Goal: Task Accomplishment & Management: Use online tool/utility

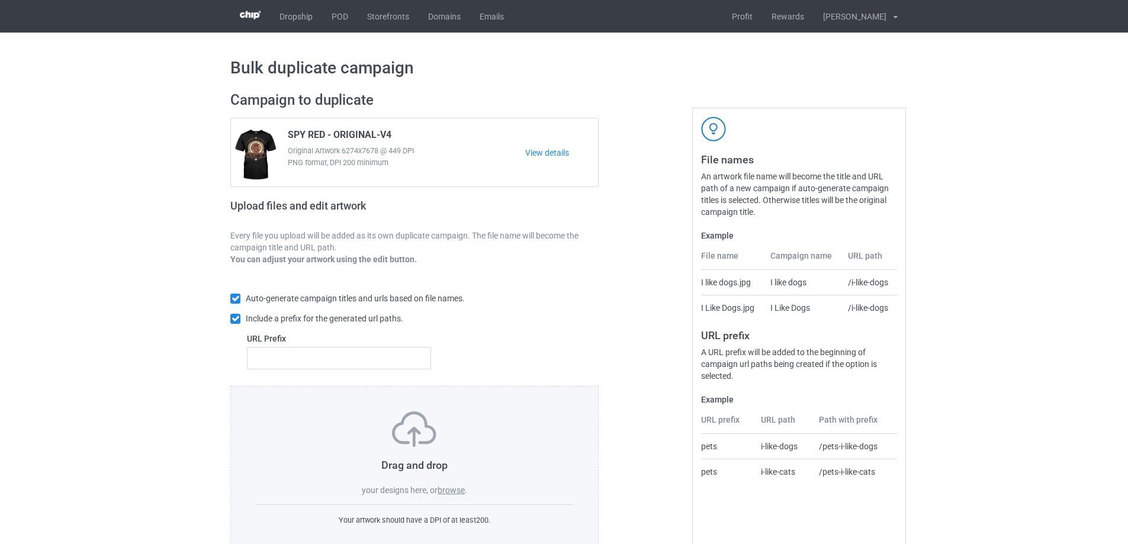
click at [462, 490] on label "browse" at bounding box center [450, 489] width 27 height 9
click at [0, 0] on input "browse" at bounding box center [0, 0] width 0 height 0
click at [459, 491] on label "browse" at bounding box center [450, 489] width 27 height 9
click at [0, 0] on input "browse" at bounding box center [0, 0] width 0 height 0
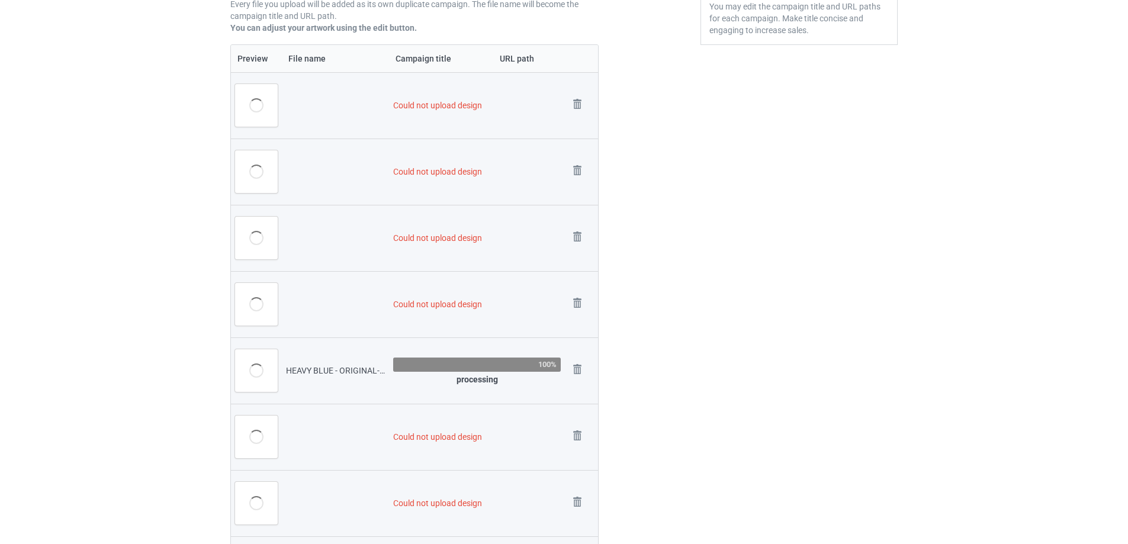
scroll to position [225, 0]
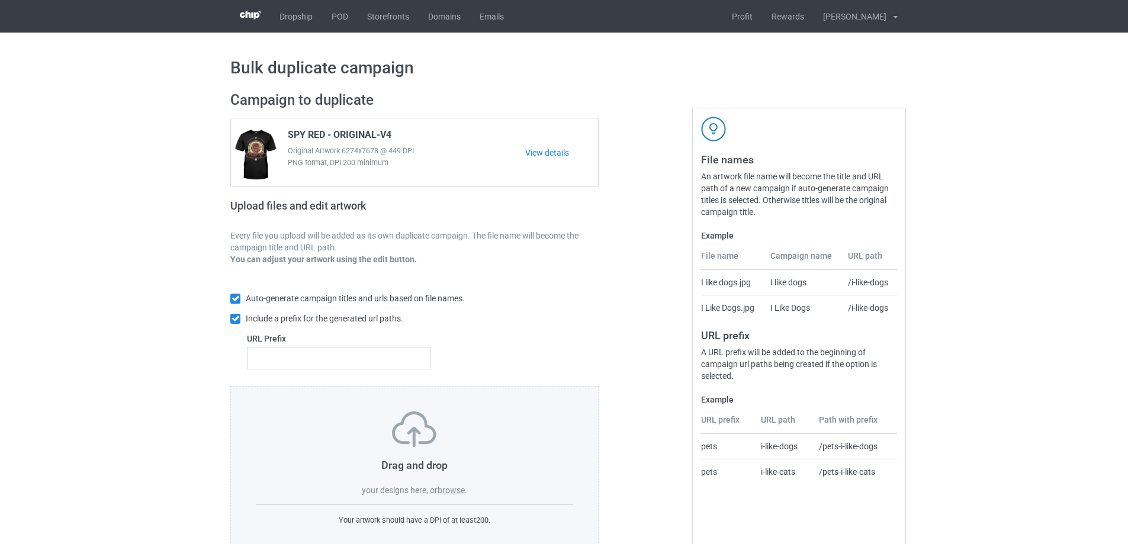
click at [450, 493] on label "browse" at bounding box center [450, 489] width 27 height 9
click at [0, 0] on input "browse" at bounding box center [0, 0] width 0 height 0
click at [456, 491] on label "browse" at bounding box center [450, 489] width 27 height 9
click at [0, 0] on input "browse" at bounding box center [0, 0] width 0 height 0
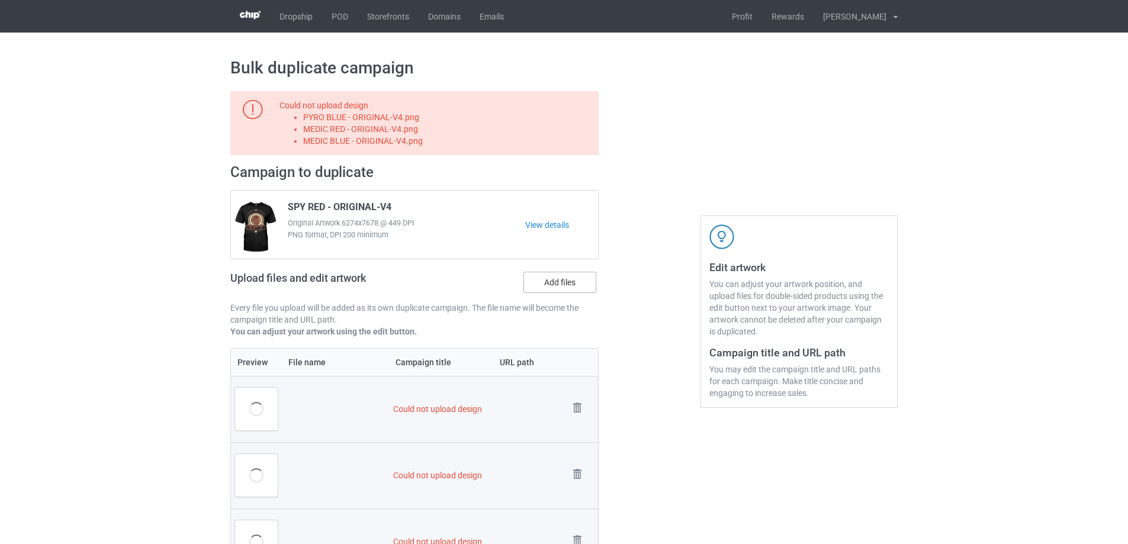
click at [558, 292] on label "Add files" at bounding box center [559, 282] width 73 height 21
click at [0, 0] on input "Add files" at bounding box center [0, 0] width 0 height 0
click at [584, 411] on img at bounding box center [577, 408] width 17 height 17
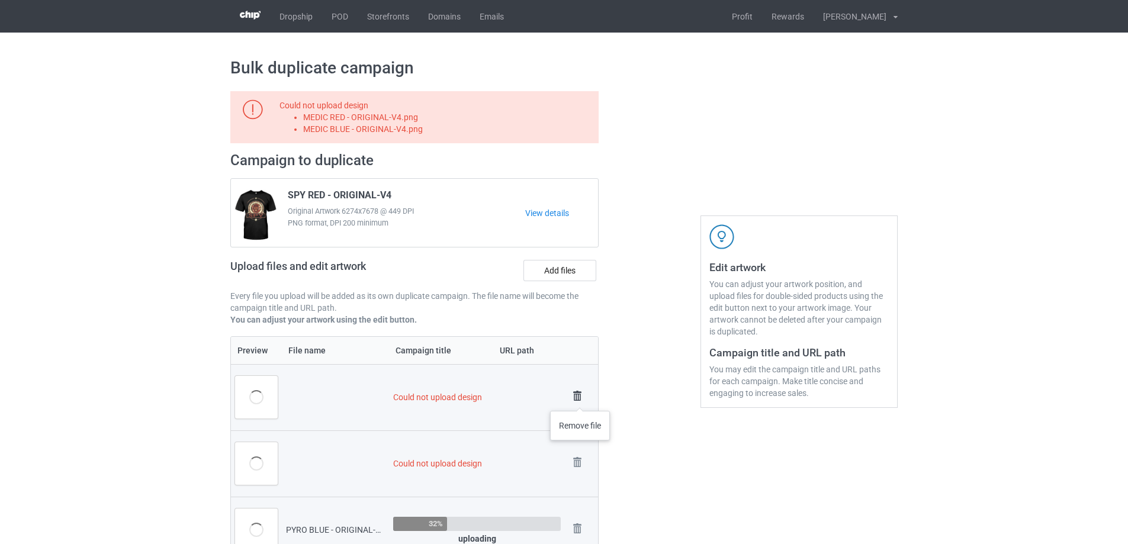
click at [580, 399] on img at bounding box center [577, 396] width 17 height 17
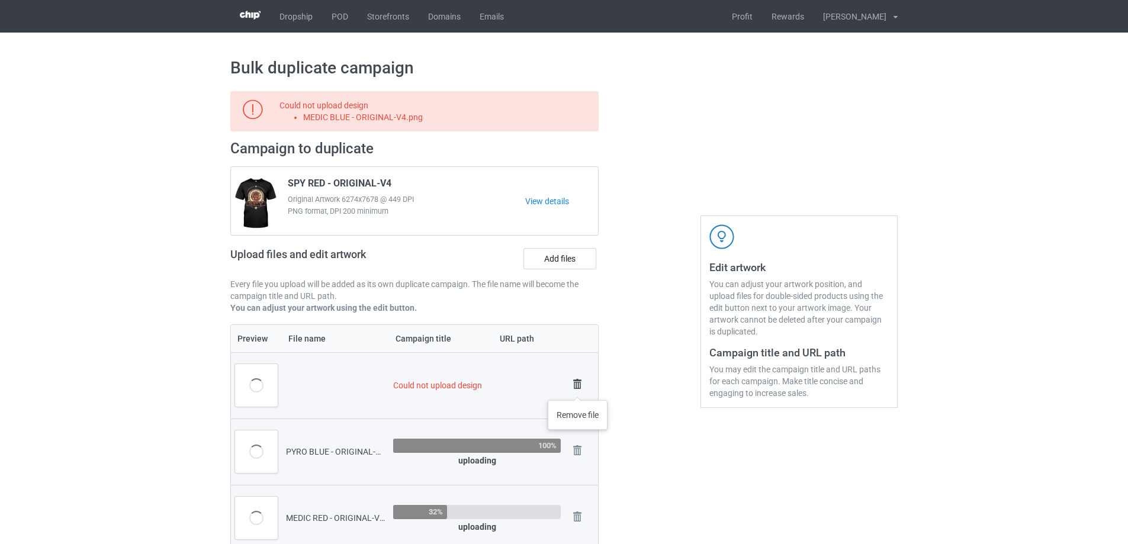
click at [578, 388] on img at bounding box center [577, 384] width 17 height 17
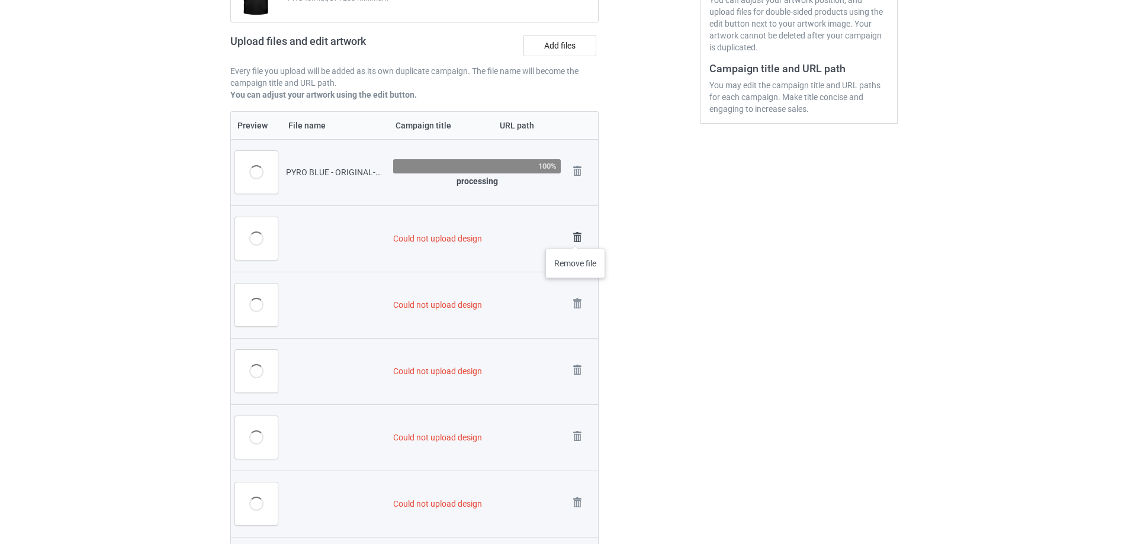
click at [575, 237] on img at bounding box center [577, 237] width 17 height 17
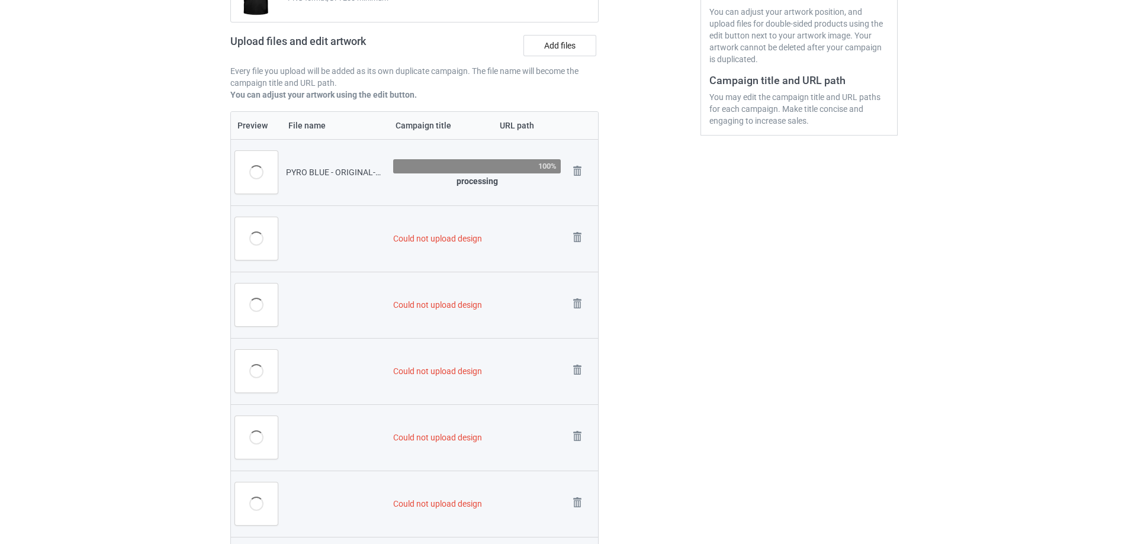
click at [0, 0] on img at bounding box center [0, 0] width 0 height 0
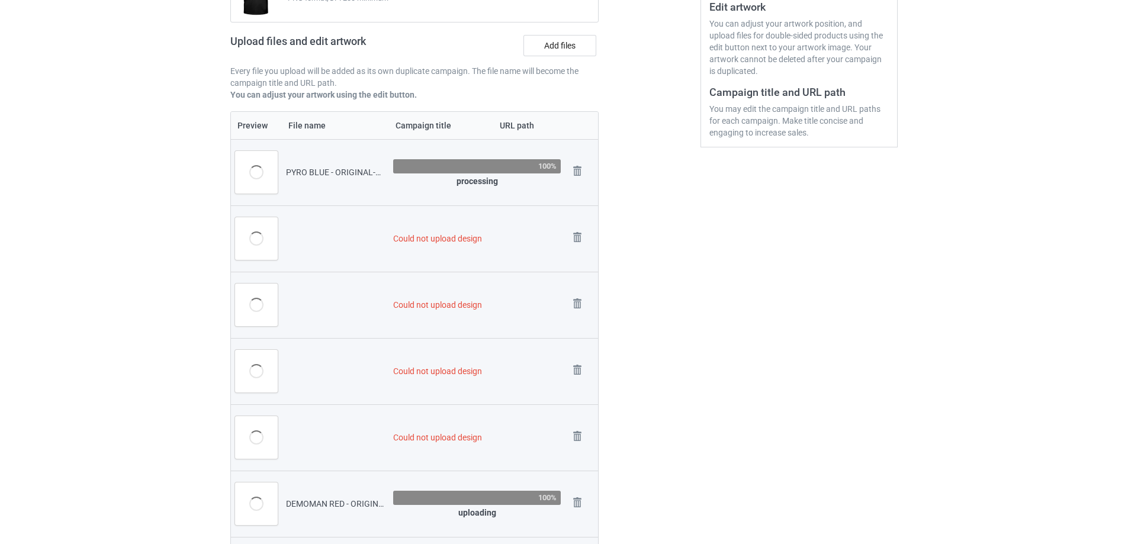
click at [0, 0] on img at bounding box center [0, 0] width 0 height 0
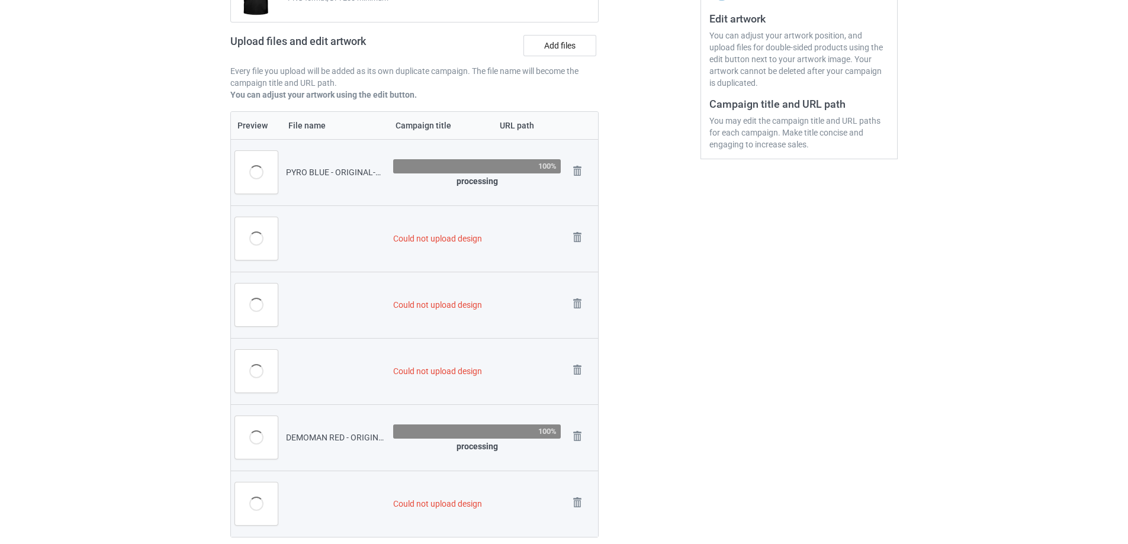
click at [0, 0] on img at bounding box center [0, 0] width 0 height 0
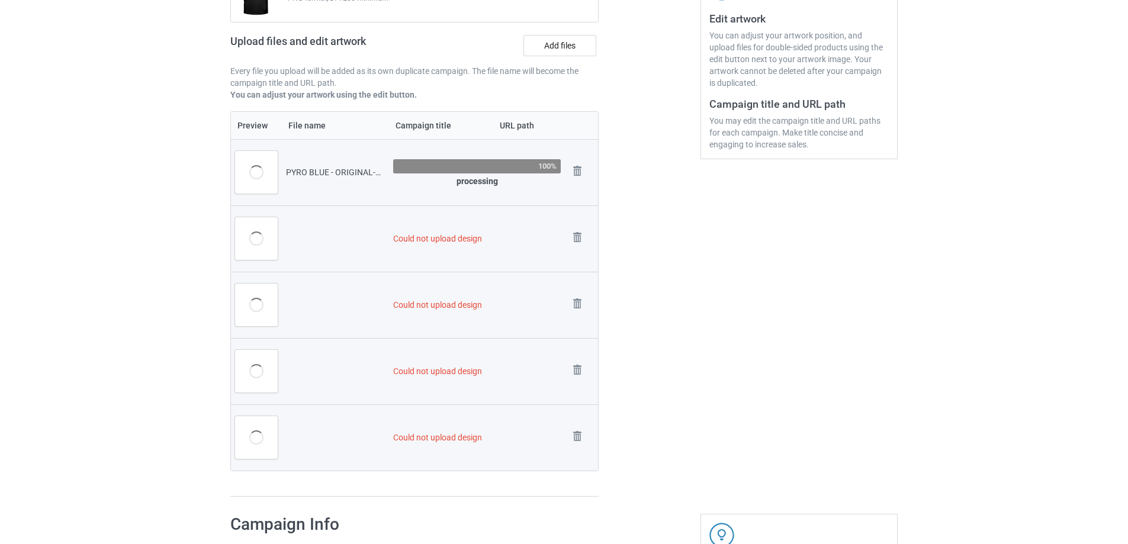
click at [0, 0] on img at bounding box center [0, 0] width 0 height 0
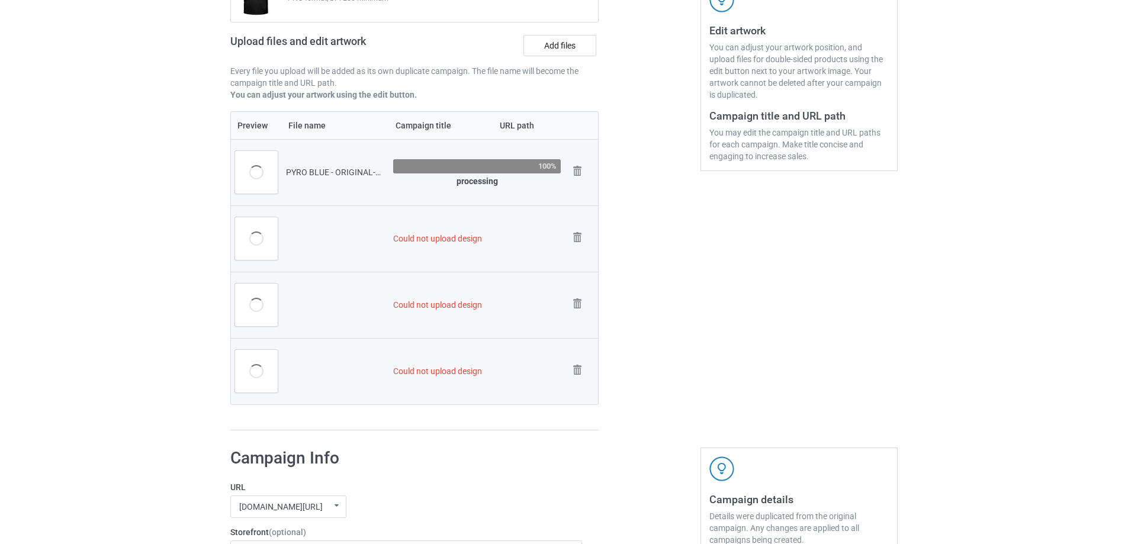
click at [0, 0] on img at bounding box center [0, 0] width 0 height 0
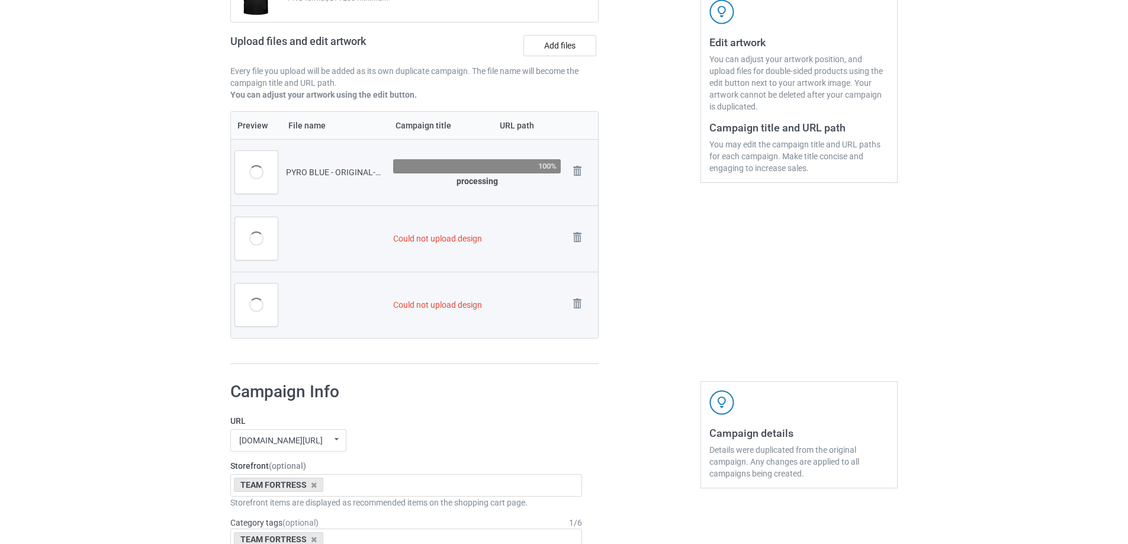
click at [0, 0] on img at bounding box center [0, 0] width 0 height 0
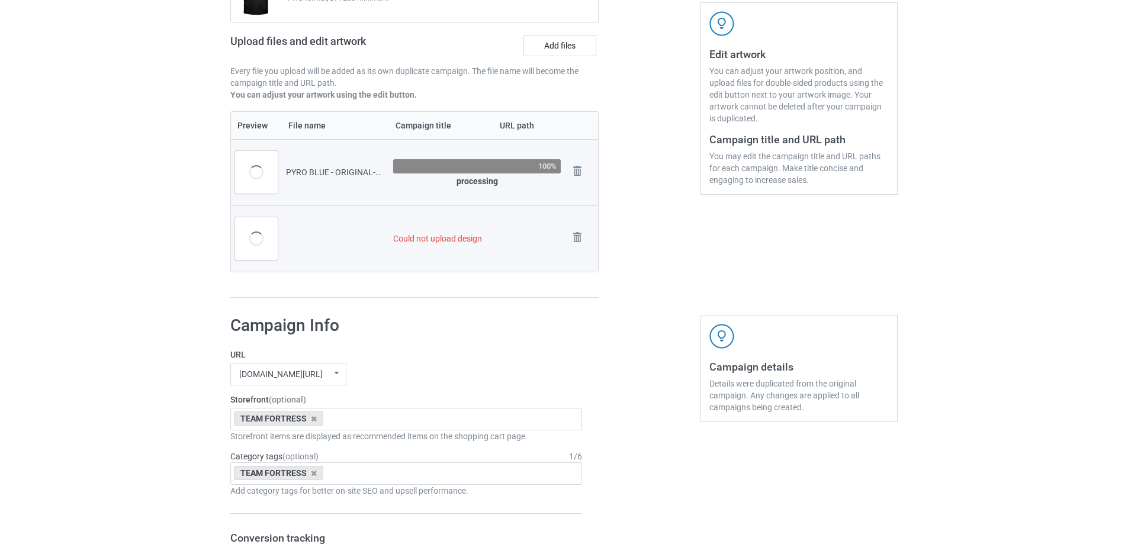
click at [0, 0] on img at bounding box center [0, 0] width 0 height 0
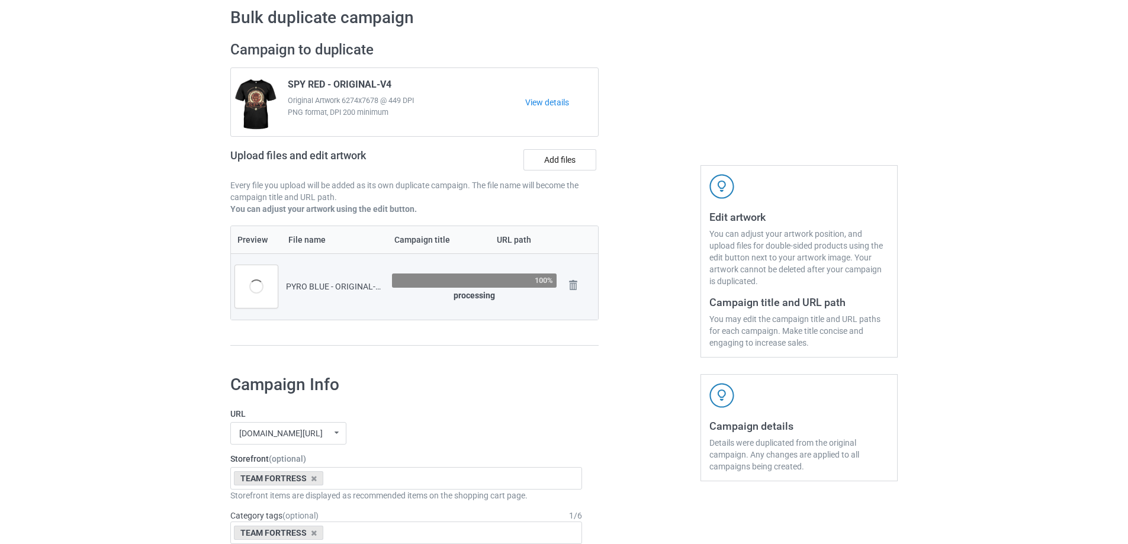
scroll to position [46, 0]
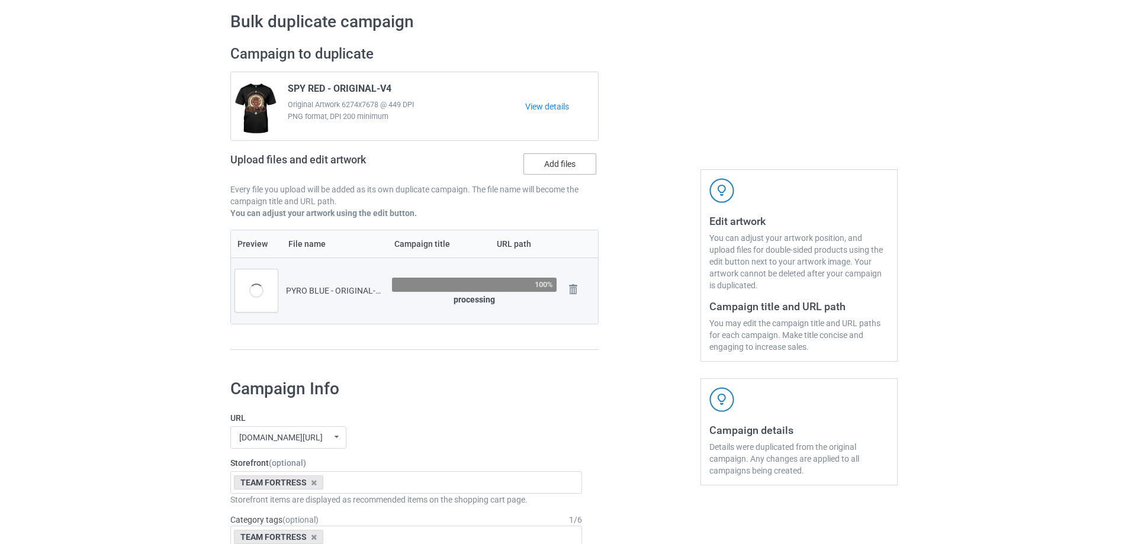
click at [561, 173] on label "Add files" at bounding box center [559, 163] width 73 height 21
click at [0, 0] on input "Add files" at bounding box center [0, 0] width 0 height 0
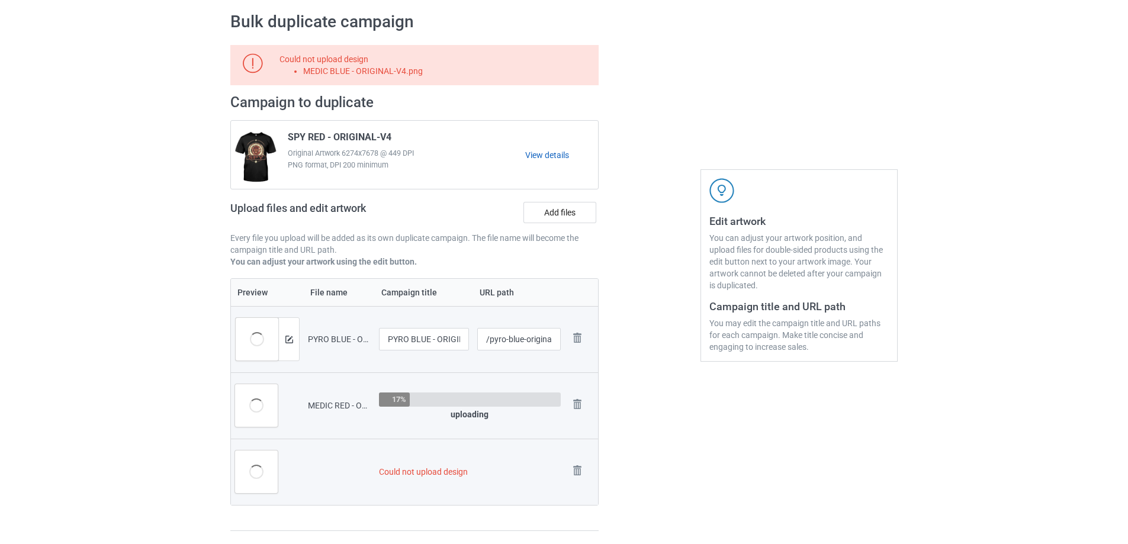
click at [555, 160] on link "View details" at bounding box center [561, 155] width 73 height 12
click at [575, 218] on label "Add files" at bounding box center [559, 212] width 73 height 21
click at [0, 0] on input "Add files" at bounding box center [0, 0] width 0 height 0
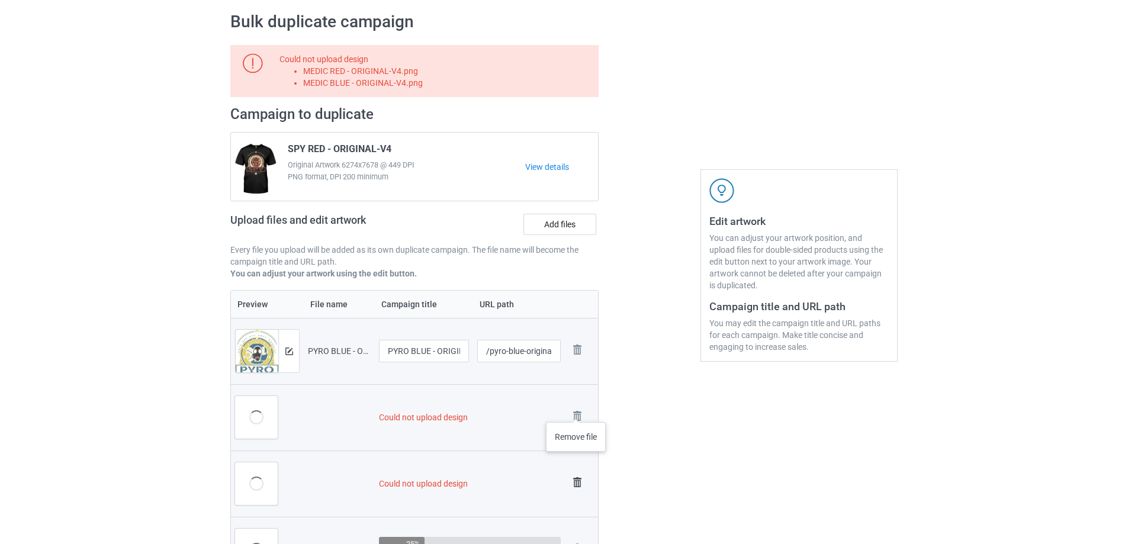
click at [0, 0] on img at bounding box center [0, 0] width 0 height 0
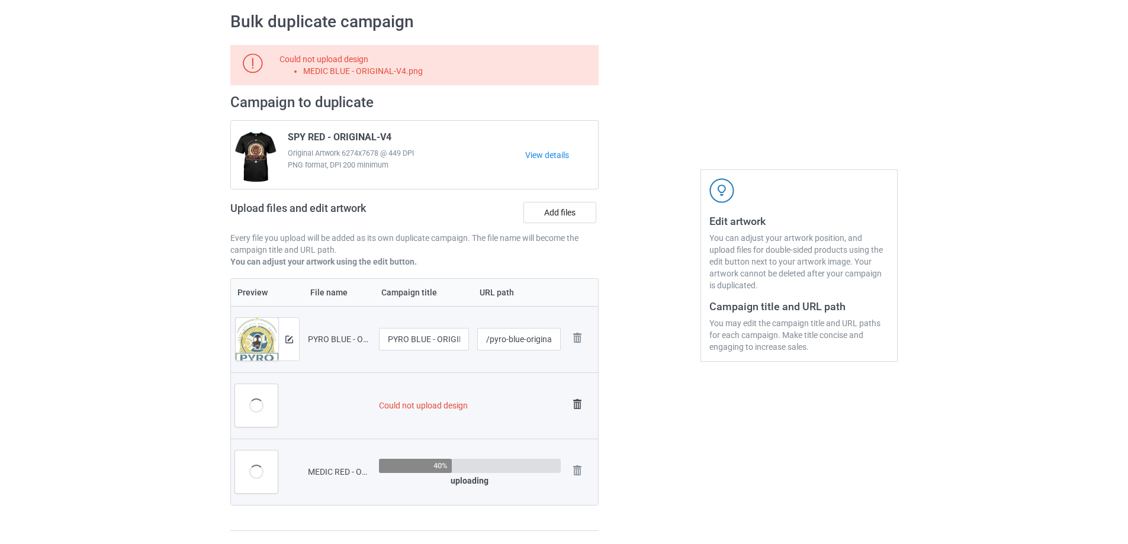
click at [575, 401] on img at bounding box center [577, 404] width 17 height 17
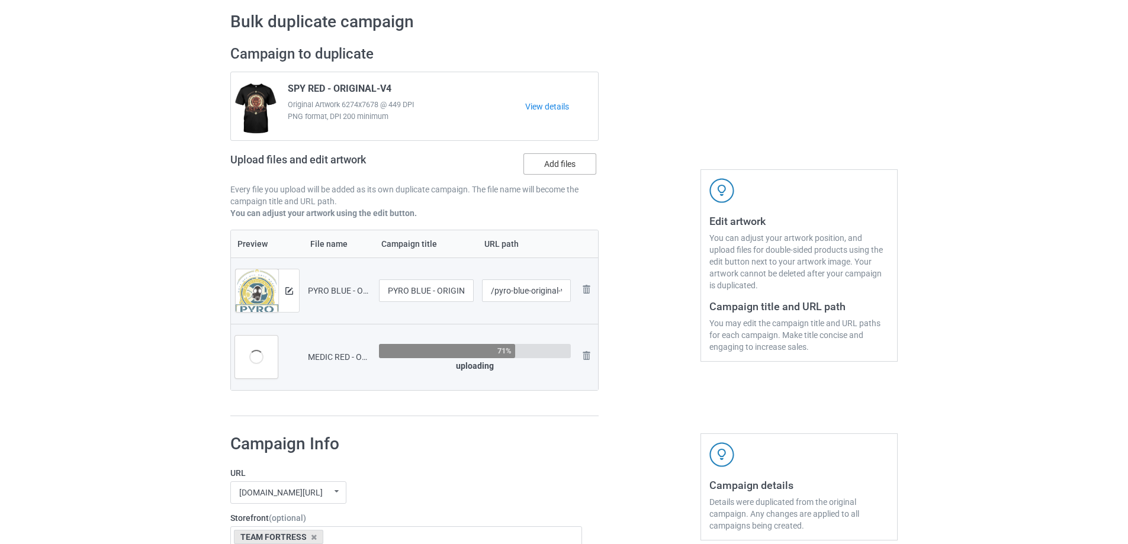
click at [557, 169] on label "Add files" at bounding box center [559, 163] width 73 height 21
click at [0, 0] on input "Add files" at bounding box center [0, 0] width 0 height 0
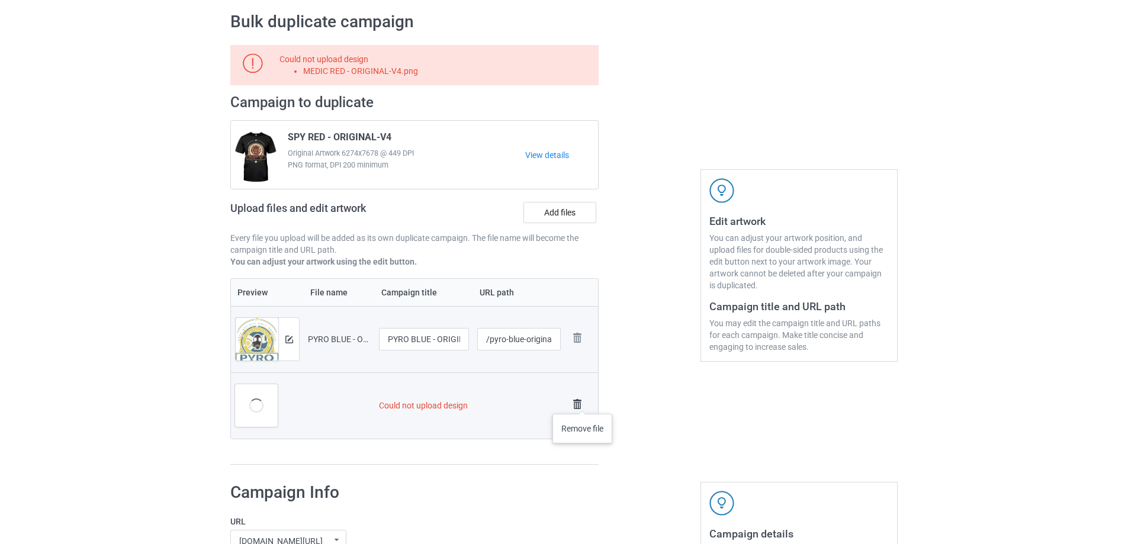
click at [581, 402] on img at bounding box center [577, 404] width 17 height 17
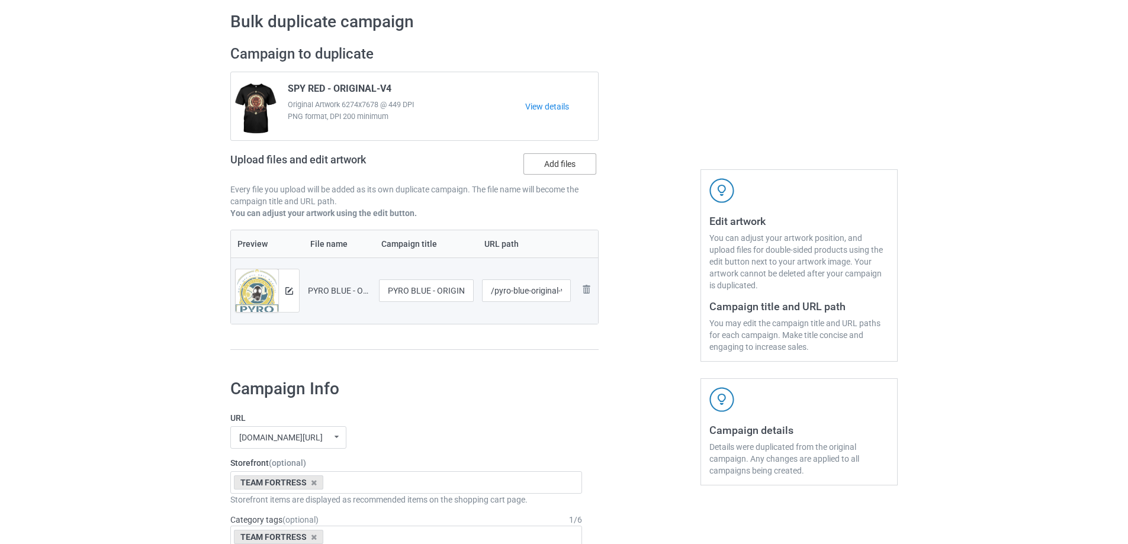
click at [562, 169] on label "Add files" at bounding box center [559, 163] width 73 height 21
click at [0, 0] on input "Add files" at bounding box center [0, 0] width 0 height 0
click at [579, 165] on label "Add files" at bounding box center [559, 163] width 73 height 21
click at [0, 0] on input "Add files" at bounding box center [0, 0] width 0 height 0
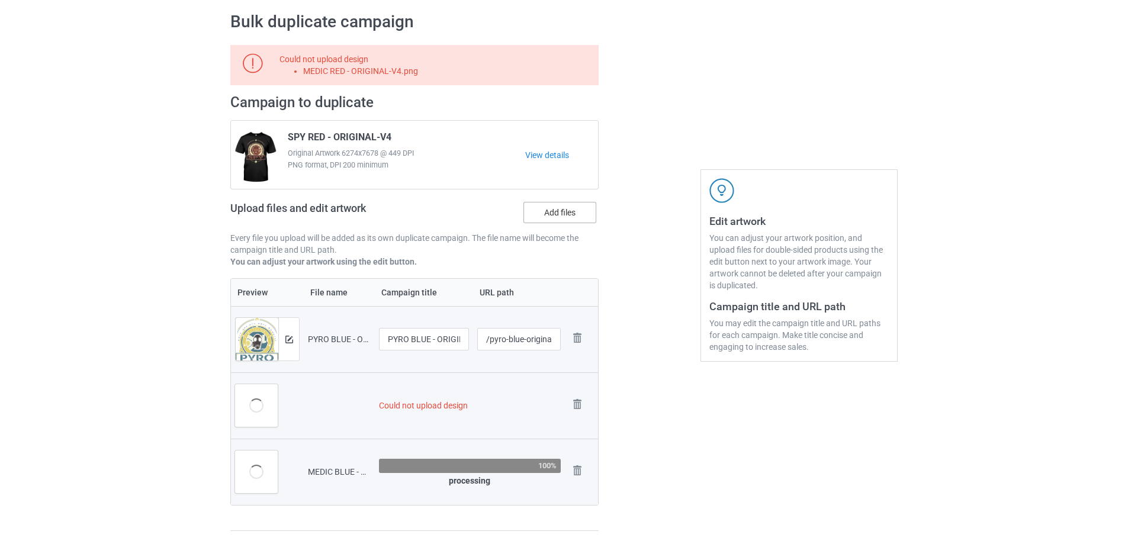
click at [565, 206] on label "Add files" at bounding box center [559, 212] width 73 height 21
click at [0, 0] on input "Add files" at bounding box center [0, 0] width 0 height 0
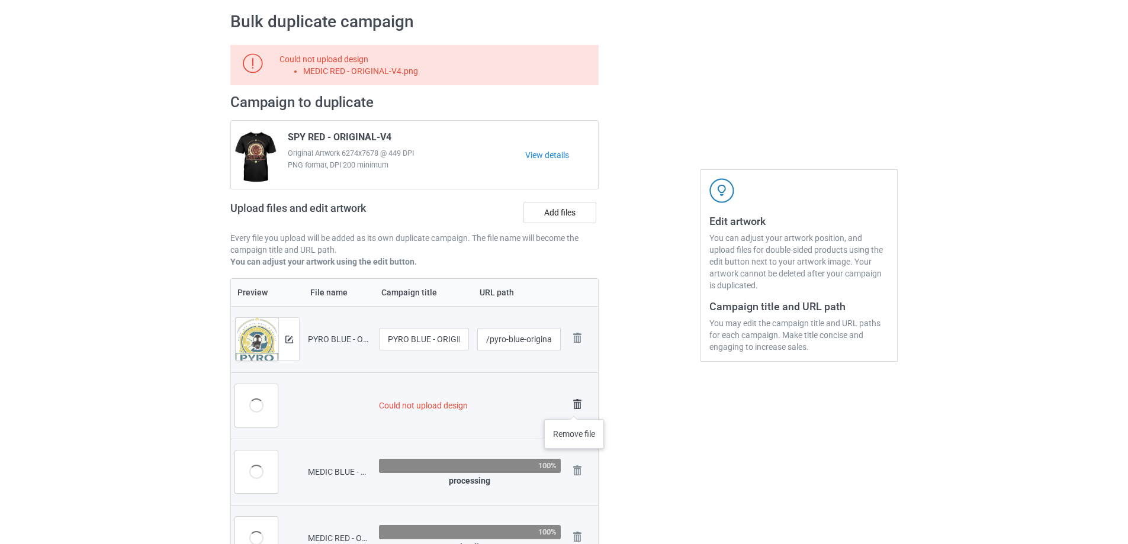
click at [575, 406] on img at bounding box center [577, 404] width 17 height 17
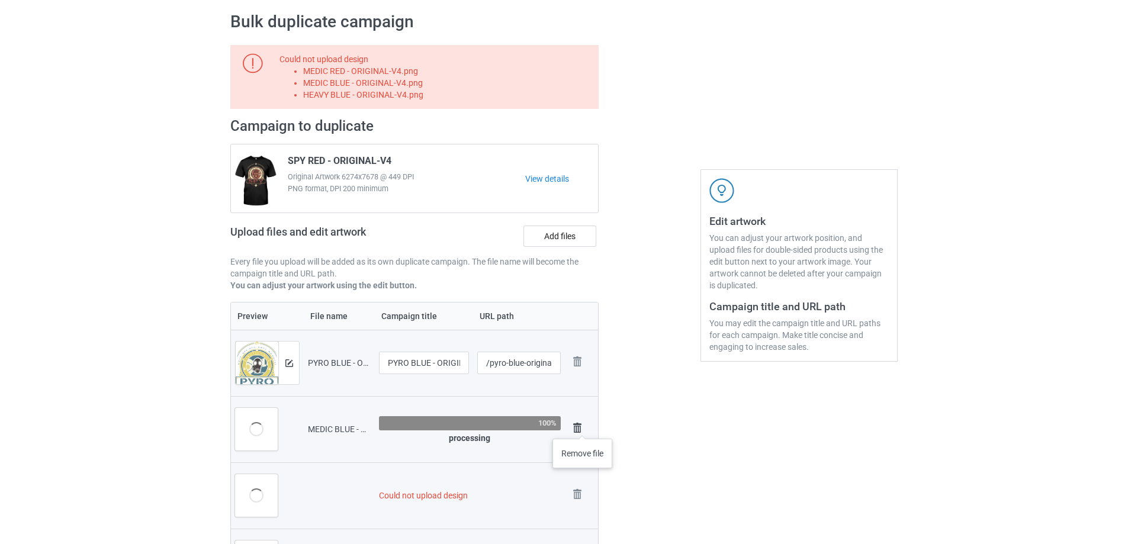
click at [582, 427] on td "Remove file" at bounding box center [581, 429] width 33 height 66
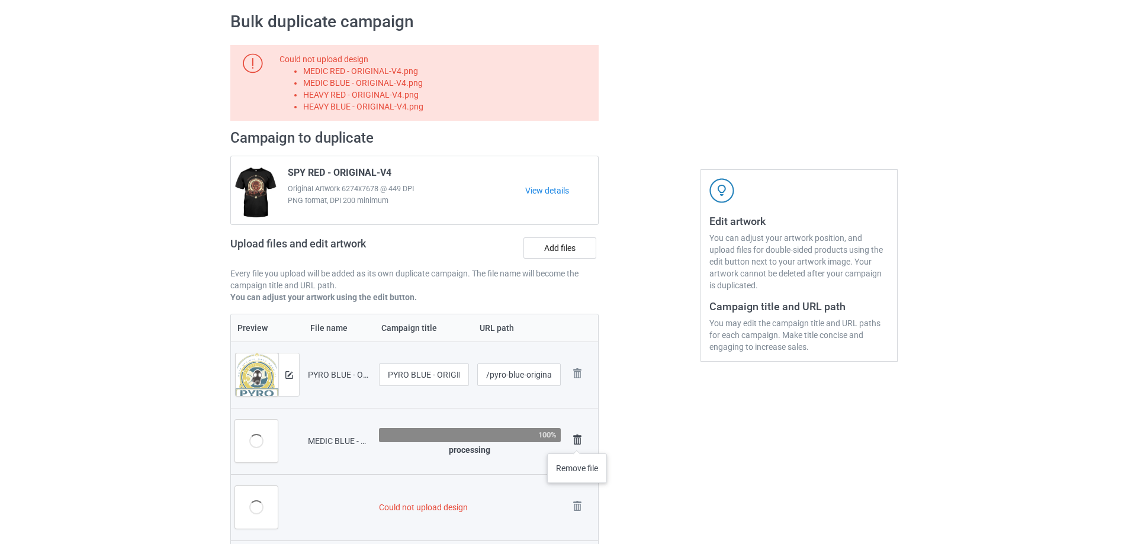
click at [577, 441] on img at bounding box center [577, 440] width 17 height 17
click at [577, 440] on img at bounding box center [577, 440] width 17 height 17
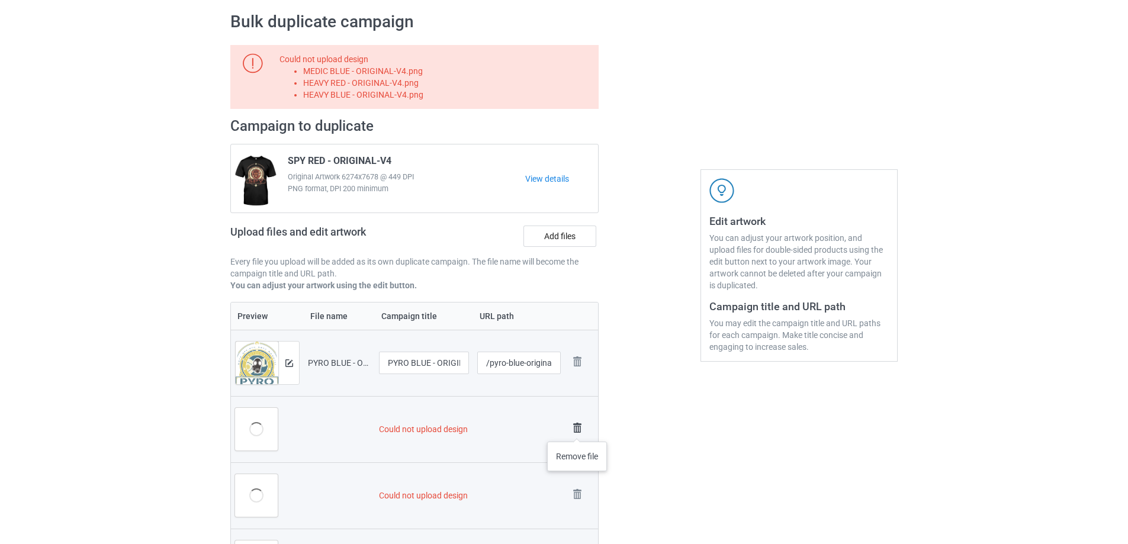
click at [577, 430] on img at bounding box center [577, 428] width 17 height 17
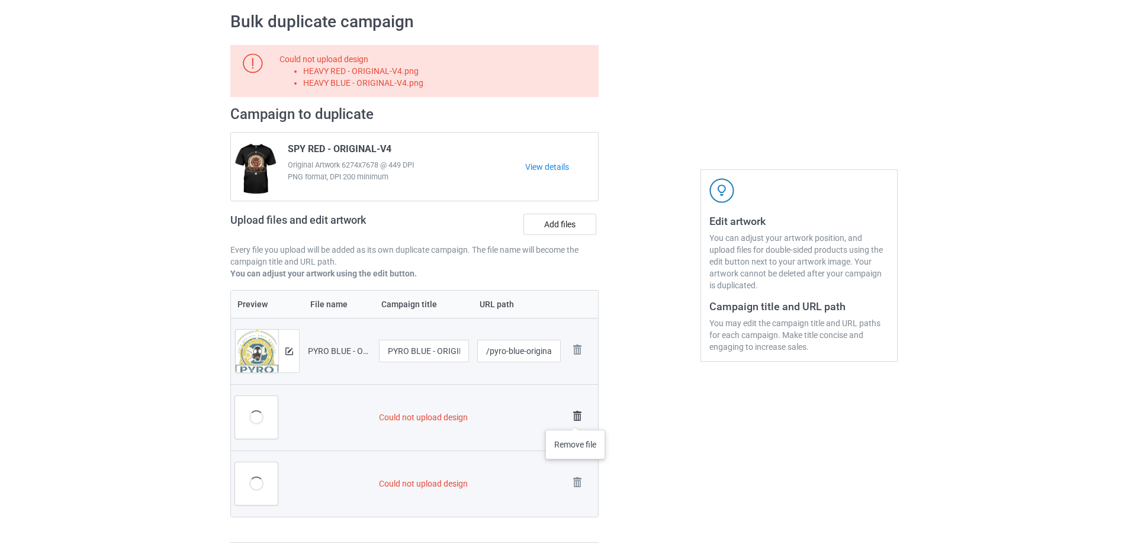
click at [575, 418] on img at bounding box center [577, 416] width 17 height 17
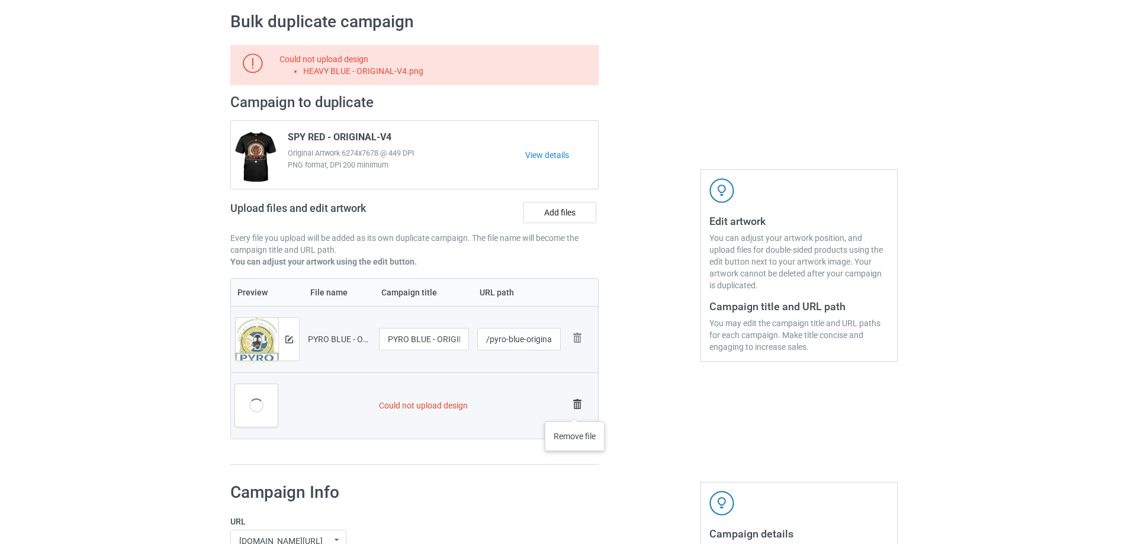
click at [575, 410] on img at bounding box center [577, 404] width 17 height 17
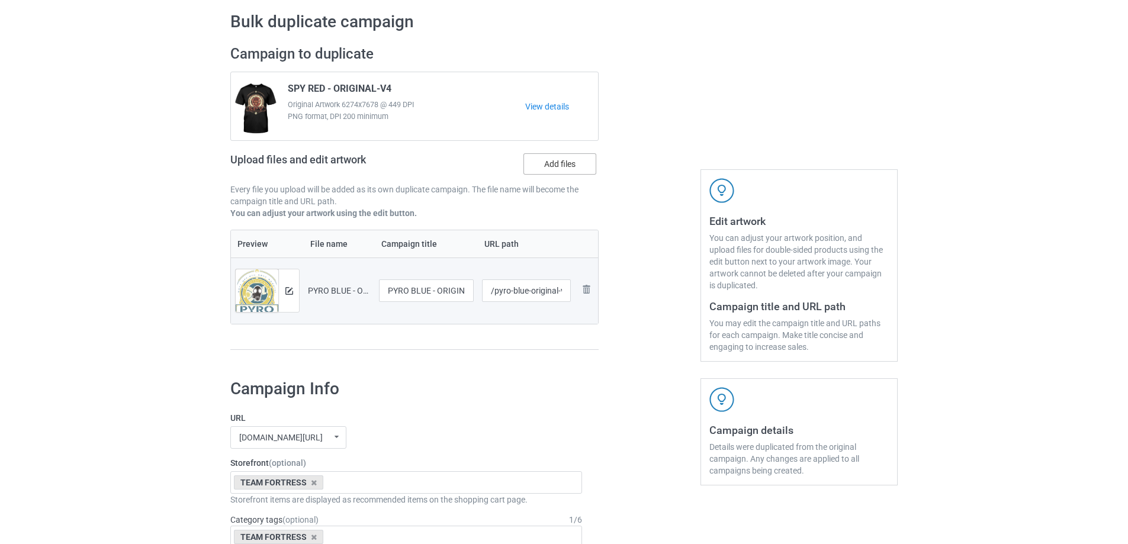
click at [568, 175] on label "Add files" at bounding box center [559, 163] width 73 height 21
click at [0, 0] on input "Add files" at bounding box center [0, 0] width 0 height 0
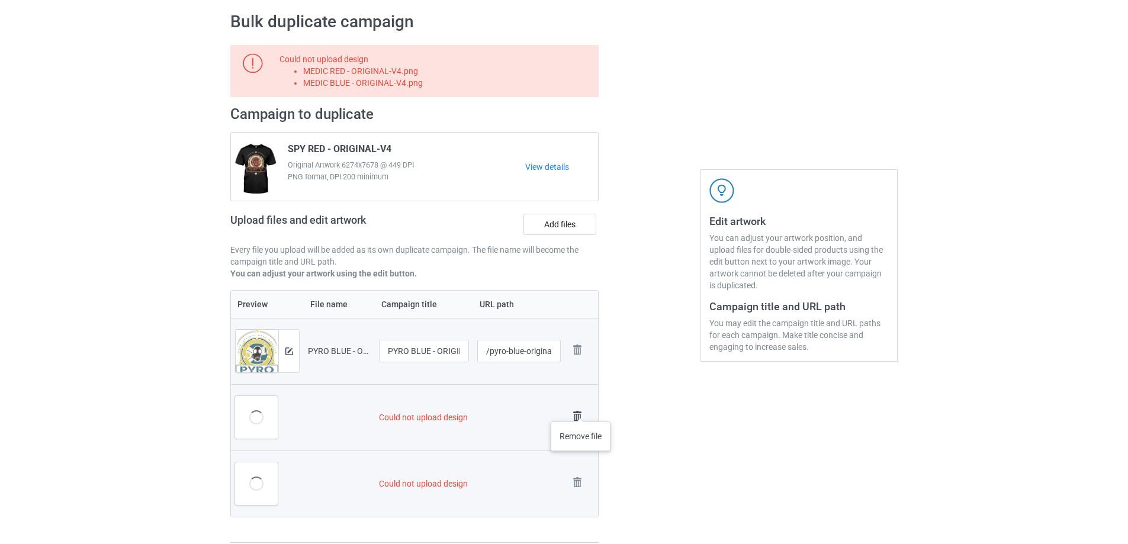
click at [581, 410] on img at bounding box center [577, 416] width 17 height 17
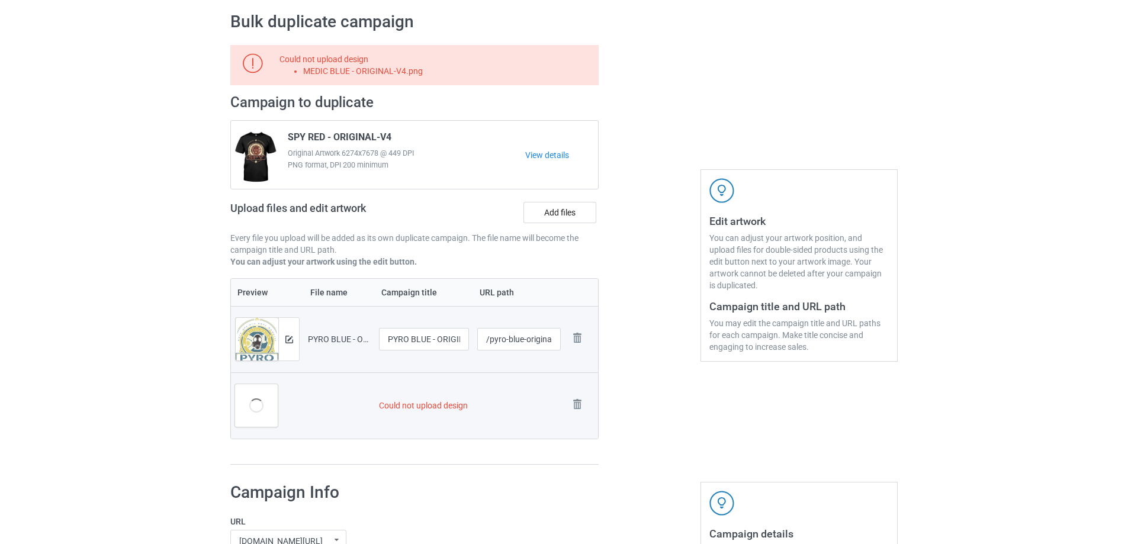
click at [0, 0] on img at bounding box center [0, 0] width 0 height 0
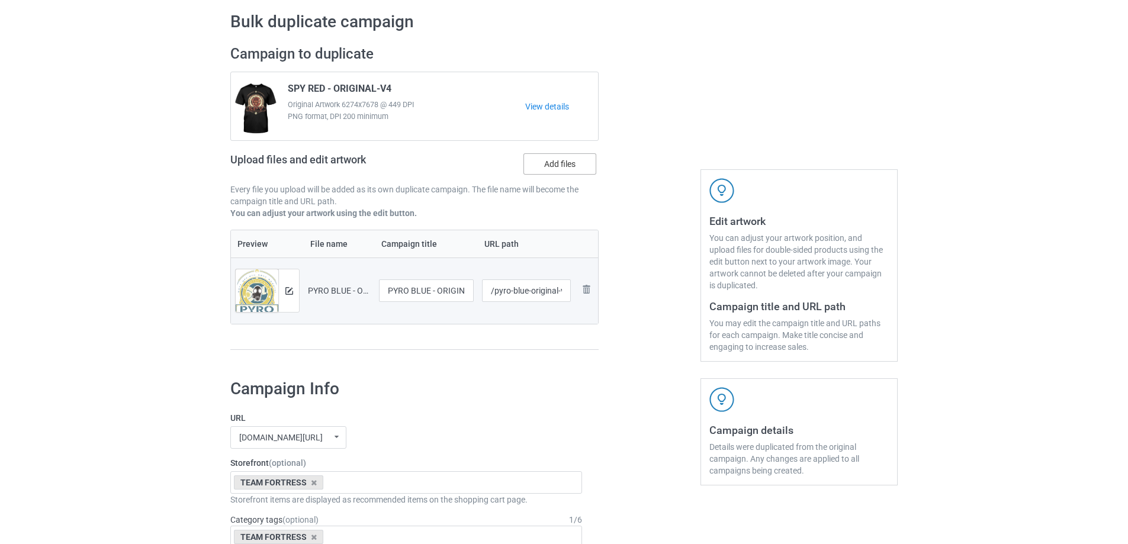
click at [563, 165] on label "Add files" at bounding box center [559, 163] width 73 height 21
click at [0, 0] on input "Add files" at bounding box center [0, 0] width 0 height 0
click at [559, 171] on label "Add files" at bounding box center [559, 163] width 73 height 21
click at [0, 0] on input "Add files" at bounding box center [0, 0] width 0 height 0
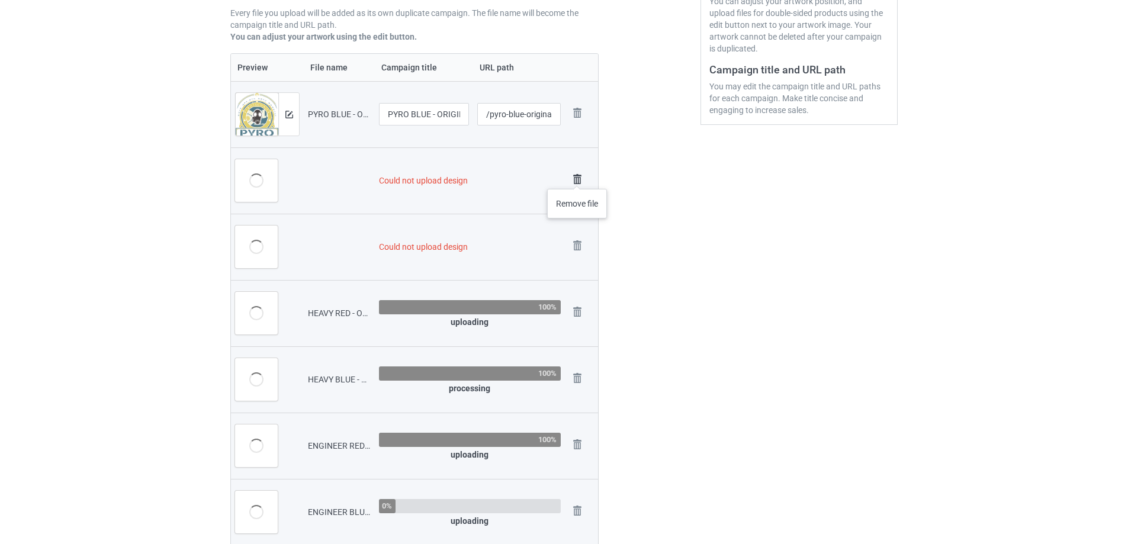
click at [577, 177] on img at bounding box center [577, 179] width 17 height 17
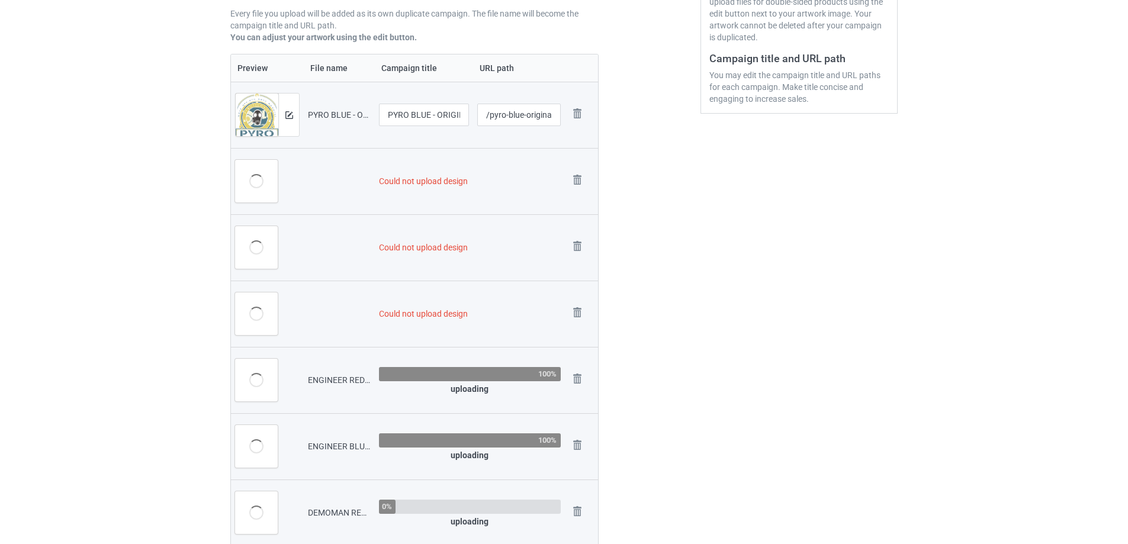
click at [0, 0] on img at bounding box center [0, 0] width 0 height 0
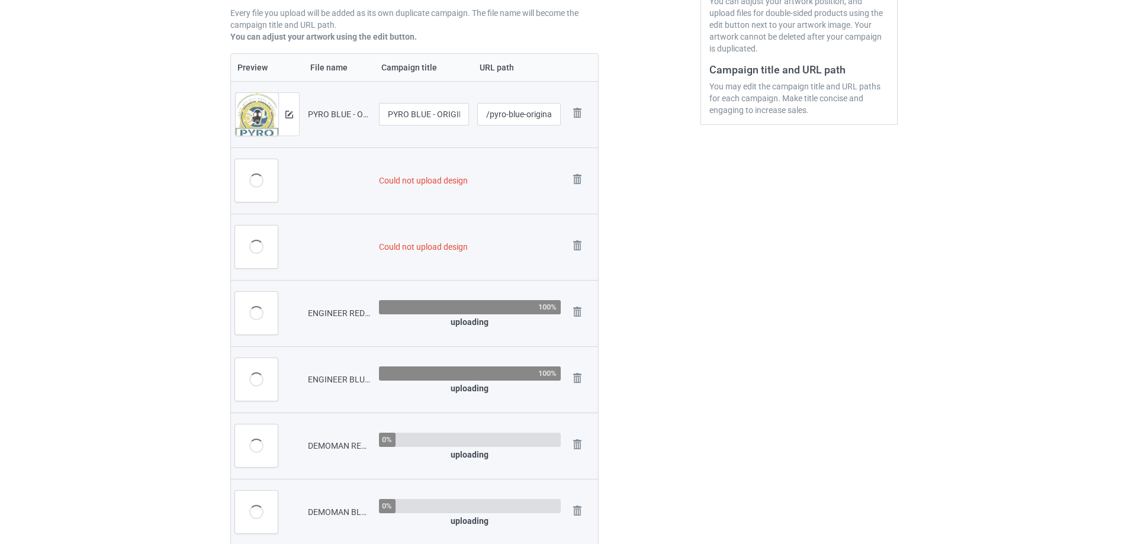
click at [0, 0] on img at bounding box center [0, 0] width 0 height 0
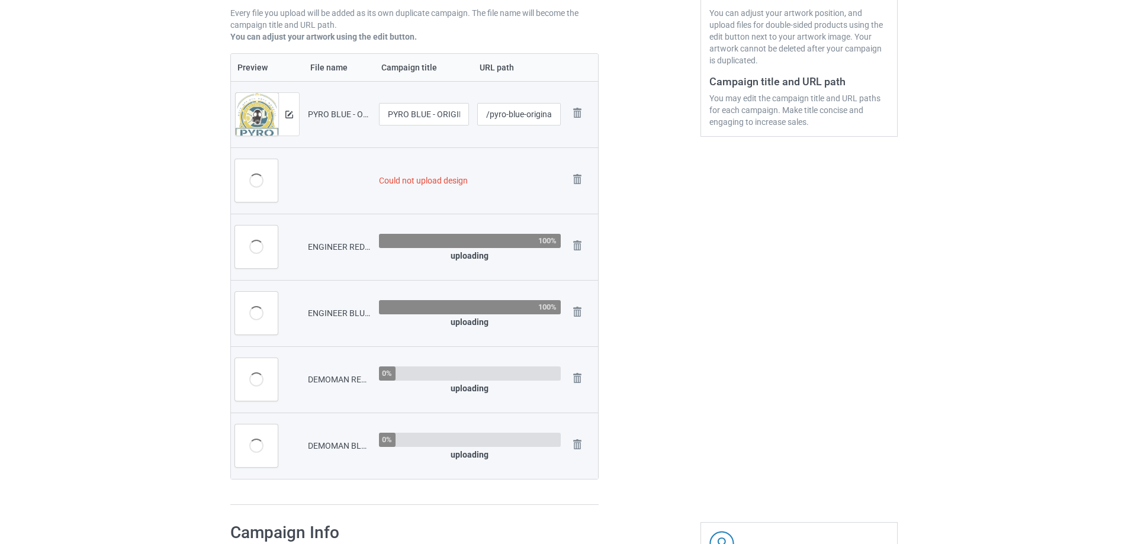
click at [0, 0] on img at bounding box center [0, 0] width 0 height 0
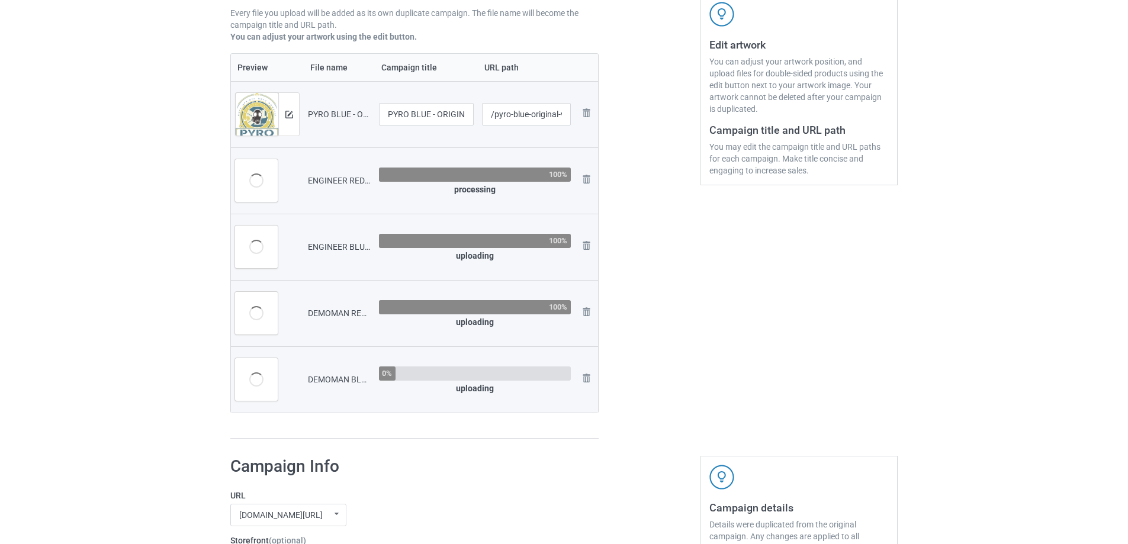
click at [577, 177] on td "Remove file" at bounding box center [586, 180] width 22 height 66
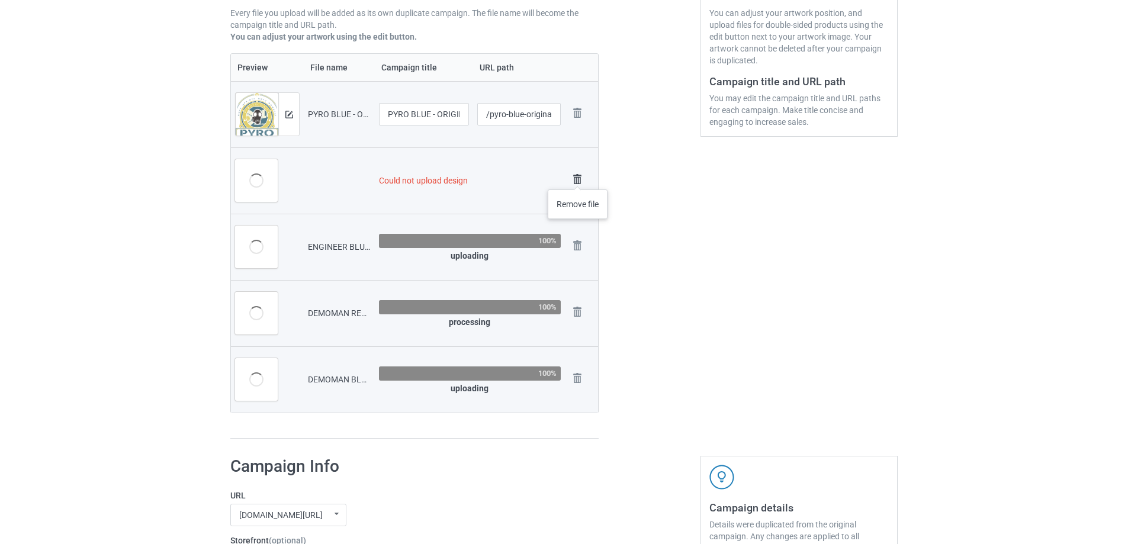
click at [578, 178] on img at bounding box center [577, 179] width 17 height 17
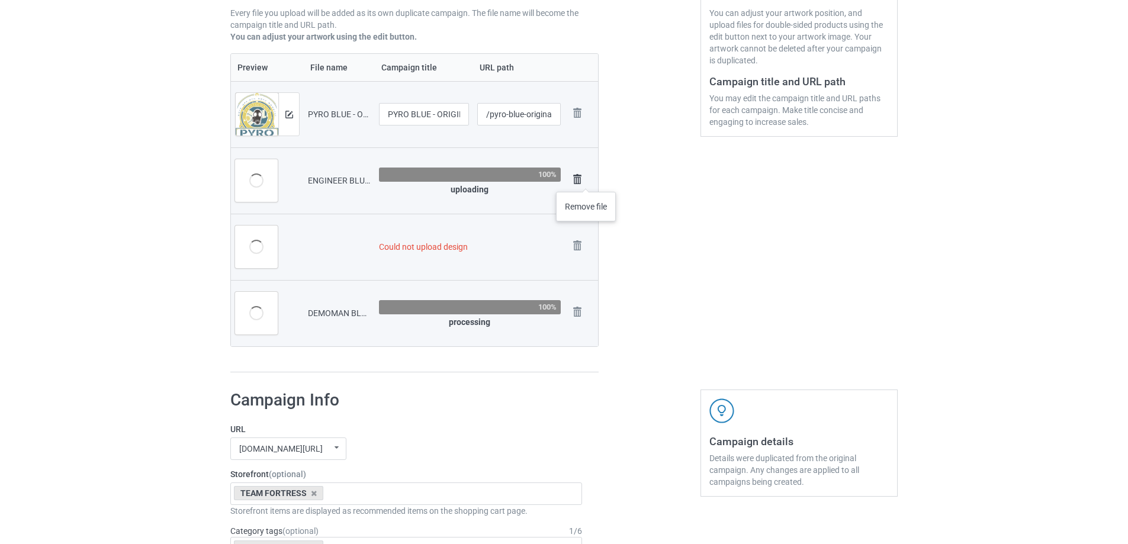
click at [586, 180] on div "Remove file" at bounding box center [581, 181] width 25 height 20
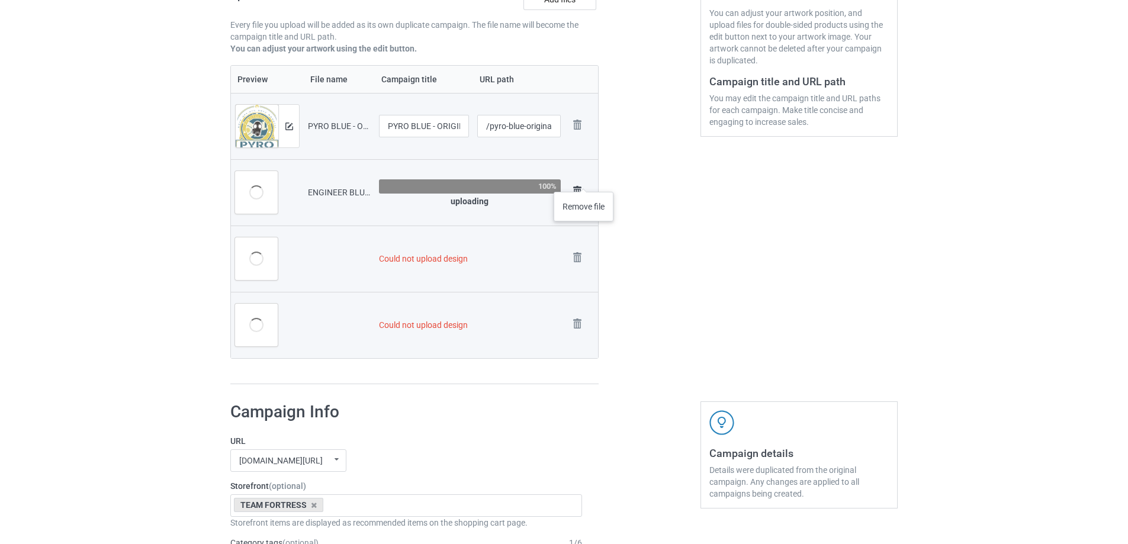
scroll to position [283, 0]
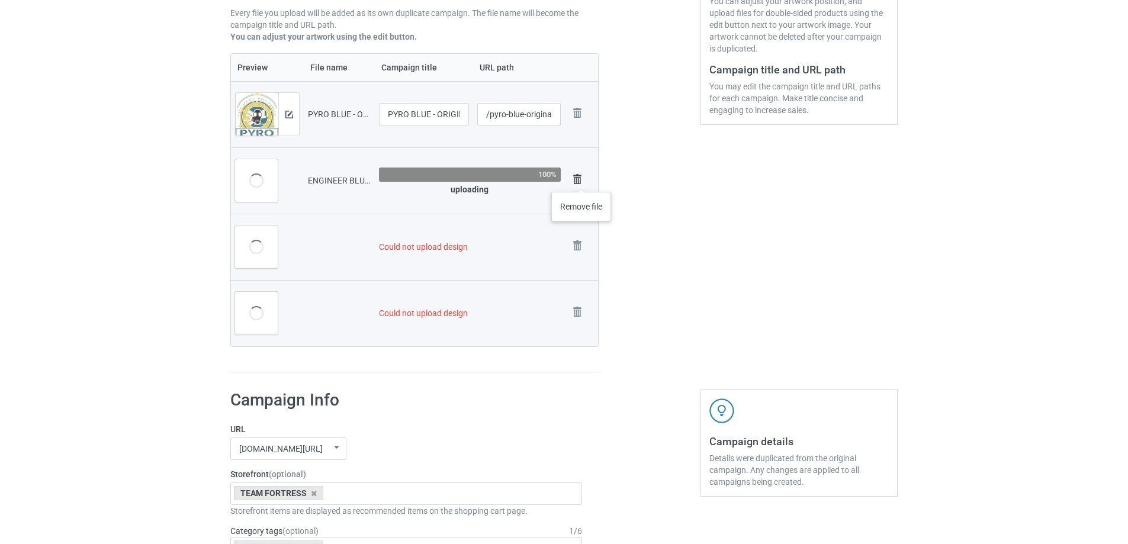
click at [581, 180] on img at bounding box center [577, 179] width 17 height 17
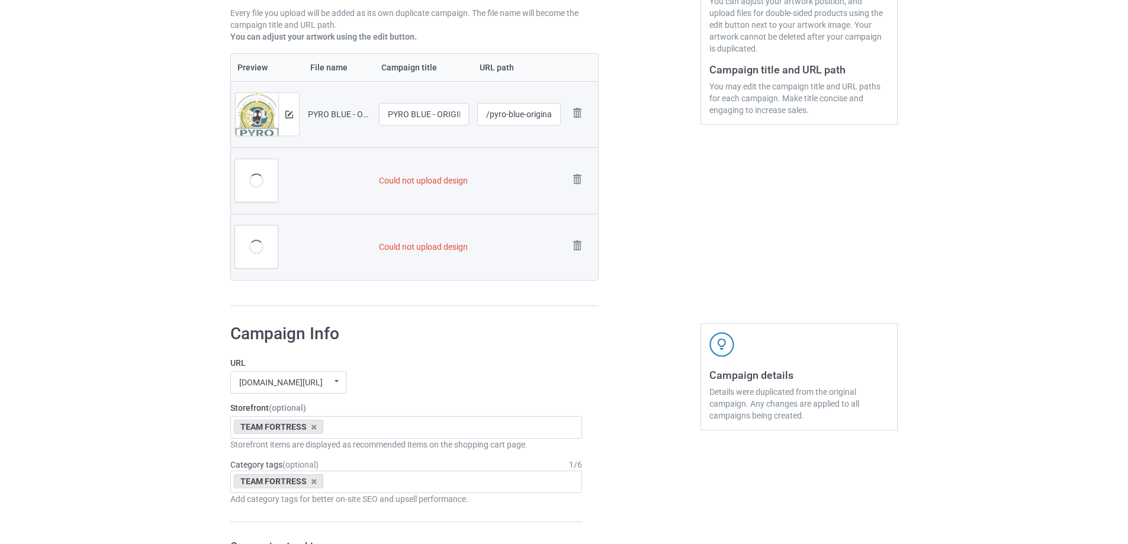
click at [0, 0] on img at bounding box center [0, 0] width 0 height 0
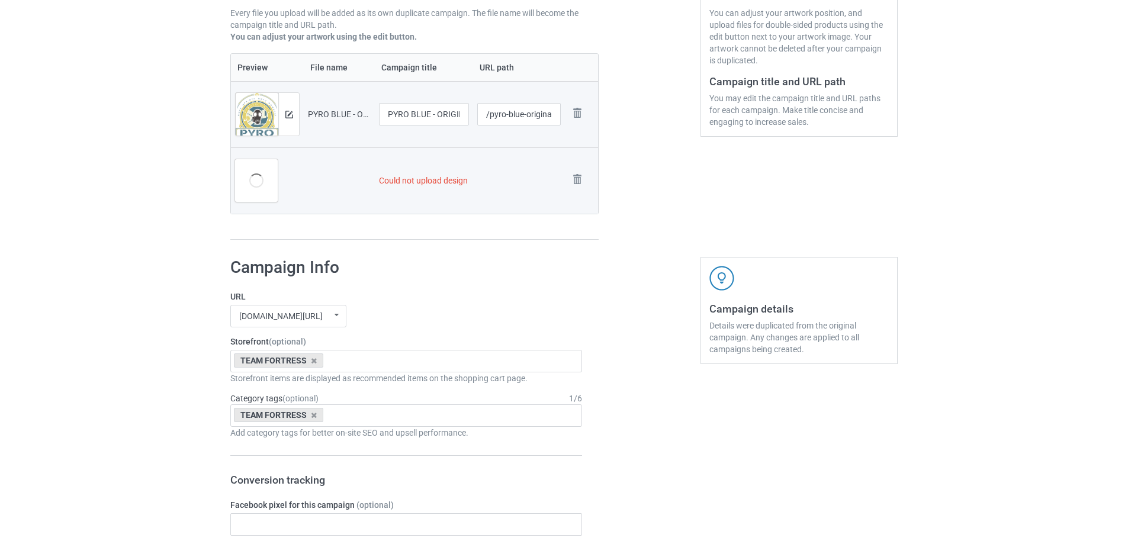
click at [0, 0] on img at bounding box center [0, 0] width 0 height 0
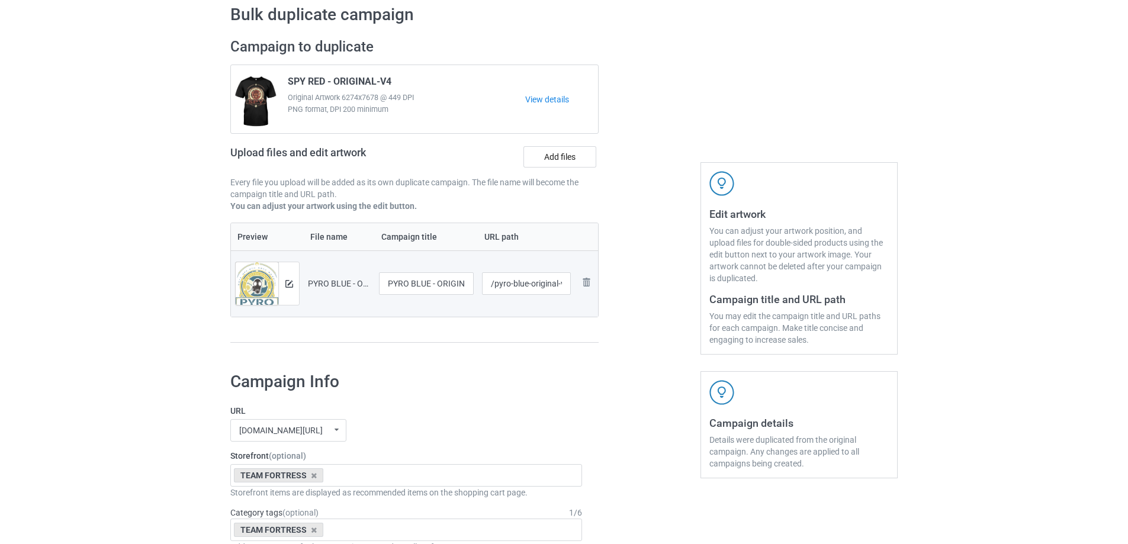
scroll to position [45, 0]
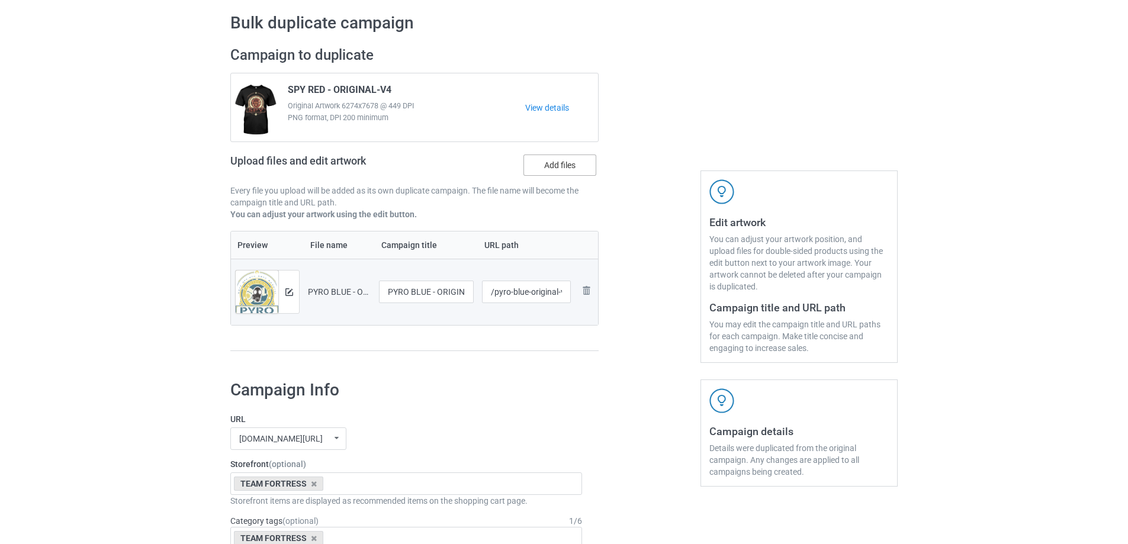
click at [552, 159] on label "Add files" at bounding box center [559, 164] width 73 height 21
click at [0, 0] on input "Add files" at bounding box center [0, 0] width 0 height 0
click at [569, 176] on label "Add files" at bounding box center [559, 164] width 73 height 21
click at [0, 0] on input "Add files" at bounding box center [0, 0] width 0 height 0
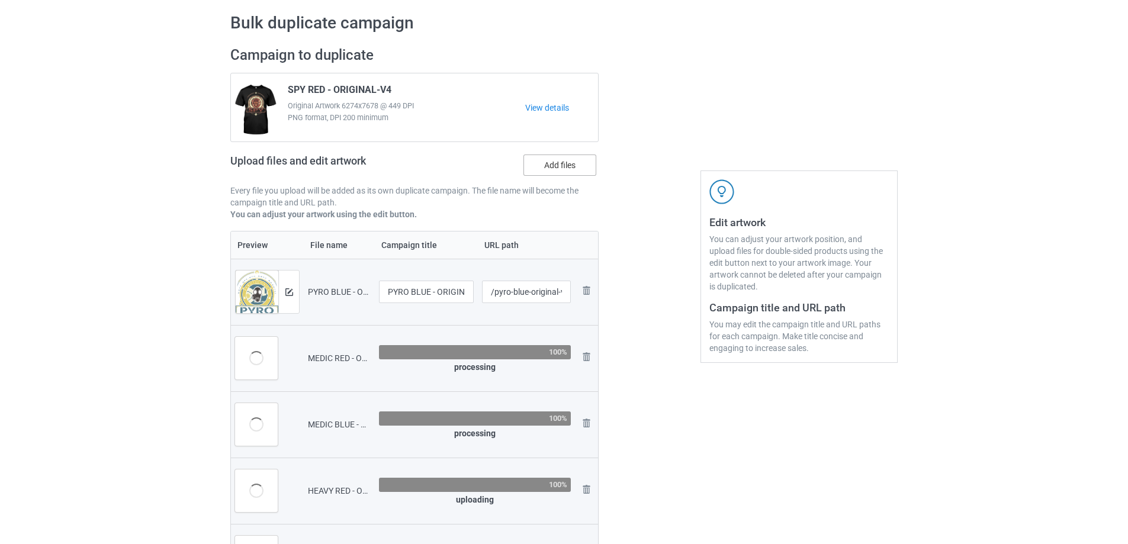
click at [558, 165] on label "Add files" at bounding box center [559, 164] width 73 height 21
click at [0, 0] on input "Add files" at bounding box center [0, 0] width 0 height 0
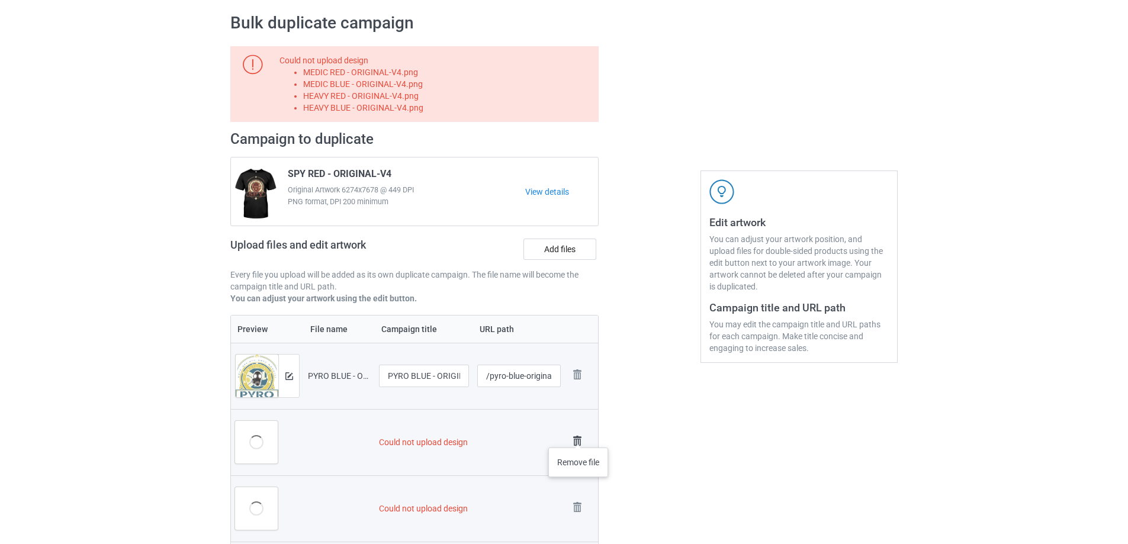
click at [578, 436] on img at bounding box center [577, 441] width 17 height 17
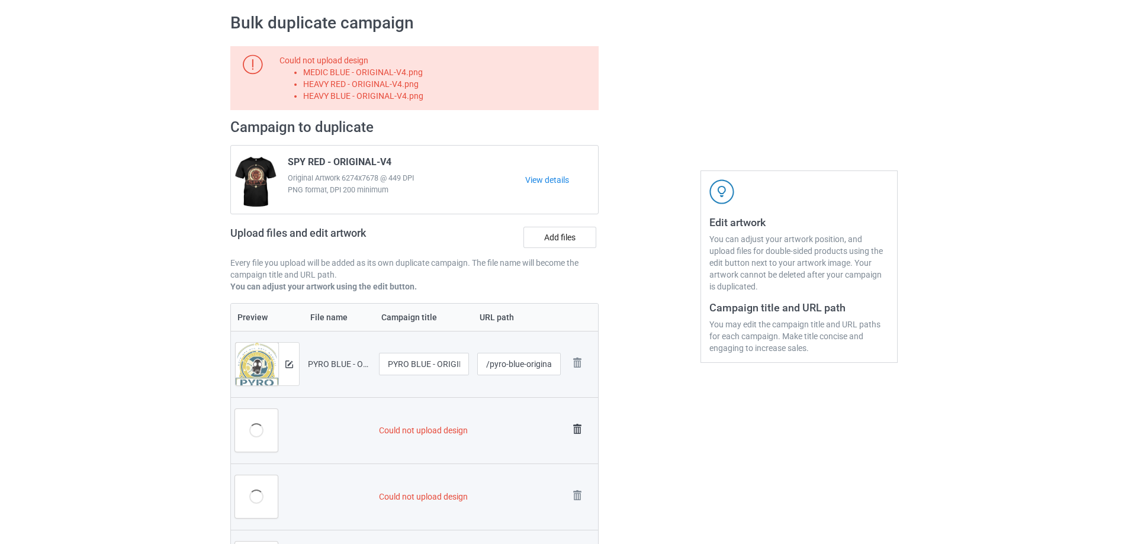
click at [582, 423] on img at bounding box center [577, 429] width 17 height 17
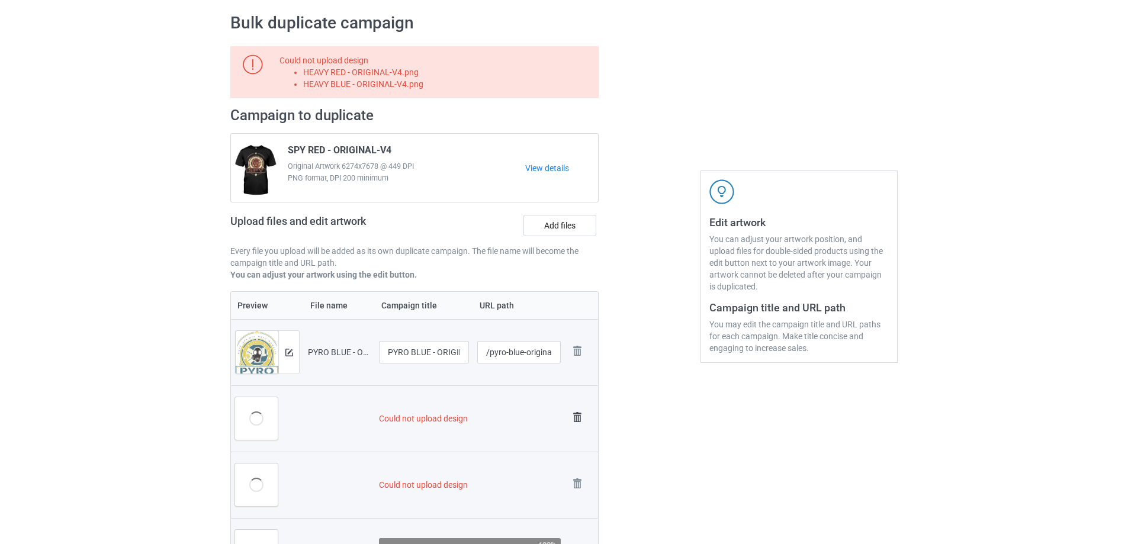
click at [577, 421] on img at bounding box center [577, 417] width 17 height 17
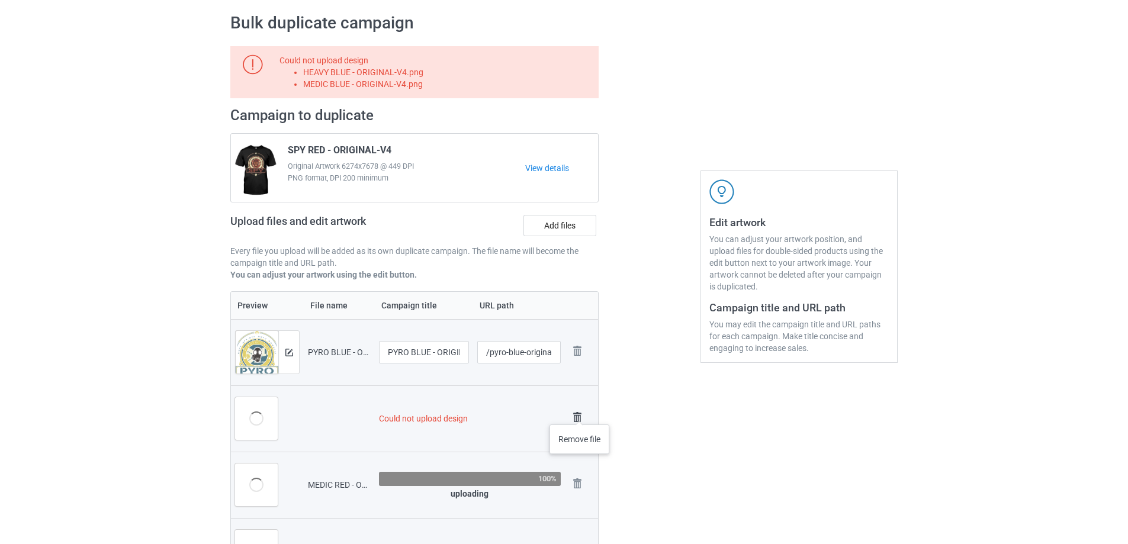
click at [580, 413] on img at bounding box center [577, 417] width 17 height 17
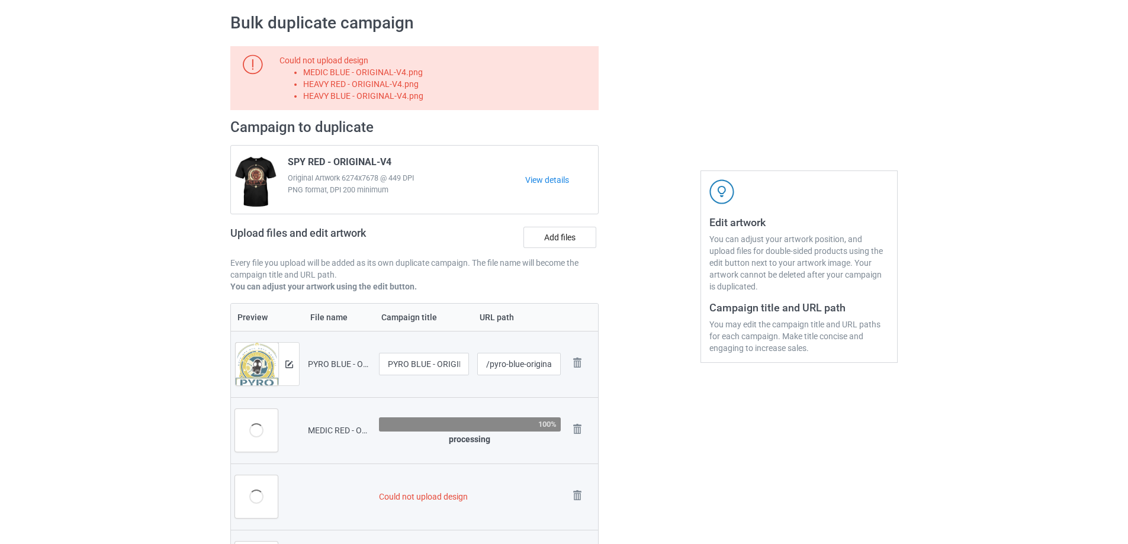
click at [577, 413] on td "Remove file" at bounding box center [581, 430] width 33 height 66
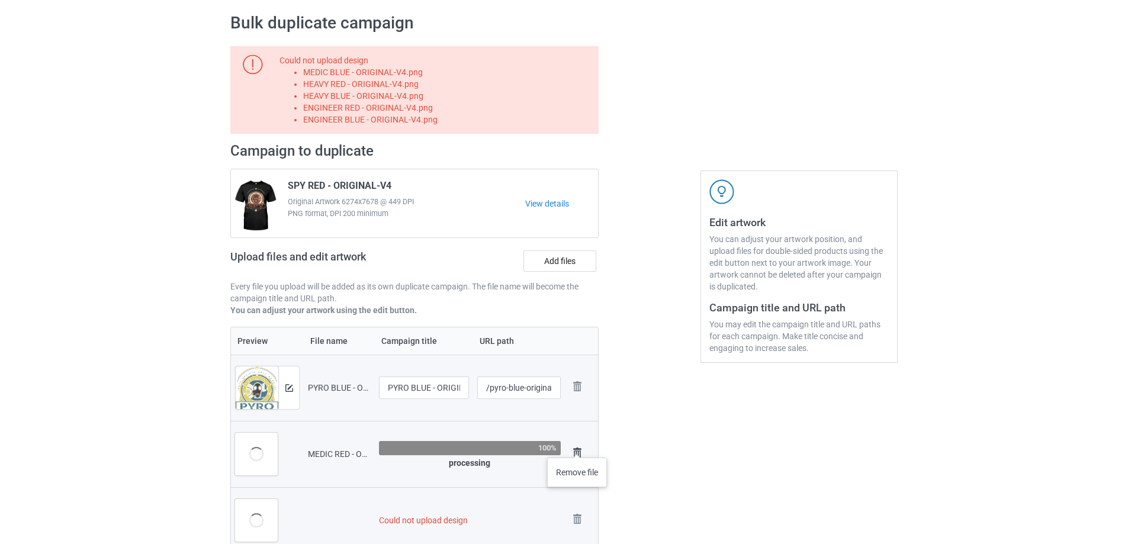
click at [577, 446] on img at bounding box center [577, 453] width 17 height 17
click at [577, 448] on img at bounding box center [577, 453] width 17 height 17
click at [0, 0] on img at bounding box center [0, 0] width 0 height 0
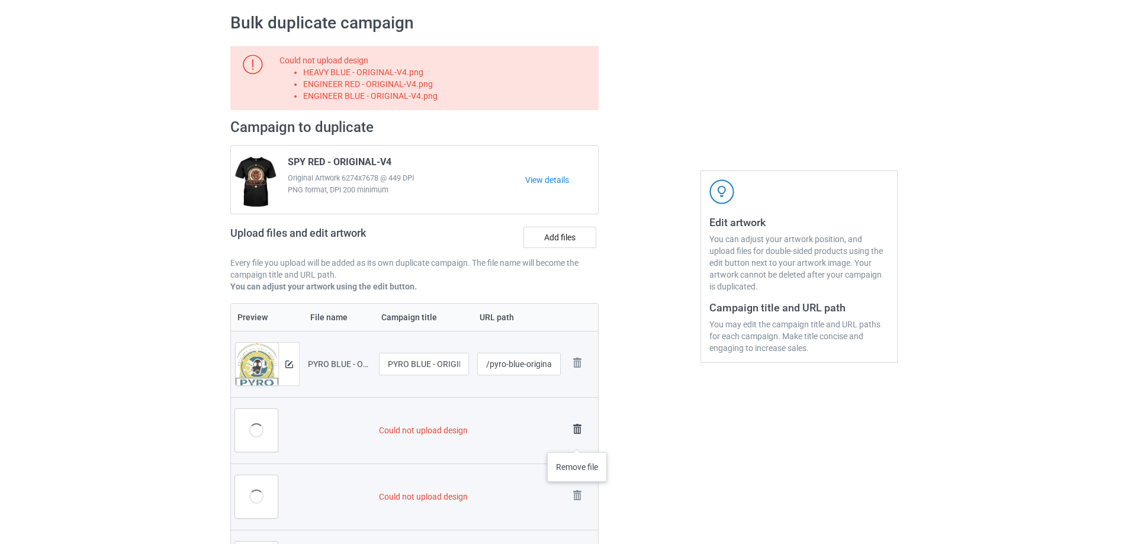
click at [577, 440] on link at bounding box center [577, 431] width 17 height 20
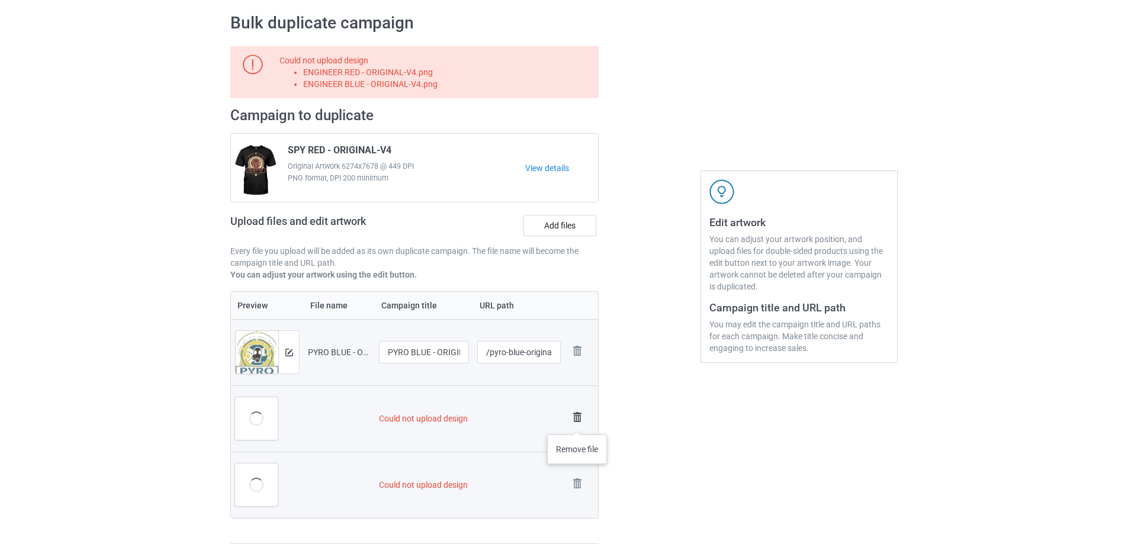
click at [577, 421] on img at bounding box center [577, 417] width 17 height 17
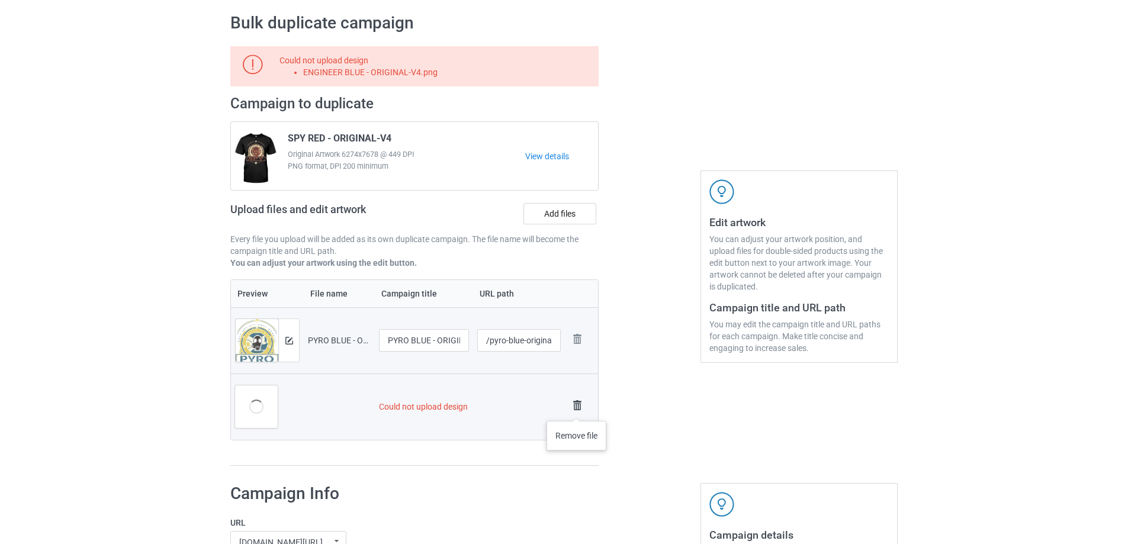
click at [576, 407] on img at bounding box center [577, 405] width 17 height 17
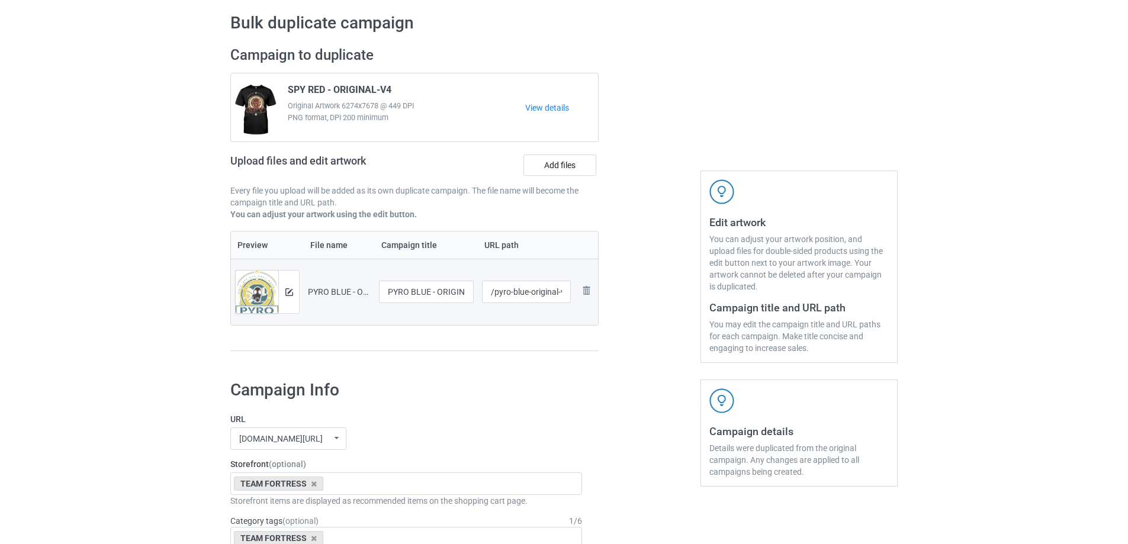
click at [555, 183] on div "Upload files and edit artwork Add files" at bounding box center [414, 167] width 368 height 34
click at [555, 175] on label "Add files" at bounding box center [559, 164] width 73 height 21
click at [0, 0] on input "Add files" at bounding box center [0, 0] width 0 height 0
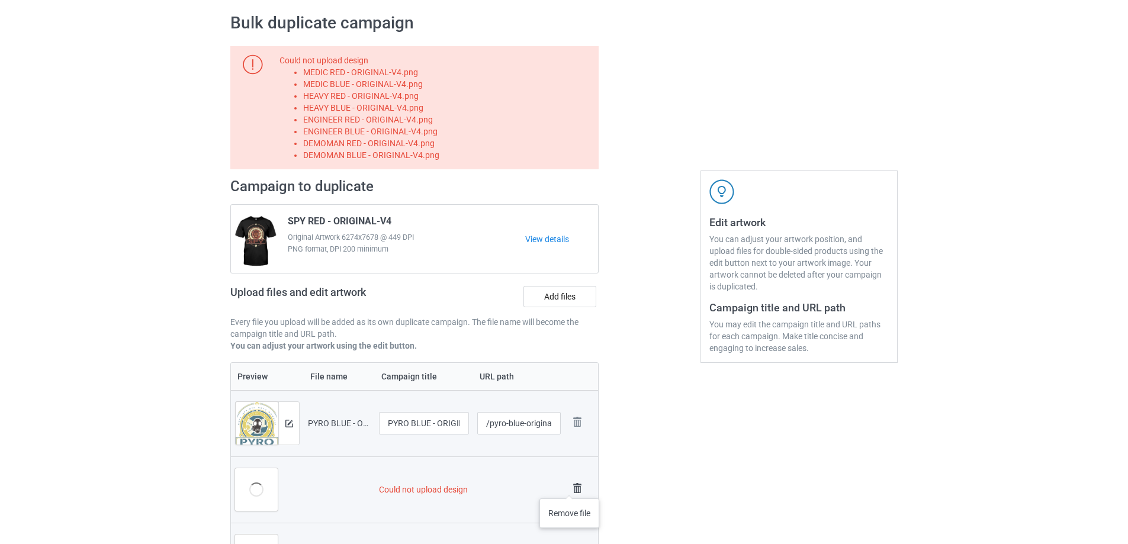
click at [569, 484] on img at bounding box center [577, 488] width 17 height 17
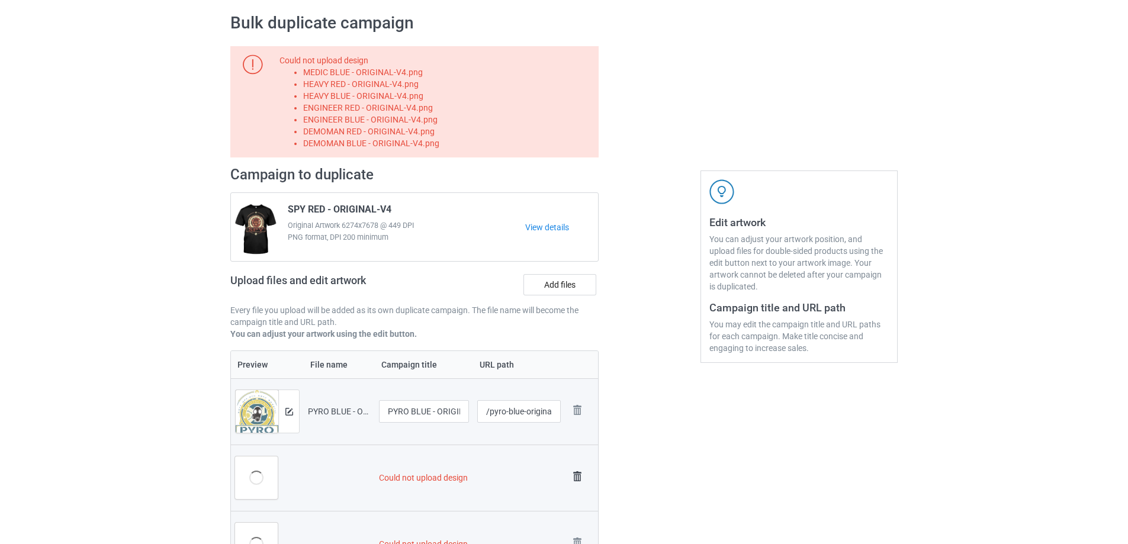
click at [574, 475] on img at bounding box center [577, 476] width 17 height 17
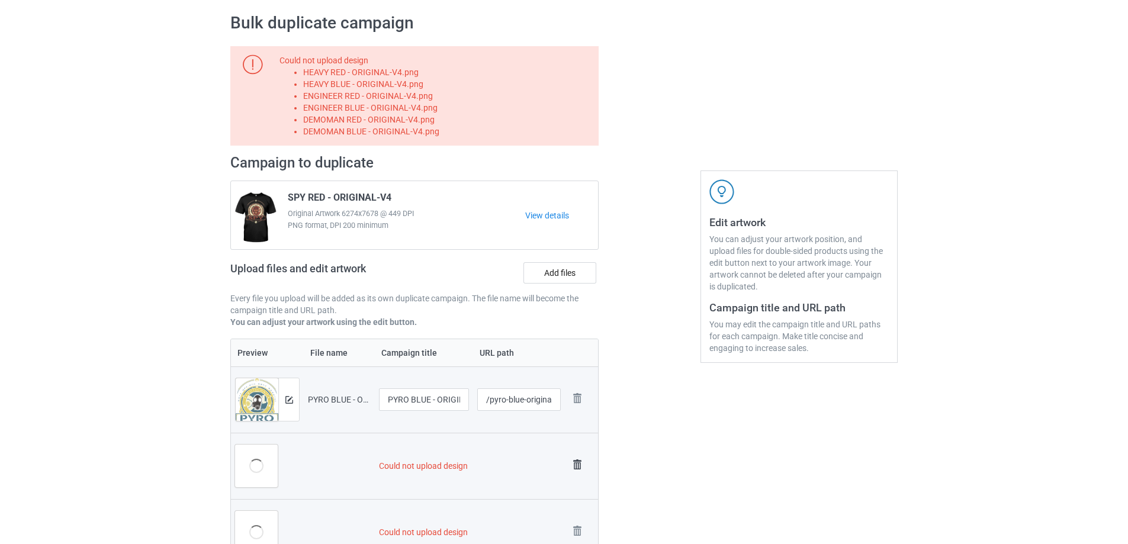
click at [575, 465] on img at bounding box center [577, 464] width 17 height 17
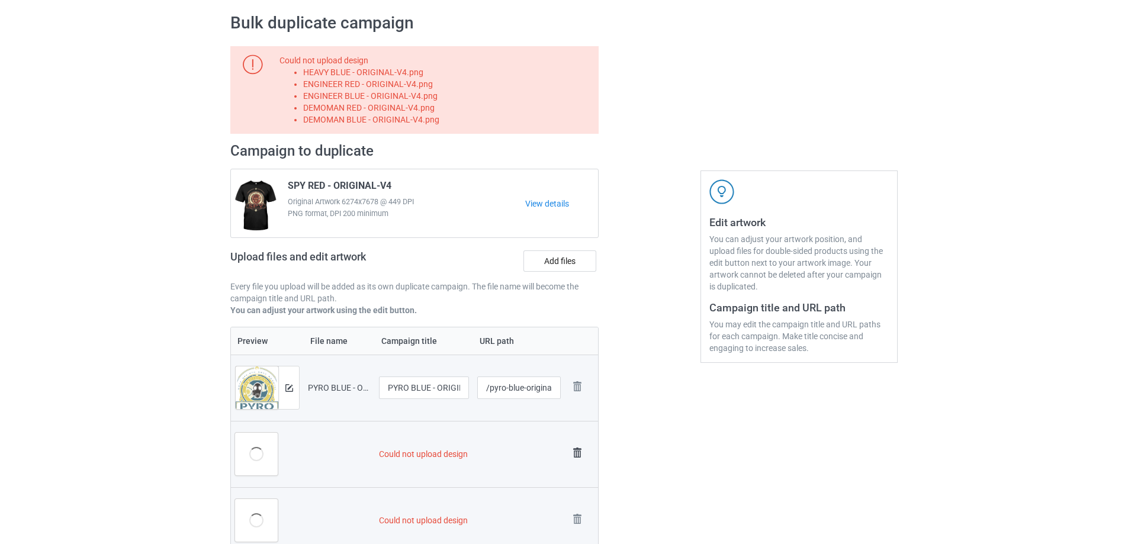
click at [575, 456] on img at bounding box center [577, 453] width 17 height 17
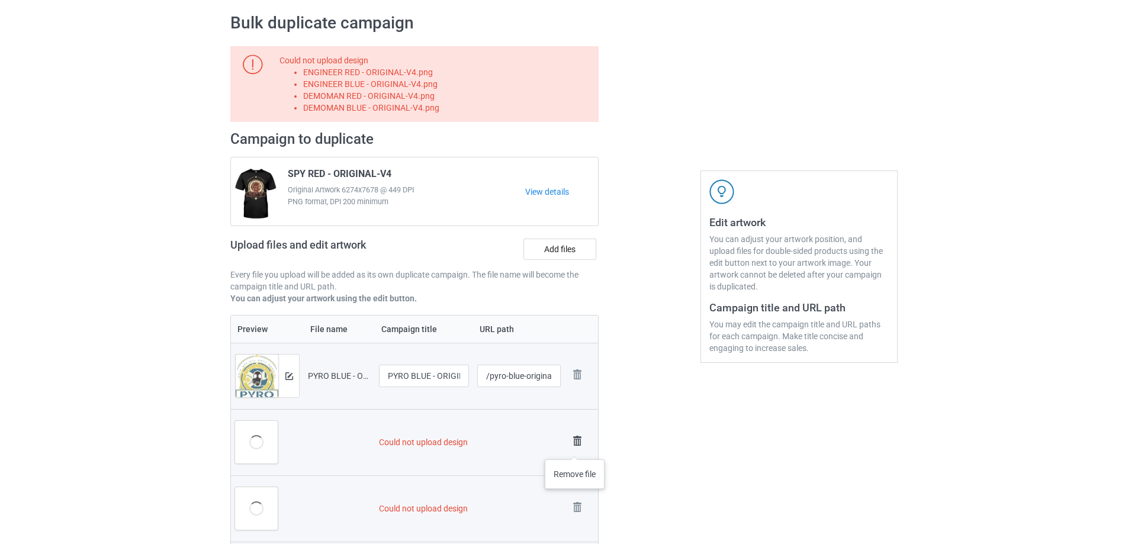
click at [575, 448] on img at bounding box center [577, 441] width 17 height 17
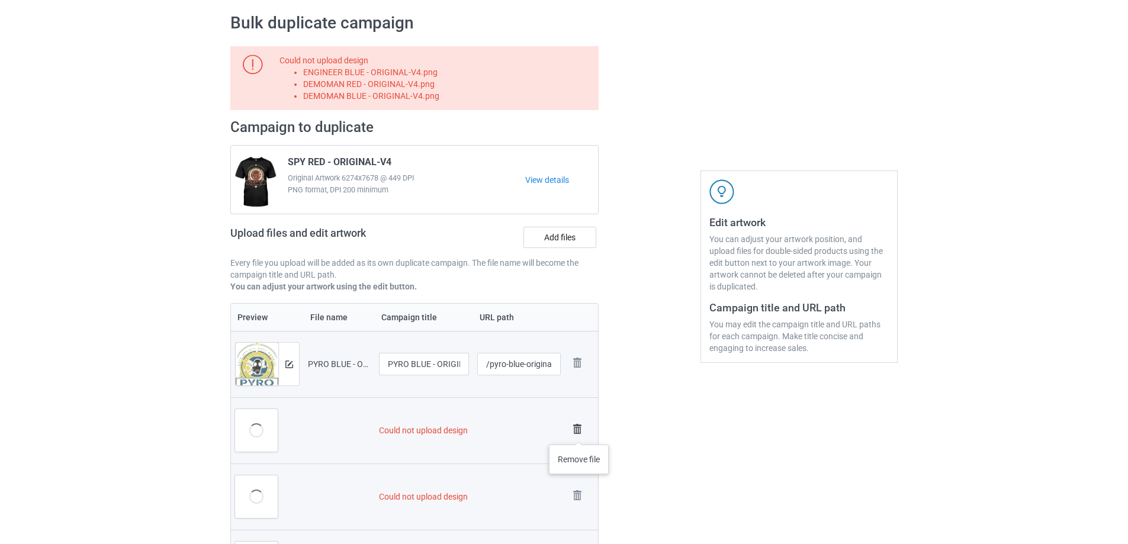
click at [579, 433] on img at bounding box center [577, 429] width 17 height 17
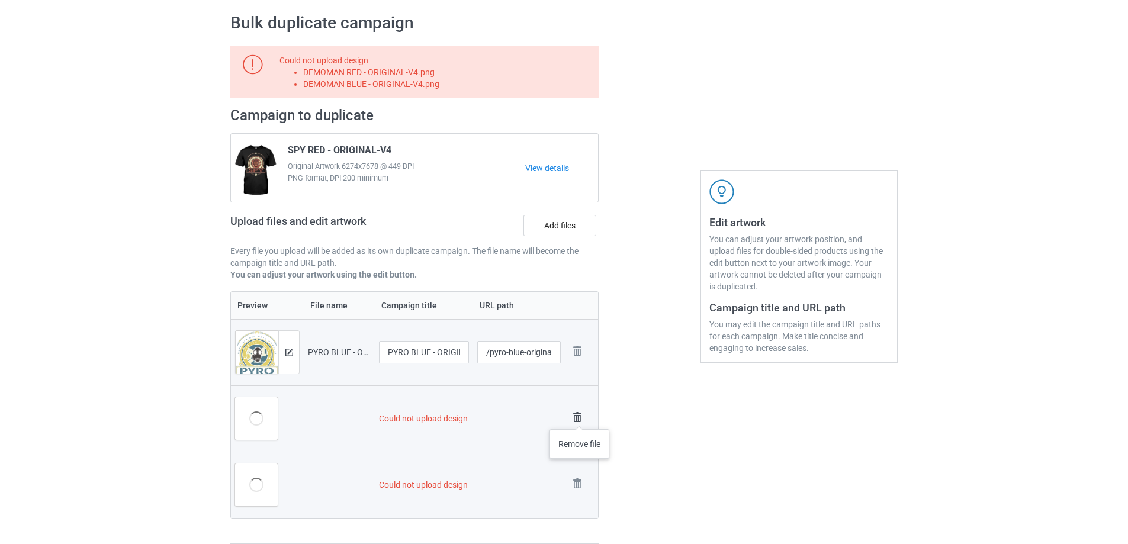
click at [580, 417] on img at bounding box center [577, 417] width 17 height 17
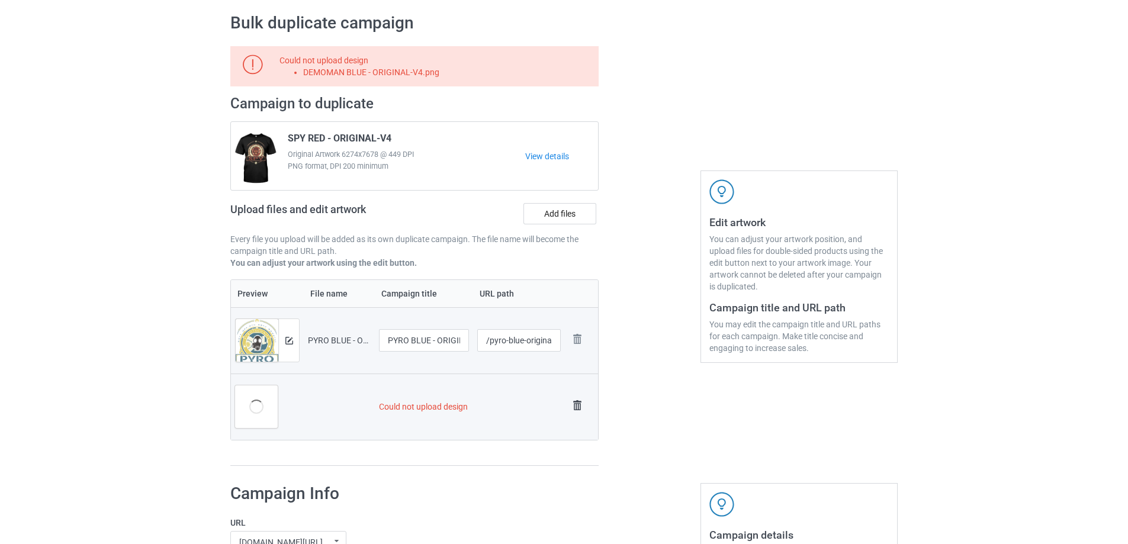
click at [578, 404] on img at bounding box center [577, 405] width 17 height 17
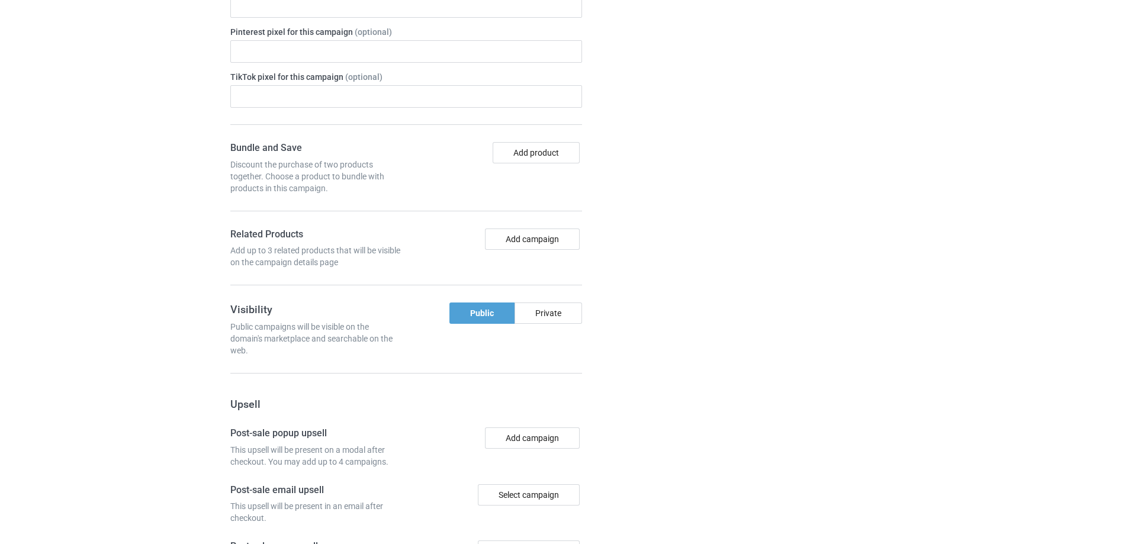
scroll to position [976, 0]
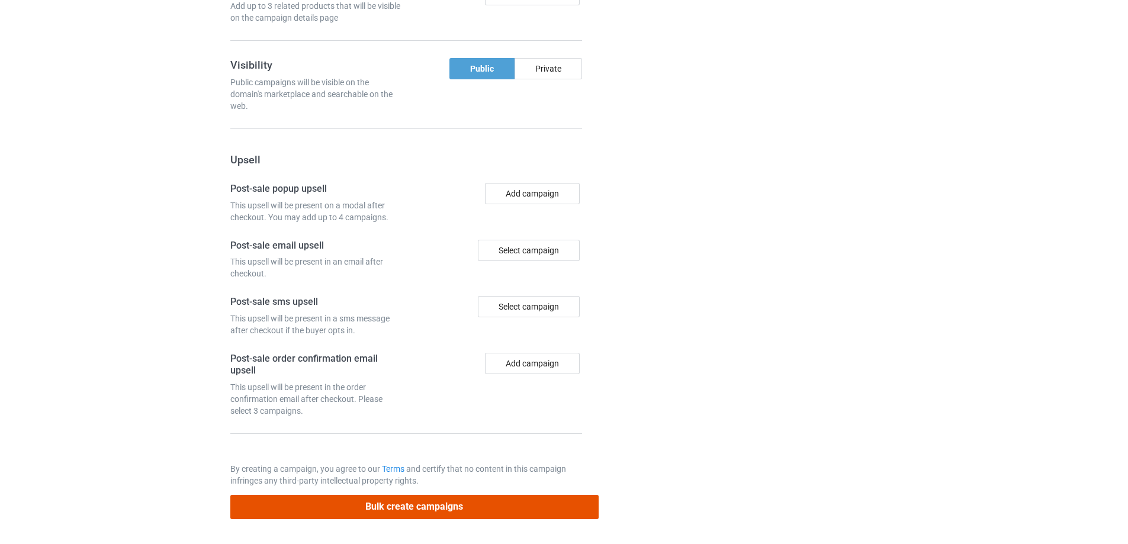
click at [504, 502] on button "Bulk create campaigns" at bounding box center [414, 507] width 368 height 24
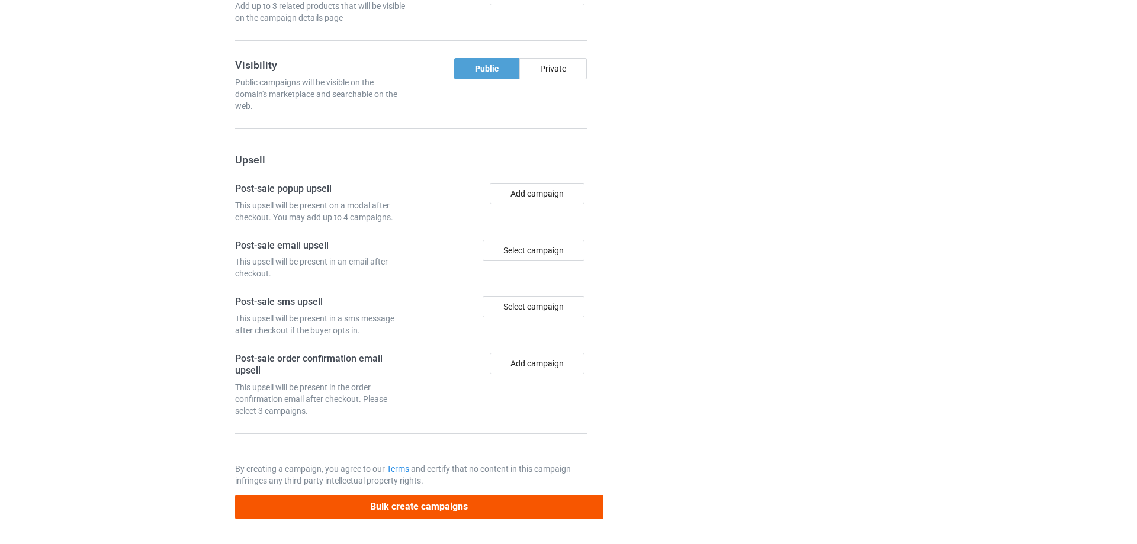
scroll to position [0, 0]
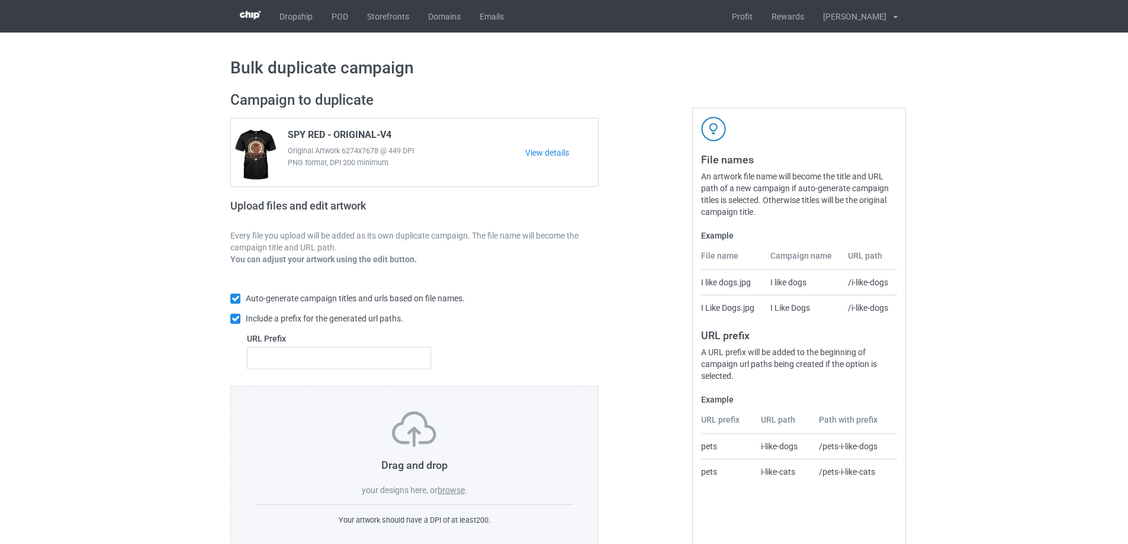
click at [455, 489] on label "browse" at bounding box center [450, 489] width 27 height 9
click at [0, 0] on input "browse" at bounding box center [0, 0] width 0 height 0
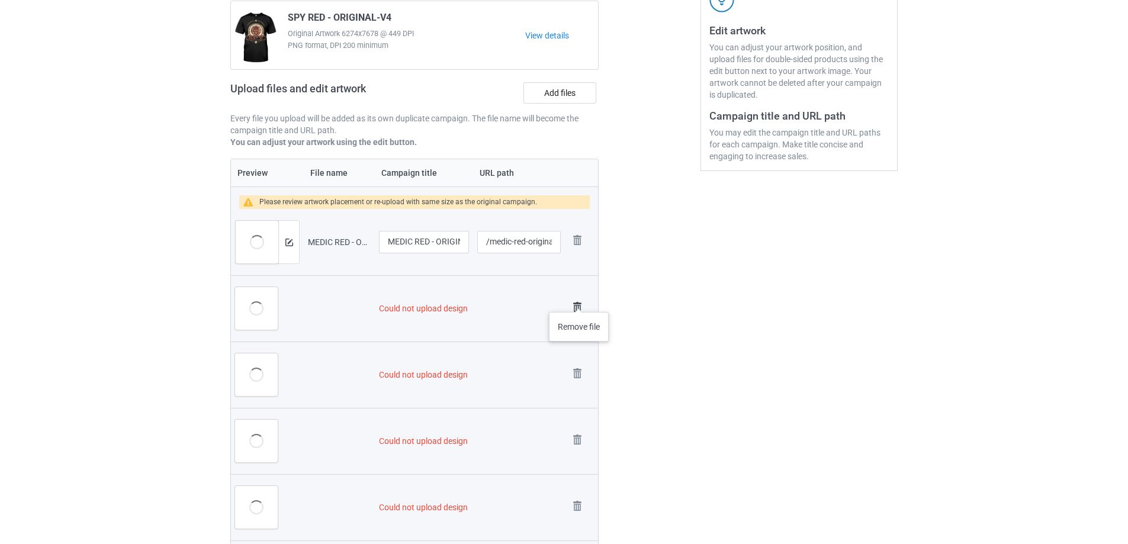
click at [579, 300] on img at bounding box center [577, 307] width 17 height 17
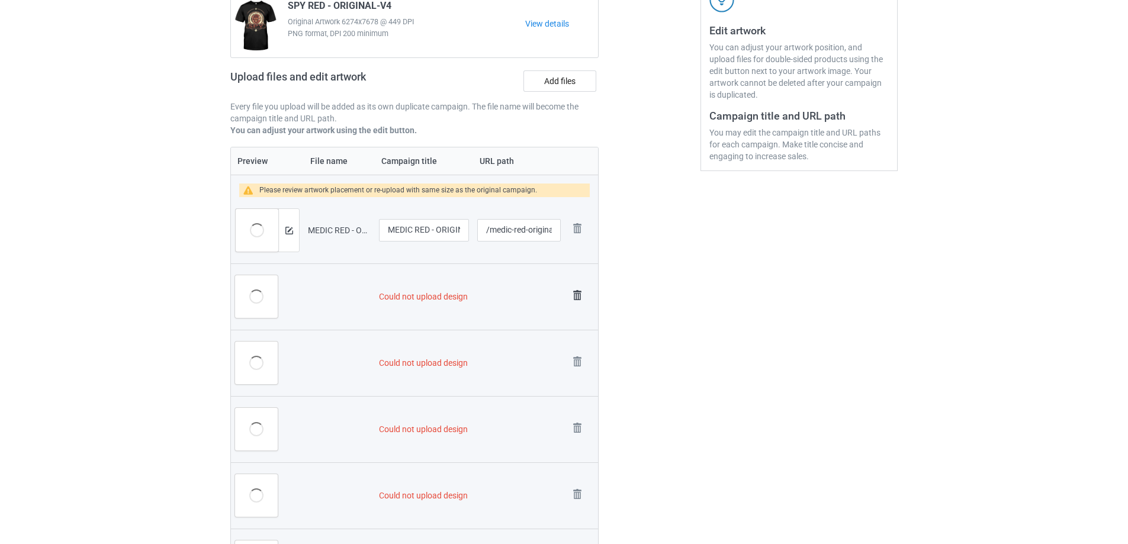
scroll to position [225, 0]
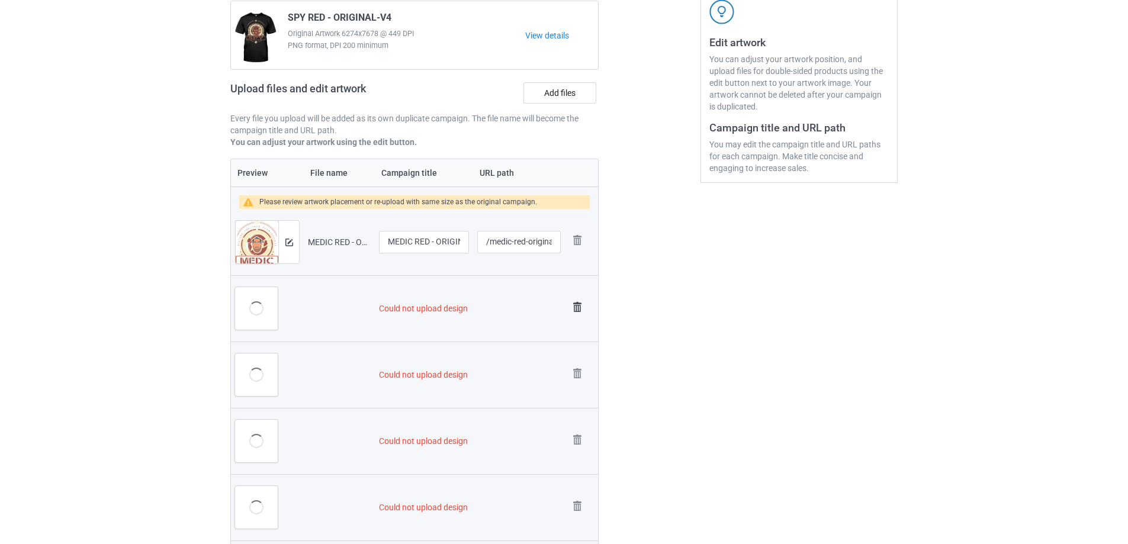
click at [577, 305] on img at bounding box center [577, 307] width 17 height 17
click at [576, 365] on img at bounding box center [577, 373] width 17 height 17
click at [576, 432] on link at bounding box center [577, 442] width 17 height 20
click at [576, 498] on link at bounding box center [577, 508] width 17 height 20
click at [0, 0] on img at bounding box center [0, 0] width 0 height 0
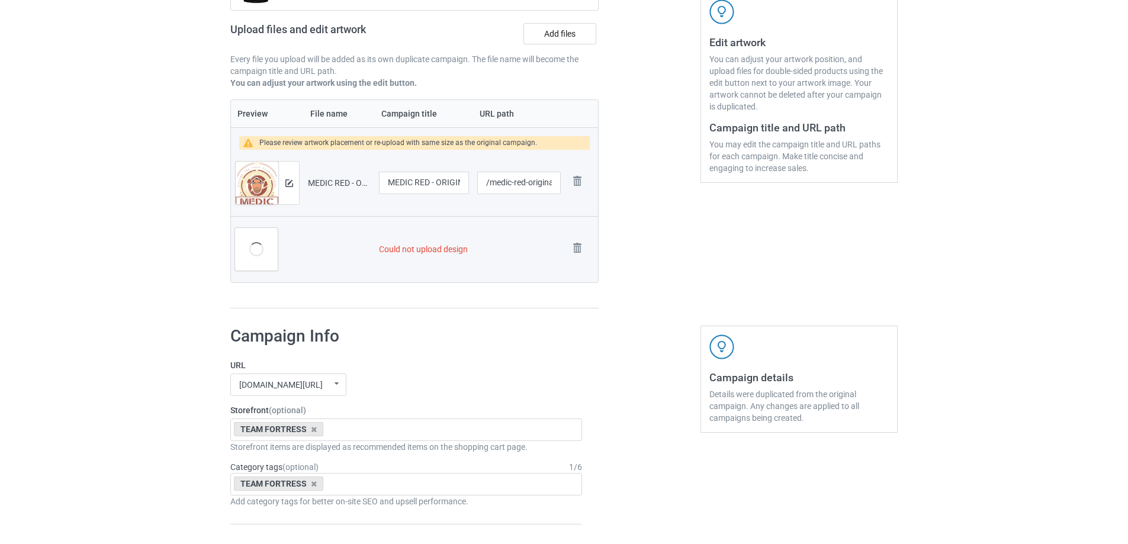
click at [576, 259] on link at bounding box center [577, 250] width 17 height 20
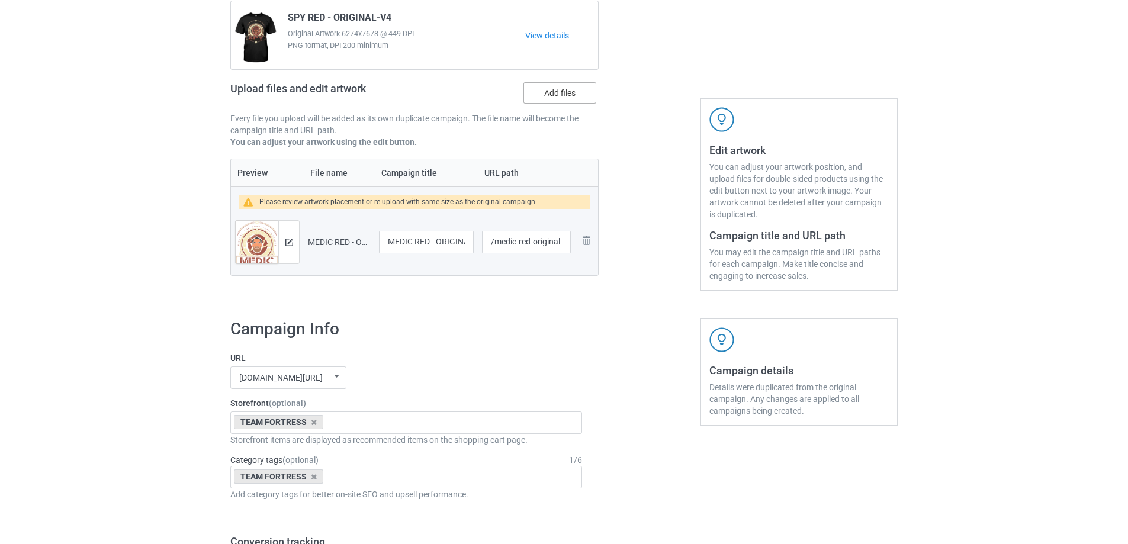
click at [559, 103] on label "Add files" at bounding box center [559, 92] width 73 height 21
click at [0, 0] on input "Add files" at bounding box center [0, 0] width 0 height 0
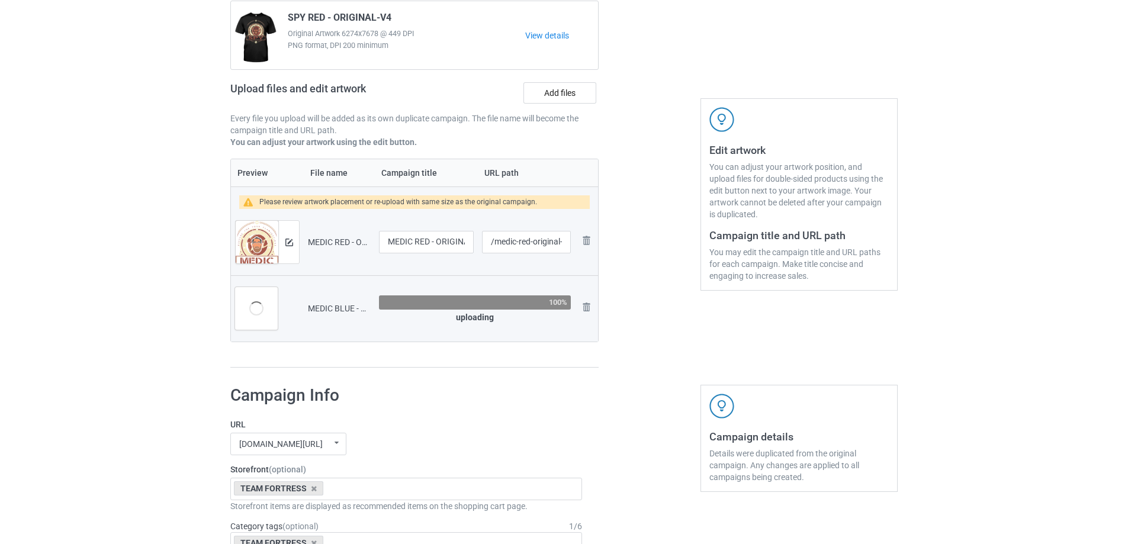
scroll to position [166, 0]
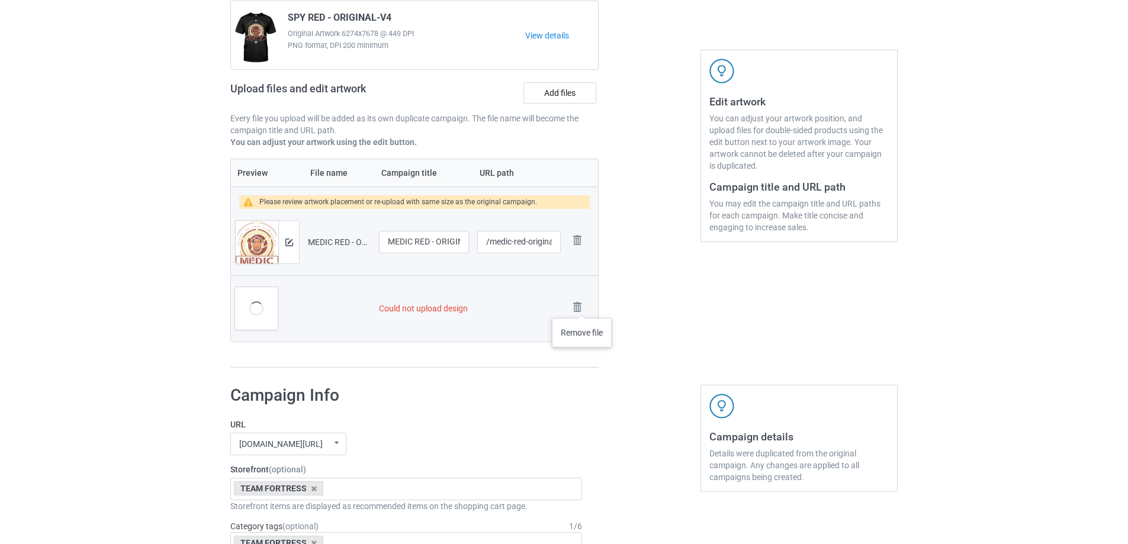
click at [0, 0] on img at bounding box center [0, 0] width 0 height 0
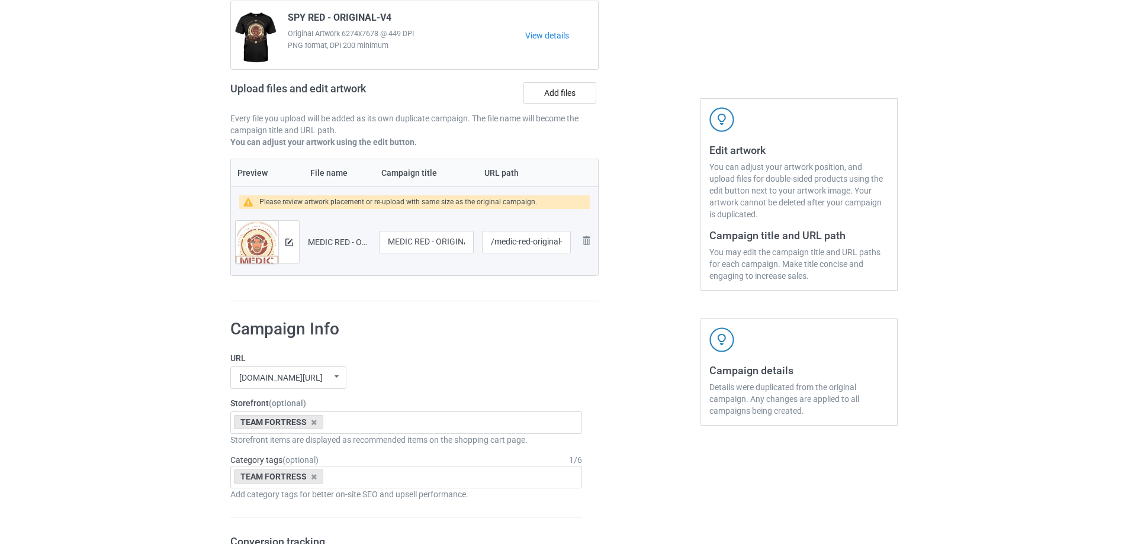
click at [557, 78] on div "Campaign to duplicate SPY RED - ORIGINAL-V4 Original Artwork 6274x7678 @ 449 DP…" at bounding box center [414, 66] width 368 height 185
click at [564, 102] on label "Add files" at bounding box center [559, 92] width 73 height 21
click at [0, 0] on input "Add files" at bounding box center [0, 0] width 0 height 0
click at [588, 236] on img at bounding box center [586, 240] width 14 height 14
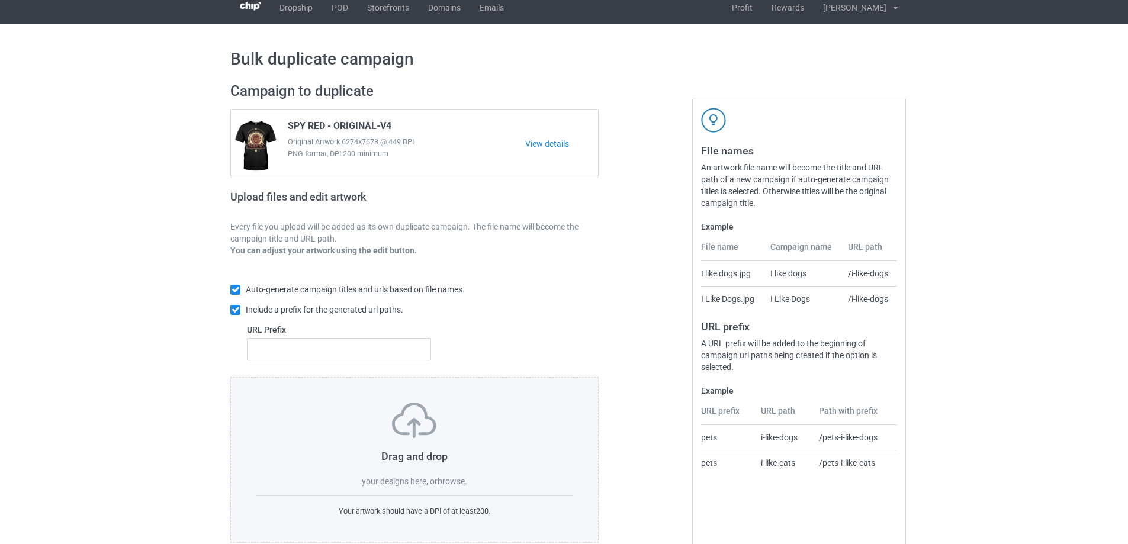
scroll to position [0, 0]
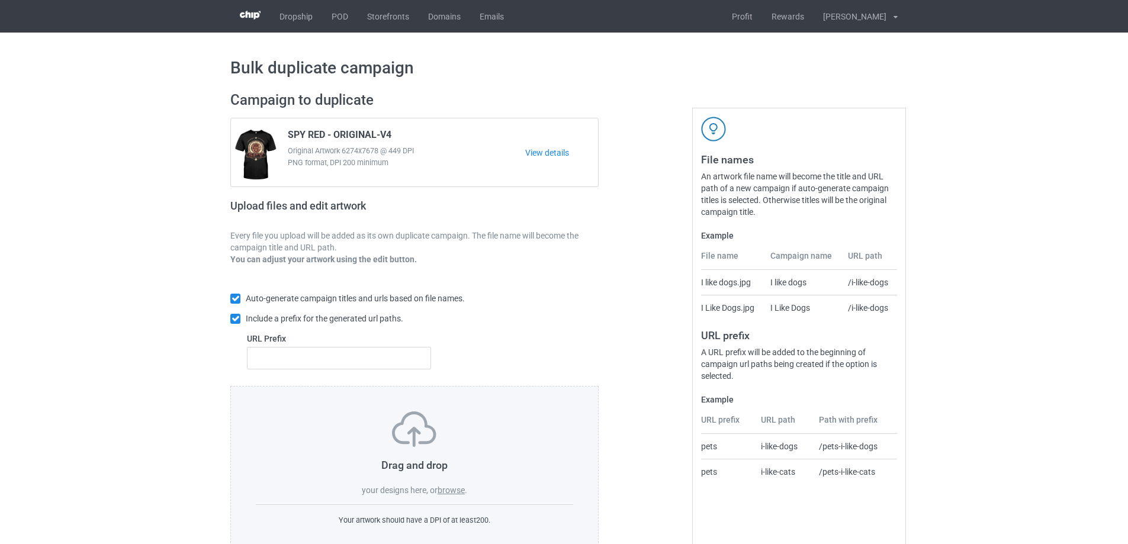
click at [455, 489] on label "browse" at bounding box center [450, 489] width 27 height 9
click at [0, 0] on input "browse" at bounding box center [0, 0] width 0 height 0
click at [455, 489] on label "browse" at bounding box center [450, 489] width 27 height 9
click at [0, 0] on input "browse" at bounding box center [0, 0] width 0 height 0
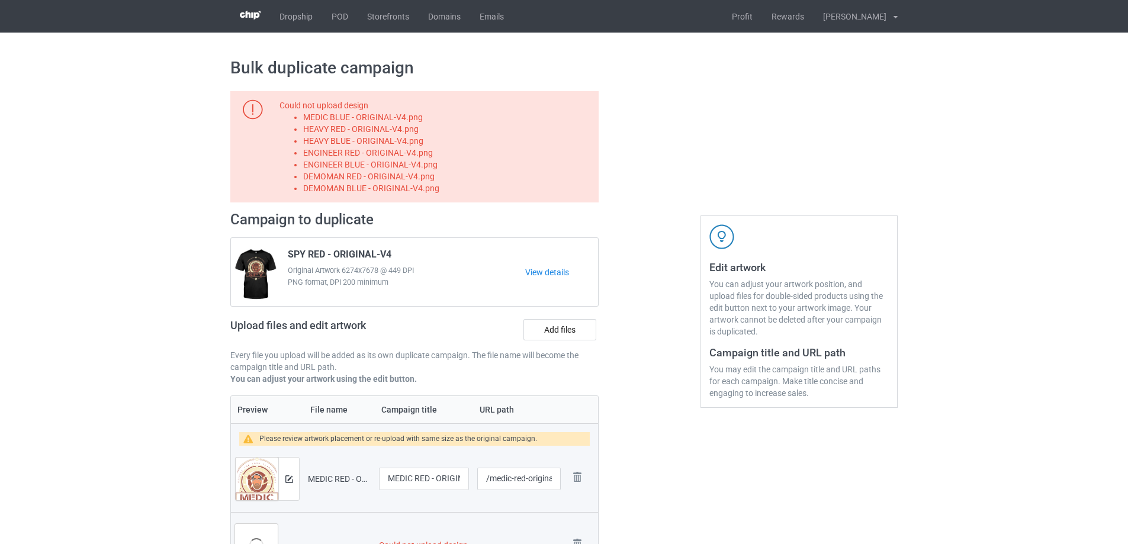
scroll to position [296, 0]
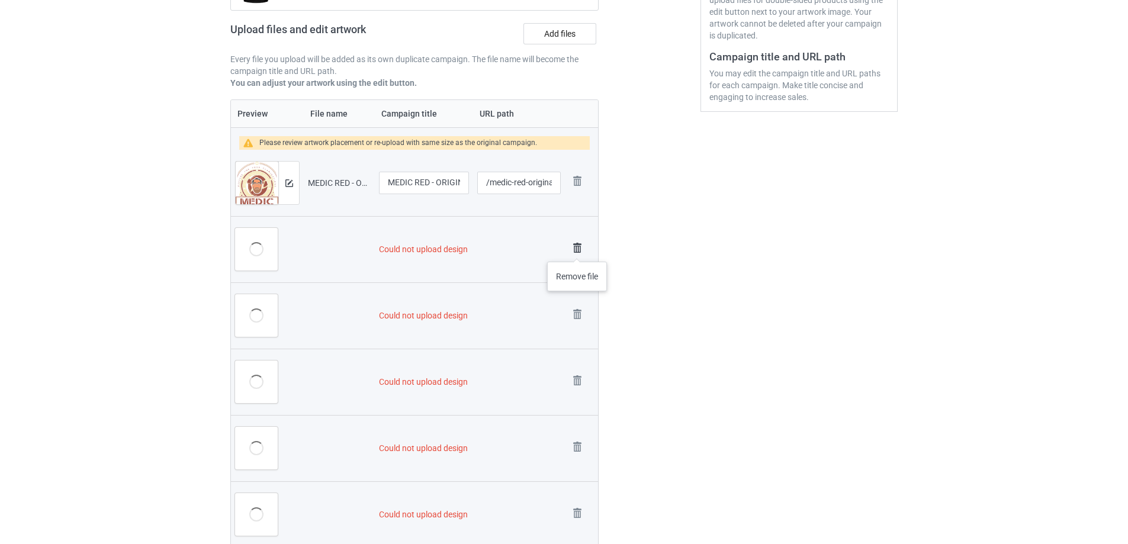
click at [577, 249] on img at bounding box center [577, 248] width 17 height 17
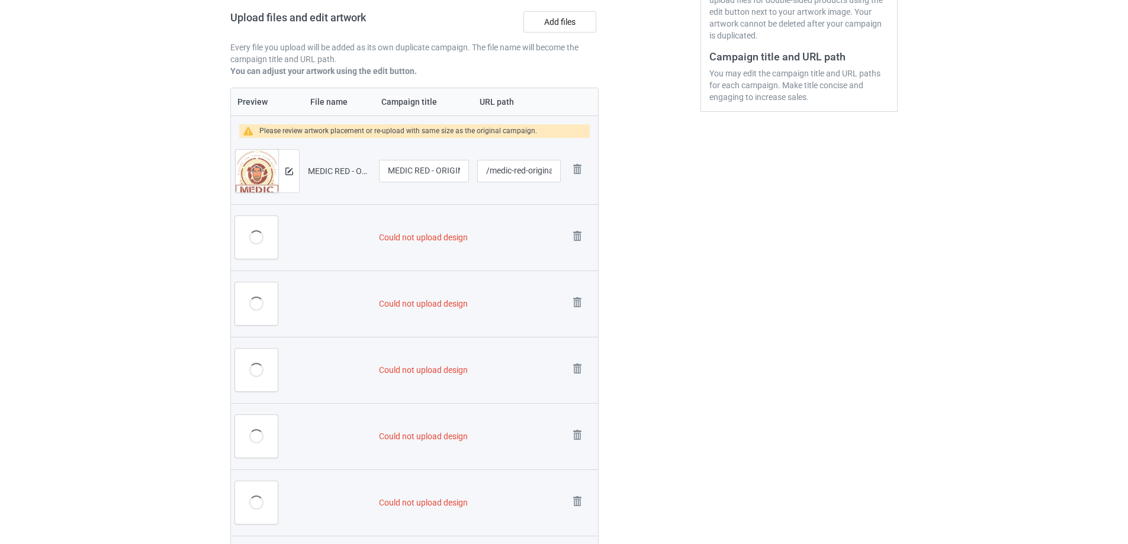
click at [577, 247] on link at bounding box center [577, 238] width 17 height 20
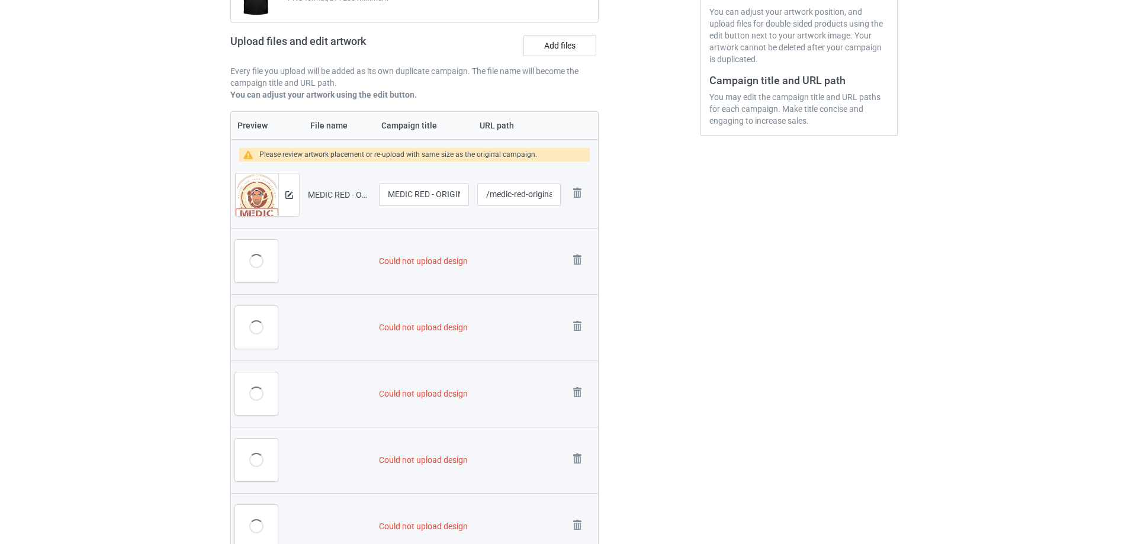
click at [0, 0] on img at bounding box center [0, 0] width 0 height 0
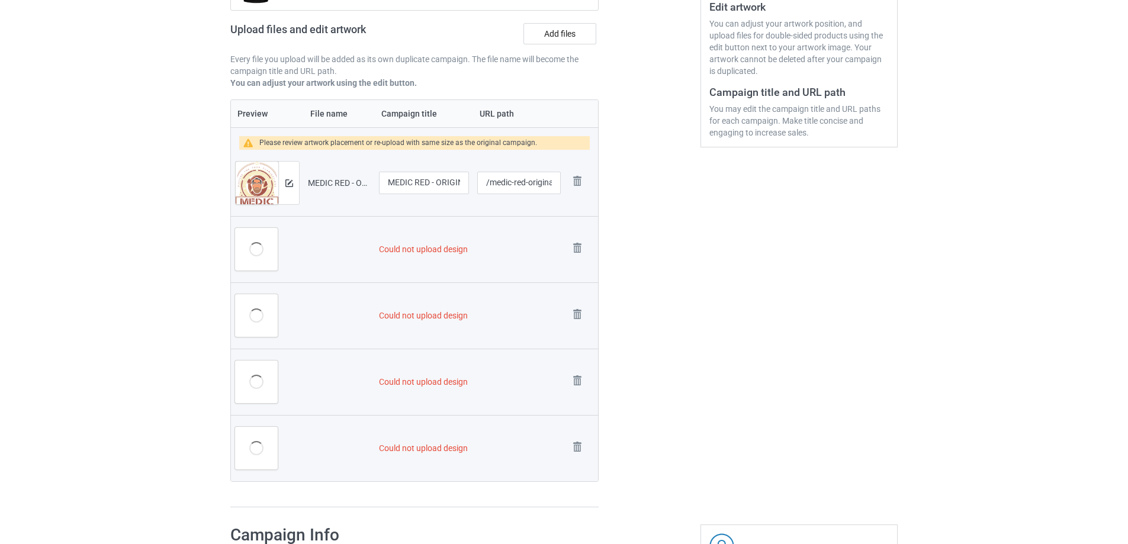
click at [577, 249] on link at bounding box center [577, 250] width 17 height 20
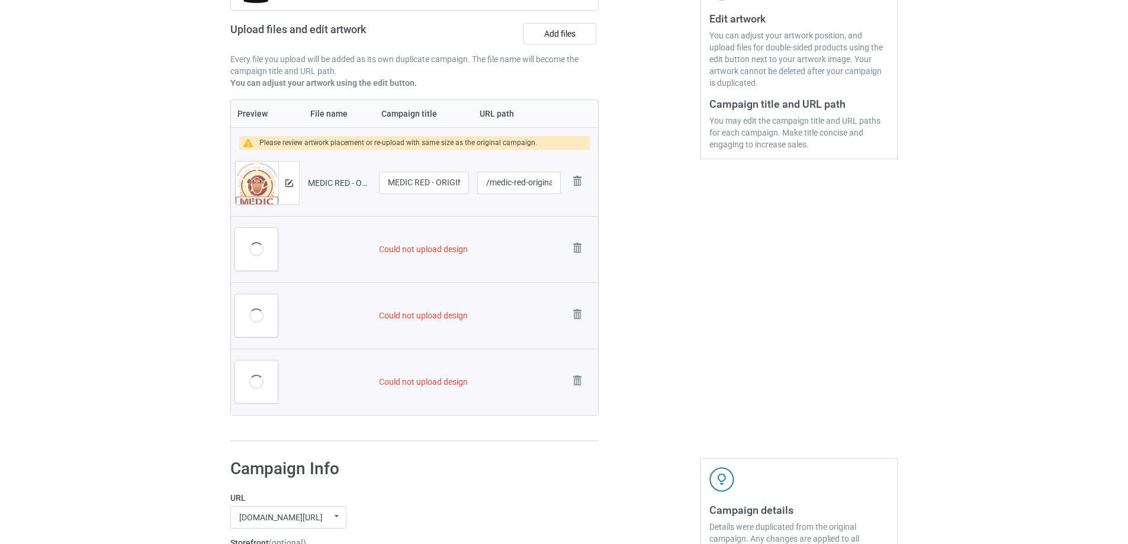
click at [0, 0] on img at bounding box center [0, 0] width 0 height 0
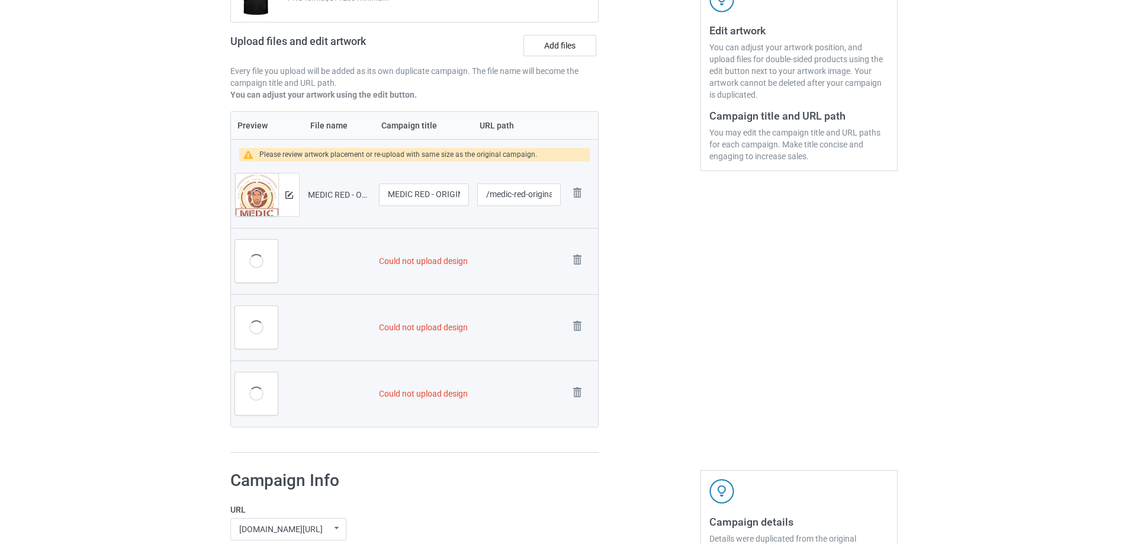
click at [0, 0] on img at bounding box center [0, 0] width 0 height 0
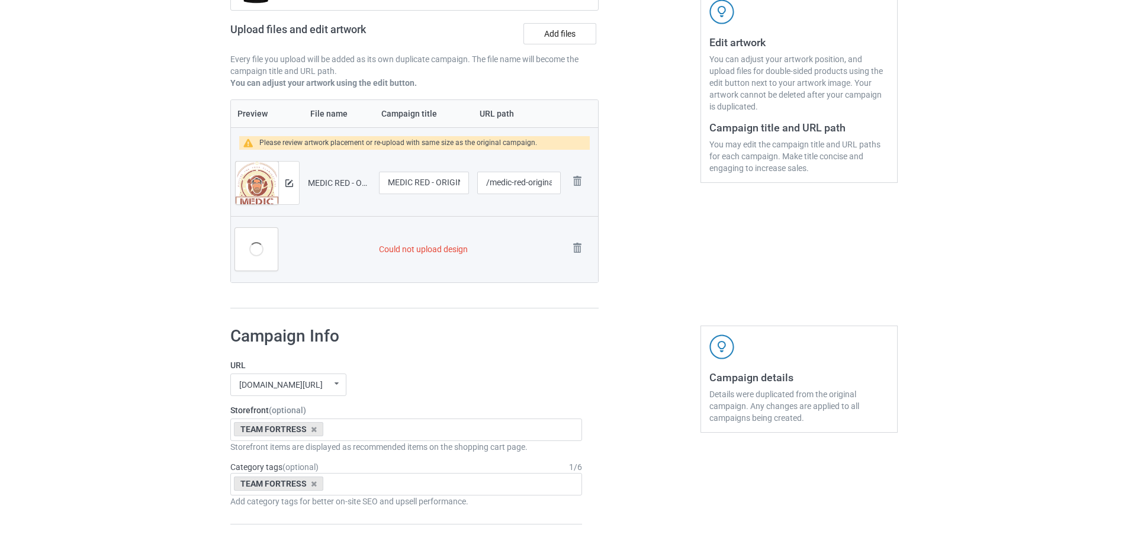
click at [0, 0] on img at bounding box center [0, 0] width 0 height 0
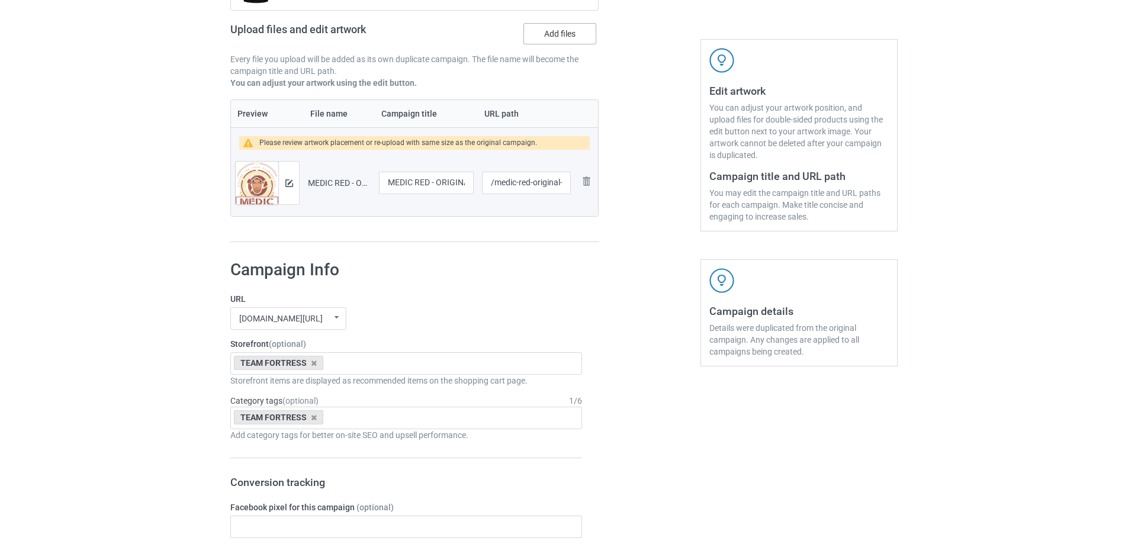
click at [556, 38] on label "Add files" at bounding box center [559, 33] width 73 height 21
click at [0, 0] on input "Add files" at bounding box center [0, 0] width 0 height 0
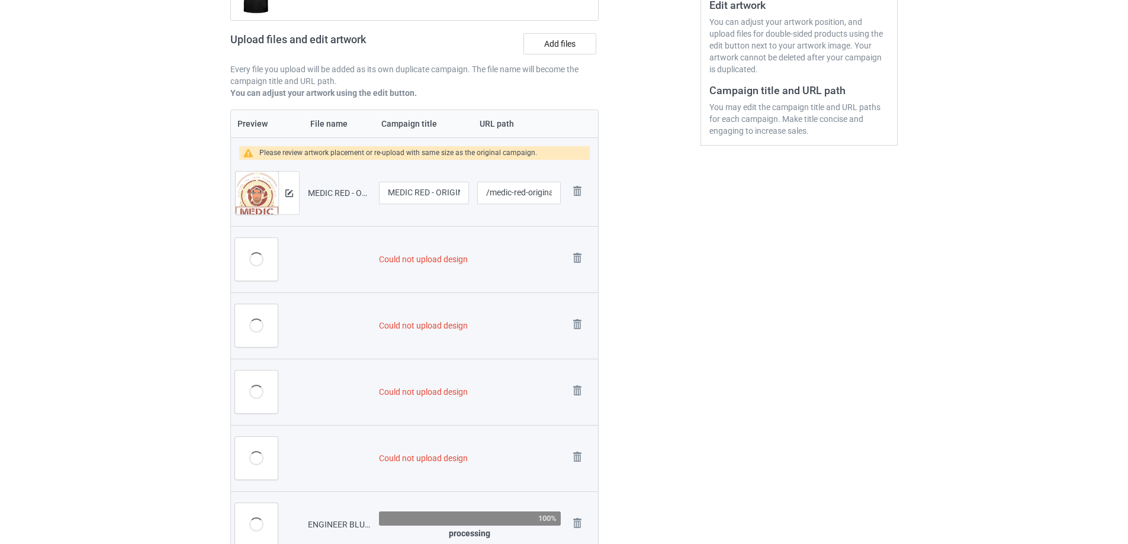
scroll to position [213, 0]
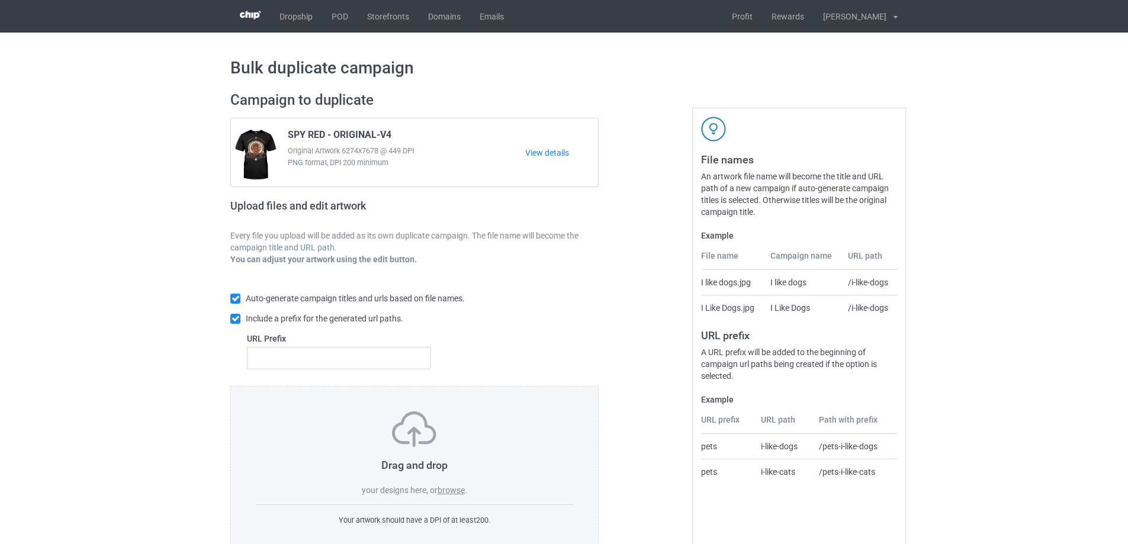
click at [455, 489] on label "browse" at bounding box center [450, 489] width 27 height 9
click at [0, 0] on input "browse" at bounding box center [0, 0] width 0 height 0
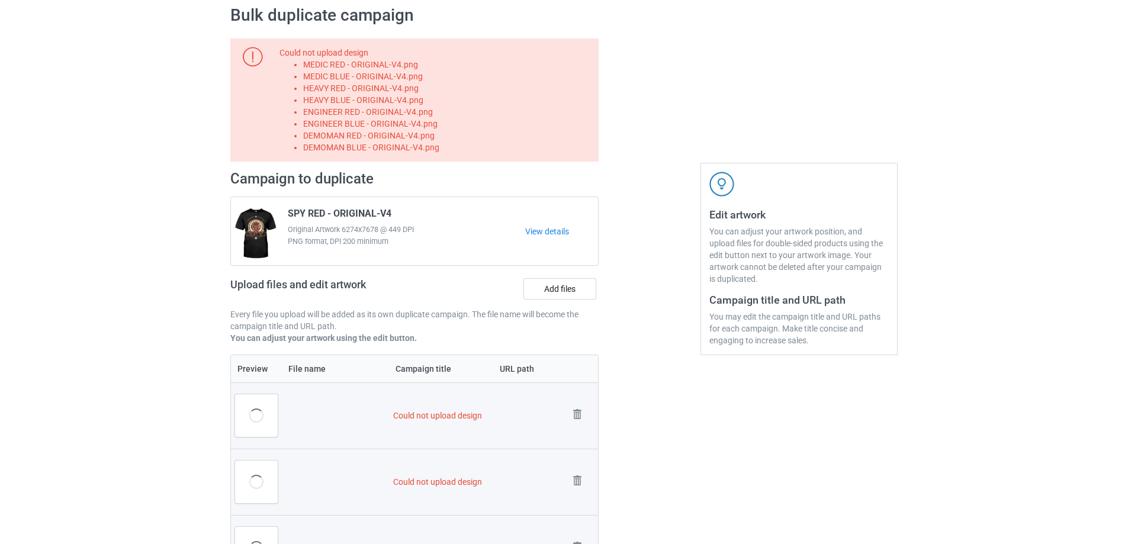
scroll to position [237, 0]
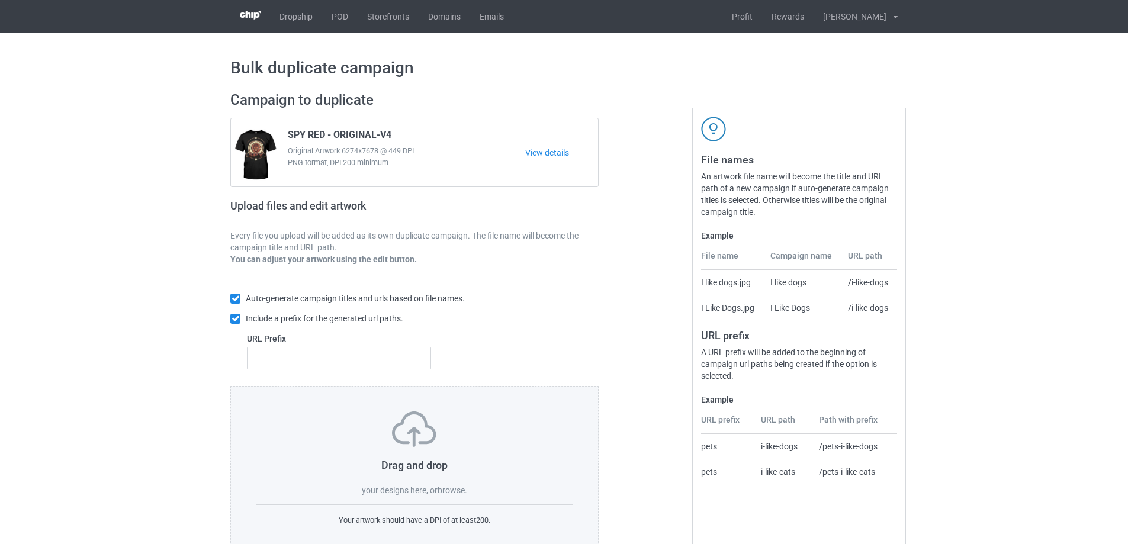
click at [455, 489] on label "browse" at bounding box center [450, 489] width 27 height 9
click at [0, 0] on input "browse" at bounding box center [0, 0] width 0 height 0
click at [455, 489] on label "browse" at bounding box center [450, 489] width 27 height 9
click at [0, 0] on input "browse" at bounding box center [0, 0] width 0 height 0
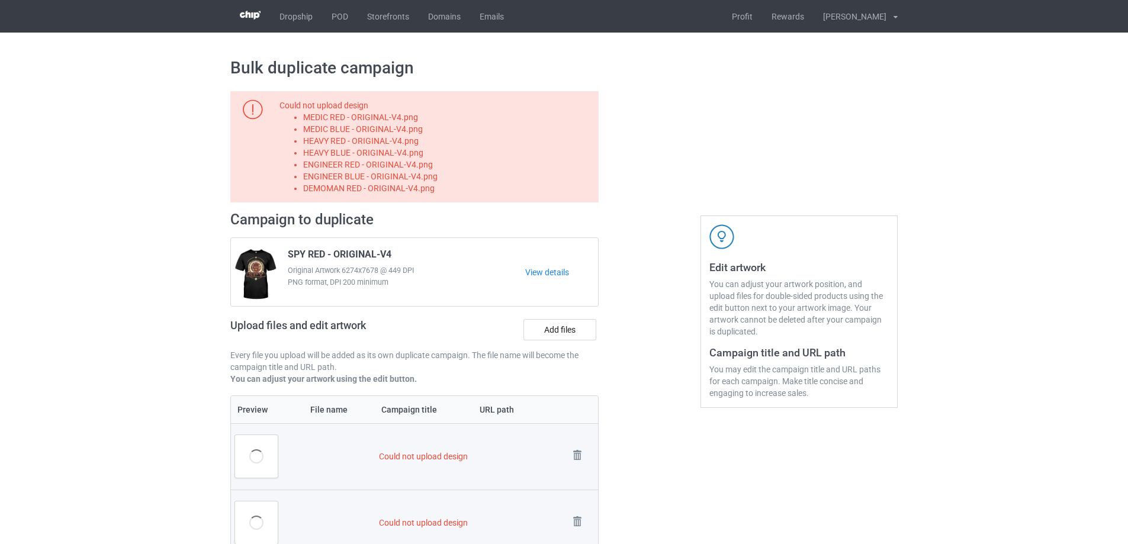
scroll to position [237, 0]
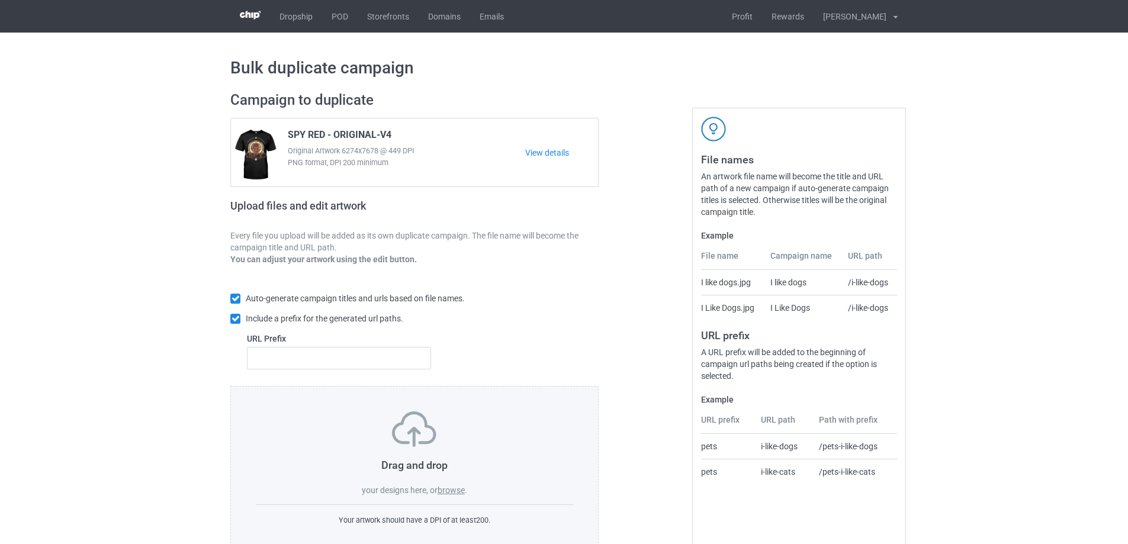
click at [455, 489] on label "browse" at bounding box center [450, 489] width 27 height 9
click at [0, 0] on input "browse" at bounding box center [0, 0] width 0 height 0
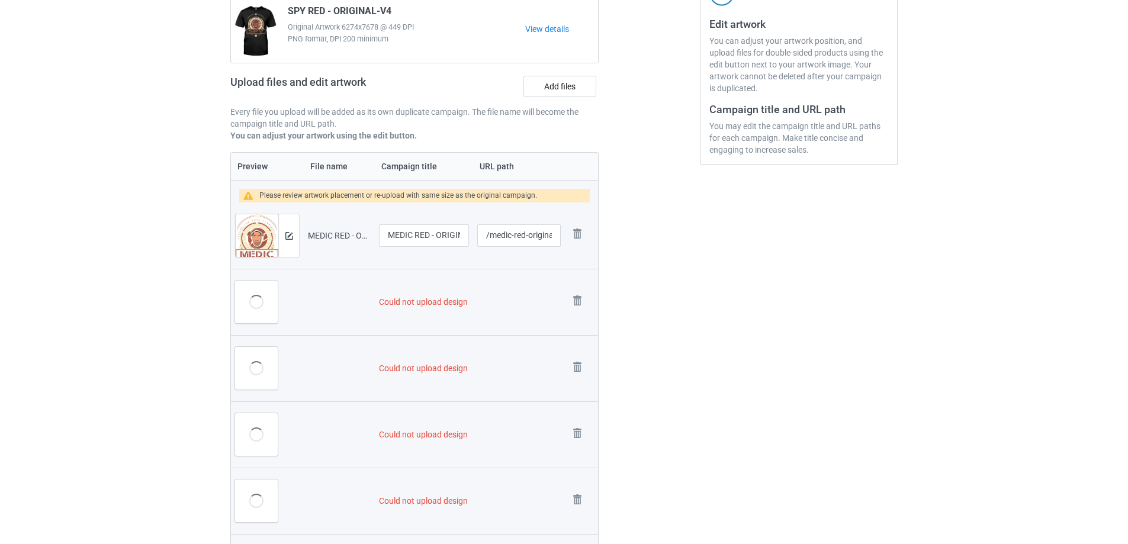
scroll to position [237, 0]
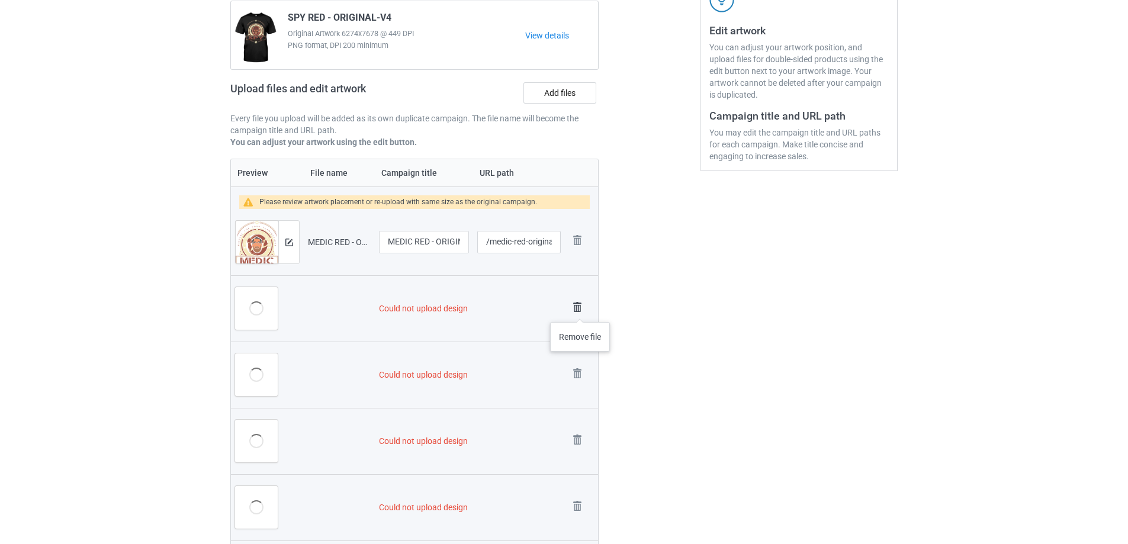
click at [580, 310] on img at bounding box center [577, 307] width 17 height 17
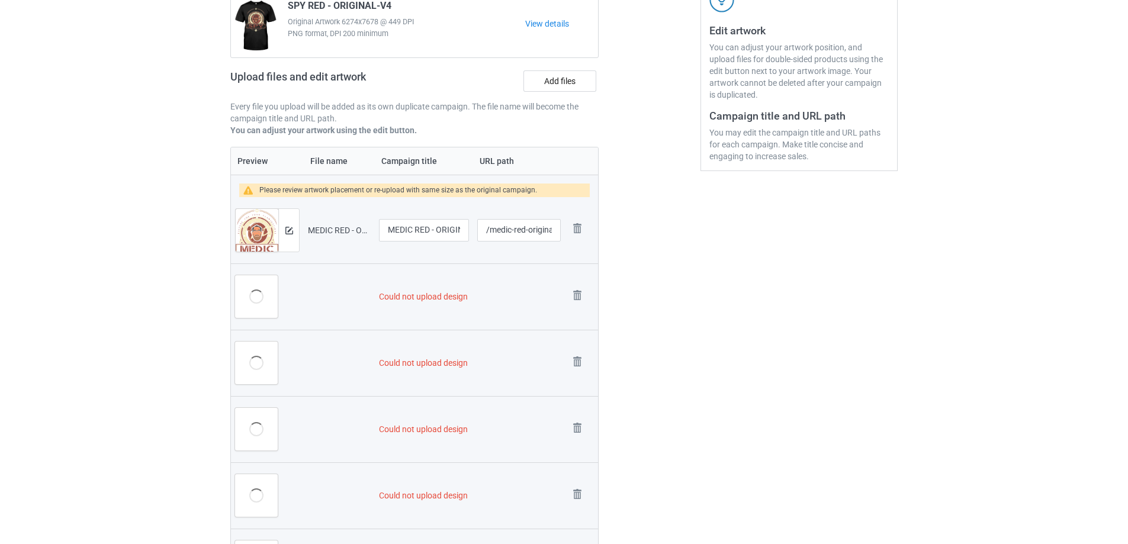
click at [580, 307] on link at bounding box center [577, 297] width 17 height 20
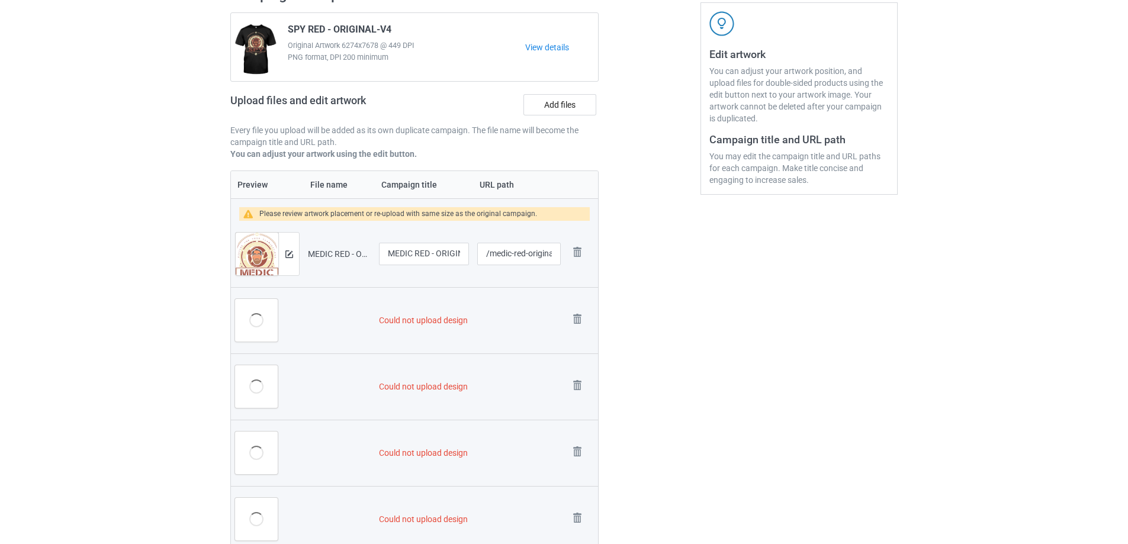
click at [580, 377] on link at bounding box center [577, 387] width 17 height 20
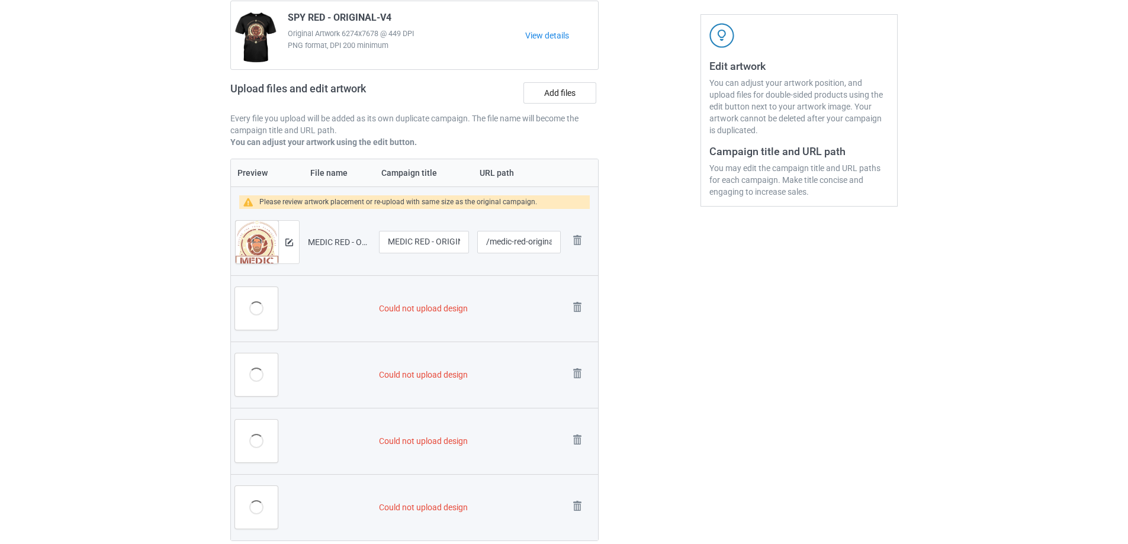
click at [0, 0] on img at bounding box center [0, 0] width 0 height 0
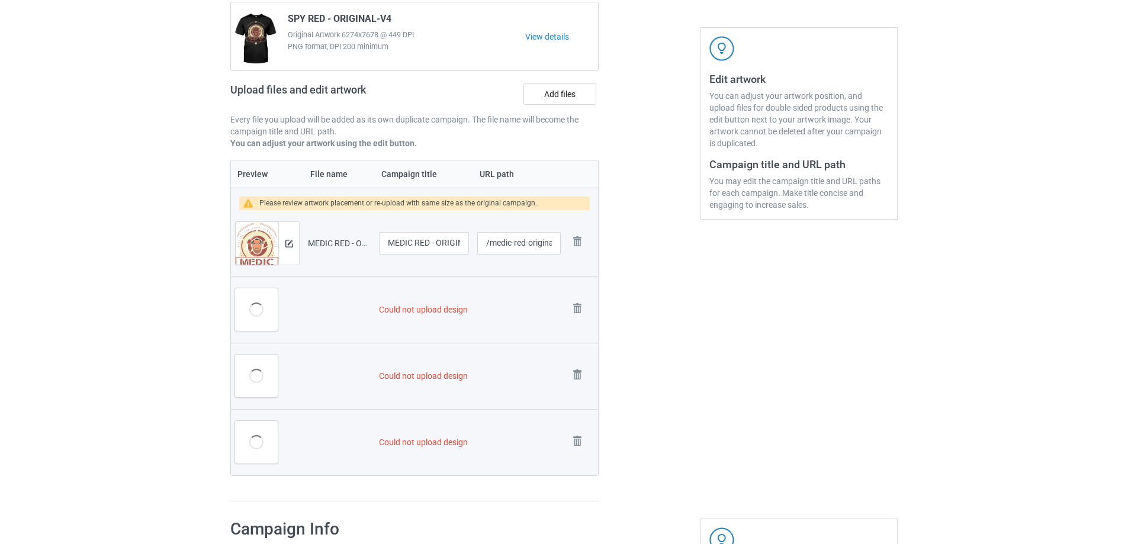
click at [580, 310] on link at bounding box center [577, 310] width 17 height 20
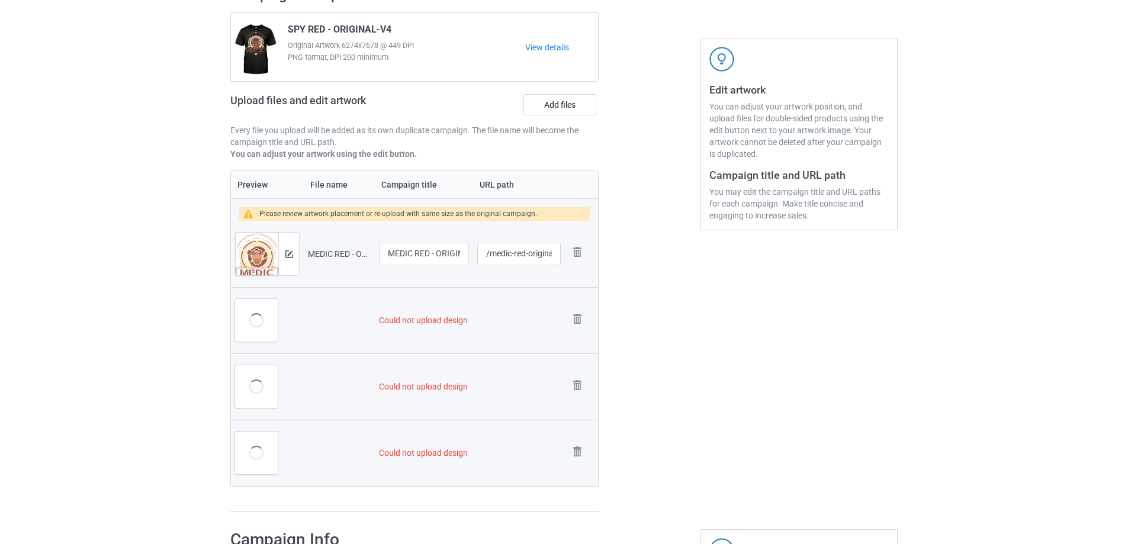
click at [0, 0] on img at bounding box center [0, 0] width 0 height 0
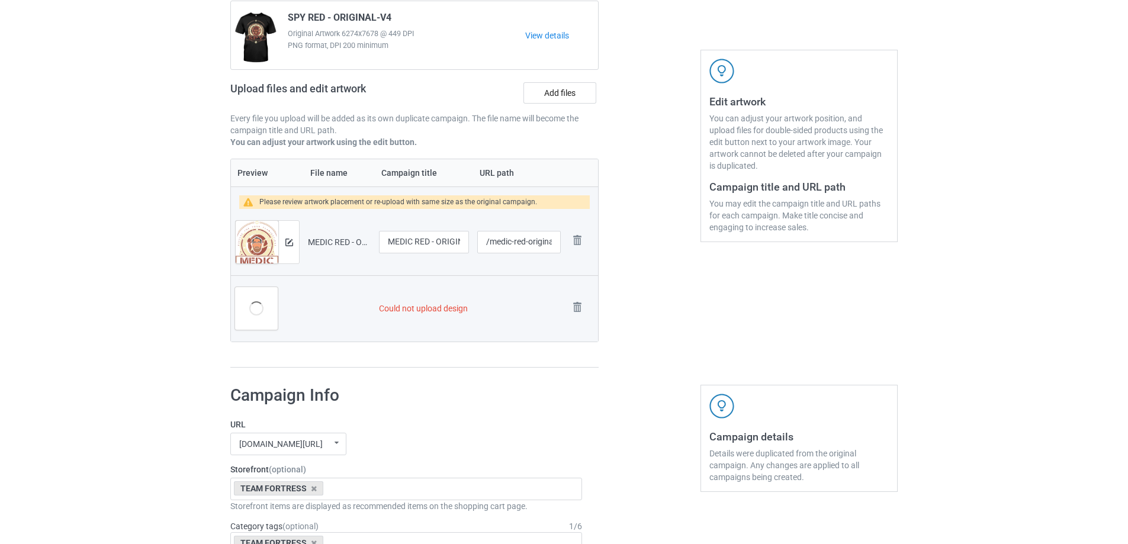
click at [0, 0] on img at bounding box center [0, 0] width 0 height 0
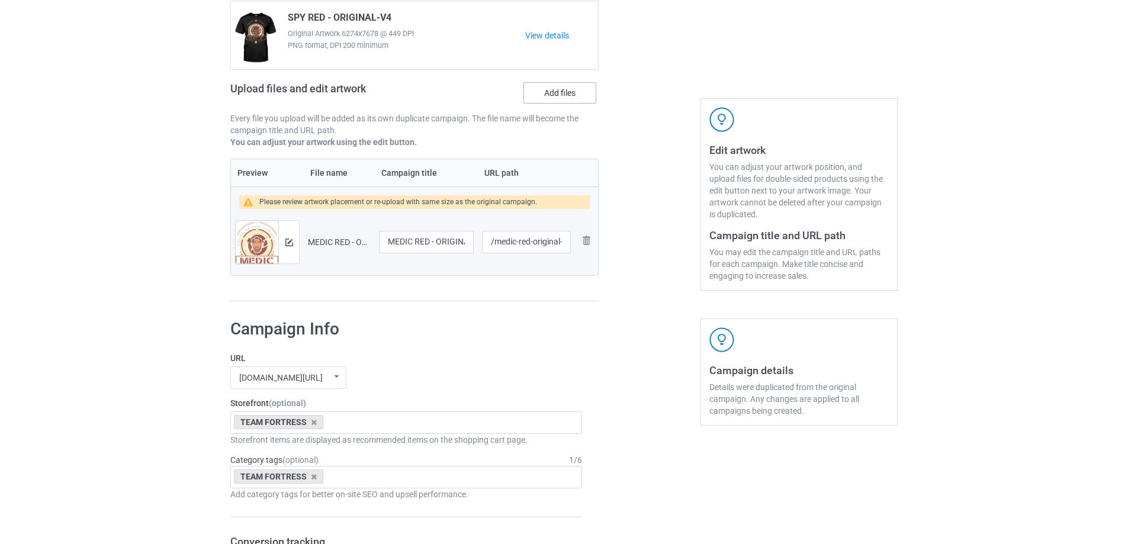
click at [564, 104] on label "Add files" at bounding box center [559, 92] width 73 height 21
click at [0, 0] on input "Add files" at bounding box center [0, 0] width 0 height 0
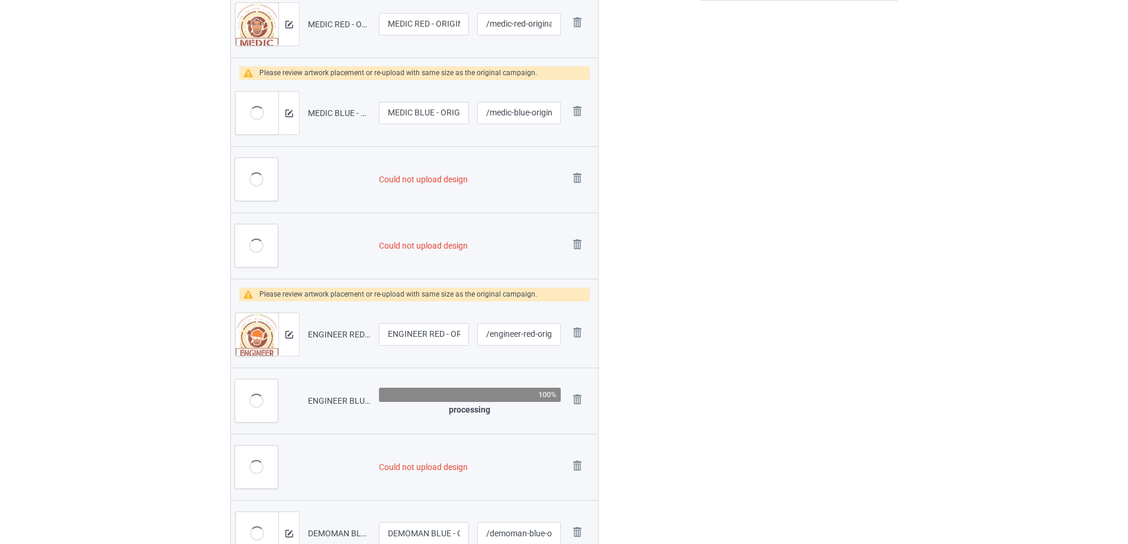
scroll to position [367, 0]
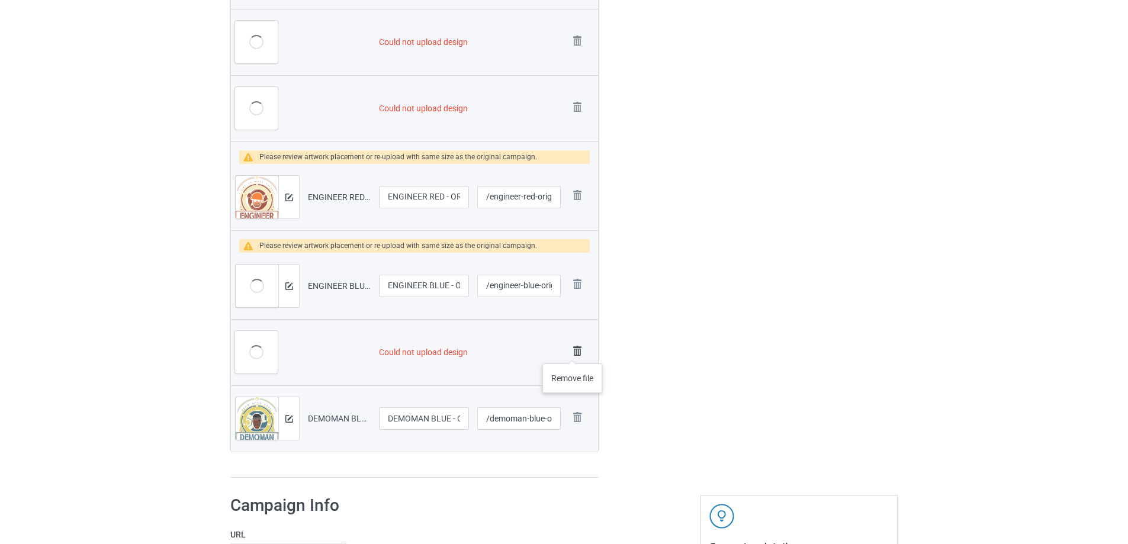
click at [573, 352] on img at bounding box center [577, 351] width 17 height 17
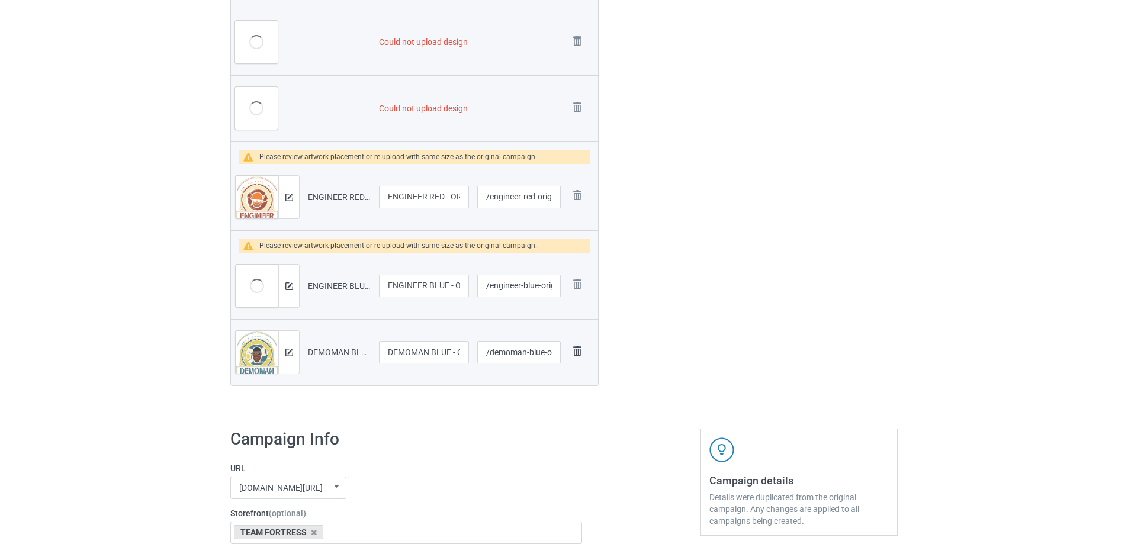
click at [577, 352] on img at bounding box center [577, 351] width 17 height 17
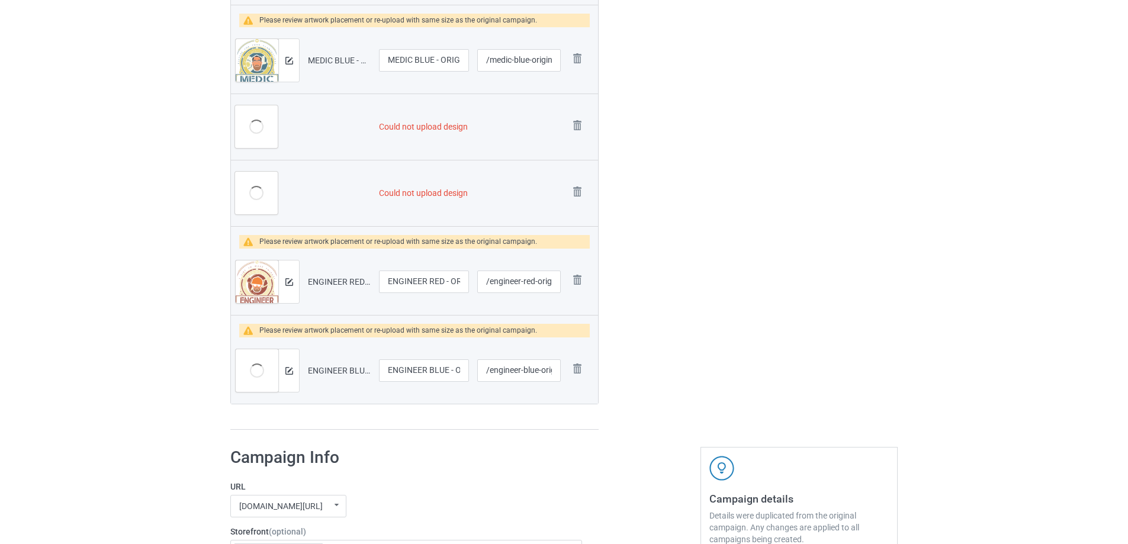
scroll to position [414, 0]
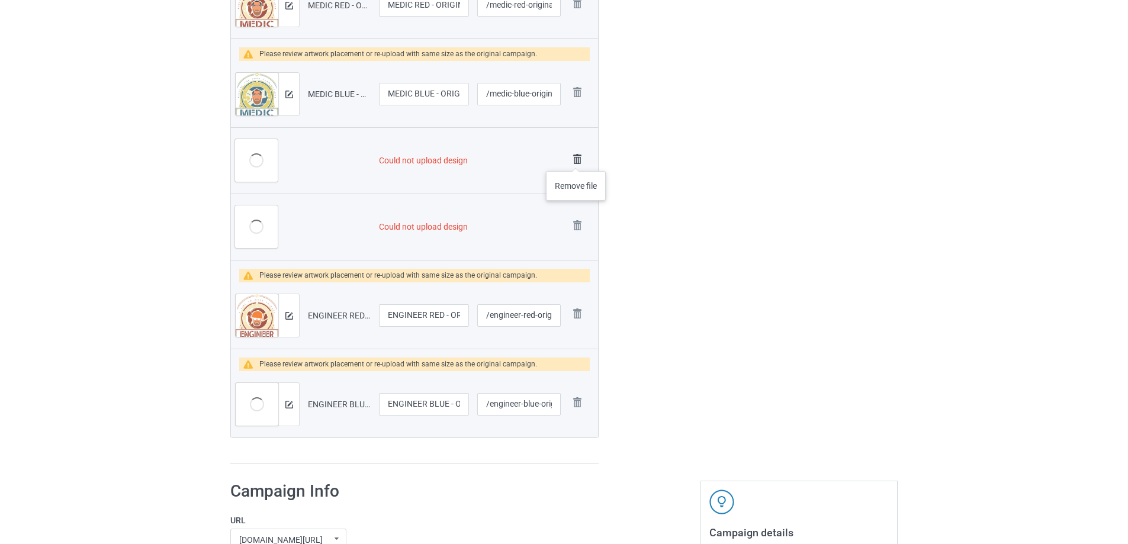
click at [576, 159] on img at bounding box center [577, 159] width 17 height 17
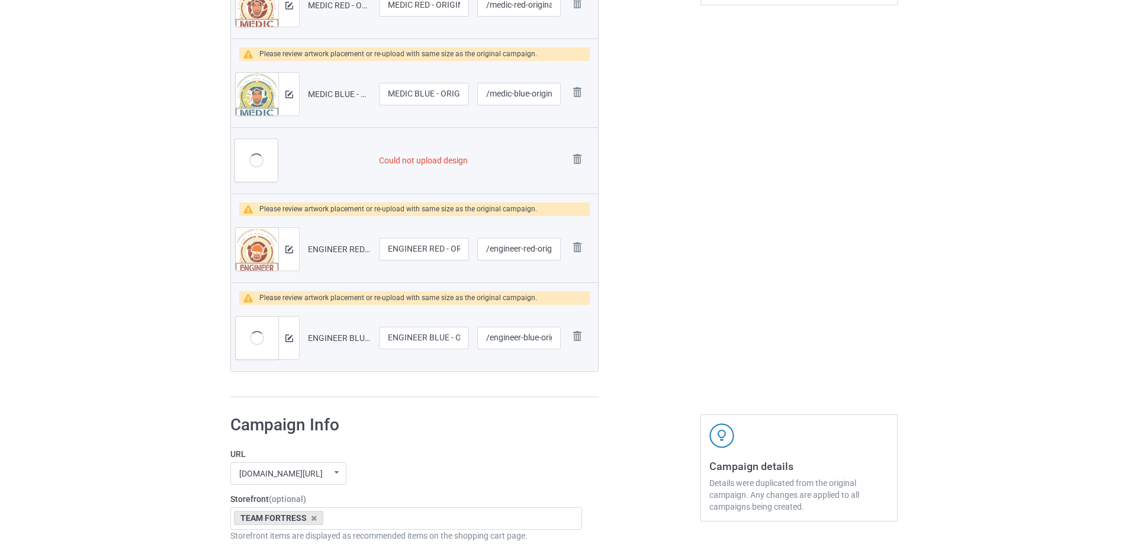
click at [0, 0] on img at bounding box center [0, 0] width 0 height 0
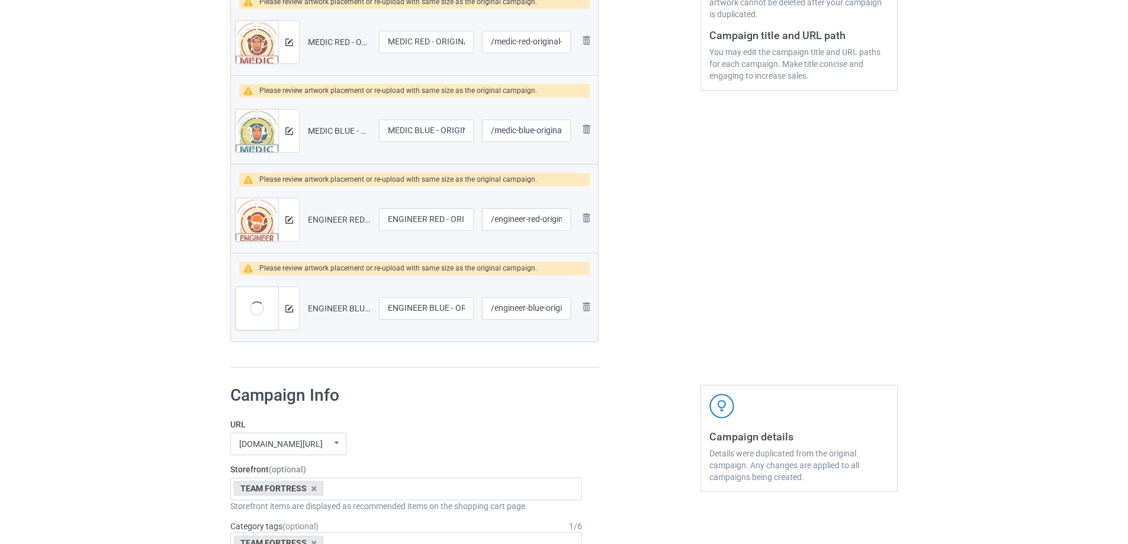
scroll to position [176, 0]
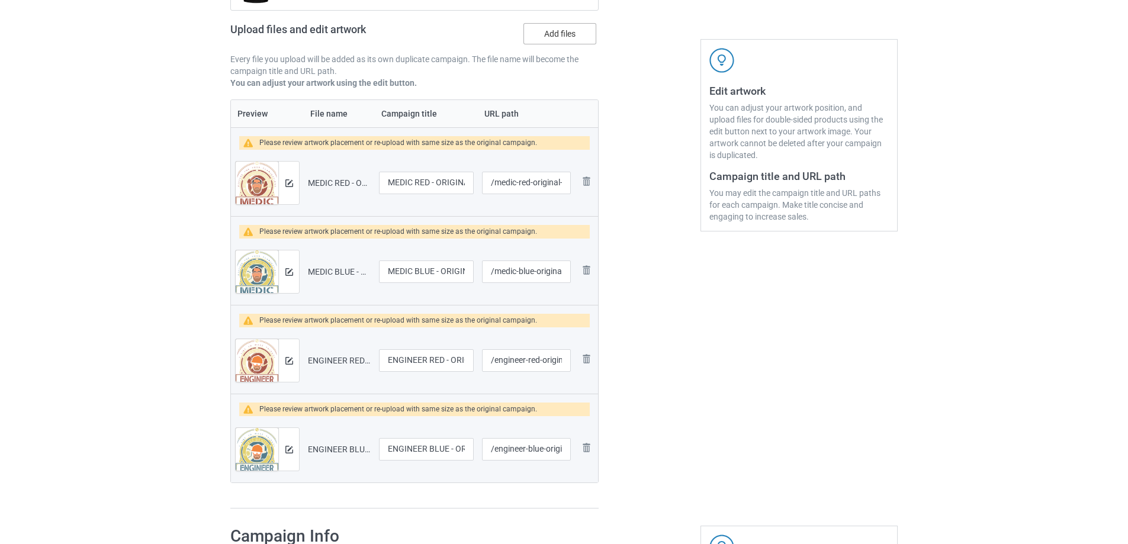
click at [553, 39] on label "Add files" at bounding box center [559, 33] width 73 height 21
click at [0, 0] on input "Add files" at bounding box center [0, 0] width 0 height 0
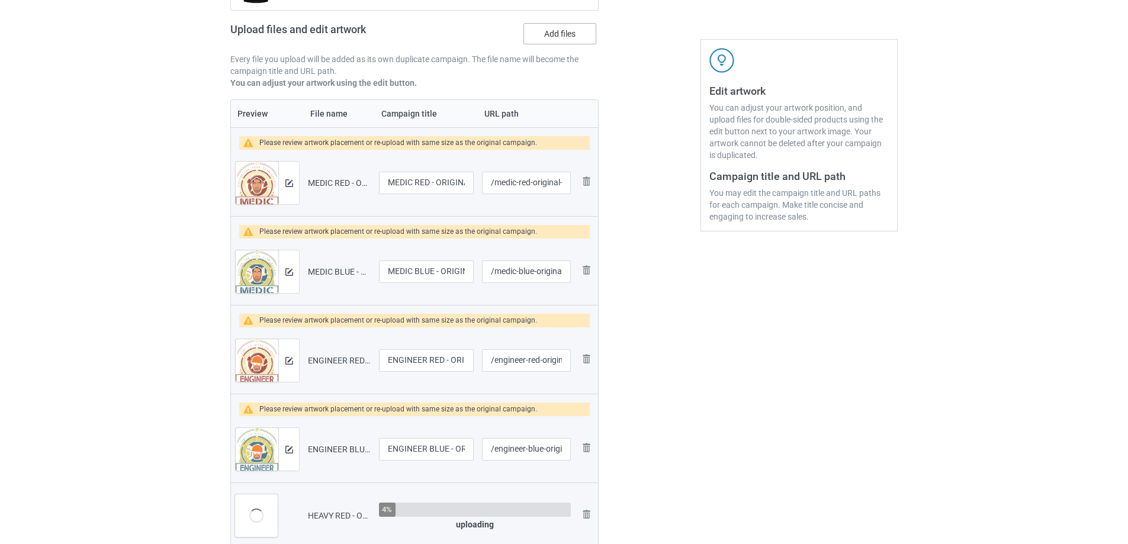
click at [578, 38] on label "Add files" at bounding box center [559, 33] width 73 height 21
click at [0, 0] on input "Add files" at bounding box center [0, 0] width 0 height 0
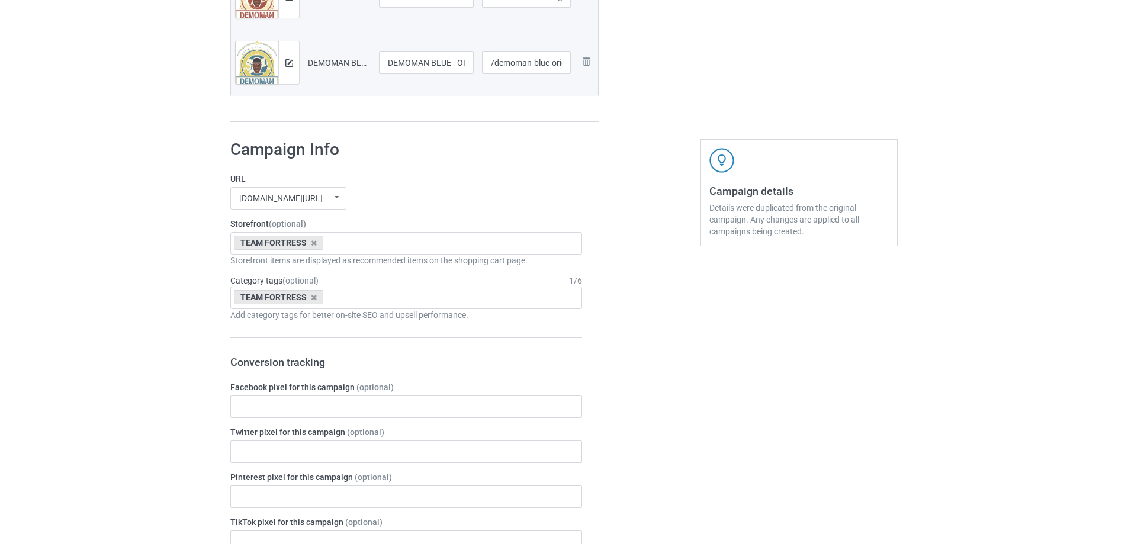
scroll to position [0, 0]
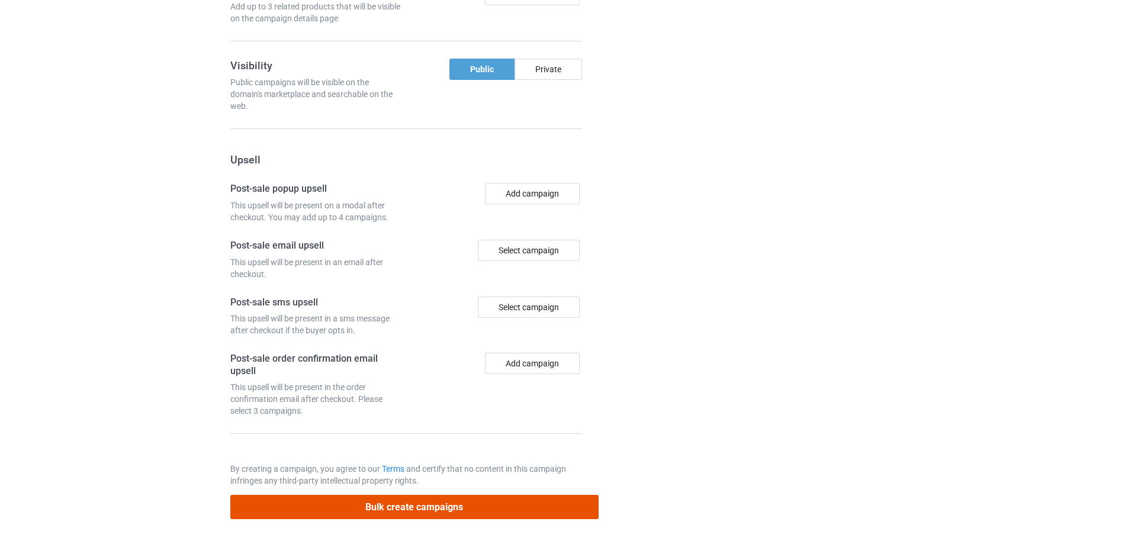
click at [504, 507] on button "Bulk create campaigns" at bounding box center [414, 507] width 368 height 24
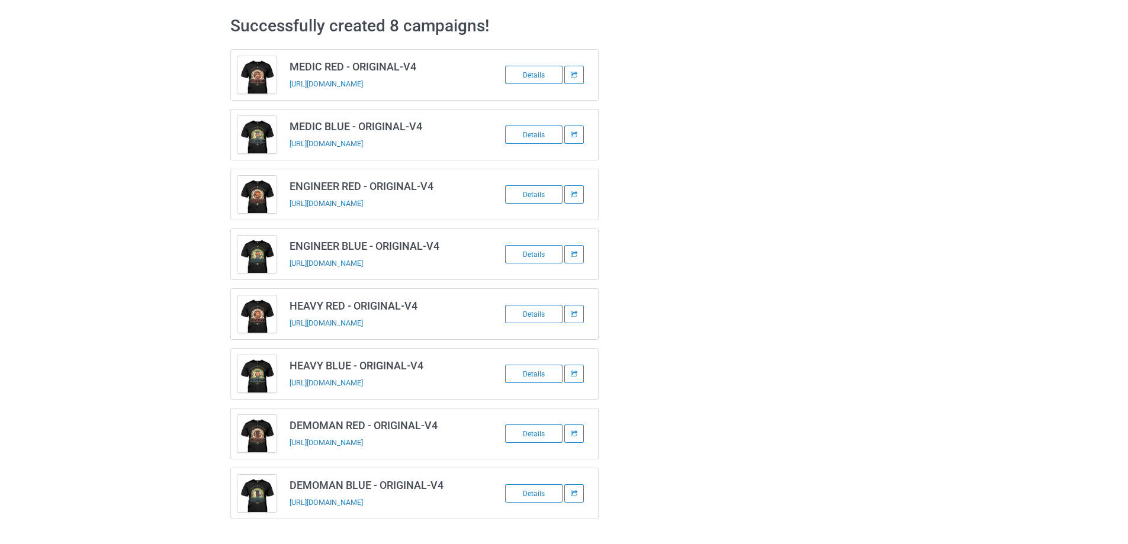
scroll to position [43, 0]
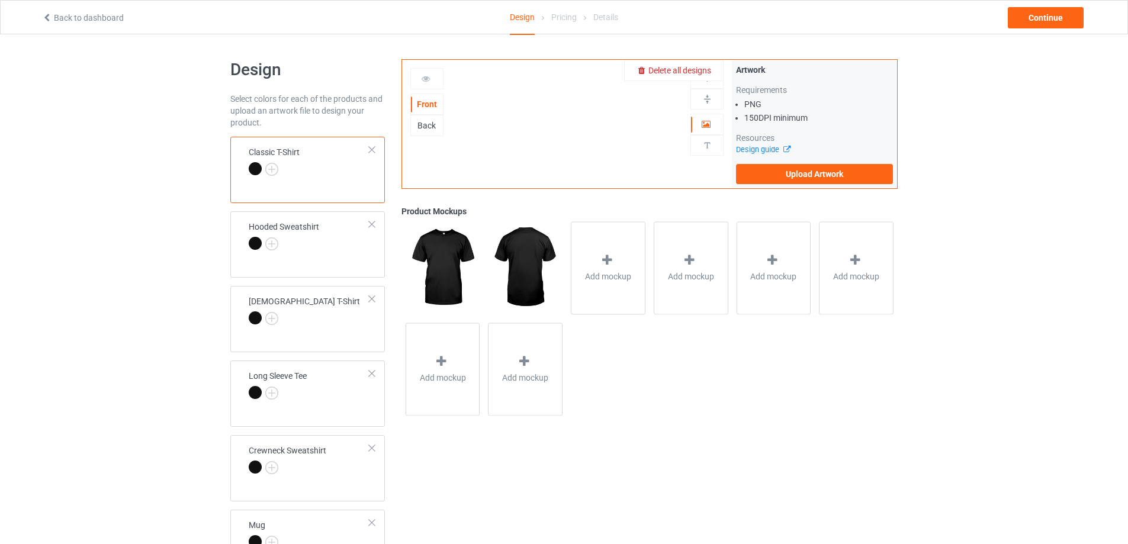
click at [711, 73] on span "Delete all designs" at bounding box center [679, 70] width 63 height 9
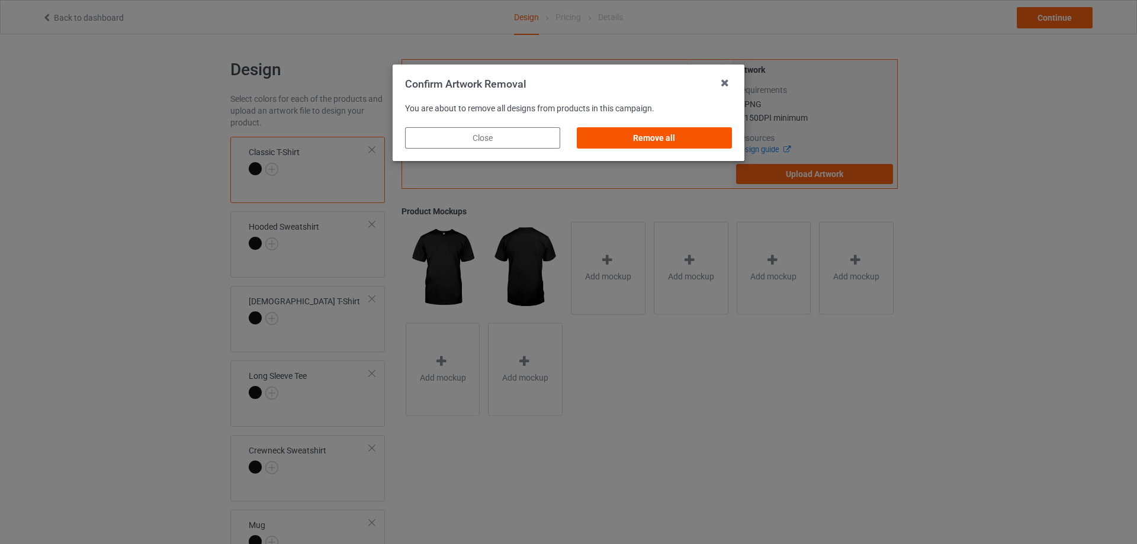
click at [694, 136] on div "Remove all" at bounding box center [654, 137] width 155 height 21
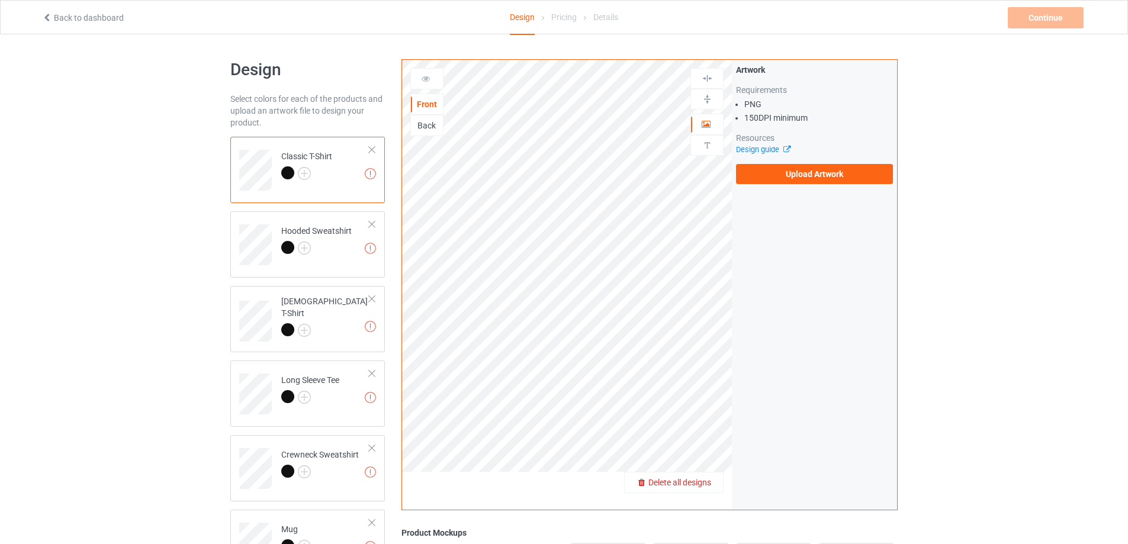
click at [711, 482] on span "Delete all designs" at bounding box center [679, 482] width 63 height 9
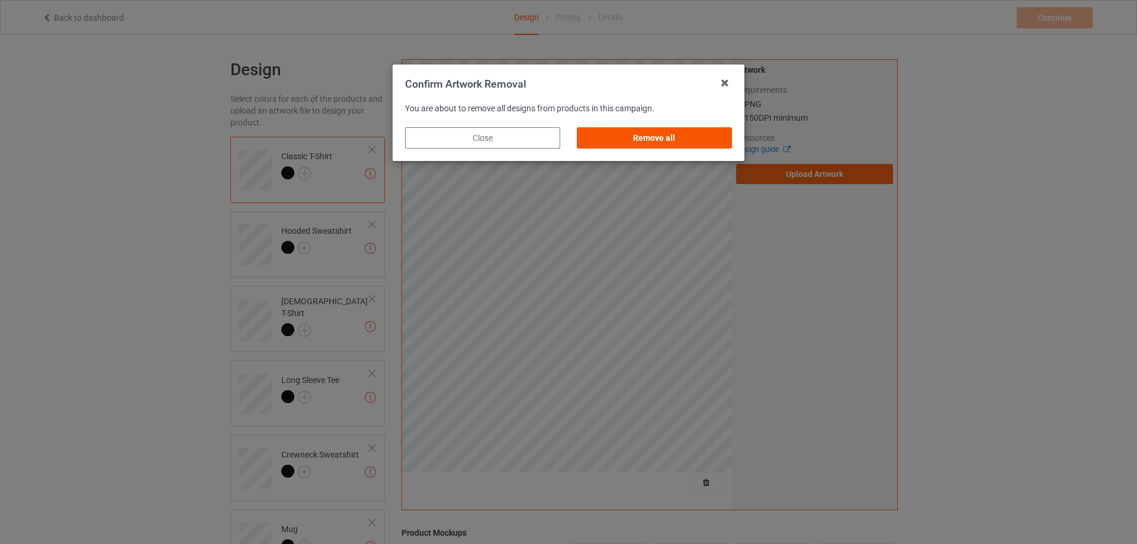
click at [680, 136] on div "Remove all" at bounding box center [654, 137] width 155 height 21
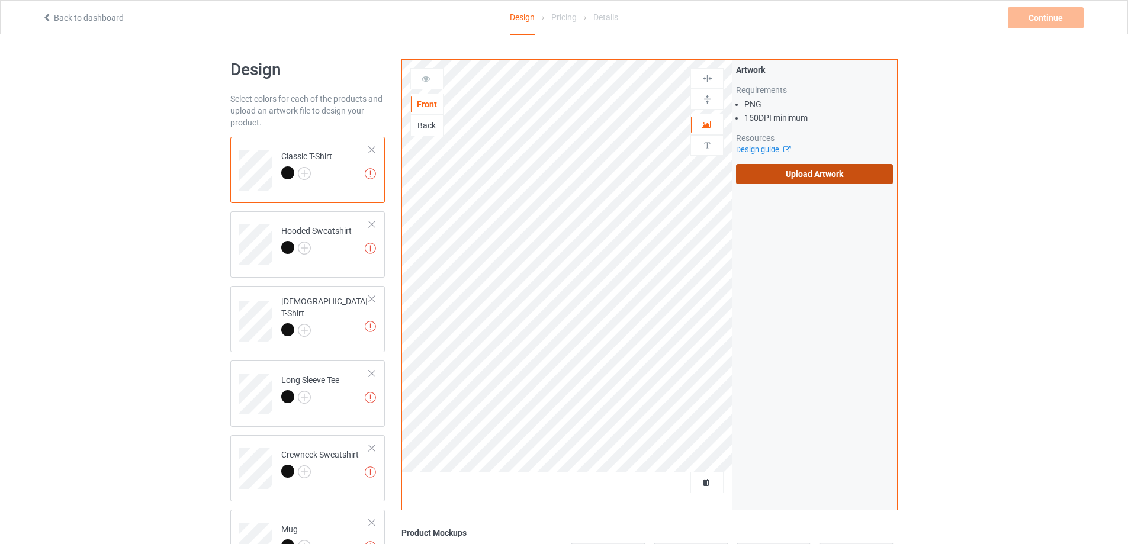
click at [838, 178] on label "Upload Artwork" at bounding box center [814, 174] width 157 height 20
click at [0, 0] on input "Upload Artwork" at bounding box center [0, 0] width 0 height 0
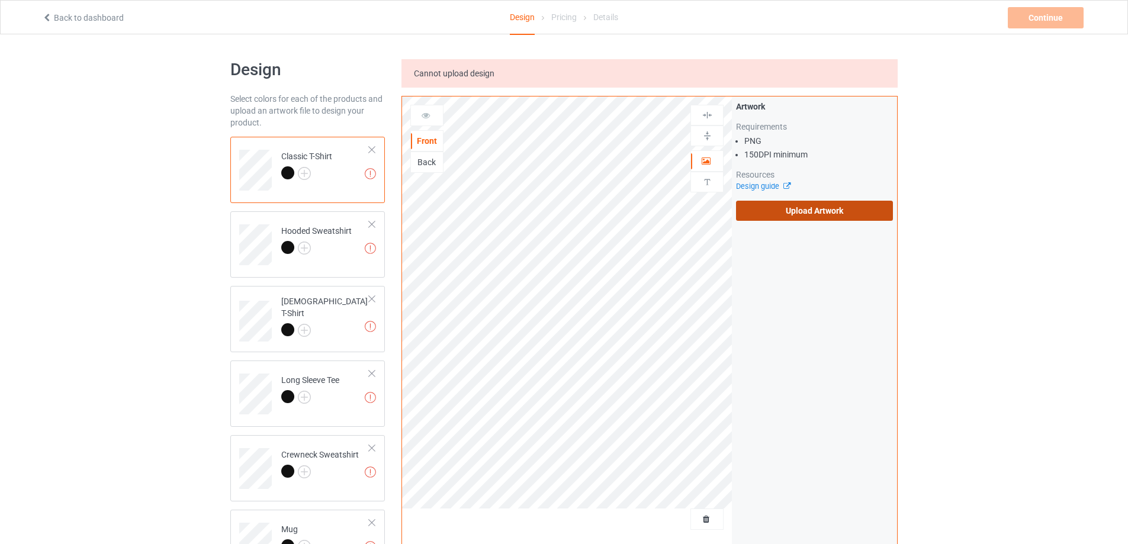
click at [788, 217] on label "Upload Artwork" at bounding box center [814, 211] width 157 height 20
click at [0, 0] on input "Upload Artwork" at bounding box center [0, 0] width 0 height 0
click at [797, 205] on label "Upload Artwork" at bounding box center [814, 211] width 157 height 20
click at [0, 0] on input "Upload Artwork" at bounding box center [0, 0] width 0 height 0
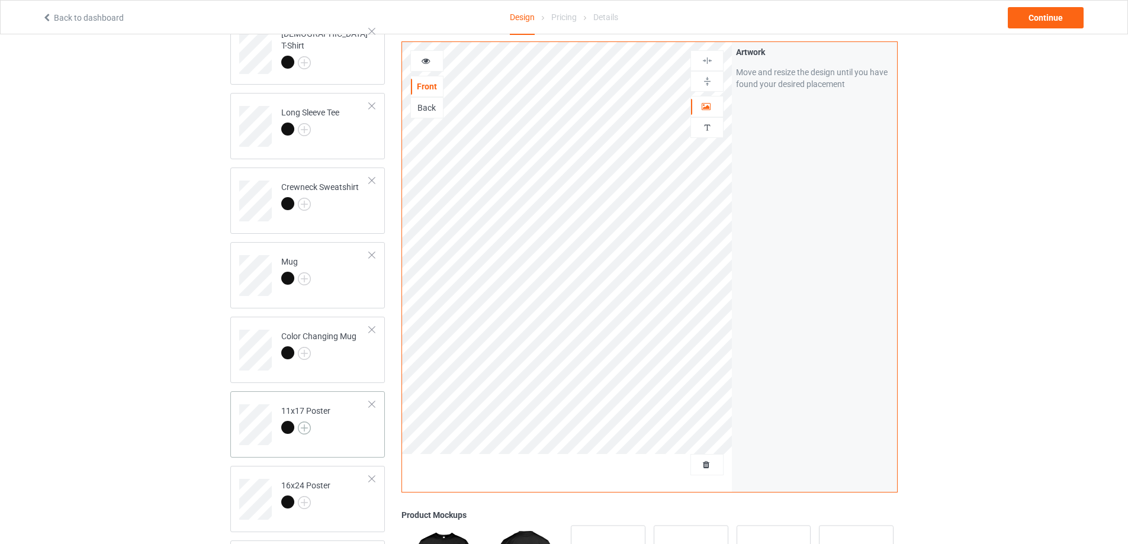
scroll to position [355, 0]
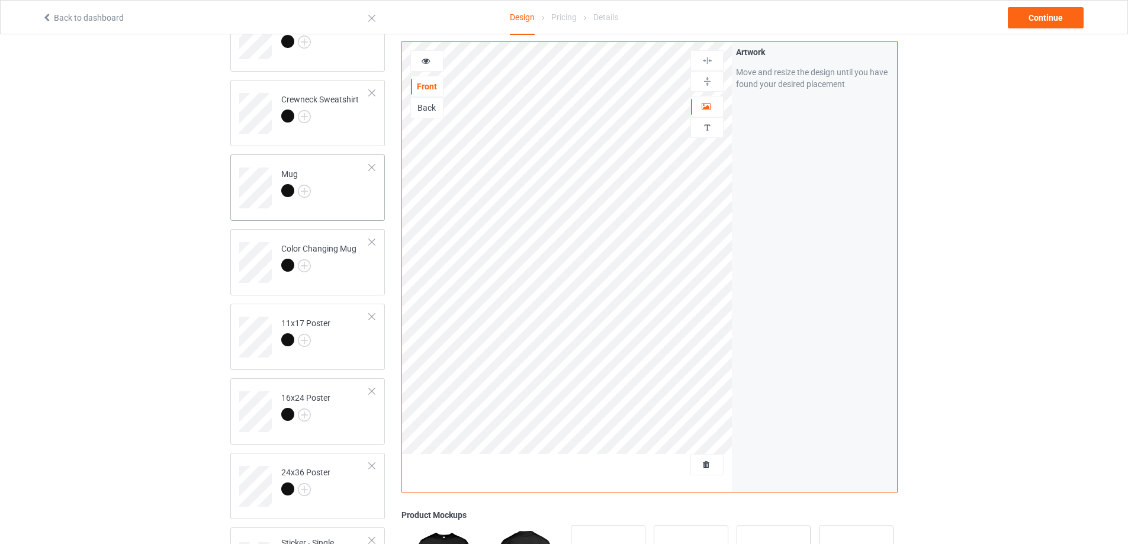
click at [346, 207] on td "Mug" at bounding box center [325, 183] width 101 height 49
click at [710, 78] on img at bounding box center [706, 81] width 11 height 11
click at [1057, 13] on div "Continue" at bounding box center [1046, 17] width 76 height 21
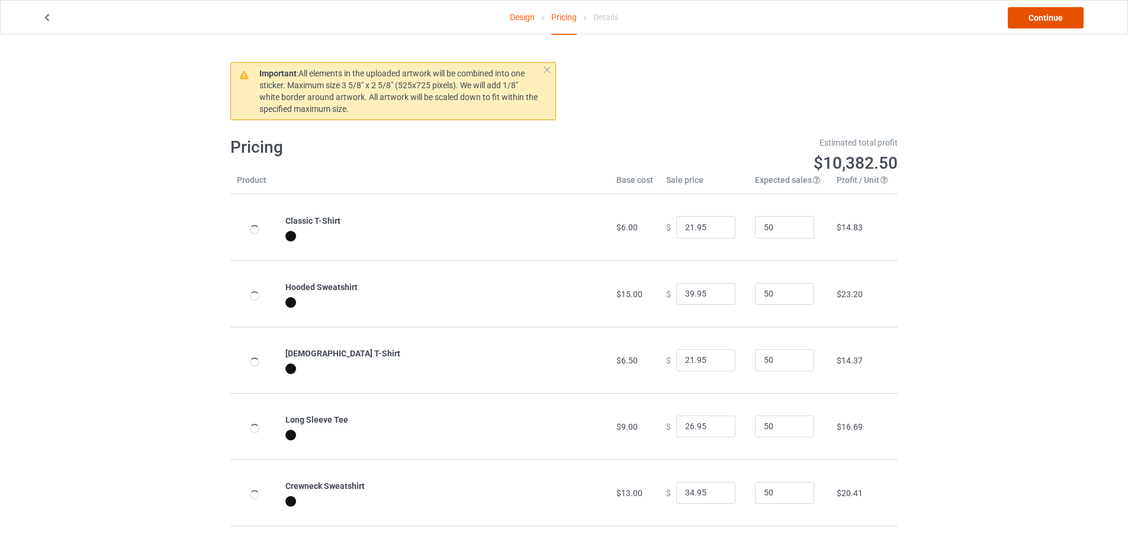
click at [1050, 21] on link "Continue" at bounding box center [1046, 17] width 76 height 21
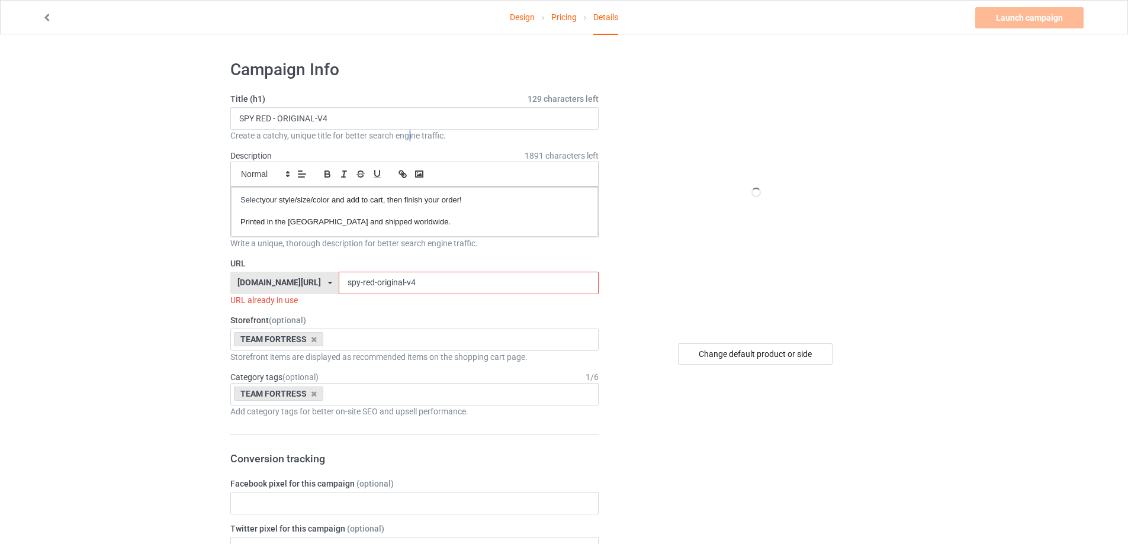
drag, startPoint x: 412, startPoint y: 129, endPoint x: 402, endPoint y: 122, distance: 12.3
click at [410, 130] on div "Create a catchy, unique title for better search engine traffic." at bounding box center [414, 136] width 368 height 12
click at [401, 122] on input "SPY RED - ORIGINAL-V4" at bounding box center [414, 118] width 368 height 22
type input "SPY RED - ORIGINAL-V3"
click at [434, 280] on input "spy-red-original-v4" at bounding box center [468, 283] width 259 height 22
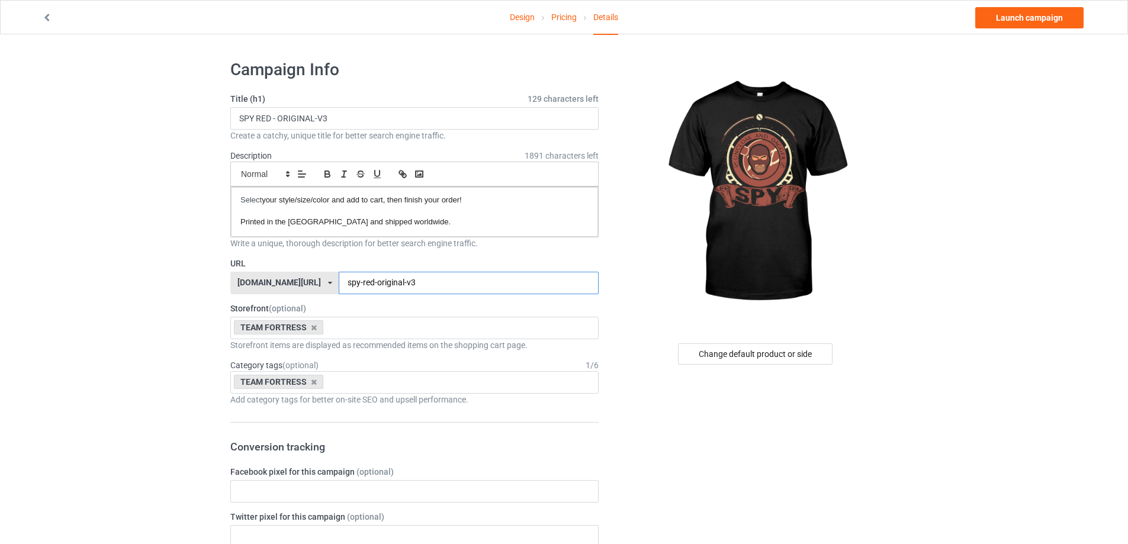
type input "spy-red-original-v3"
click at [994, 25] on link "Launch campaign" at bounding box center [1029, 17] width 108 height 21
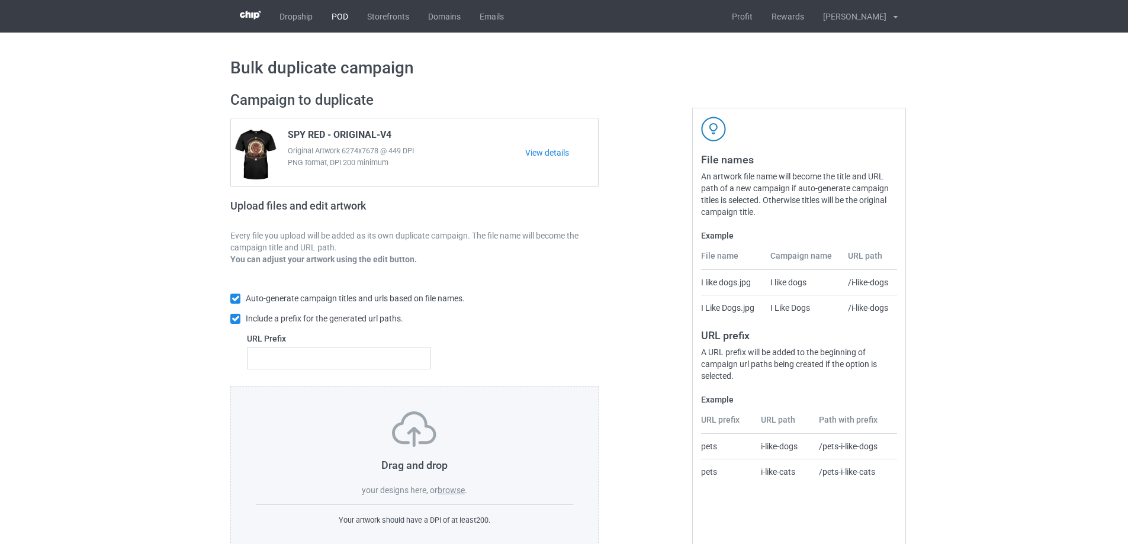
click at [347, 17] on link "POD" at bounding box center [340, 16] width 36 height 33
click at [338, 21] on link "POD" at bounding box center [340, 16] width 36 height 33
click at [445, 484] on div "Drag and drop your designs here, or browse ." at bounding box center [414, 453] width 317 height 85
click at [436, 488] on span "your designs here, or" at bounding box center [400, 489] width 76 height 9
click at [446, 494] on label "browse" at bounding box center [450, 489] width 27 height 9
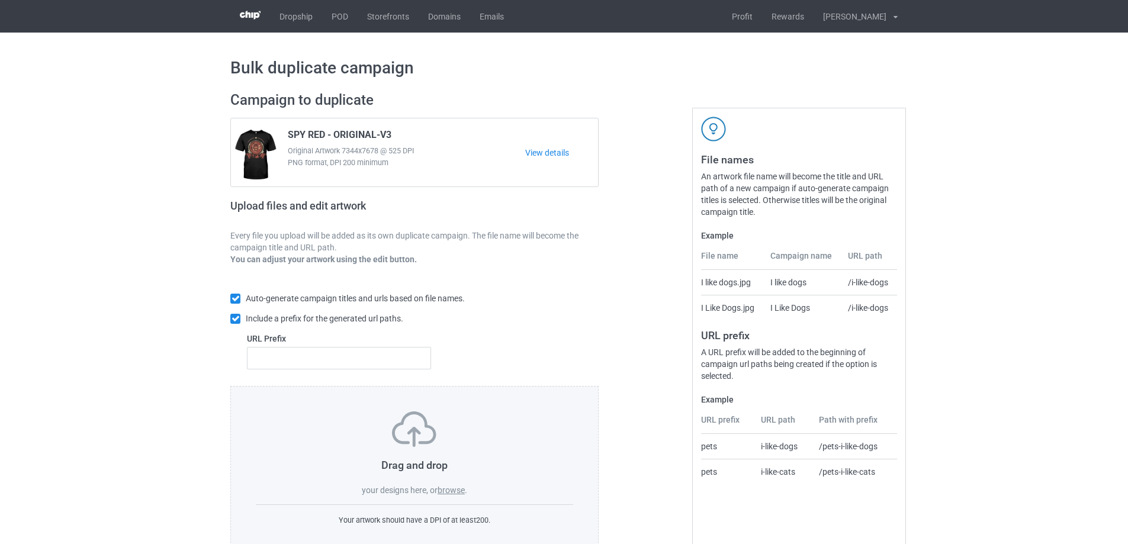
click at [0, 0] on input "browse" at bounding box center [0, 0] width 0 height 0
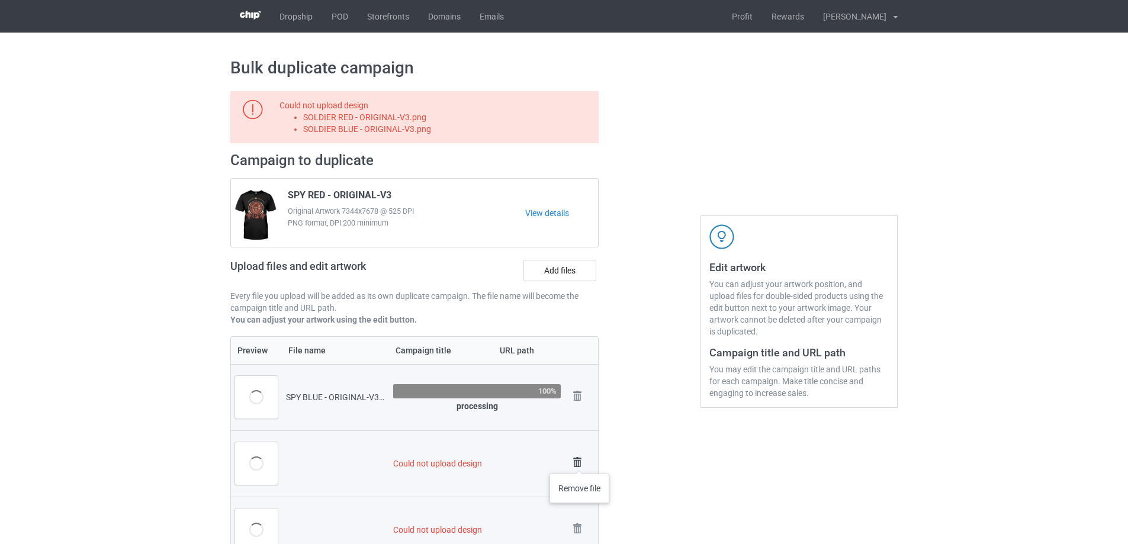
click at [580, 462] on img at bounding box center [577, 462] width 17 height 17
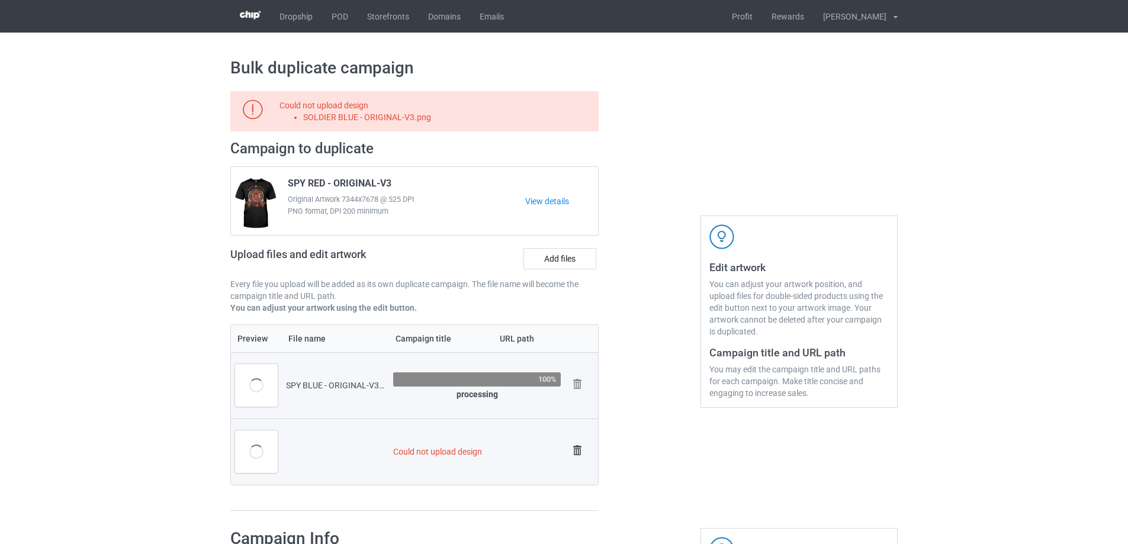
click at [580, 457] on img at bounding box center [577, 450] width 17 height 17
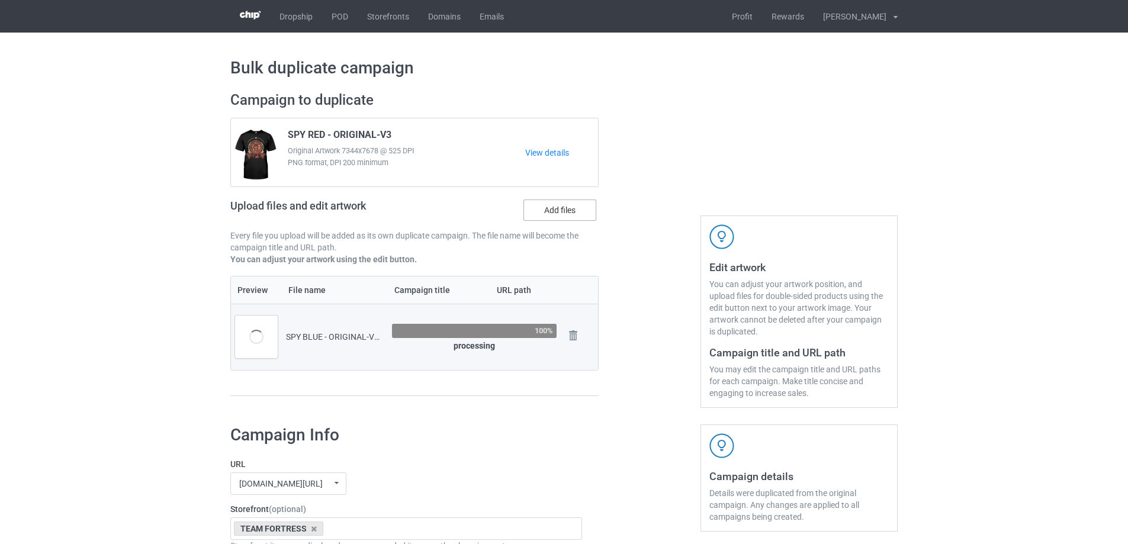
click at [563, 205] on label "Add files" at bounding box center [559, 209] width 73 height 21
click at [0, 0] on input "Add files" at bounding box center [0, 0] width 0 height 0
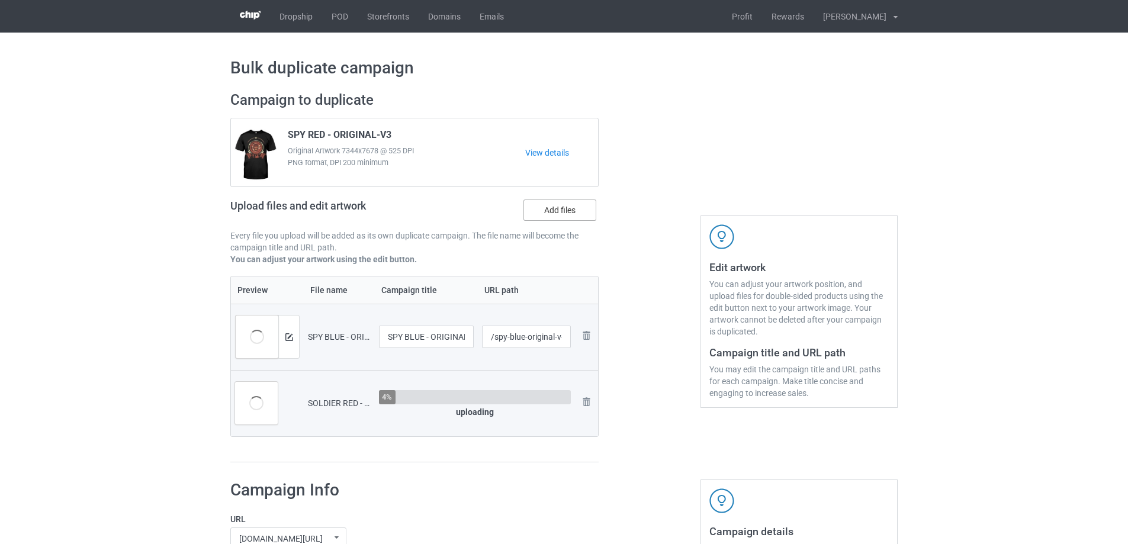
click at [580, 209] on label "Add files" at bounding box center [559, 209] width 73 height 21
click at [0, 0] on input "Add files" at bounding box center [0, 0] width 0 height 0
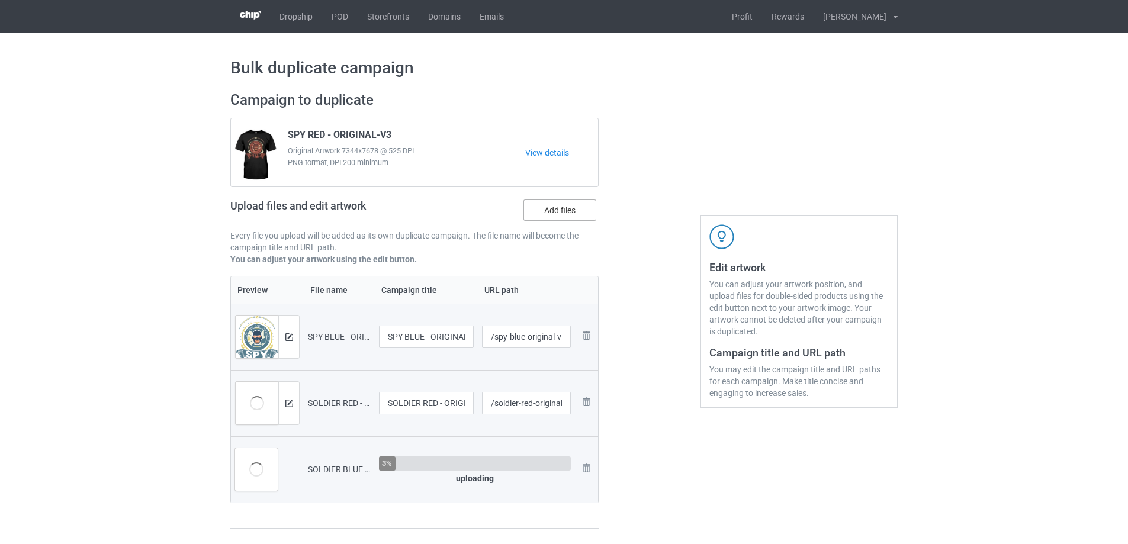
click at [552, 211] on label "Add files" at bounding box center [559, 209] width 73 height 21
click at [0, 0] on input "Add files" at bounding box center [0, 0] width 0 height 0
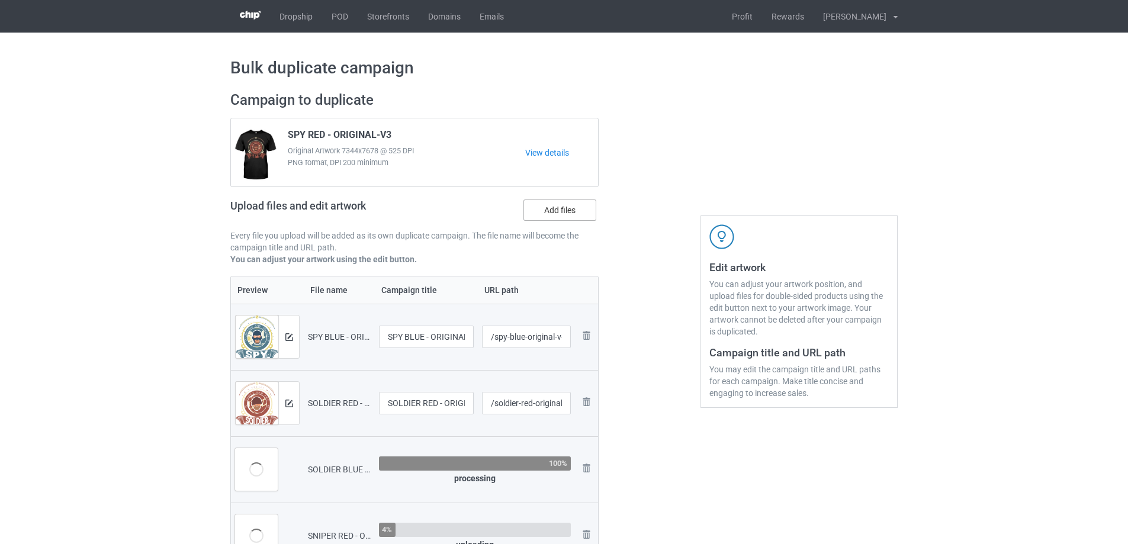
click at [561, 208] on label "Add files" at bounding box center [559, 209] width 73 height 21
click at [0, 0] on input "Add files" at bounding box center [0, 0] width 0 height 0
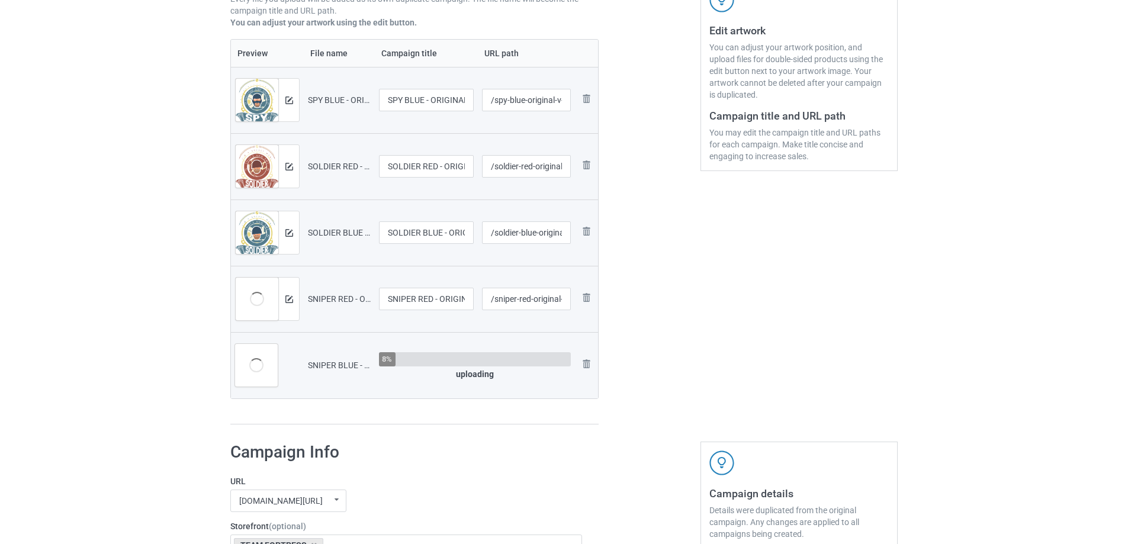
scroll to position [178, 0]
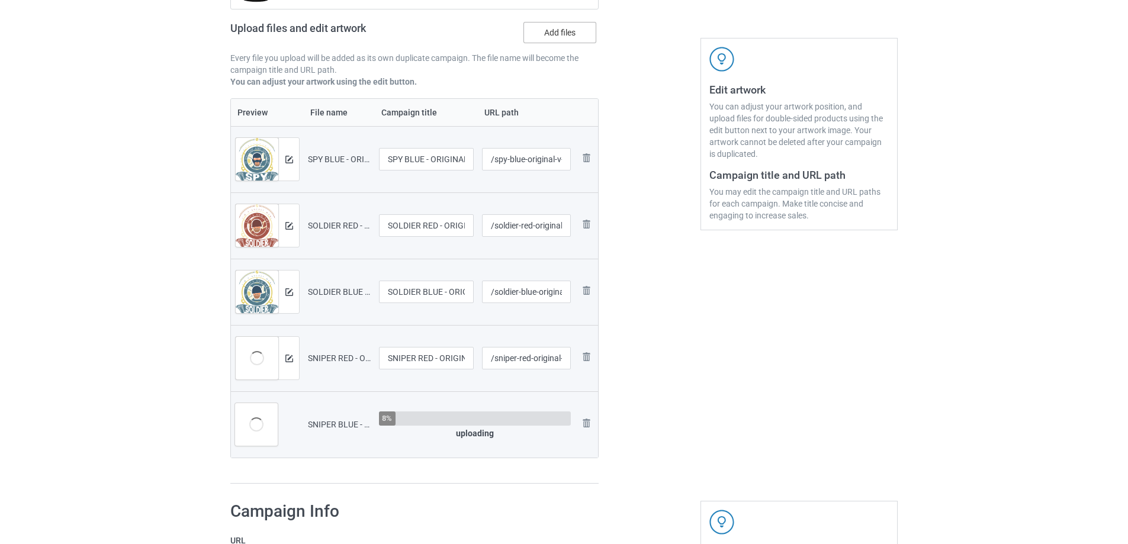
click at [584, 32] on label "Add files" at bounding box center [559, 32] width 73 height 21
click at [0, 0] on input "Add files" at bounding box center [0, 0] width 0 height 0
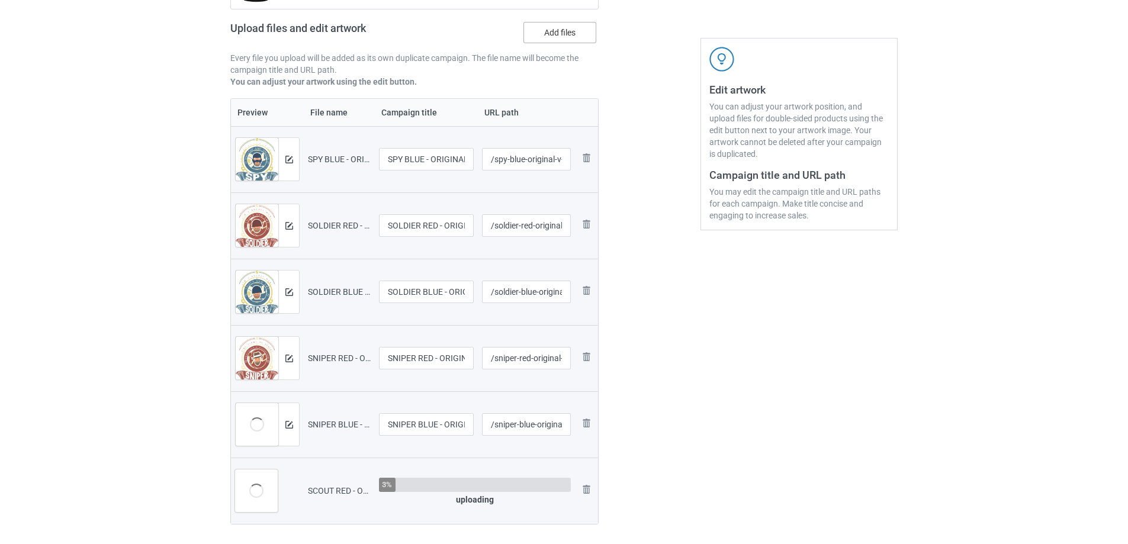
click at [581, 28] on label "Add files" at bounding box center [559, 32] width 73 height 21
click at [0, 0] on input "Add files" at bounding box center [0, 0] width 0 height 0
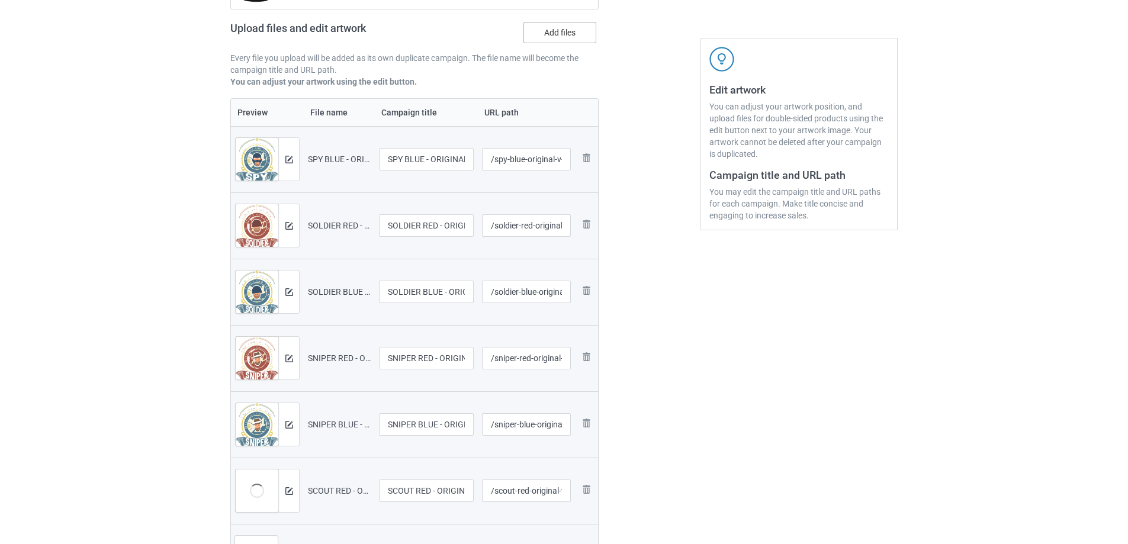
click at [553, 33] on label "Add files" at bounding box center [559, 32] width 73 height 21
click at [0, 0] on input "Add files" at bounding box center [0, 0] width 0 height 0
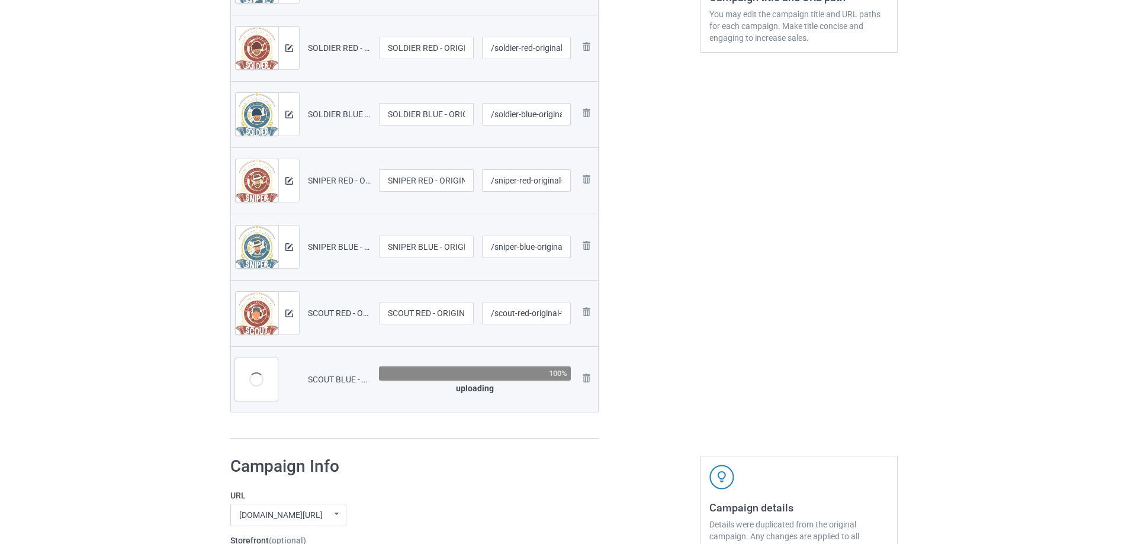
scroll to position [404, 0]
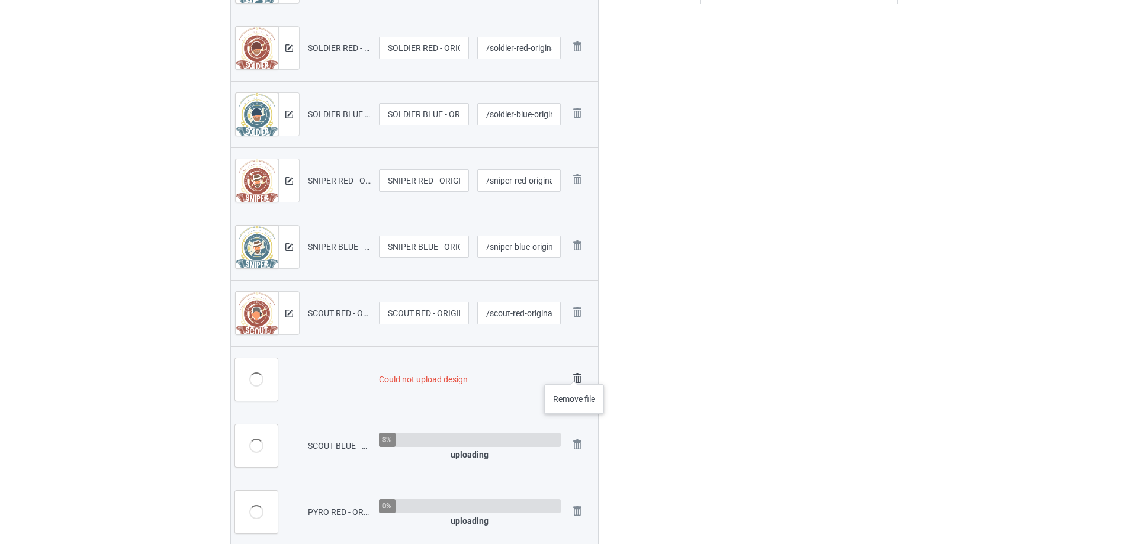
click at [574, 372] on img at bounding box center [577, 378] width 17 height 17
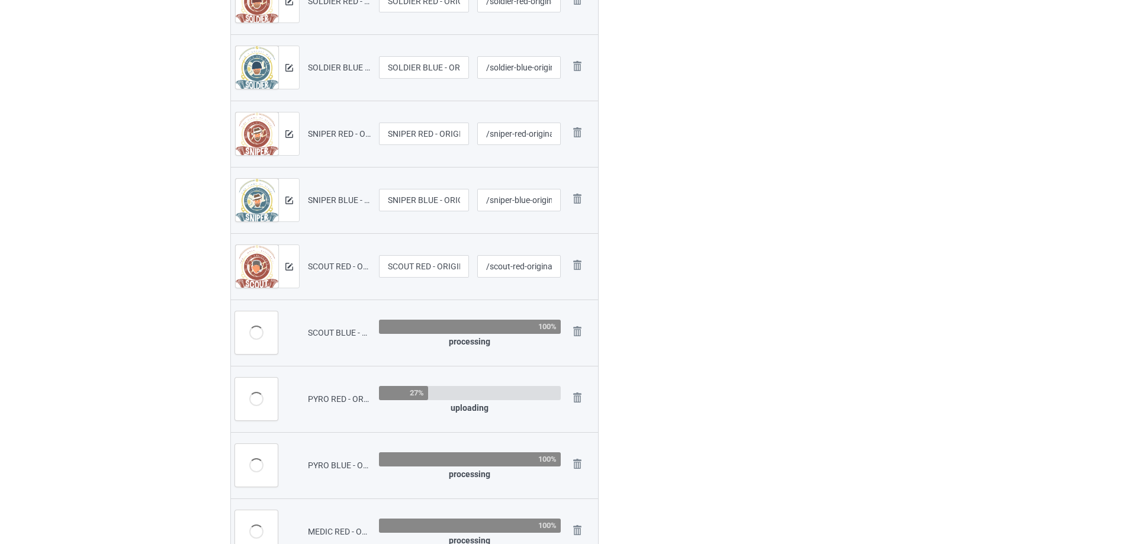
scroll to position [581, 0]
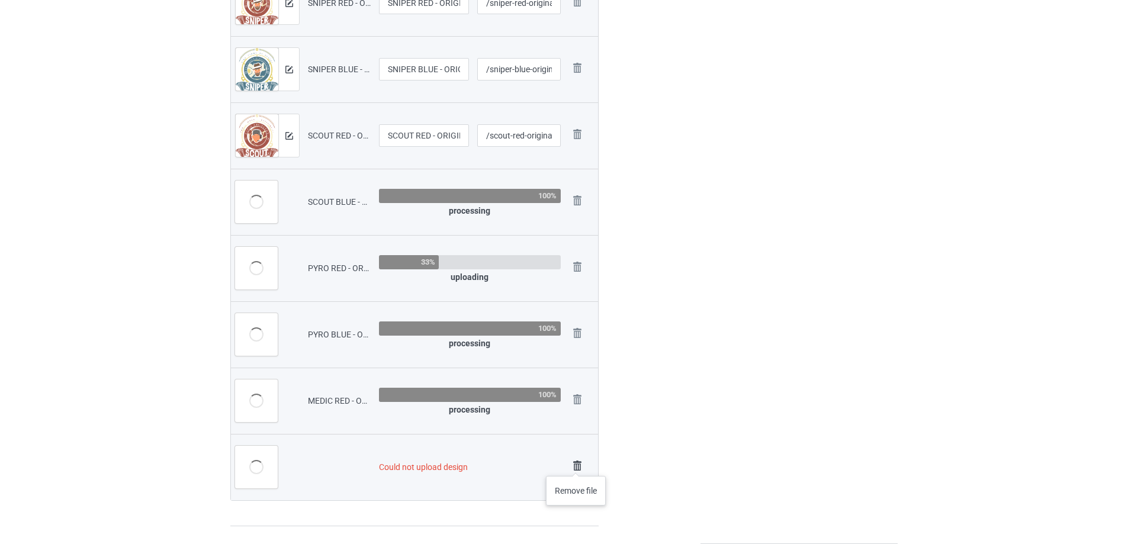
click at [577, 464] on img at bounding box center [577, 466] width 17 height 17
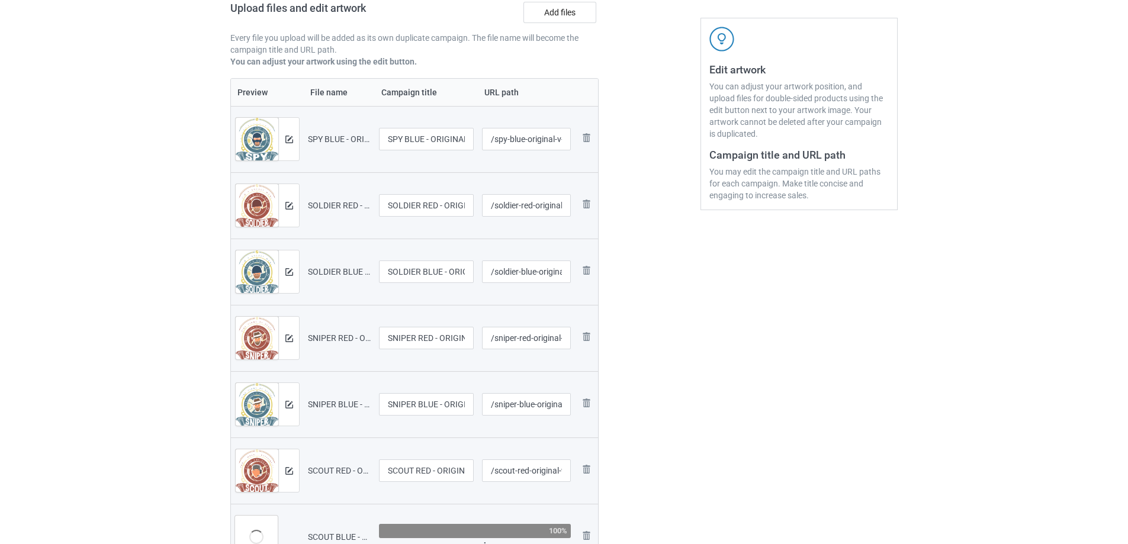
scroll to position [59, 0]
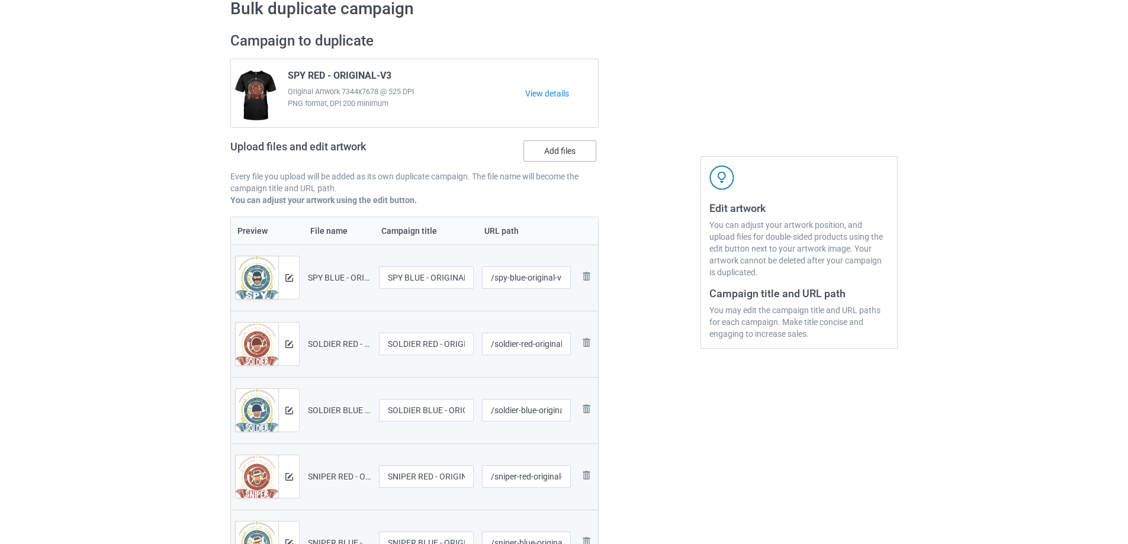
click at [561, 141] on label "Add files" at bounding box center [559, 150] width 73 height 21
click at [0, 0] on input "Add files" at bounding box center [0, 0] width 0 height 0
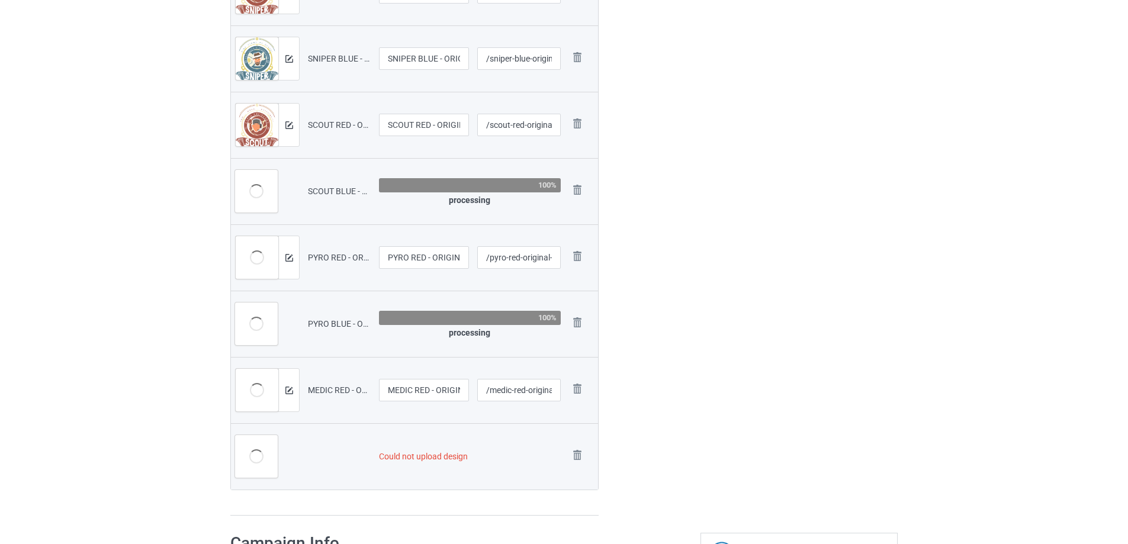
scroll to position [640, 0]
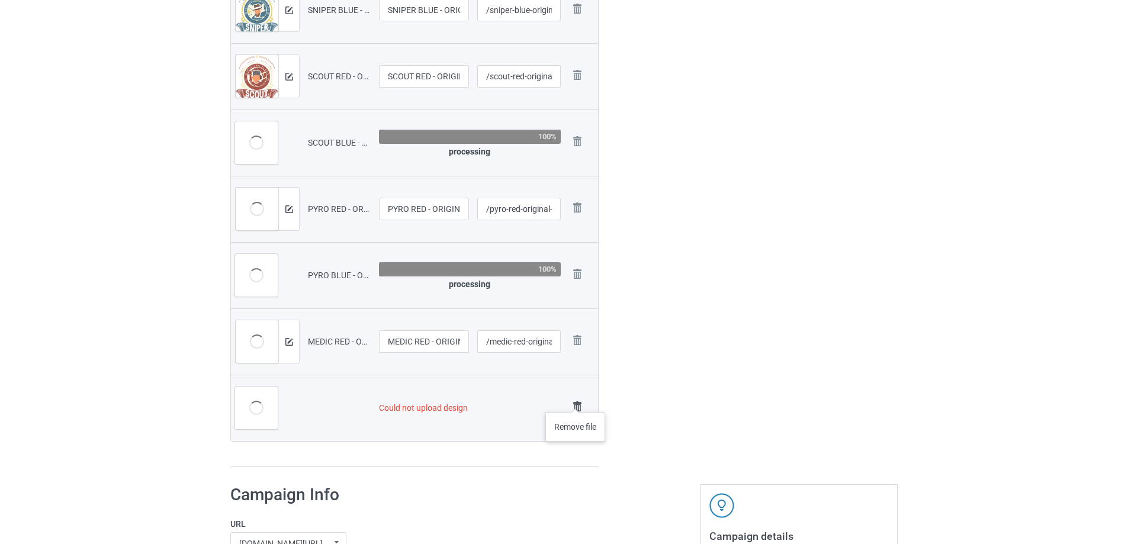
click at [573, 400] on img at bounding box center [577, 406] width 17 height 17
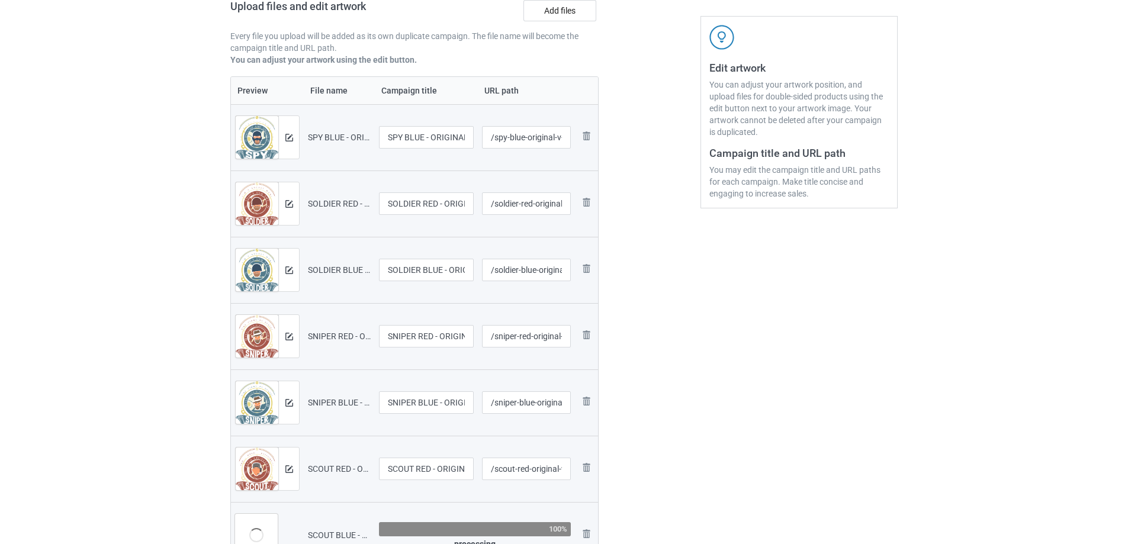
scroll to position [59, 0]
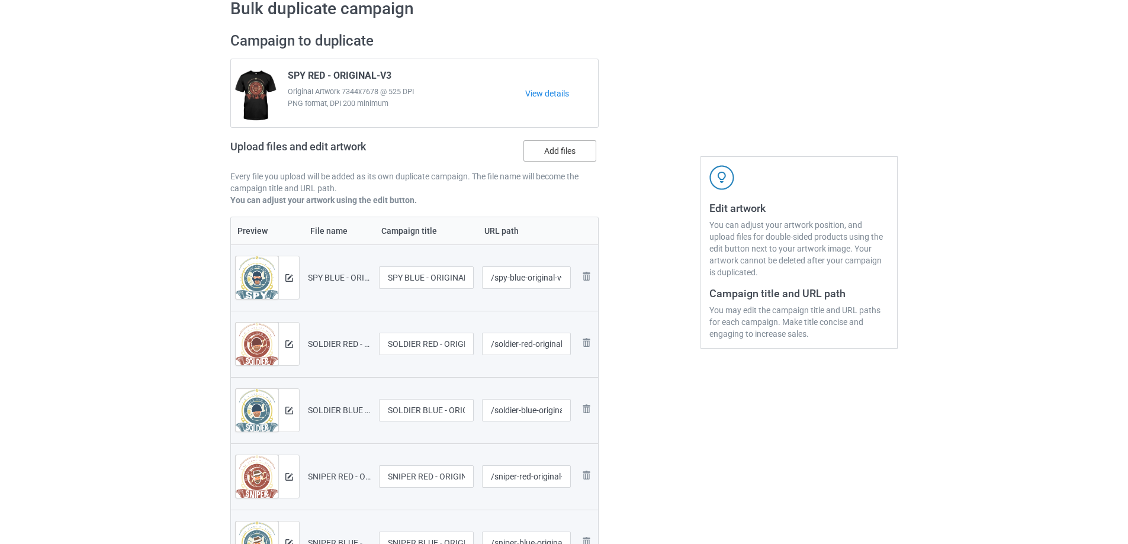
click at [562, 153] on label "Add files" at bounding box center [559, 150] width 73 height 21
click at [0, 0] on input "Add files" at bounding box center [0, 0] width 0 height 0
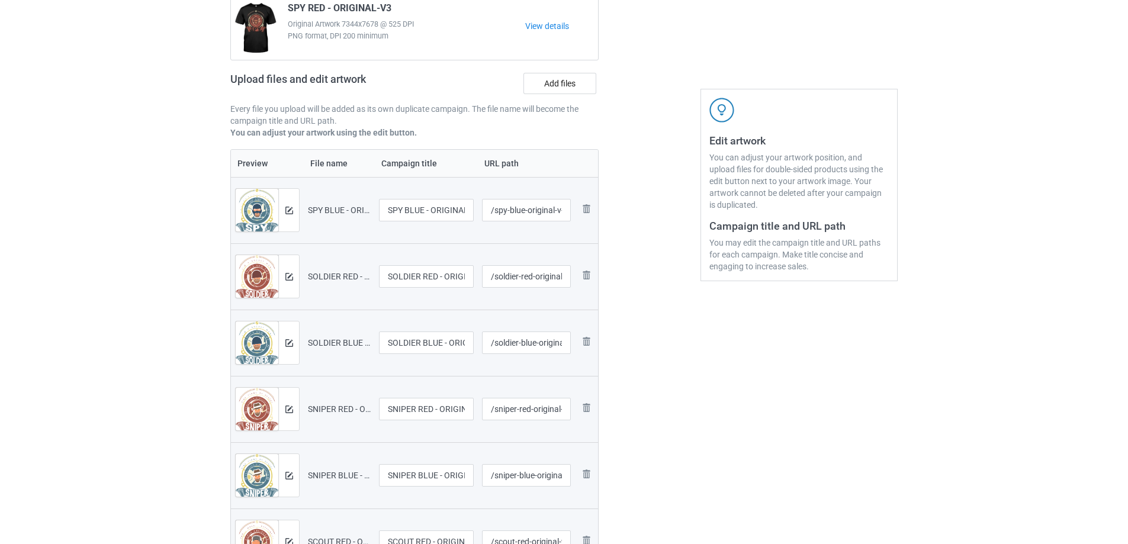
scroll to position [0, 0]
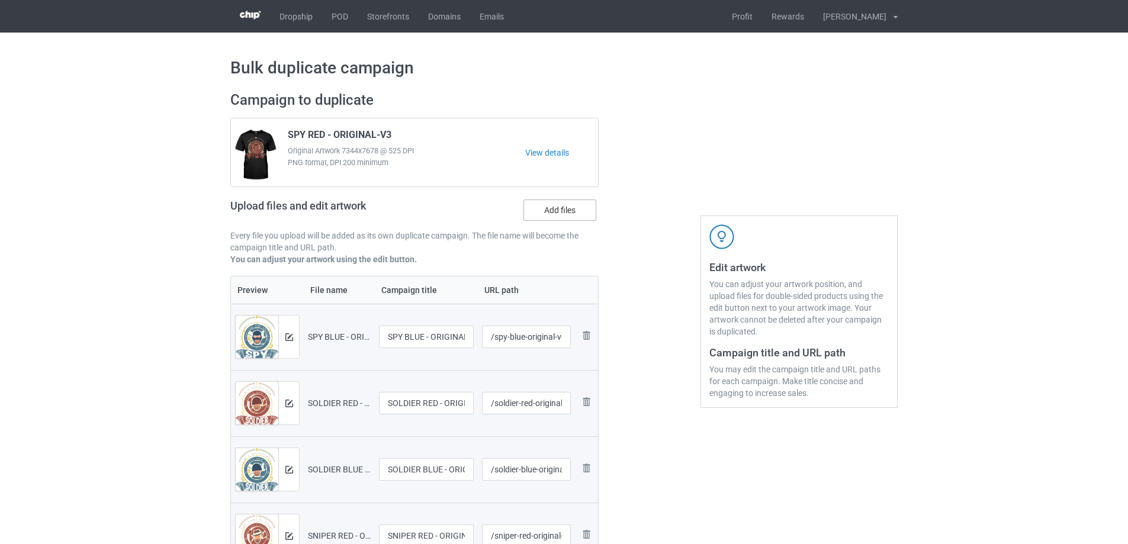
click at [576, 202] on label "Add files" at bounding box center [559, 209] width 73 height 21
click at [0, 0] on input "Add files" at bounding box center [0, 0] width 0 height 0
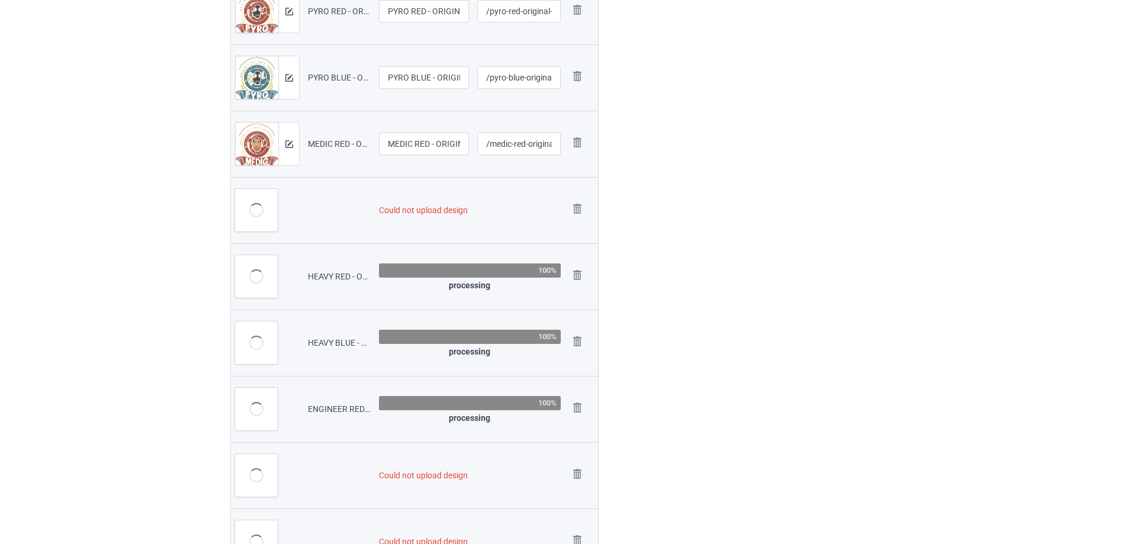
scroll to position [854, 0]
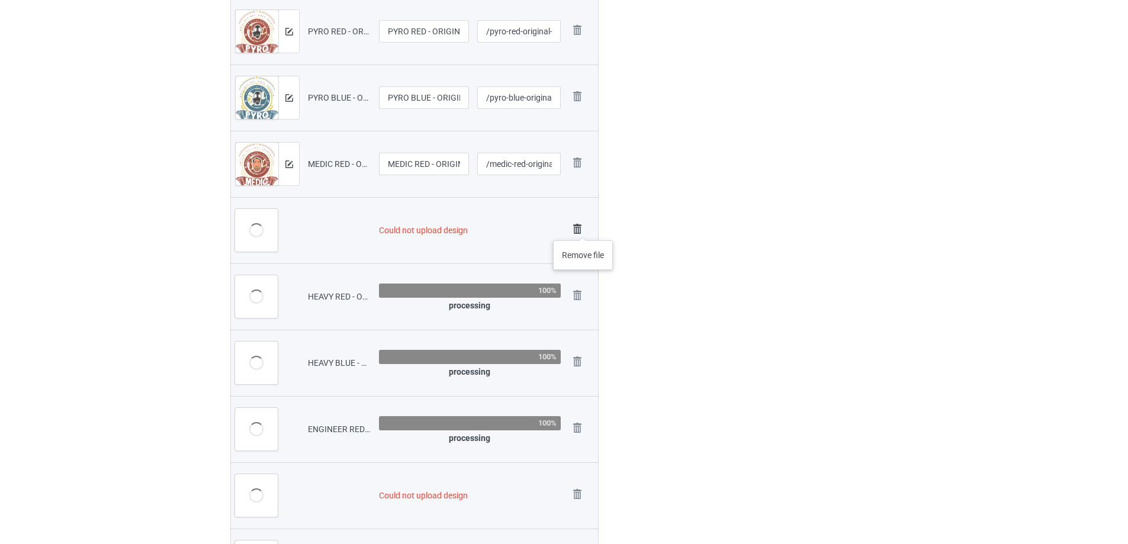
click at [583, 228] on img at bounding box center [577, 229] width 17 height 17
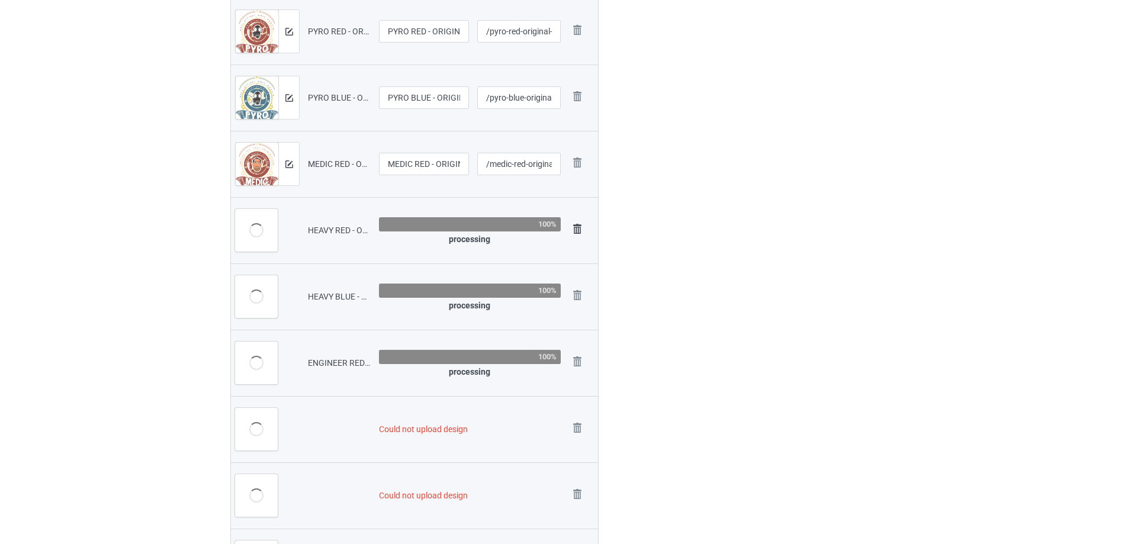
click at [584, 224] on img at bounding box center [577, 229] width 17 height 17
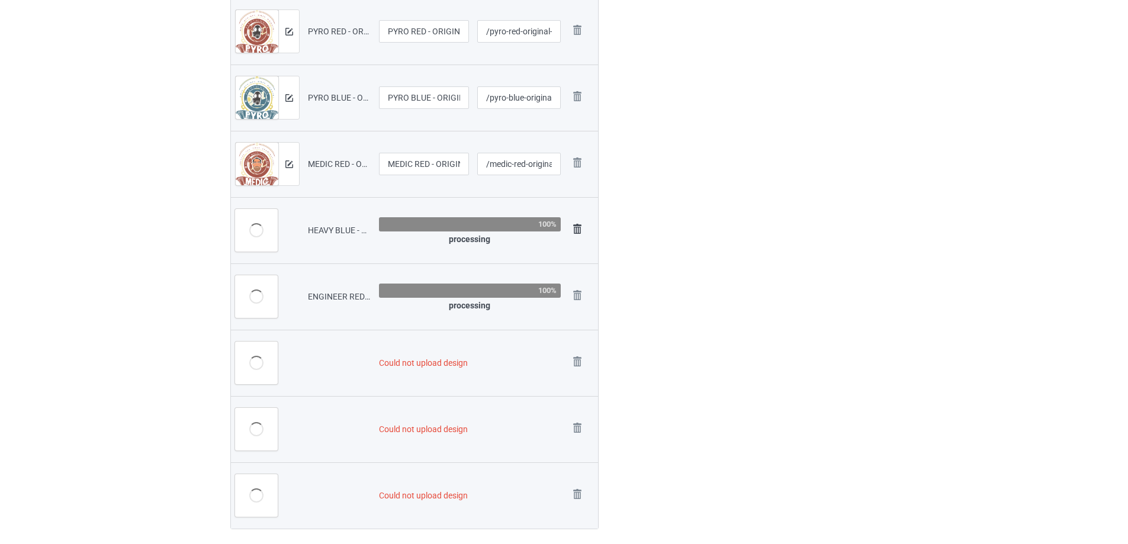
click at [581, 223] on img at bounding box center [577, 229] width 17 height 17
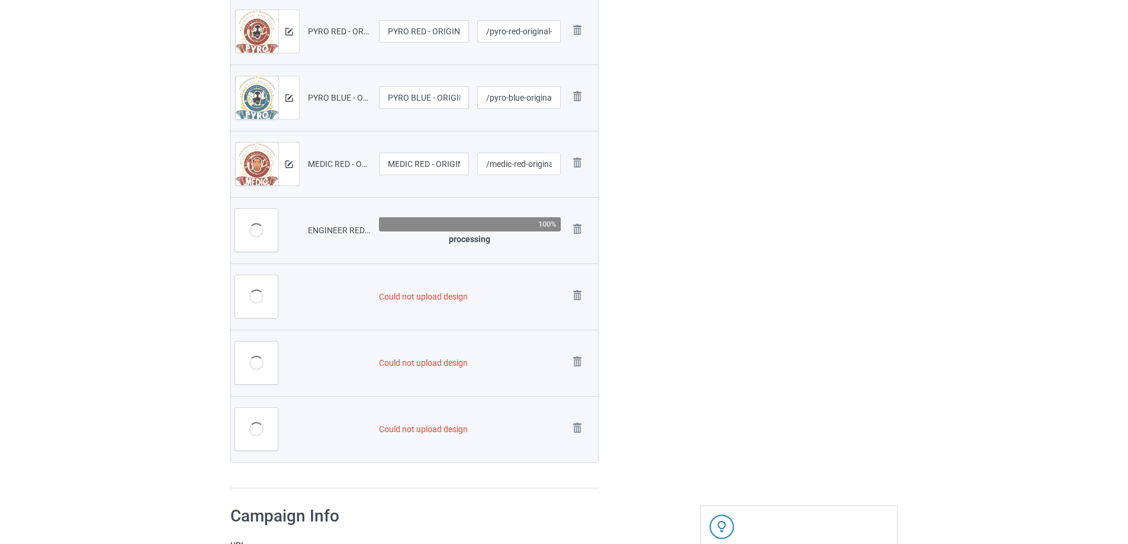
click at [0, 0] on img at bounding box center [0, 0] width 0 height 0
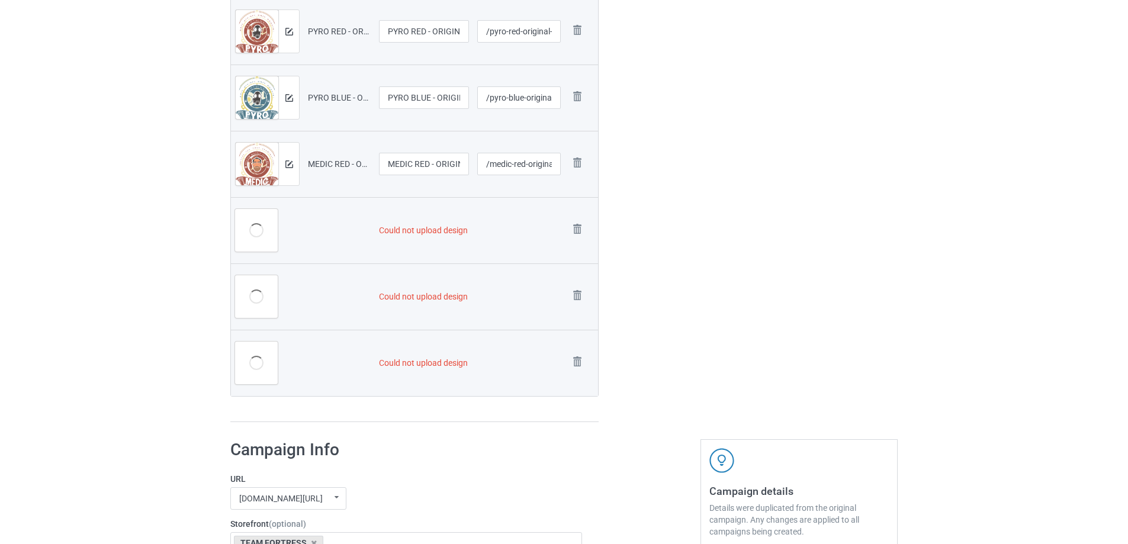
click at [0, 0] on img at bounding box center [0, 0] width 0 height 0
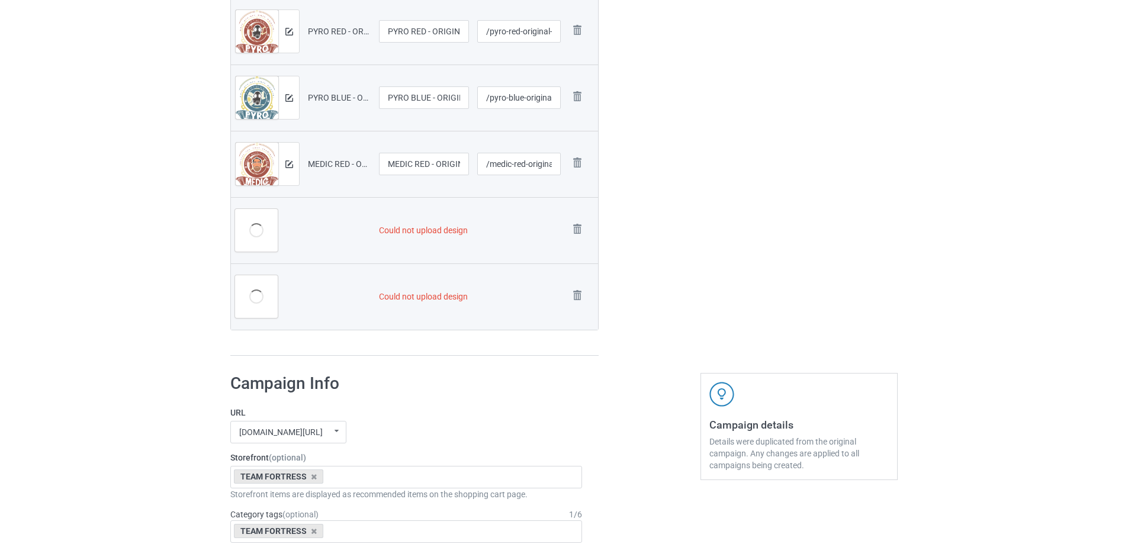
click at [0, 0] on img at bounding box center [0, 0] width 0 height 0
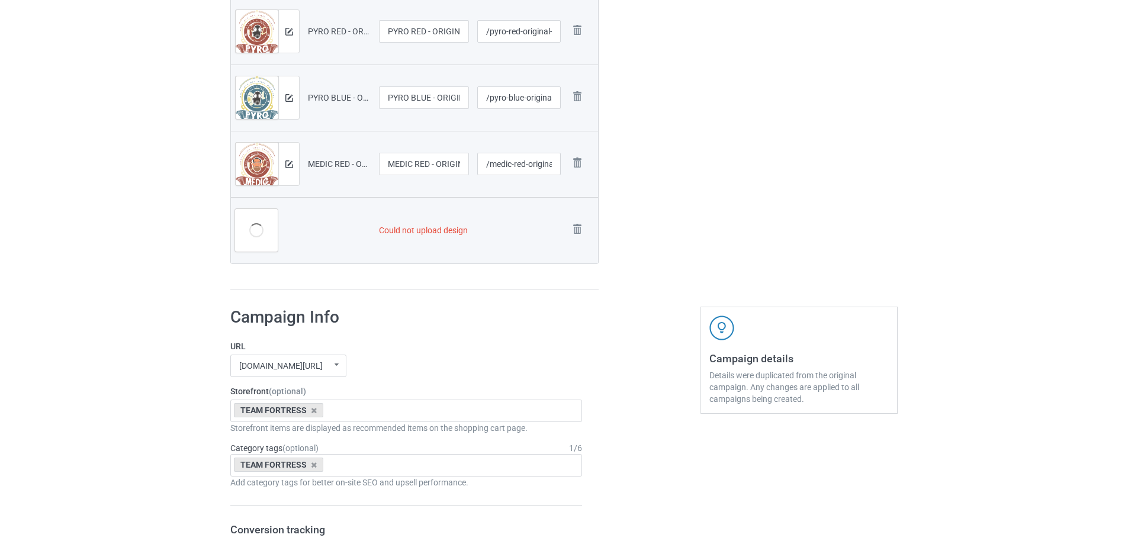
click at [0, 0] on img at bounding box center [0, 0] width 0 height 0
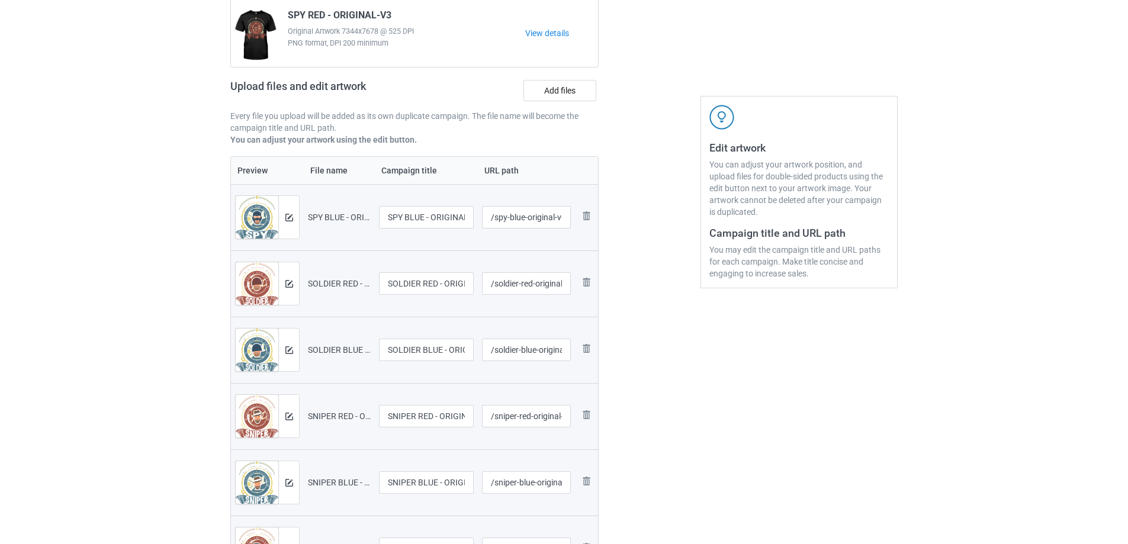
scroll to position [118, 0]
click at [581, 90] on label "Add files" at bounding box center [559, 91] width 73 height 21
click at [0, 0] on input "Add files" at bounding box center [0, 0] width 0 height 0
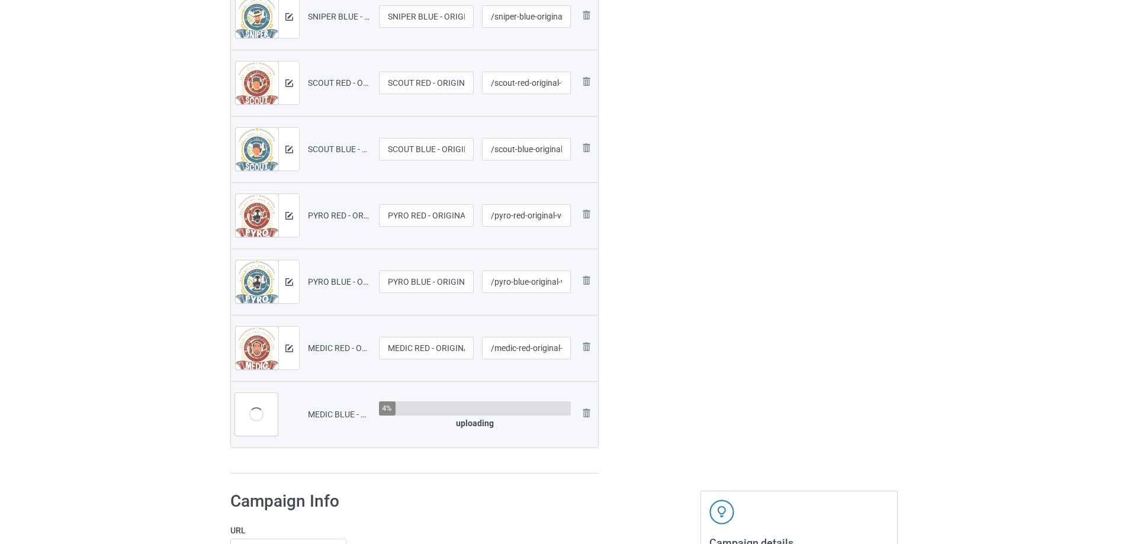
scroll to position [592, 0]
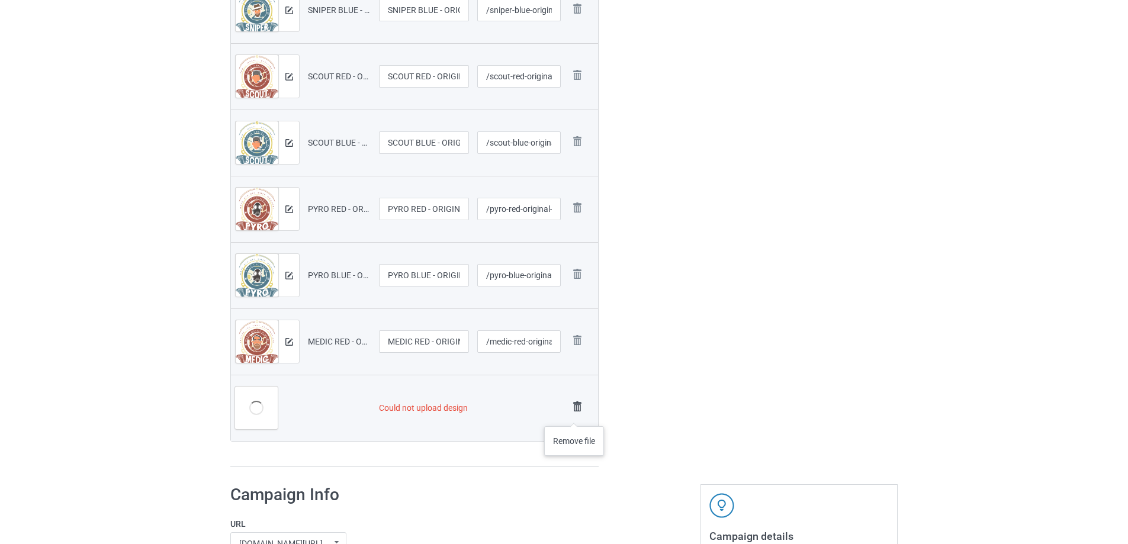
click at [572, 413] on img at bounding box center [577, 406] width 17 height 17
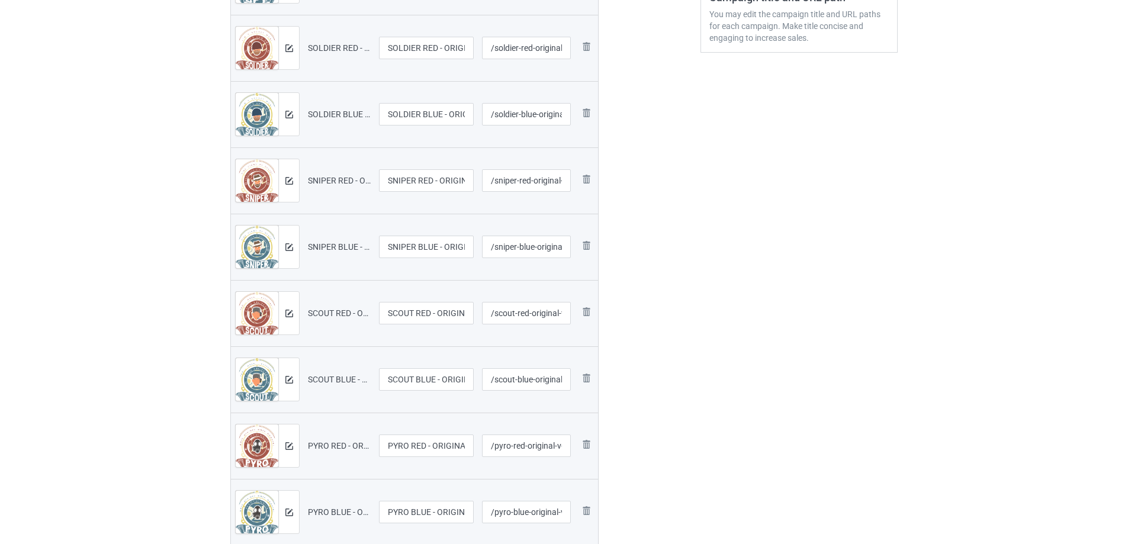
scroll to position [59, 0]
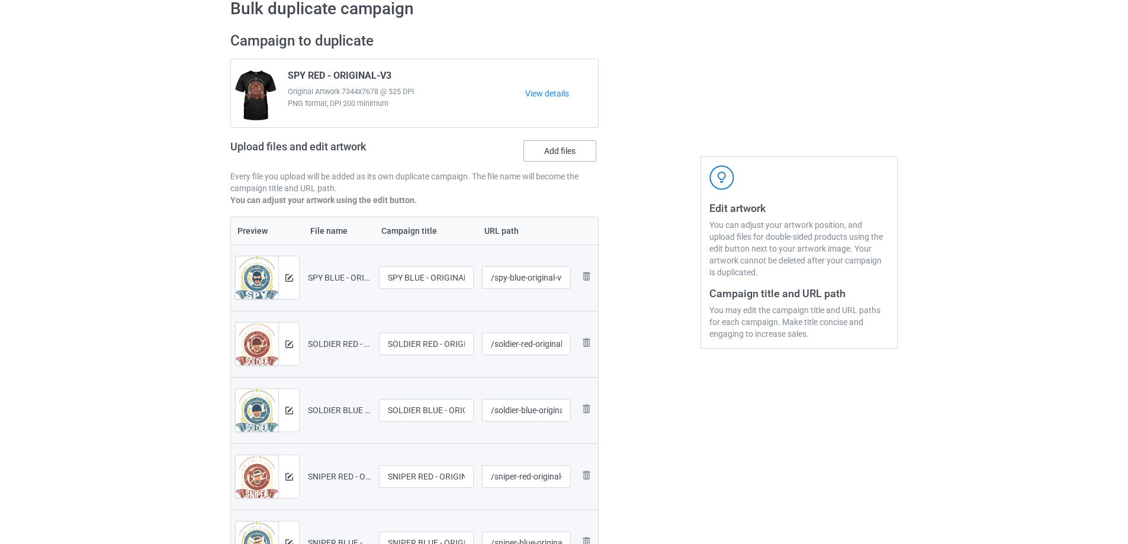
click at [545, 154] on label "Add files" at bounding box center [559, 150] width 73 height 21
click at [0, 0] on input "Add files" at bounding box center [0, 0] width 0 height 0
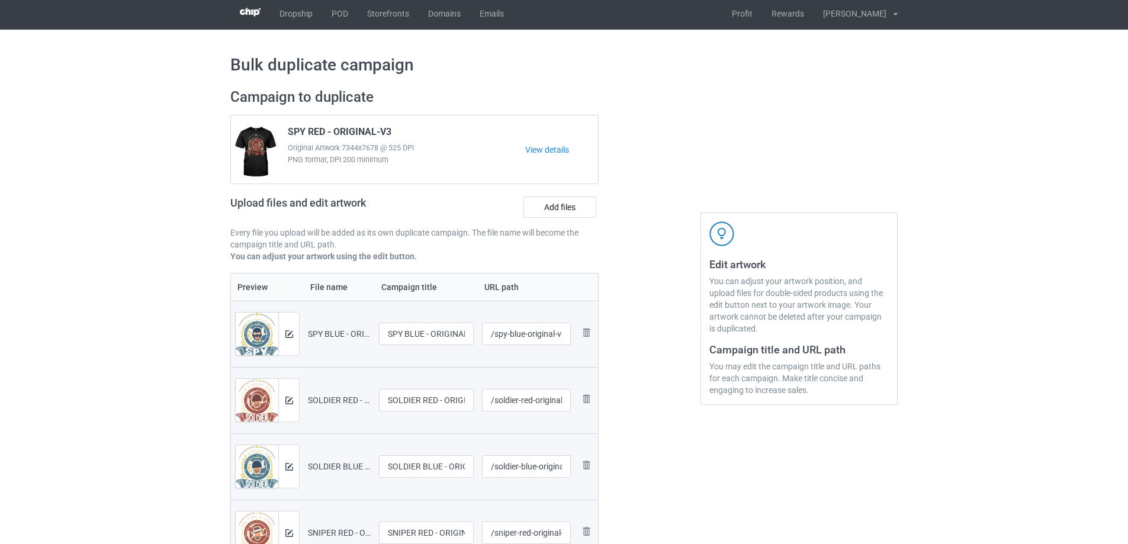
scroll to position [0, 0]
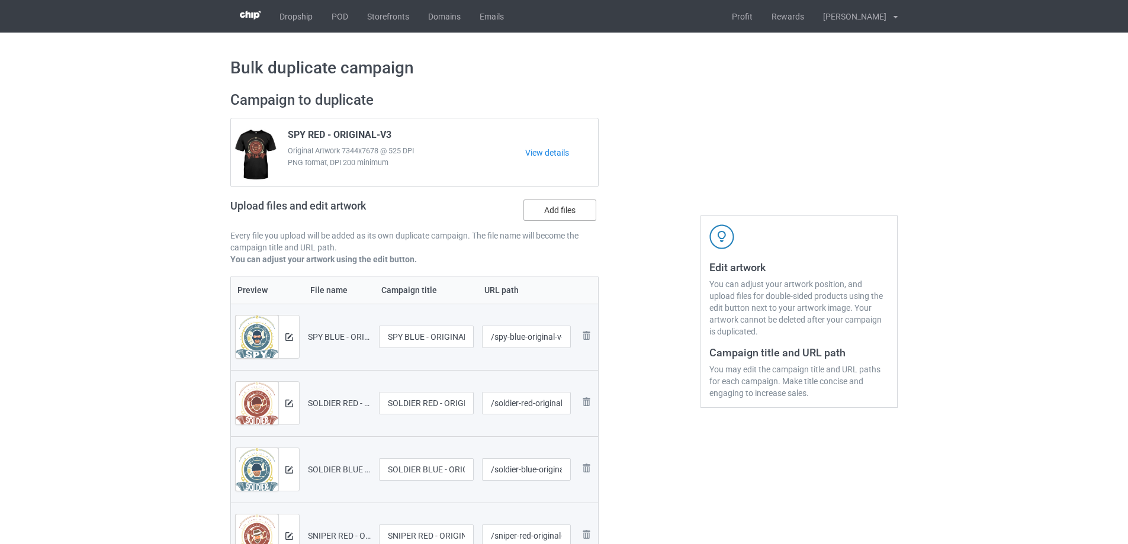
click at [571, 213] on label "Add files" at bounding box center [559, 209] width 73 height 21
click at [0, 0] on input "Add files" at bounding box center [0, 0] width 0 height 0
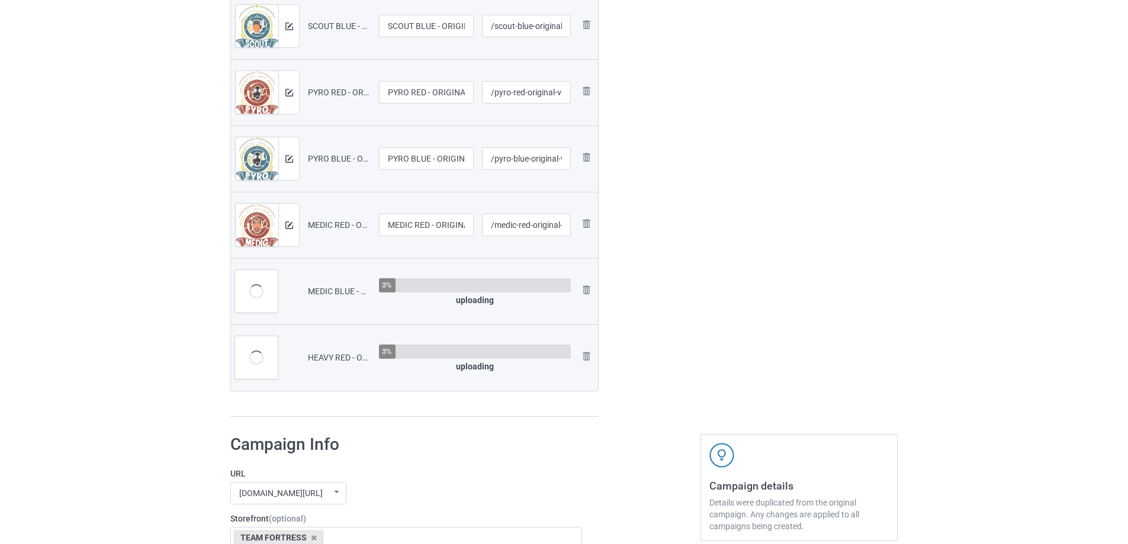
scroll to position [710, 0]
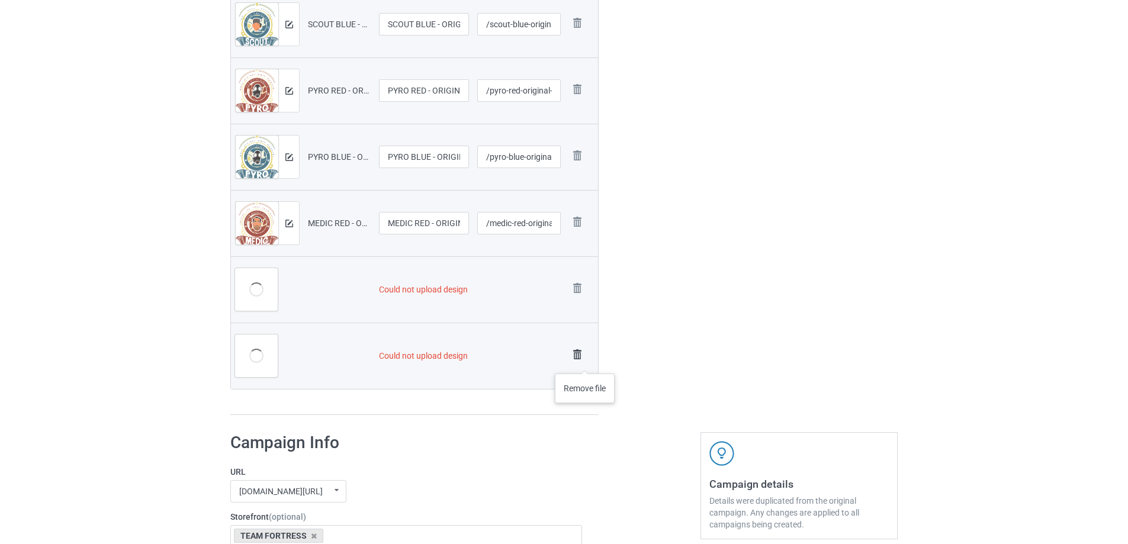
click at [580, 359] on img at bounding box center [577, 354] width 17 height 17
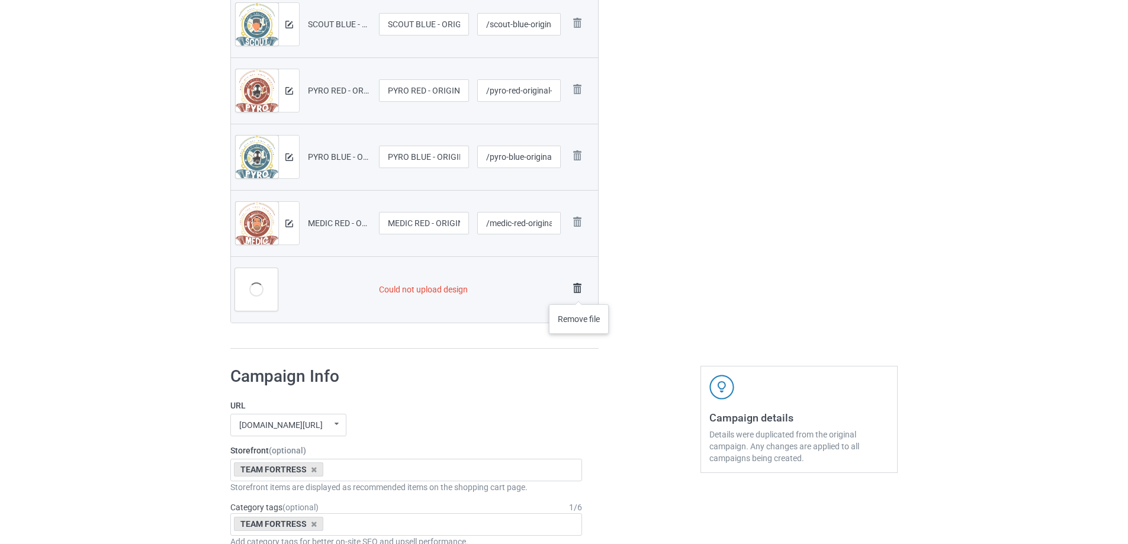
click at [579, 292] on img at bounding box center [577, 288] width 17 height 17
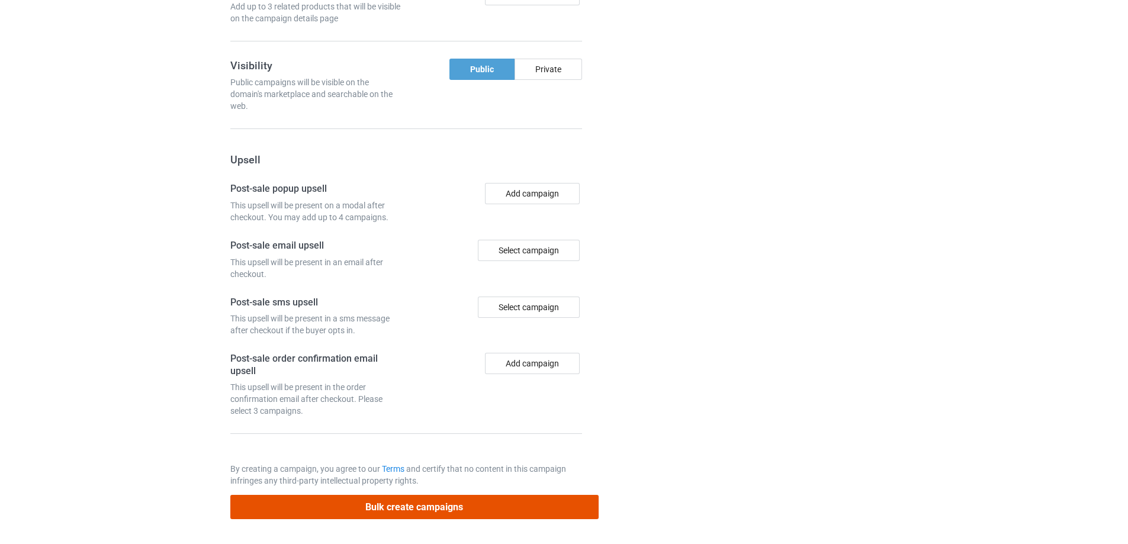
click at [488, 510] on button "Bulk create campaigns" at bounding box center [414, 507] width 368 height 24
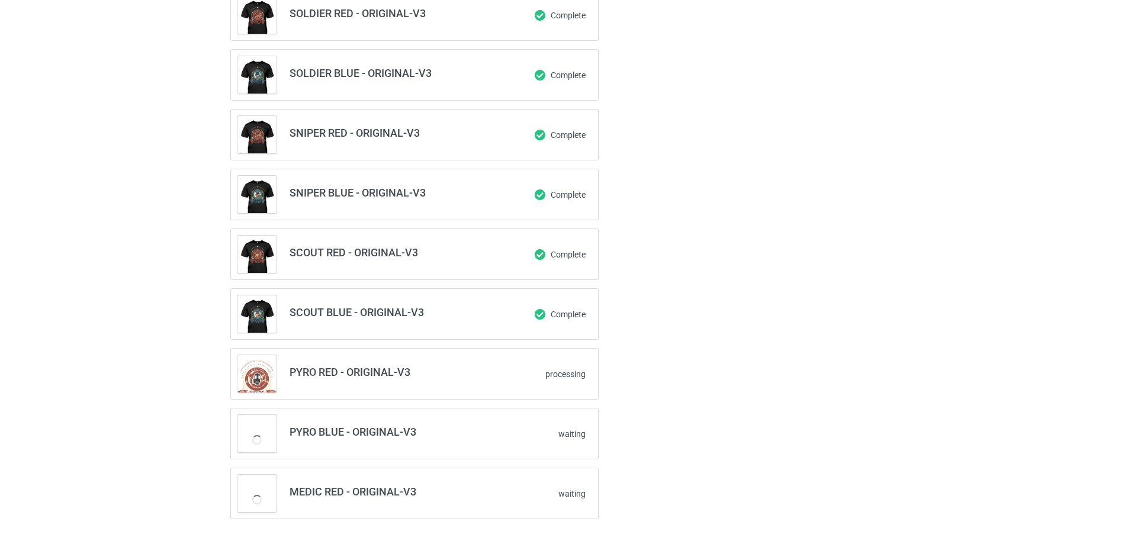
scroll to position [162, 0]
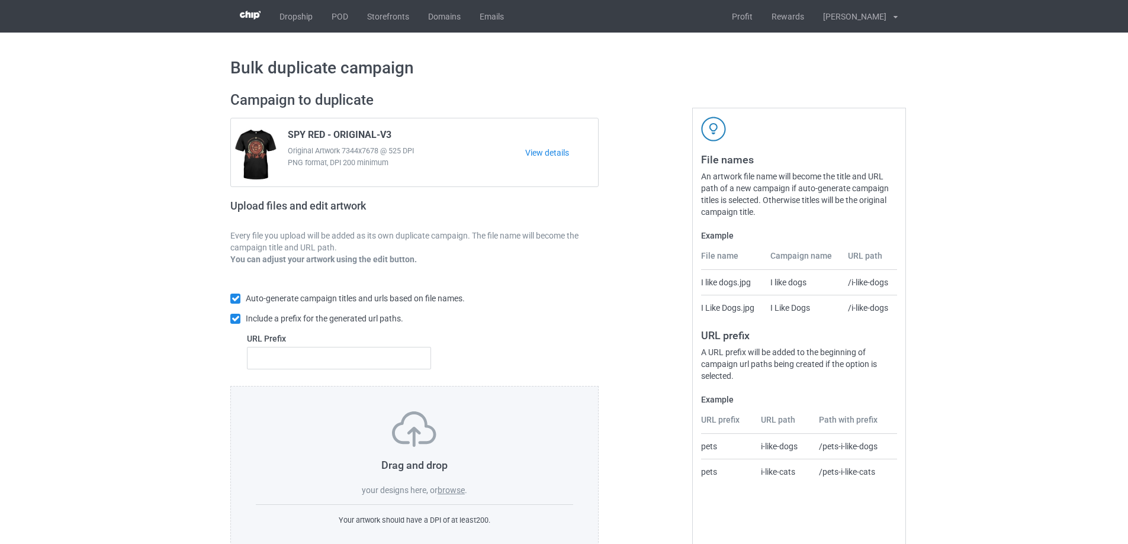
click at [450, 488] on label "browse" at bounding box center [450, 489] width 27 height 9
click at [0, 0] on input "browse" at bounding box center [0, 0] width 0 height 0
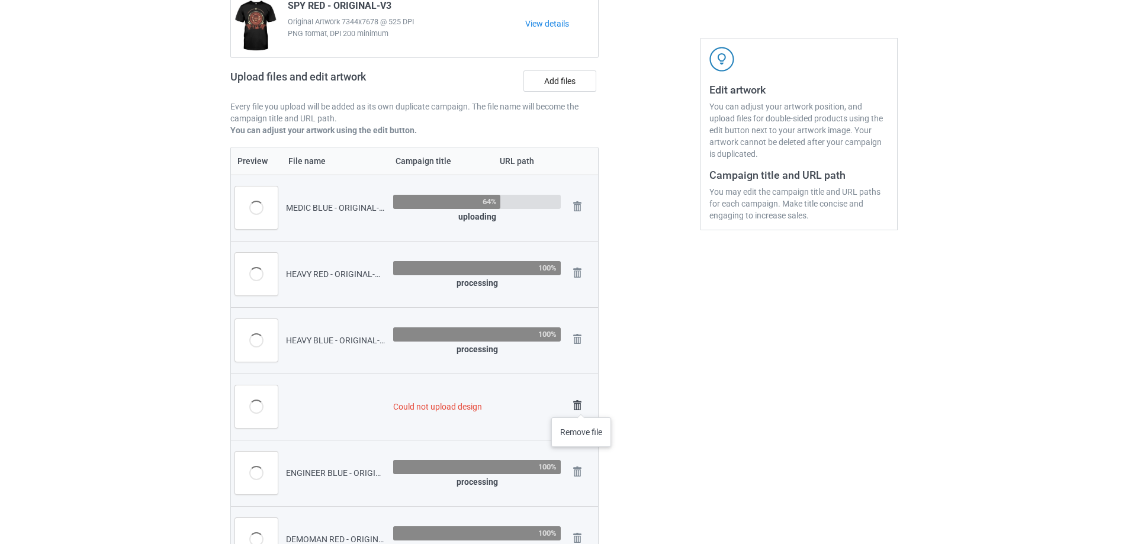
click at [581, 405] on img at bounding box center [577, 405] width 17 height 17
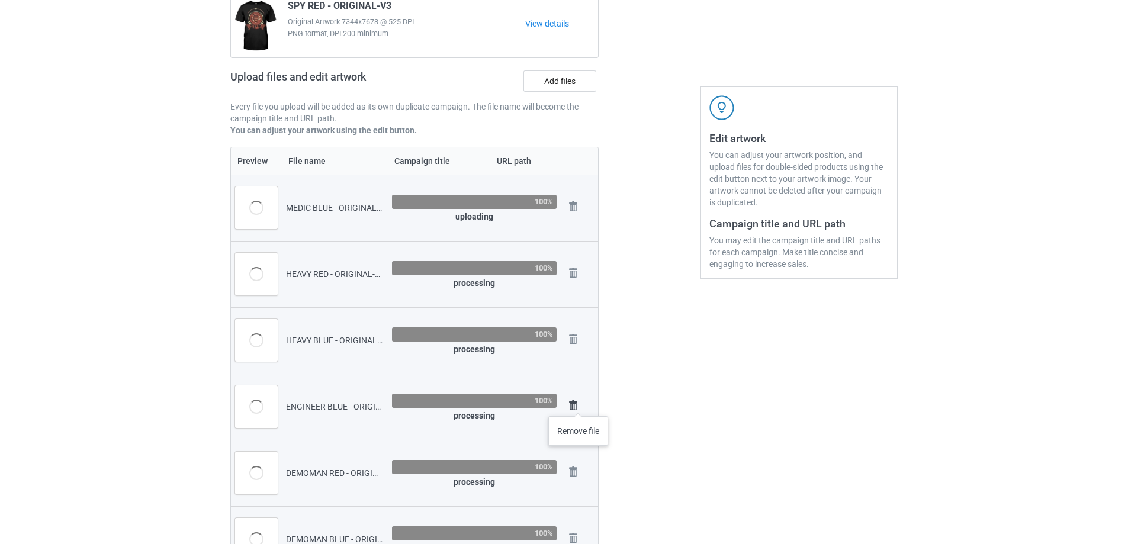
click at [578, 404] on img at bounding box center [573, 405] width 17 height 17
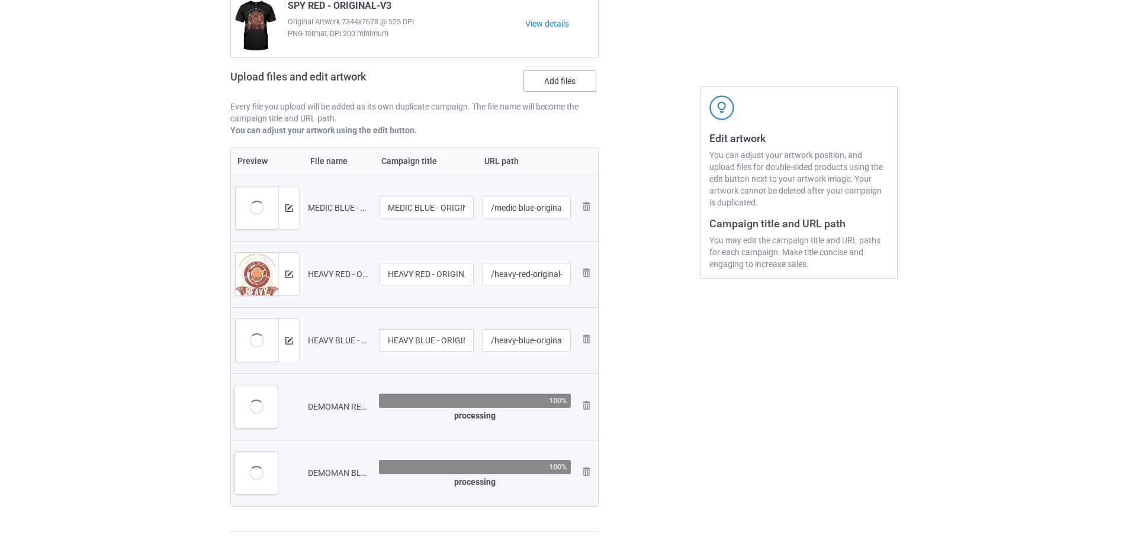
click at [540, 79] on label "Add files" at bounding box center [559, 80] width 73 height 21
click at [0, 0] on input "Add files" at bounding box center [0, 0] width 0 height 0
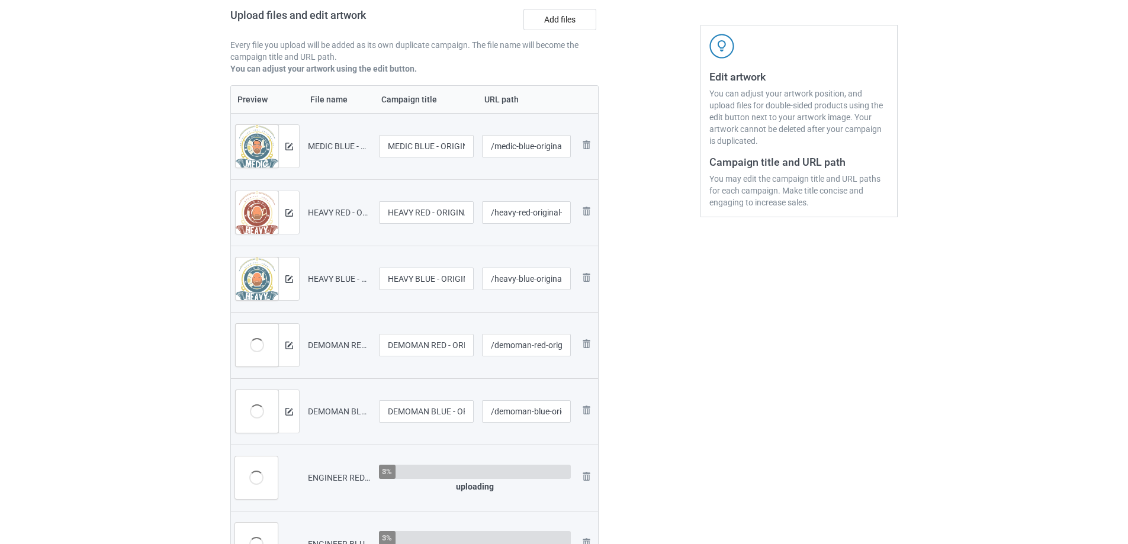
scroll to position [425, 0]
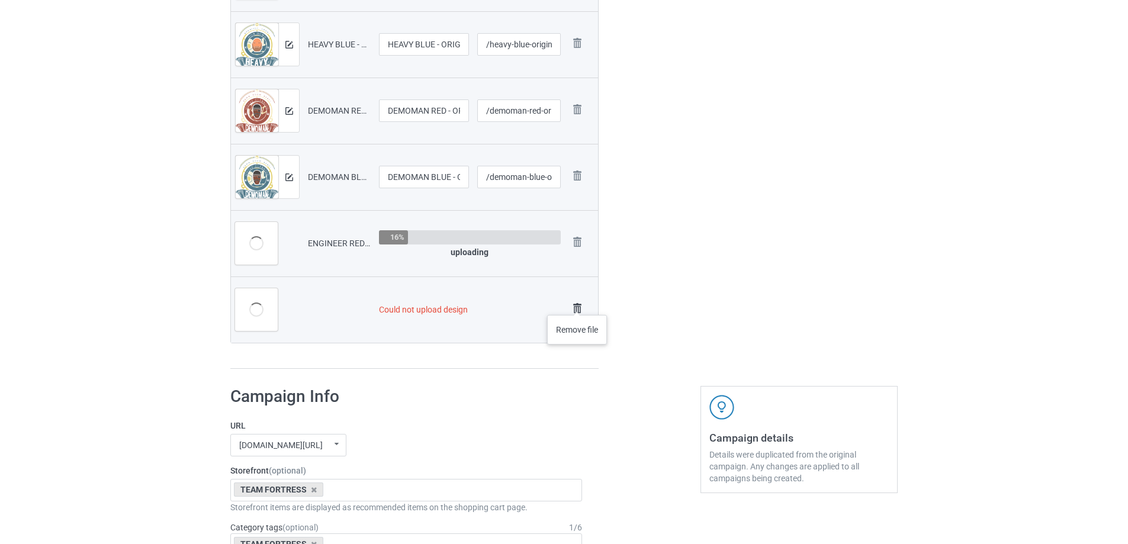
click at [577, 303] on img at bounding box center [577, 308] width 17 height 17
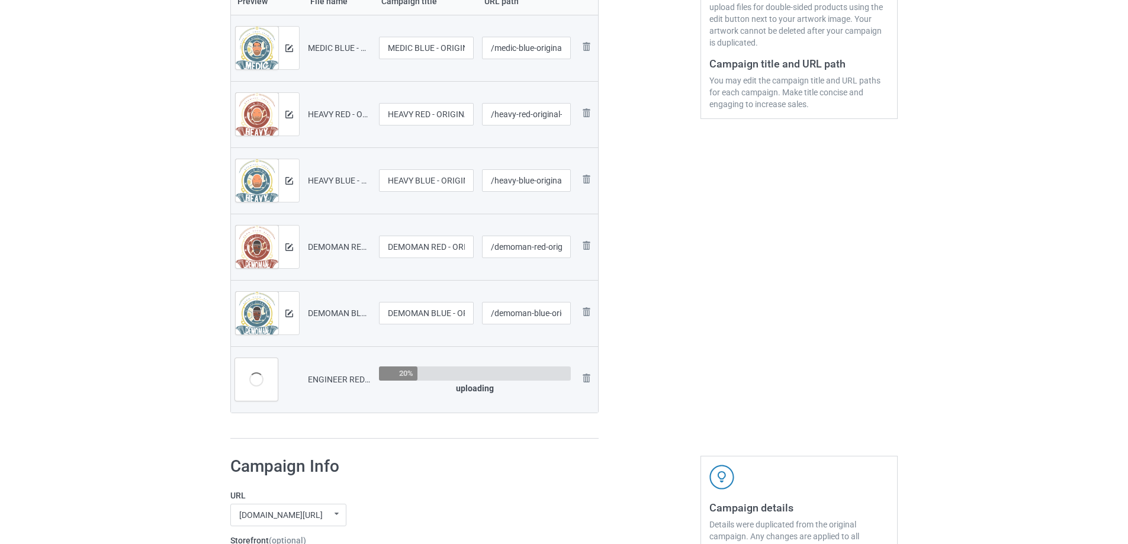
scroll to position [247, 0]
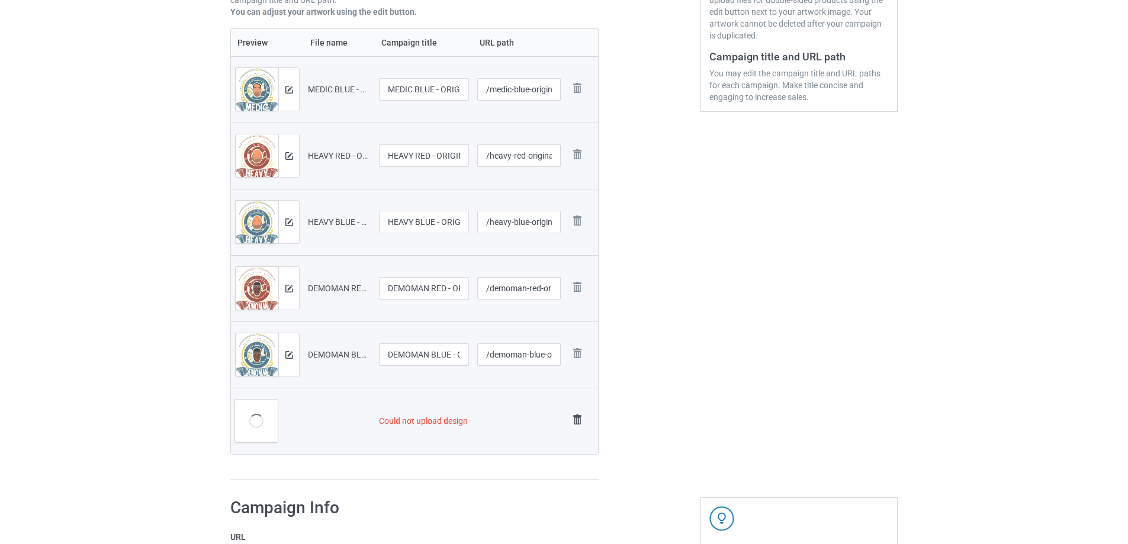
click at [580, 420] on img at bounding box center [577, 419] width 17 height 17
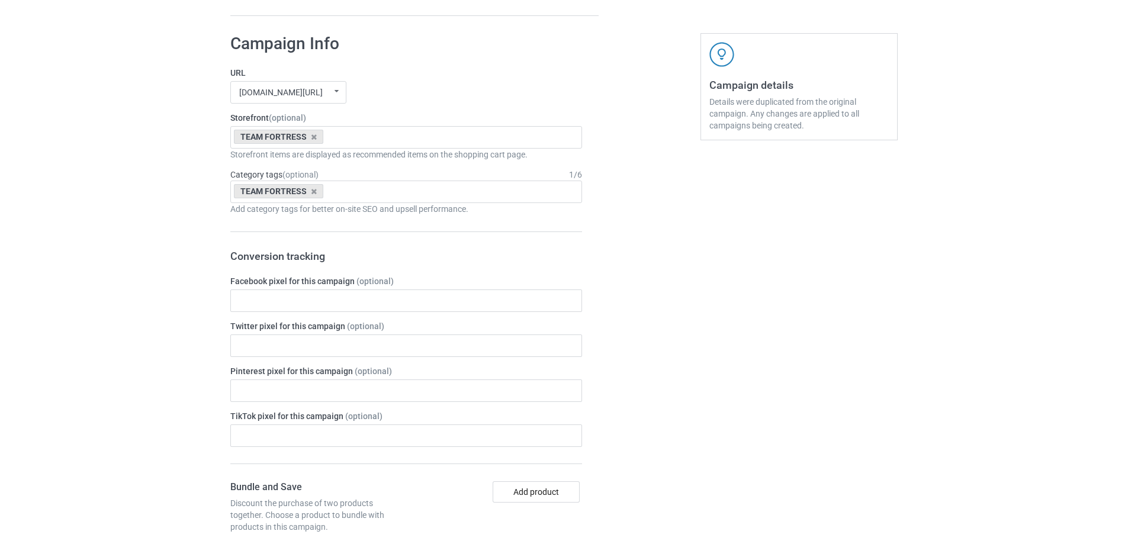
scroll to position [1229, 0]
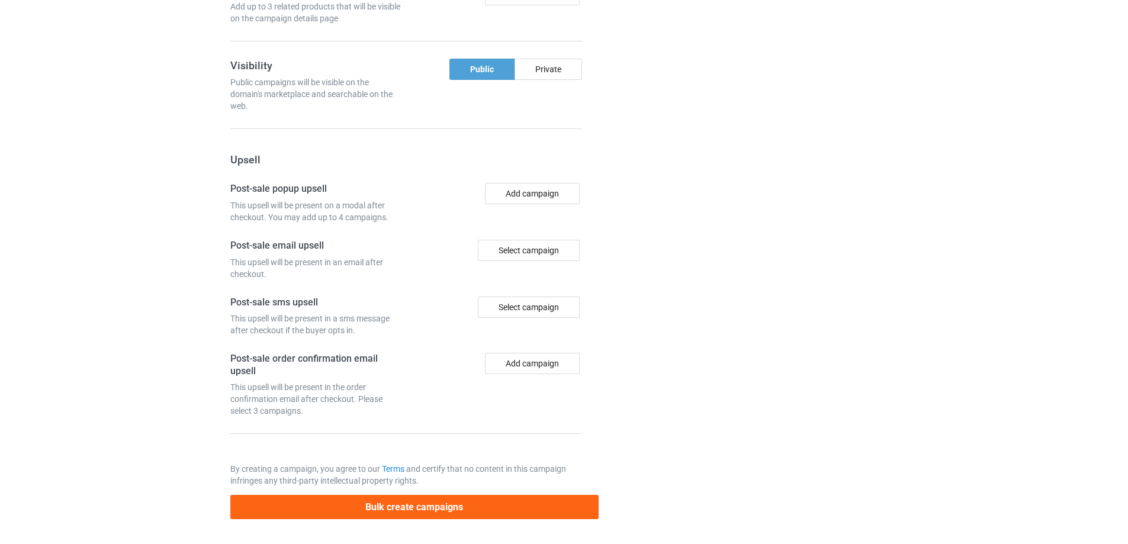
click at [503, 510] on button "Bulk create campaigns" at bounding box center [414, 507] width 368 height 24
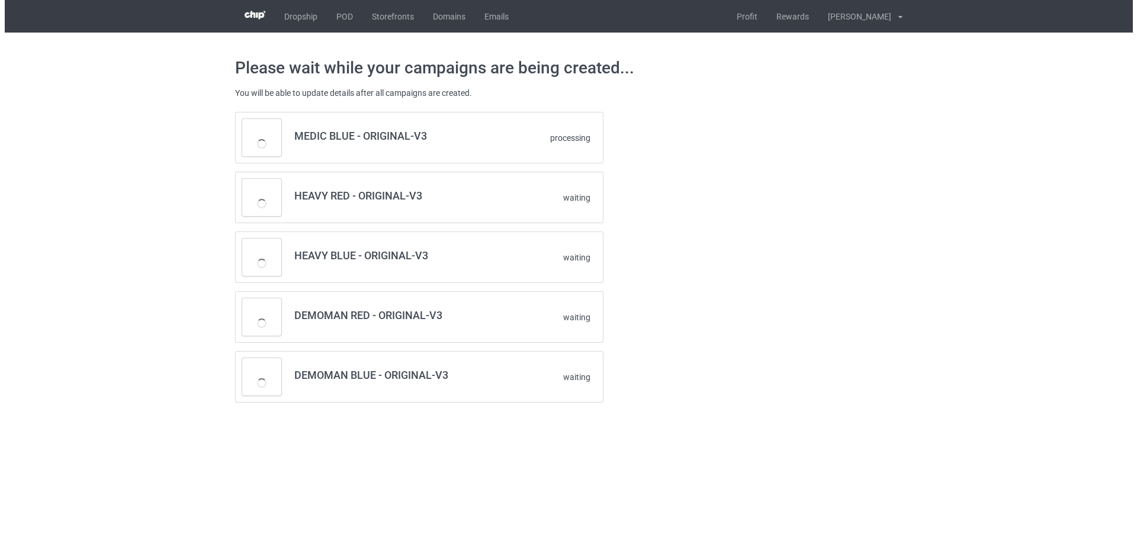
scroll to position [0, 0]
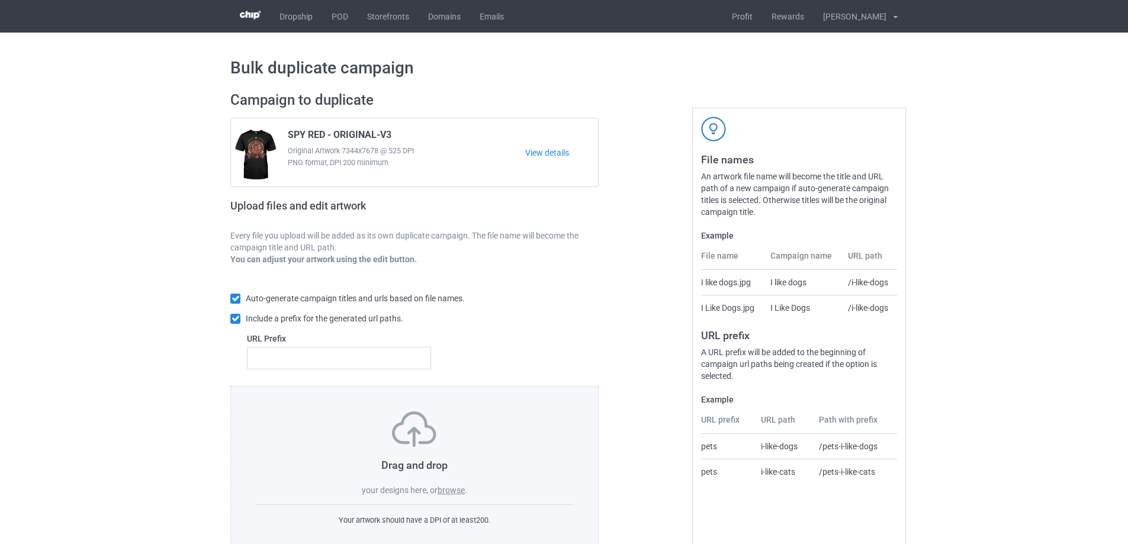
click at [452, 489] on label "browse" at bounding box center [450, 489] width 27 height 9
click at [0, 0] on input "browse" at bounding box center [0, 0] width 0 height 0
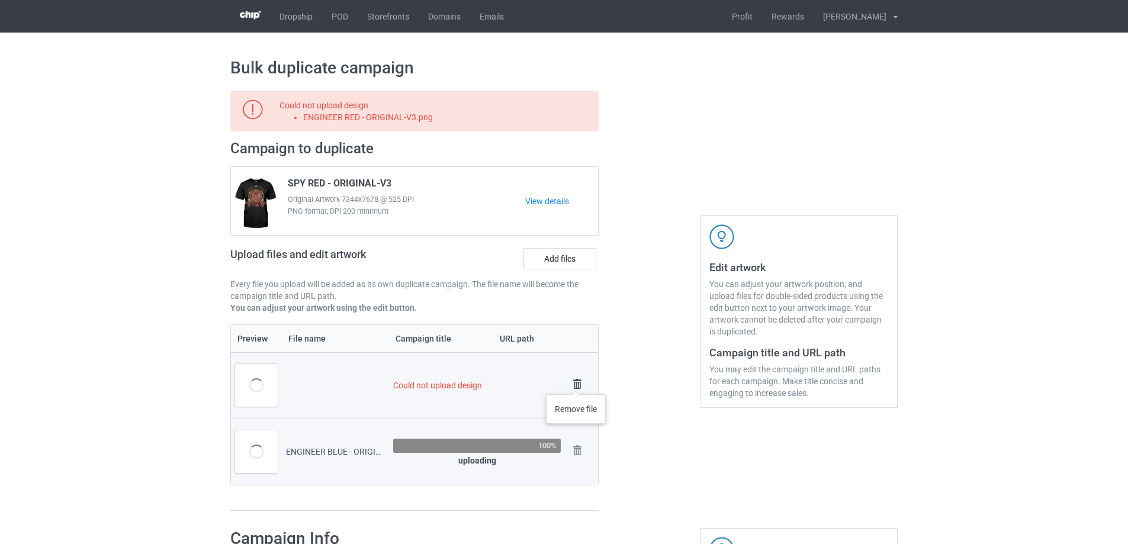
click at [577, 382] on img at bounding box center [577, 384] width 17 height 17
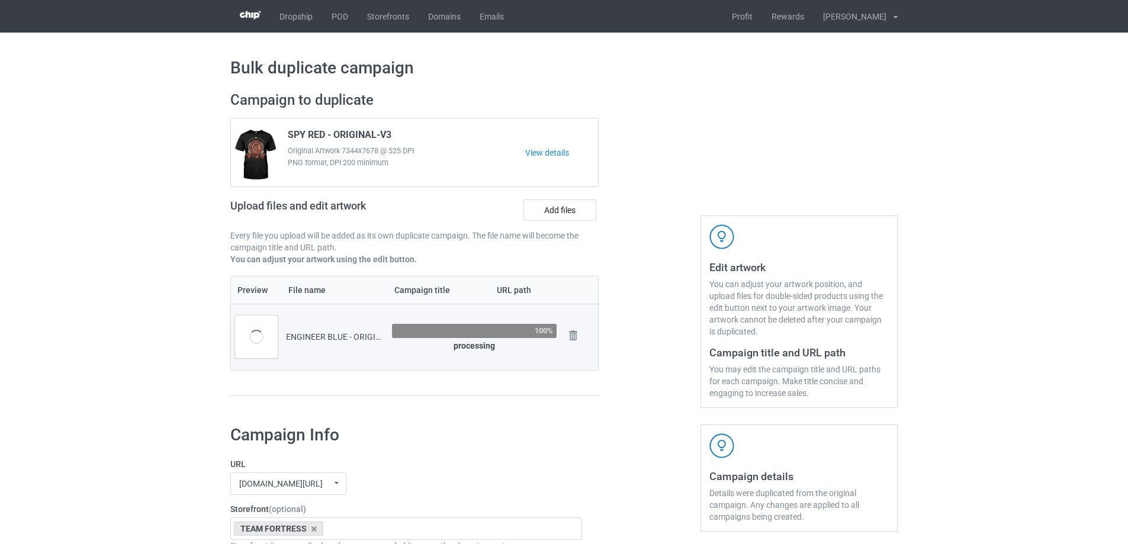
click at [577, 323] on td "Remove file" at bounding box center [579, 337] width 37 height 66
click at [574, 336] on img at bounding box center [573, 335] width 17 height 17
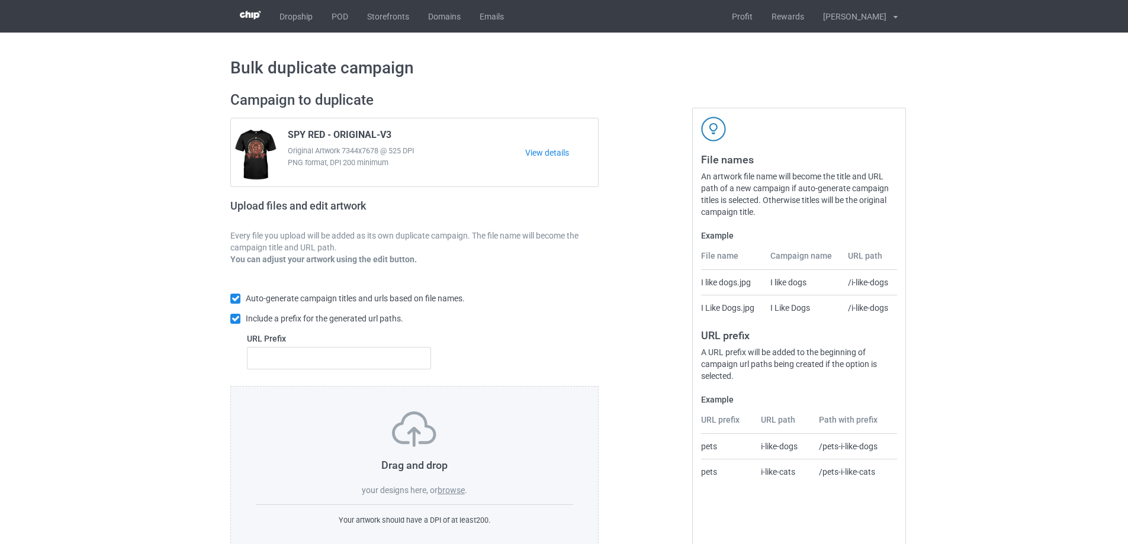
click at [449, 486] on label "browse" at bounding box center [450, 489] width 27 height 9
click at [0, 0] on input "browse" at bounding box center [0, 0] width 0 height 0
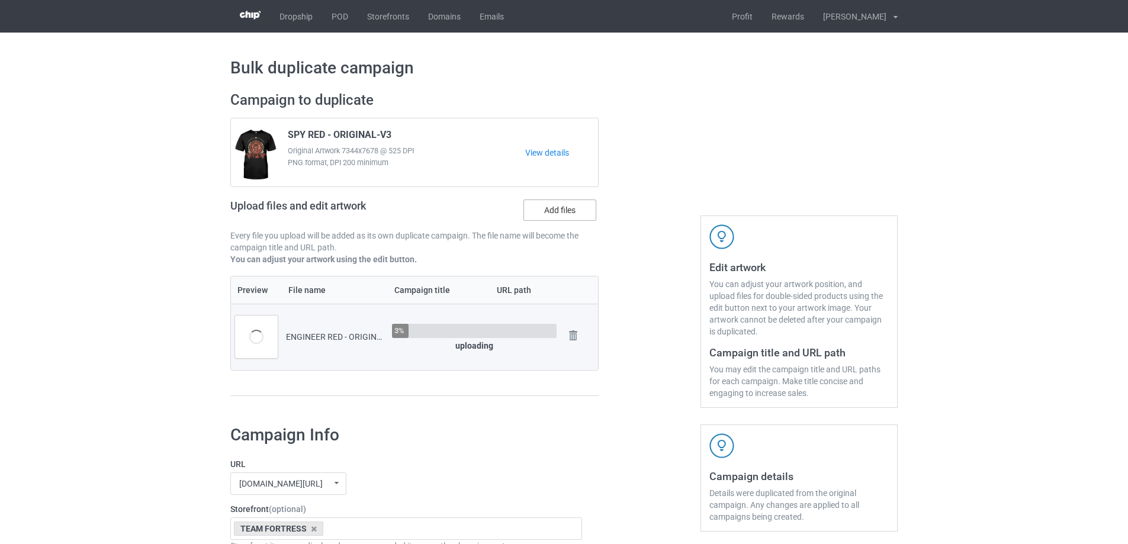
click at [548, 213] on label "Add files" at bounding box center [559, 209] width 73 height 21
click at [0, 0] on input "Add files" at bounding box center [0, 0] width 0 height 0
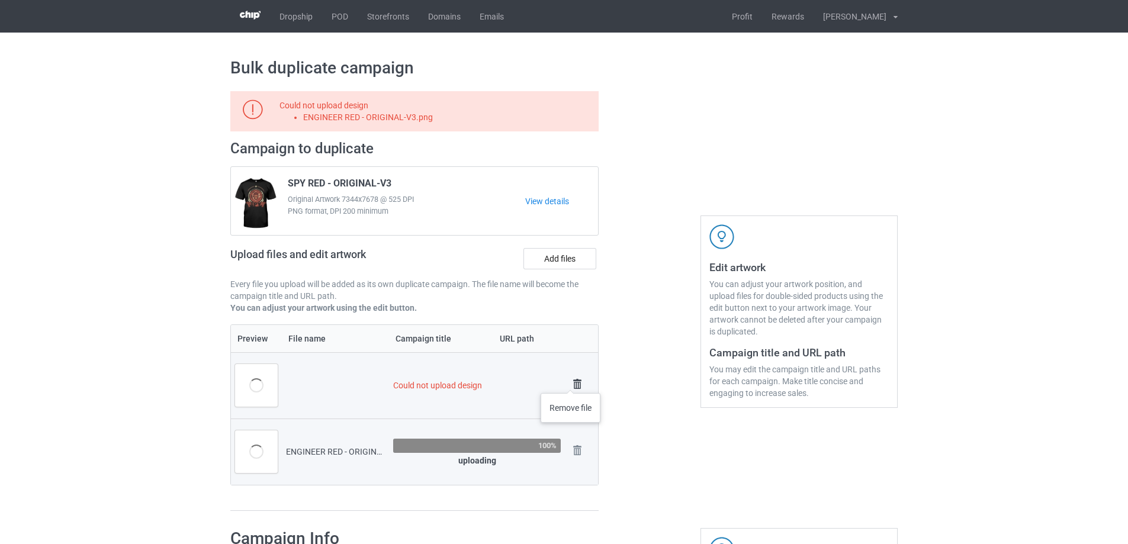
click at [571, 381] on img at bounding box center [577, 384] width 17 height 17
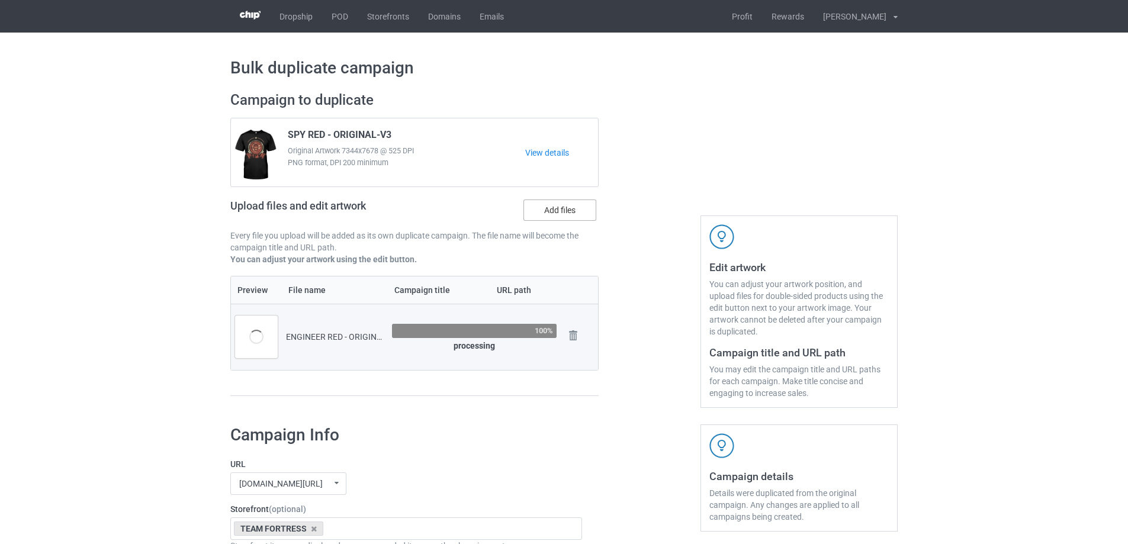
click at [577, 214] on label "Add files" at bounding box center [559, 209] width 73 height 21
click at [0, 0] on input "Add files" at bounding box center [0, 0] width 0 height 0
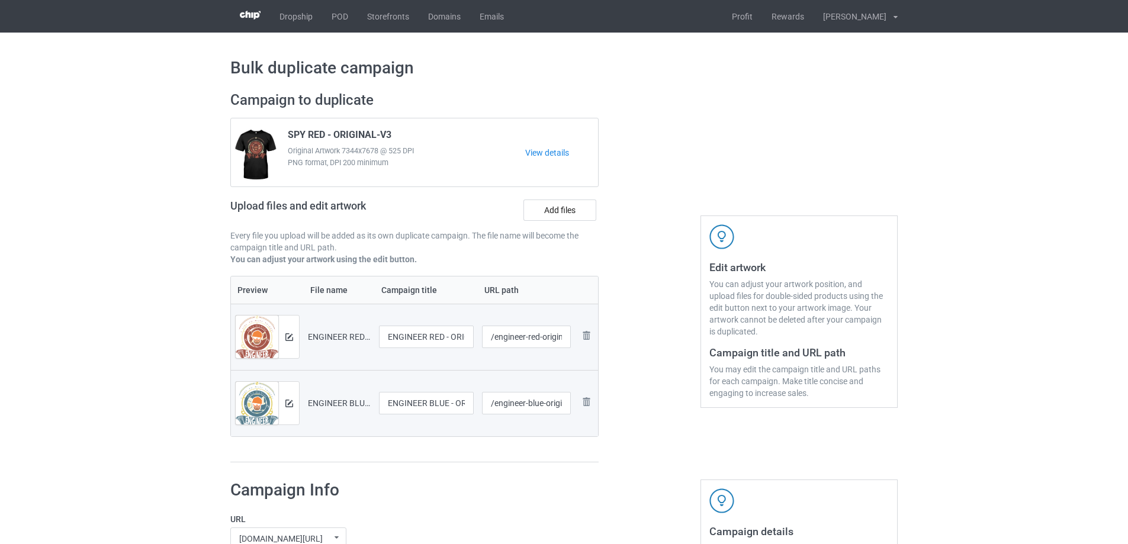
scroll to position [1030, 0]
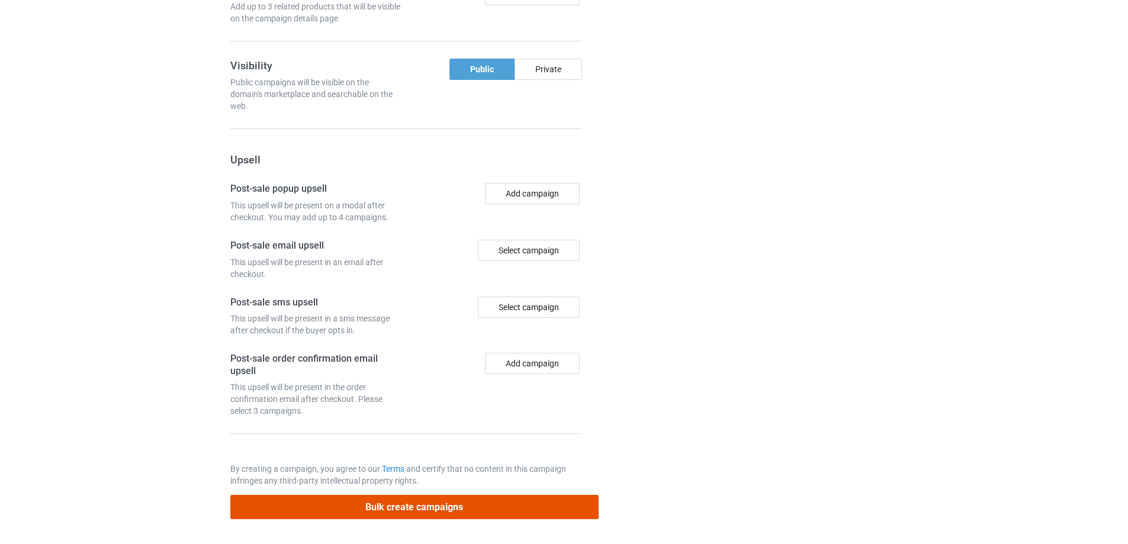
click at [473, 507] on button "Bulk create campaigns" at bounding box center [414, 507] width 368 height 24
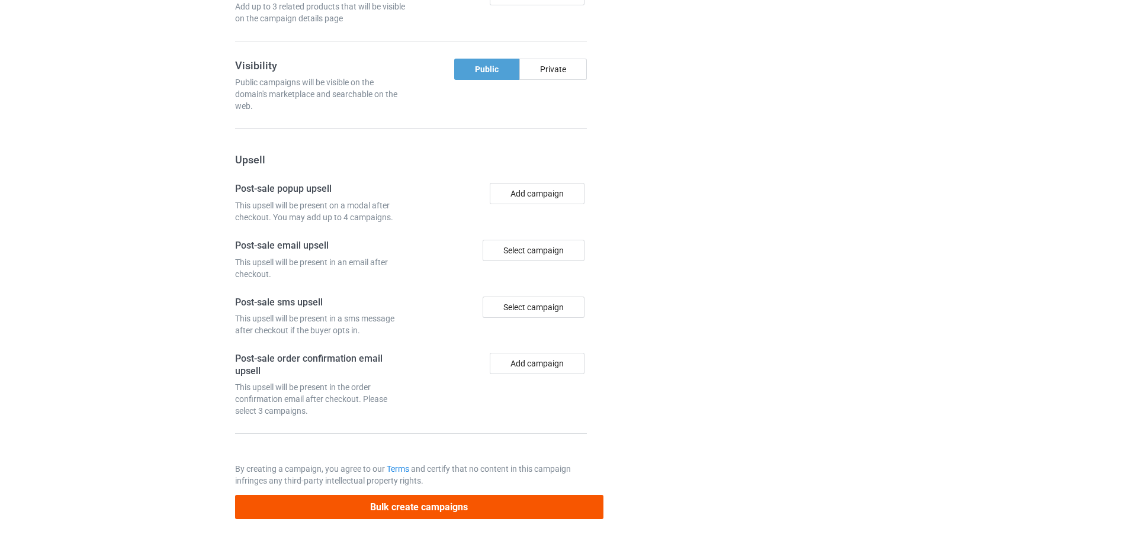
scroll to position [0, 0]
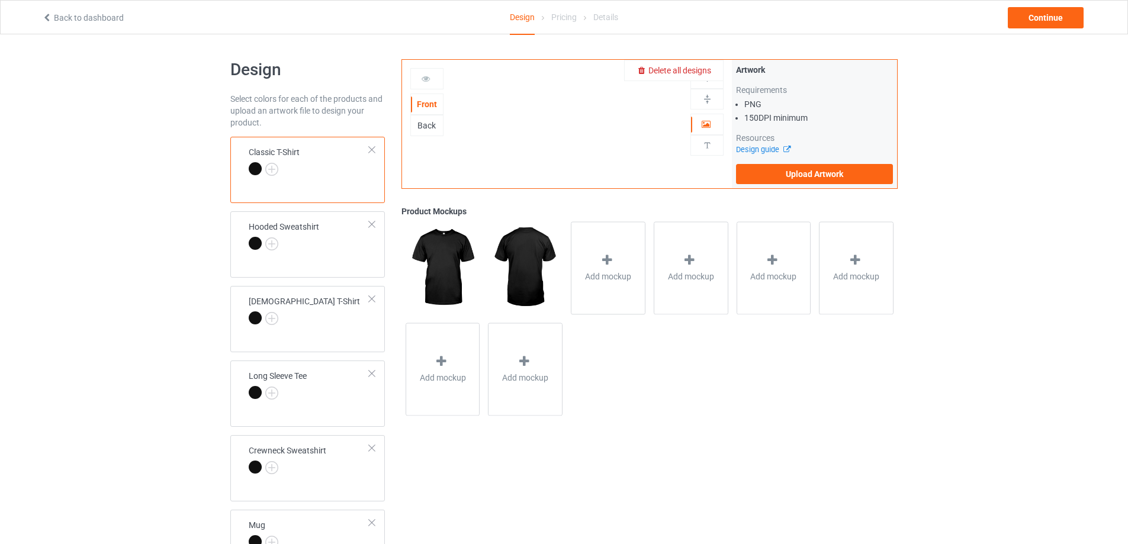
click at [709, 69] on span "Delete all designs" at bounding box center [679, 70] width 63 height 9
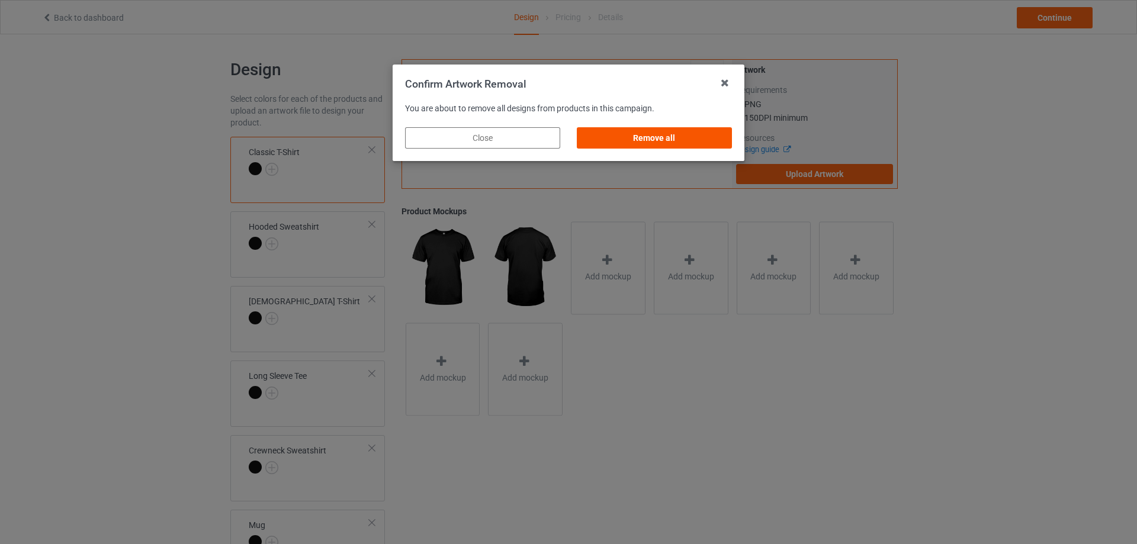
click at [662, 148] on div "Remove all" at bounding box center [654, 137] width 155 height 21
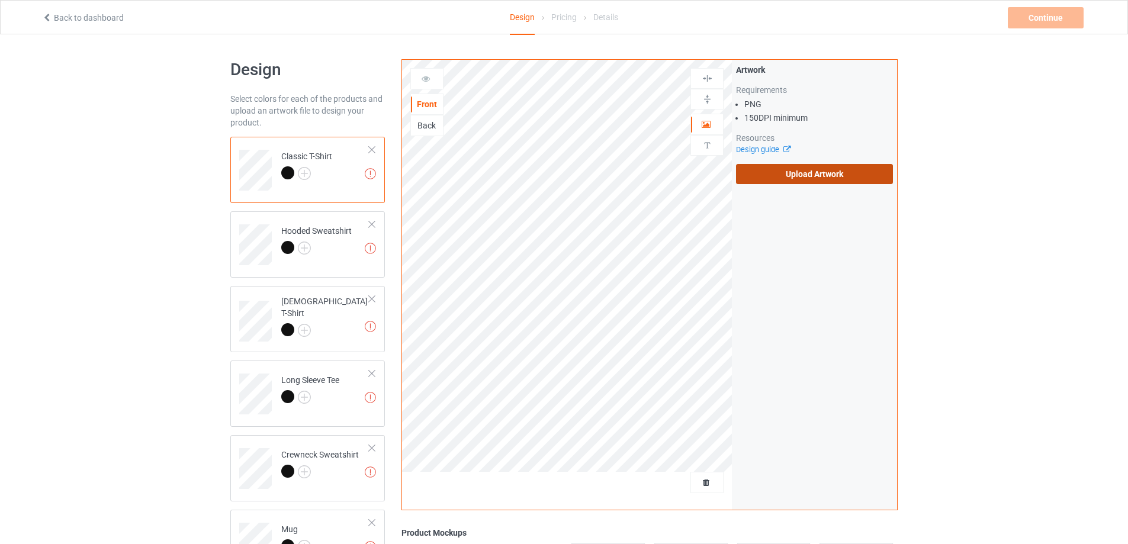
click at [818, 168] on label "Upload Artwork" at bounding box center [814, 174] width 157 height 20
click at [0, 0] on input "Upload Artwork" at bounding box center [0, 0] width 0 height 0
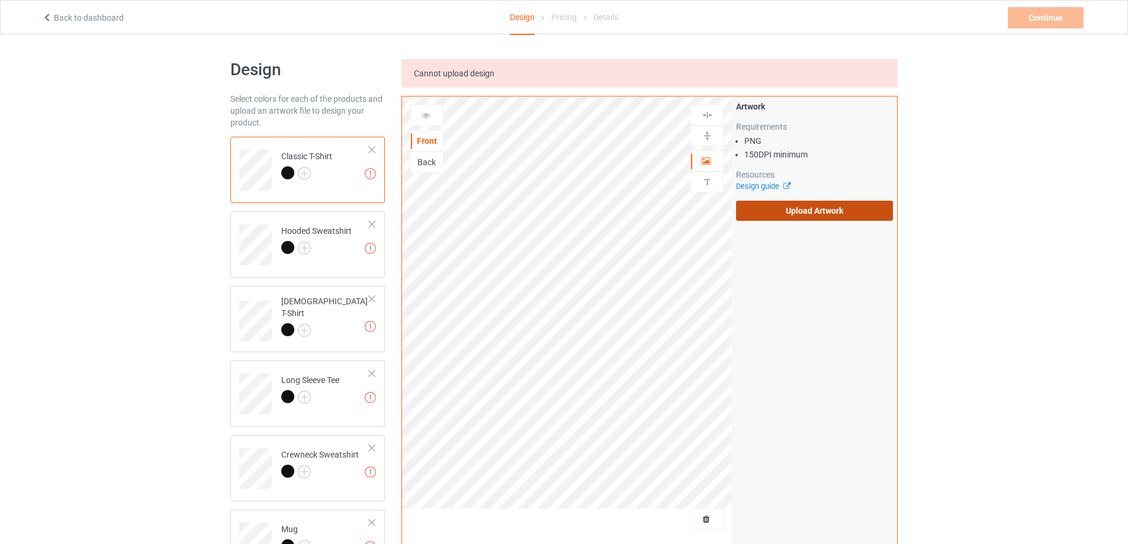
click at [861, 213] on label "Upload Artwork" at bounding box center [814, 211] width 157 height 20
click at [0, 0] on input "Upload Artwork" at bounding box center [0, 0] width 0 height 0
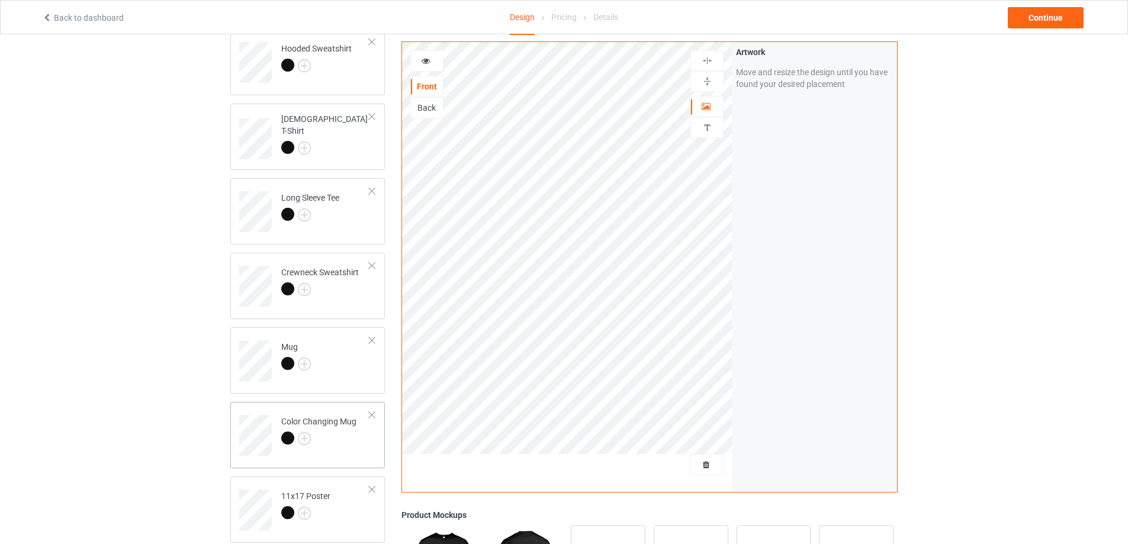
scroll to position [237, 0]
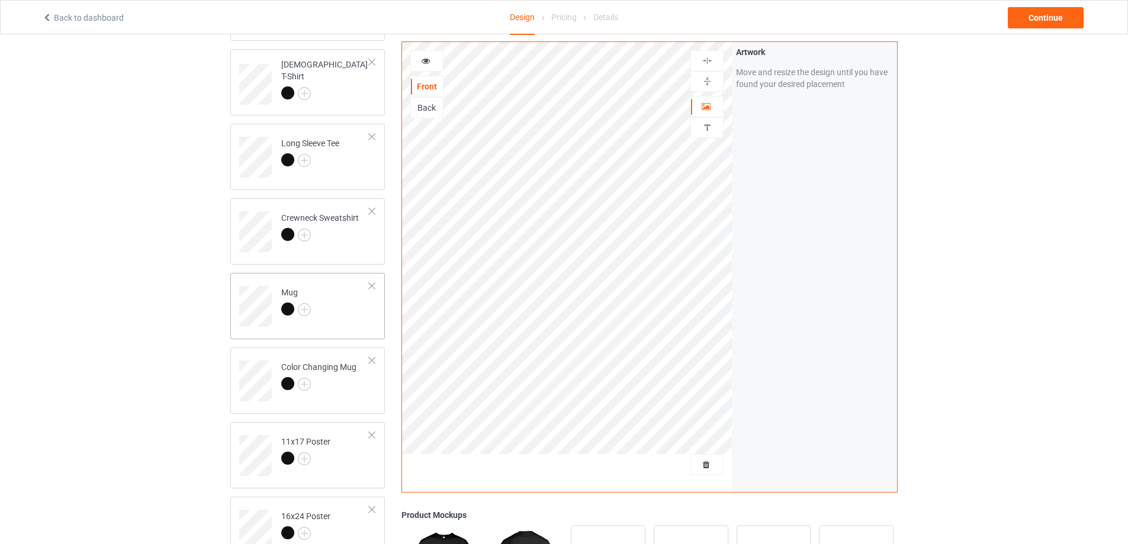
click at [335, 314] on td "Mug" at bounding box center [325, 302] width 101 height 49
click at [707, 81] on img at bounding box center [706, 81] width 11 height 11
click at [1047, 15] on div "Continue" at bounding box center [1046, 17] width 76 height 21
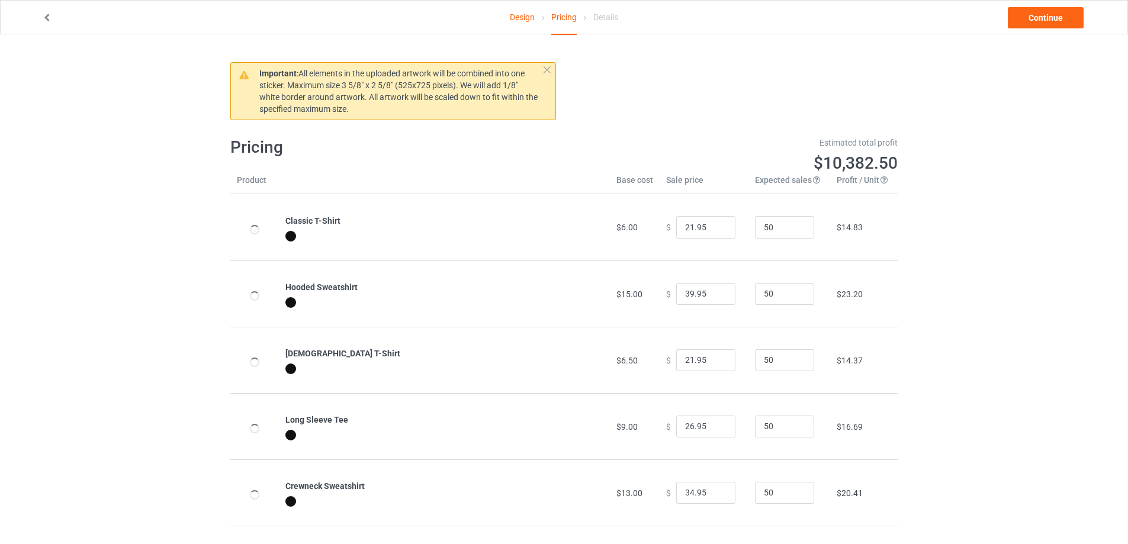
click at [1047, 15] on link "Continue" at bounding box center [1046, 17] width 76 height 21
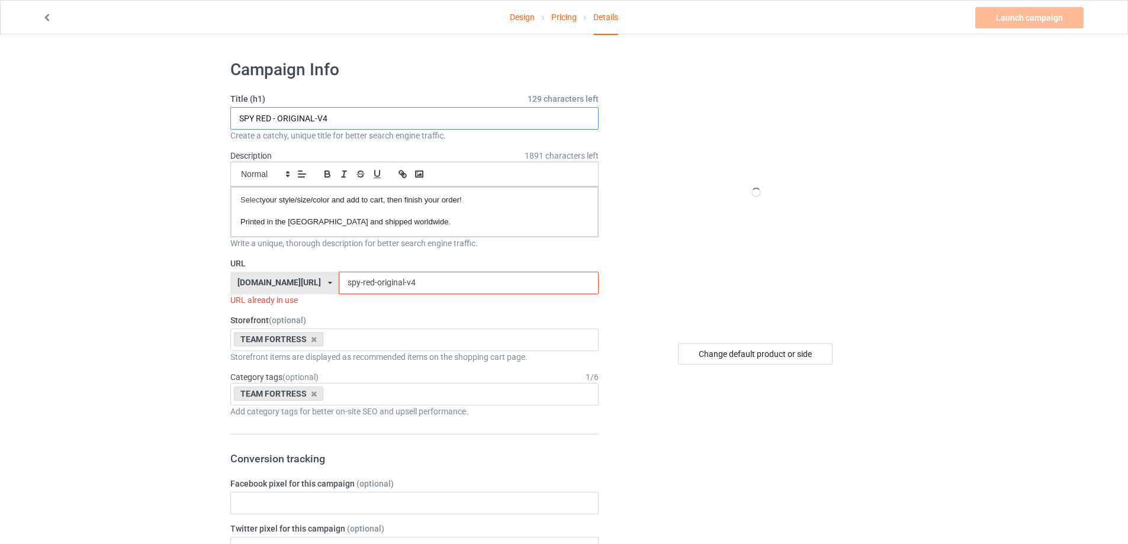
click at [449, 112] on input "SPY RED - ORIGINAL-V4" at bounding box center [414, 118] width 368 height 22
type input "SPY RED - ORIGINAL-V2"
click at [457, 282] on input "spy-red-original-v4" at bounding box center [468, 283] width 259 height 22
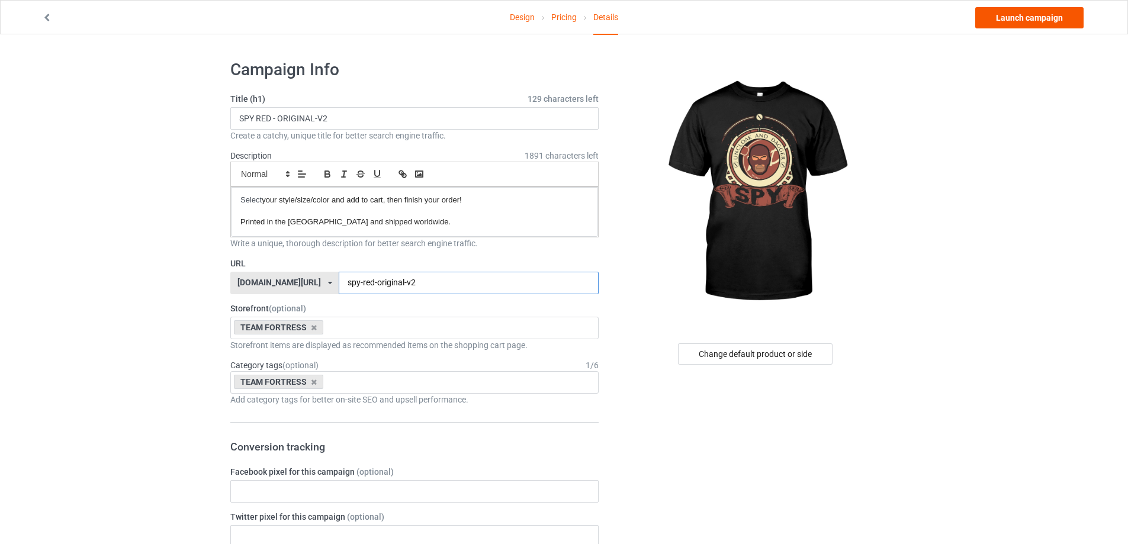
type input "spy-red-original-v2"
click at [1024, 20] on link "Launch campaign" at bounding box center [1029, 17] width 108 height 21
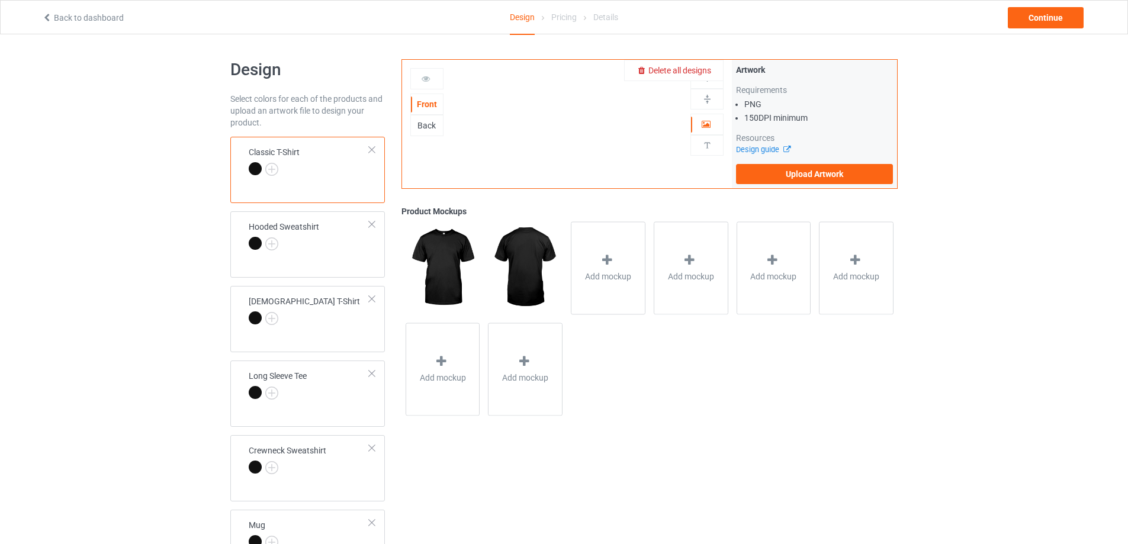
click at [708, 71] on span "Delete all designs" at bounding box center [679, 70] width 63 height 9
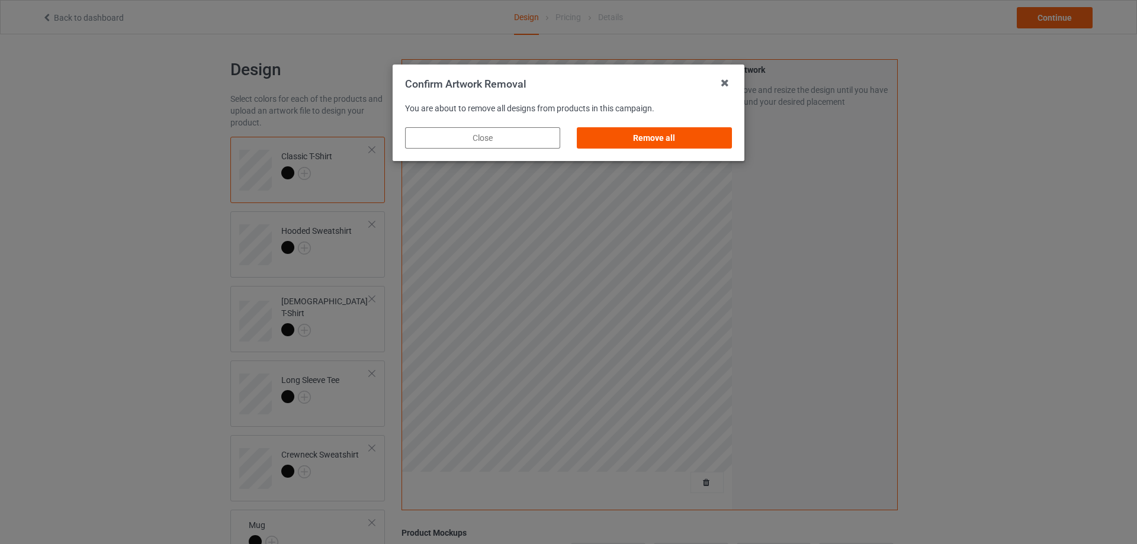
click at [693, 133] on div "Remove all" at bounding box center [654, 137] width 155 height 21
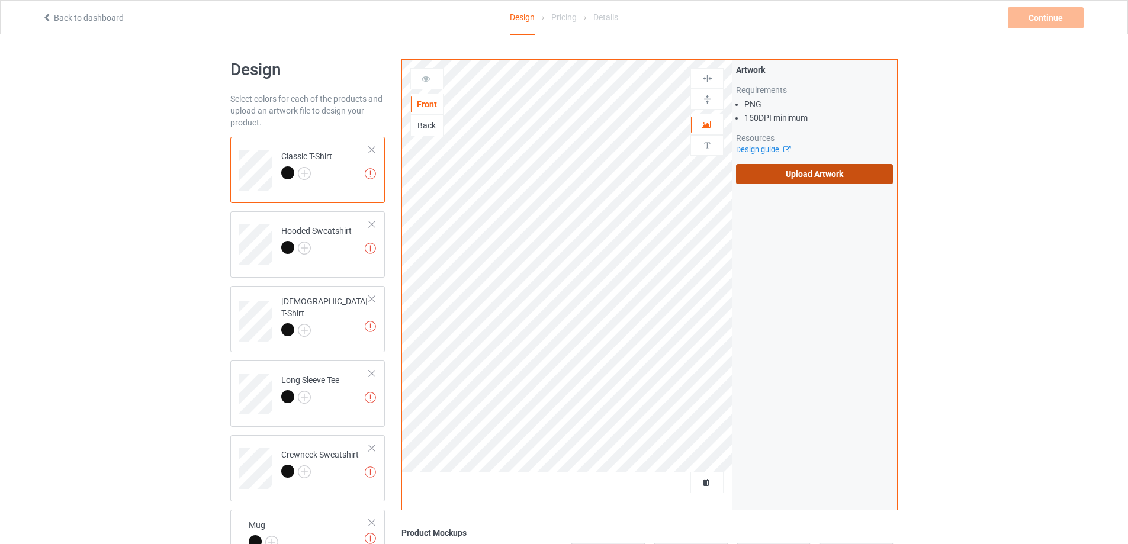
click at [810, 169] on label "Upload Artwork" at bounding box center [814, 174] width 157 height 20
click at [0, 0] on input "Upload Artwork" at bounding box center [0, 0] width 0 height 0
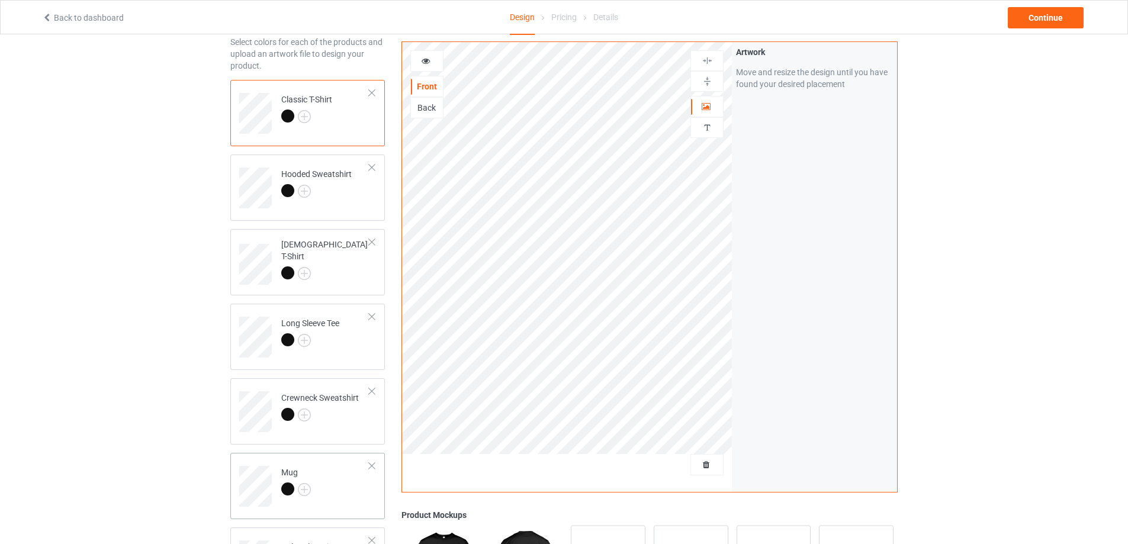
scroll to position [59, 0]
click at [346, 474] on td "Mug" at bounding box center [325, 479] width 101 height 49
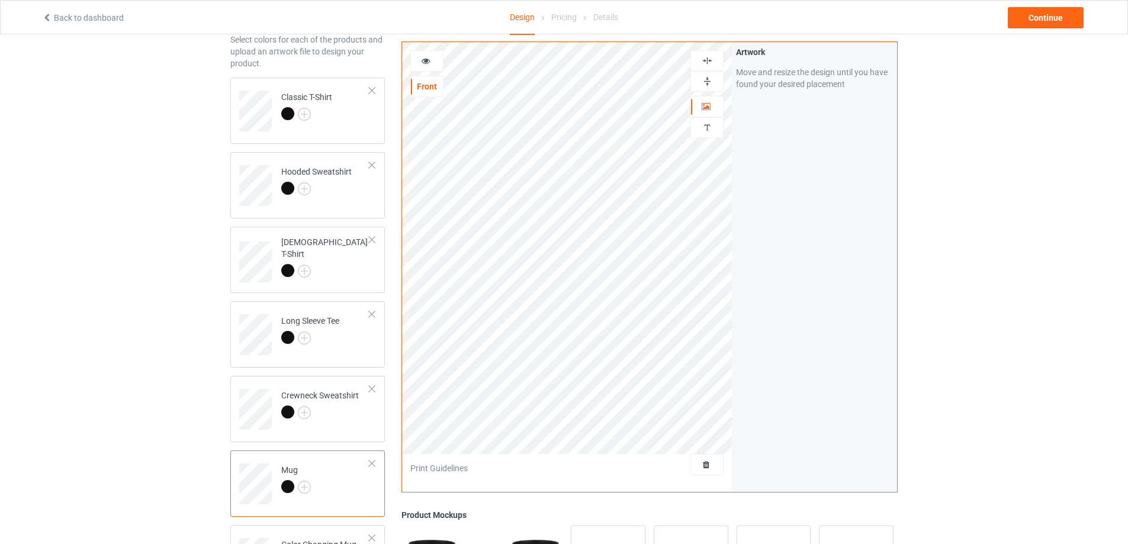
click at [708, 80] on img at bounding box center [706, 81] width 11 height 11
click at [1051, 17] on div "Continue" at bounding box center [1046, 17] width 76 height 21
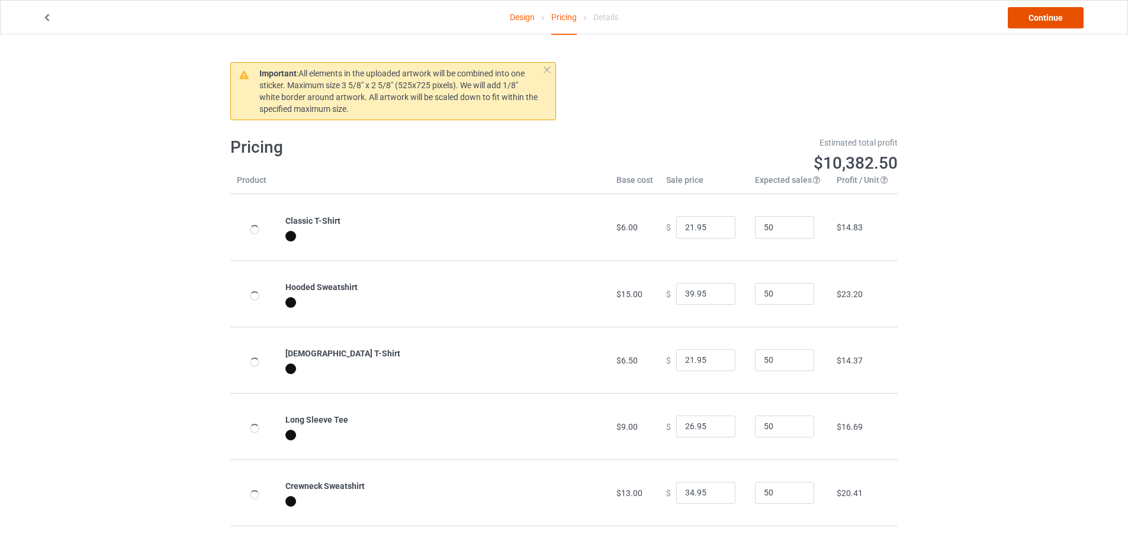
click at [1051, 17] on link "Continue" at bounding box center [1046, 17] width 76 height 21
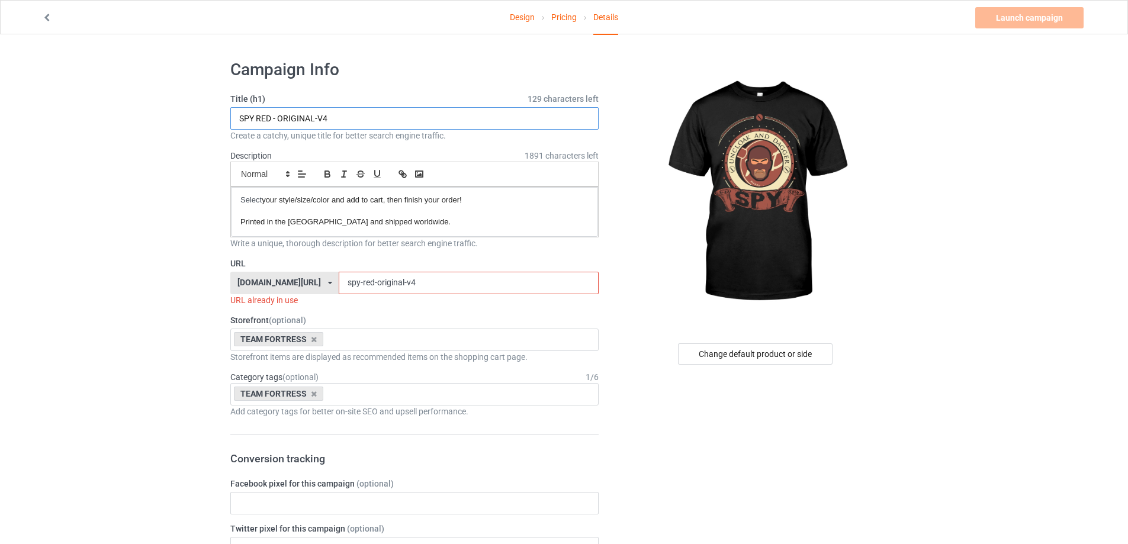
click at [352, 123] on input "SPY RED - ORIGINAL-V4" at bounding box center [414, 118] width 368 height 22
type input "SPY RED - ORIGINAL"
click at [414, 282] on input "spy-red-original-v4" at bounding box center [468, 283] width 259 height 22
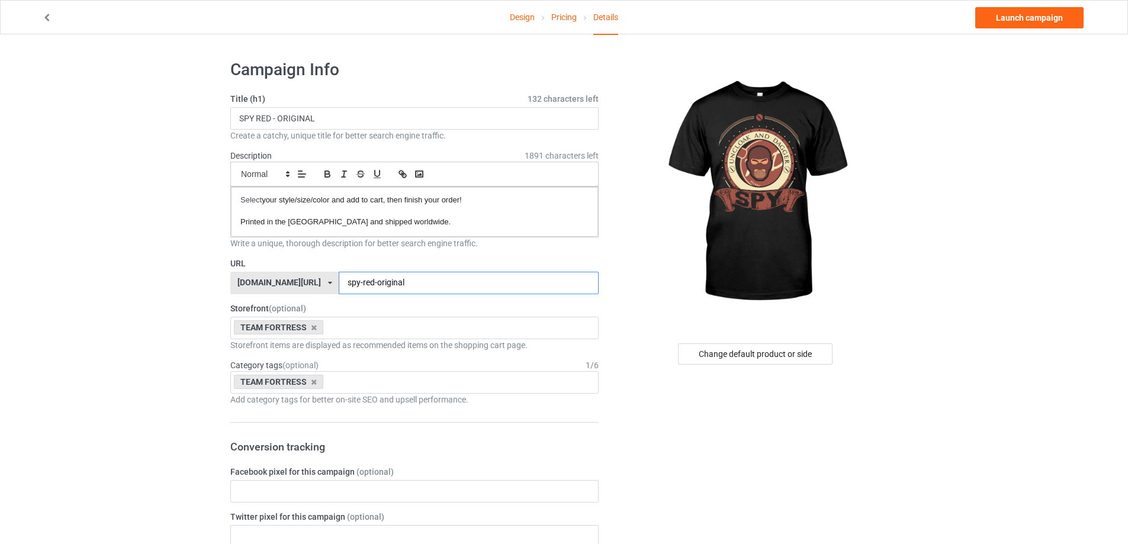
type input "spy-red-original"
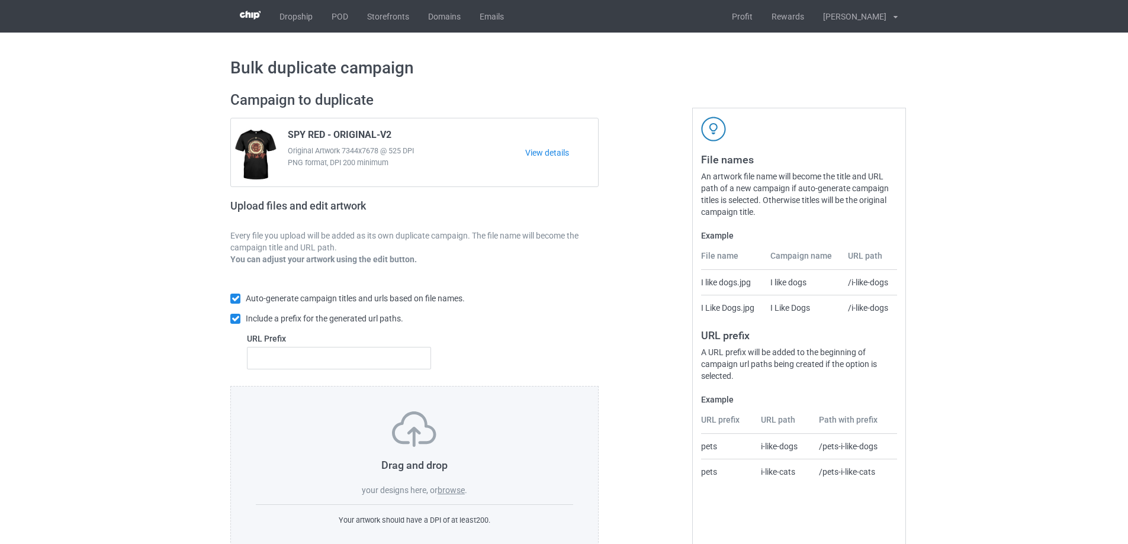
click at [445, 491] on label "browse" at bounding box center [450, 489] width 27 height 9
click at [0, 0] on input "browse" at bounding box center [0, 0] width 0 height 0
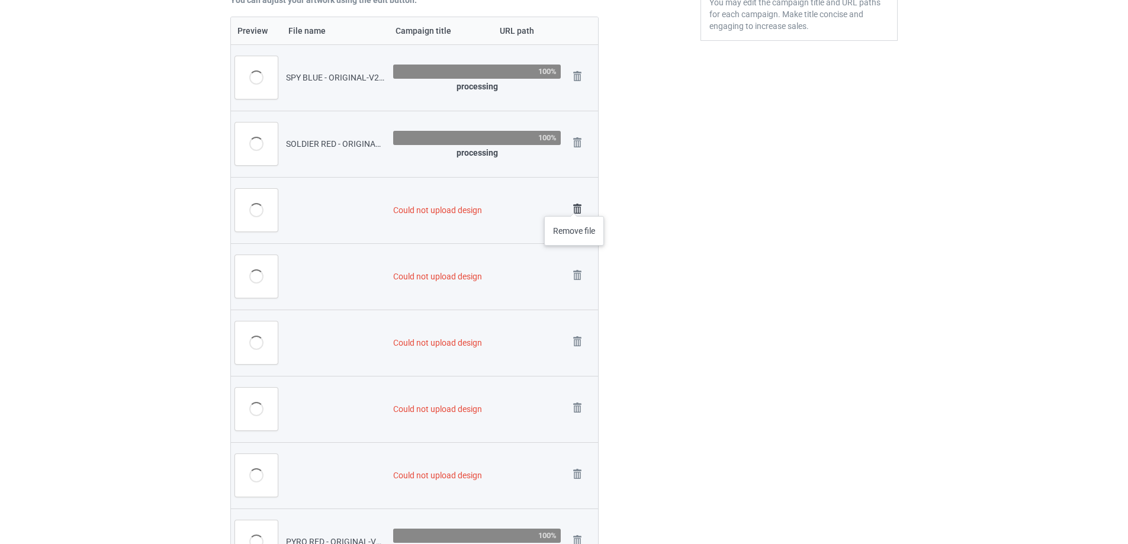
click at [574, 204] on img at bounding box center [577, 209] width 17 height 17
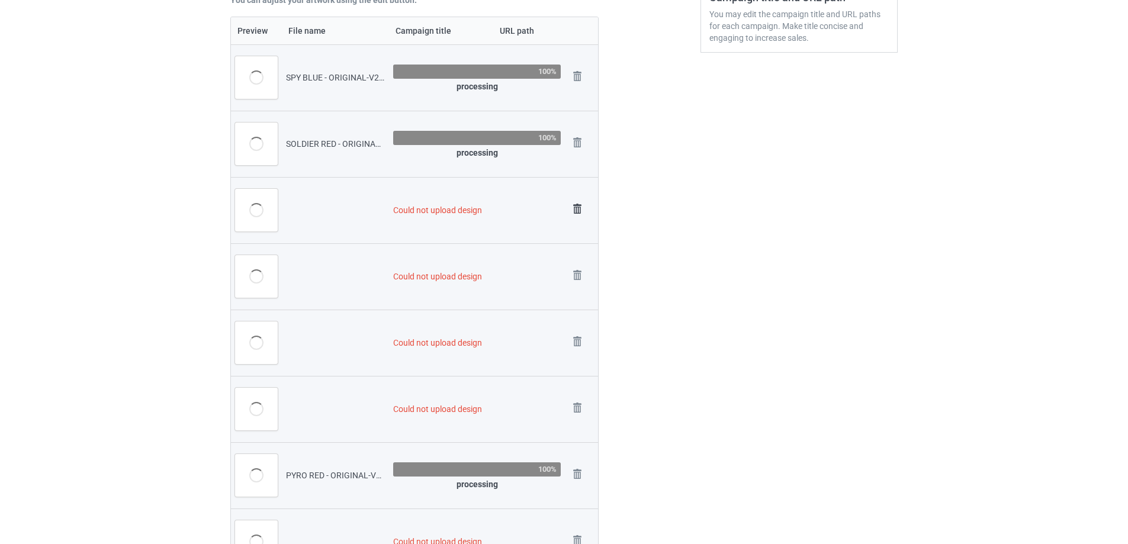
click at [578, 204] on img at bounding box center [577, 209] width 17 height 17
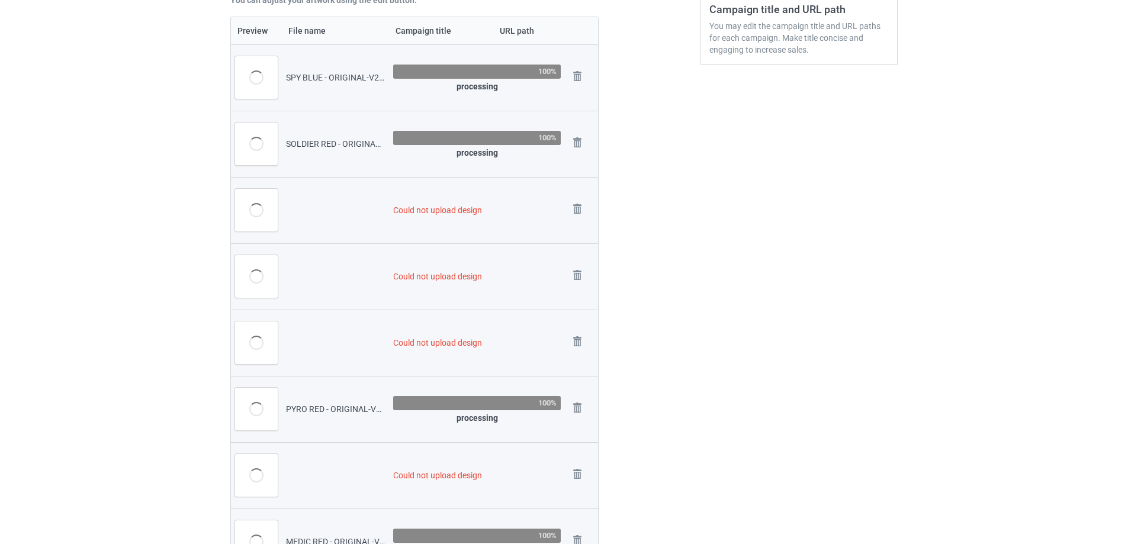
click at [0, 0] on img at bounding box center [0, 0] width 0 height 0
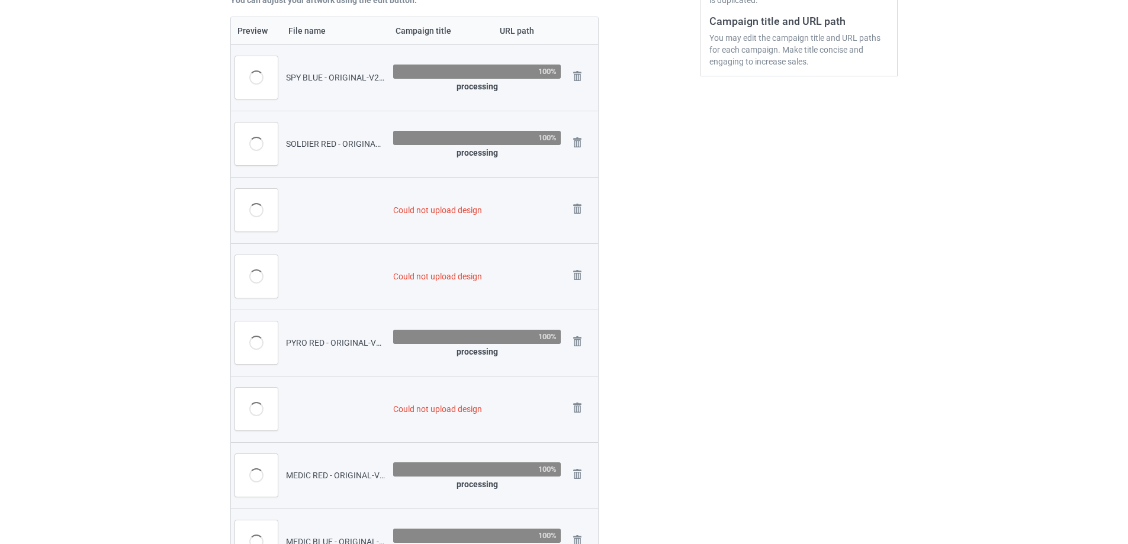
click at [0, 0] on img at bounding box center [0, 0] width 0 height 0
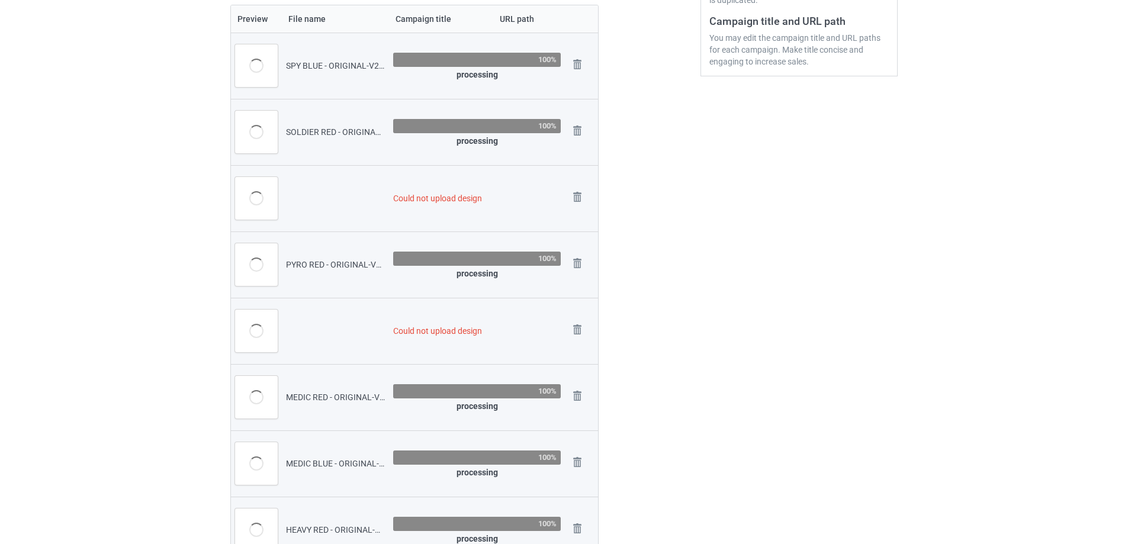
click at [0, 0] on img at bounding box center [0, 0] width 0 height 0
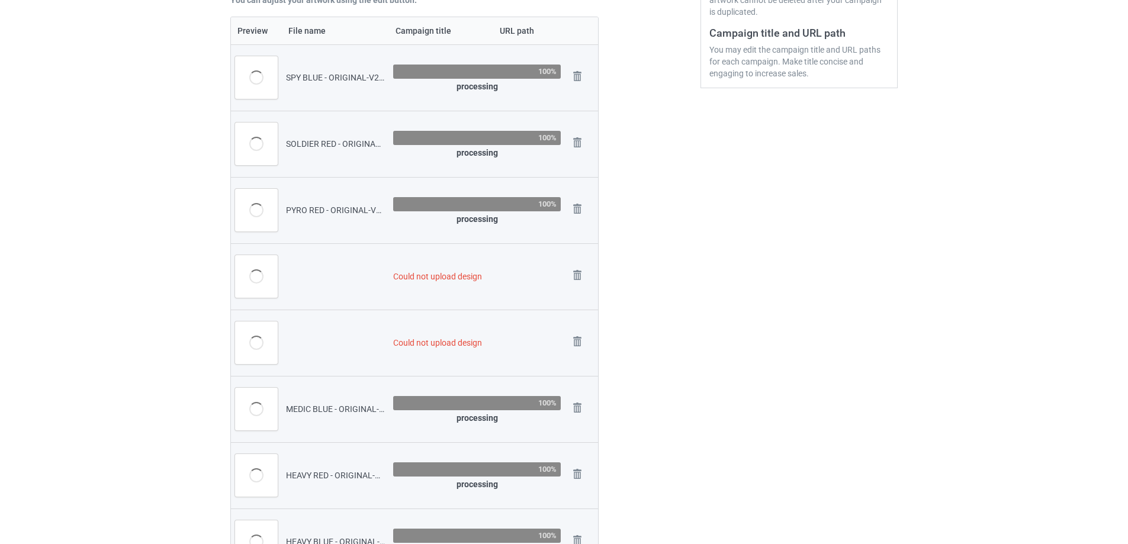
click at [0, 0] on img at bounding box center [0, 0] width 0 height 0
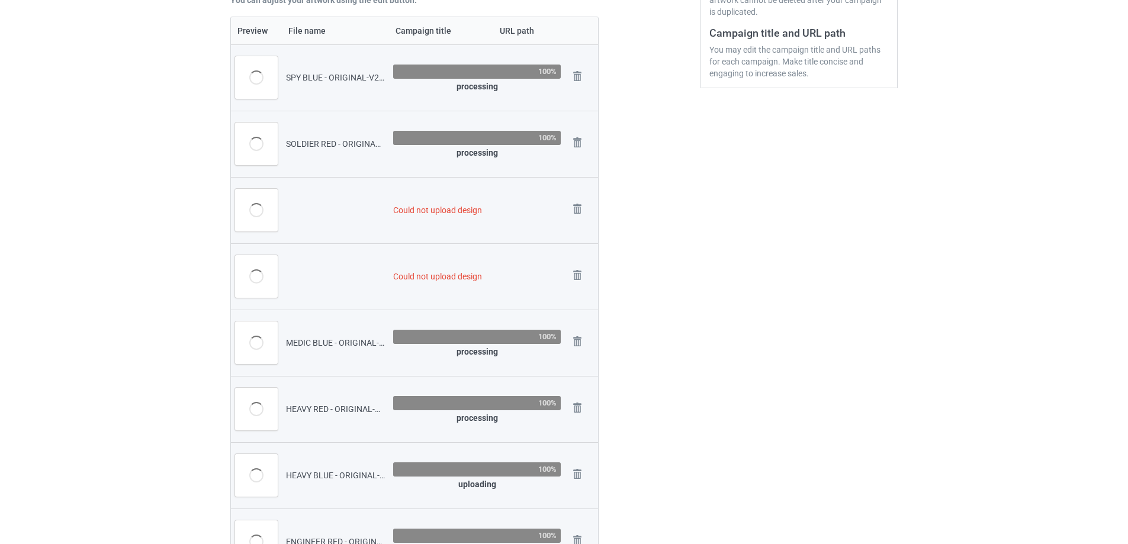
click at [0, 0] on img at bounding box center [0, 0] width 0 height 0
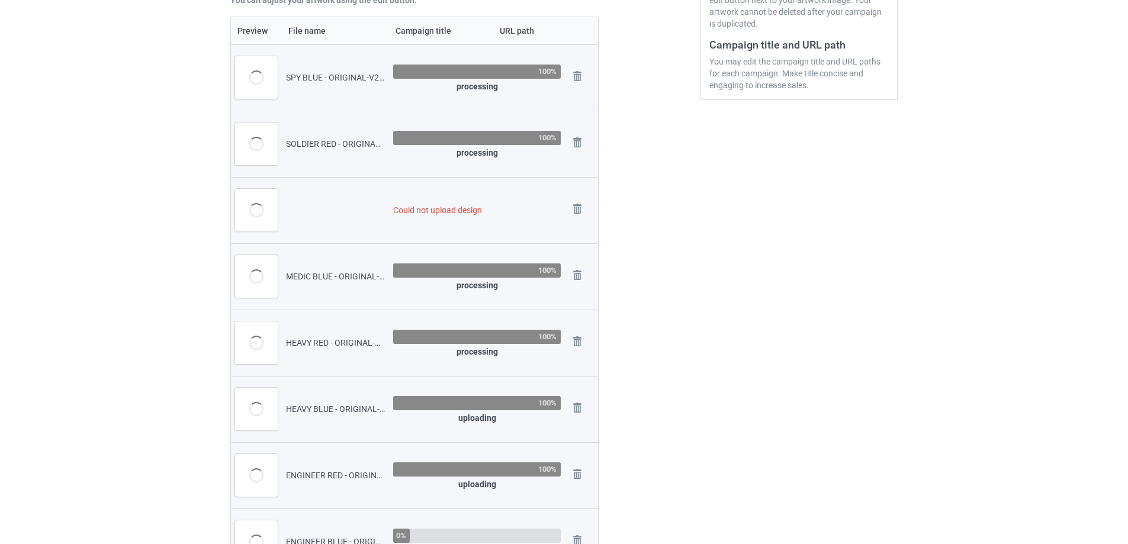
click at [0, 0] on img at bounding box center [0, 0] width 0 height 0
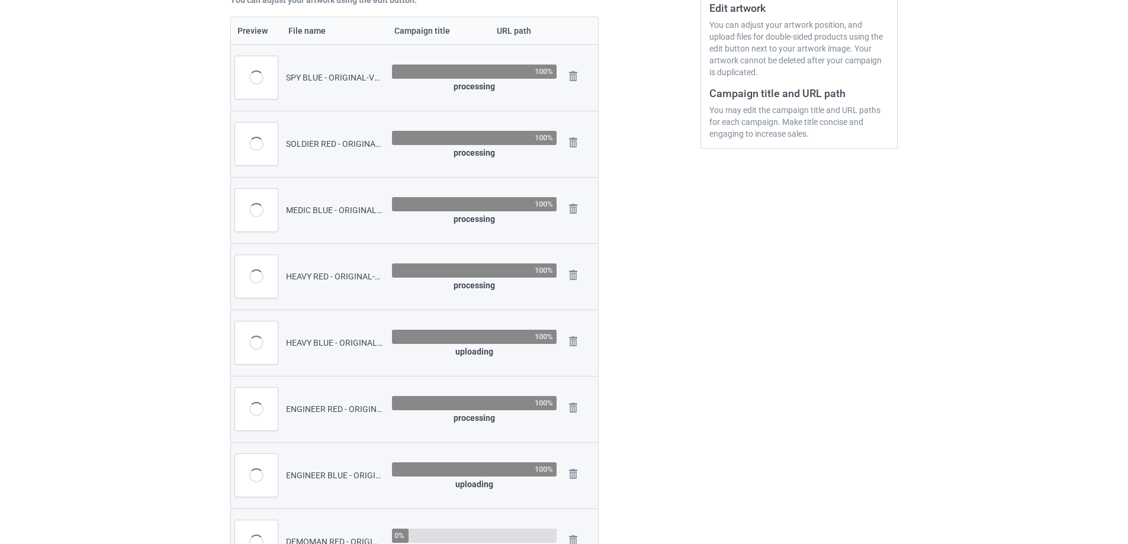
click at [0, 0] on img at bounding box center [0, 0] width 0 height 0
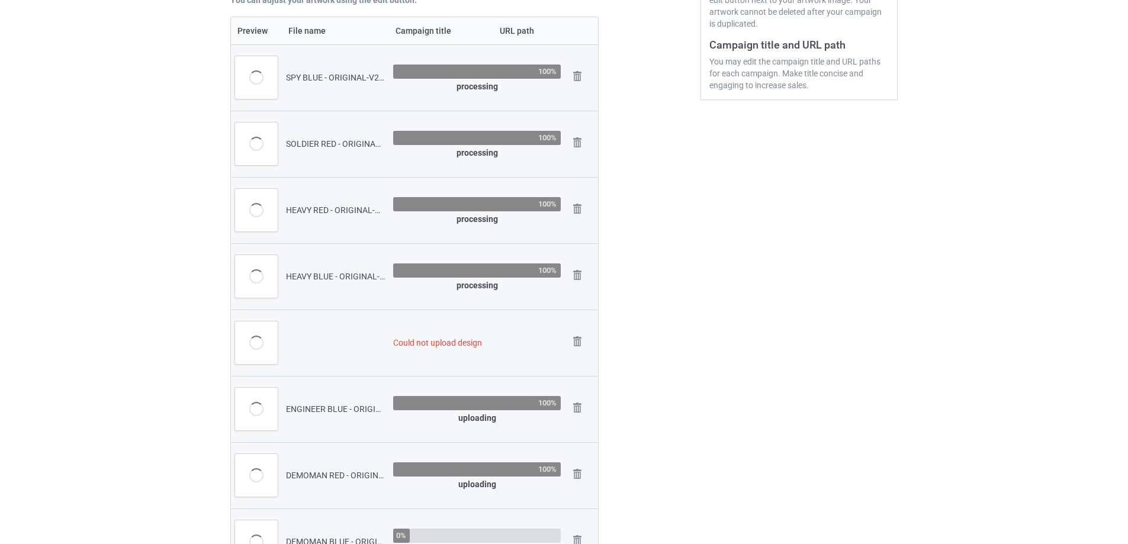
click at [0, 0] on img at bounding box center [0, 0] width 0 height 0
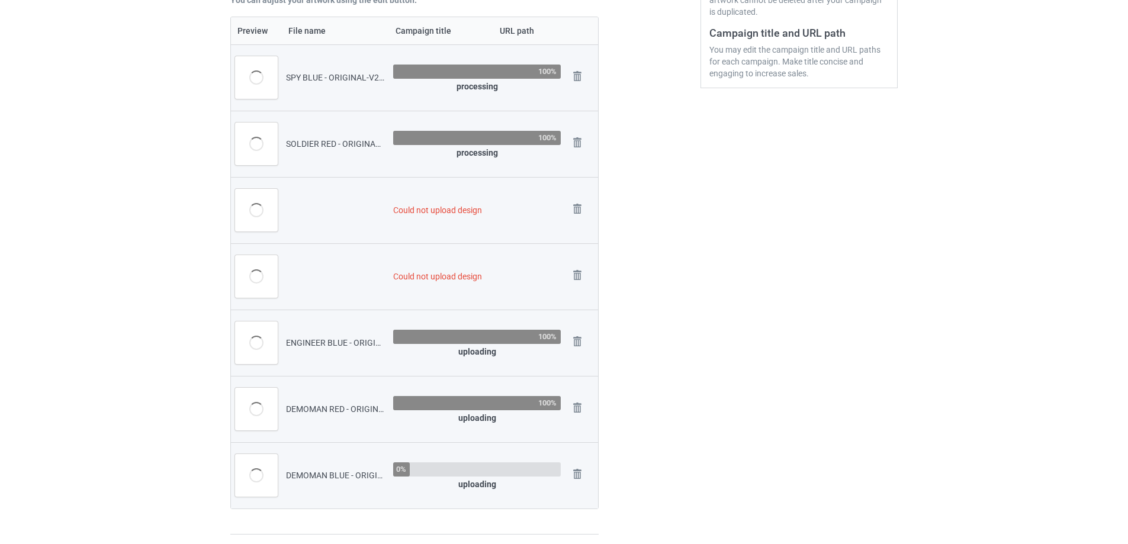
click at [0, 0] on img at bounding box center [0, 0] width 0 height 0
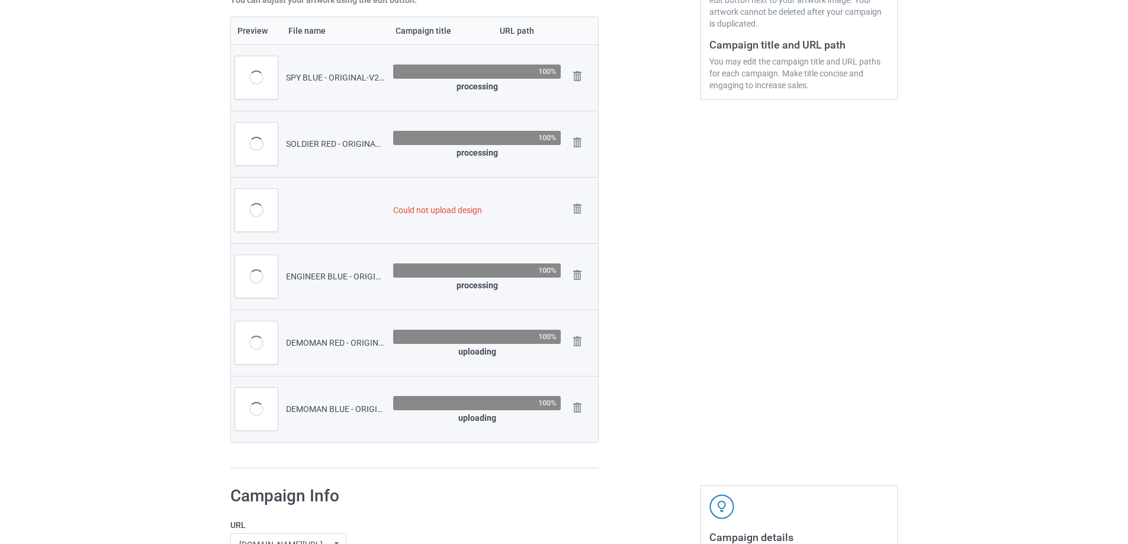
click at [0, 0] on img at bounding box center [0, 0] width 0 height 0
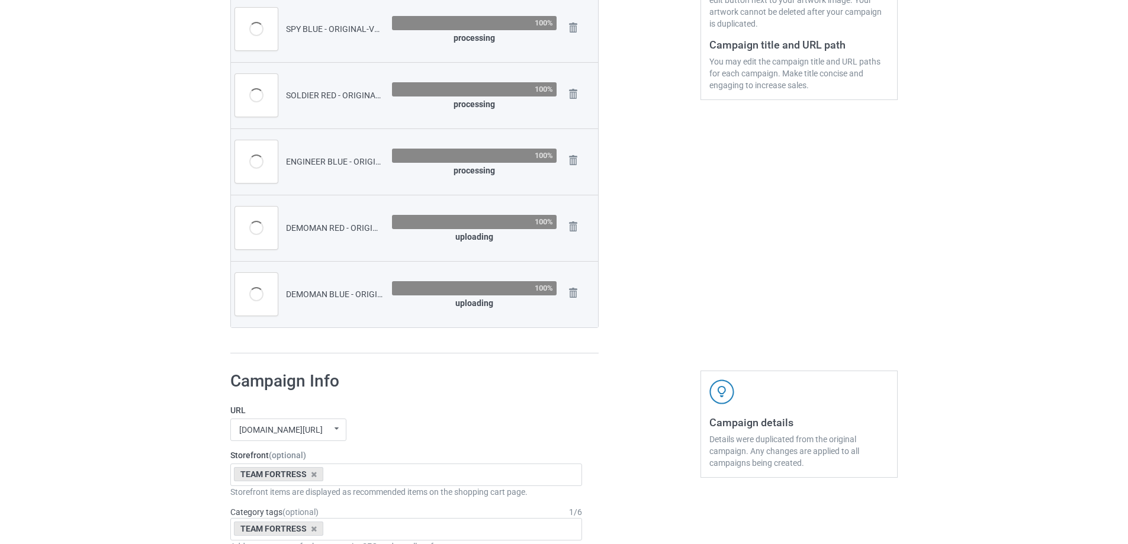
scroll to position [259, 0]
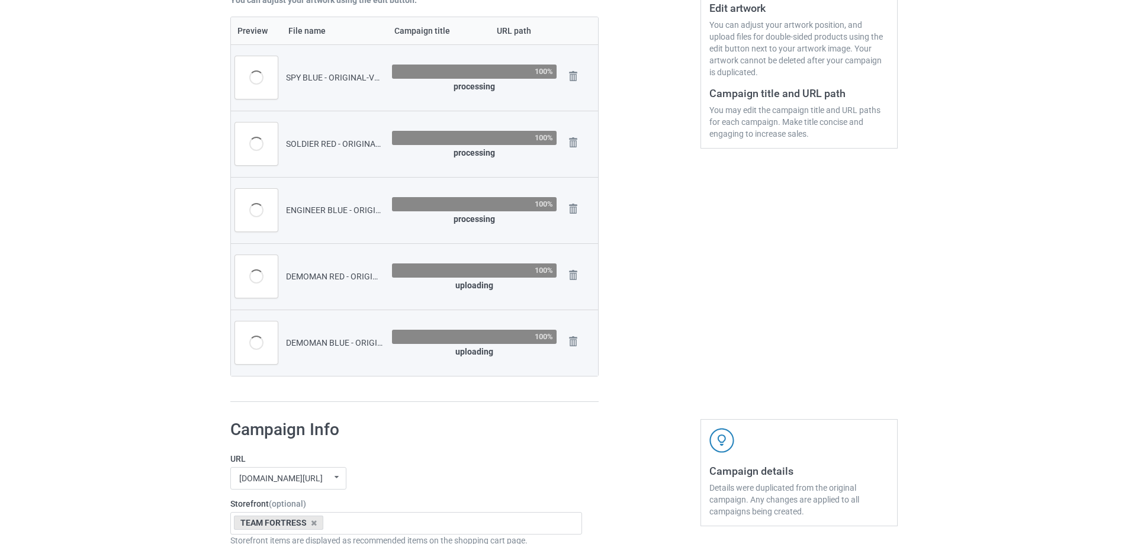
click at [0, 0] on img at bounding box center [0, 0] width 0 height 0
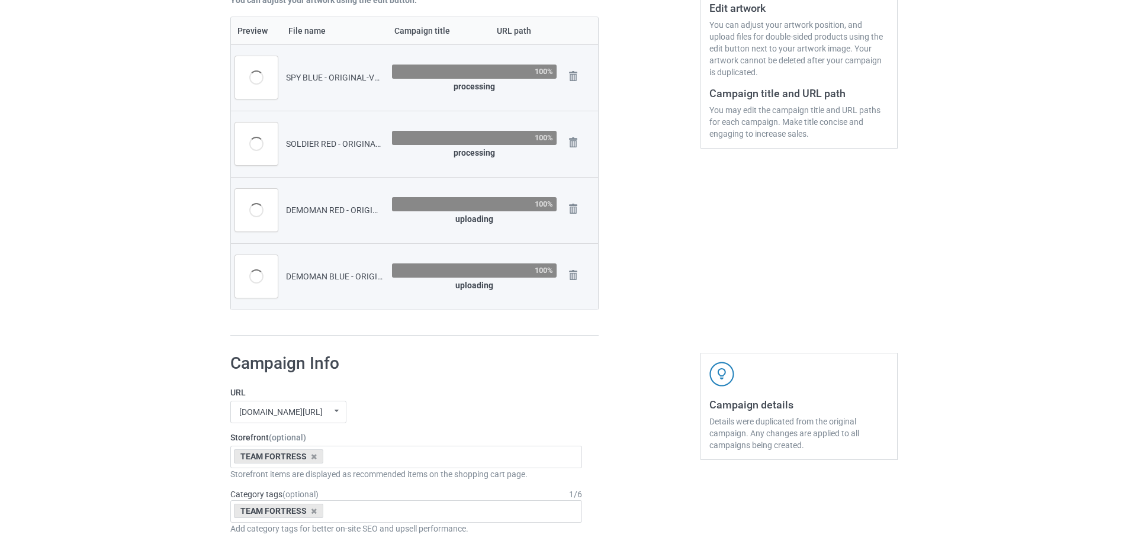
click at [0, 0] on img at bounding box center [0, 0] width 0 height 0
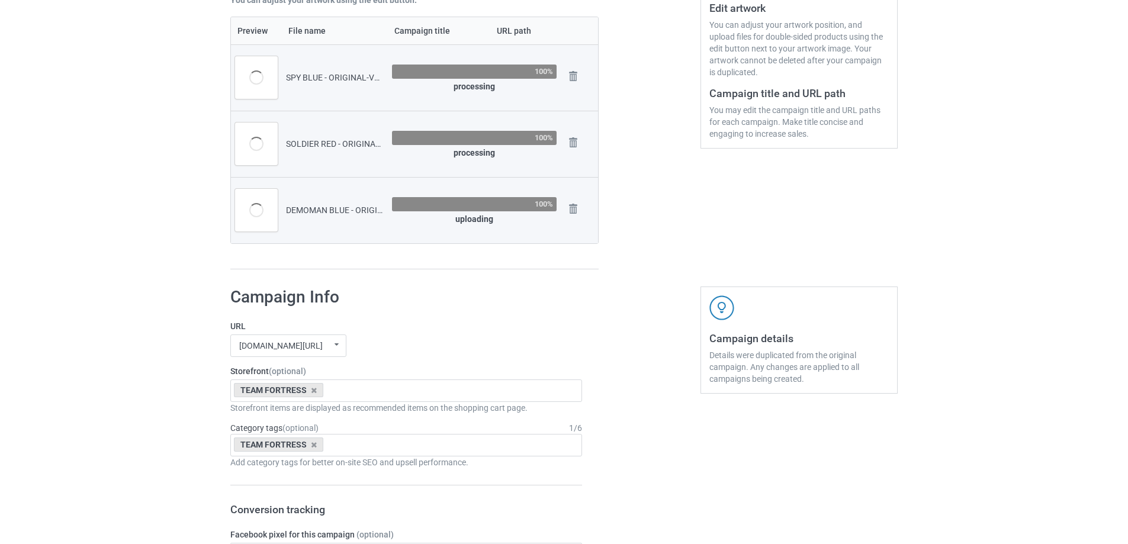
click at [0, 0] on img at bounding box center [0, 0] width 0 height 0
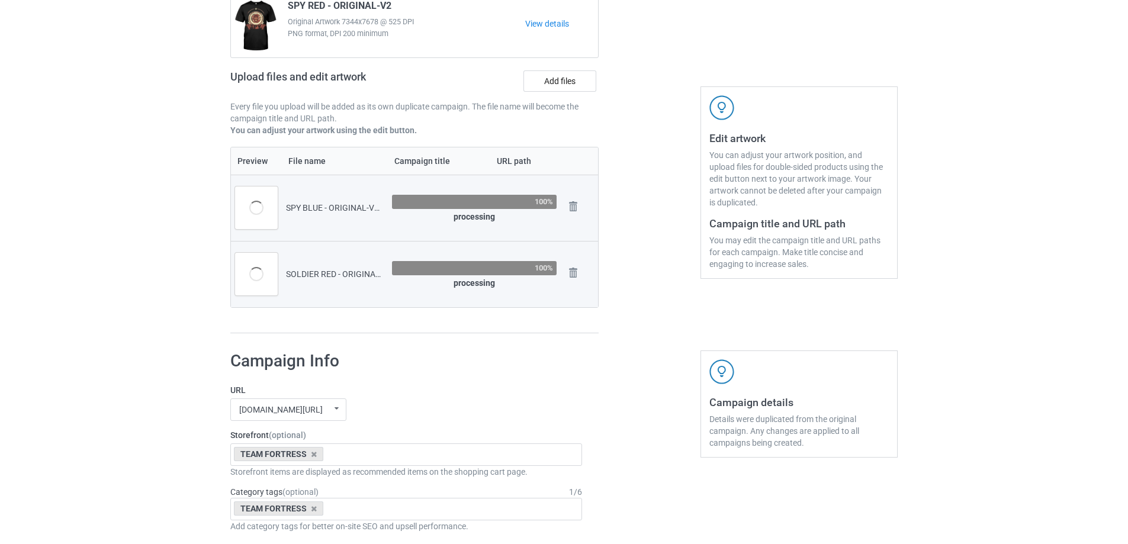
scroll to position [22, 0]
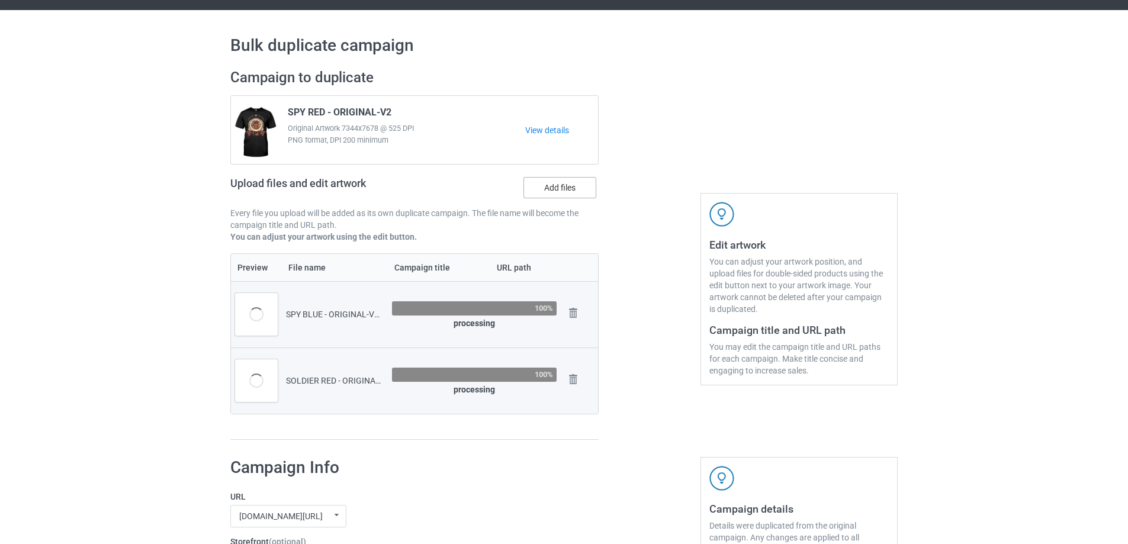
click at [551, 178] on label "Add files" at bounding box center [559, 187] width 73 height 21
click at [0, 0] on input "Add files" at bounding box center [0, 0] width 0 height 0
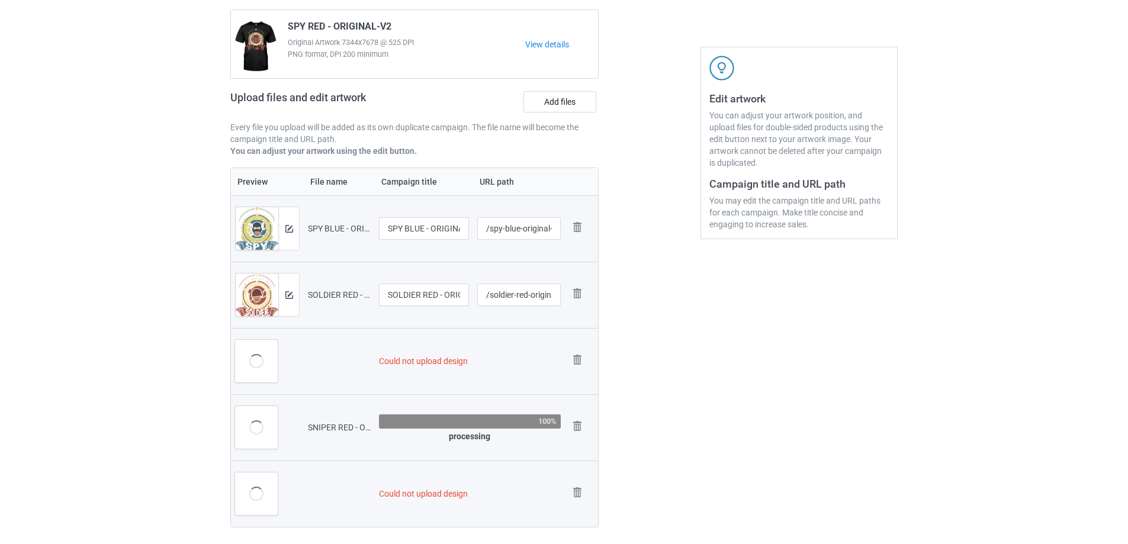
scroll to position [200, 0]
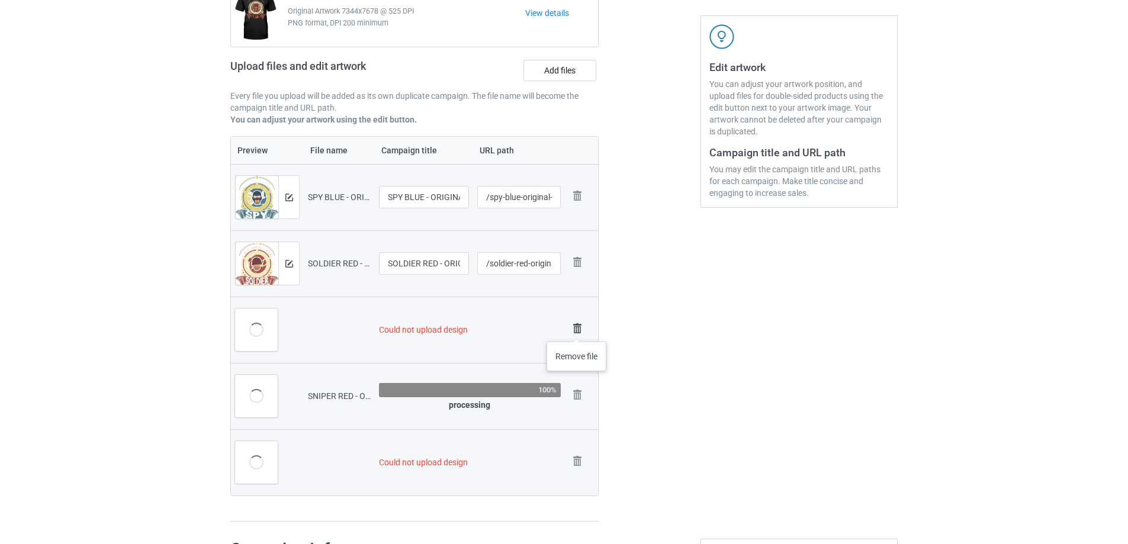
click at [577, 330] on img at bounding box center [577, 328] width 17 height 17
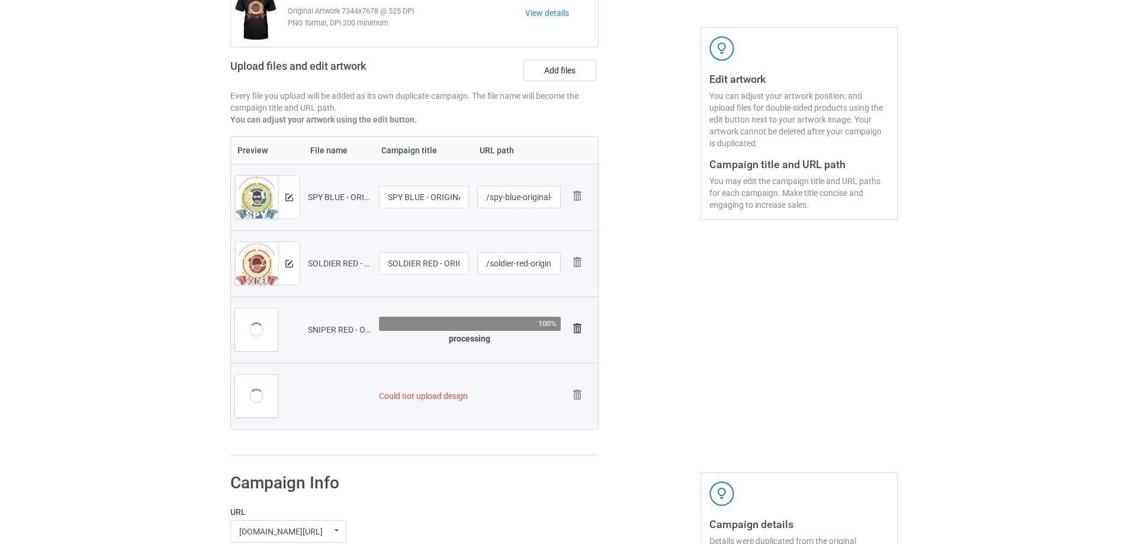
click at [581, 327] on img at bounding box center [577, 328] width 17 height 17
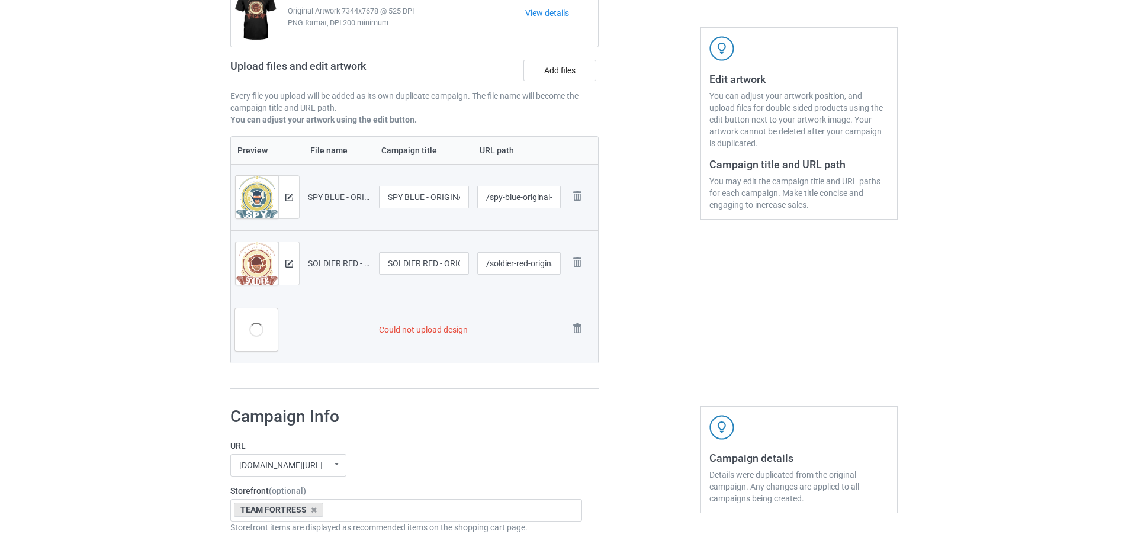
click at [0, 0] on img at bounding box center [0, 0] width 0 height 0
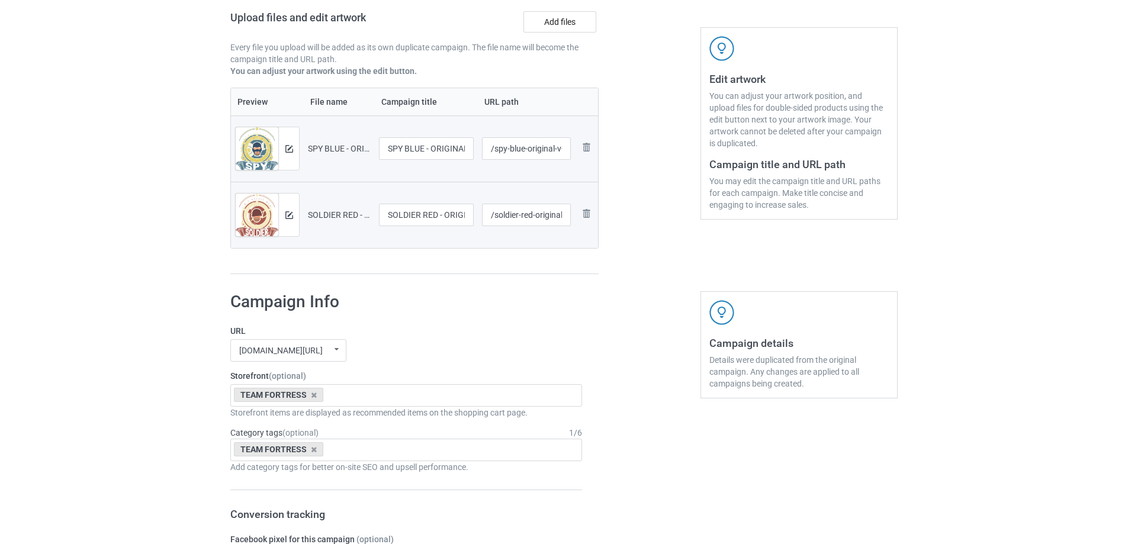
scroll to position [140, 0]
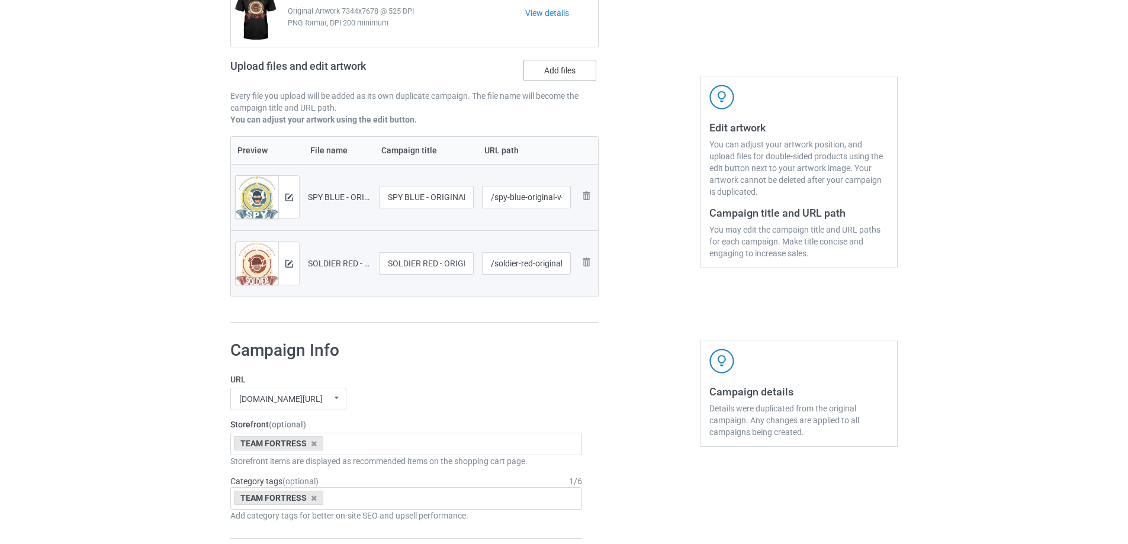
click at [536, 79] on label "Add files" at bounding box center [559, 70] width 73 height 21
click at [0, 0] on input "Add files" at bounding box center [0, 0] width 0 height 0
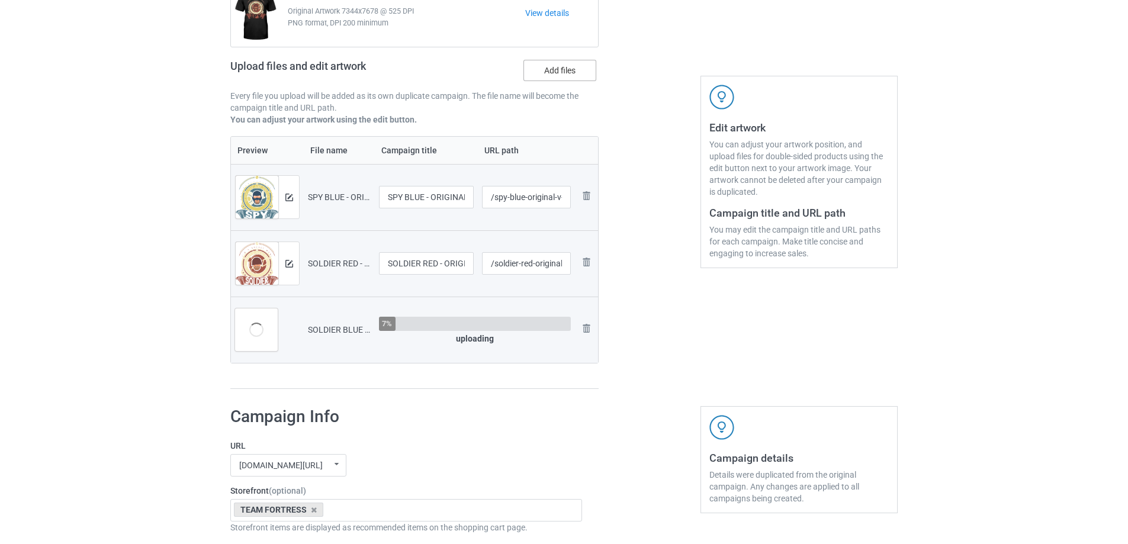
click at [571, 69] on label "Add files" at bounding box center [559, 70] width 73 height 21
click at [0, 0] on input "Add files" at bounding box center [0, 0] width 0 height 0
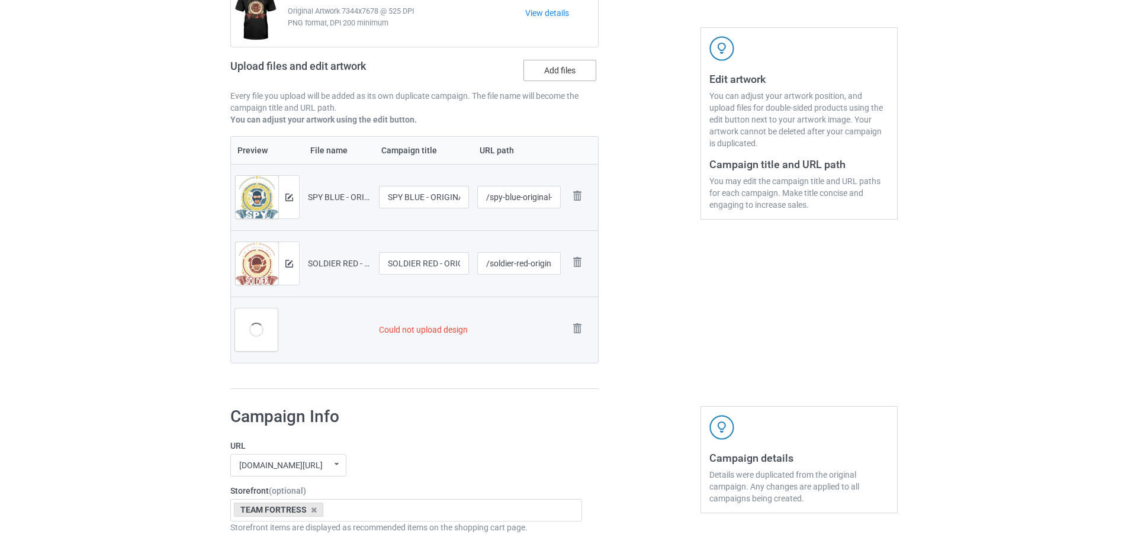
click at [542, 78] on label "Add files" at bounding box center [559, 70] width 73 height 21
click at [0, 0] on input "Add files" at bounding box center [0, 0] width 0 height 0
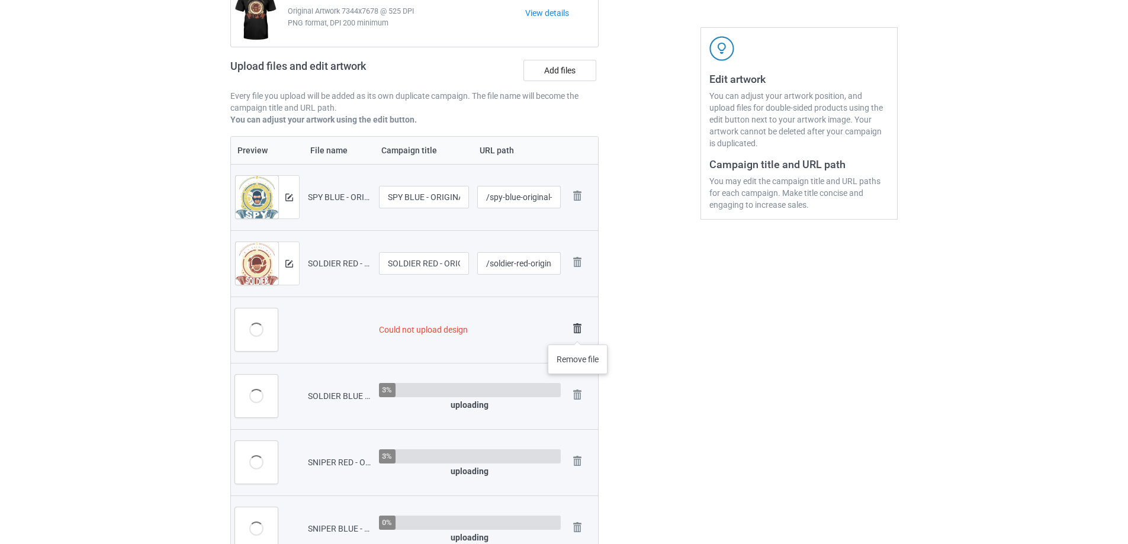
click at [578, 333] on img at bounding box center [577, 328] width 17 height 17
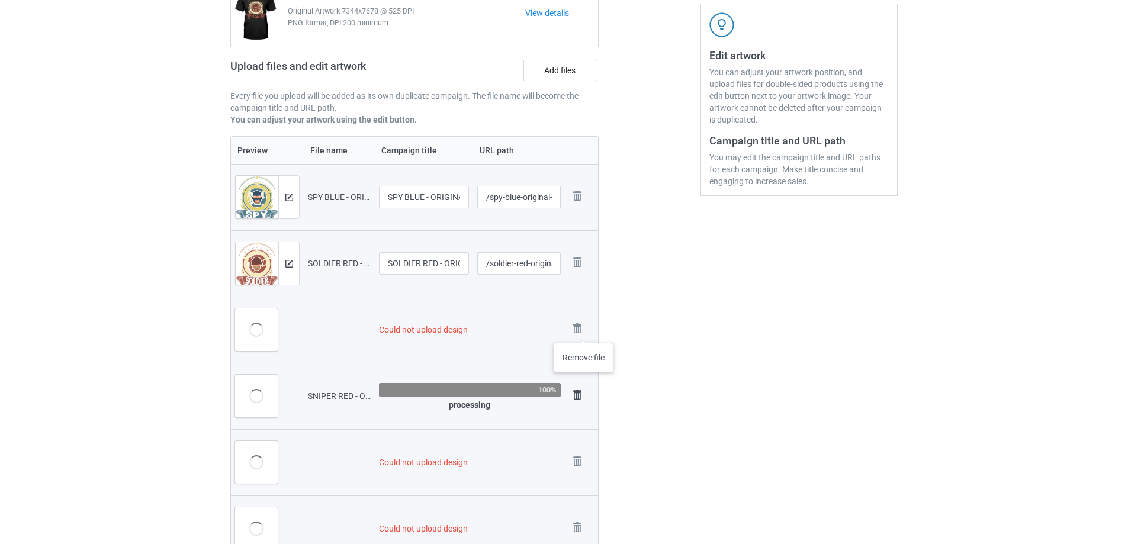
click at [0, 0] on img at bounding box center [0, 0] width 0 height 0
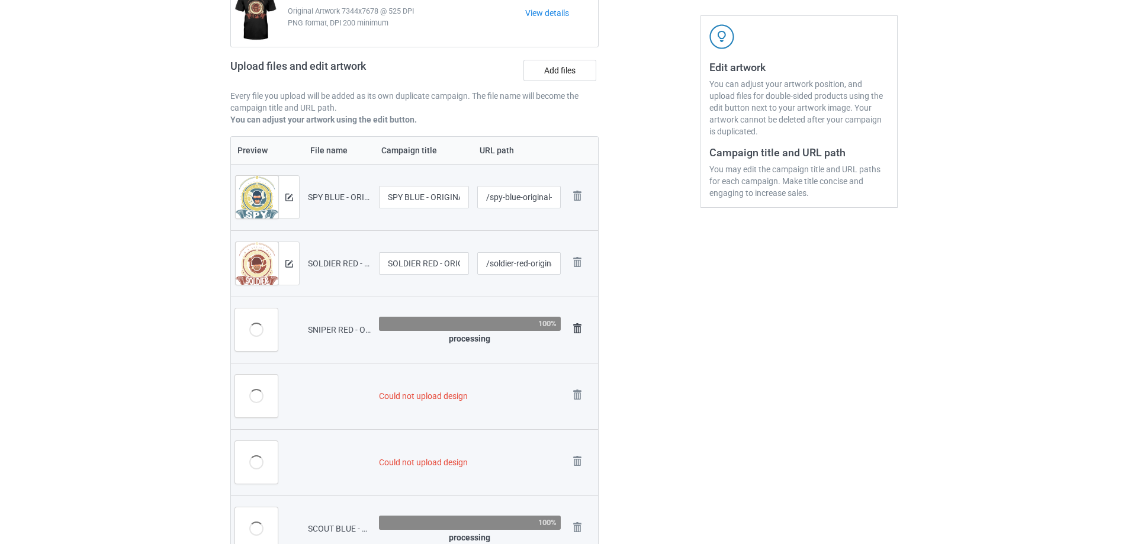
click at [580, 329] on img at bounding box center [577, 328] width 17 height 17
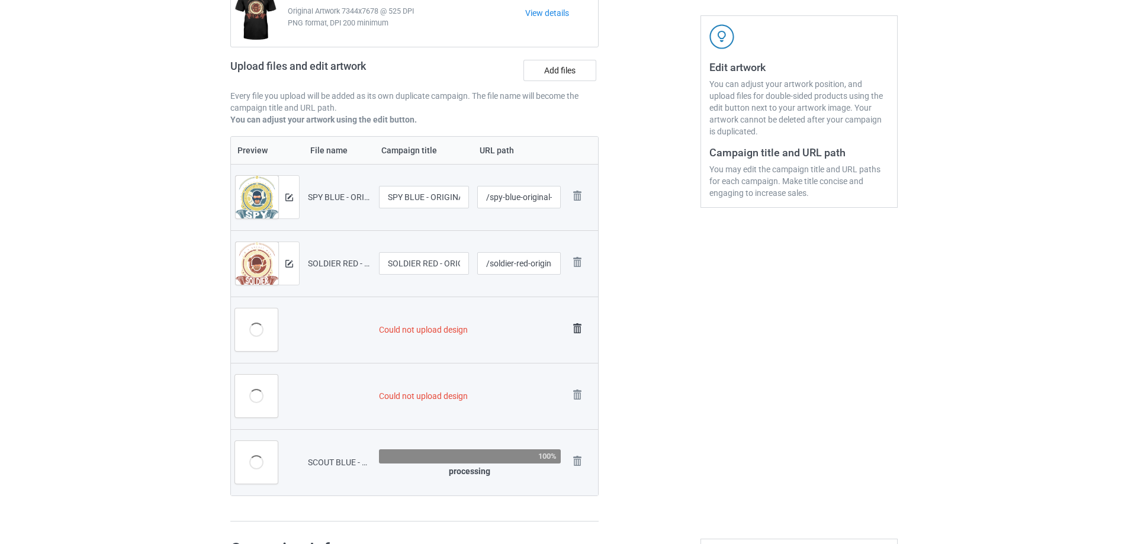
click at [581, 329] on img at bounding box center [577, 328] width 17 height 17
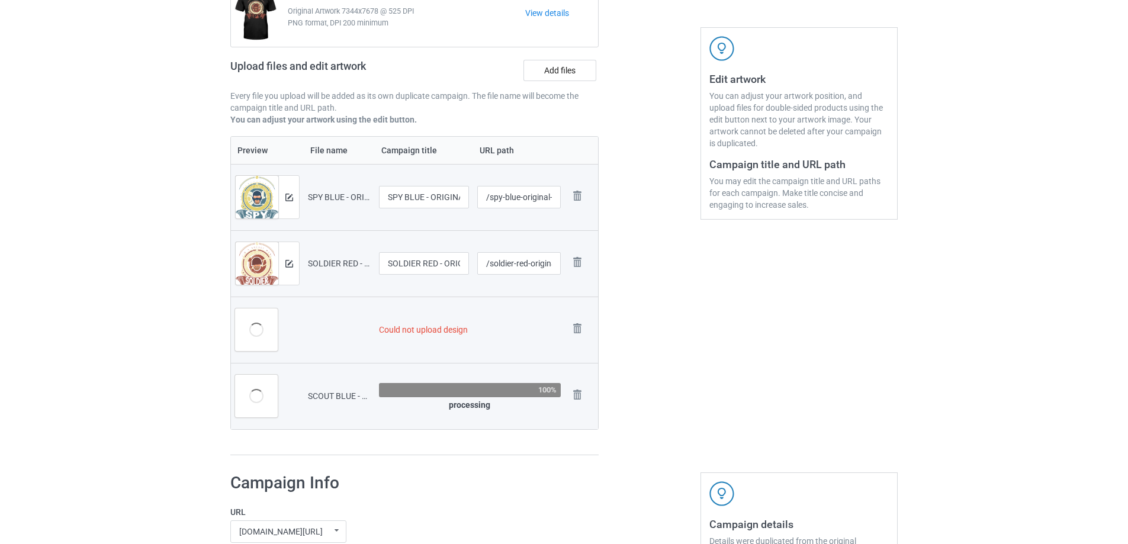
click at [0, 0] on img at bounding box center [0, 0] width 0 height 0
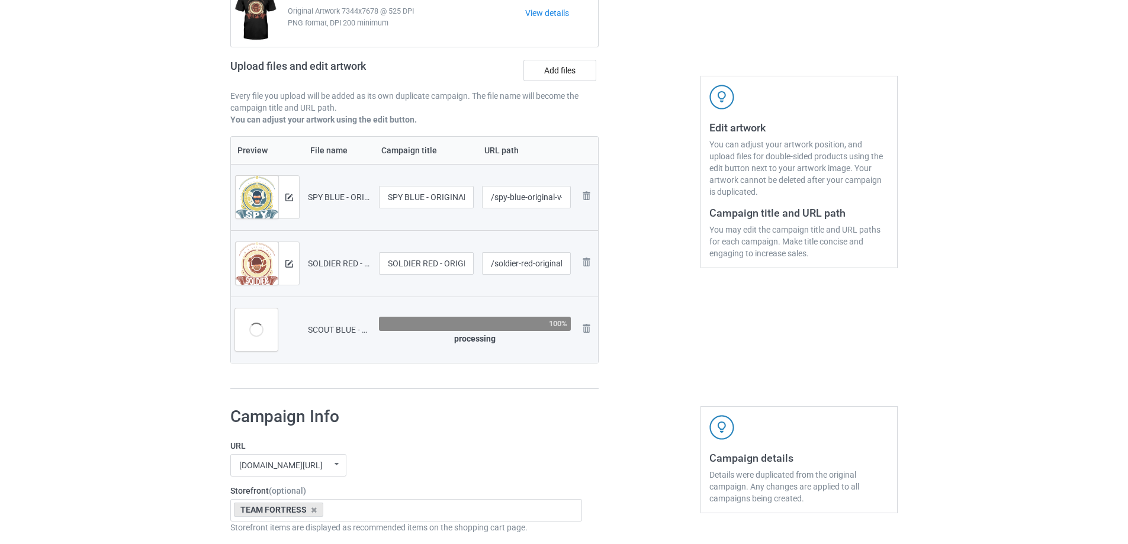
click at [0, 0] on img at bounding box center [0, 0] width 0 height 0
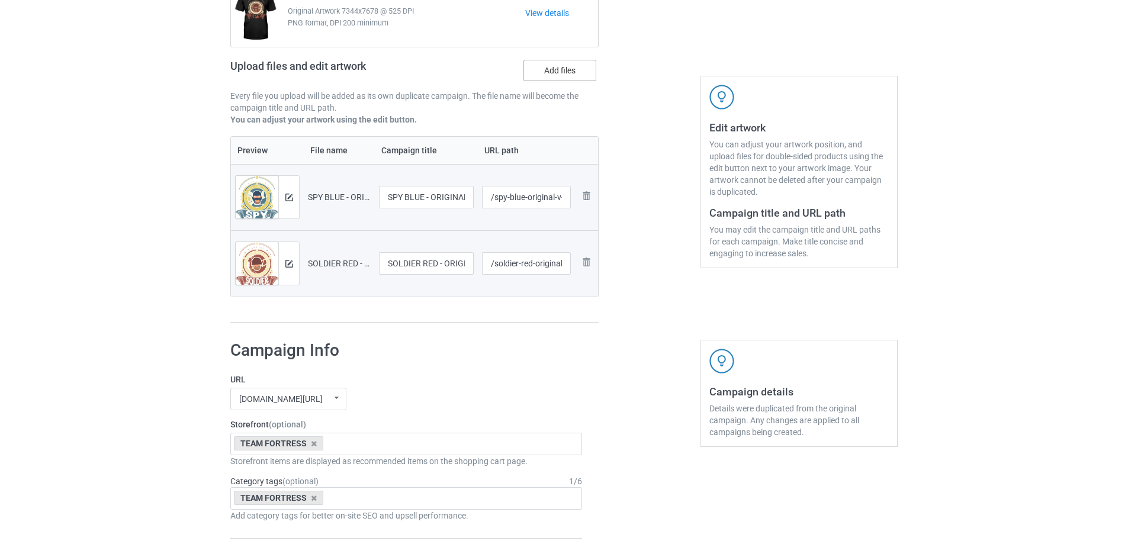
click at [549, 67] on label "Add files" at bounding box center [559, 70] width 73 height 21
click at [0, 0] on input "Add files" at bounding box center [0, 0] width 0 height 0
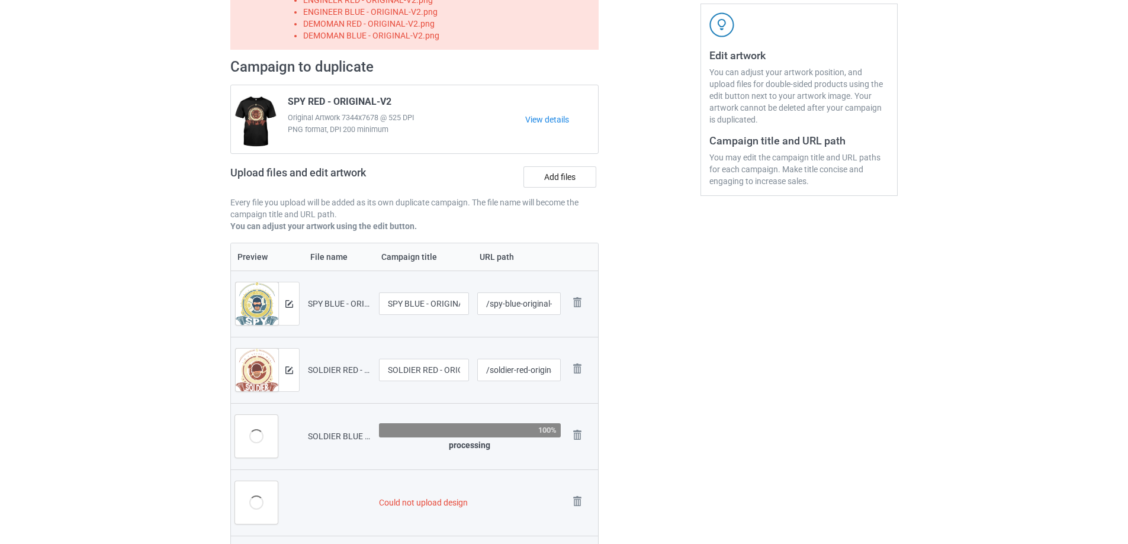
scroll to position [318, 0]
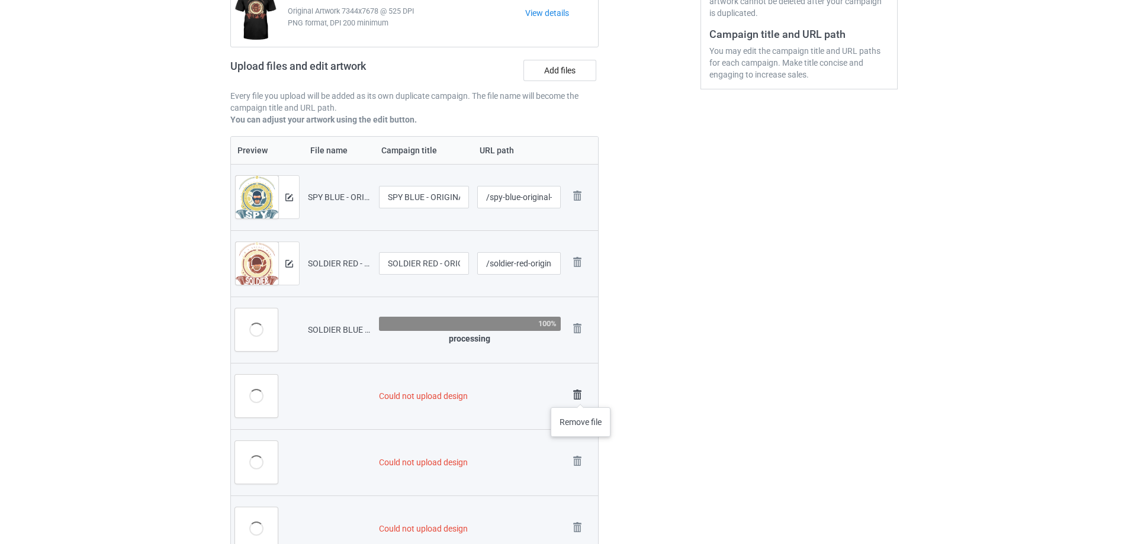
click at [581, 395] on img at bounding box center [577, 395] width 17 height 17
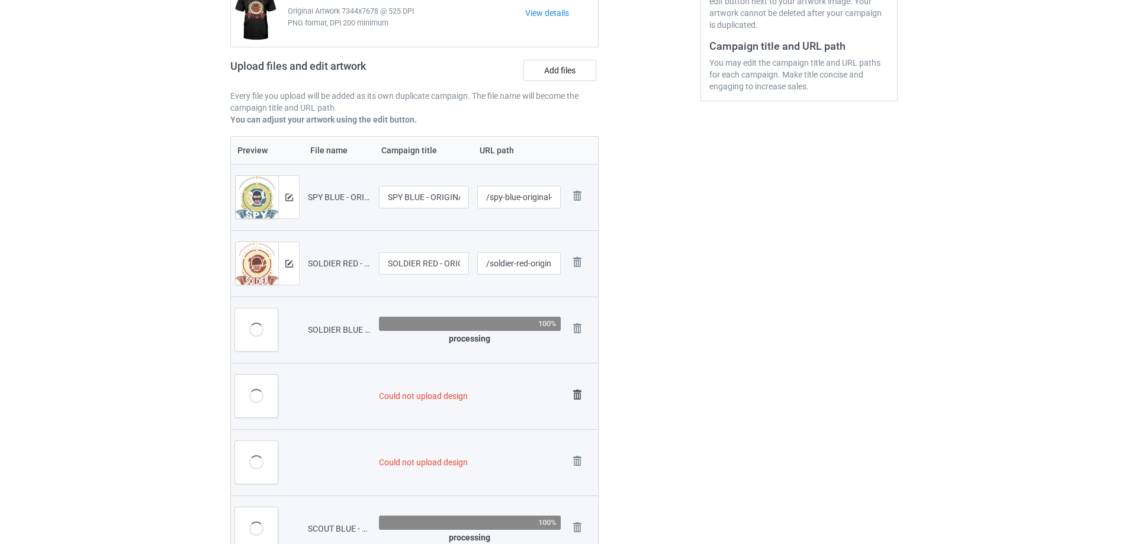
click at [582, 396] on img at bounding box center [577, 395] width 17 height 17
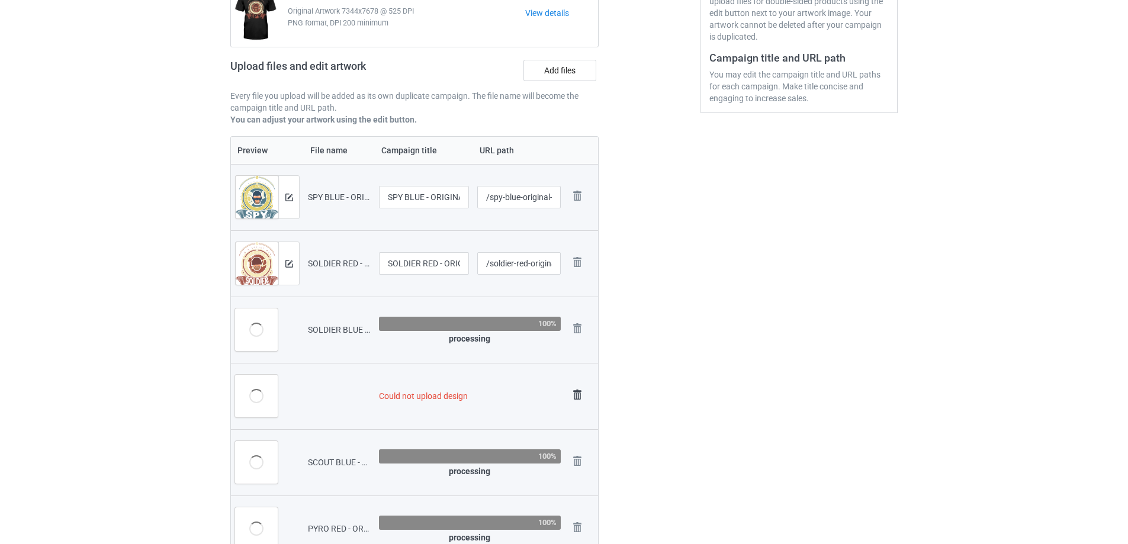
click at [582, 396] on img at bounding box center [577, 395] width 17 height 17
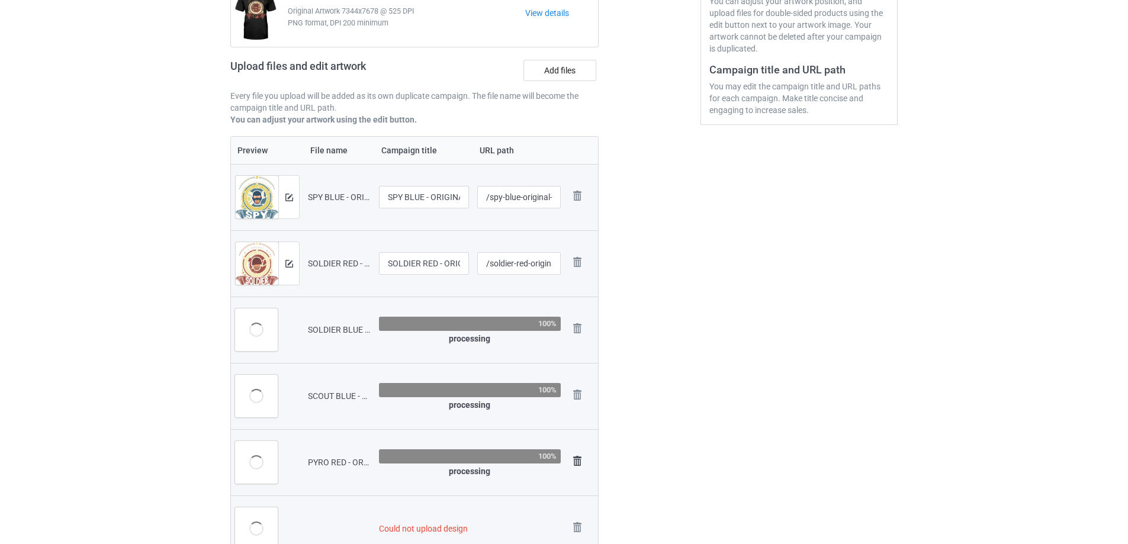
click at [0, 0] on img at bounding box center [0, 0] width 0 height 0
click at [582, 396] on img at bounding box center [577, 395] width 17 height 17
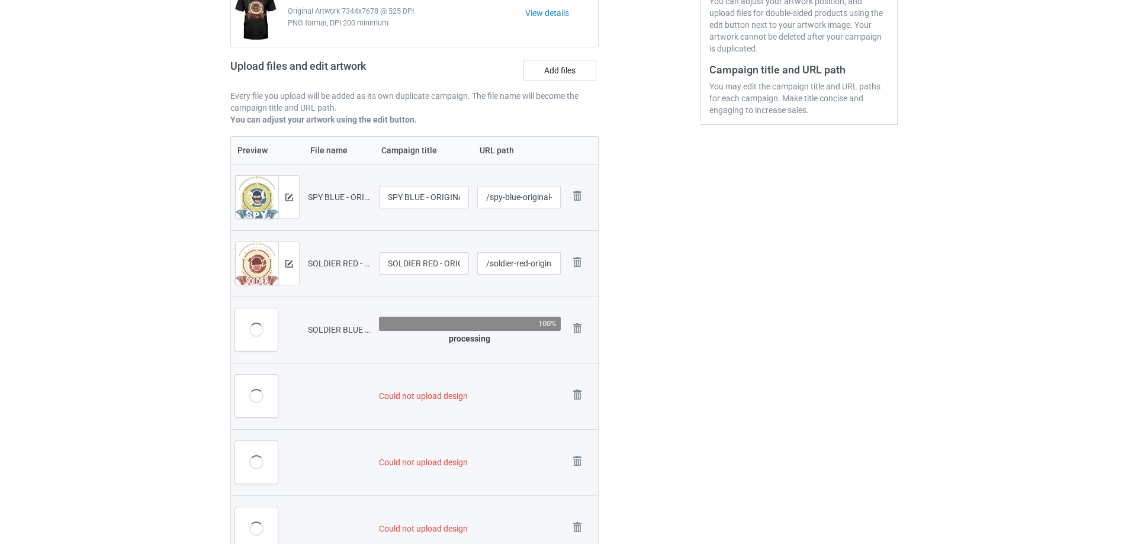
click at [0, 0] on img at bounding box center [0, 0] width 0 height 0
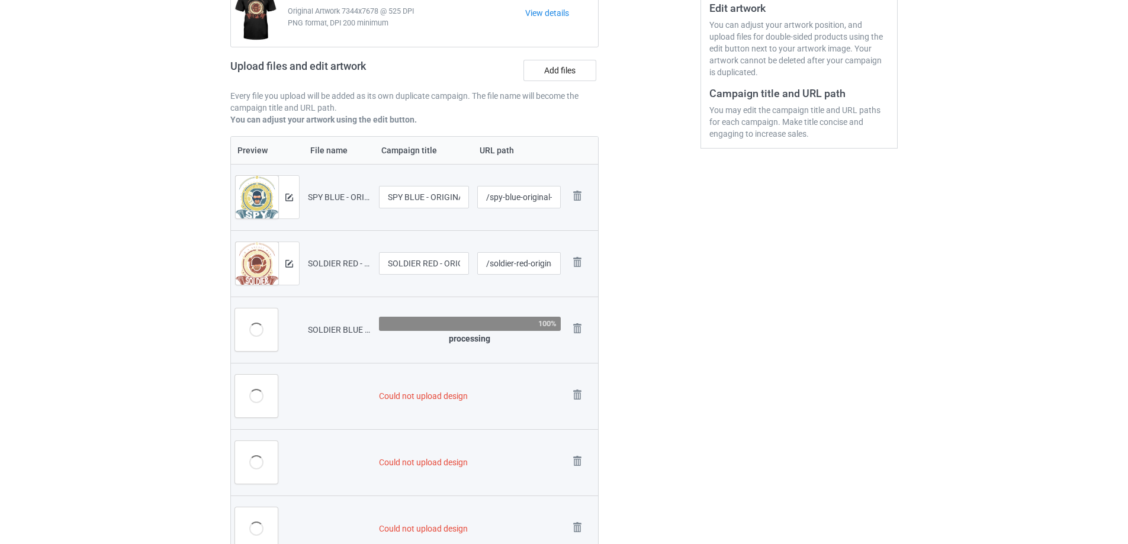
click at [0, 0] on img at bounding box center [0, 0] width 0 height 0
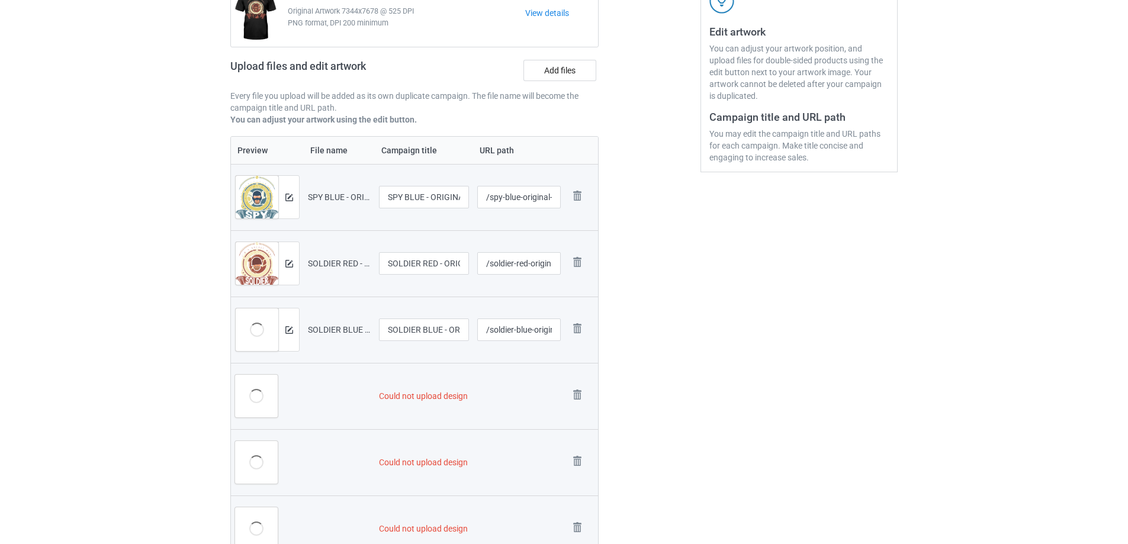
click at [0, 0] on img at bounding box center [0, 0] width 0 height 0
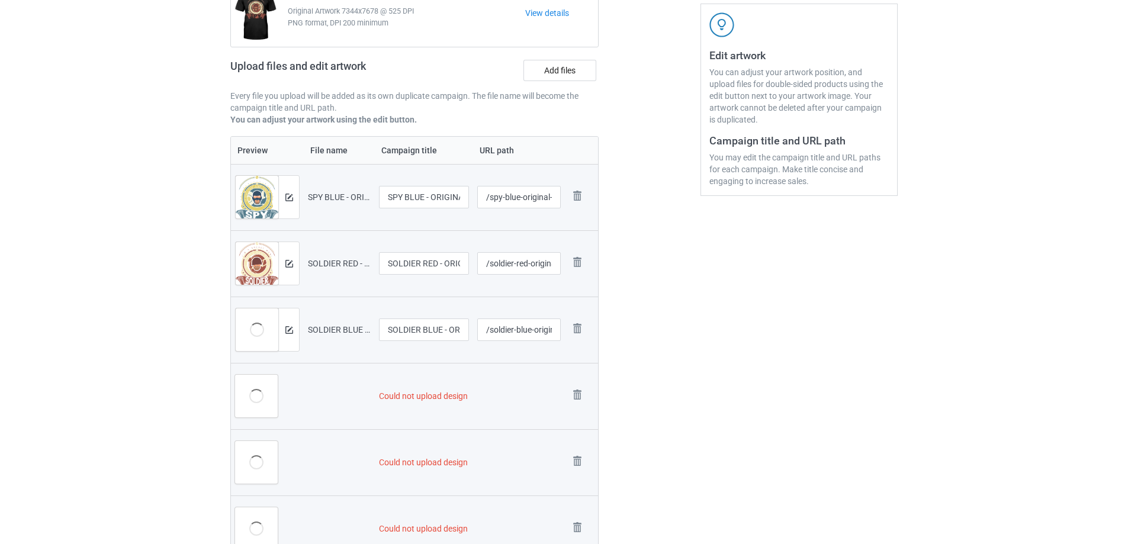
click at [0, 0] on img at bounding box center [0, 0] width 0 height 0
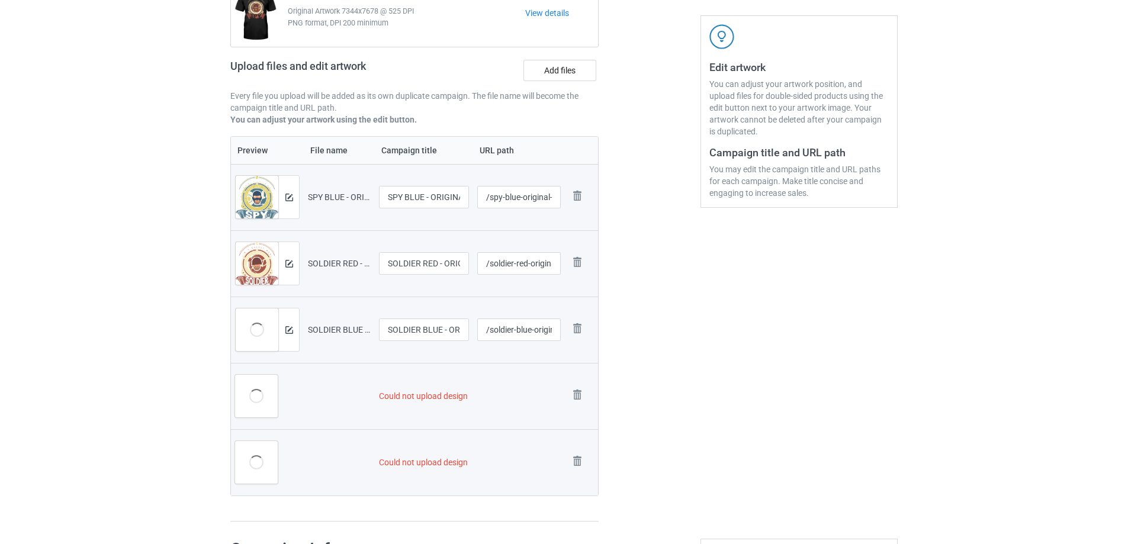
click at [0, 0] on img at bounding box center [0, 0] width 0 height 0
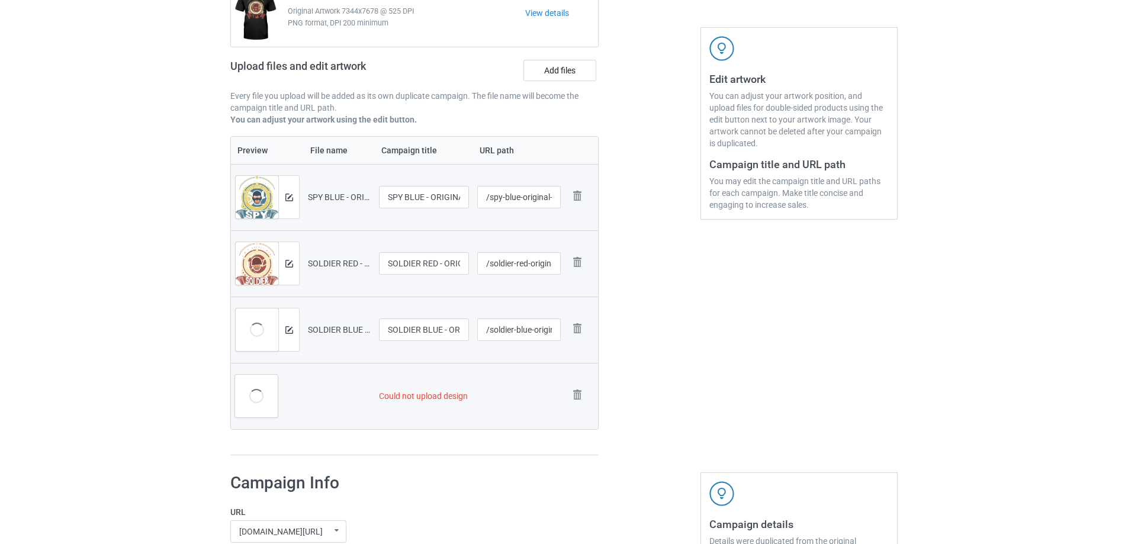
click at [0, 0] on img at bounding box center [0, 0] width 0 height 0
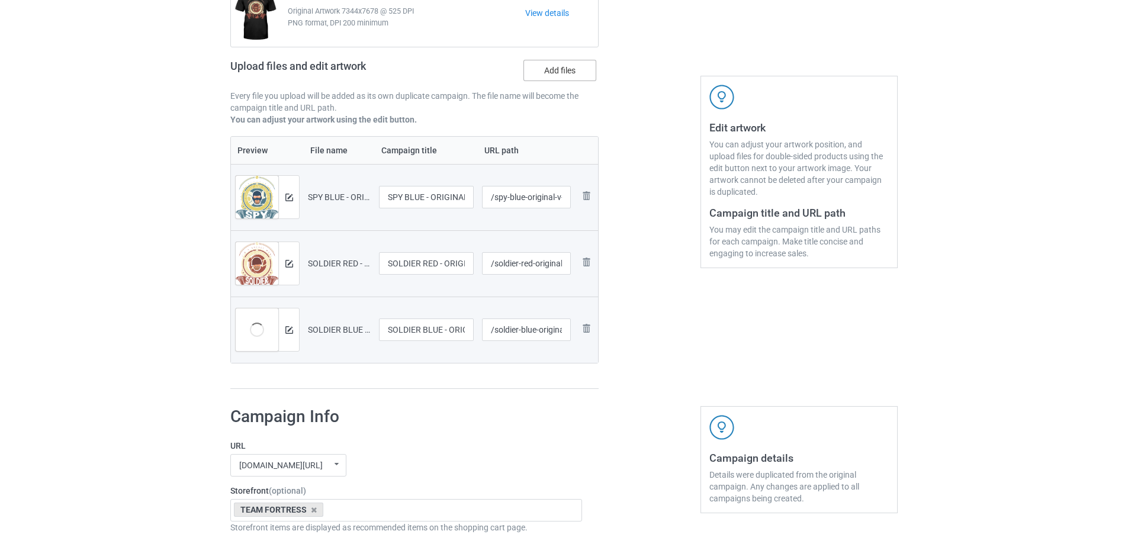
click at [555, 69] on label "Add files" at bounding box center [559, 70] width 73 height 21
click at [0, 0] on input "Add files" at bounding box center [0, 0] width 0 height 0
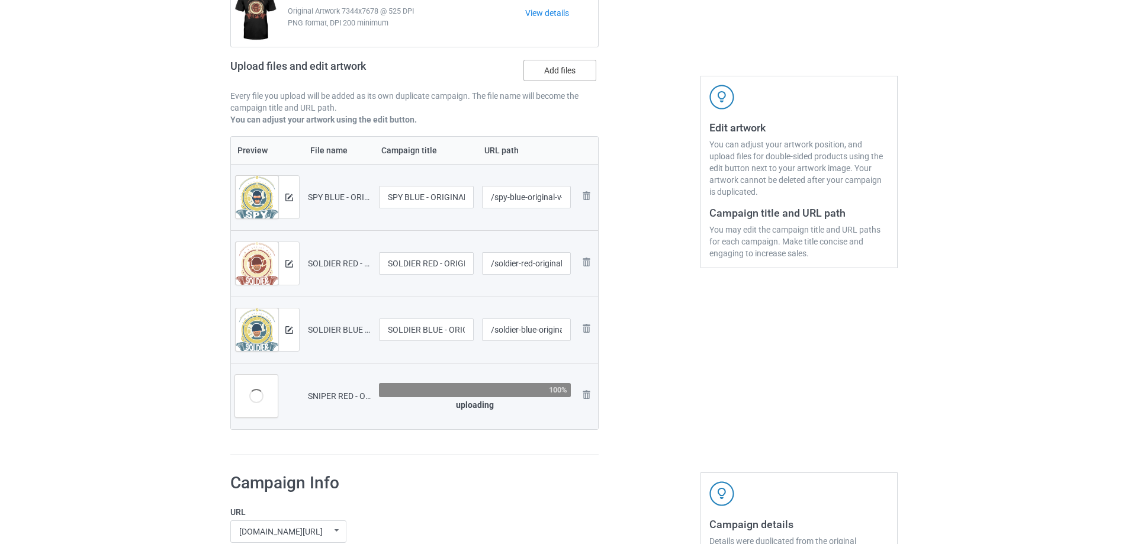
click at [557, 77] on label "Add files" at bounding box center [559, 70] width 73 height 21
click at [0, 0] on input "Add files" at bounding box center [0, 0] width 0 height 0
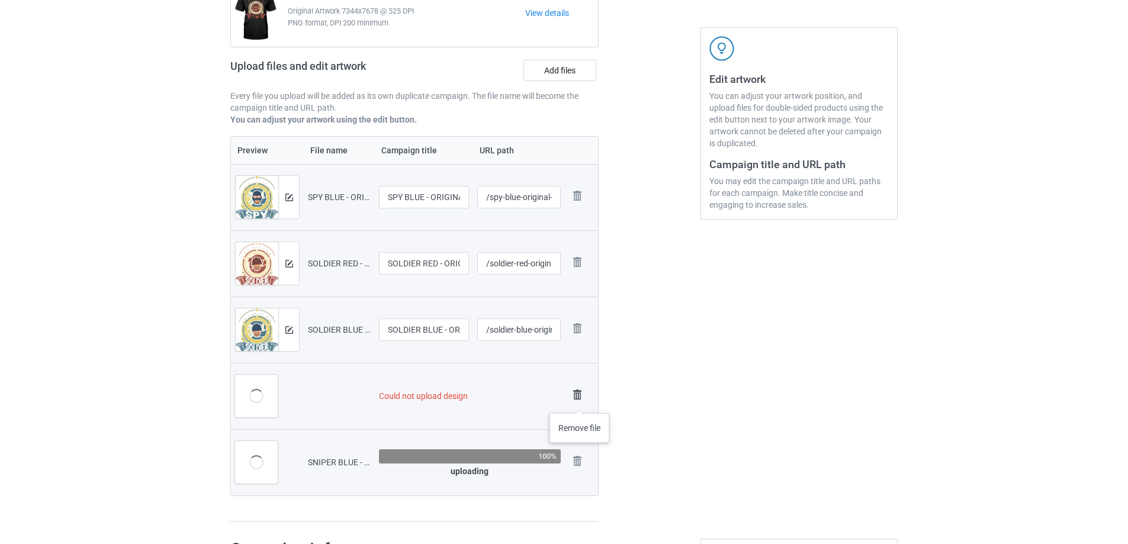
click at [580, 391] on img at bounding box center [577, 395] width 17 height 17
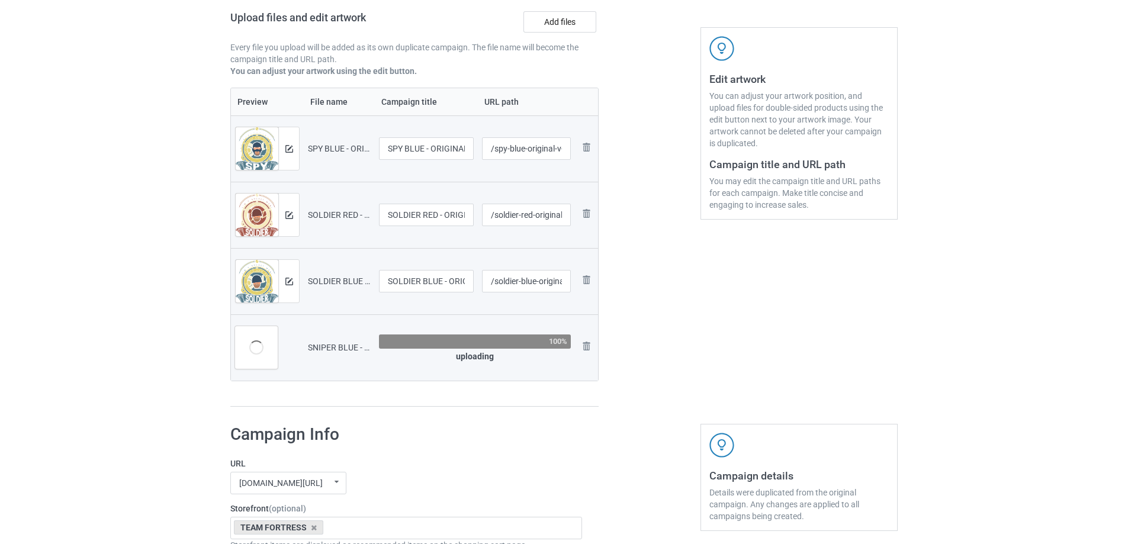
scroll to position [140, 0]
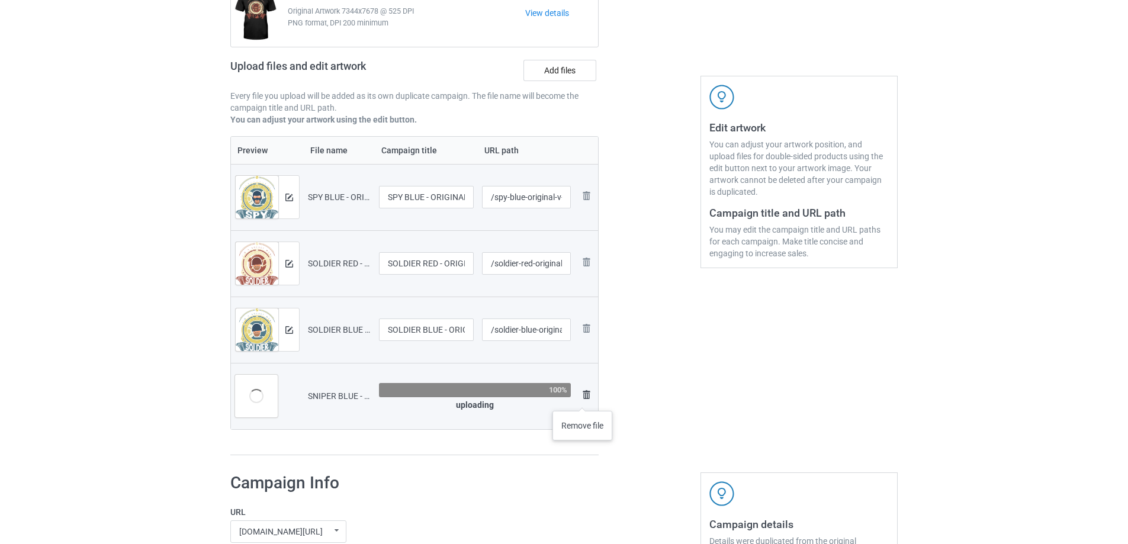
click at [582, 399] on img at bounding box center [586, 395] width 14 height 14
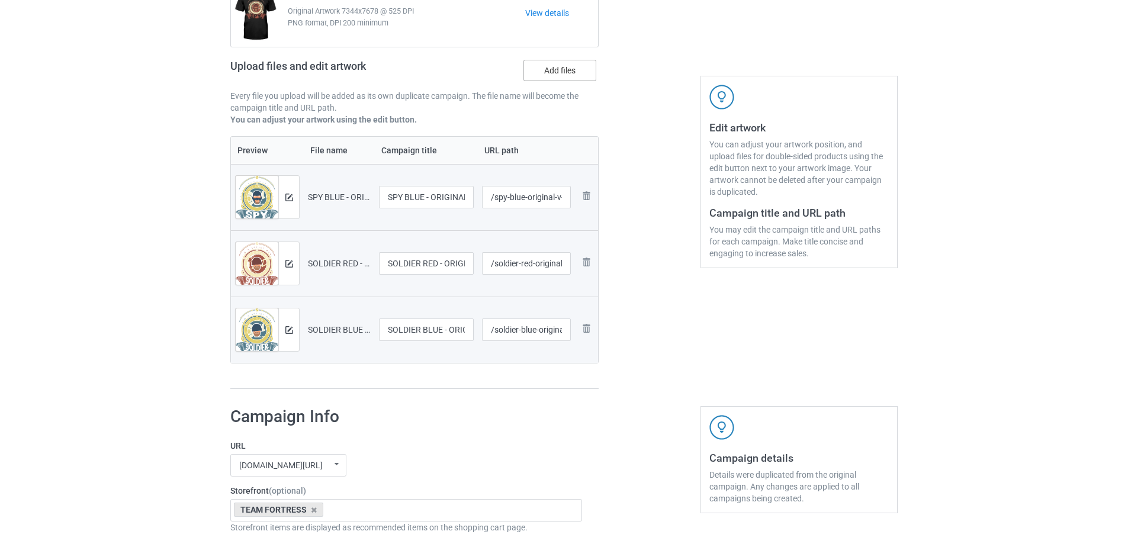
click at [551, 67] on label "Add files" at bounding box center [559, 70] width 73 height 21
click at [0, 0] on input "Add files" at bounding box center [0, 0] width 0 height 0
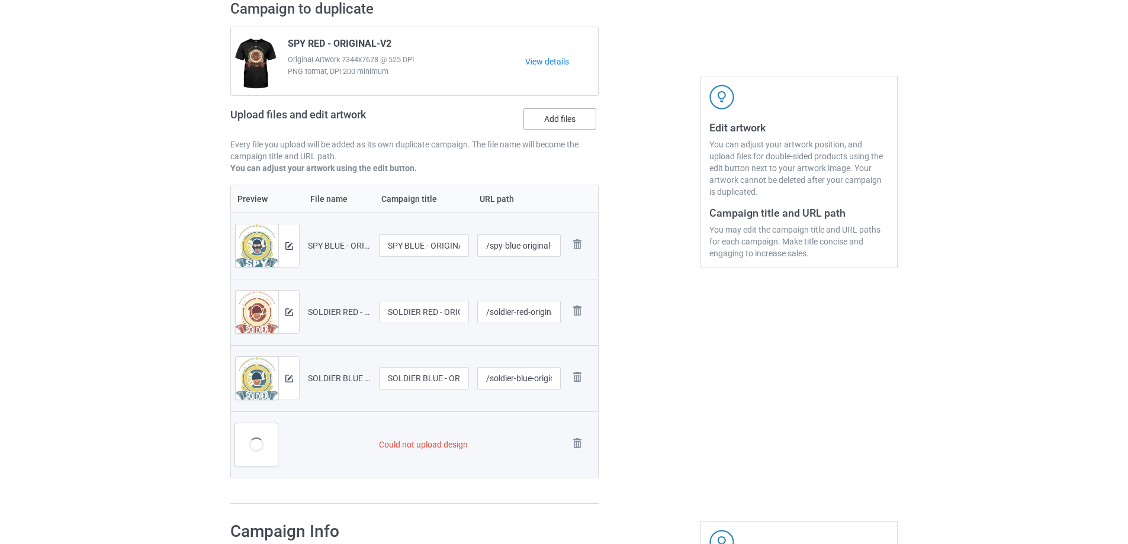
scroll to position [188, 0]
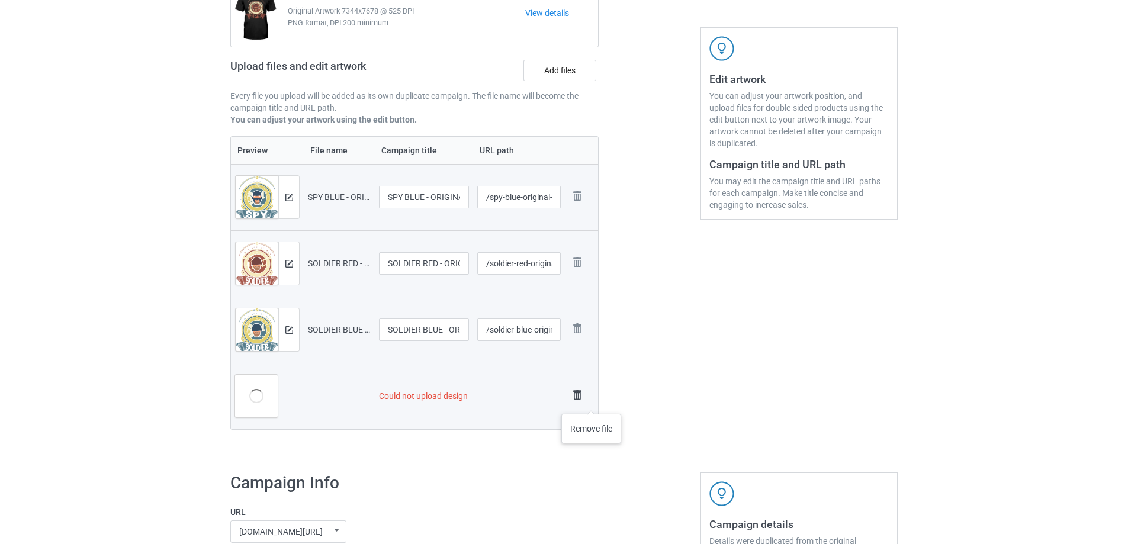
click at [570, 396] on img at bounding box center [577, 395] width 17 height 17
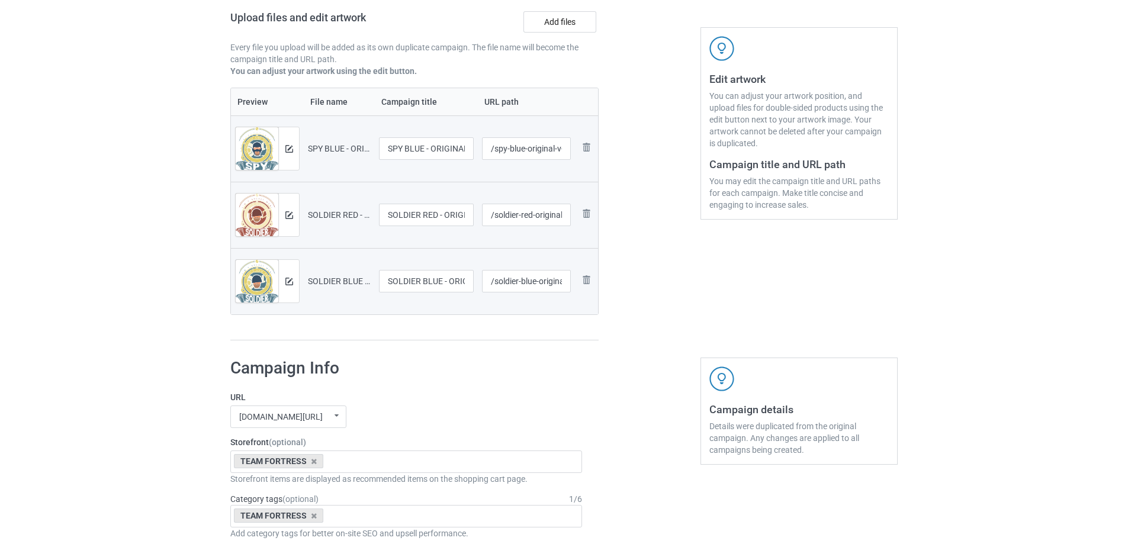
scroll to position [140, 0]
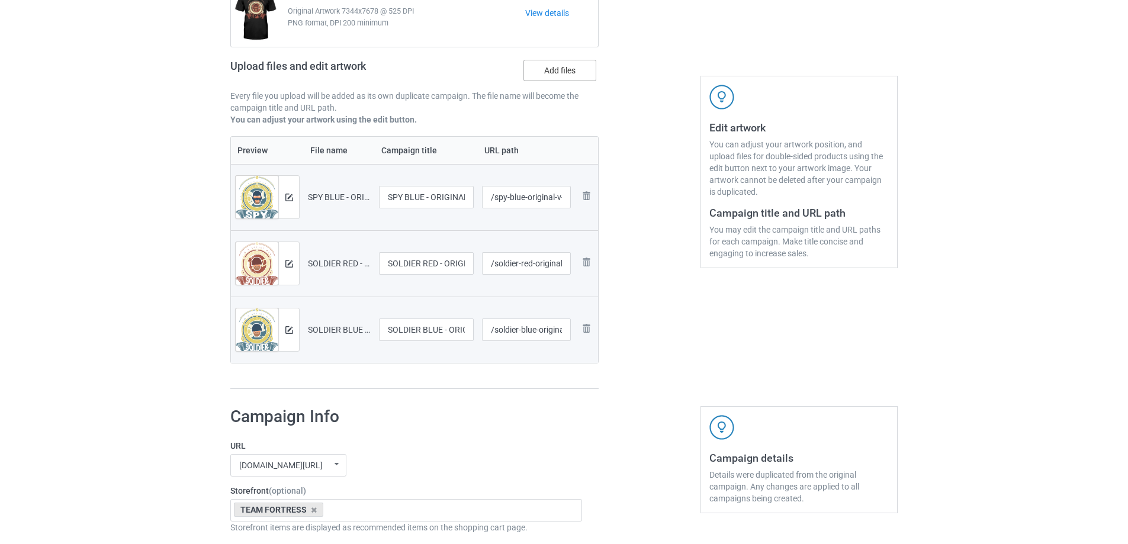
click at [545, 78] on label "Add files" at bounding box center [559, 70] width 73 height 21
click at [0, 0] on input "Add files" at bounding box center [0, 0] width 0 height 0
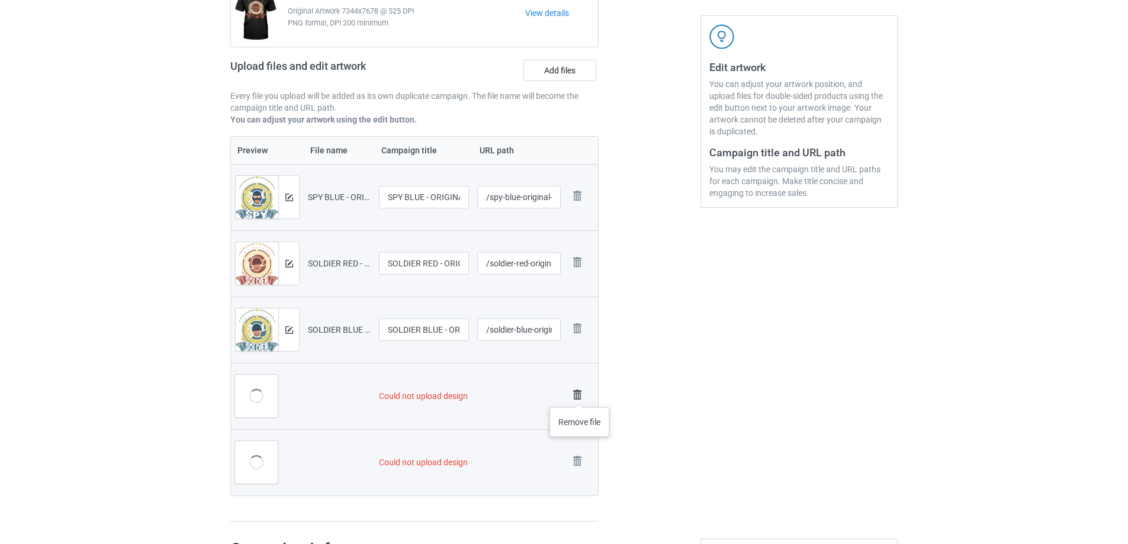
click at [579, 395] on img at bounding box center [577, 395] width 17 height 17
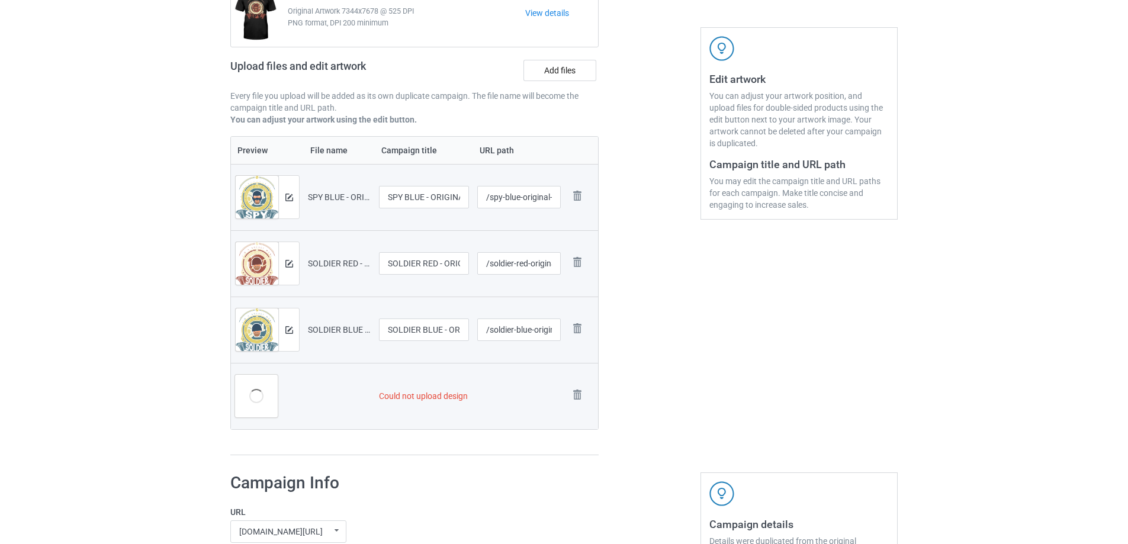
click at [0, 0] on img at bounding box center [0, 0] width 0 height 0
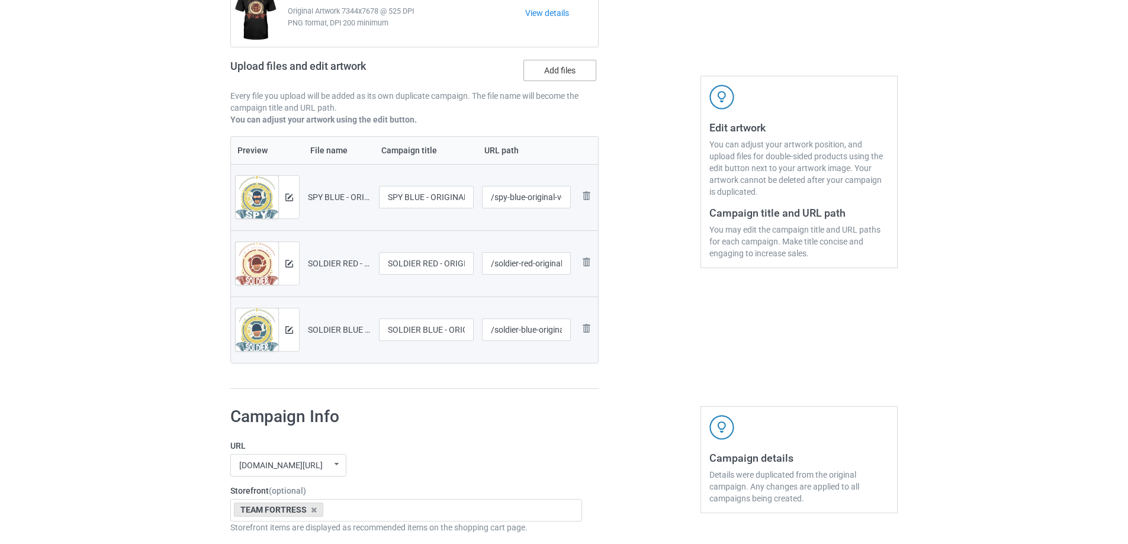
click at [552, 71] on label "Add files" at bounding box center [559, 70] width 73 height 21
click at [0, 0] on input "Add files" at bounding box center [0, 0] width 0 height 0
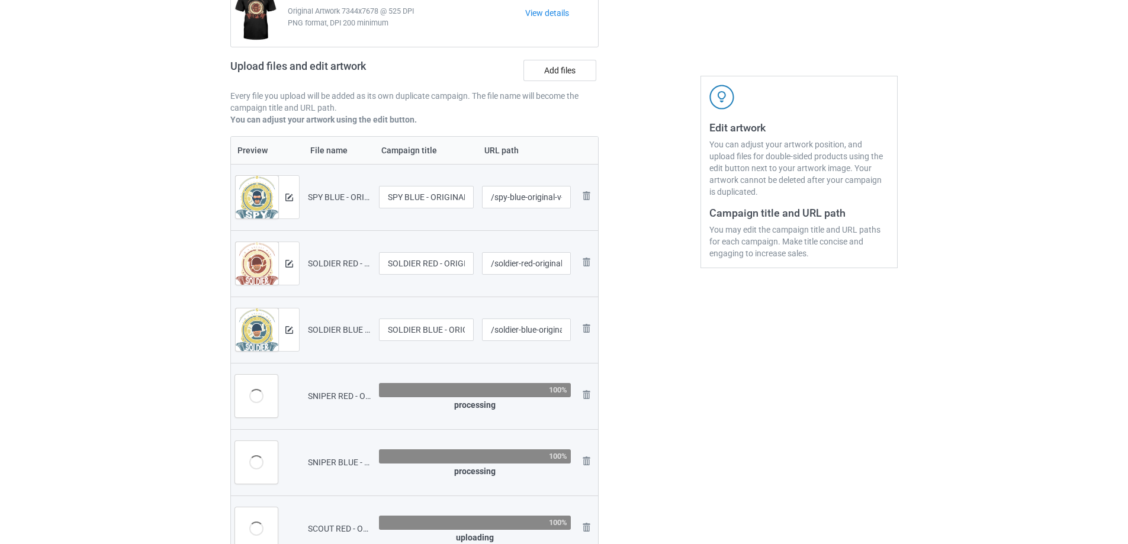
scroll to position [188, 0]
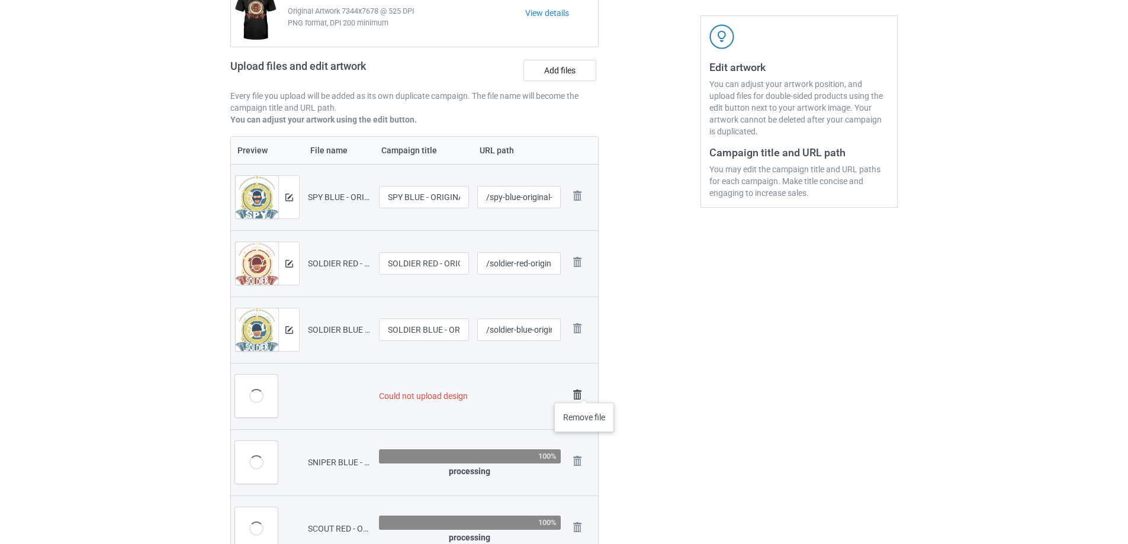
click at [578, 391] on img at bounding box center [577, 395] width 17 height 17
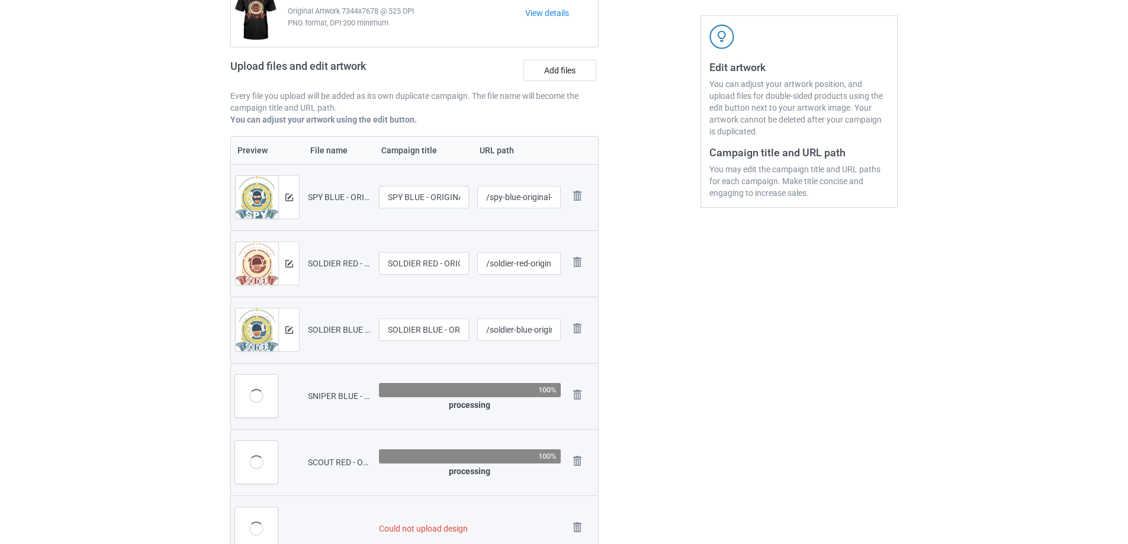
click at [0, 0] on img at bounding box center [0, 0] width 0 height 0
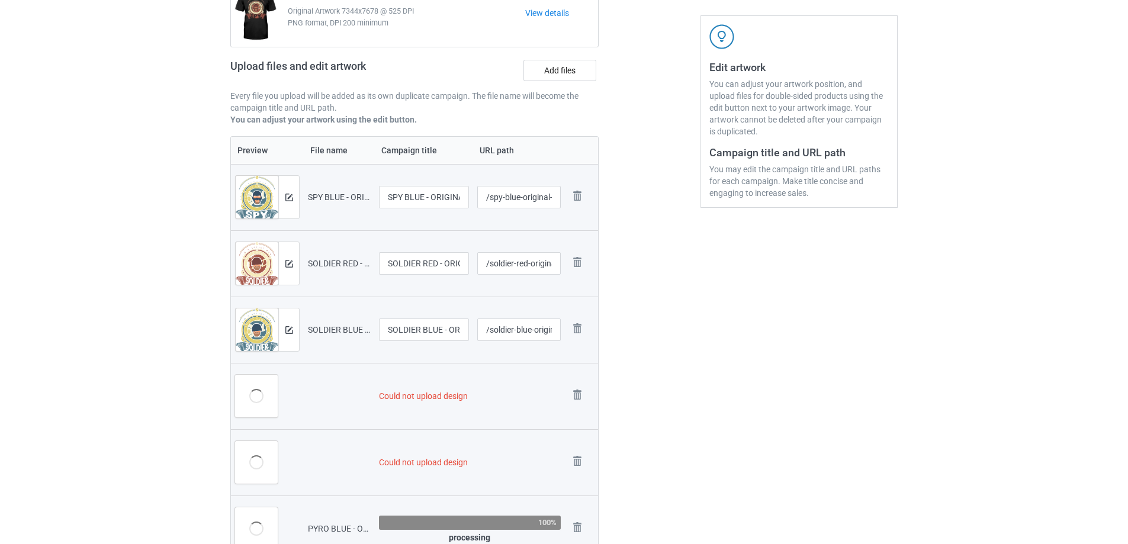
click at [0, 0] on img at bounding box center [0, 0] width 0 height 0
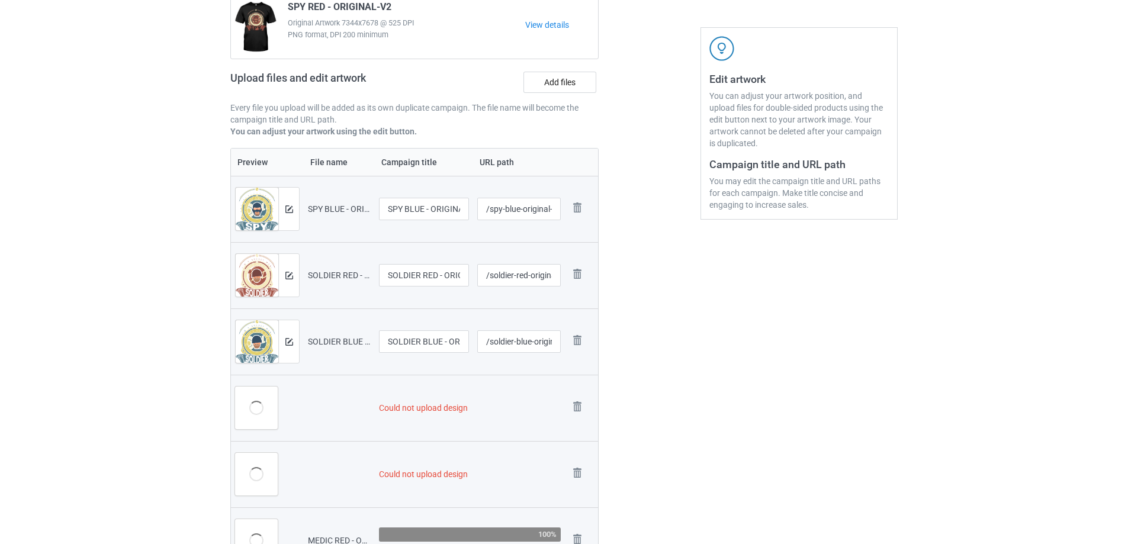
click at [0, 0] on img at bounding box center [0, 0] width 0 height 0
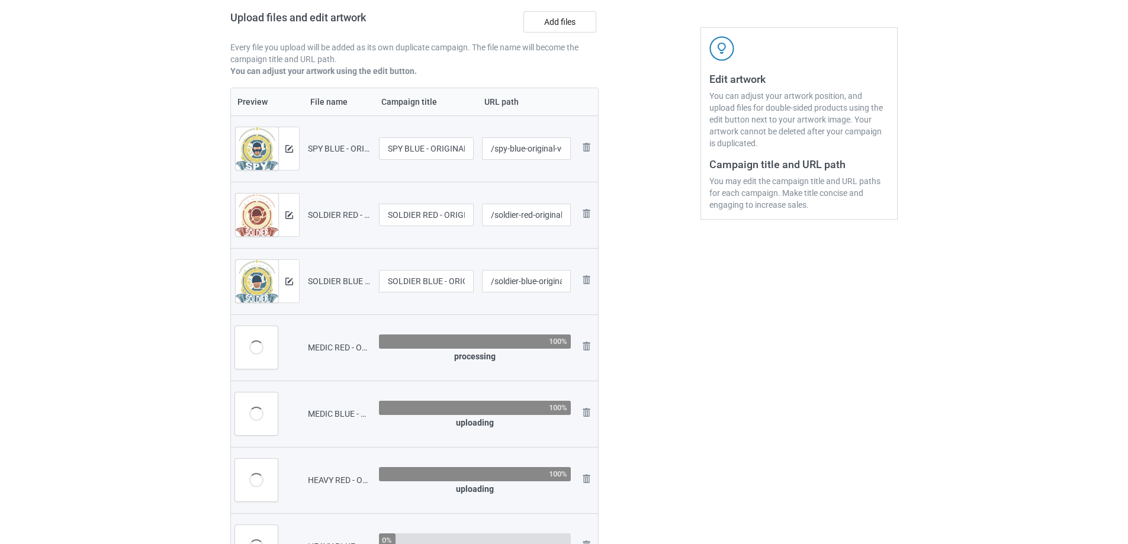
scroll to position [140, 0]
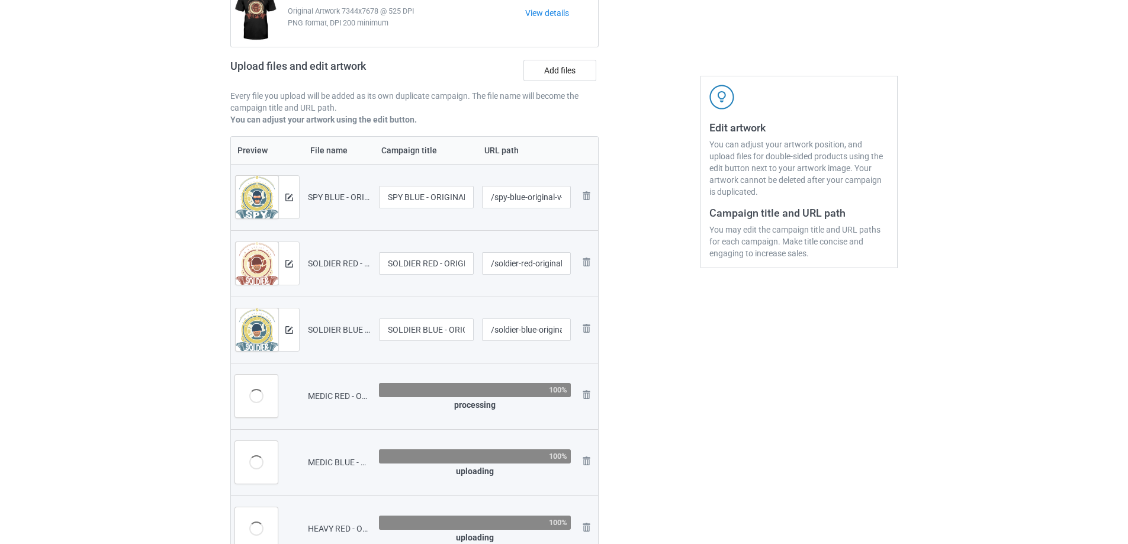
click at [0, 0] on img at bounding box center [0, 0] width 0 height 0
click at [579, 391] on link at bounding box center [586, 396] width 14 height 17
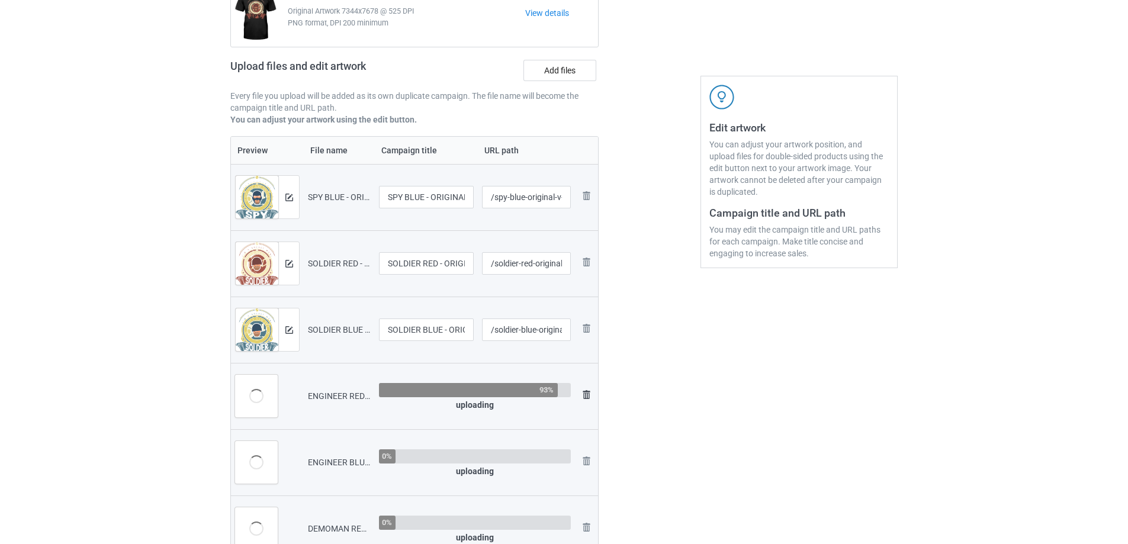
click at [587, 392] on img at bounding box center [586, 395] width 14 height 14
click at [0, 0] on img at bounding box center [0, 0] width 0 height 0
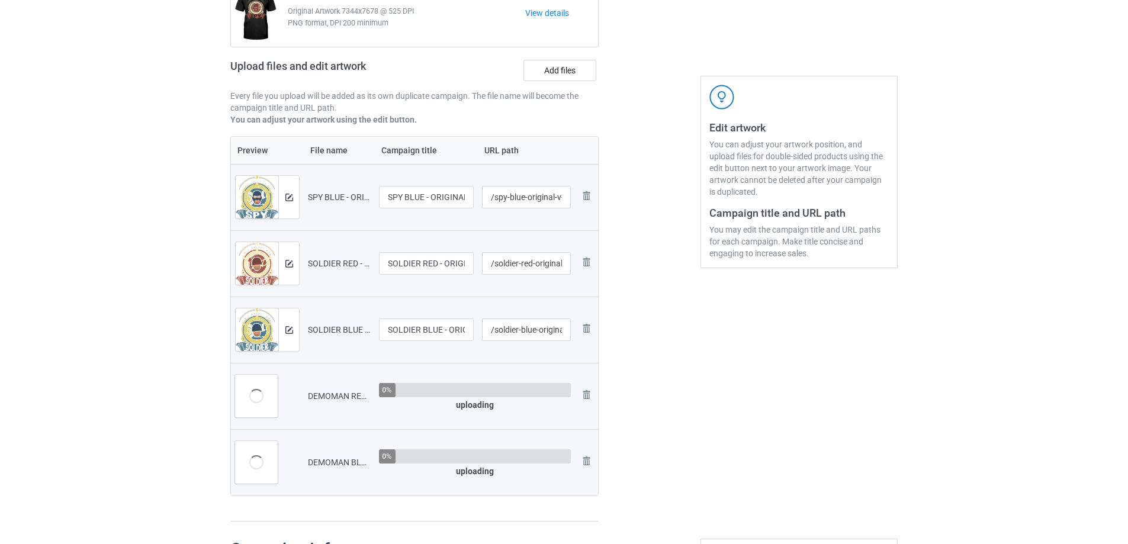
click at [0, 0] on img at bounding box center [0, 0] width 0 height 0
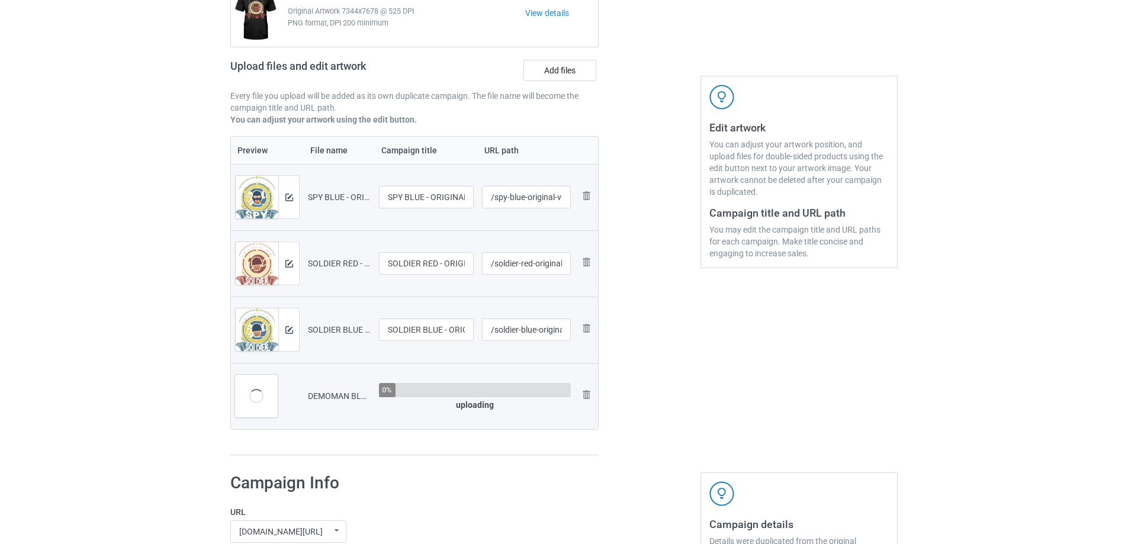
click at [0, 0] on img at bounding box center [0, 0] width 0 height 0
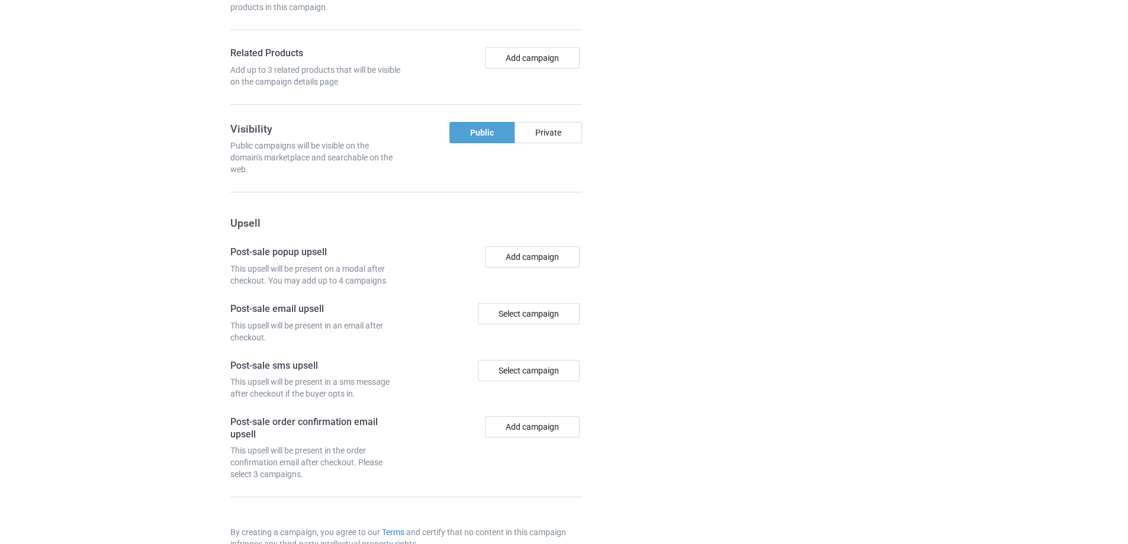
scroll to position [1096, 0]
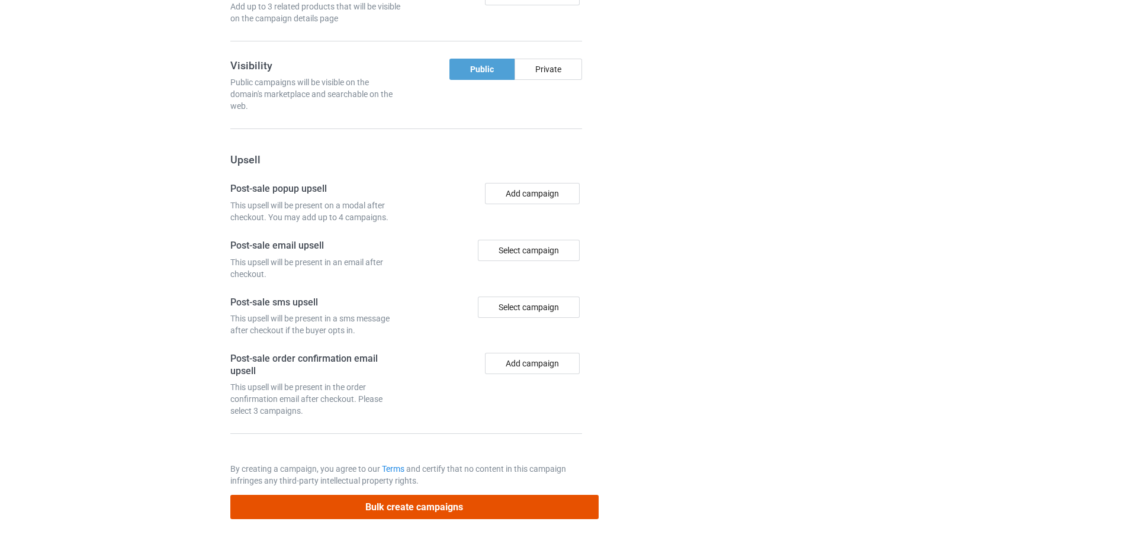
click at [494, 509] on button "Bulk create campaigns" at bounding box center [414, 507] width 368 height 24
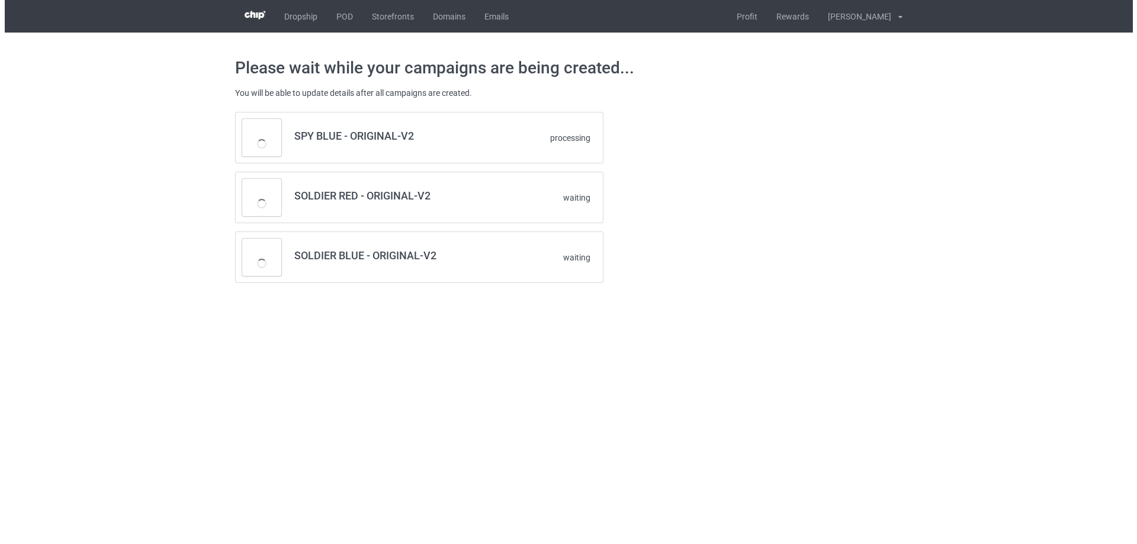
scroll to position [0, 0]
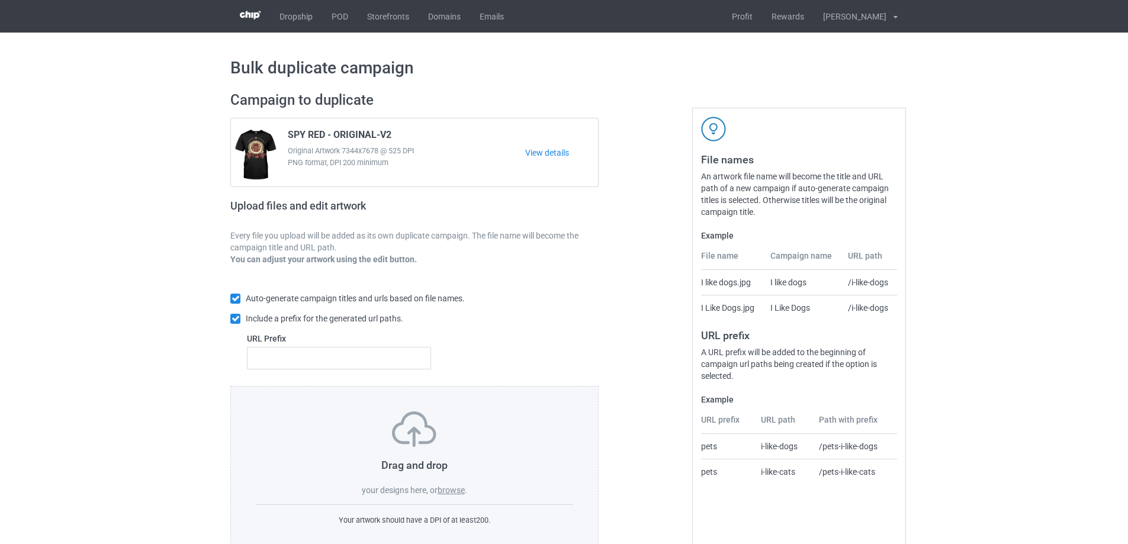
click at [456, 494] on label "browse" at bounding box center [450, 489] width 27 height 9
click at [0, 0] on input "browse" at bounding box center [0, 0] width 0 height 0
click at [440, 491] on label "browse" at bounding box center [450, 489] width 27 height 9
click at [0, 0] on input "browse" at bounding box center [0, 0] width 0 height 0
click at [455, 494] on label "browse" at bounding box center [450, 489] width 27 height 9
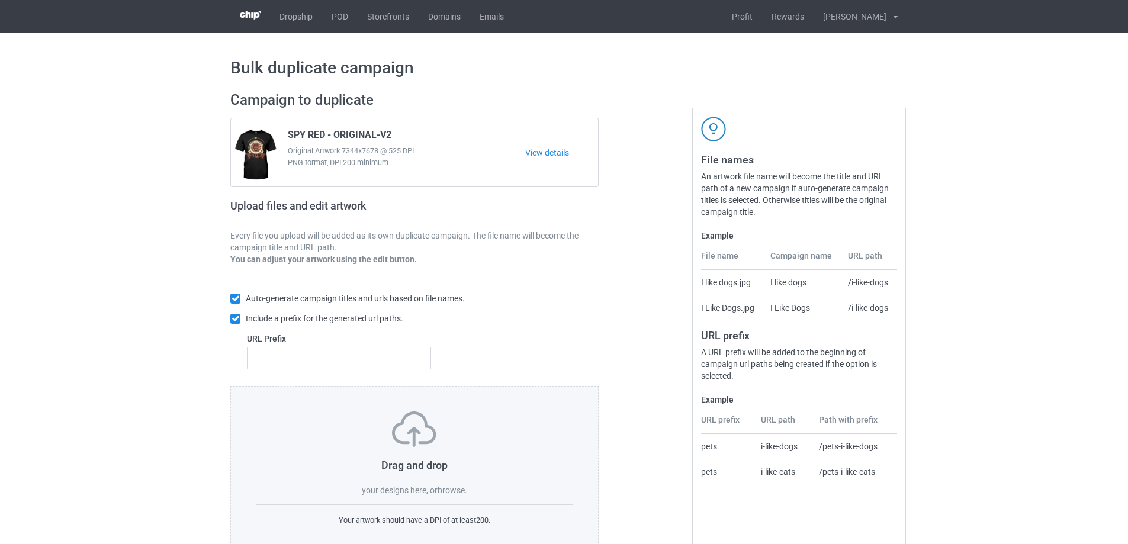
click at [0, 0] on input "browse" at bounding box center [0, 0] width 0 height 0
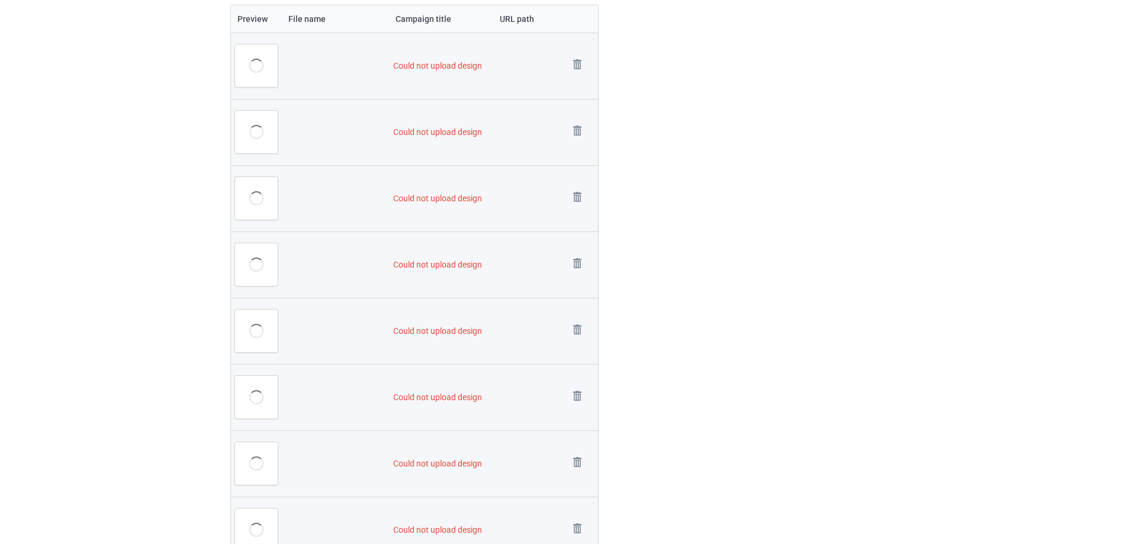
scroll to position [770, 0]
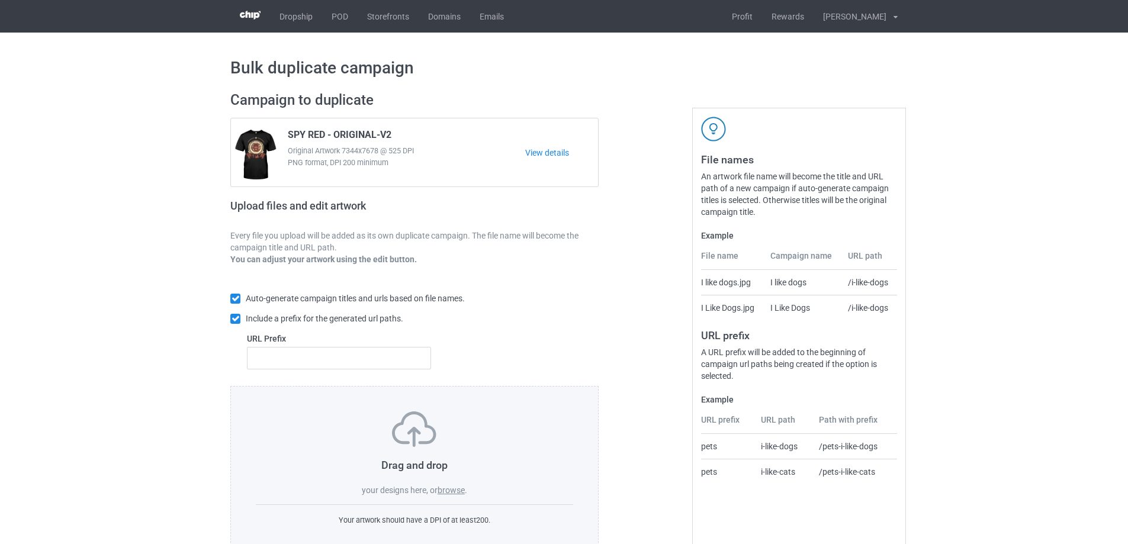
click at [452, 482] on div "Drag and drop your designs here, or browse ." at bounding box center [414, 453] width 317 height 85
click at [450, 491] on label "browse" at bounding box center [450, 489] width 27 height 9
click at [0, 0] on input "browse" at bounding box center [0, 0] width 0 height 0
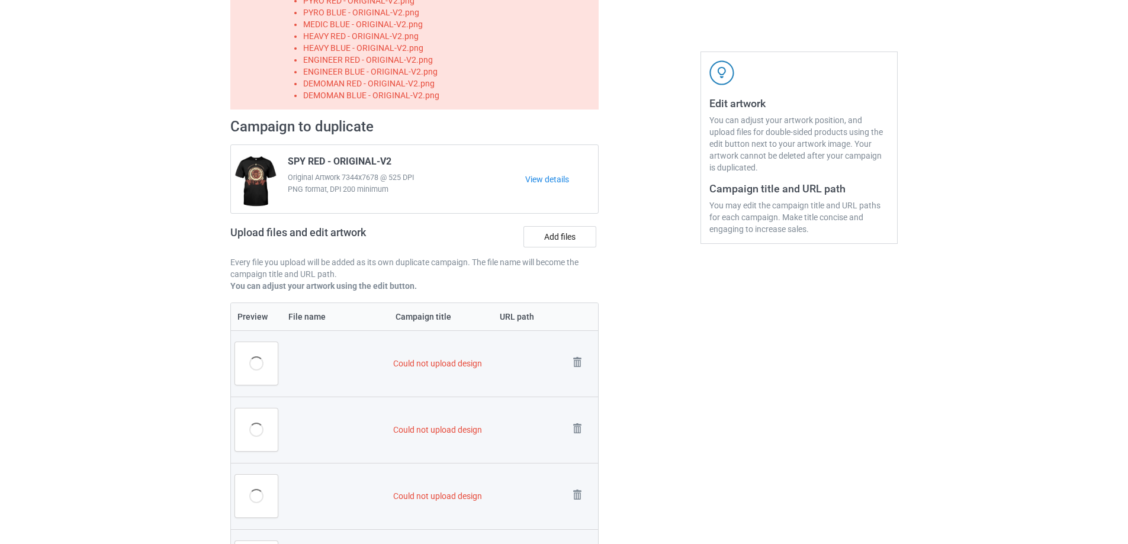
scroll to position [154, 0]
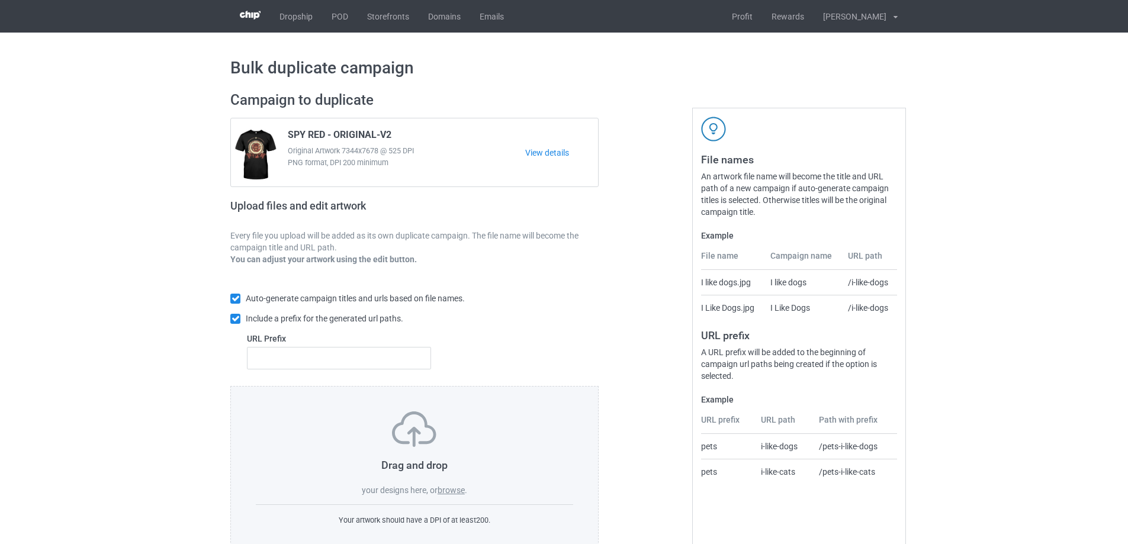
click at [449, 491] on label "browse" at bounding box center [450, 489] width 27 height 9
click at [0, 0] on input "browse" at bounding box center [0, 0] width 0 height 0
click at [421, 492] on span "your designs here, or" at bounding box center [400, 489] width 76 height 9
click at [448, 499] on div "Drag and drop your designs here, or browse . Your artwork should have a DPI of …" at bounding box center [414, 469] width 368 height 166
click at [450, 488] on label "browse" at bounding box center [450, 489] width 27 height 9
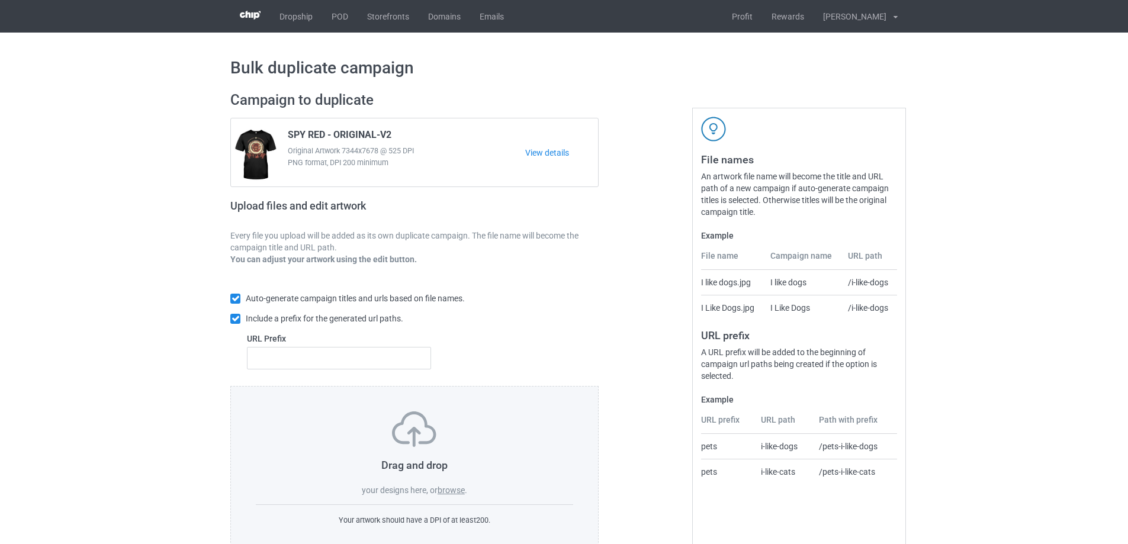
click at [0, 0] on input "browse" at bounding box center [0, 0] width 0 height 0
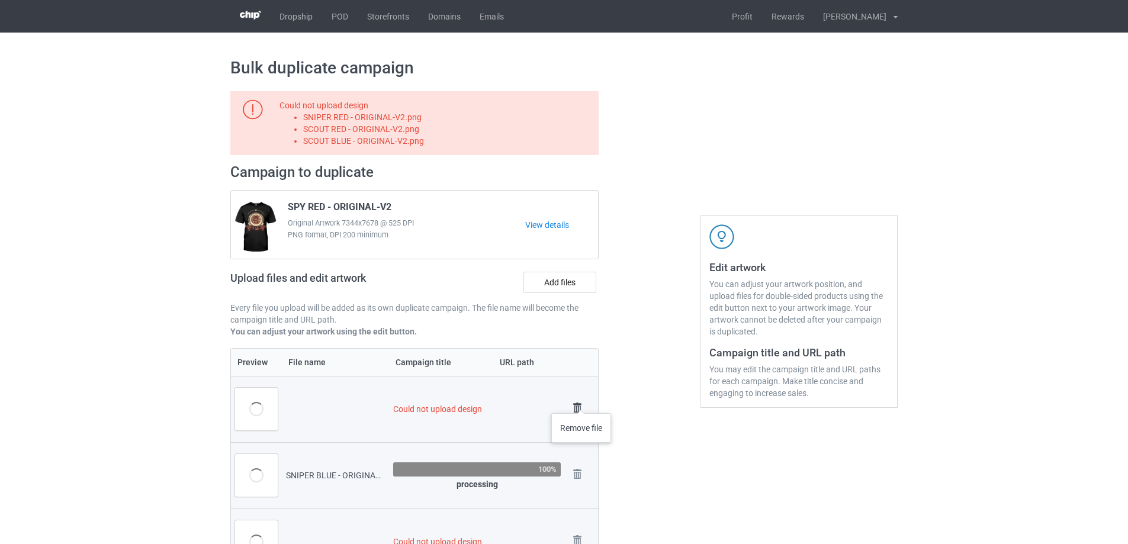
click at [581, 401] on img at bounding box center [577, 408] width 17 height 17
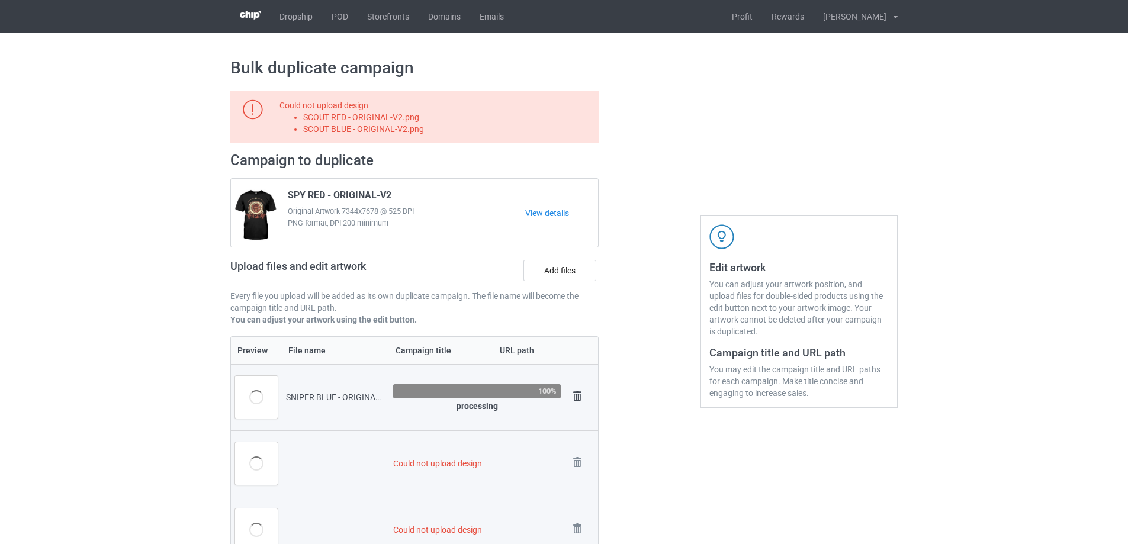
click at [582, 398] on img at bounding box center [577, 396] width 17 height 17
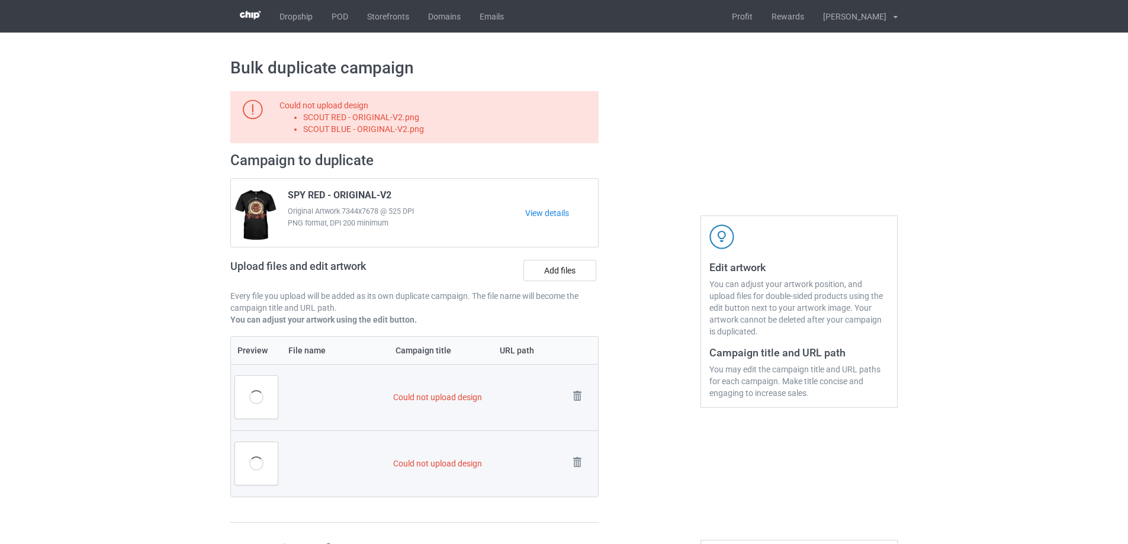
click at [0, 0] on img at bounding box center [0, 0] width 0 height 0
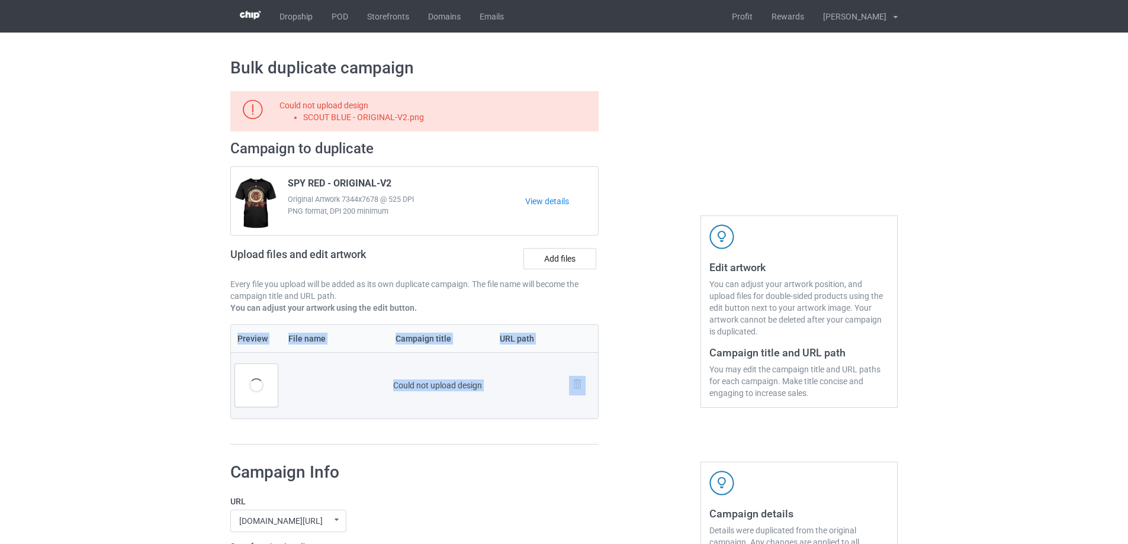
click at [582, 398] on td "Remove file" at bounding box center [581, 385] width 33 height 66
click at [582, 384] on img at bounding box center [577, 384] width 17 height 17
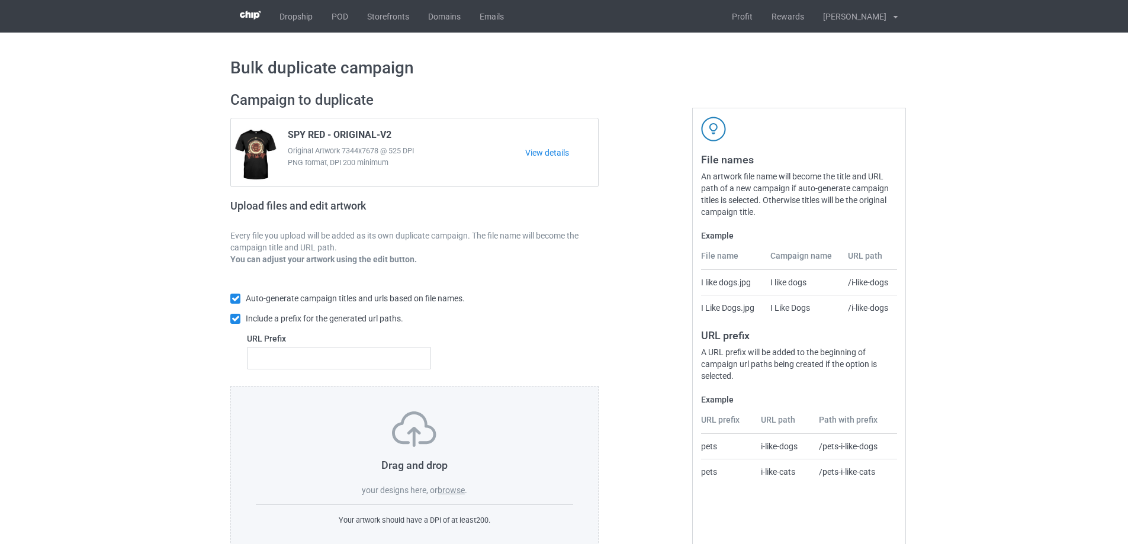
click at [456, 492] on label "browse" at bounding box center [450, 489] width 27 height 9
click at [0, 0] on input "browse" at bounding box center [0, 0] width 0 height 0
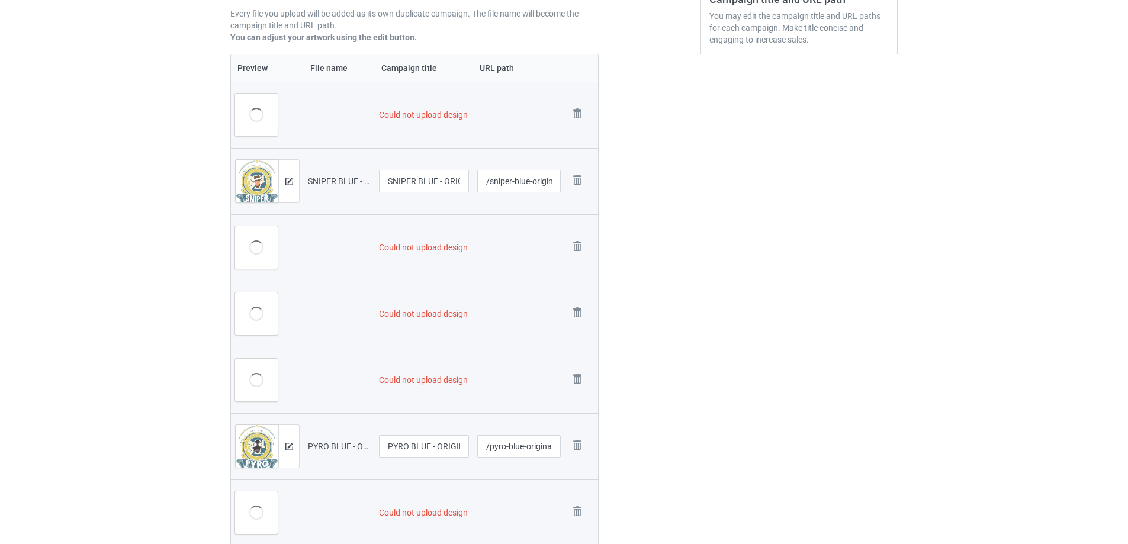
scroll to position [355, 0]
click at [578, 112] on img at bounding box center [577, 112] width 17 height 17
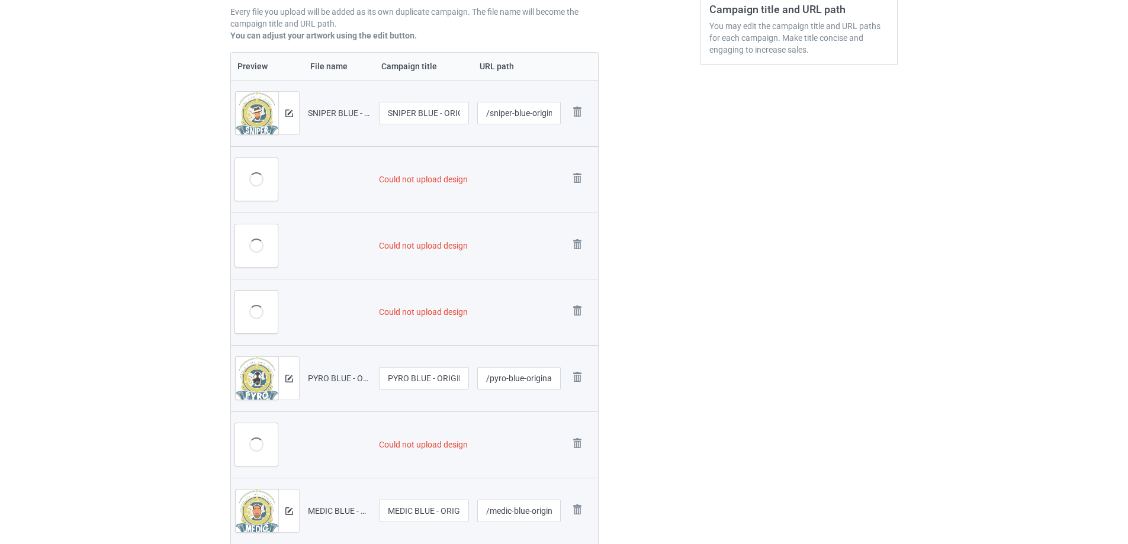
click at [0, 0] on img at bounding box center [0, 0] width 0 height 0
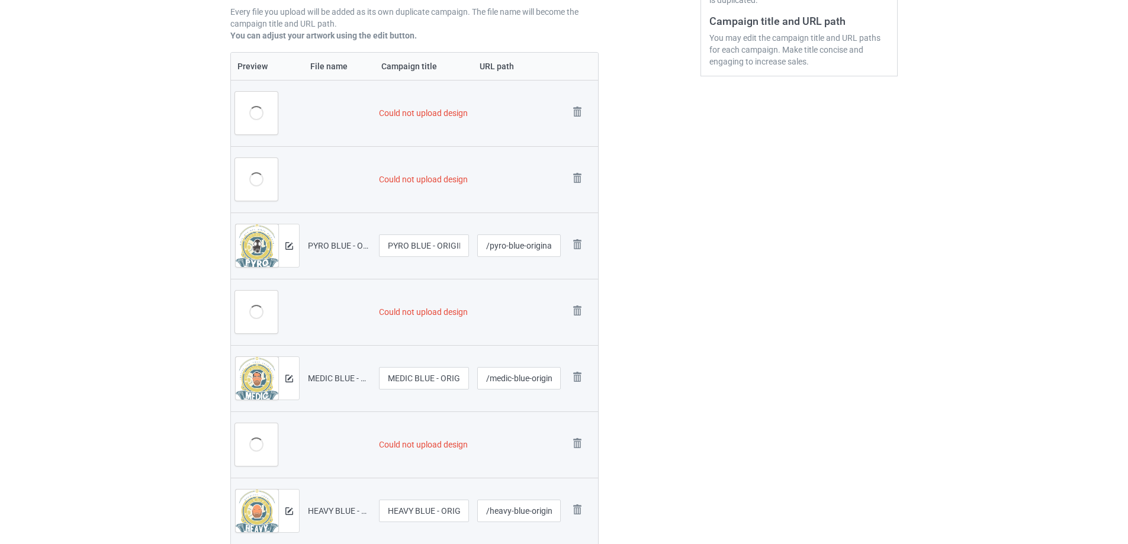
click at [0, 0] on img at bounding box center [0, 0] width 0 height 0
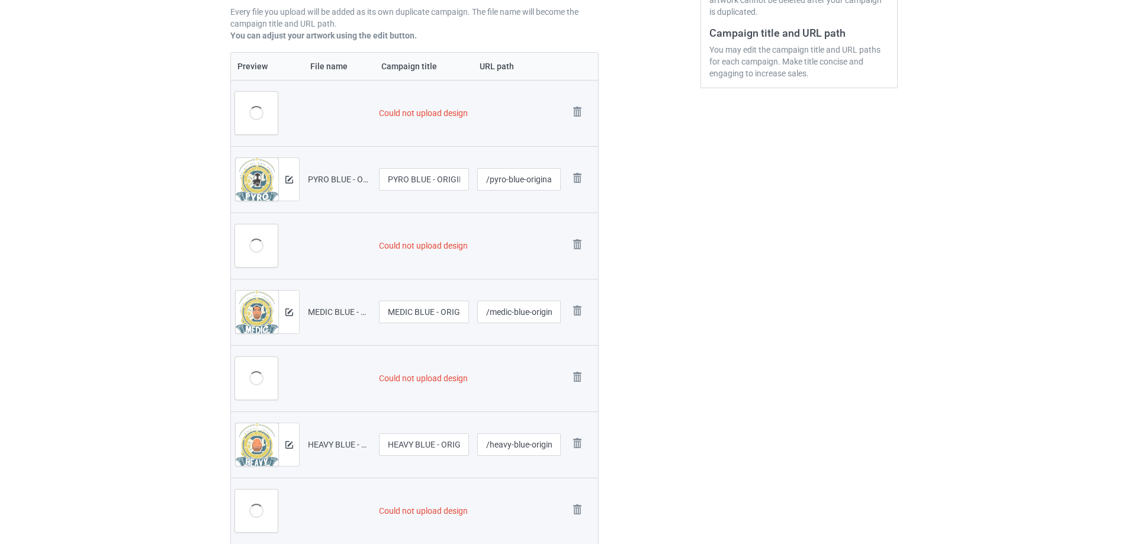
click at [0, 0] on img at bounding box center [0, 0] width 0 height 0
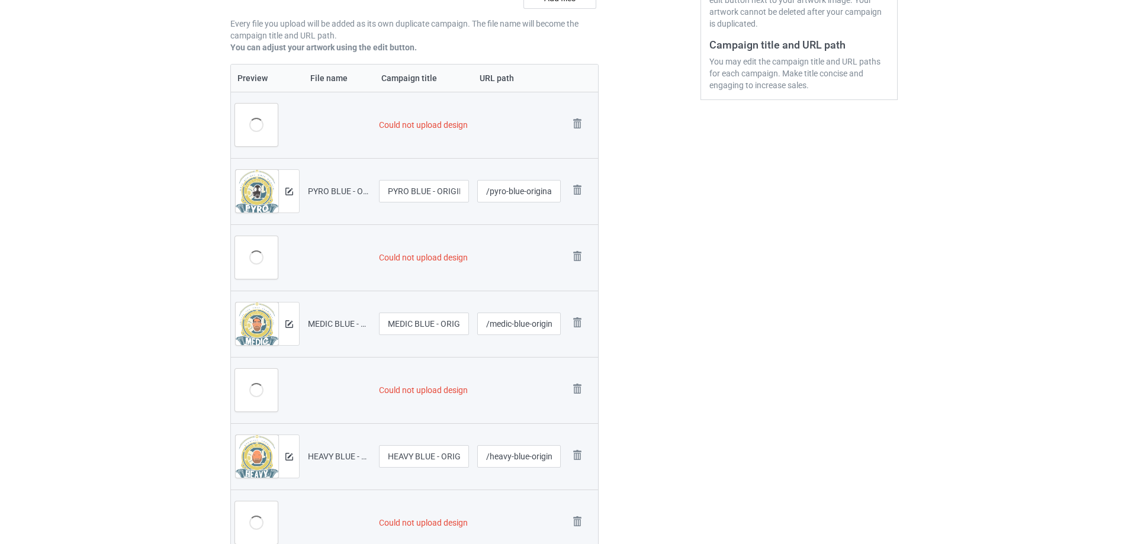
click at [0, 0] on img at bounding box center [0, 0] width 0 height 0
click at [578, 248] on link at bounding box center [577, 258] width 17 height 20
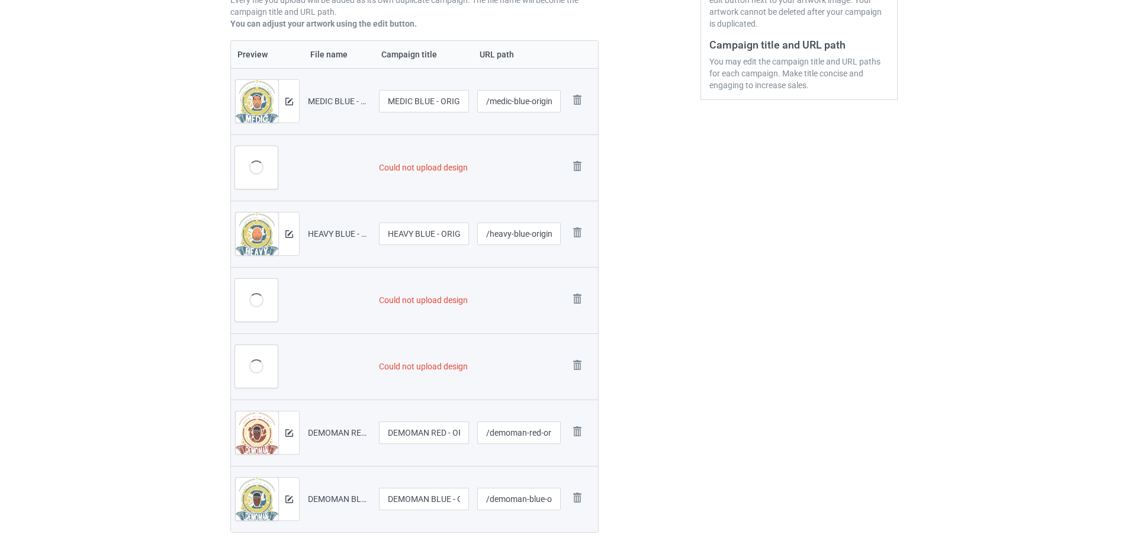
scroll to position [296, 0]
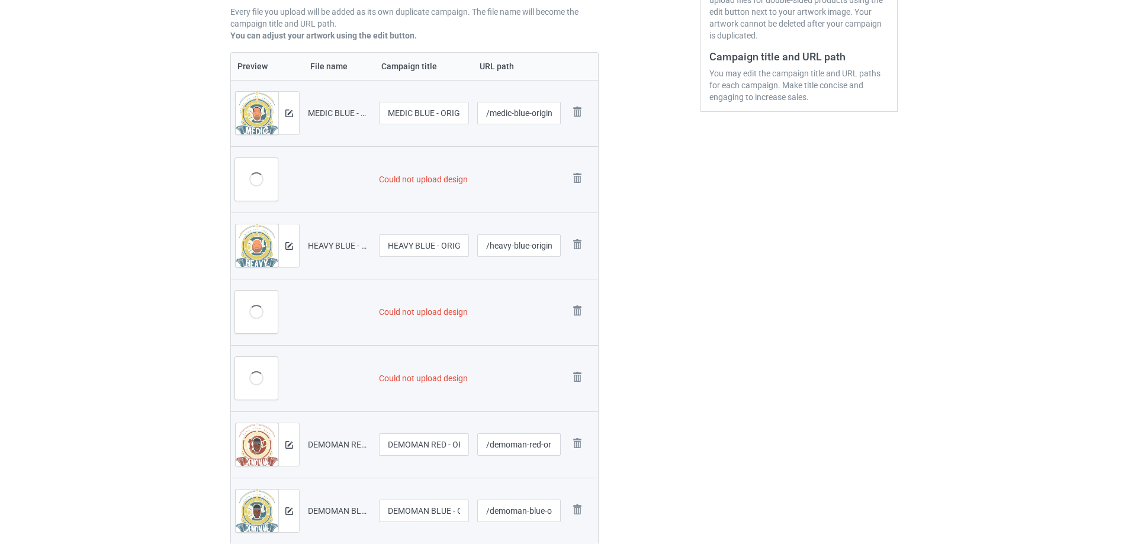
click at [0, 0] on img at bounding box center [0, 0] width 0 height 0
click at [578, 170] on link at bounding box center [577, 180] width 17 height 20
click at [578, 236] on link at bounding box center [577, 246] width 17 height 20
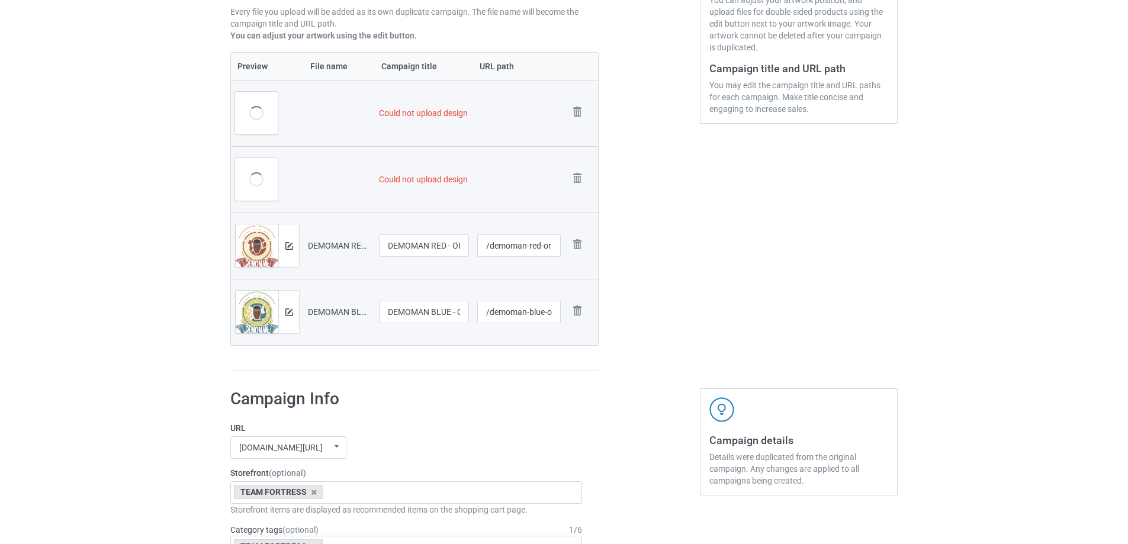
click at [0, 0] on img at bounding box center [0, 0] width 0 height 0
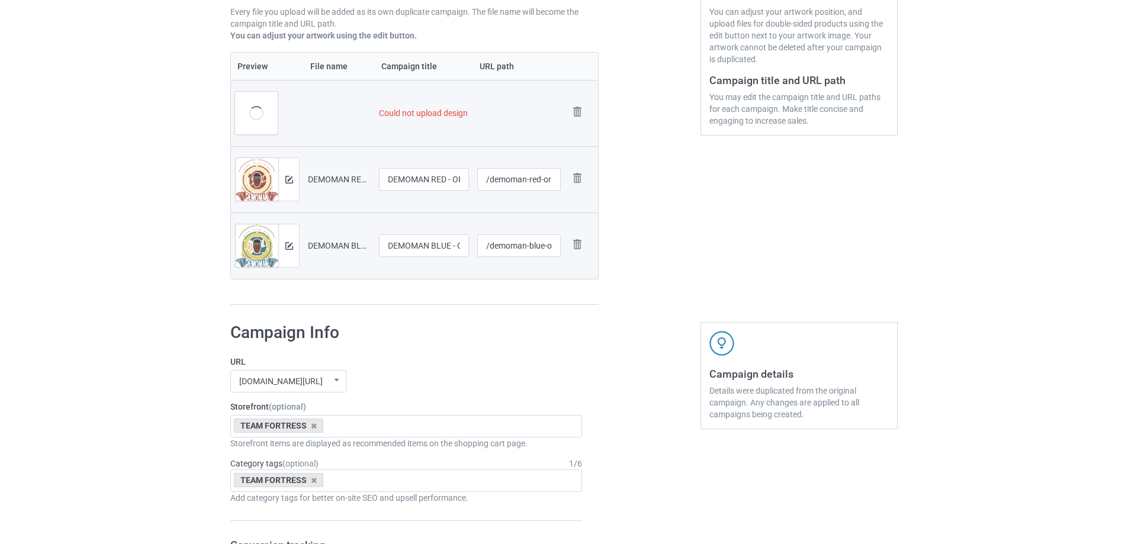
click at [0, 0] on img at bounding box center [0, 0] width 0 height 0
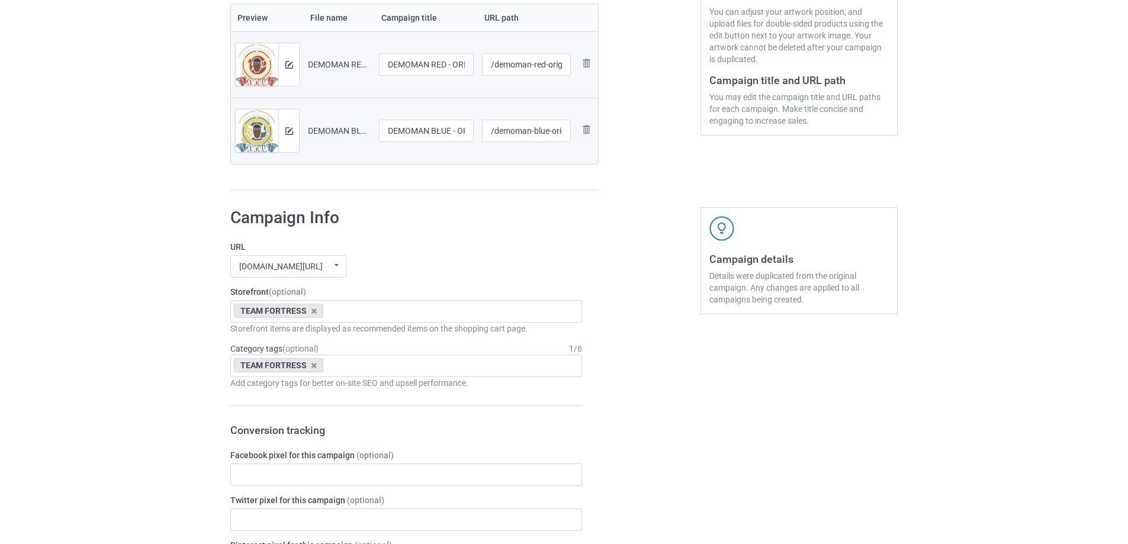
scroll to position [224, 0]
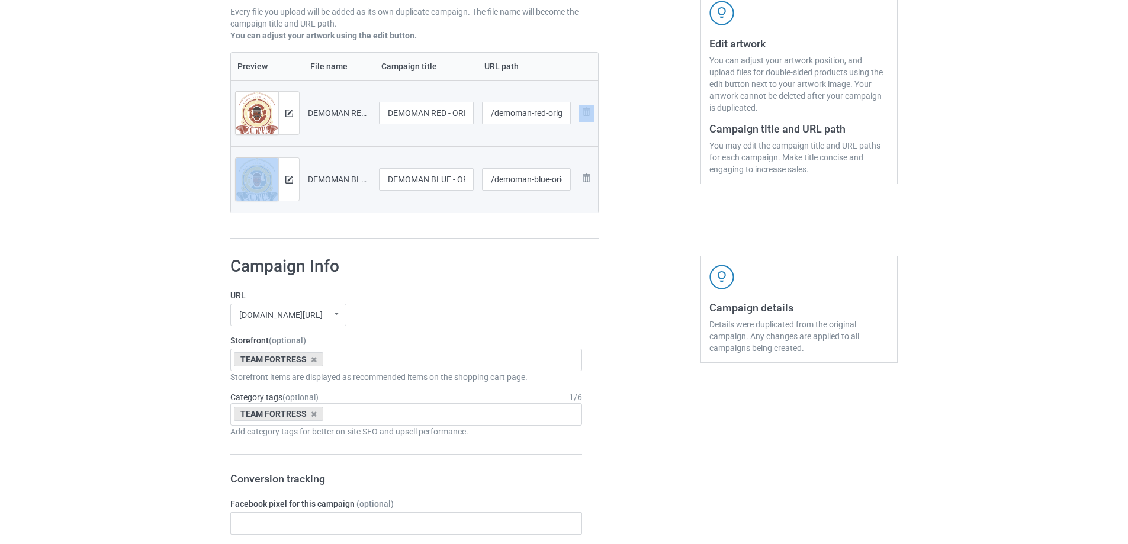
click at [578, 112] on td "Remove file" at bounding box center [586, 113] width 22 height 66
click at [593, 117] on img at bounding box center [586, 112] width 14 height 14
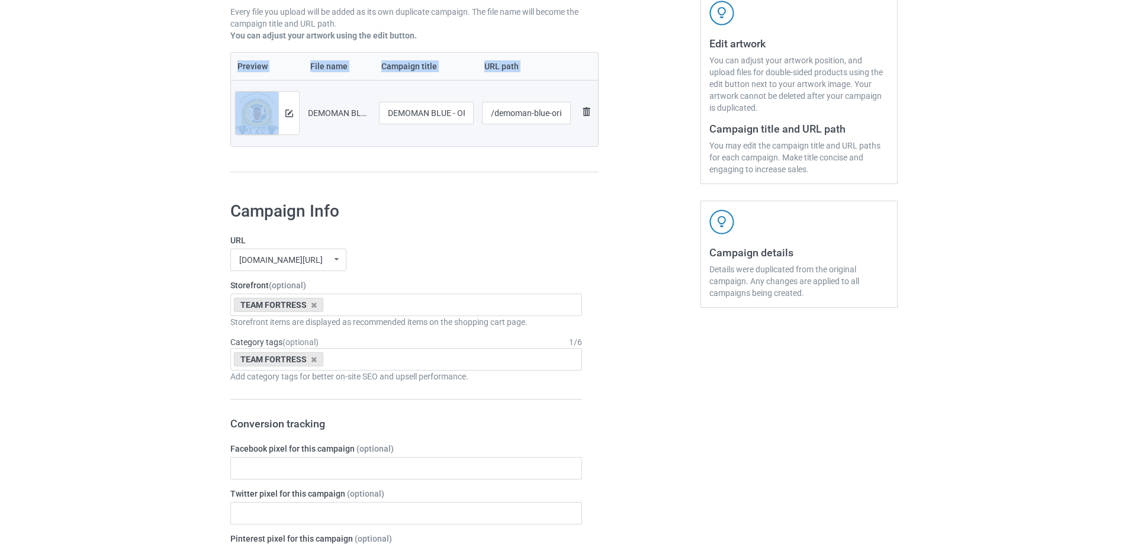
click at [587, 112] on img at bounding box center [586, 112] width 14 height 14
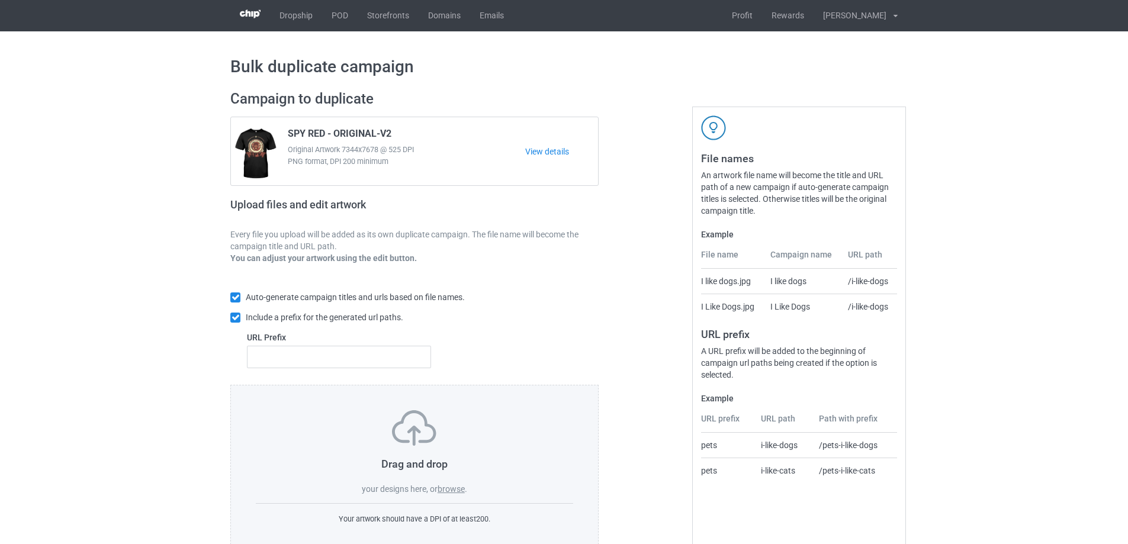
scroll to position [0, 0]
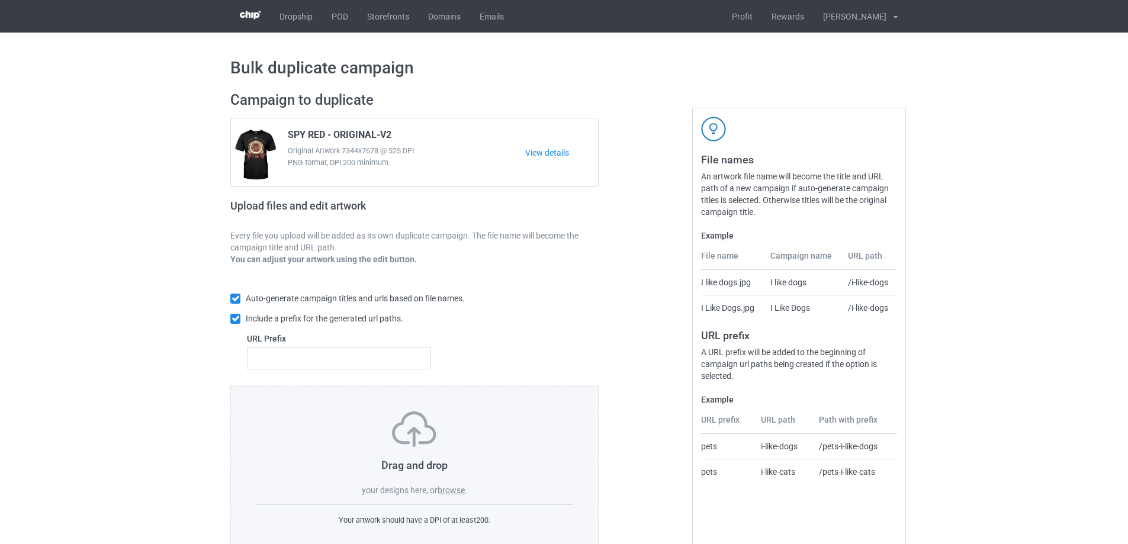
click at [449, 488] on label "browse" at bounding box center [450, 489] width 27 height 9
click at [0, 0] on input "browse" at bounding box center [0, 0] width 0 height 0
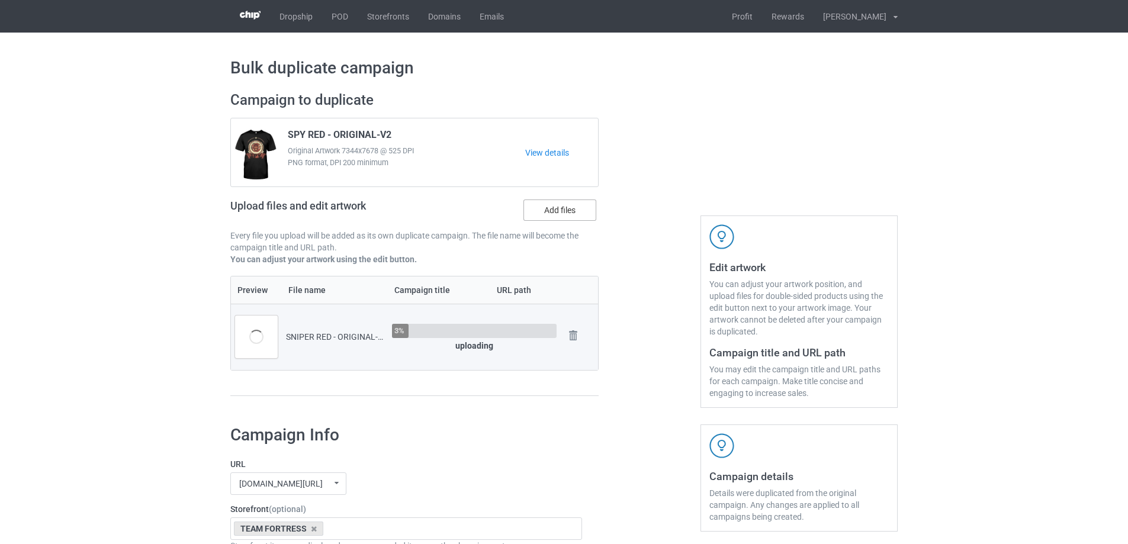
click at [561, 209] on label "Add files" at bounding box center [559, 209] width 73 height 21
click at [0, 0] on input "Add files" at bounding box center [0, 0] width 0 height 0
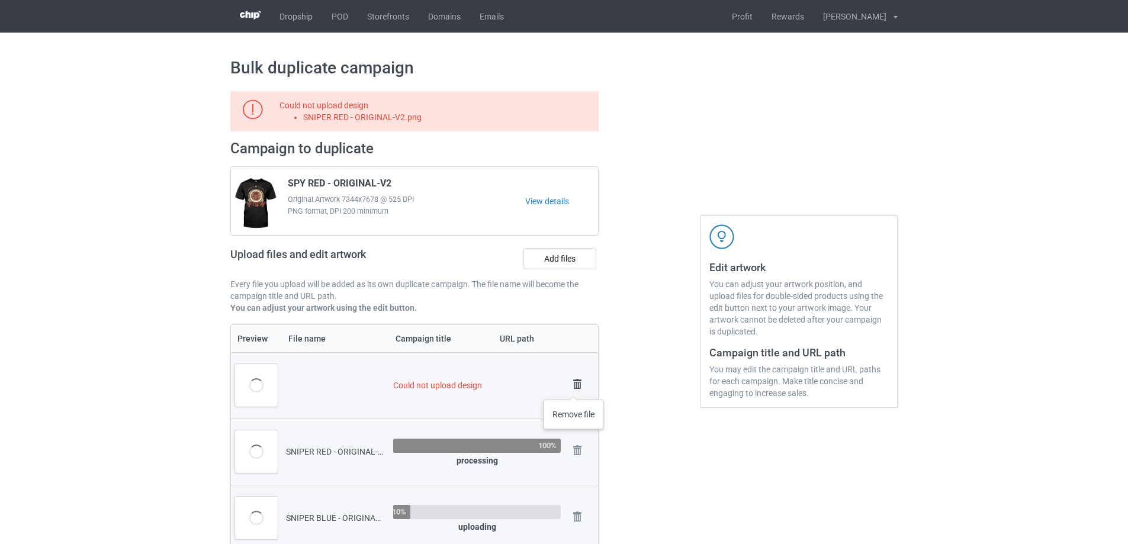
click at [574, 388] on img at bounding box center [577, 384] width 17 height 17
click at [573, 381] on img at bounding box center [577, 384] width 17 height 17
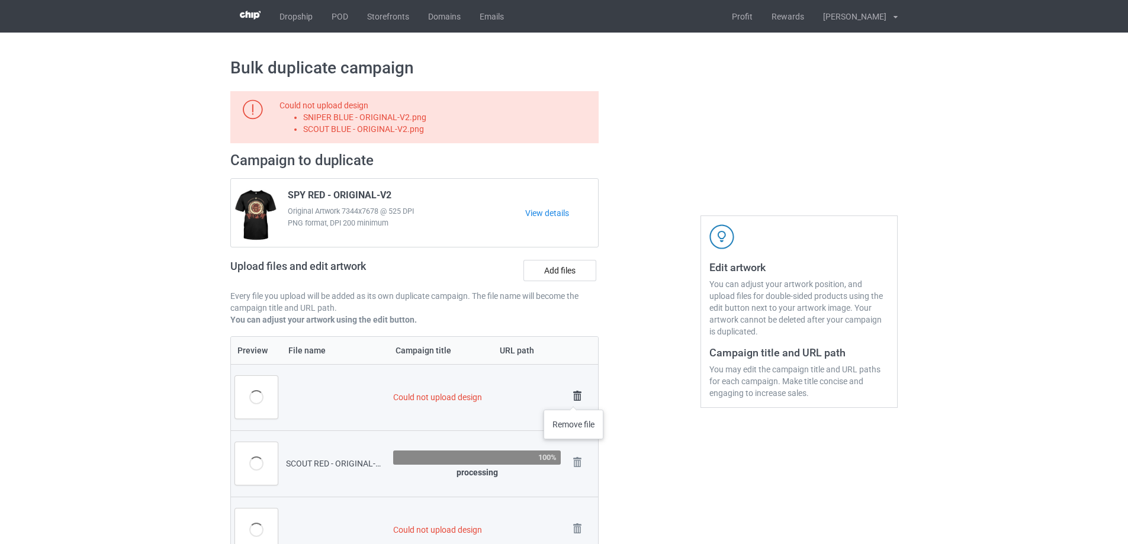
click at [574, 393] on img at bounding box center [577, 396] width 17 height 17
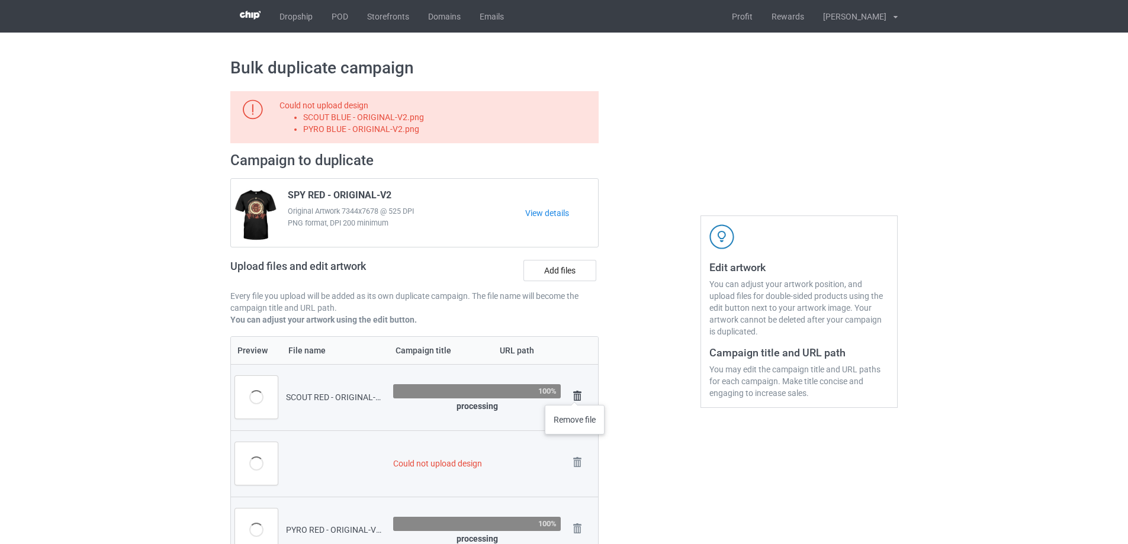
click at [575, 393] on img at bounding box center [577, 396] width 17 height 17
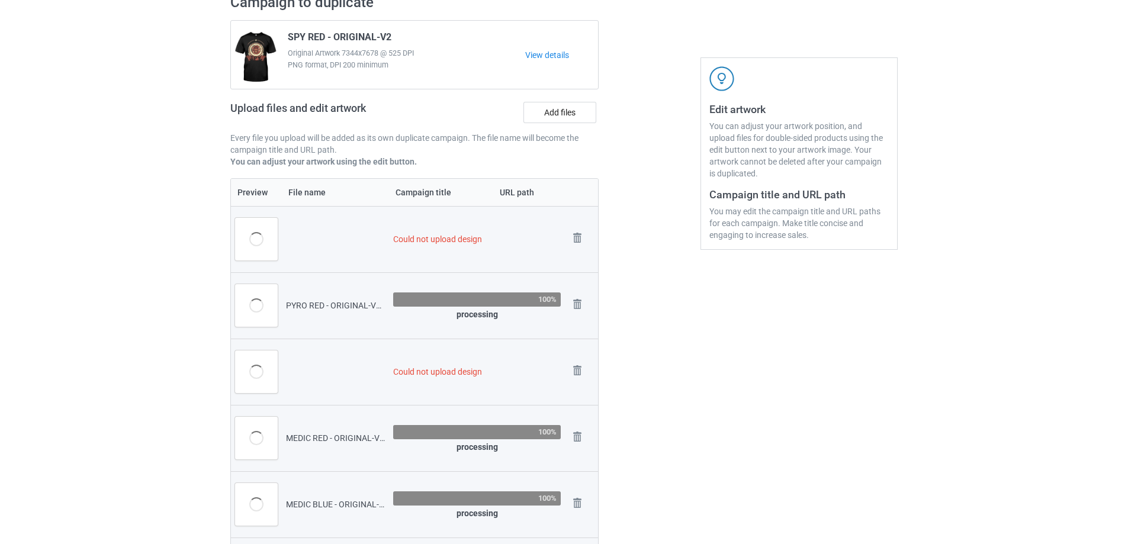
scroll to position [189, 0]
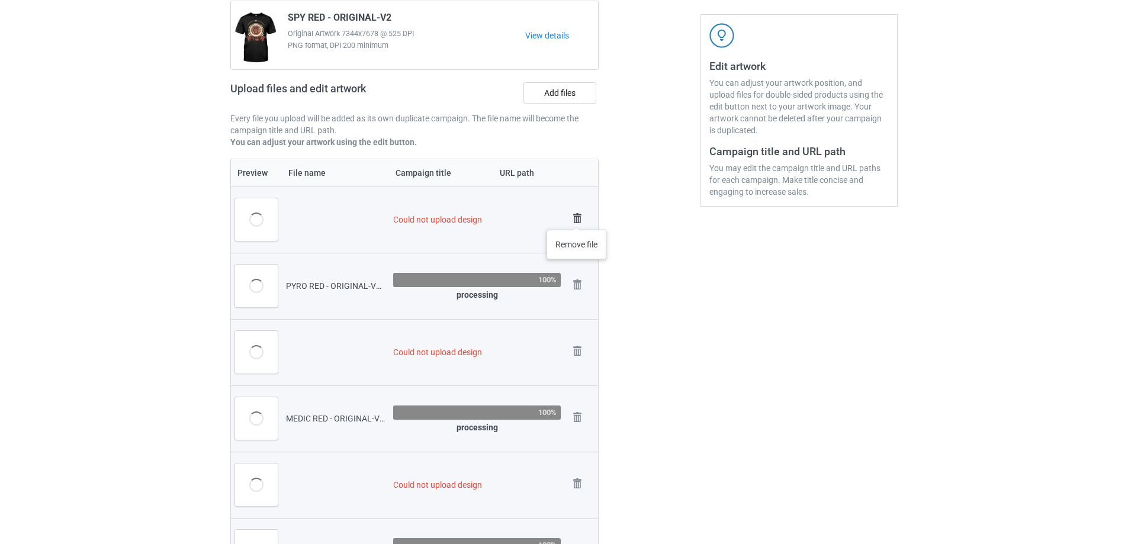
click at [577, 218] on img at bounding box center [577, 218] width 17 height 17
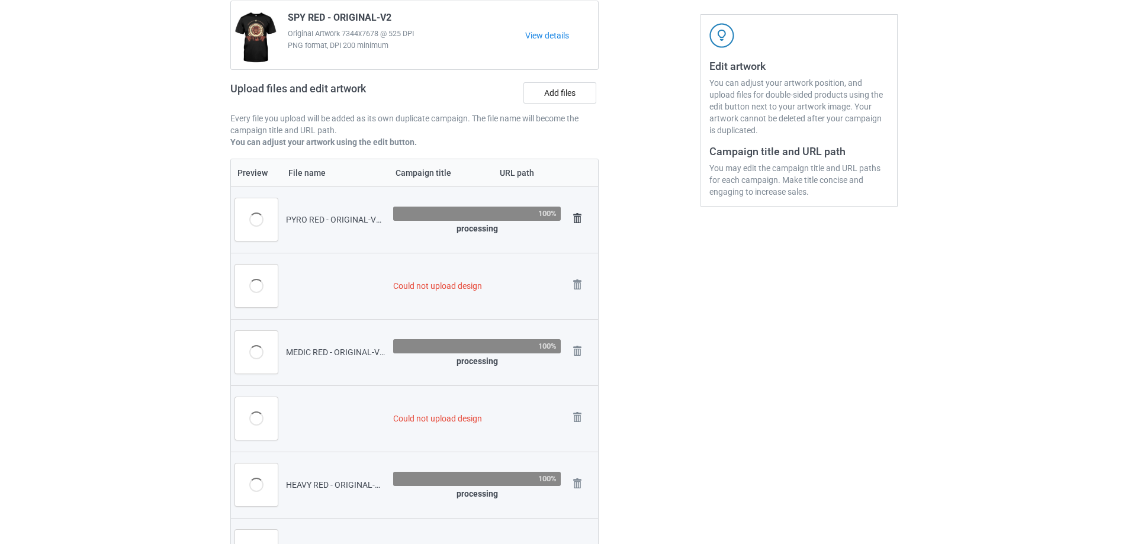
click at [579, 214] on img at bounding box center [577, 218] width 17 height 17
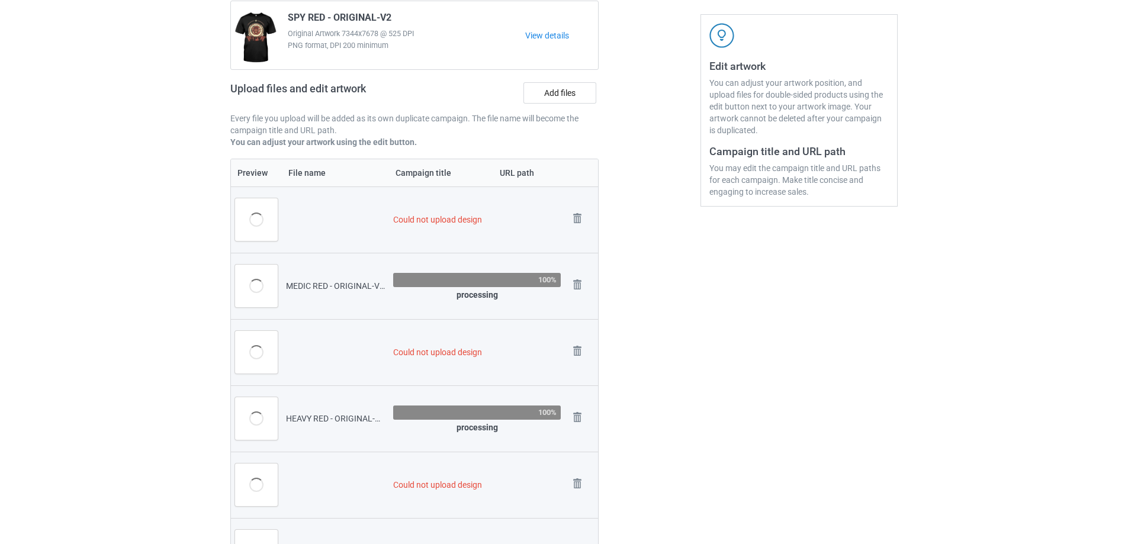
scroll to position [213, 0]
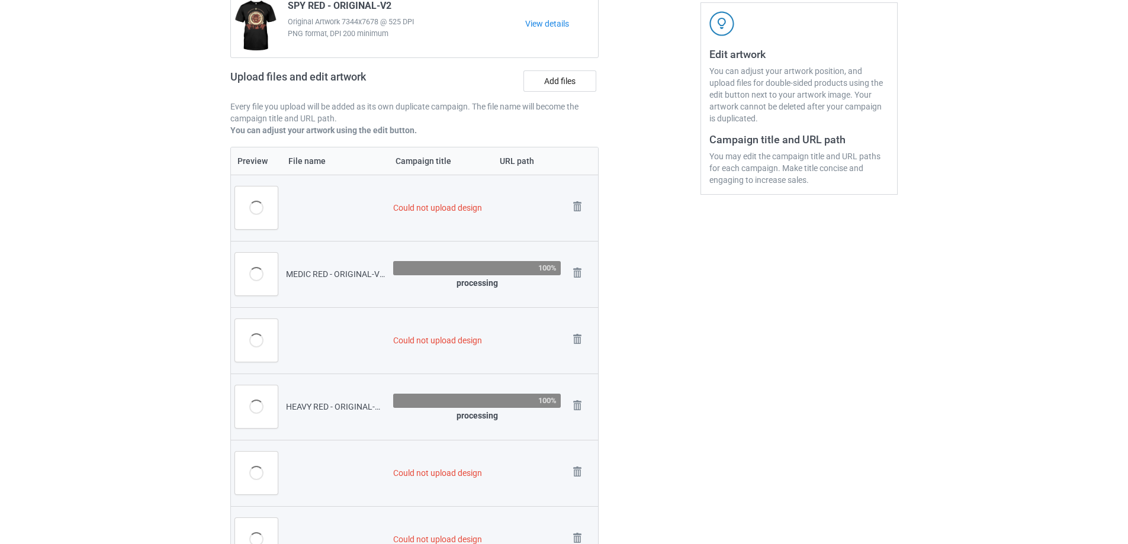
click at [0, 0] on img at bounding box center [0, 0] width 0 height 0
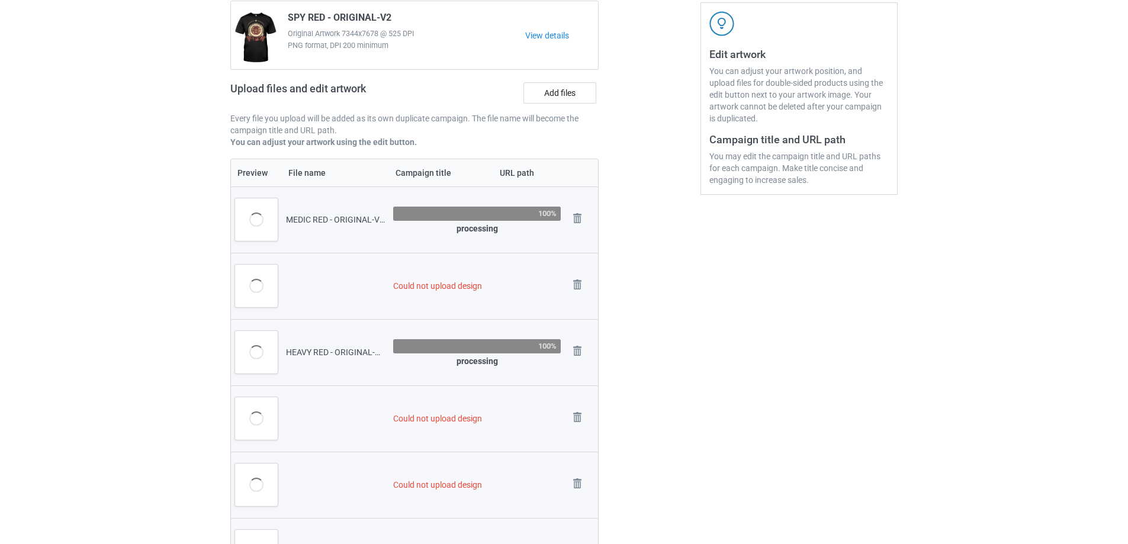
click at [0, 0] on img at bounding box center [0, 0] width 0 height 0
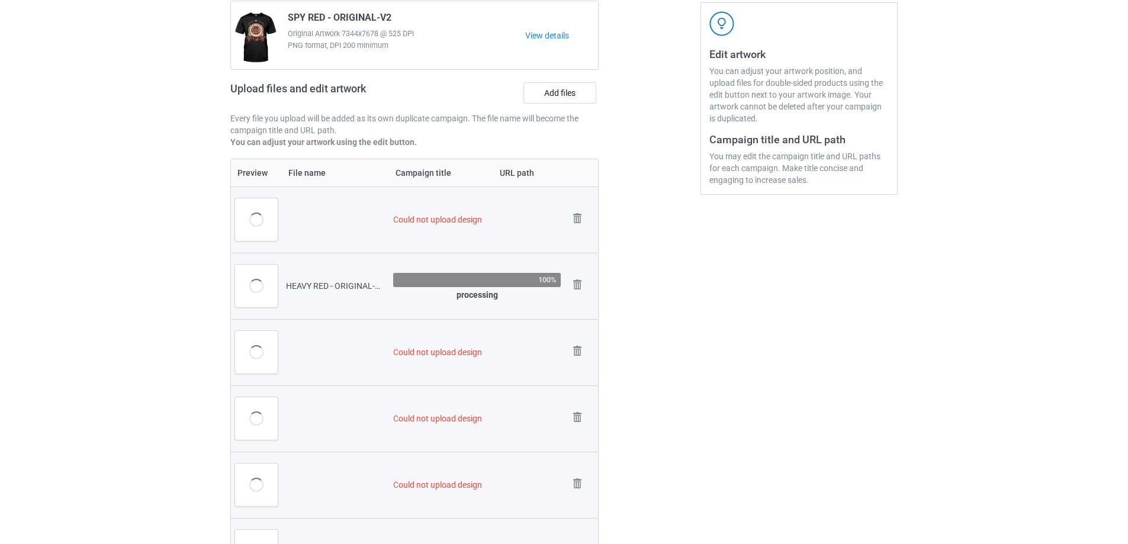
click at [0, 0] on img at bounding box center [0, 0] width 0 height 0
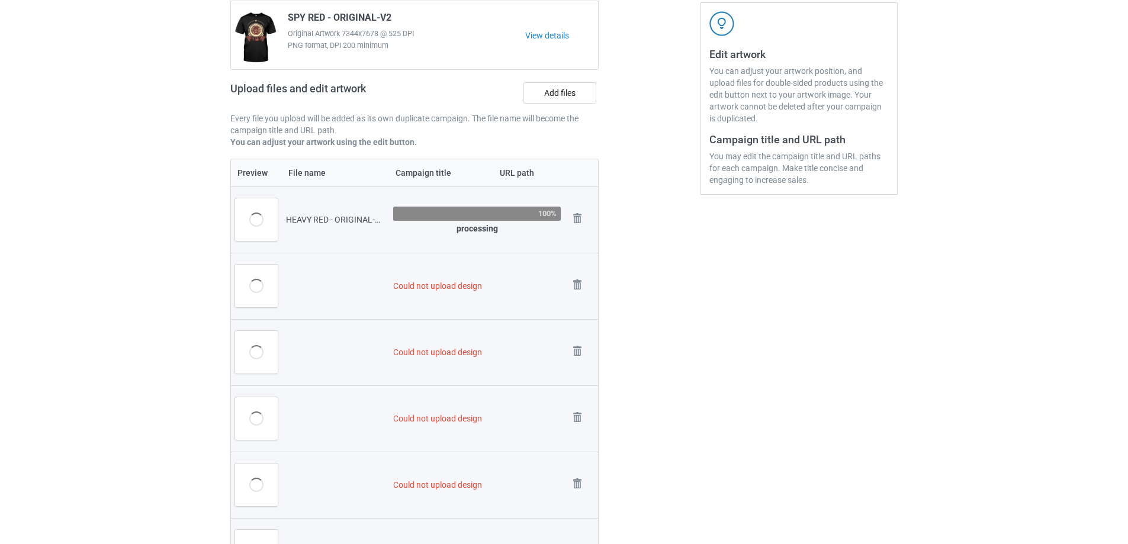
click at [0, 0] on img at bounding box center [0, 0] width 0 height 0
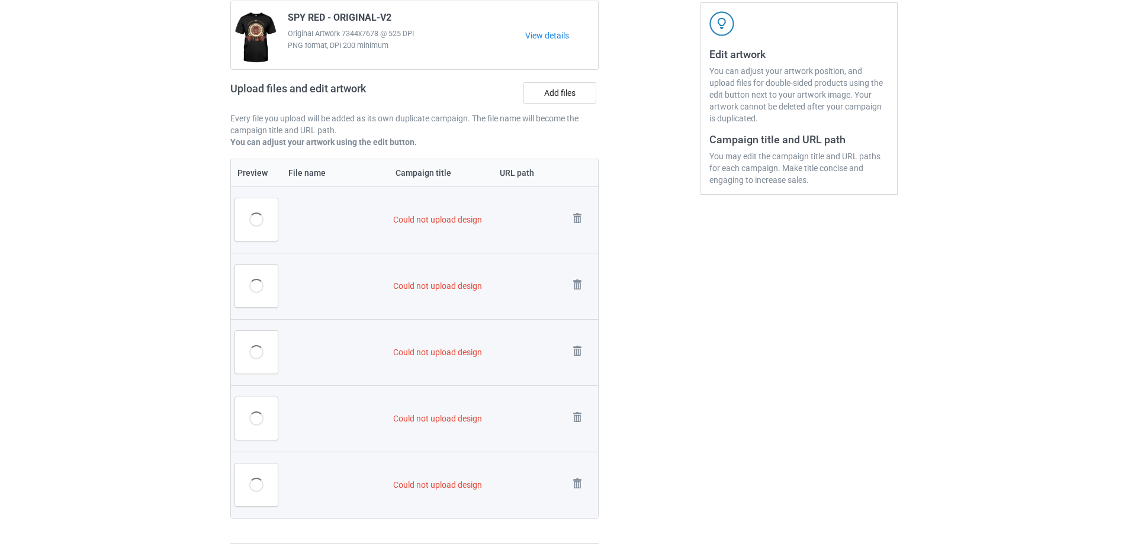
click at [0, 0] on img at bounding box center [0, 0] width 0 height 0
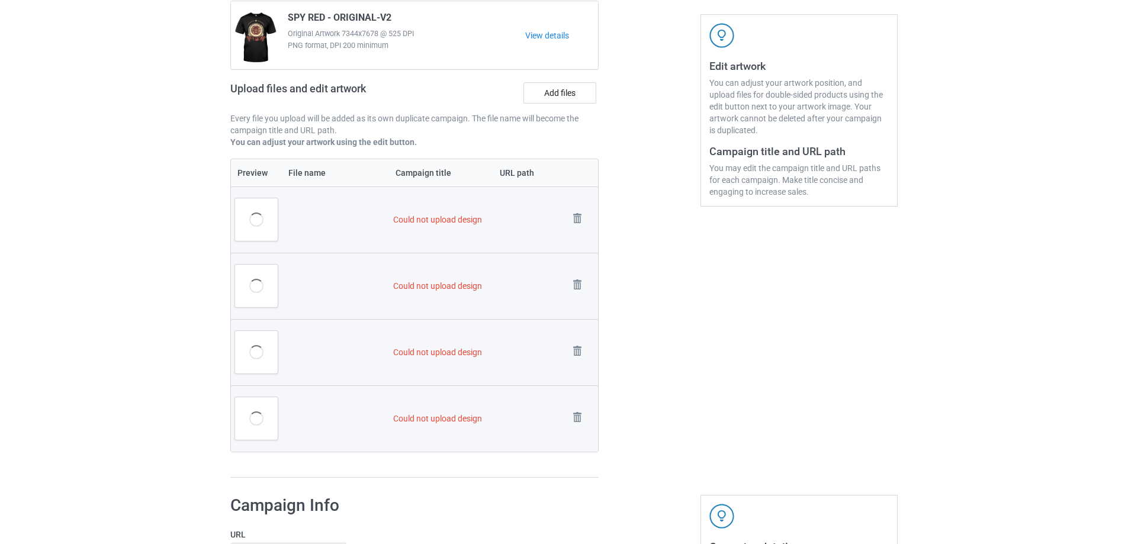
click at [0, 0] on img at bounding box center [0, 0] width 0 height 0
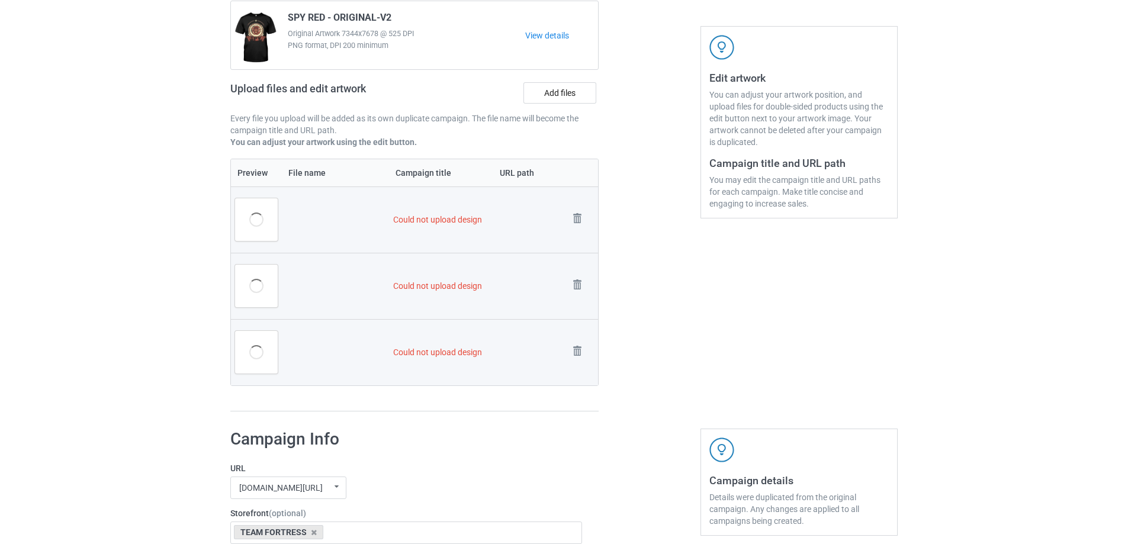
click at [0, 0] on img at bounding box center [0, 0] width 0 height 0
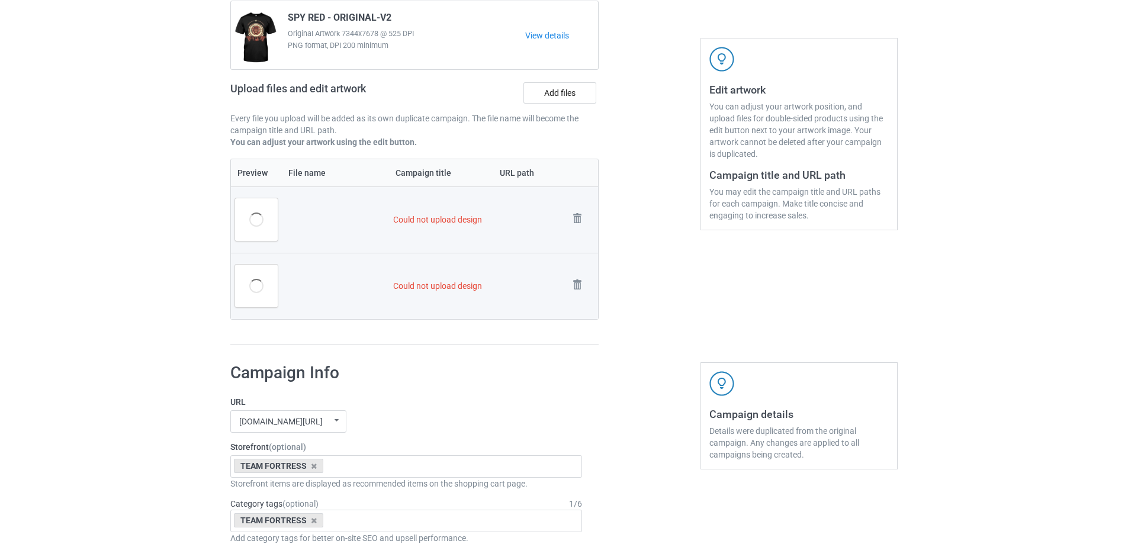
click at [0, 0] on img at bounding box center [0, 0] width 0 height 0
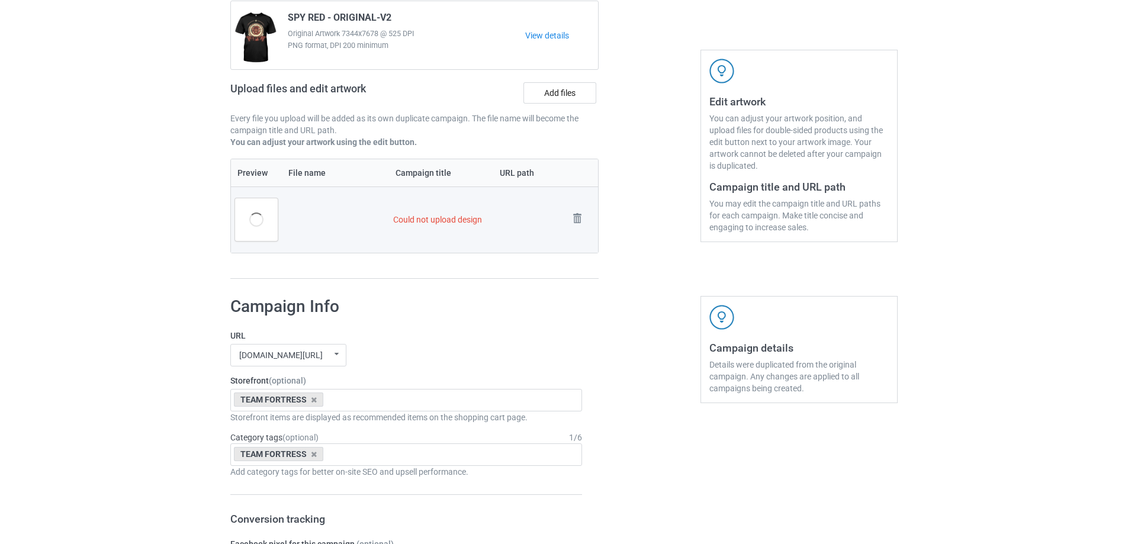
click at [0, 0] on img at bounding box center [0, 0] width 0 height 0
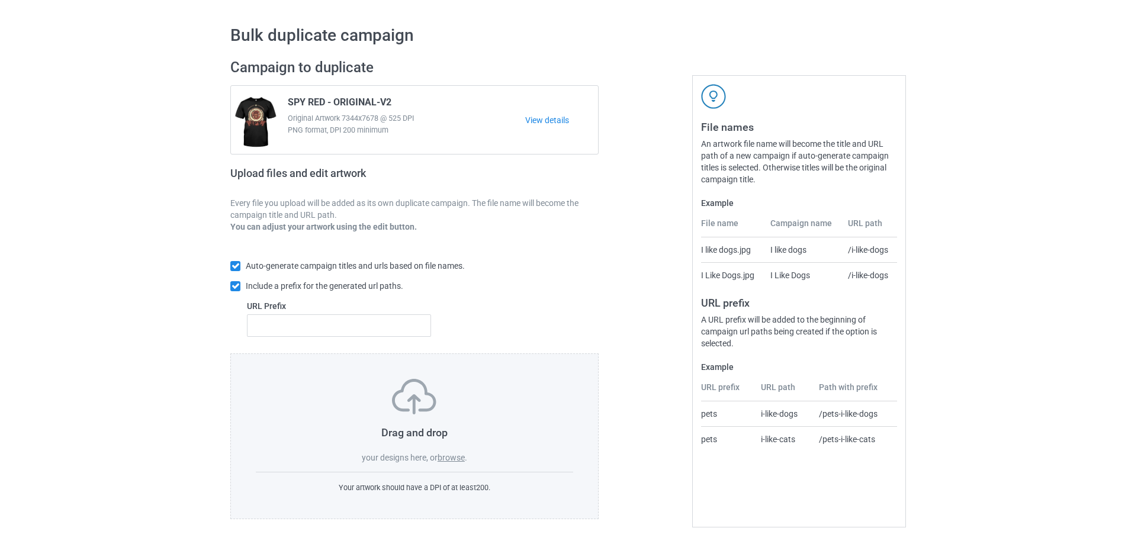
click at [453, 457] on label "browse" at bounding box center [450, 457] width 27 height 9
click at [0, 0] on input "browse" at bounding box center [0, 0] width 0 height 0
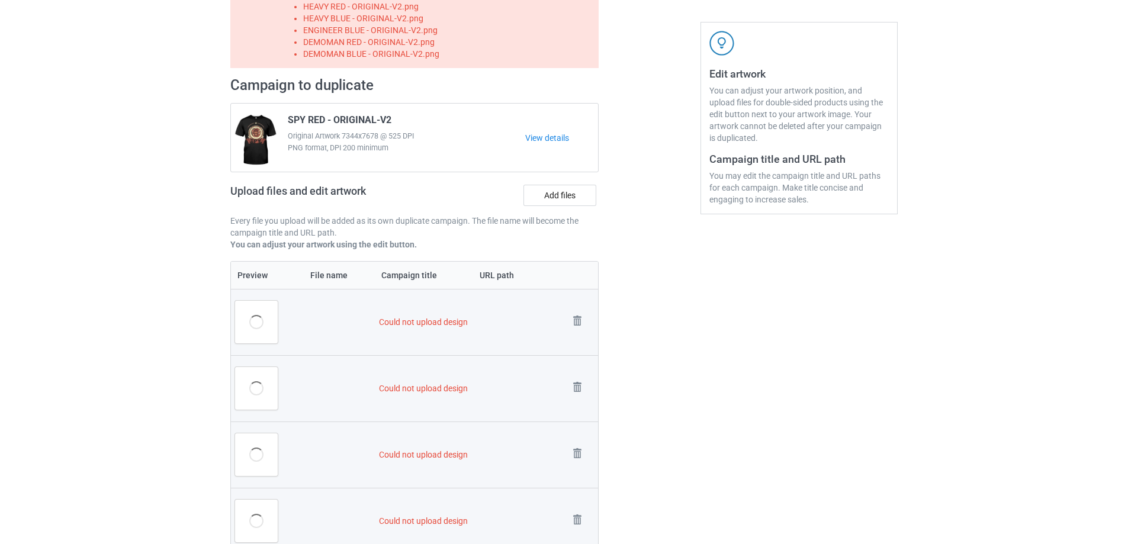
scroll to position [178, 0]
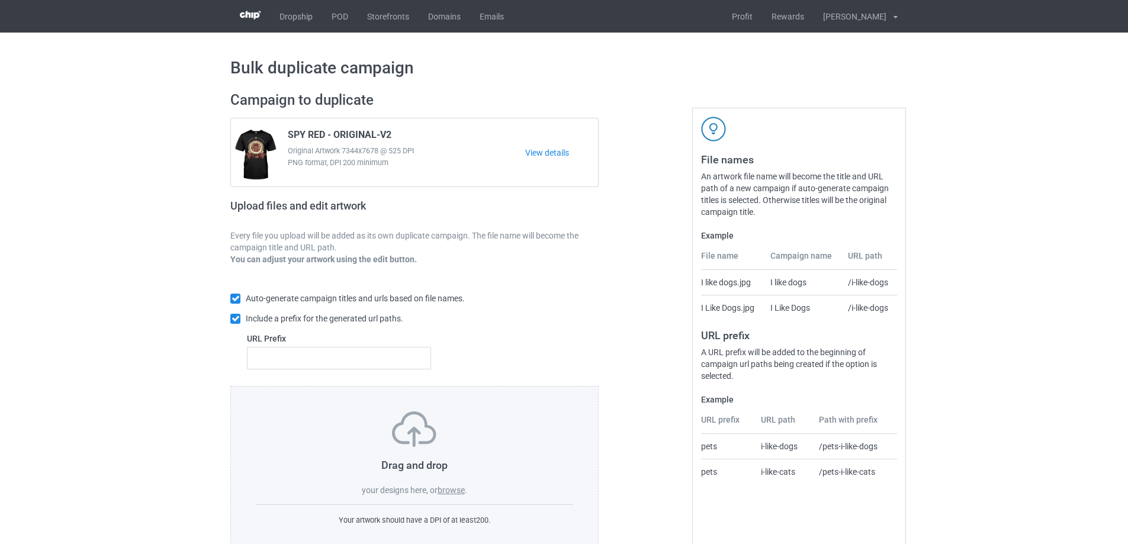
click at [443, 494] on label "browse" at bounding box center [450, 489] width 27 height 9
click at [0, 0] on input "browse" at bounding box center [0, 0] width 0 height 0
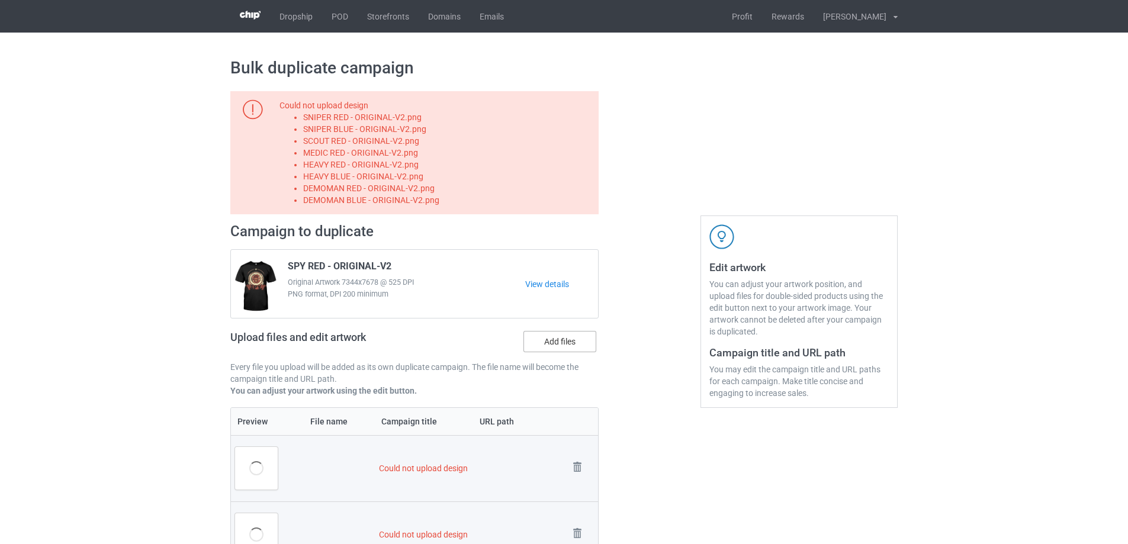
click at [541, 343] on label "Add files" at bounding box center [559, 341] width 73 height 21
click at [0, 0] on input "Add files" at bounding box center [0, 0] width 0 height 0
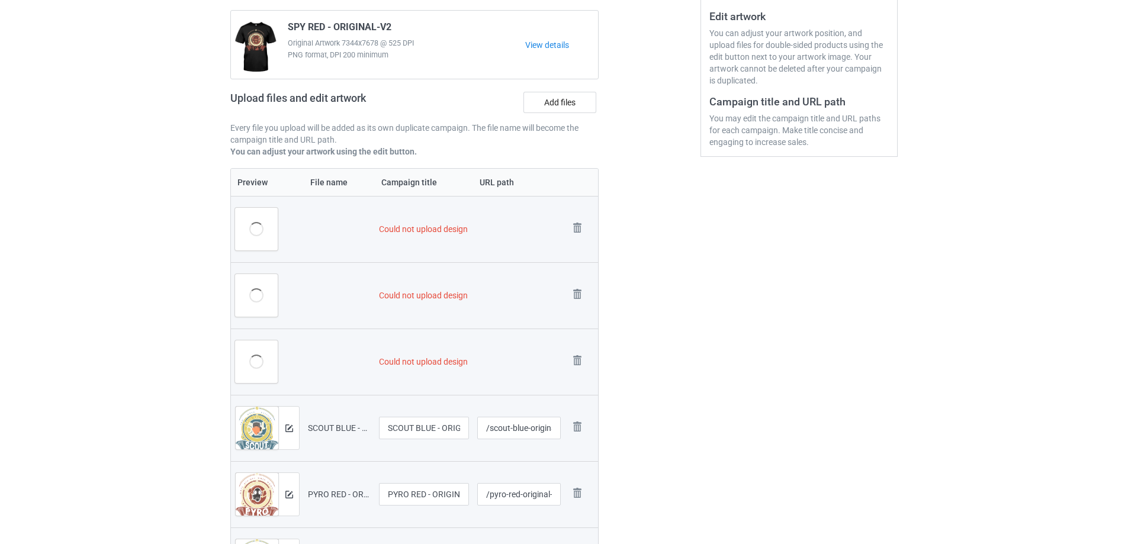
scroll to position [249, 0]
click at [564, 99] on label "Add files" at bounding box center [559, 104] width 73 height 21
click at [0, 0] on input "Add files" at bounding box center [0, 0] width 0 height 0
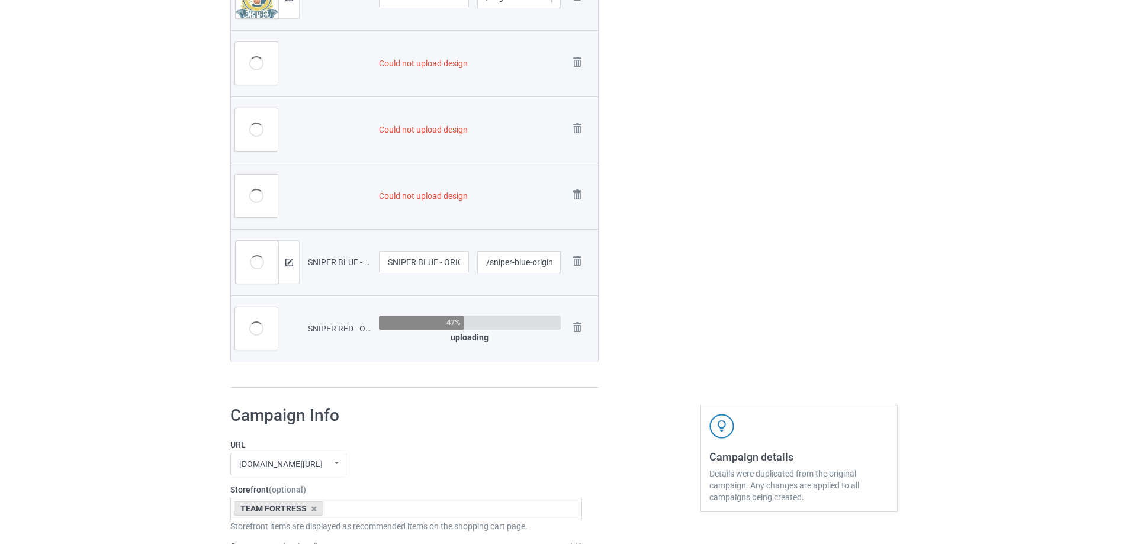
scroll to position [1196, 0]
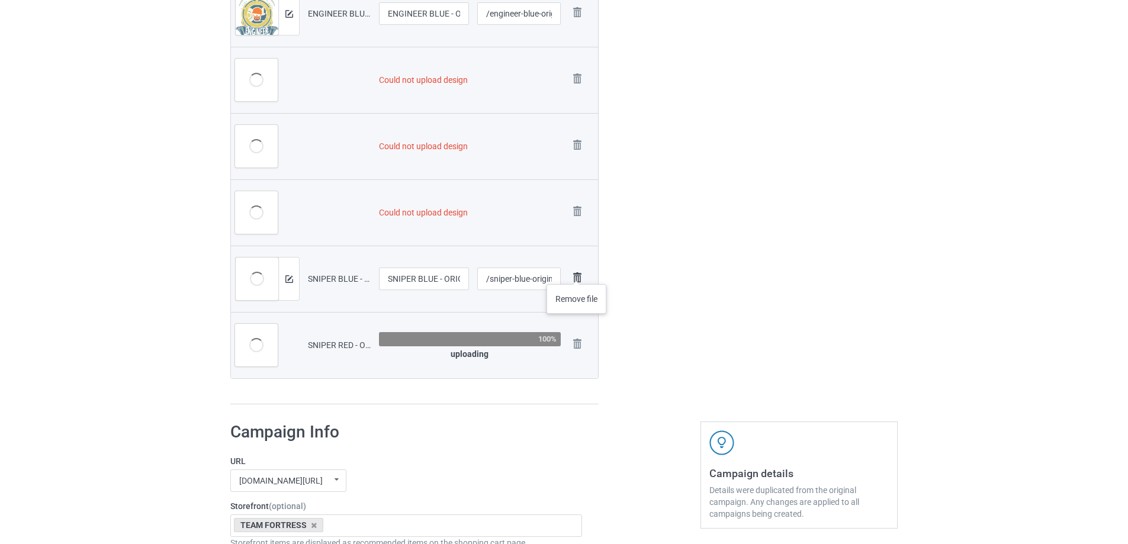
click at [577, 272] on img at bounding box center [577, 277] width 17 height 17
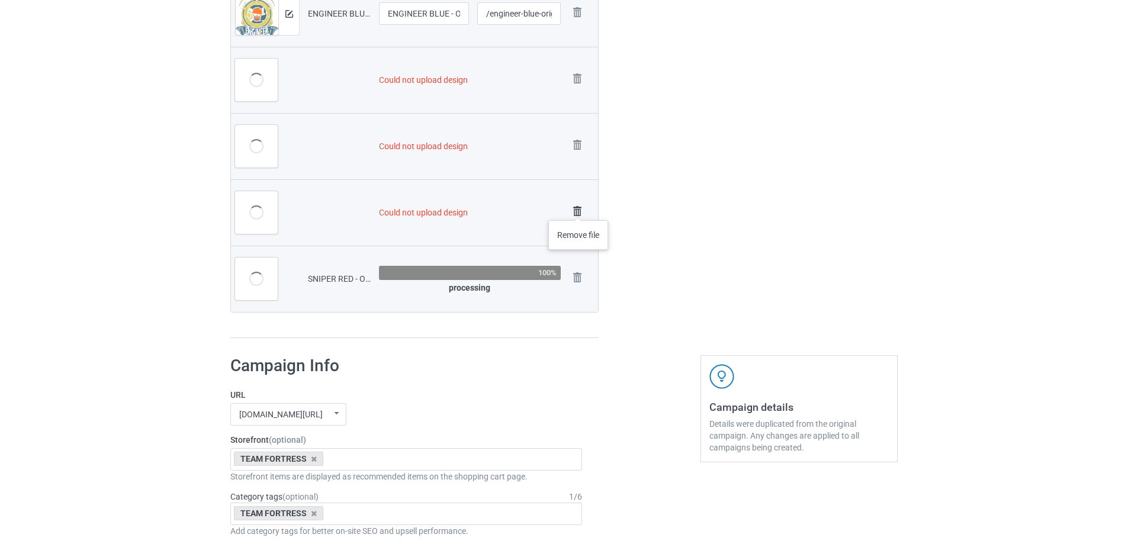
click at [578, 208] on img at bounding box center [577, 211] width 17 height 17
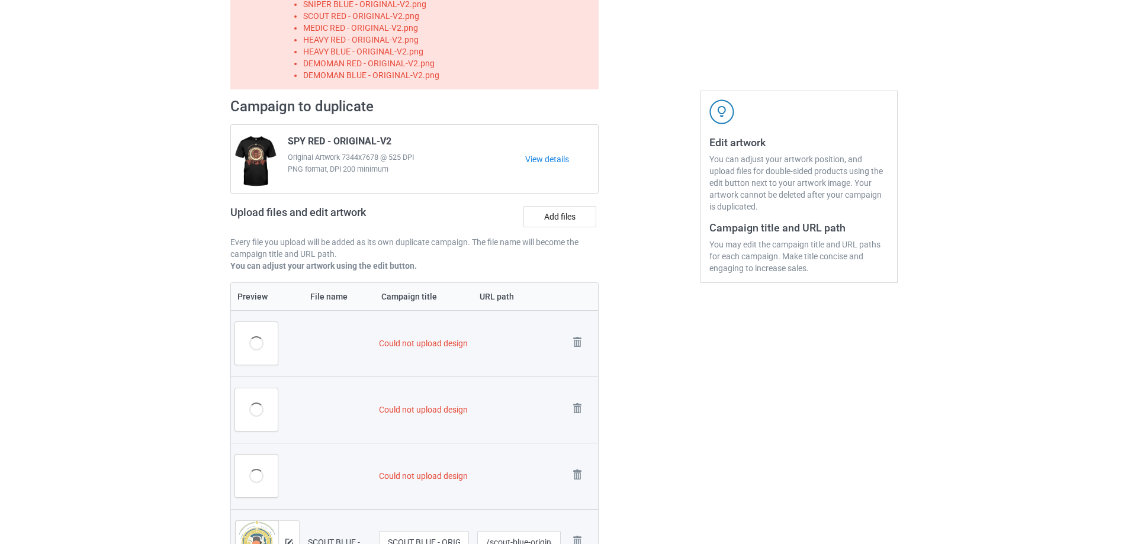
scroll to position [118, 0]
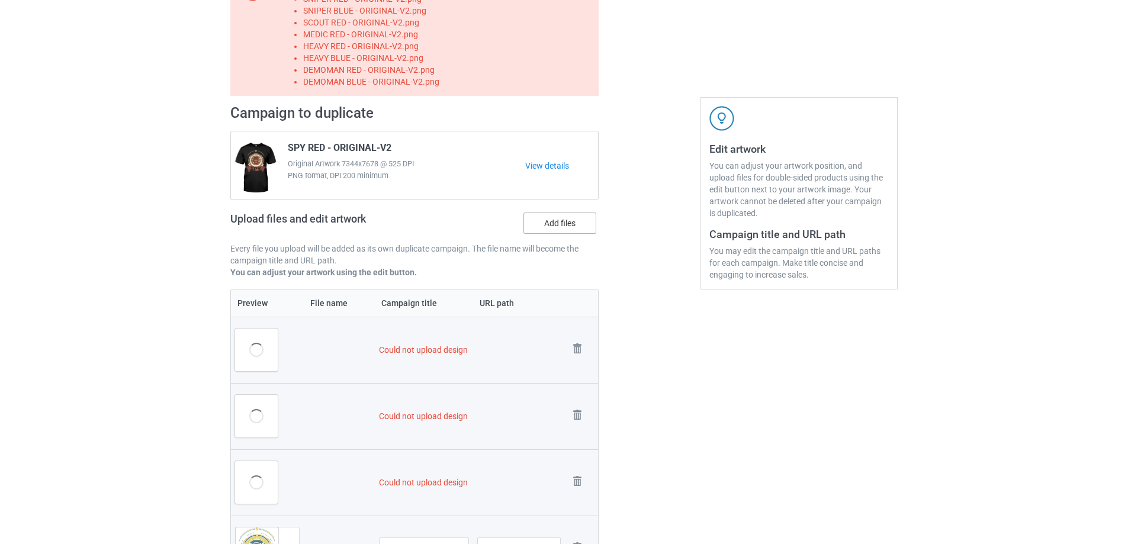
click at [572, 224] on label "Add files" at bounding box center [559, 223] width 73 height 21
click at [0, 0] on input "Add files" at bounding box center [0, 0] width 0 height 0
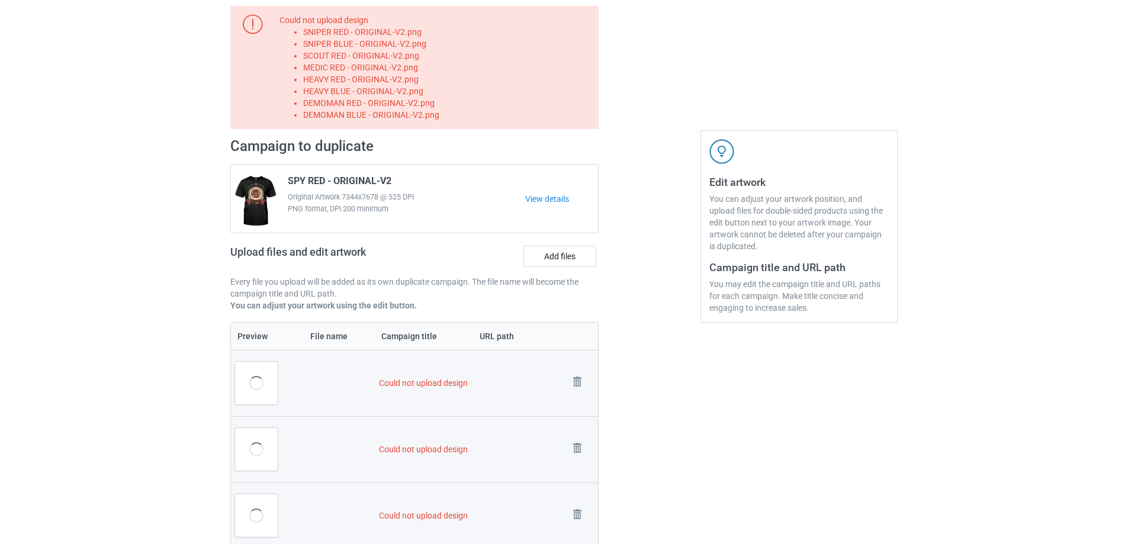
scroll to position [59, 0]
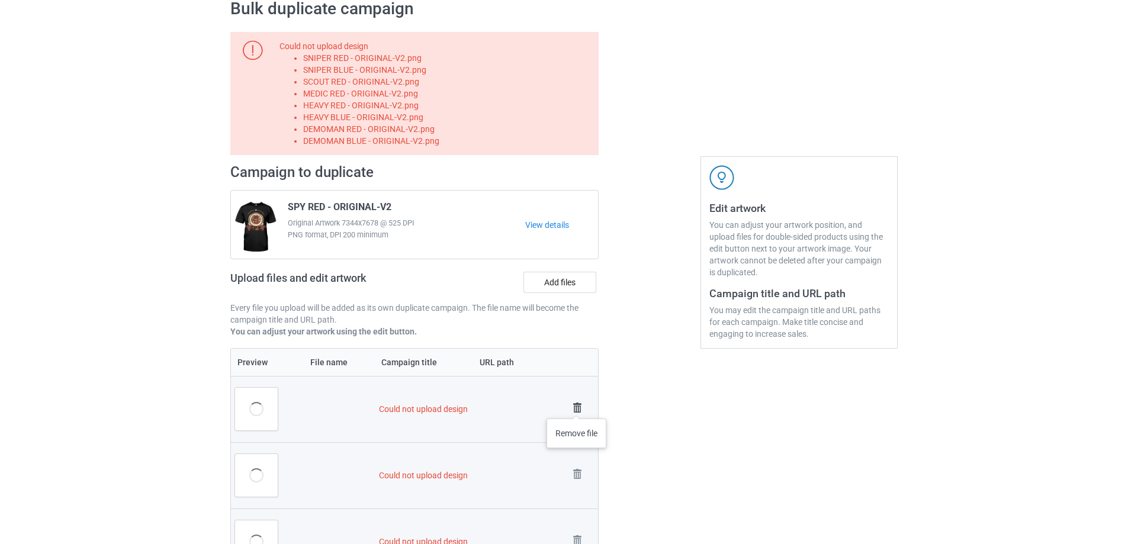
click at [577, 407] on img at bounding box center [577, 408] width 17 height 17
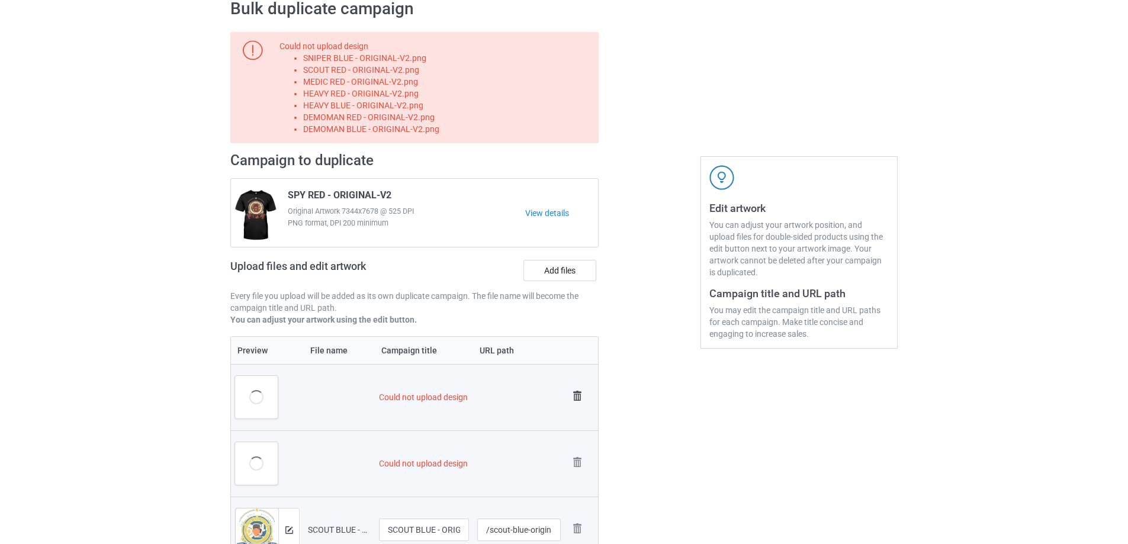
click at [576, 396] on img at bounding box center [577, 396] width 17 height 17
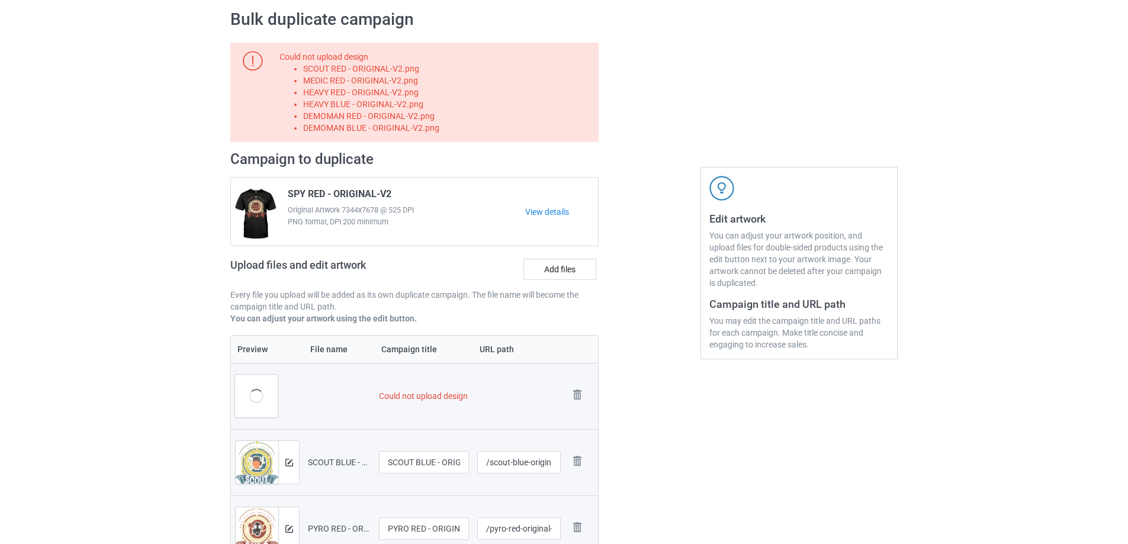
scroll to position [0, 0]
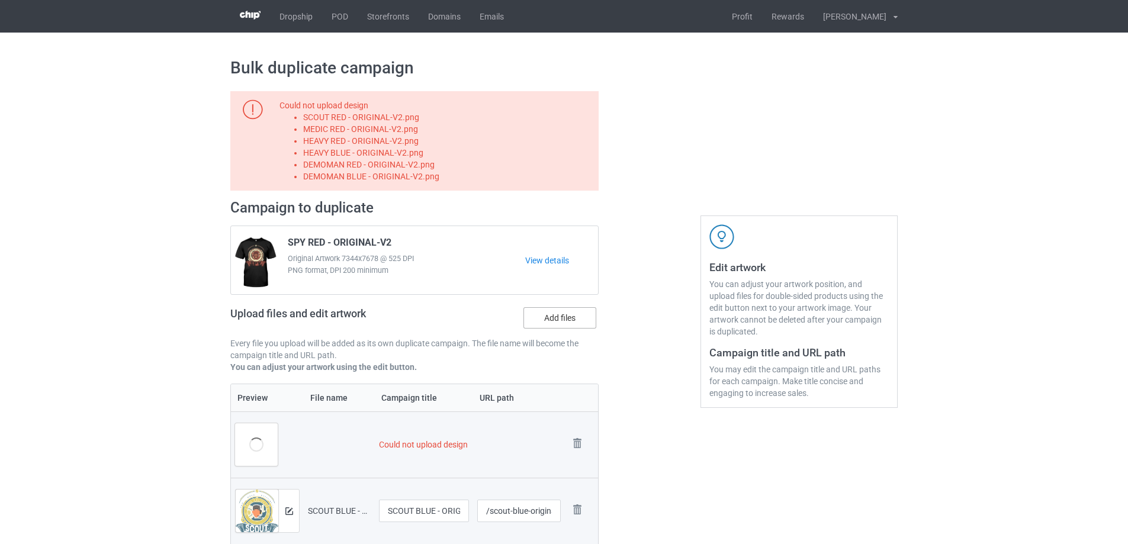
click at [542, 311] on label "Add files" at bounding box center [559, 317] width 73 height 21
click at [0, 0] on input "Add files" at bounding box center [0, 0] width 0 height 0
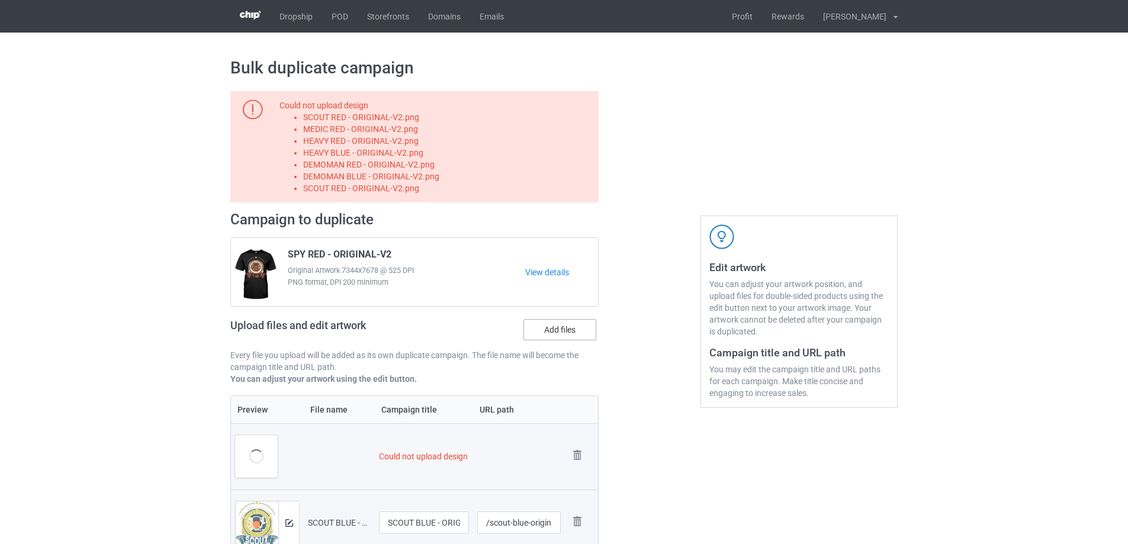
click at [568, 337] on label "Add files" at bounding box center [559, 329] width 73 height 21
click at [0, 0] on input "Add files" at bounding box center [0, 0] width 0 height 0
click at [565, 330] on label "Add files" at bounding box center [559, 329] width 73 height 21
click at [0, 0] on input "Add files" at bounding box center [0, 0] width 0 height 0
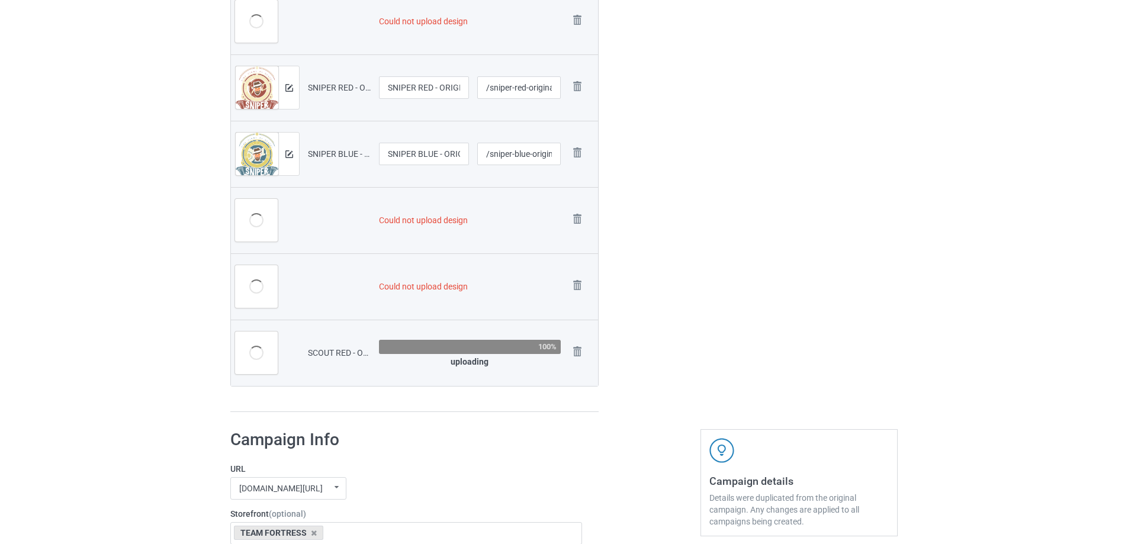
scroll to position [1150, 0]
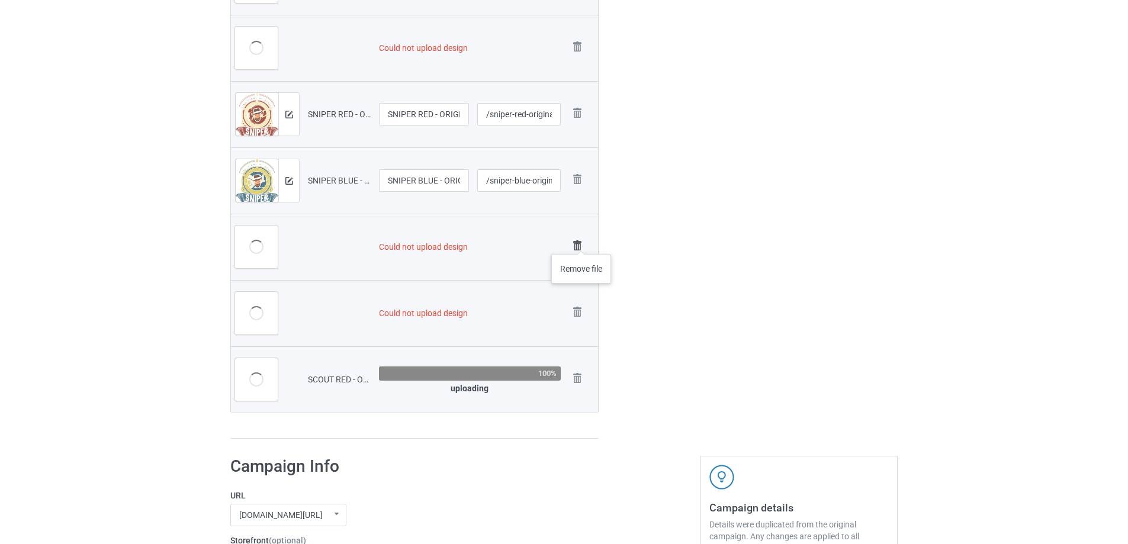
click at [581, 242] on img at bounding box center [577, 245] width 17 height 17
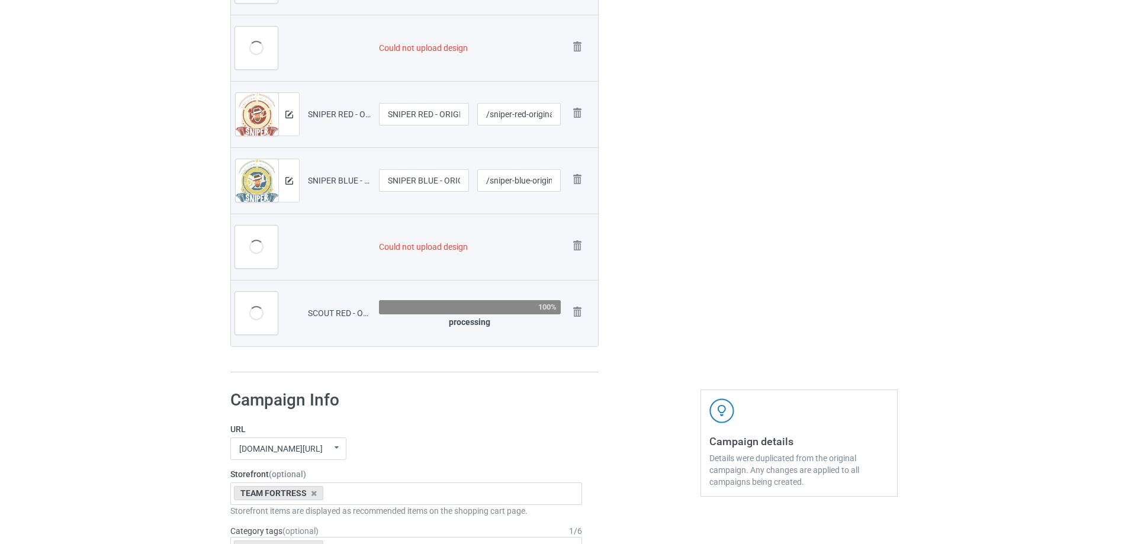
click at [0, 0] on img at bounding box center [0, 0] width 0 height 0
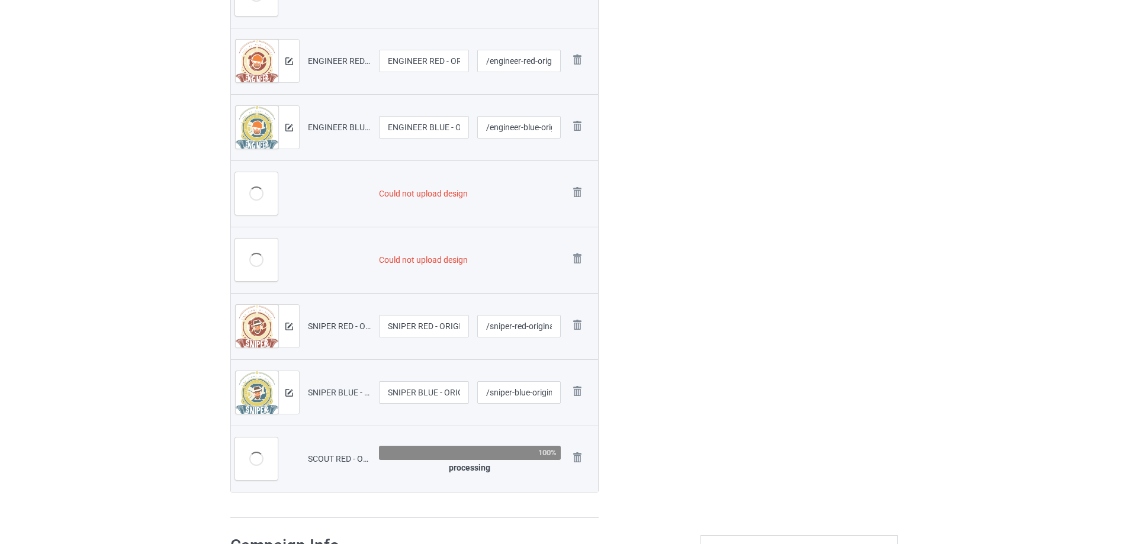
scroll to position [889, 0]
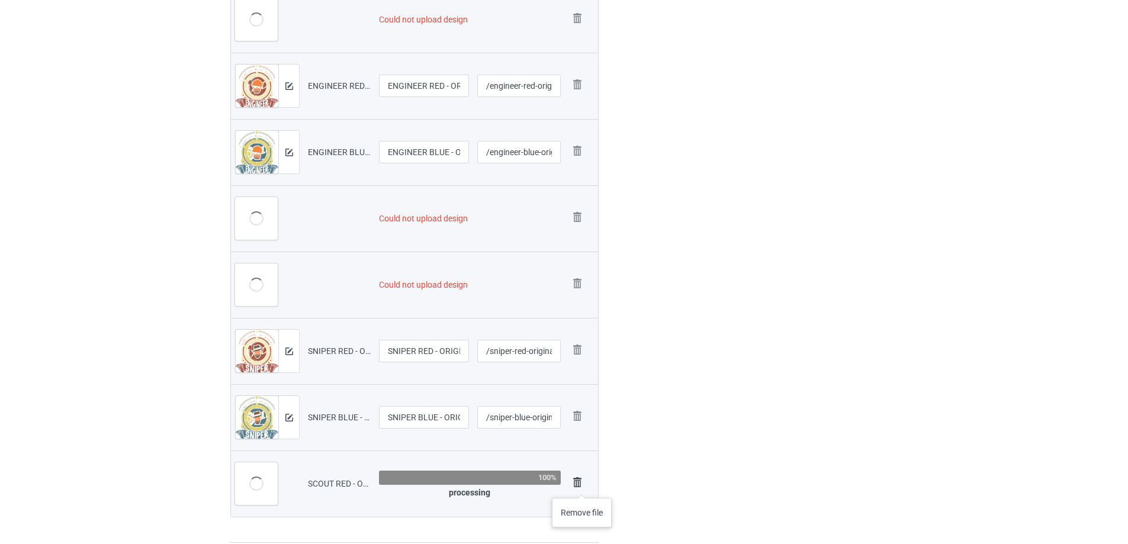
click at [582, 486] on img at bounding box center [577, 482] width 17 height 17
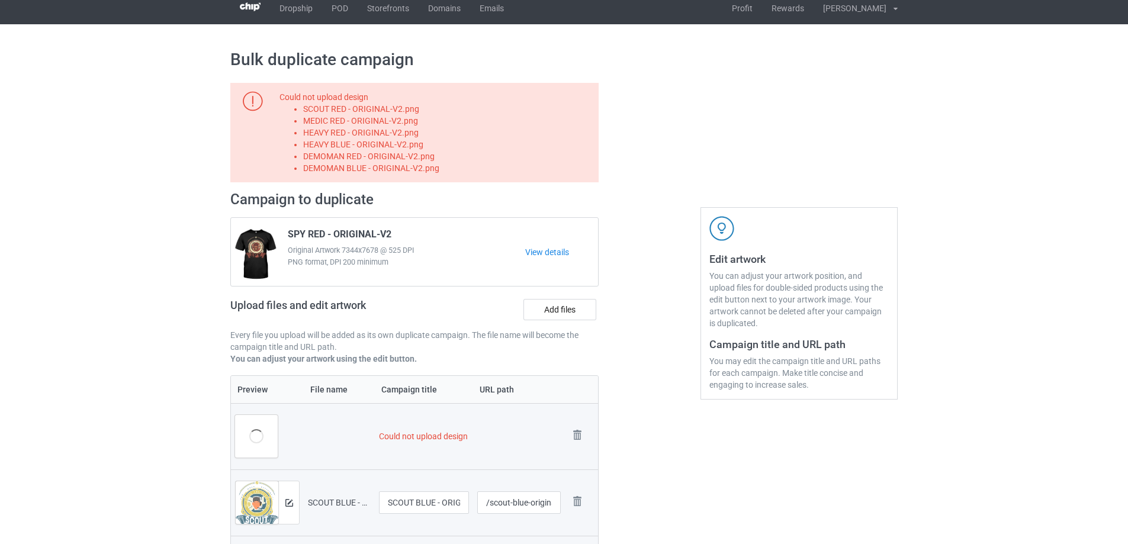
scroll to position [0, 0]
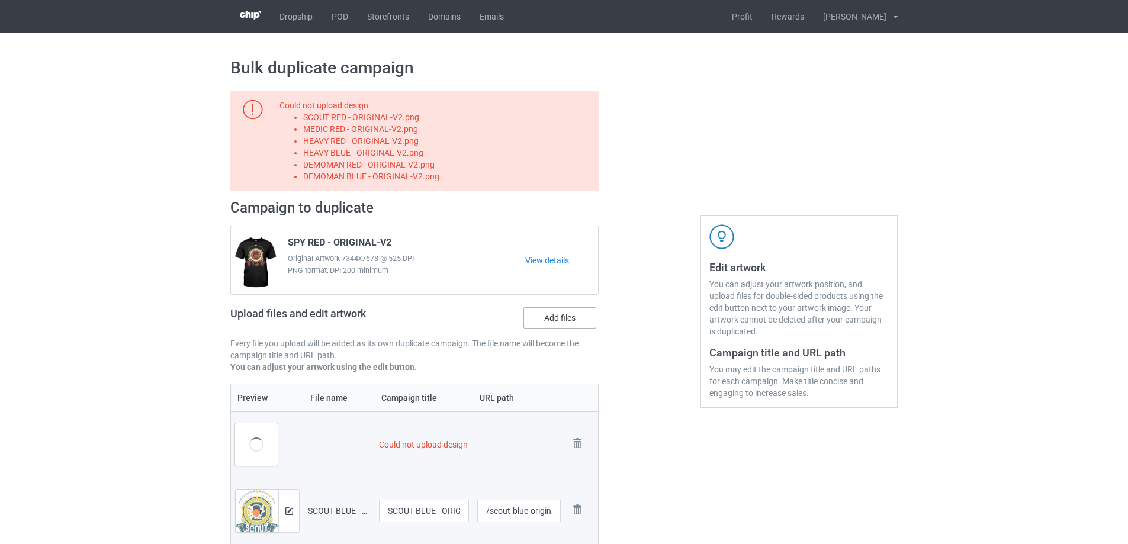
click at [550, 326] on label "Add files" at bounding box center [559, 317] width 73 height 21
click at [0, 0] on input "Add files" at bounding box center [0, 0] width 0 height 0
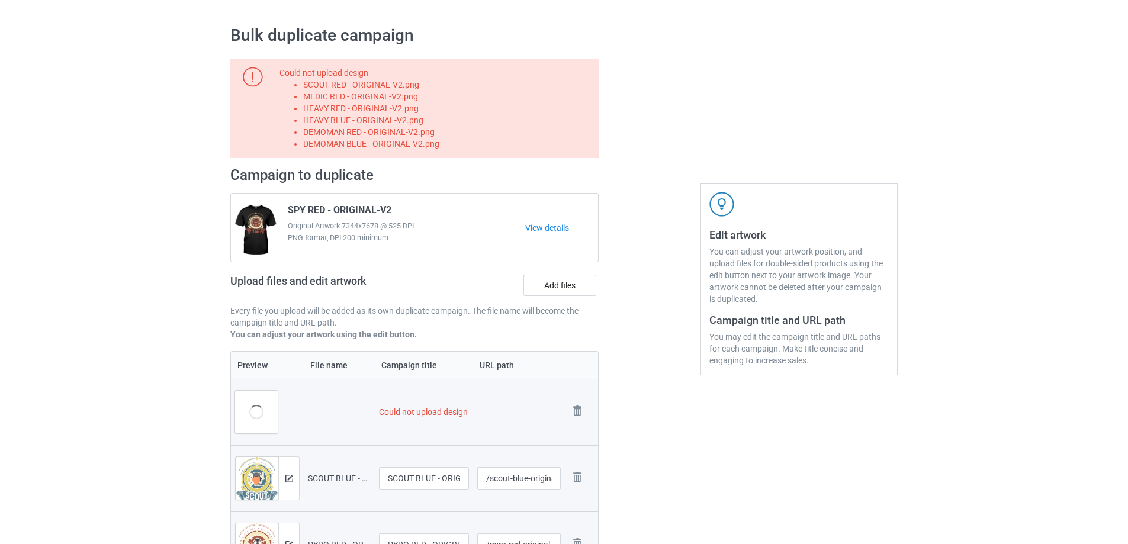
scroll to position [118, 0]
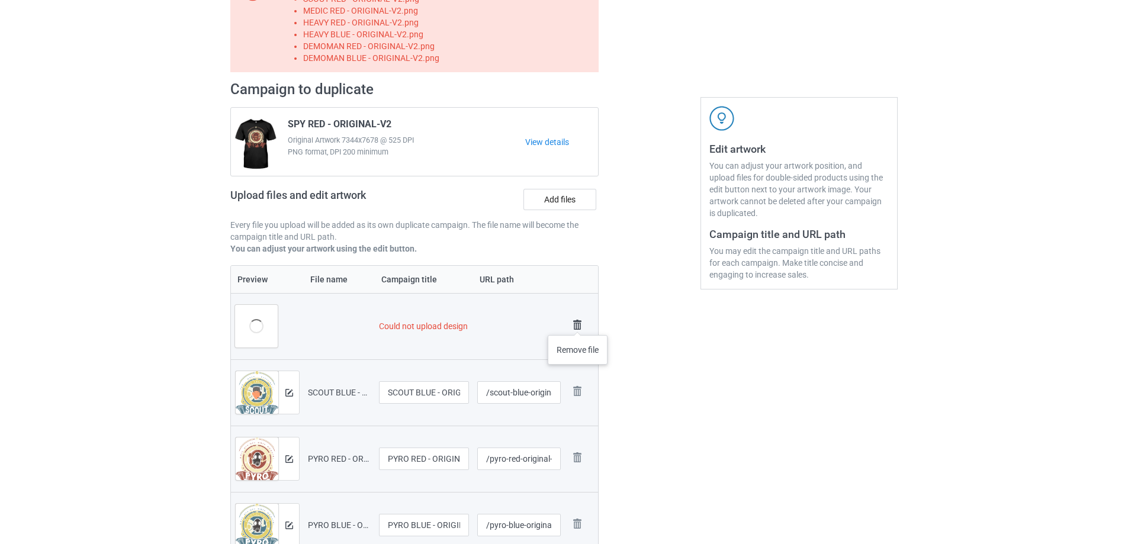
click at [578, 323] on img at bounding box center [577, 325] width 17 height 17
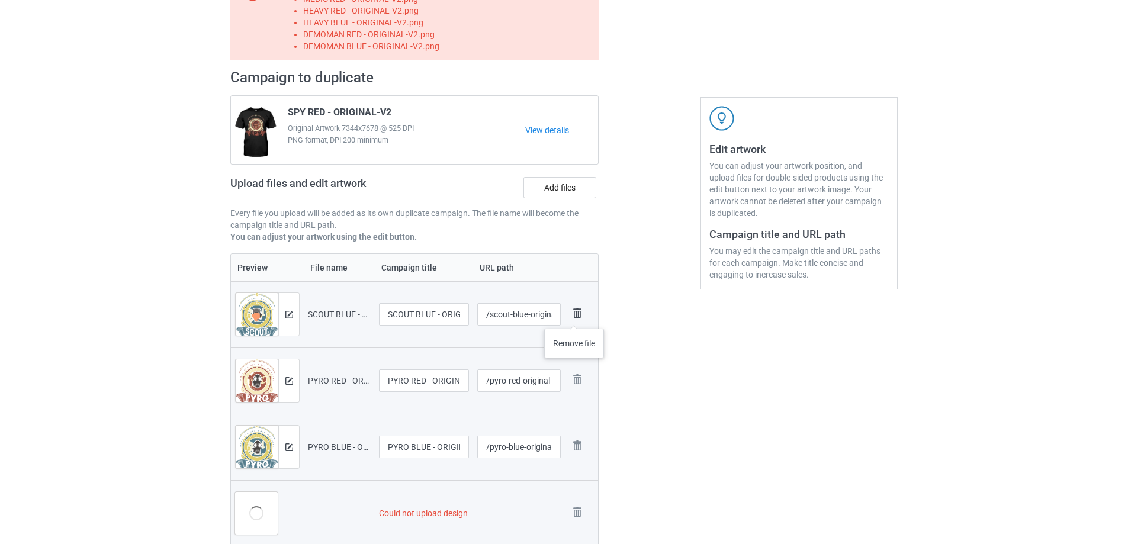
click at [574, 316] on img at bounding box center [577, 313] width 17 height 17
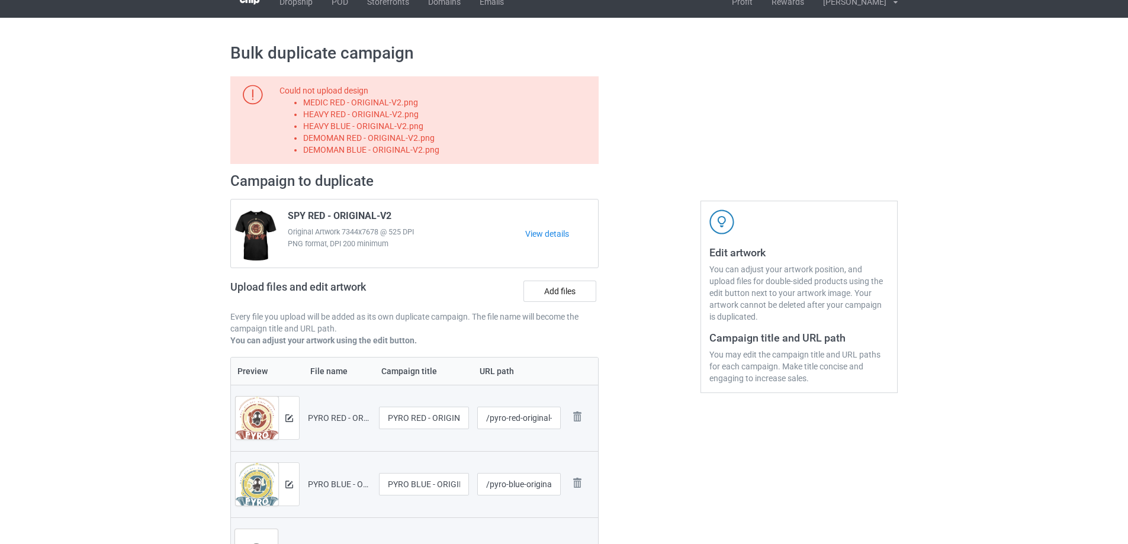
scroll to position [0, 0]
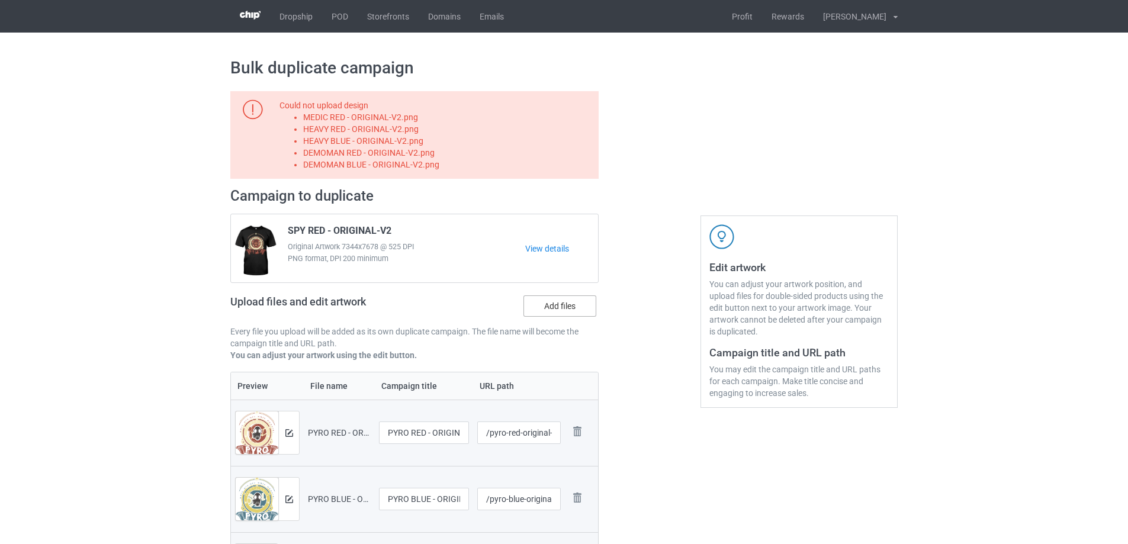
click at [571, 308] on label "Add files" at bounding box center [559, 305] width 73 height 21
click at [0, 0] on input "Add files" at bounding box center [0, 0] width 0 height 0
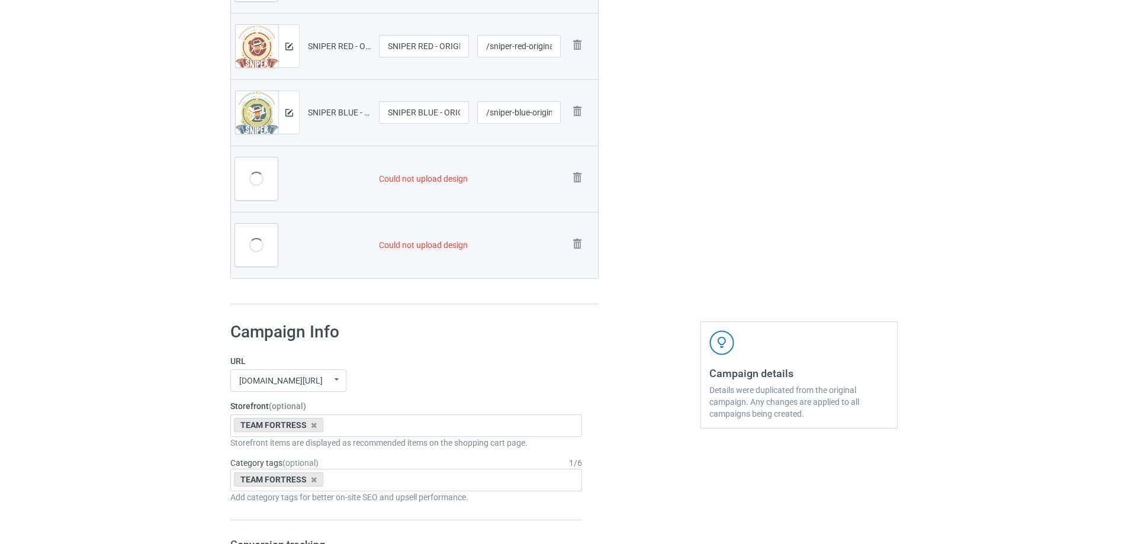
scroll to position [912, 0]
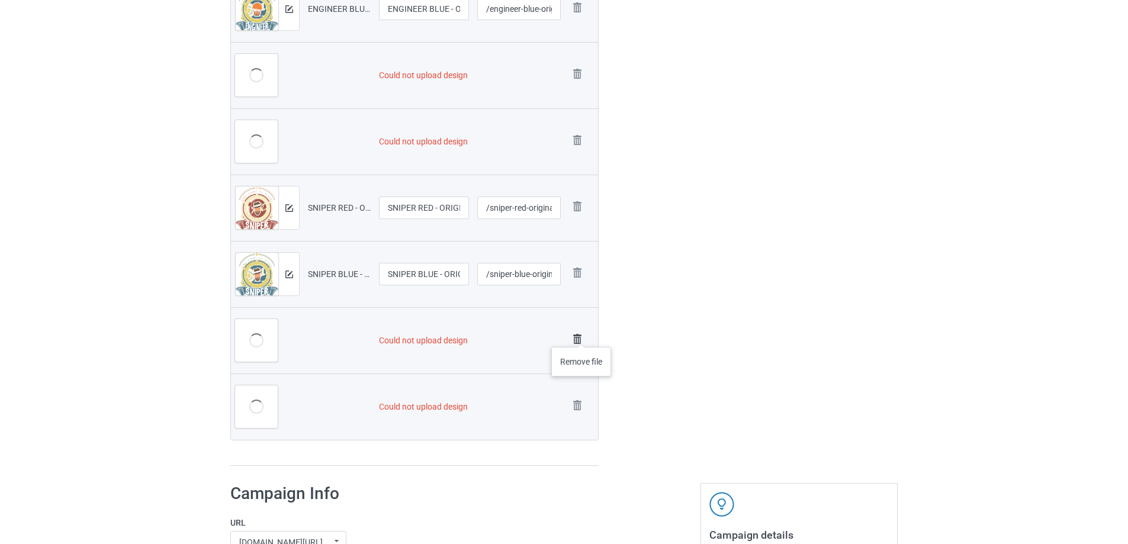
click at [579, 334] on img at bounding box center [577, 339] width 17 height 17
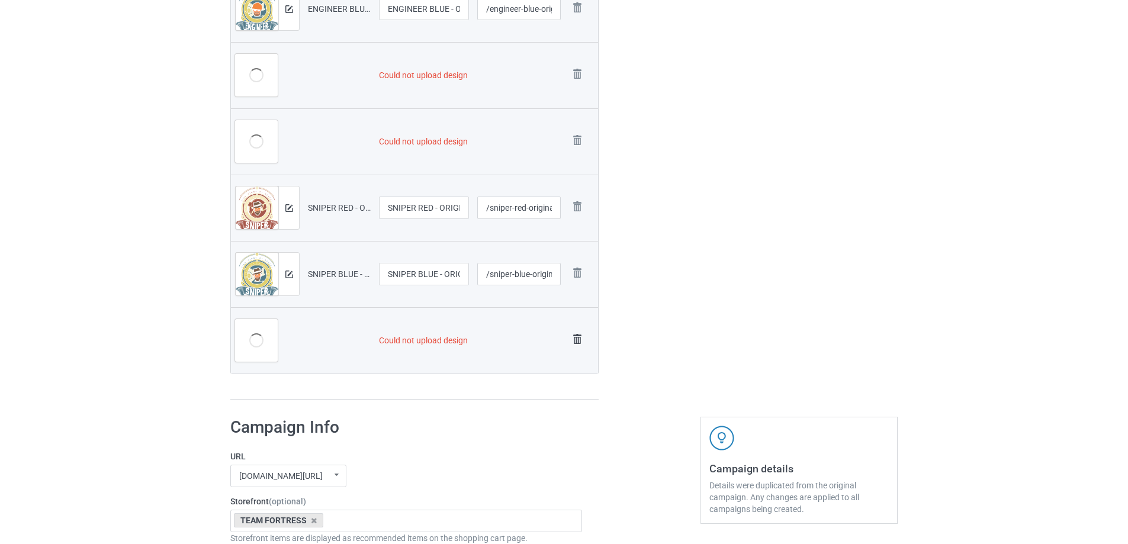
click at [579, 334] on img at bounding box center [577, 339] width 17 height 17
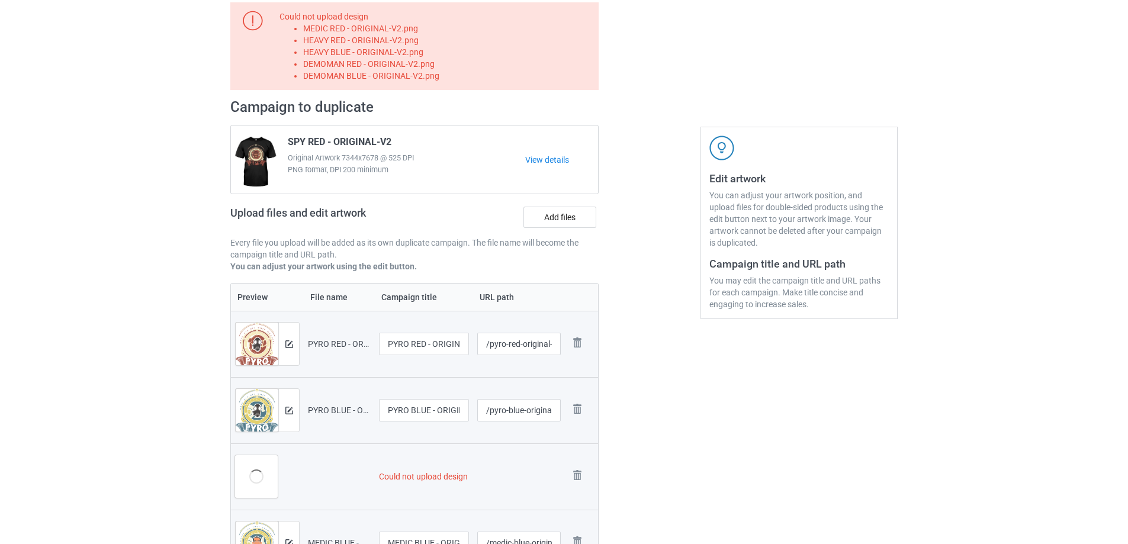
scroll to position [237, 0]
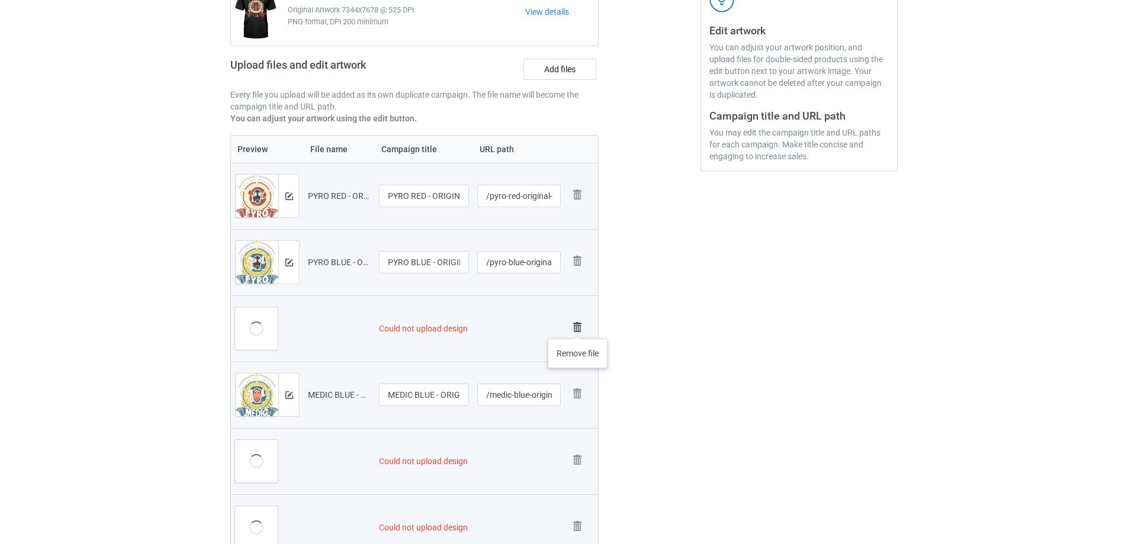
click at [578, 327] on img at bounding box center [577, 327] width 17 height 17
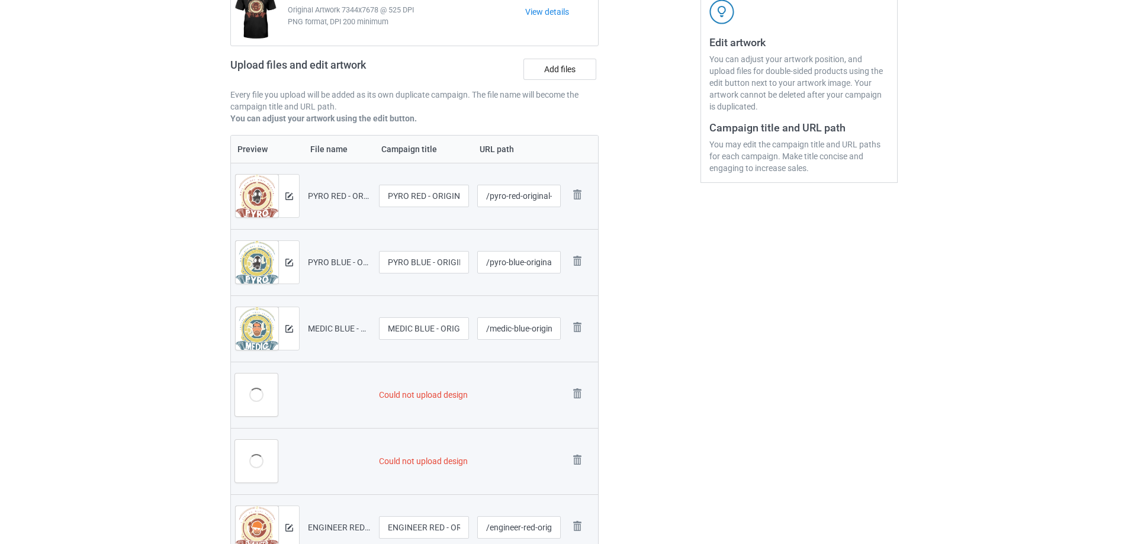
click at [0, 0] on img at bounding box center [0, 0] width 0 height 0
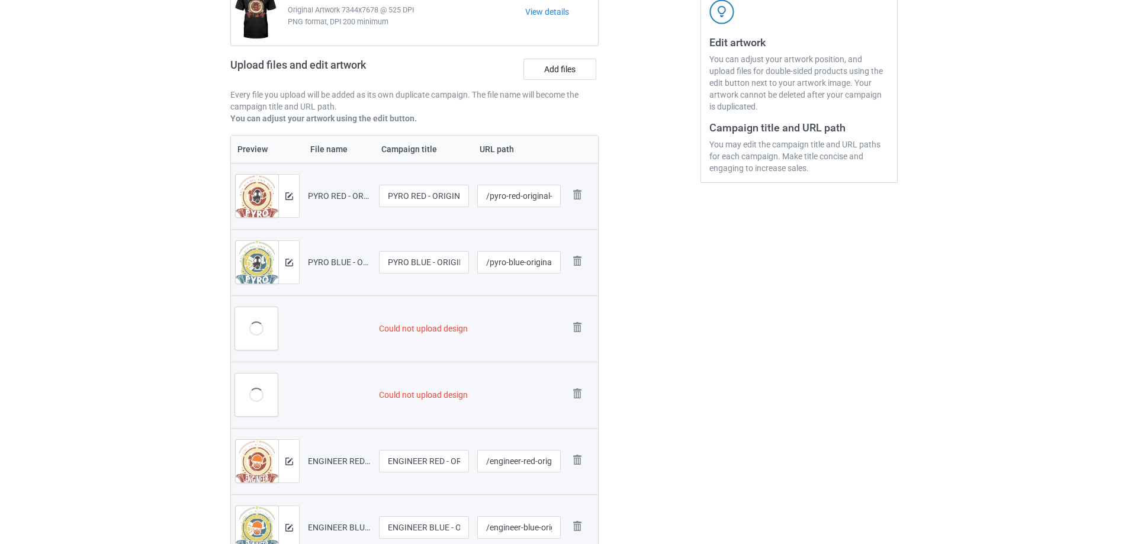
click at [0, 0] on img at bounding box center [0, 0] width 0 height 0
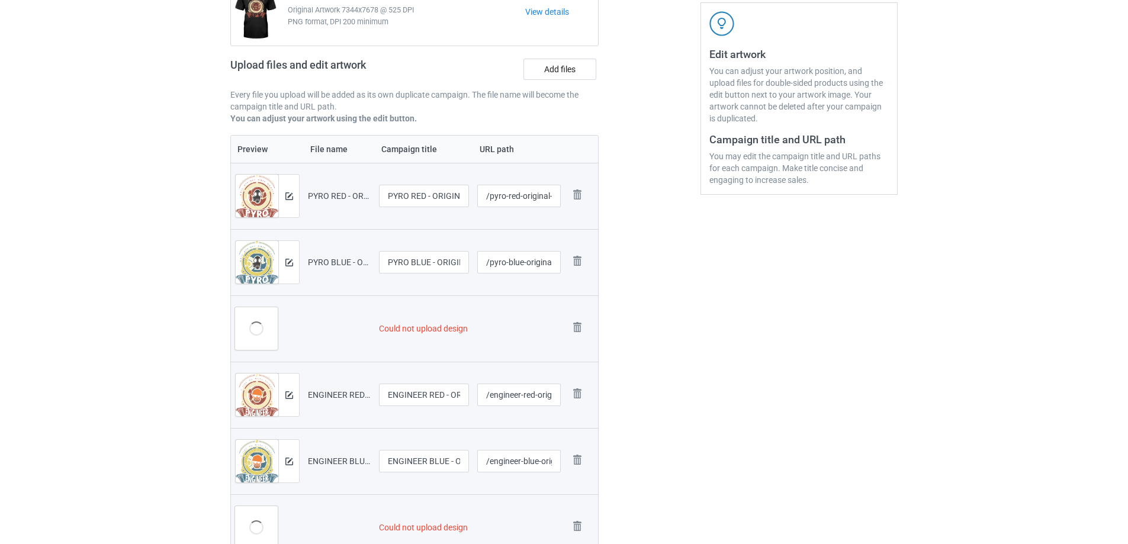
click at [0, 0] on img at bounding box center [0, 0] width 0 height 0
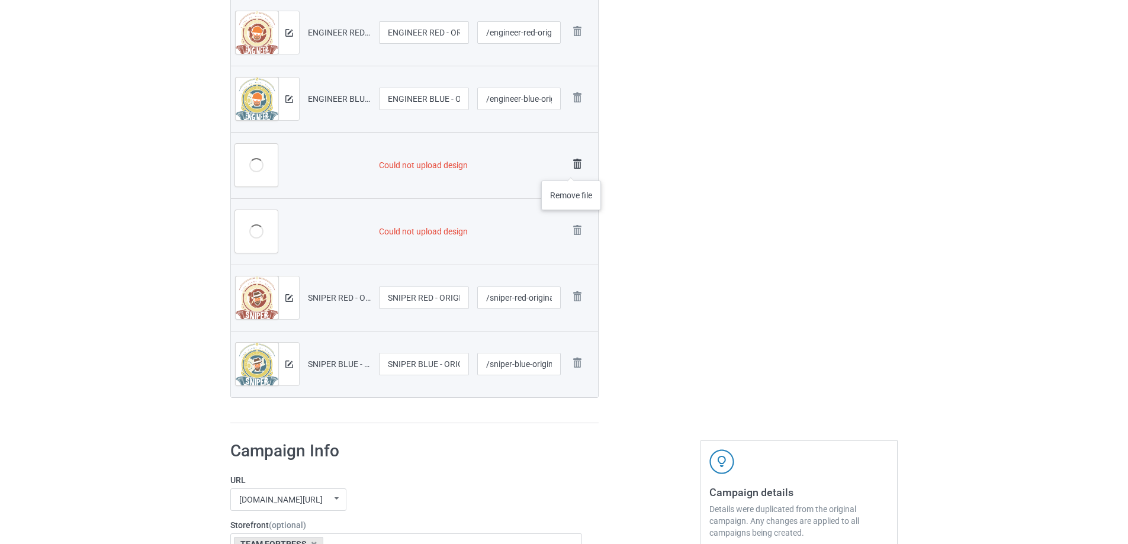
click at [574, 164] on img at bounding box center [577, 164] width 17 height 17
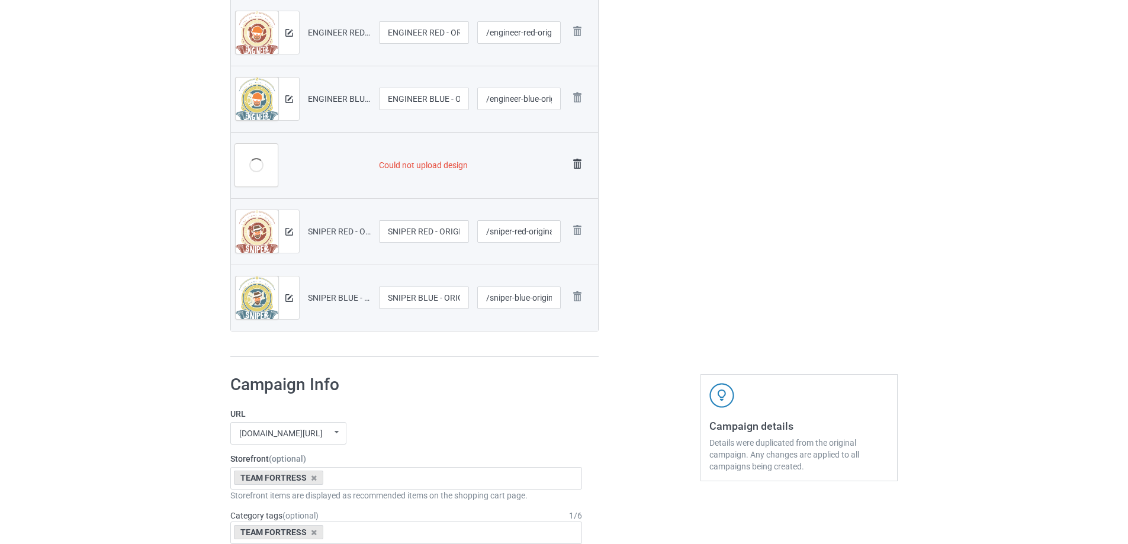
click at [576, 162] on img at bounding box center [577, 164] width 17 height 17
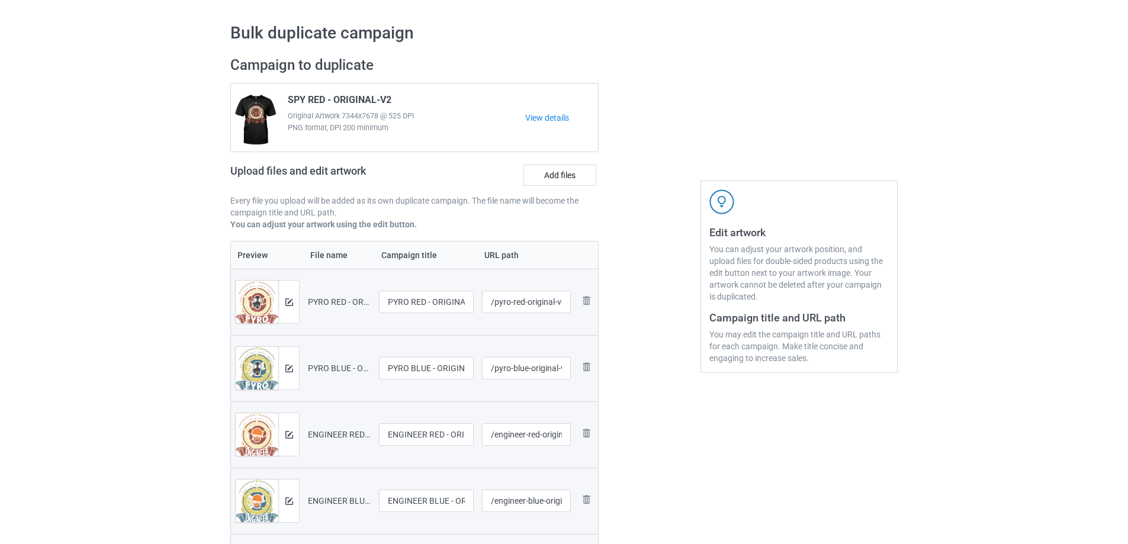
scroll to position [22, 0]
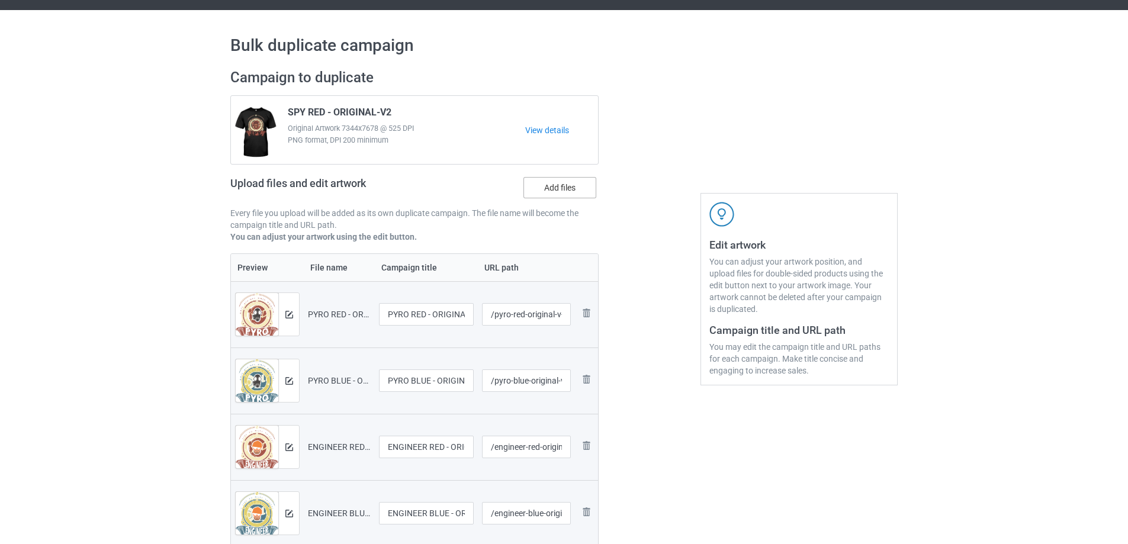
click at [558, 192] on label "Add files" at bounding box center [559, 187] width 73 height 21
click at [0, 0] on input "Add files" at bounding box center [0, 0] width 0 height 0
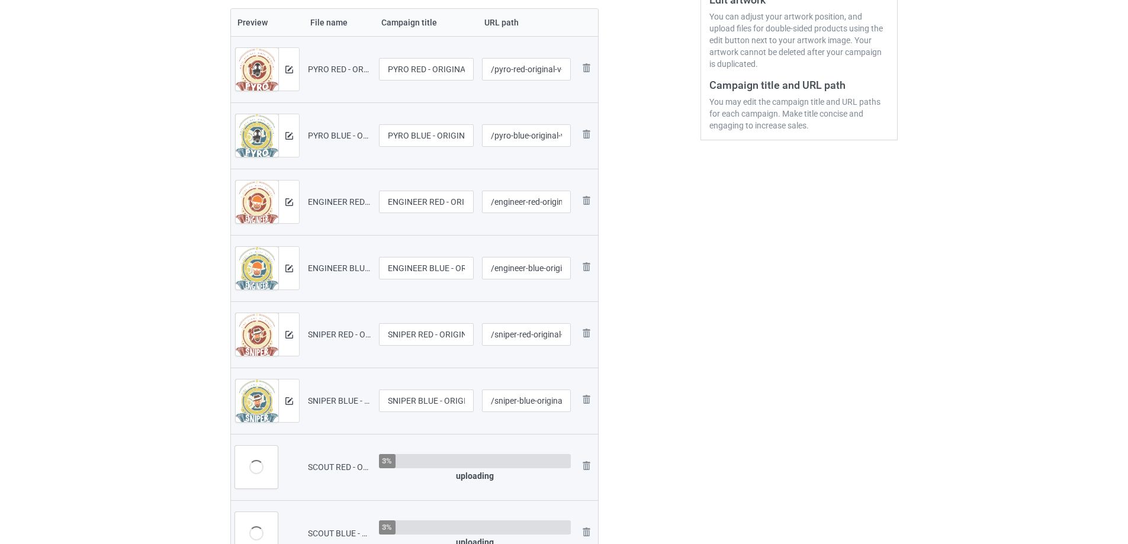
scroll to position [496, 0]
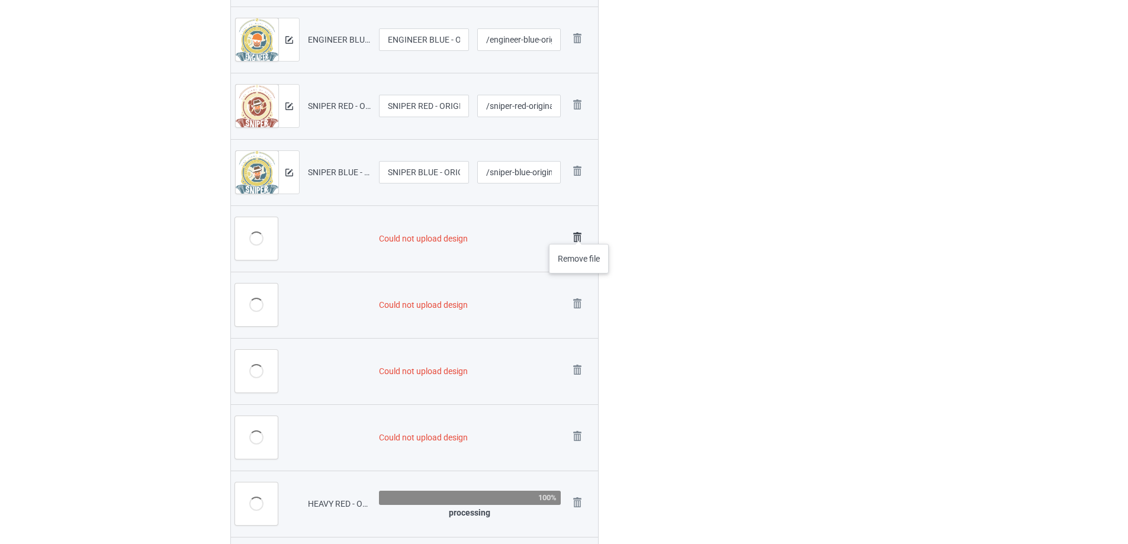
click at [579, 232] on img at bounding box center [577, 237] width 17 height 17
click at [0, 0] on img at bounding box center [0, 0] width 0 height 0
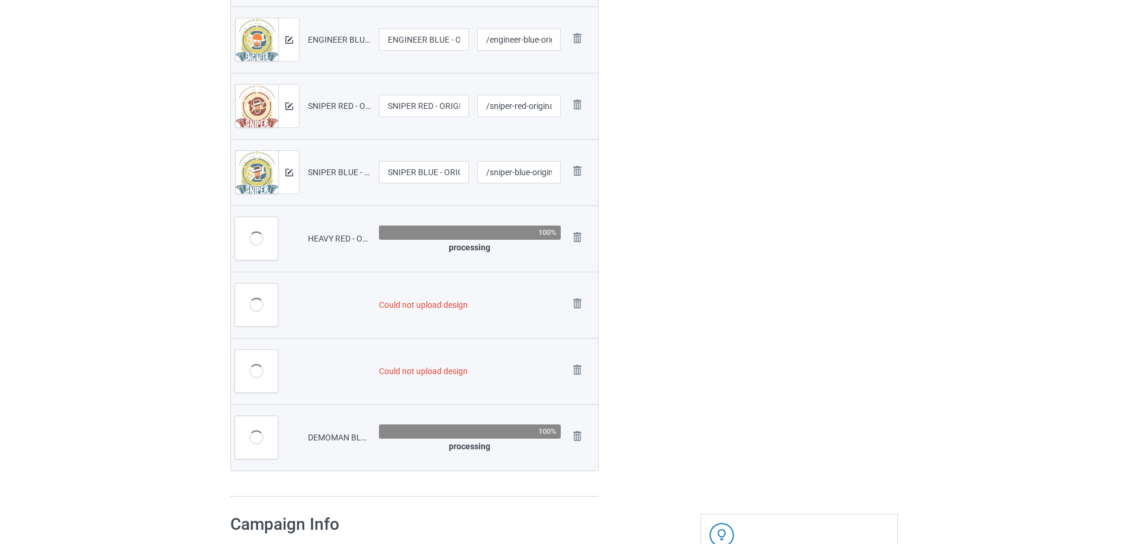
scroll to position [568, 0]
click at [0, 0] on img at bounding box center [0, 0] width 0 height 0
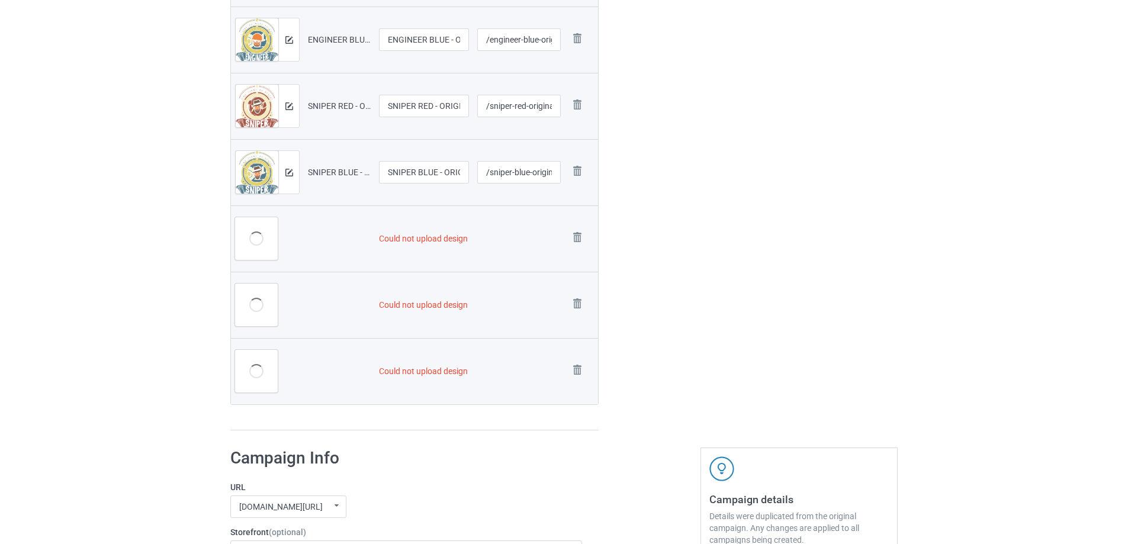
click at [0, 0] on img at bounding box center [0, 0] width 0 height 0
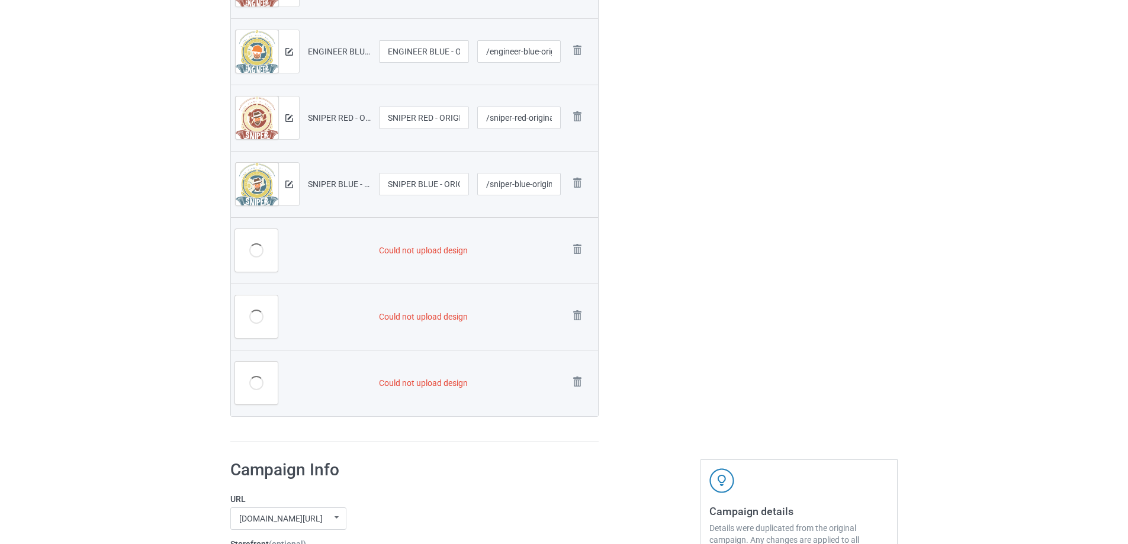
click at [0, 0] on img at bounding box center [0, 0] width 0 height 0
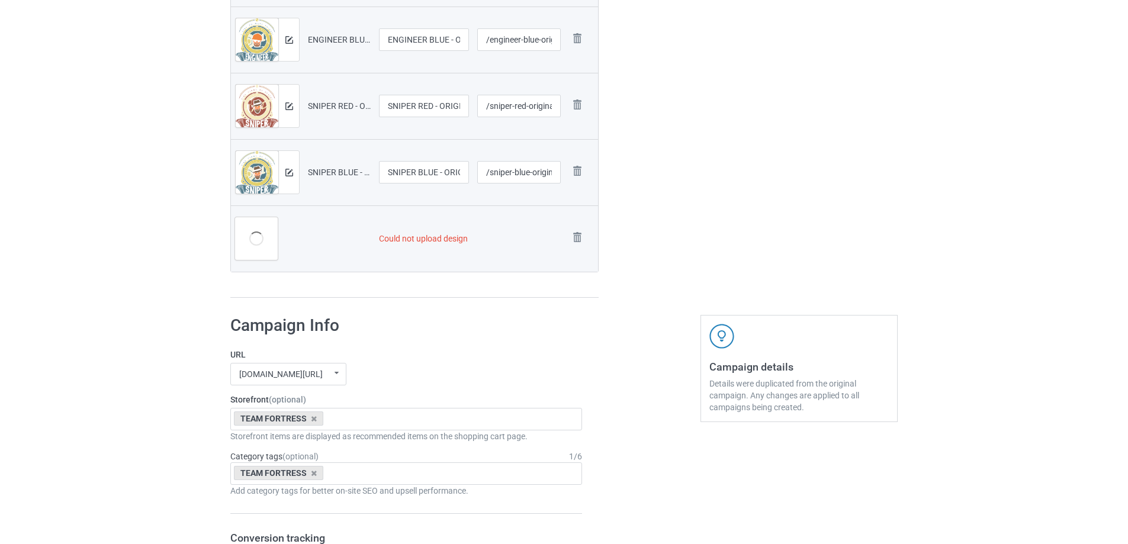
click at [0, 0] on img at bounding box center [0, 0] width 0 height 0
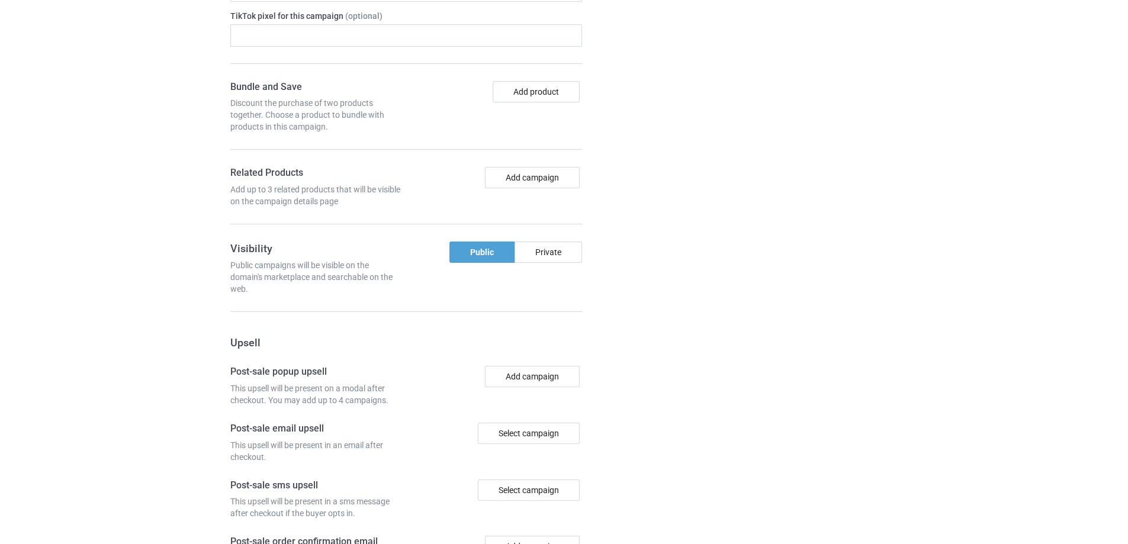
scroll to position [1295, 0]
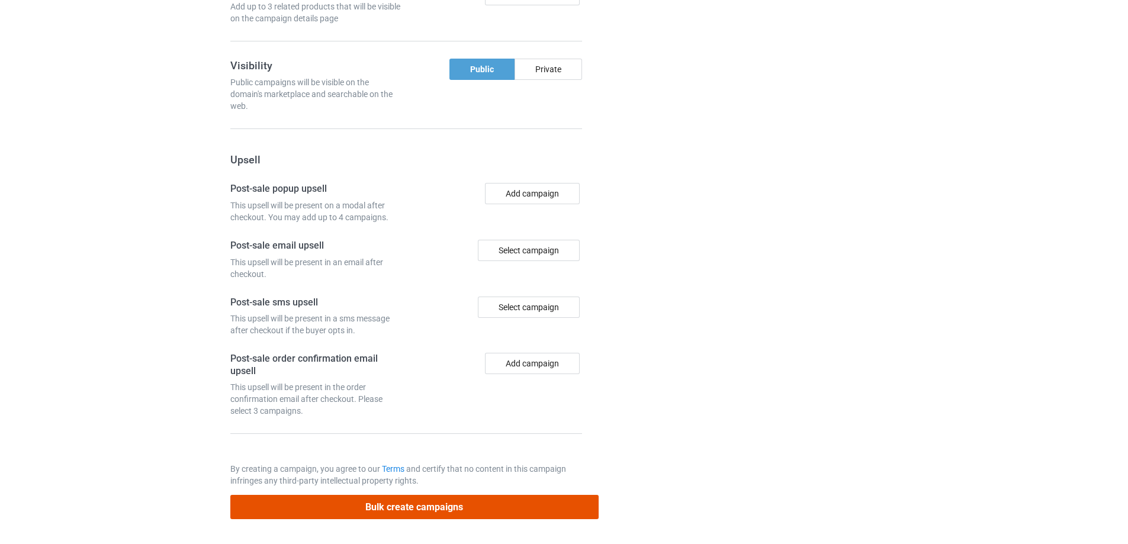
click at [458, 513] on button "Bulk create campaigns" at bounding box center [414, 507] width 368 height 24
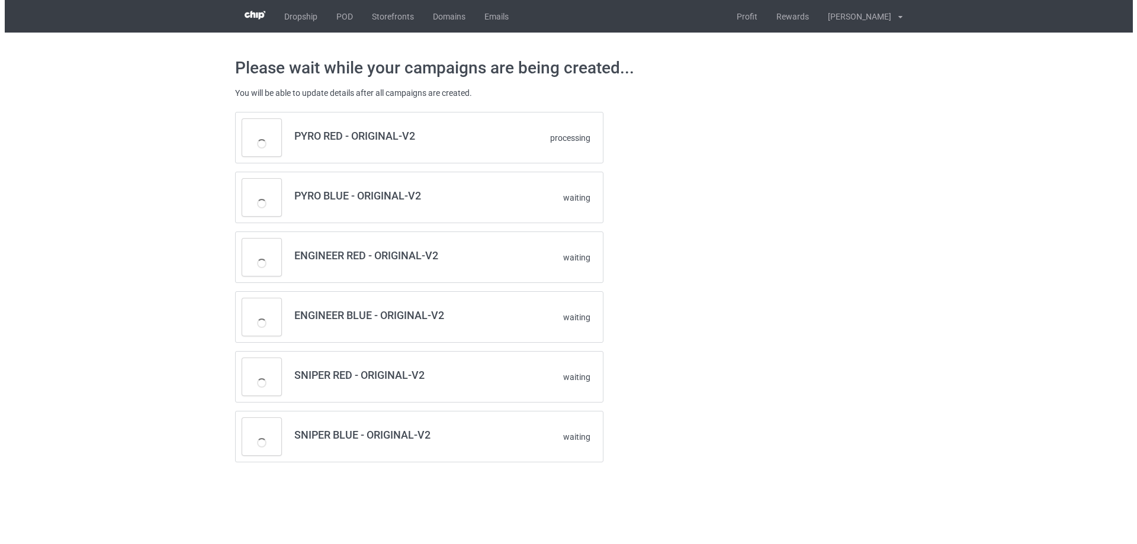
scroll to position [0, 0]
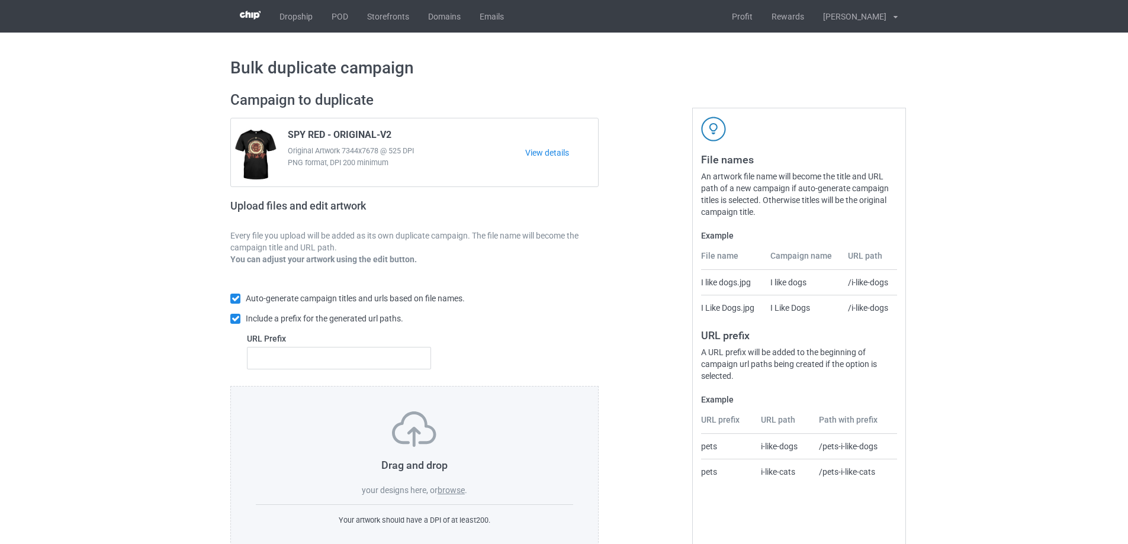
click at [445, 493] on label "browse" at bounding box center [450, 489] width 27 height 9
click at [0, 0] on input "browse" at bounding box center [0, 0] width 0 height 0
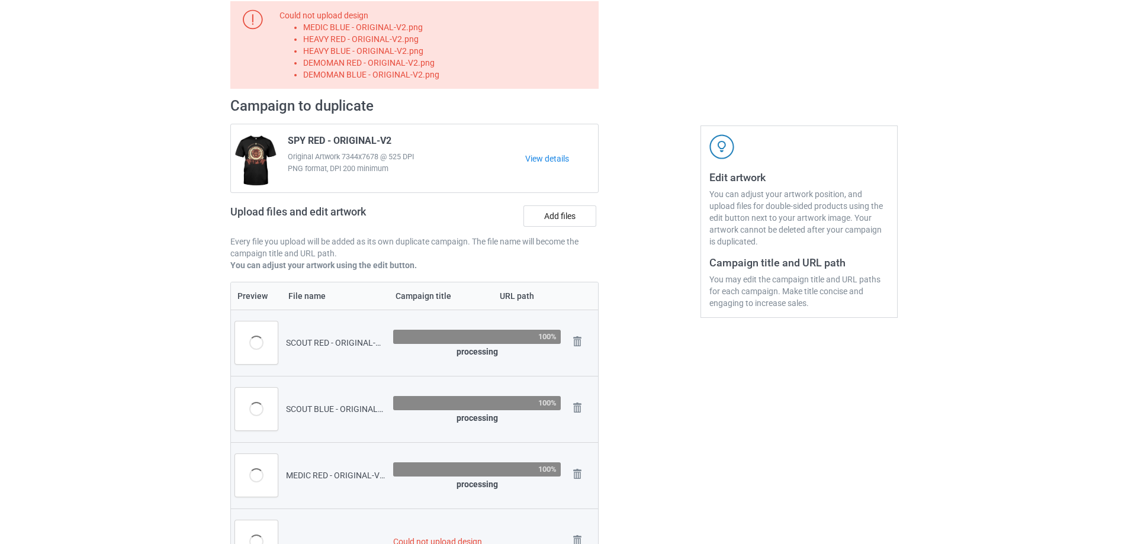
scroll to position [237, 0]
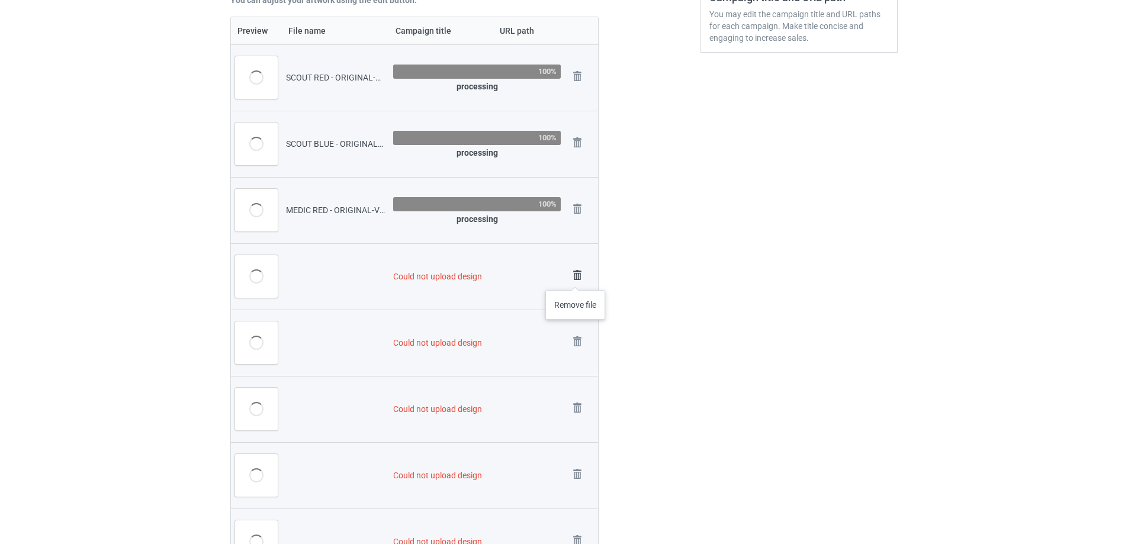
click at [575, 278] on img at bounding box center [577, 275] width 17 height 17
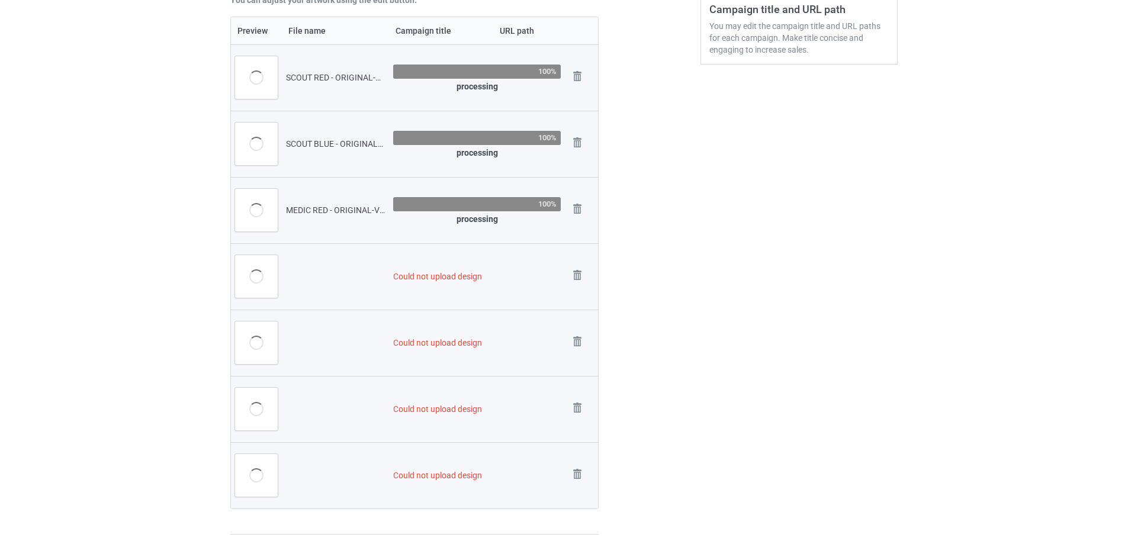
click at [0, 0] on img at bounding box center [0, 0] width 0 height 0
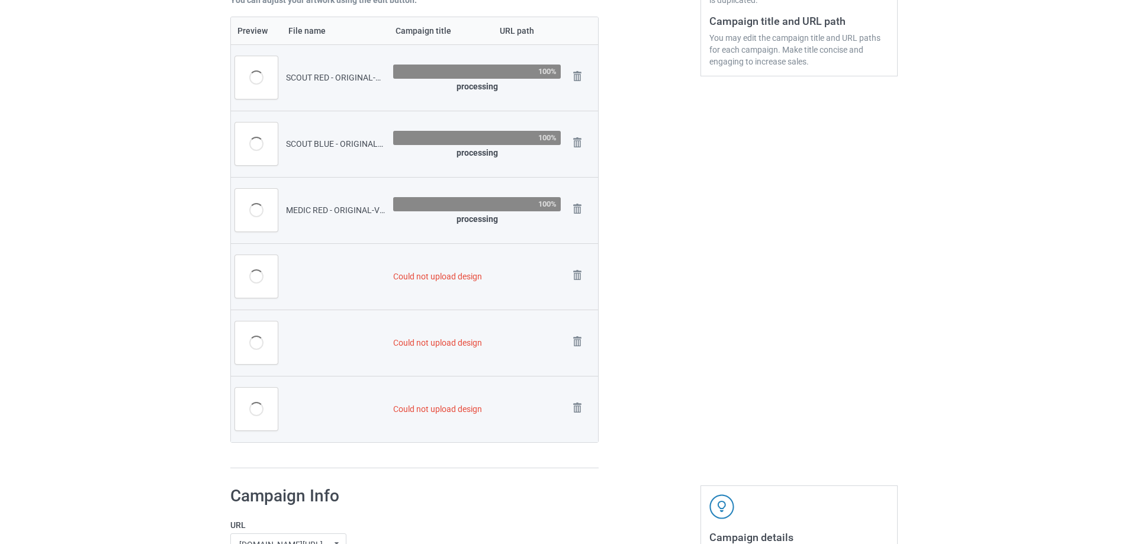
click at [0, 0] on img at bounding box center [0, 0] width 0 height 0
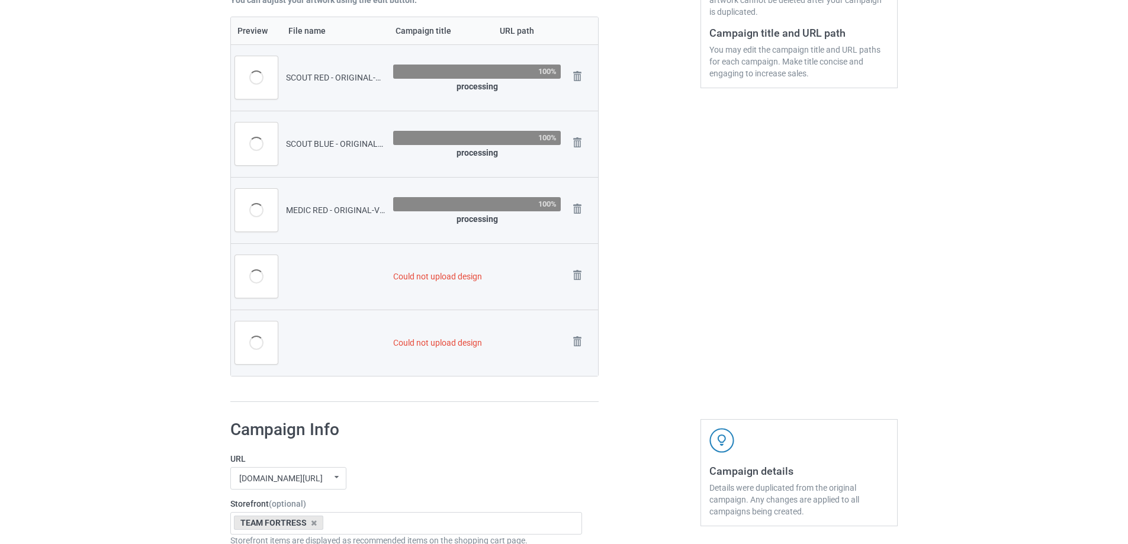
click at [0, 0] on img at bounding box center [0, 0] width 0 height 0
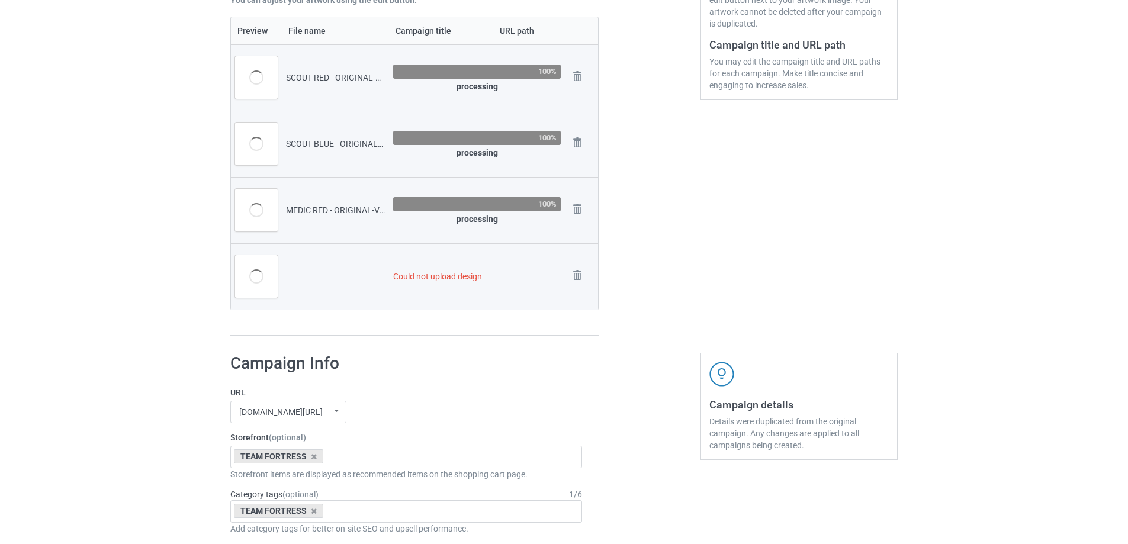
click at [0, 0] on img at bounding box center [0, 0] width 0 height 0
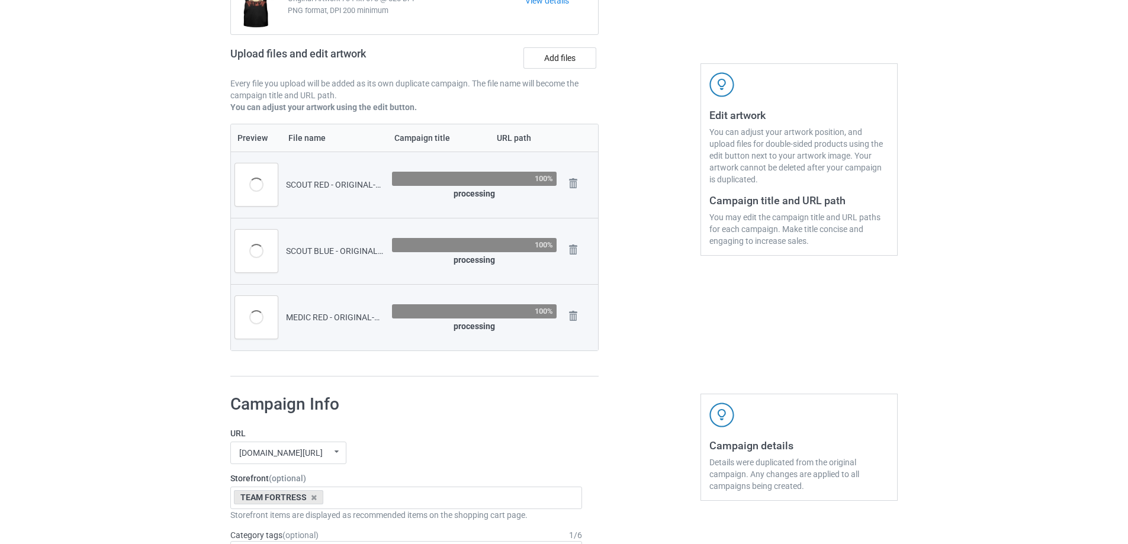
scroll to position [141, 0]
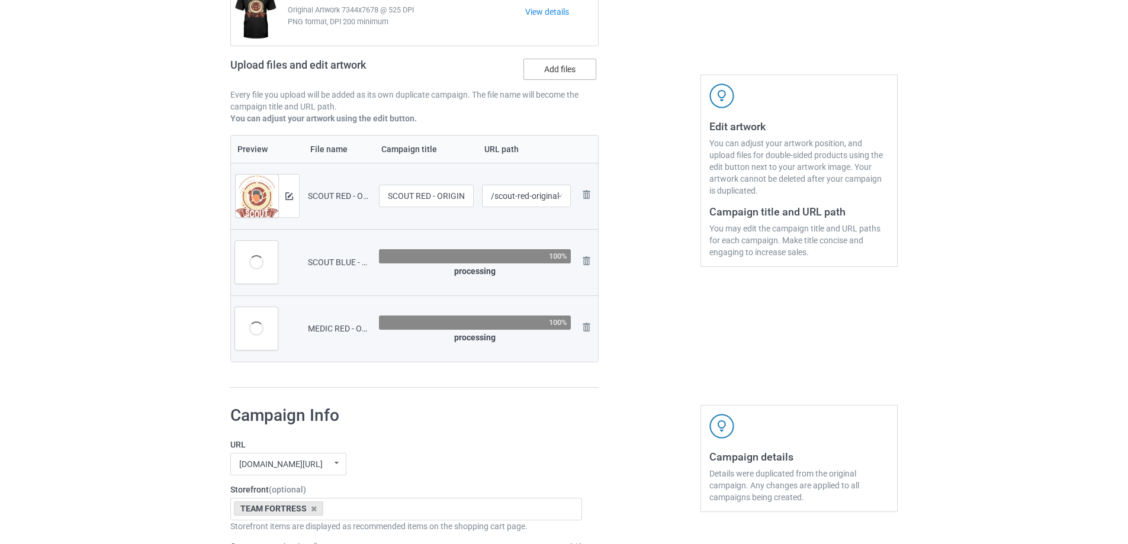
click at [539, 75] on label "Add files" at bounding box center [559, 69] width 73 height 21
click at [0, 0] on input "Add files" at bounding box center [0, 0] width 0 height 0
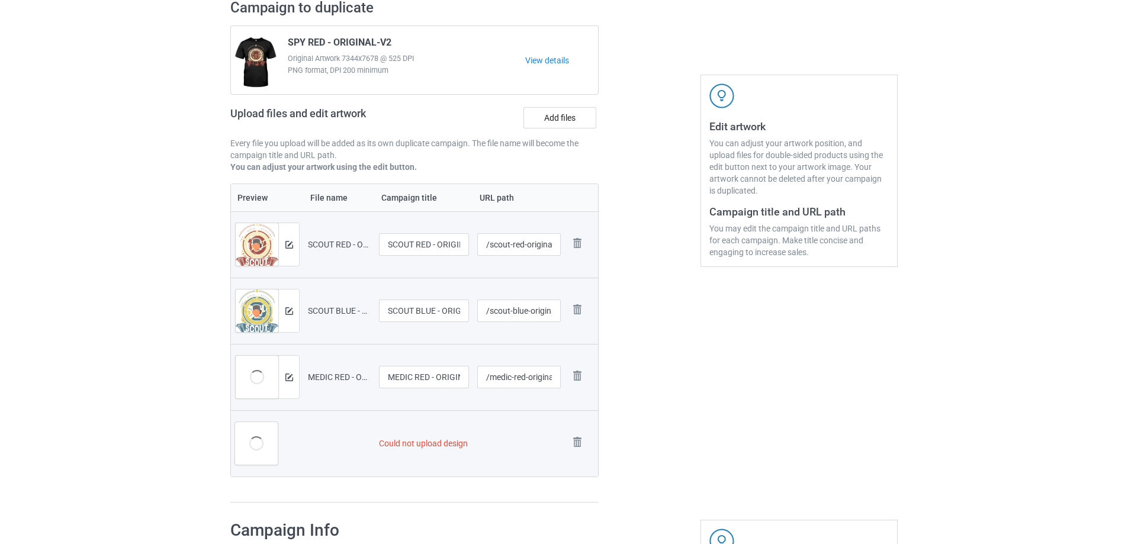
scroll to position [189, 0]
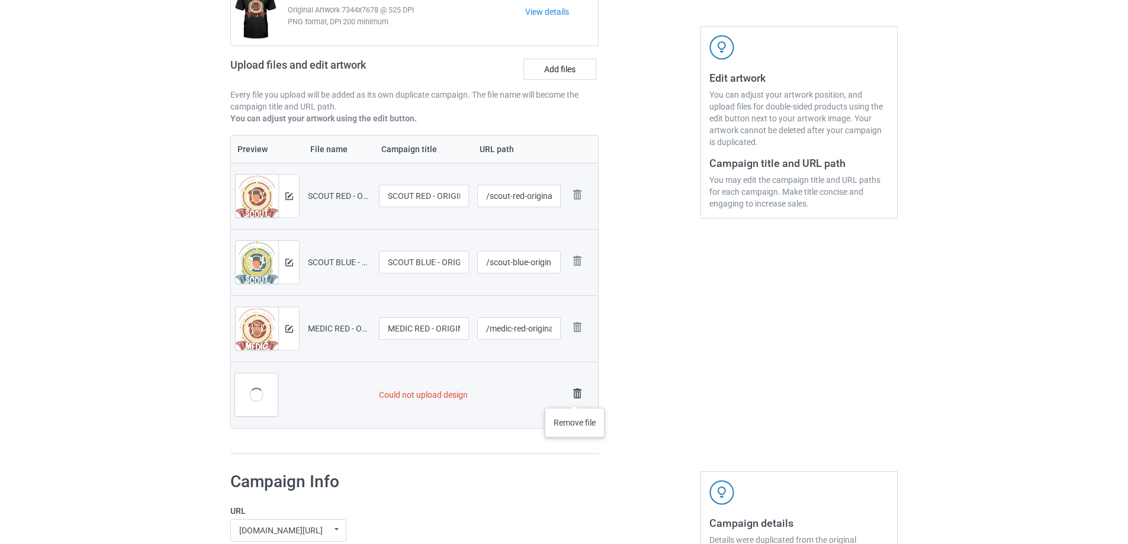
click at [577, 391] on img at bounding box center [577, 393] width 17 height 17
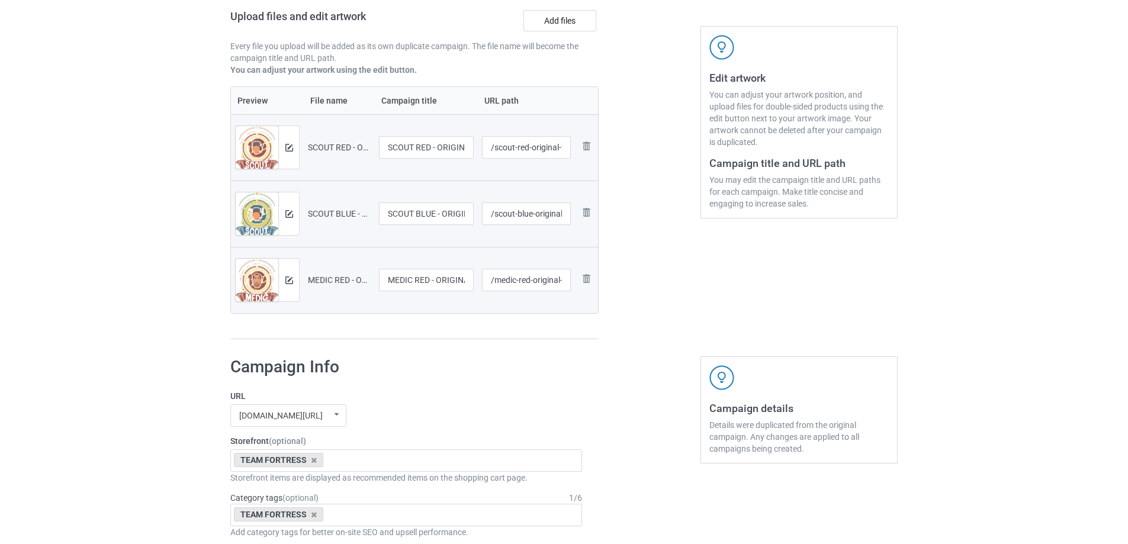
scroll to position [141, 0]
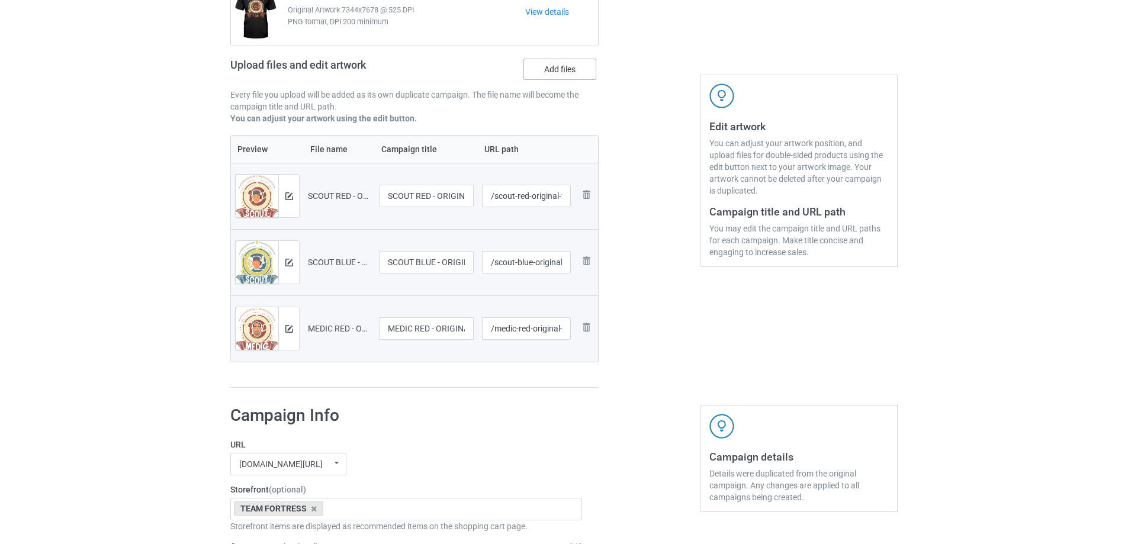
click at [553, 67] on label "Add files" at bounding box center [559, 69] width 73 height 21
click at [0, 0] on input "Add files" at bounding box center [0, 0] width 0 height 0
click at [561, 73] on label "Add files" at bounding box center [559, 69] width 73 height 21
click at [0, 0] on input "Add files" at bounding box center [0, 0] width 0 height 0
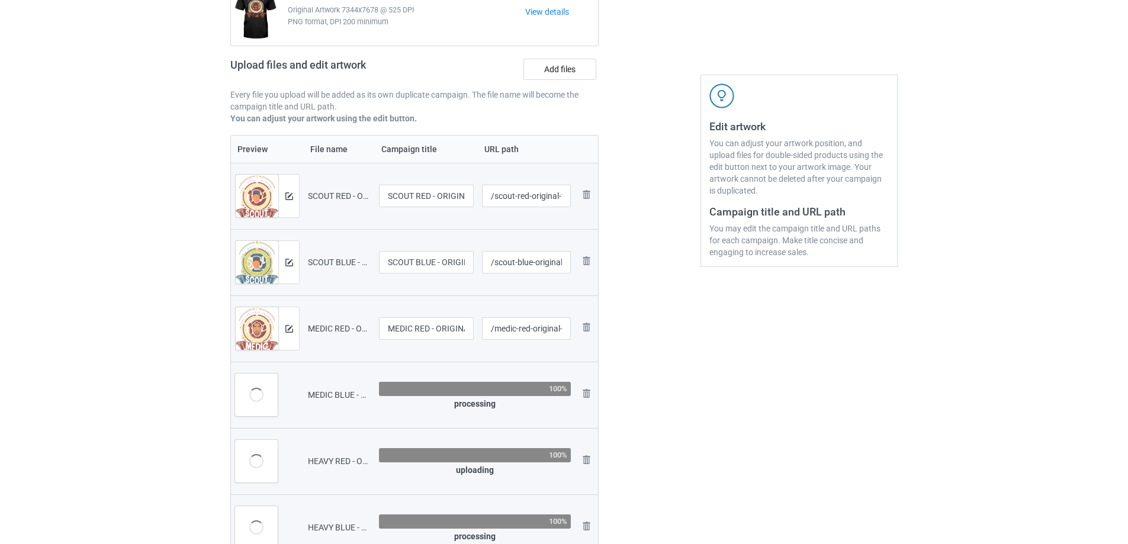
scroll to position [189, 0]
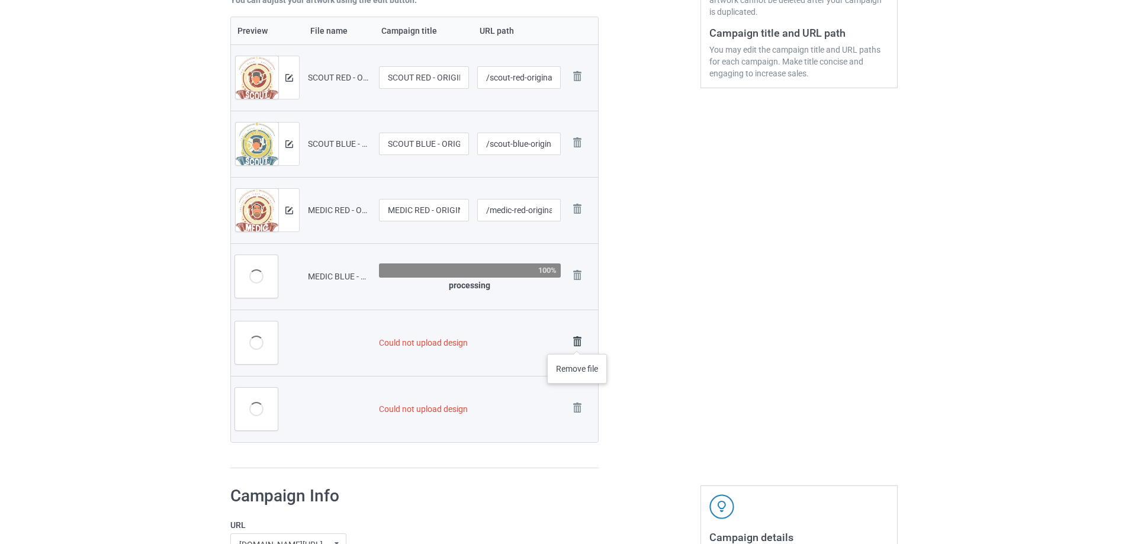
click at [577, 342] on img at bounding box center [577, 341] width 17 height 17
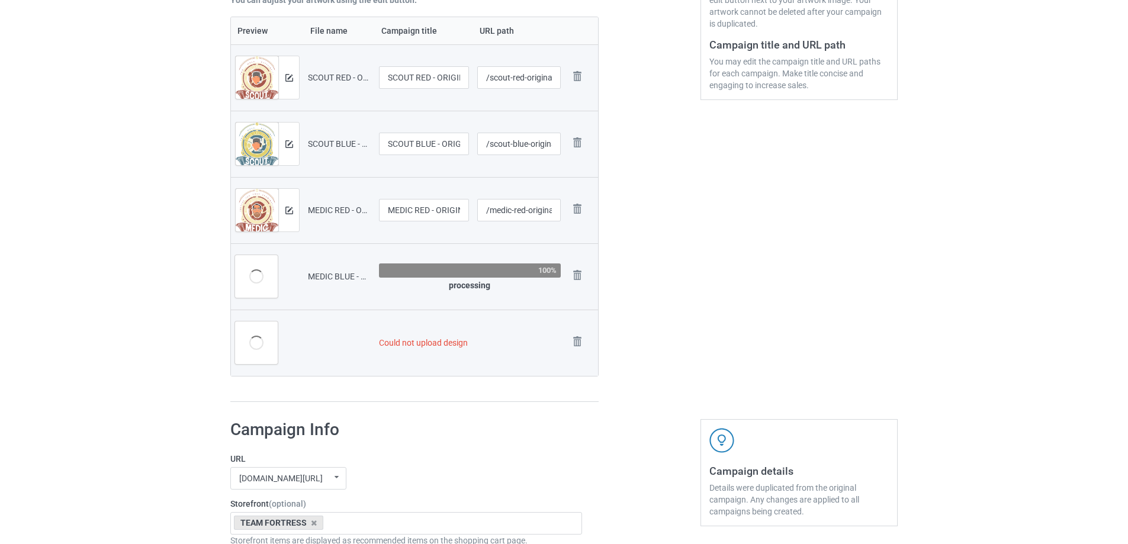
click at [0, 0] on img at bounding box center [0, 0] width 0 height 0
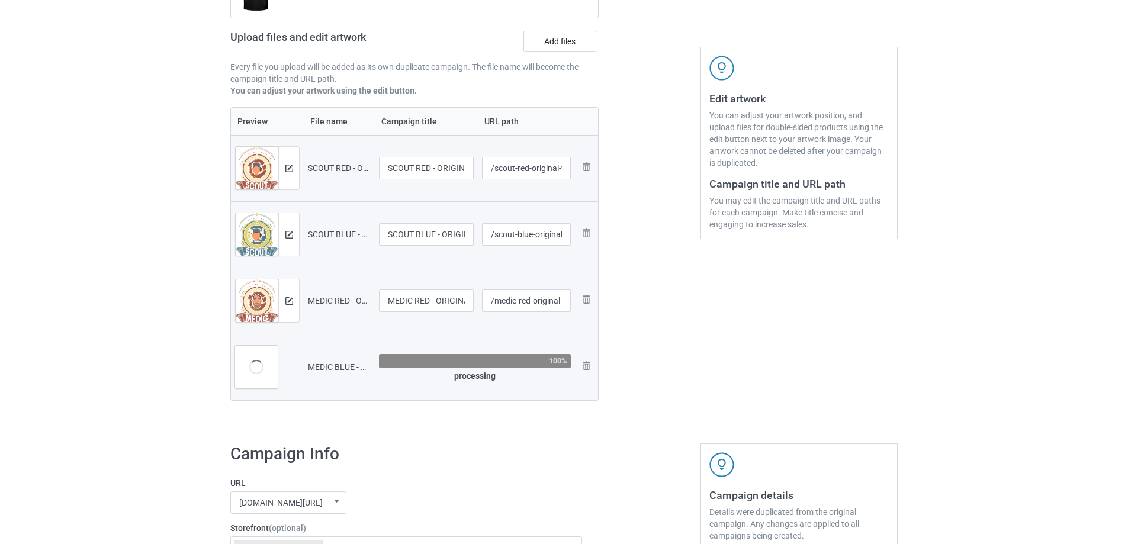
scroll to position [141, 0]
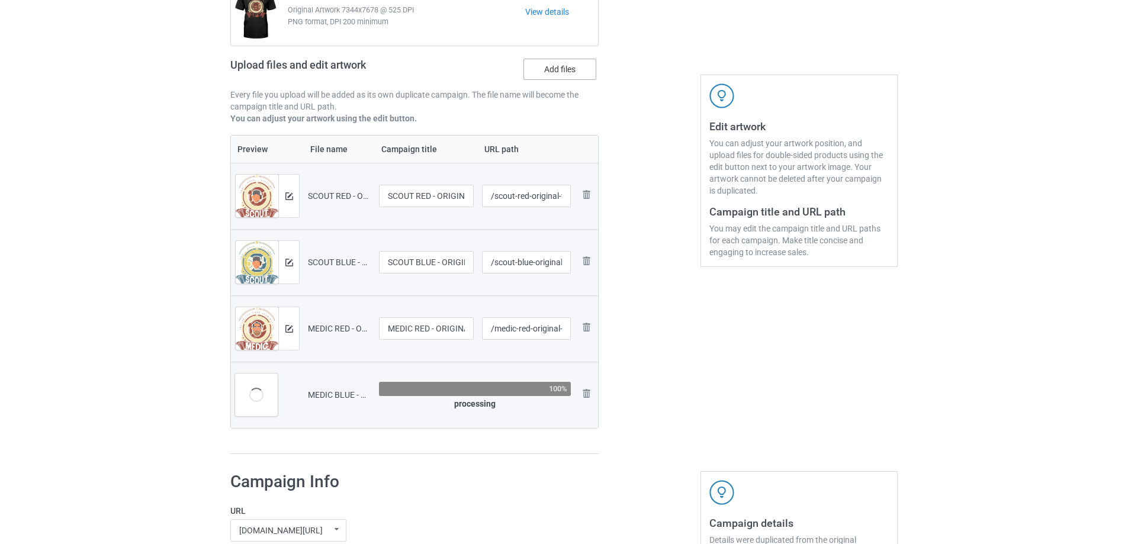
click at [564, 66] on label "Add files" at bounding box center [559, 69] width 73 height 21
click at [0, 0] on input "Add files" at bounding box center [0, 0] width 0 height 0
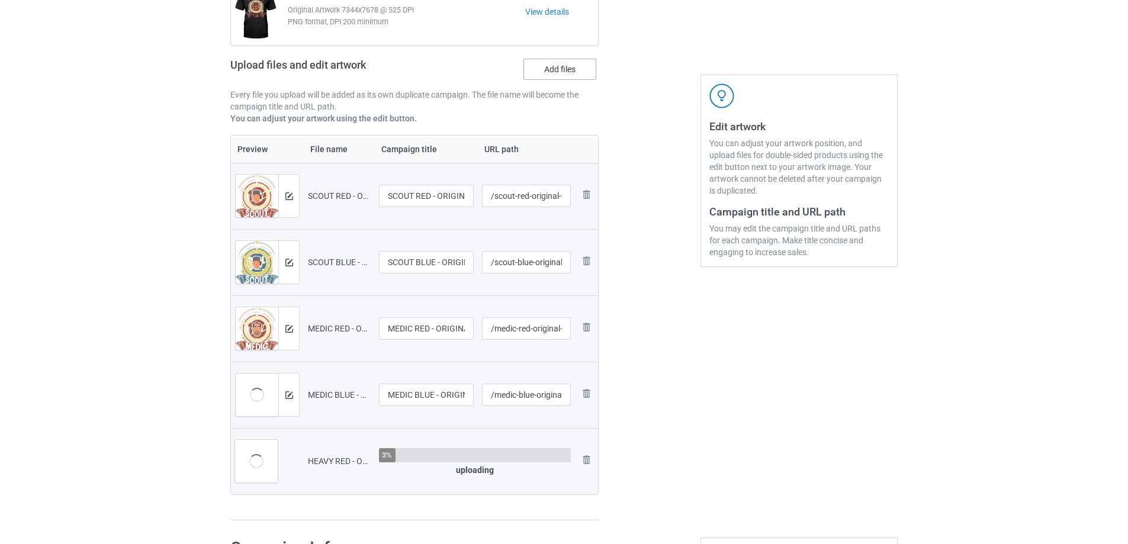
click at [563, 75] on label "Add files" at bounding box center [559, 69] width 73 height 21
click at [0, 0] on input "Add files" at bounding box center [0, 0] width 0 height 0
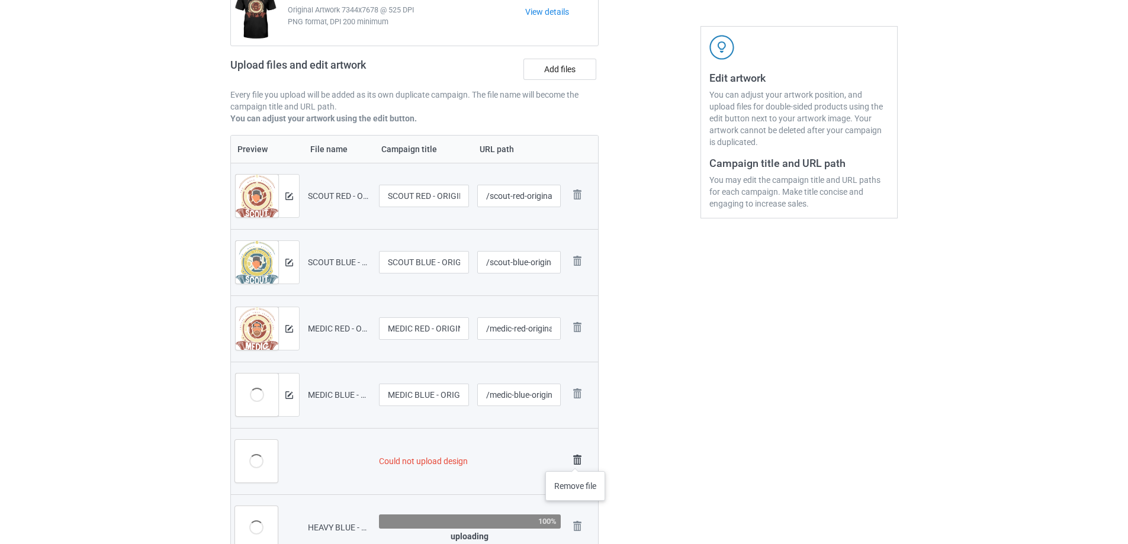
click at [575, 459] on img at bounding box center [577, 460] width 17 height 17
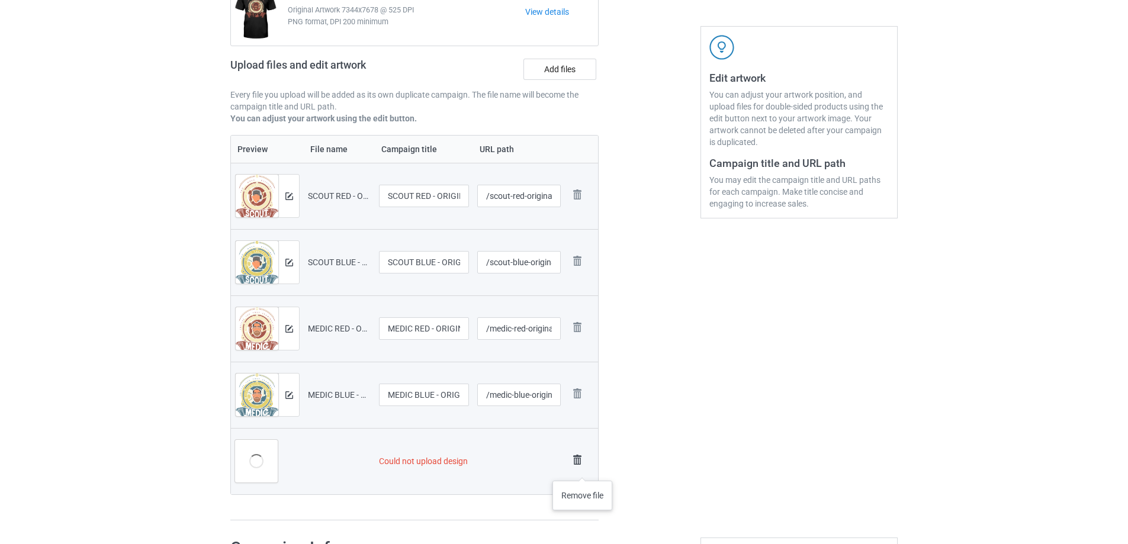
click at [580, 464] on img at bounding box center [577, 460] width 17 height 17
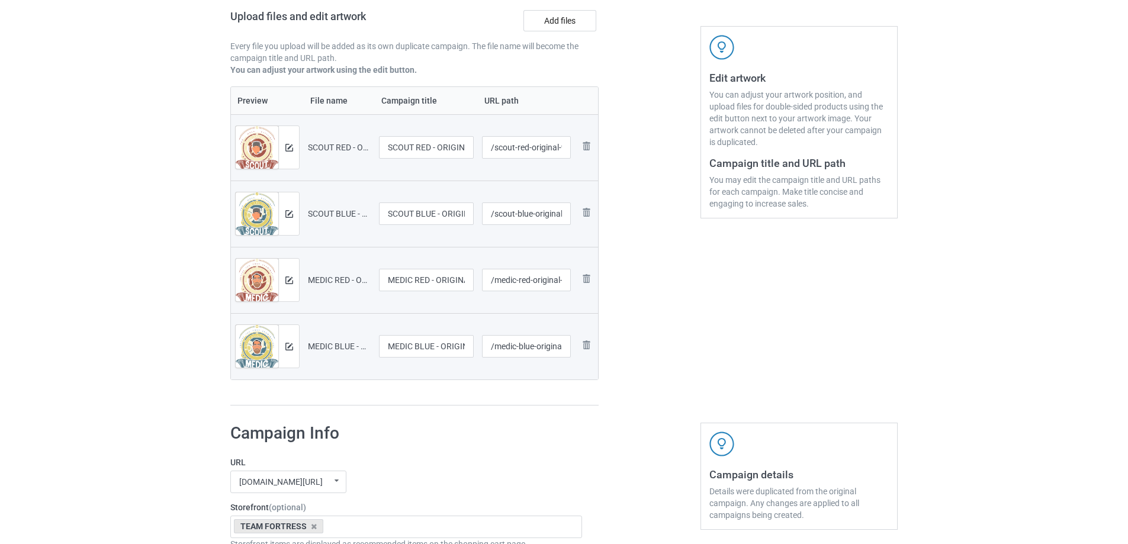
scroll to position [141, 0]
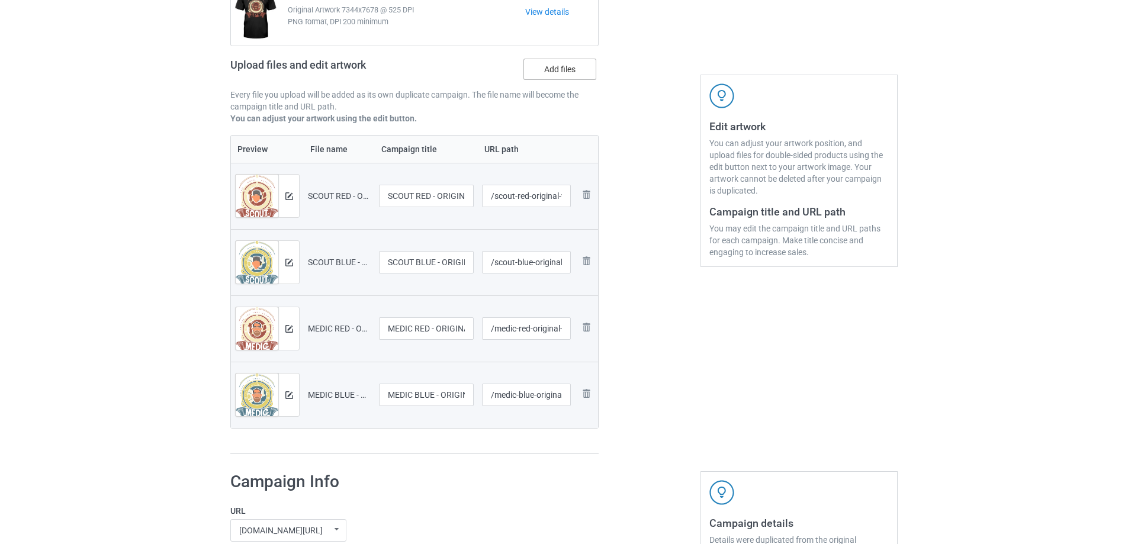
click at [543, 75] on label "Add files" at bounding box center [559, 69] width 73 height 21
click at [0, 0] on input "Add files" at bounding box center [0, 0] width 0 height 0
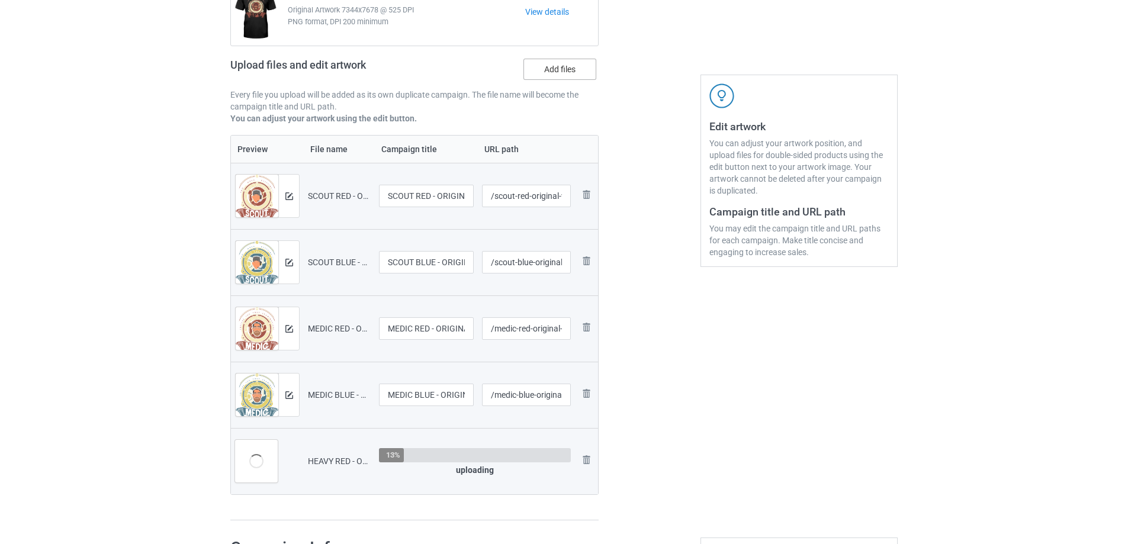
click at [562, 73] on label "Add files" at bounding box center [559, 69] width 73 height 21
click at [0, 0] on input "Add files" at bounding box center [0, 0] width 0 height 0
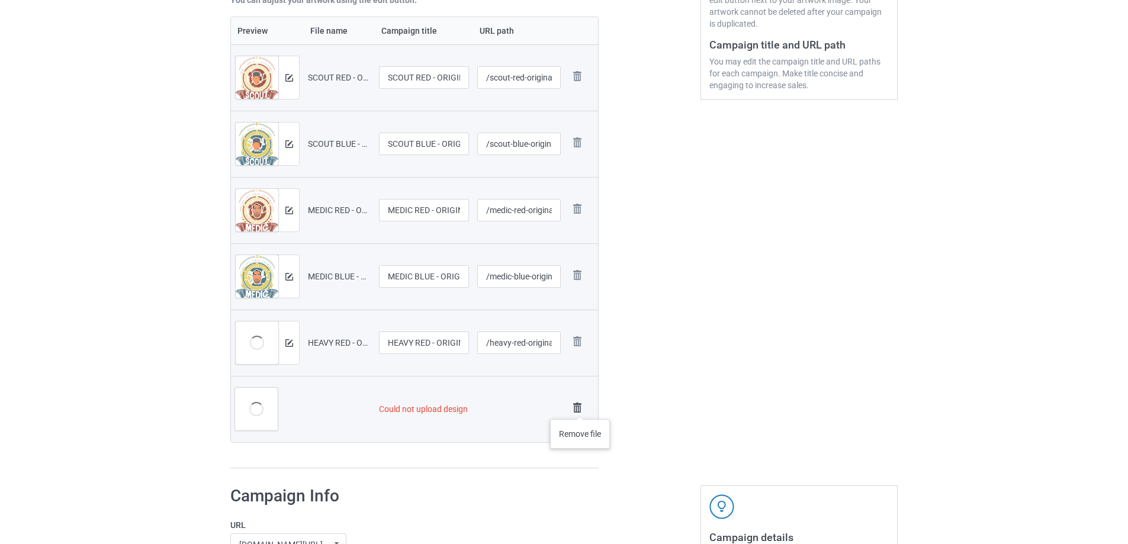
click at [580, 407] on img at bounding box center [577, 408] width 17 height 17
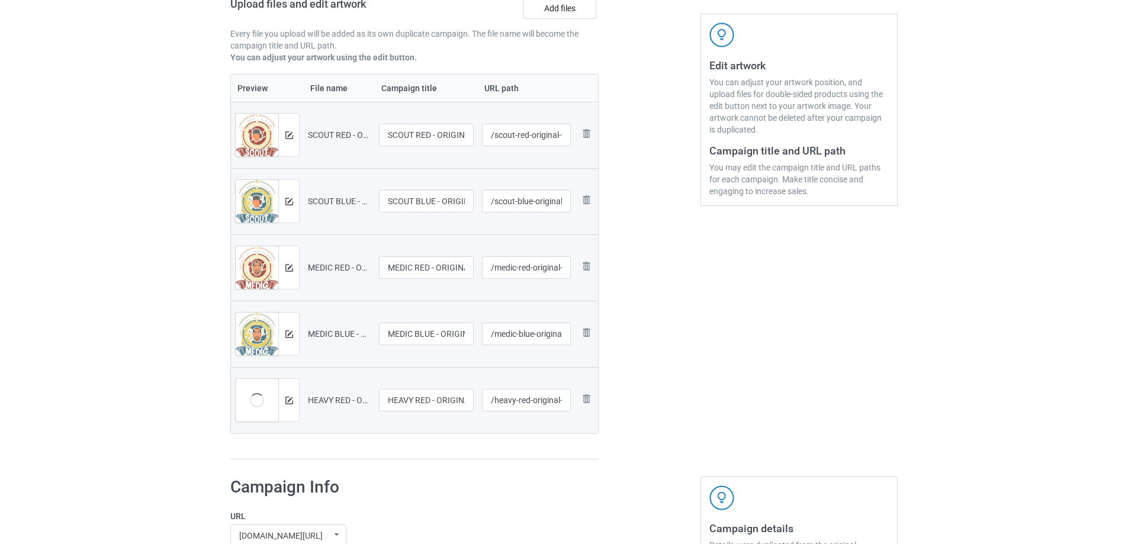
scroll to position [200, 0]
click at [546, 21] on label "Add files" at bounding box center [559, 9] width 73 height 21
click at [0, 0] on input "Add files" at bounding box center [0, 0] width 0 height 0
click at [564, 16] on label "Add files" at bounding box center [559, 9] width 73 height 21
click at [0, 0] on input "Add files" at bounding box center [0, 0] width 0 height 0
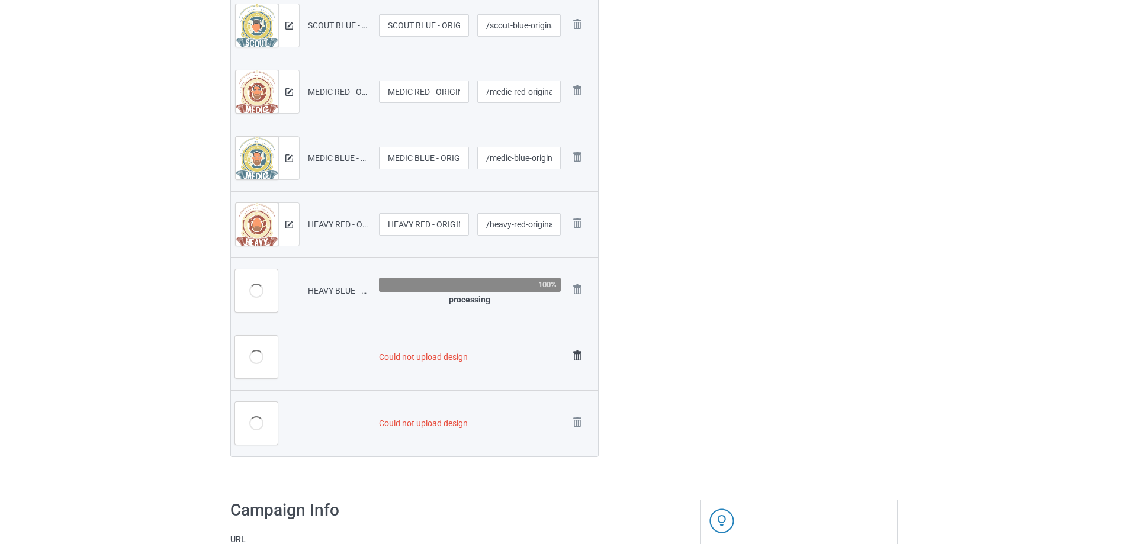
click at [575, 350] on img at bounding box center [577, 355] width 17 height 17
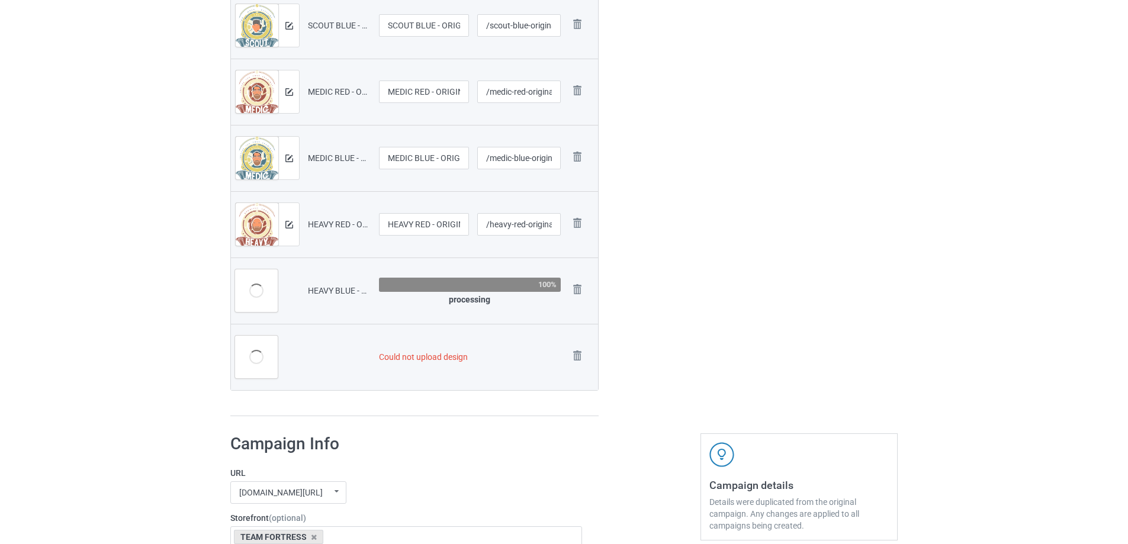
click at [0, 0] on img at bounding box center [0, 0] width 0 height 0
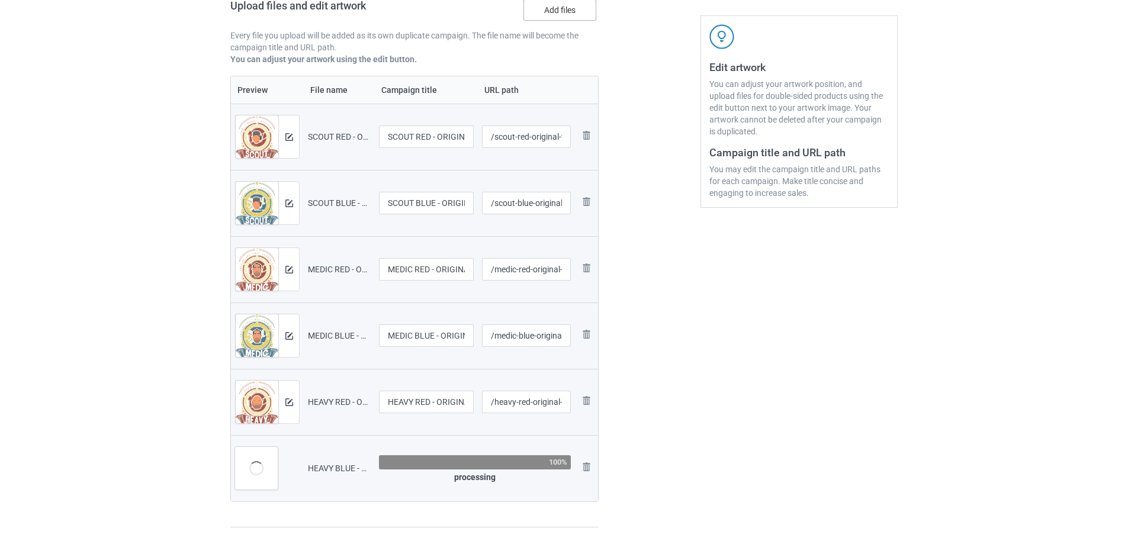
click at [553, 15] on label "Add files" at bounding box center [559, 9] width 73 height 21
click at [0, 0] on input "Add files" at bounding box center [0, 0] width 0 height 0
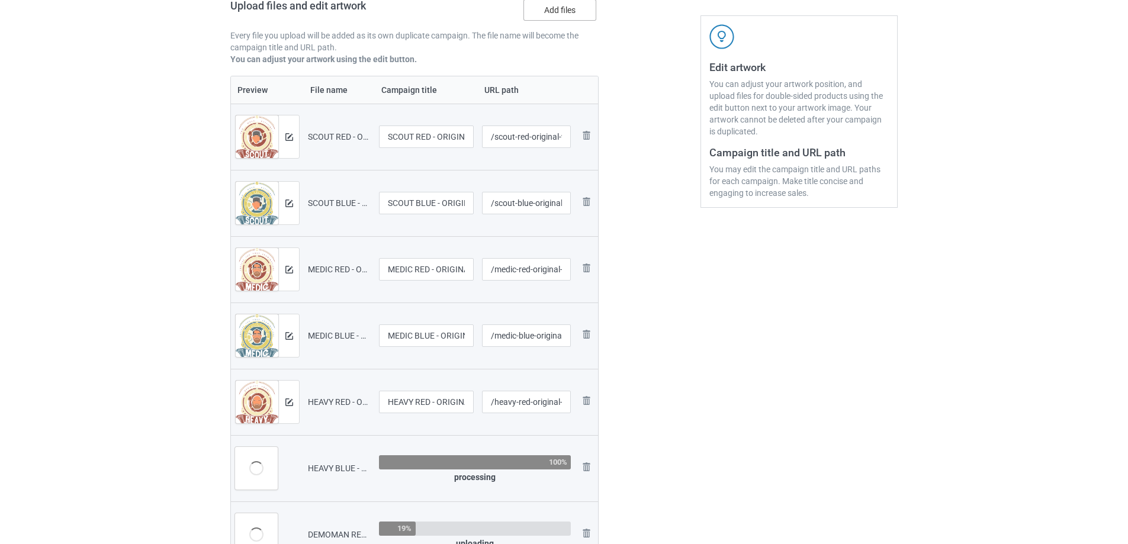
click at [560, 13] on label "Add files" at bounding box center [559, 9] width 73 height 21
click at [0, 0] on input "Add files" at bounding box center [0, 0] width 0 height 0
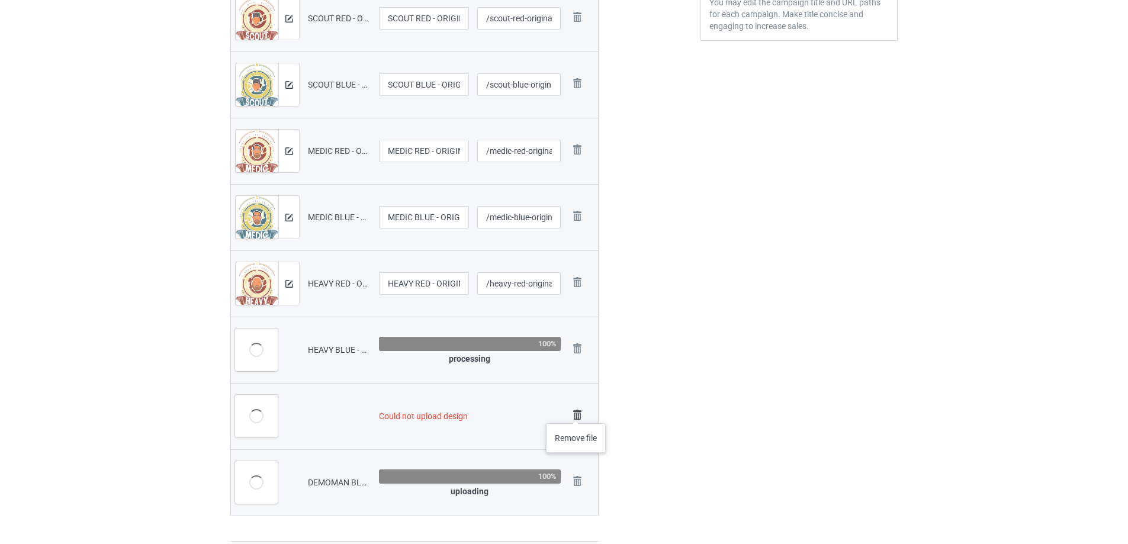
click at [576, 411] on img at bounding box center [577, 415] width 17 height 17
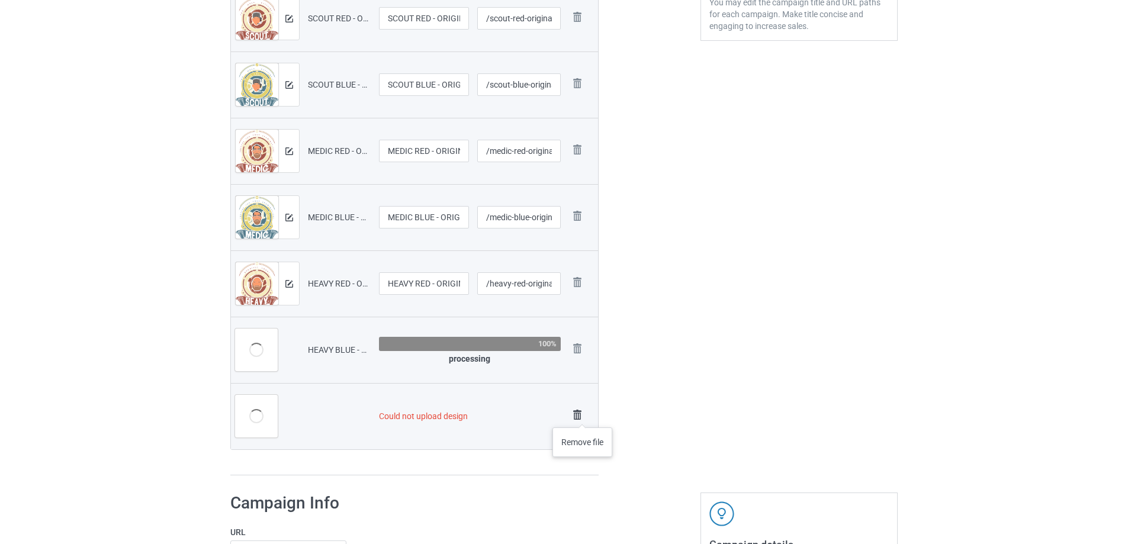
click at [582, 416] on img at bounding box center [577, 415] width 17 height 17
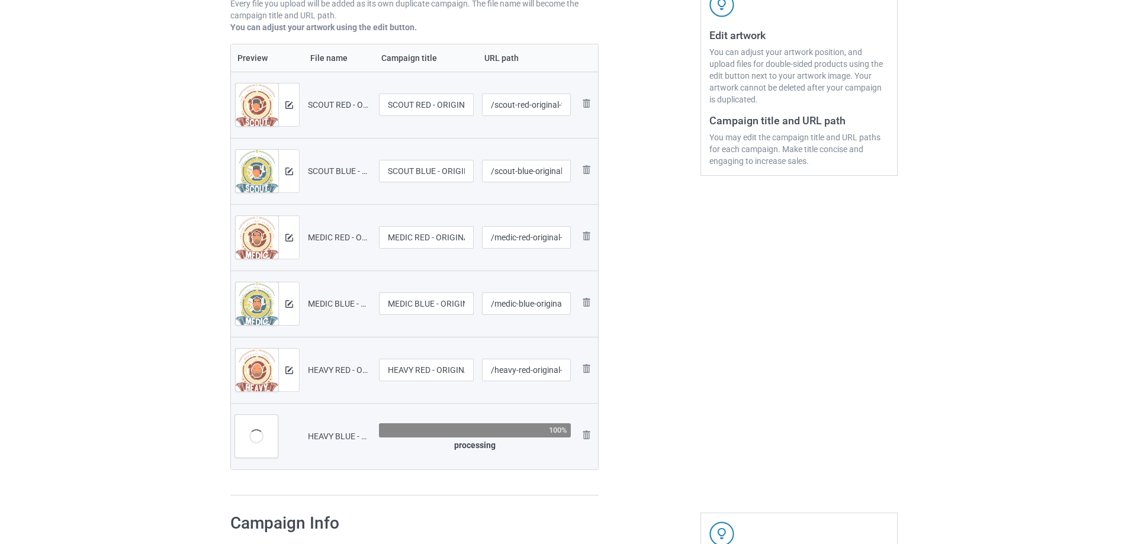
scroll to position [141, 0]
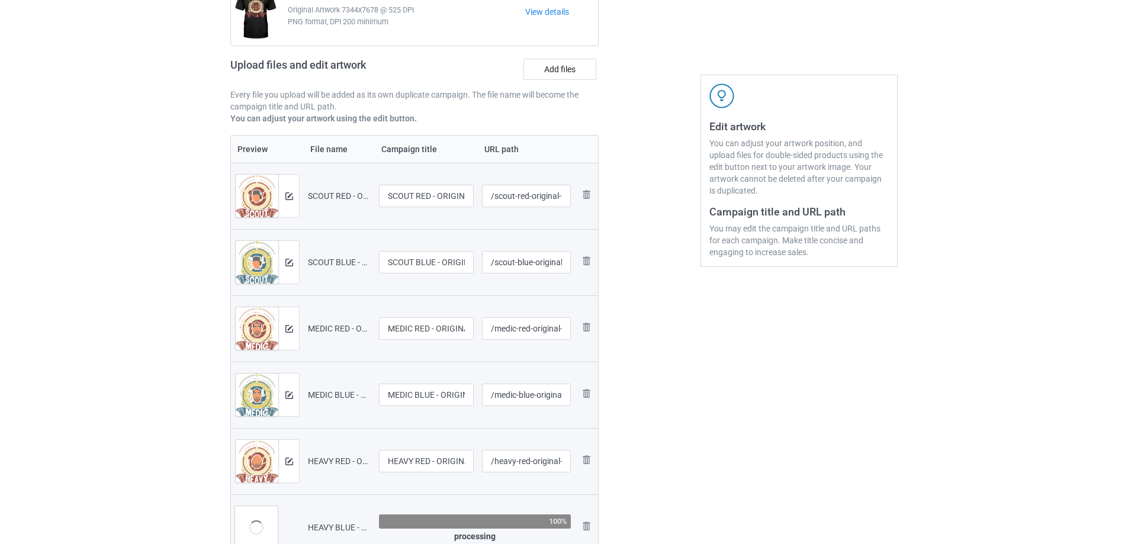
click at [566, 85] on div "Upload files and edit artwork Add files" at bounding box center [414, 71] width 368 height 34
click at [562, 73] on label "Add files" at bounding box center [559, 69] width 73 height 21
click at [0, 0] on input "Add files" at bounding box center [0, 0] width 0 height 0
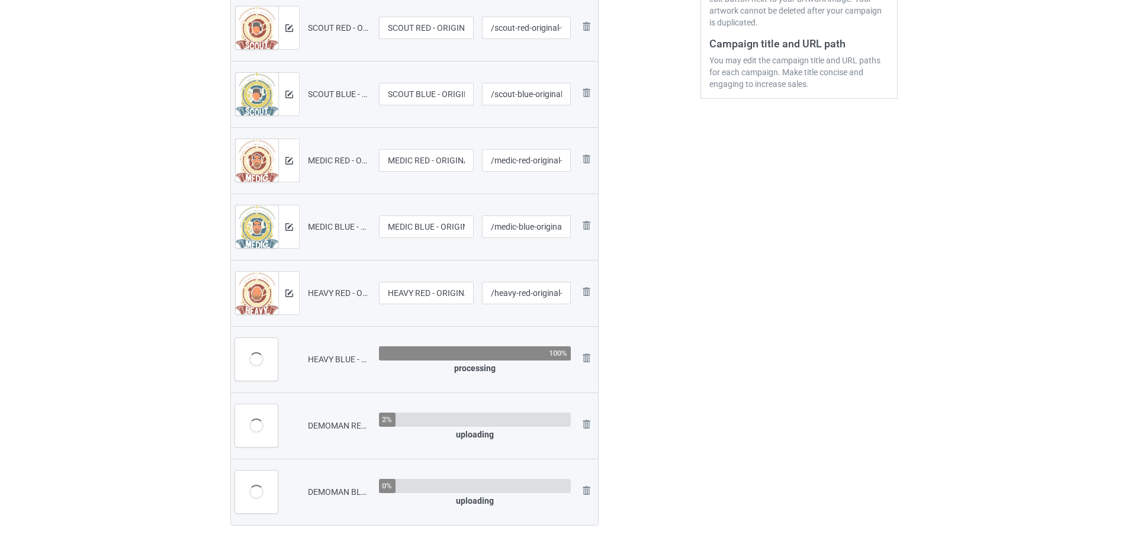
scroll to position [318, 0]
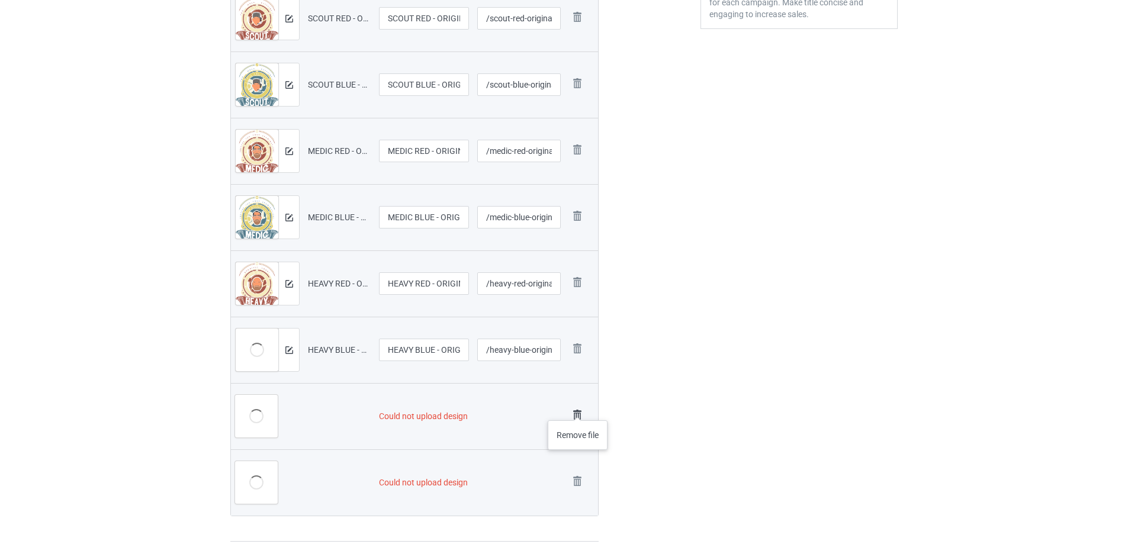
click at [578, 408] on img at bounding box center [577, 415] width 17 height 17
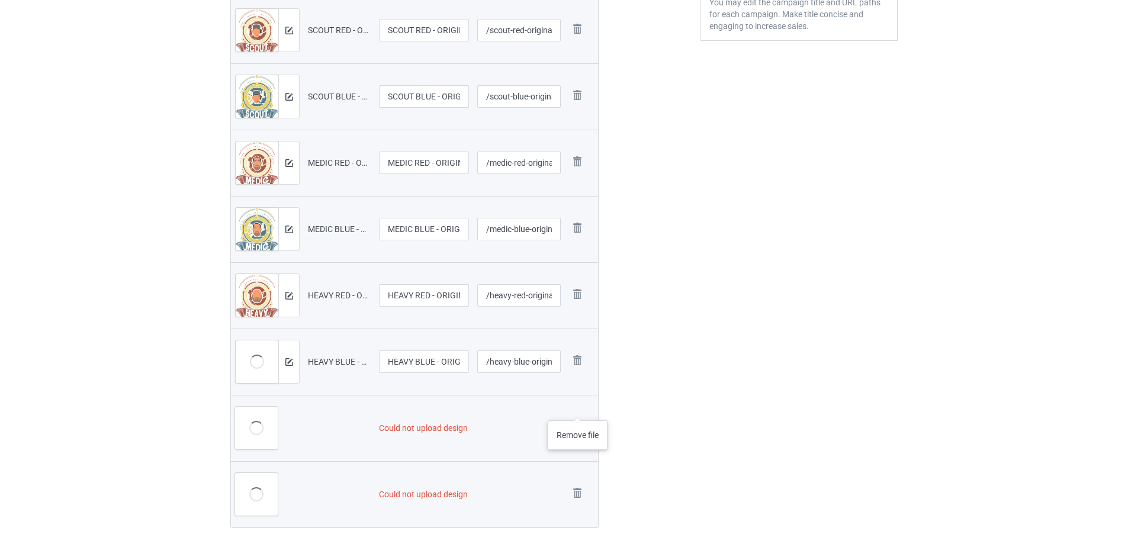
click at [0, 0] on img at bounding box center [0, 0] width 0 height 0
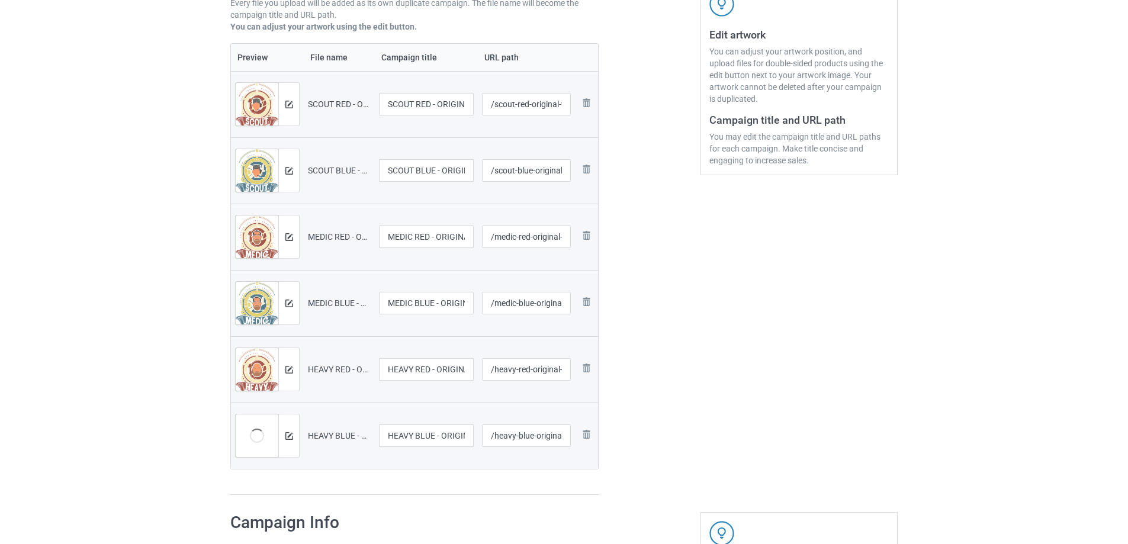
scroll to position [200, 0]
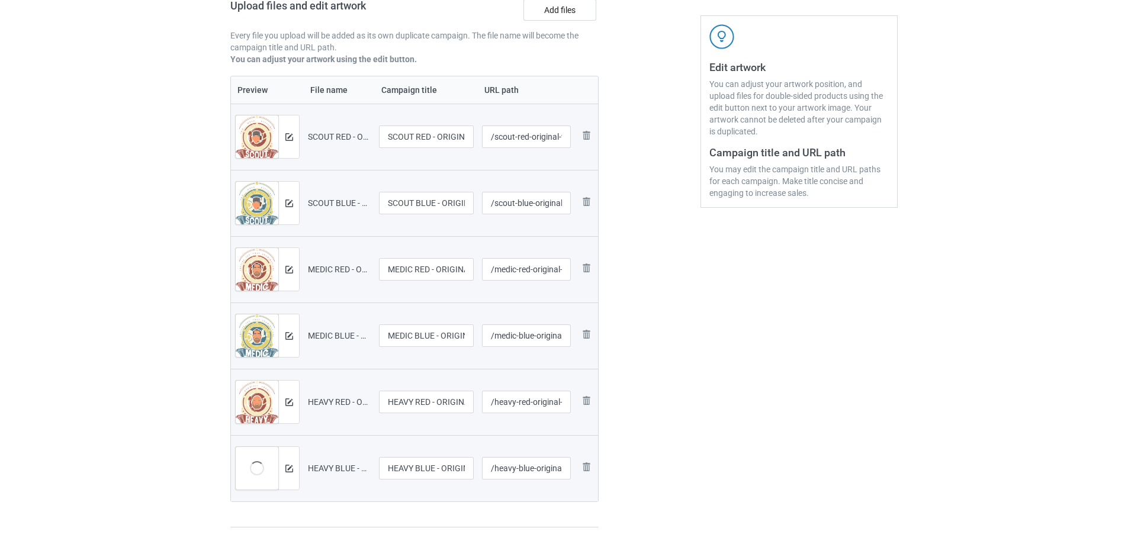
click at [539, 28] on div "Upload files and edit artwork Add files" at bounding box center [414, 12] width 368 height 34
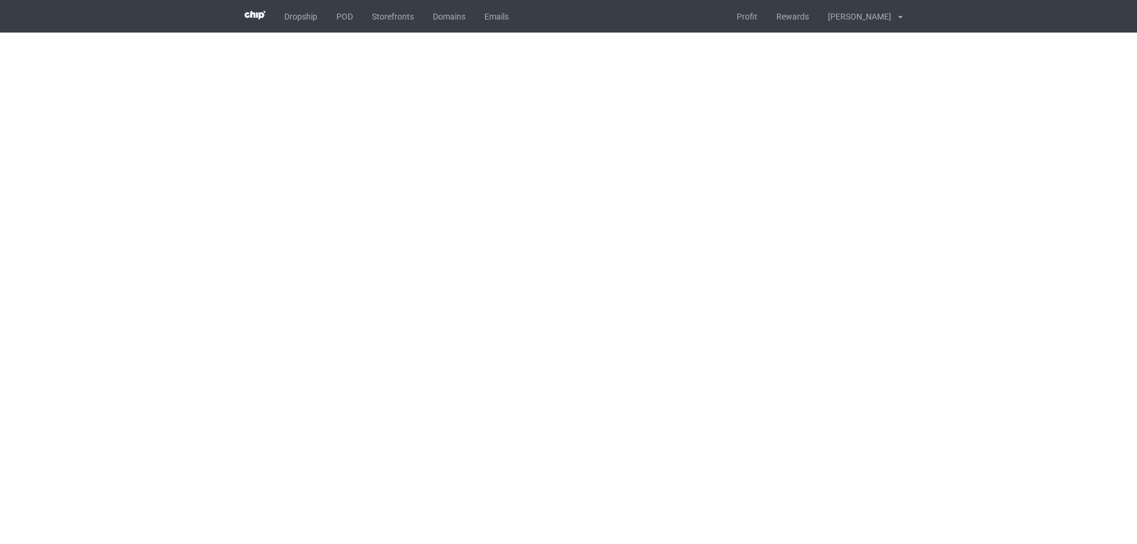
click at [227, 352] on body "Dropship POD Storefronts Domains Emails Profit Rewards [PERSON_NAME] Settings T…" at bounding box center [568, 272] width 1137 height 544
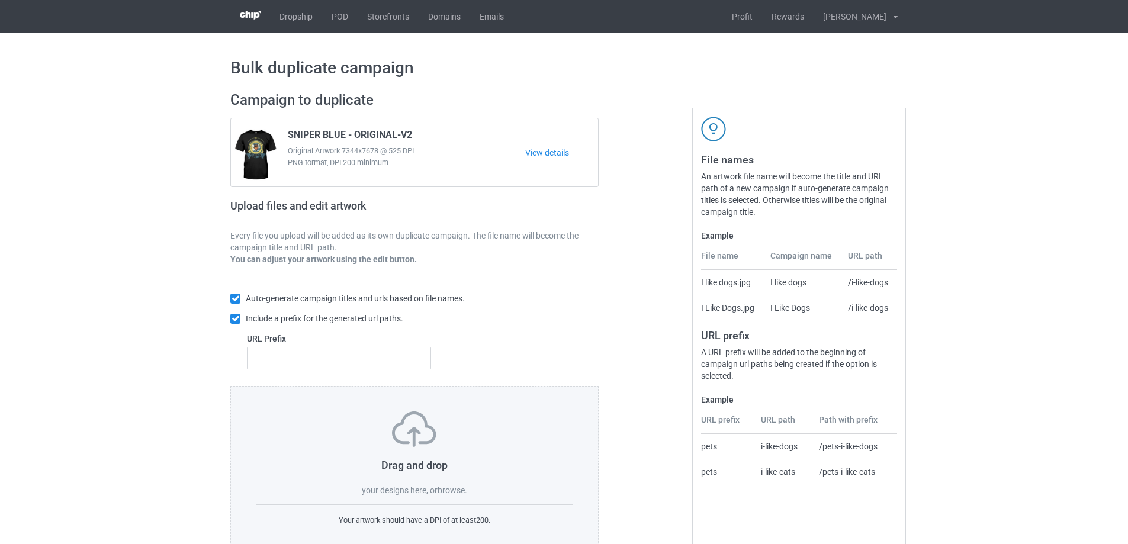
click at [455, 493] on label "browse" at bounding box center [450, 489] width 27 height 9
click at [0, 0] on input "browse" at bounding box center [0, 0] width 0 height 0
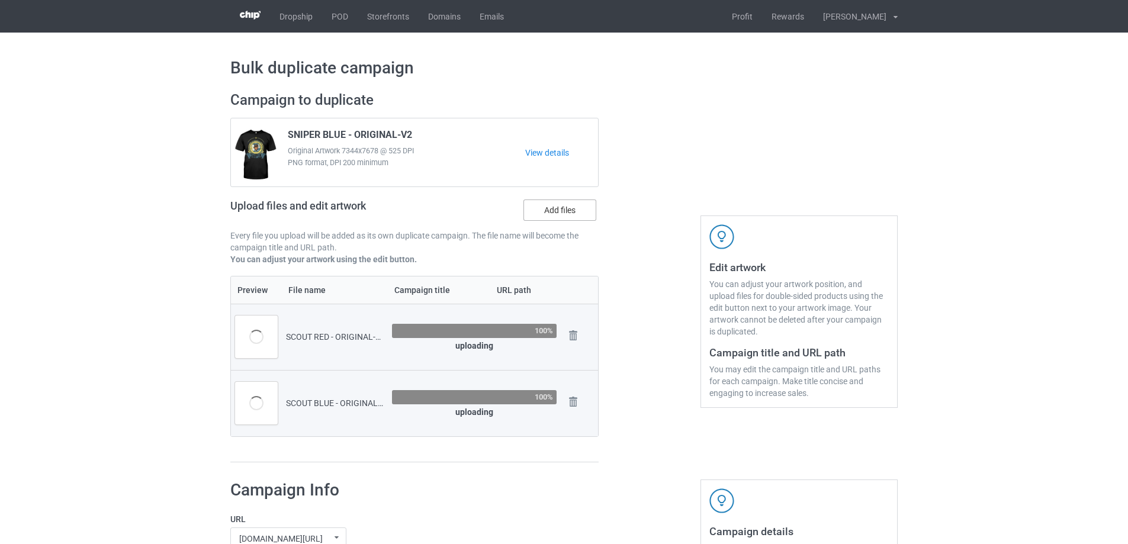
click at [562, 211] on label "Add files" at bounding box center [559, 209] width 73 height 21
click at [0, 0] on input "Add files" at bounding box center [0, 0] width 0 height 0
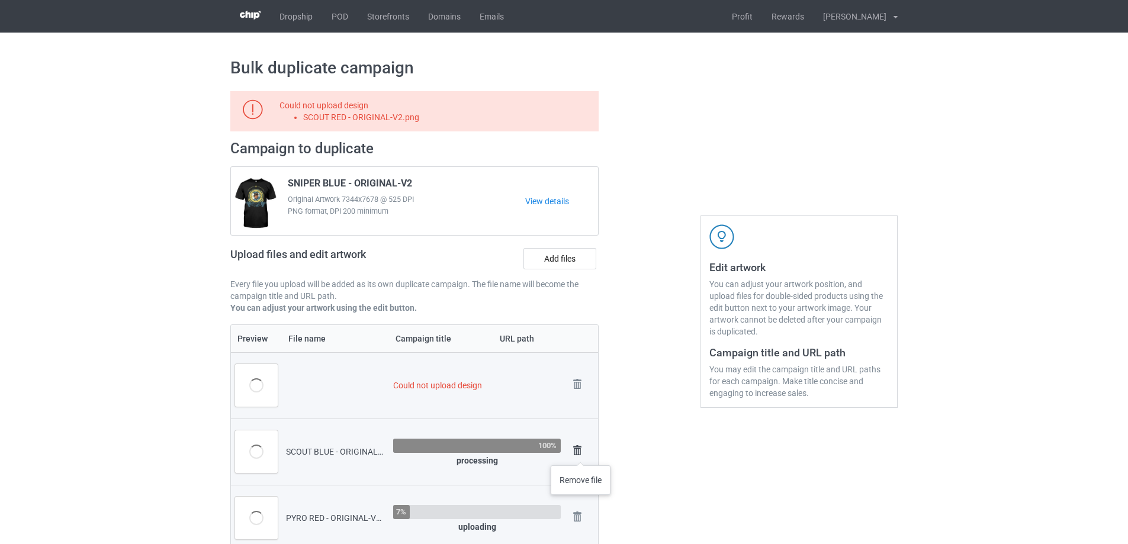
click at [581, 453] on img at bounding box center [577, 450] width 17 height 17
click at [581, 380] on img at bounding box center [577, 384] width 17 height 17
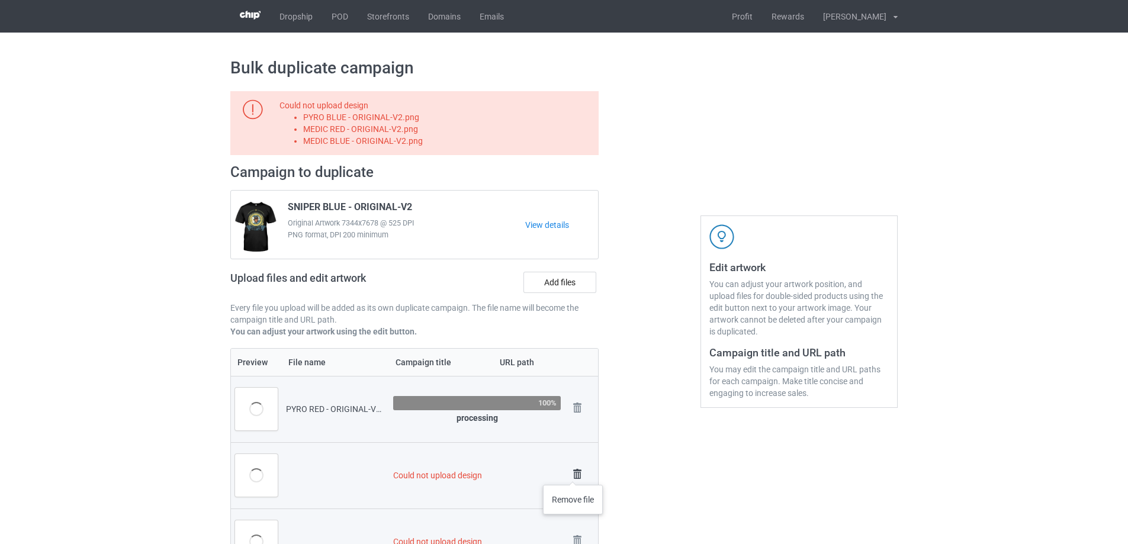
click at [573, 473] on img at bounding box center [577, 474] width 17 height 17
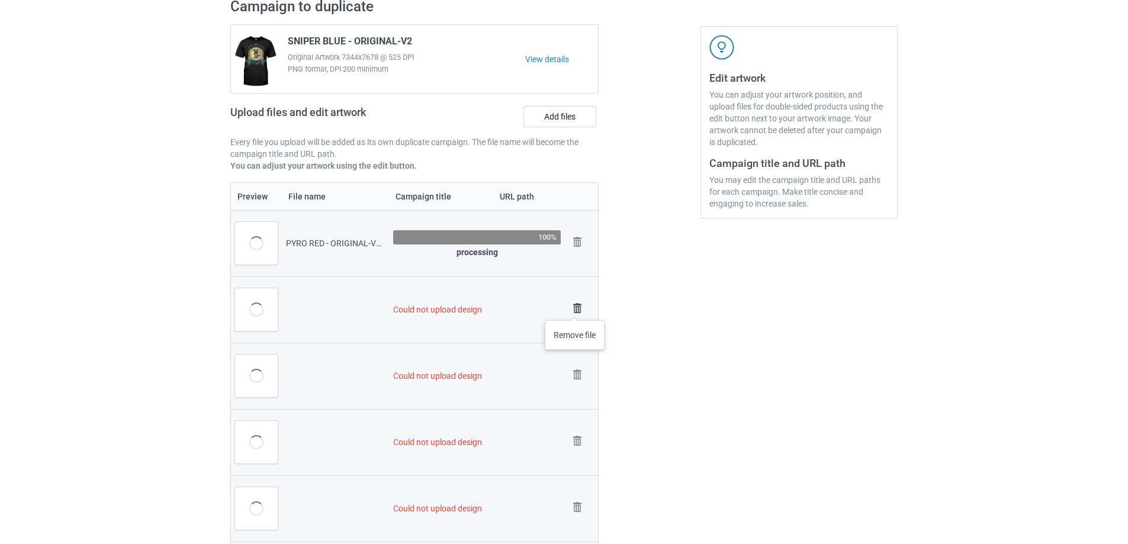
click at [575, 308] on img at bounding box center [577, 308] width 17 height 17
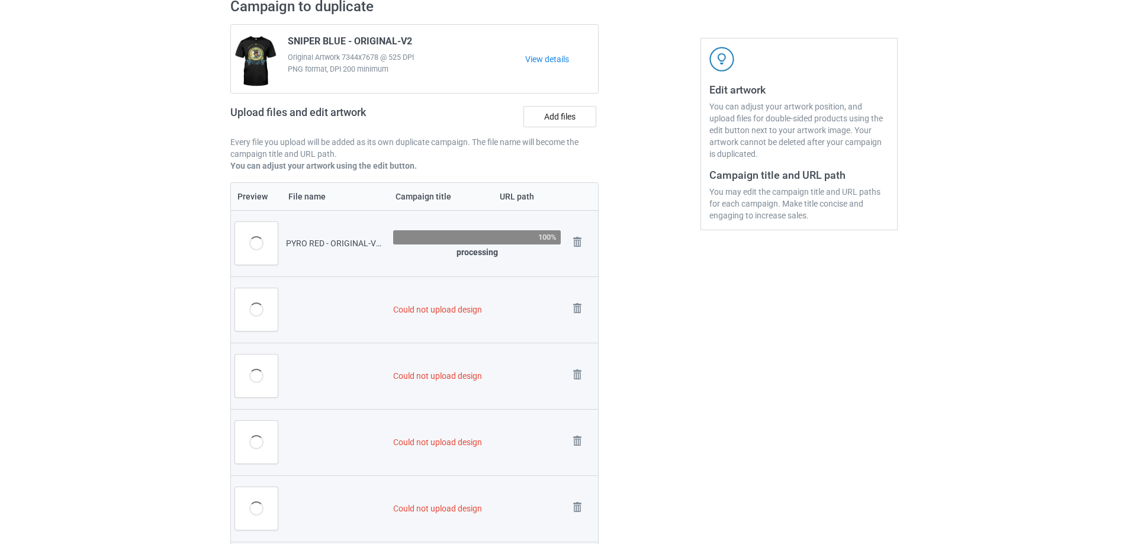
click at [0, 0] on img at bounding box center [0, 0] width 0 height 0
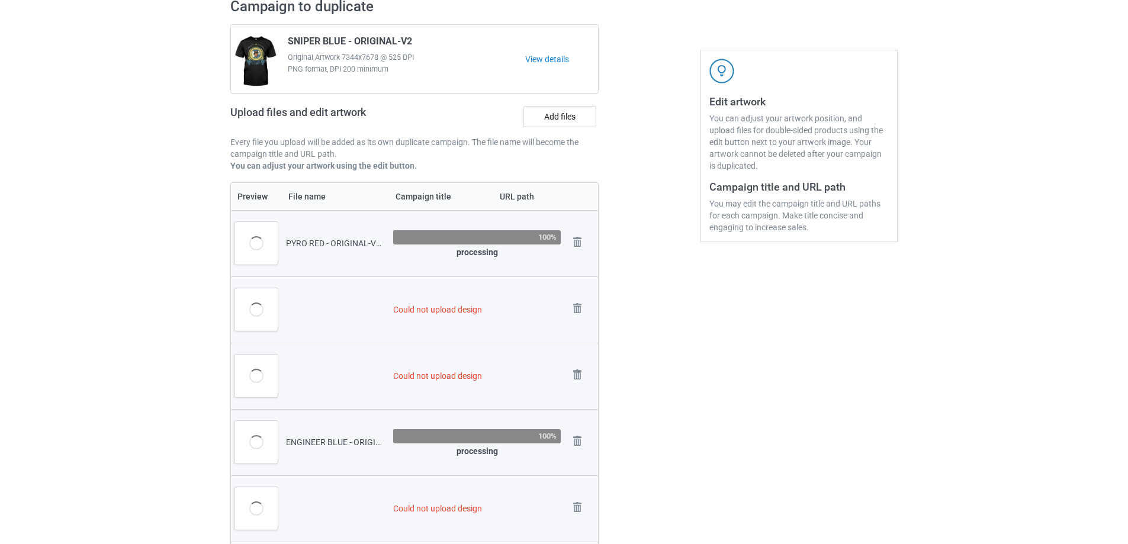
click at [0, 0] on img at bounding box center [0, 0] width 0 height 0
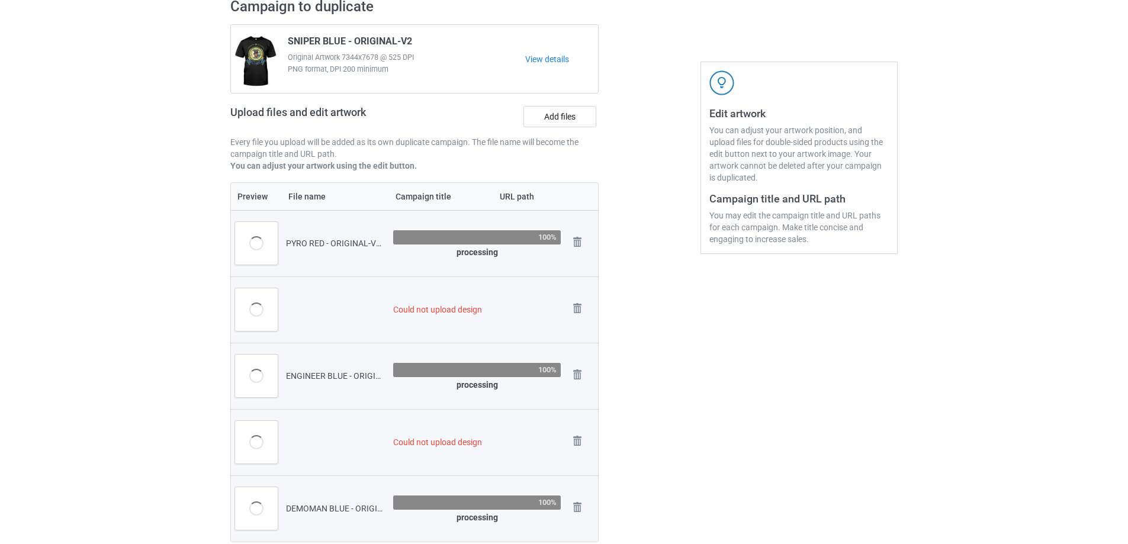
click at [0, 0] on img at bounding box center [0, 0] width 0 height 0
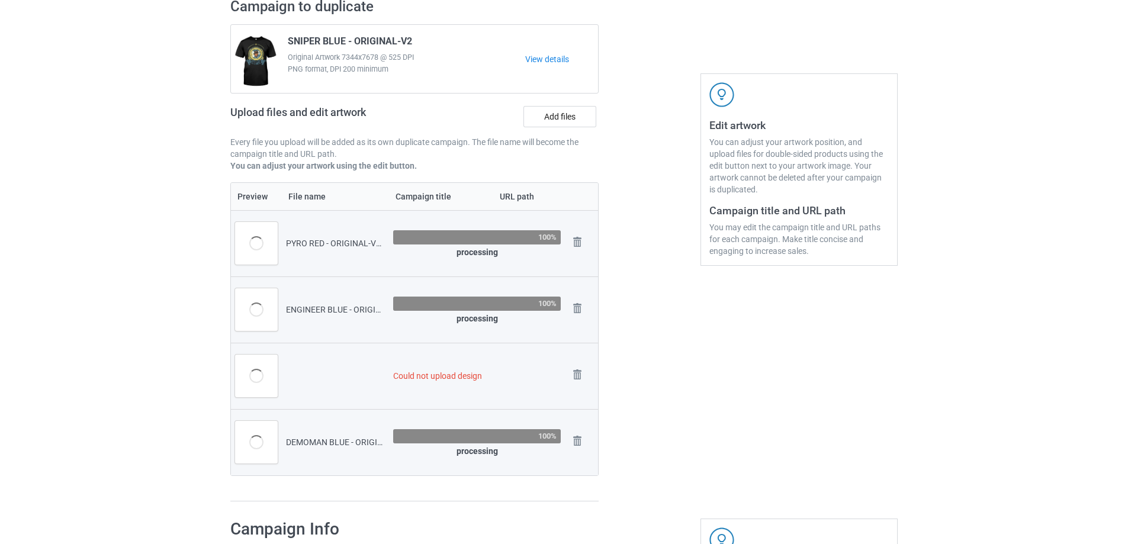
click at [0, 0] on img at bounding box center [0, 0] width 0 height 0
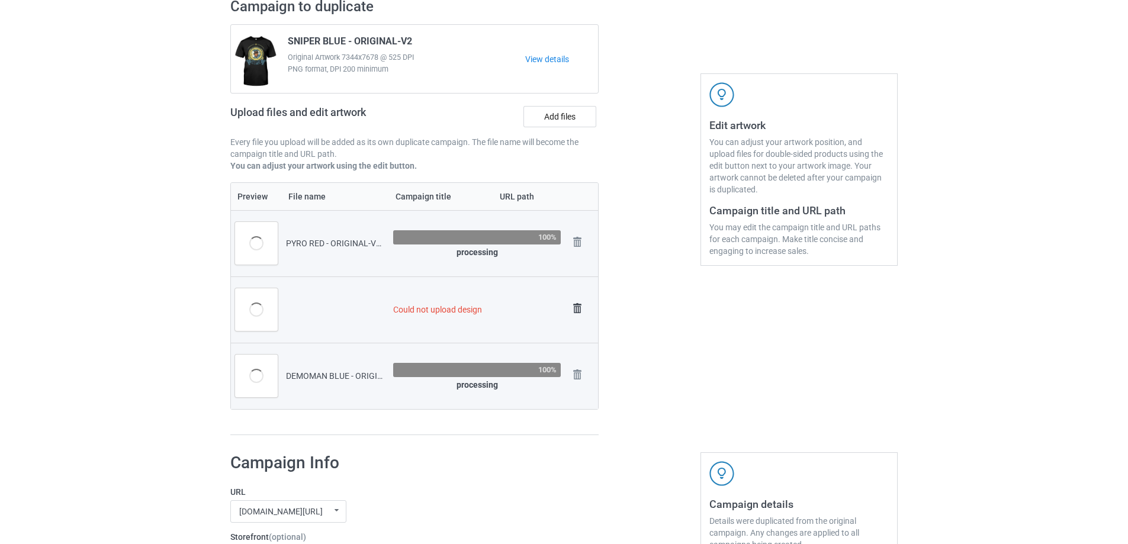
click at [577, 308] on img at bounding box center [577, 308] width 17 height 17
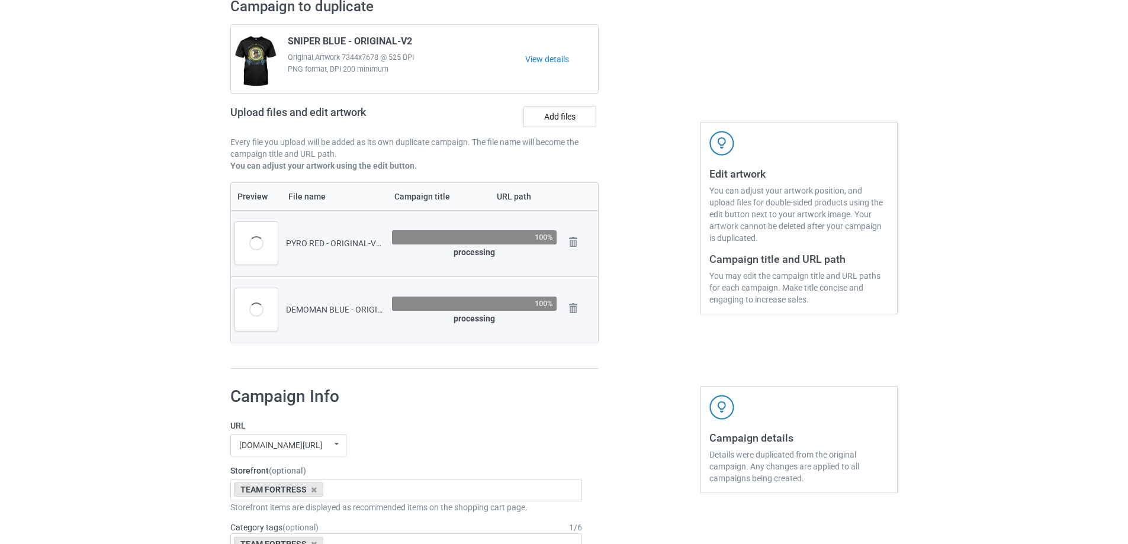
click at [0, 0] on img at bounding box center [0, 0] width 0 height 0
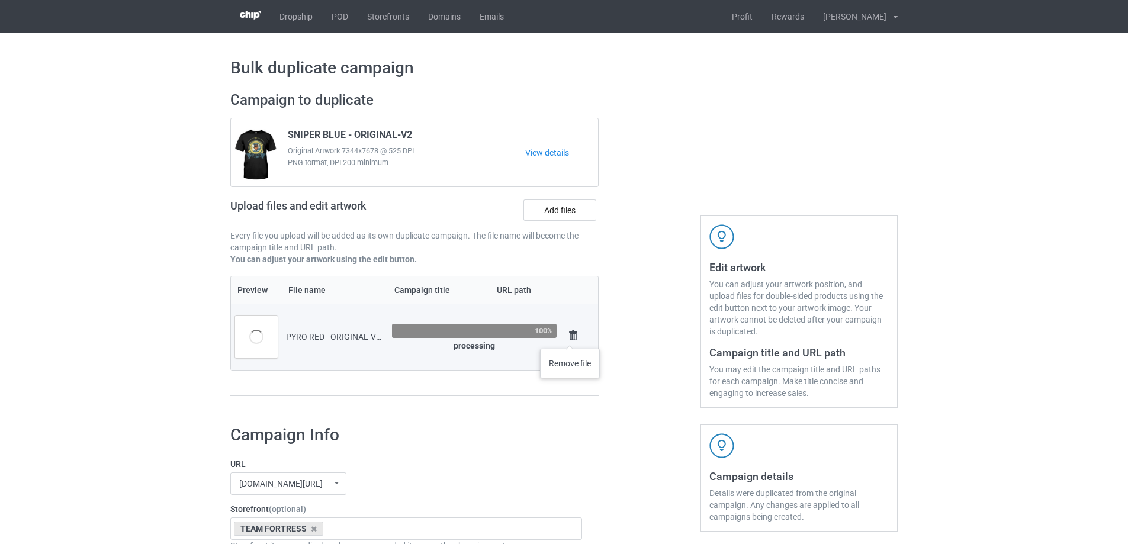
click at [567, 342] on img at bounding box center [573, 335] width 17 height 17
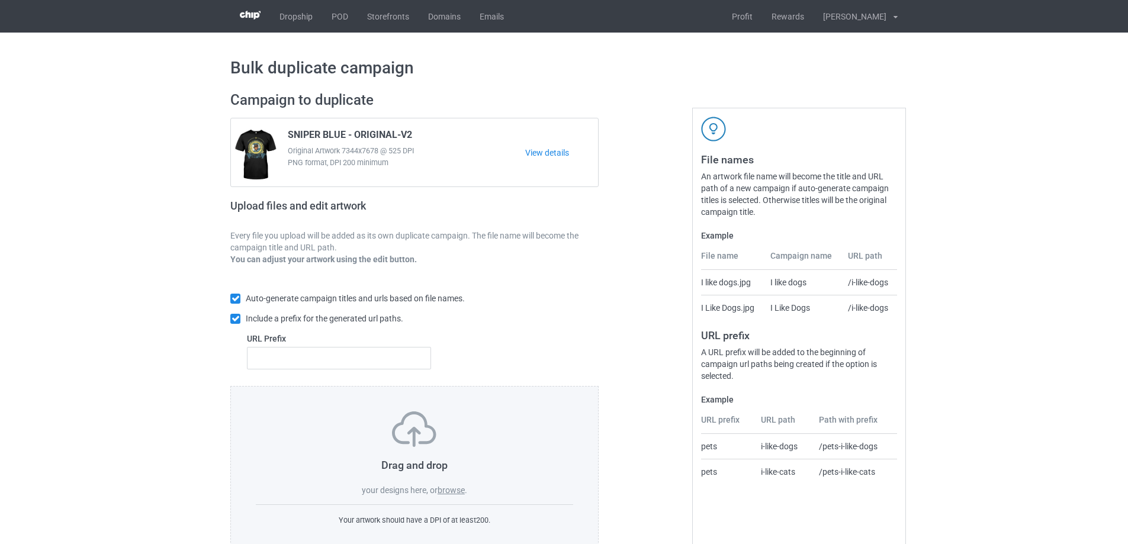
click at [458, 491] on label "browse" at bounding box center [450, 489] width 27 height 9
click at [0, 0] on input "browse" at bounding box center [0, 0] width 0 height 0
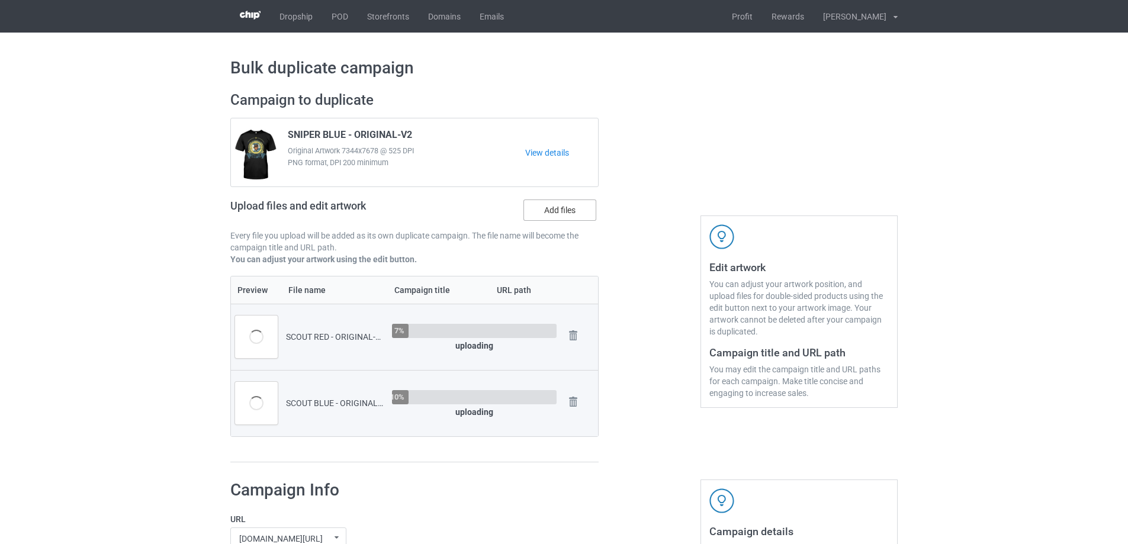
click at [565, 211] on label "Add files" at bounding box center [559, 209] width 73 height 21
click at [0, 0] on input "Add files" at bounding box center [0, 0] width 0 height 0
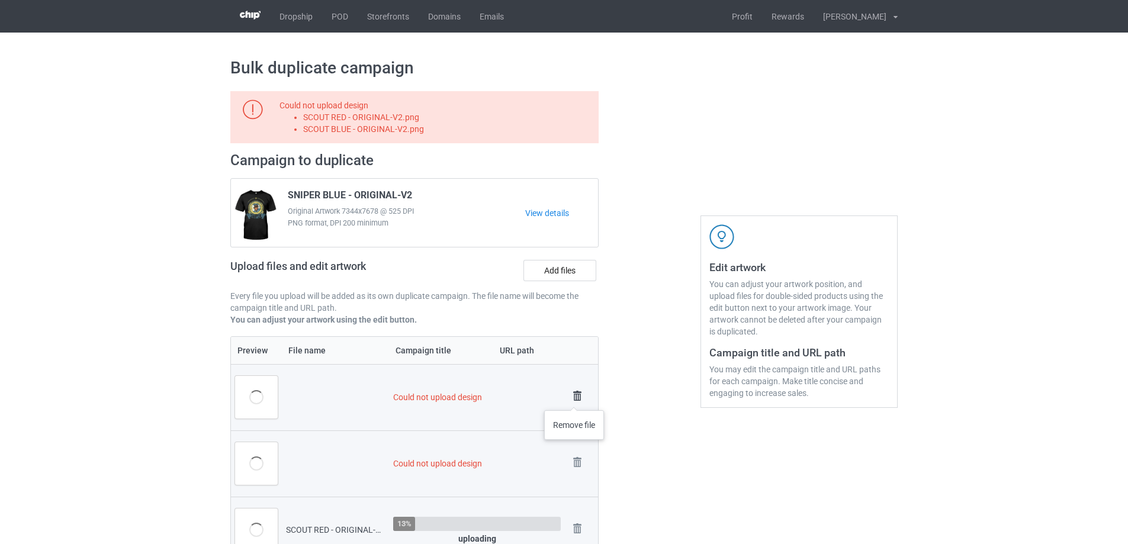
click at [574, 398] on img at bounding box center [577, 396] width 17 height 17
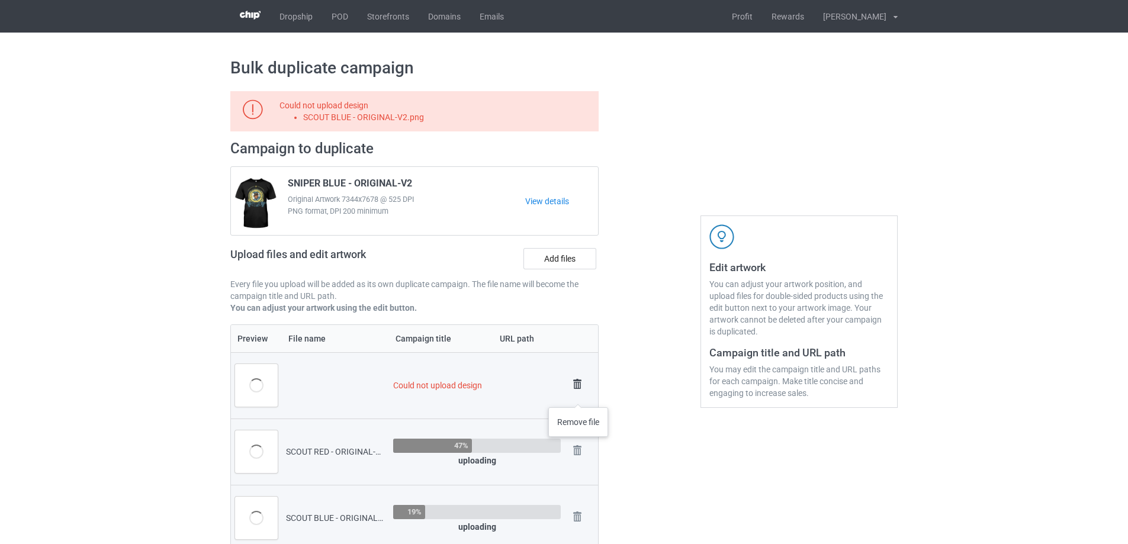
click at [576, 388] on img at bounding box center [577, 384] width 17 height 17
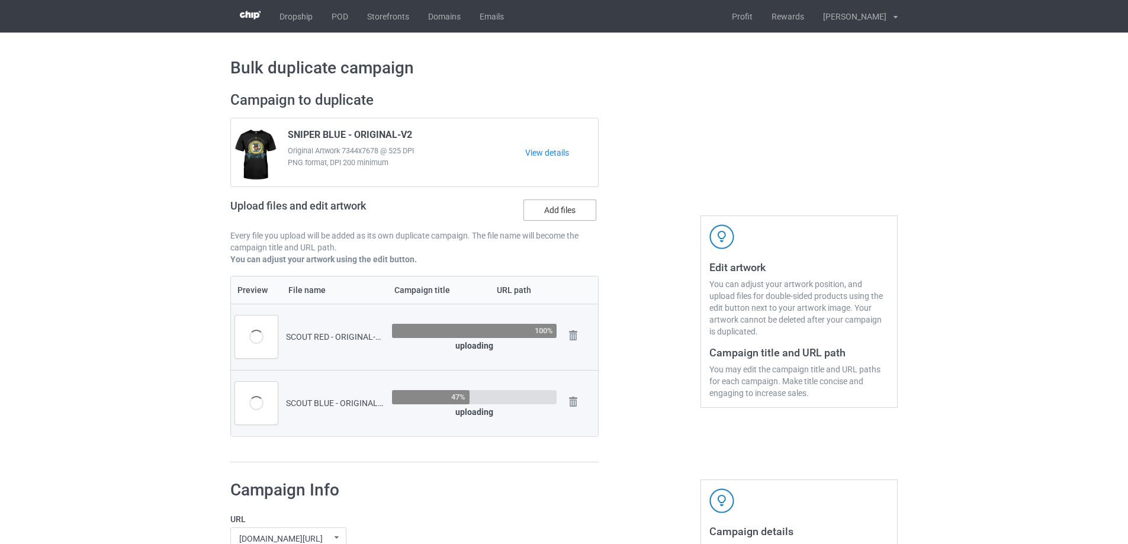
click at [559, 207] on label "Add files" at bounding box center [559, 209] width 73 height 21
click at [0, 0] on input "Add files" at bounding box center [0, 0] width 0 height 0
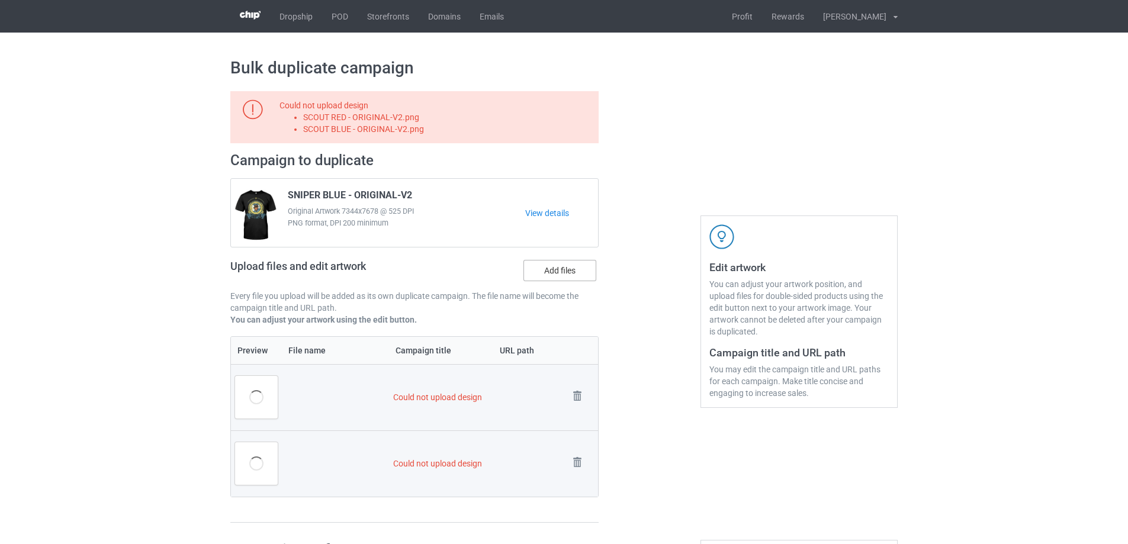
click at [558, 277] on label "Add files" at bounding box center [559, 270] width 73 height 21
click at [0, 0] on input "Add files" at bounding box center [0, 0] width 0 height 0
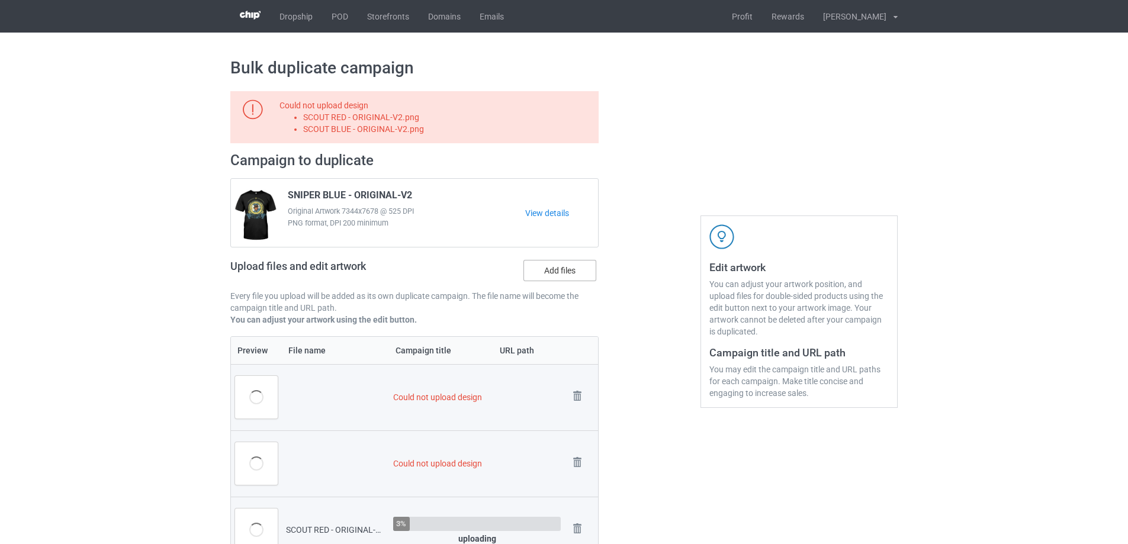
click at [555, 274] on label "Add files" at bounding box center [559, 270] width 73 height 21
click at [0, 0] on input "Add files" at bounding box center [0, 0] width 0 height 0
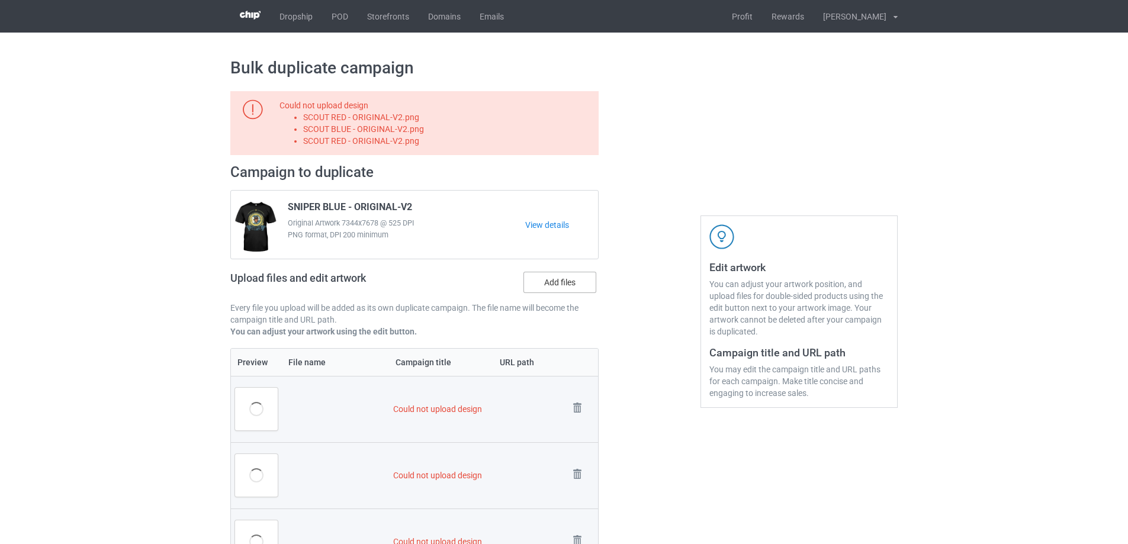
click at [569, 287] on label "Add files" at bounding box center [559, 282] width 73 height 21
click at [0, 0] on input "Add files" at bounding box center [0, 0] width 0 height 0
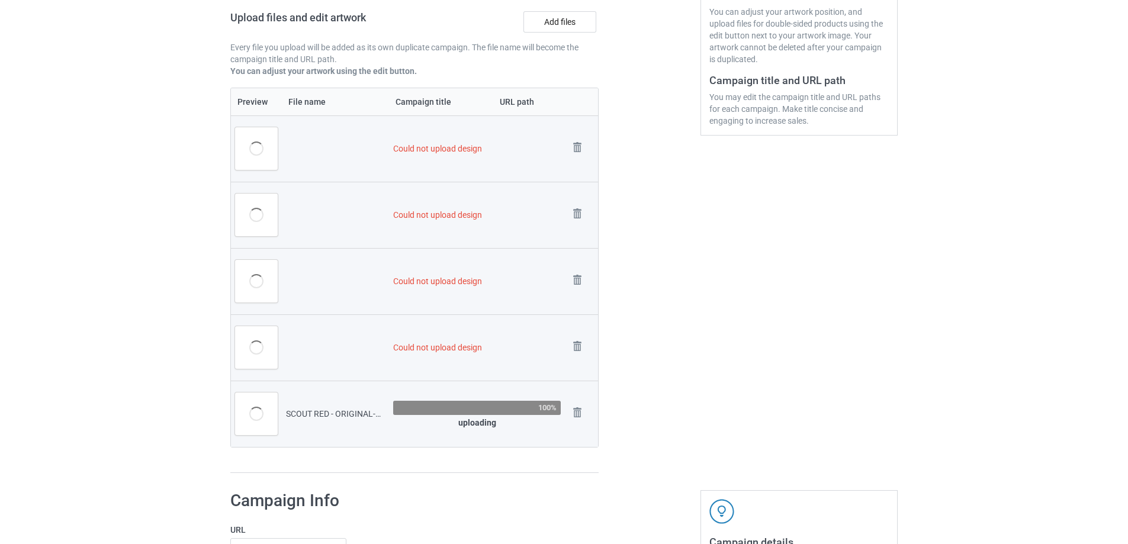
scroll to position [237, 0]
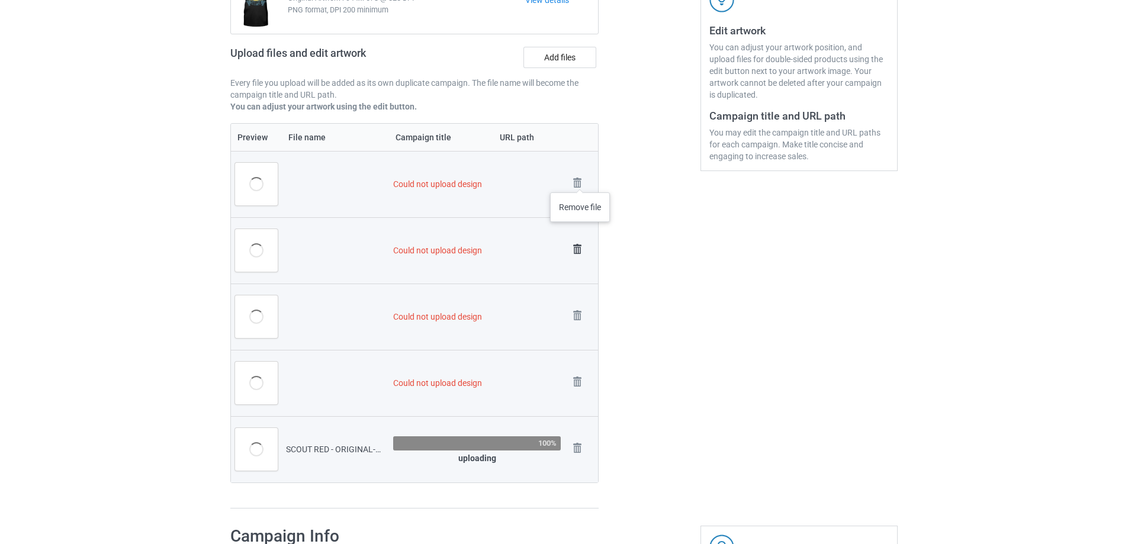
click at [0, 0] on img at bounding box center [0, 0] width 0 height 0
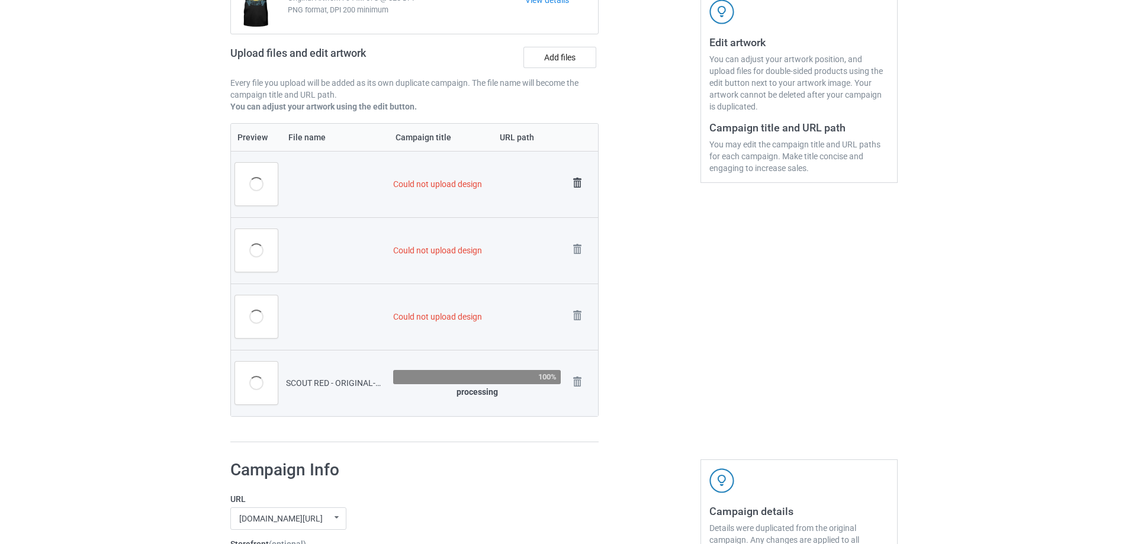
click at [580, 181] on img at bounding box center [577, 183] width 17 height 17
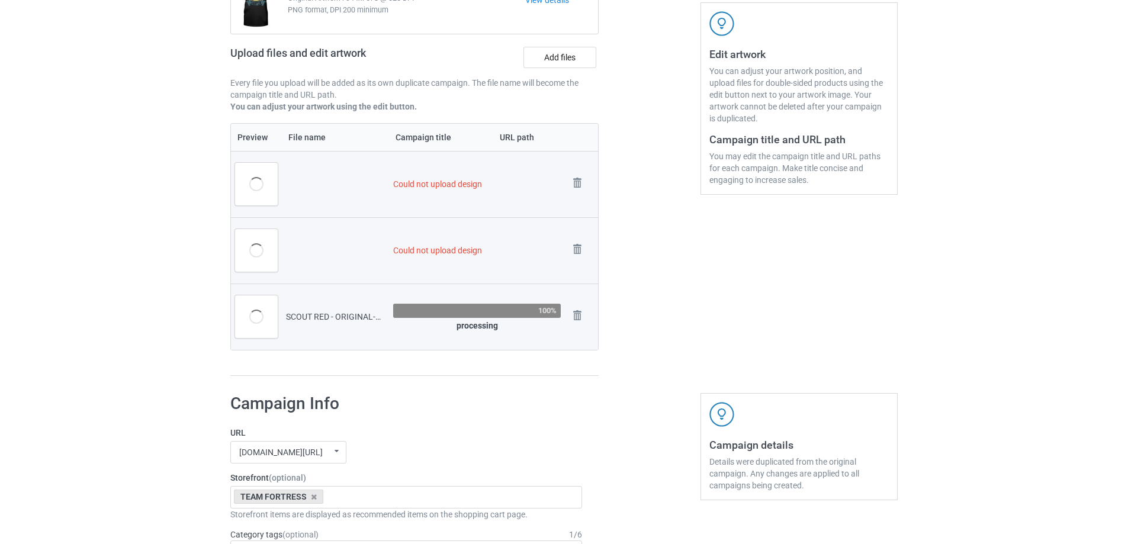
click at [0, 0] on img at bounding box center [0, 0] width 0 height 0
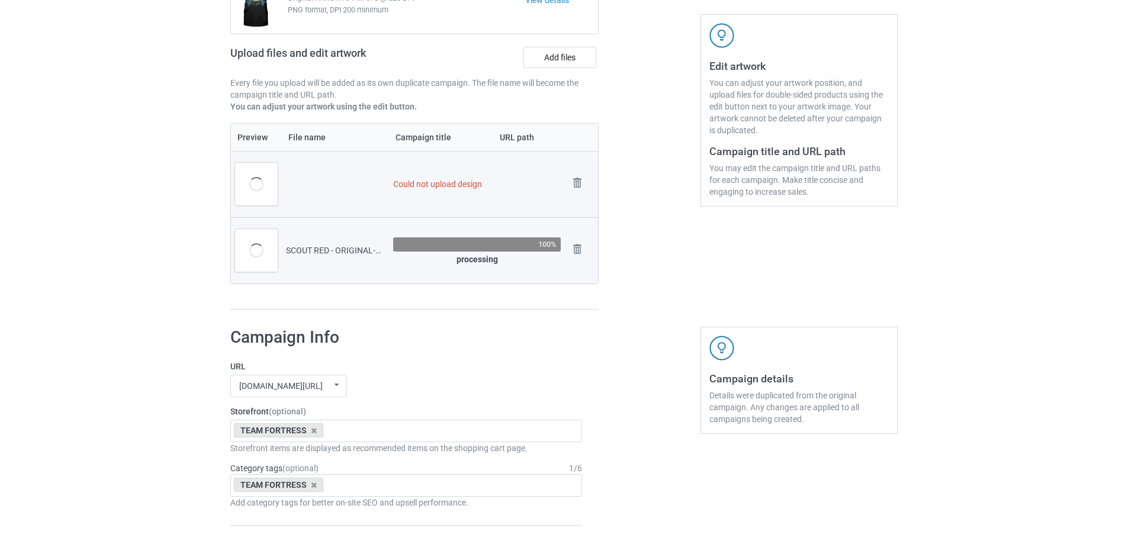
click at [0, 0] on img at bounding box center [0, 0] width 0 height 0
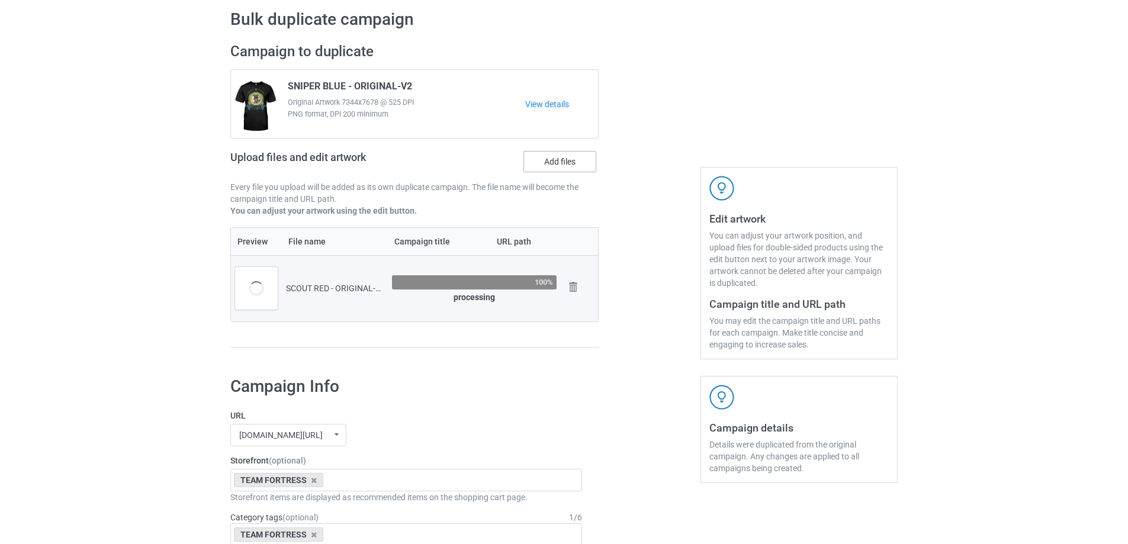
scroll to position [34, 0]
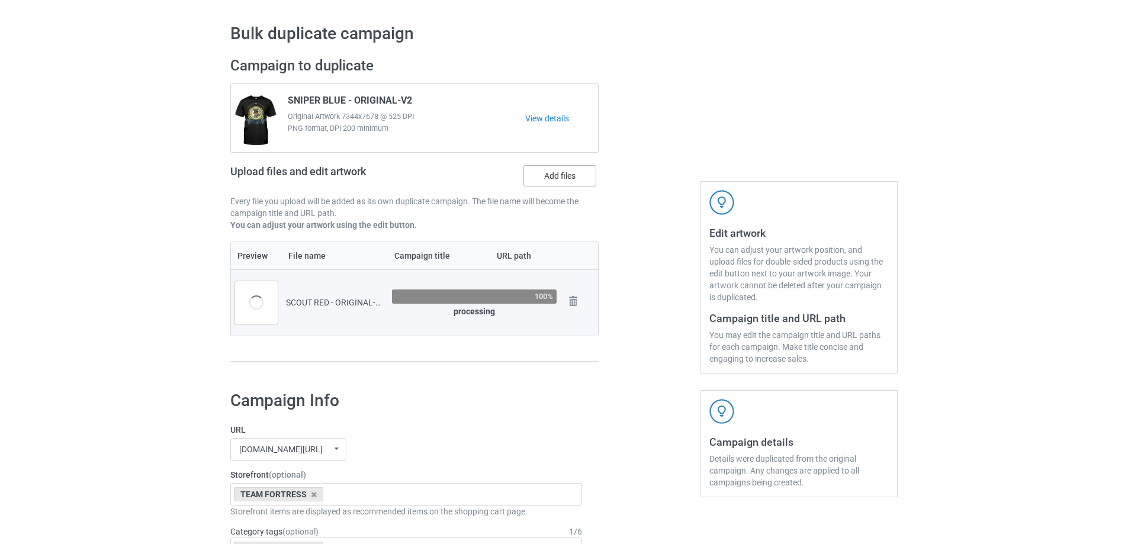
click at [560, 175] on label "Add files" at bounding box center [559, 175] width 73 height 21
click at [0, 0] on input "Add files" at bounding box center [0, 0] width 0 height 0
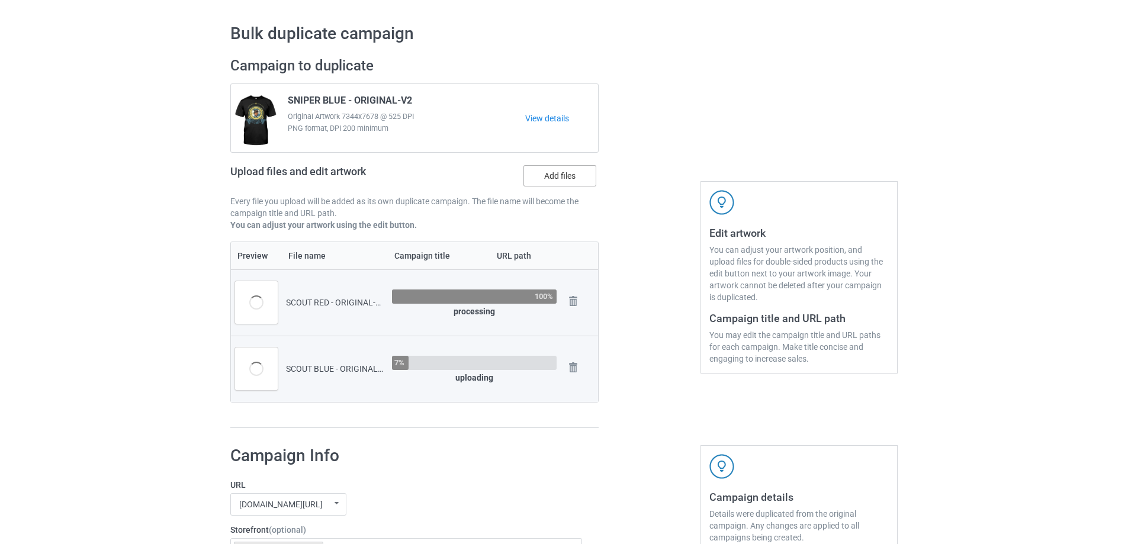
click at [576, 172] on label "Add files" at bounding box center [559, 175] width 73 height 21
click at [0, 0] on input "Add files" at bounding box center [0, 0] width 0 height 0
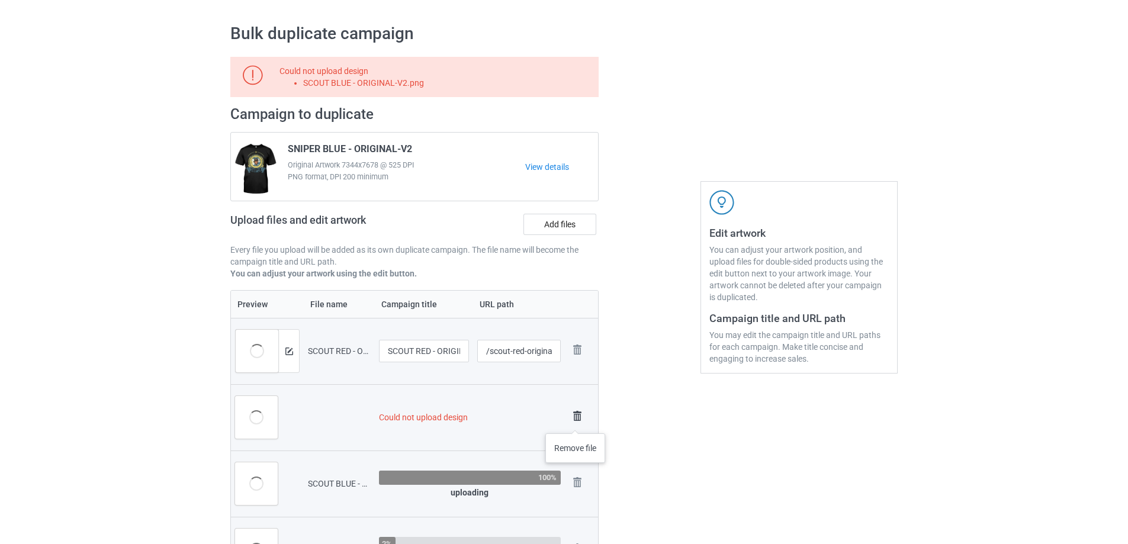
click at [575, 421] on img at bounding box center [577, 416] width 17 height 17
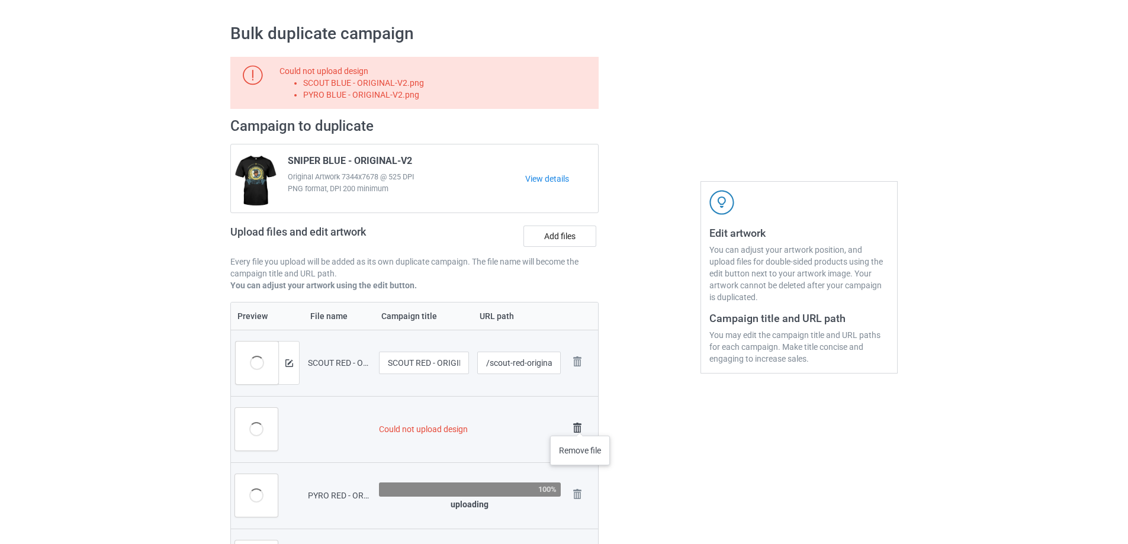
click at [580, 424] on img at bounding box center [577, 428] width 17 height 17
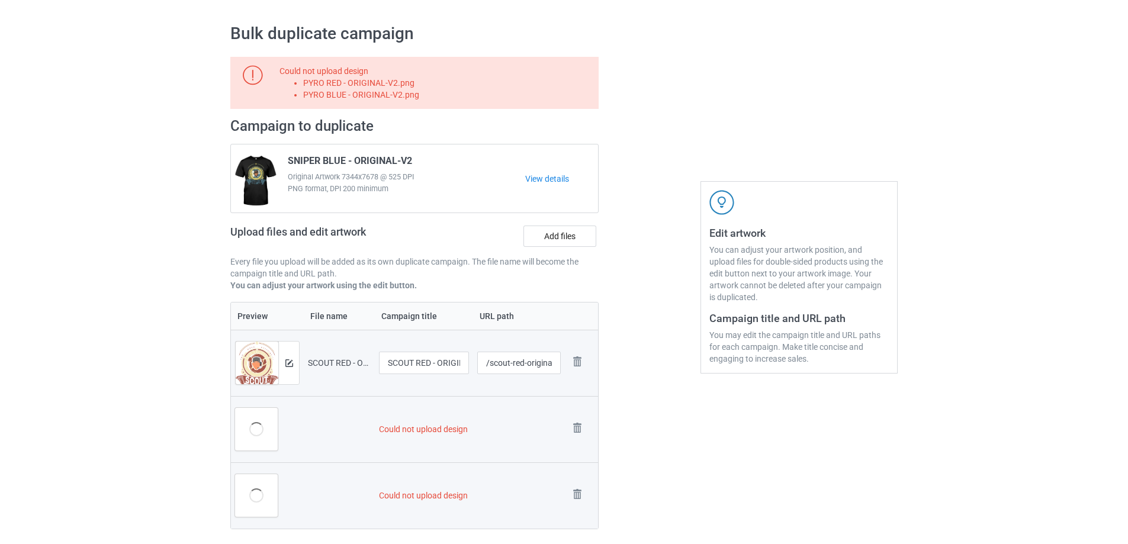
click at [581, 419] on td "Remove file" at bounding box center [581, 429] width 33 height 66
click at [578, 429] on img at bounding box center [577, 428] width 17 height 17
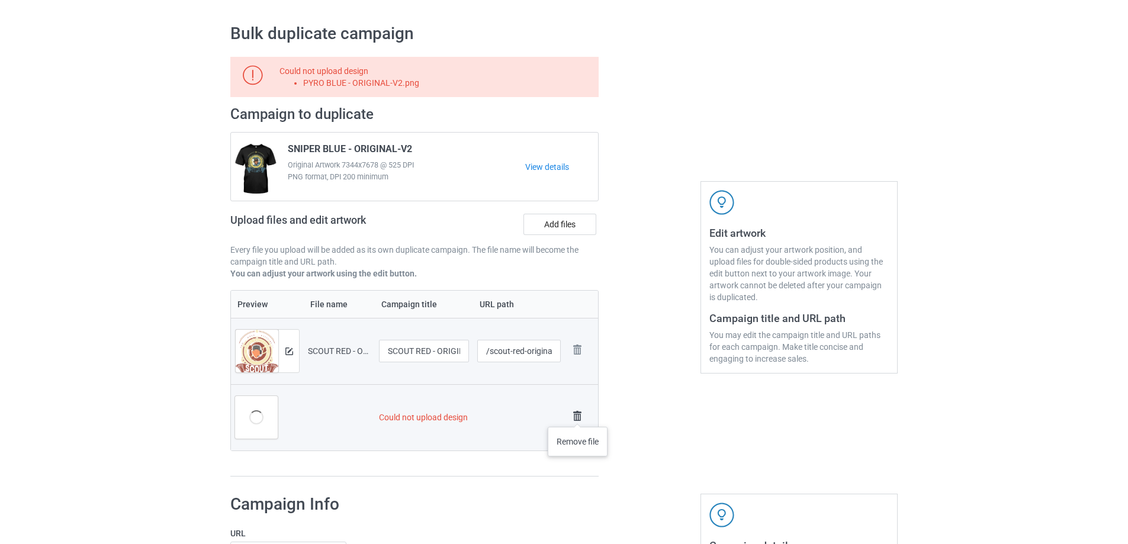
click at [578, 415] on img at bounding box center [577, 416] width 17 height 17
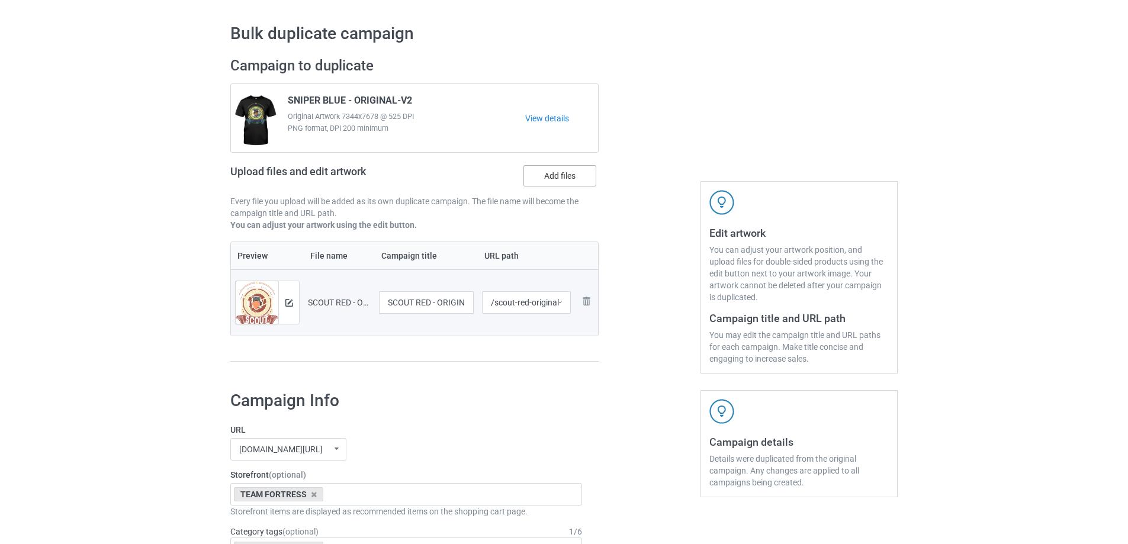
click at [561, 171] on label "Add files" at bounding box center [559, 175] width 73 height 21
click at [0, 0] on input "Add files" at bounding box center [0, 0] width 0 height 0
click at [537, 186] on label "Add files" at bounding box center [559, 175] width 73 height 21
click at [0, 0] on input "Add files" at bounding box center [0, 0] width 0 height 0
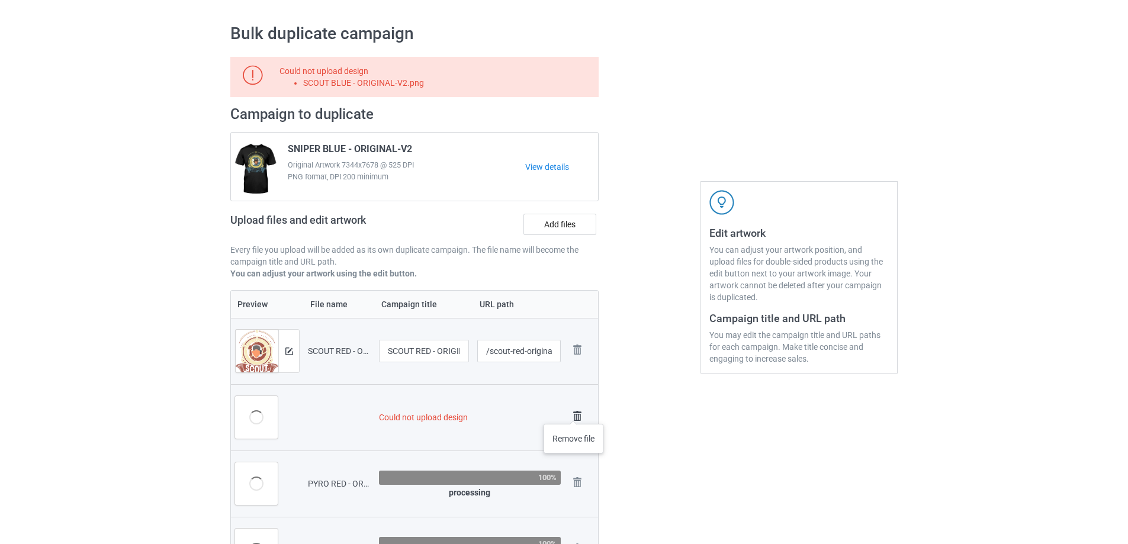
click at [574, 412] on img at bounding box center [577, 416] width 17 height 17
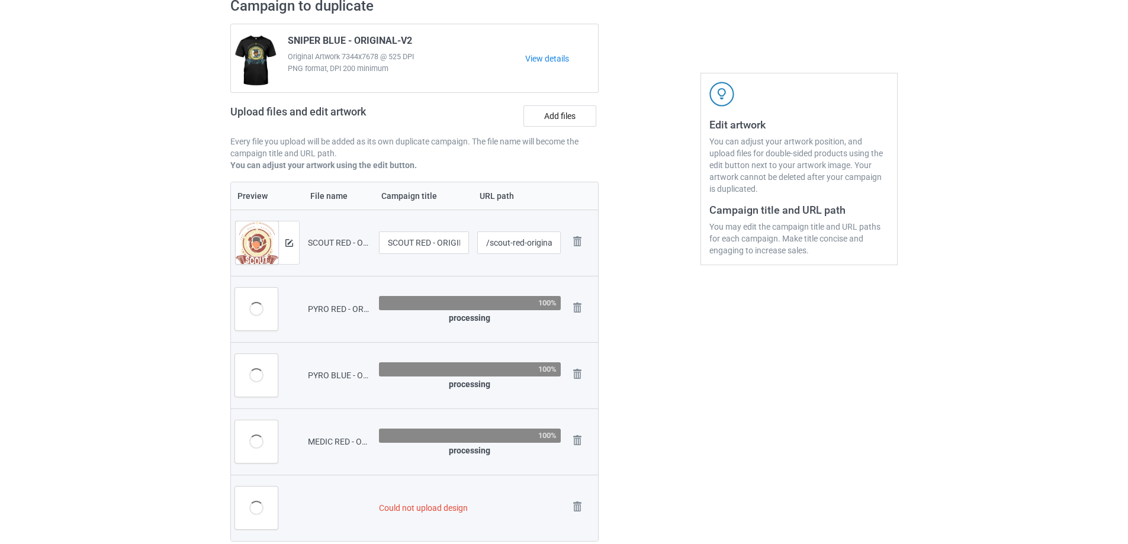
scroll to position [153, 0]
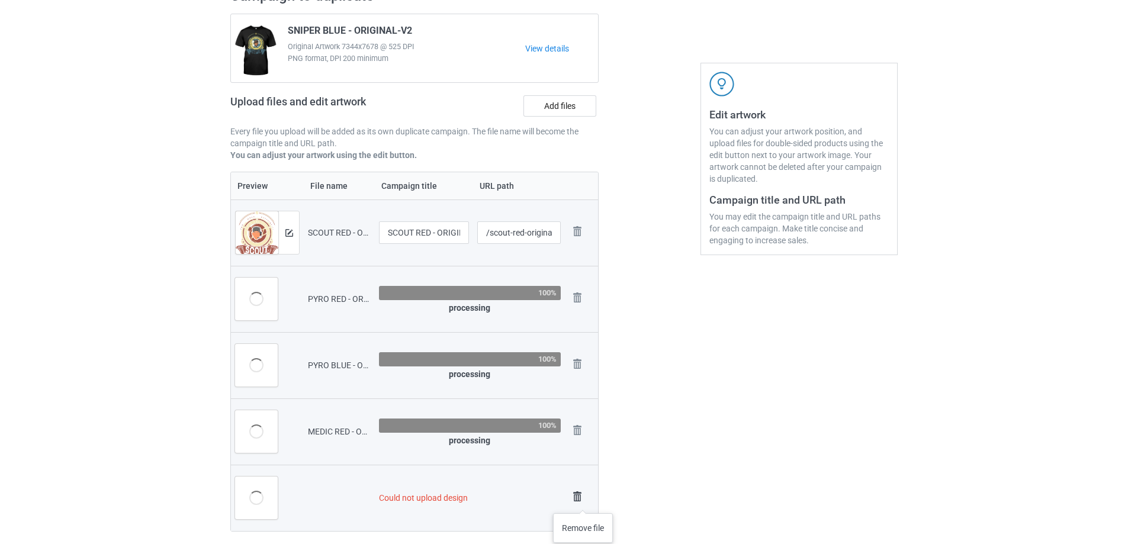
click at [583, 501] on img at bounding box center [577, 496] width 17 height 17
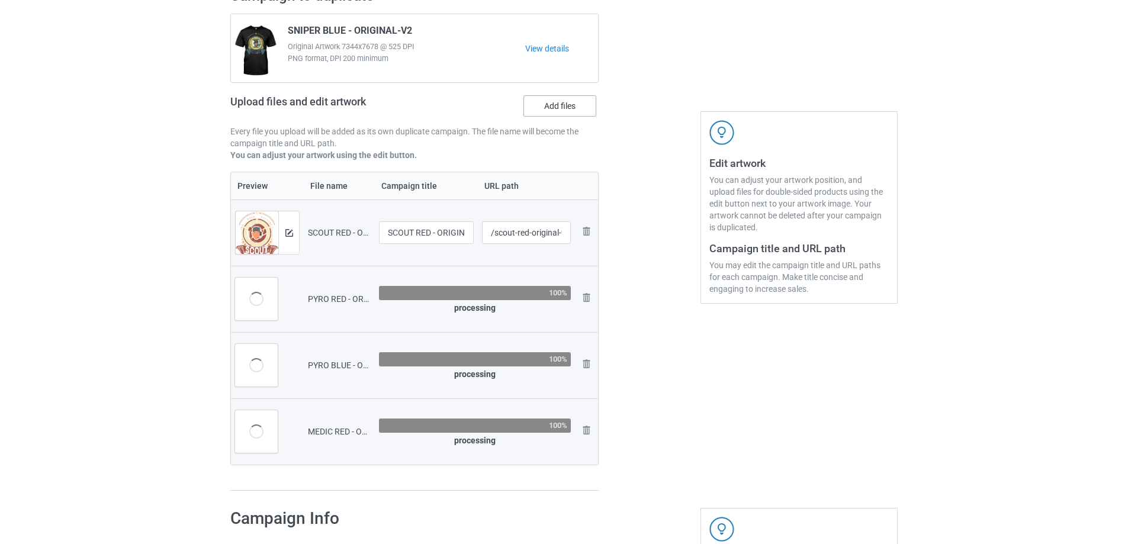
click at [552, 104] on label "Add files" at bounding box center [559, 105] width 73 height 21
click at [0, 0] on input "Add files" at bounding box center [0, 0] width 0 height 0
click at [588, 363] on img at bounding box center [586, 364] width 14 height 14
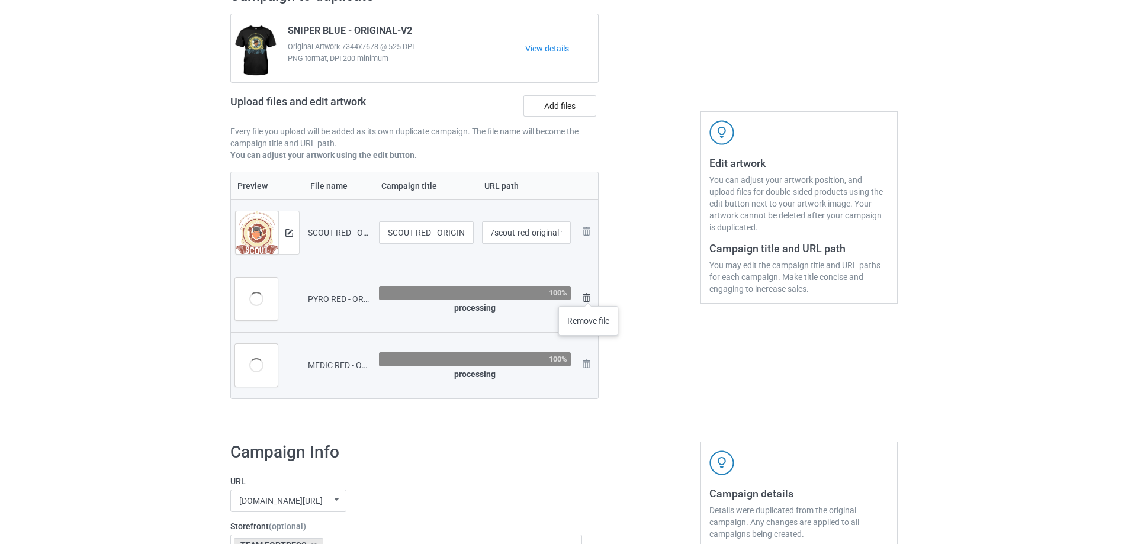
click at [588, 294] on img at bounding box center [586, 298] width 14 height 14
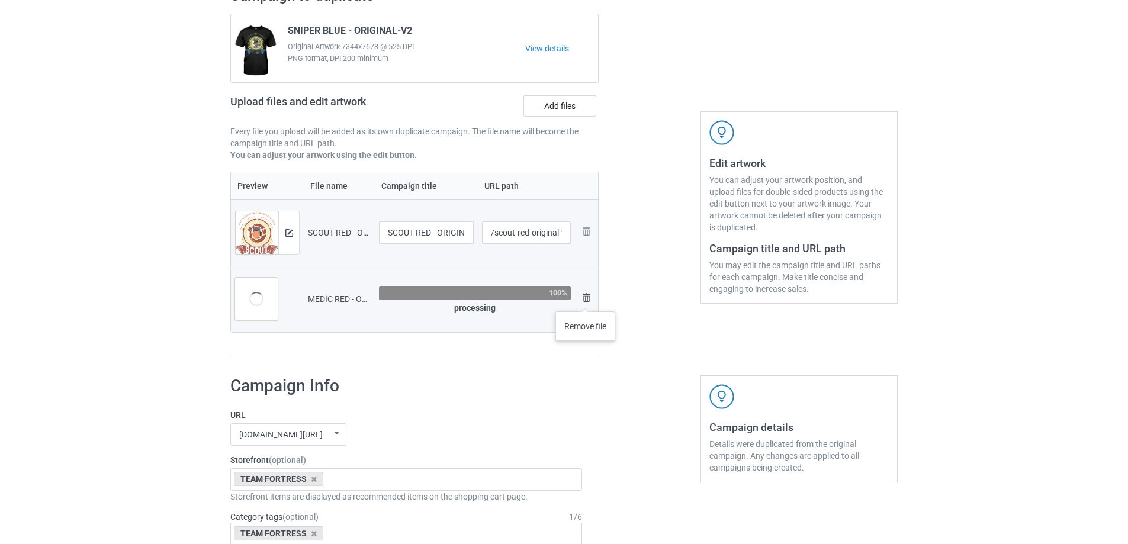
click at [585, 300] on img at bounding box center [586, 298] width 14 height 14
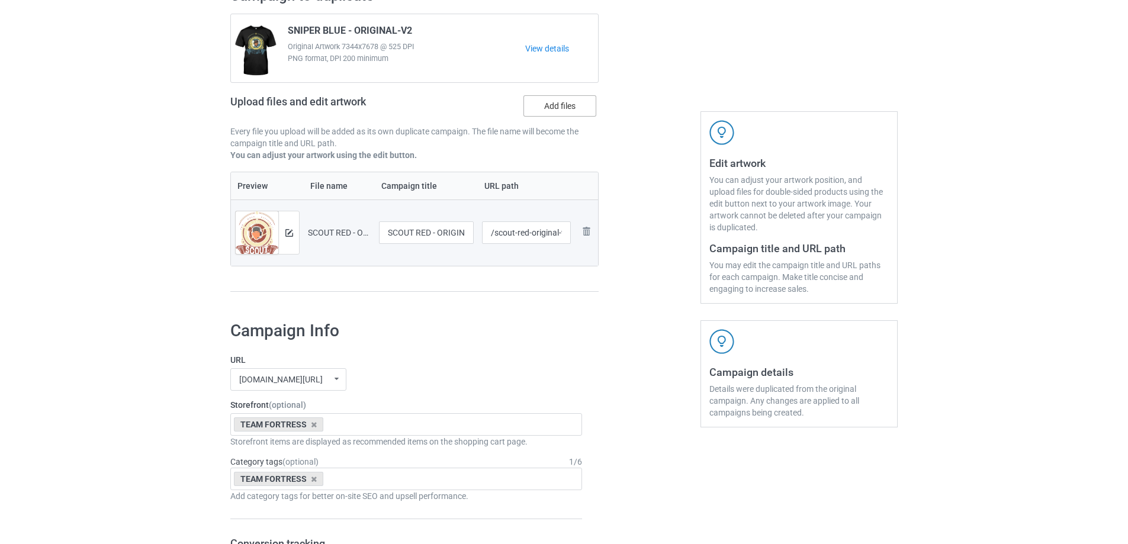
click at [549, 114] on label "Add files" at bounding box center [559, 105] width 73 height 21
click at [0, 0] on input "Add files" at bounding box center [0, 0] width 0 height 0
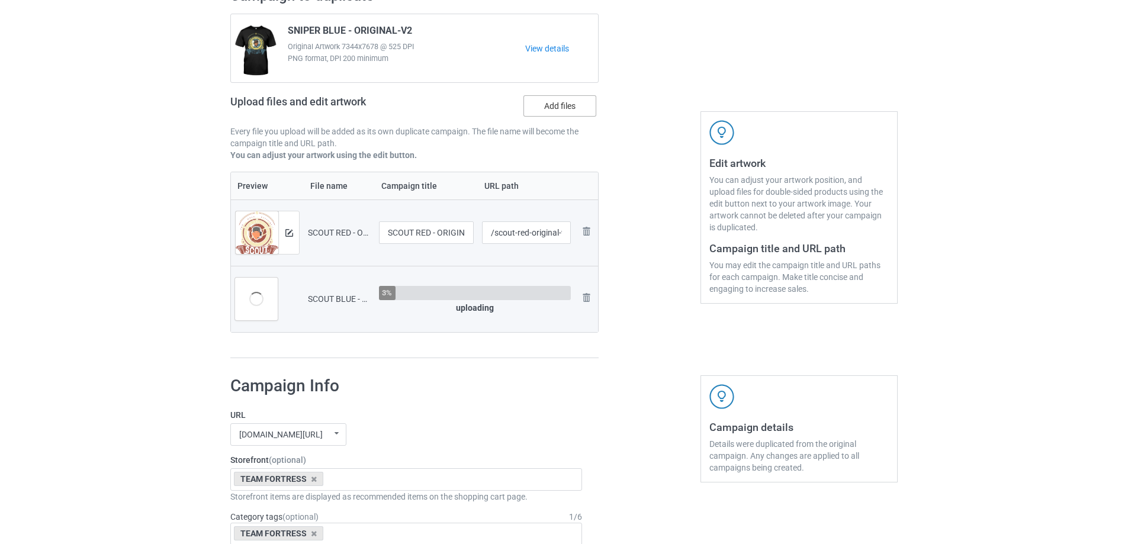
click at [581, 113] on label "Add files" at bounding box center [559, 105] width 73 height 21
click at [0, 0] on input "Add files" at bounding box center [0, 0] width 0 height 0
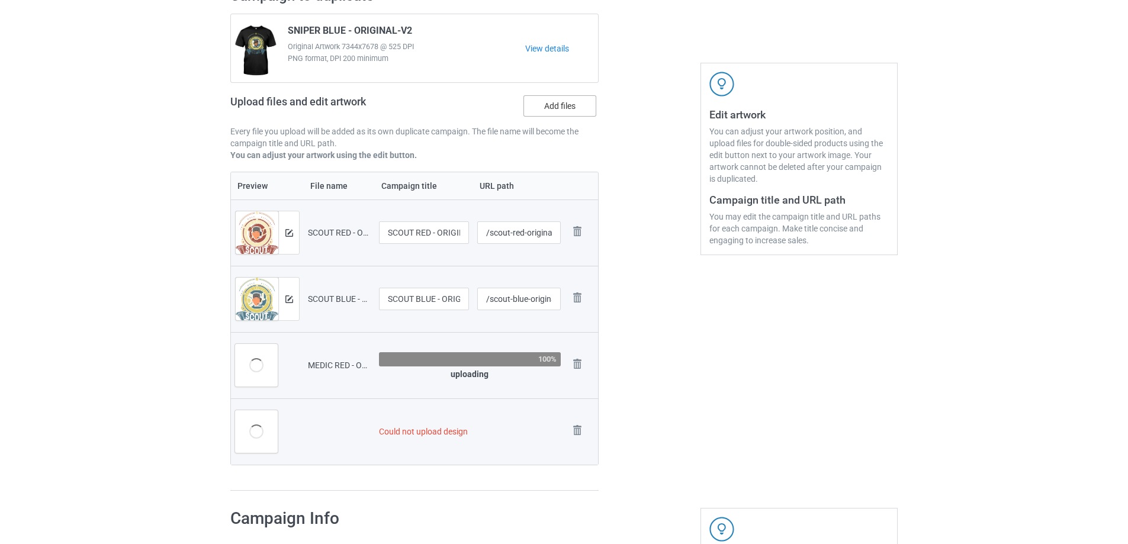
scroll to position [165, 0]
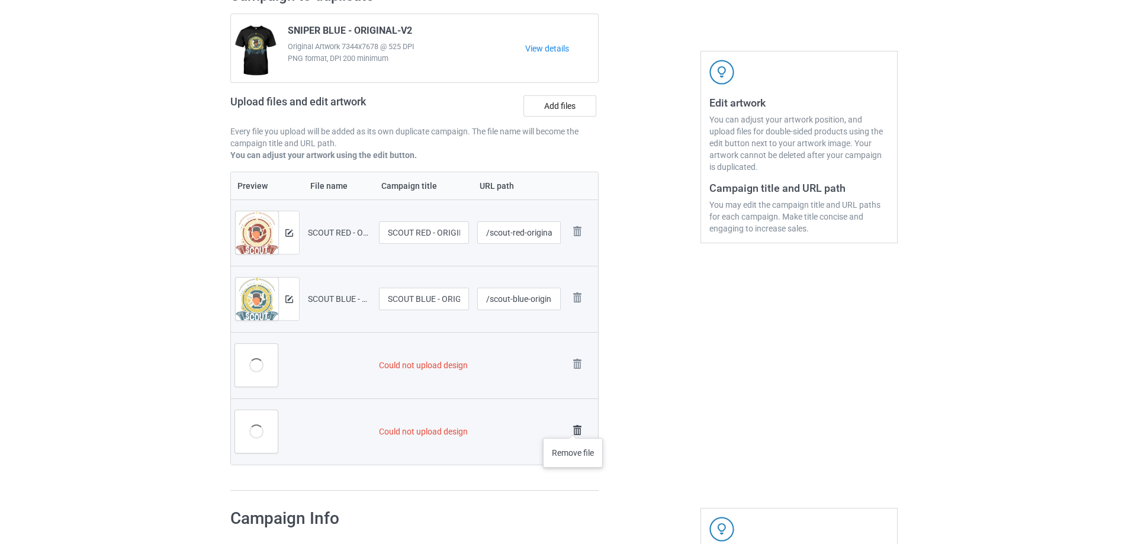
click at [573, 426] on img at bounding box center [577, 430] width 17 height 17
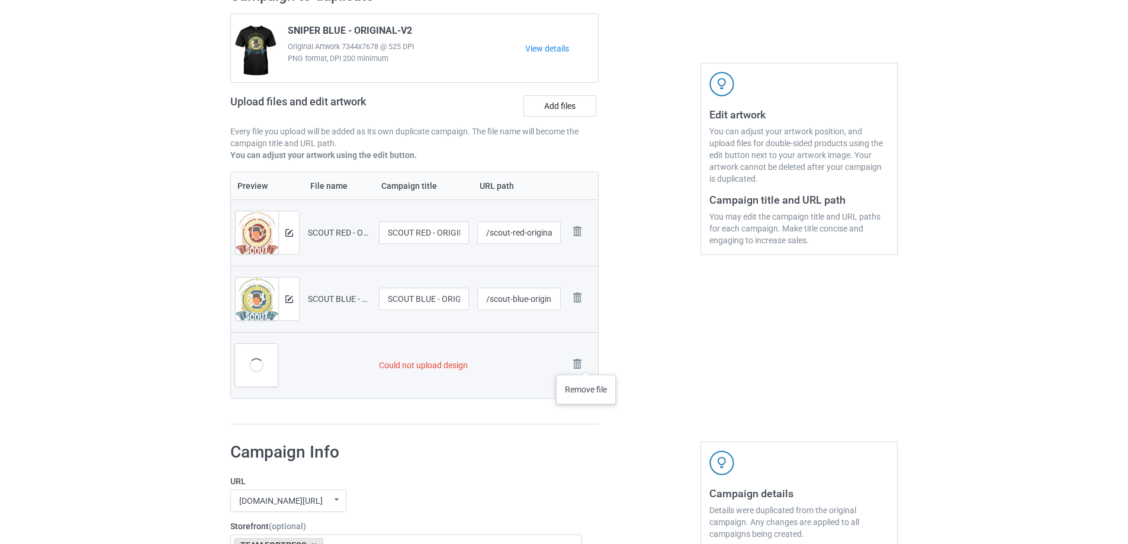
click at [586, 363] on div "Remove file" at bounding box center [581, 366] width 25 height 20
click at [581, 357] on img at bounding box center [577, 364] width 17 height 17
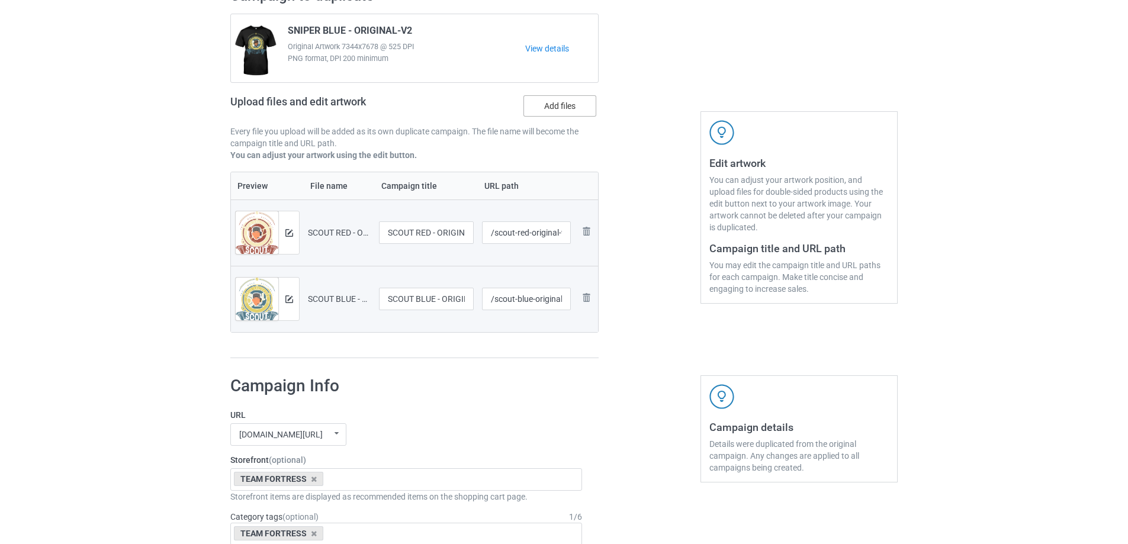
click at [542, 112] on label "Add files" at bounding box center [559, 105] width 73 height 21
click at [0, 0] on input "Add files" at bounding box center [0, 0] width 0 height 0
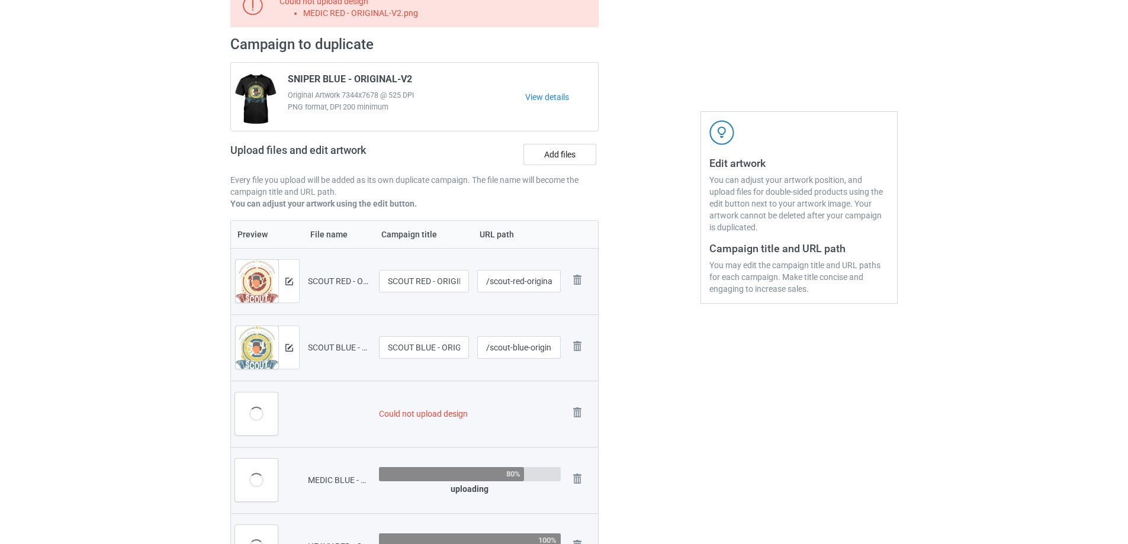
scroll to position [153, 0]
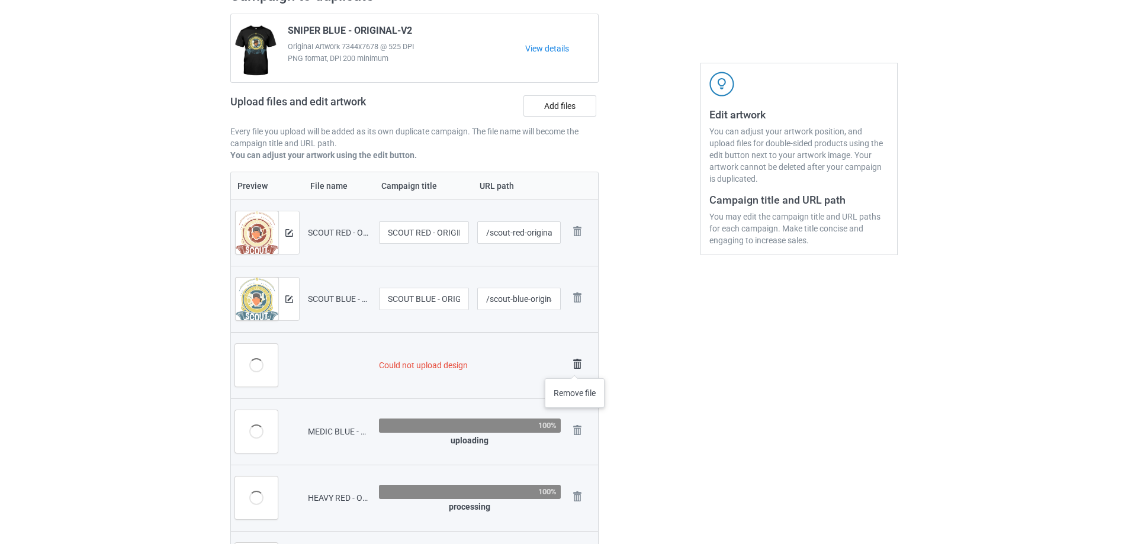
click at [575, 364] on img at bounding box center [577, 364] width 17 height 17
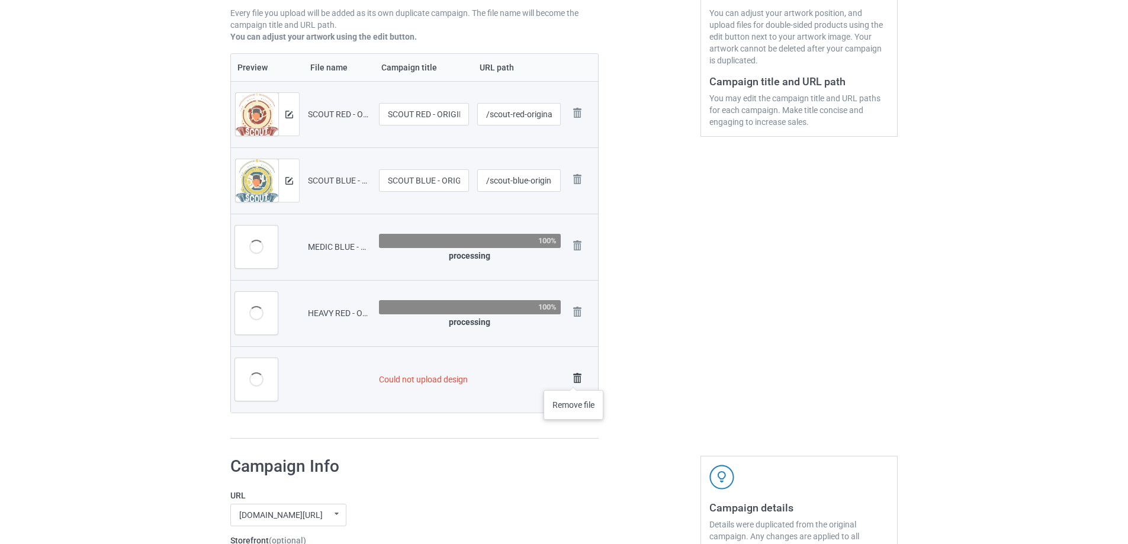
click at [574, 378] on img at bounding box center [577, 378] width 17 height 17
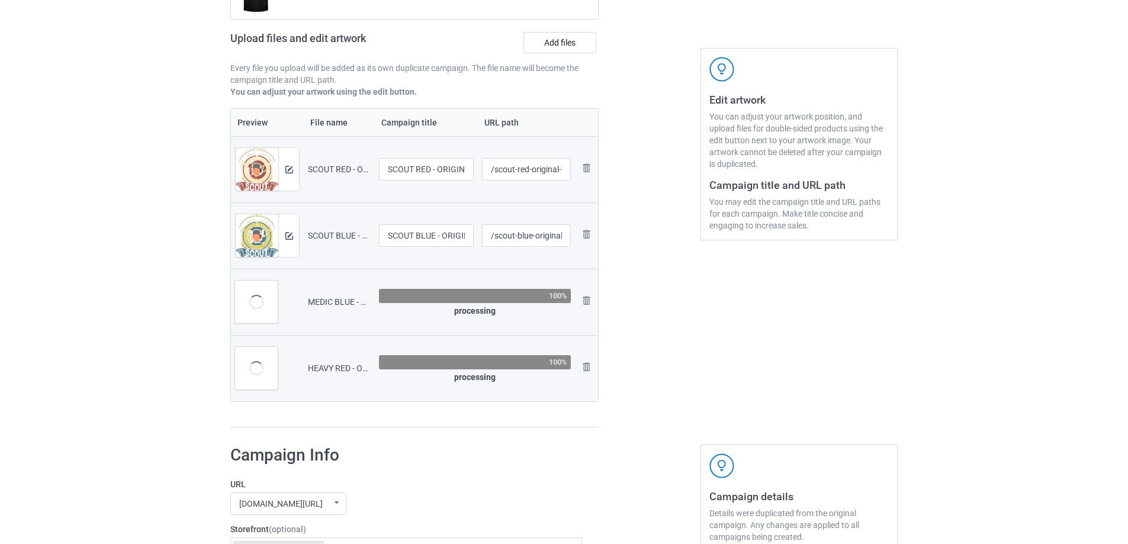
scroll to position [163, 0]
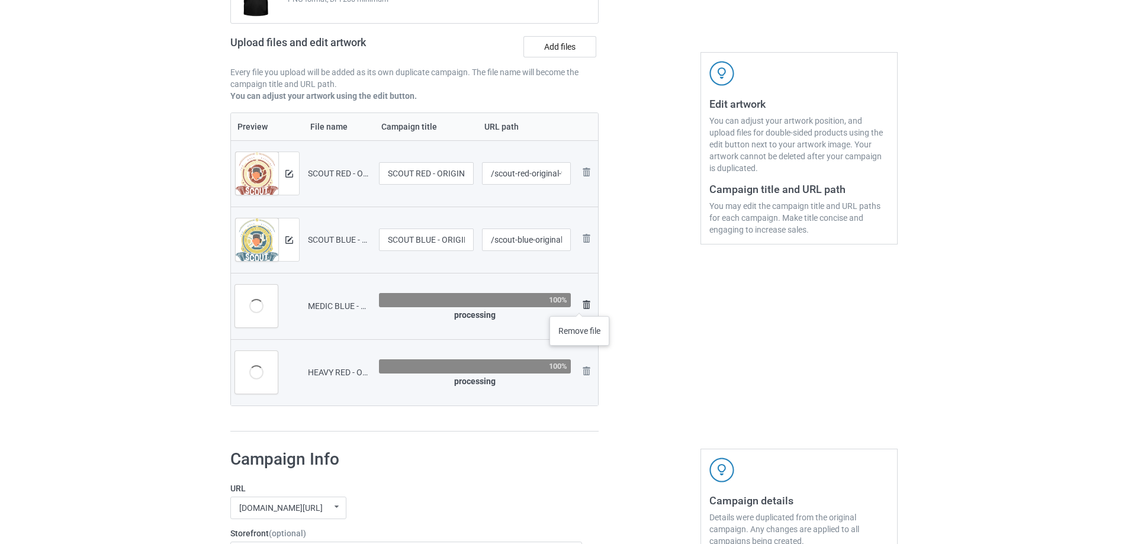
click at [580, 300] on img at bounding box center [586, 305] width 14 height 14
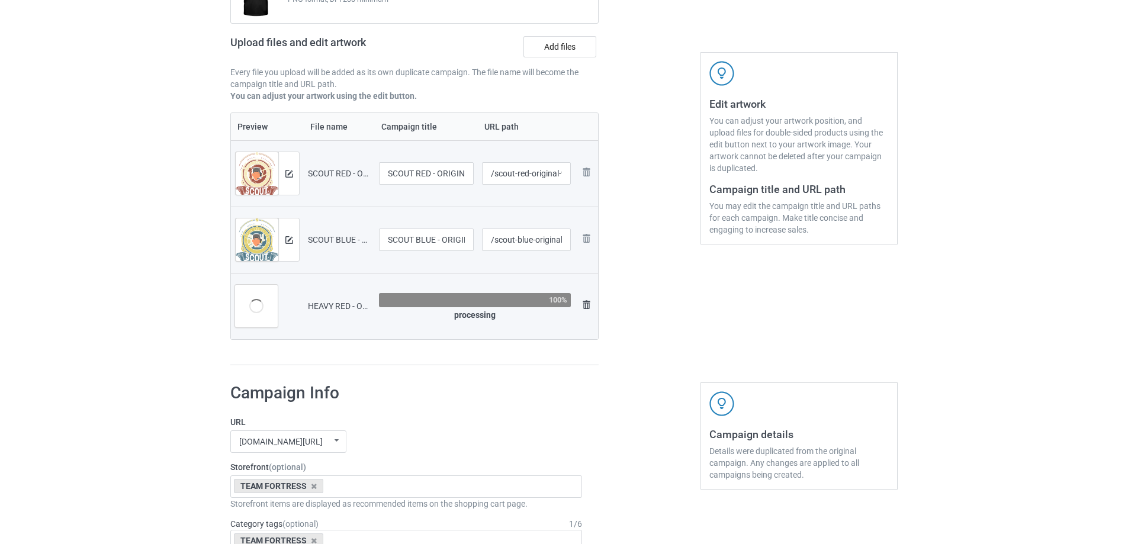
click at [584, 300] on img at bounding box center [586, 305] width 14 height 14
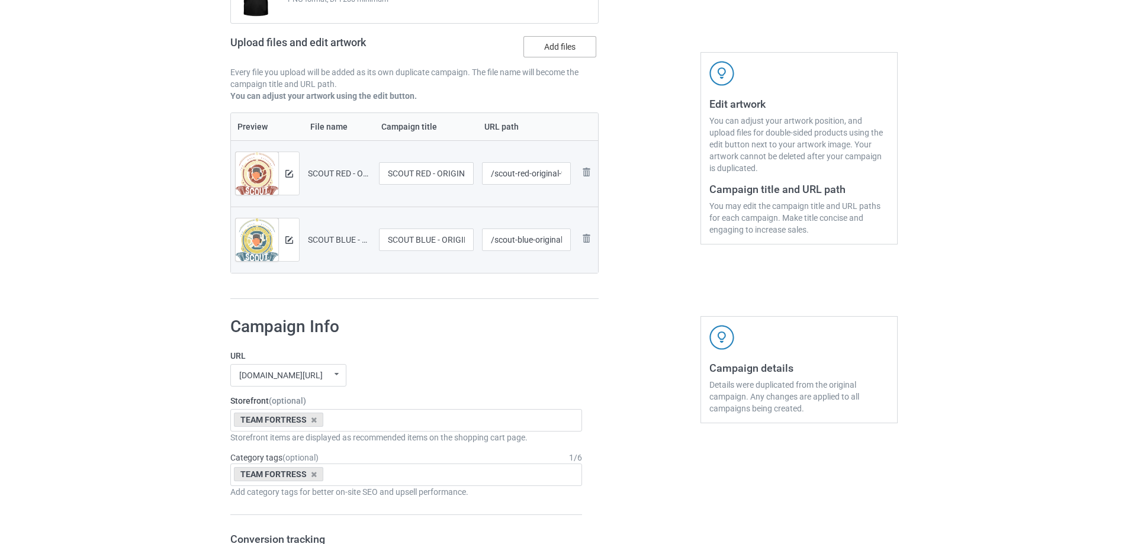
click at [572, 39] on label "Add files" at bounding box center [559, 46] width 73 height 21
click at [0, 0] on input "Add files" at bounding box center [0, 0] width 0 height 0
click at [562, 55] on label "Add files" at bounding box center [559, 46] width 73 height 21
click at [0, 0] on input "Add files" at bounding box center [0, 0] width 0 height 0
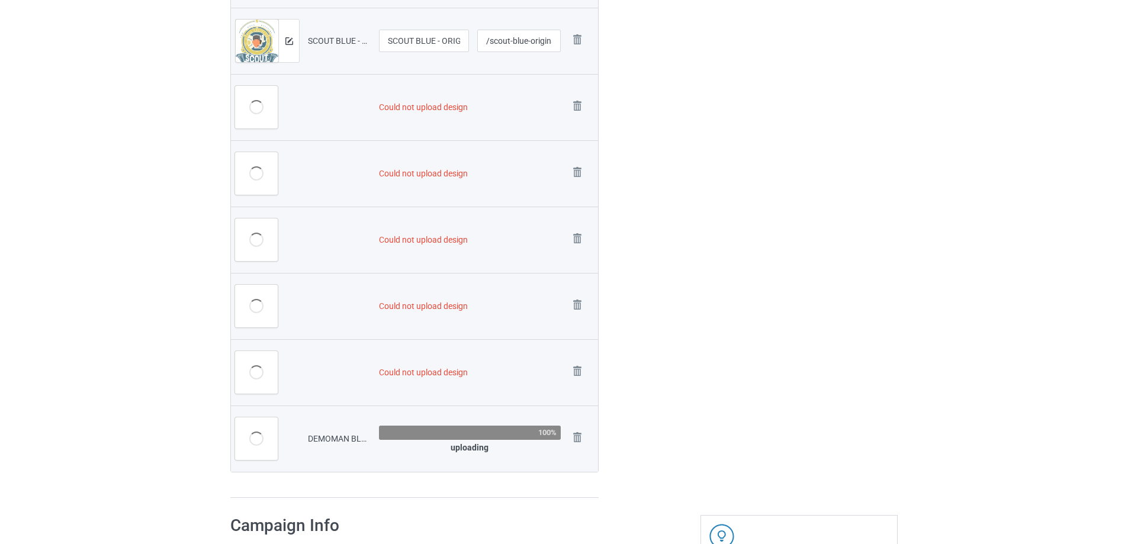
scroll to position [437, 0]
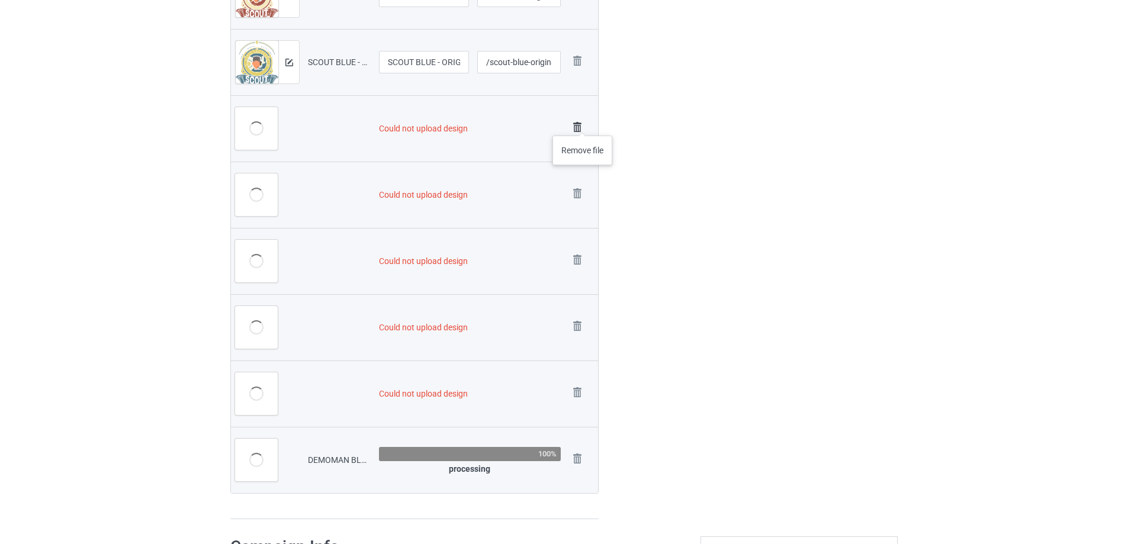
click at [582, 124] on img at bounding box center [577, 127] width 17 height 17
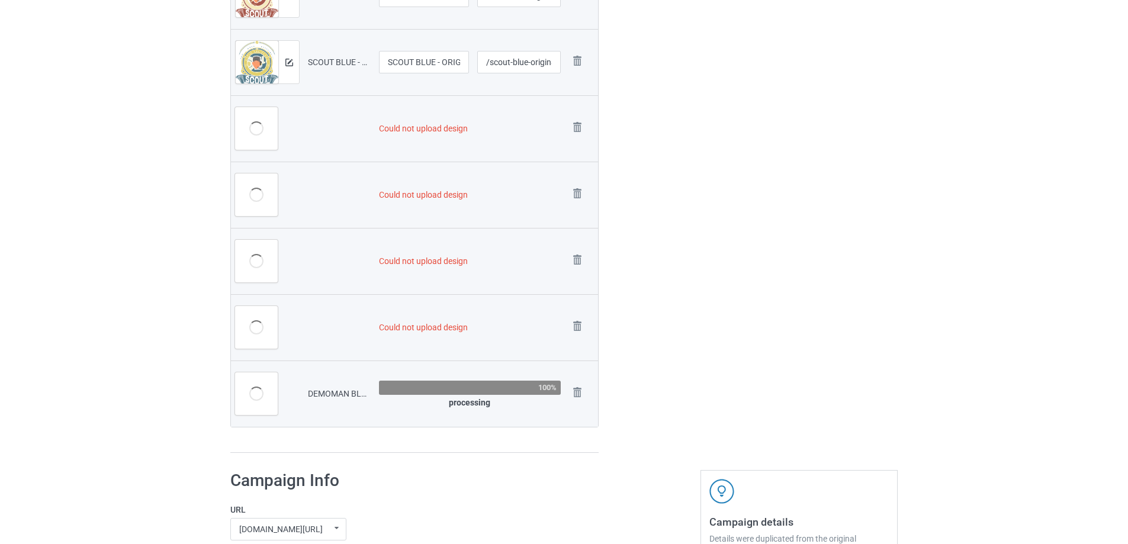
click at [0, 0] on img at bounding box center [0, 0] width 0 height 0
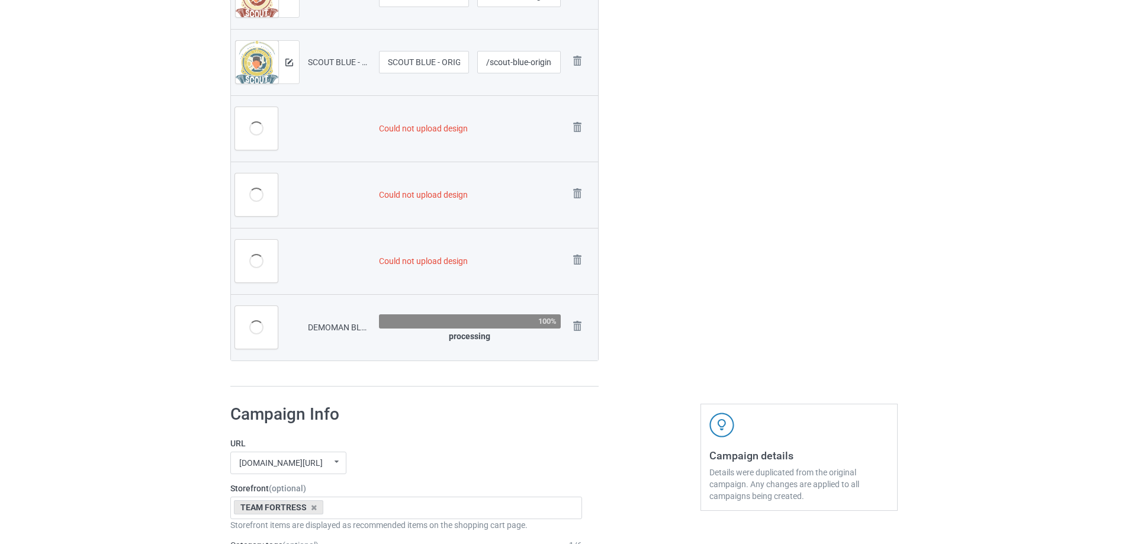
click at [0, 0] on img at bounding box center [0, 0] width 0 height 0
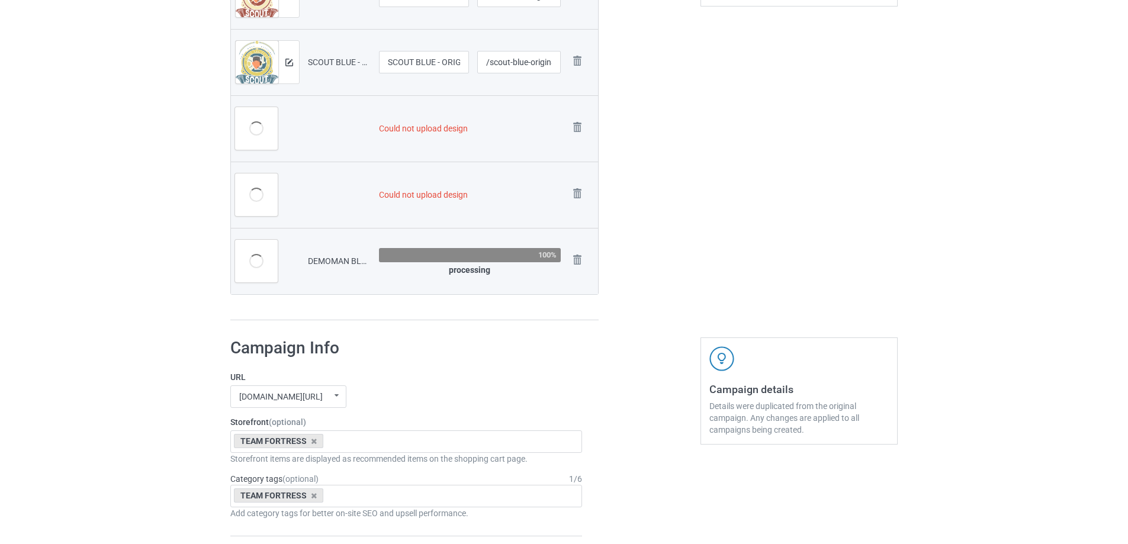
click at [0, 0] on img at bounding box center [0, 0] width 0 height 0
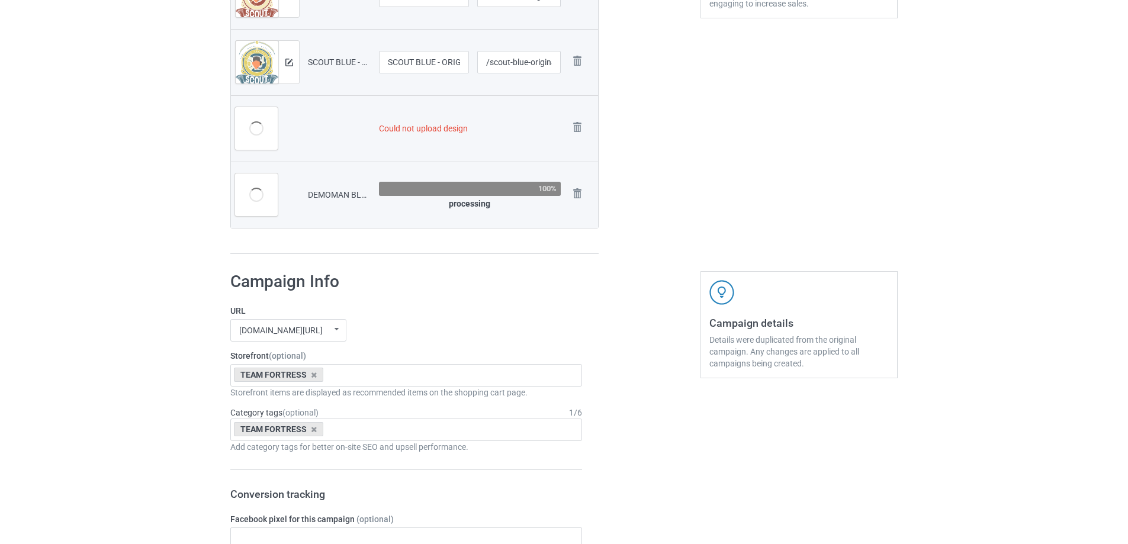
click at [0, 0] on img at bounding box center [0, 0] width 0 height 0
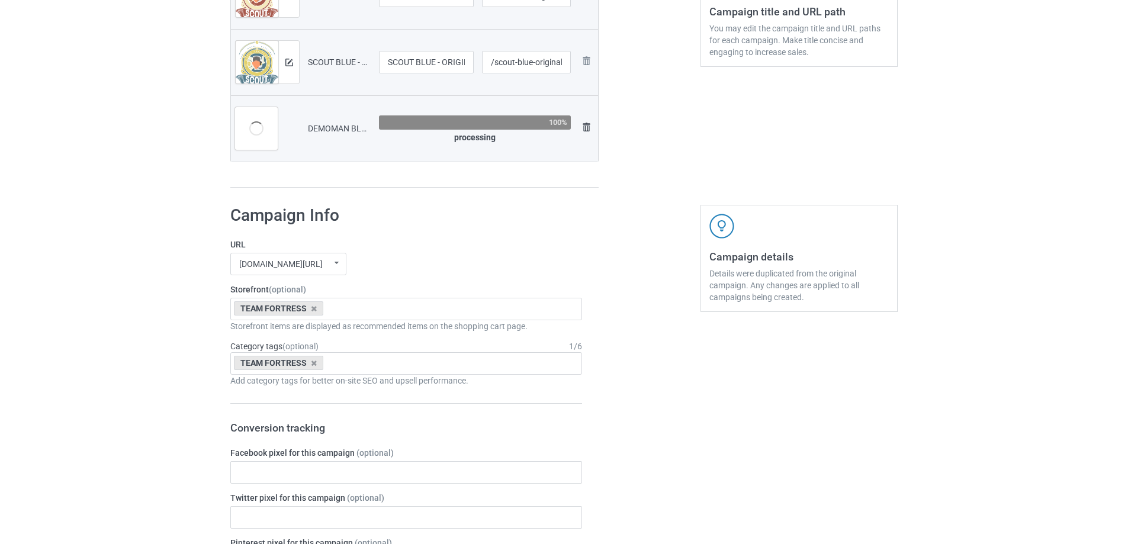
click at [580, 127] on img at bounding box center [586, 127] width 14 height 14
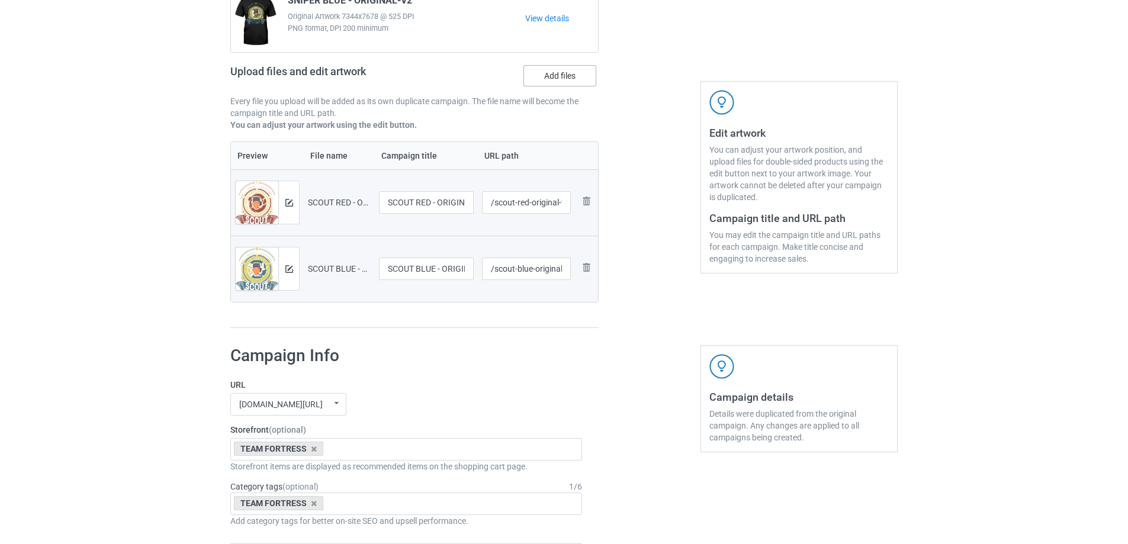
scroll to position [104, 0]
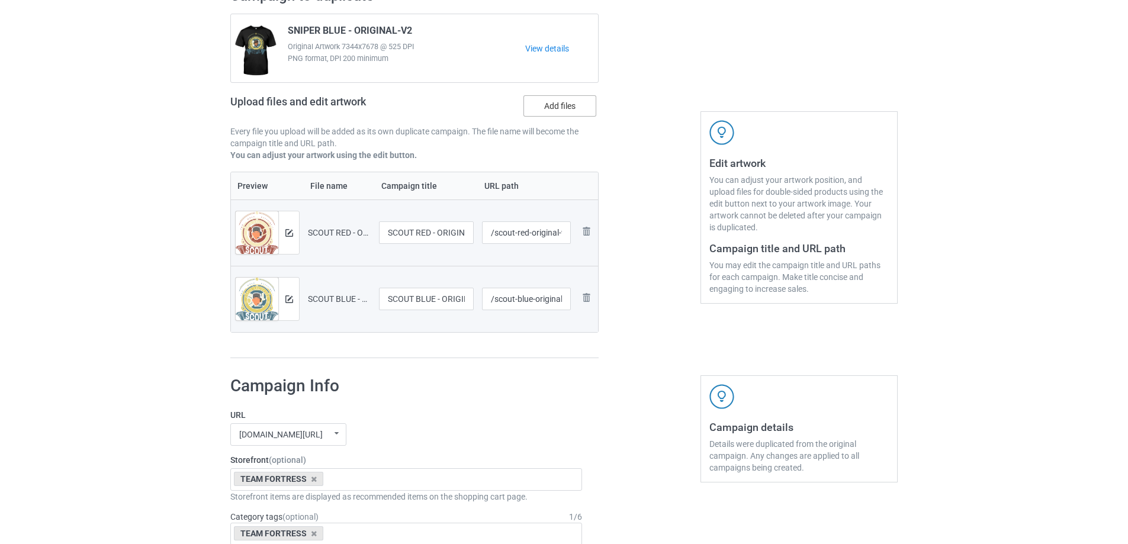
click at [565, 97] on label "Add files" at bounding box center [559, 105] width 73 height 21
click at [0, 0] on input "Add files" at bounding box center [0, 0] width 0 height 0
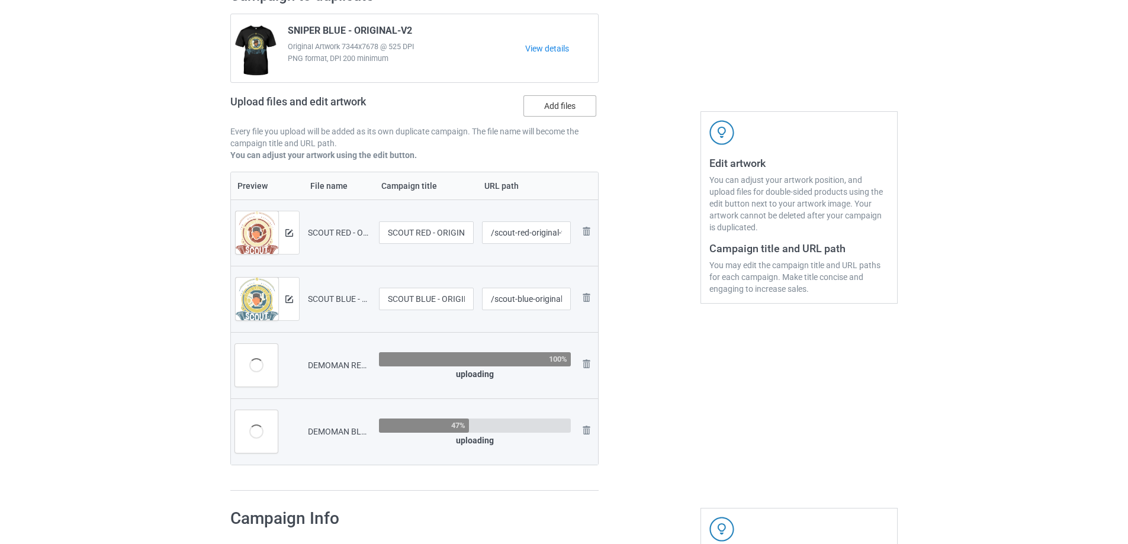
click at [583, 116] on label "Add files" at bounding box center [559, 105] width 73 height 21
click at [0, 0] on input "Add files" at bounding box center [0, 0] width 0 height 0
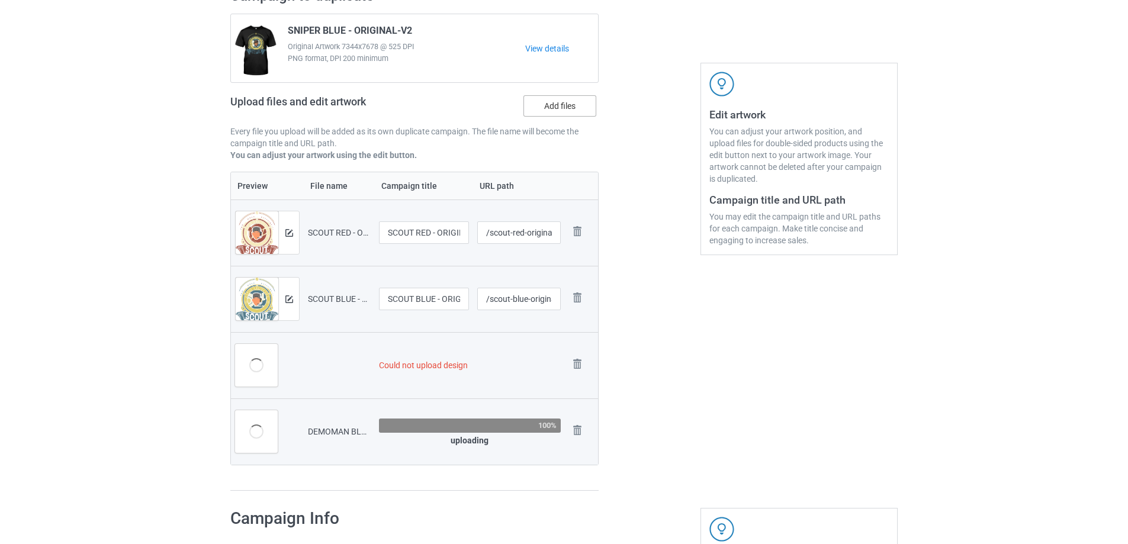
scroll to position [165, 0]
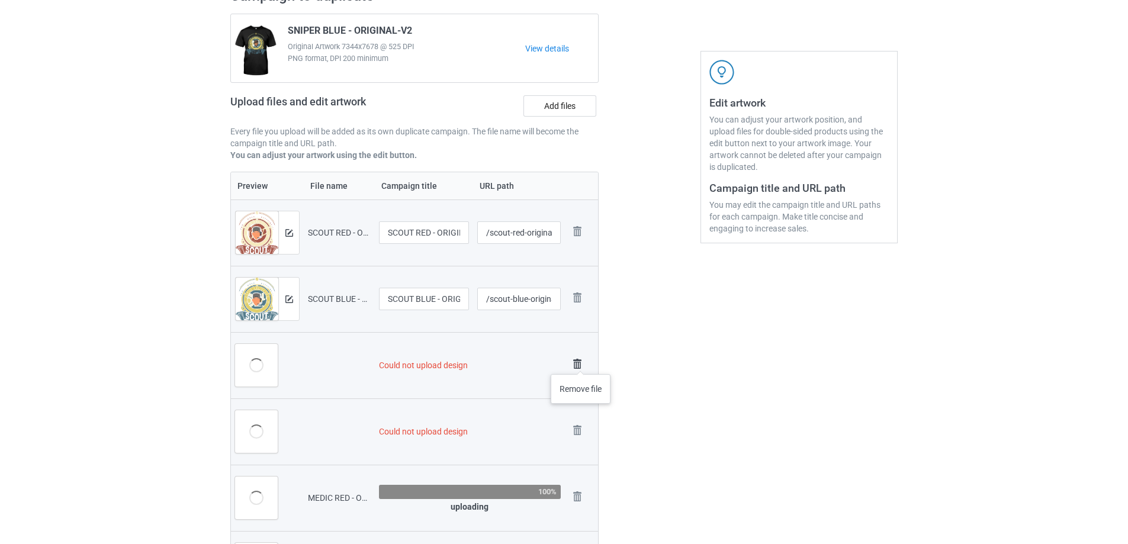
click at [581, 362] on img at bounding box center [577, 364] width 17 height 17
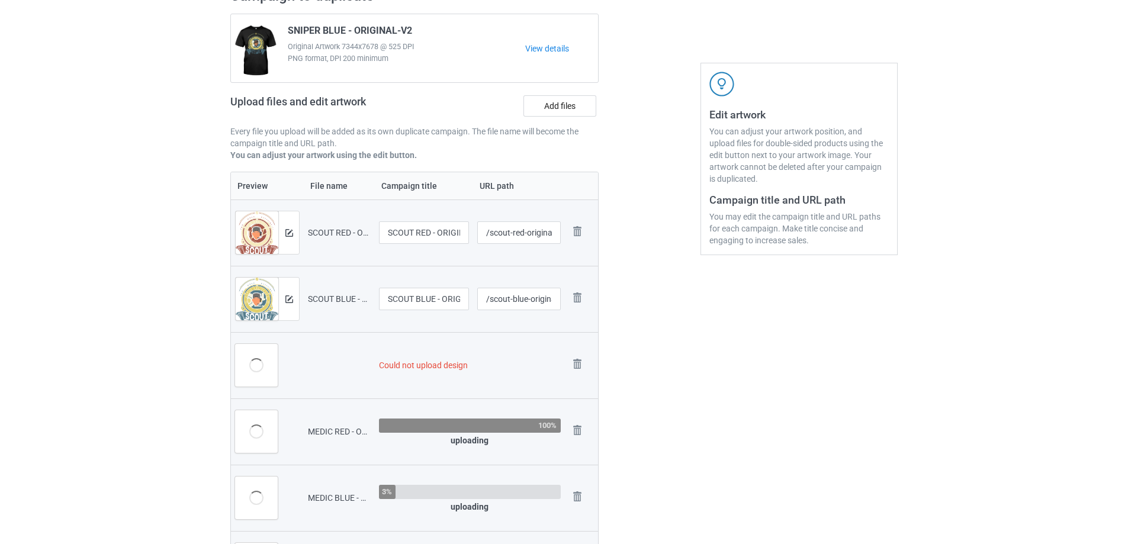
click at [0, 0] on img at bounding box center [0, 0] width 0 height 0
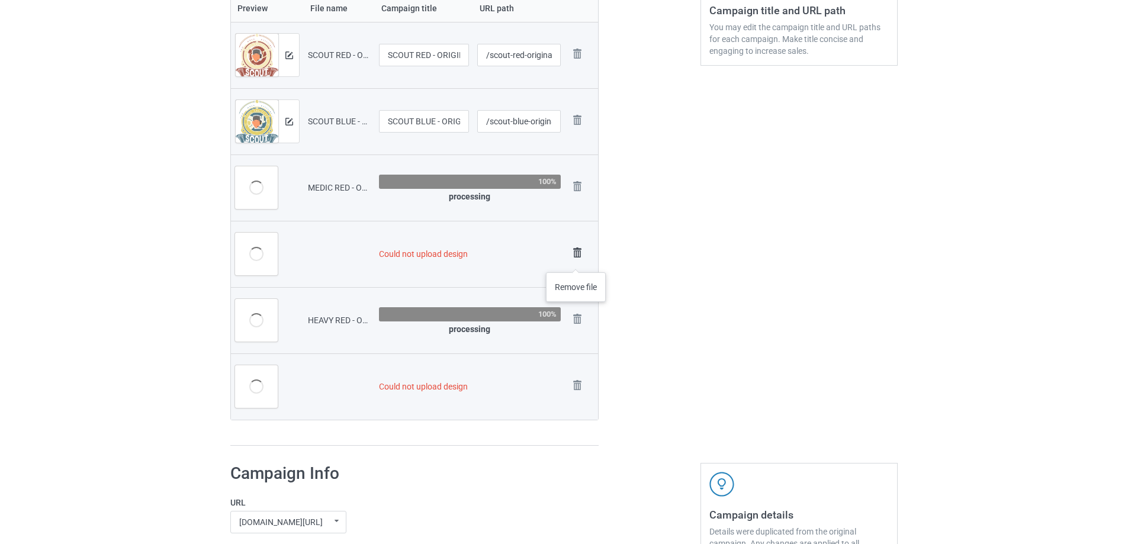
click at [576, 260] on img at bounding box center [577, 252] width 17 height 17
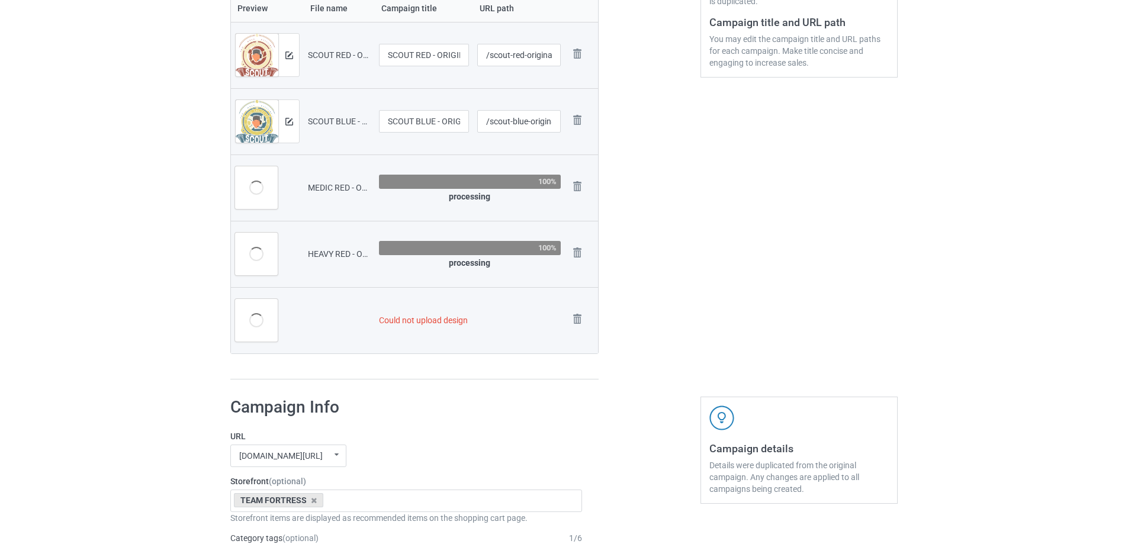
click at [0, 0] on img at bounding box center [0, 0] width 0 height 0
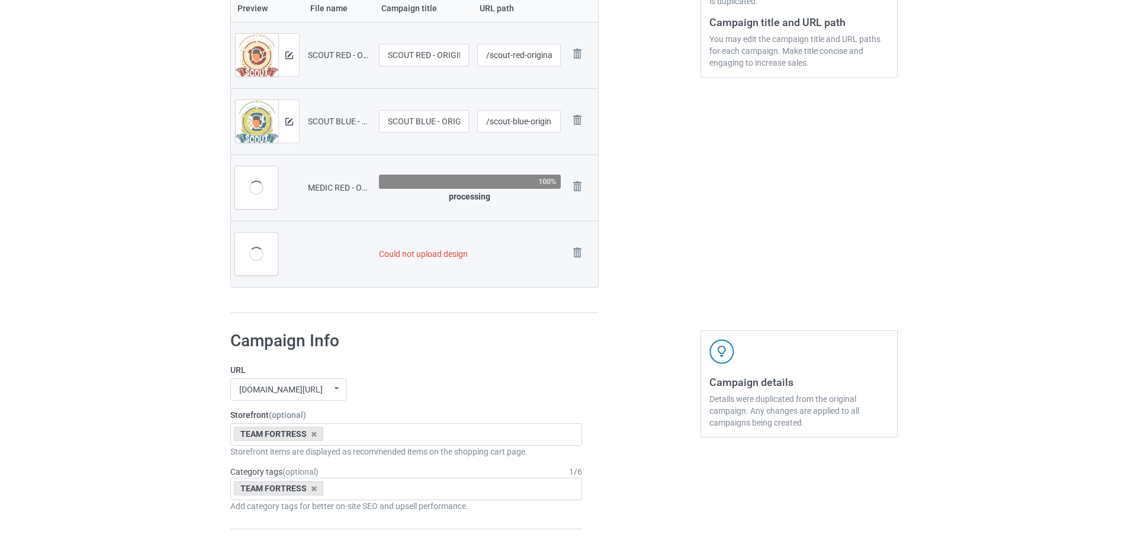
click at [0, 0] on img at bounding box center [0, 0] width 0 height 0
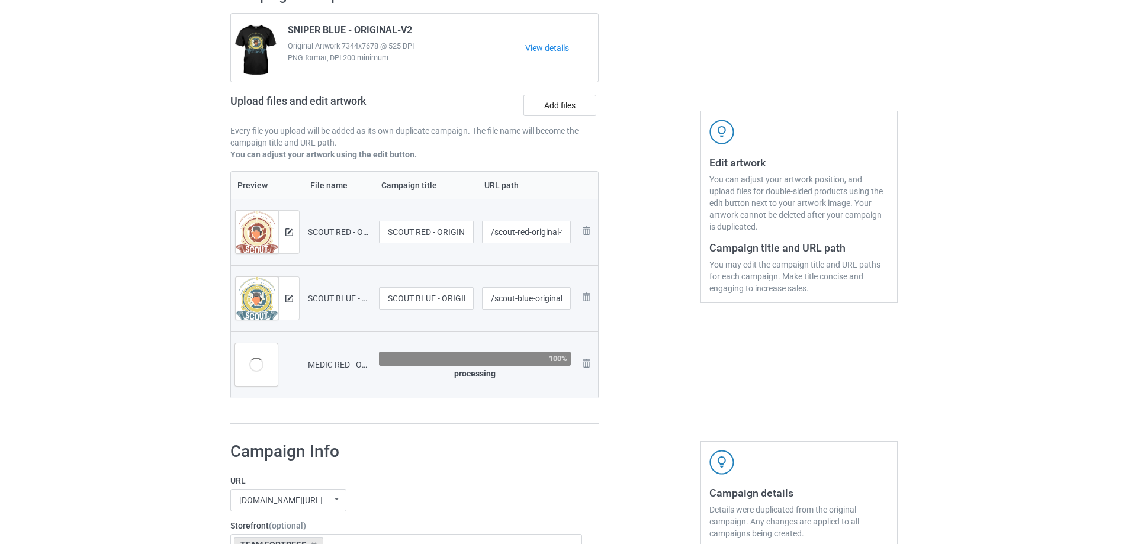
scroll to position [104, 0]
click at [561, 115] on label "Add files" at bounding box center [559, 105] width 73 height 21
click at [0, 0] on input "Add files" at bounding box center [0, 0] width 0 height 0
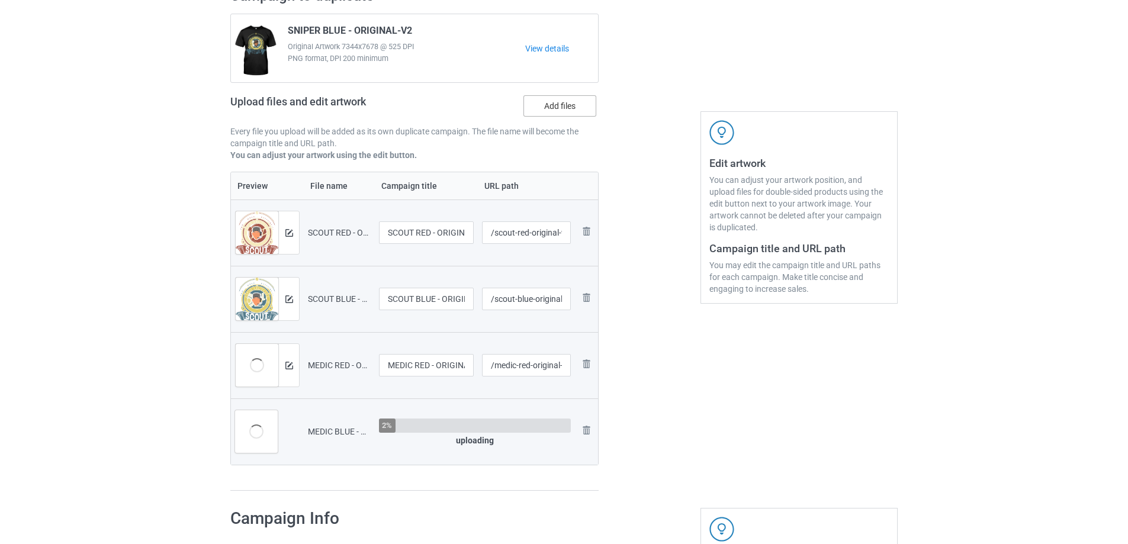
click at [556, 116] on label "Add files" at bounding box center [559, 105] width 73 height 21
click at [0, 0] on input "Add files" at bounding box center [0, 0] width 0 height 0
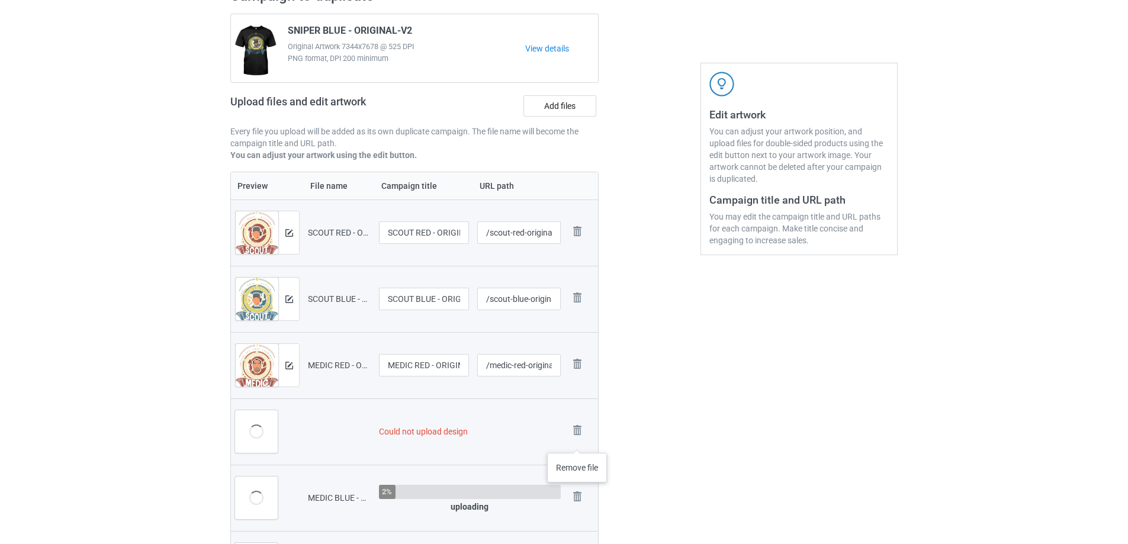
click at [577, 439] on link at bounding box center [577, 432] width 17 height 20
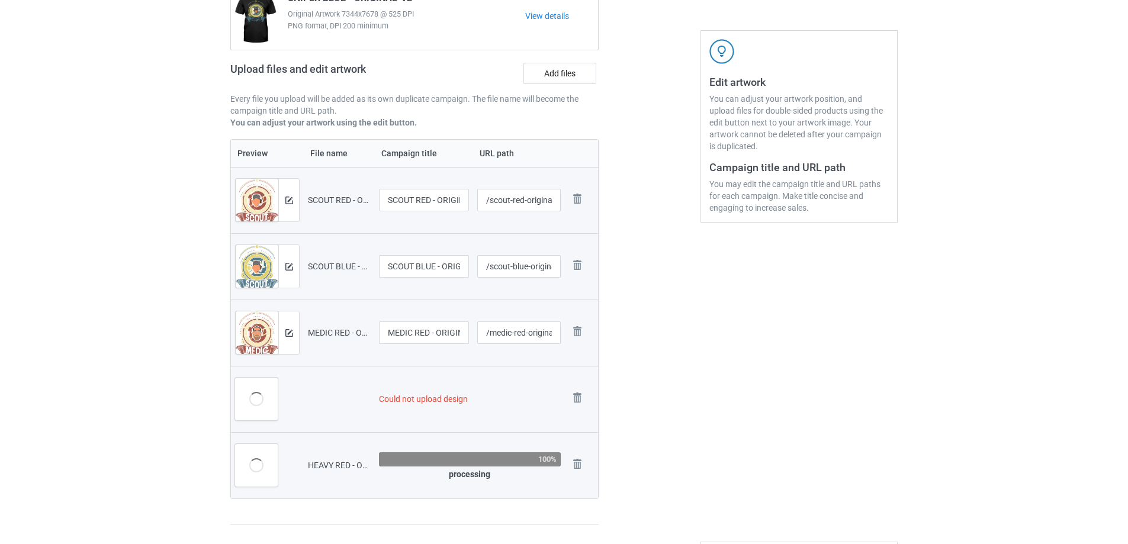
scroll to position [271, 0]
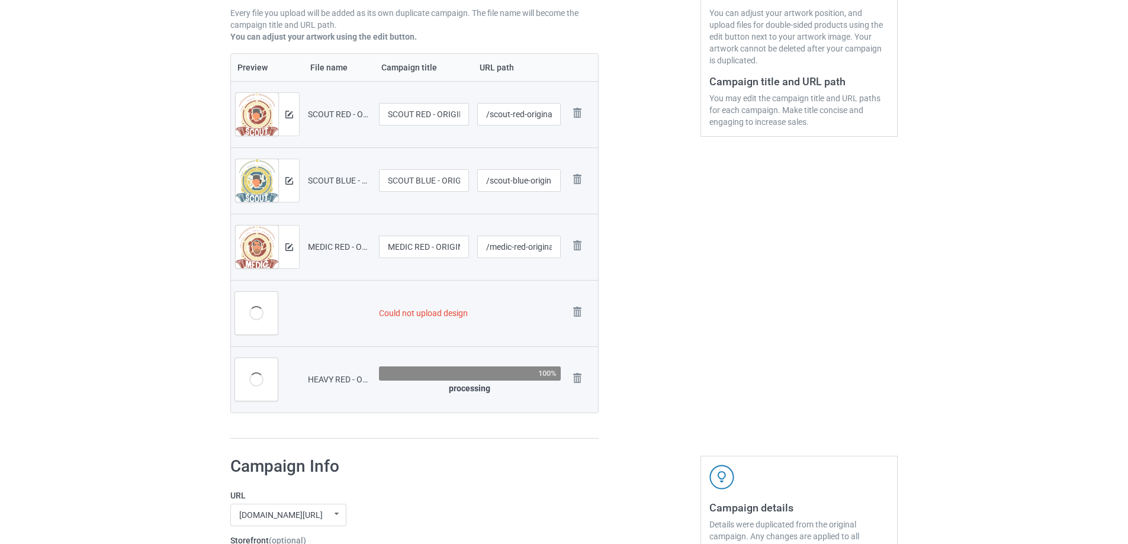
click at [573, 300] on td "Remove file" at bounding box center [581, 313] width 33 height 66
click at [577, 310] on img at bounding box center [577, 312] width 17 height 17
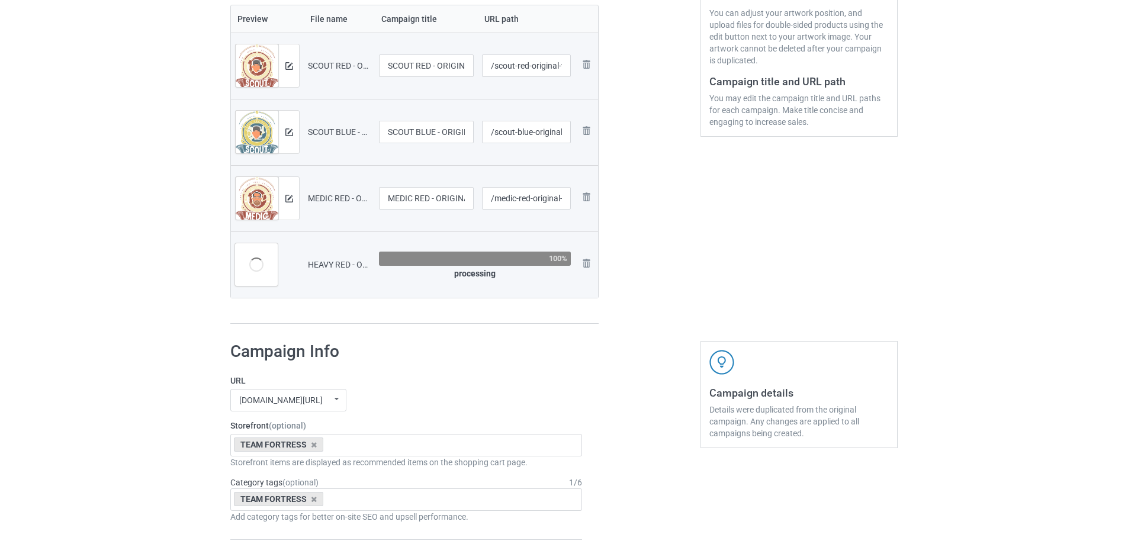
scroll to position [223, 0]
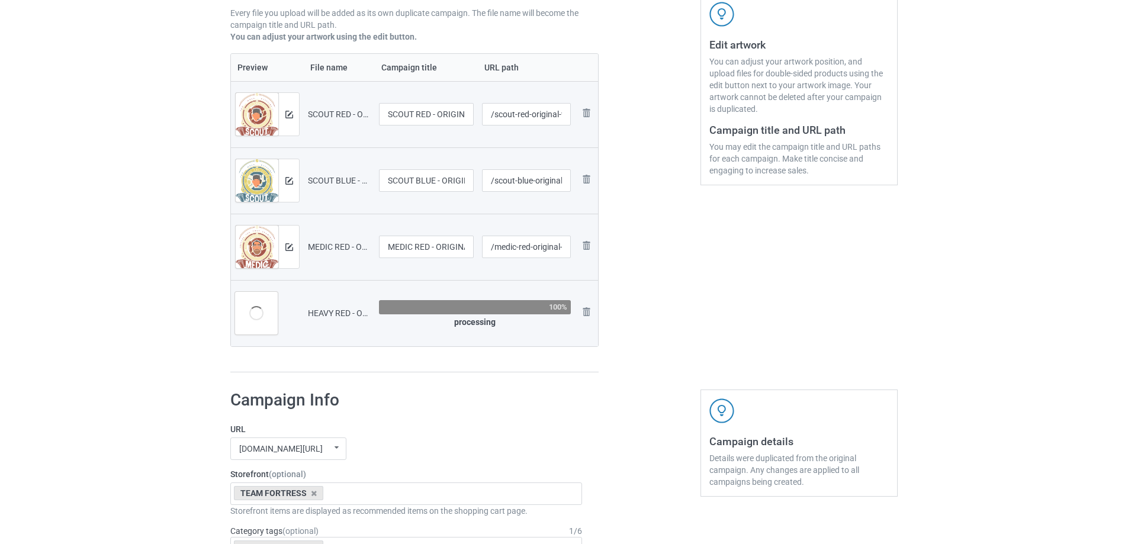
click at [577, 310] on td "Remove file" at bounding box center [586, 313] width 22 height 66
click at [585, 309] on img at bounding box center [586, 312] width 14 height 14
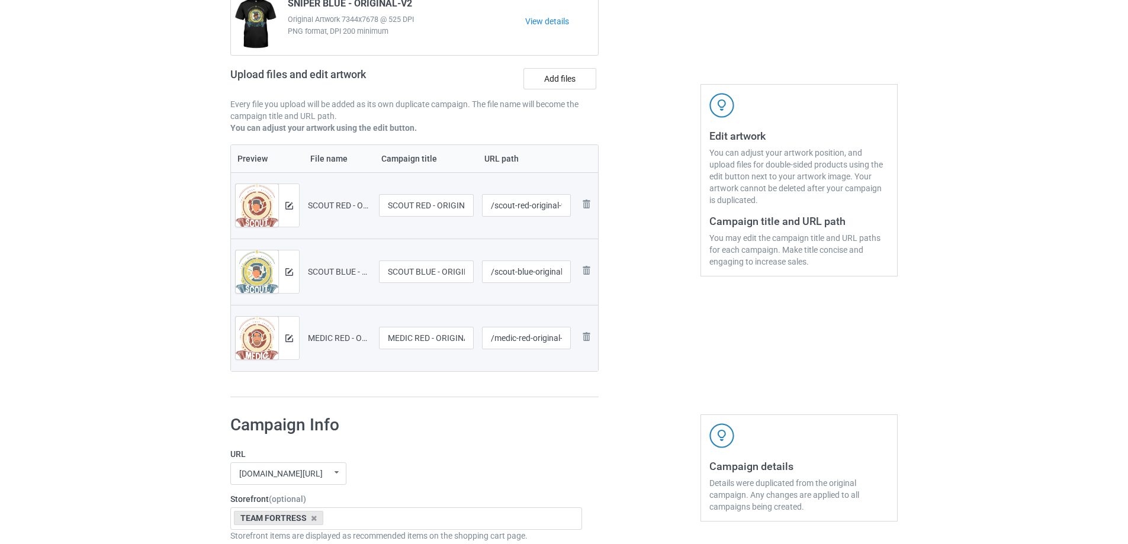
scroll to position [104, 0]
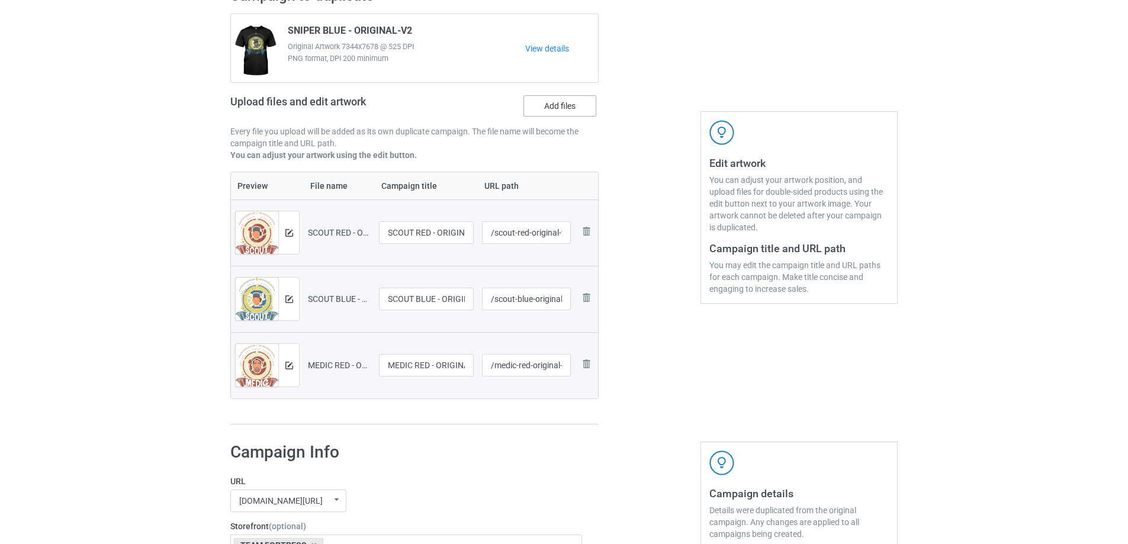
click at [568, 109] on label "Add files" at bounding box center [559, 105] width 73 height 21
click at [0, 0] on input "Add files" at bounding box center [0, 0] width 0 height 0
click at [555, 108] on label "Add files" at bounding box center [559, 105] width 73 height 21
click at [0, 0] on input "Add files" at bounding box center [0, 0] width 0 height 0
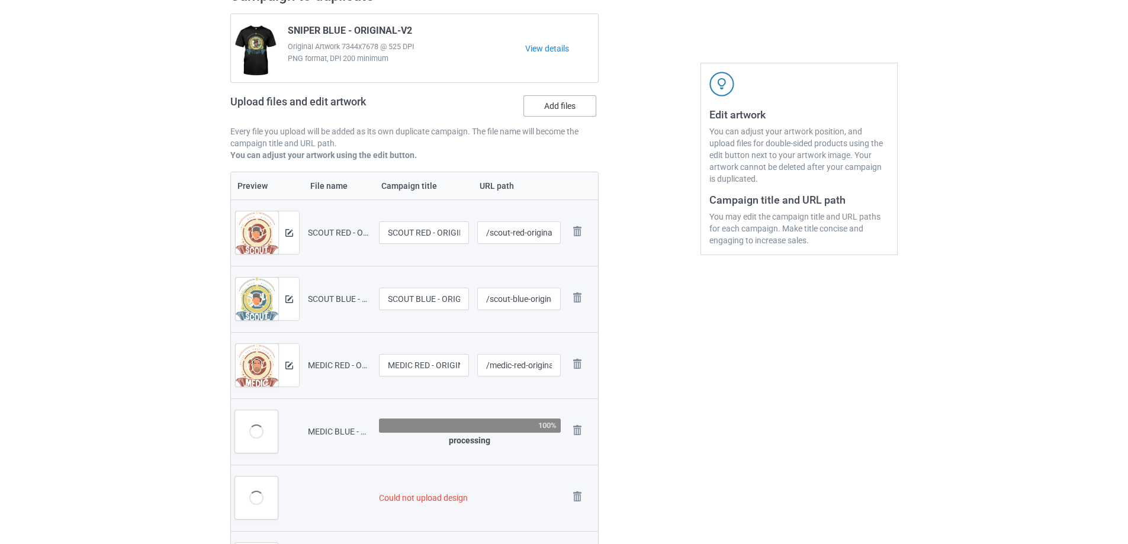
scroll to position [165, 0]
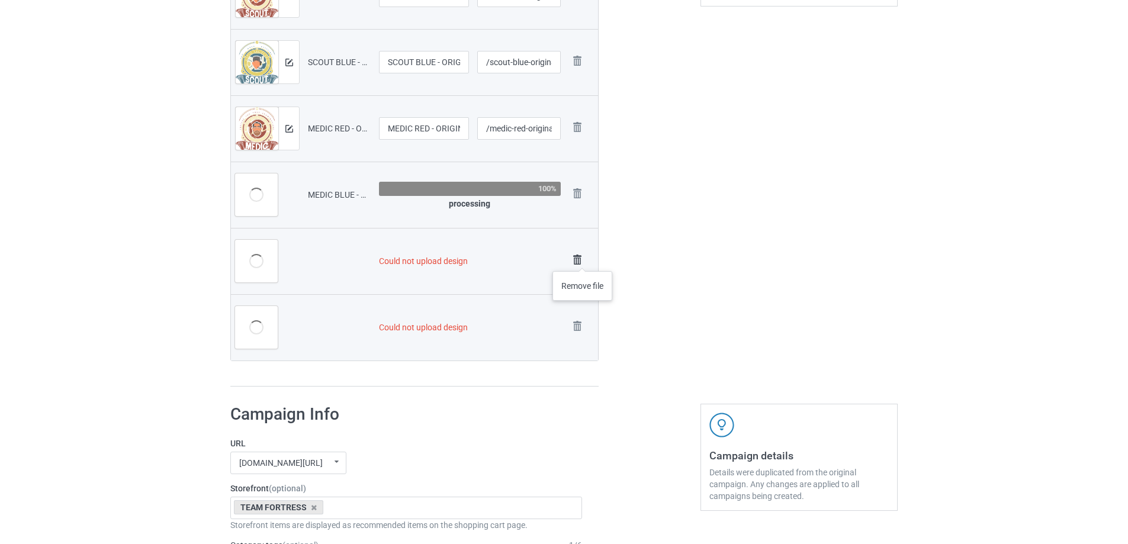
click at [582, 259] on img at bounding box center [577, 260] width 17 height 17
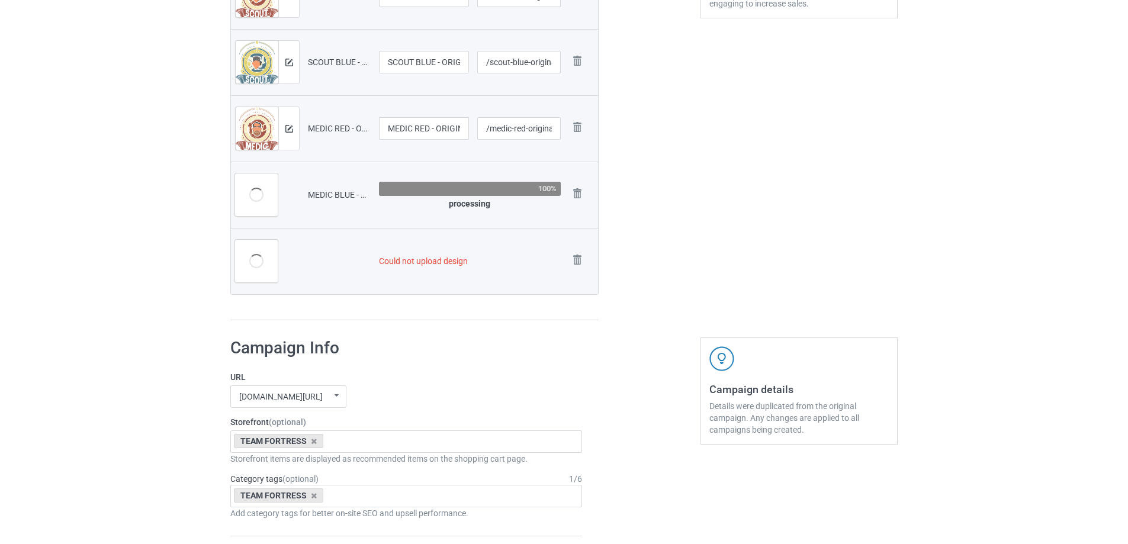
click at [0, 0] on img at bounding box center [0, 0] width 0 height 0
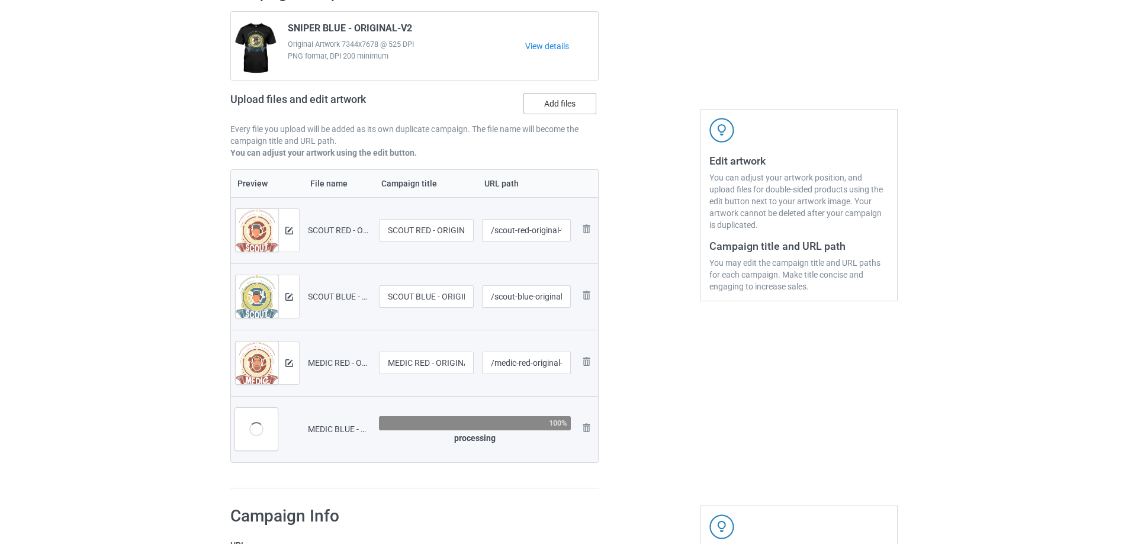
scroll to position [104, 0]
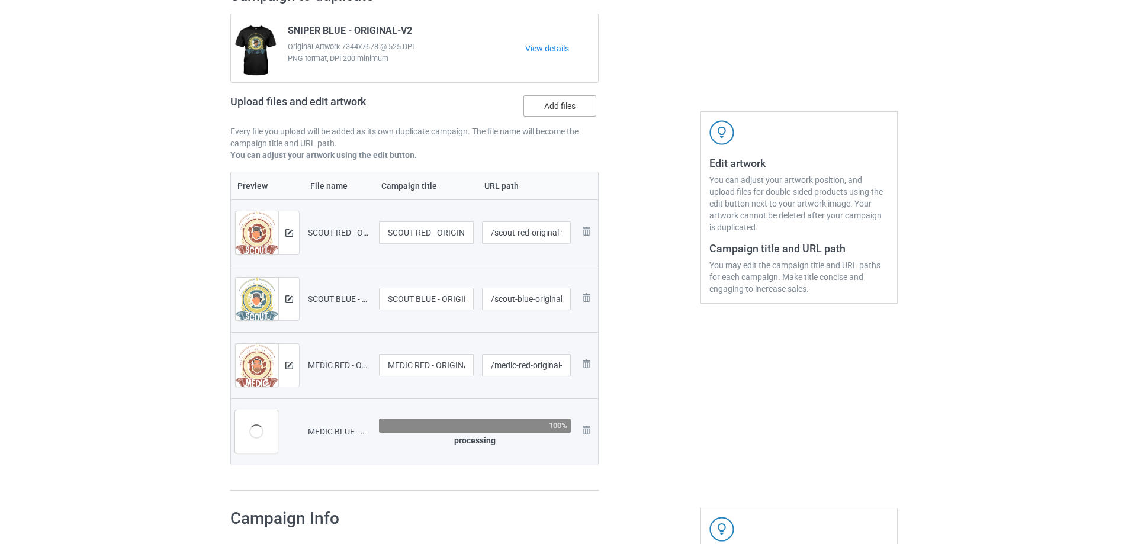
click at [562, 113] on label "Add files" at bounding box center [559, 105] width 73 height 21
click at [0, 0] on input "Add files" at bounding box center [0, 0] width 0 height 0
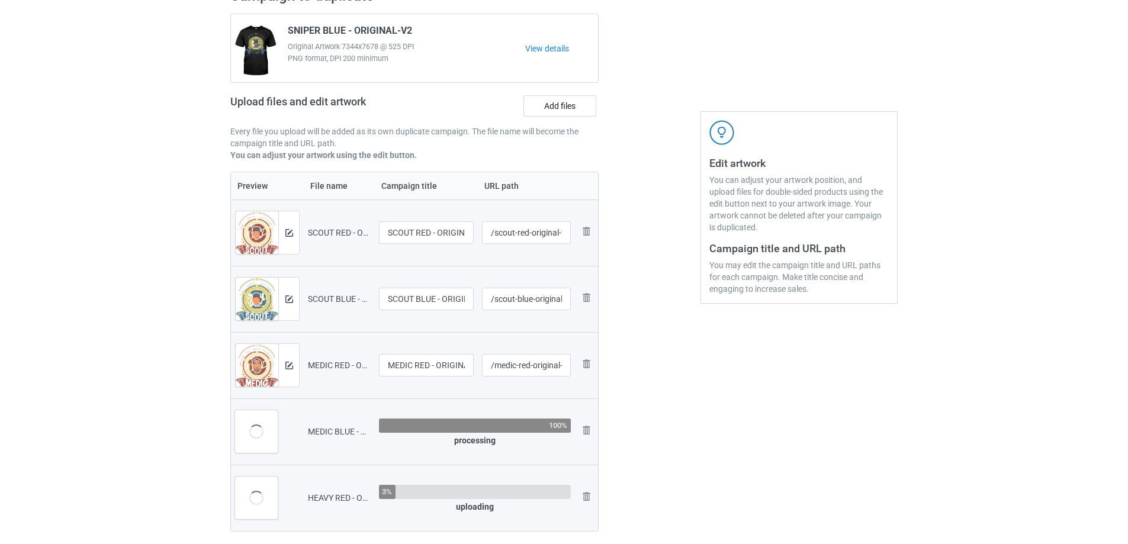
click at [574, 92] on div "Upload files and edit artwork Add files" at bounding box center [414, 108] width 368 height 34
click at [571, 109] on label "Add files" at bounding box center [559, 105] width 73 height 21
click at [0, 0] on input "Add files" at bounding box center [0, 0] width 0 height 0
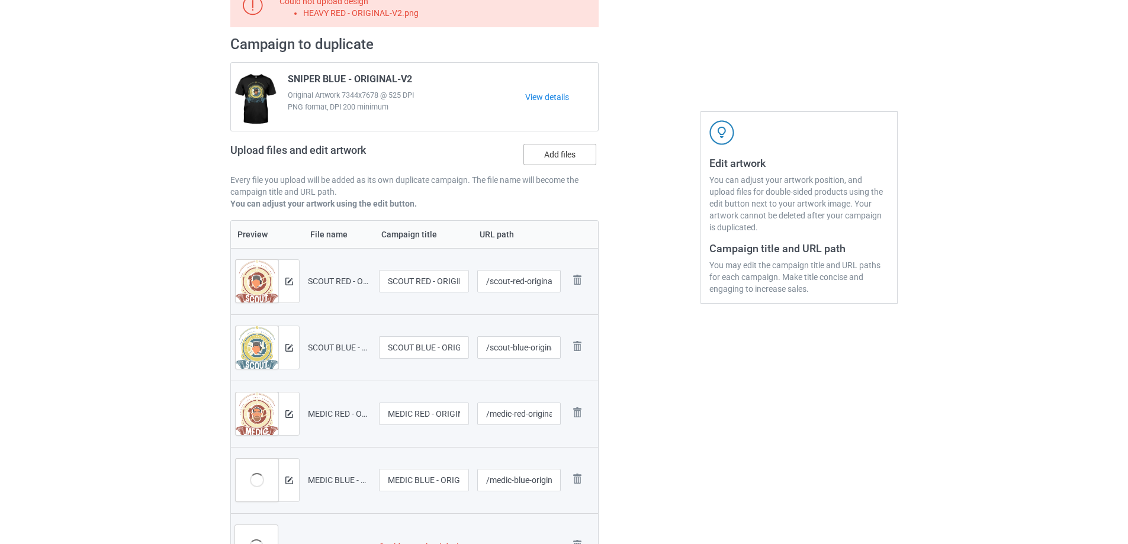
scroll to position [153, 0]
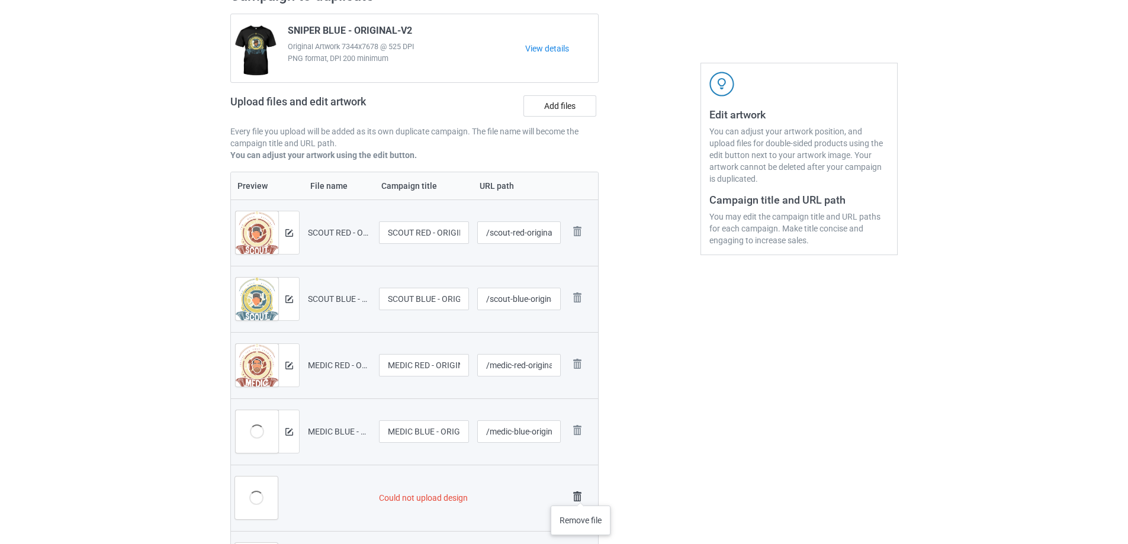
click at [581, 494] on img at bounding box center [577, 496] width 17 height 17
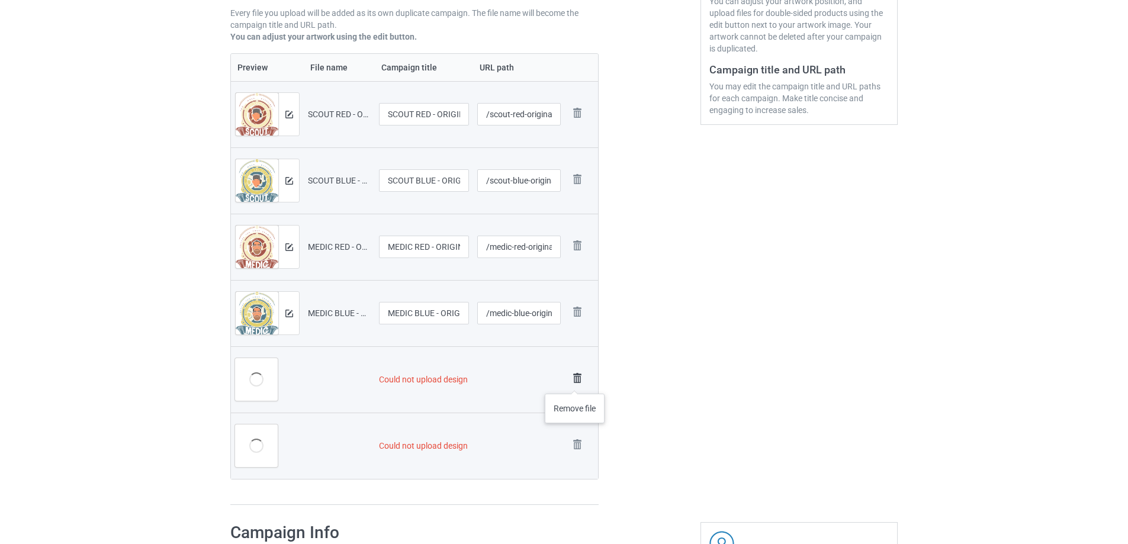
click at [575, 382] on img at bounding box center [577, 378] width 17 height 17
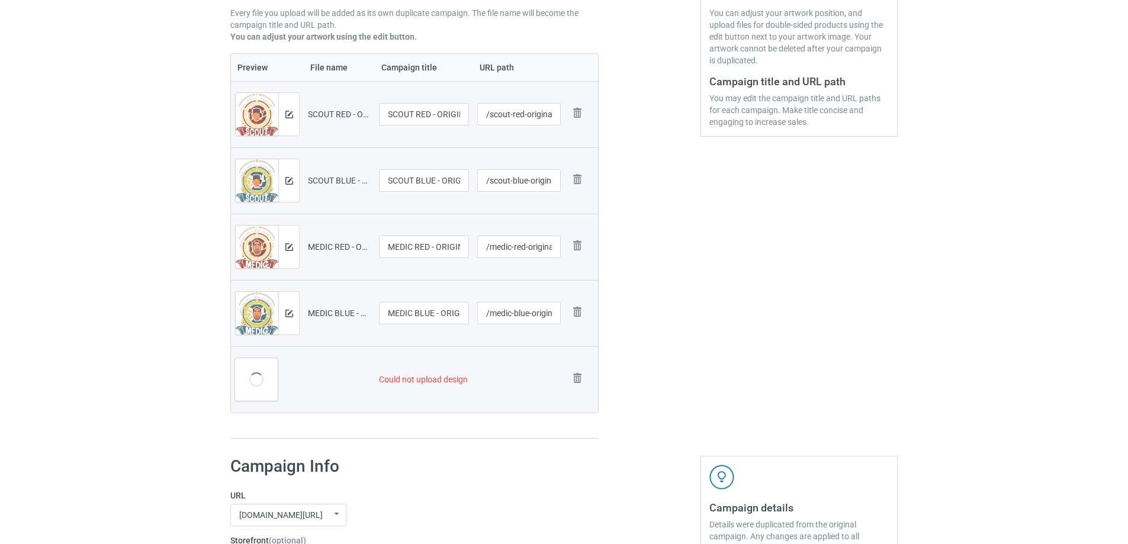
click at [0, 0] on img at bounding box center [0, 0] width 0 height 0
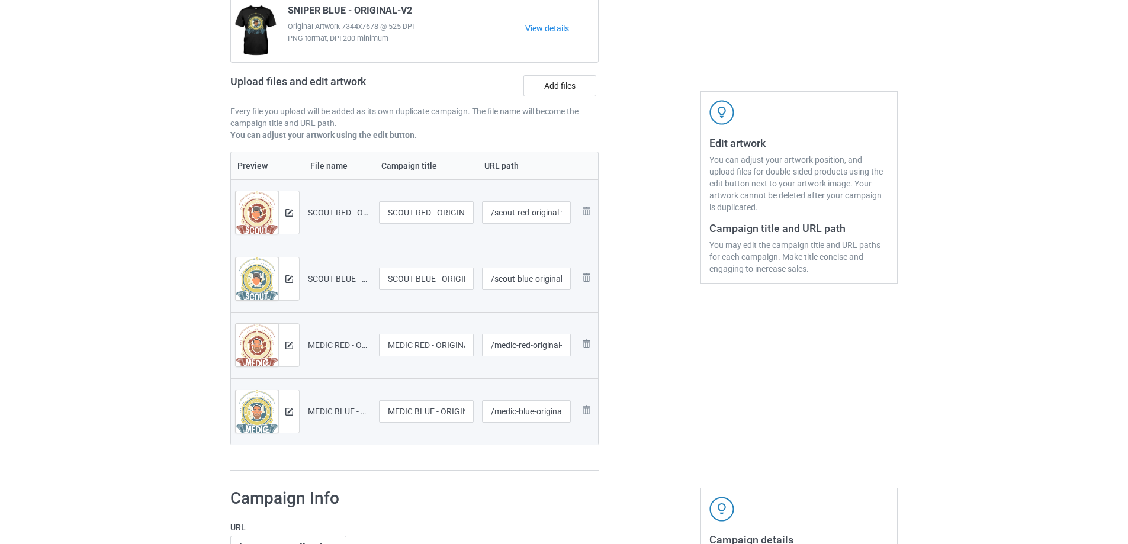
scroll to position [104, 0]
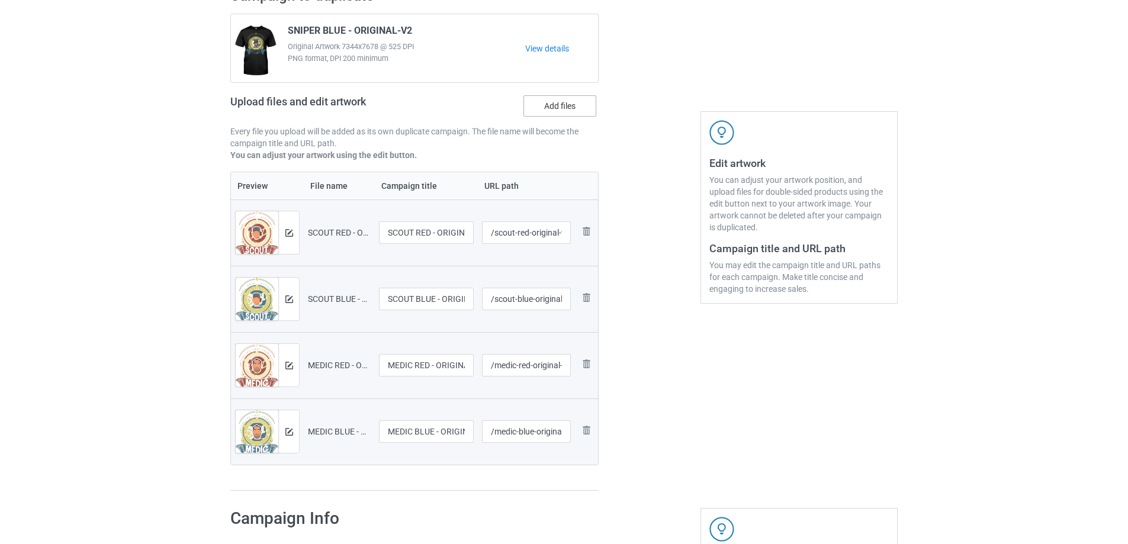
click at [562, 112] on label "Add files" at bounding box center [559, 105] width 73 height 21
click at [0, 0] on input "Add files" at bounding box center [0, 0] width 0 height 0
click at [545, 119] on div "Upload files and edit artwork Add files" at bounding box center [414, 108] width 368 height 34
click at [546, 109] on label "Add files" at bounding box center [559, 105] width 73 height 21
click at [0, 0] on input "Add files" at bounding box center [0, 0] width 0 height 0
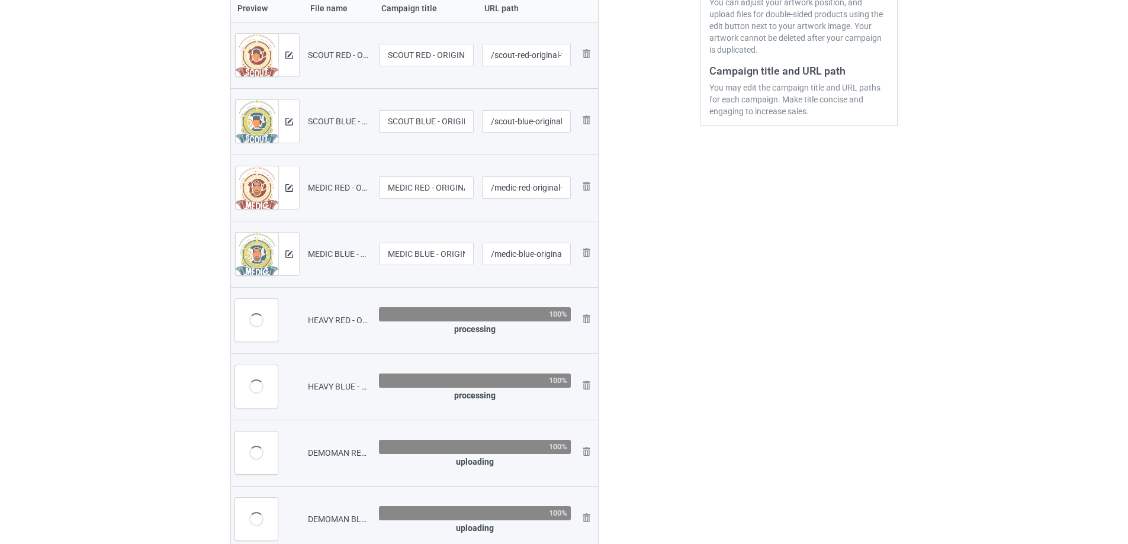
scroll to position [342, 0]
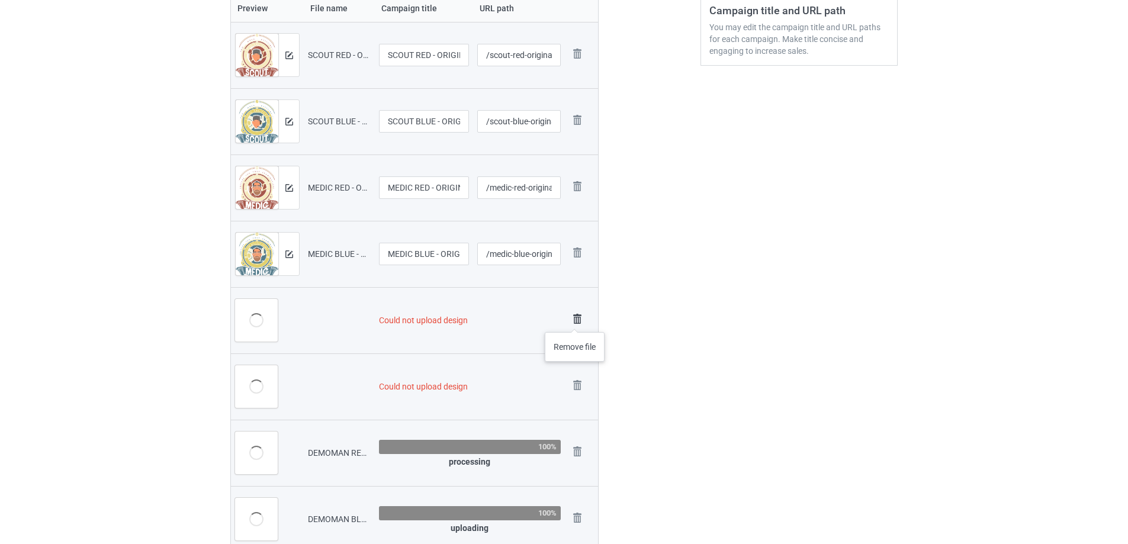
click at [578, 320] on img at bounding box center [577, 319] width 17 height 17
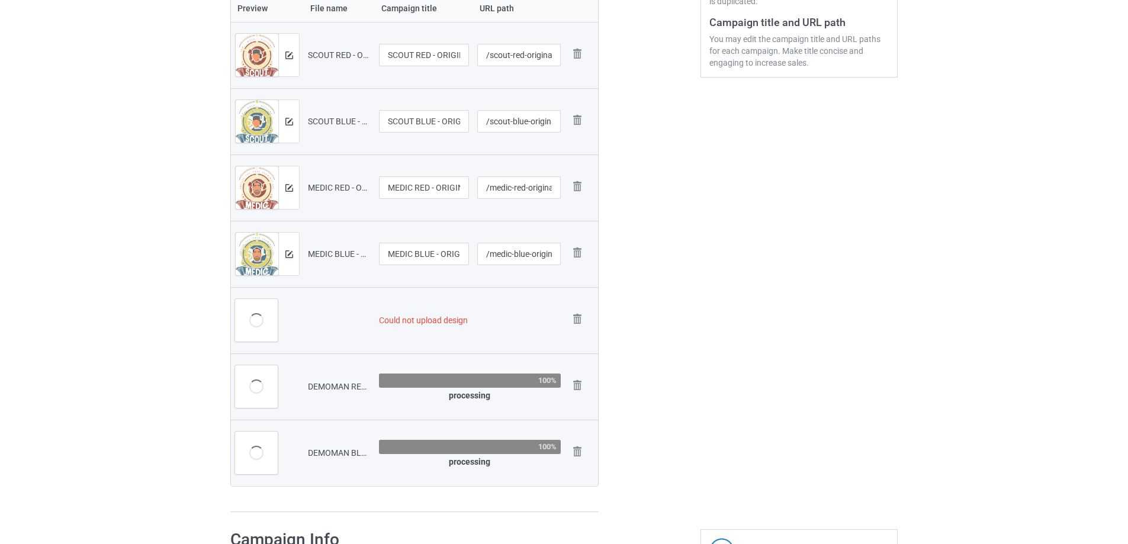
click at [0, 0] on img at bounding box center [0, 0] width 0 height 0
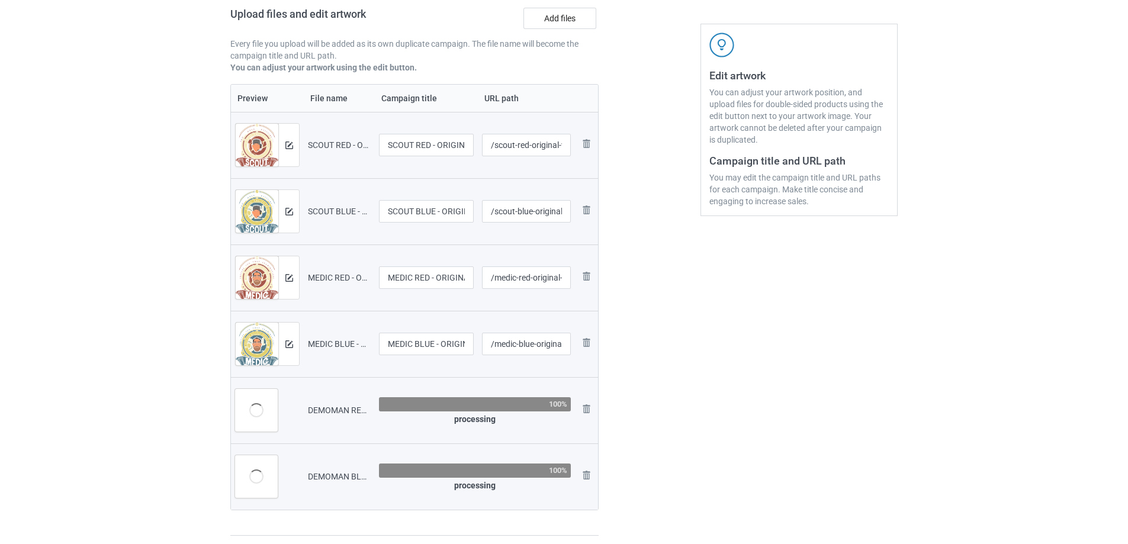
scroll to position [163, 0]
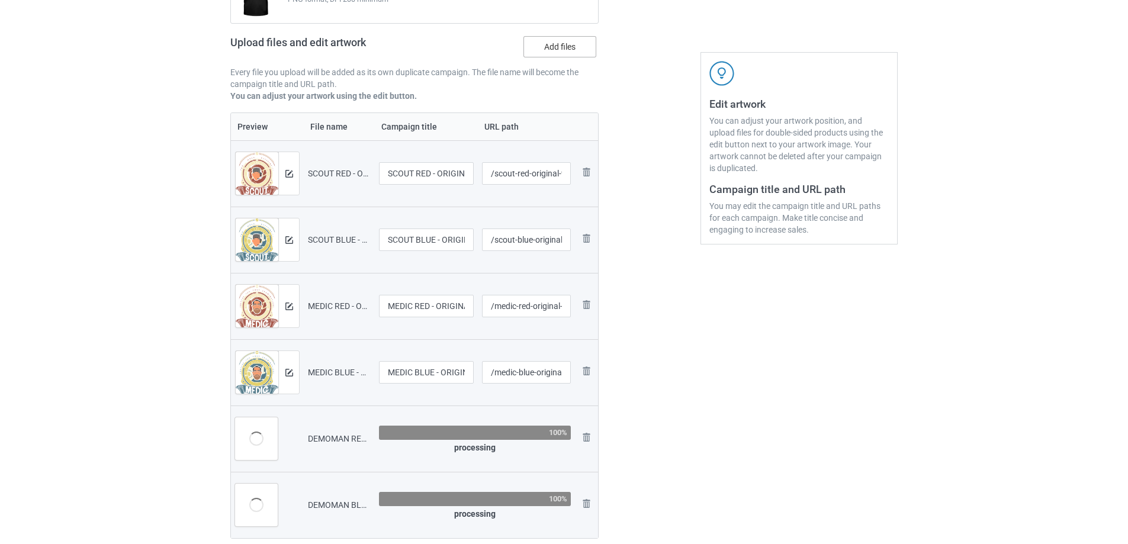
click at [555, 46] on label "Add files" at bounding box center [559, 46] width 73 height 21
click at [0, 0] on input "Add files" at bounding box center [0, 0] width 0 height 0
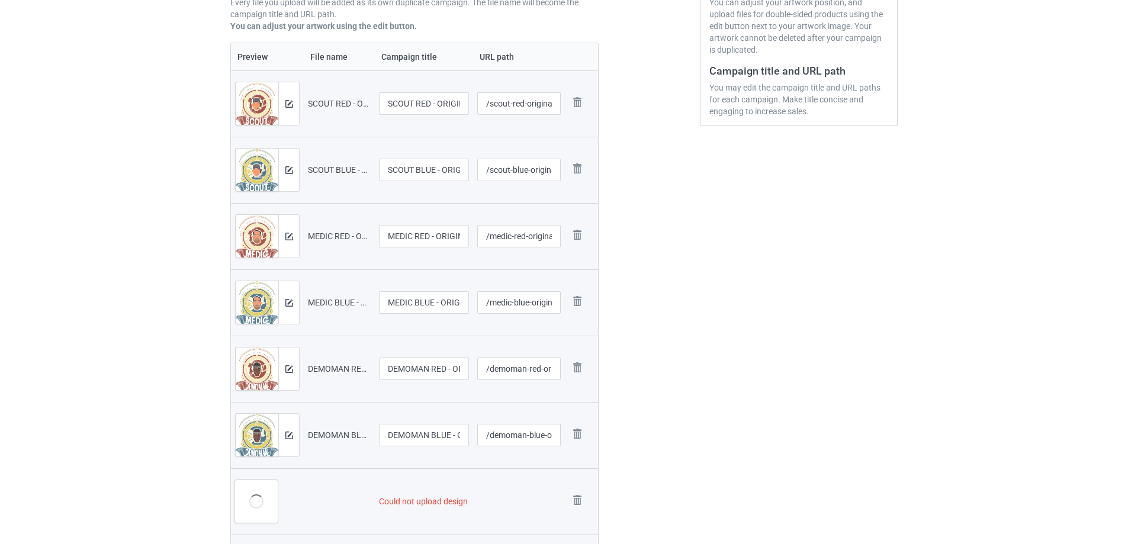
scroll to position [330, 0]
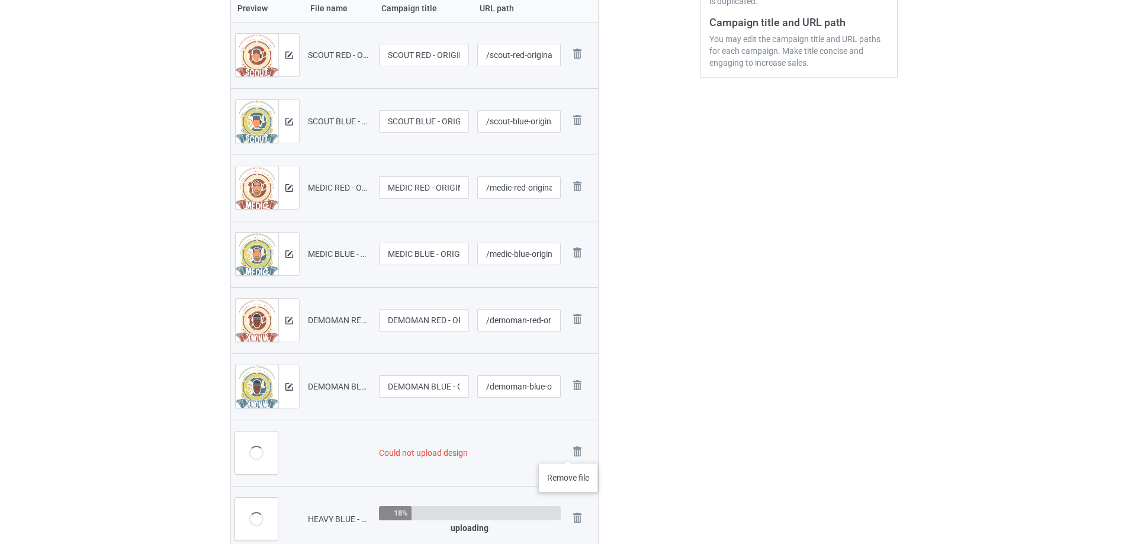
click at [0, 0] on img at bounding box center [0, 0] width 0 height 0
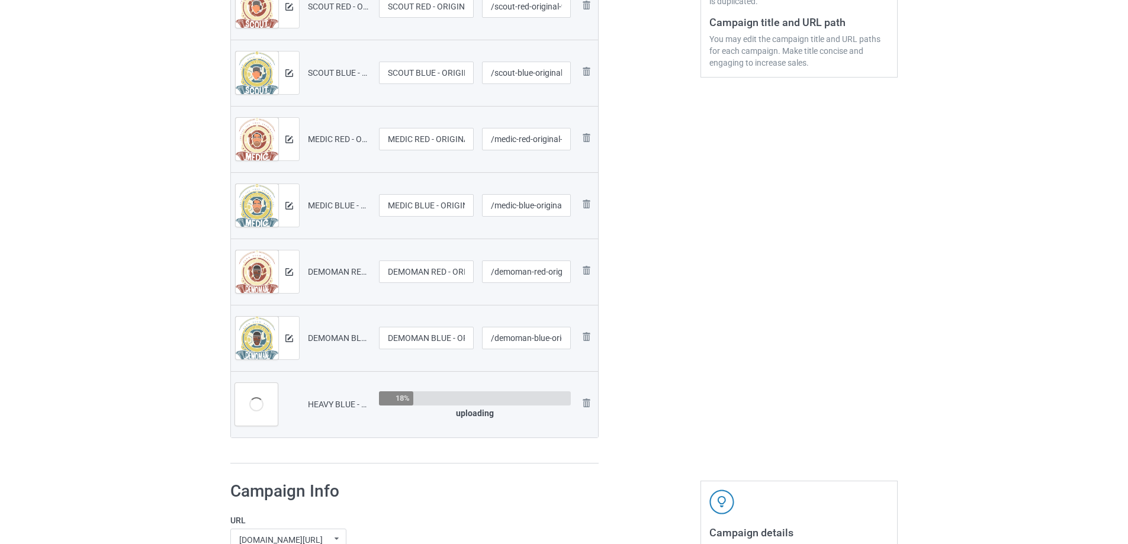
scroll to position [282, 0]
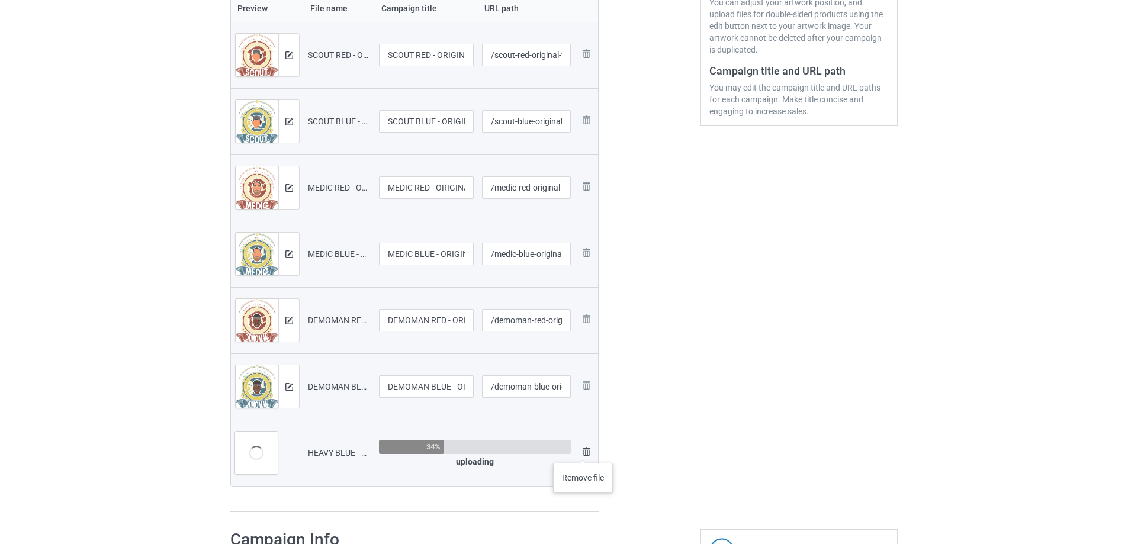
click at [583, 451] on img at bounding box center [586, 452] width 14 height 14
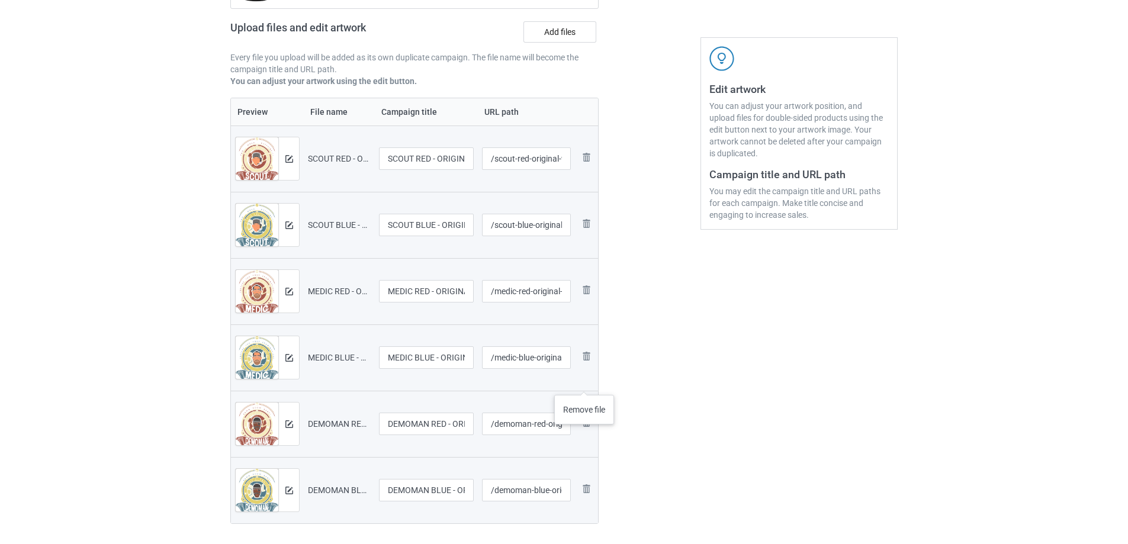
scroll to position [163, 0]
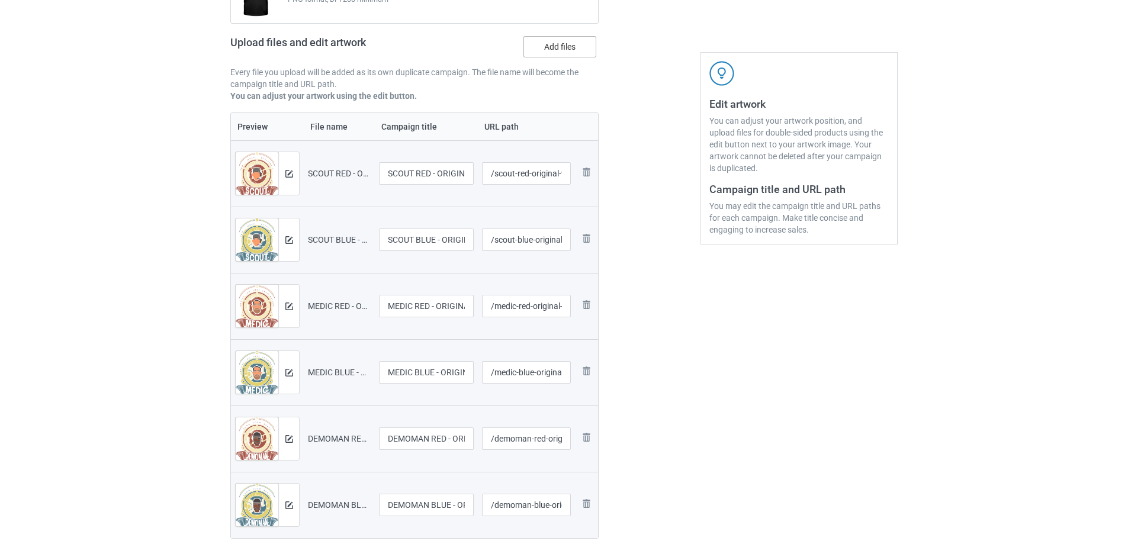
click at [559, 54] on label "Add files" at bounding box center [559, 46] width 73 height 21
click at [0, 0] on input "Add files" at bounding box center [0, 0] width 0 height 0
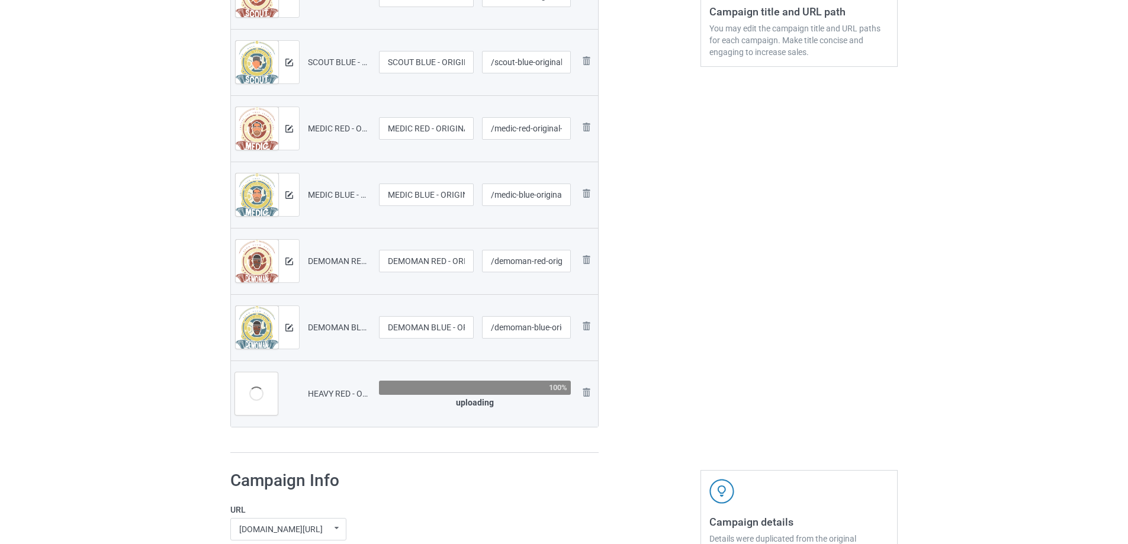
scroll to position [390, 0]
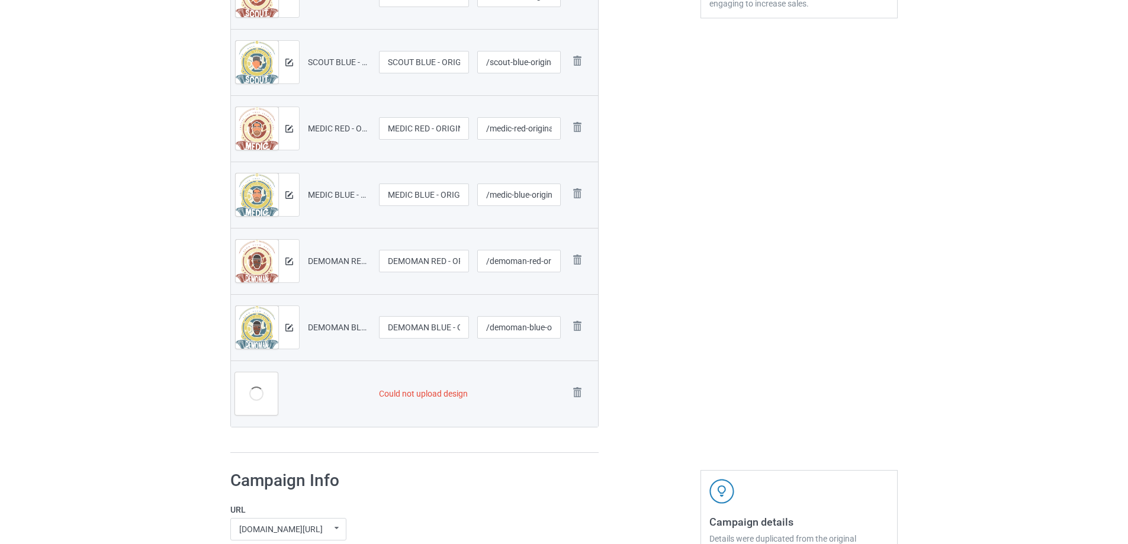
click at [572, 378] on td "Remove file" at bounding box center [581, 393] width 33 height 66
drag, startPoint x: 576, startPoint y: 388, endPoint x: 580, endPoint y: 398, distance: 10.9
click at [0, 0] on img at bounding box center [0, 0] width 0 height 0
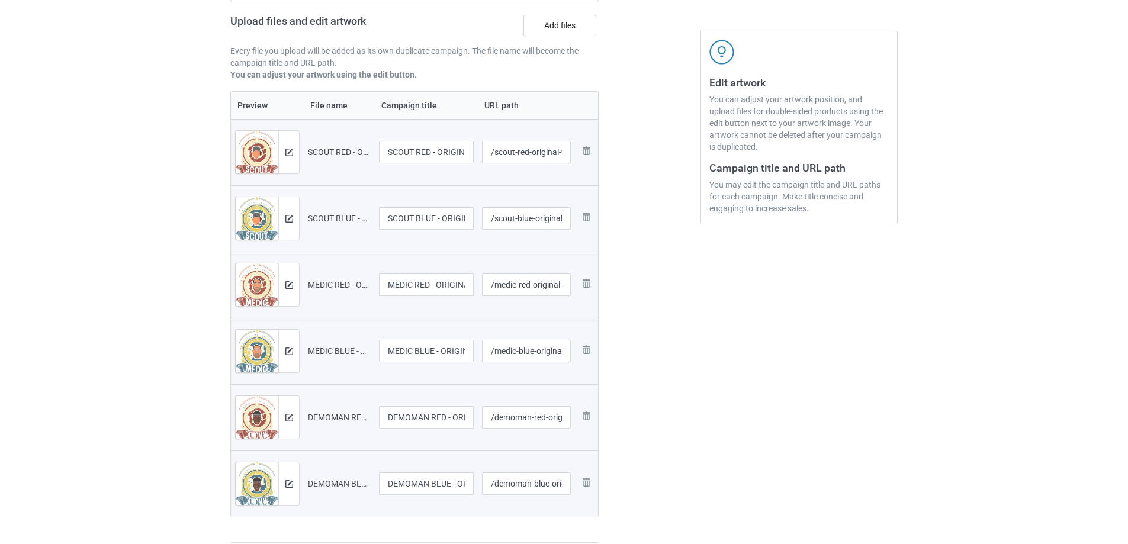
scroll to position [163, 0]
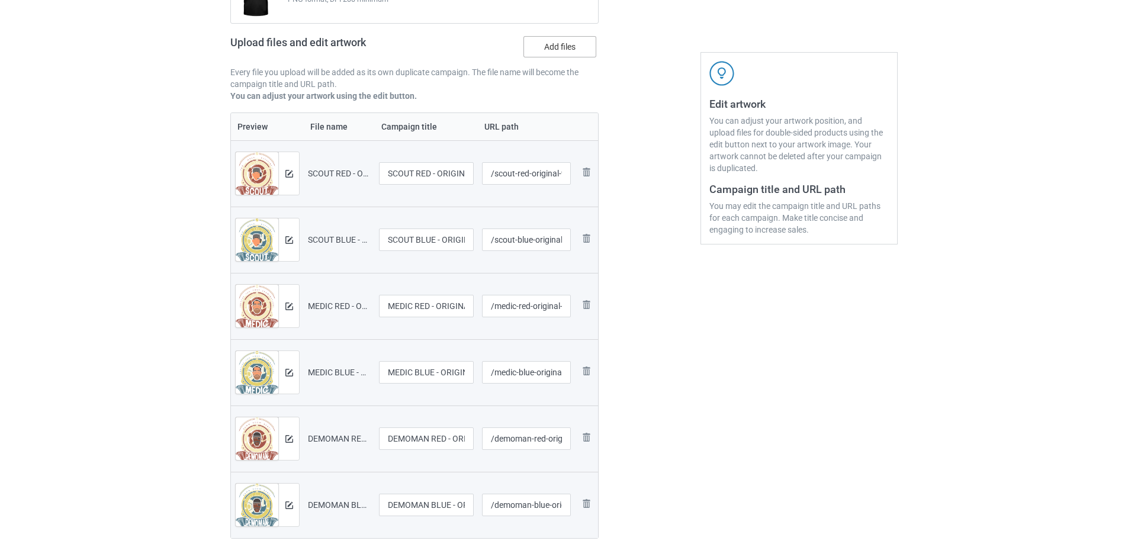
click at [564, 54] on label "Add files" at bounding box center [559, 46] width 73 height 21
click at [0, 0] on input "Add files" at bounding box center [0, 0] width 0 height 0
click at [559, 30] on div "Campaign to duplicate SNIPER BLUE - ORIGINAL-V2 Original Artwork 7344x7678 @ 52…" at bounding box center [414, 20] width 368 height 185
click at [561, 37] on label "Add files" at bounding box center [559, 46] width 73 height 21
click at [0, 0] on input "Add files" at bounding box center [0, 0] width 0 height 0
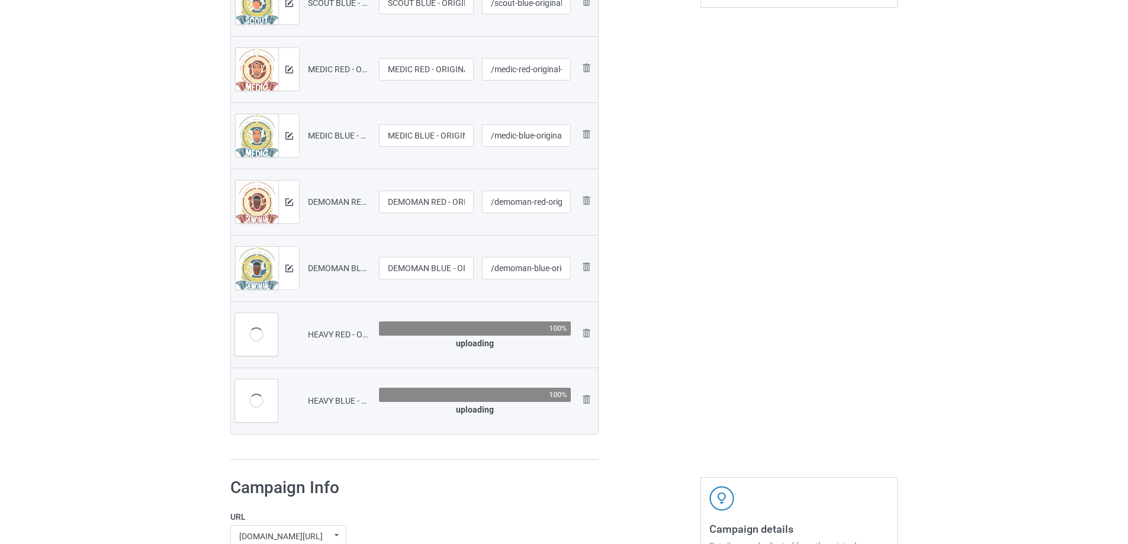
scroll to position [449, 0]
click at [570, 337] on img at bounding box center [577, 333] width 17 height 17
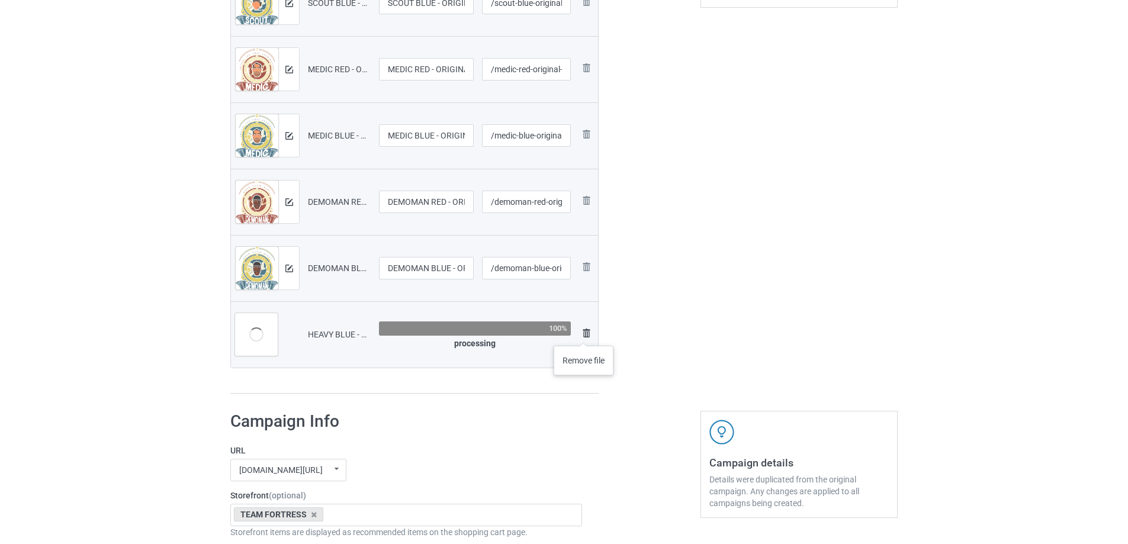
click at [584, 334] on img at bounding box center [586, 333] width 14 height 14
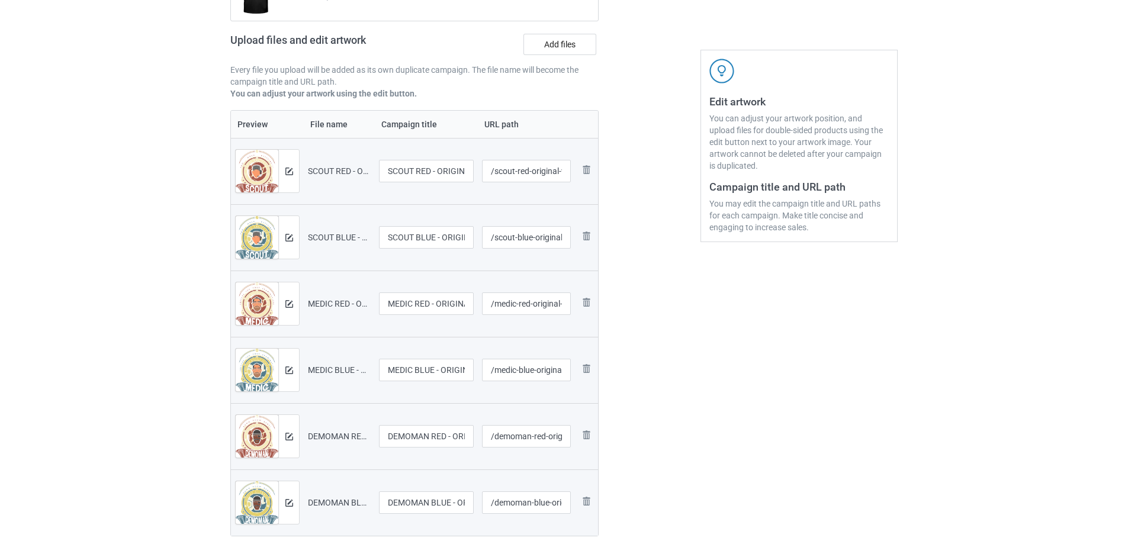
scroll to position [163, 0]
click at [564, 49] on label "Add files" at bounding box center [559, 46] width 73 height 21
click at [0, 0] on input "Add files" at bounding box center [0, 0] width 0 height 0
click at [571, 38] on label "Add files" at bounding box center [559, 46] width 73 height 21
click at [0, 0] on input "Add files" at bounding box center [0, 0] width 0 height 0
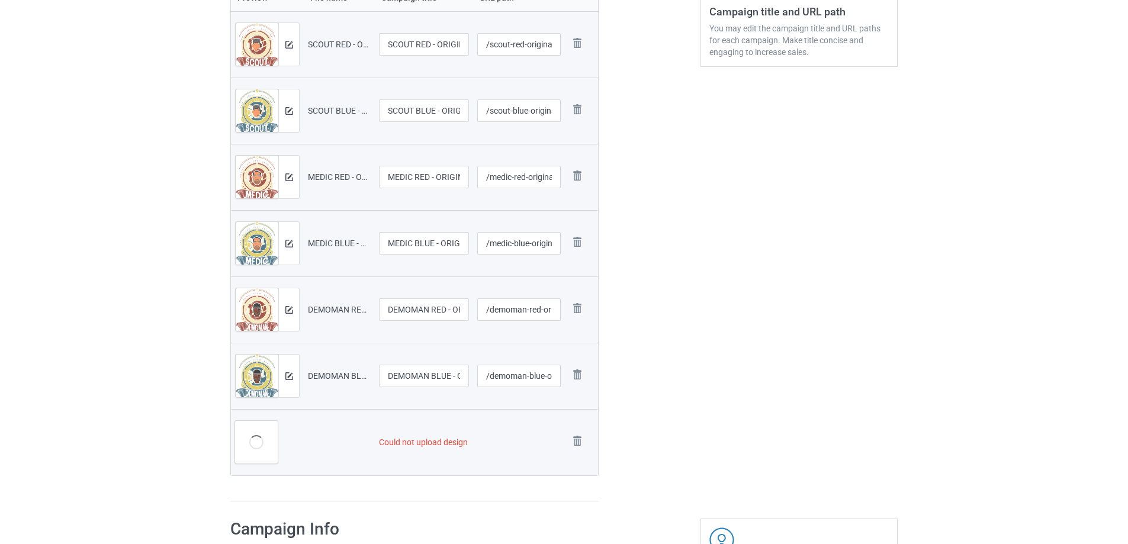
scroll to position [390, 0]
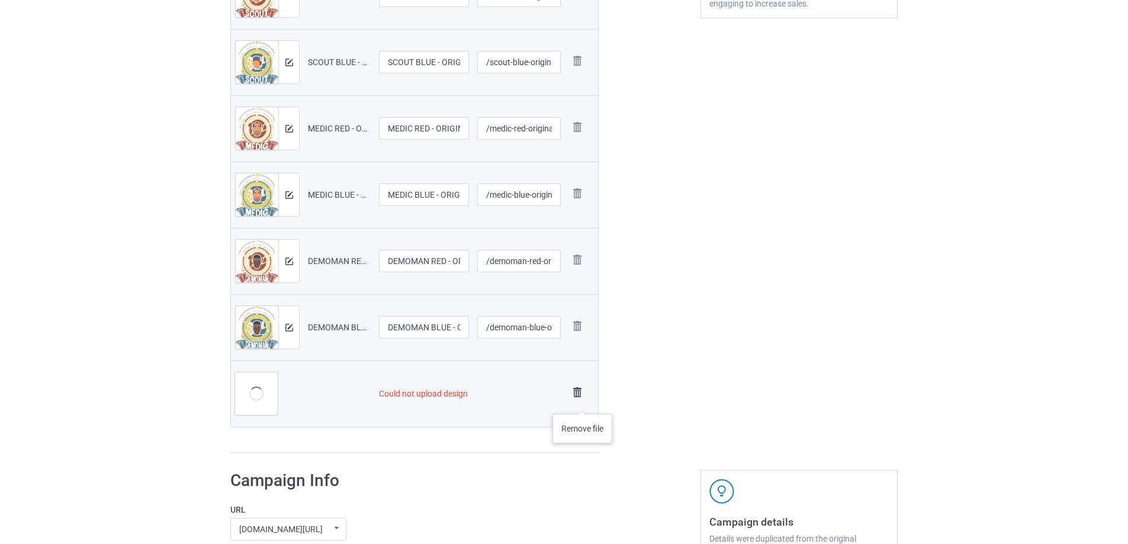
click at [582, 402] on link at bounding box center [577, 394] width 17 height 20
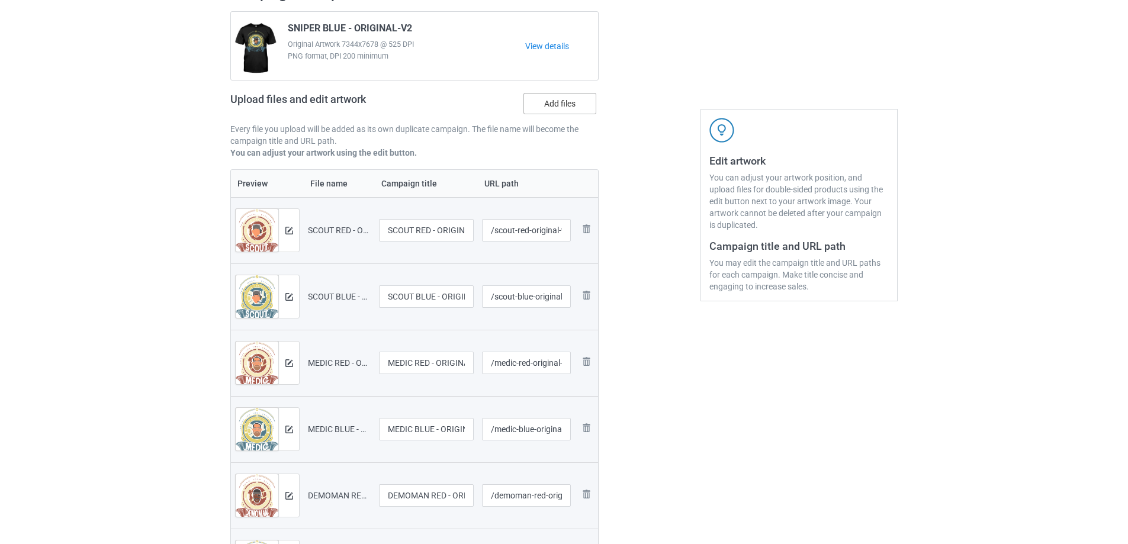
scroll to position [104, 0]
click at [555, 105] on label "Add files" at bounding box center [559, 105] width 73 height 21
click at [0, 0] on input "Add files" at bounding box center [0, 0] width 0 height 0
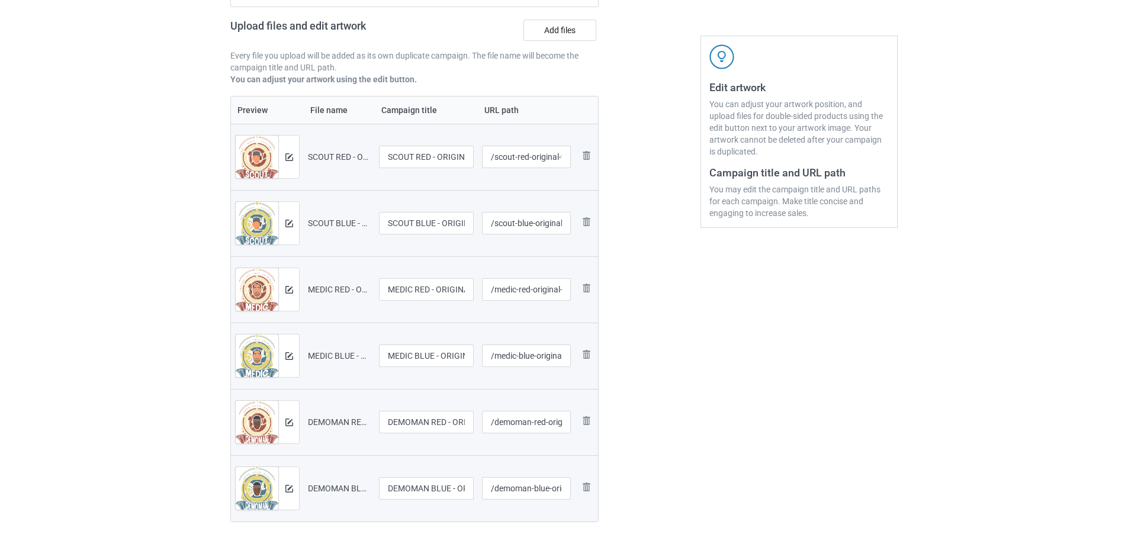
scroll to position [163, 0]
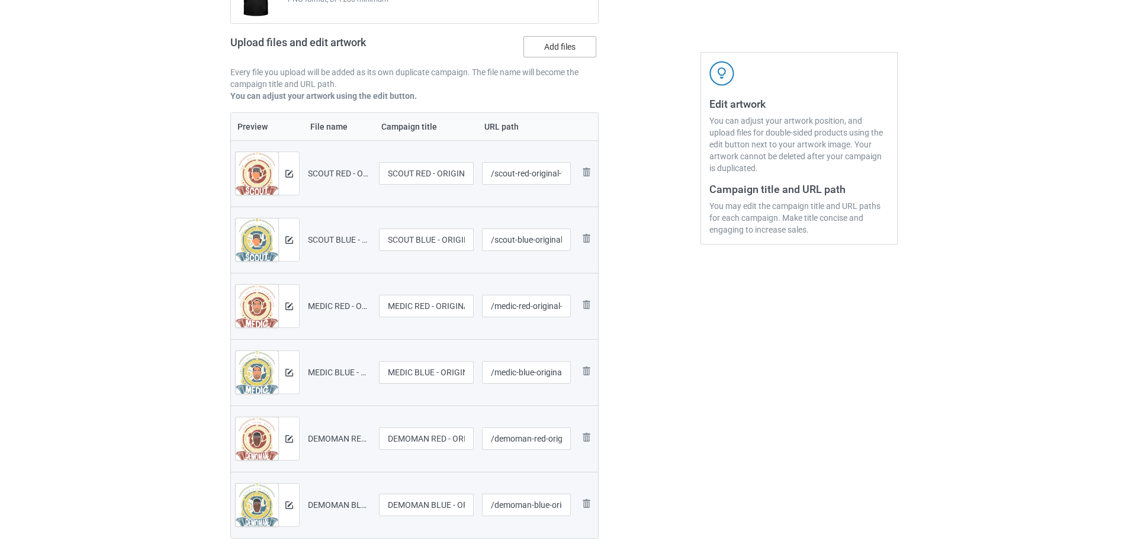
click at [552, 44] on label "Add files" at bounding box center [559, 46] width 73 height 21
click at [0, 0] on input "Add files" at bounding box center [0, 0] width 0 height 0
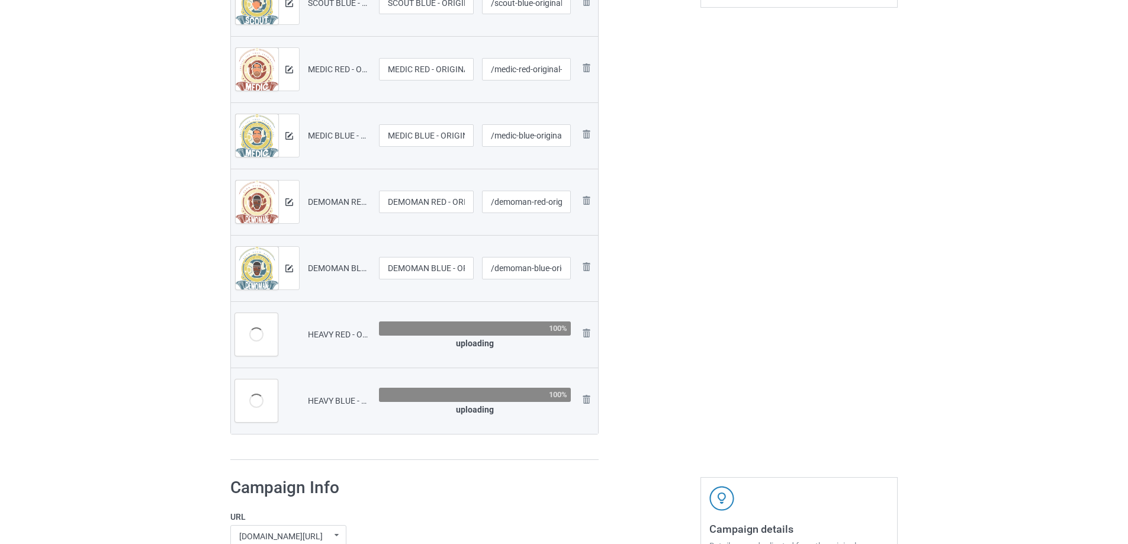
scroll to position [449, 0]
click at [581, 334] on img at bounding box center [577, 333] width 17 height 17
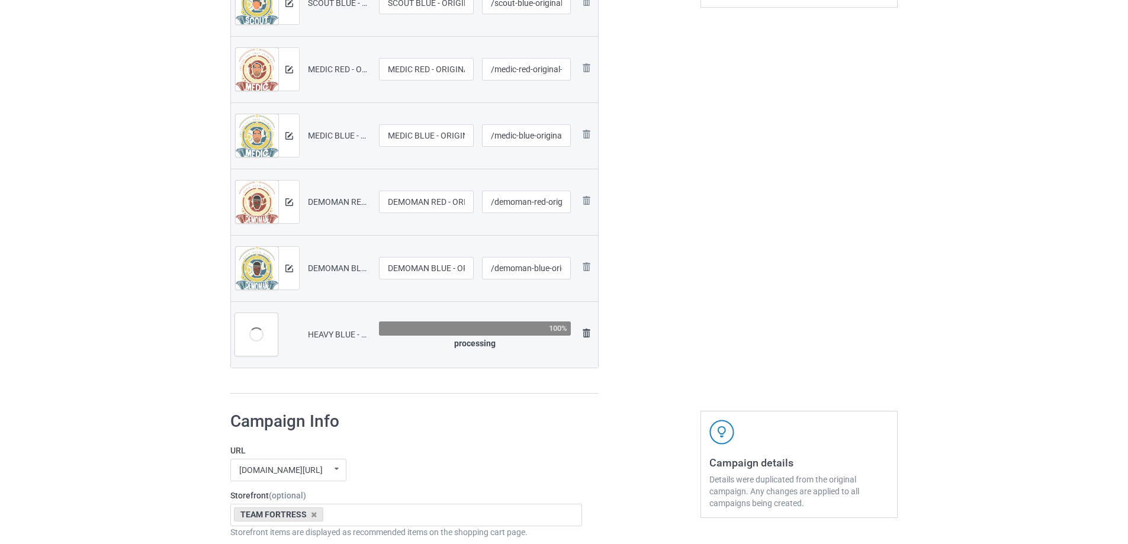
click at [580, 334] on img at bounding box center [586, 333] width 14 height 14
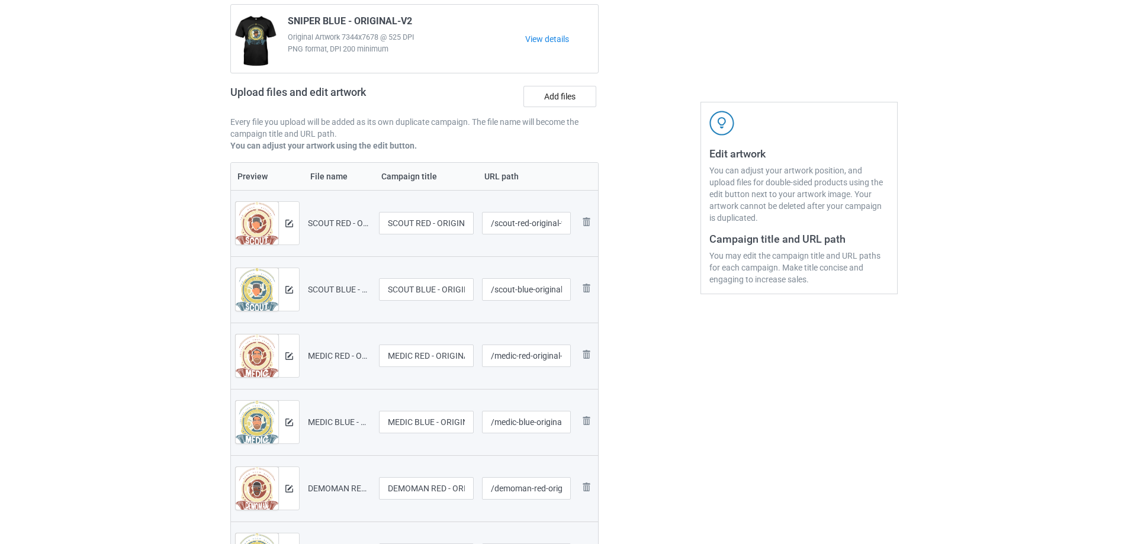
scroll to position [104, 0]
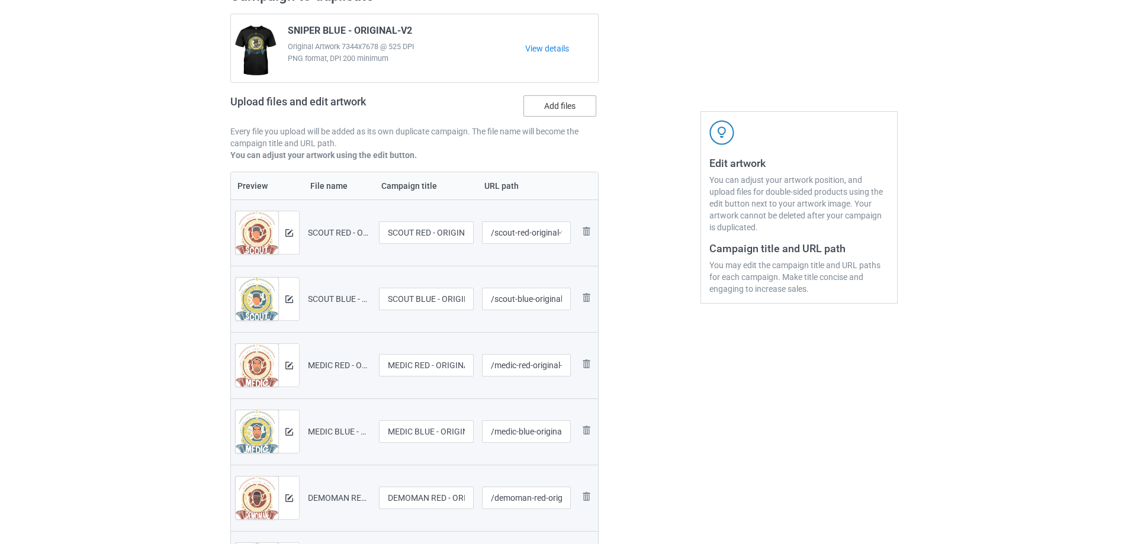
click at [554, 98] on label "Add files" at bounding box center [559, 105] width 73 height 21
click at [0, 0] on input "Add files" at bounding box center [0, 0] width 0 height 0
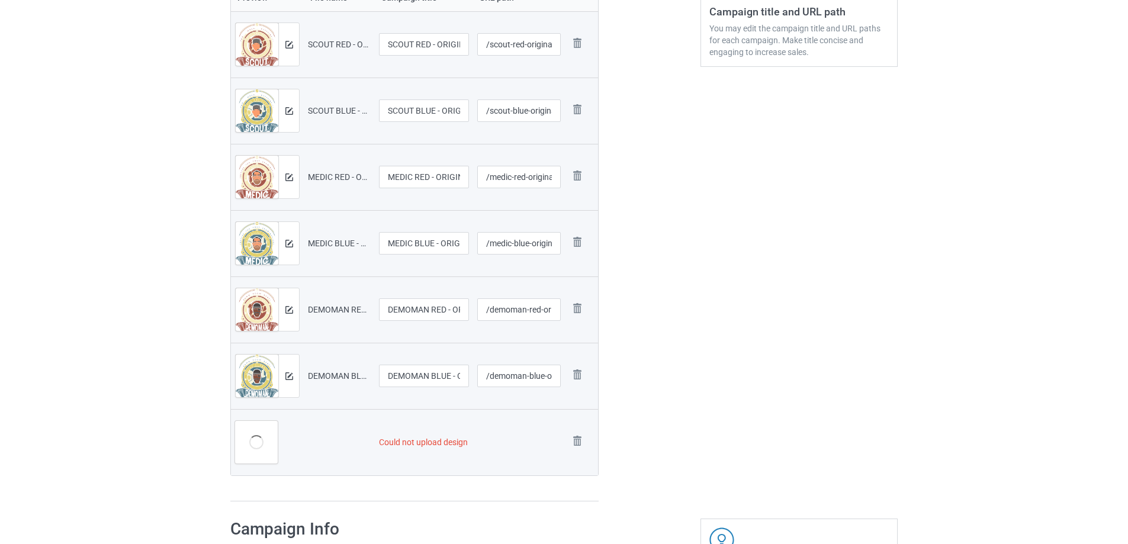
scroll to position [390, 0]
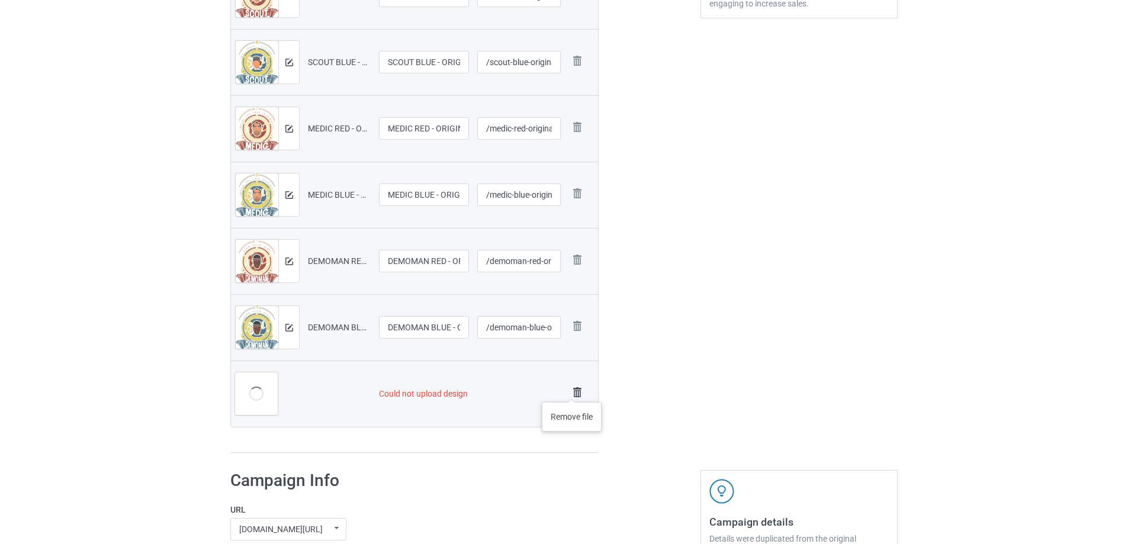
click at [572, 390] on img at bounding box center [577, 392] width 17 height 17
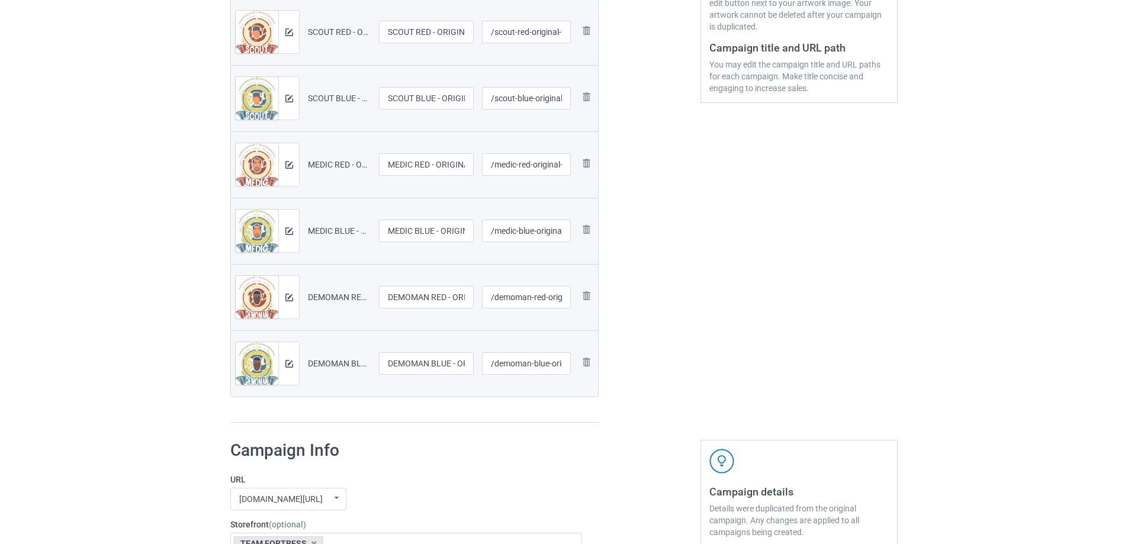
scroll to position [163, 0]
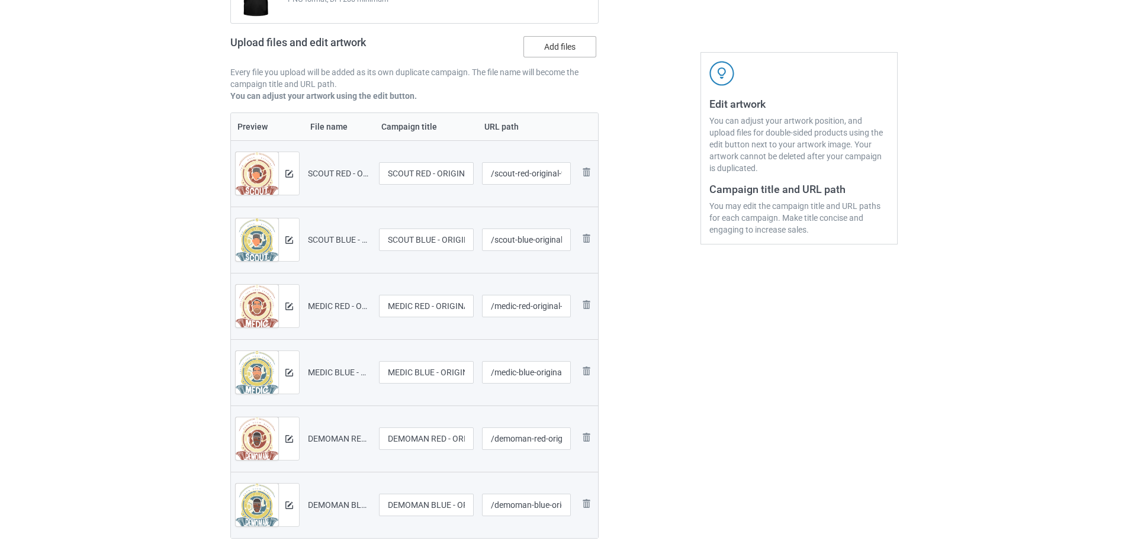
click at [553, 56] on label "Add files" at bounding box center [559, 46] width 73 height 21
click at [0, 0] on input "Add files" at bounding box center [0, 0] width 0 height 0
click at [562, 50] on label "Add files" at bounding box center [559, 46] width 73 height 21
click at [0, 0] on input "Add files" at bounding box center [0, 0] width 0 height 0
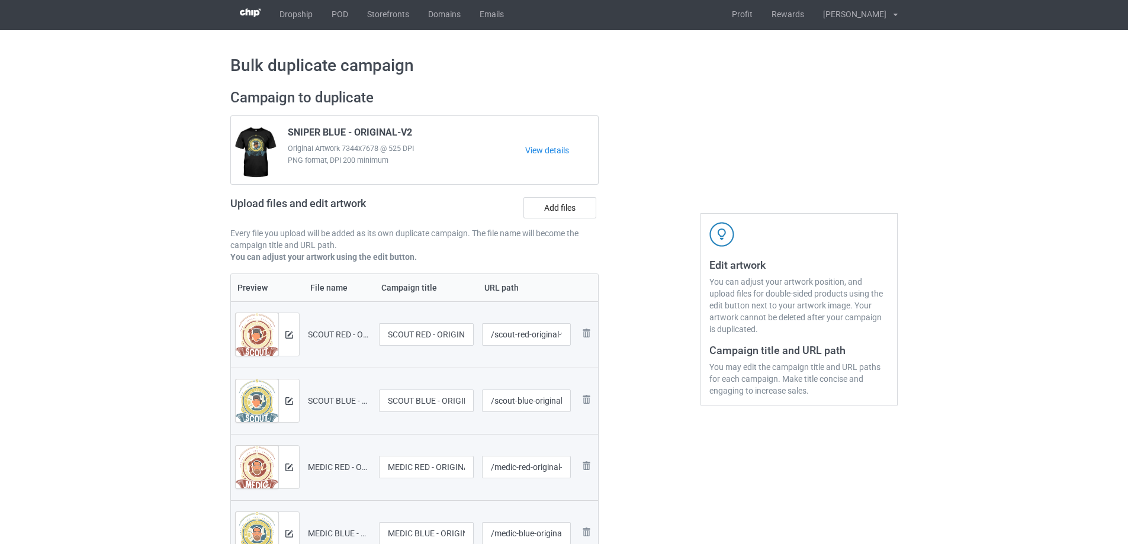
scroll to position [0, 0]
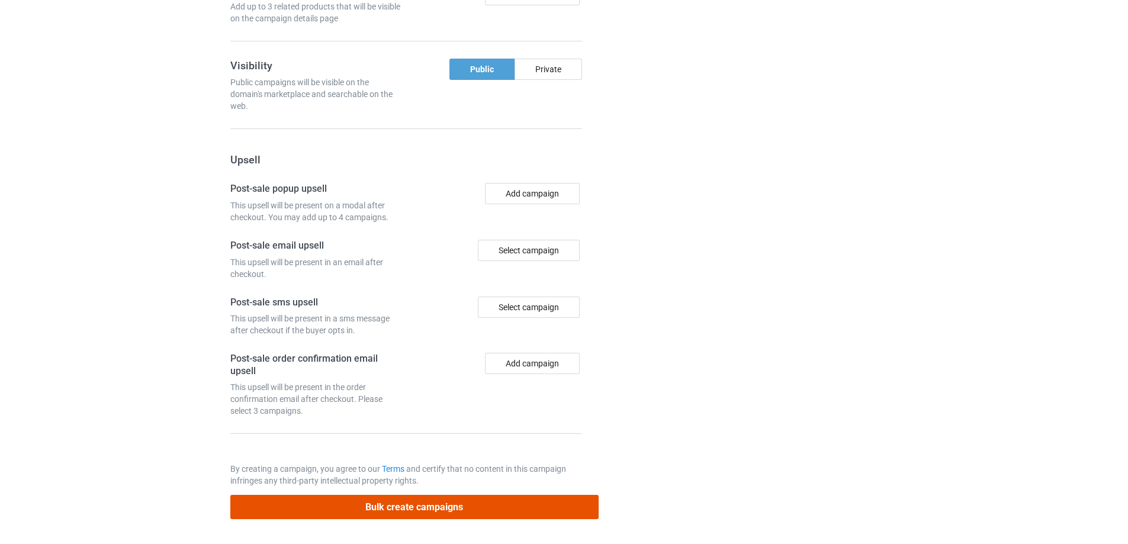
click at [498, 513] on button "Bulk create campaigns" at bounding box center [414, 507] width 368 height 24
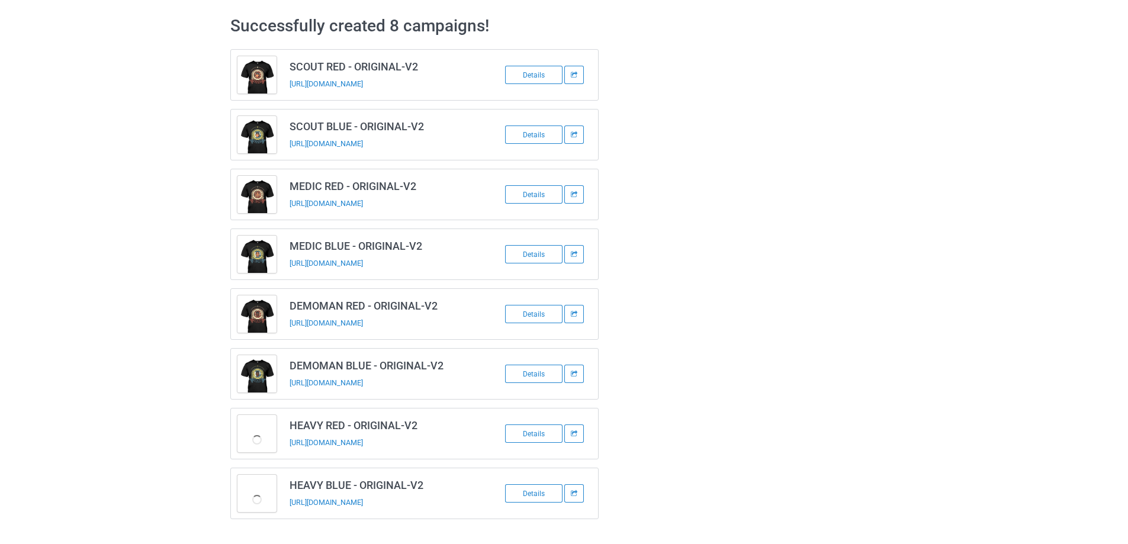
scroll to position [43, 0]
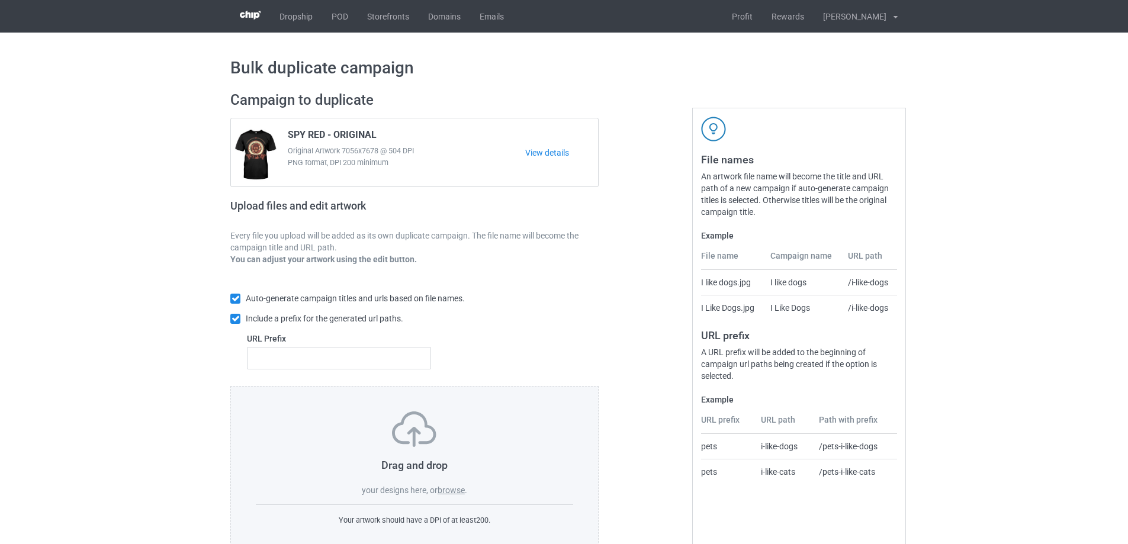
click at [464, 487] on label "browse" at bounding box center [450, 489] width 27 height 9
click at [0, 0] on input "browse" at bounding box center [0, 0] width 0 height 0
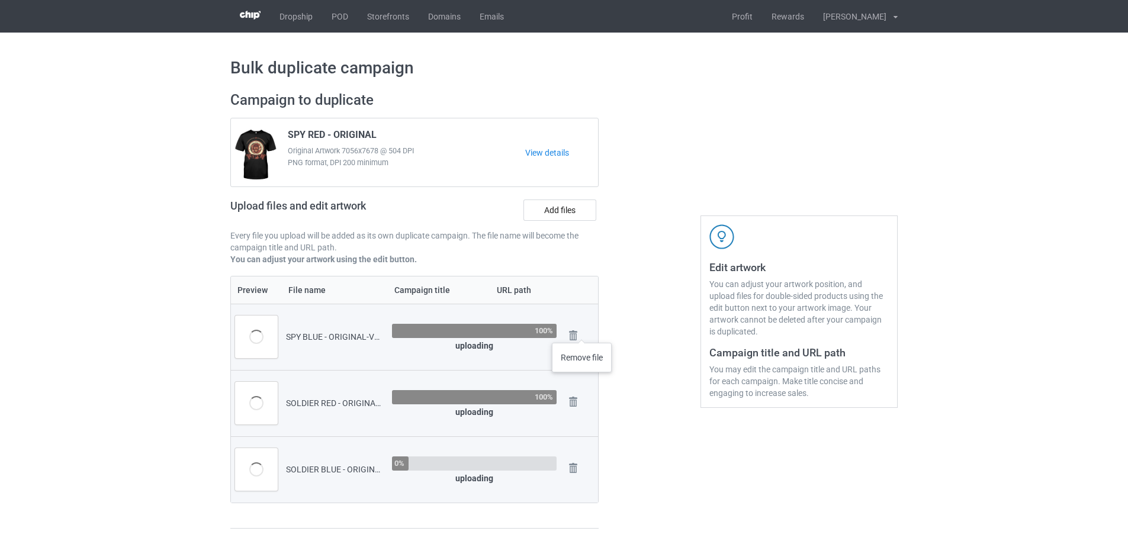
click at [582, 331] on div "Remove file" at bounding box center [579, 337] width 29 height 20
click at [575, 334] on img at bounding box center [573, 335] width 17 height 17
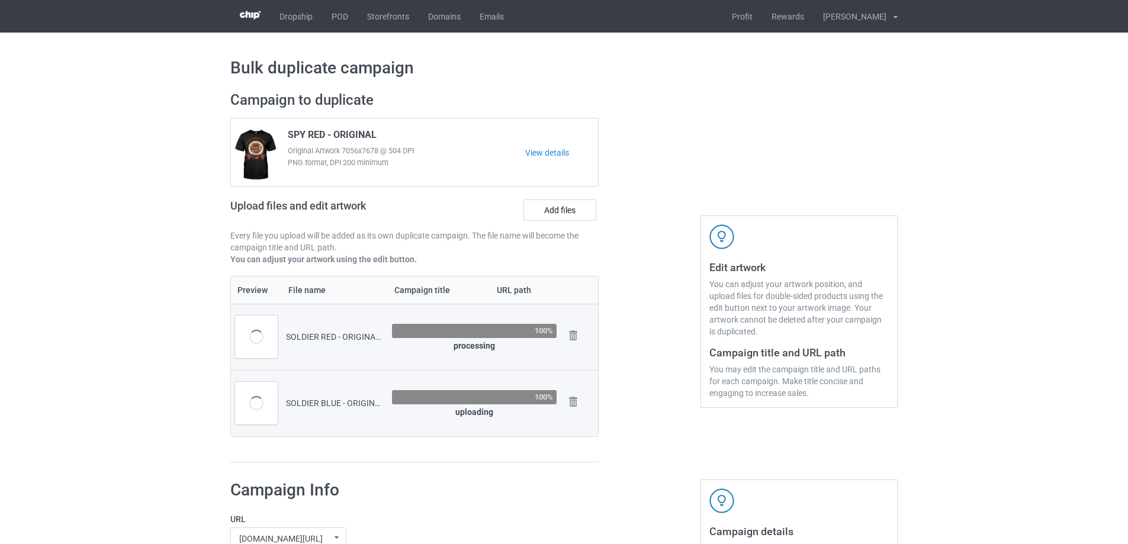
click at [575, 334] on table "Preview File name Campaign title URL path SOLDIER RED - ORIGINAL-V2.png 100% pr…" at bounding box center [414, 356] width 368 height 161
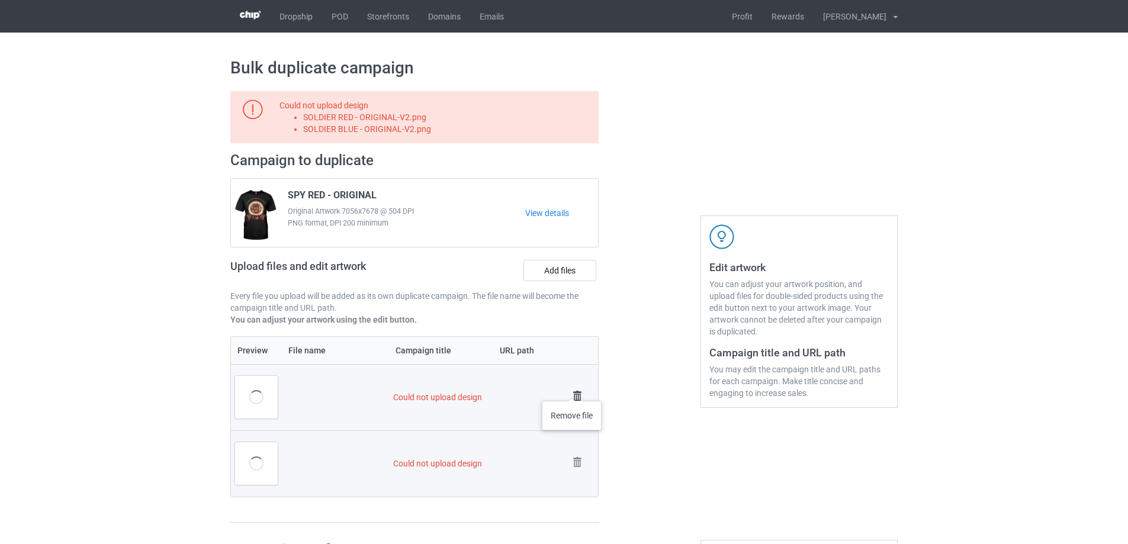
click at [572, 389] on img at bounding box center [577, 396] width 17 height 17
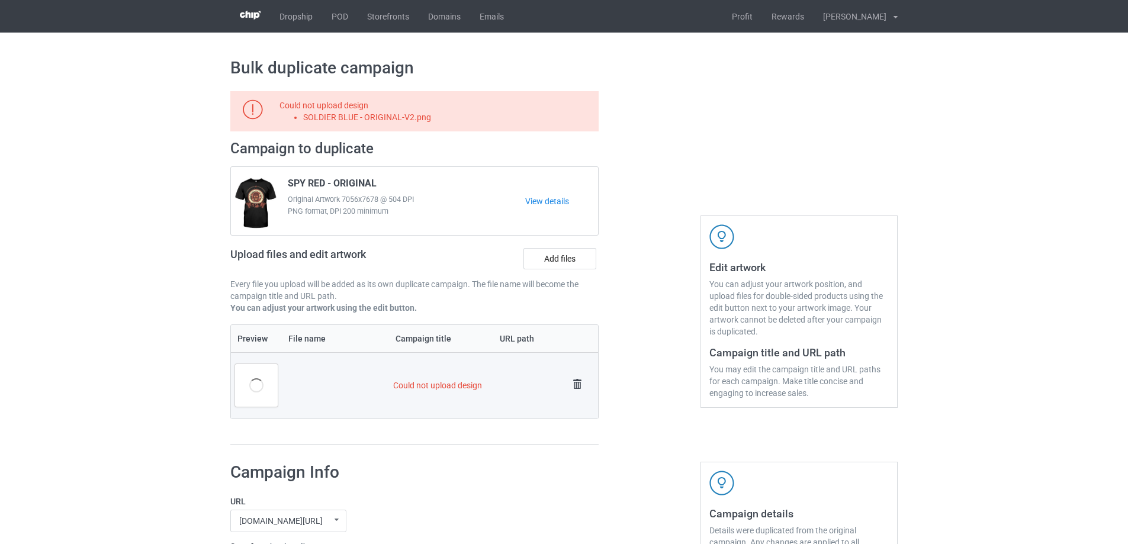
click at [574, 387] on img at bounding box center [577, 384] width 17 height 17
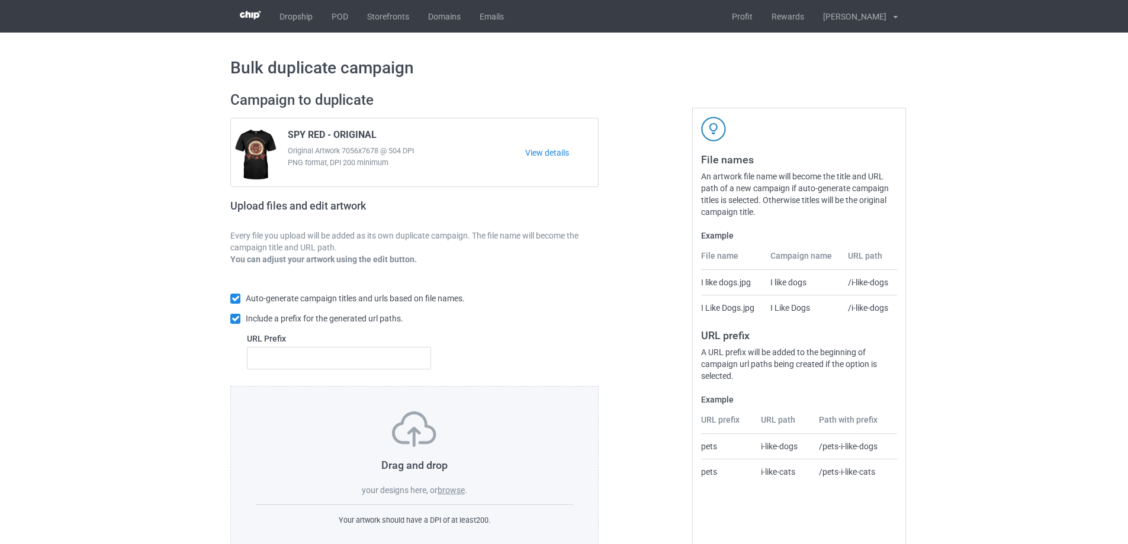
click at [452, 495] on label "browse" at bounding box center [450, 489] width 27 height 9
click at [0, 0] on input "browse" at bounding box center [0, 0] width 0 height 0
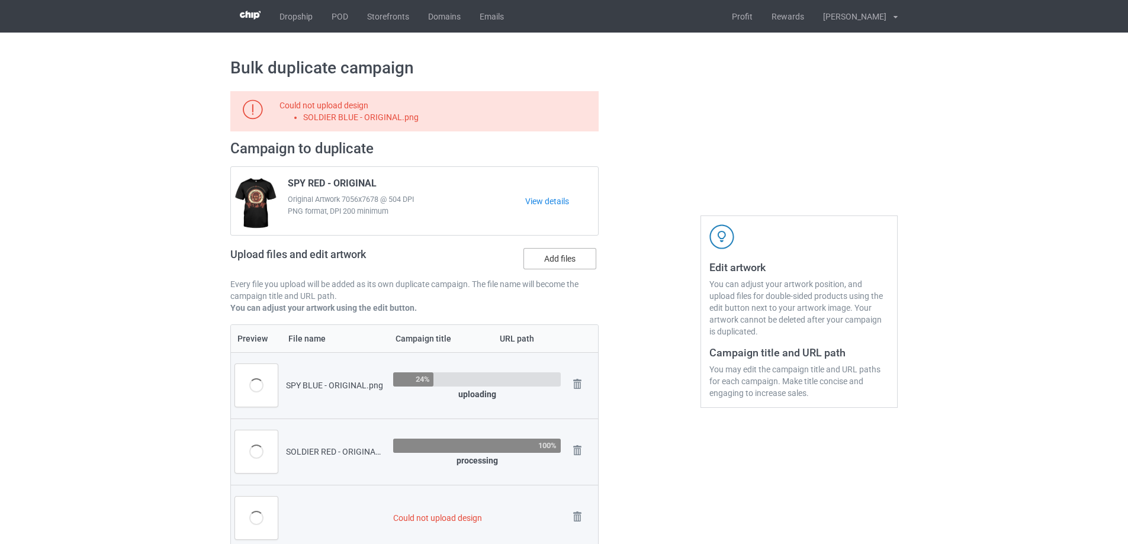
click at [564, 263] on label "Add files" at bounding box center [559, 258] width 73 height 21
click at [0, 0] on input "Add files" at bounding box center [0, 0] width 0 height 0
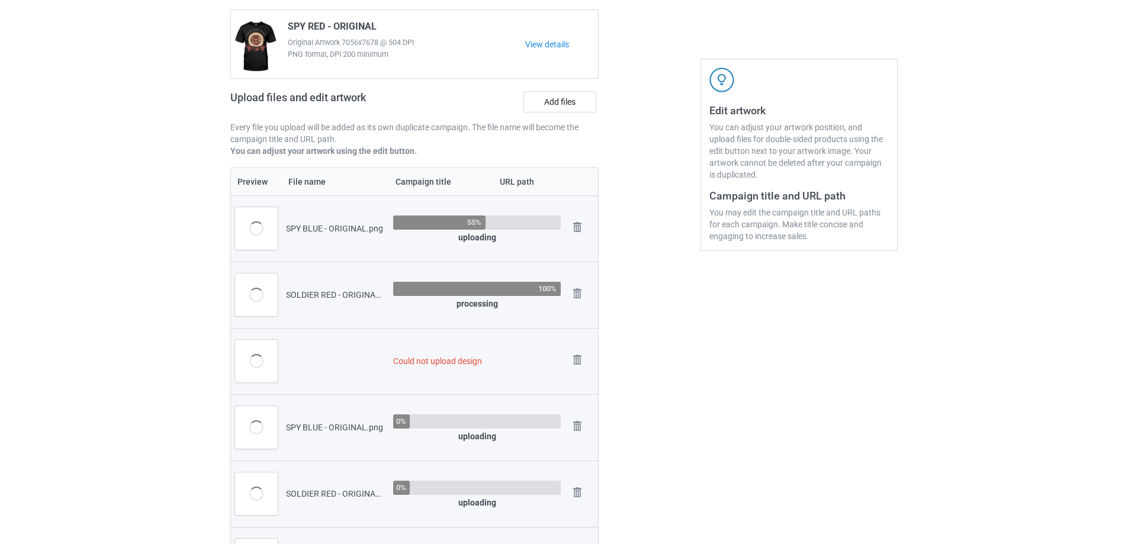
scroll to position [178, 0]
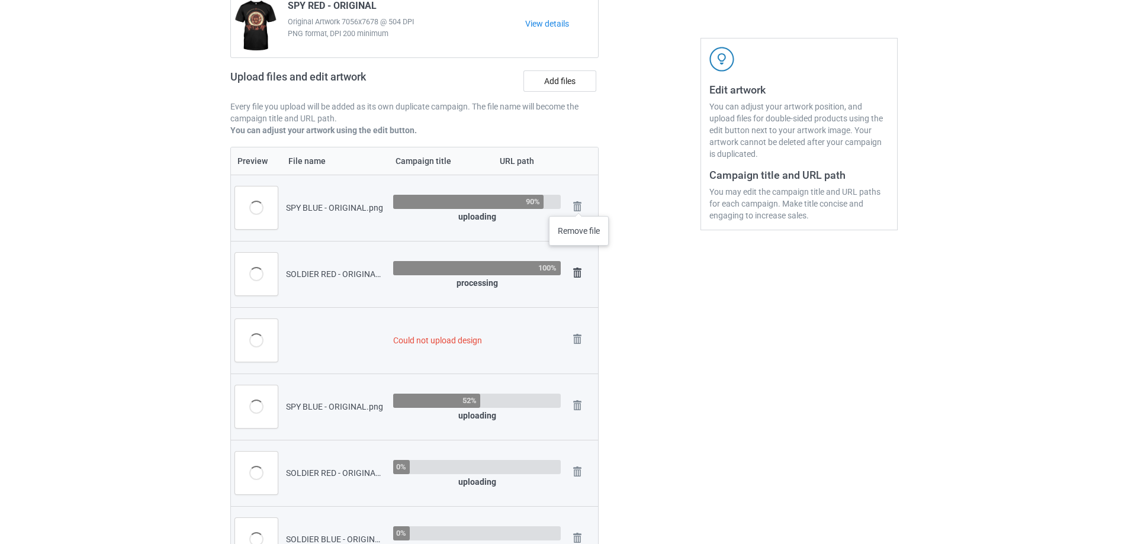
click at [0, 0] on img at bounding box center [0, 0] width 0 height 0
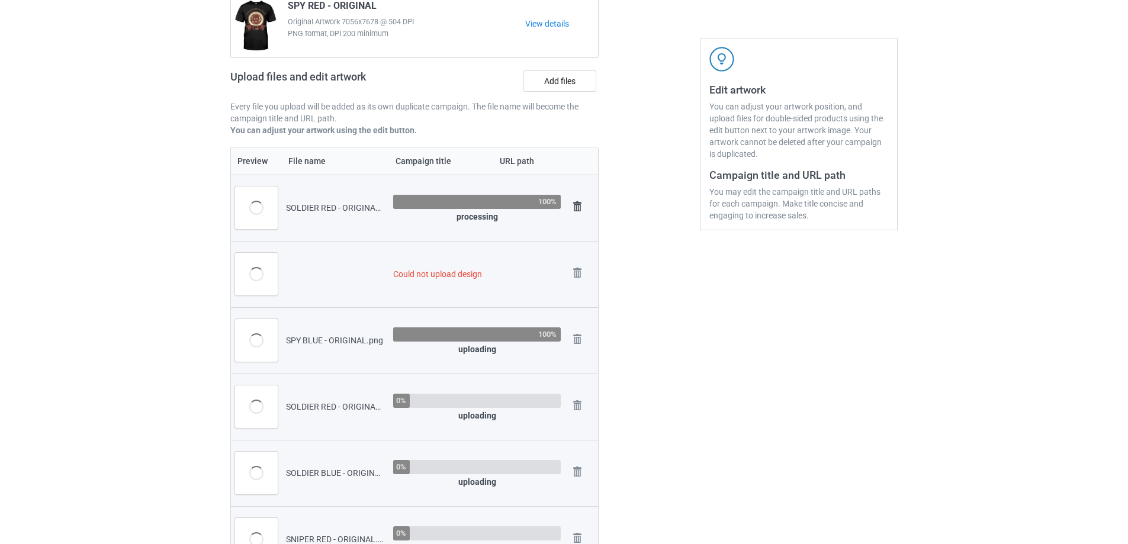
click at [579, 205] on img at bounding box center [577, 206] width 17 height 17
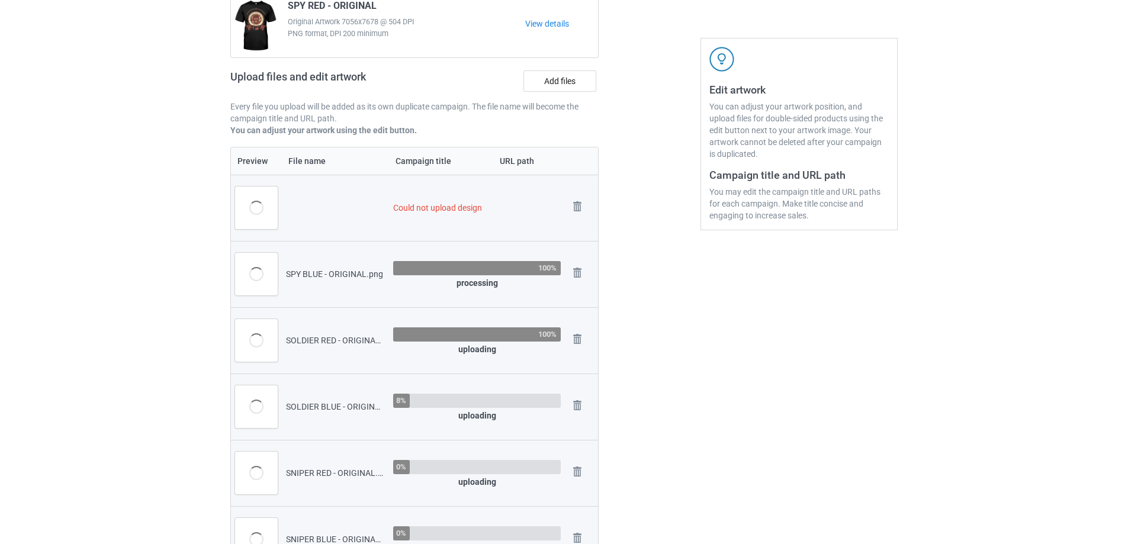
click at [0, 0] on img at bounding box center [0, 0] width 0 height 0
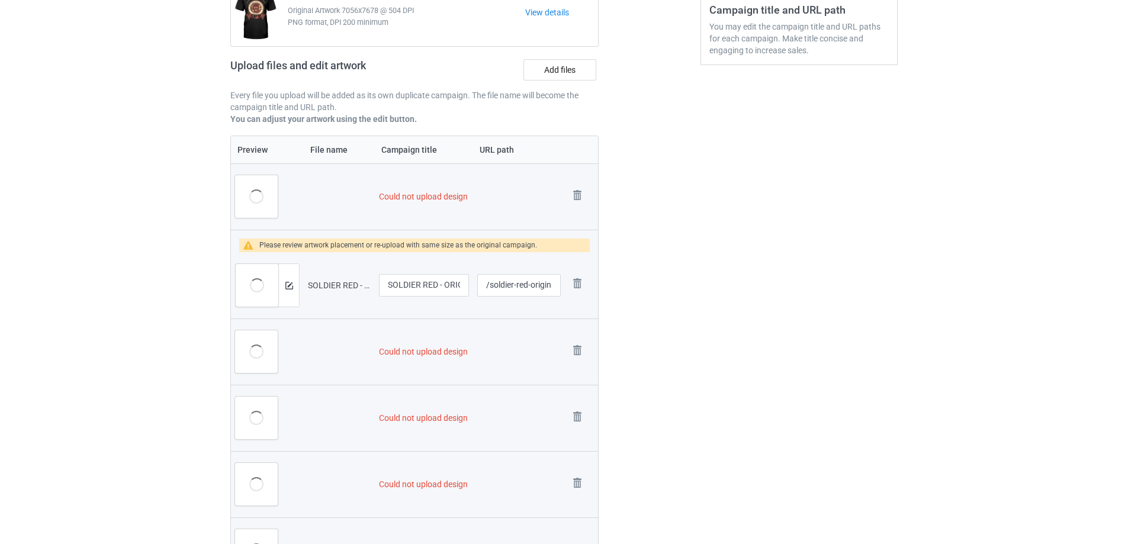
scroll to position [331, 0]
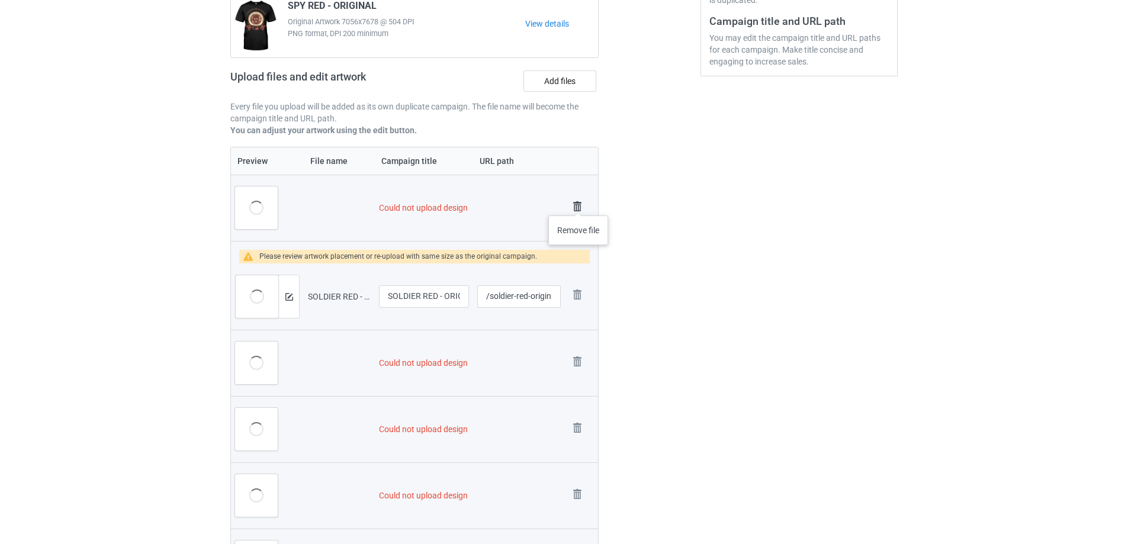
click at [578, 204] on img at bounding box center [577, 206] width 17 height 17
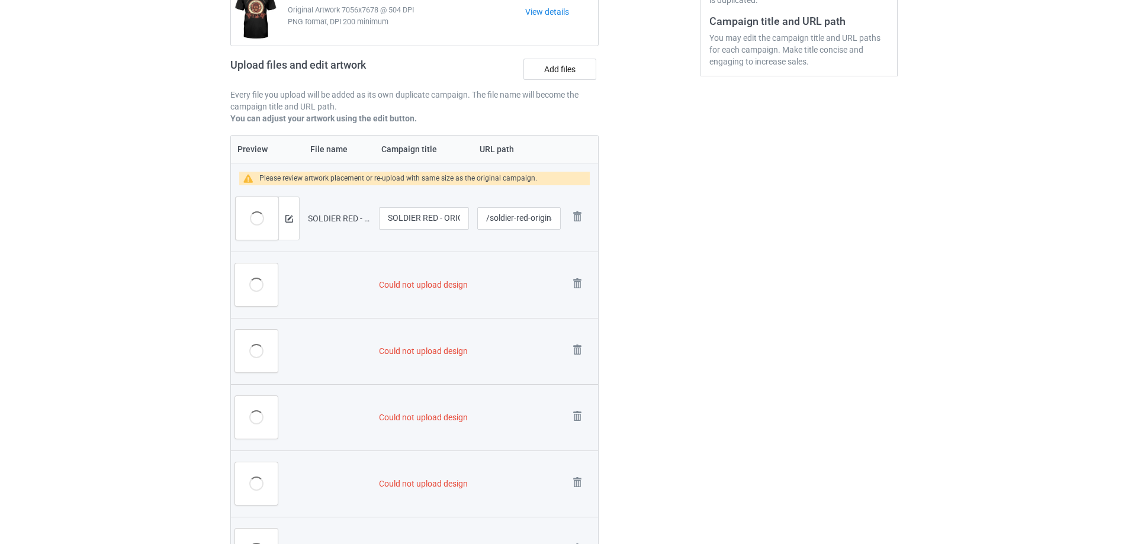
scroll to position [320, 0]
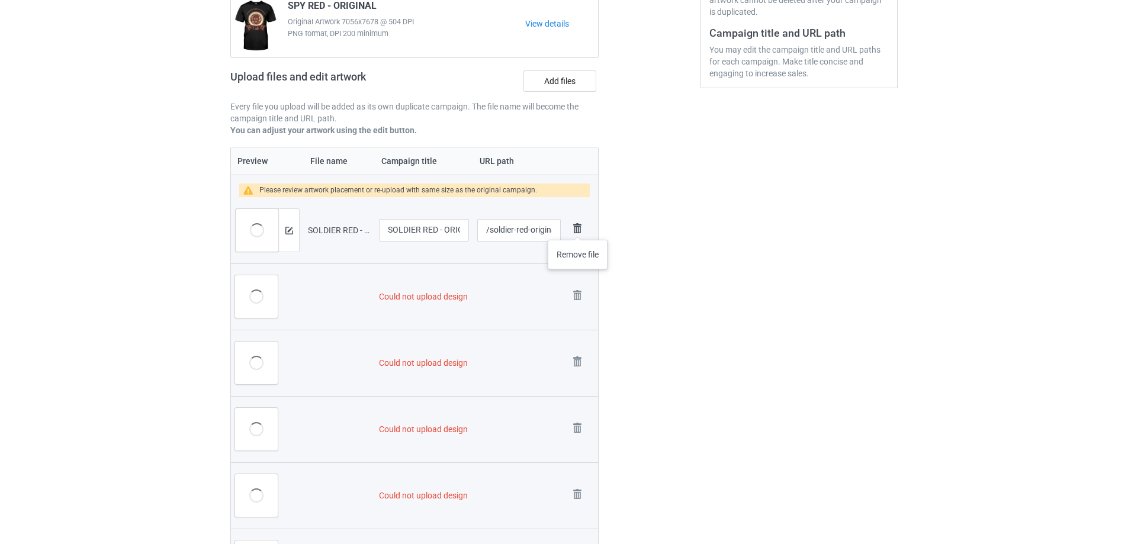
click at [578, 228] on img at bounding box center [577, 228] width 17 height 17
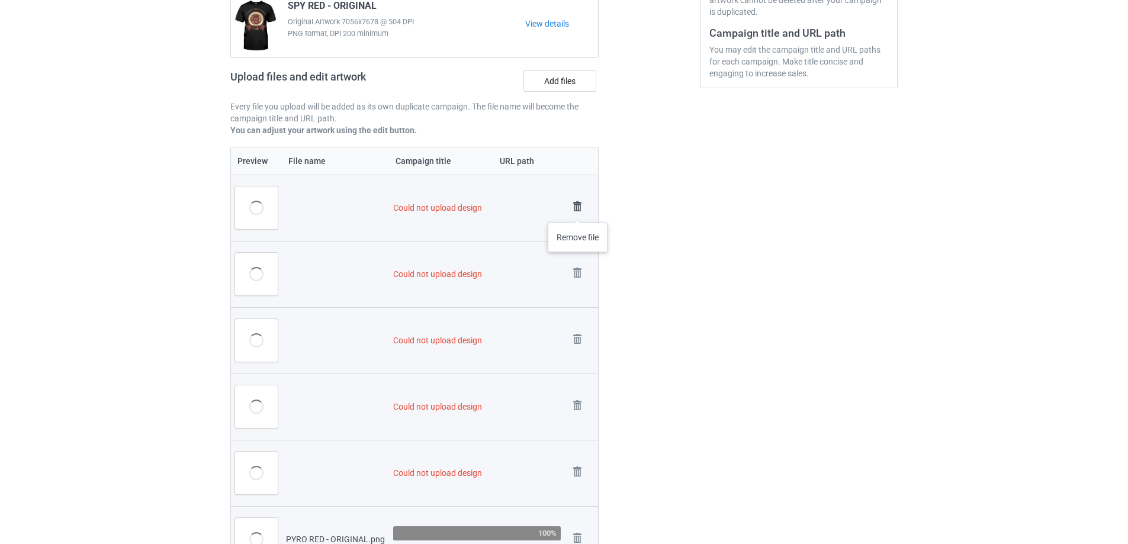
click at [578, 211] on img at bounding box center [577, 206] width 17 height 17
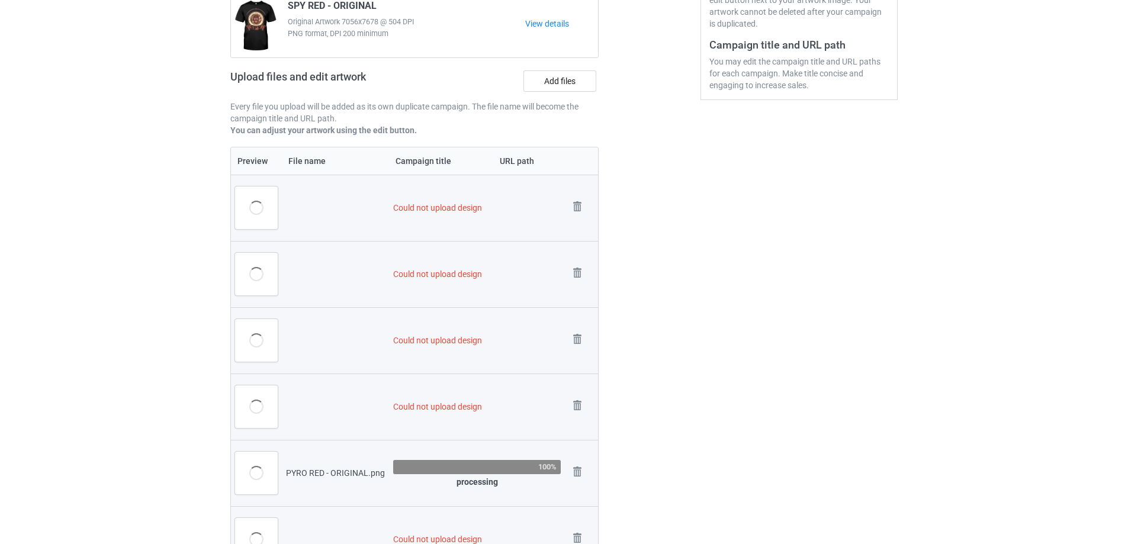
click at [0, 0] on img at bounding box center [0, 0] width 0 height 0
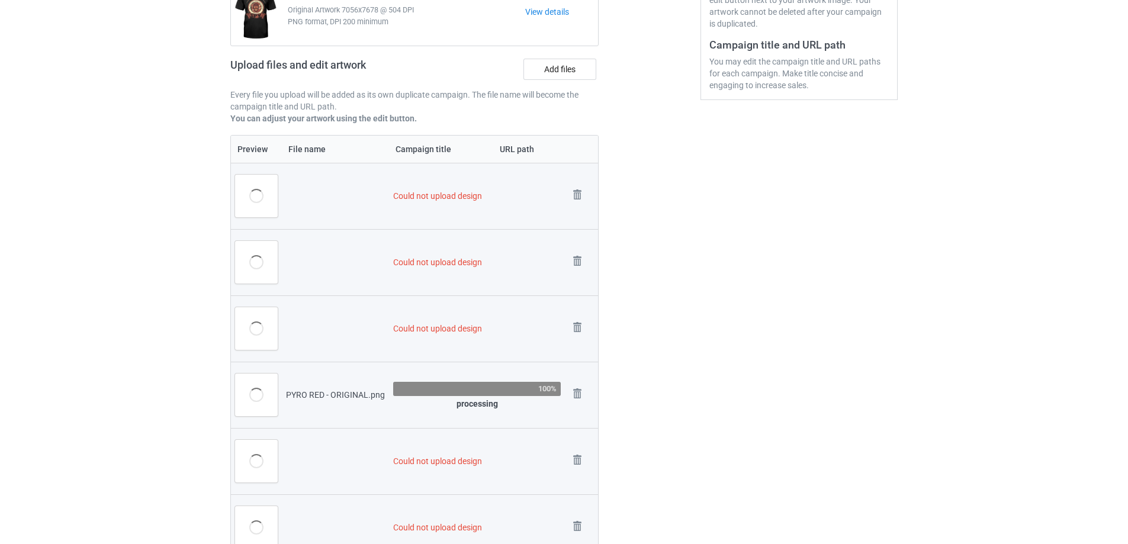
scroll to position [296, 0]
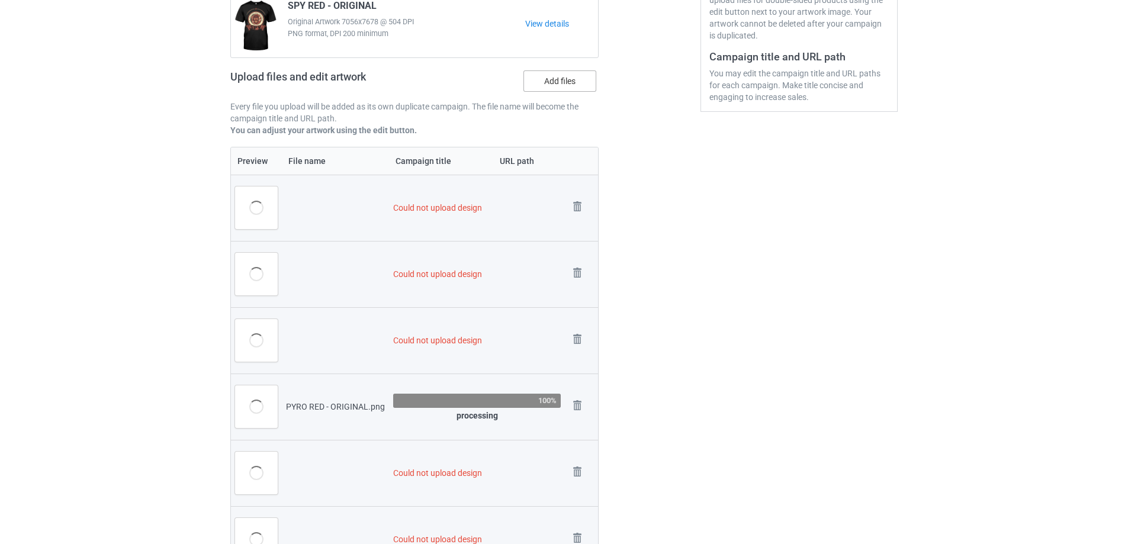
click at [563, 86] on label "Add files" at bounding box center [559, 80] width 73 height 21
click at [0, 0] on input "Add files" at bounding box center [0, 0] width 0 height 0
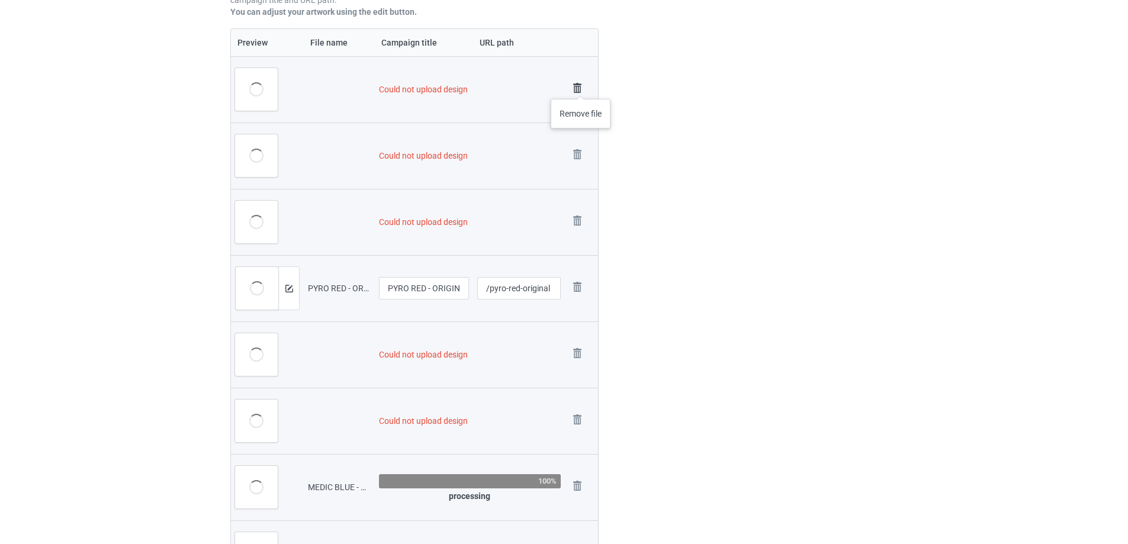
click at [580, 87] on img at bounding box center [577, 88] width 17 height 17
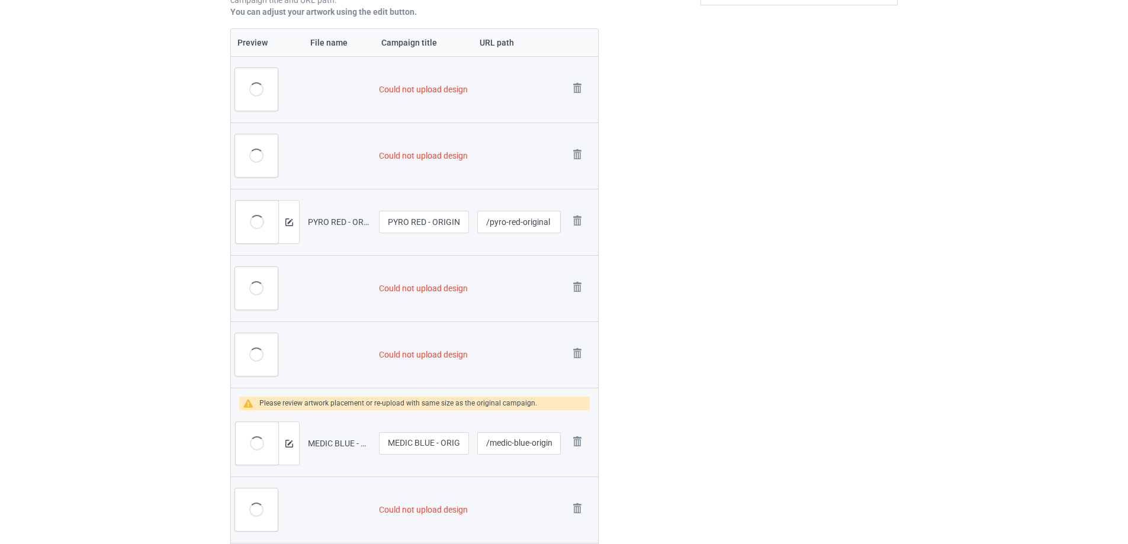
click at [0, 0] on img at bounding box center [0, 0] width 0 height 0
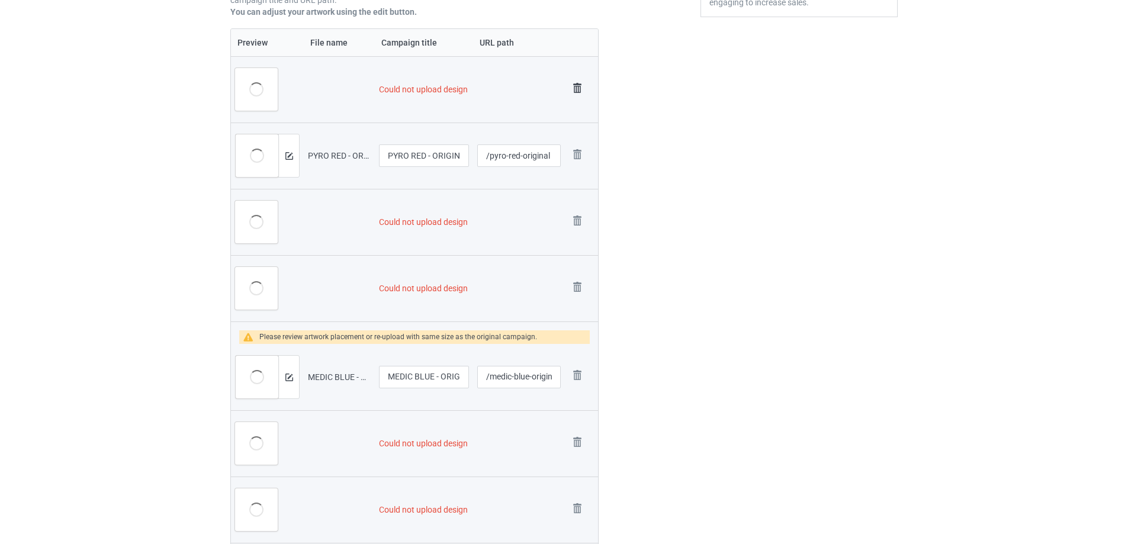
click at [580, 86] on img at bounding box center [577, 88] width 17 height 17
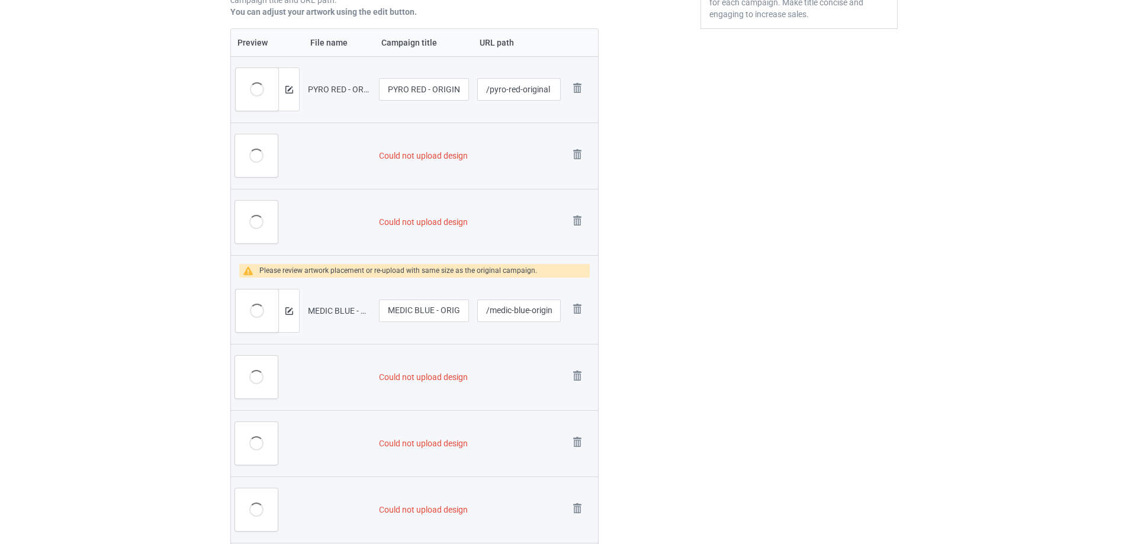
click at [0, 0] on img at bounding box center [0, 0] width 0 height 0
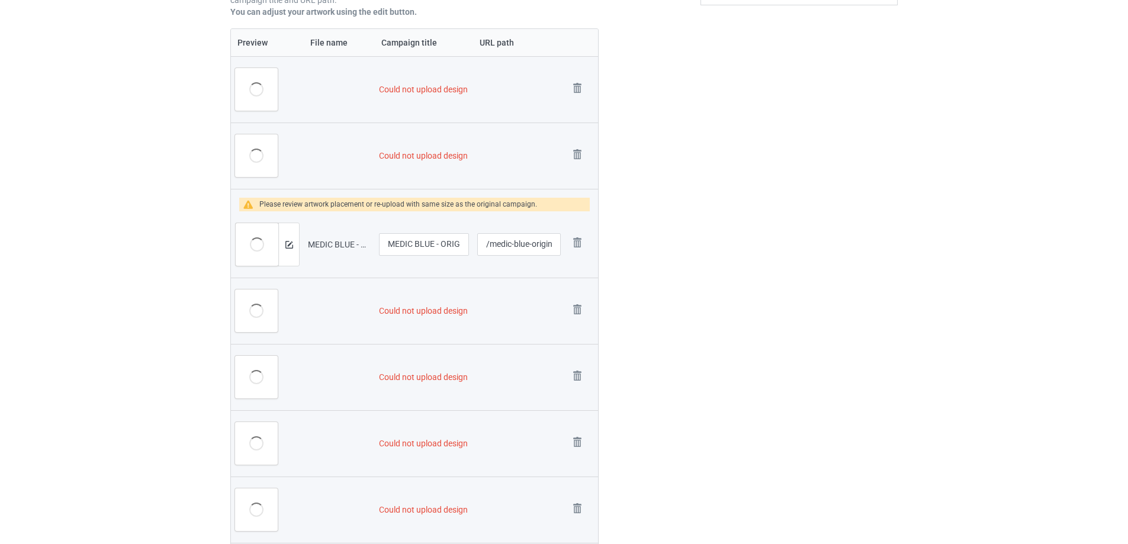
click at [0, 0] on img at bounding box center [0, 0] width 0 height 0
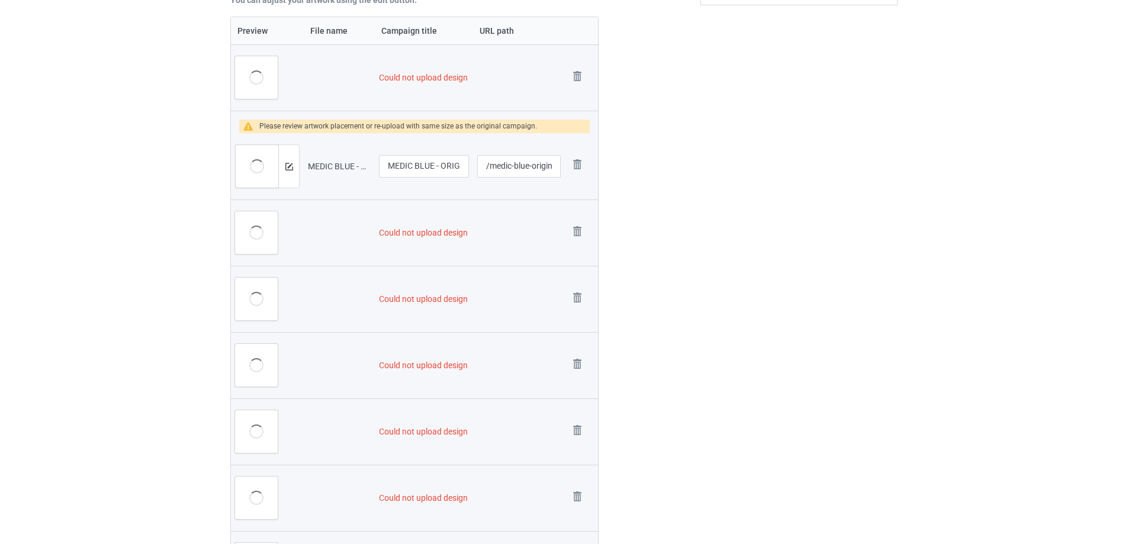
scroll to position [391, 0]
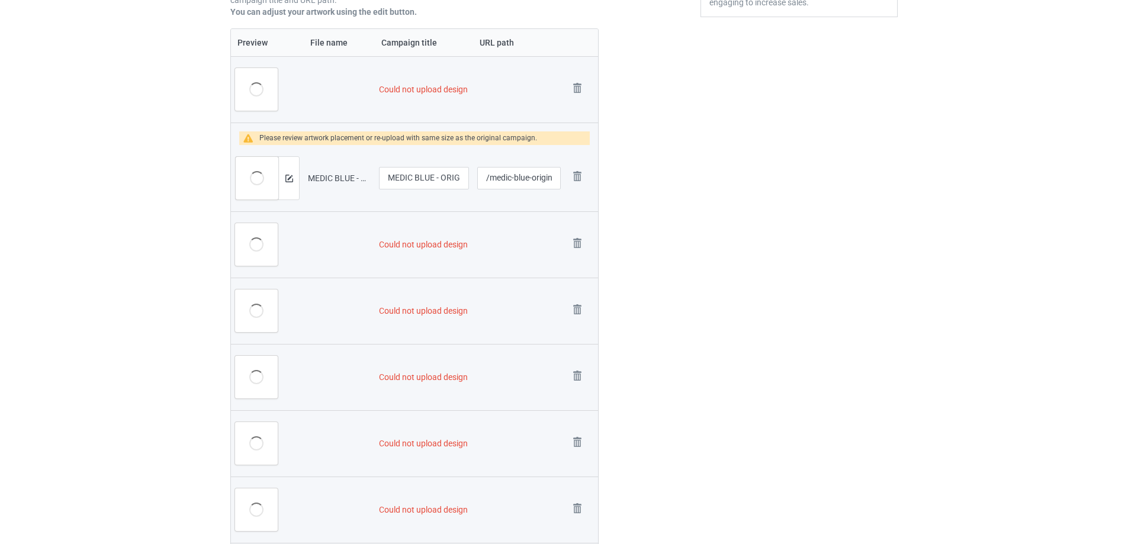
click at [0, 0] on img at bounding box center [0, 0] width 0 height 0
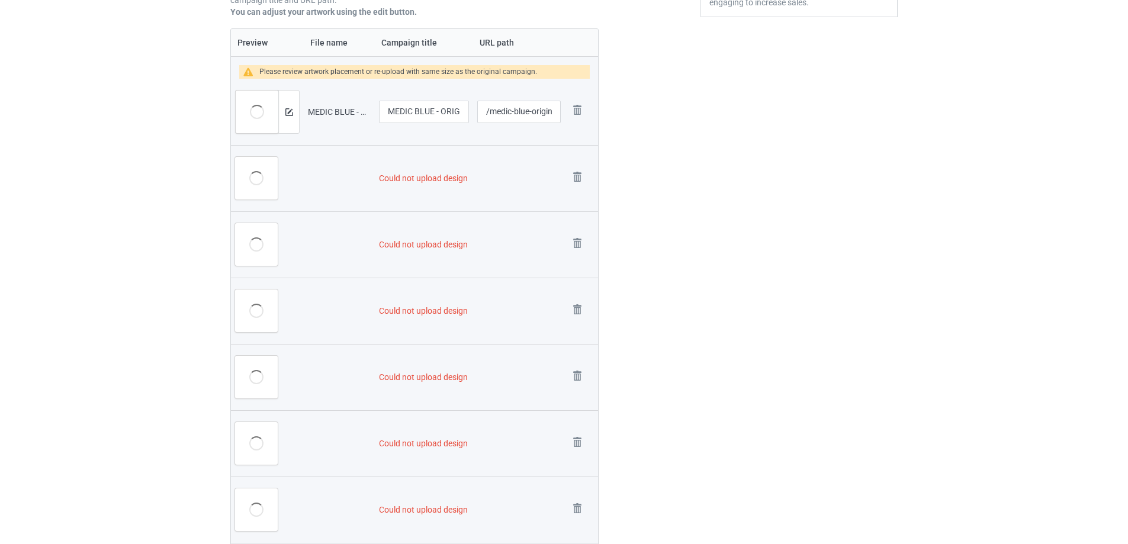
click at [580, 86] on td "Remove file" at bounding box center [581, 112] width 33 height 66
click at [579, 106] on img at bounding box center [577, 110] width 17 height 17
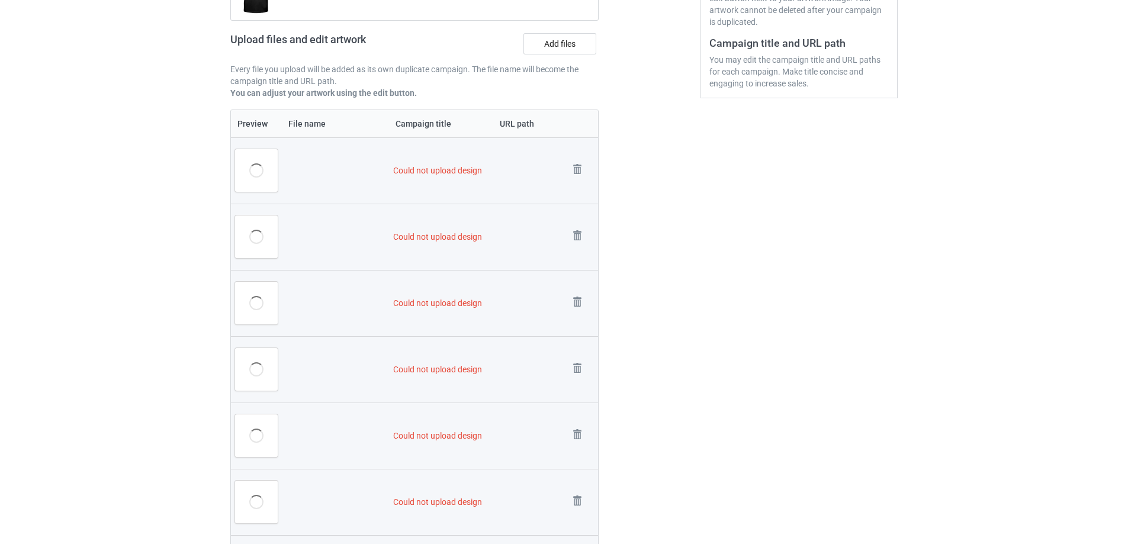
scroll to position [213, 0]
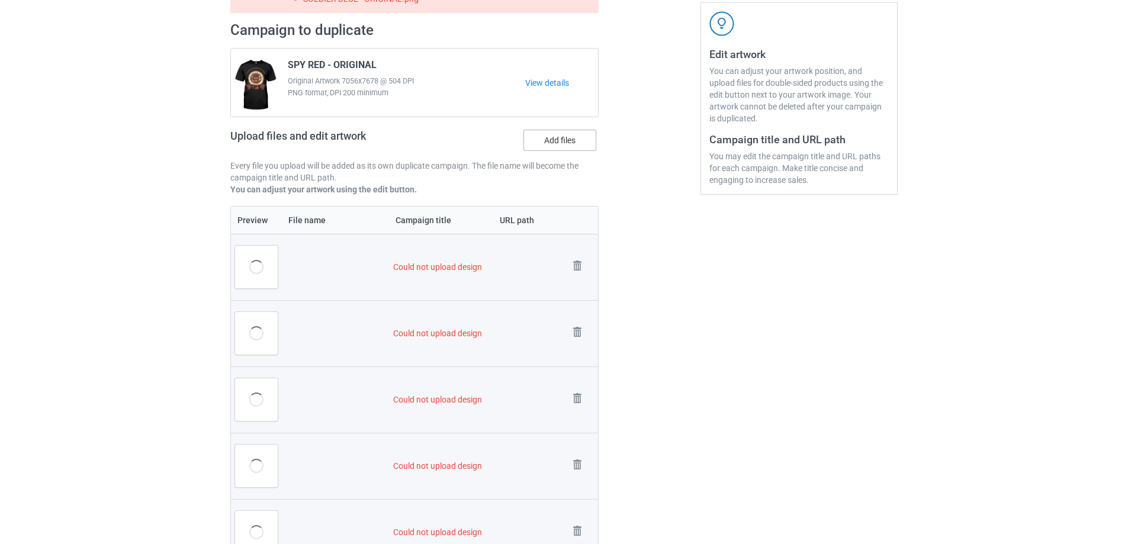
click at [562, 141] on label "Add files" at bounding box center [559, 140] width 73 height 21
click at [0, 0] on input "Add files" at bounding box center [0, 0] width 0 height 0
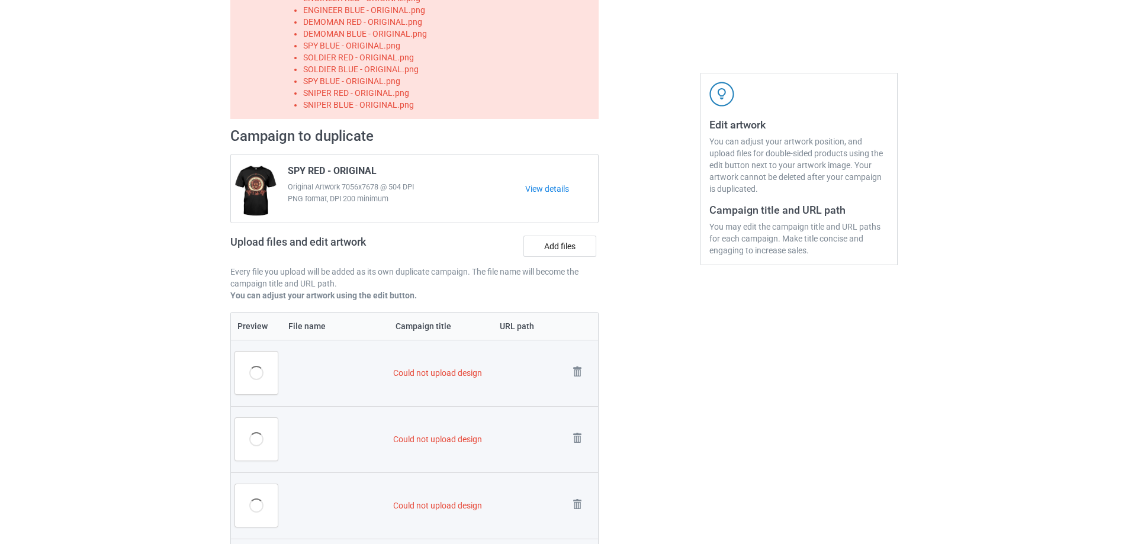
scroll to position [130, 0]
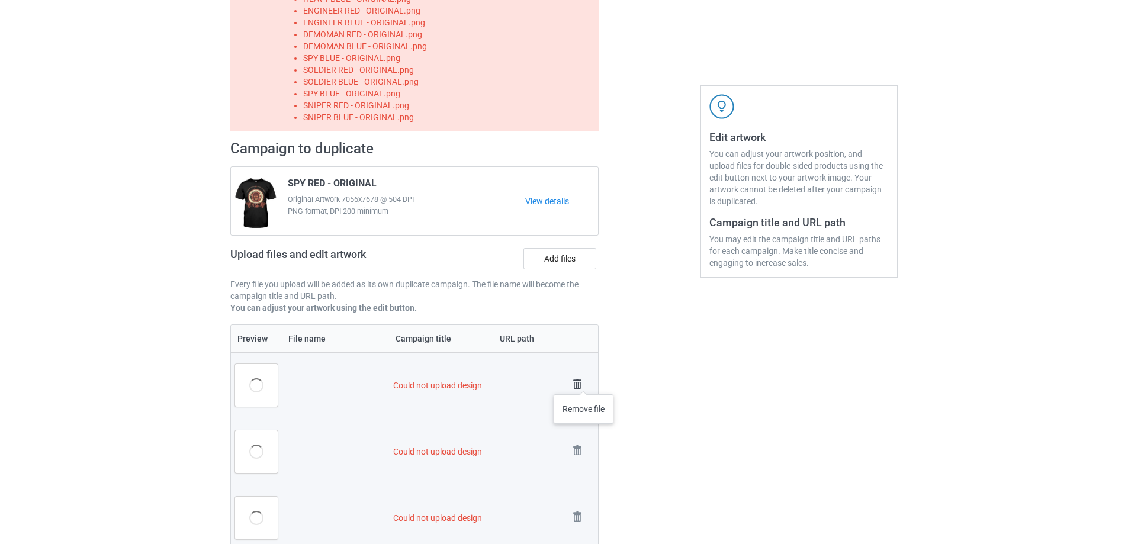
click at [584, 382] on img at bounding box center [577, 384] width 17 height 17
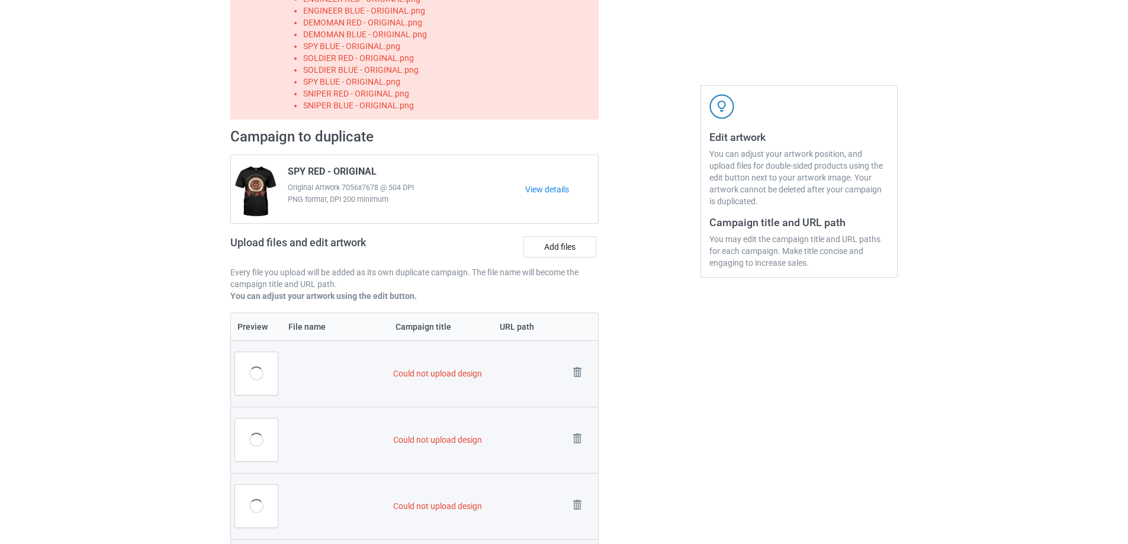
click at [584, 382] on link at bounding box center [577, 374] width 17 height 20
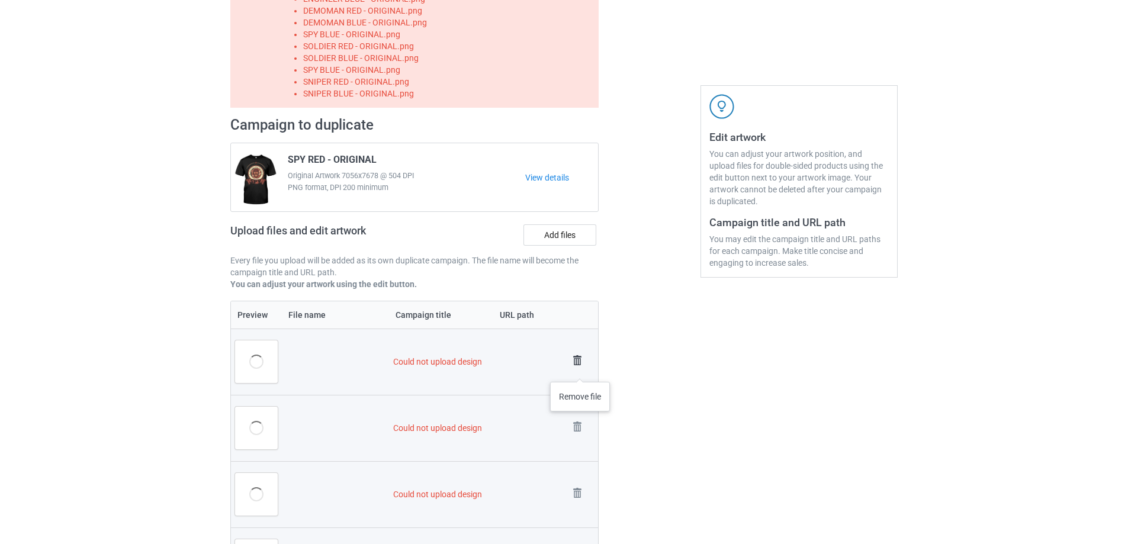
click at [580, 370] on link at bounding box center [577, 362] width 17 height 20
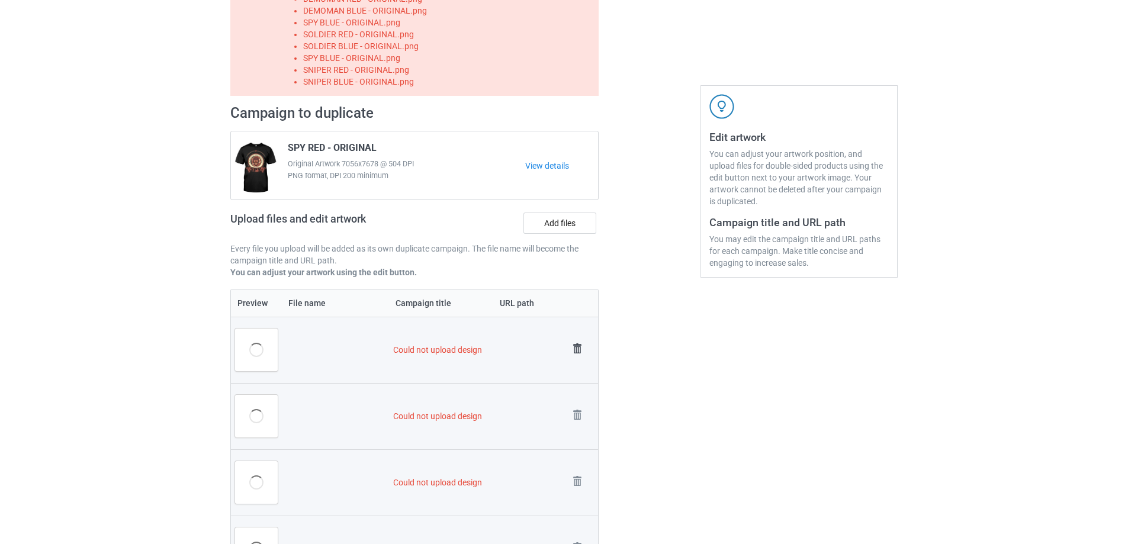
click at [580, 359] on link at bounding box center [577, 350] width 17 height 20
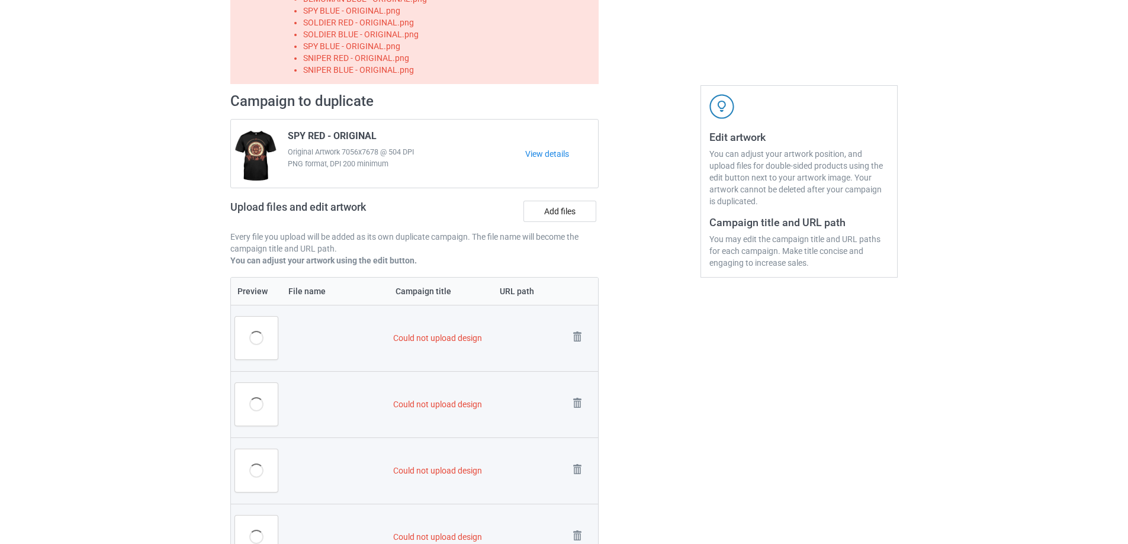
click at [579, 355] on td "Remove file" at bounding box center [581, 338] width 33 height 66
click at [579, 340] on img at bounding box center [577, 337] width 17 height 17
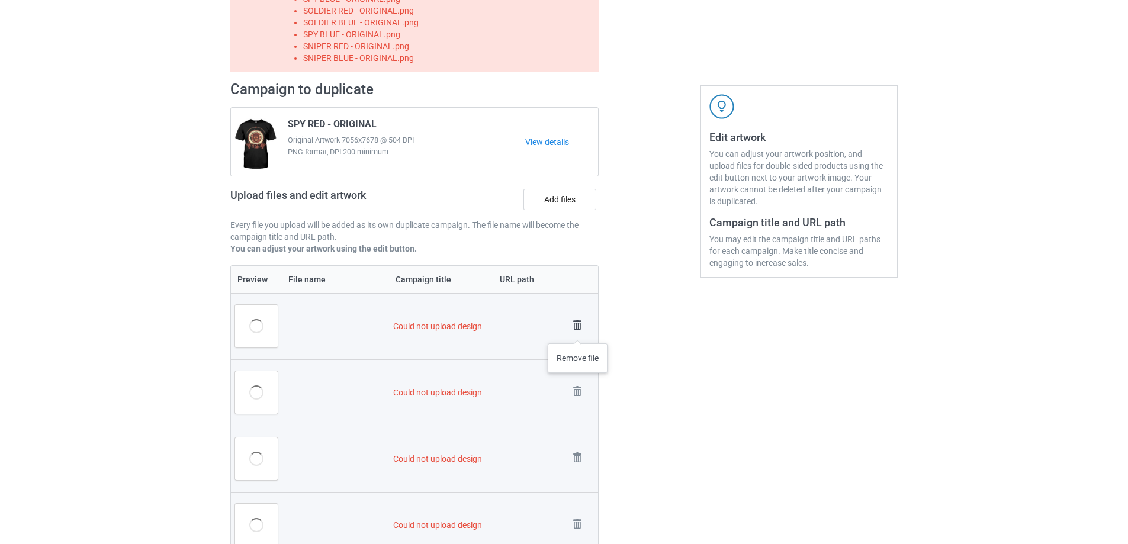
click at [577, 327] on img at bounding box center [577, 325] width 17 height 17
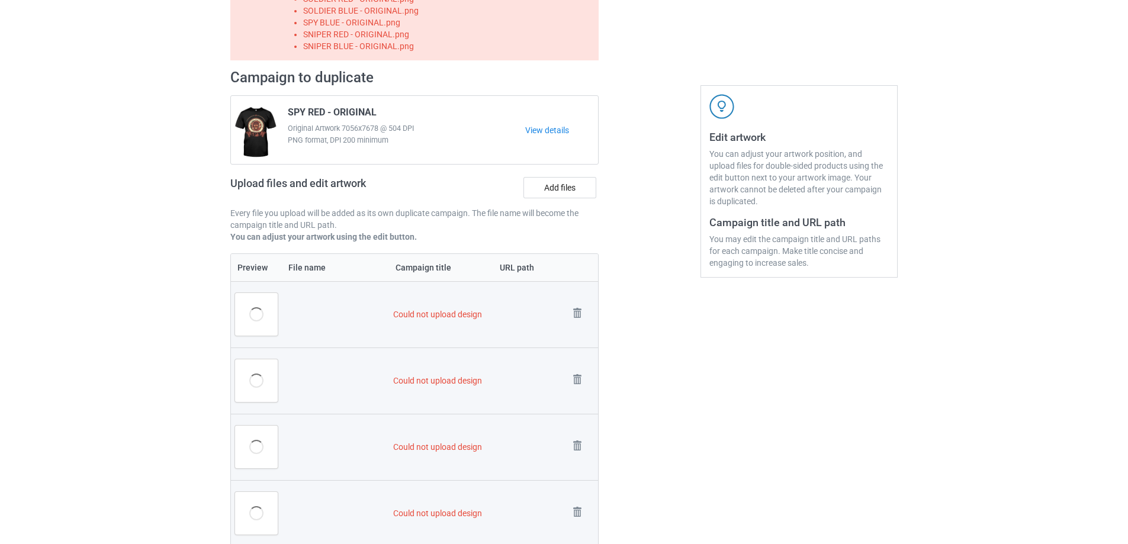
click at [577, 326] on td "Remove file" at bounding box center [581, 314] width 33 height 66
click at [577, 323] on link at bounding box center [577, 315] width 17 height 20
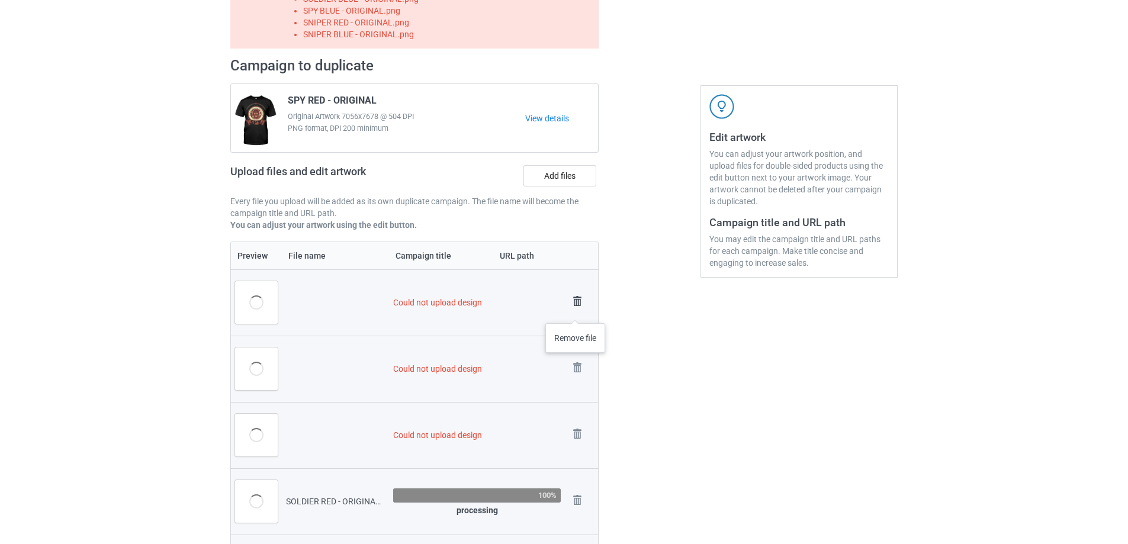
click at [575, 311] on link at bounding box center [577, 303] width 17 height 20
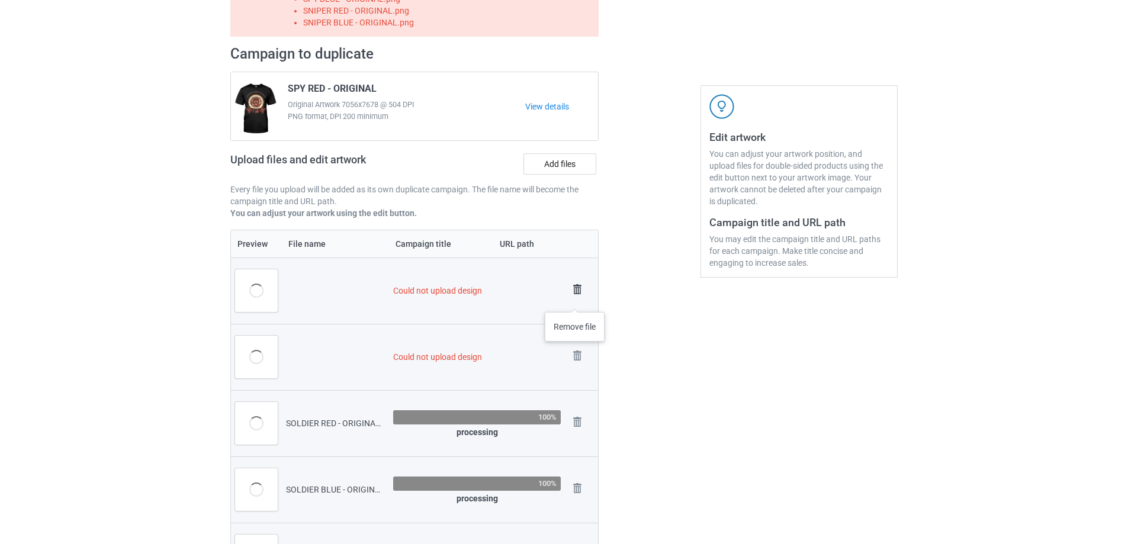
click at [575, 300] on link at bounding box center [577, 291] width 17 height 20
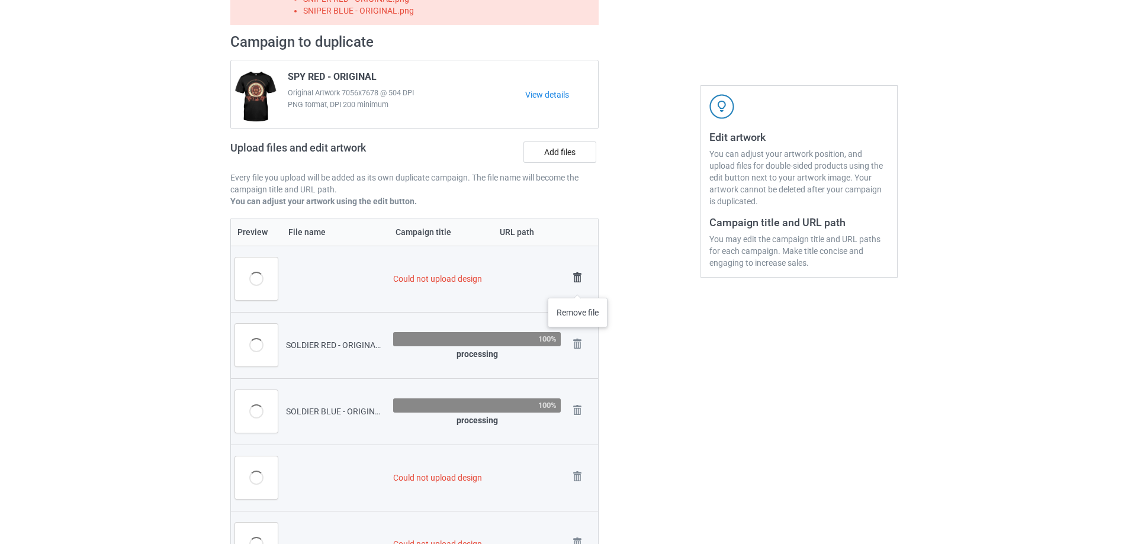
click at [578, 286] on img at bounding box center [577, 277] width 17 height 17
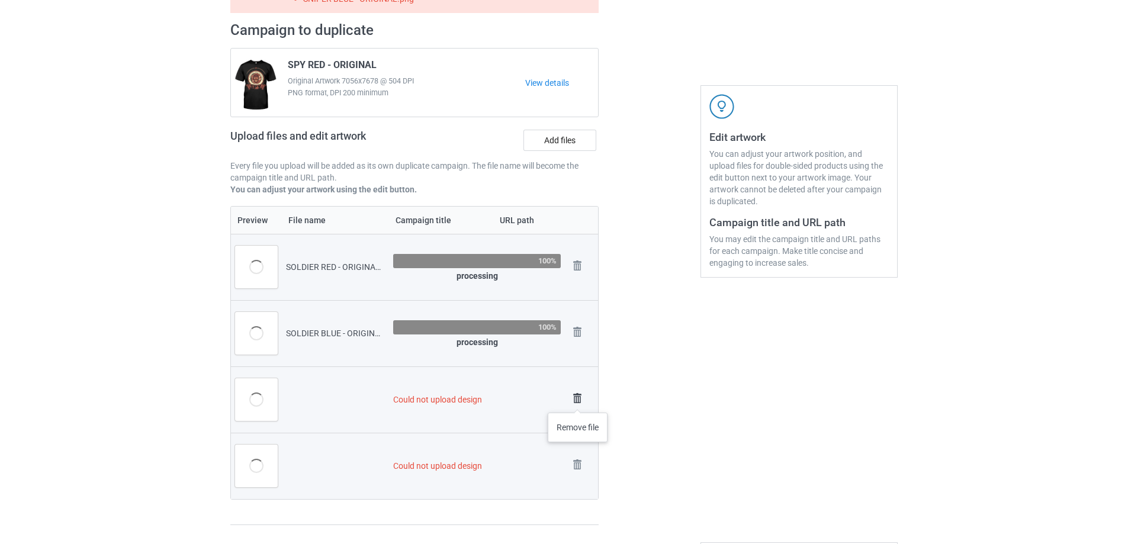
click at [578, 401] on img at bounding box center [577, 398] width 17 height 17
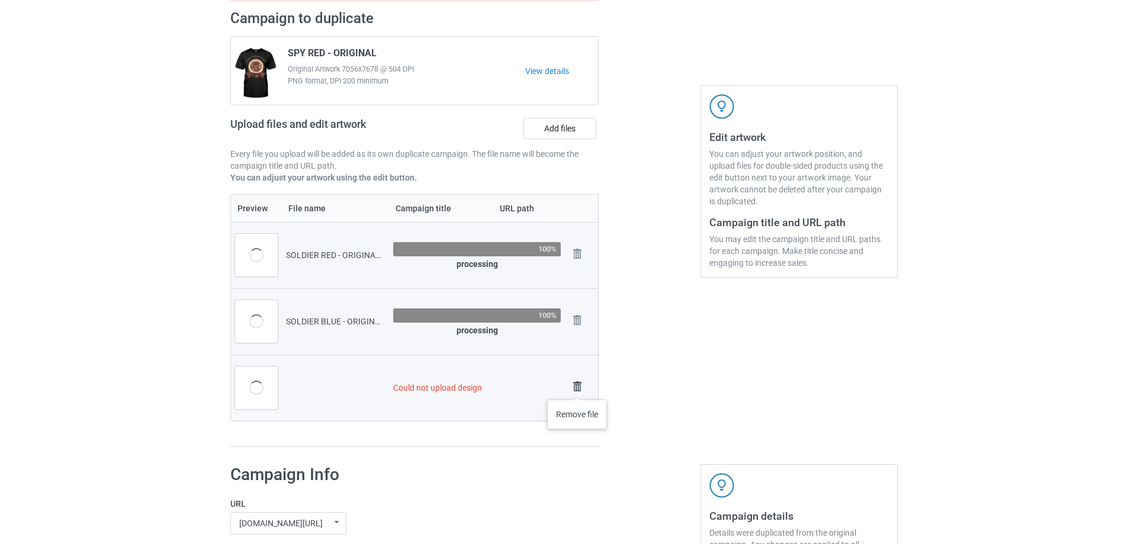
click at [577, 388] on img at bounding box center [577, 386] width 17 height 17
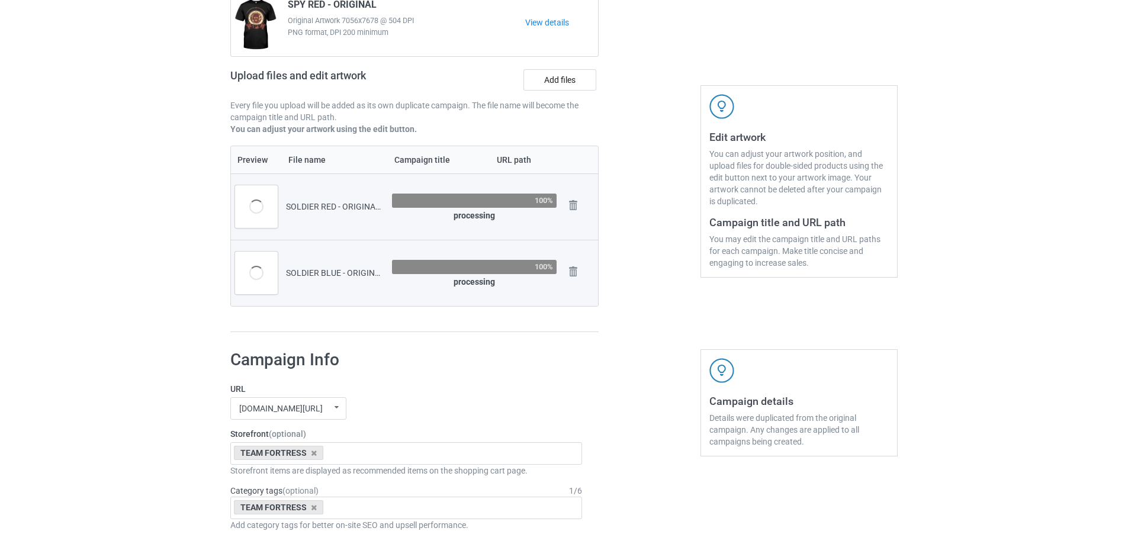
scroll to position [82, 0]
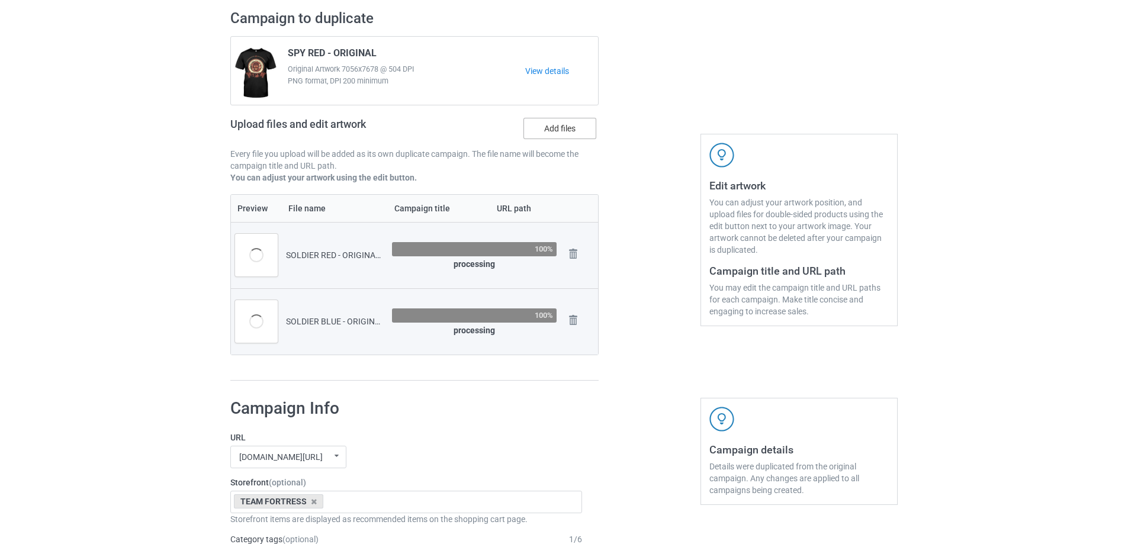
click at [567, 131] on label "Add files" at bounding box center [559, 128] width 73 height 21
click at [0, 0] on input "Add files" at bounding box center [0, 0] width 0 height 0
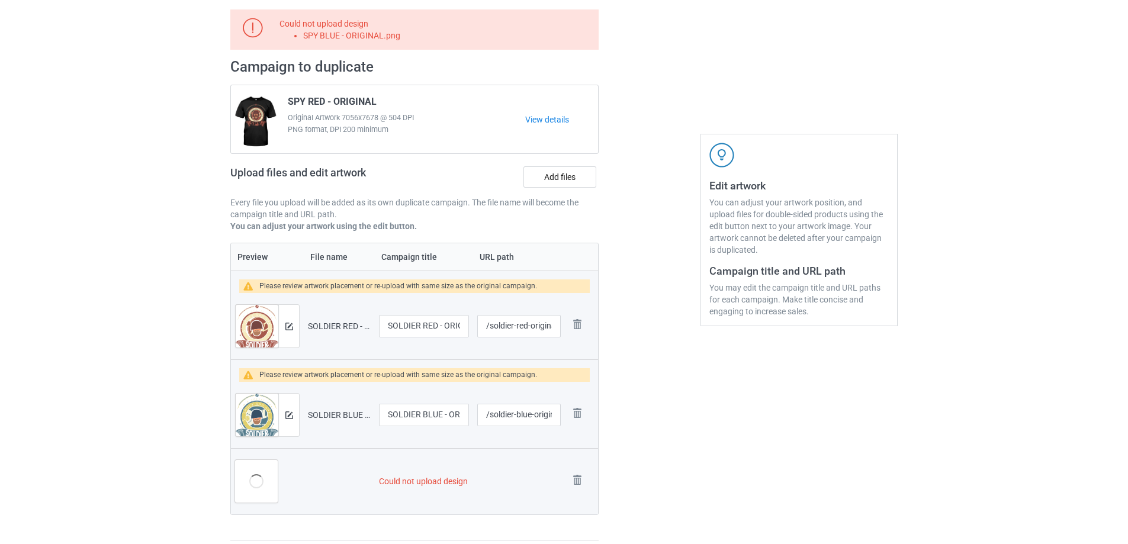
scroll to position [130, 0]
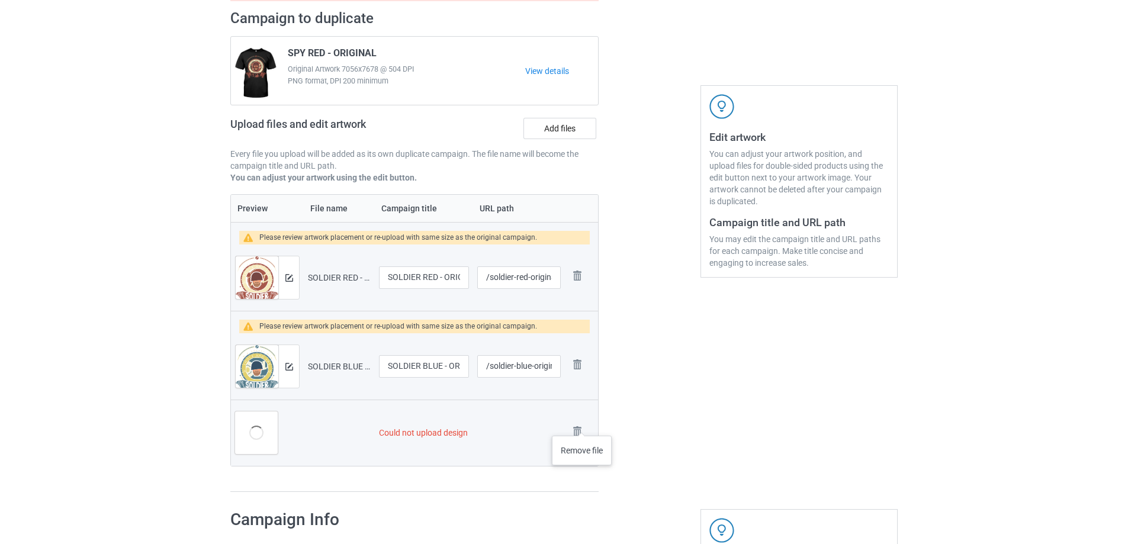
click at [0, 0] on img at bounding box center [0, 0] width 0 height 0
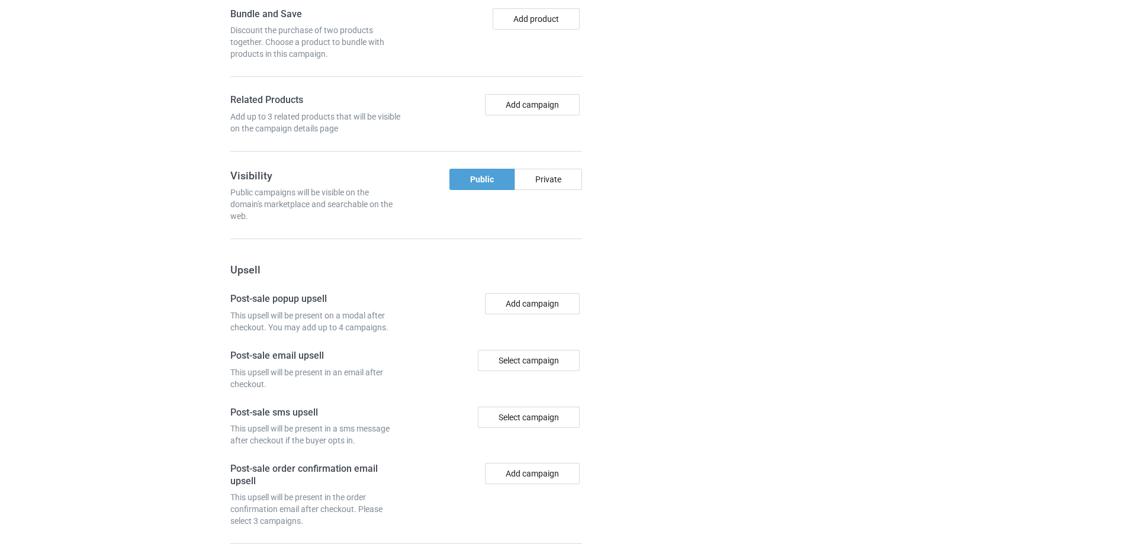
scroll to position [1075, 0]
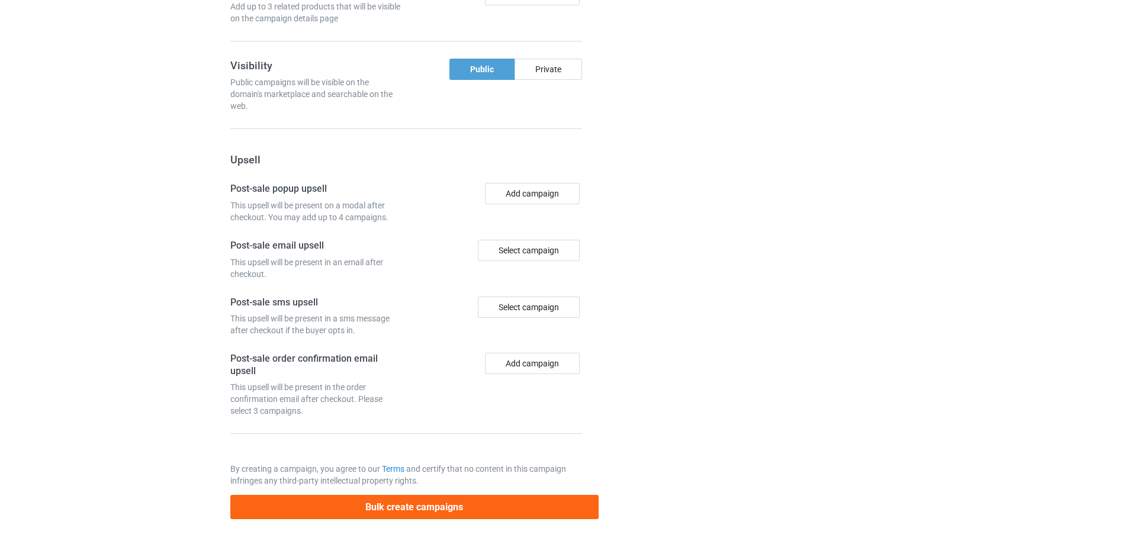
click at [451, 503] on button "Bulk create campaigns" at bounding box center [414, 507] width 368 height 24
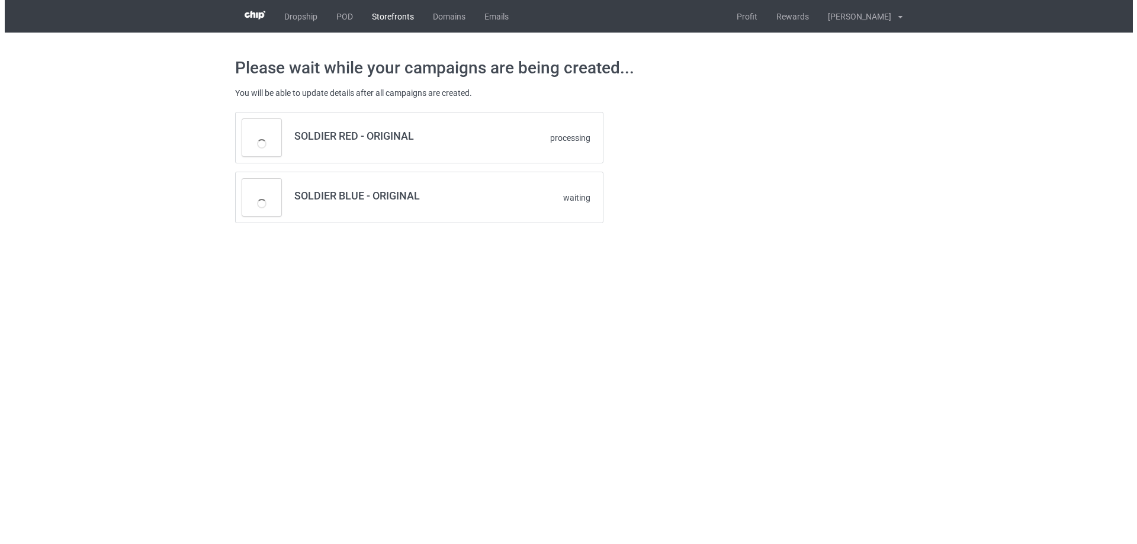
scroll to position [0, 0]
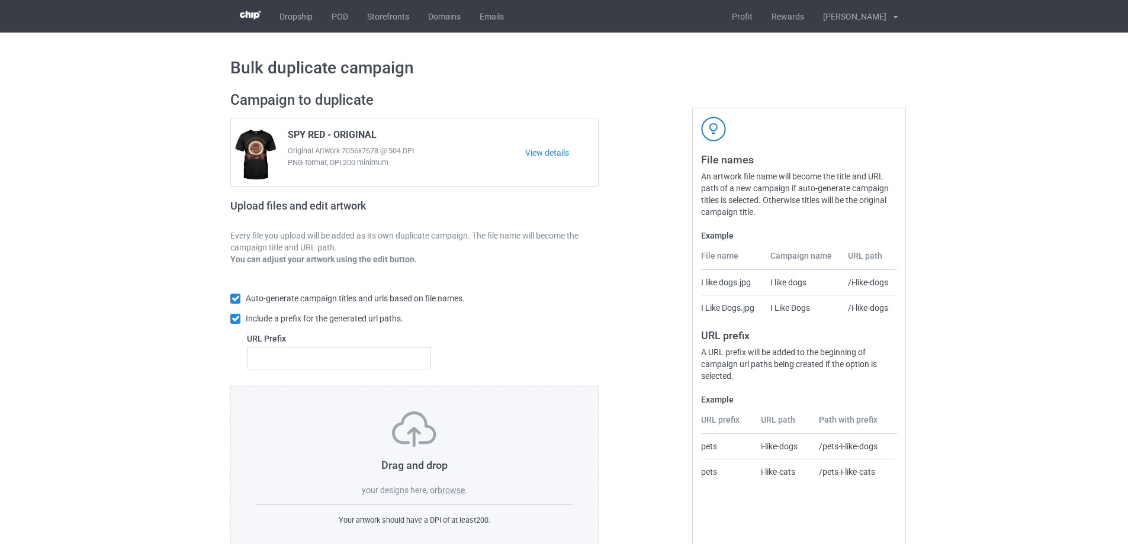
click at [455, 491] on label "browse" at bounding box center [450, 489] width 27 height 9
click at [0, 0] on input "browse" at bounding box center [0, 0] width 0 height 0
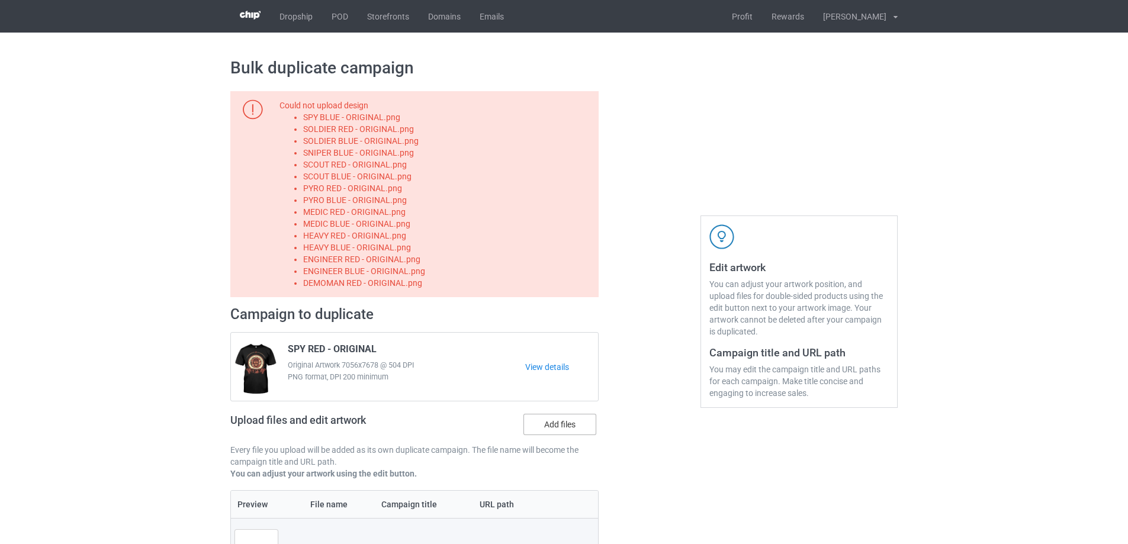
click at [550, 421] on label "Add files" at bounding box center [559, 424] width 73 height 21
click at [0, 0] on input "Add files" at bounding box center [0, 0] width 0 height 0
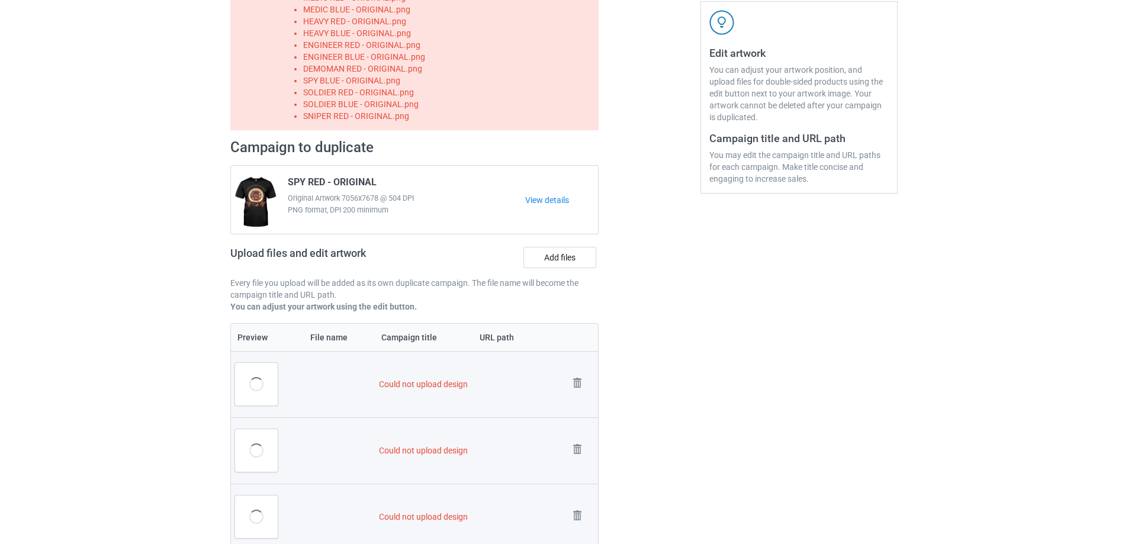
scroll to position [237, 0]
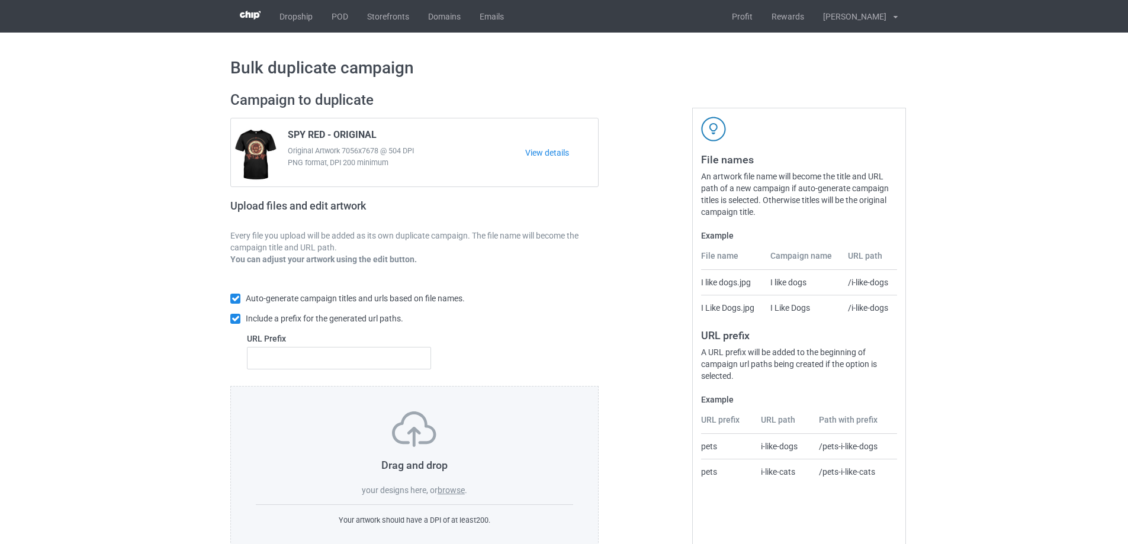
click at [445, 488] on label "browse" at bounding box center [450, 489] width 27 height 9
click at [0, 0] on input "browse" at bounding box center [0, 0] width 0 height 0
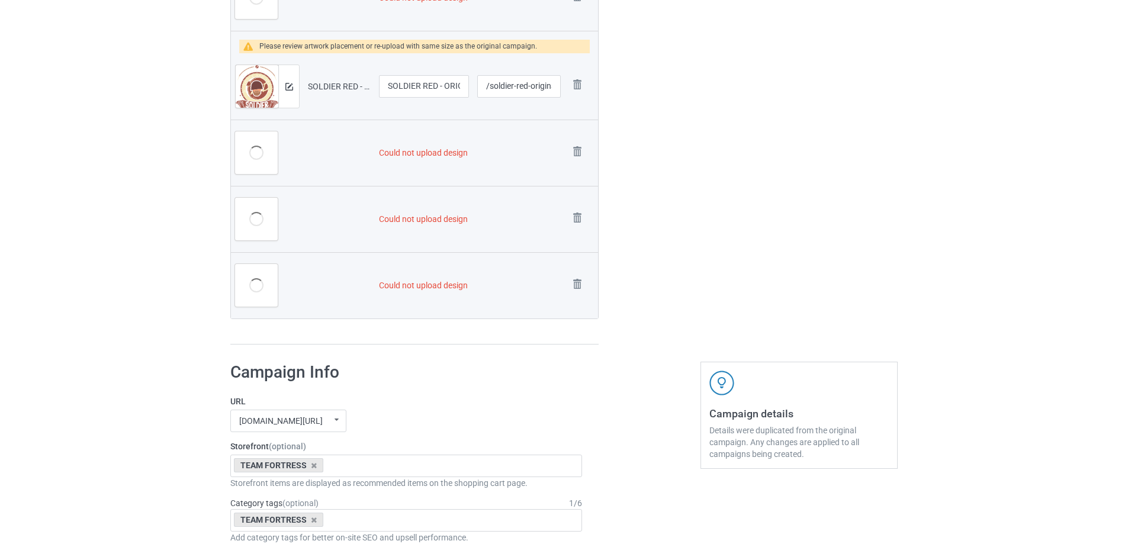
scroll to position [202, 0]
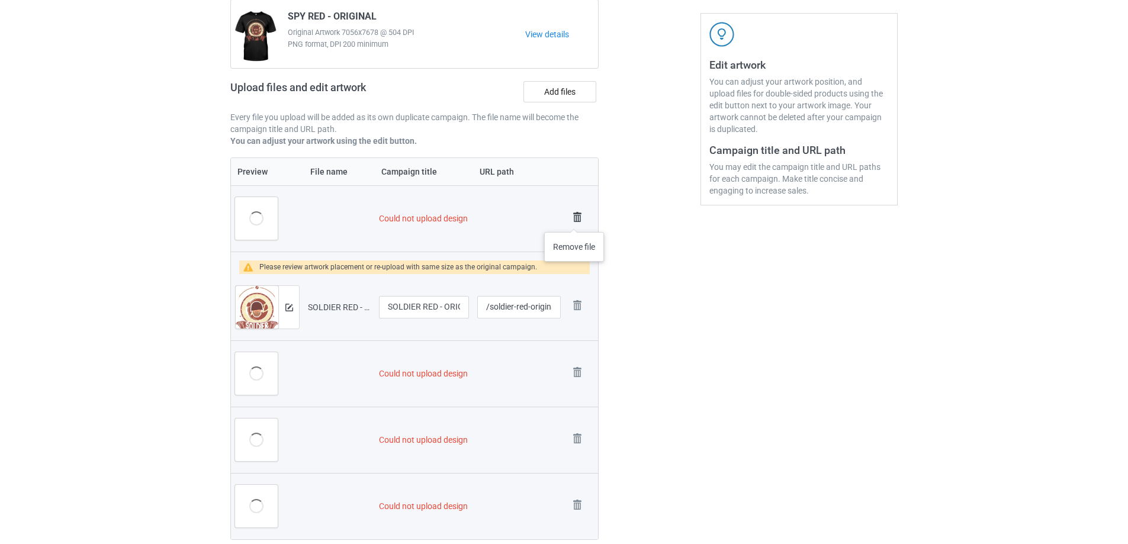
click at [574, 220] on img at bounding box center [577, 217] width 17 height 17
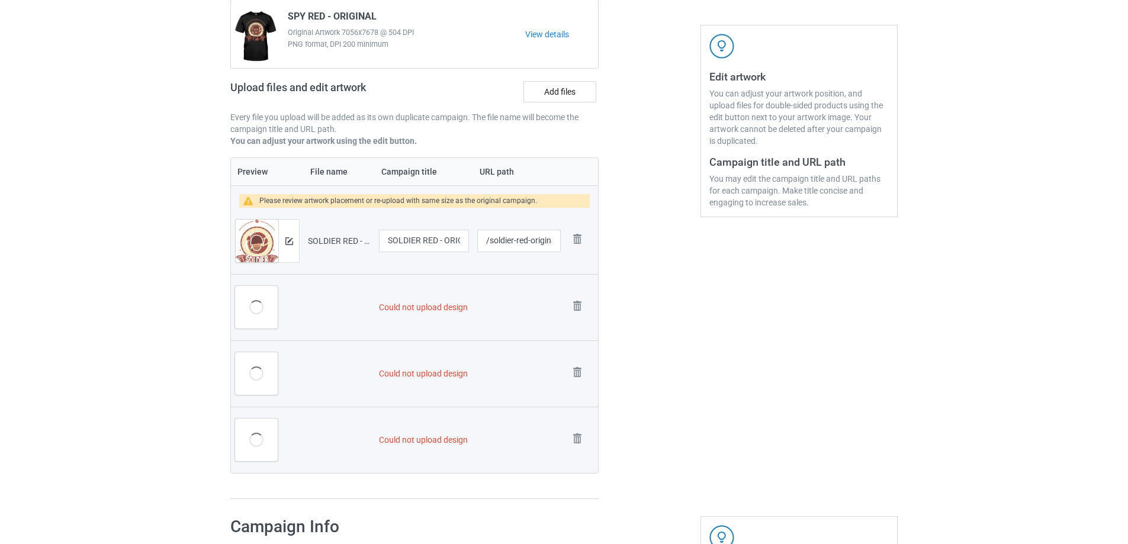
click at [575, 215] on td "Remove file" at bounding box center [581, 241] width 33 height 66
click at [0, 0] on img at bounding box center [0, 0] width 0 height 0
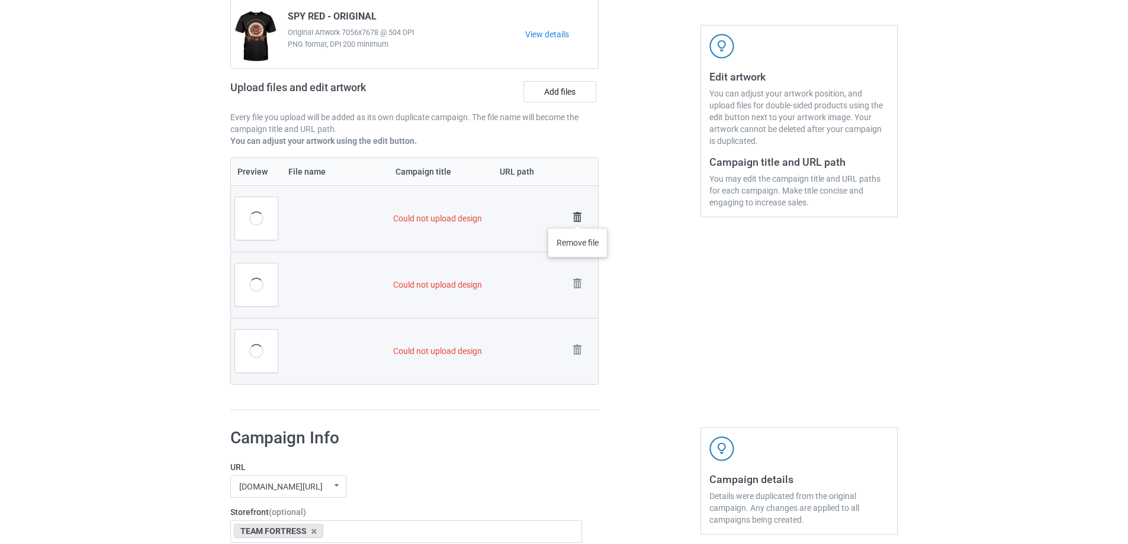
click at [578, 216] on img at bounding box center [577, 217] width 17 height 17
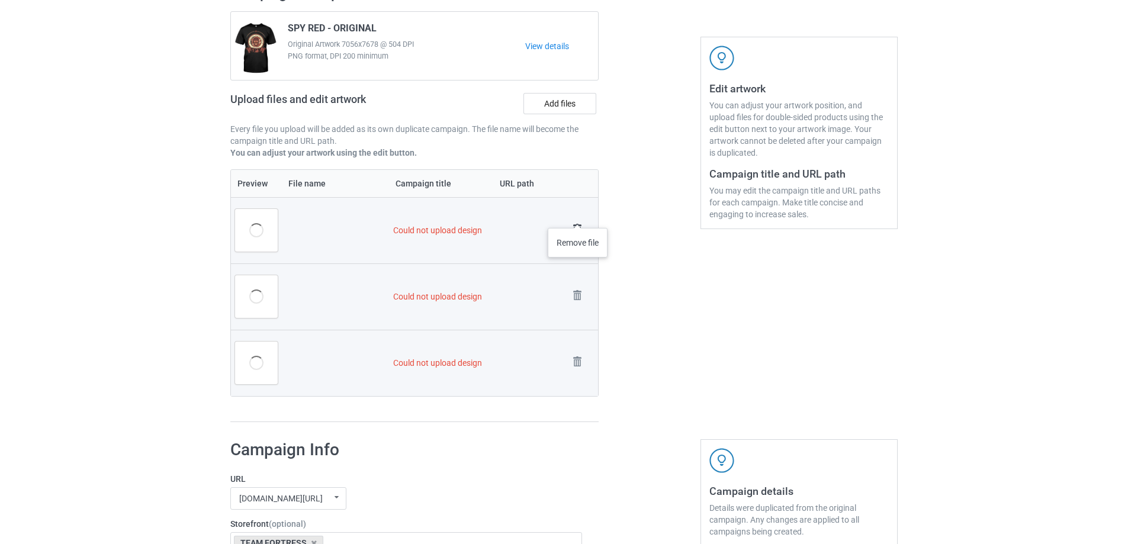
click at [0, 0] on img at bounding box center [0, 0] width 0 height 0
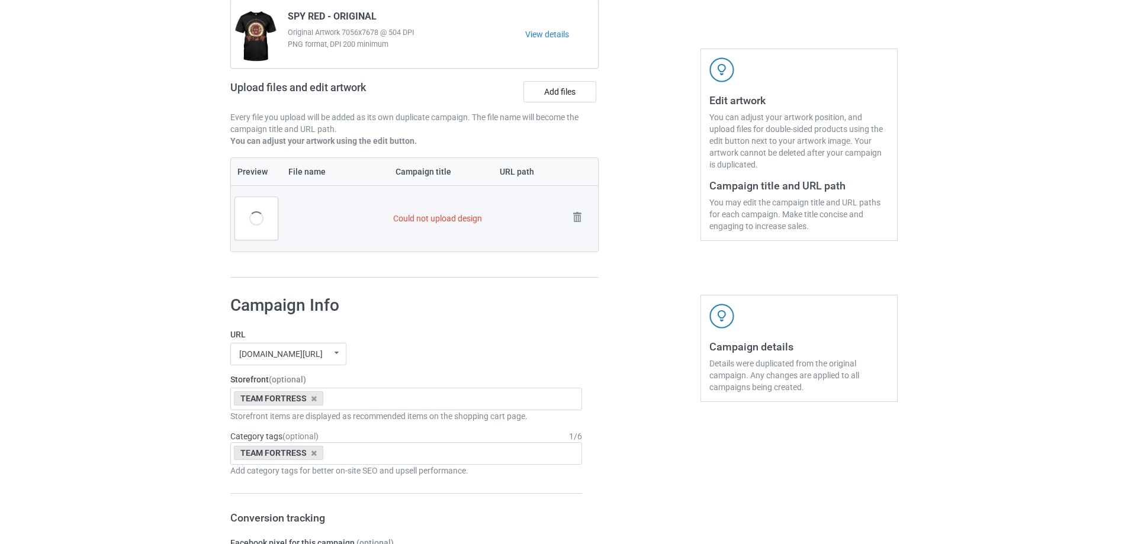
click at [0, 0] on img at bounding box center [0, 0] width 0 height 0
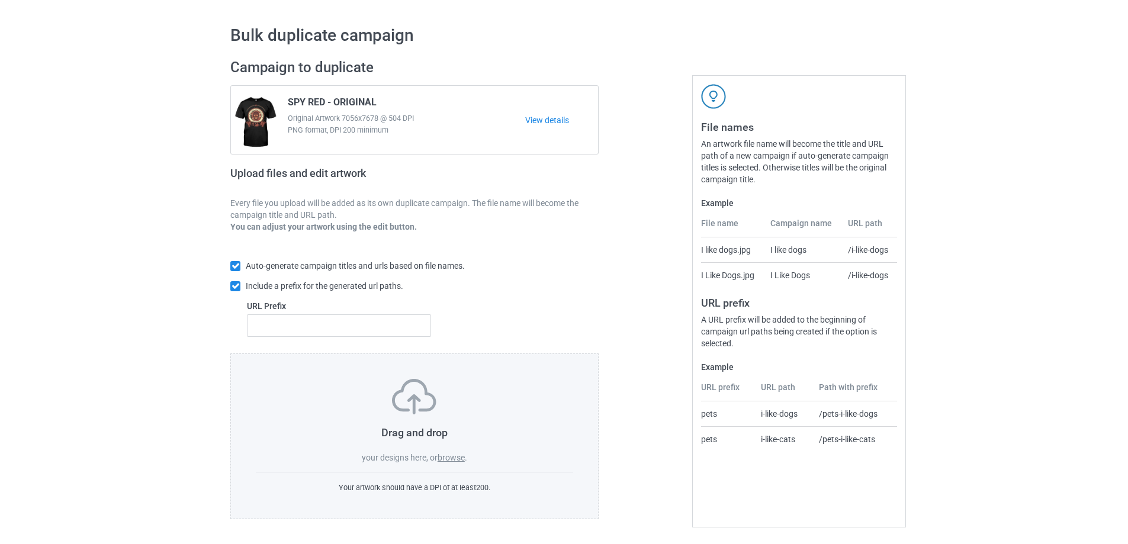
scroll to position [33, 0]
click at [445, 453] on label "browse" at bounding box center [450, 457] width 27 height 9
click at [0, 0] on input "browse" at bounding box center [0, 0] width 0 height 0
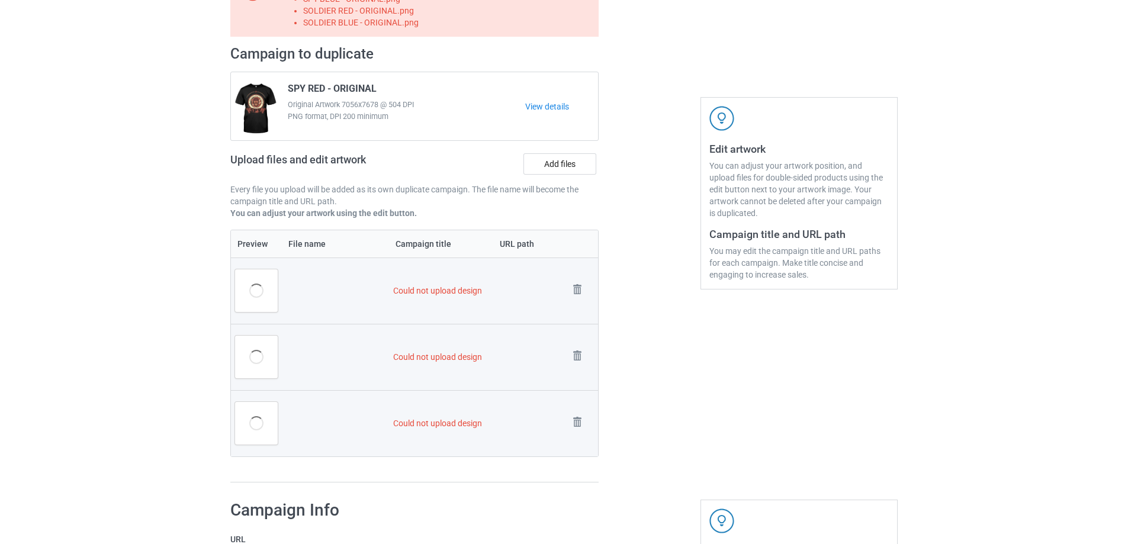
scroll to position [191, 0]
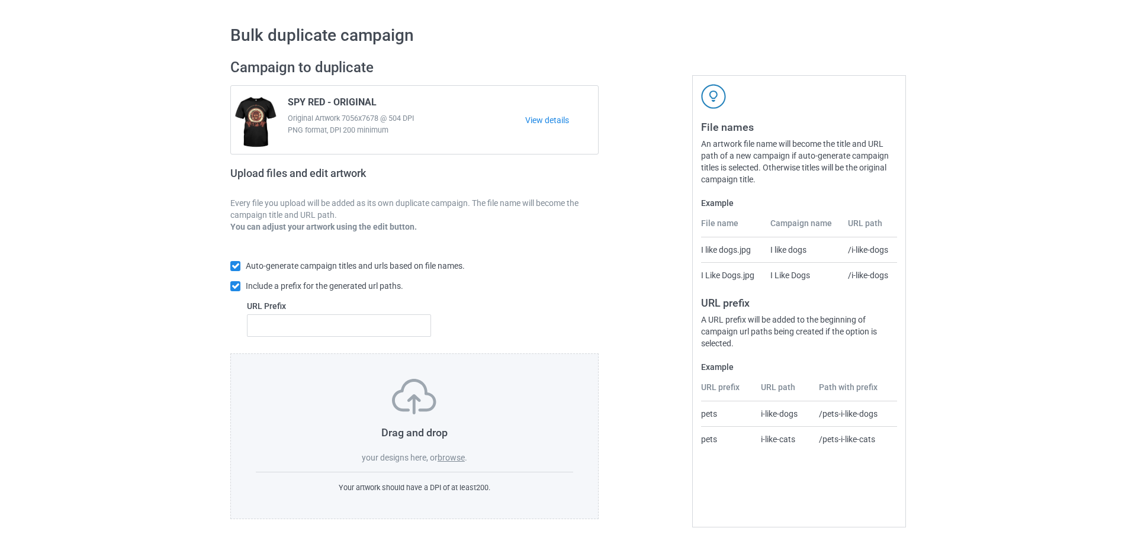
scroll to position [33, 0]
click at [453, 451] on div "Drag and drop your designs here, or browse ." at bounding box center [414, 421] width 317 height 85
click at [452, 459] on label "browse" at bounding box center [450, 457] width 27 height 9
click at [0, 0] on input "browse" at bounding box center [0, 0] width 0 height 0
click at [464, 460] on label "browse" at bounding box center [450, 457] width 27 height 9
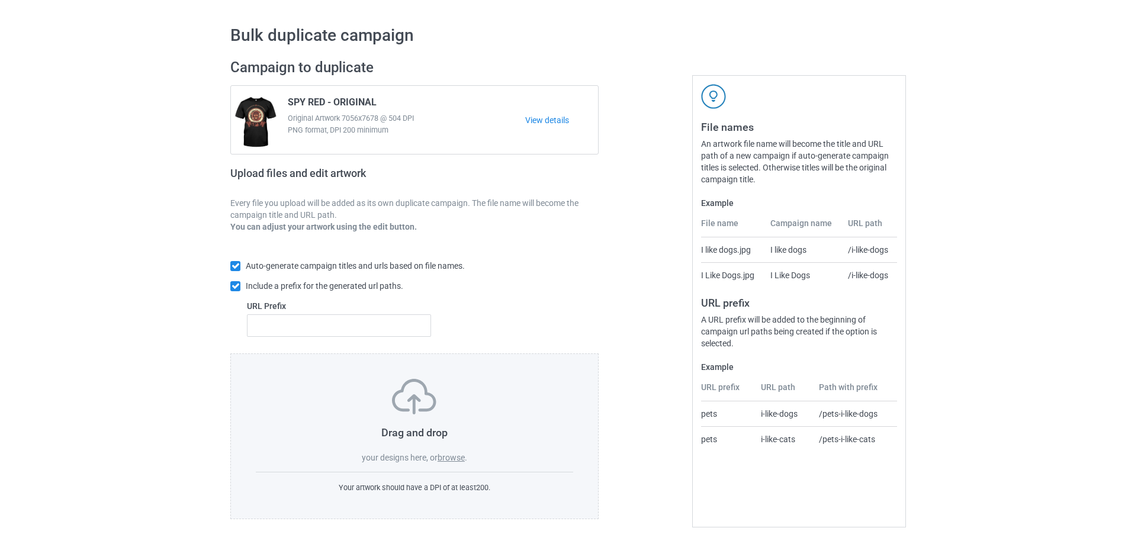
click at [0, 0] on input "browse" at bounding box center [0, 0] width 0 height 0
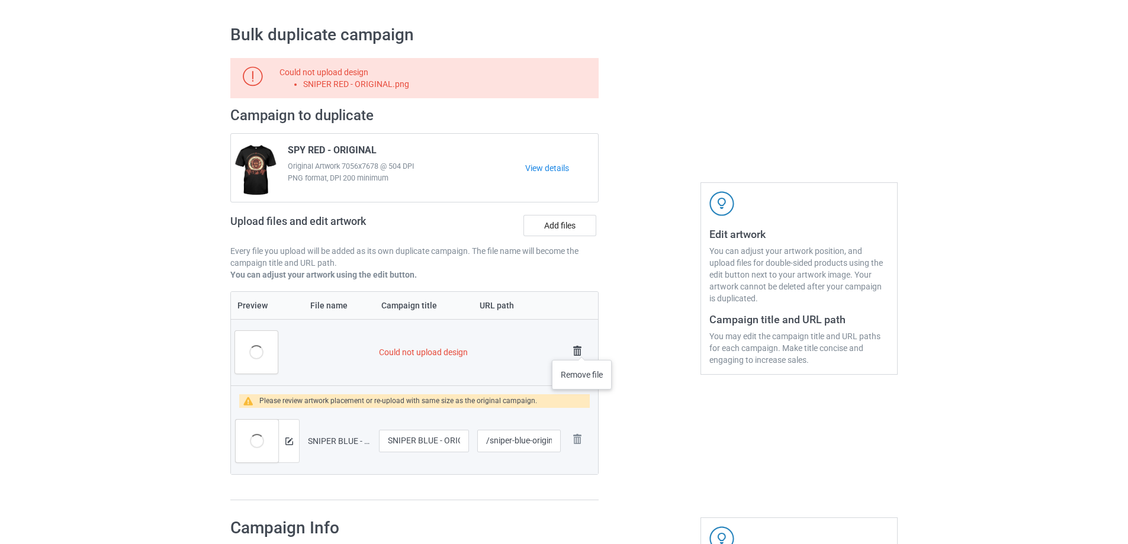
click at [582, 348] on img at bounding box center [577, 351] width 17 height 17
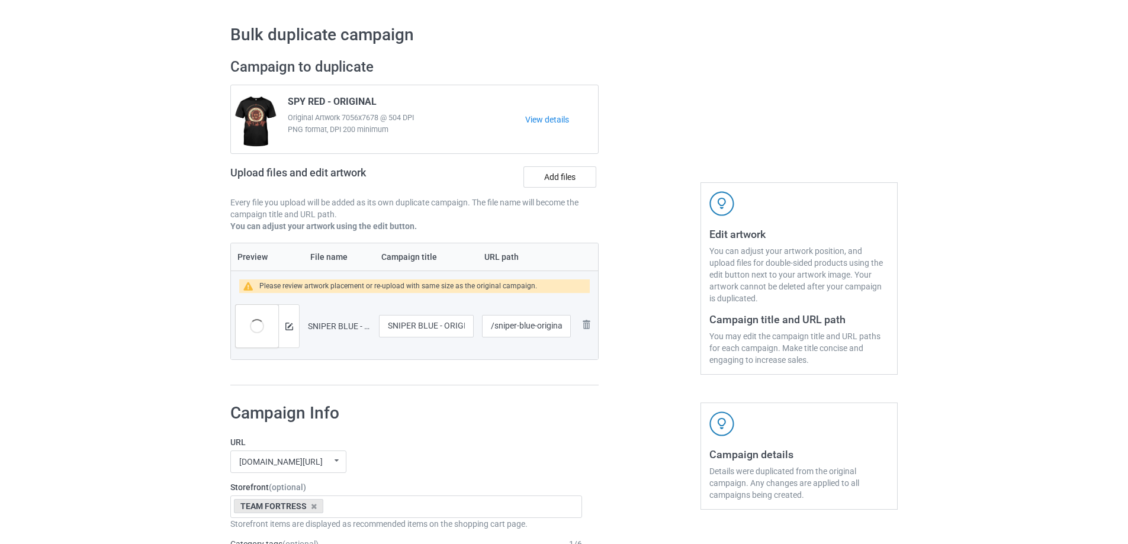
click at [582, 348] on td "Remove file" at bounding box center [586, 326] width 22 height 66
click at [585, 321] on img at bounding box center [586, 324] width 14 height 14
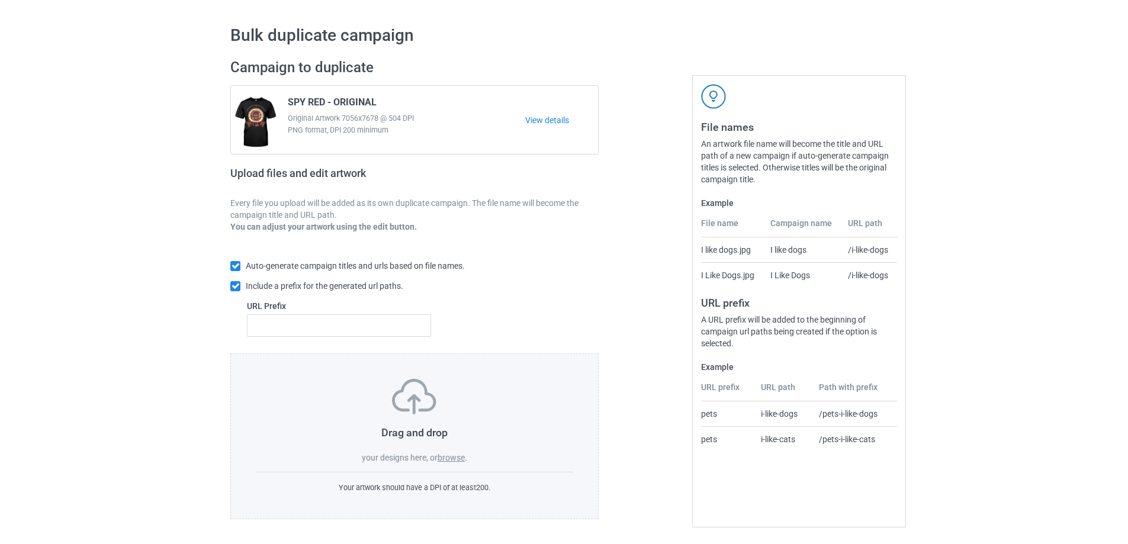
click at [452, 452] on div "Drag and drop your designs here, or browse ." at bounding box center [414, 421] width 317 height 85
click at [448, 461] on label "browse" at bounding box center [450, 457] width 27 height 9
click at [0, 0] on input "browse" at bounding box center [0, 0] width 0 height 0
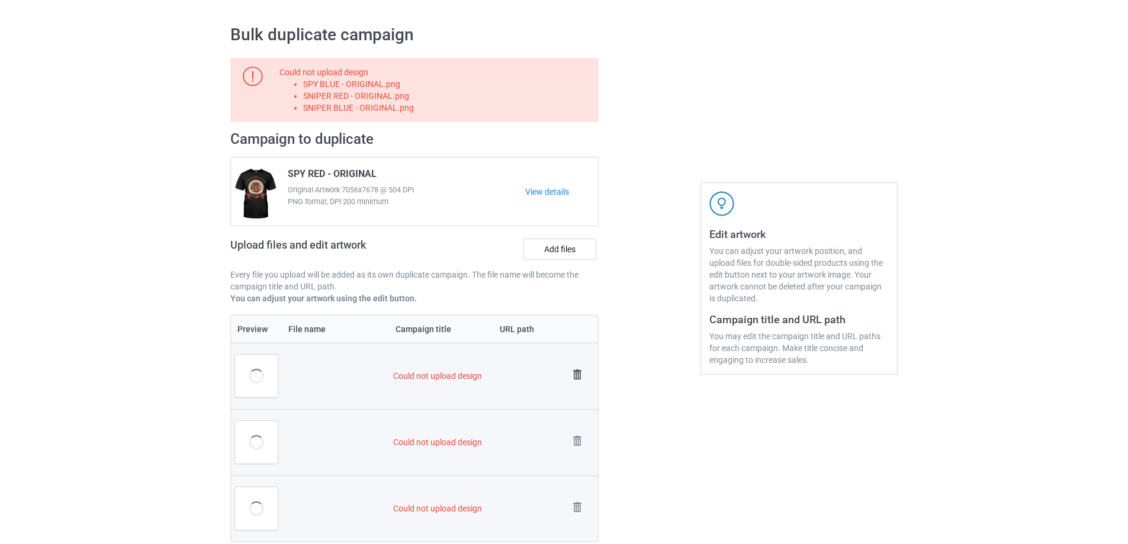
click at [576, 372] on img at bounding box center [577, 374] width 17 height 17
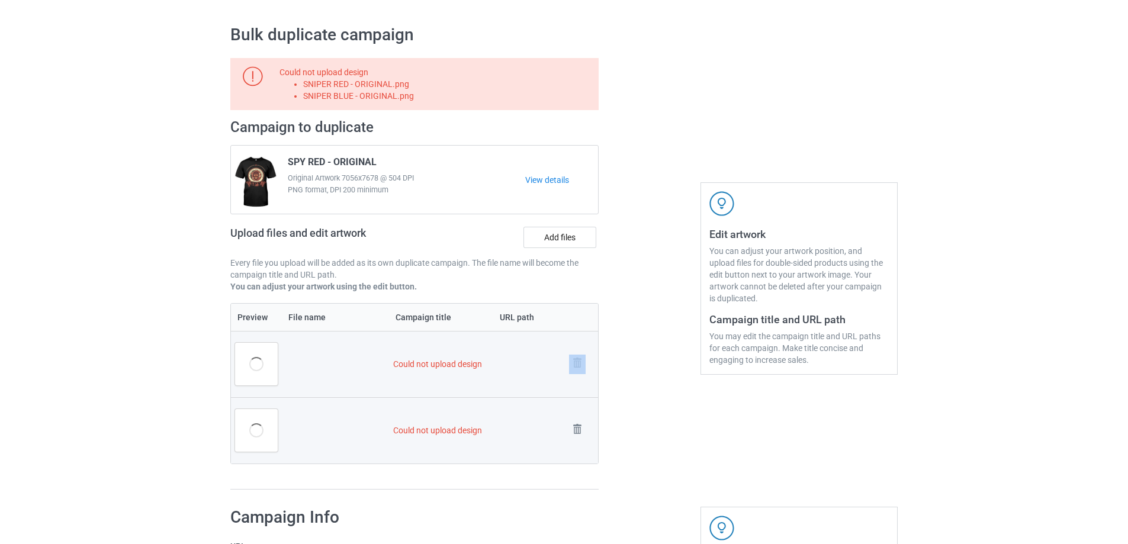
click at [576, 372] on link at bounding box center [577, 365] width 17 height 20
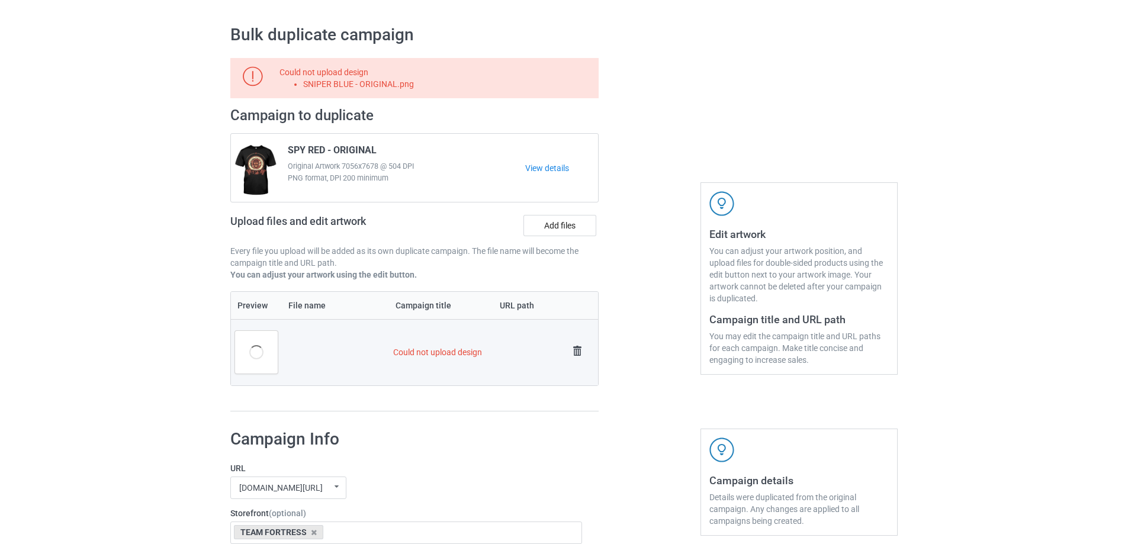
click at [575, 360] on link at bounding box center [577, 353] width 17 height 20
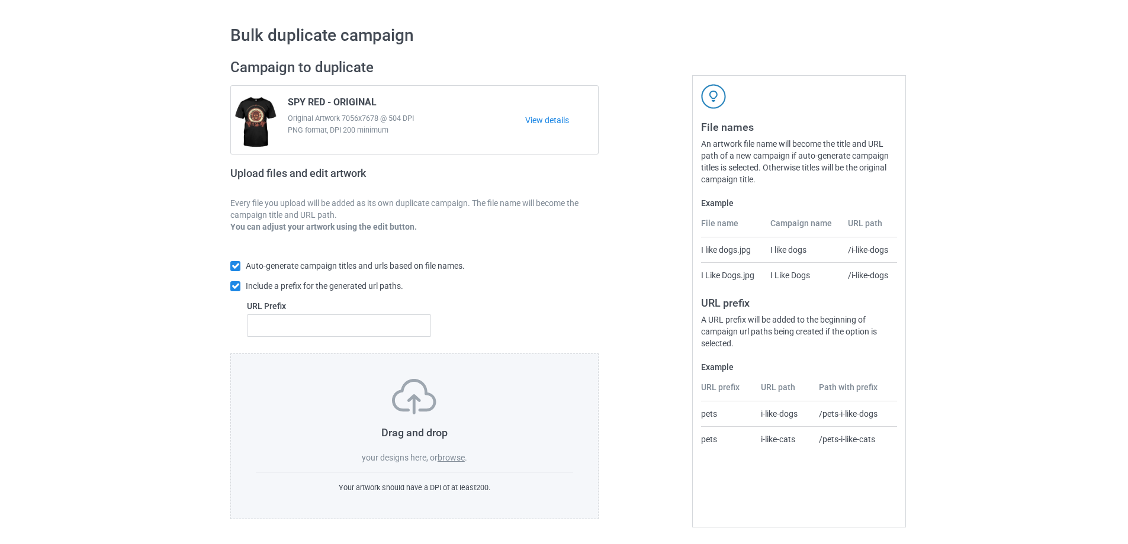
click at [451, 461] on label "browse" at bounding box center [450, 457] width 27 height 9
click at [0, 0] on input "browse" at bounding box center [0, 0] width 0 height 0
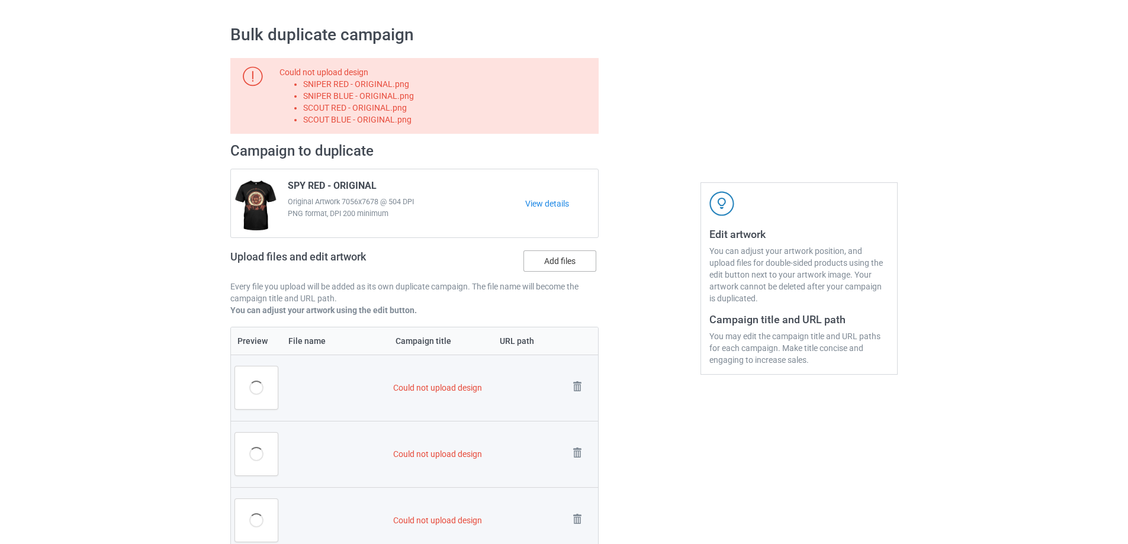
click at [562, 266] on label "Add files" at bounding box center [559, 260] width 73 height 21
click at [0, 0] on input "Add files" at bounding box center [0, 0] width 0 height 0
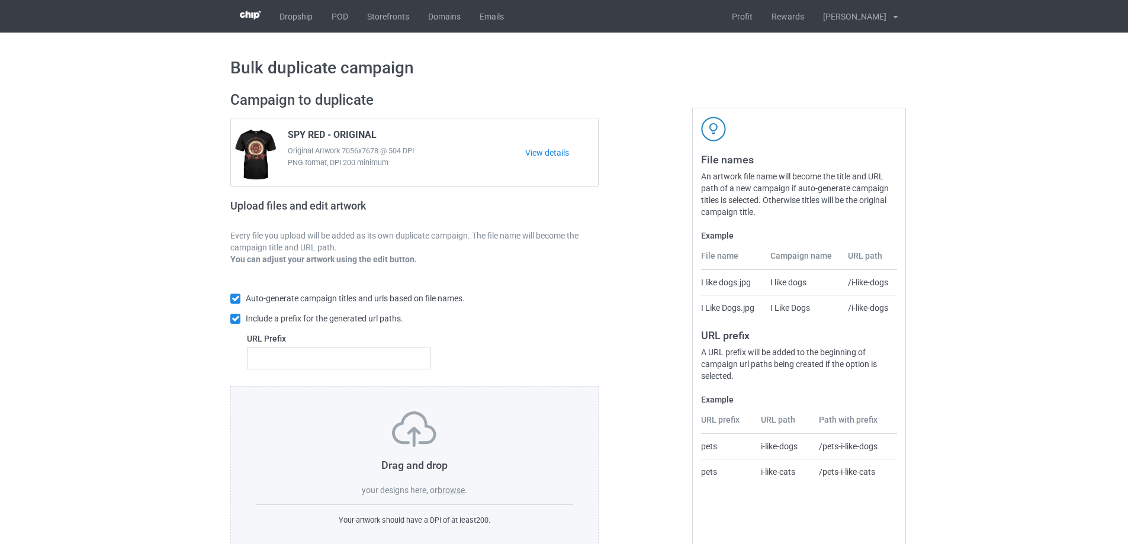
click at [443, 485] on label "browse" at bounding box center [450, 489] width 27 height 9
click at [0, 0] on input "browse" at bounding box center [0, 0] width 0 height 0
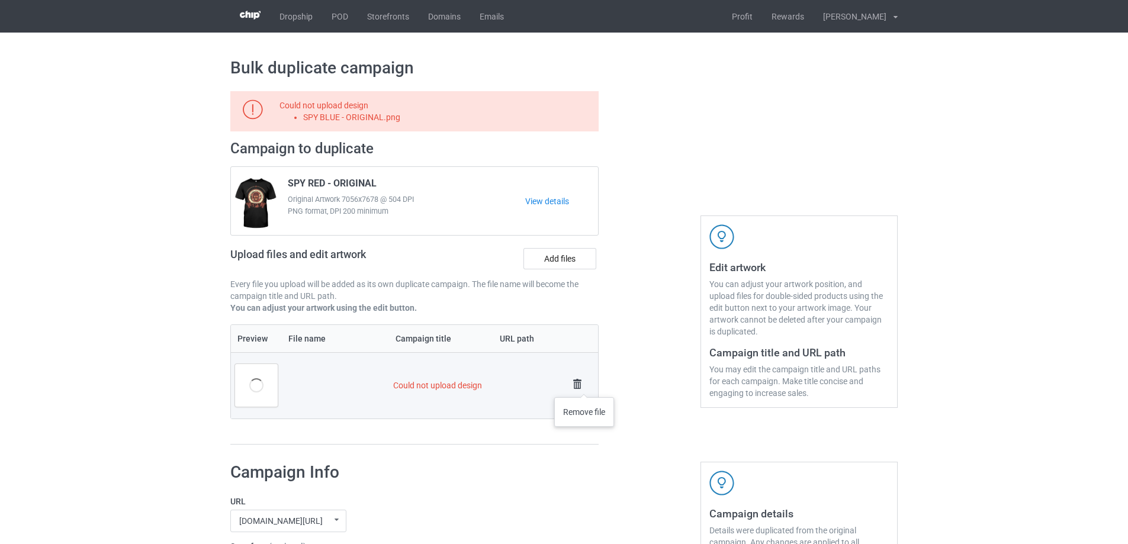
click at [581, 384] on img at bounding box center [577, 384] width 17 height 17
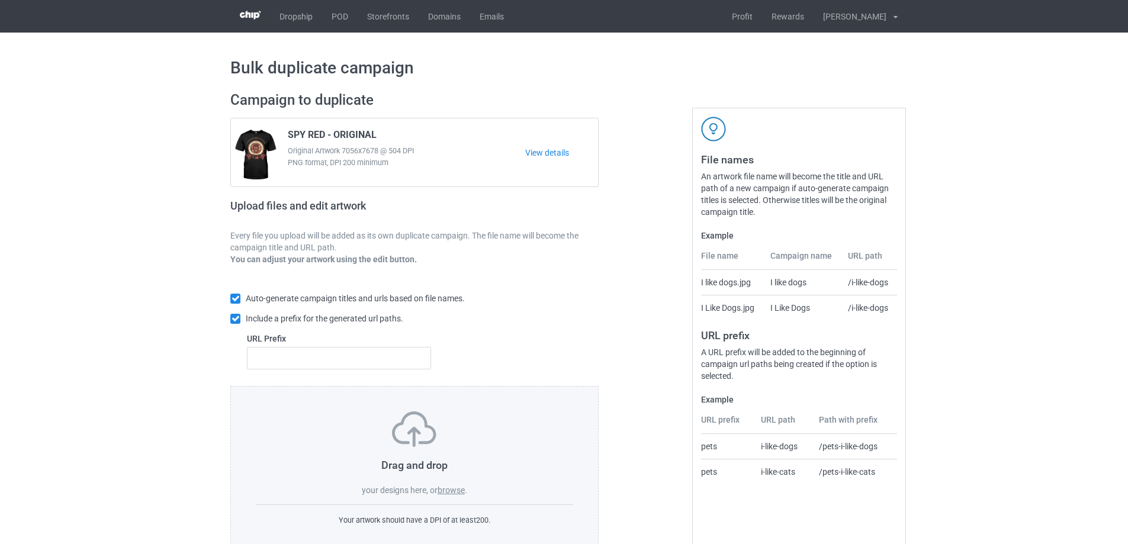
click at [457, 497] on div "Drag and drop your designs here, or browse . Your artwork should have a DPI of …" at bounding box center [414, 469] width 368 height 166
click at [456, 491] on label "browse" at bounding box center [450, 489] width 27 height 9
click at [0, 0] on input "browse" at bounding box center [0, 0] width 0 height 0
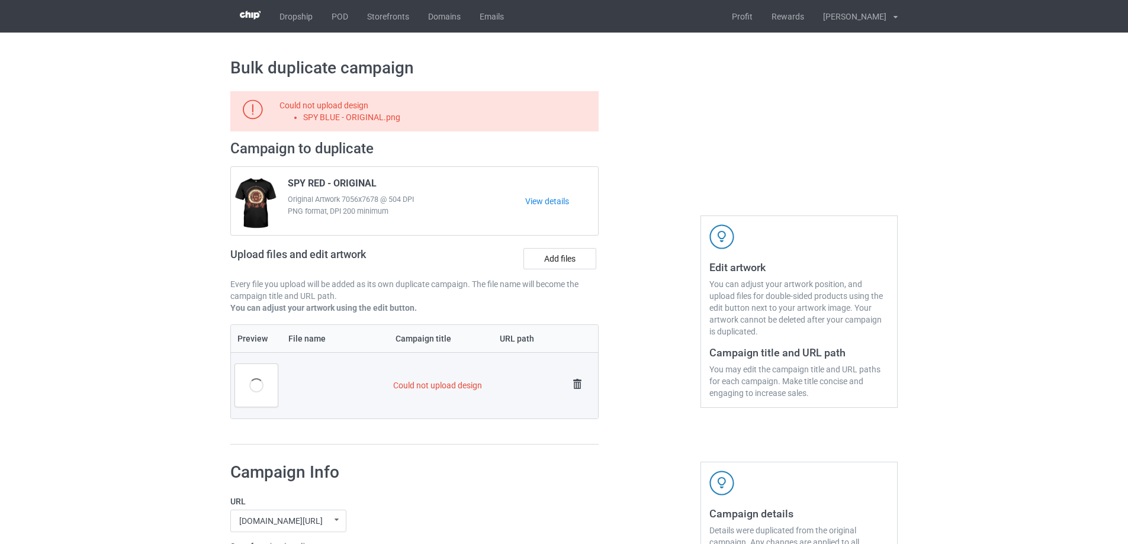
click at [584, 376] on img at bounding box center [577, 384] width 17 height 17
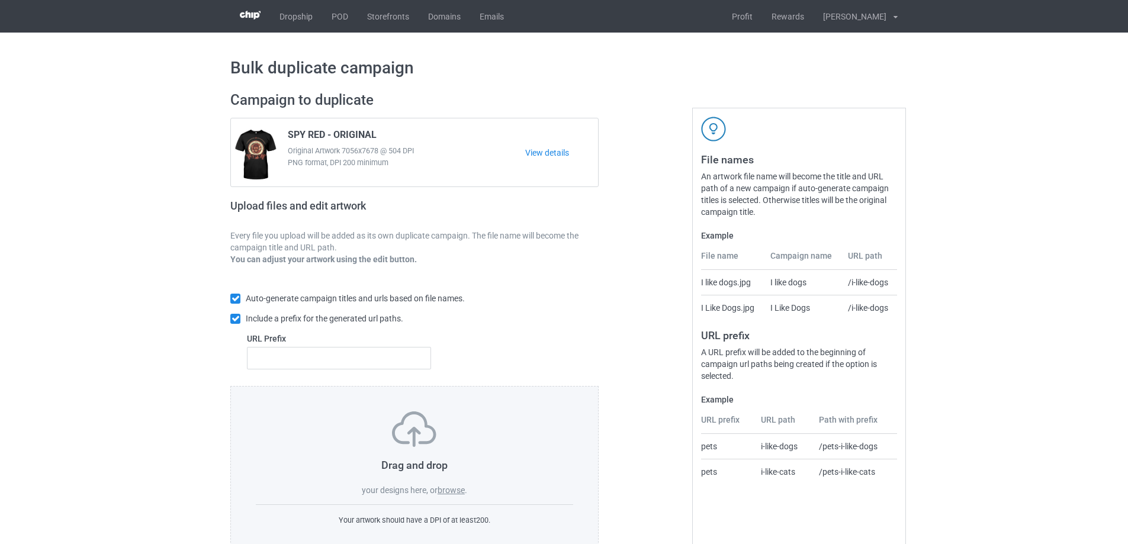
click at [450, 493] on label "browse" at bounding box center [450, 489] width 27 height 9
click at [0, 0] on input "browse" at bounding box center [0, 0] width 0 height 0
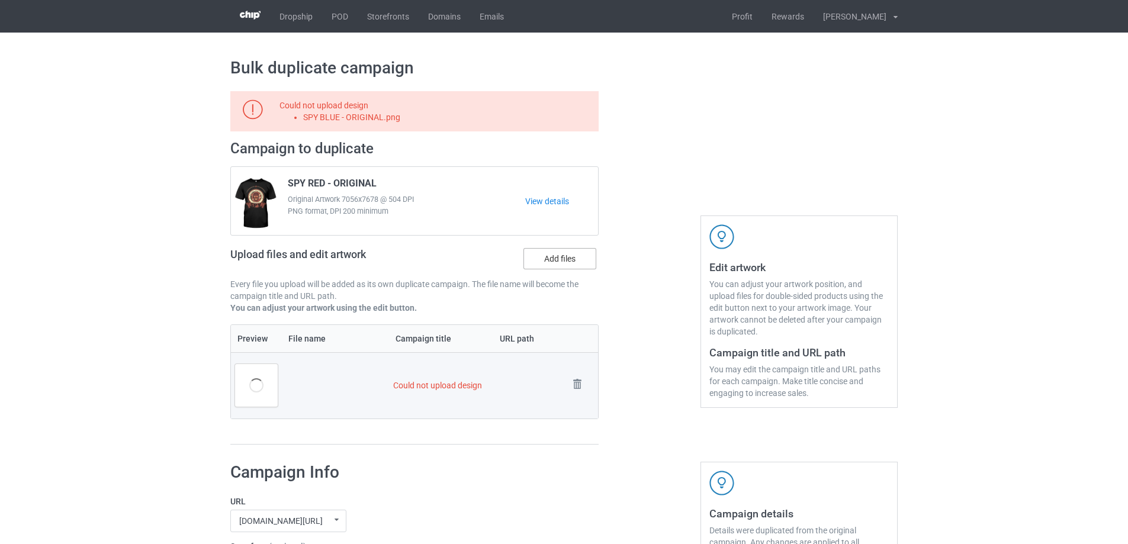
click at [542, 255] on label "Add files" at bounding box center [559, 258] width 73 height 21
click at [0, 0] on input "Add files" at bounding box center [0, 0] width 0 height 0
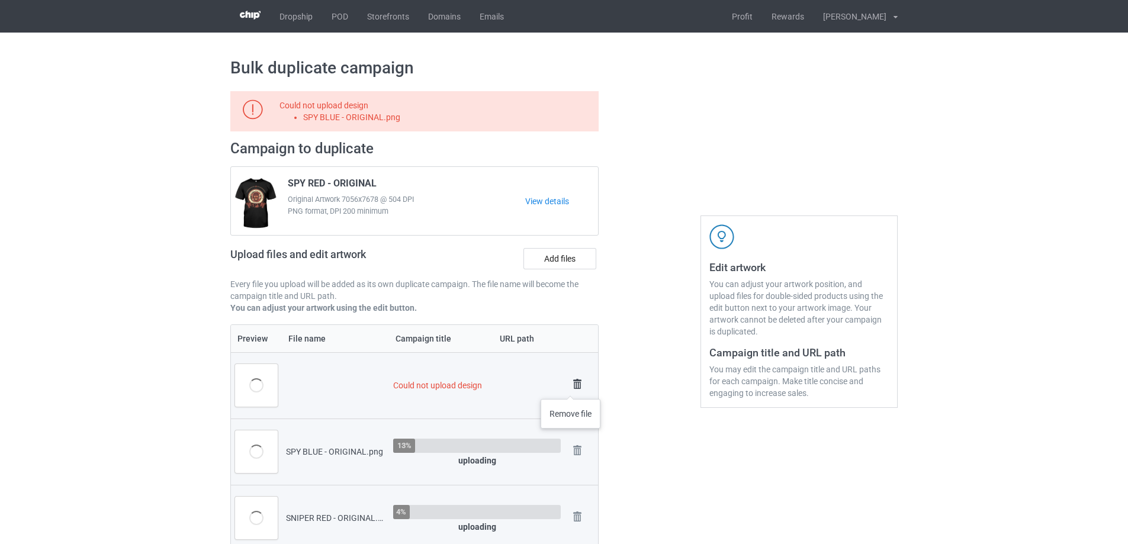
click at [571, 387] on img at bounding box center [577, 384] width 17 height 17
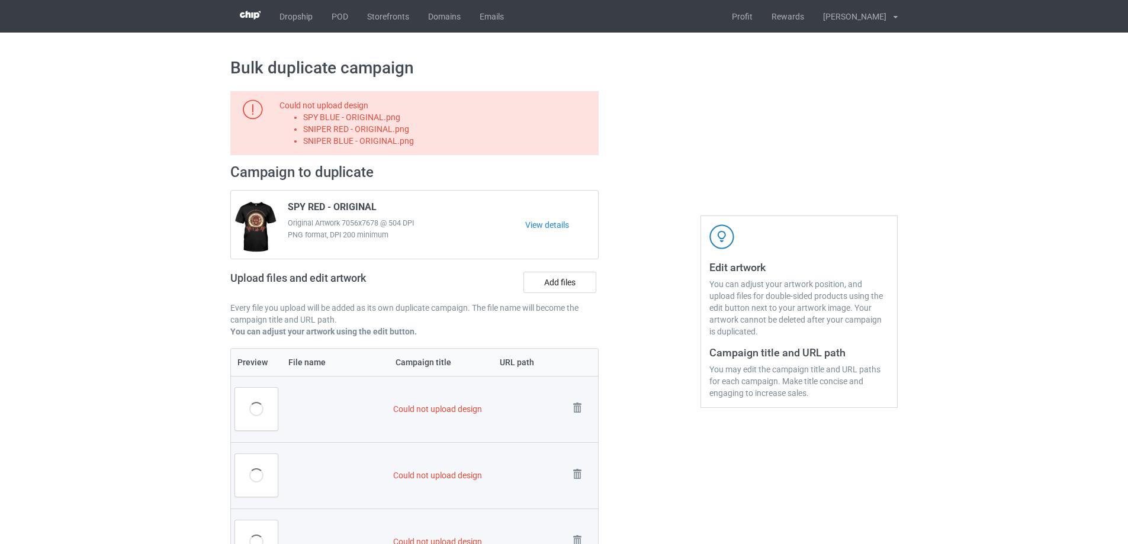
click at [580, 394] on td "Remove file" at bounding box center [581, 409] width 33 height 66
click at [583, 403] on img at bounding box center [577, 408] width 17 height 17
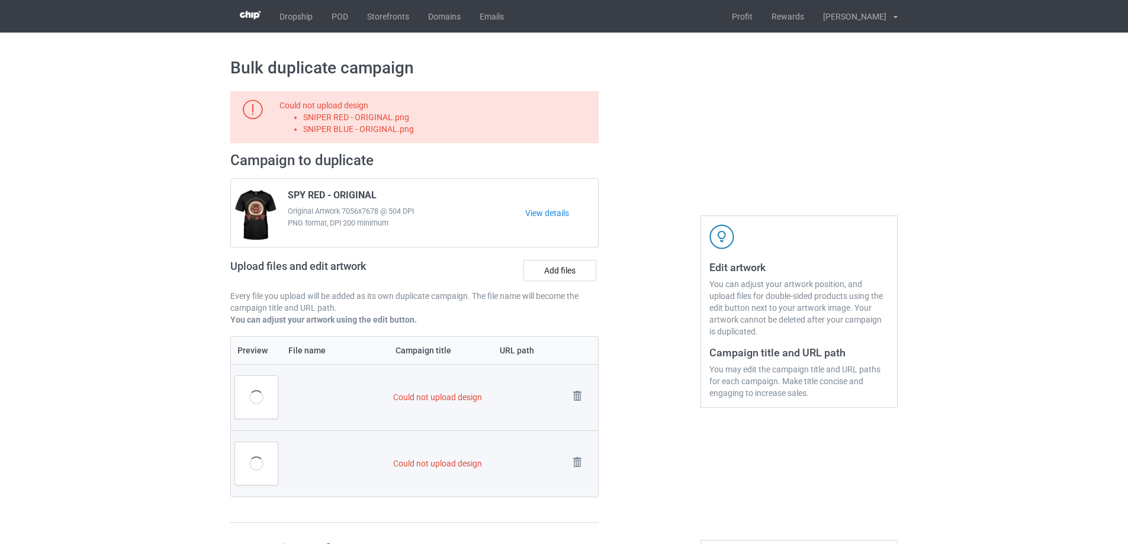
click at [0, 0] on img at bounding box center [0, 0] width 0 height 0
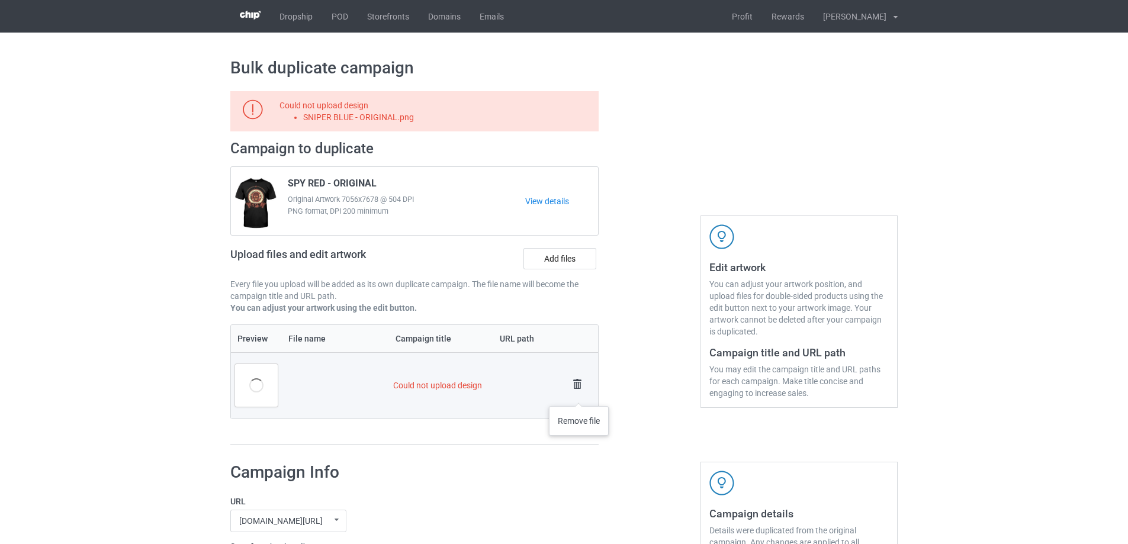
click at [578, 392] on img at bounding box center [577, 384] width 17 height 17
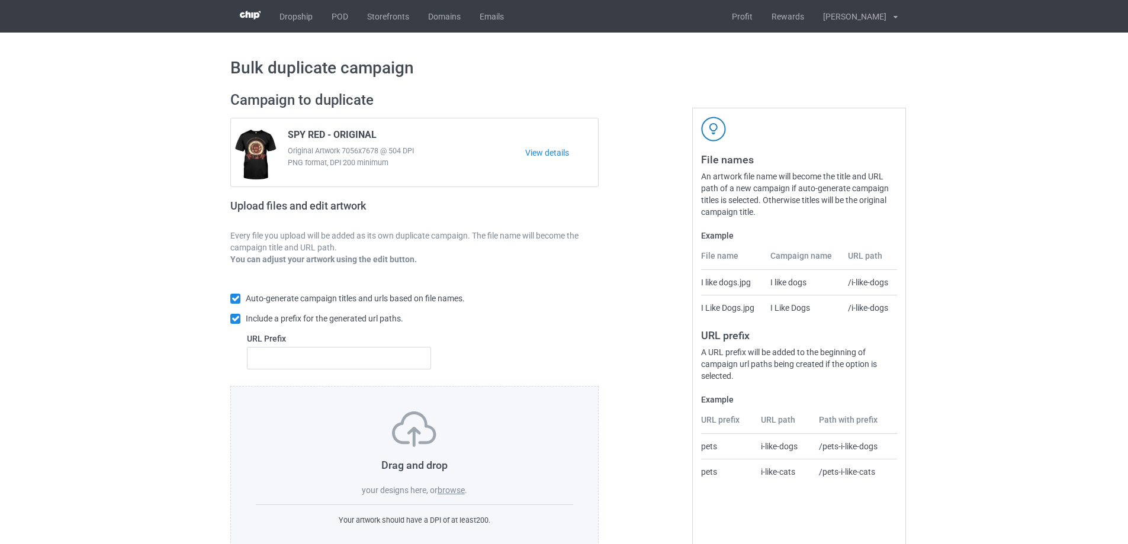
click at [449, 483] on div "Drag and drop your designs here, or browse ." at bounding box center [414, 453] width 317 height 85
click at [452, 489] on label "browse" at bounding box center [450, 489] width 27 height 9
click at [0, 0] on input "browse" at bounding box center [0, 0] width 0 height 0
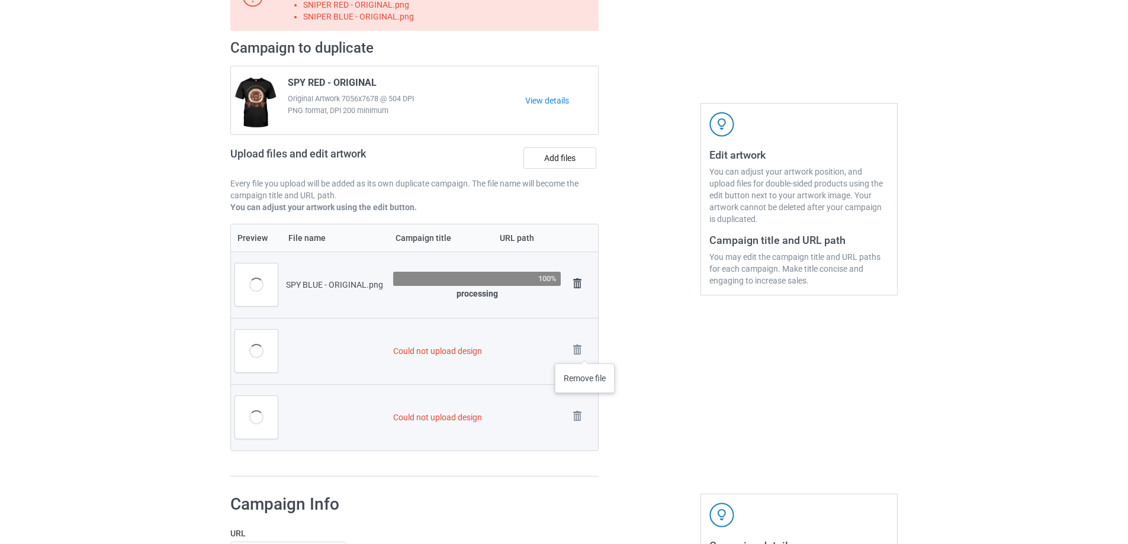
scroll to position [118, 0]
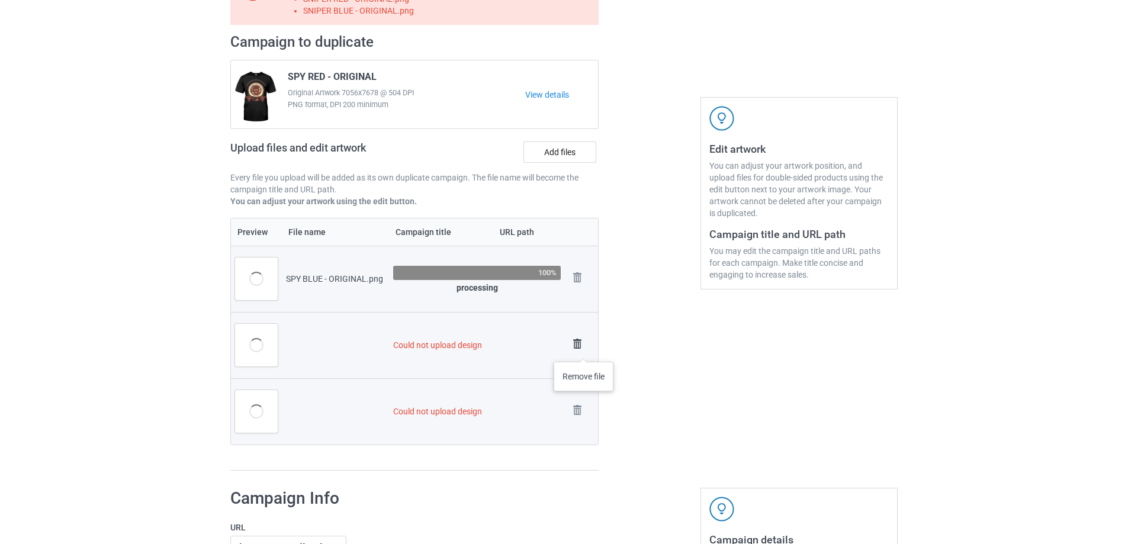
click at [584, 350] on img at bounding box center [577, 344] width 17 height 17
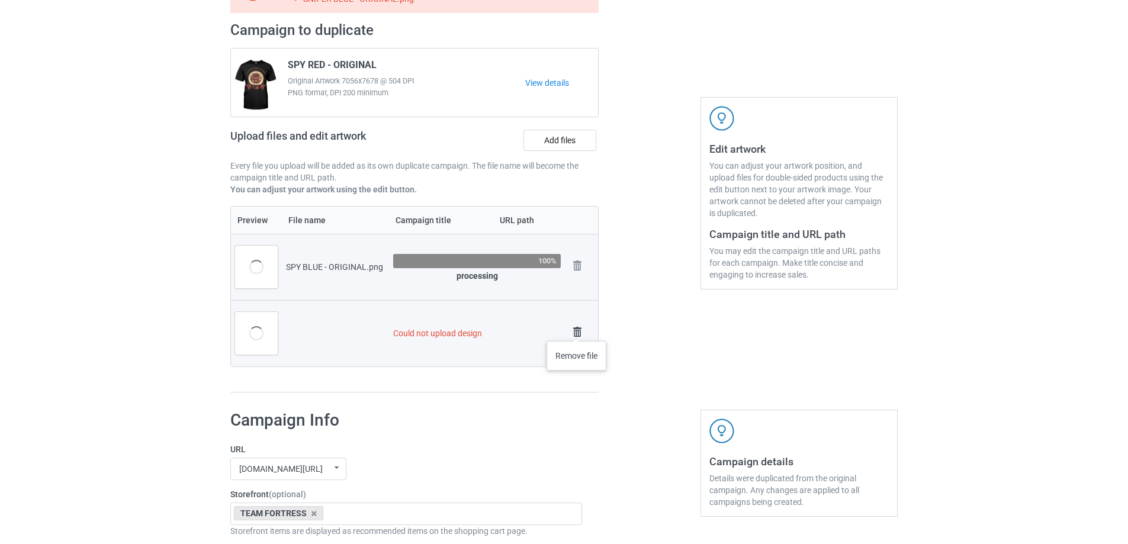
click at [577, 329] on img at bounding box center [577, 332] width 17 height 17
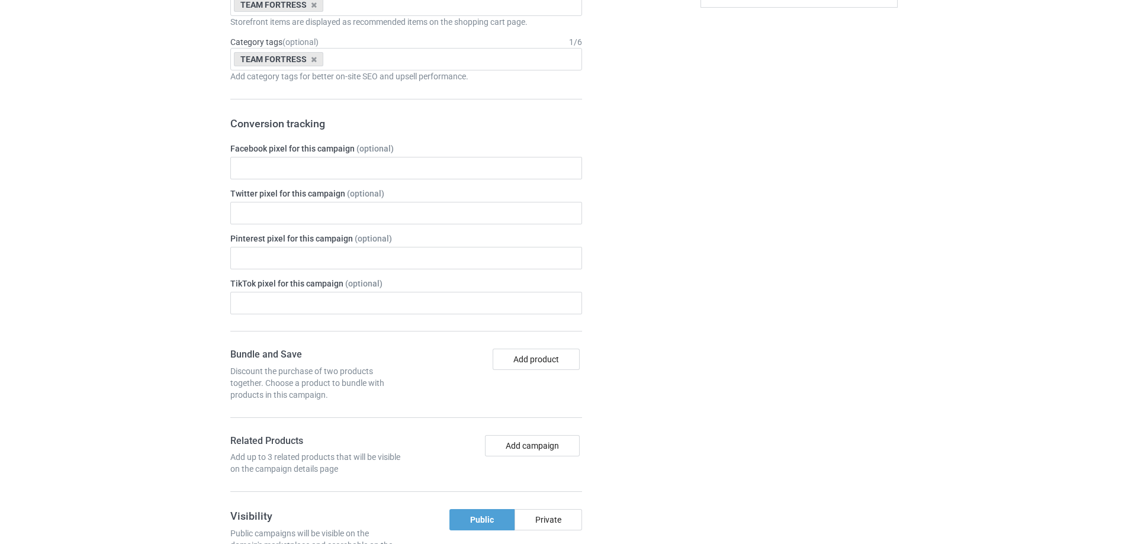
scroll to position [976, 0]
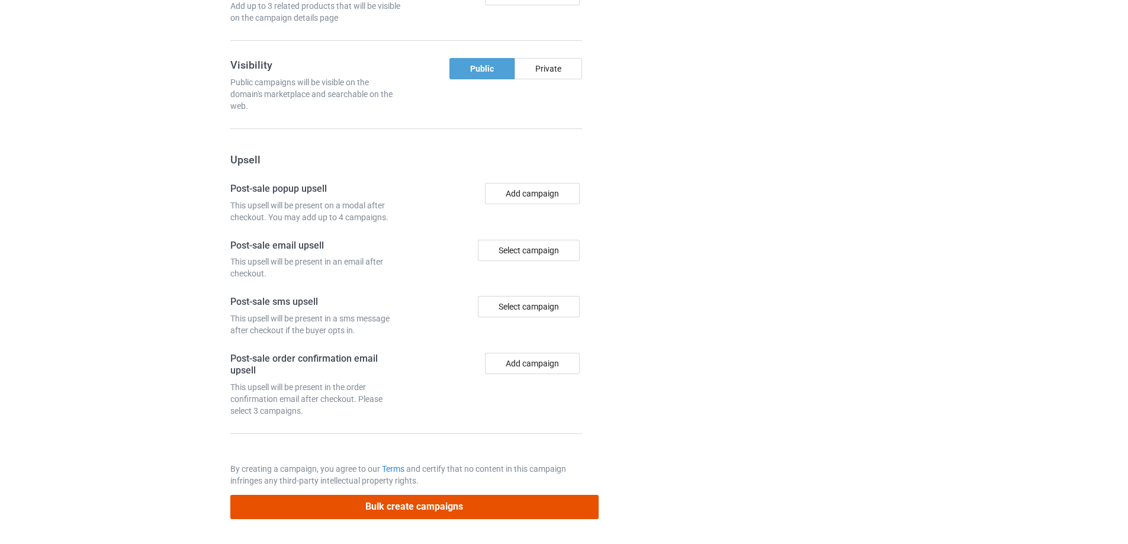
click at [431, 508] on button "Bulk create campaigns" at bounding box center [414, 507] width 368 height 24
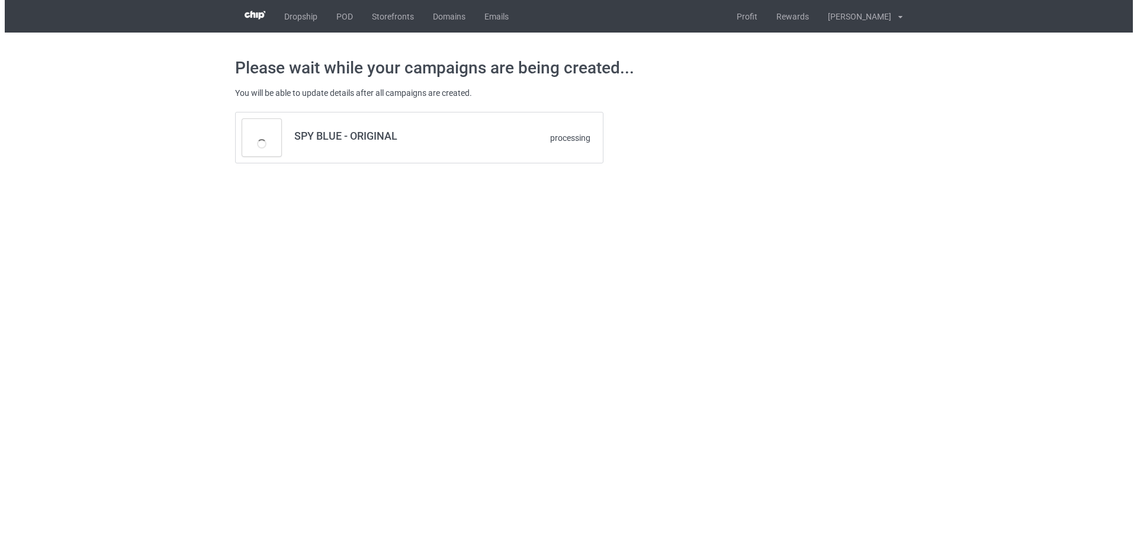
scroll to position [0, 0]
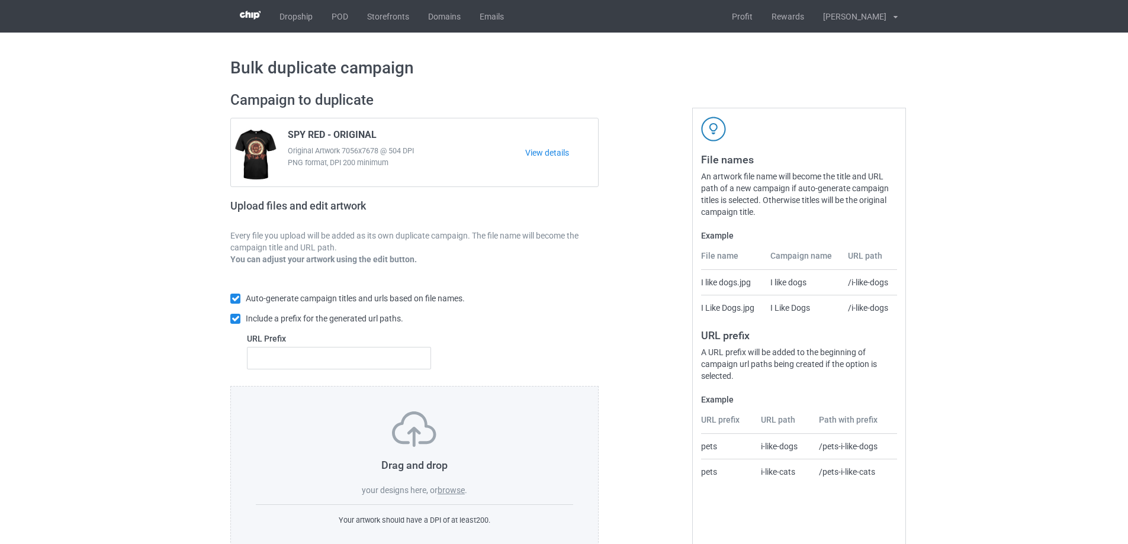
click at [453, 485] on div "Drag and drop your designs here, or browse ." at bounding box center [414, 453] width 317 height 85
click at [458, 502] on div "Drag and drop your designs here, or browse . Your artwork should have a DPI of …" at bounding box center [414, 469] width 368 height 166
click at [455, 494] on label "browse" at bounding box center [450, 489] width 27 height 9
click at [0, 0] on input "browse" at bounding box center [0, 0] width 0 height 0
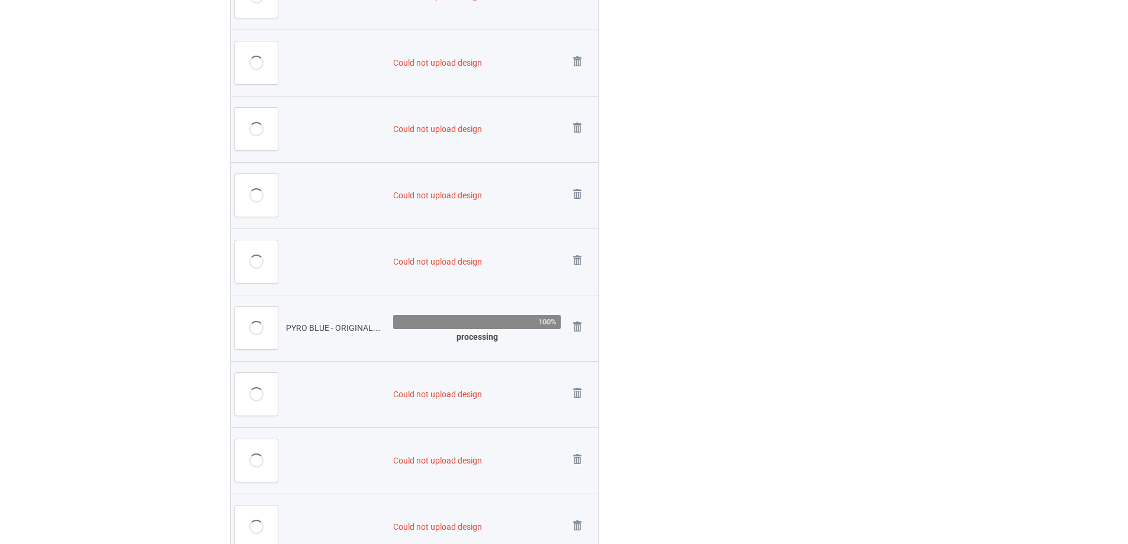
scroll to position [651, 0]
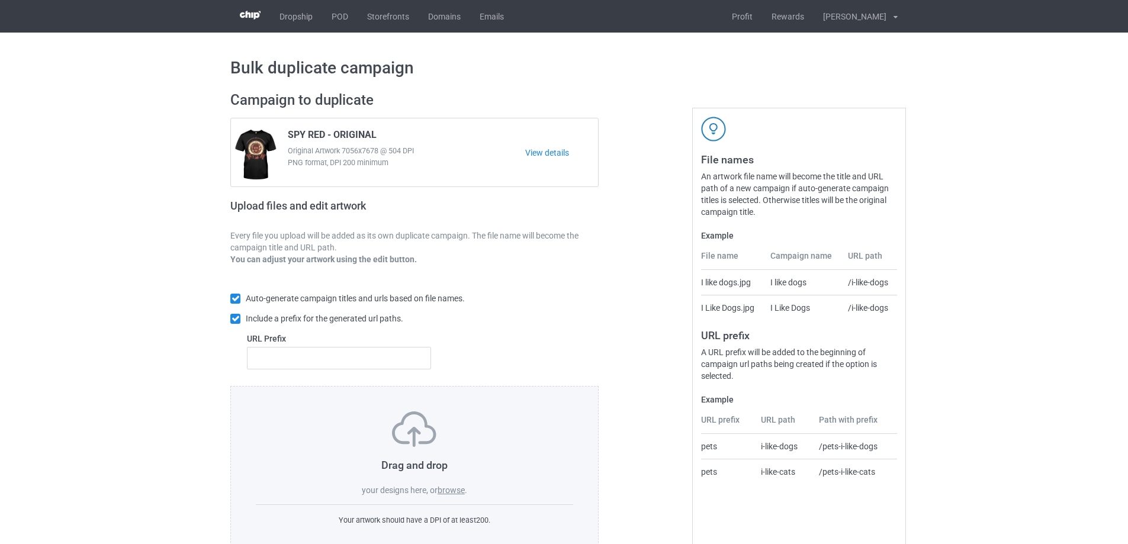
click at [456, 492] on label "browse" at bounding box center [450, 489] width 27 height 9
click at [0, 0] on input "browse" at bounding box center [0, 0] width 0 height 0
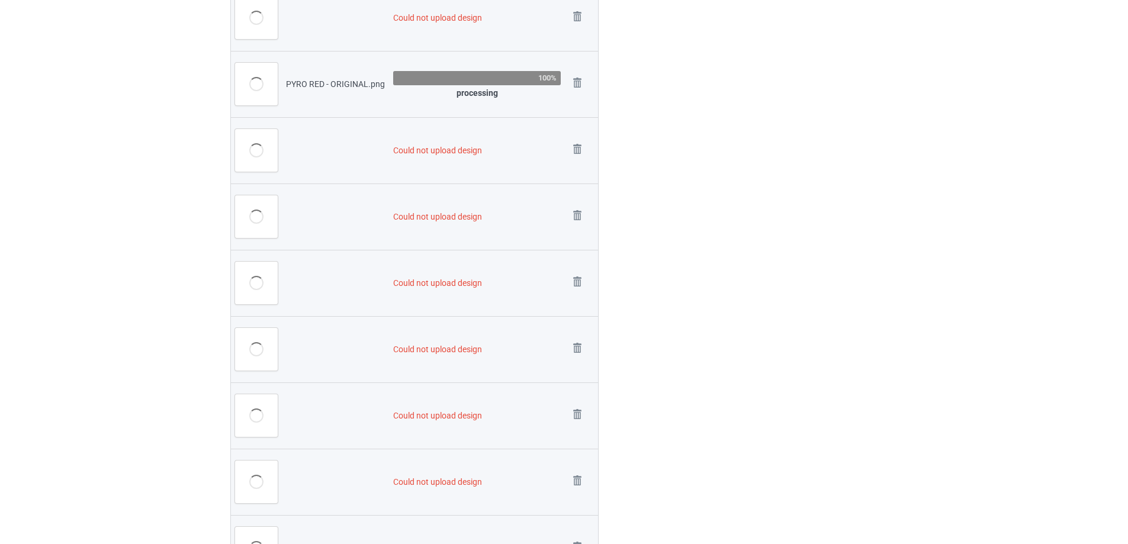
scroll to position [710, 0]
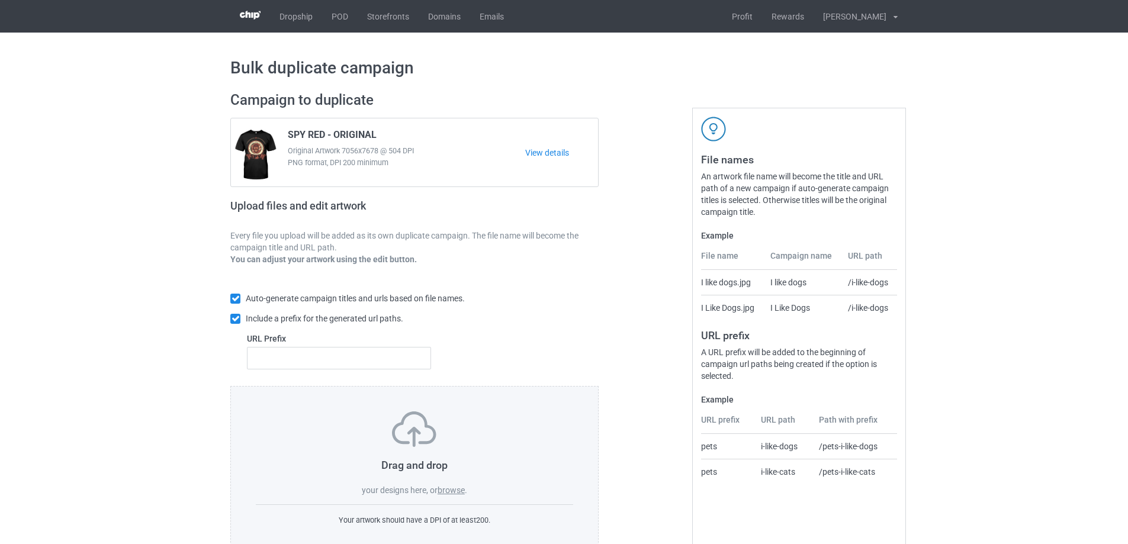
click at [437, 494] on span "your designs here, or" at bounding box center [400, 489] width 76 height 9
click at [446, 492] on label "browse" at bounding box center [450, 489] width 27 height 9
click at [0, 0] on input "browse" at bounding box center [0, 0] width 0 height 0
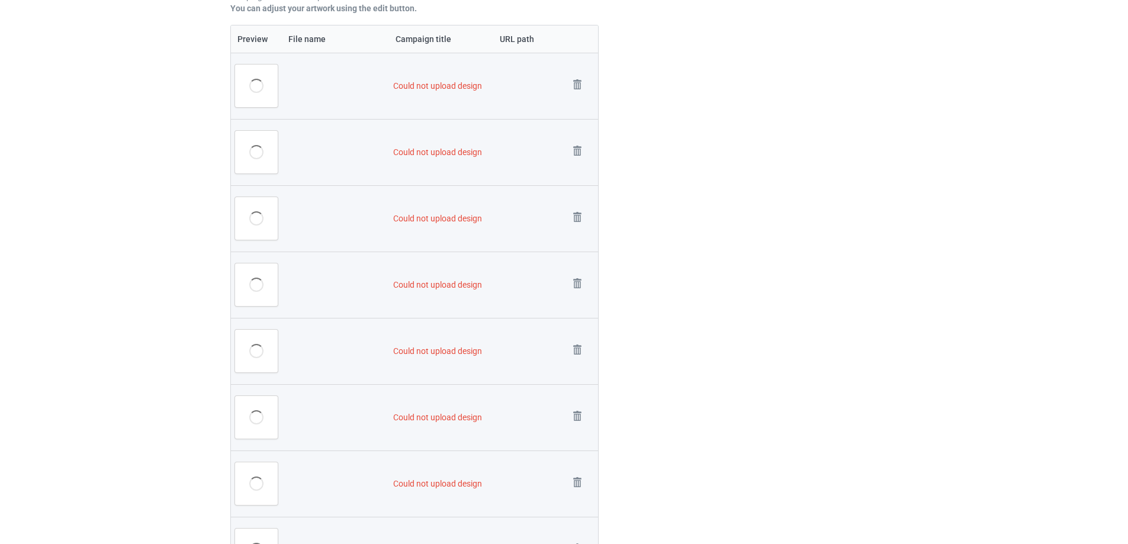
scroll to position [533, 0]
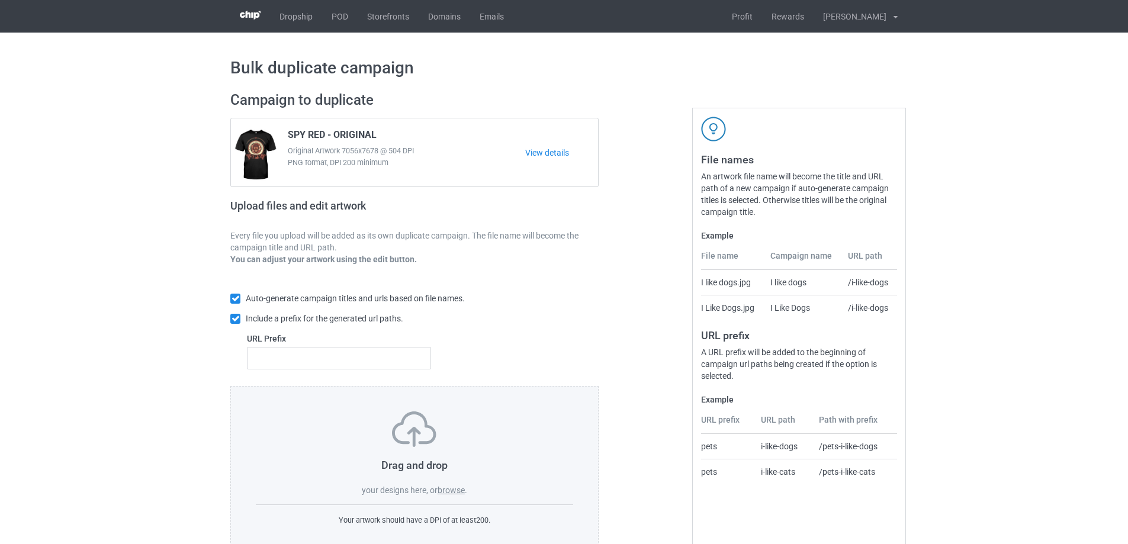
click at [452, 489] on label "browse" at bounding box center [450, 489] width 27 height 9
click at [0, 0] on input "browse" at bounding box center [0, 0] width 0 height 0
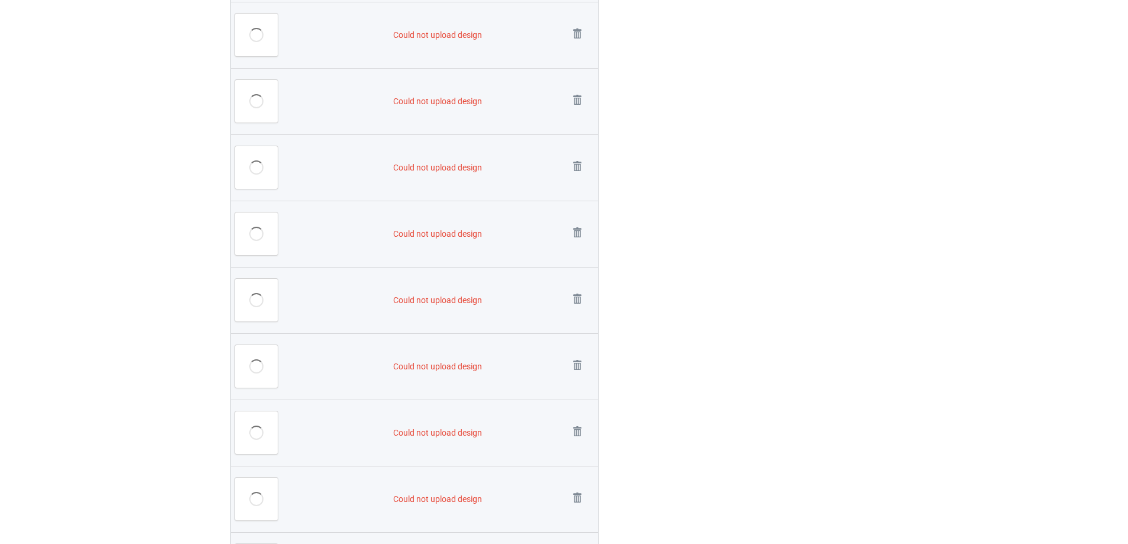
scroll to position [1066, 0]
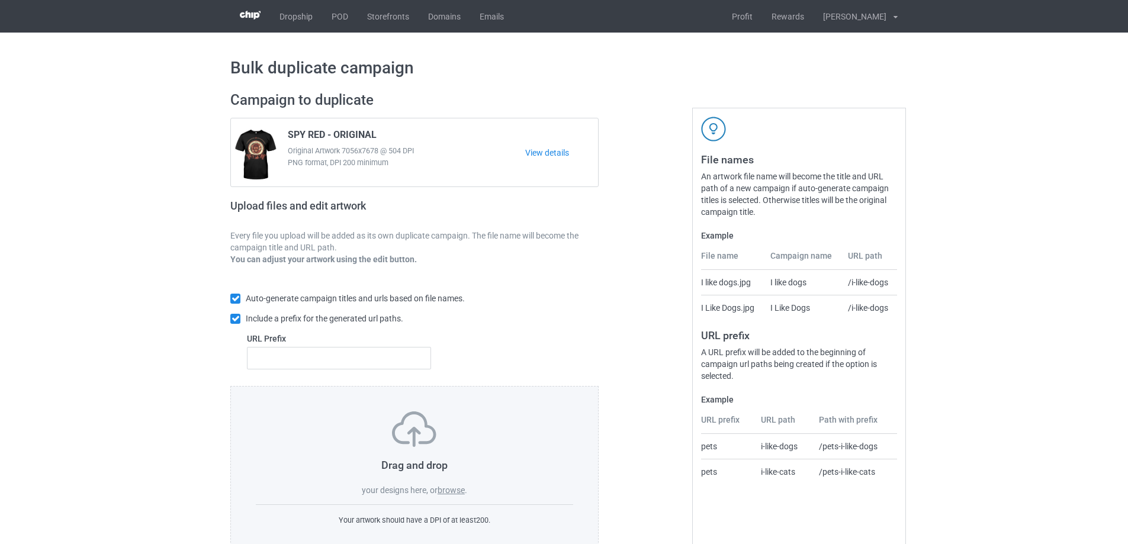
click at [453, 482] on div "Drag and drop your designs here, or browse ." at bounding box center [414, 453] width 317 height 85
click at [452, 488] on label "browse" at bounding box center [450, 489] width 27 height 9
click at [0, 0] on input "browse" at bounding box center [0, 0] width 0 height 0
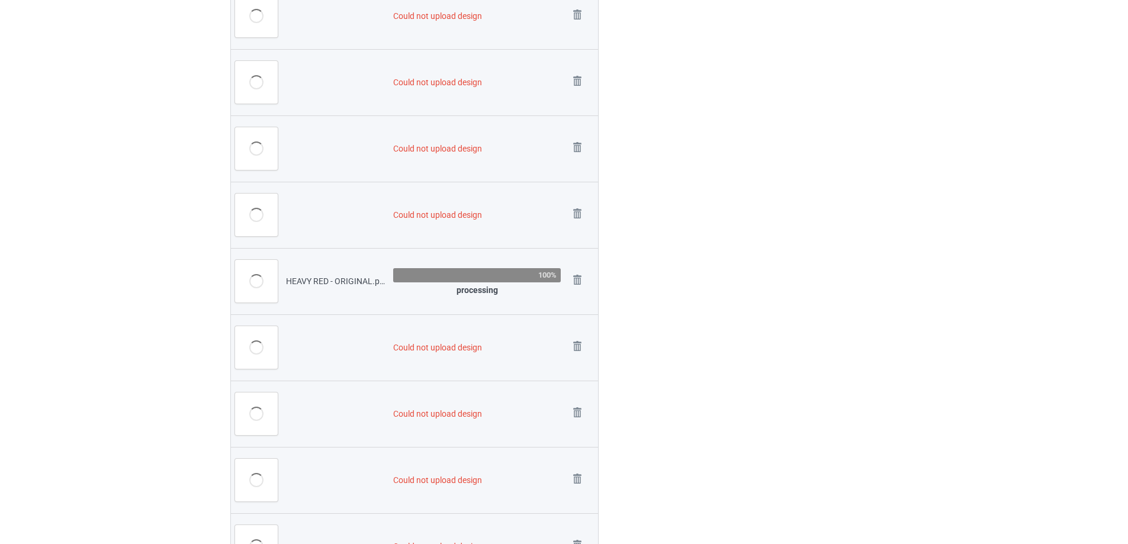
scroll to position [947, 0]
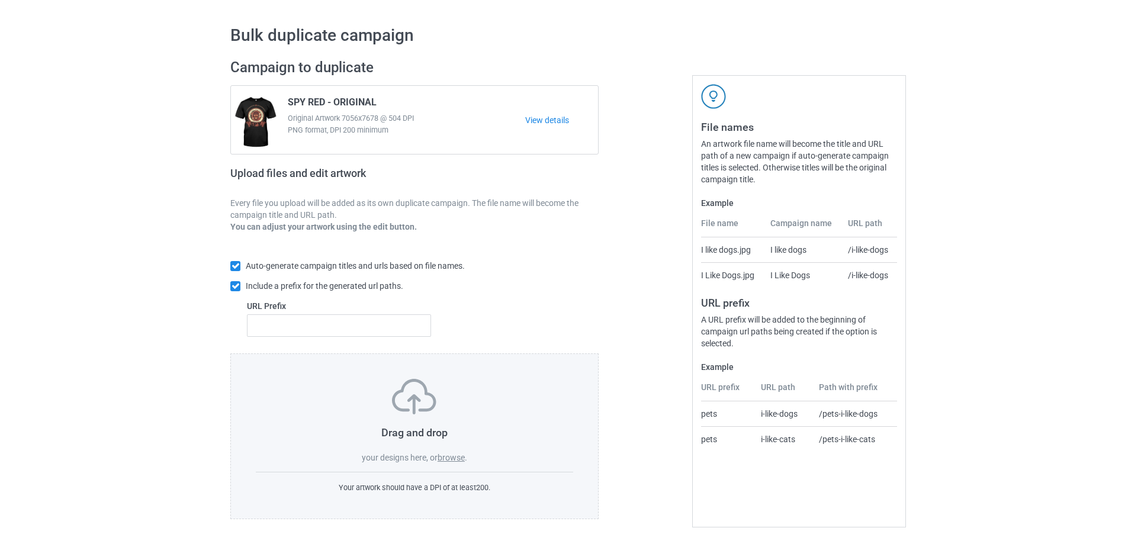
click at [455, 464] on div "Drag and drop your designs here, or browse . Your artwork should have a DPI of …" at bounding box center [414, 436] width 368 height 166
click at [452, 455] on label "browse" at bounding box center [450, 457] width 27 height 9
click at [0, 0] on input "browse" at bounding box center [0, 0] width 0 height 0
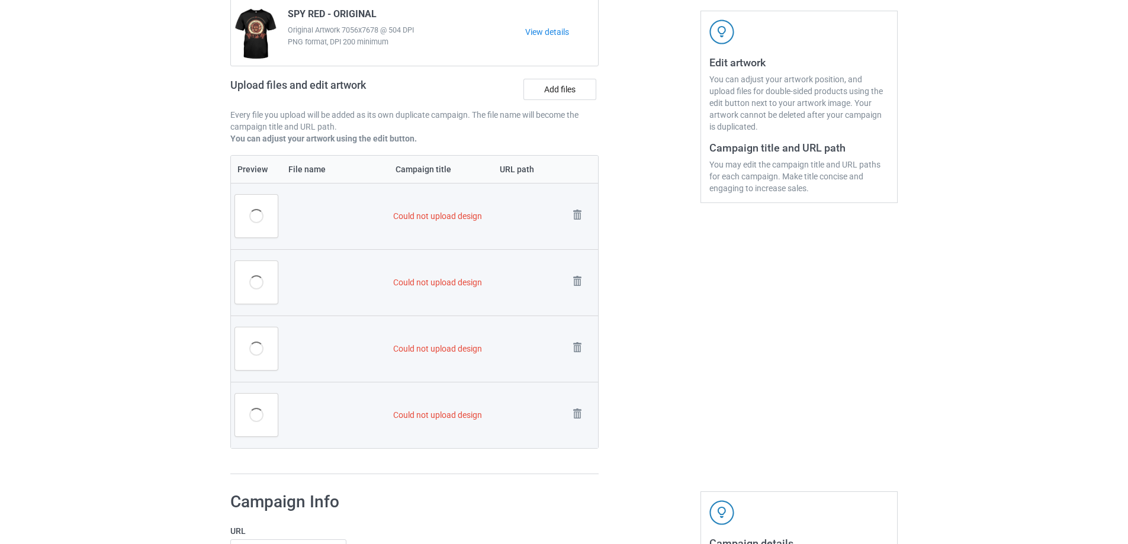
scroll to position [211, 0]
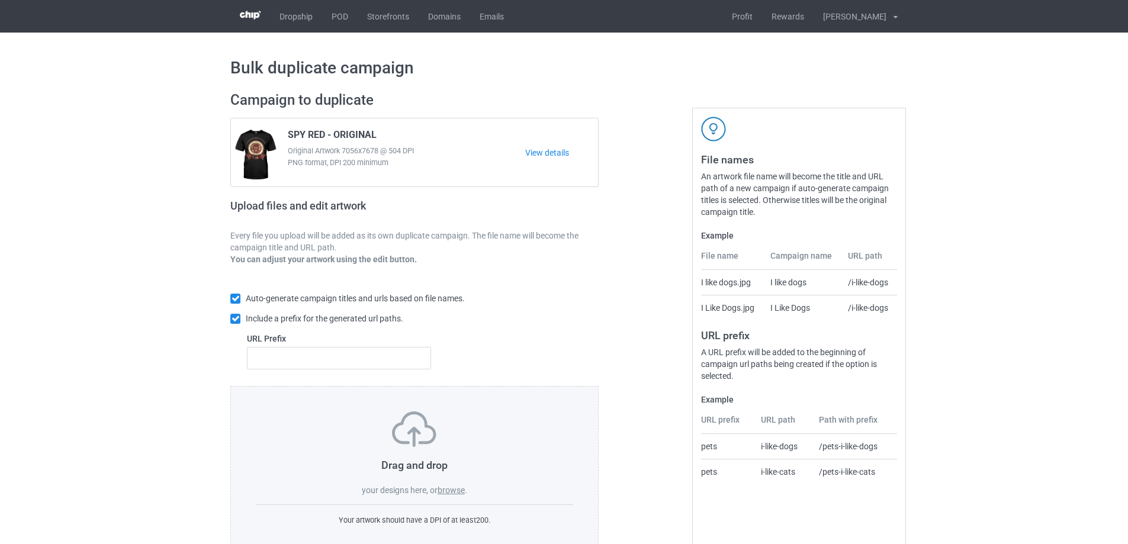
click at [454, 487] on label "browse" at bounding box center [450, 489] width 27 height 9
click at [0, 0] on input "browse" at bounding box center [0, 0] width 0 height 0
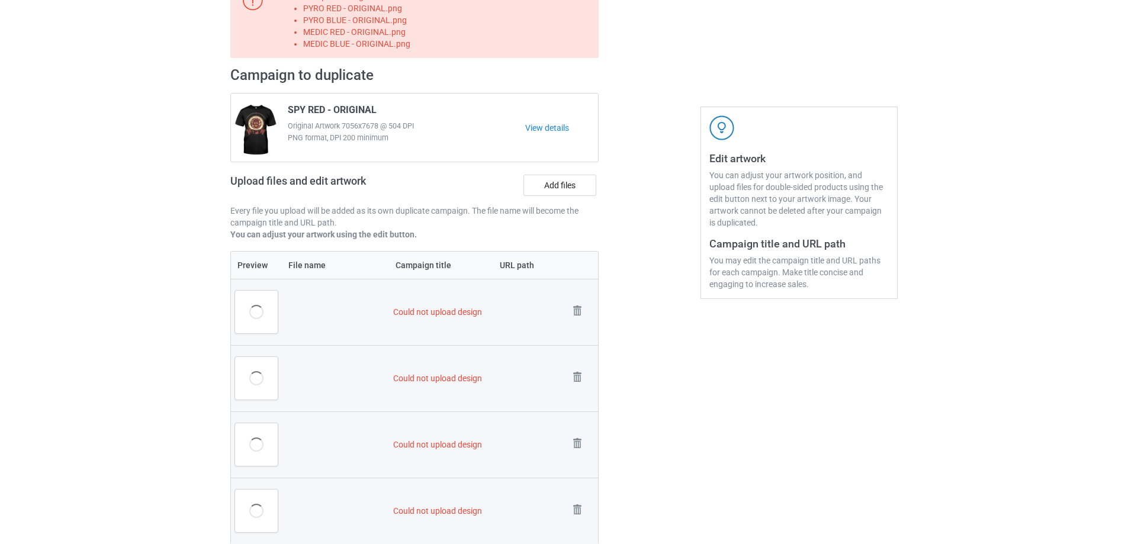
scroll to position [237, 0]
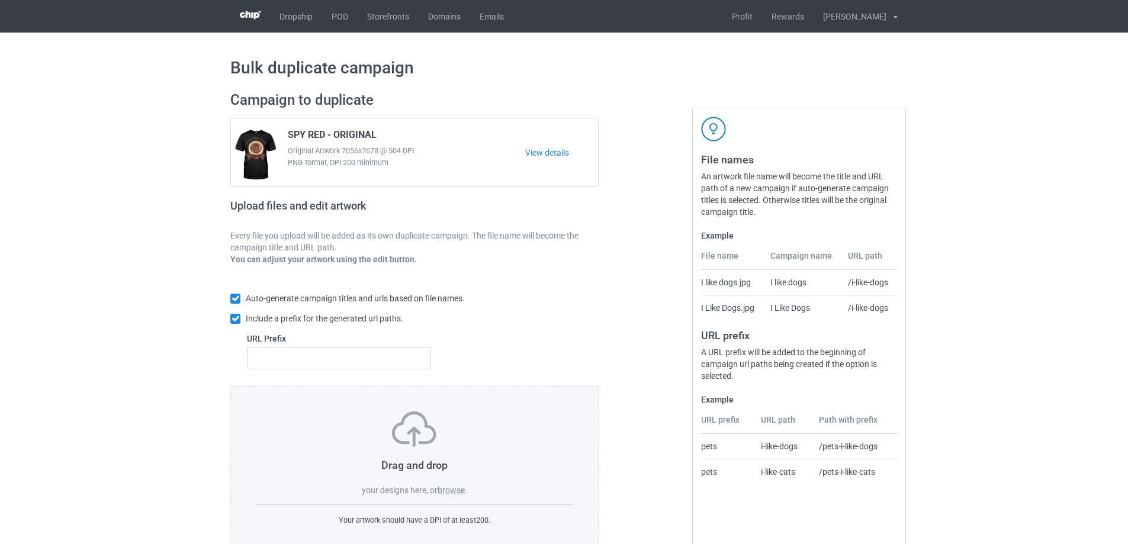
click at [444, 487] on label "browse" at bounding box center [450, 489] width 27 height 9
click at [0, 0] on input "browse" at bounding box center [0, 0] width 0 height 0
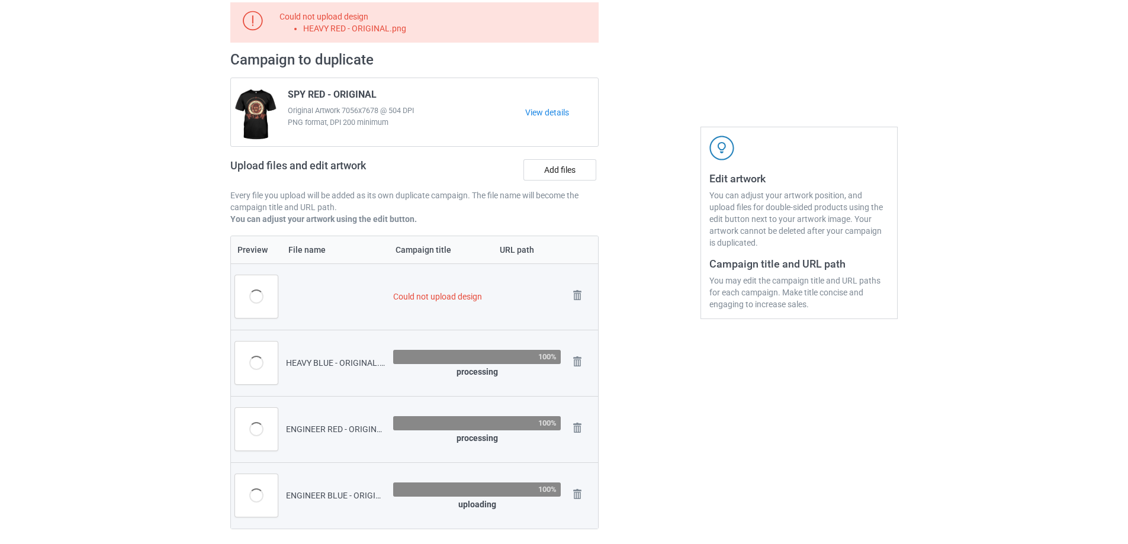
scroll to position [296, 0]
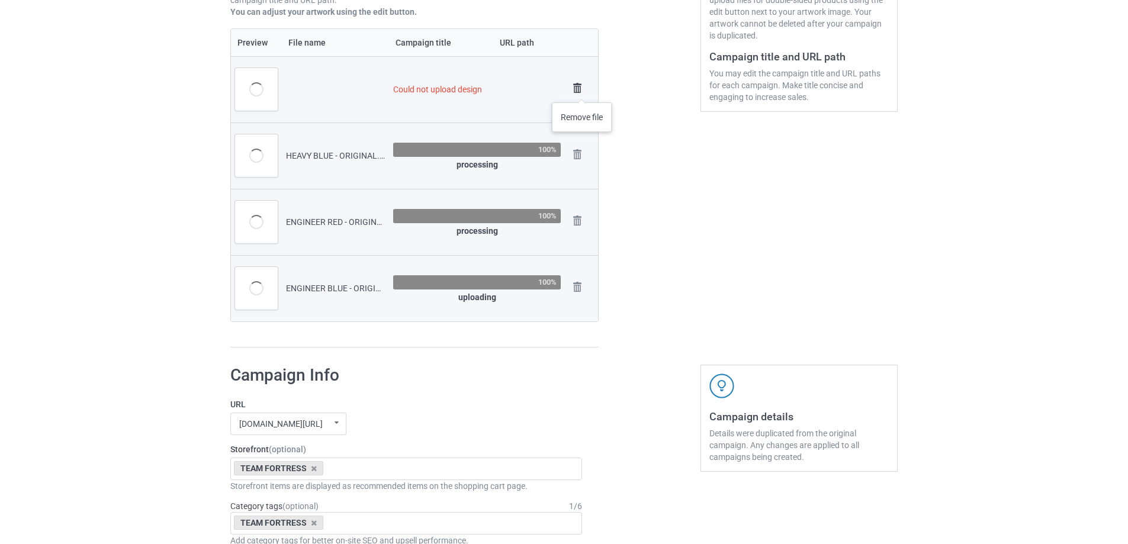
click at [582, 90] on img at bounding box center [577, 88] width 17 height 17
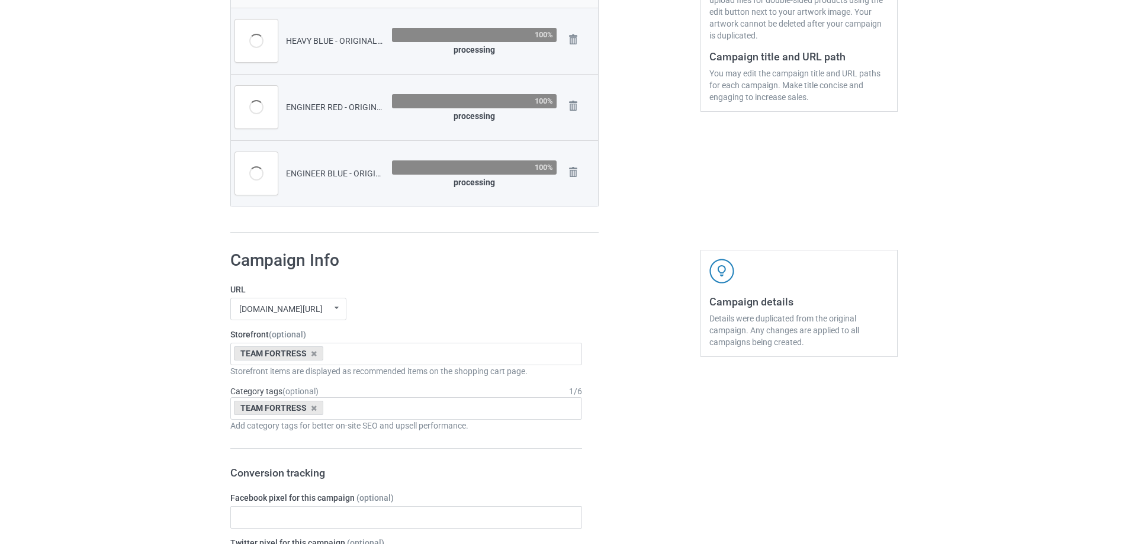
scroll to position [247, 0]
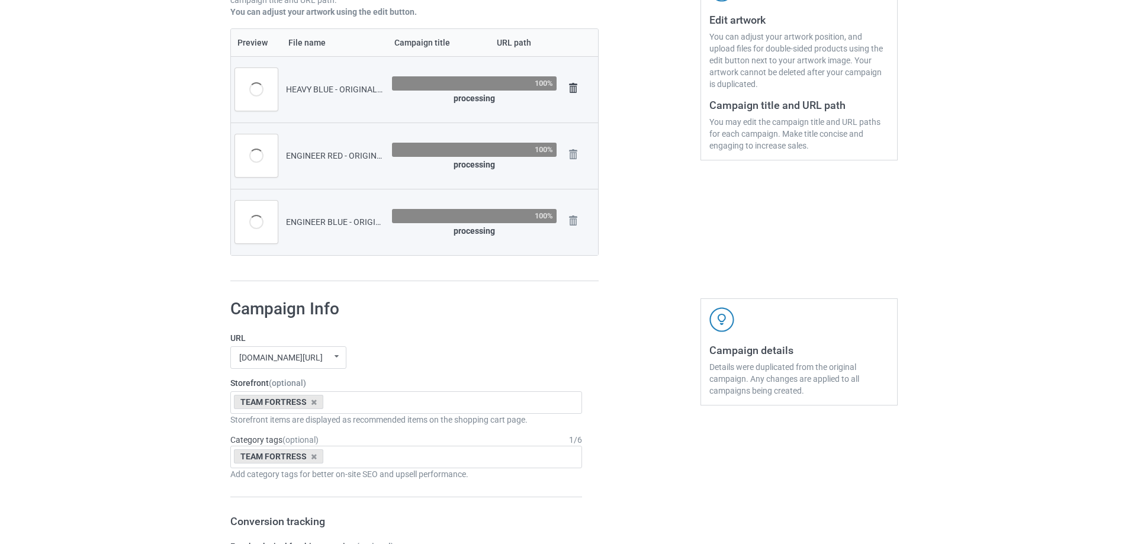
click at [569, 87] on img at bounding box center [573, 88] width 17 height 17
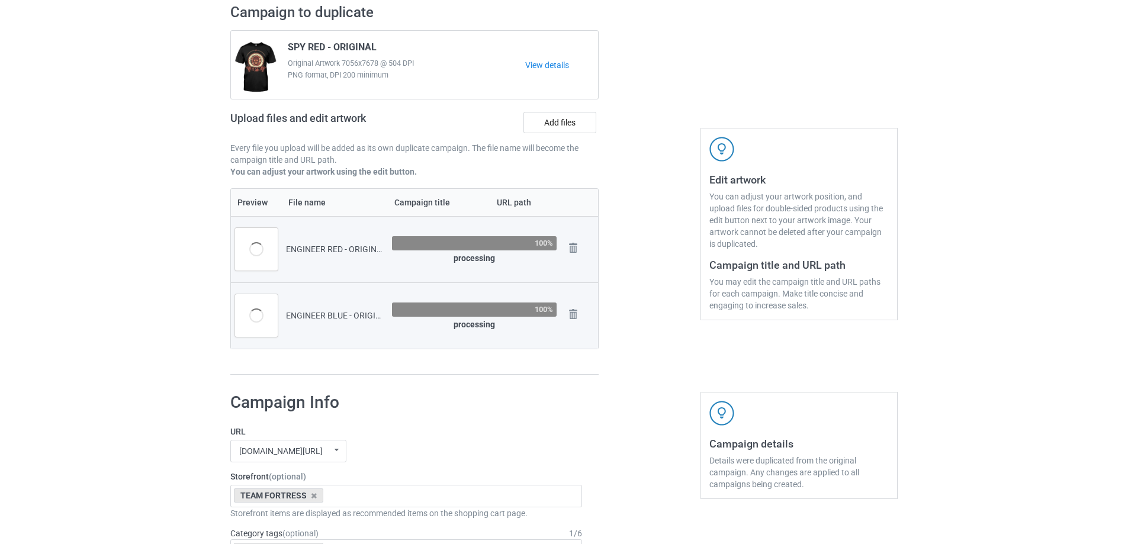
scroll to position [70, 0]
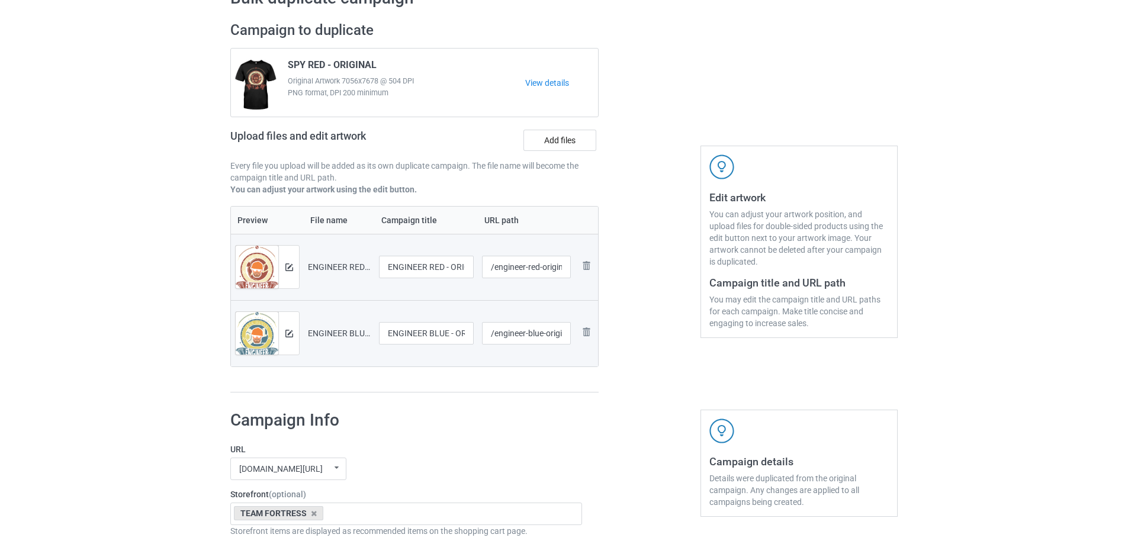
click at [569, 152] on div "Upload files and edit artwork Add files" at bounding box center [414, 142] width 368 height 34
click at [565, 149] on label "Add files" at bounding box center [559, 140] width 73 height 21
click at [0, 0] on input "Add files" at bounding box center [0, 0] width 0 height 0
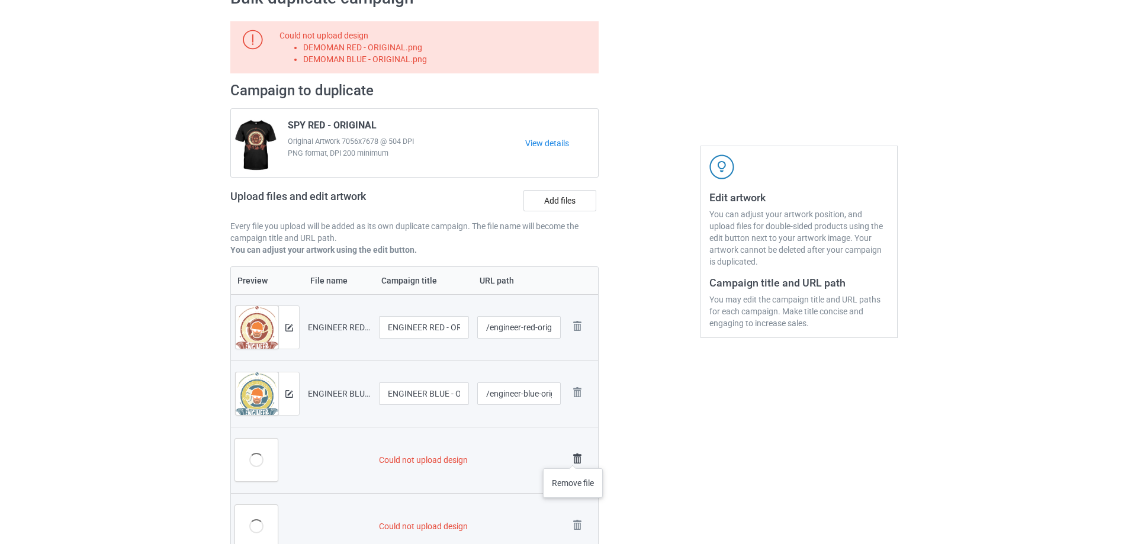
click at [573, 456] on img at bounding box center [577, 458] width 17 height 17
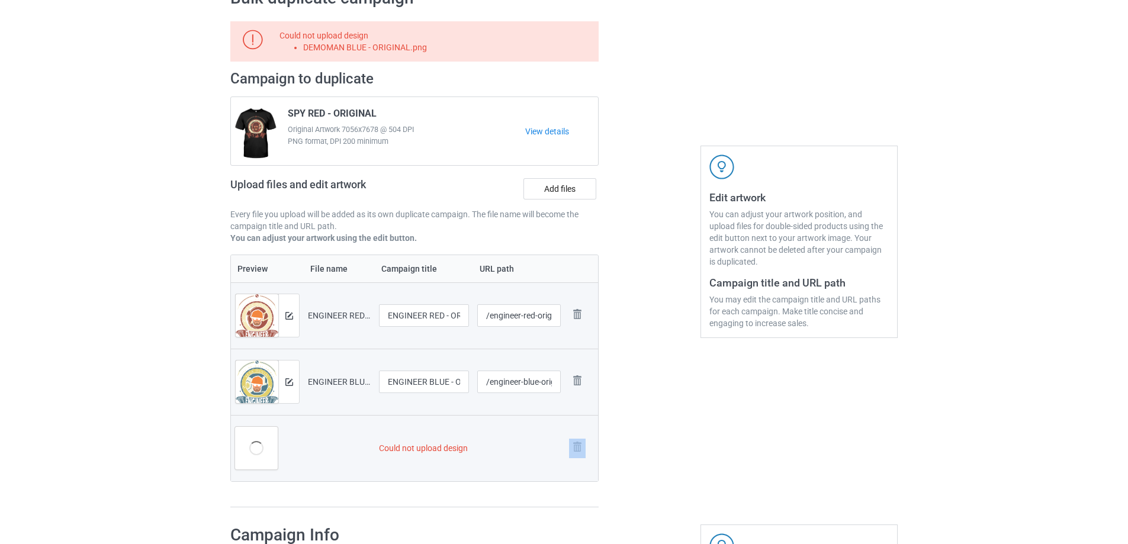
click at [574, 456] on link at bounding box center [577, 449] width 17 height 20
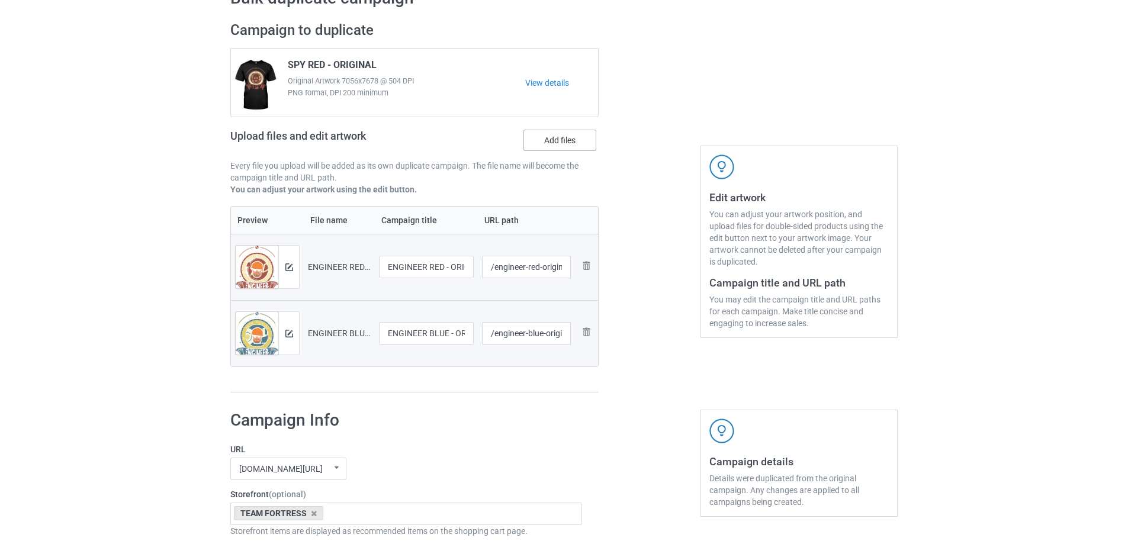
click at [545, 142] on label "Add files" at bounding box center [559, 140] width 73 height 21
click at [0, 0] on input "Add files" at bounding box center [0, 0] width 0 height 0
click at [557, 147] on label "Add files" at bounding box center [559, 140] width 73 height 21
click at [0, 0] on input "Add files" at bounding box center [0, 0] width 0 height 0
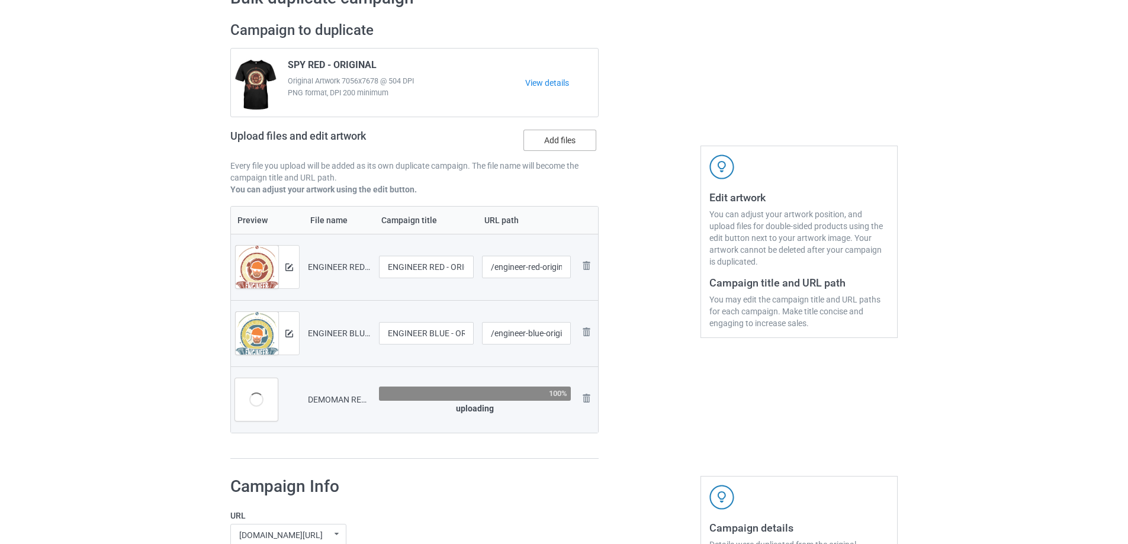
click at [585, 141] on label "Add files" at bounding box center [559, 140] width 73 height 21
click at [0, 0] on input "Add files" at bounding box center [0, 0] width 0 height 0
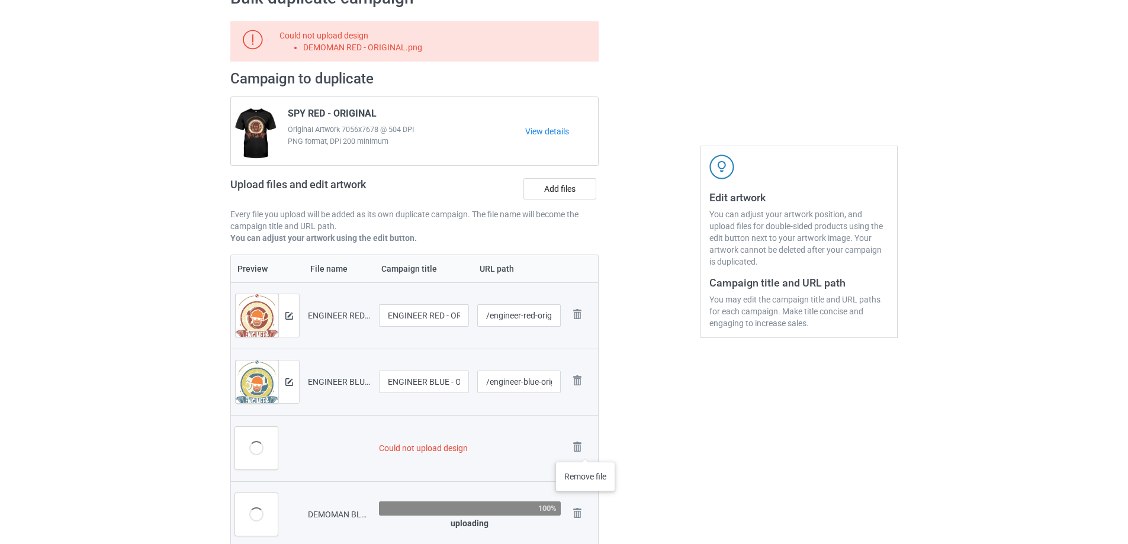
click at [585, 450] on div "Remove file" at bounding box center [581, 449] width 25 height 20
click at [581, 442] on img at bounding box center [577, 447] width 17 height 17
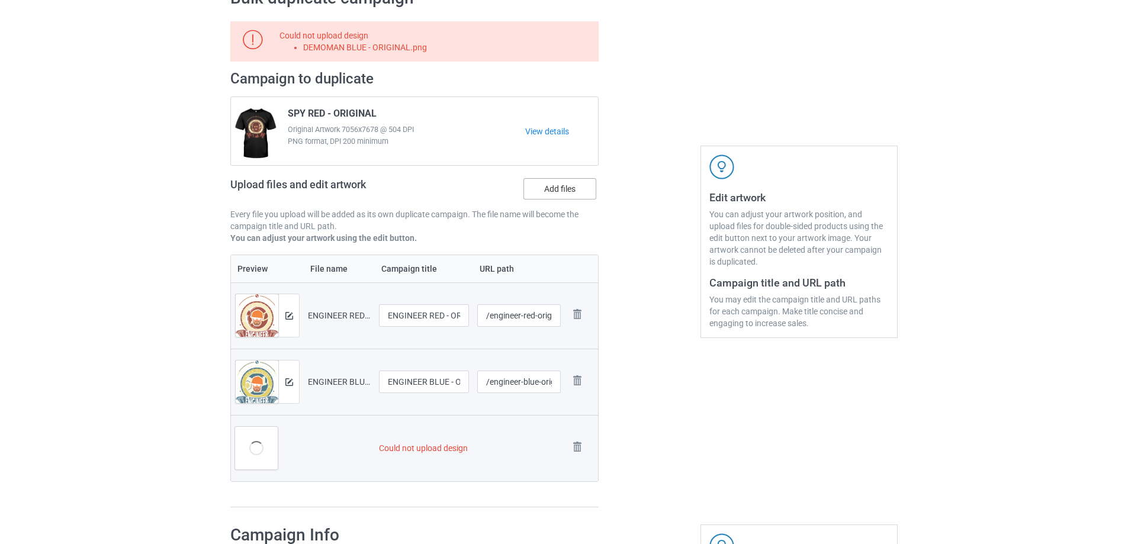
click at [564, 195] on label "Add files" at bounding box center [559, 188] width 73 height 21
click at [0, 0] on input "Add files" at bounding box center [0, 0] width 0 height 0
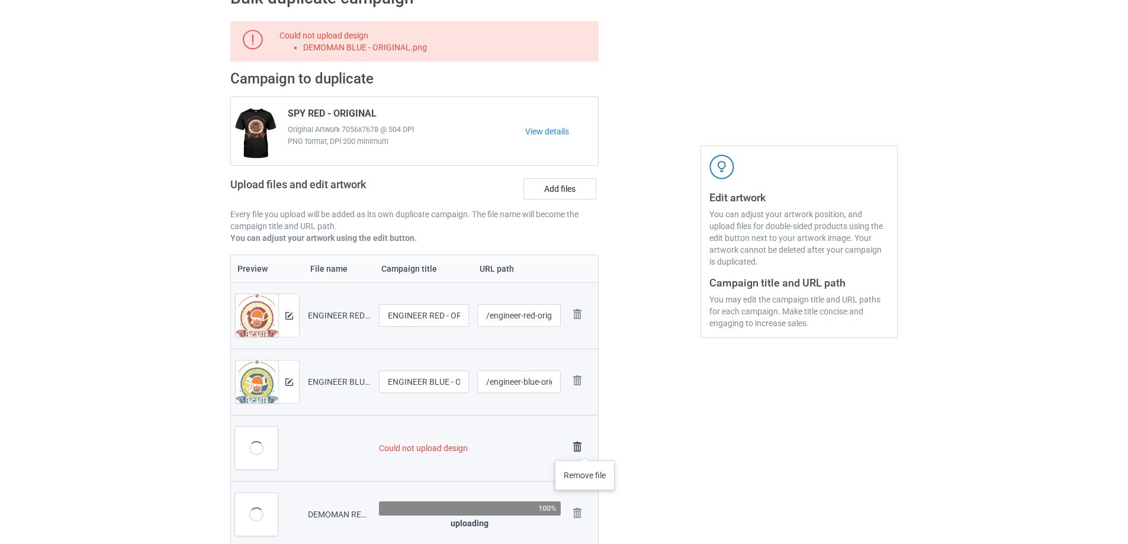
click at [585, 449] on img at bounding box center [577, 447] width 17 height 17
click at [574, 448] on img at bounding box center [577, 447] width 17 height 17
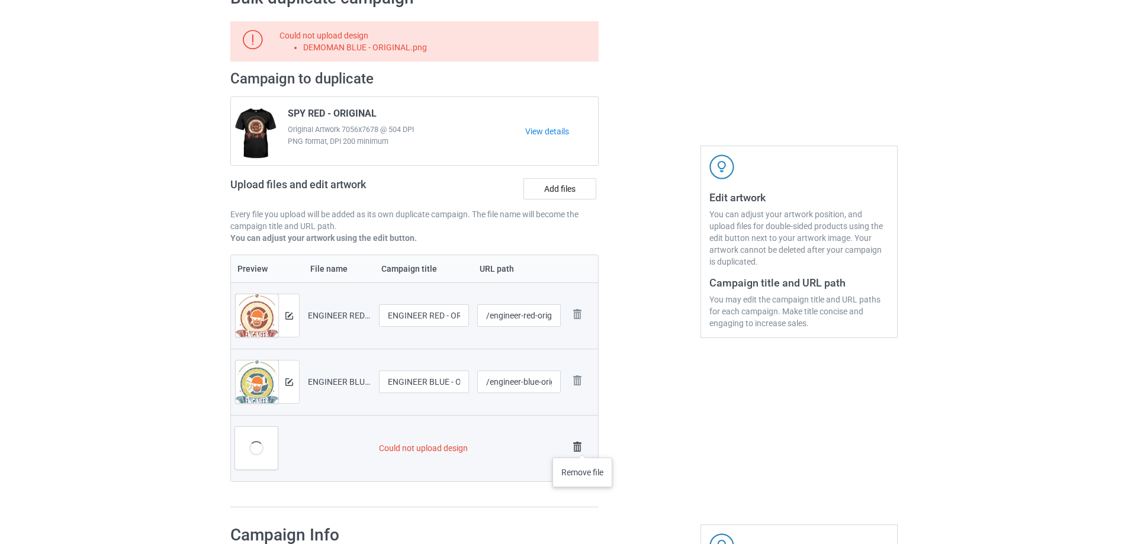
click at [582, 446] on img at bounding box center [577, 447] width 17 height 17
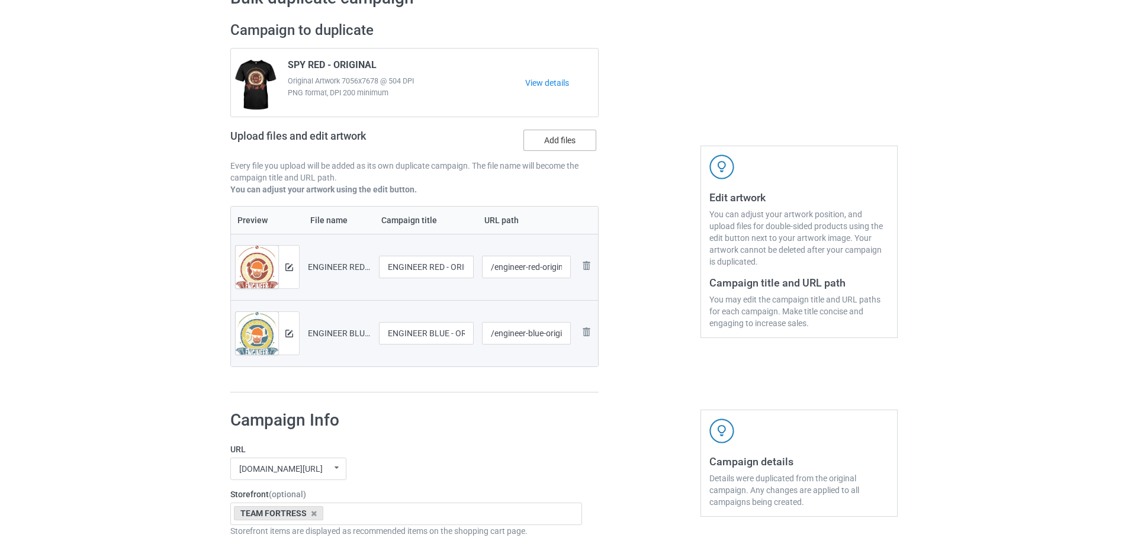
click at [551, 143] on label "Add files" at bounding box center [559, 140] width 73 height 21
click at [0, 0] on input "Add files" at bounding box center [0, 0] width 0 height 0
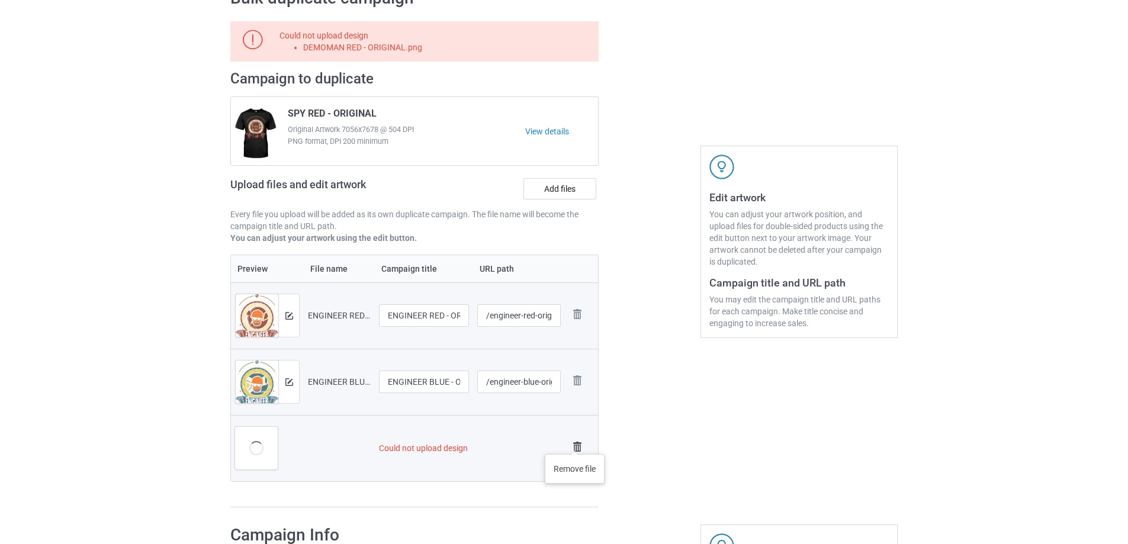
click at [575, 442] on img at bounding box center [577, 447] width 17 height 17
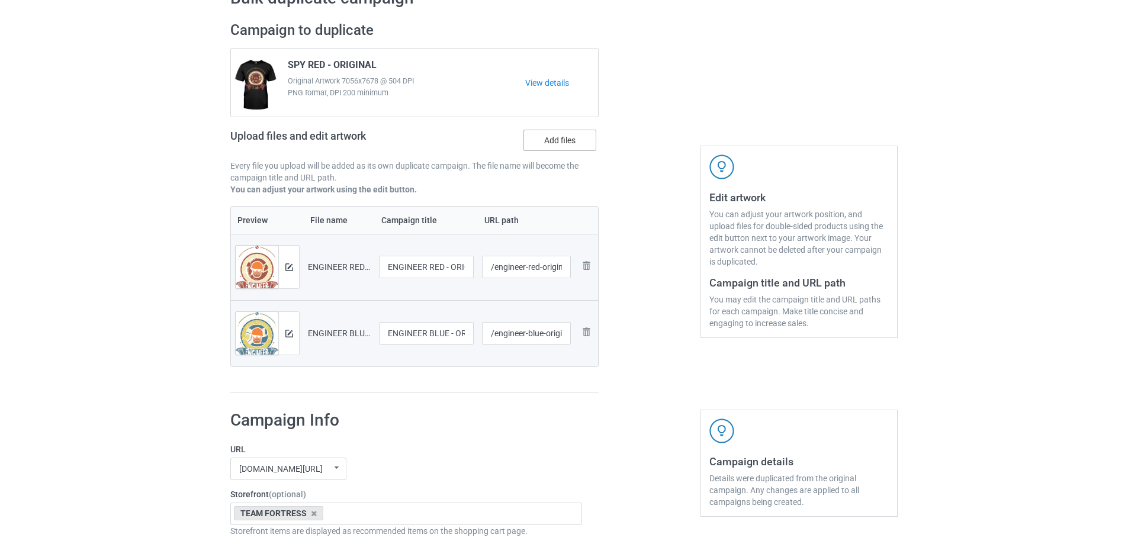
click at [565, 142] on label "Add files" at bounding box center [559, 140] width 73 height 21
click at [0, 0] on input "Add files" at bounding box center [0, 0] width 0 height 0
click at [543, 143] on label "Add files" at bounding box center [559, 140] width 73 height 21
click at [0, 0] on input "Add files" at bounding box center [0, 0] width 0 height 0
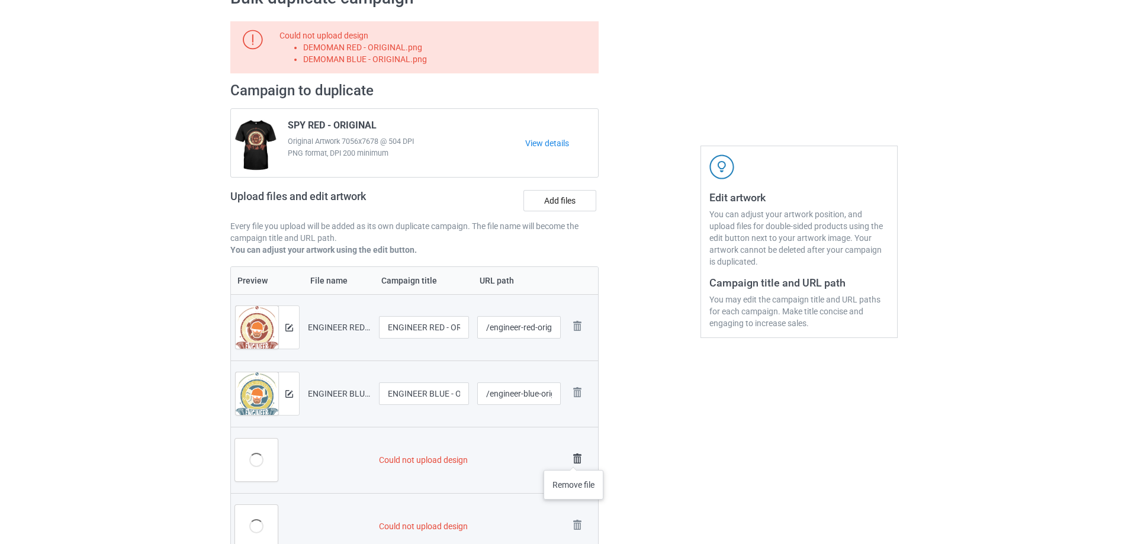
click at [574, 458] on img at bounding box center [577, 458] width 17 height 17
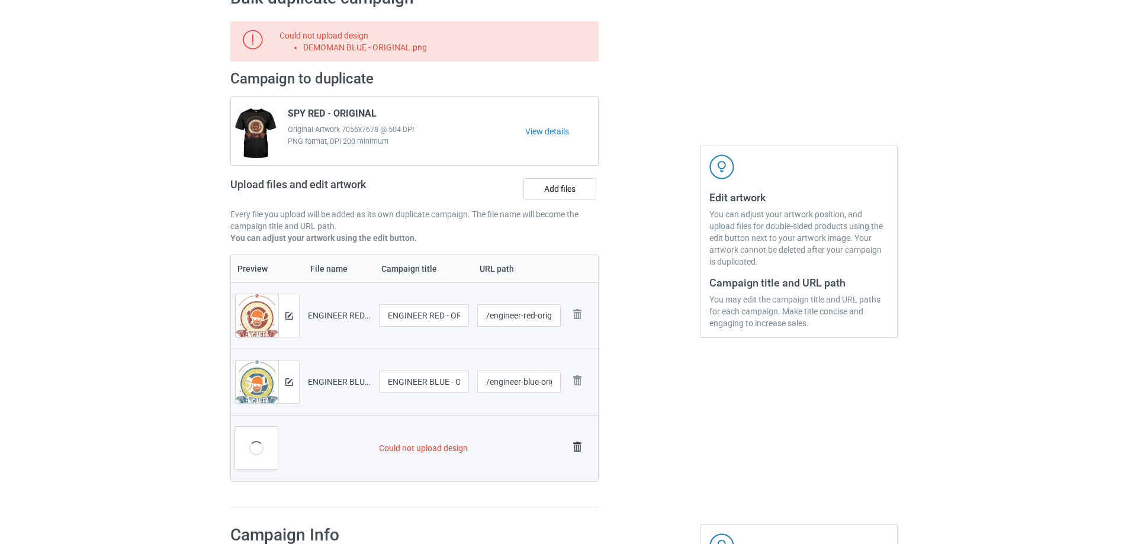
click at [574, 456] on link at bounding box center [577, 449] width 17 height 20
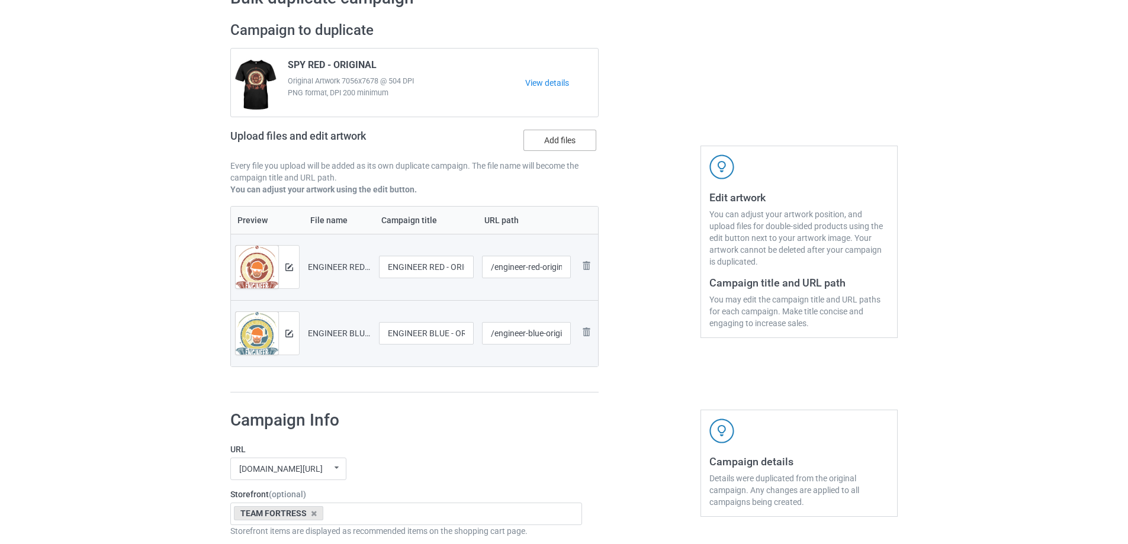
click at [565, 148] on label "Add files" at bounding box center [559, 140] width 73 height 21
click at [0, 0] on input "Add files" at bounding box center [0, 0] width 0 height 0
click at [558, 140] on label "Add files" at bounding box center [559, 140] width 73 height 21
click at [0, 0] on input "Add files" at bounding box center [0, 0] width 0 height 0
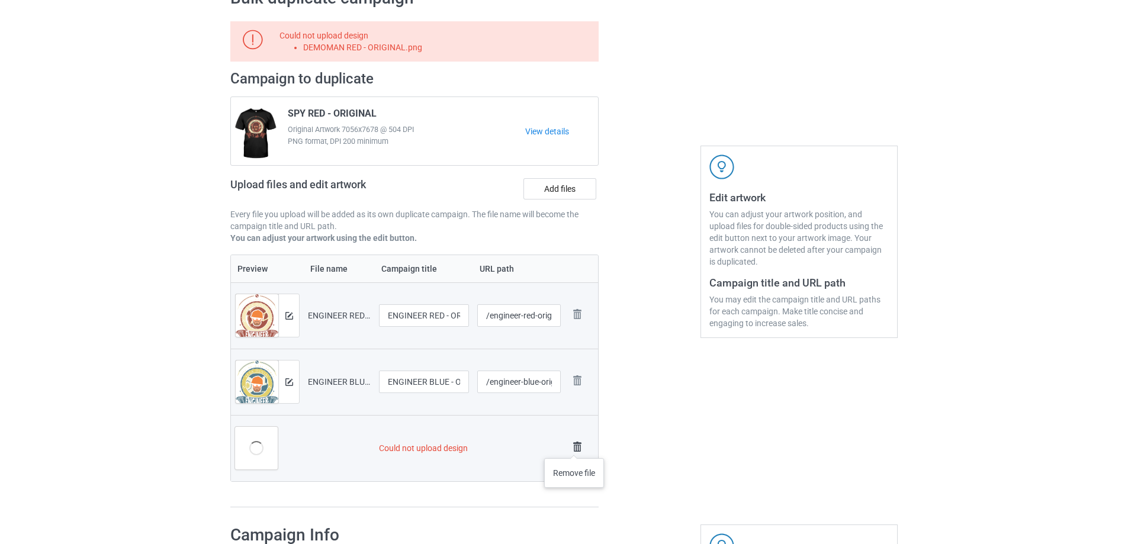
click at [574, 446] on img at bounding box center [577, 447] width 17 height 17
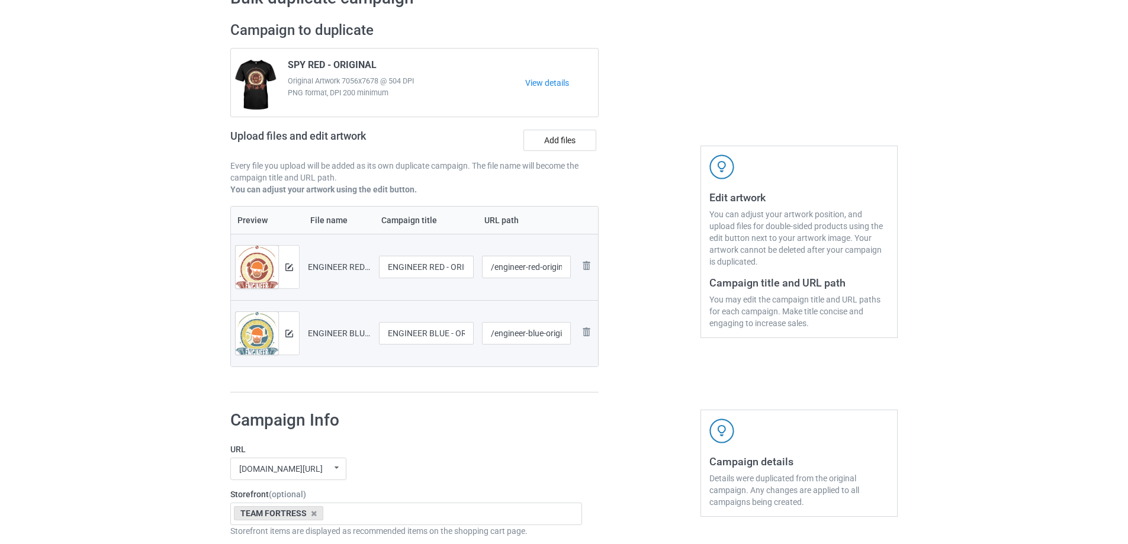
click at [551, 124] on div "Campaign to duplicate SPY RED - ORIGINAL Original Artwork 7056x7678 @ 504 DPI P…" at bounding box center [414, 113] width 368 height 185
click at [559, 141] on label "Add files" at bounding box center [559, 140] width 73 height 21
click at [0, 0] on input "Add files" at bounding box center [0, 0] width 0 height 0
click at [551, 143] on label "Add files" at bounding box center [559, 140] width 73 height 21
click at [0, 0] on input "Add files" at bounding box center [0, 0] width 0 height 0
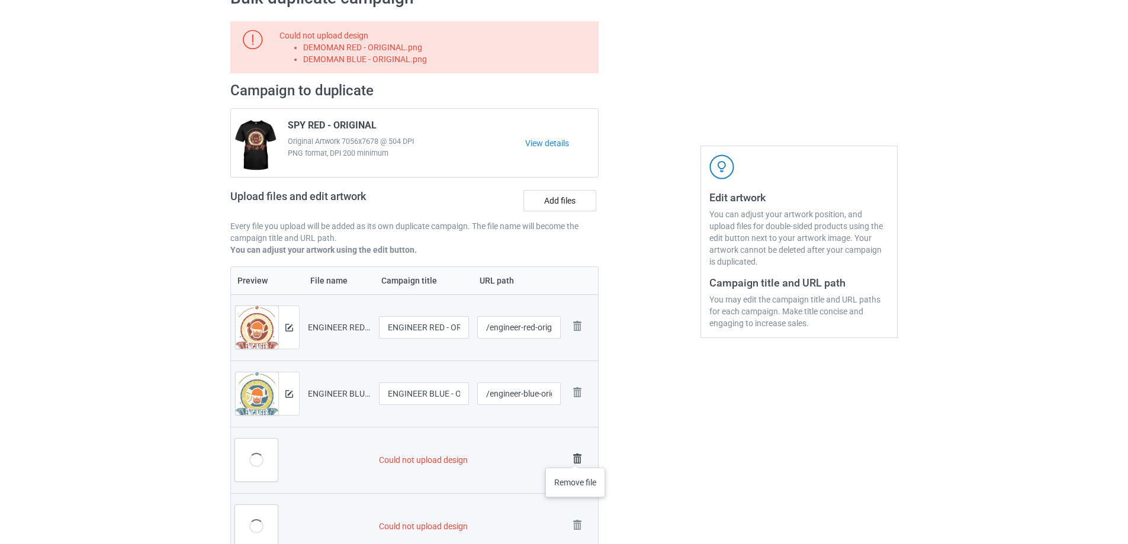
click at [575, 456] on img at bounding box center [577, 458] width 17 height 17
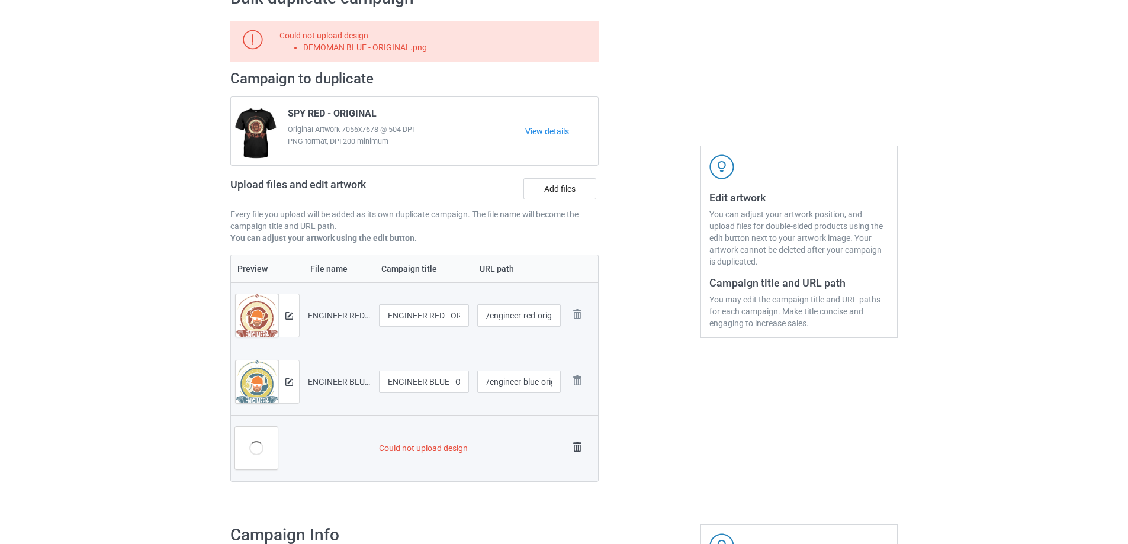
click at [576, 449] on img at bounding box center [577, 447] width 17 height 17
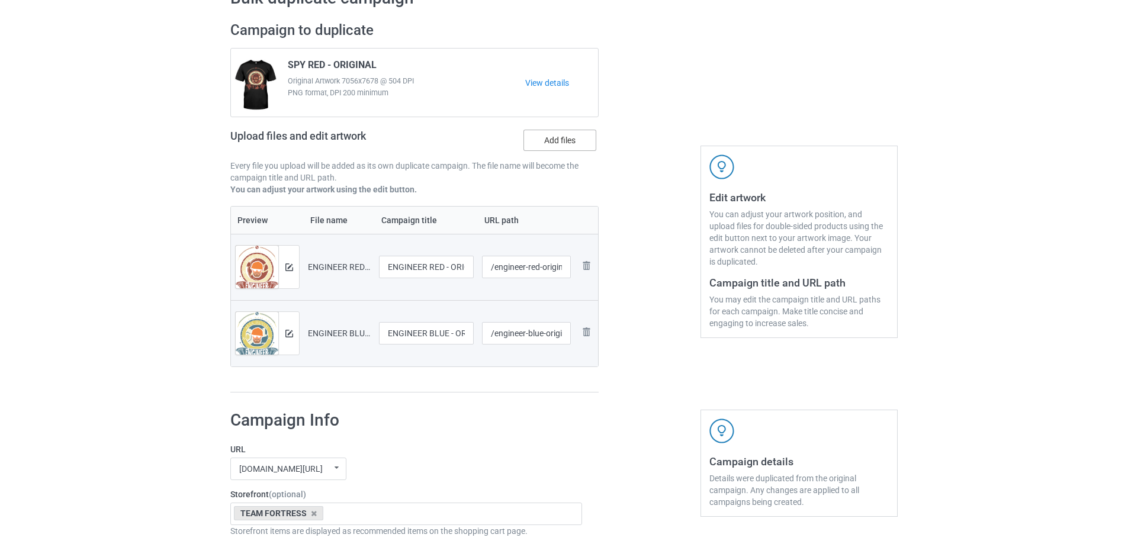
click at [563, 140] on label "Add files" at bounding box center [559, 140] width 73 height 21
click at [0, 0] on input "Add files" at bounding box center [0, 0] width 0 height 0
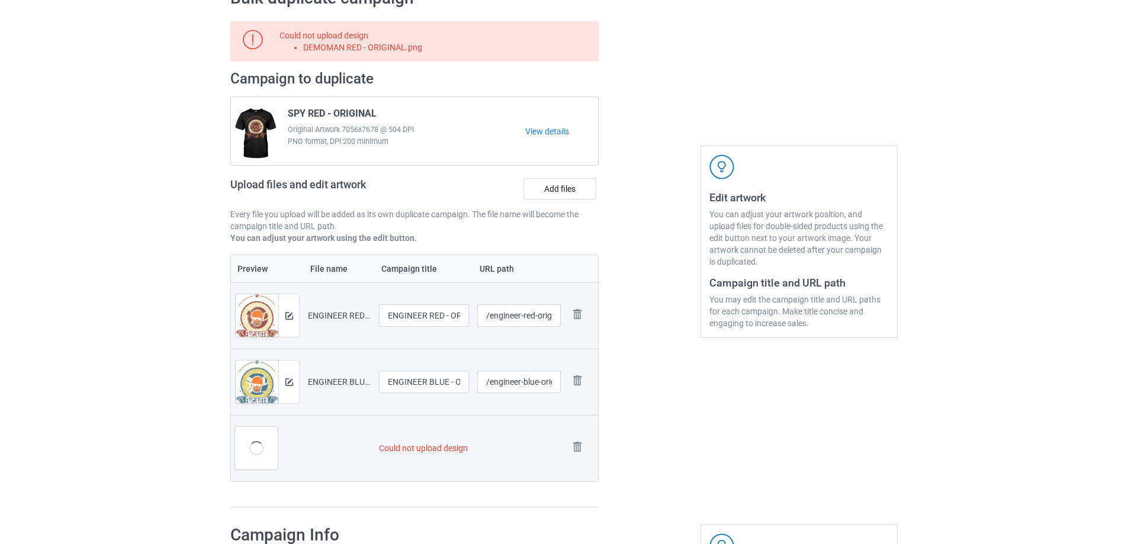
click at [570, 432] on td "Remove file" at bounding box center [581, 448] width 33 height 66
click at [581, 451] on img at bounding box center [577, 447] width 17 height 17
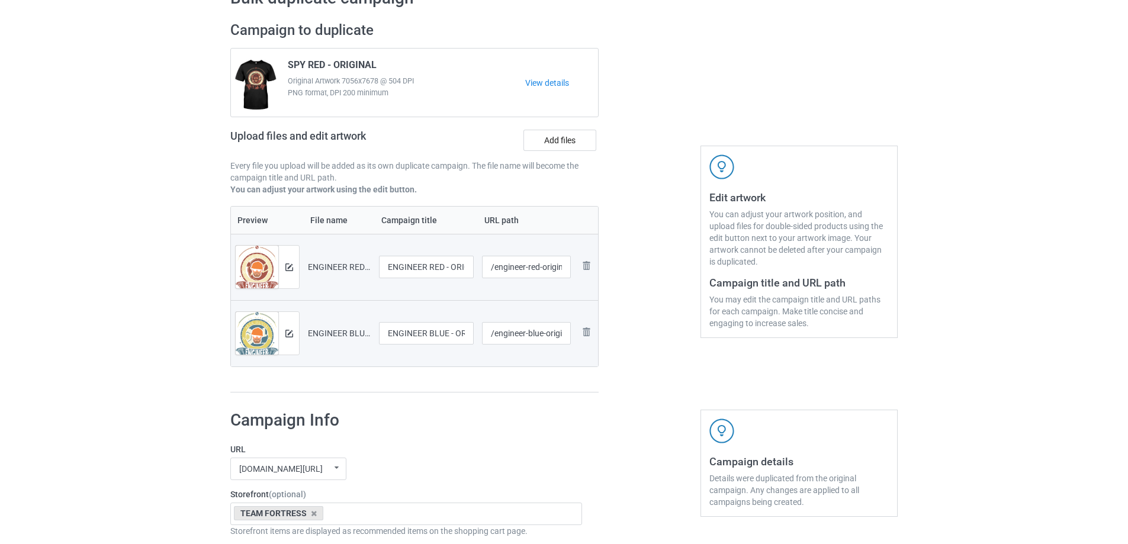
drag, startPoint x: 566, startPoint y: 121, endPoint x: 582, endPoint y: 163, distance: 45.5
click at [566, 123] on div "Campaign to duplicate SPY RED - ORIGINAL Original Artwork 7056x7678 @ 504 DPI P…" at bounding box center [414, 113] width 368 height 185
click at [573, 148] on label "Add files" at bounding box center [559, 140] width 73 height 21
click at [0, 0] on input "Add files" at bounding box center [0, 0] width 0 height 0
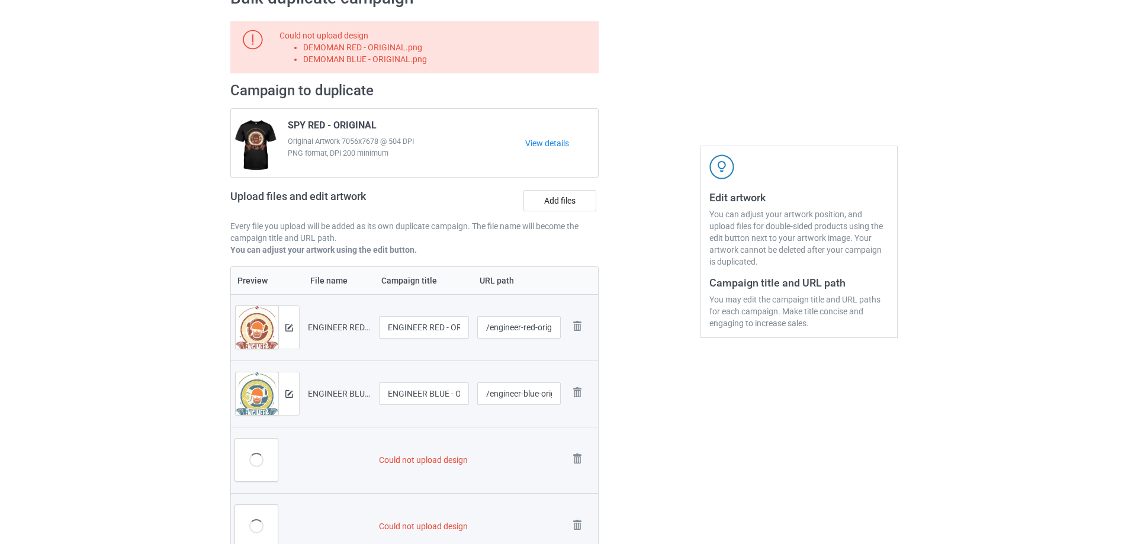
click at [577, 449] on td "Remove file" at bounding box center [581, 460] width 33 height 66
click at [575, 457] on img at bounding box center [577, 458] width 17 height 17
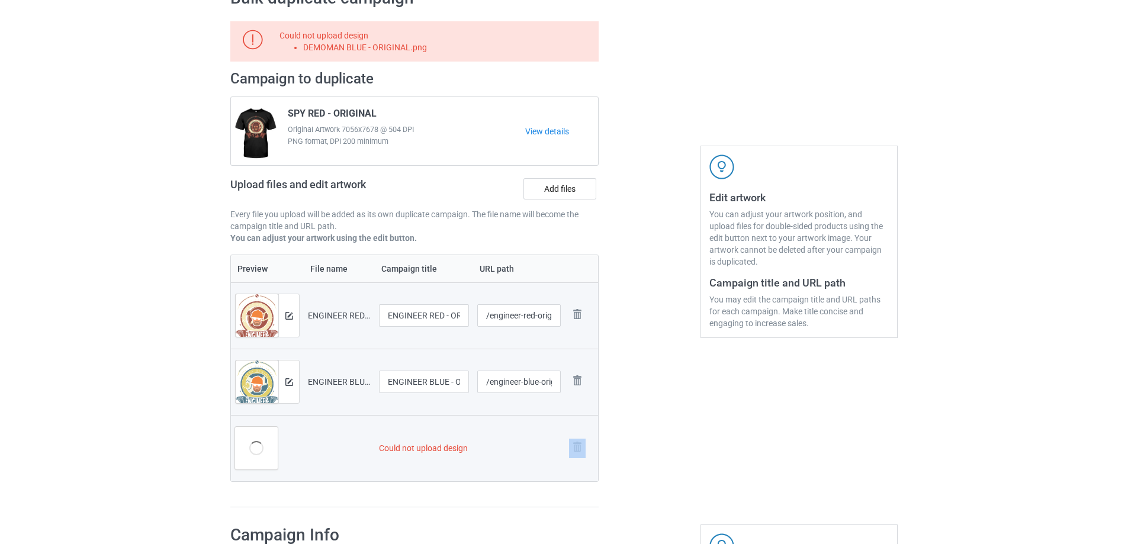
click at [575, 457] on link at bounding box center [577, 449] width 17 height 20
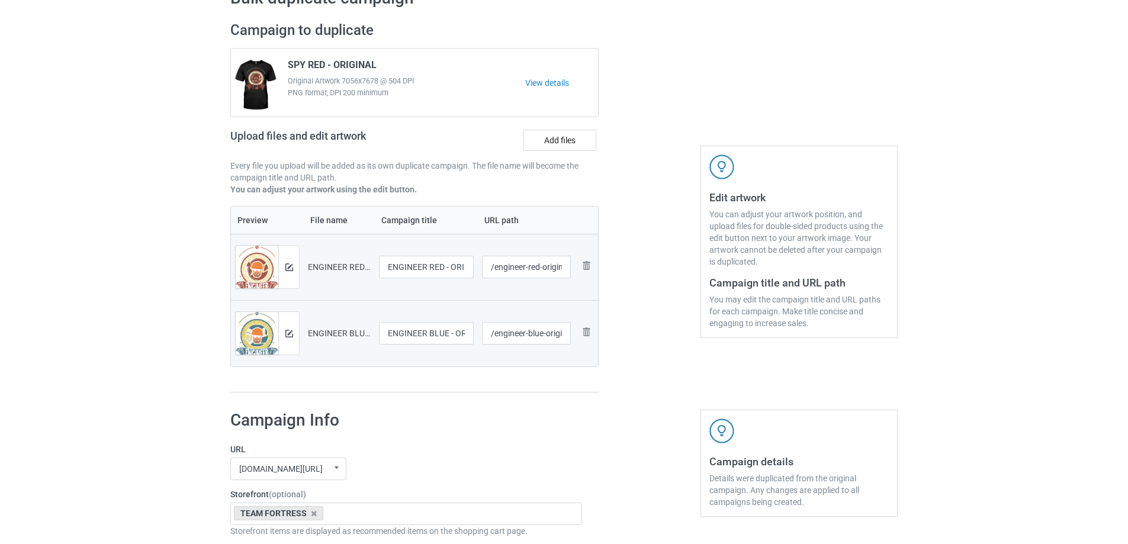
click at [562, 117] on div "SPY RED - ORIGINAL Original Artwork 7056x7678 @ 504 DPI PNG format, DPI 200 min…" at bounding box center [414, 83] width 367 height 68
click at [580, 149] on label "Add files" at bounding box center [559, 140] width 73 height 21
click at [0, 0] on input "Add files" at bounding box center [0, 0] width 0 height 0
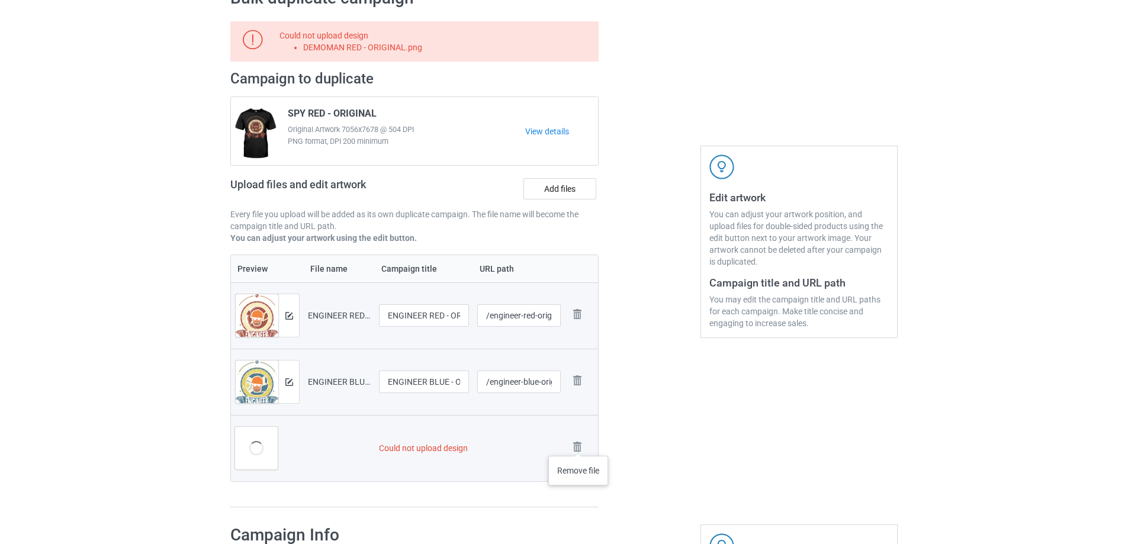
click at [0, 0] on img at bounding box center [0, 0] width 0 height 0
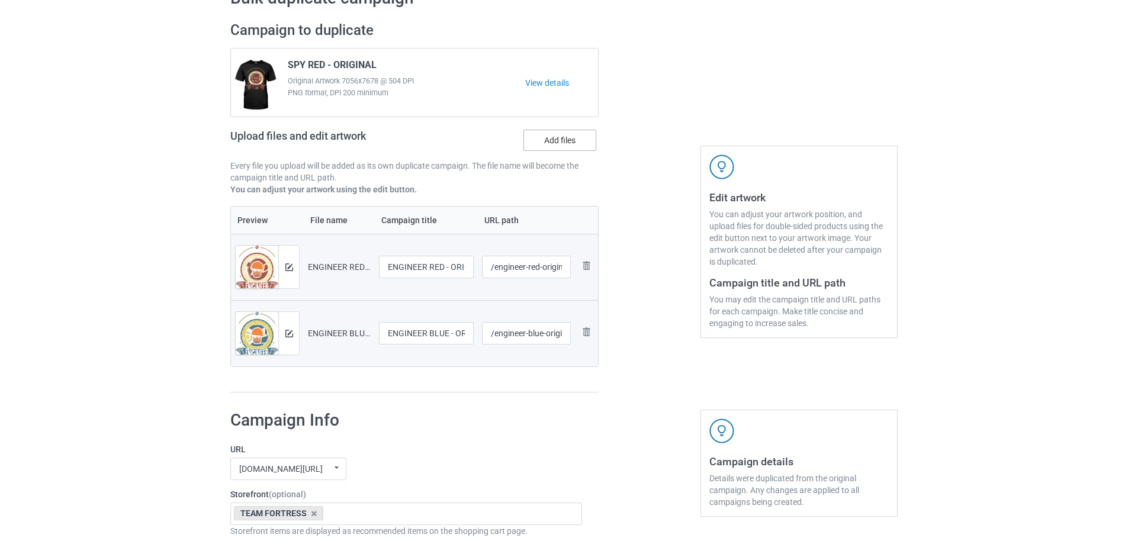
click at [552, 136] on label "Add files" at bounding box center [559, 140] width 73 height 21
click at [0, 0] on input "Add files" at bounding box center [0, 0] width 0 height 0
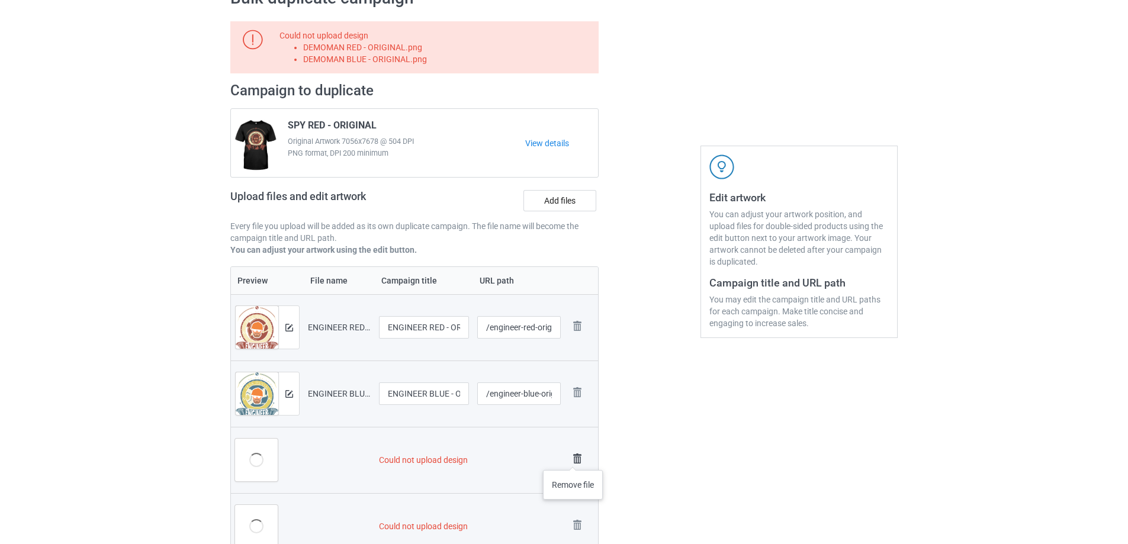
click at [573, 458] on img at bounding box center [577, 458] width 17 height 17
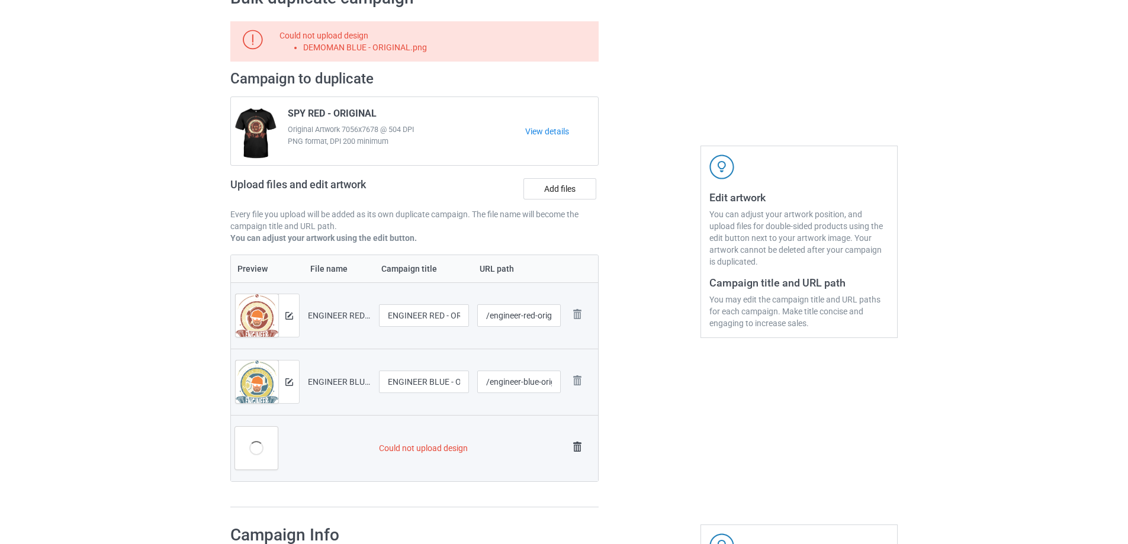
click at [575, 454] on img at bounding box center [577, 447] width 17 height 17
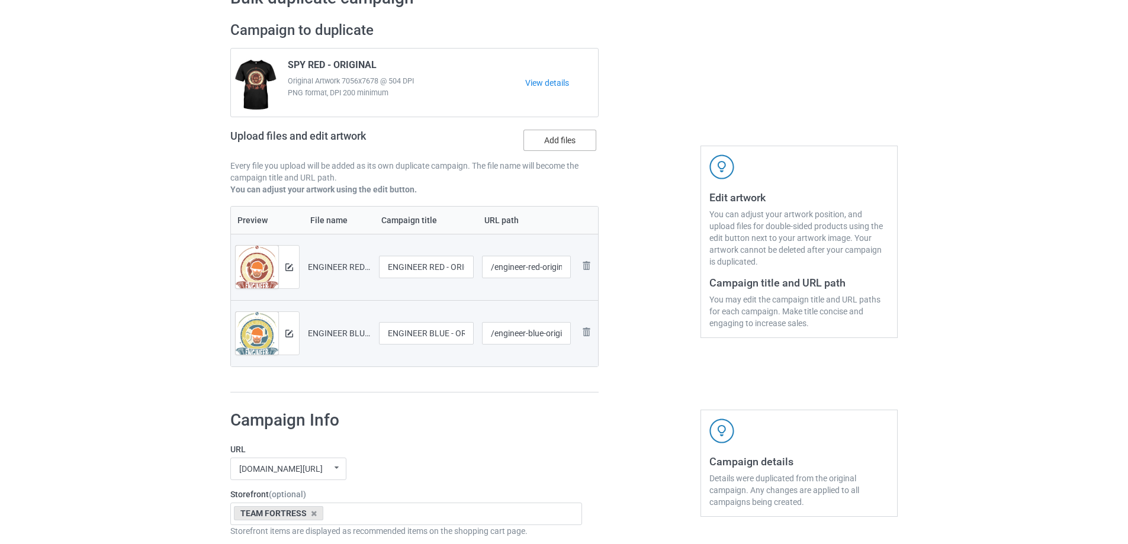
click at [553, 131] on label "Add files" at bounding box center [559, 140] width 73 height 21
click at [0, 0] on input "Add files" at bounding box center [0, 0] width 0 height 0
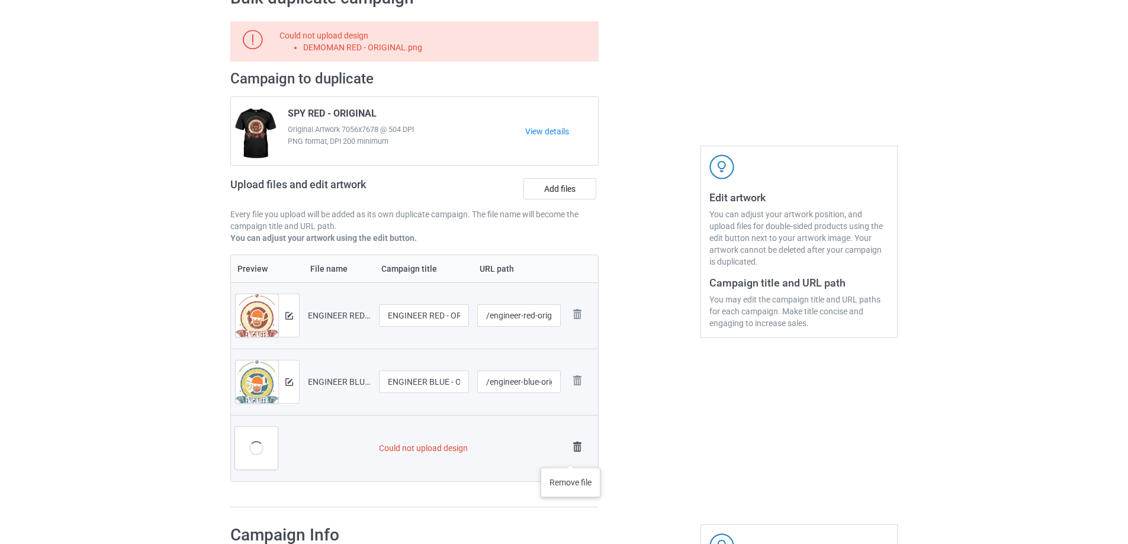
click at [574, 448] on img at bounding box center [577, 447] width 17 height 17
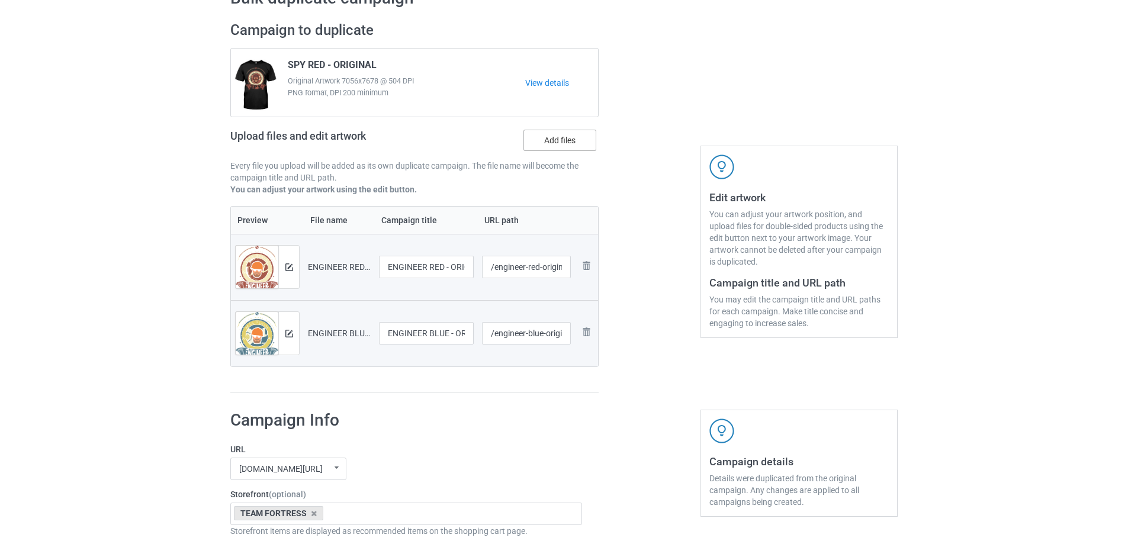
click at [559, 140] on label "Add files" at bounding box center [559, 140] width 73 height 21
click at [0, 0] on input "Add files" at bounding box center [0, 0] width 0 height 0
click at [552, 128] on div "Upload files and edit artwork Add files" at bounding box center [414, 142] width 368 height 34
click at [557, 143] on label "Add files" at bounding box center [559, 140] width 73 height 21
click at [0, 0] on input "Add files" at bounding box center [0, 0] width 0 height 0
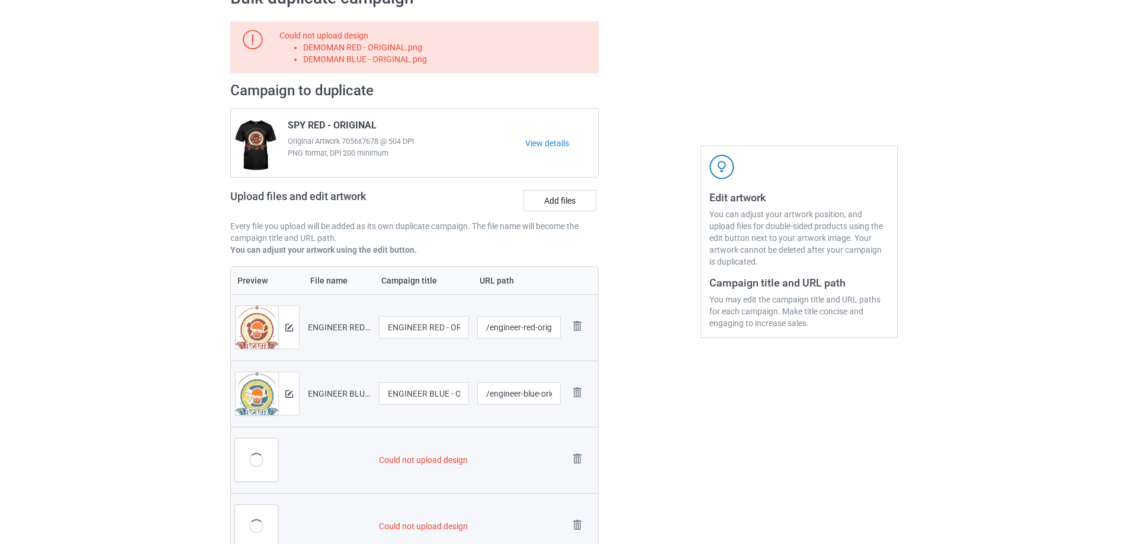
click at [574, 448] on td "Remove file" at bounding box center [581, 460] width 33 height 66
click at [584, 462] on img at bounding box center [577, 458] width 17 height 17
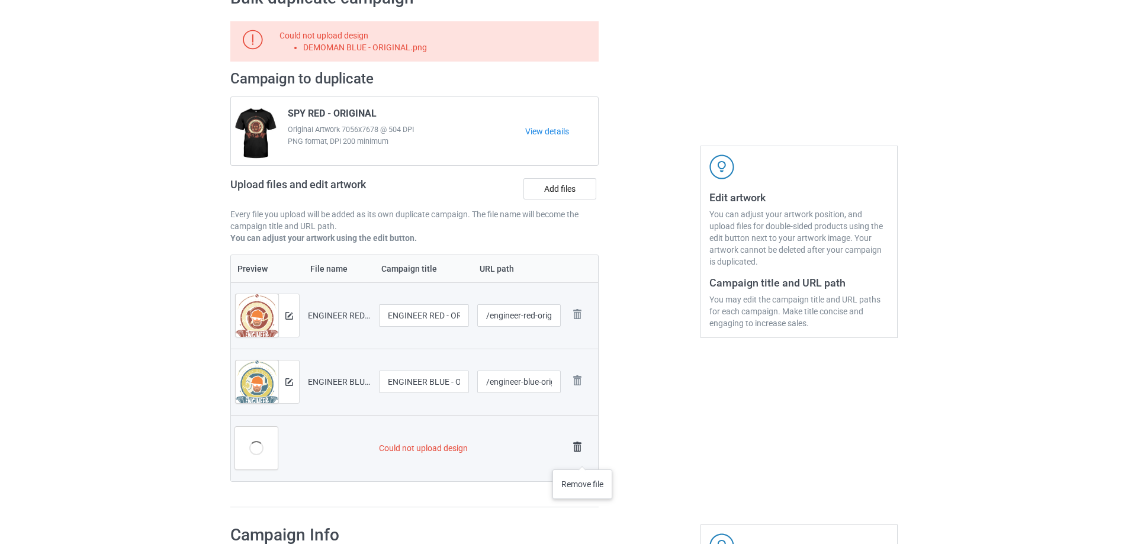
click at [580, 448] on img at bounding box center [577, 447] width 17 height 17
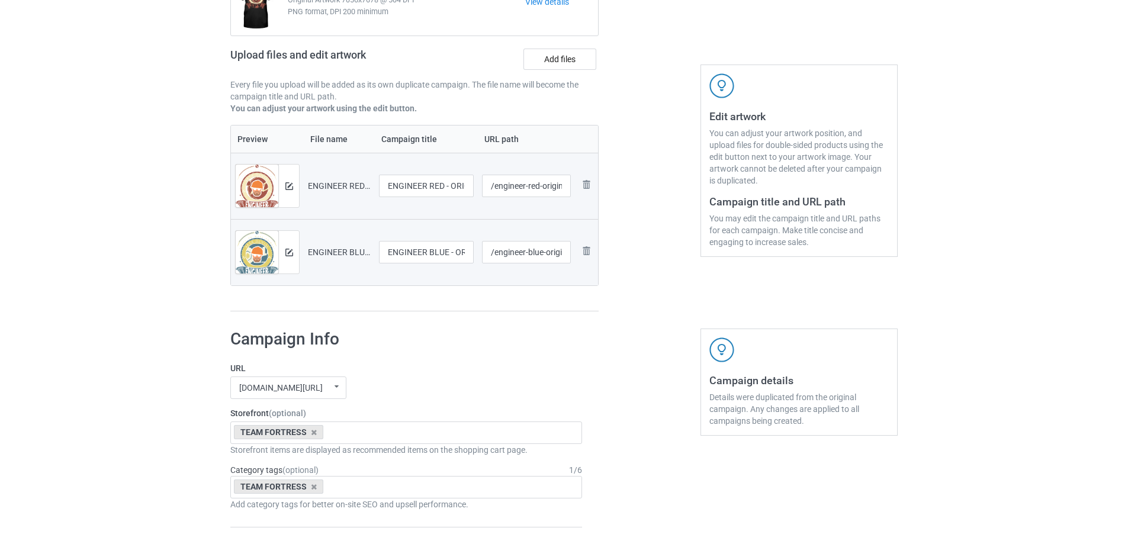
scroll to position [1030, 0]
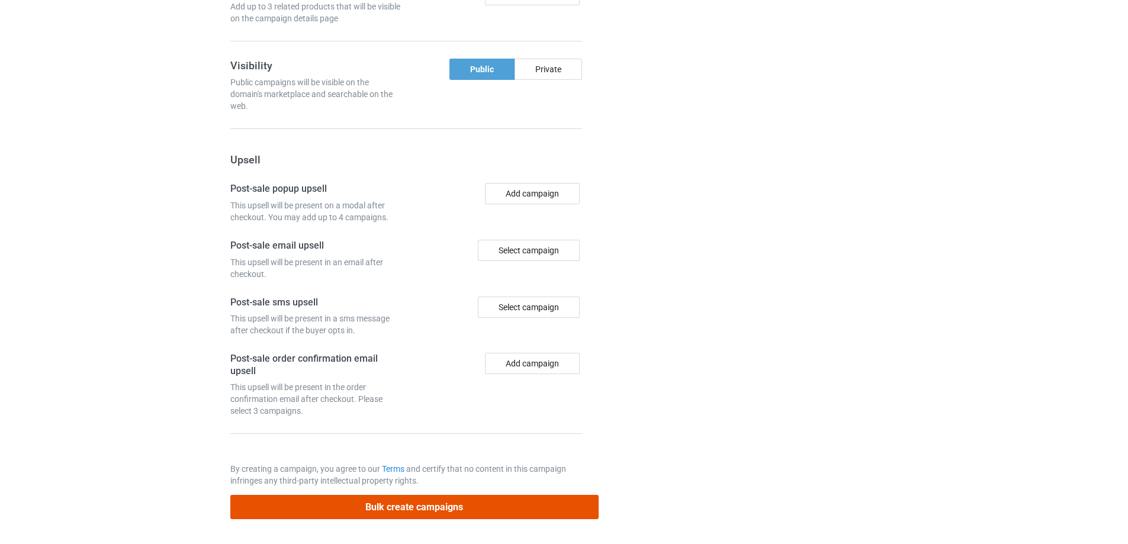
click at [508, 504] on button "Bulk create campaigns" at bounding box center [414, 507] width 368 height 24
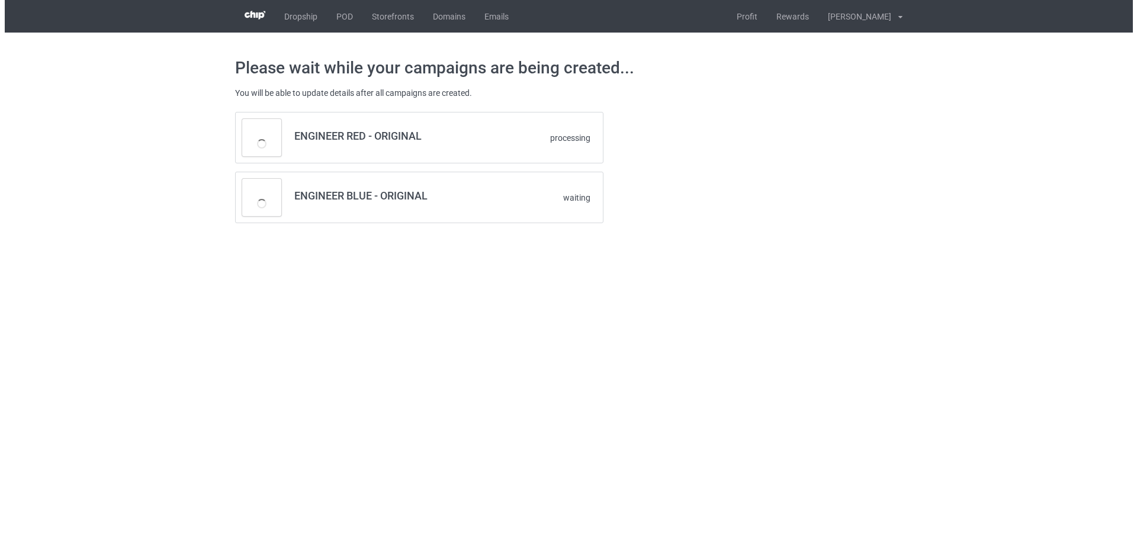
scroll to position [0, 0]
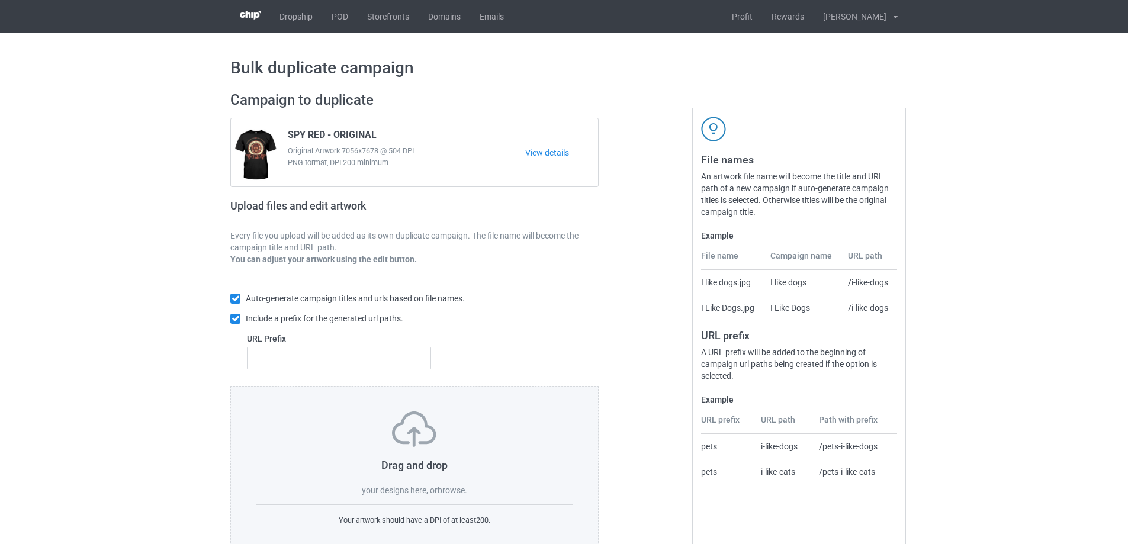
click at [464, 489] on label "browse" at bounding box center [450, 489] width 27 height 9
click at [0, 0] on input "browse" at bounding box center [0, 0] width 0 height 0
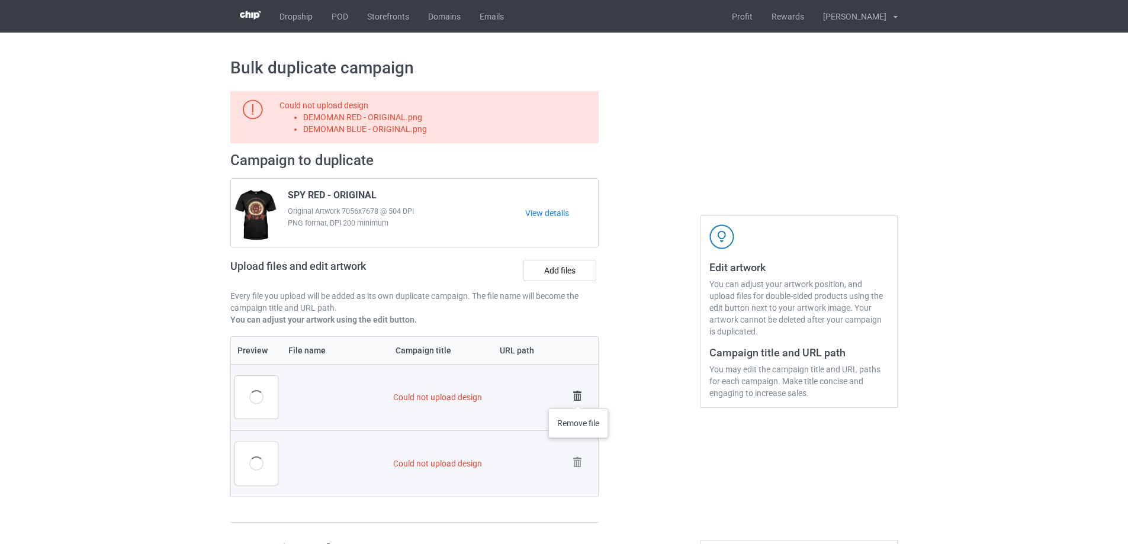
click at [578, 395] on img at bounding box center [577, 396] width 17 height 17
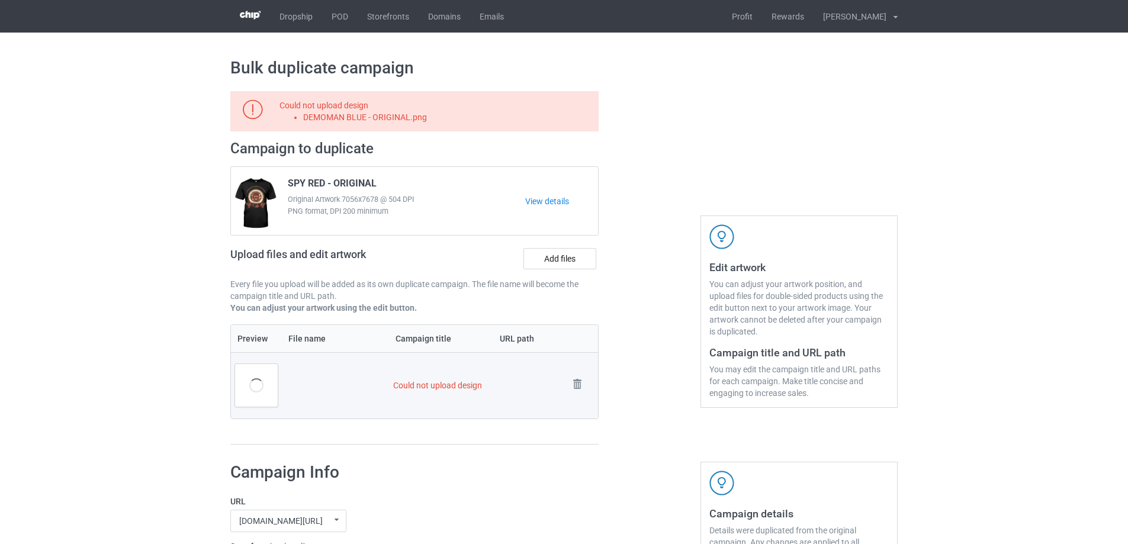
click at [578, 395] on link at bounding box center [577, 386] width 17 height 20
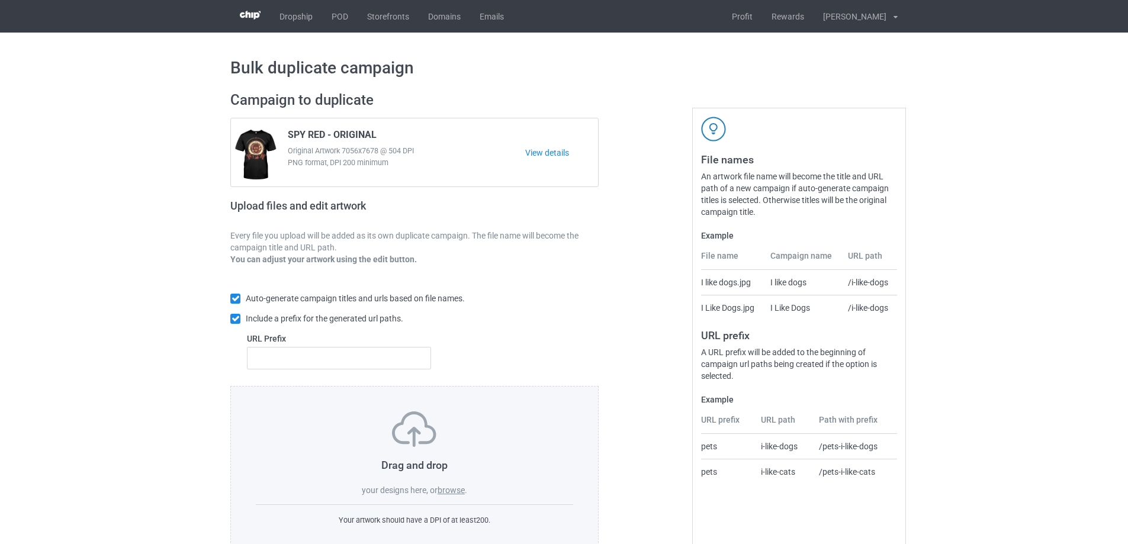
click at [445, 494] on label "browse" at bounding box center [450, 489] width 27 height 9
click at [0, 0] on input "browse" at bounding box center [0, 0] width 0 height 0
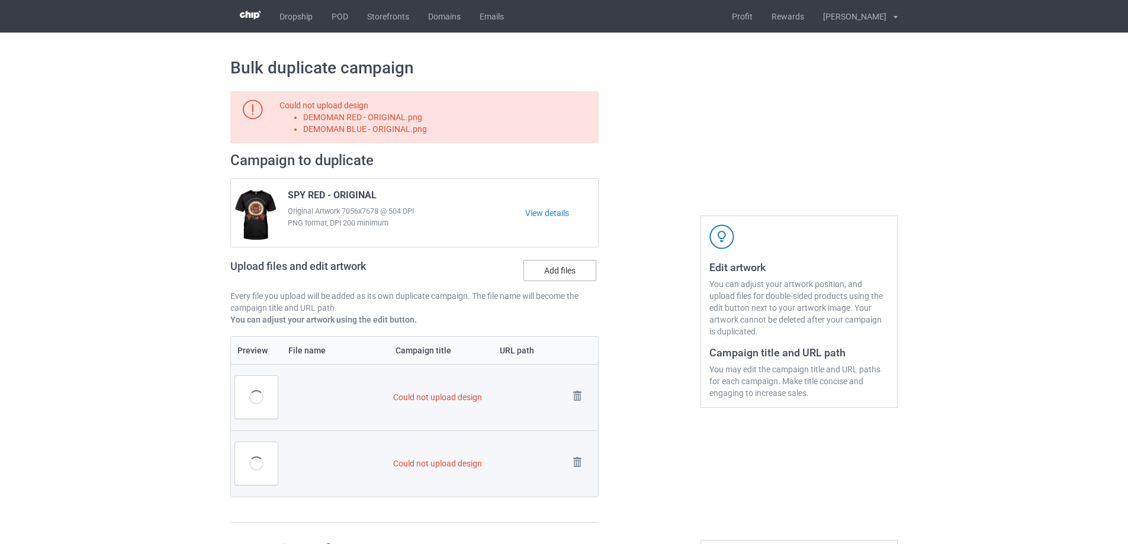
click at [540, 267] on label "Add files" at bounding box center [559, 270] width 73 height 21
click at [0, 0] on input "Add files" at bounding box center [0, 0] width 0 height 0
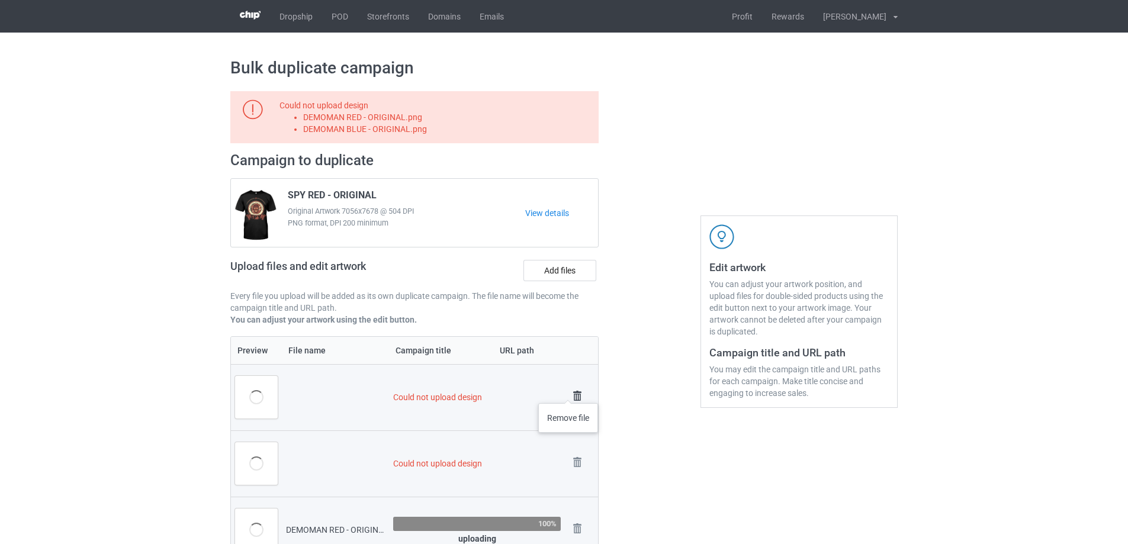
click at [576, 395] on img at bounding box center [577, 396] width 17 height 17
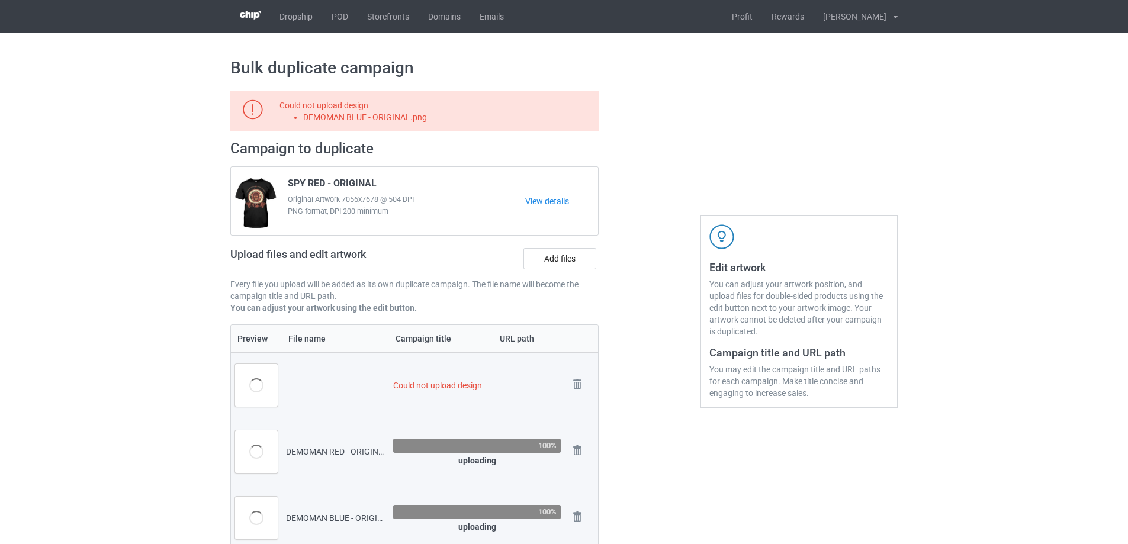
click at [0, 0] on img at bounding box center [0, 0] width 0 height 0
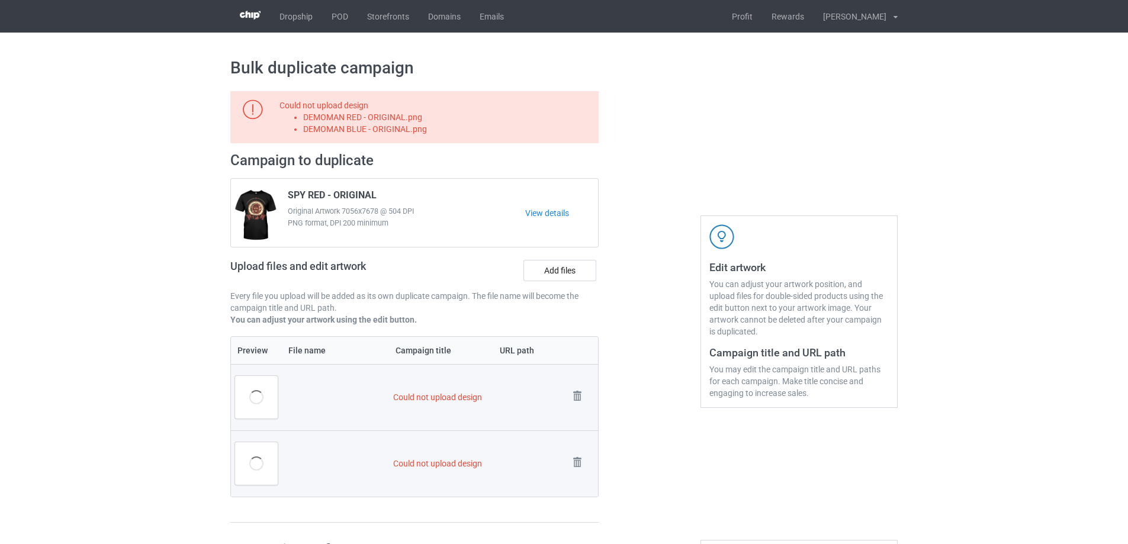
click at [0, 0] on img at bounding box center [0, 0] width 0 height 0
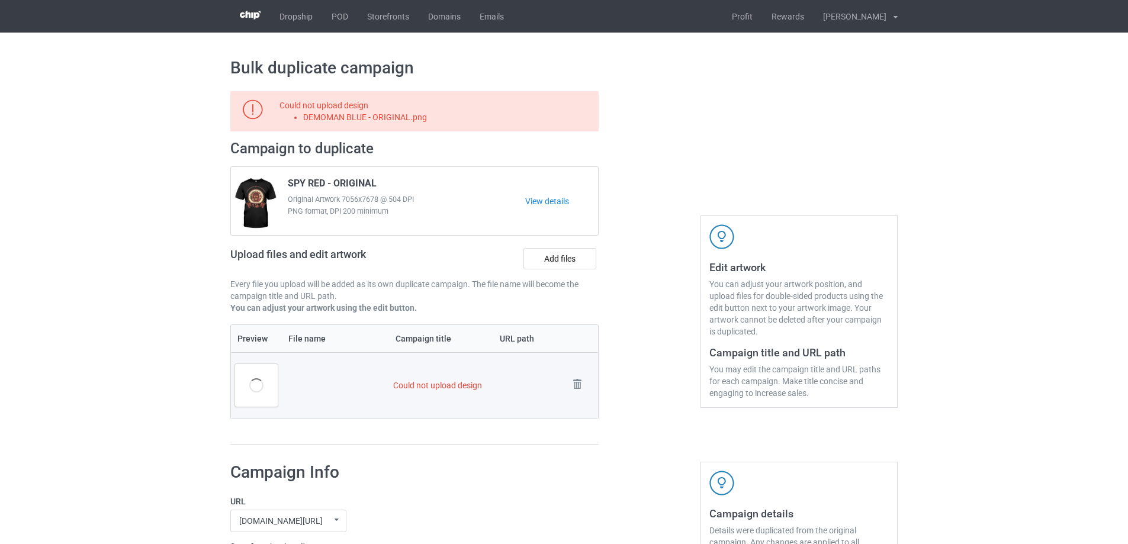
click at [575, 397] on td "Remove file" at bounding box center [581, 385] width 33 height 66
click at [575, 386] on img at bounding box center [577, 384] width 17 height 17
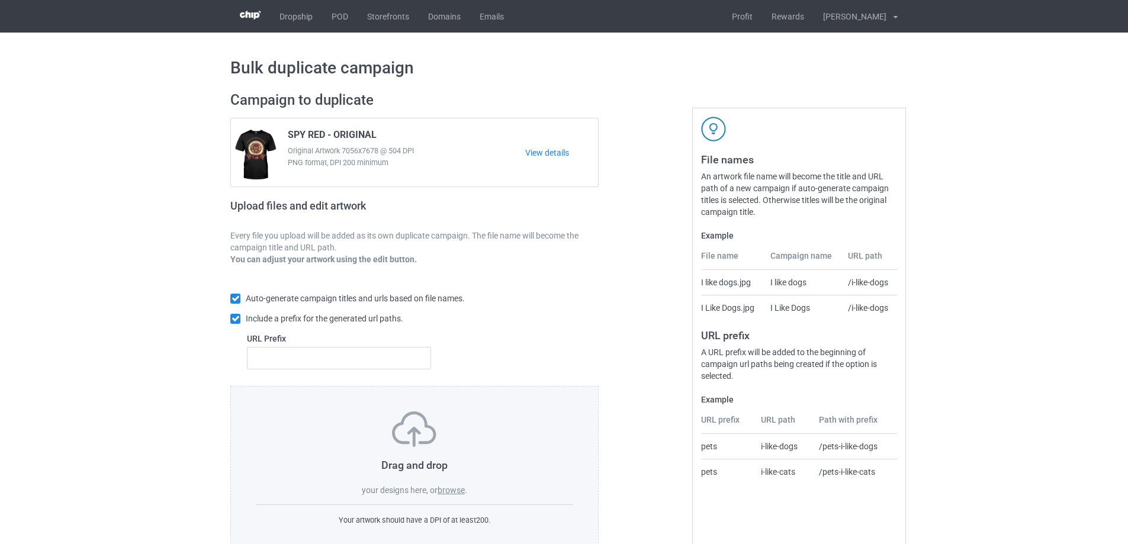
click at [448, 487] on label "browse" at bounding box center [450, 489] width 27 height 9
click at [0, 0] on input "browse" at bounding box center [0, 0] width 0 height 0
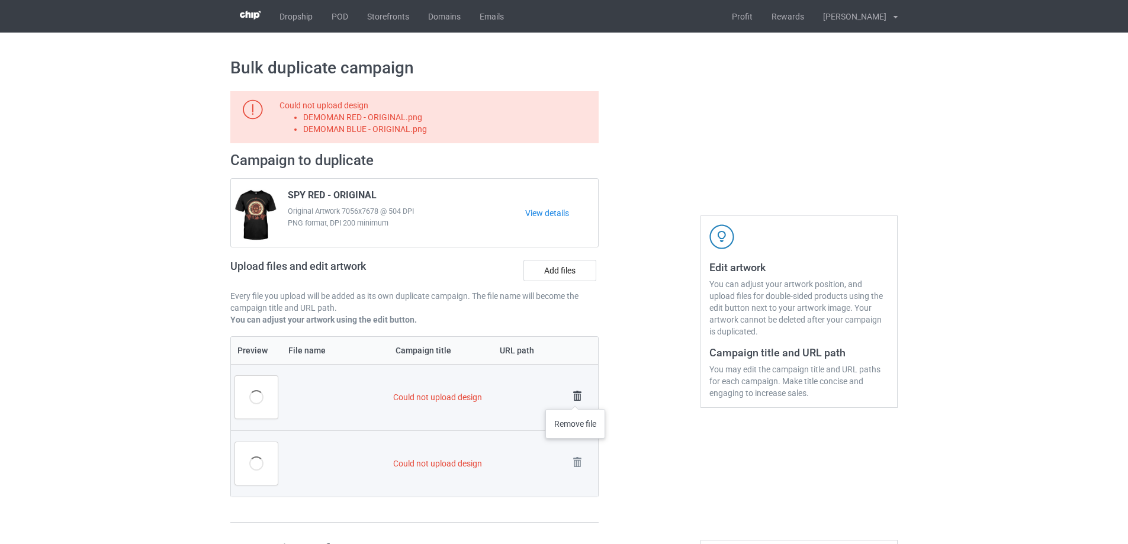
click at [575, 397] on img at bounding box center [577, 396] width 17 height 17
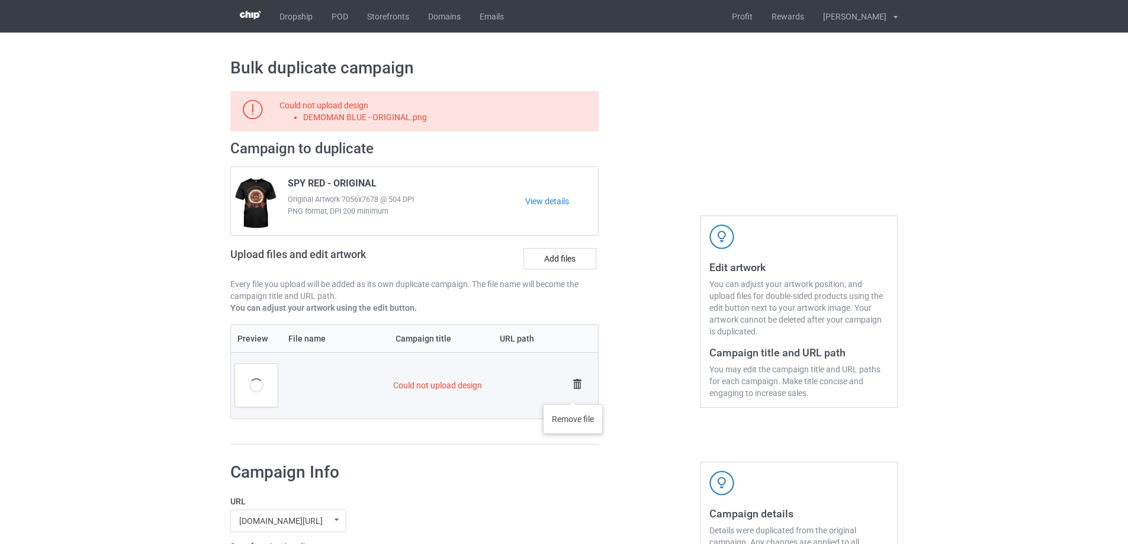
click at [574, 391] on img at bounding box center [577, 384] width 17 height 17
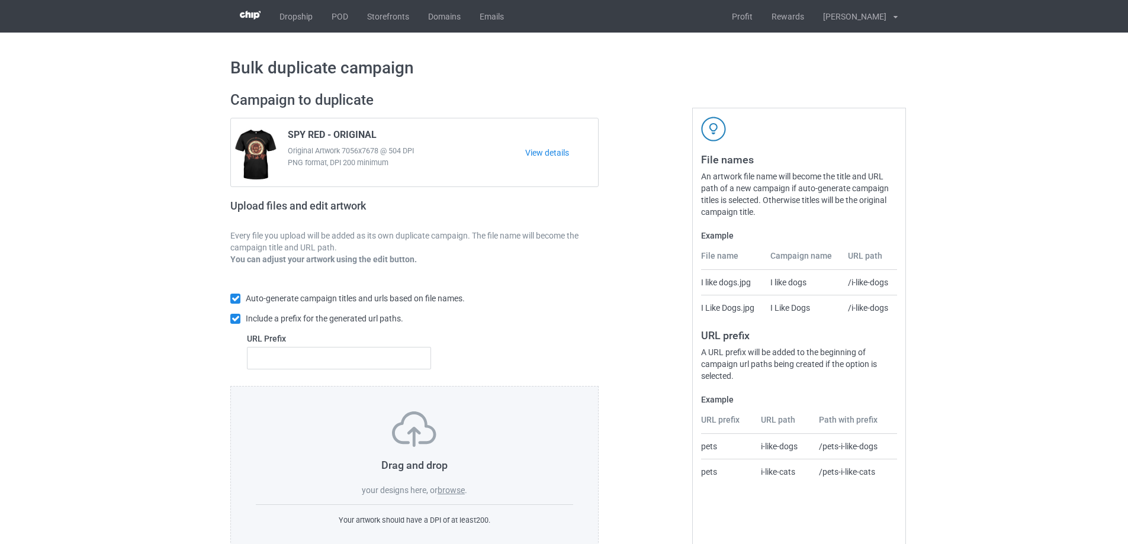
click at [442, 488] on label "browse" at bounding box center [450, 489] width 27 height 9
click at [0, 0] on input "browse" at bounding box center [0, 0] width 0 height 0
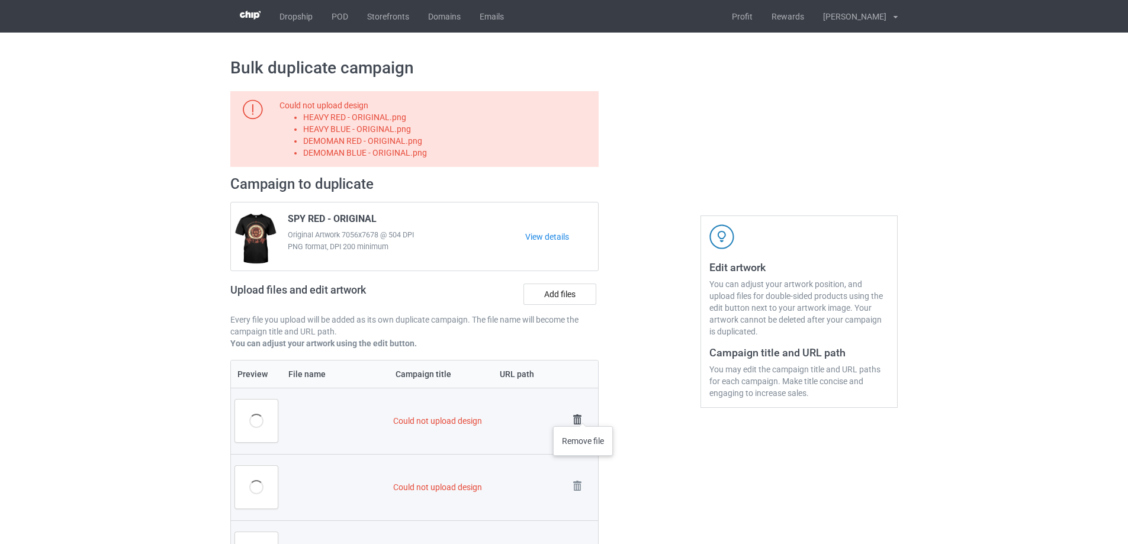
click at [583, 414] on img at bounding box center [577, 419] width 17 height 17
click at [0, 0] on img at bounding box center [0, 0] width 0 height 0
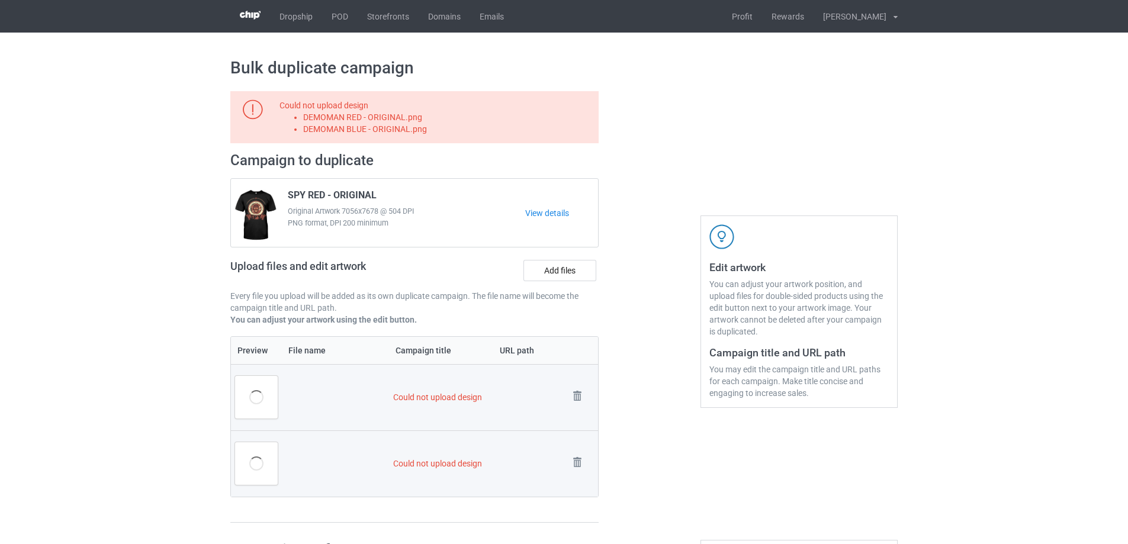
click at [581, 411] on td "Remove file" at bounding box center [581, 397] width 33 height 66
click at [577, 398] on img at bounding box center [577, 396] width 17 height 17
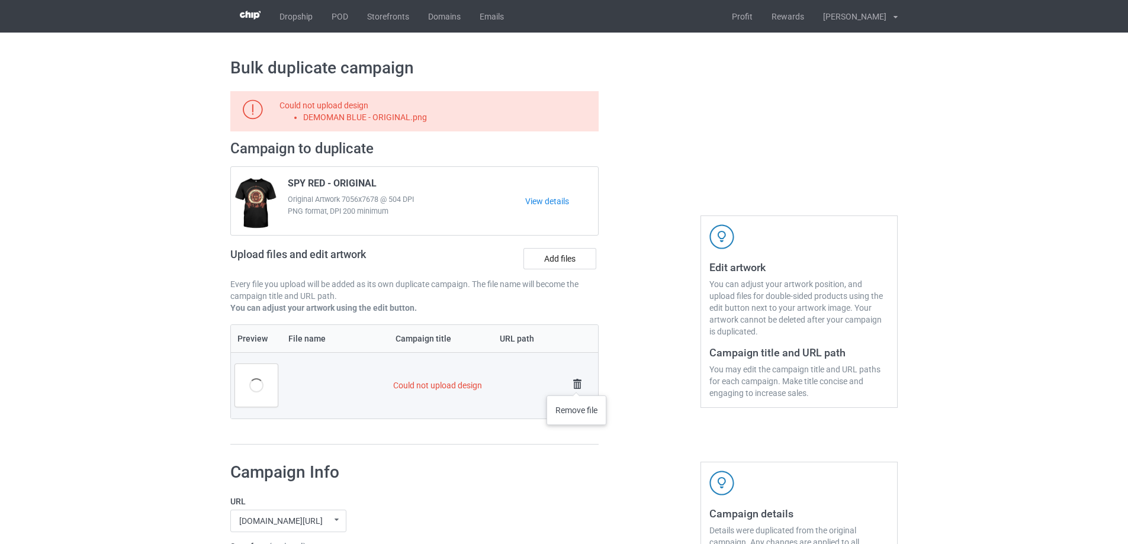
click at [577, 384] on img at bounding box center [577, 384] width 17 height 17
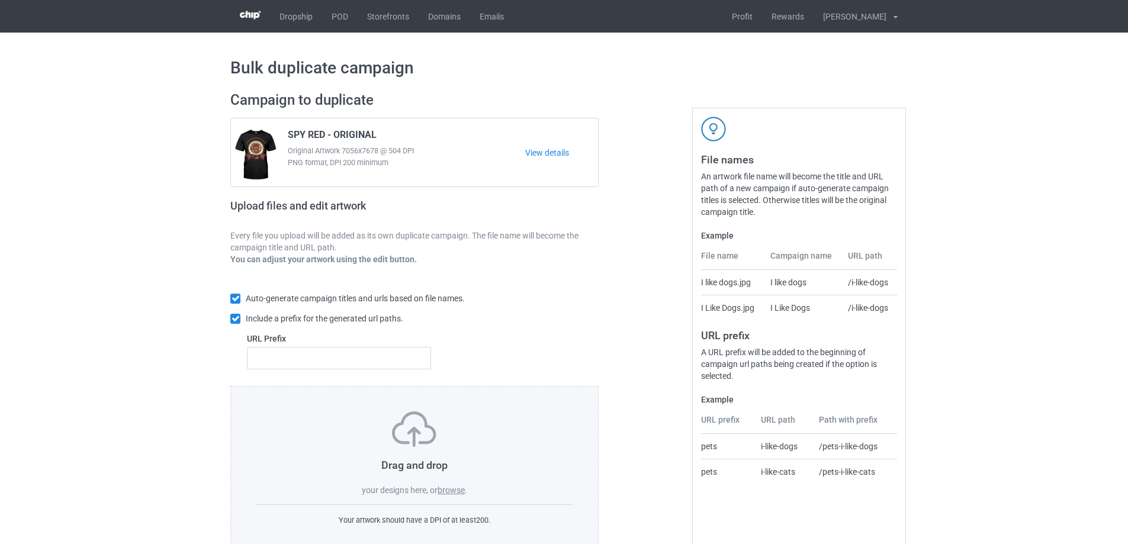
click at [462, 493] on label "browse" at bounding box center [450, 489] width 27 height 9
click at [0, 0] on input "browse" at bounding box center [0, 0] width 0 height 0
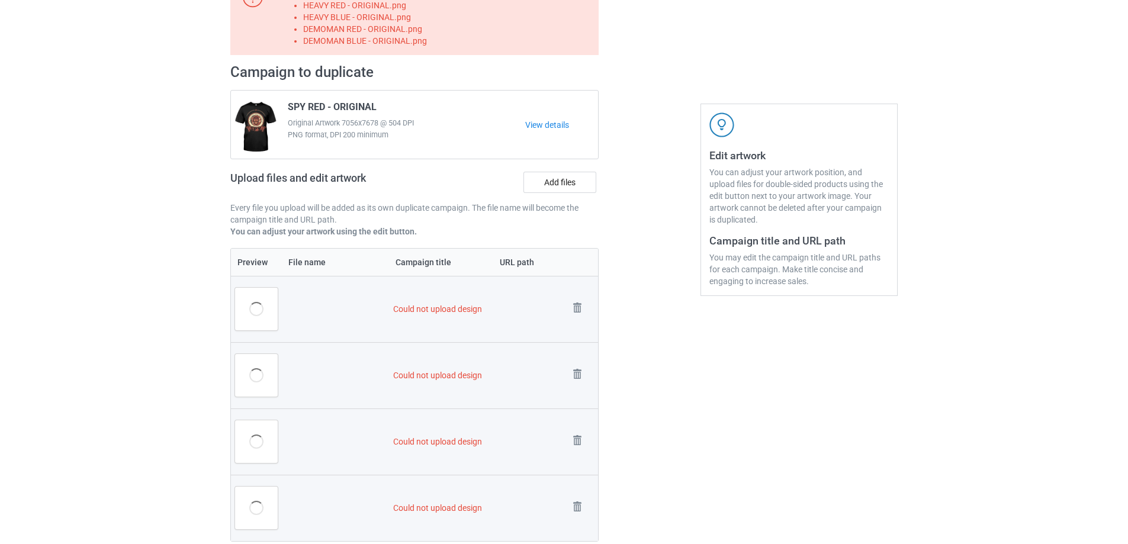
scroll to position [118, 0]
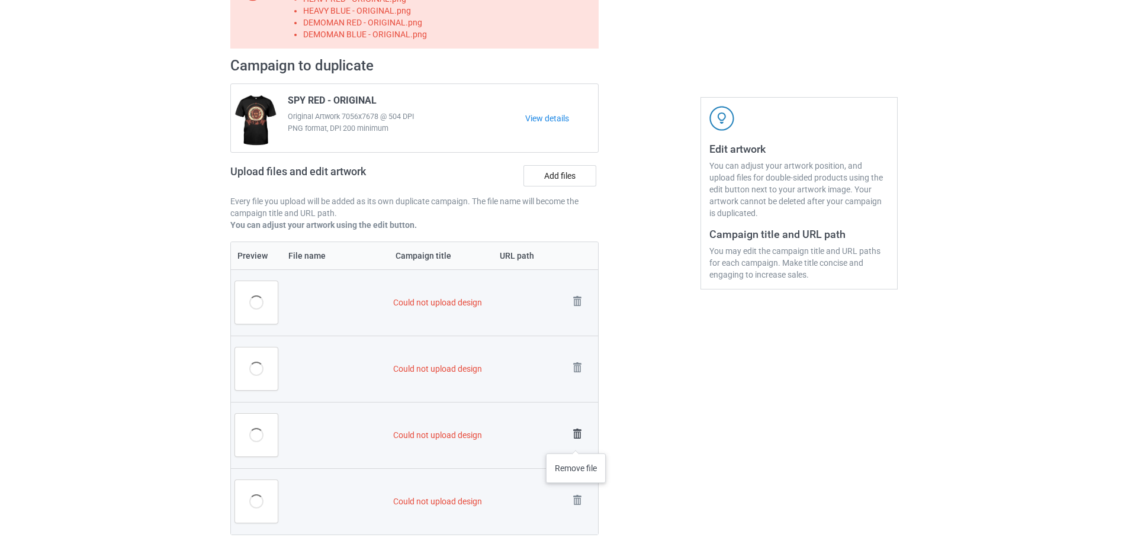
click at [576, 442] on img at bounding box center [577, 434] width 17 height 17
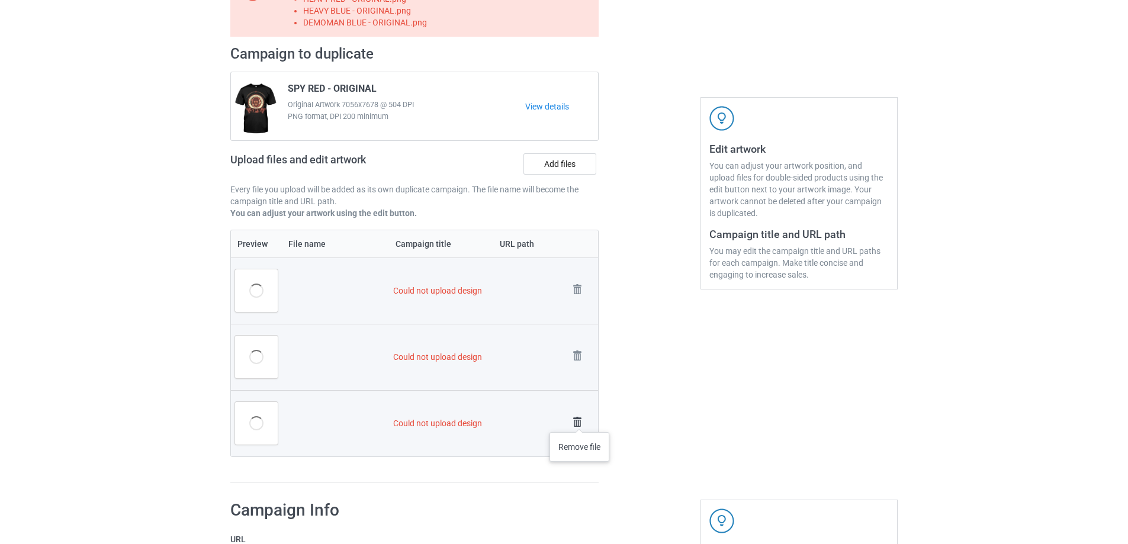
click at [580, 420] on img at bounding box center [577, 422] width 17 height 17
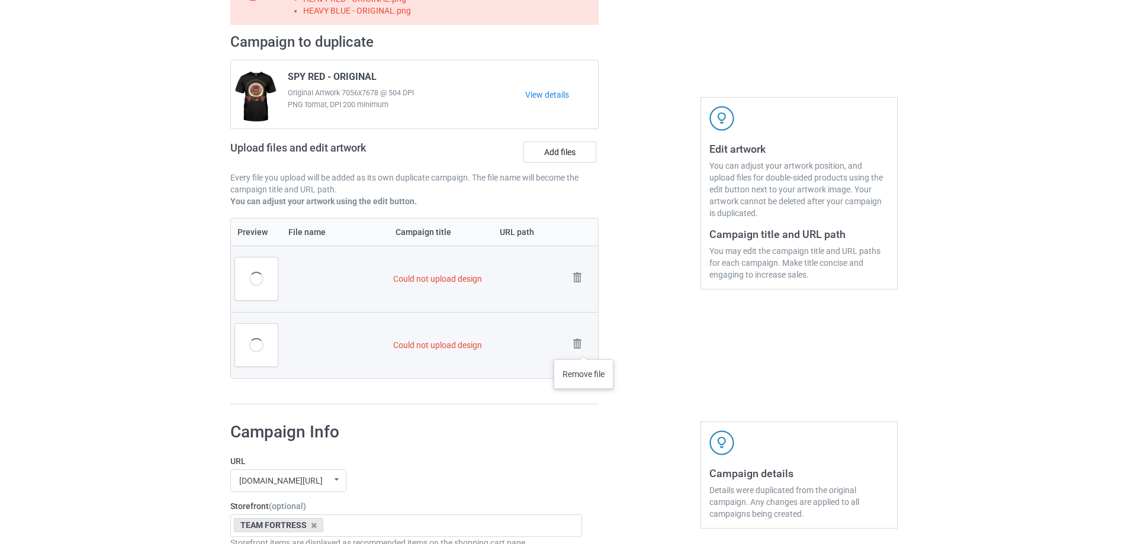
drag, startPoint x: 583, startPoint y: 347, endPoint x: 580, endPoint y: 312, distance: 35.7
click at [0, 0] on img at bounding box center [0, 0] width 0 height 0
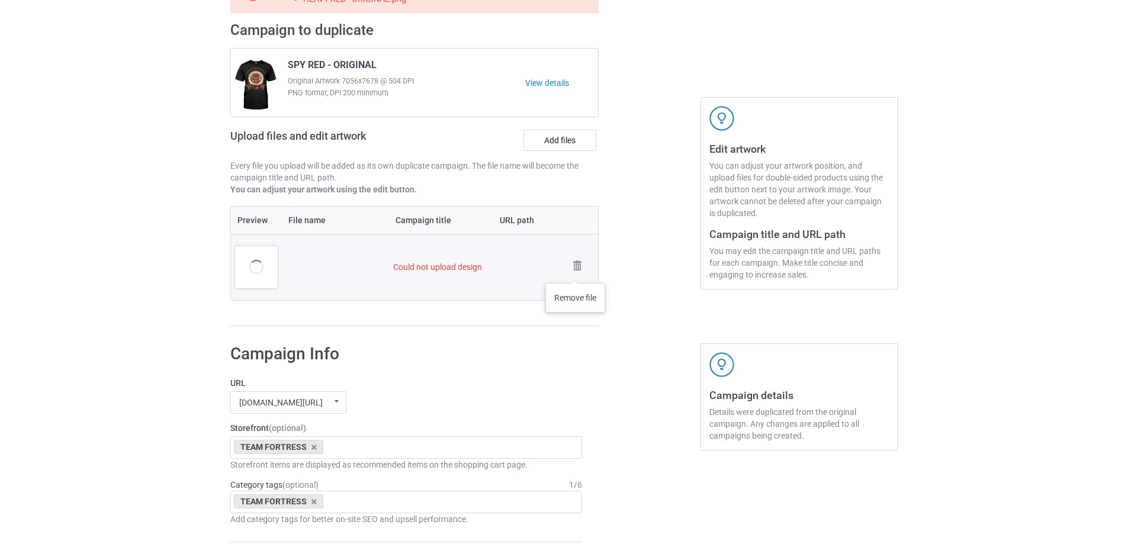
click at [575, 252] on td "Remove file" at bounding box center [581, 267] width 33 height 66
click at [577, 262] on img at bounding box center [577, 265] width 17 height 17
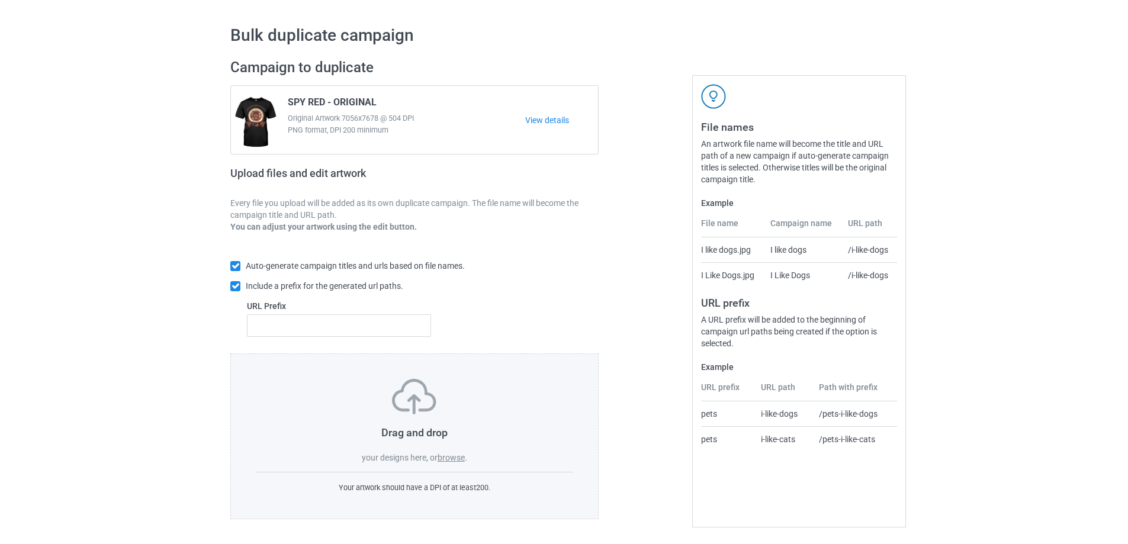
click at [448, 461] on label "browse" at bounding box center [450, 457] width 27 height 9
click at [0, 0] on input "browse" at bounding box center [0, 0] width 0 height 0
click at [445, 460] on label "browse" at bounding box center [450, 457] width 27 height 9
click at [0, 0] on input "browse" at bounding box center [0, 0] width 0 height 0
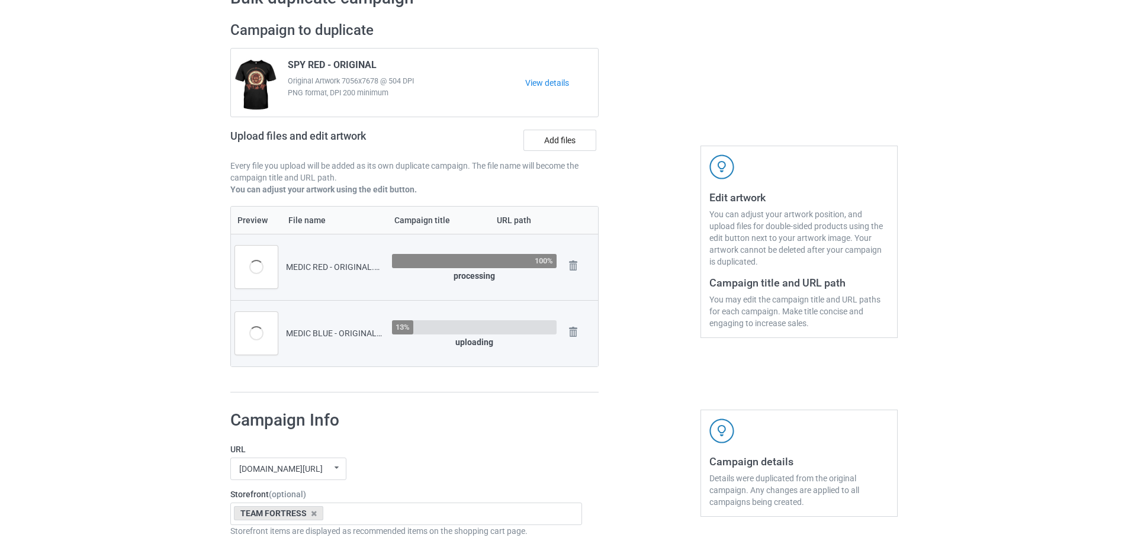
scroll to position [118, 0]
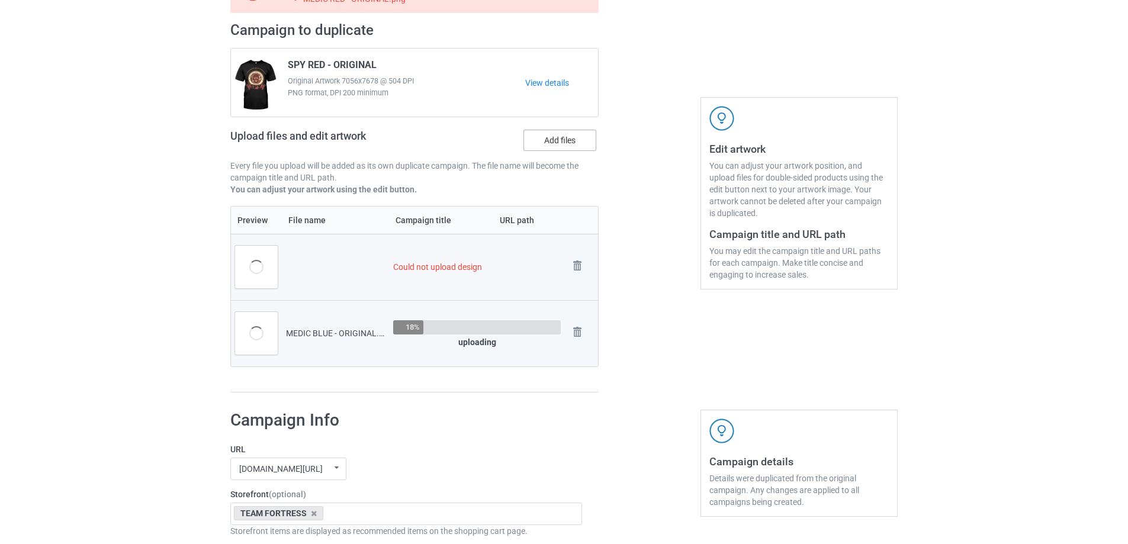
click at [553, 139] on label "Add files" at bounding box center [559, 140] width 73 height 21
click at [0, 0] on input "Add files" at bounding box center [0, 0] width 0 height 0
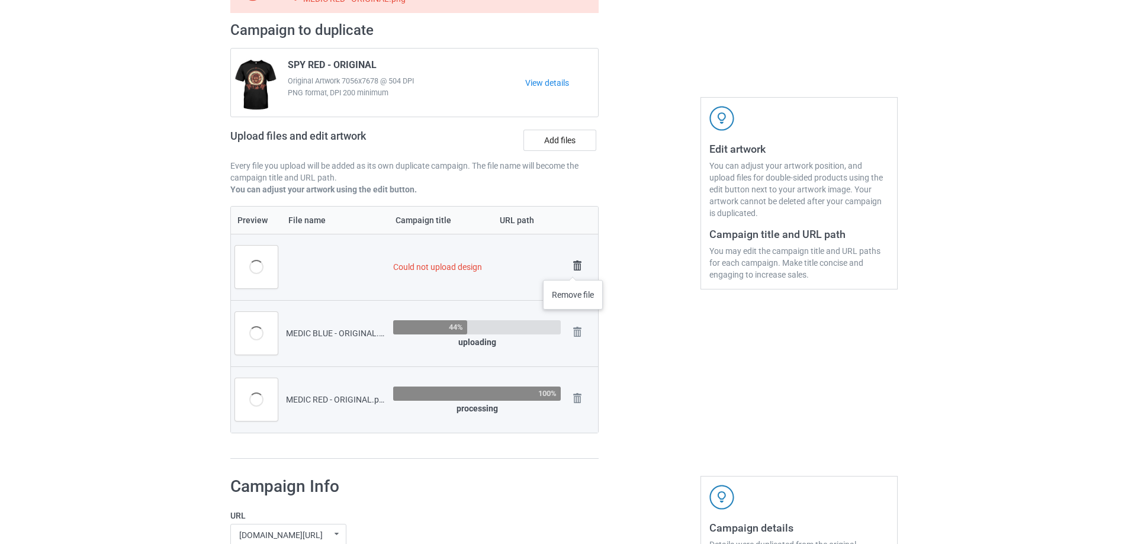
click at [573, 268] on img at bounding box center [577, 265] width 17 height 17
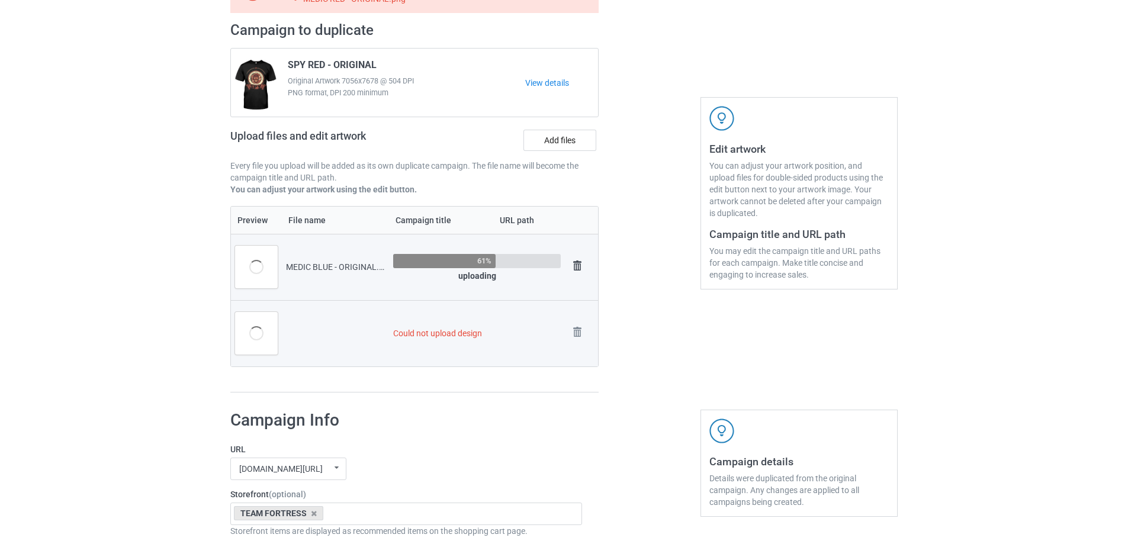
click at [573, 266] on img at bounding box center [577, 265] width 17 height 17
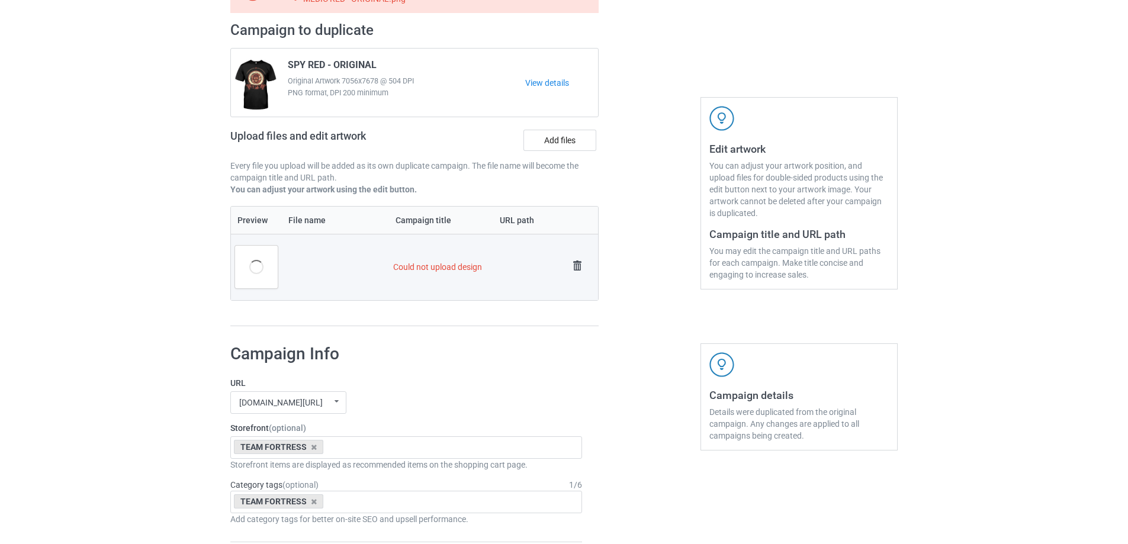
click at [573, 265] on img at bounding box center [577, 265] width 17 height 17
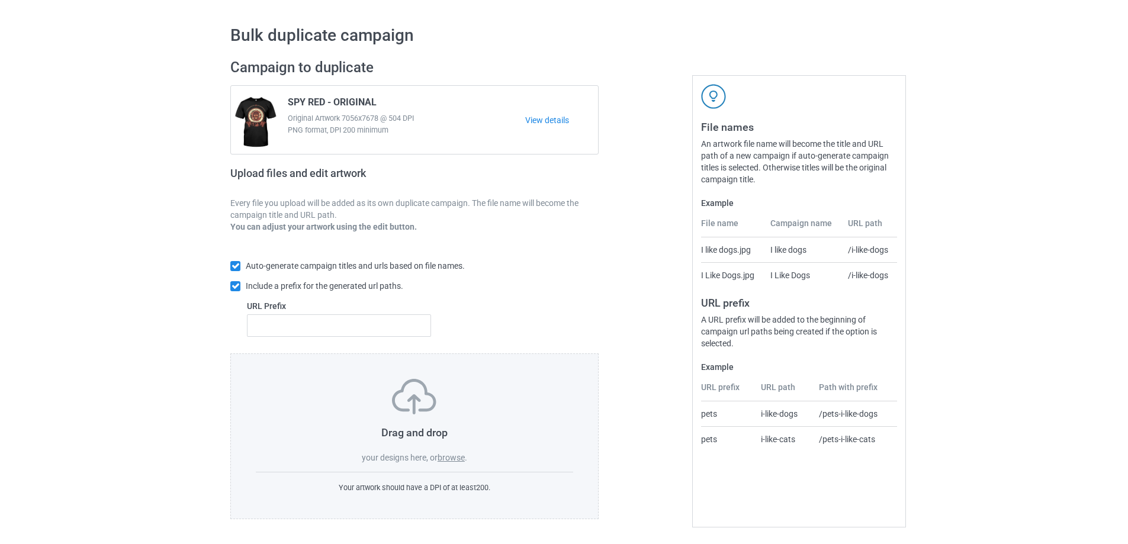
scroll to position [33, 0]
click at [453, 456] on label "browse" at bounding box center [450, 457] width 27 height 9
click at [0, 0] on input "browse" at bounding box center [0, 0] width 0 height 0
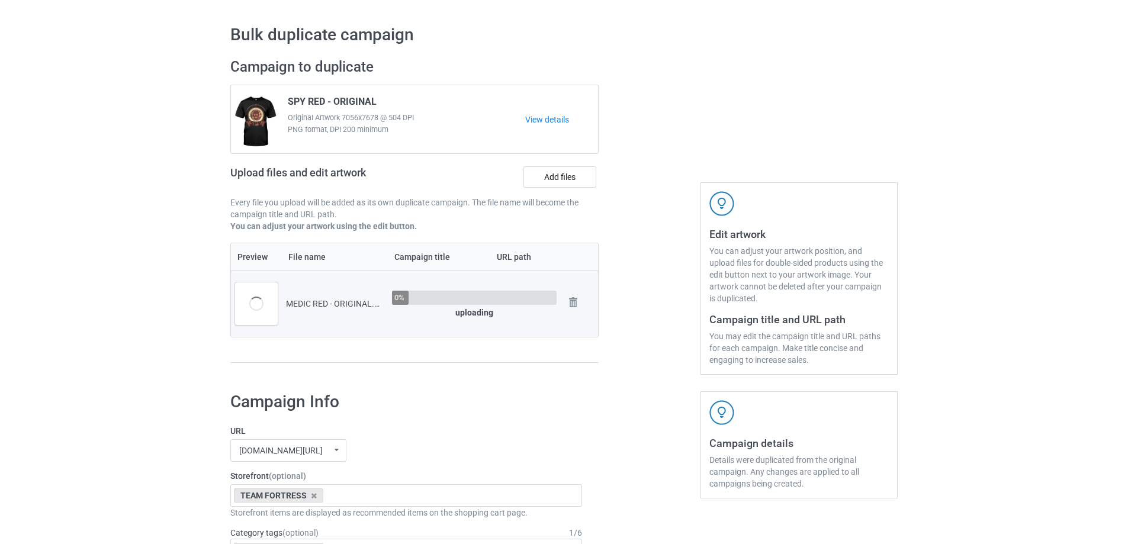
scroll to position [70, 0]
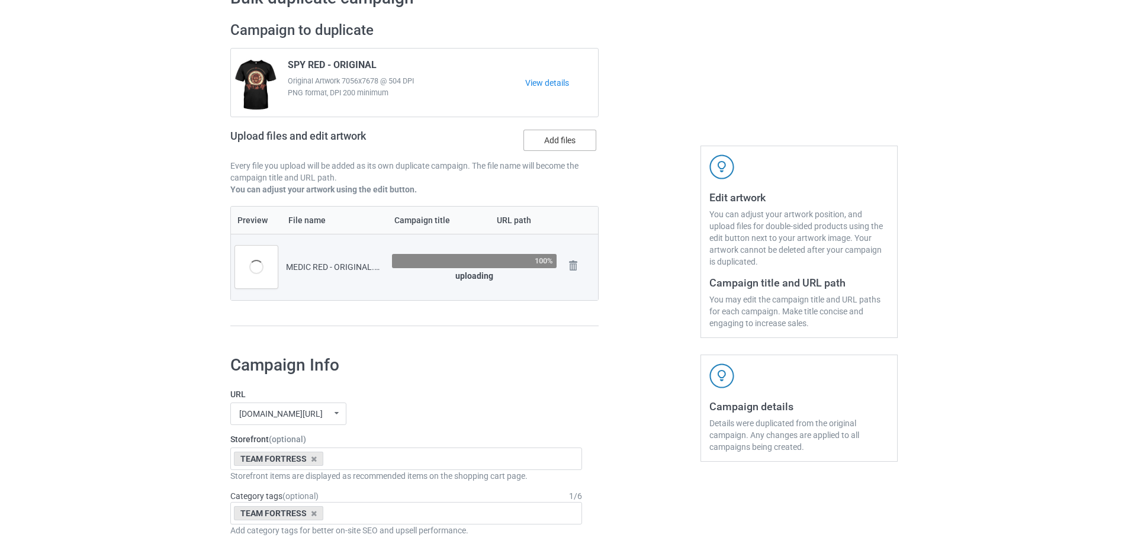
click at [571, 147] on label "Add files" at bounding box center [559, 140] width 73 height 21
click at [0, 0] on input "Add files" at bounding box center [0, 0] width 0 height 0
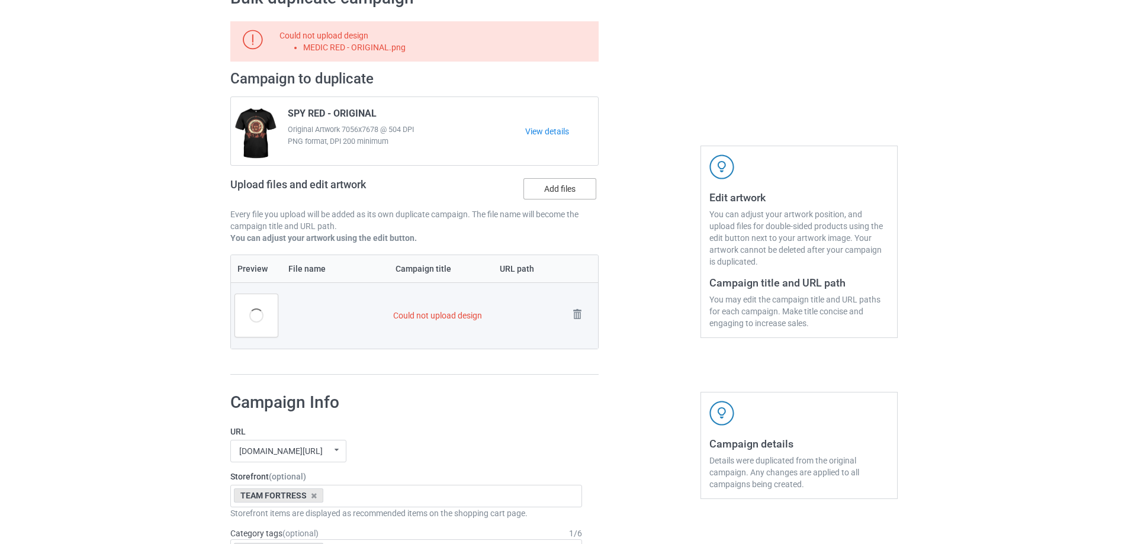
scroll to position [118, 0]
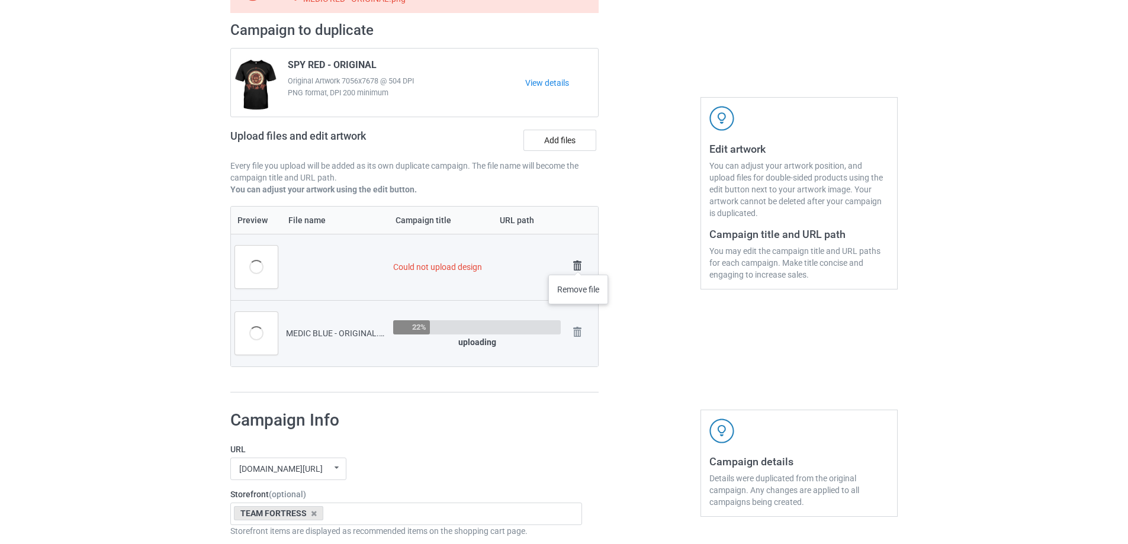
click at [578, 263] on img at bounding box center [577, 265] width 17 height 17
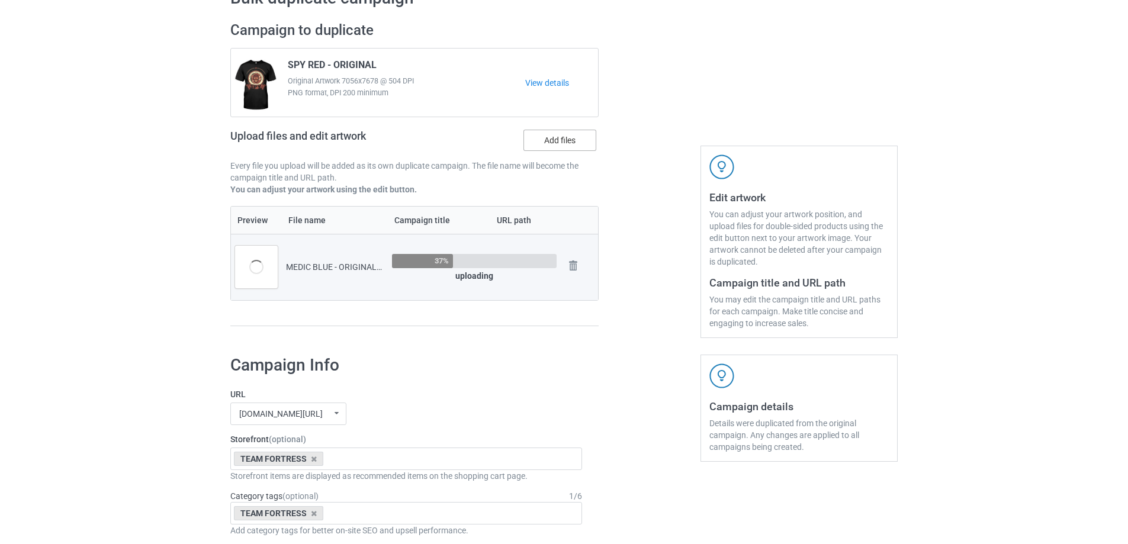
click at [571, 150] on label "Add files" at bounding box center [559, 140] width 73 height 21
click at [0, 0] on input "Add files" at bounding box center [0, 0] width 0 height 0
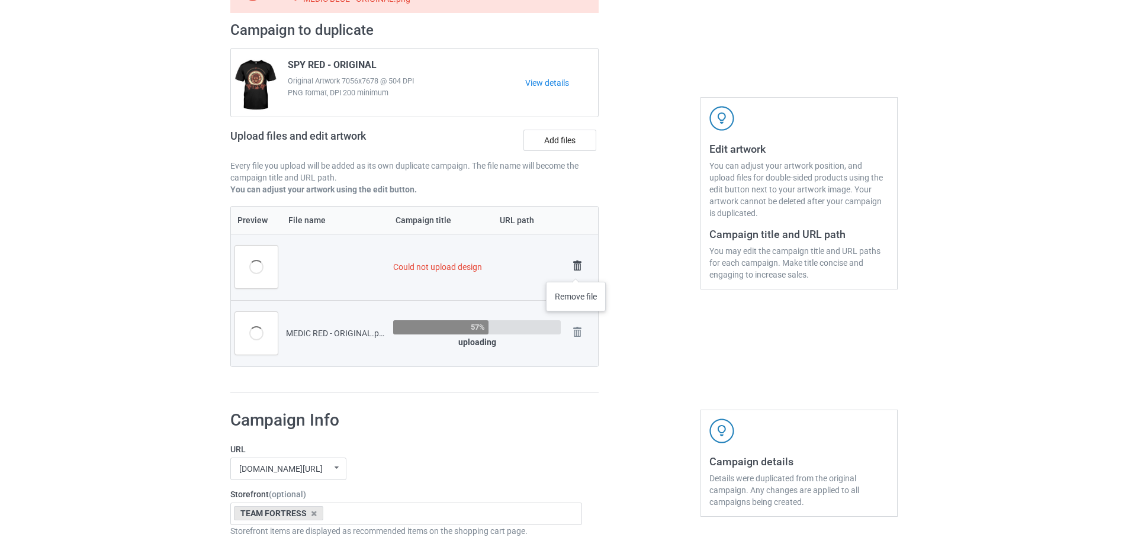
click at [576, 270] on img at bounding box center [577, 265] width 17 height 17
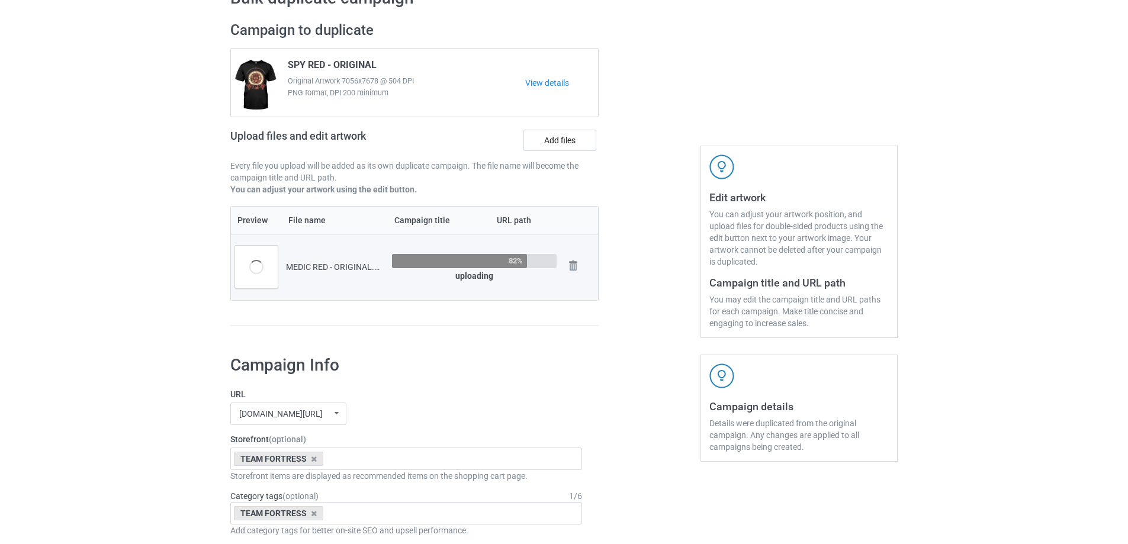
click at [574, 155] on div "Upload files and edit artwork Add files" at bounding box center [414, 142] width 368 height 34
click at [569, 142] on label "Add files" at bounding box center [559, 140] width 73 height 21
click at [0, 0] on input "Add files" at bounding box center [0, 0] width 0 height 0
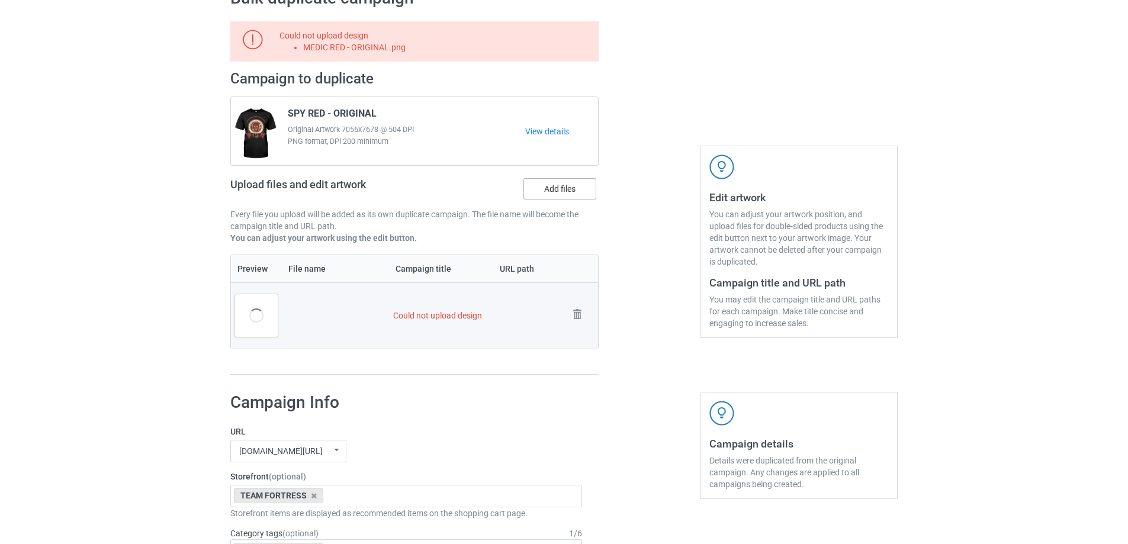
scroll to position [118, 0]
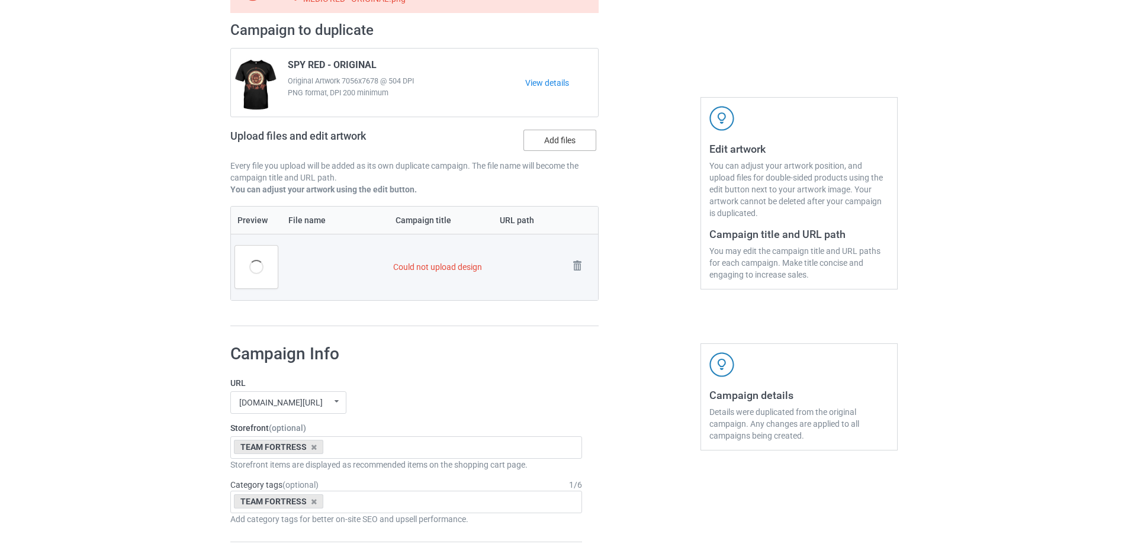
click at [555, 146] on label "Add files" at bounding box center [559, 140] width 73 height 21
click at [0, 0] on input "Add files" at bounding box center [0, 0] width 0 height 0
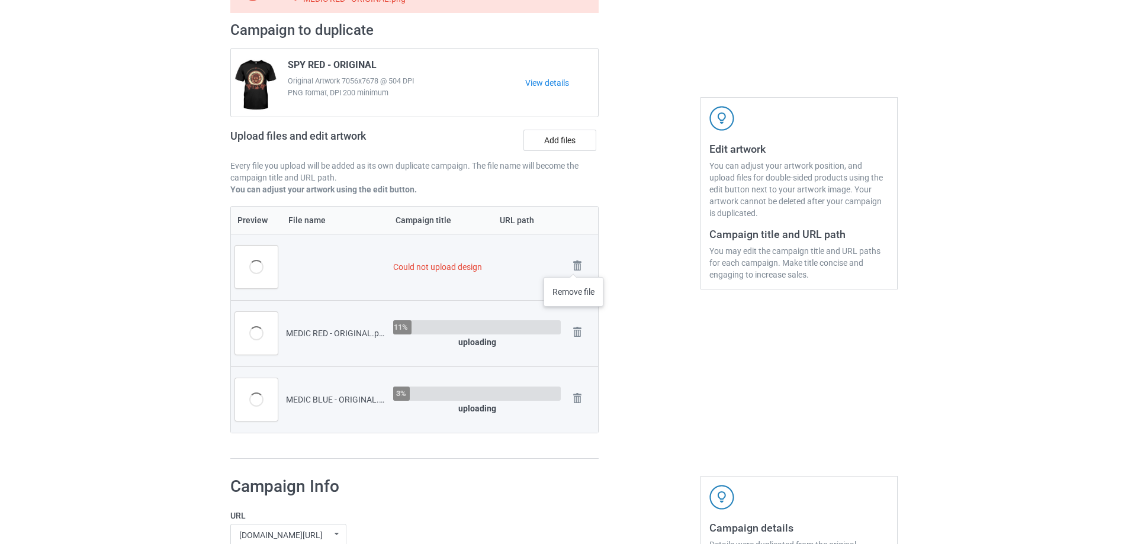
click at [594, 267] on td "Remove file" at bounding box center [581, 267] width 33 height 66
click at [572, 263] on img at bounding box center [577, 265] width 17 height 17
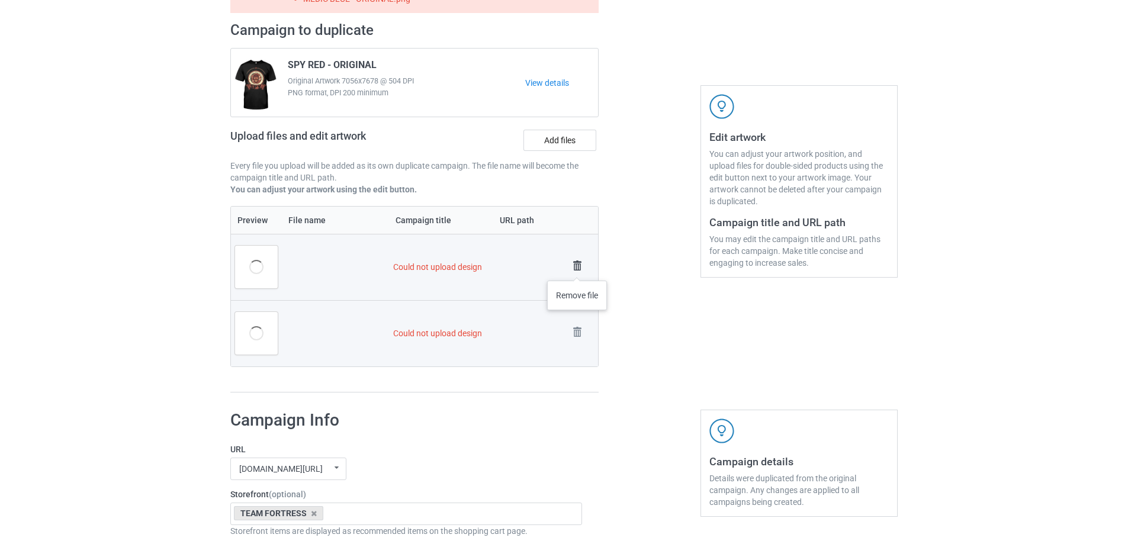
click at [577, 269] on img at bounding box center [577, 265] width 17 height 17
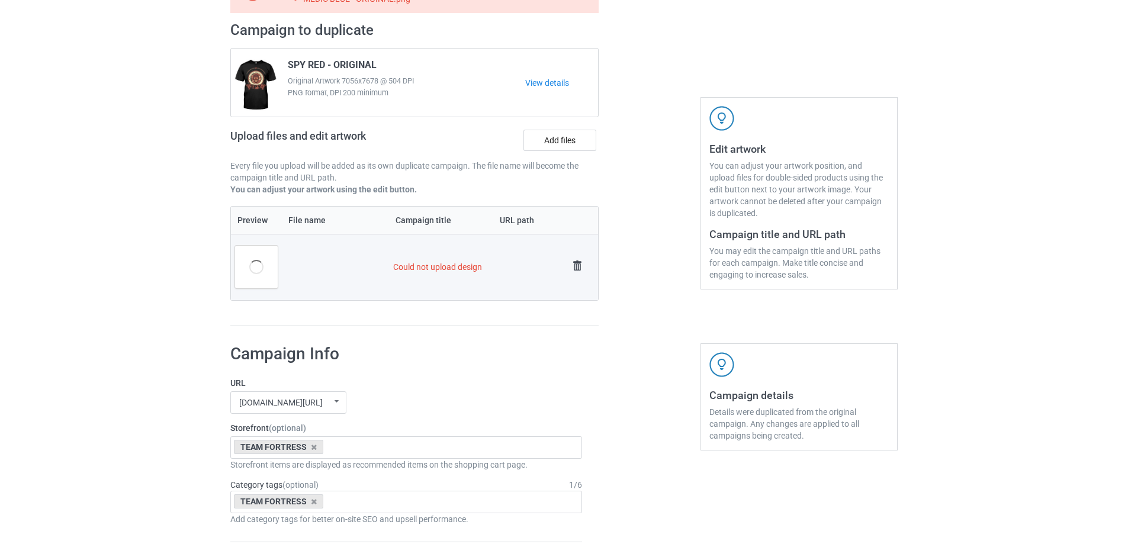
click at [574, 263] on img at bounding box center [577, 265] width 17 height 17
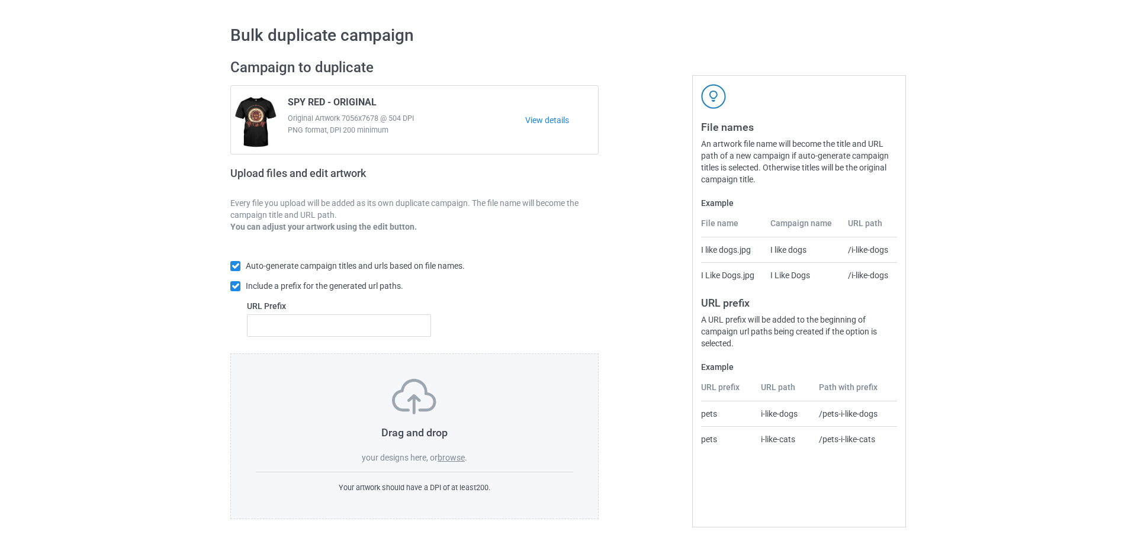
click at [447, 465] on div "Drag and drop your designs here, or browse . Your artwork should have a DPI of …" at bounding box center [414, 436] width 368 height 166
click at [444, 459] on label "browse" at bounding box center [450, 457] width 27 height 9
click at [0, 0] on input "browse" at bounding box center [0, 0] width 0 height 0
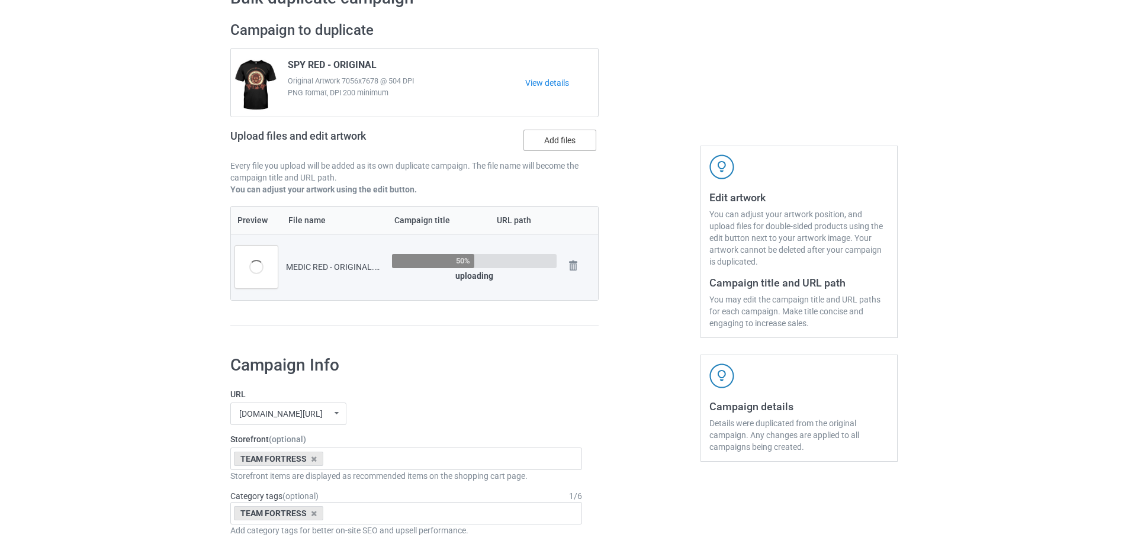
click at [568, 146] on label "Add files" at bounding box center [559, 140] width 73 height 21
click at [0, 0] on input "Add files" at bounding box center [0, 0] width 0 height 0
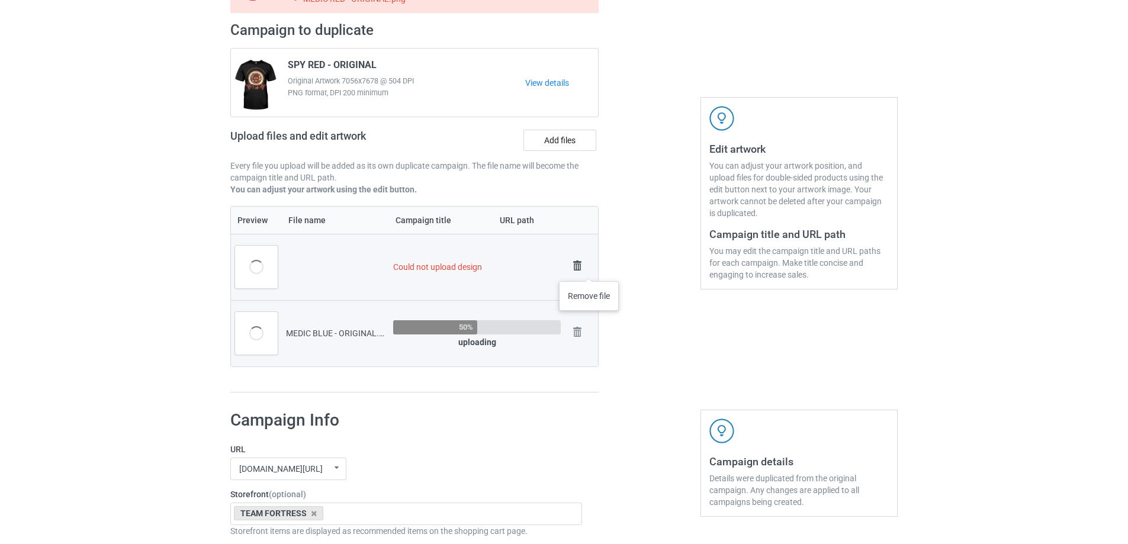
click at [583, 263] on img at bounding box center [577, 265] width 17 height 17
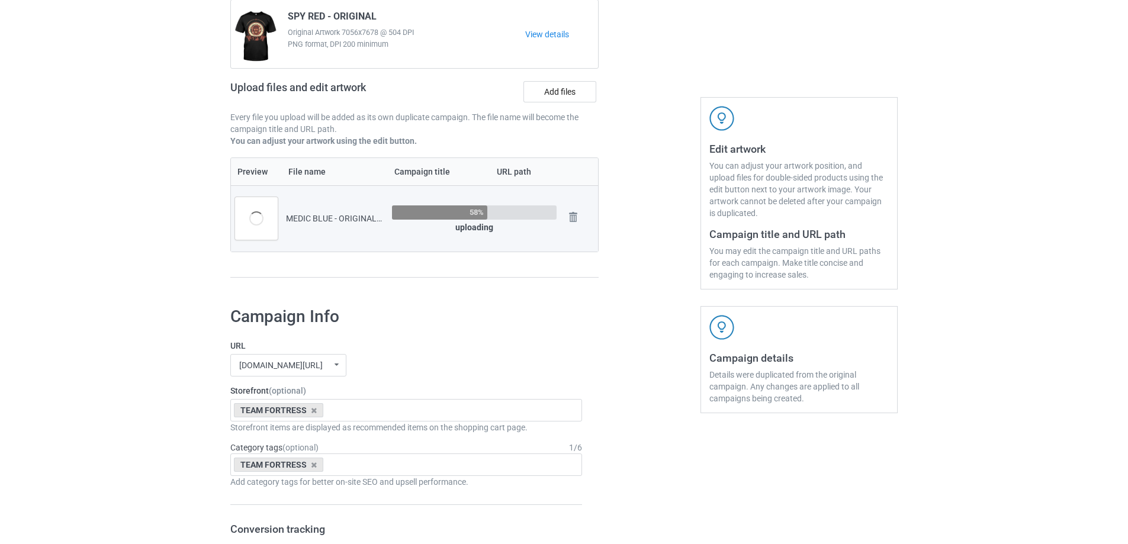
scroll to position [70, 0]
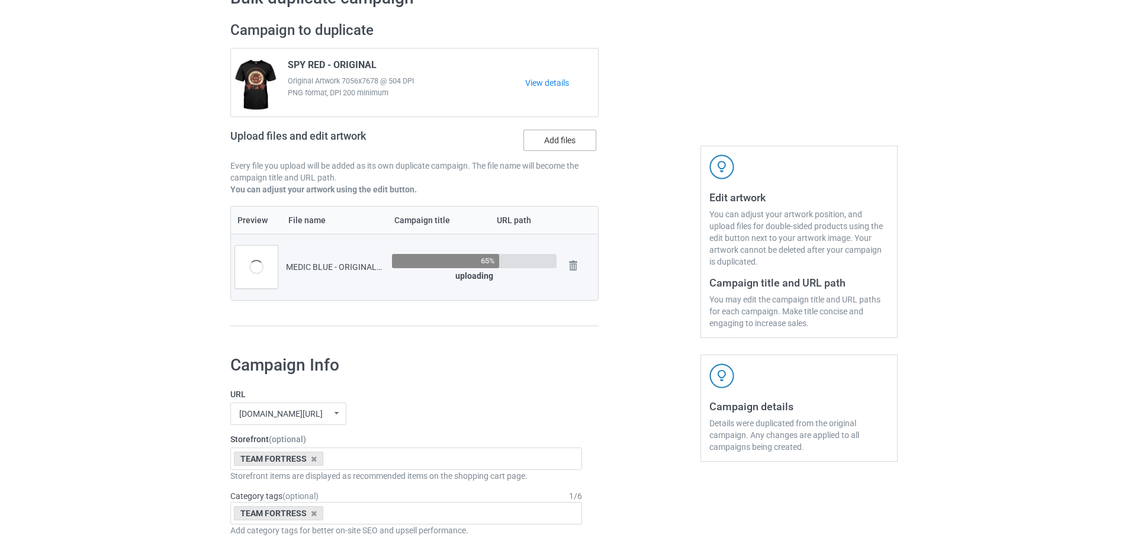
click at [572, 146] on label "Add files" at bounding box center [559, 140] width 73 height 21
click at [0, 0] on input "Add files" at bounding box center [0, 0] width 0 height 0
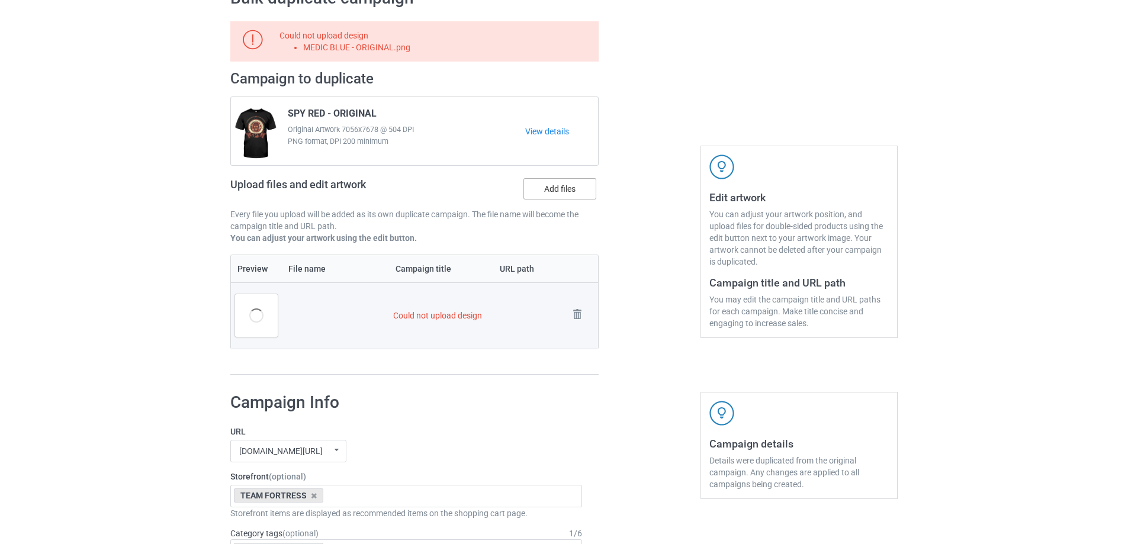
scroll to position [118, 0]
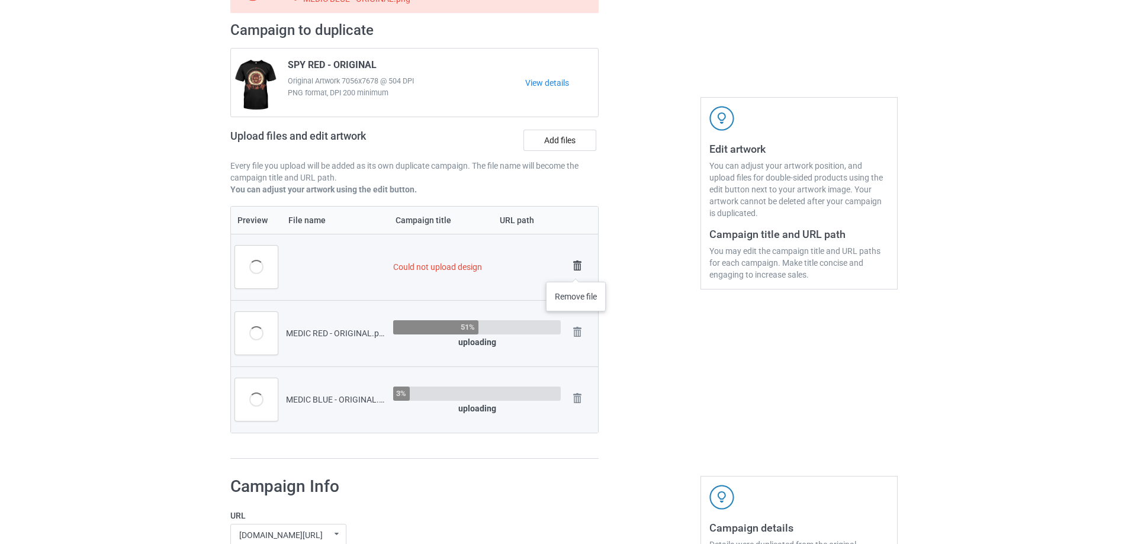
click at [576, 270] on img at bounding box center [577, 265] width 17 height 17
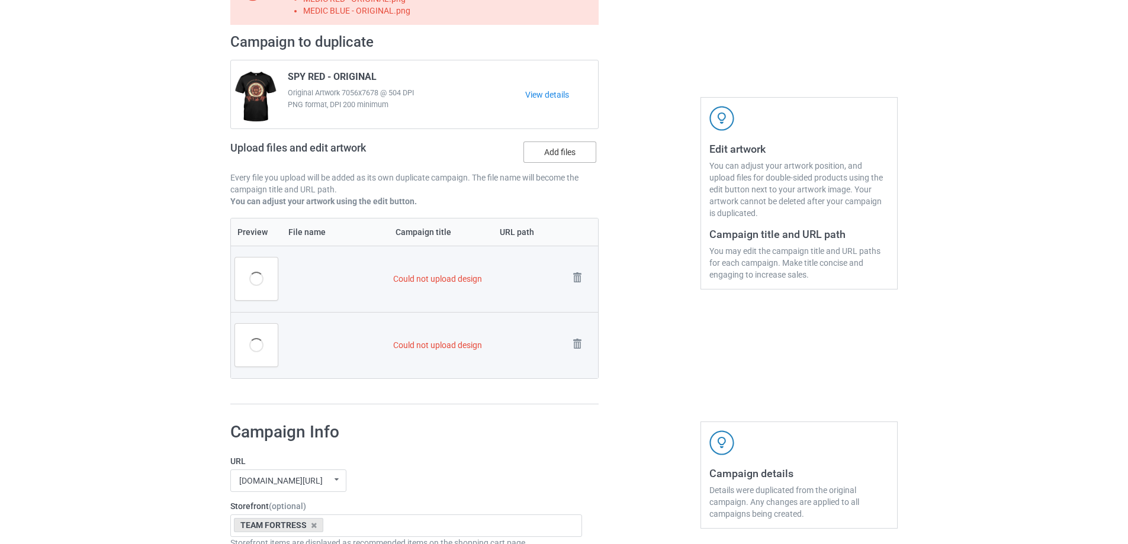
scroll to position [130, 0]
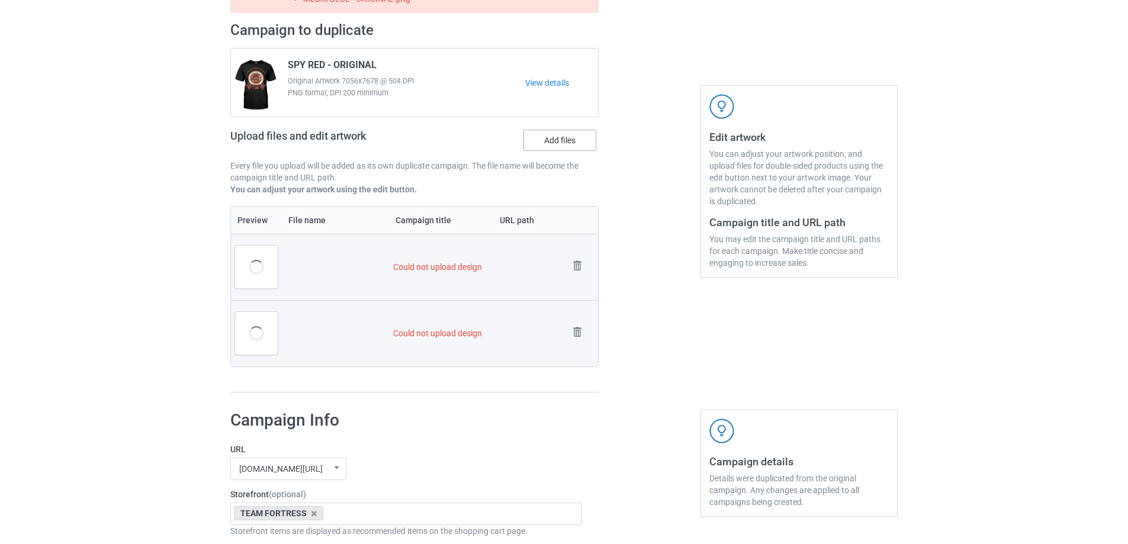
click at [564, 144] on label "Add files" at bounding box center [559, 140] width 73 height 21
click at [0, 0] on input "Add files" at bounding box center [0, 0] width 0 height 0
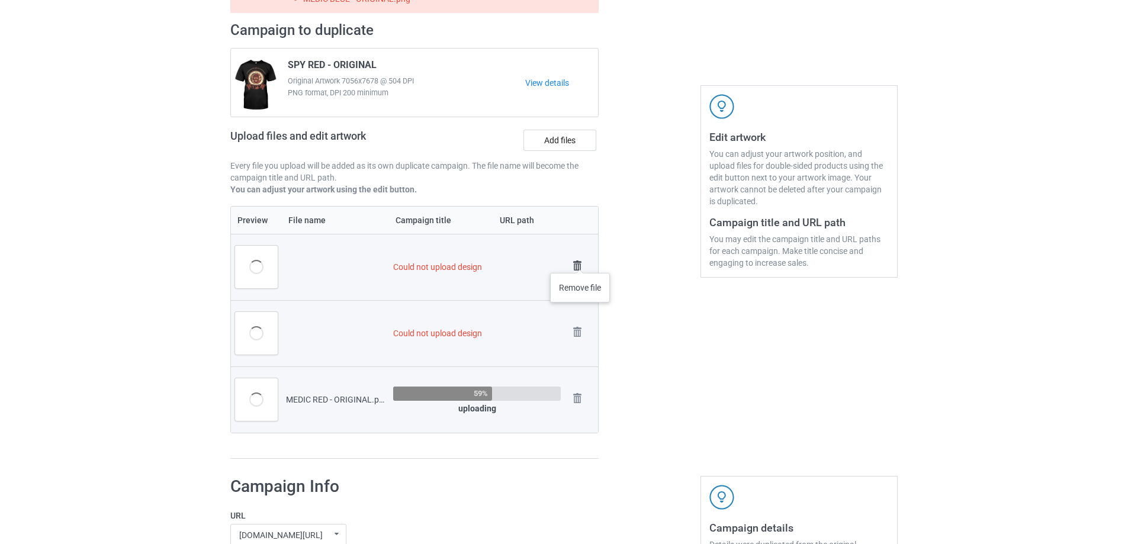
click at [578, 260] on img at bounding box center [577, 265] width 17 height 17
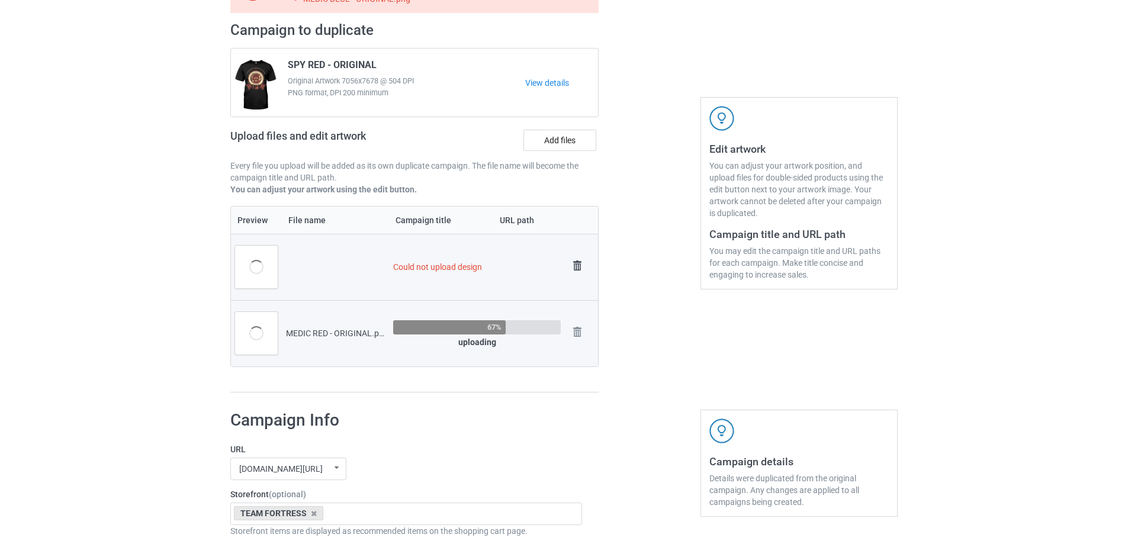
click at [577, 258] on img at bounding box center [577, 265] width 17 height 17
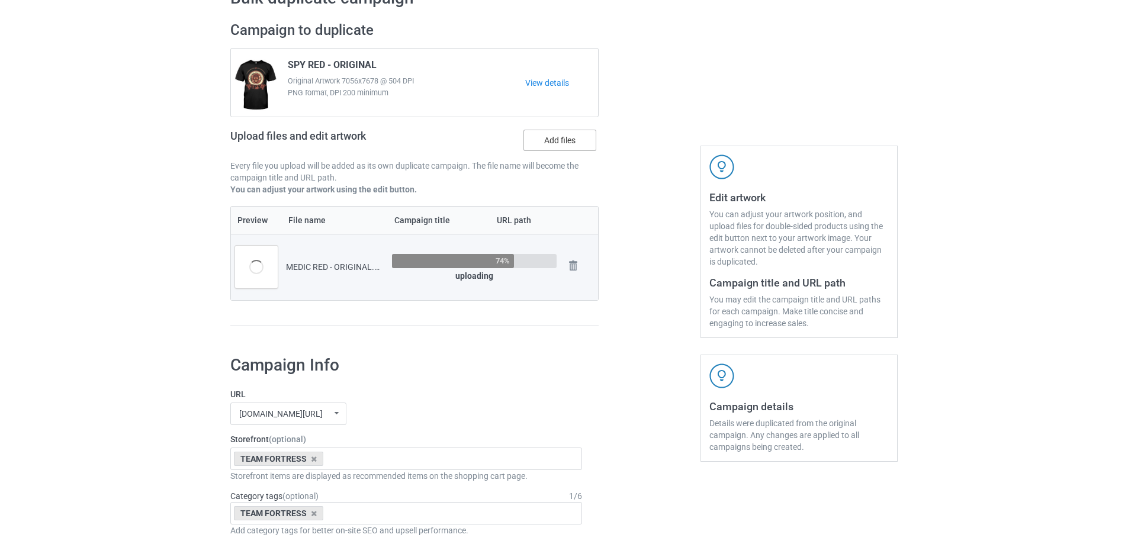
click at [555, 141] on label "Add files" at bounding box center [559, 140] width 73 height 21
click at [0, 0] on input "Add files" at bounding box center [0, 0] width 0 height 0
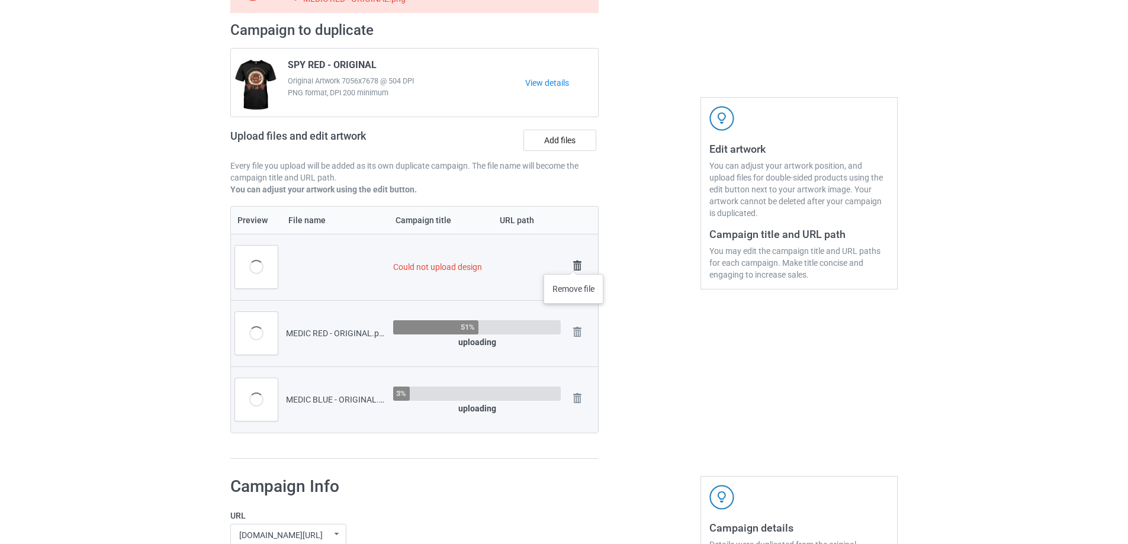
click at [574, 262] on img at bounding box center [577, 265] width 17 height 17
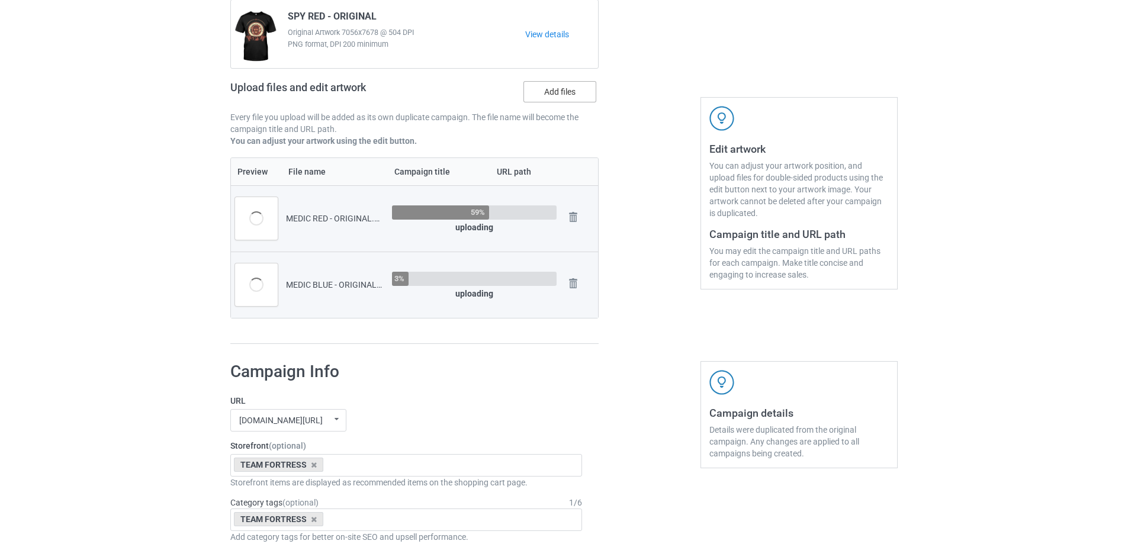
scroll to position [70, 0]
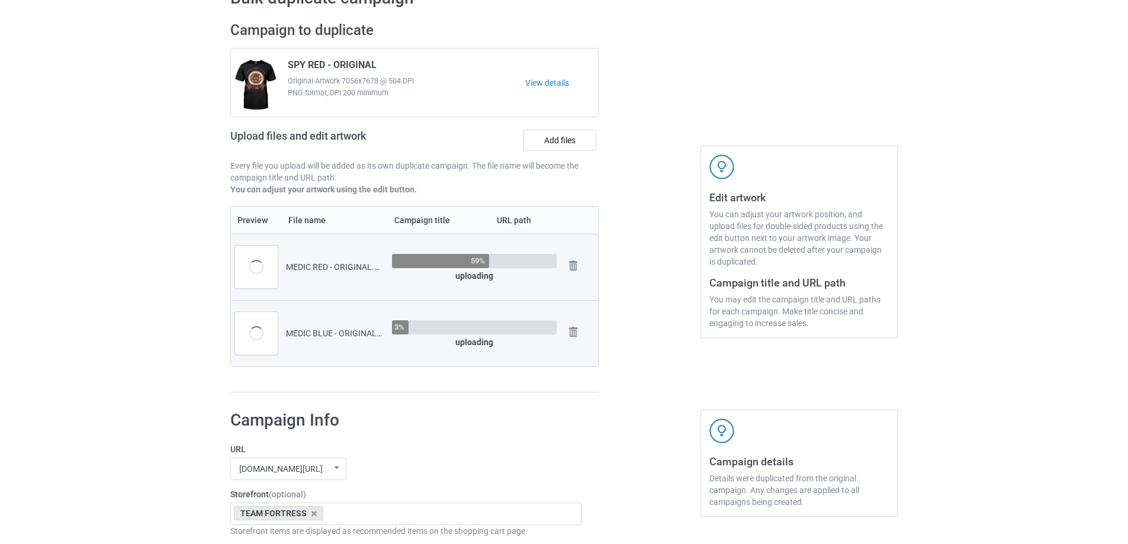
click at [545, 127] on div "Upload files and edit artwork Add files" at bounding box center [414, 142] width 368 height 34
click at [559, 145] on label "Add files" at bounding box center [559, 140] width 73 height 21
click at [0, 0] on input "Add files" at bounding box center [0, 0] width 0 height 0
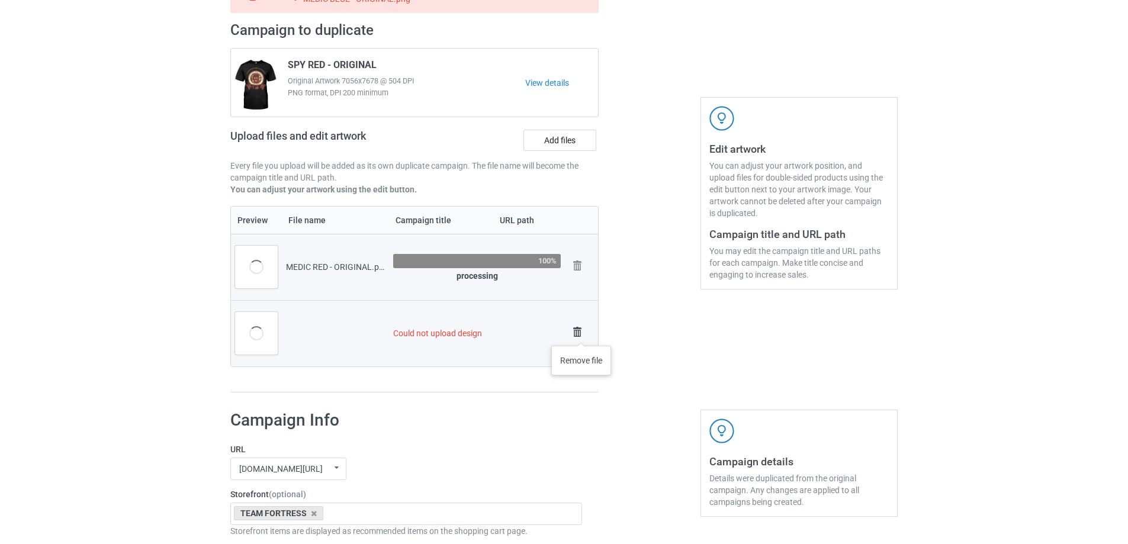
click at [581, 334] on img at bounding box center [577, 332] width 17 height 17
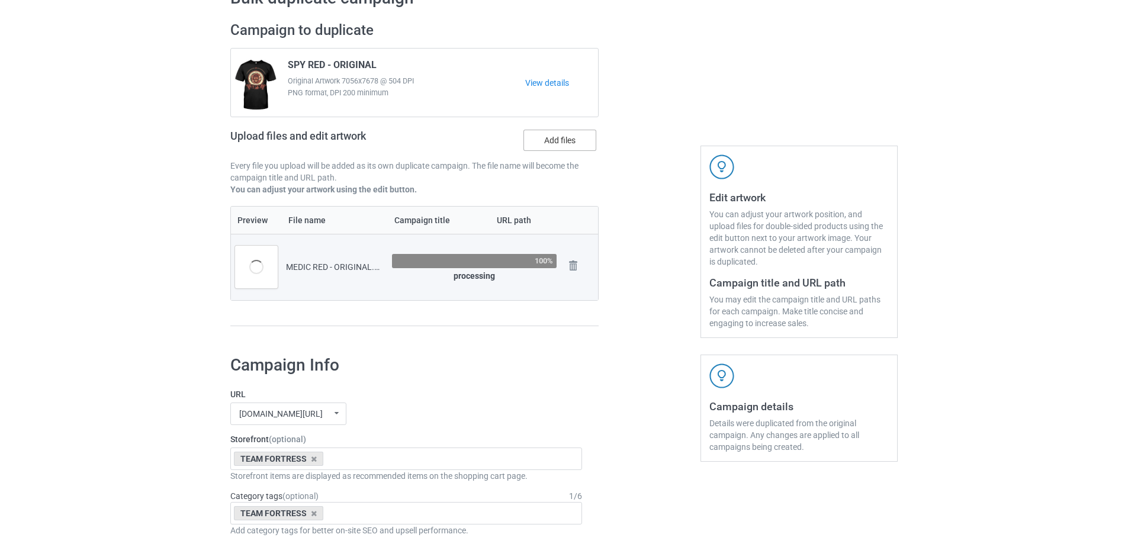
click at [545, 143] on label "Add files" at bounding box center [559, 140] width 73 height 21
click at [0, 0] on input "Add files" at bounding box center [0, 0] width 0 height 0
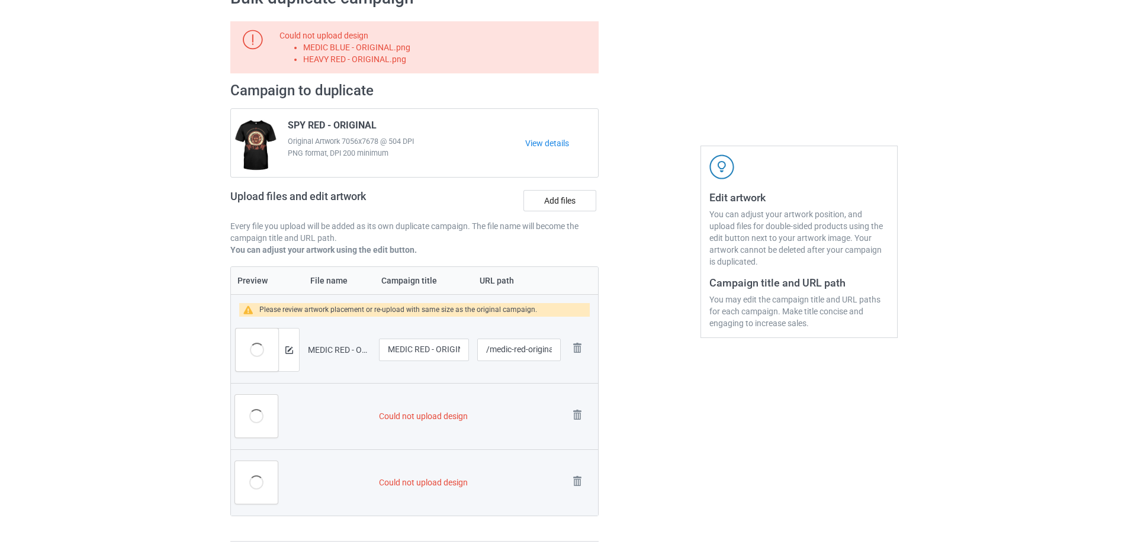
scroll to position [130, 0]
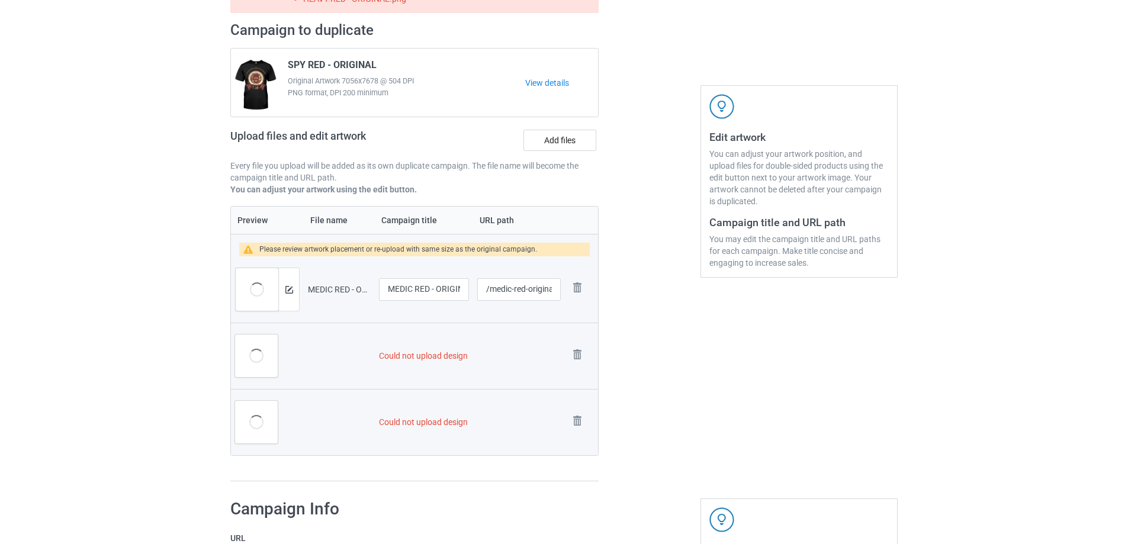
click at [539, 155] on div "Upload files and edit artwork Add files" at bounding box center [414, 142] width 368 height 34
click at [538, 147] on label "Add files" at bounding box center [559, 140] width 73 height 21
click at [0, 0] on input "Add files" at bounding box center [0, 0] width 0 height 0
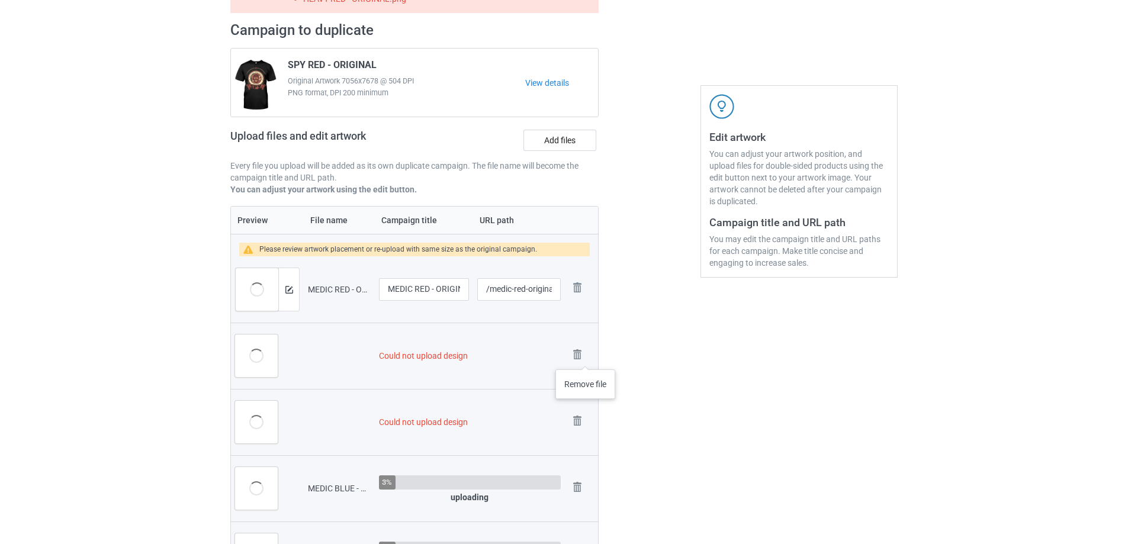
click at [588, 351] on div "Remove file" at bounding box center [581, 356] width 25 height 20
click at [584, 352] on img at bounding box center [577, 354] width 17 height 17
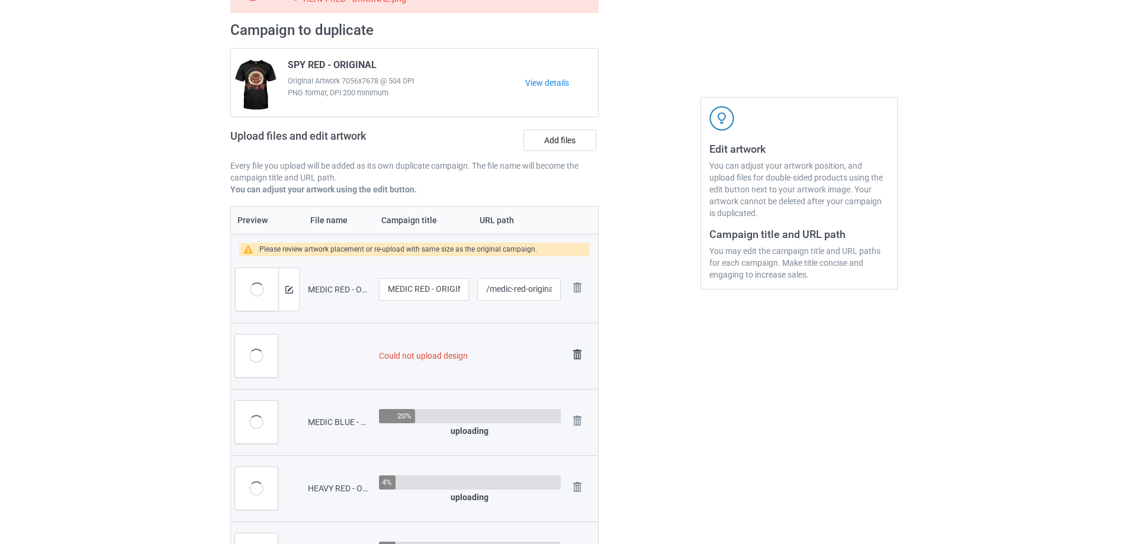
click at [578, 349] on img at bounding box center [577, 354] width 17 height 17
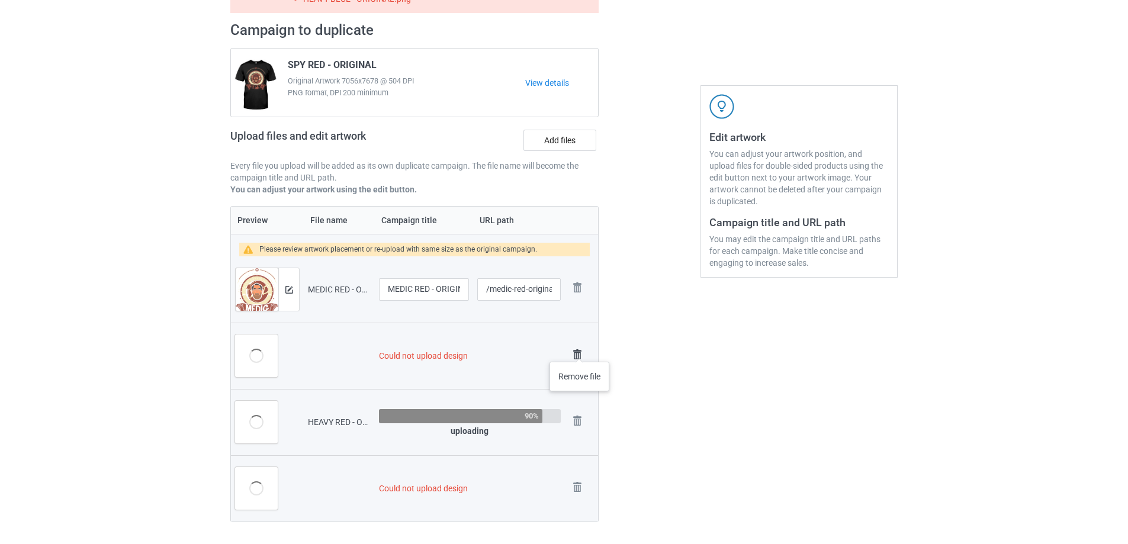
click at [580, 350] on img at bounding box center [577, 354] width 17 height 17
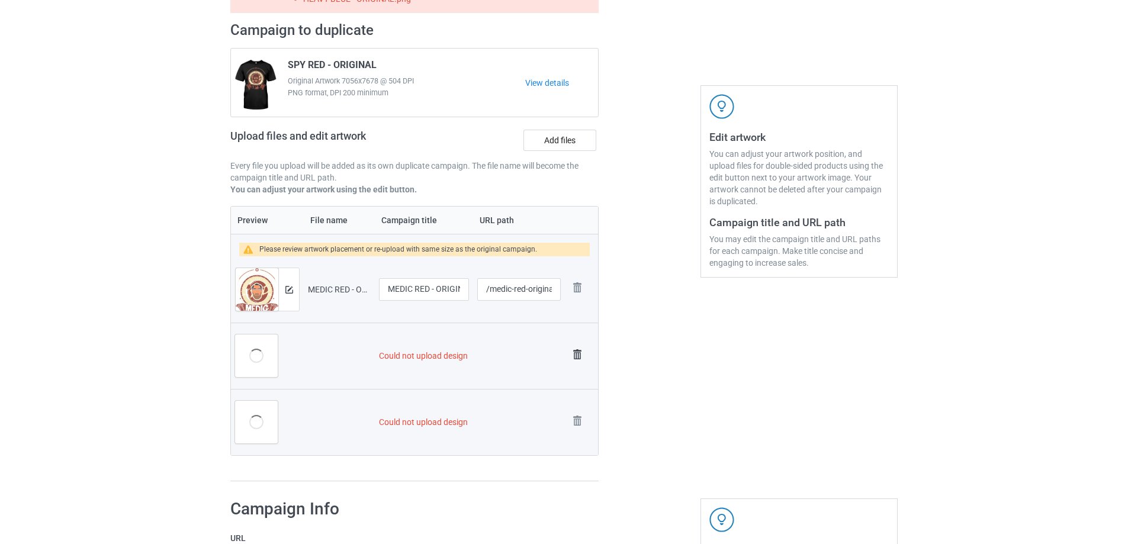
click at [578, 351] on img at bounding box center [577, 354] width 17 height 17
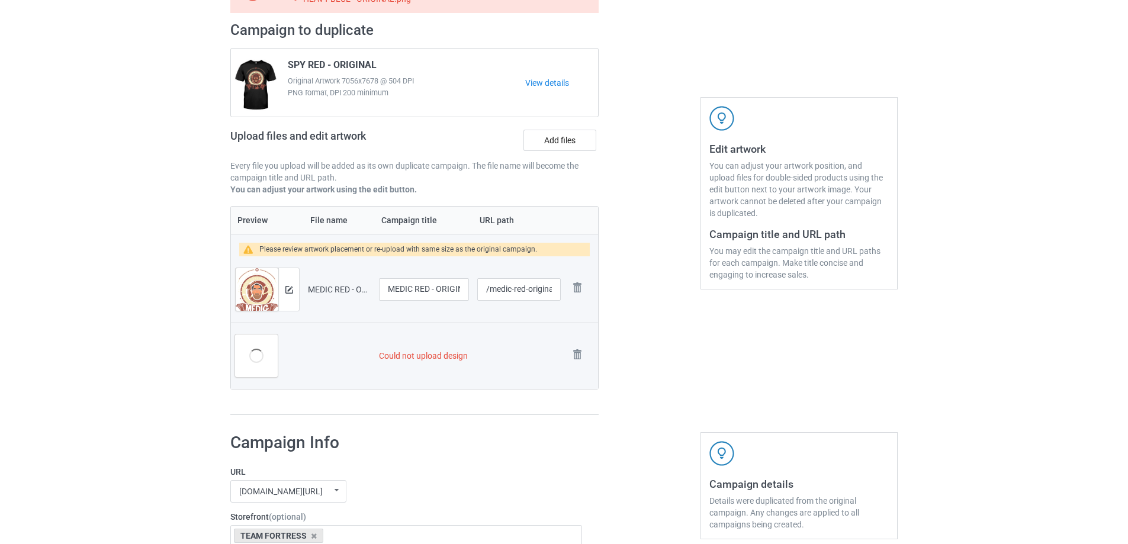
click at [0, 0] on img at bounding box center [0, 0] width 0 height 0
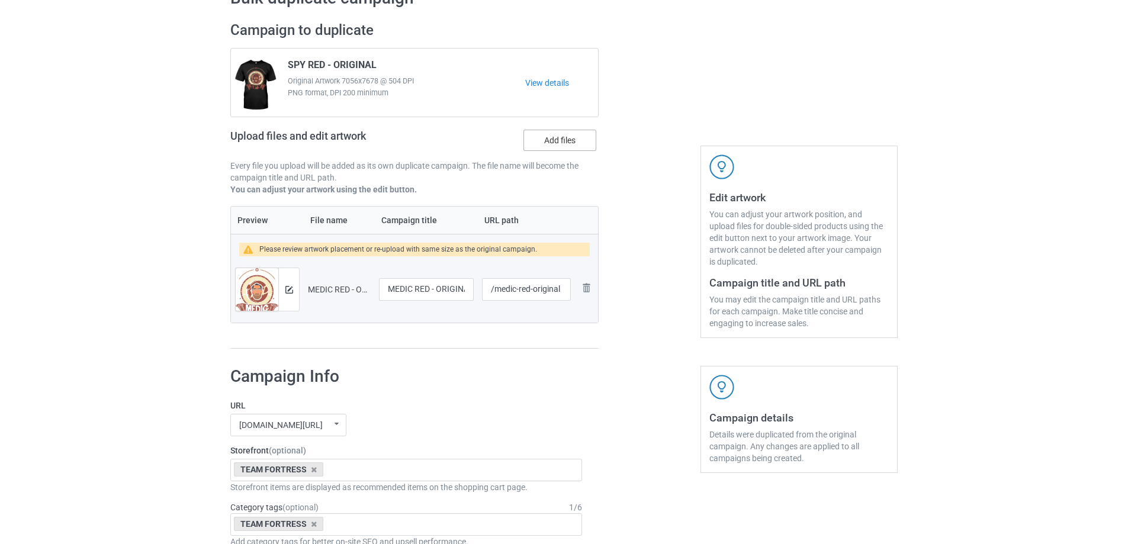
click at [548, 134] on label "Add files" at bounding box center [559, 140] width 73 height 21
click at [0, 0] on input "Add files" at bounding box center [0, 0] width 0 height 0
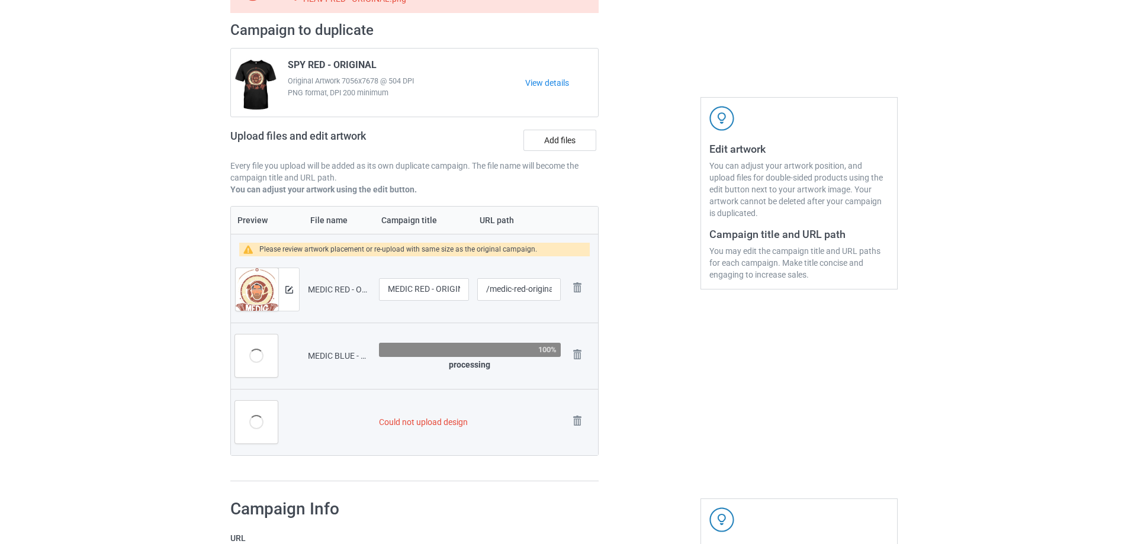
scroll to position [130, 0]
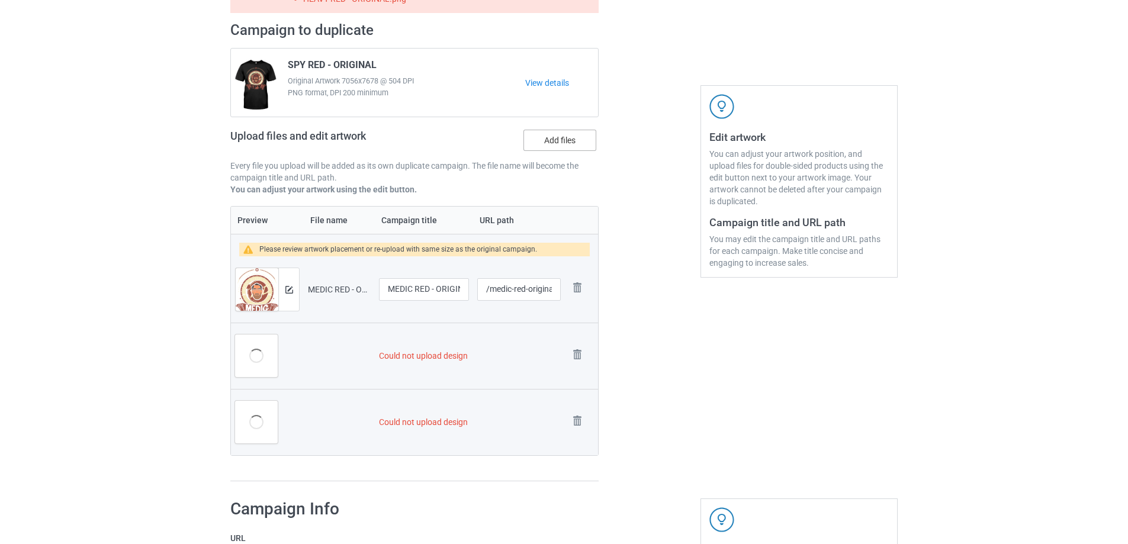
click at [546, 141] on label "Add files" at bounding box center [559, 140] width 73 height 21
click at [0, 0] on input "Add files" at bounding box center [0, 0] width 0 height 0
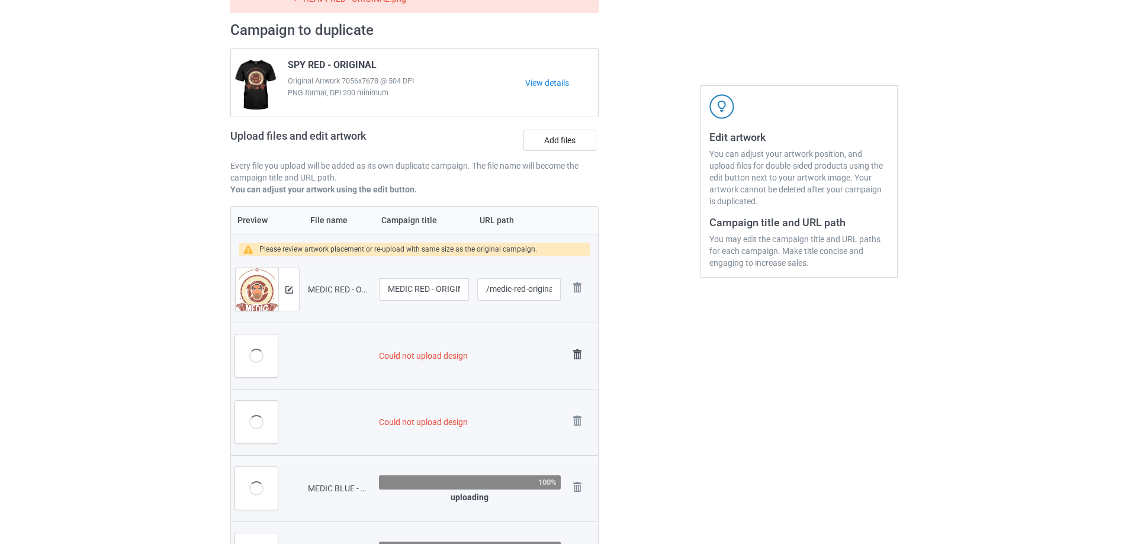
click at [573, 355] on img at bounding box center [577, 354] width 17 height 17
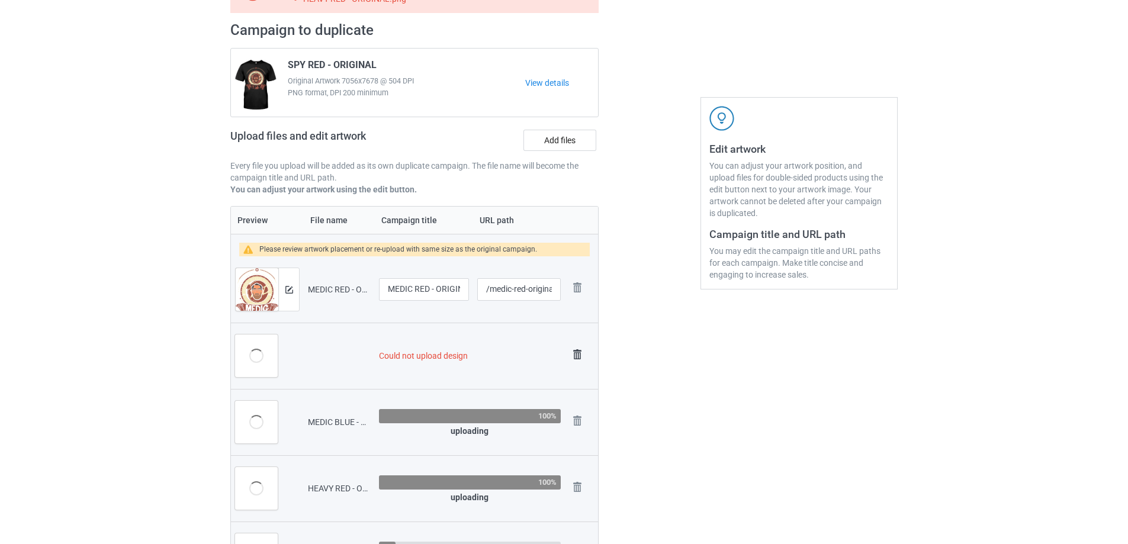
click at [575, 351] on img at bounding box center [577, 354] width 17 height 17
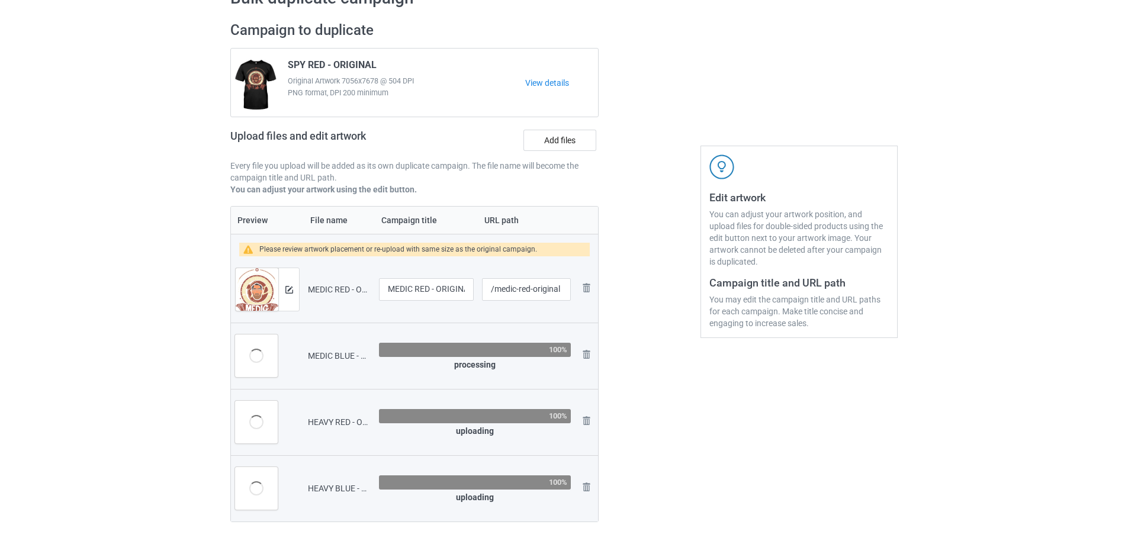
click at [557, 128] on div "Upload files and edit artwork Add files" at bounding box center [414, 142] width 368 height 34
click at [566, 154] on div "Upload files and edit artwork Add files" at bounding box center [414, 142] width 368 height 34
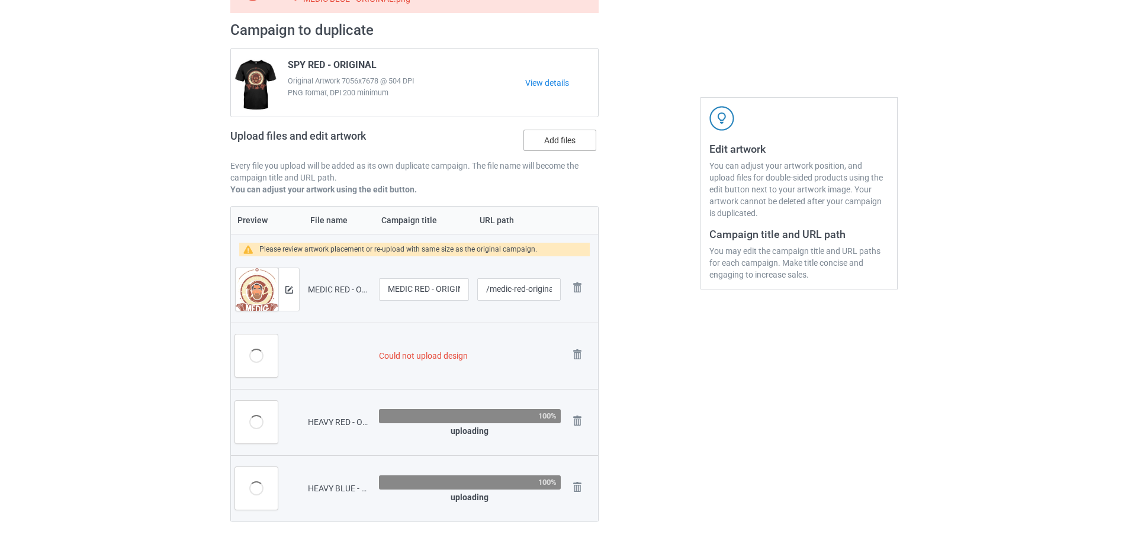
click at [563, 147] on label "Add files" at bounding box center [559, 140] width 73 height 21
click at [0, 0] on input "Add files" at bounding box center [0, 0] width 0 height 0
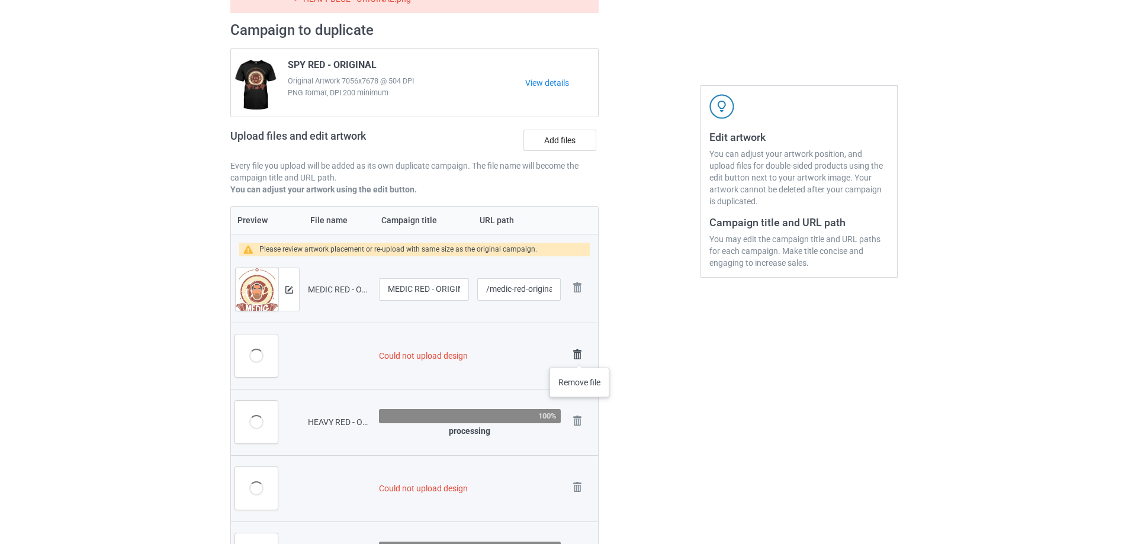
scroll to position [142, 0]
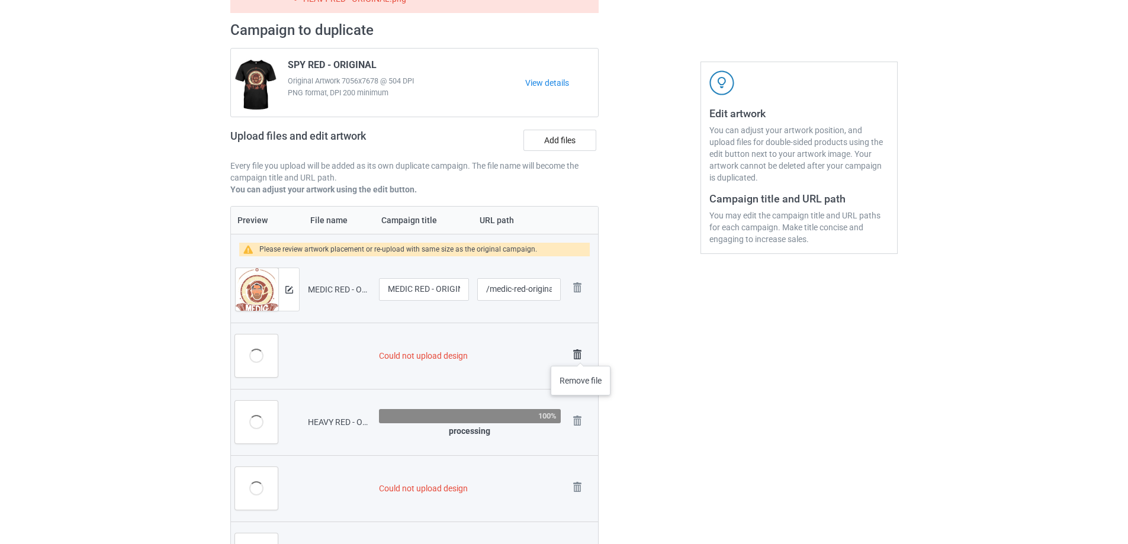
click at [581, 354] on img at bounding box center [577, 354] width 17 height 17
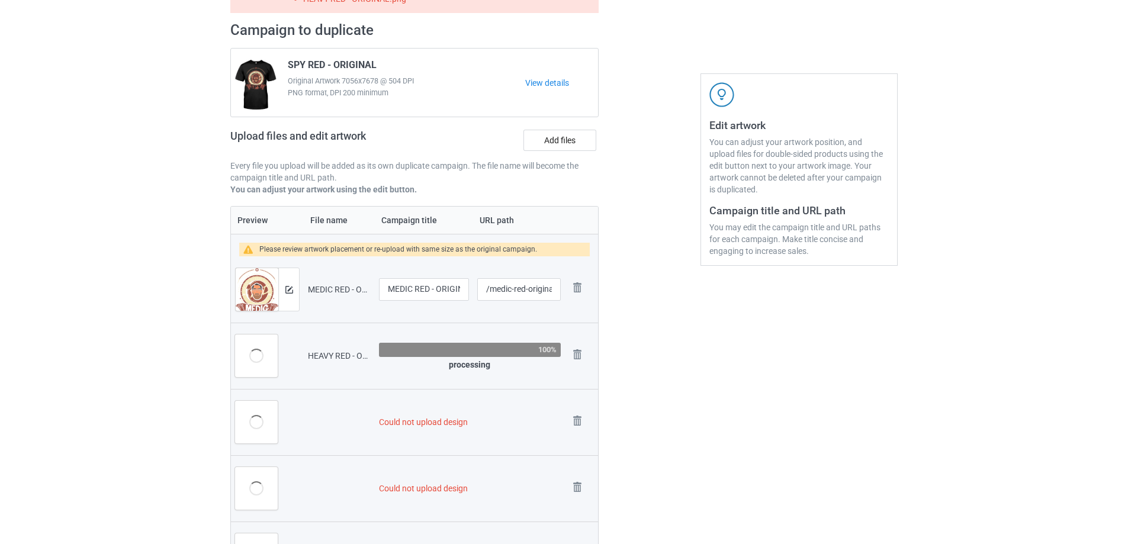
click at [0, 0] on img at bounding box center [0, 0] width 0 height 0
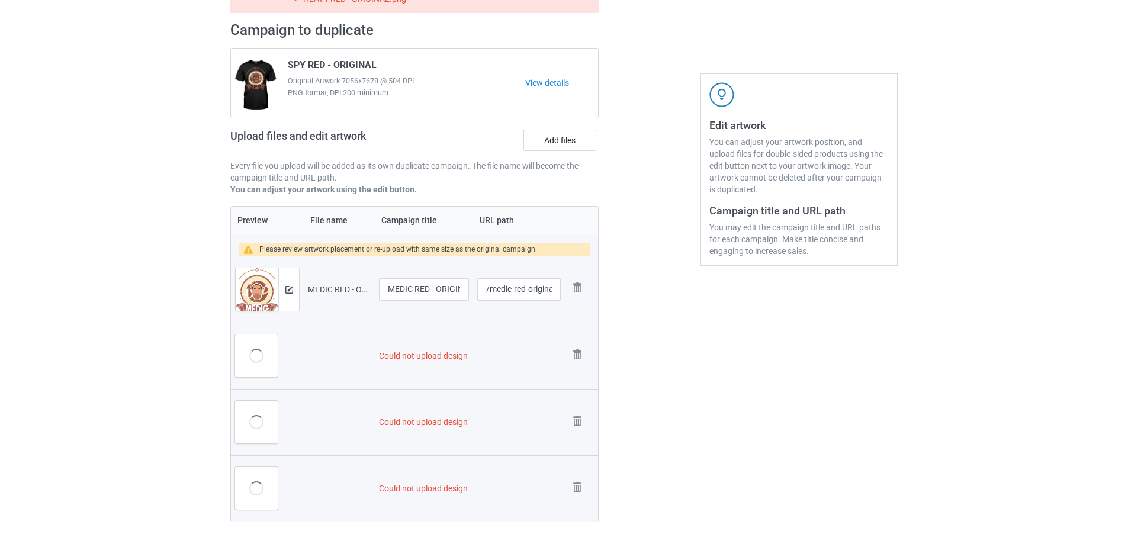
click at [0, 0] on img at bounding box center [0, 0] width 0 height 0
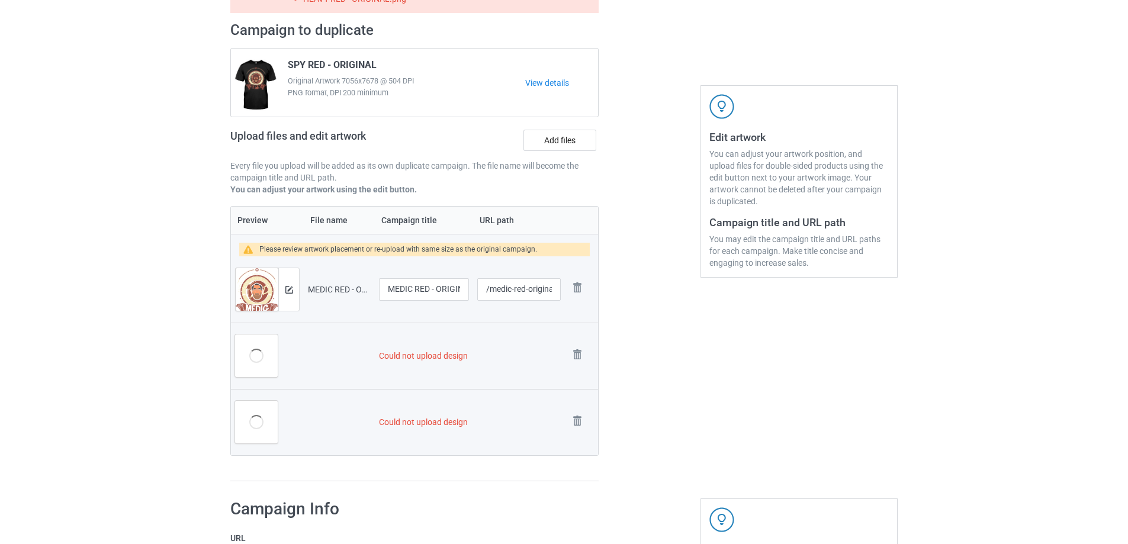
click at [0, 0] on img at bounding box center [0, 0] width 0 height 0
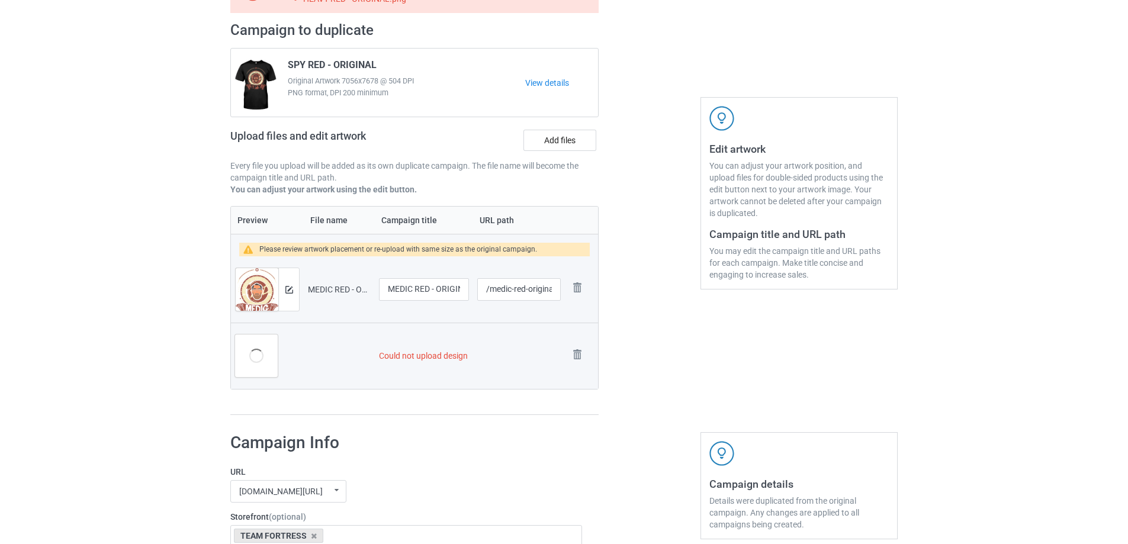
click at [0, 0] on img at bounding box center [0, 0] width 0 height 0
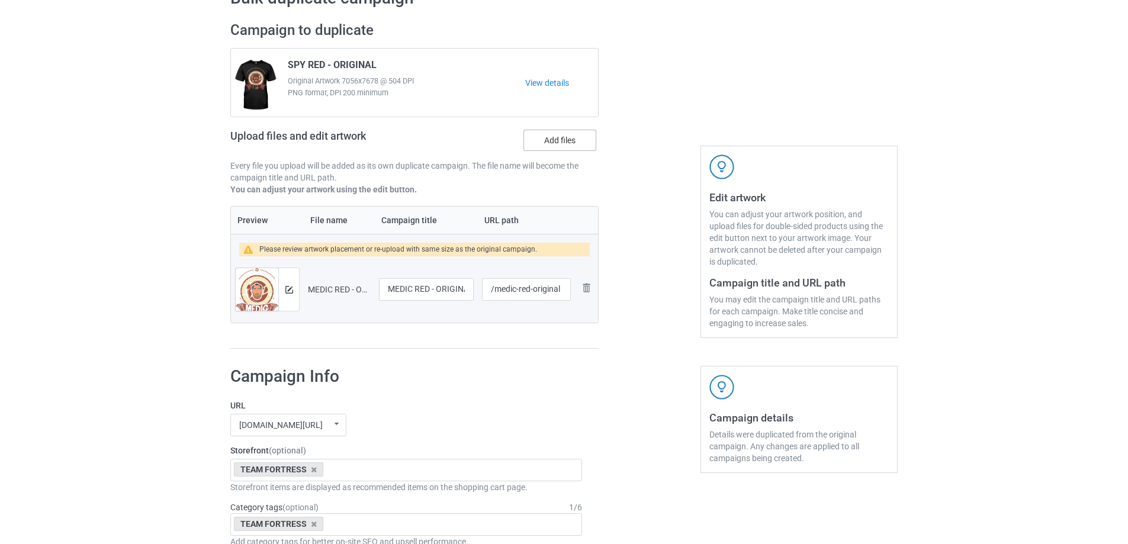
click at [552, 141] on label "Add files" at bounding box center [559, 140] width 73 height 21
click at [0, 0] on input "Add files" at bounding box center [0, 0] width 0 height 0
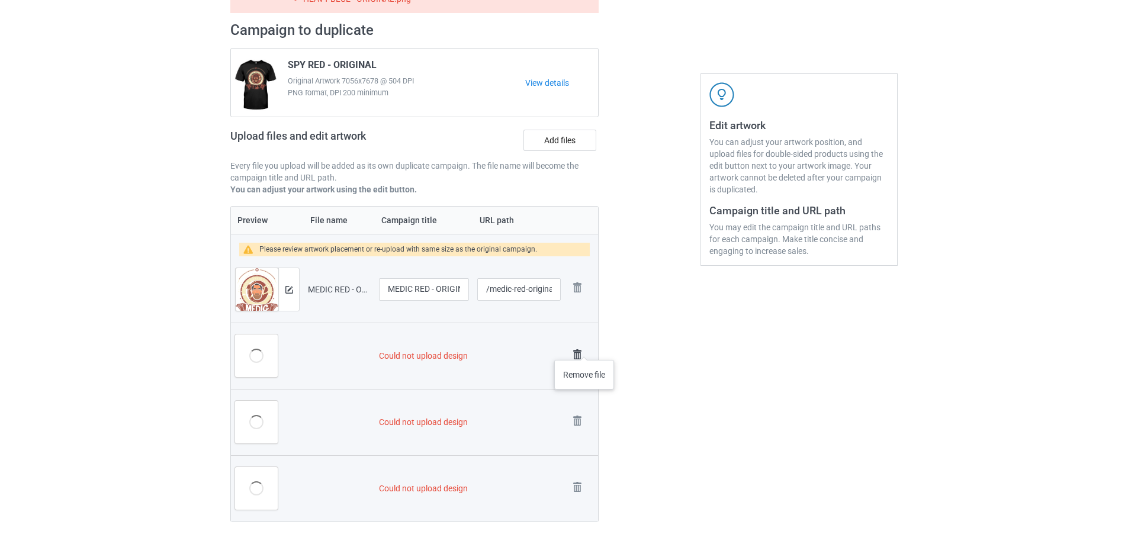
click at [584, 348] on img at bounding box center [577, 354] width 17 height 17
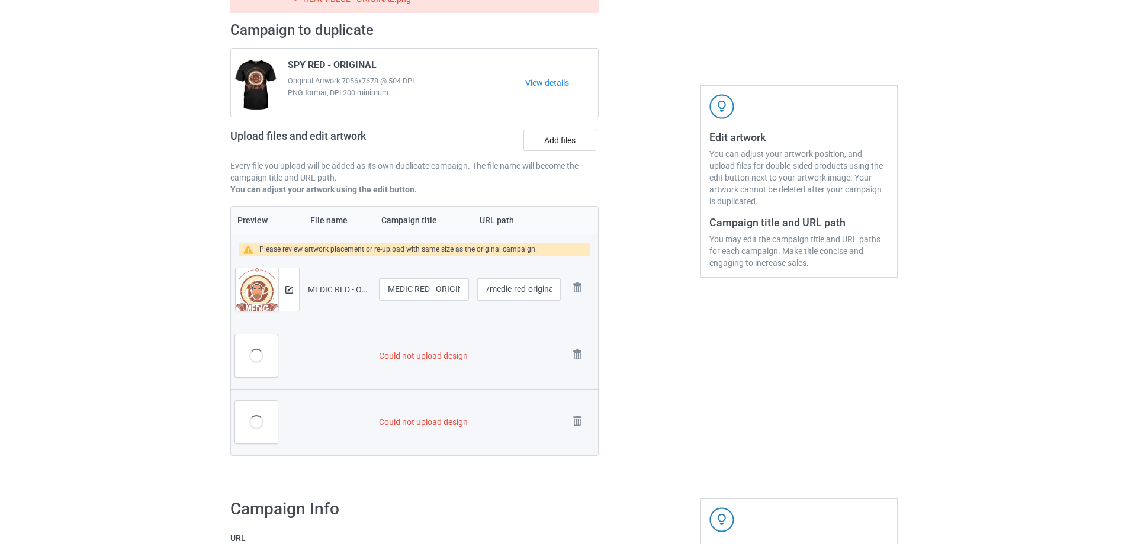
click at [0, 0] on img at bounding box center [0, 0] width 0 height 0
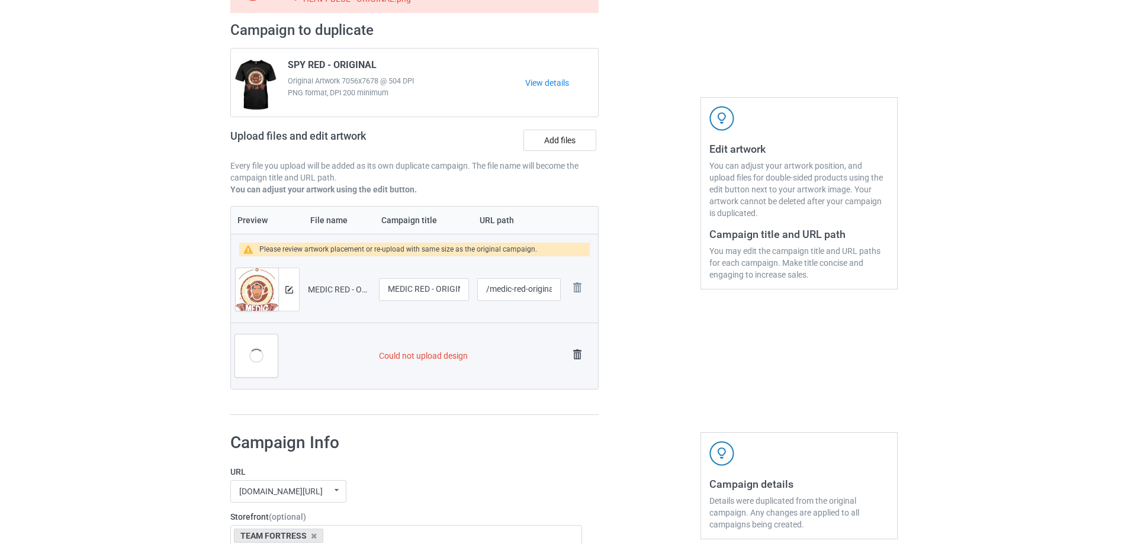
click at [580, 352] on img at bounding box center [577, 354] width 17 height 17
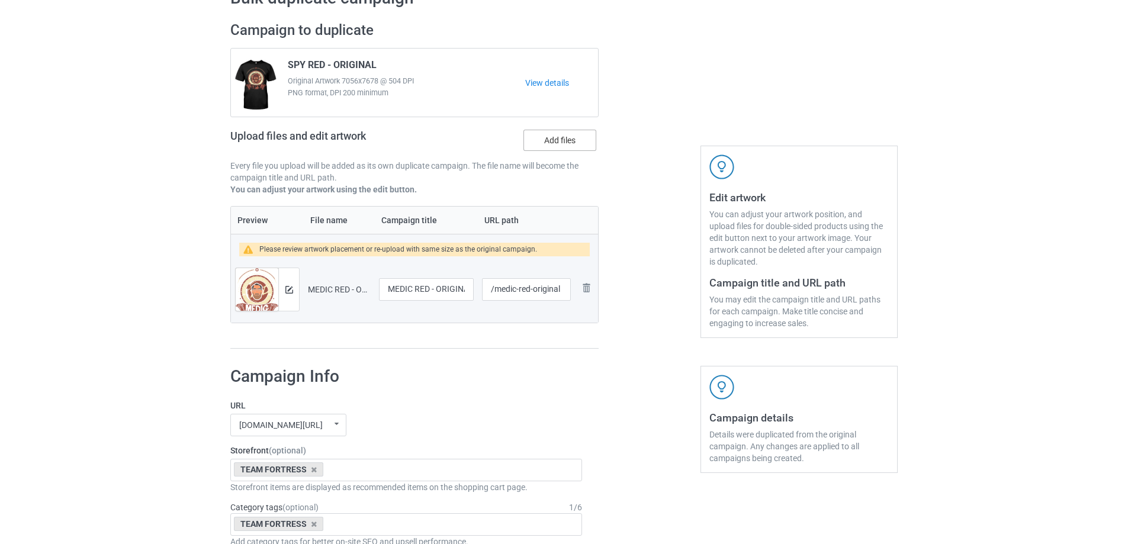
click at [570, 149] on label "Add files" at bounding box center [559, 140] width 73 height 21
click at [0, 0] on input "Add files" at bounding box center [0, 0] width 0 height 0
click at [565, 143] on label "Add files" at bounding box center [559, 140] width 73 height 21
click at [0, 0] on input "Add files" at bounding box center [0, 0] width 0 height 0
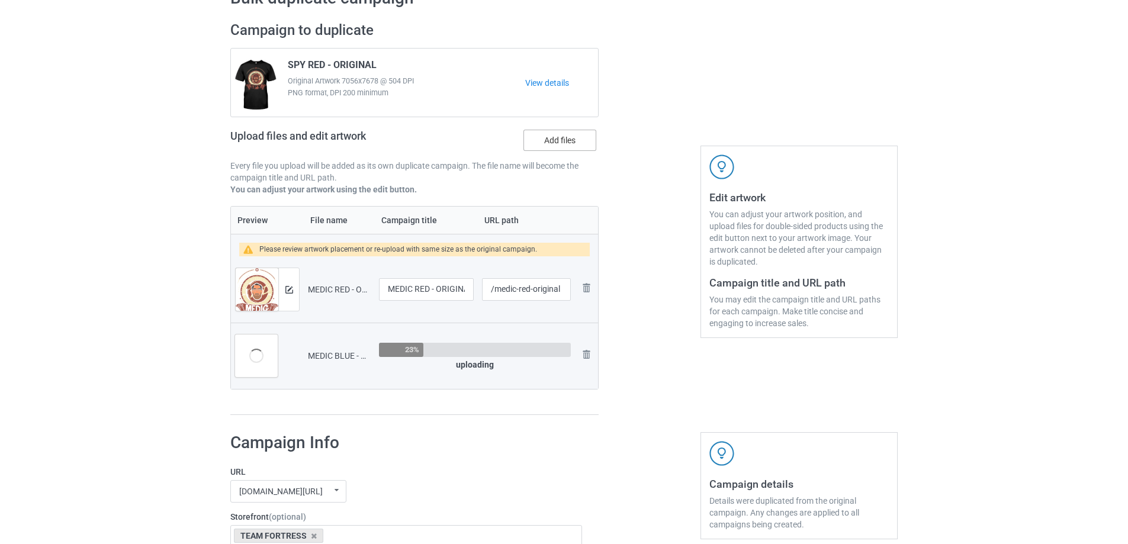
click at [563, 133] on label "Add files" at bounding box center [559, 140] width 73 height 21
click at [0, 0] on input "Add files" at bounding box center [0, 0] width 0 height 0
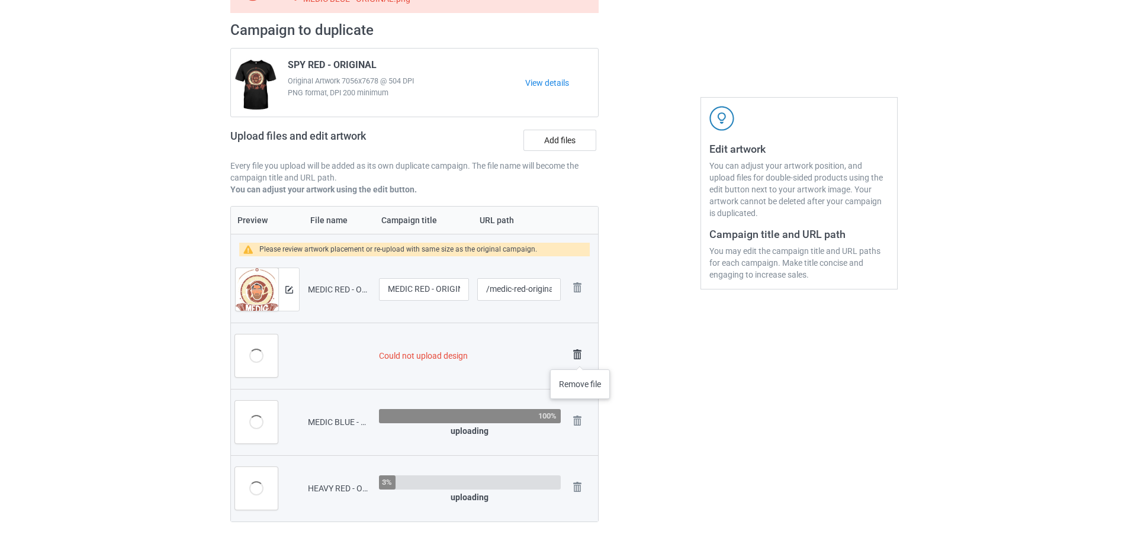
click at [580, 358] on img at bounding box center [577, 354] width 17 height 17
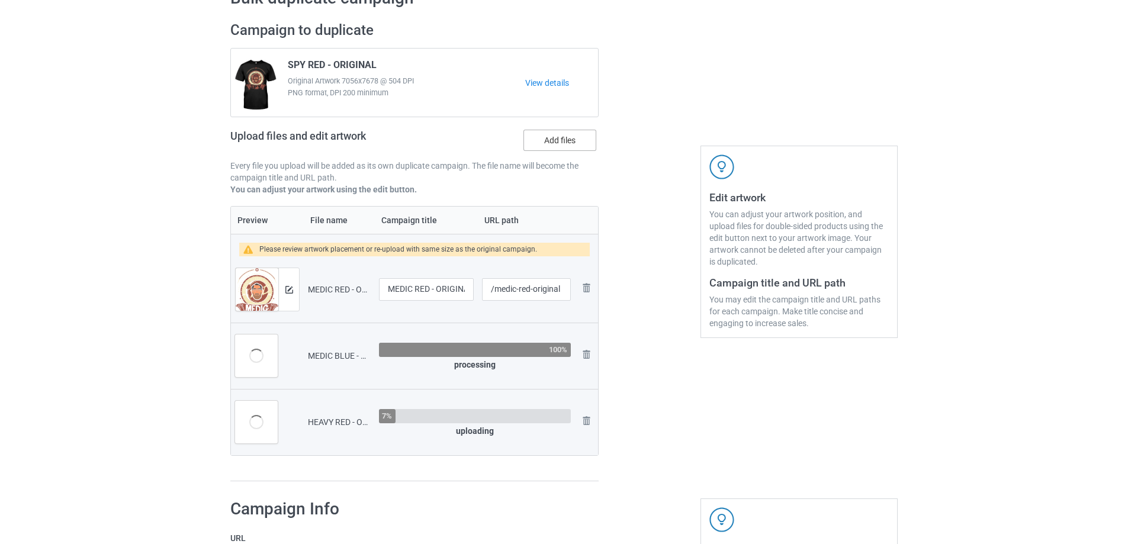
click at [584, 143] on label "Add files" at bounding box center [559, 140] width 73 height 21
click at [0, 0] on input "Add files" at bounding box center [0, 0] width 0 height 0
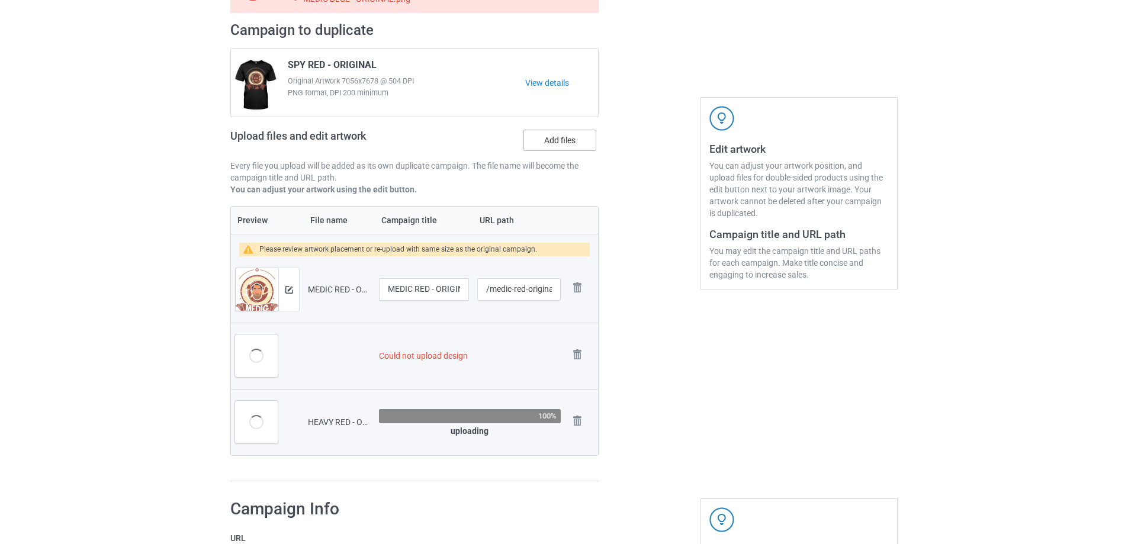
scroll to position [130, 0]
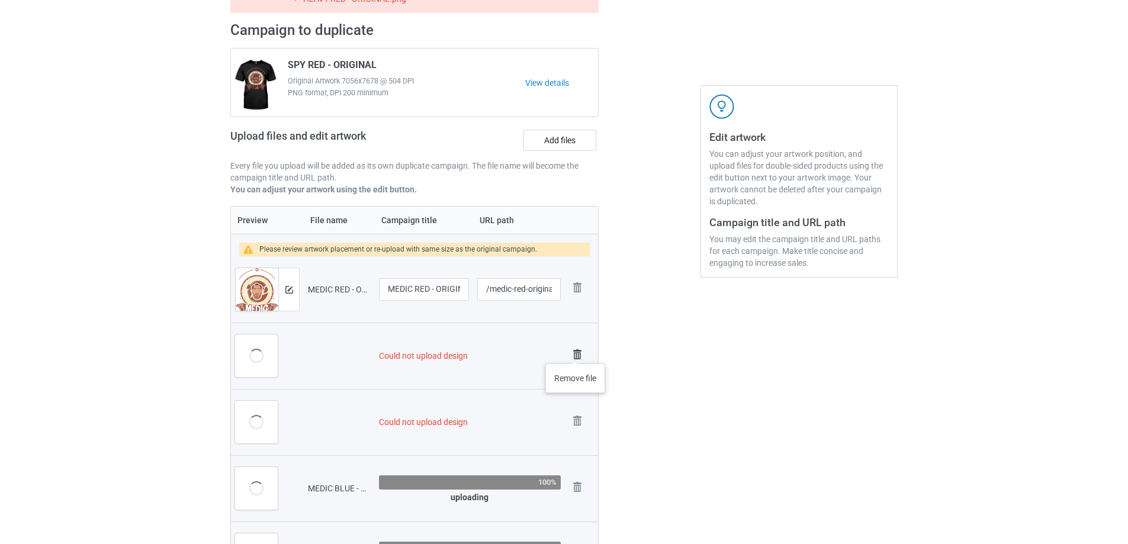
click at [572, 351] on img at bounding box center [577, 354] width 17 height 17
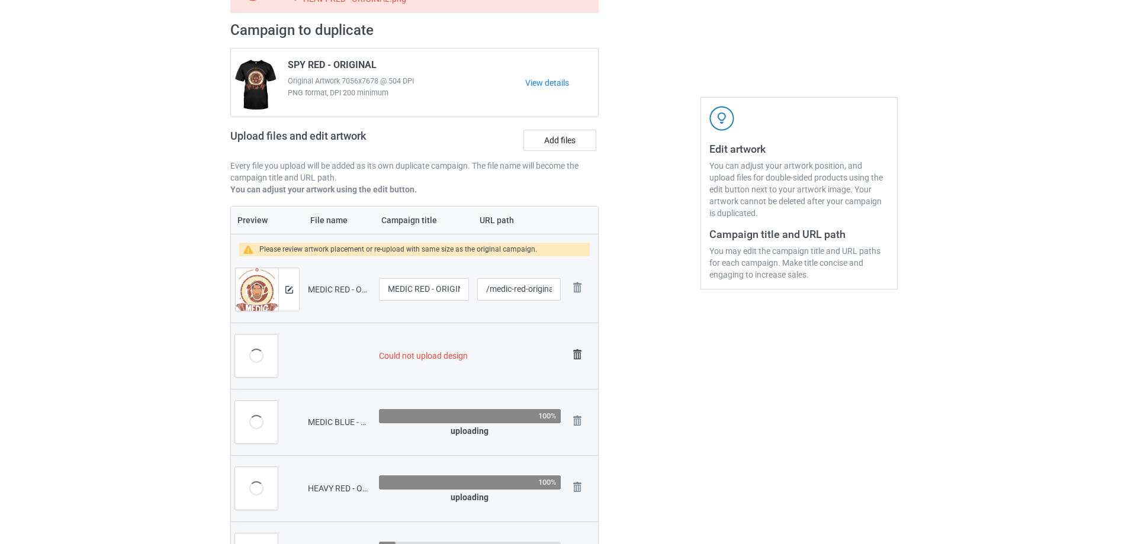
click at [573, 350] on img at bounding box center [577, 354] width 17 height 17
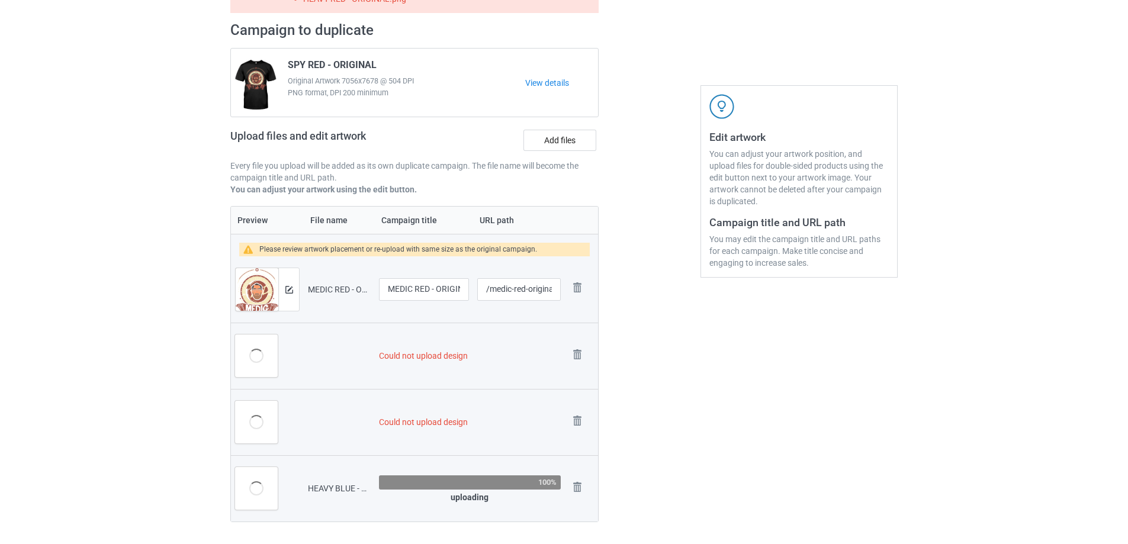
click at [588, 359] on div "Remove file" at bounding box center [581, 356] width 25 height 20
click at [581, 354] on img at bounding box center [577, 354] width 17 height 17
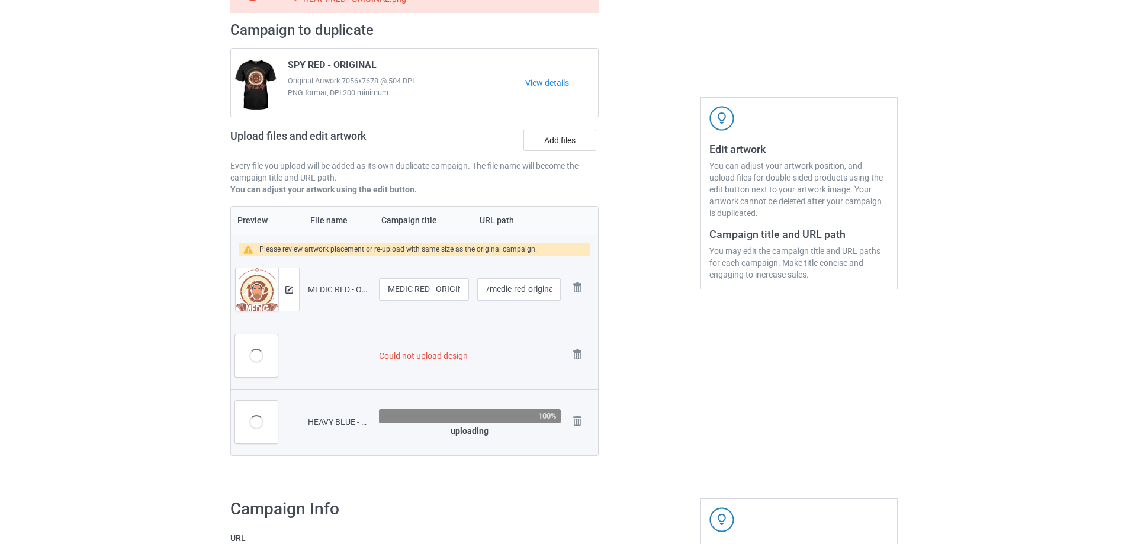
click at [0, 0] on img at bounding box center [0, 0] width 0 height 0
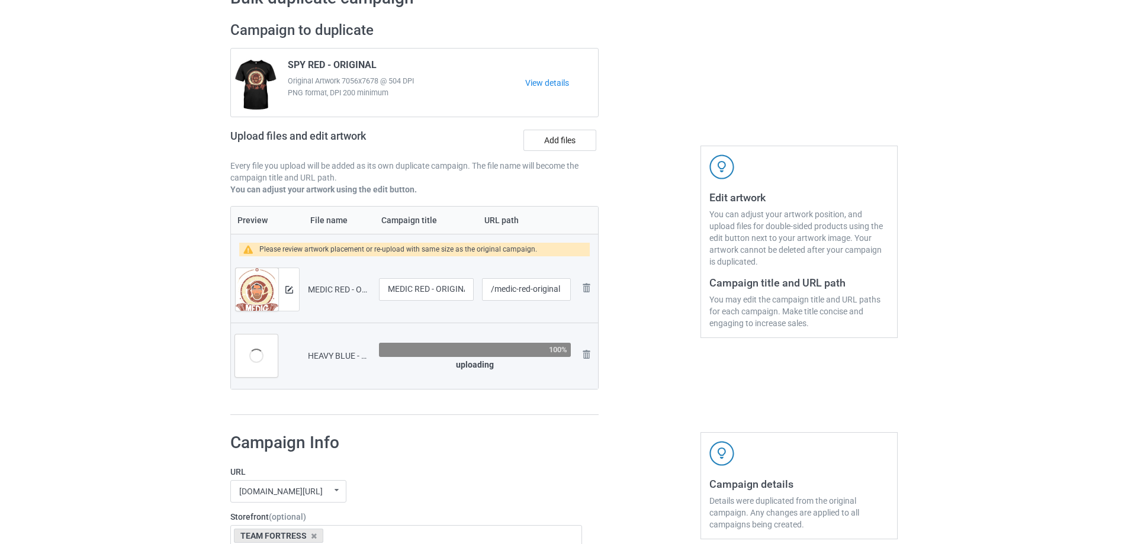
click at [0, 0] on img at bounding box center [0, 0] width 0 height 0
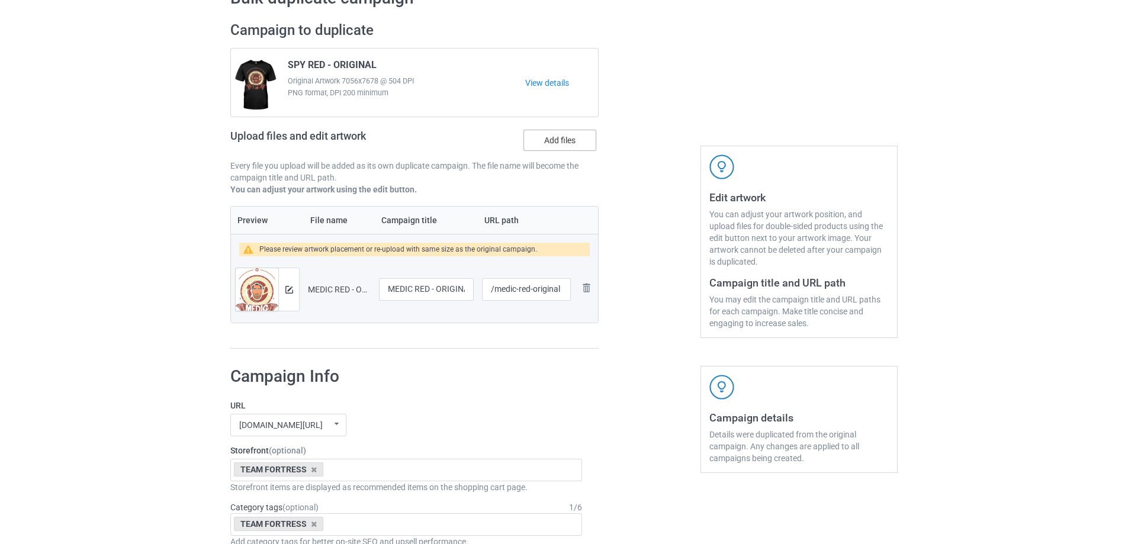
click at [566, 138] on label "Add files" at bounding box center [559, 140] width 73 height 21
click at [0, 0] on input "Add files" at bounding box center [0, 0] width 0 height 0
click at [568, 141] on label "Add files" at bounding box center [559, 140] width 73 height 21
click at [0, 0] on input "Add files" at bounding box center [0, 0] width 0 height 0
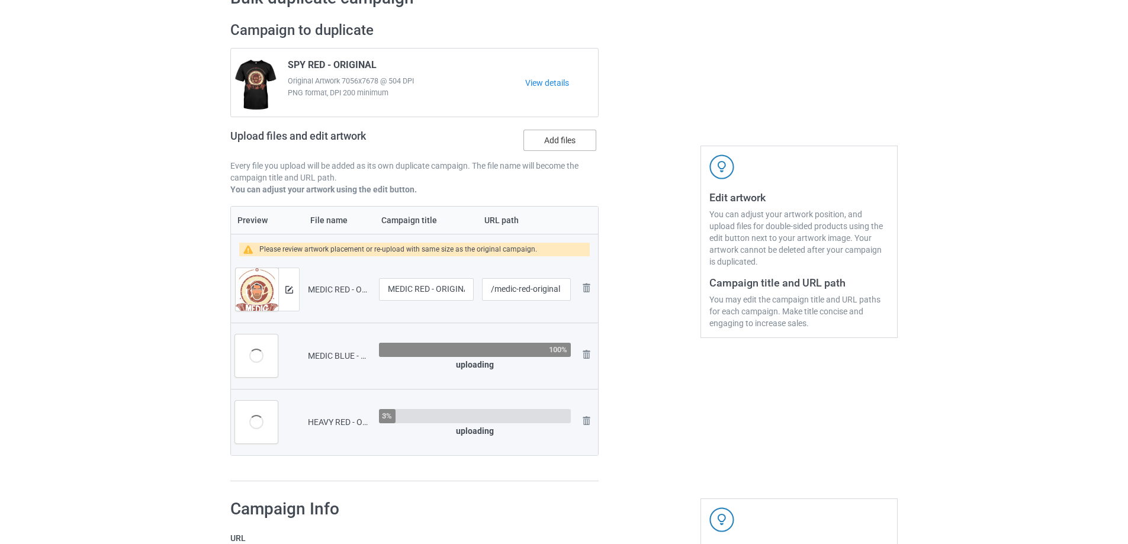
click at [553, 141] on label "Add files" at bounding box center [559, 140] width 73 height 21
click at [0, 0] on input "Add files" at bounding box center [0, 0] width 0 height 0
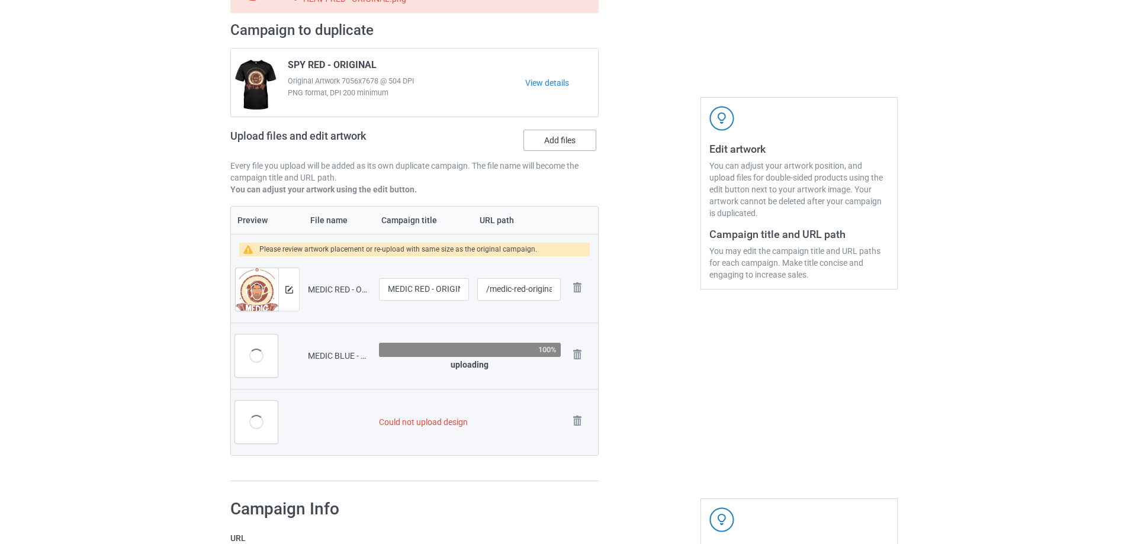
scroll to position [130, 0]
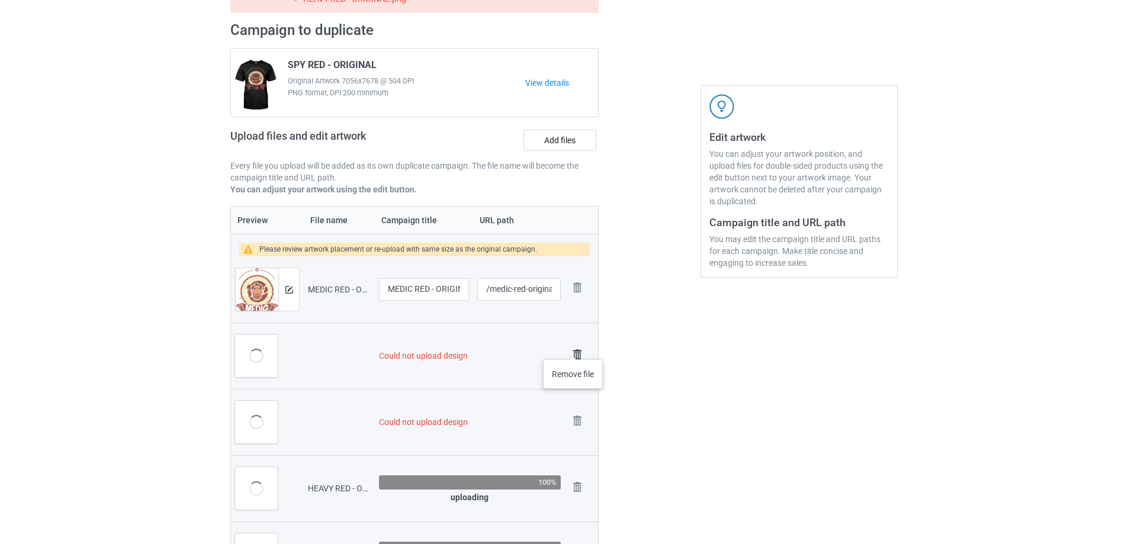
click at [573, 347] on img at bounding box center [577, 354] width 17 height 17
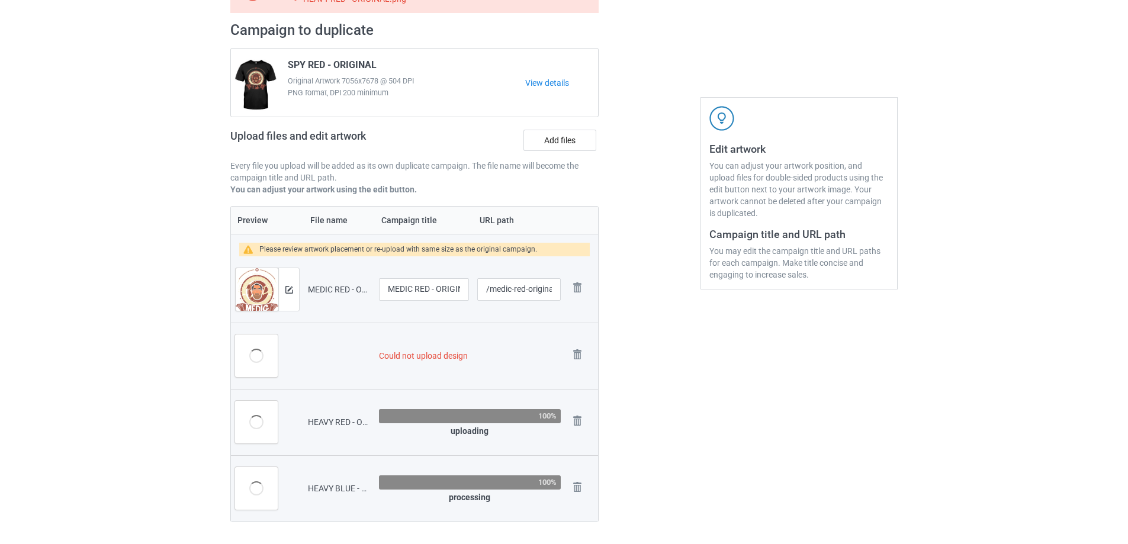
click at [0, 0] on img at bounding box center [0, 0] width 0 height 0
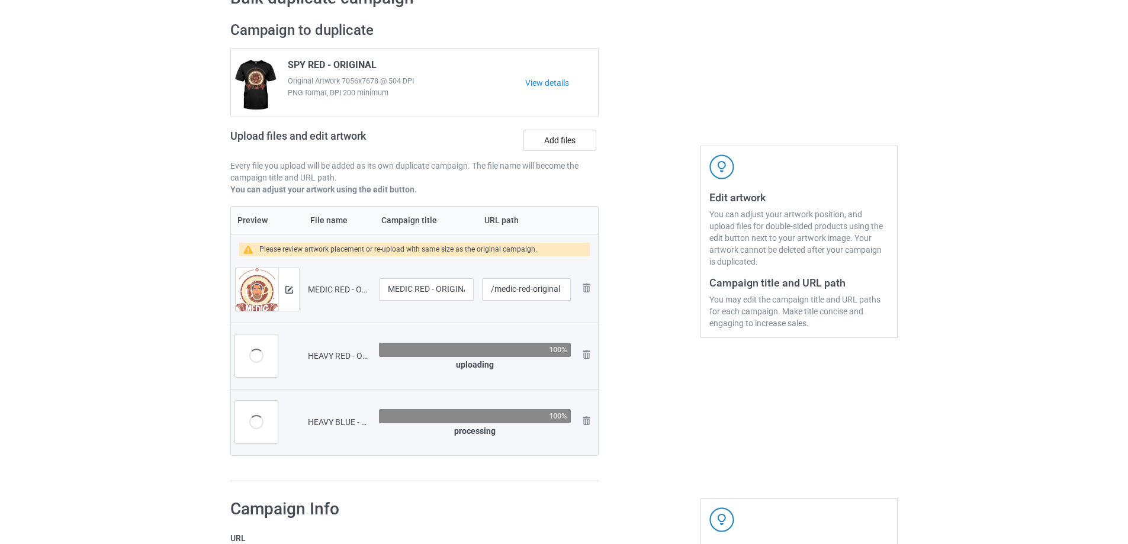
scroll to position [118, 0]
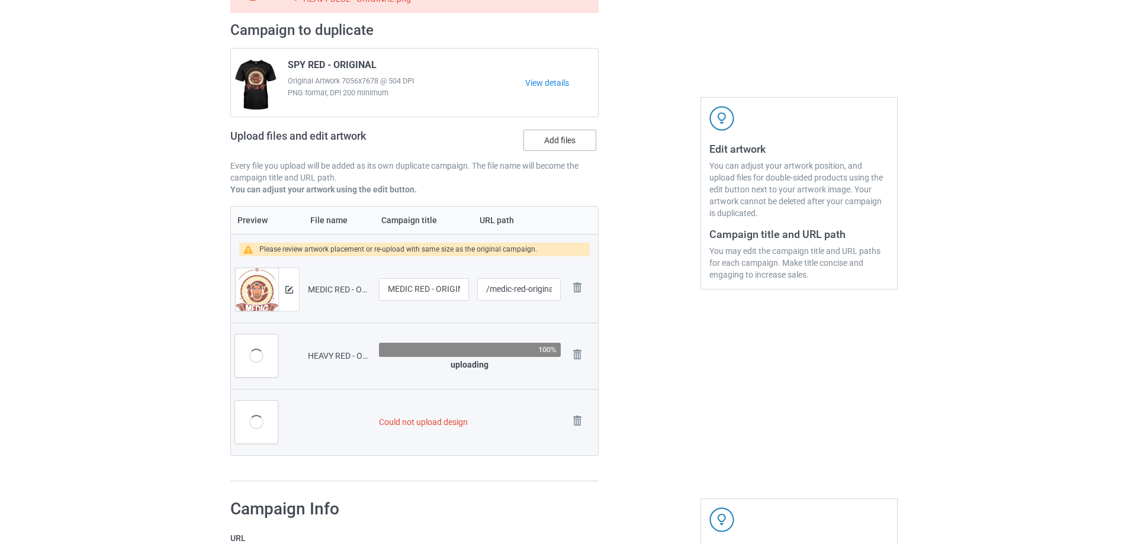
click at [555, 146] on label "Add files" at bounding box center [559, 140] width 73 height 21
click at [0, 0] on input "Add files" at bounding box center [0, 0] width 0 height 0
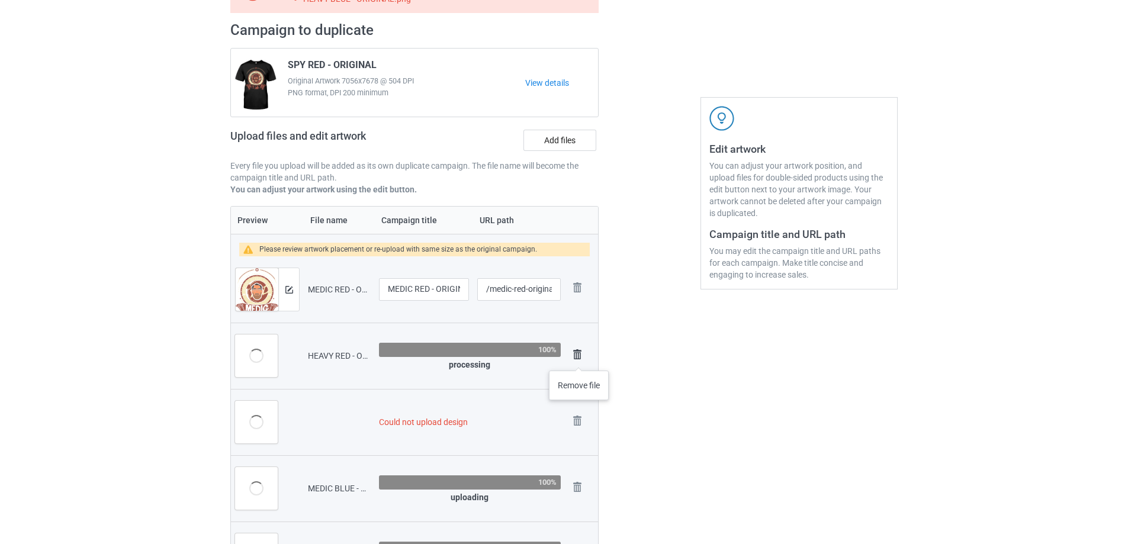
click at [575, 352] on img at bounding box center [577, 354] width 17 height 17
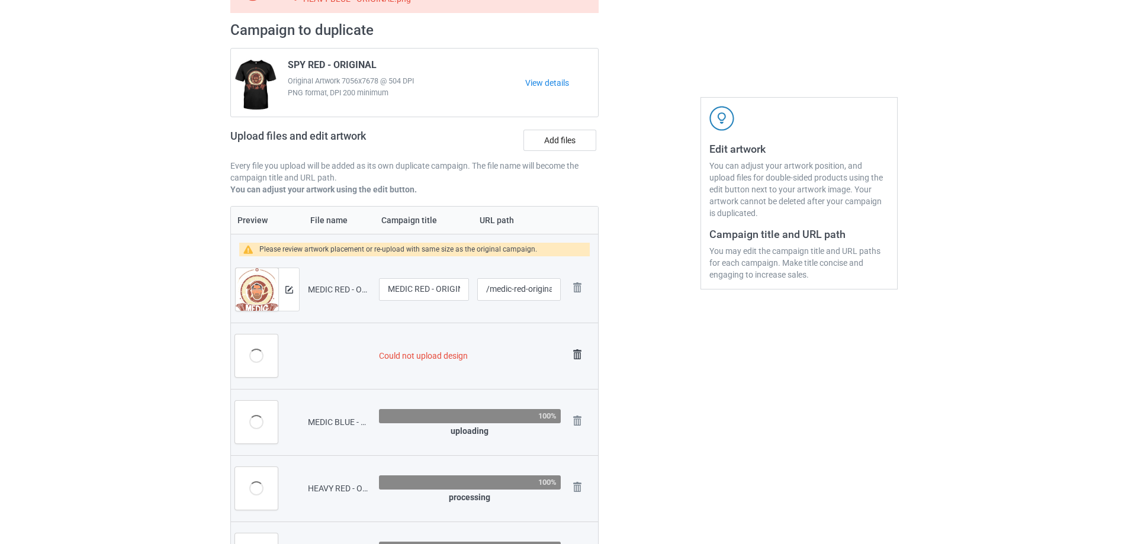
click at [580, 351] on img at bounding box center [577, 354] width 17 height 17
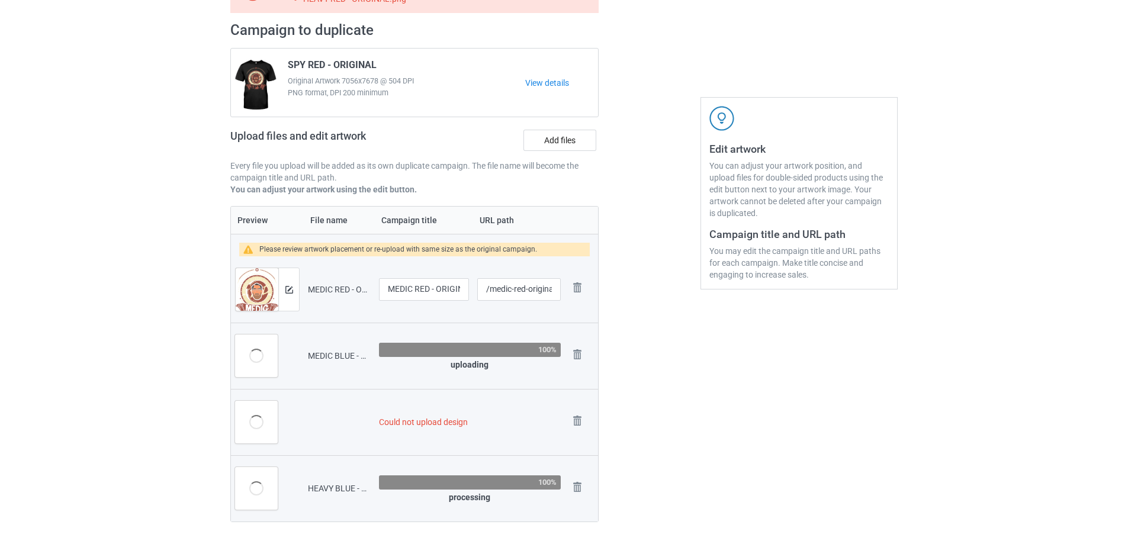
scroll to position [130, 0]
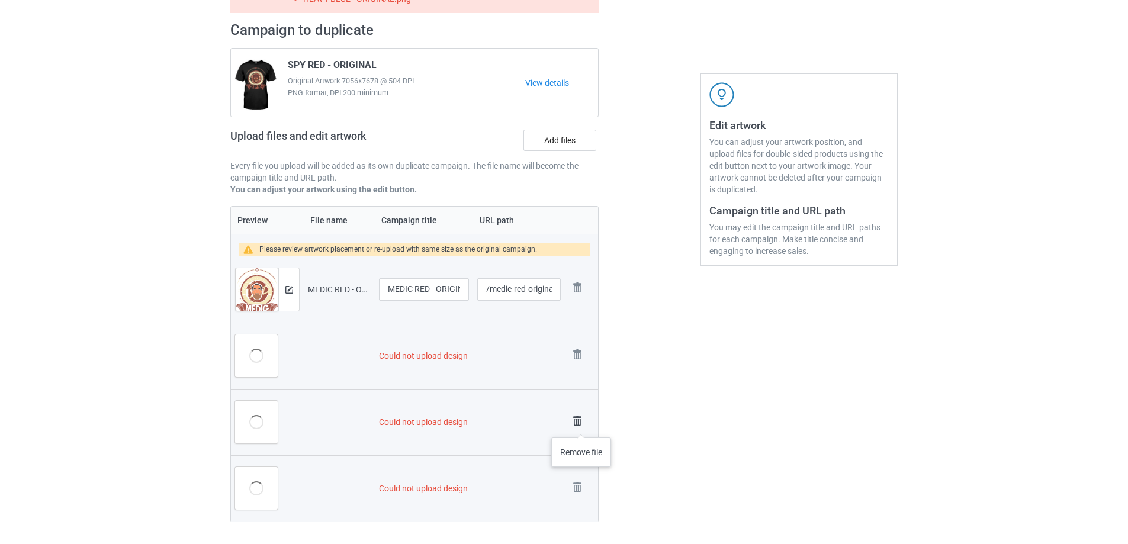
click at [581, 426] on img at bounding box center [577, 421] width 17 height 17
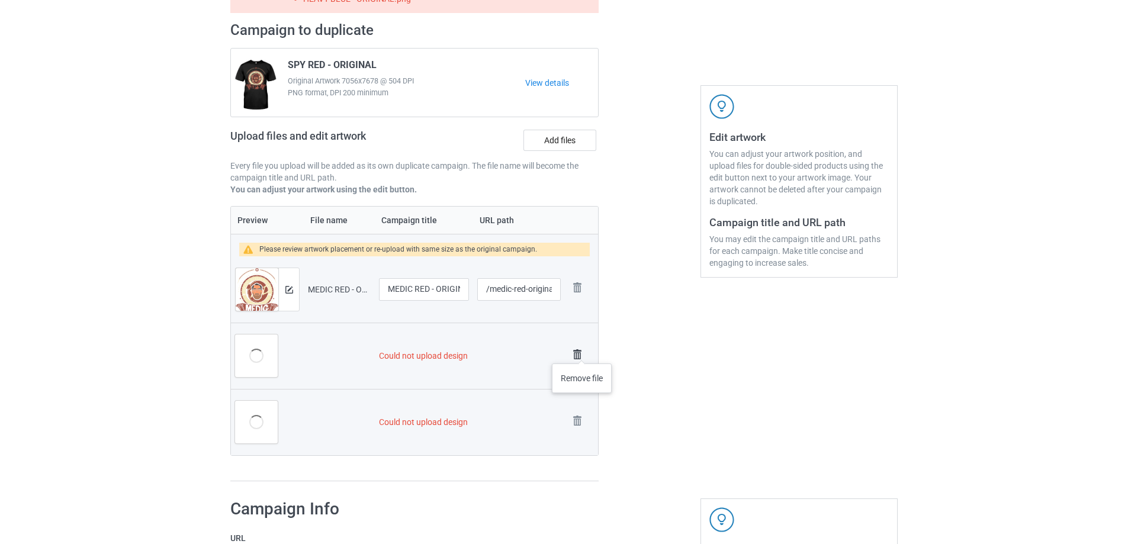
click at [582, 352] on img at bounding box center [577, 354] width 17 height 17
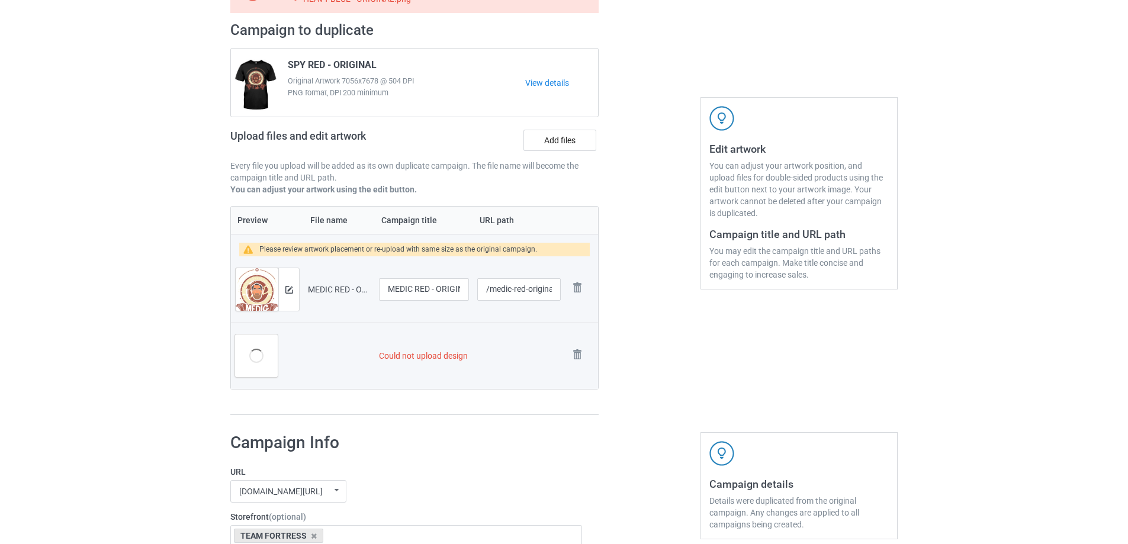
click at [0, 0] on img at bounding box center [0, 0] width 0 height 0
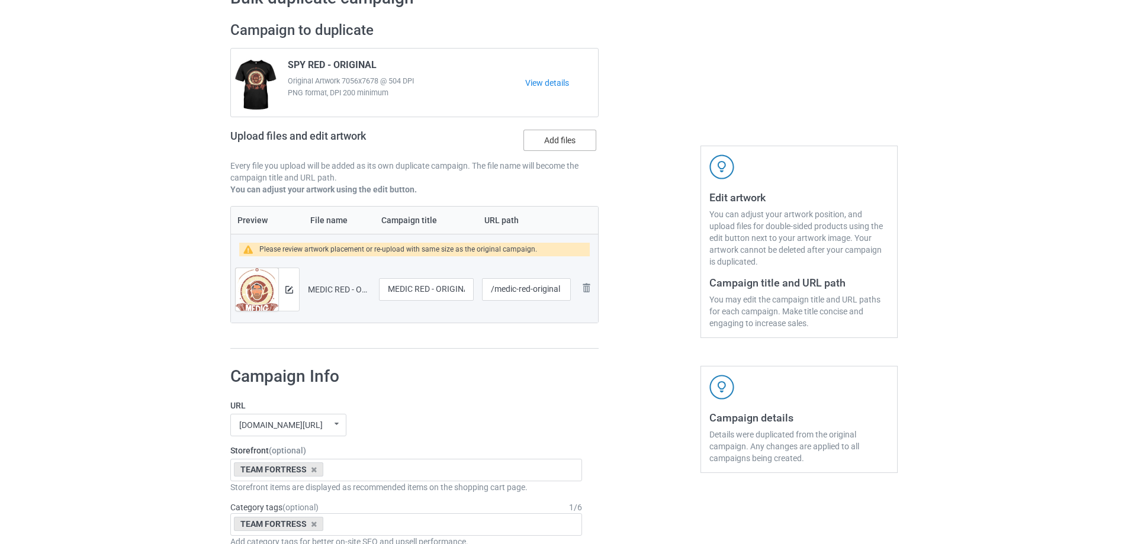
click at [560, 134] on label "Add files" at bounding box center [559, 140] width 73 height 21
click at [0, 0] on input "Add files" at bounding box center [0, 0] width 0 height 0
click at [586, 149] on label "Add files" at bounding box center [559, 140] width 73 height 21
click at [0, 0] on input "Add files" at bounding box center [0, 0] width 0 height 0
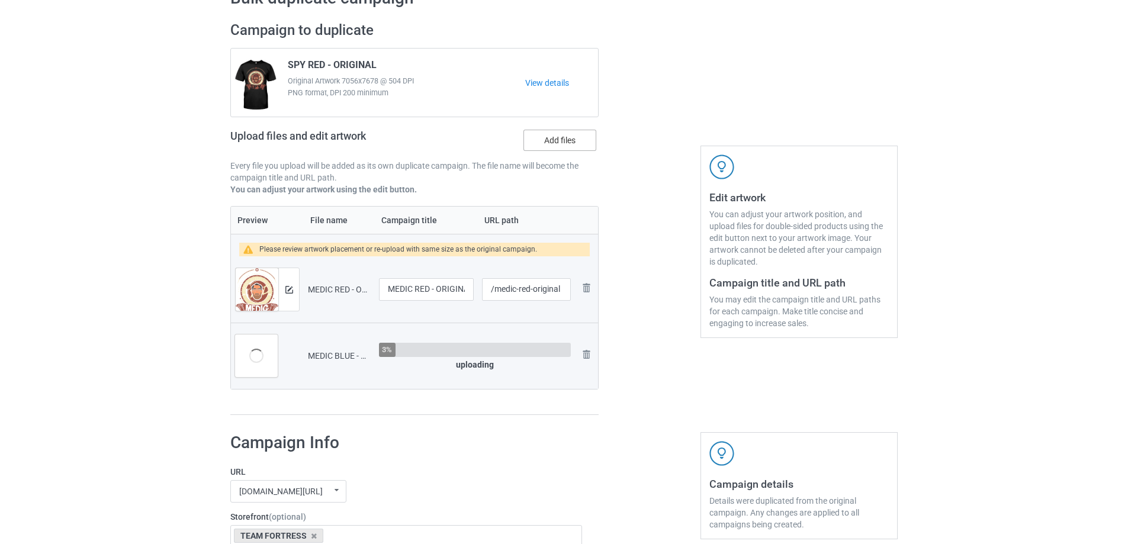
click at [566, 135] on label "Add files" at bounding box center [559, 140] width 73 height 21
click at [0, 0] on input "Add files" at bounding box center [0, 0] width 0 height 0
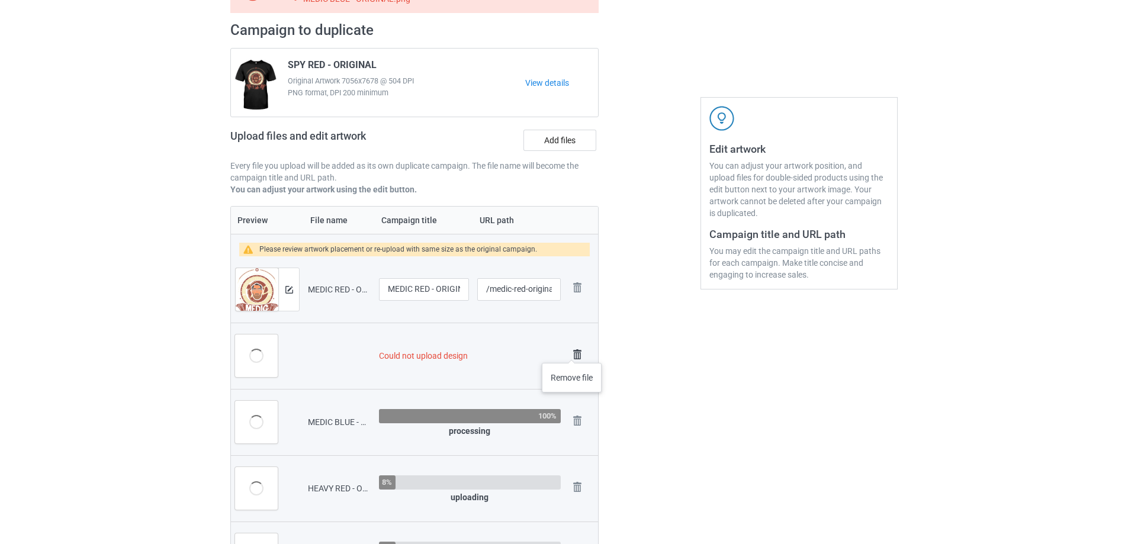
click at [572, 351] on img at bounding box center [577, 354] width 17 height 17
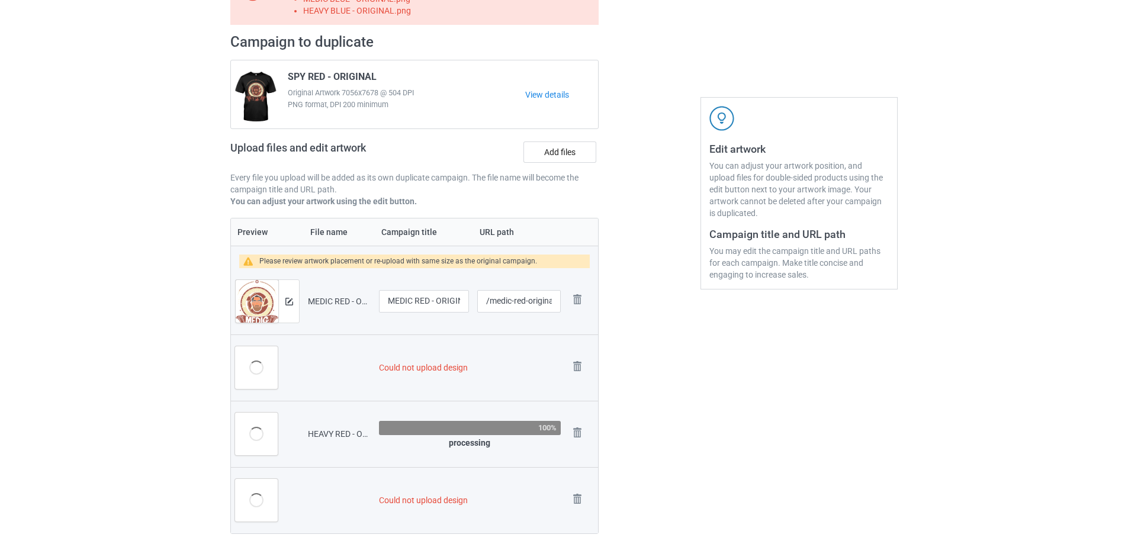
scroll to position [130, 0]
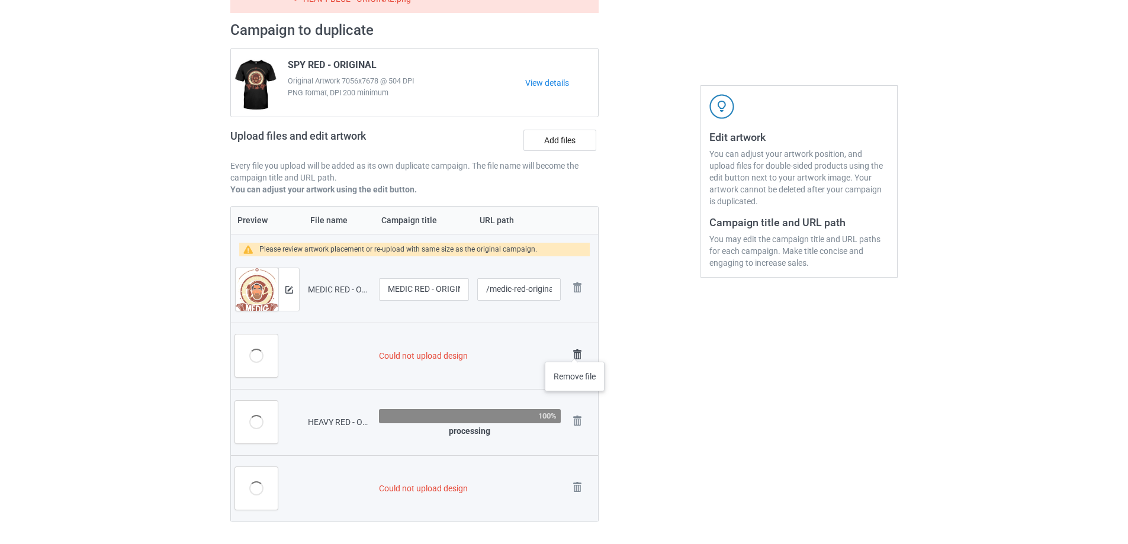
click at [575, 349] on img at bounding box center [577, 354] width 17 height 17
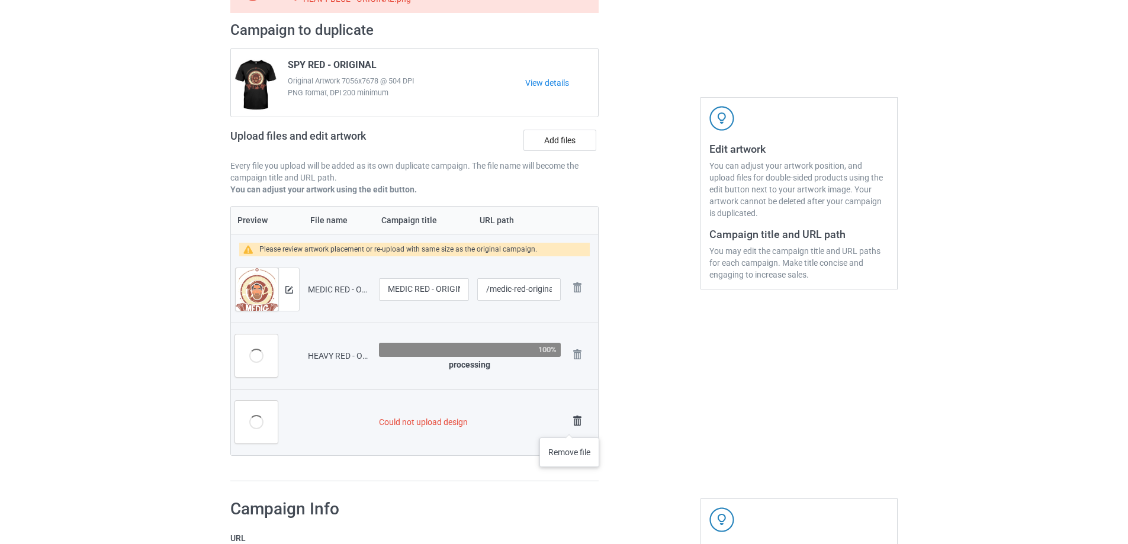
click at [569, 426] on img at bounding box center [577, 421] width 17 height 17
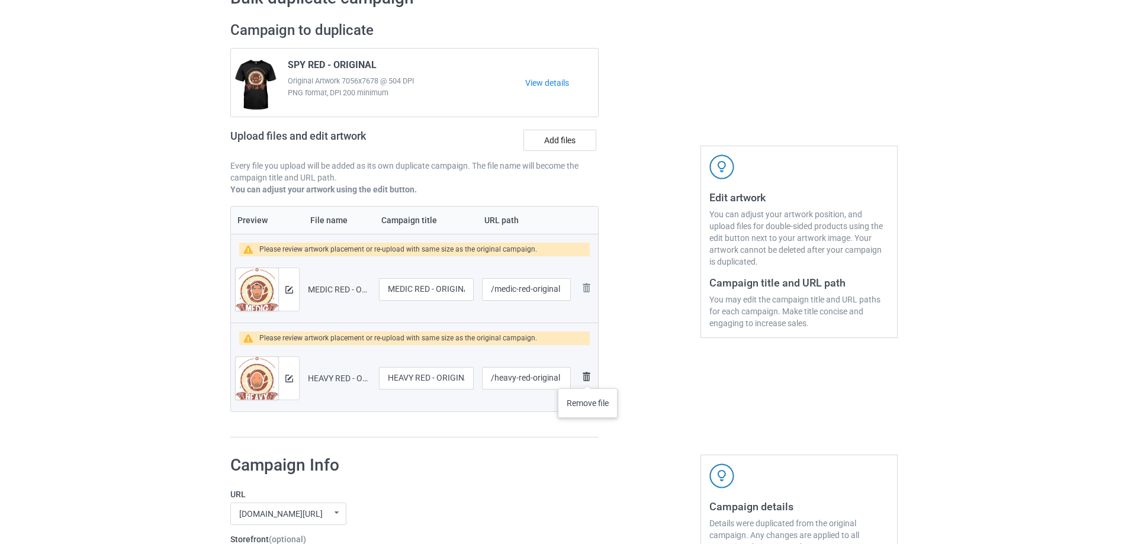
click at [588, 376] on img at bounding box center [586, 376] width 14 height 14
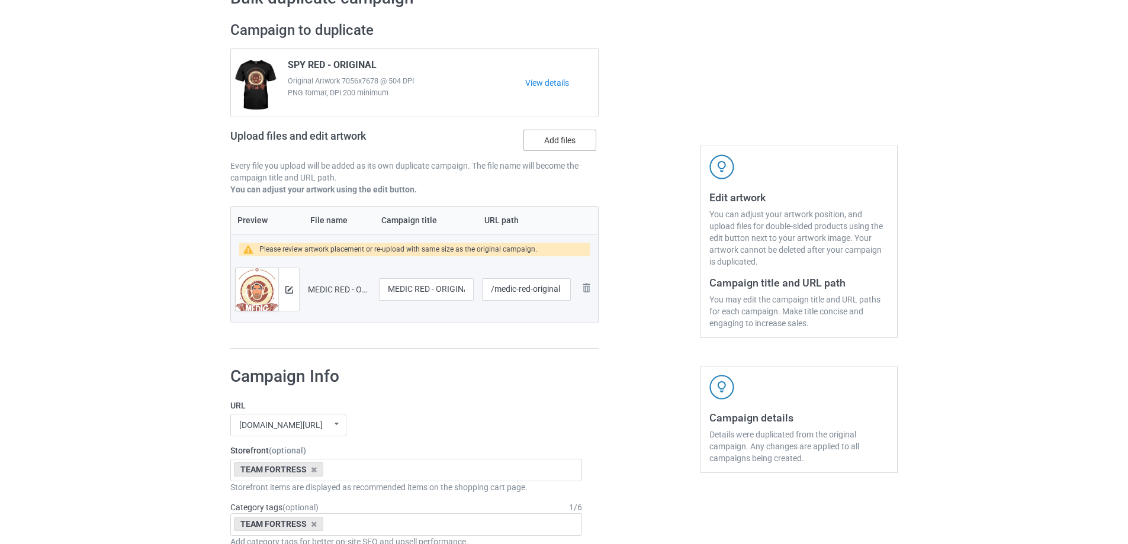
click at [565, 137] on label "Add files" at bounding box center [559, 140] width 73 height 21
click at [0, 0] on input "Add files" at bounding box center [0, 0] width 0 height 0
click at [584, 146] on label "Add files" at bounding box center [559, 140] width 73 height 21
click at [0, 0] on input "Add files" at bounding box center [0, 0] width 0 height 0
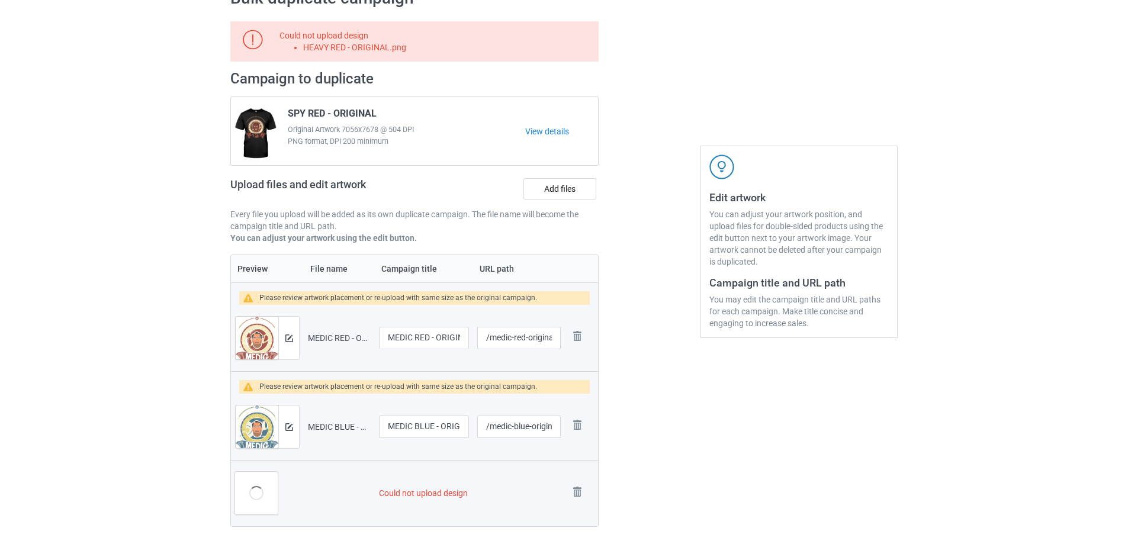
scroll to position [118, 0]
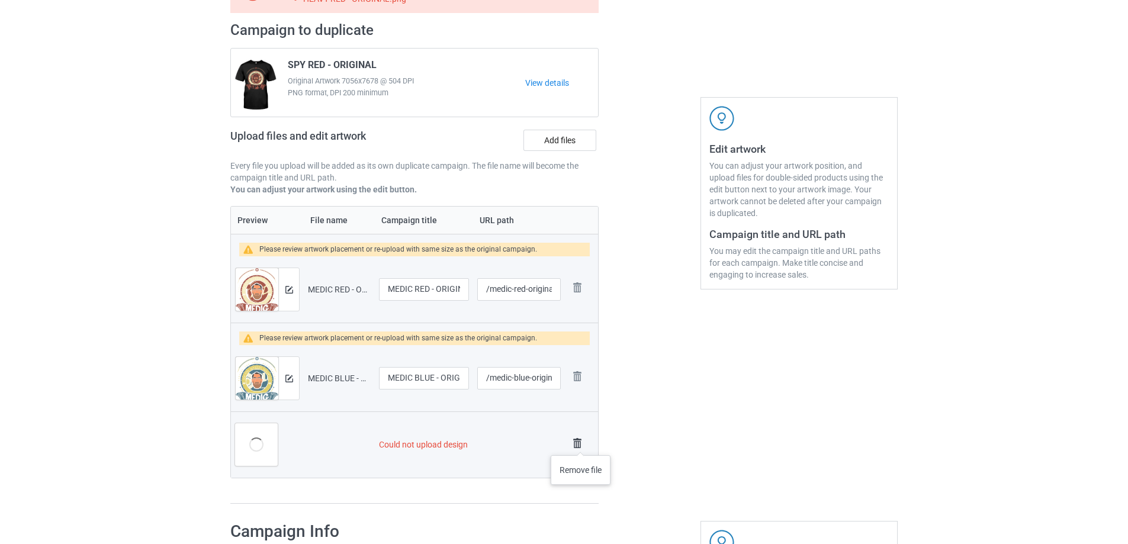
click at [580, 444] on img at bounding box center [577, 443] width 17 height 17
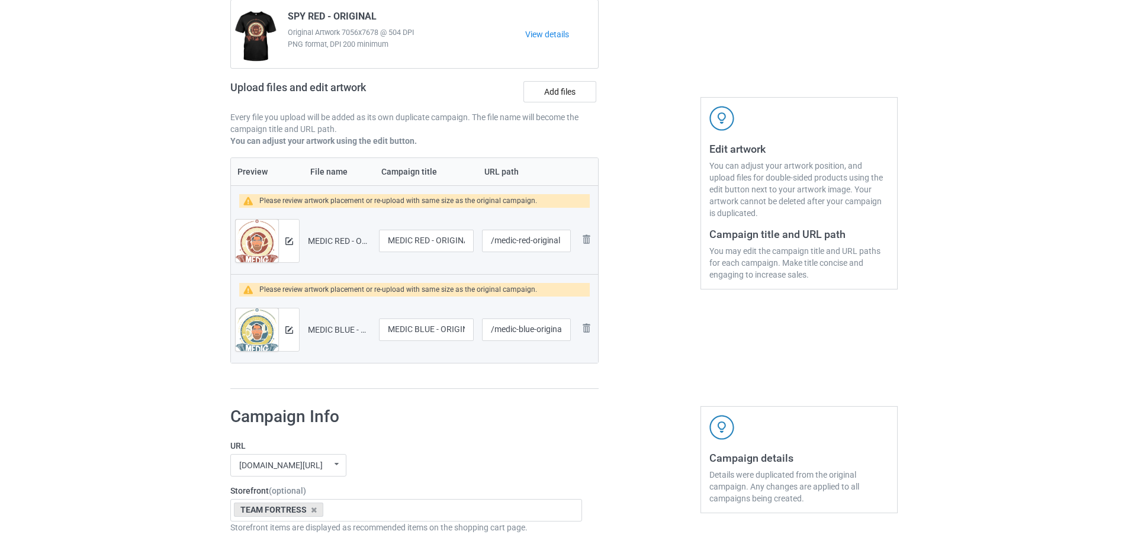
scroll to position [70, 0]
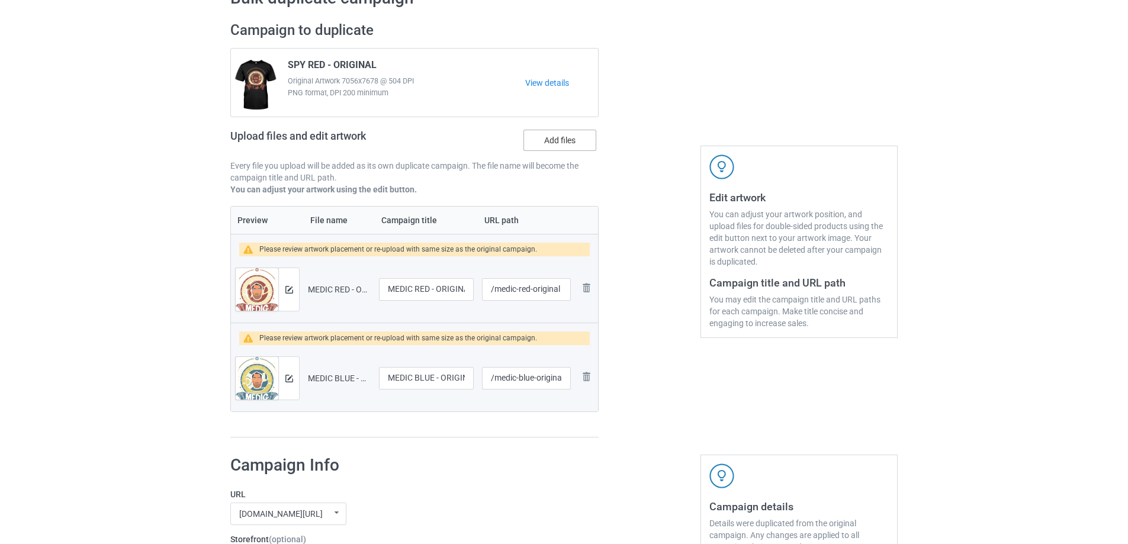
click at [549, 144] on label "Add files" at bounding box center [559, 140] width 73 height 21
click at [0, 0] on input "Add files" at bounding box center [0, 0] width 0 height 0
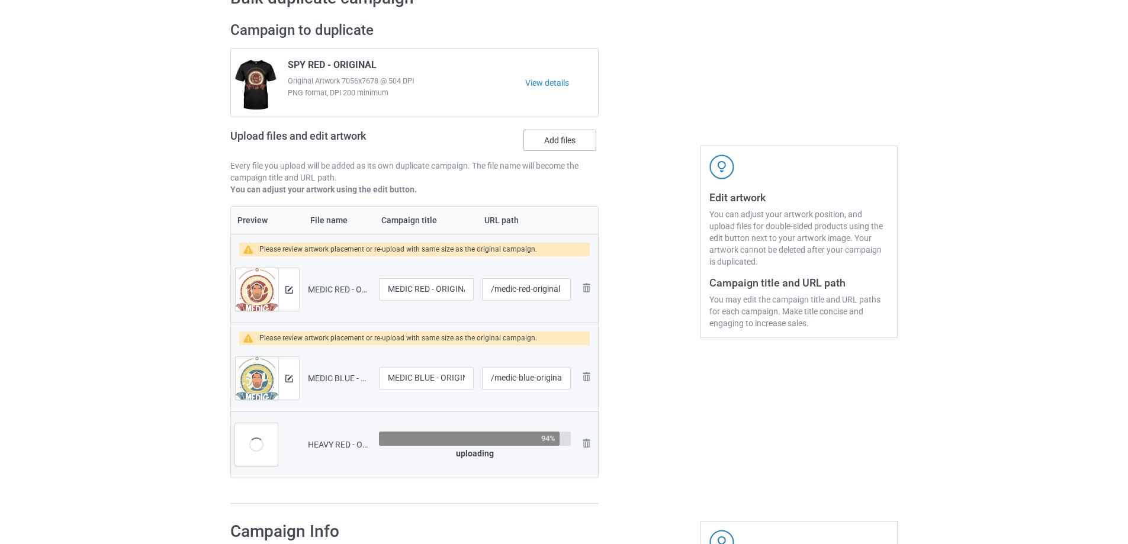
click at [558, 145] on label "Add files" at bounding box center [559, 140] width 73 height 21
click at [0, 0] on input "Add files" at bounding box center [0, 0] width 0 height 0
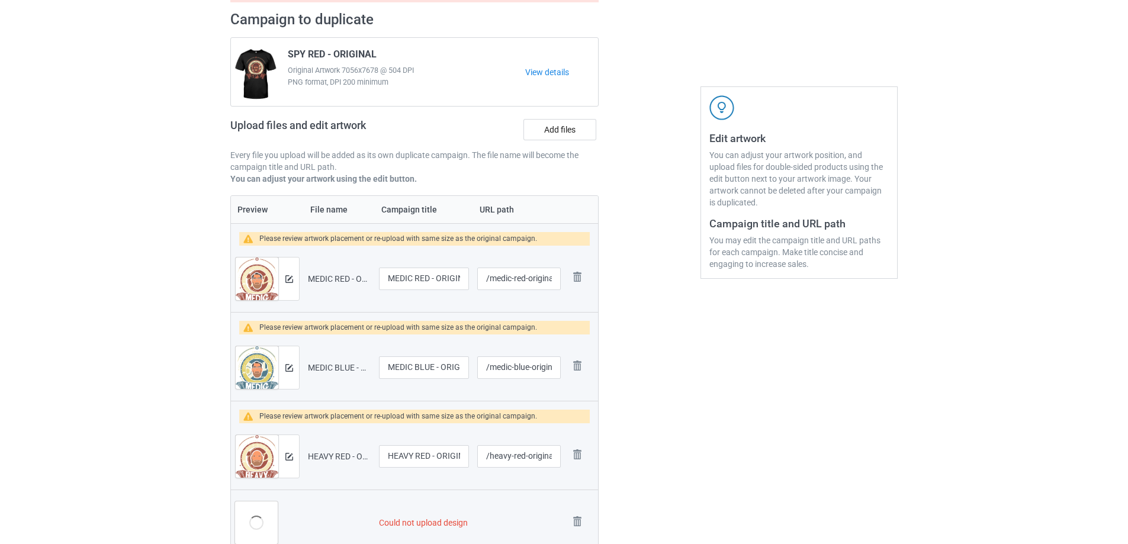
scroll to position [178, 0]
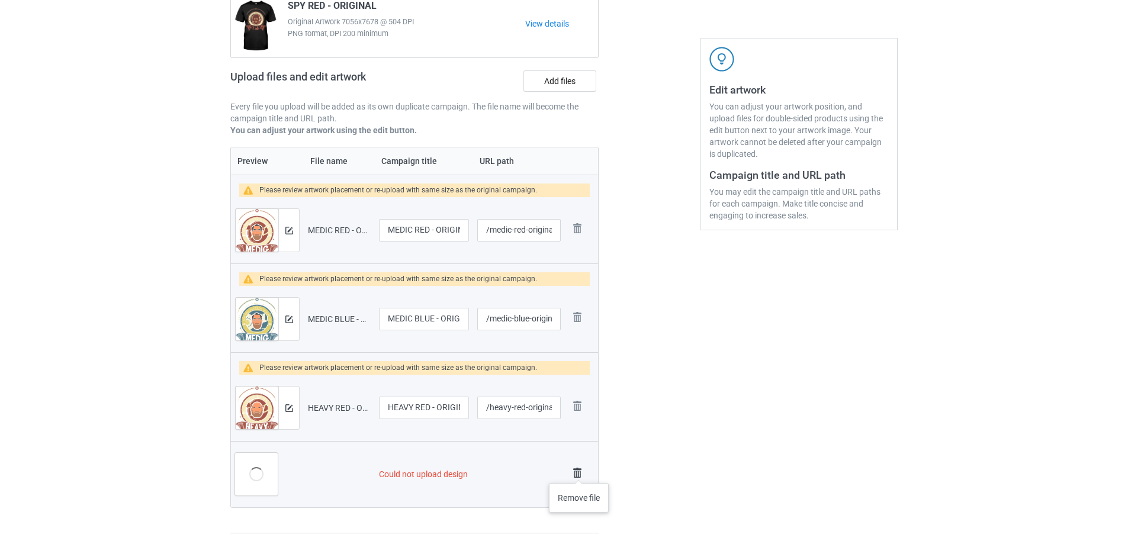
click at [579, 471] on img at bounding box center [577, 473] width 17 height 17
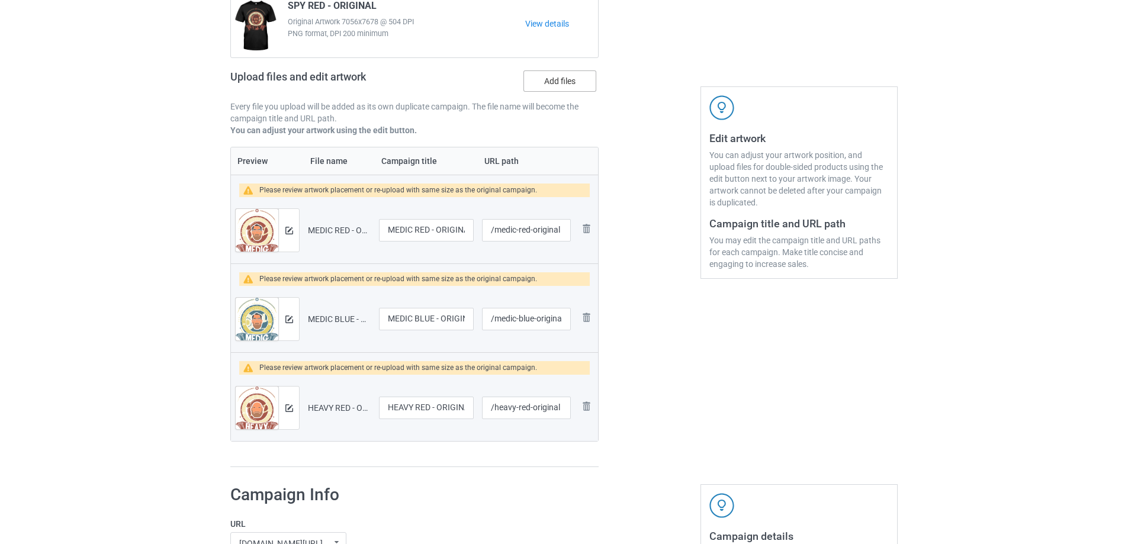
click at [529, 84] on label "Add files" at bounding box center [559, 80] width 73 height 21
click at [0, 0] on input "Add files" at bounding box center [0, 0] width 0 height 0
click at [554, 85] on label "Add files" at bounding box center [559, 80] width 73 height 21
click at [0, 0] on input "Add files" at bounding box center [0, 0] width 0 height 0
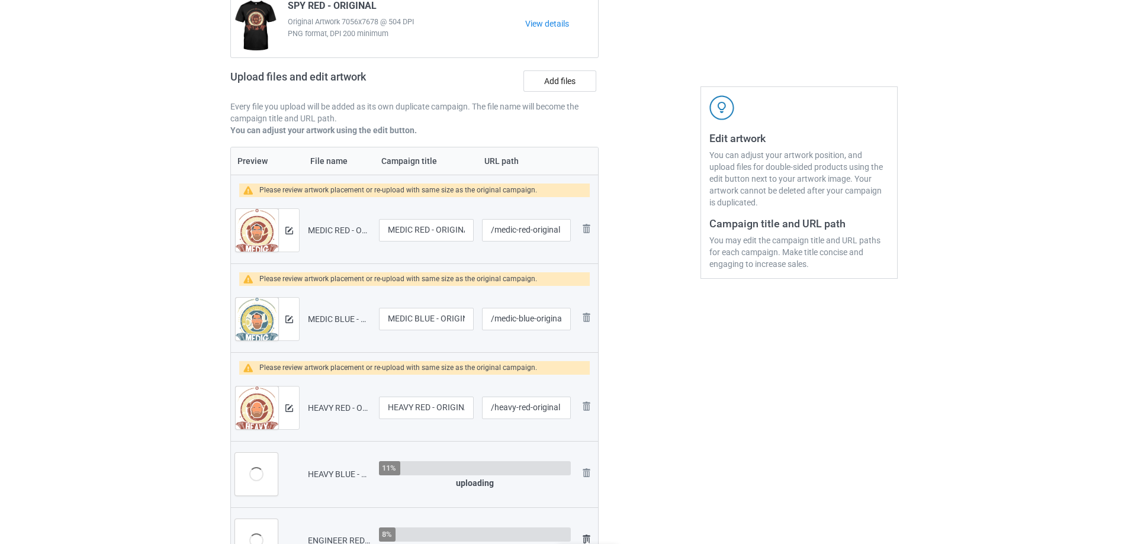
click at [586, 537] on img at bounding box center [586, 539] width 14 height 14
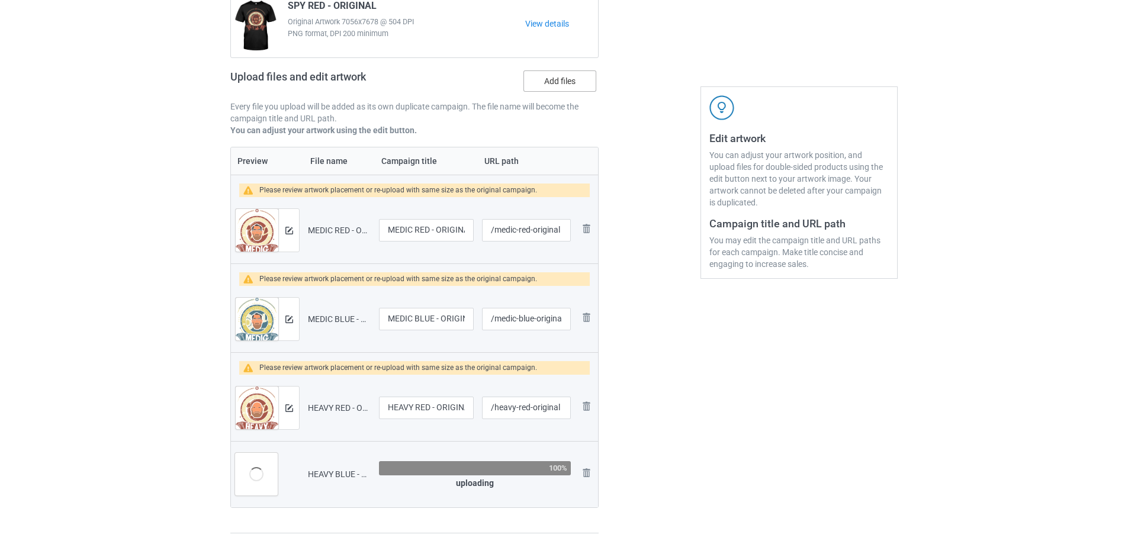
click at [554, 85] on label "Add files" at bounding box center [559, 80] width 73 height 21
click at [0, 0] on input "Add files" at bounding box center [0, 0] width 0 height 0
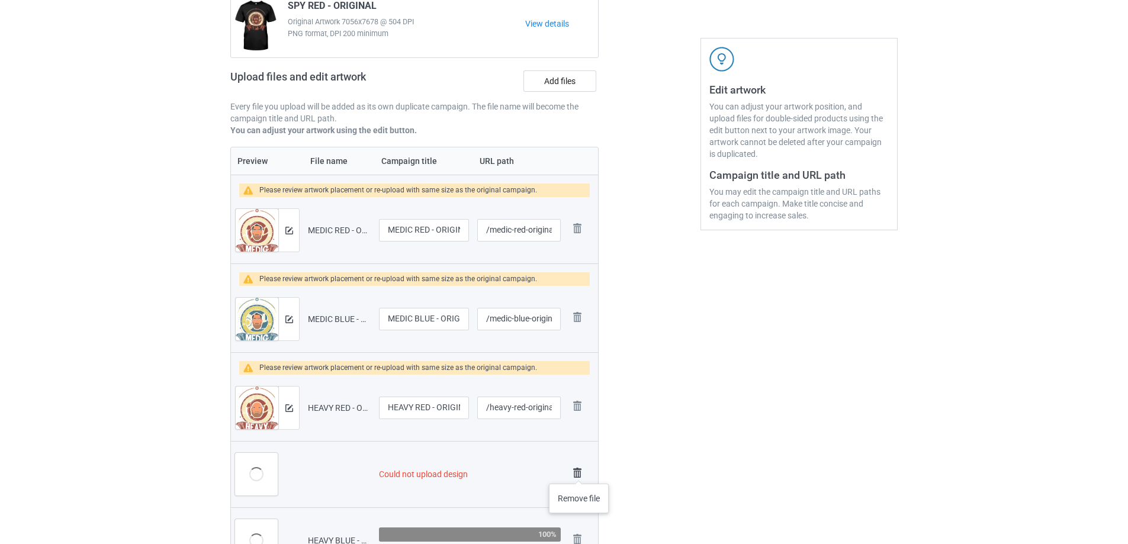
click at [579, 472] on img at bounding box center [577, 473] width 17 height 17
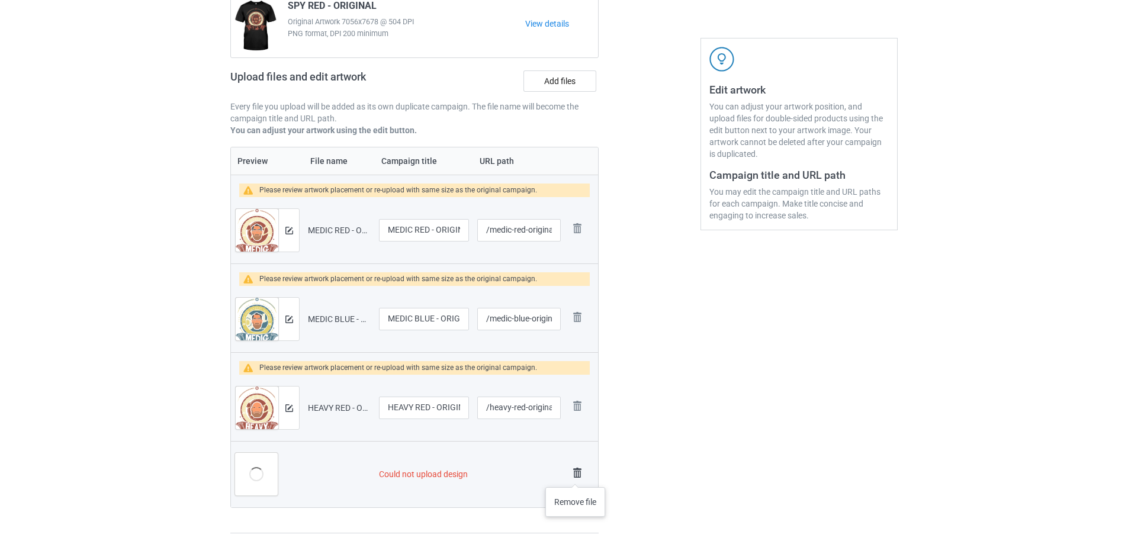
click at [575, 475] on img at bounding box center [577, 473] width 17 height 17
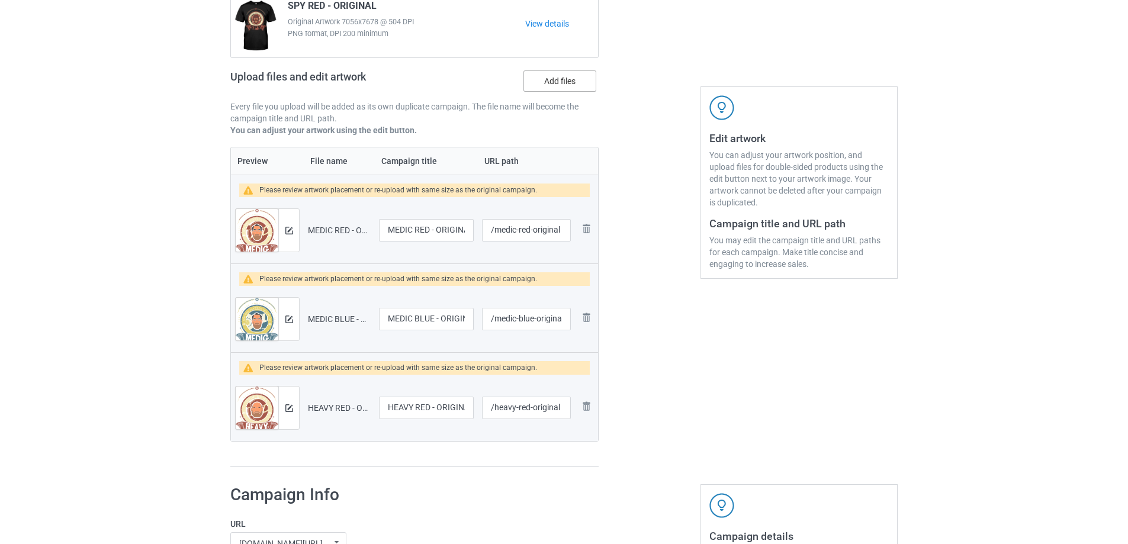
click at [542, 77] on label "Add files" at bounding box center [559, 80] width 73 height 21
click at [0, 0] on input "Add files" at bounding box center [0, 0] width 0 height 0
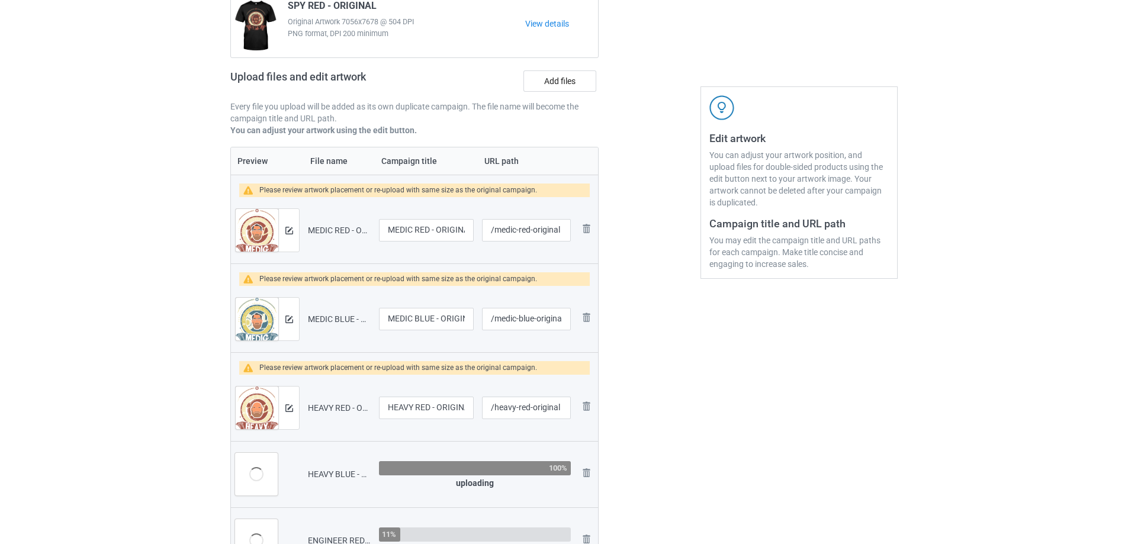
click at [0, 0] on img at bounding box center [0, 0] width 0 height 0
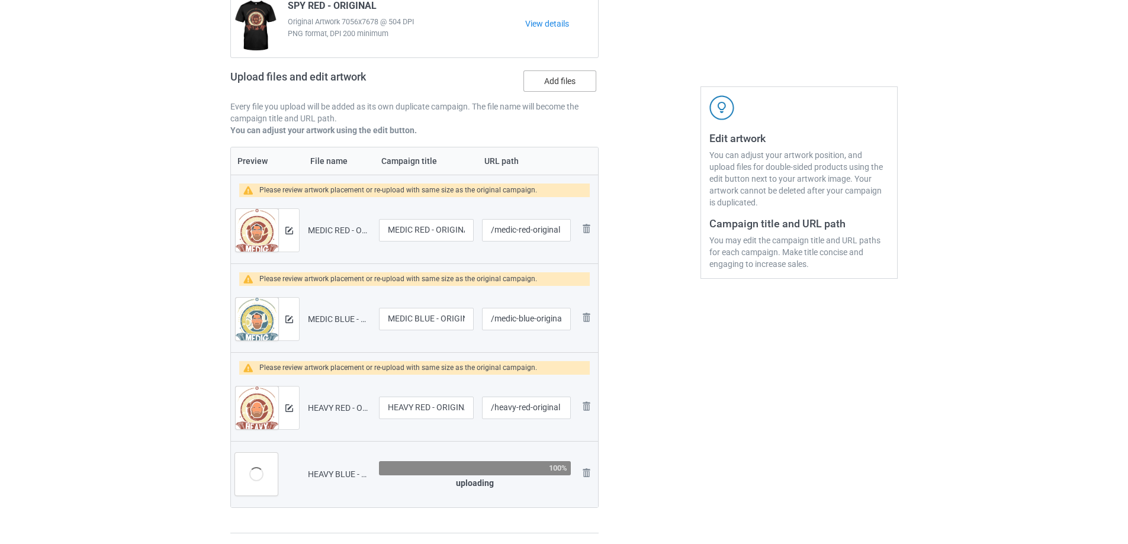
click at [559, 81] on label "Add files" at bounding box center [559, 80] width 73 height 21
click at [0, 0] on input "Add files" at bounding box center [0, 0] width 0 height 0
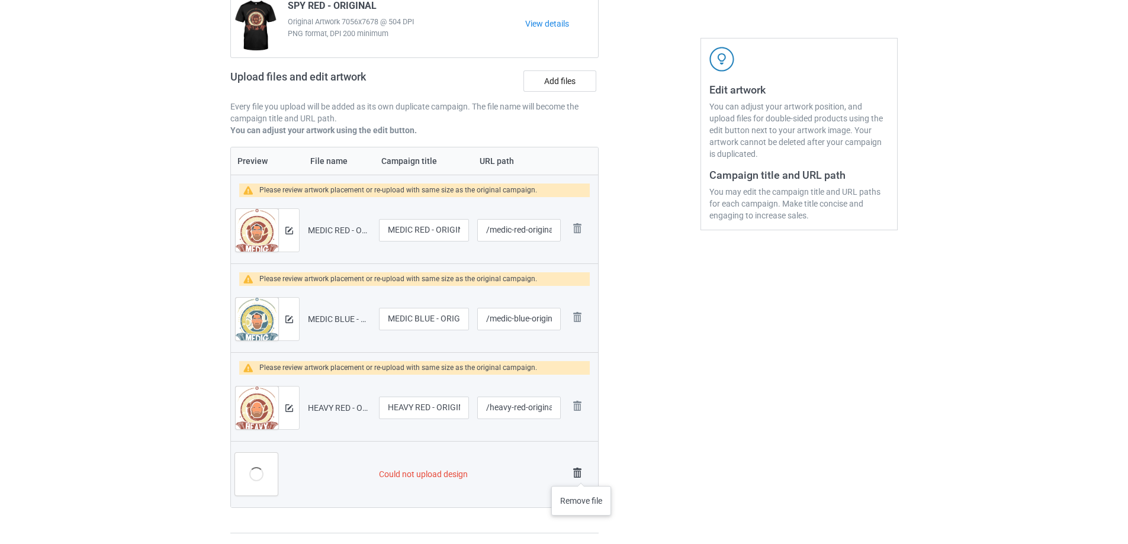
click at [581, 474] on img at bounding box center [577, 473] width 17 height 17
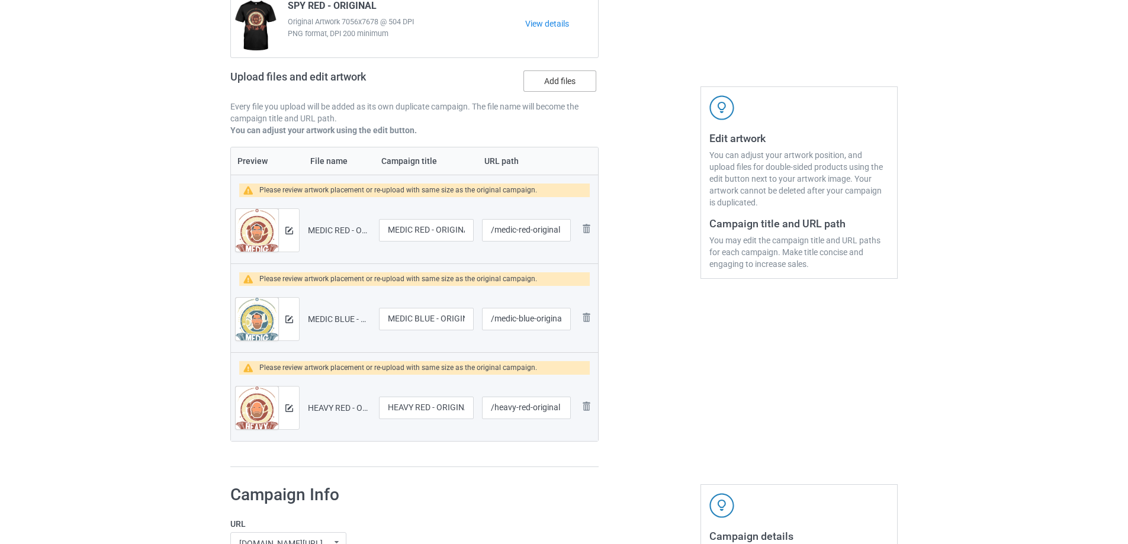
click at [565, 80] on label "Add files" at bounding box center [559, 80] width 73 height 21
click at [0, 0] on input "Add files" at bounding box center [0, 0] width 0 height 0
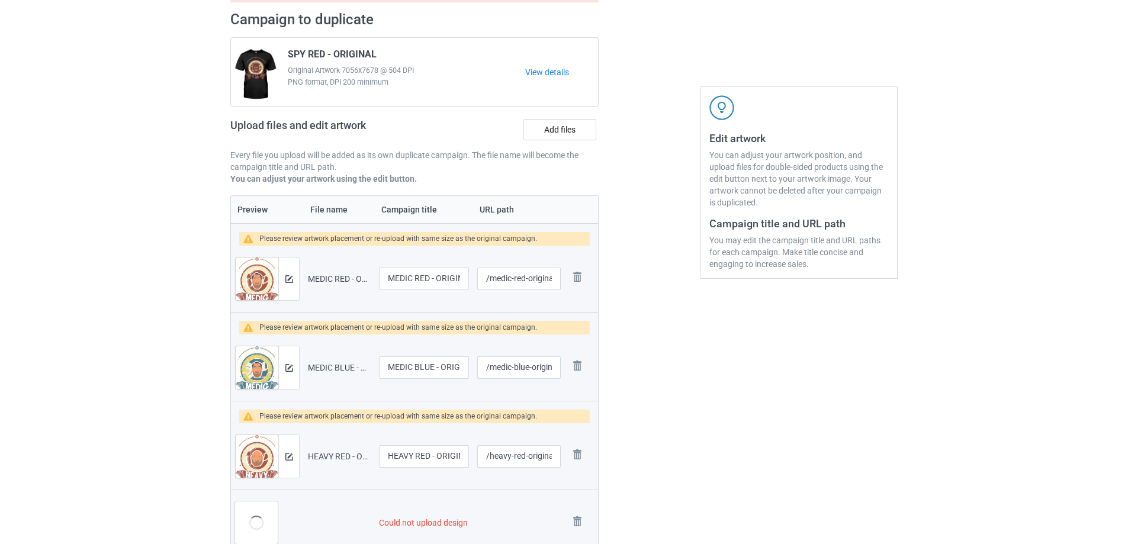
scroll to position [178, 0]
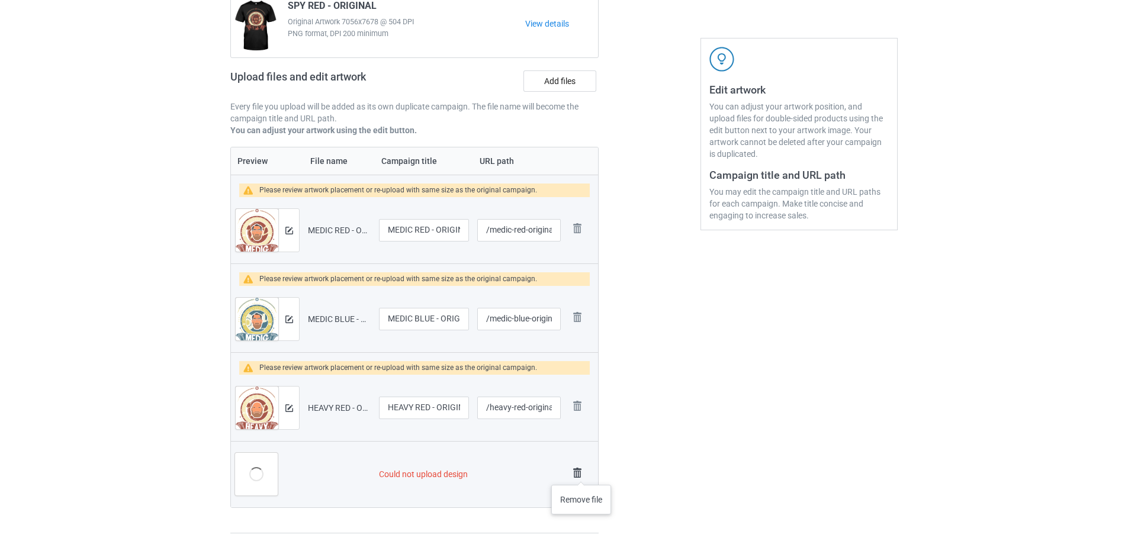
click at [581, 473] on img at bounding box center [577, 473] width 17 height 17
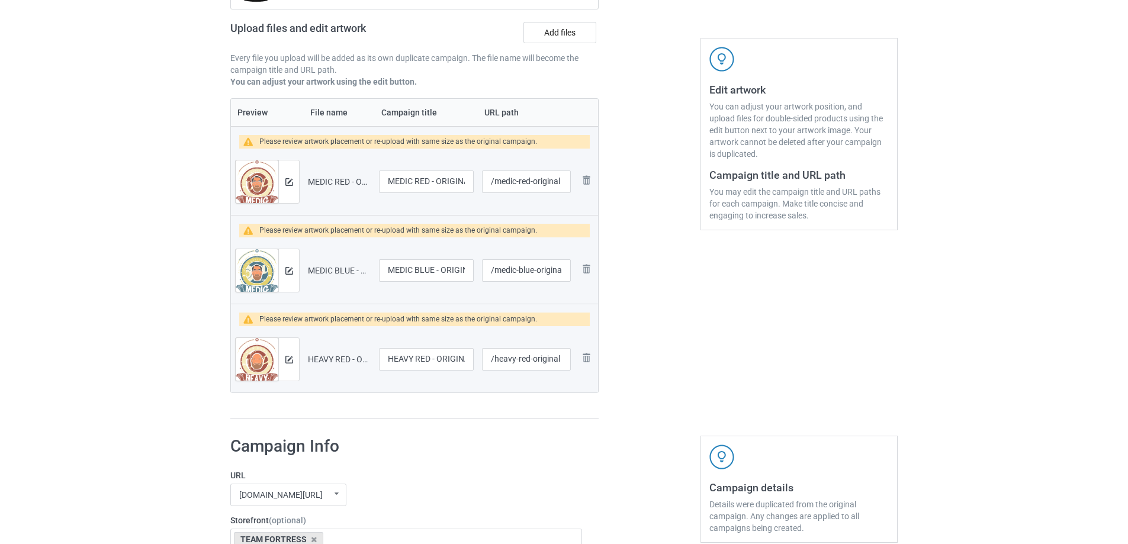
scroll to position [129, 0]
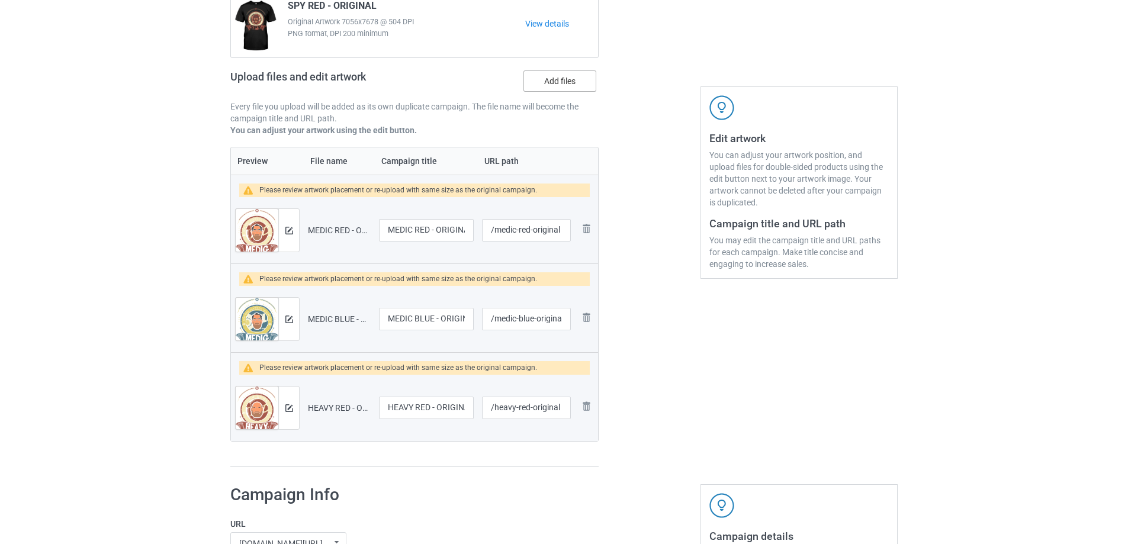
click at [556, 72] on label "Add files" at bounding box center [559, 80] width 73 height 21
click at [0, 0] on input "Add files" at bounding box center [0, 0] width 0 height 0
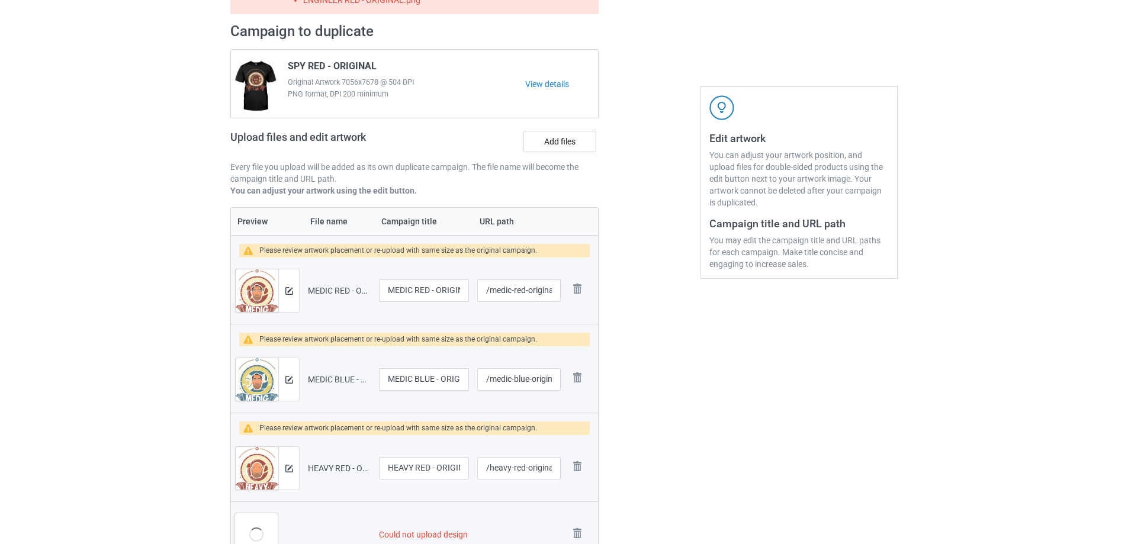
scroll to position [189, 0]
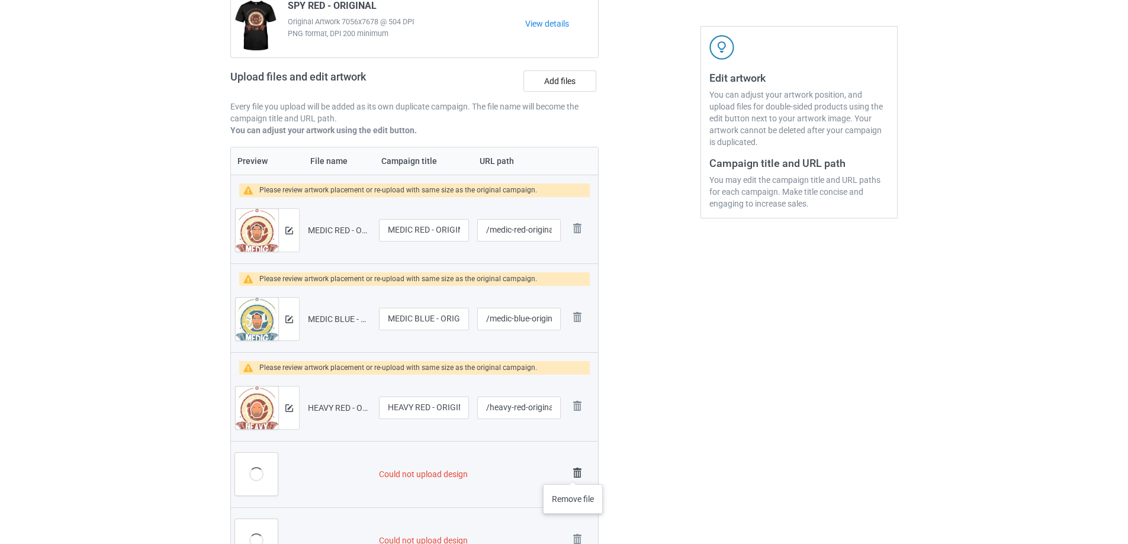
click at [573, 472] on img at bounding box center [577, 473] width 17 height 17
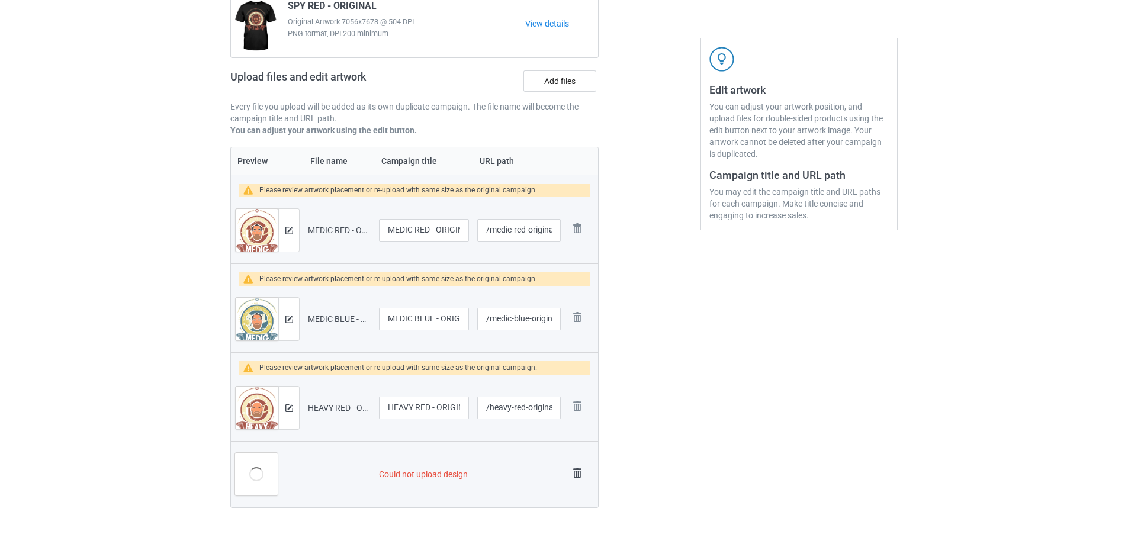
click at [573, 469] on img at bounding box center [577, 473] width 17 height 17
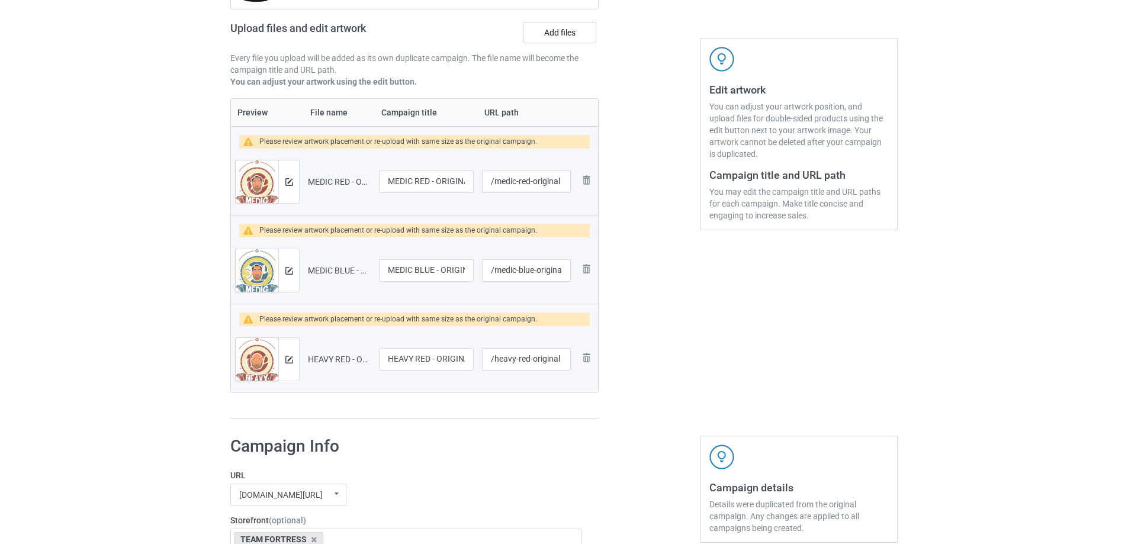
scroll to position [129, 0]
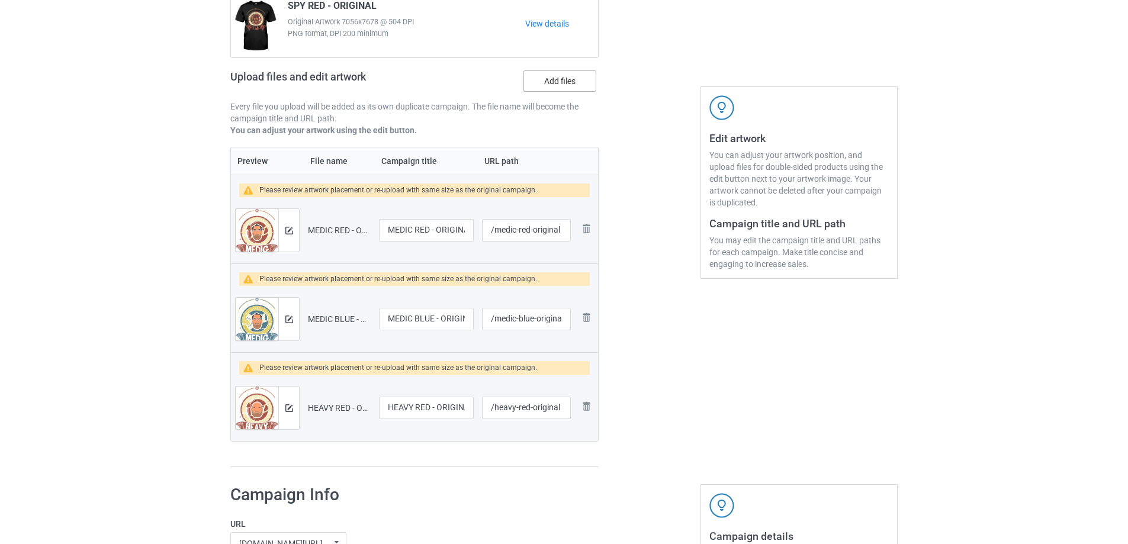
click at [538, 91] on label "Add files" at bounding box center [559, 80] width 73 height 21
click at [0, 0] on input "Add files" at bounding box center [0, 0] width 0 height 0
click at [572, 85] on label "Add files" at bounding box center [559, 80] width 73 height 21
click at [0, 0] on input "Add files" at bounding box center [0, 0] width 0 height 0
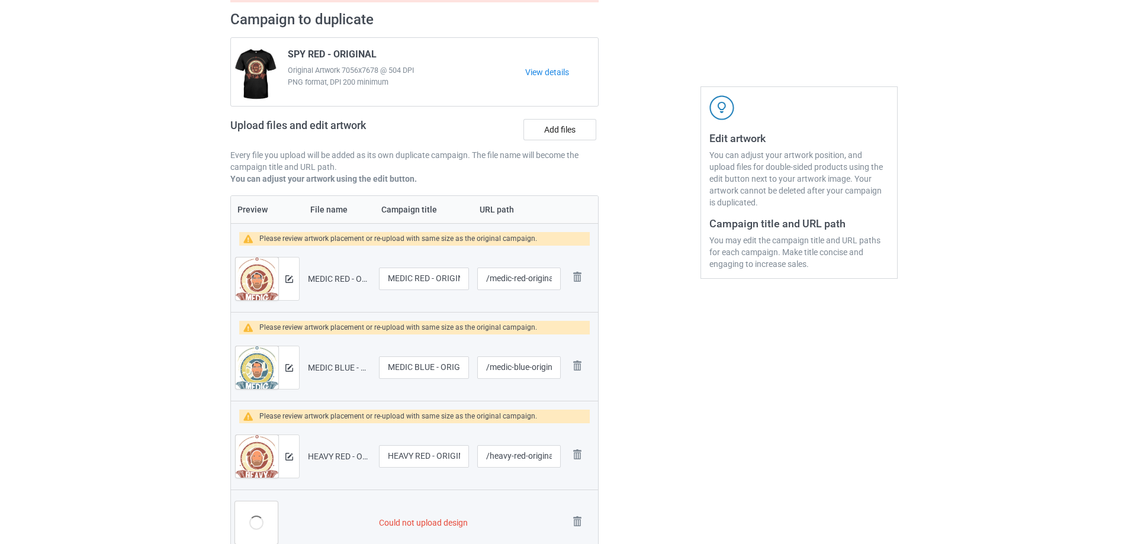
scroll to position [178, 0]
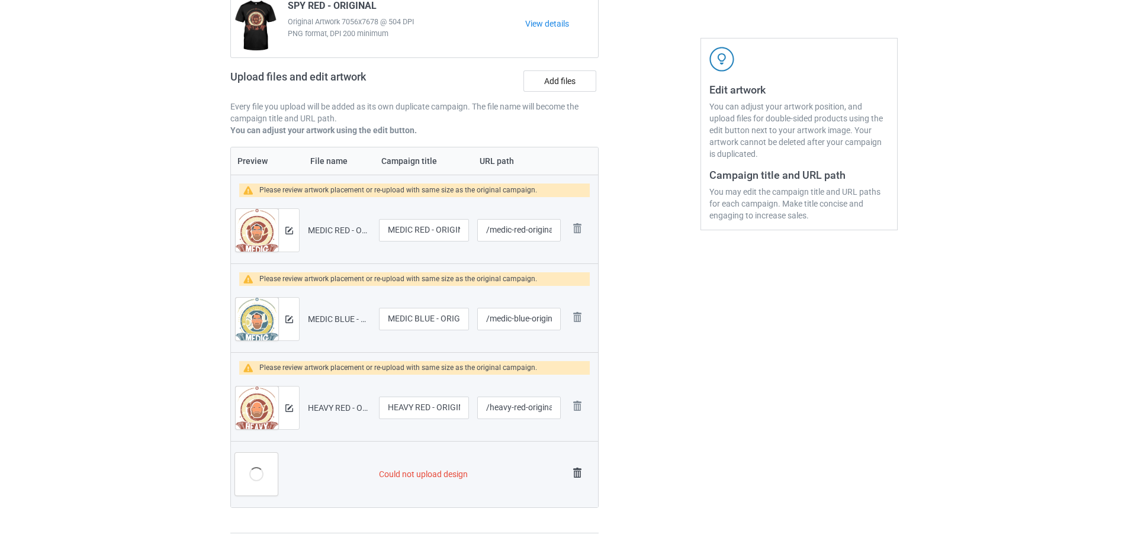
click at [575, 474] on img at bounding box center [577, 473] width 17 height 17
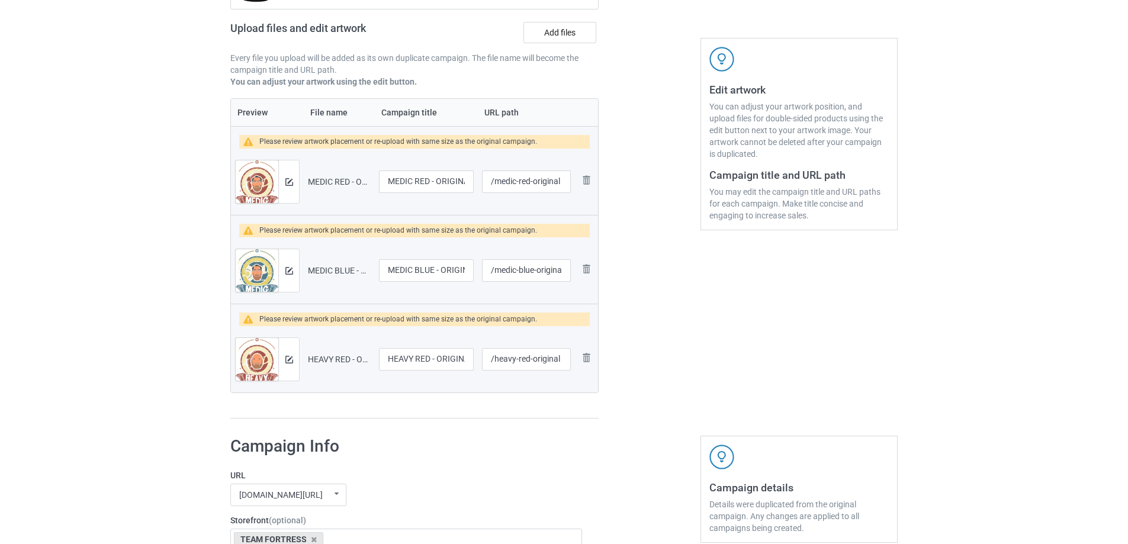
scroll to position [129, 0]
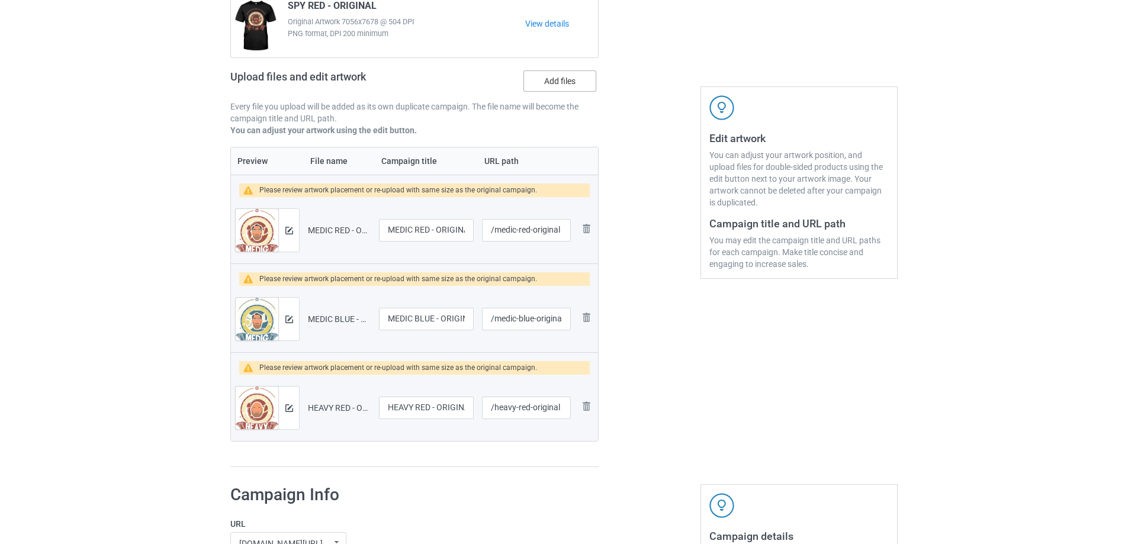
click at [562, 81] on label "Add files" at bounding box center [559, 80] width 73 height 21
click at [0, 0] on input "Add files" at bounding box center [0, 0] width 0 height 0
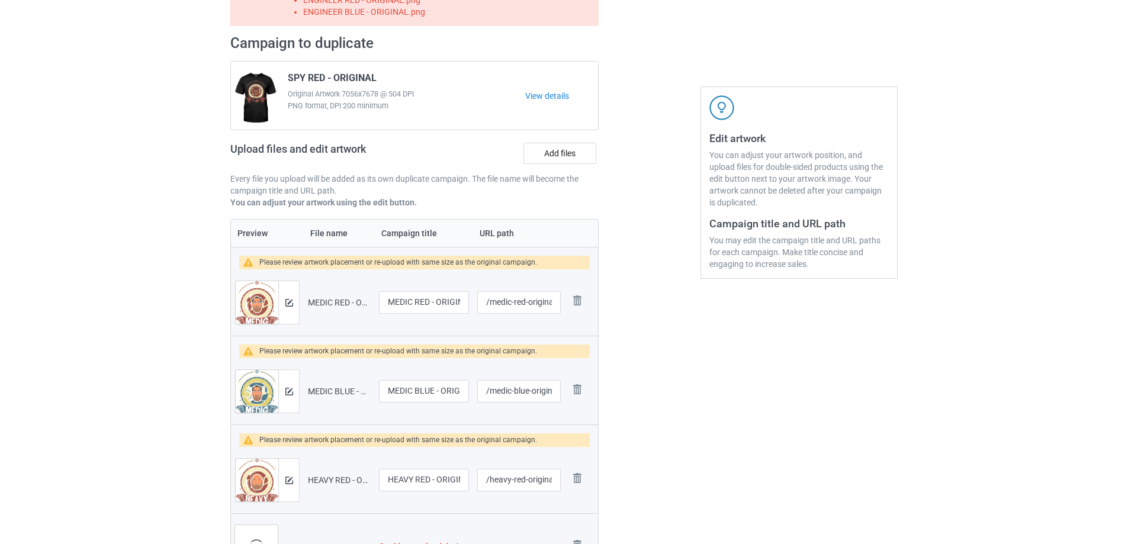
scroll to position [201, 0]
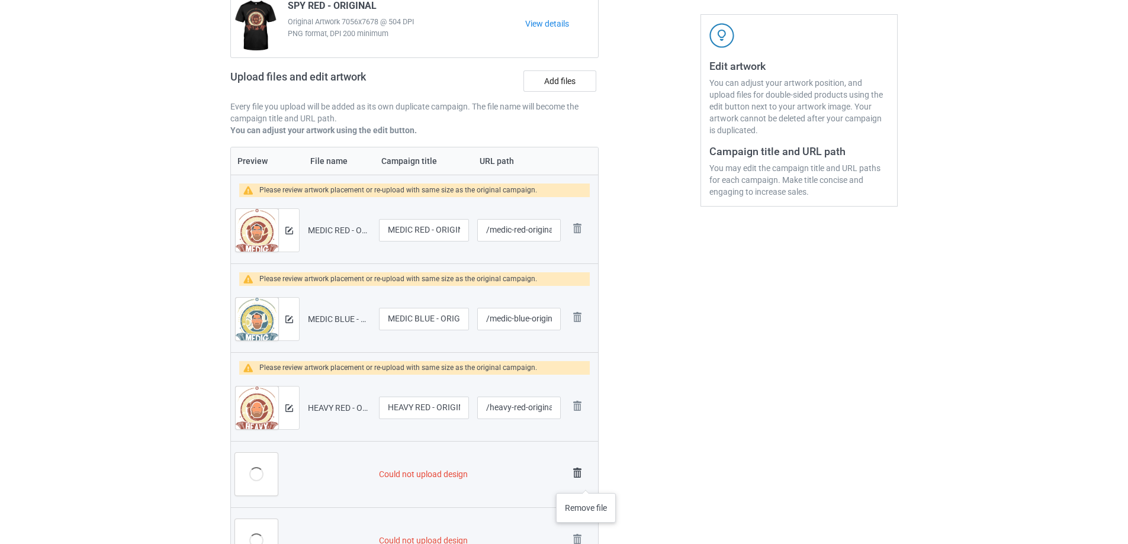
click at [584, 479] on img at bounding box center [577, 473] width 17 height 17
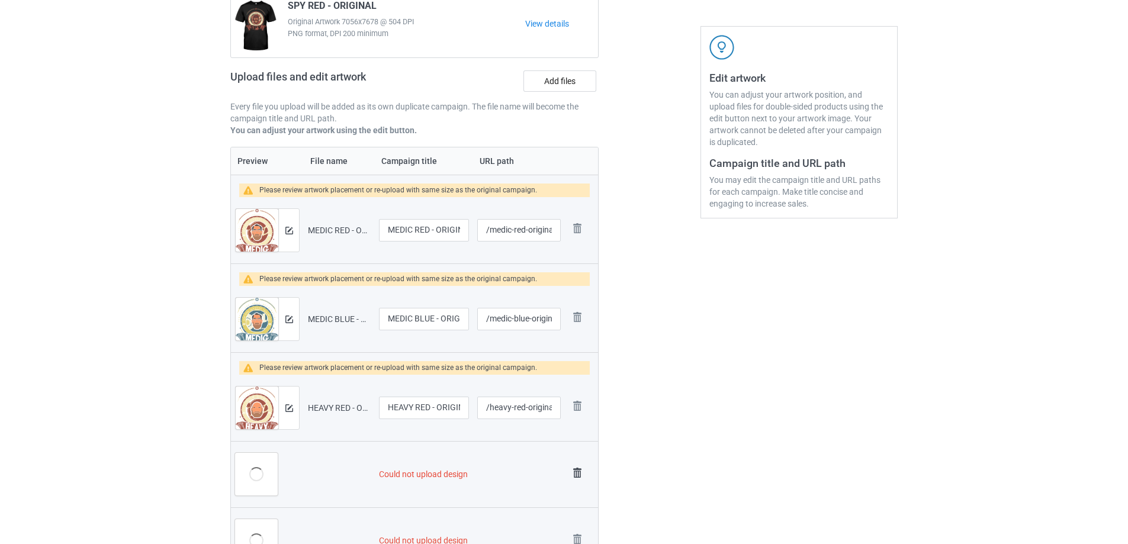
click at [579, 472] on img at bounding box center [577, 473] width 17 height 17
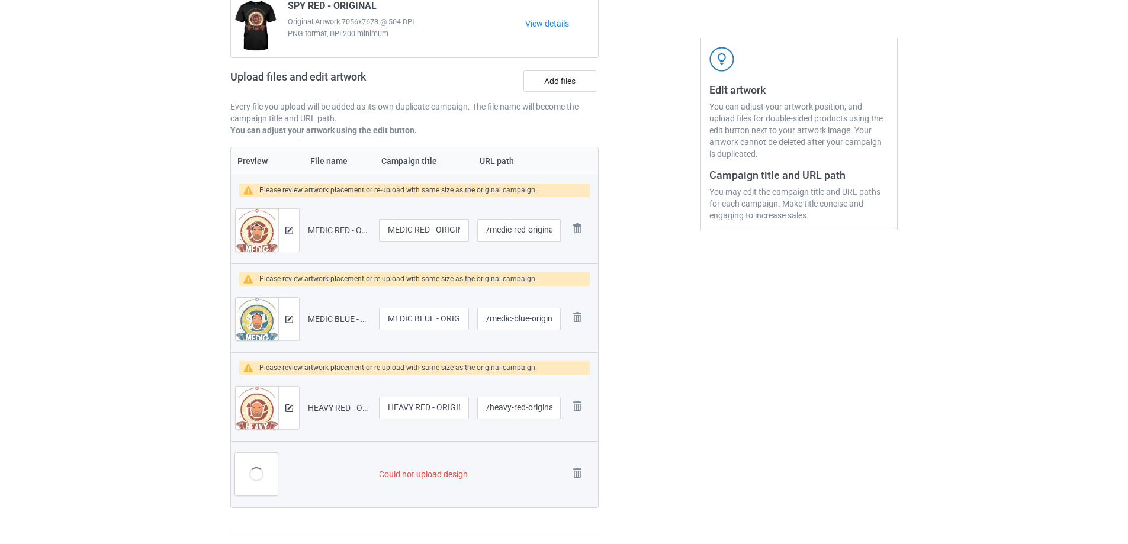
click at [0, 0] on img at bounding box center [0, 0] width 0 height 0
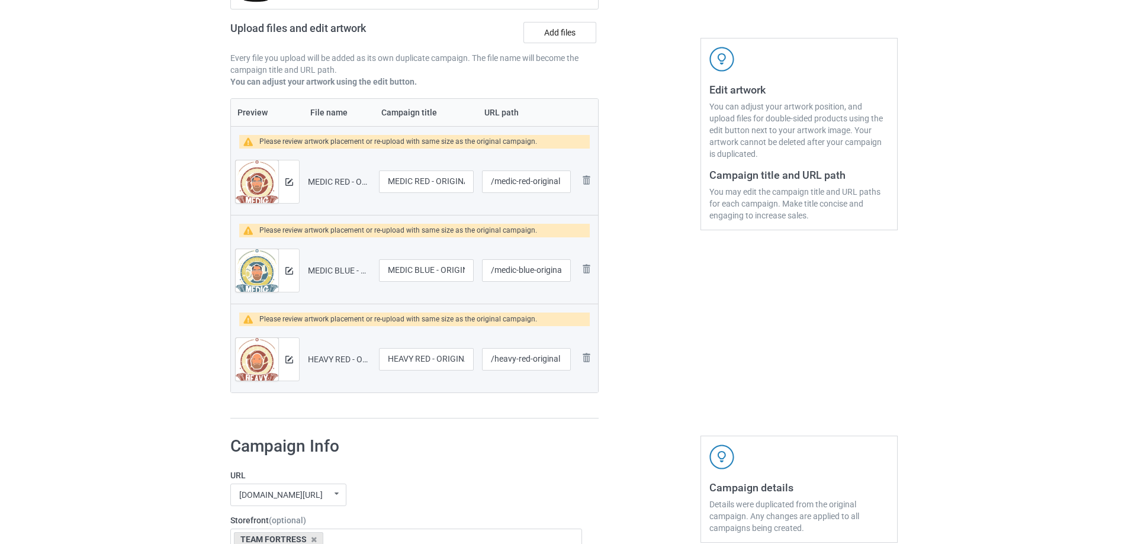
scroll to position [129, 0]
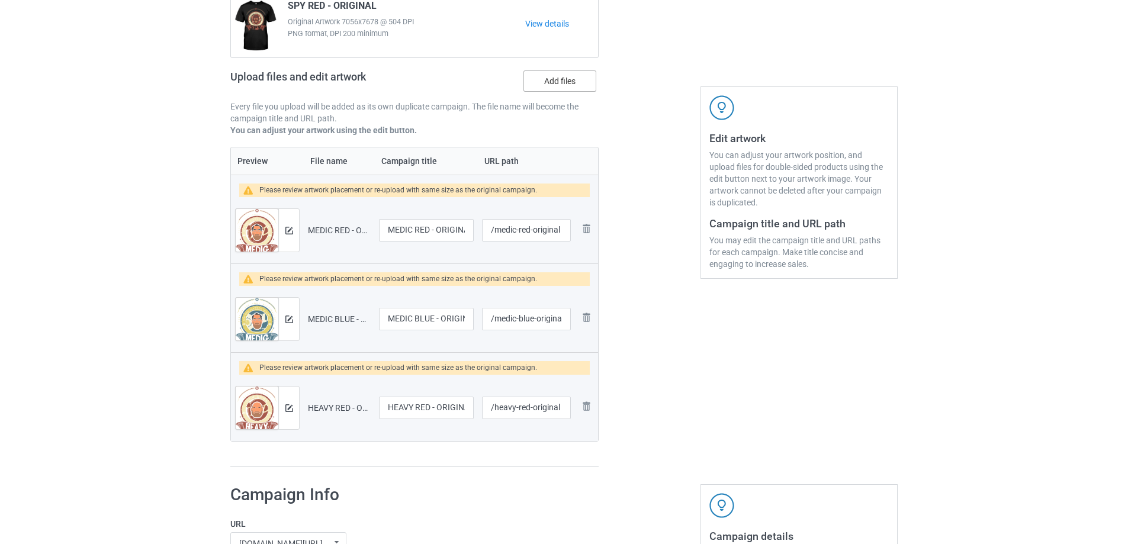
click at [551, 86] on label "Add files" at bounding box center [559, 80] width 73 height 21
click at [0, 0] on input "Add files" at bounding box center [0, 0] width 0 height 0
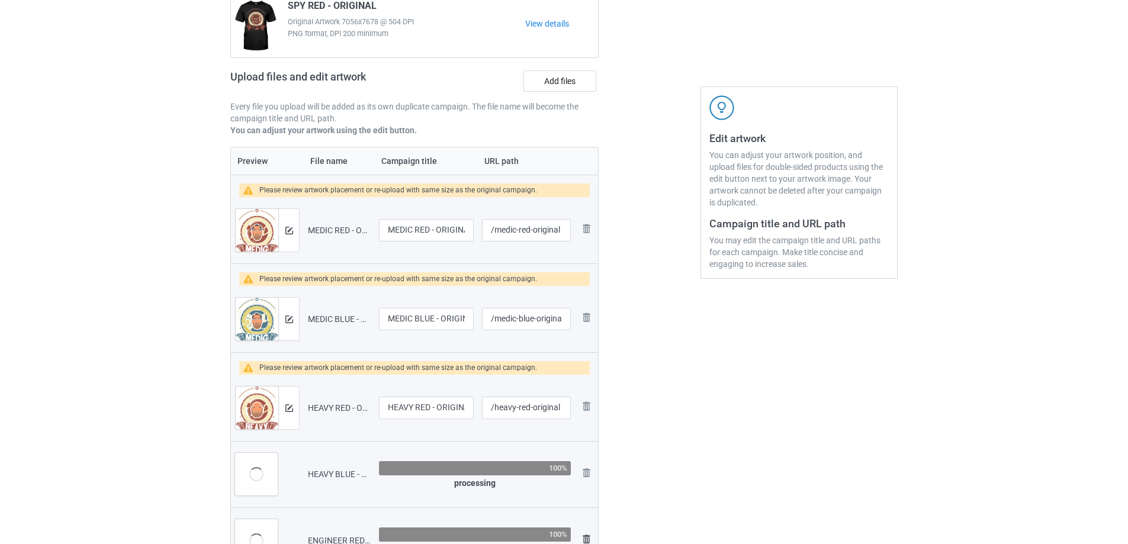
click at [588, 539] on img at bounding box center [586, 539] width 14 height 14
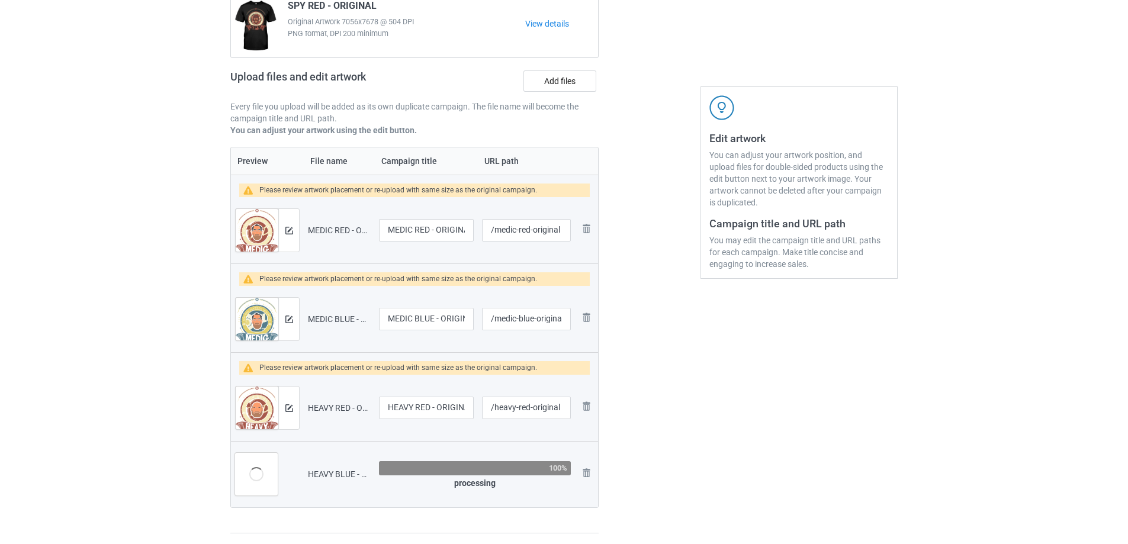
scroll to position [178, 0]
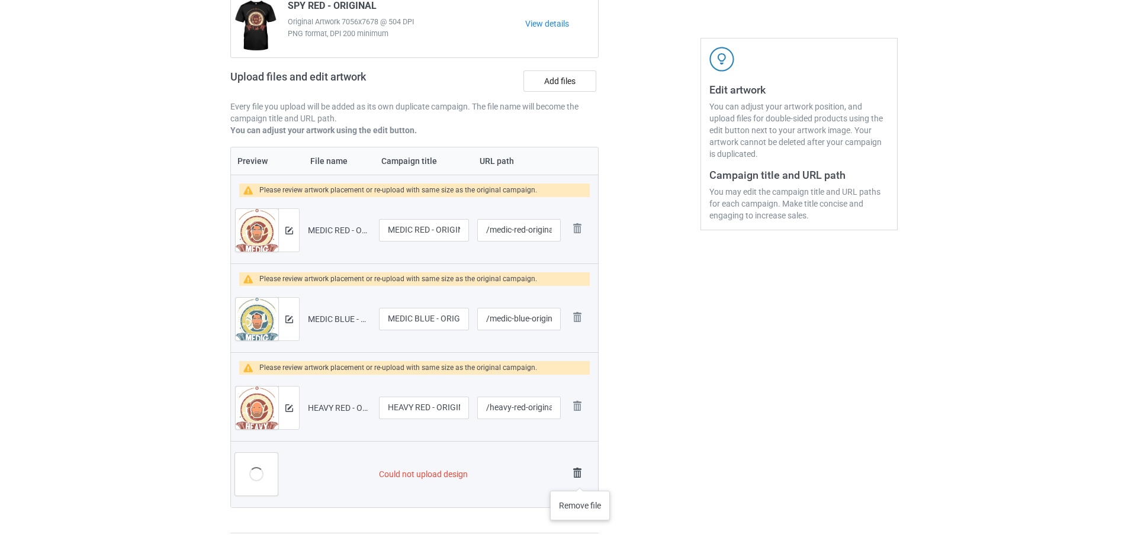
click at [580, 479] on img at bounding box center [577, 473] width 17 height 17
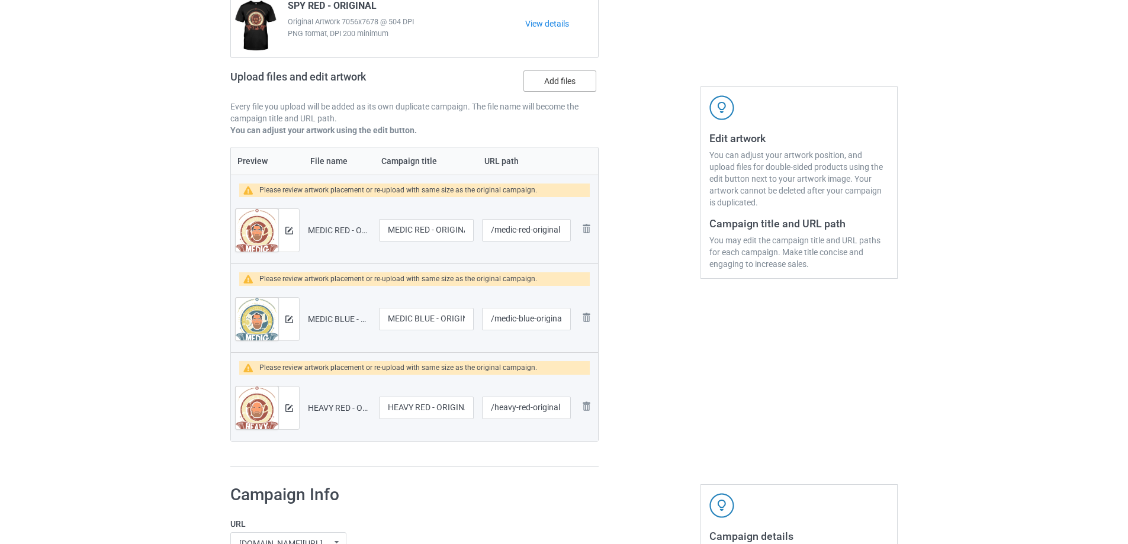
click at [557, 89] on label "Add files" at bounding box center [559, 80] width 73 height 21
click at [0, 0] on input "Add files" at bounding box center [0, 0] width 0 height 0
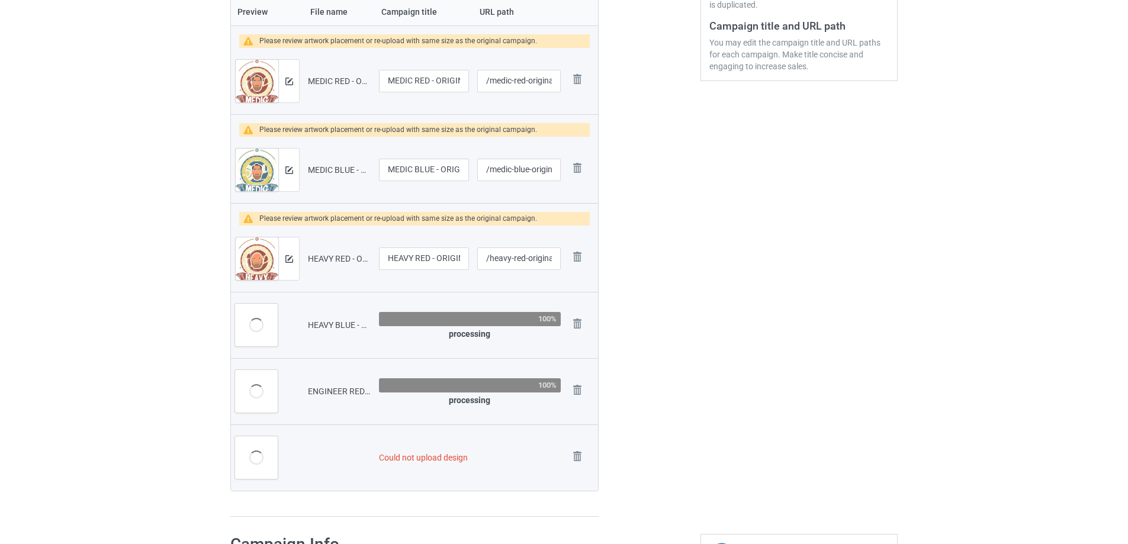
scroll to position [355, 0]
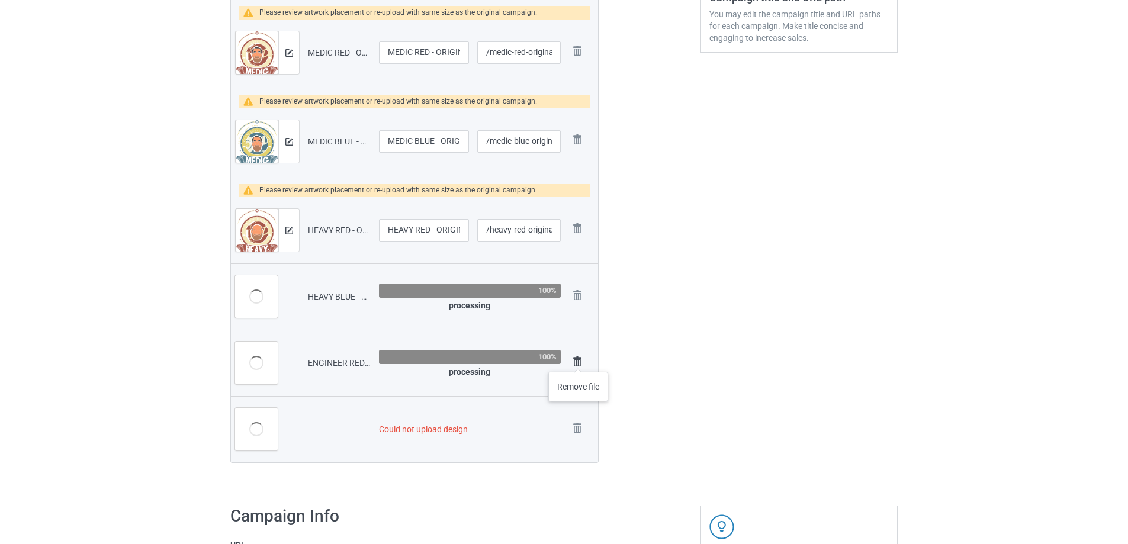
click at [578, 360] on img at bounding box center [577, 361] width 17 height 17
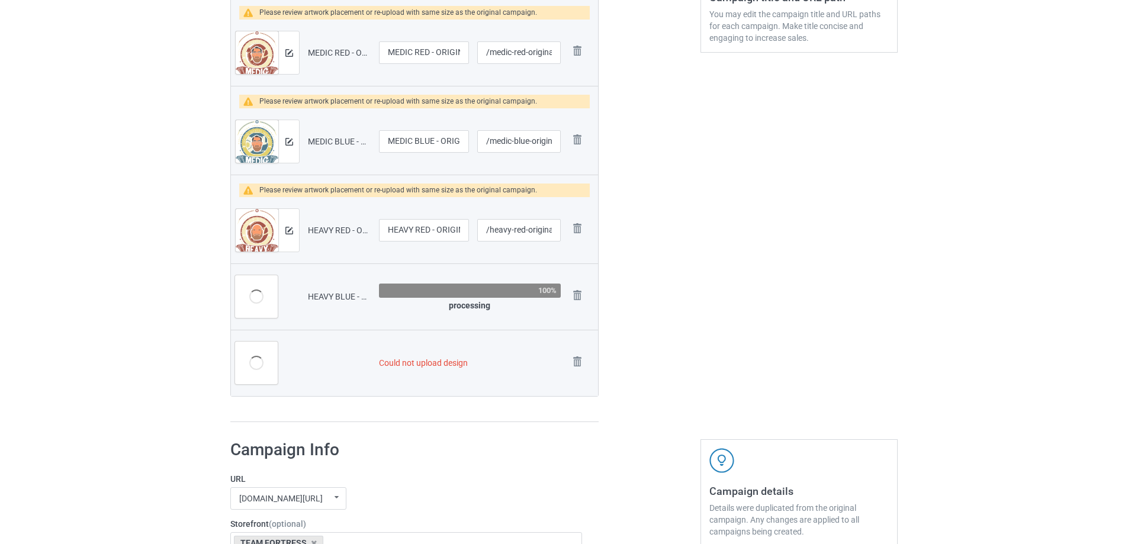
click at [0, 0] on img at bounding box center [0, 0] width 0 height 0
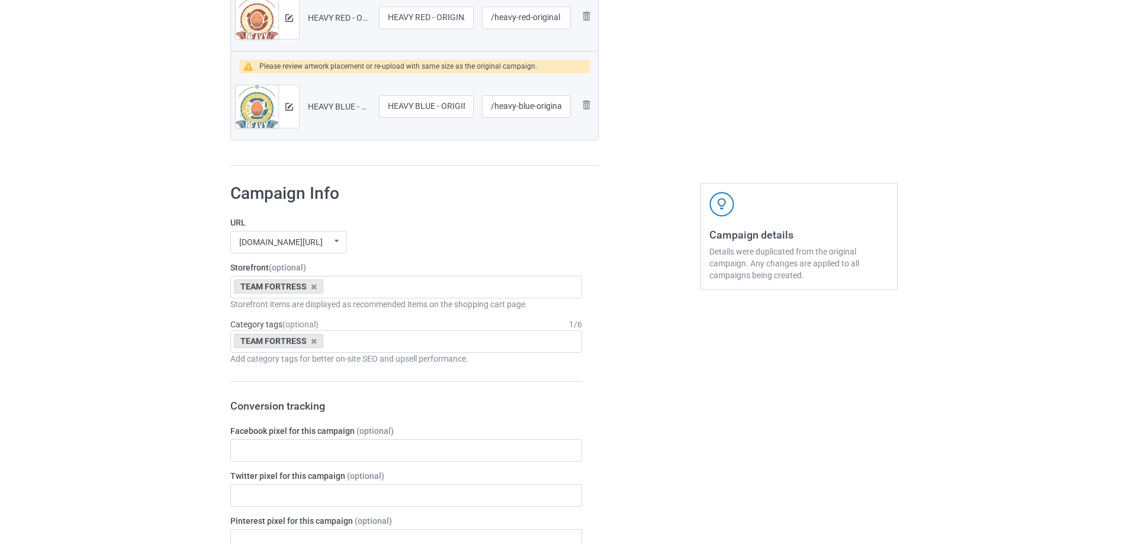
scroll to position [1253, 0]
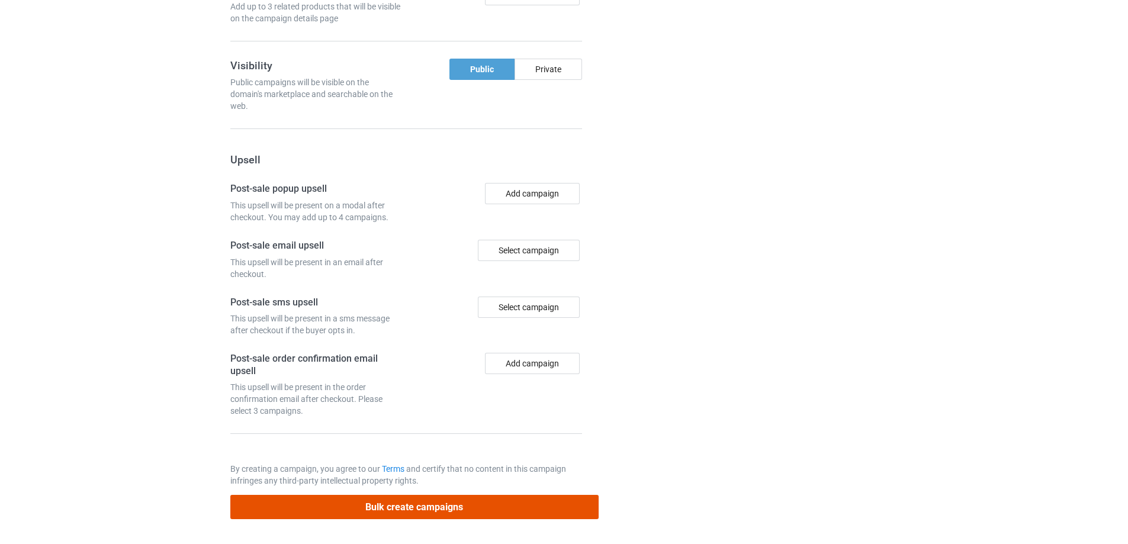
click at [424, 510] on button "Bulk create campaigns" at bounding box center [414, 507] width 368 height 24
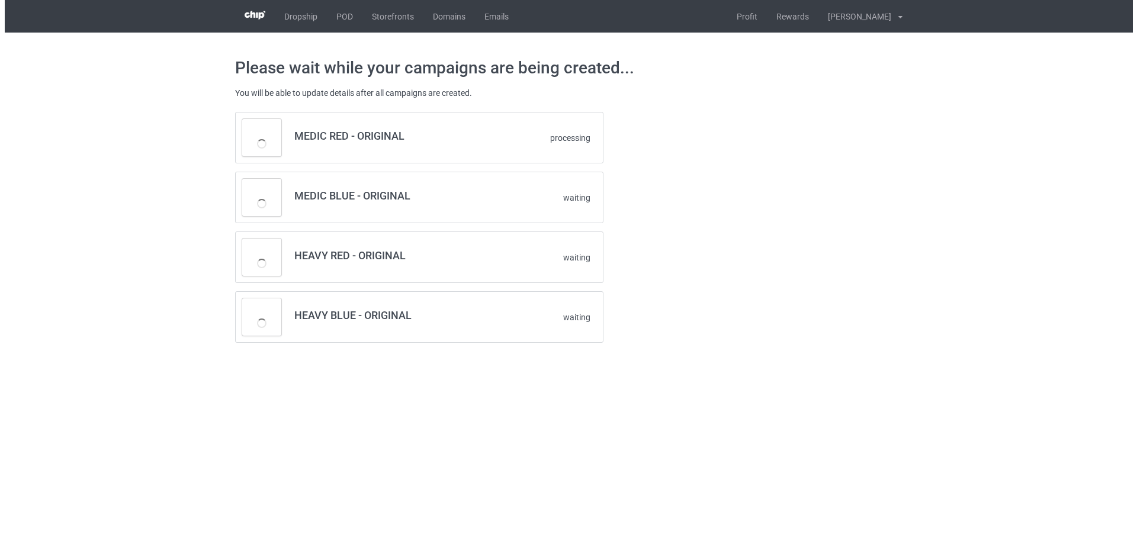
scroll to position [0, 0]
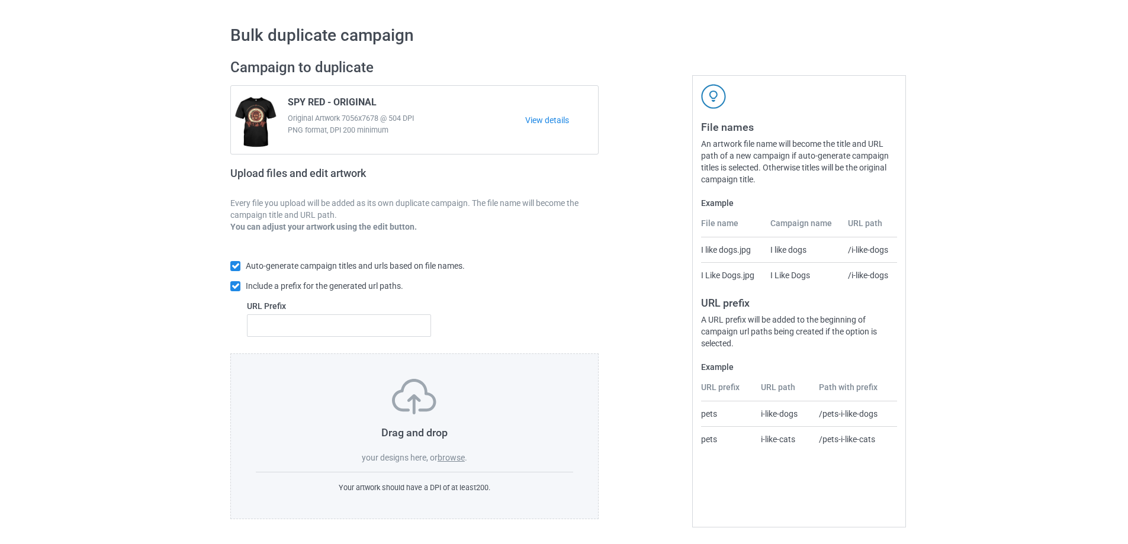
click at [453, 459] on label "browse" at bounding box center [450, 457] width 27 height 9
click at [0, 0] on input "browse" at bounding box center [0, 0] width 0 height 0
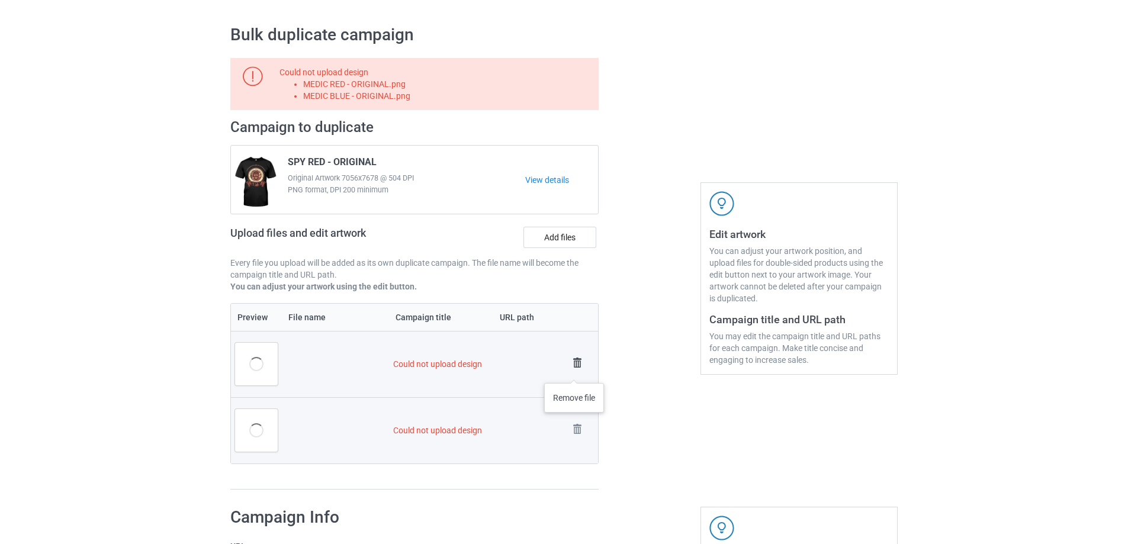
click at [574, 371] on img at bounding box center [577, 363] width 17 height 17
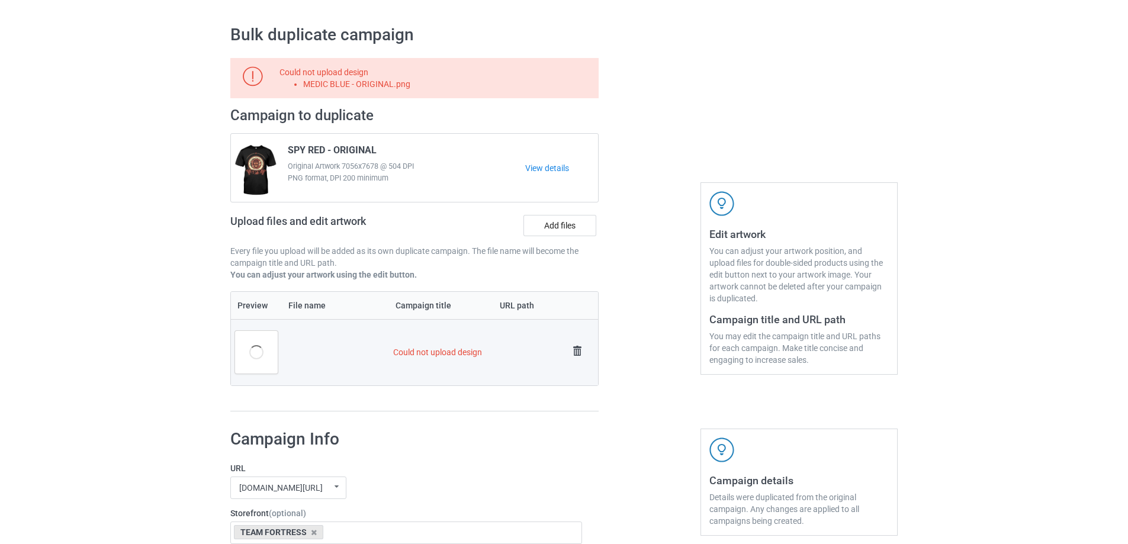
click at [577, 350] on img at bounding box center [577, 351] width 17 height 17
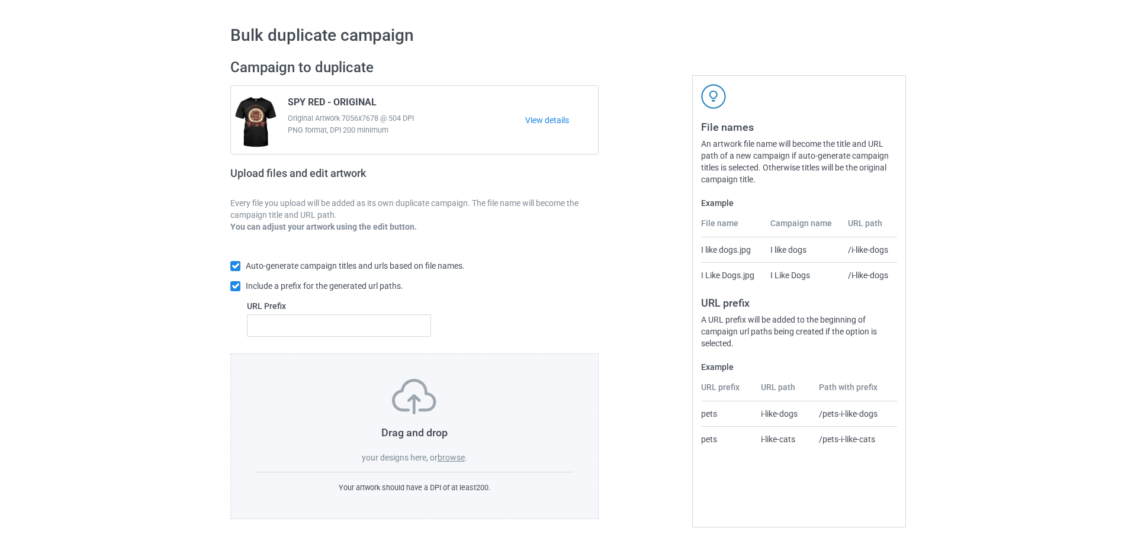
click at [439, 460] on label "browse" at bounding box center [450, 457] width 27 height 9
click at [0, 0] on input "browse" at bounding box center [0, 0] width 0 height 0
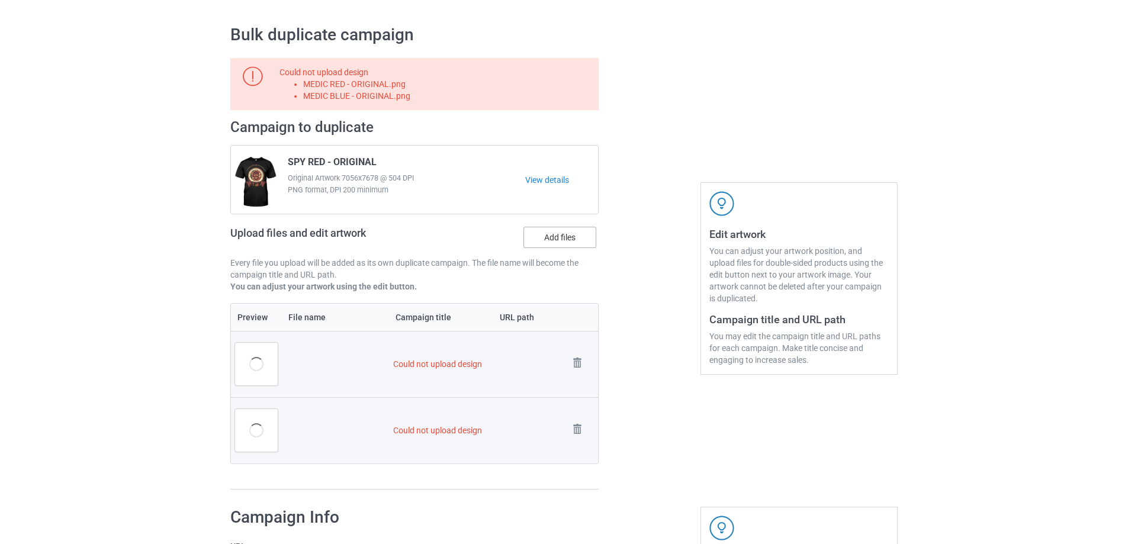
click at [566, 246] on label "Add files" at bounding box center [559, 237] width 73 height 21
click at [0, 0] on input "Add files" at bounding box center [0, 0] width 0 height 0
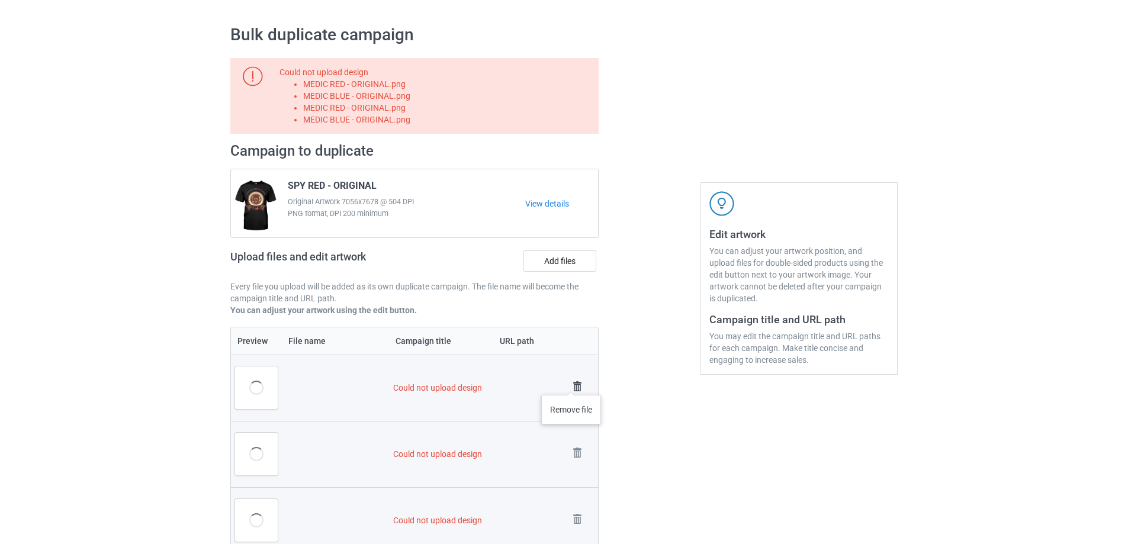
click at [571, 383] on img at bounding box center [577, 386] width 17 height 17
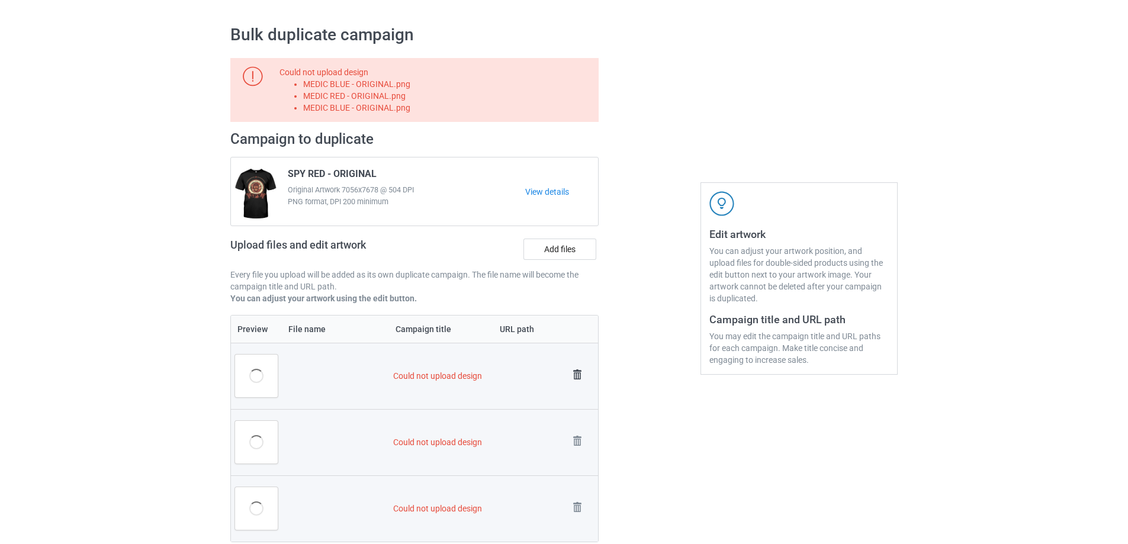
click at [574, 381] on img at bounding box center [577, 374] width 17 height 17
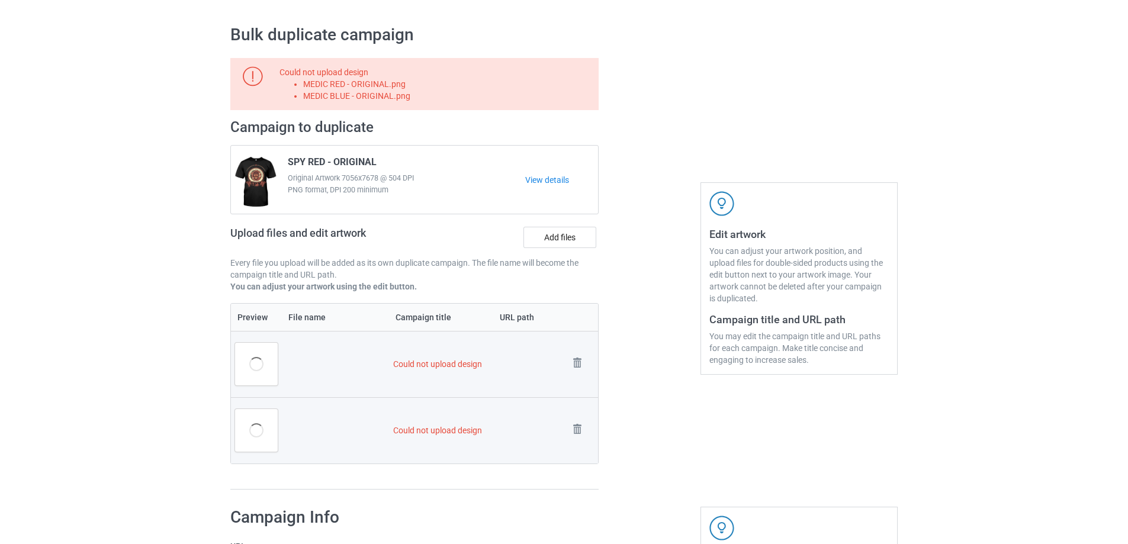
click at [575, 376] on td "Remove file" at bounding box center [581, 364] width 33 height 66
click at [575, 370] on img at bounding box center [577, 363] width 17 height 17
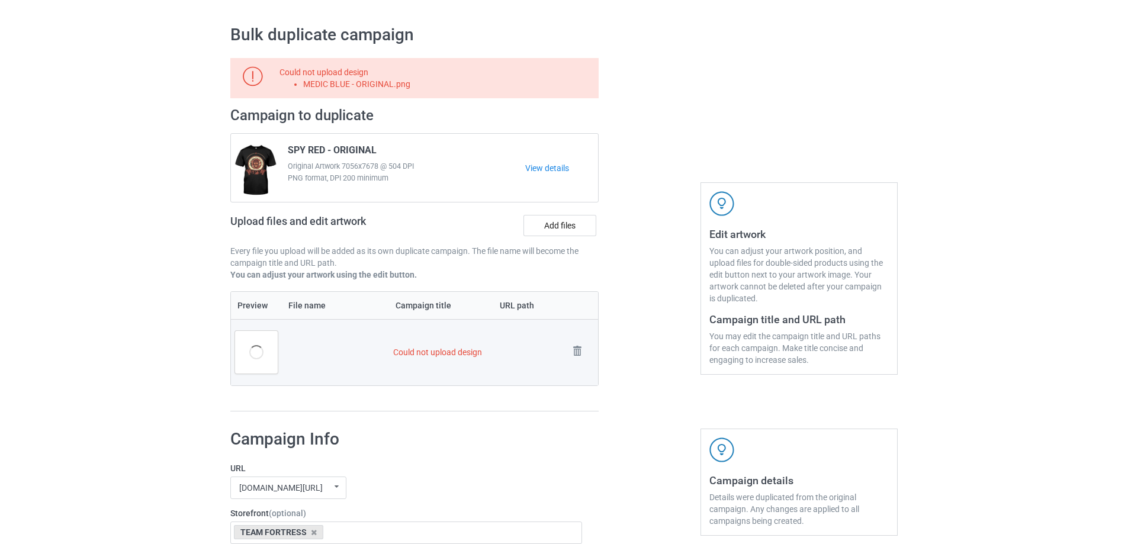
click at [576, 366] on td "Remove file" at bounding box center [581, 352] width 33 height 66
click at [577, 358] on img at bounding box center [577, 351] width 17 height 17
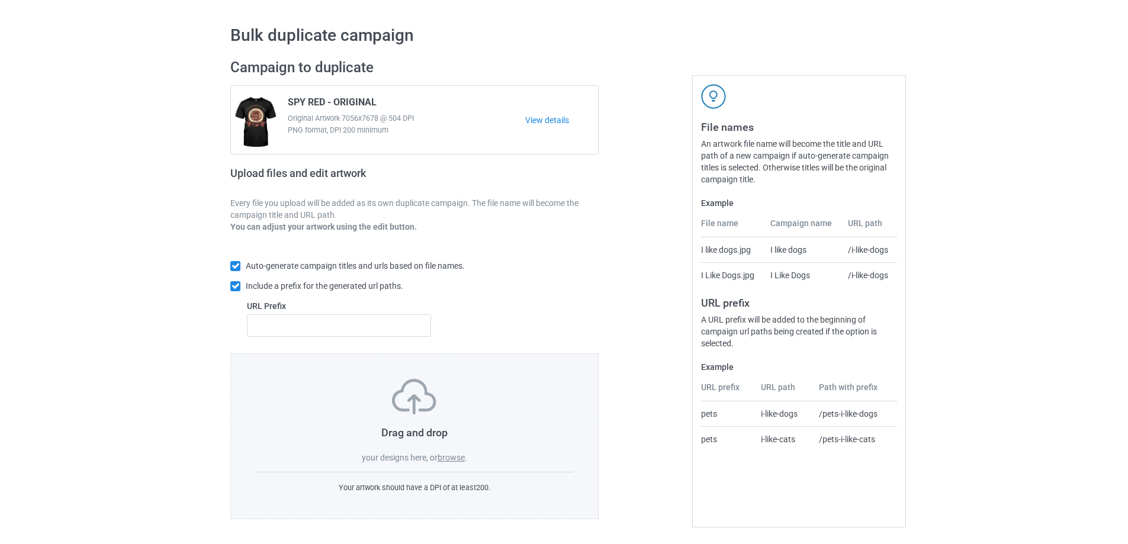
click at [464, 462] on label "browse" at bounding box center [450, 457] width 27 height 9
click at [0, 0] on input "browse" at bounding box center [0, 0] width 0 height 0
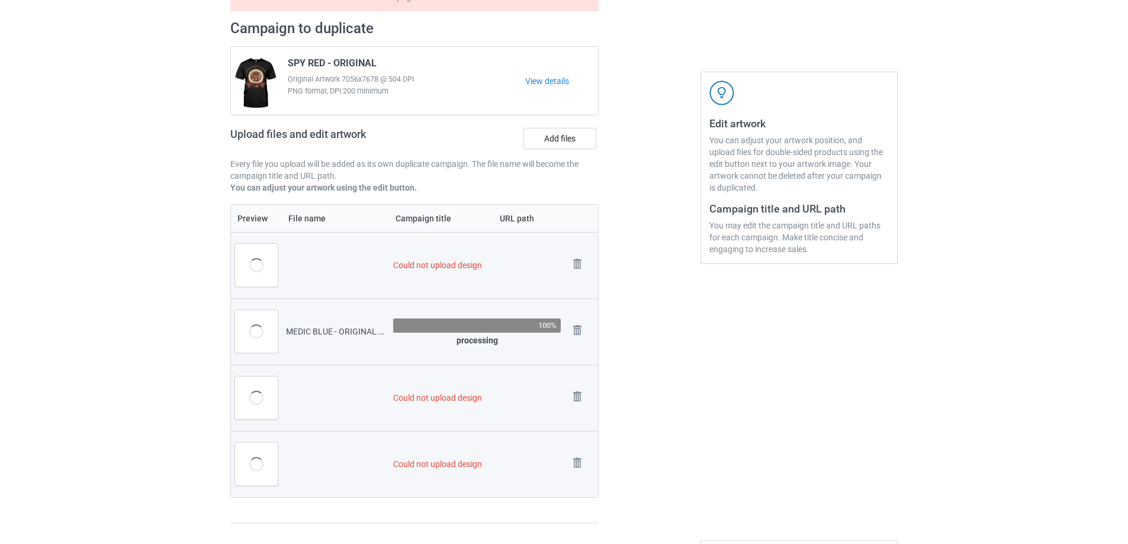
scroll to position [152, 0]
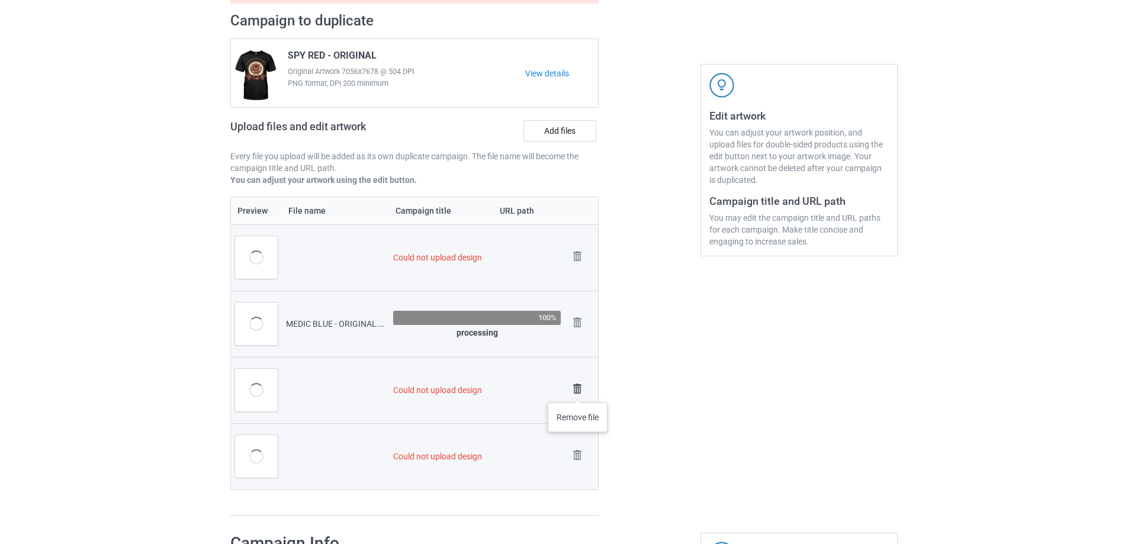
click at [577, 391] on img at bounding box center [577, 389] width 17 height 17
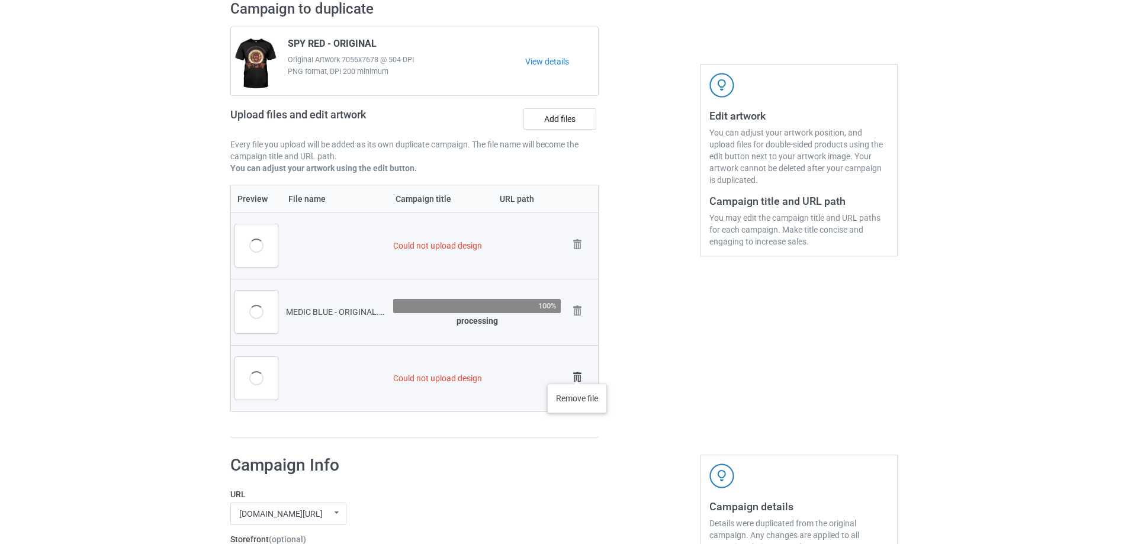
click at [577, 372] on img at bounding box center [577, 377] width 17 height 17
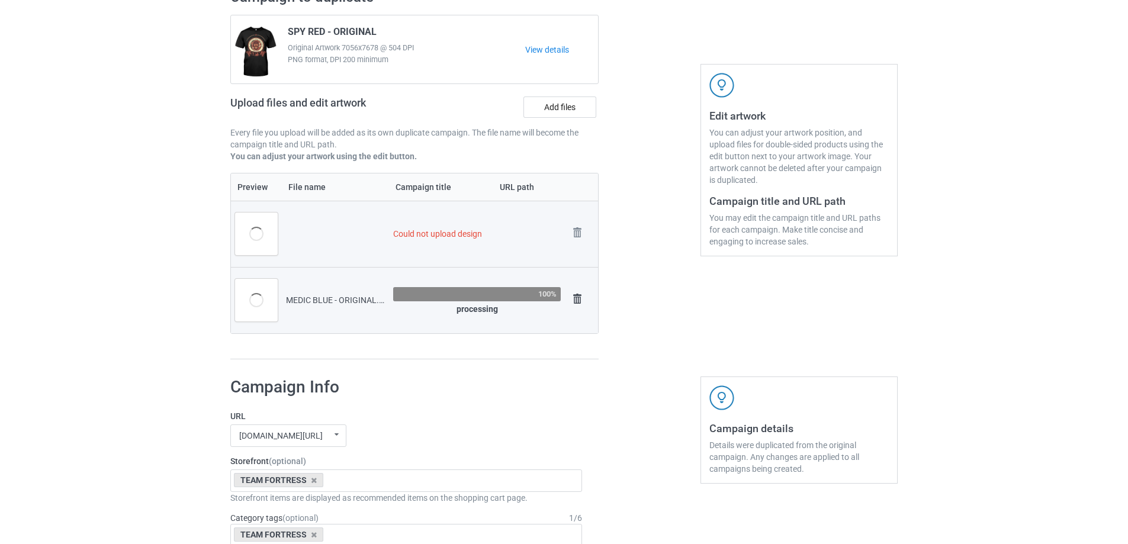
click at [575, 310] on link at bounding box center [577, 301] width 17 height 20
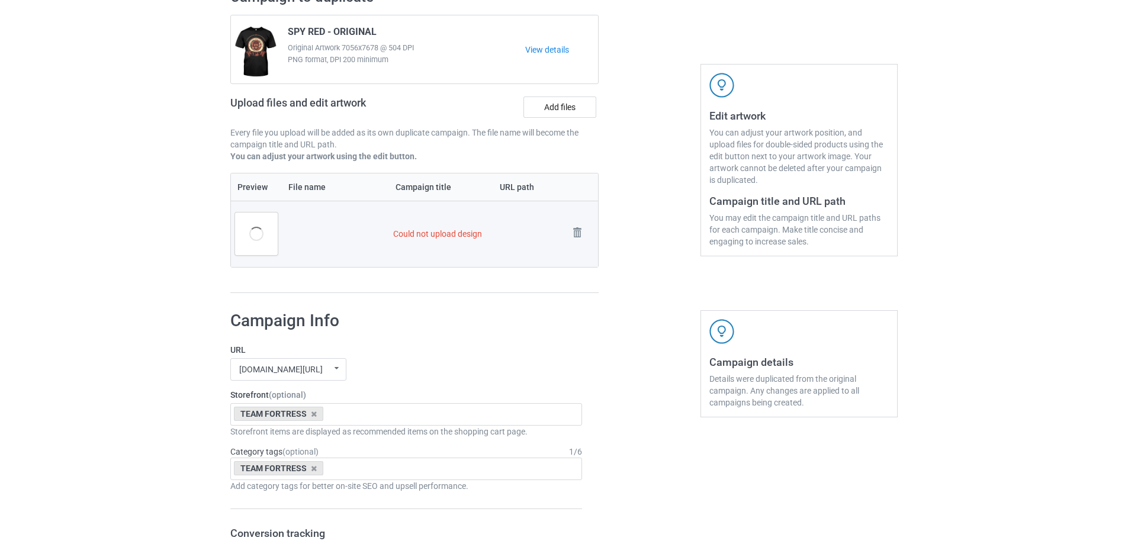
click at [575, 248] on td "Remove file" at bounding box center [581, 234] width 33 height 66
click at [576, 236] on img at bounding box center [577, 232] width 17 height 17
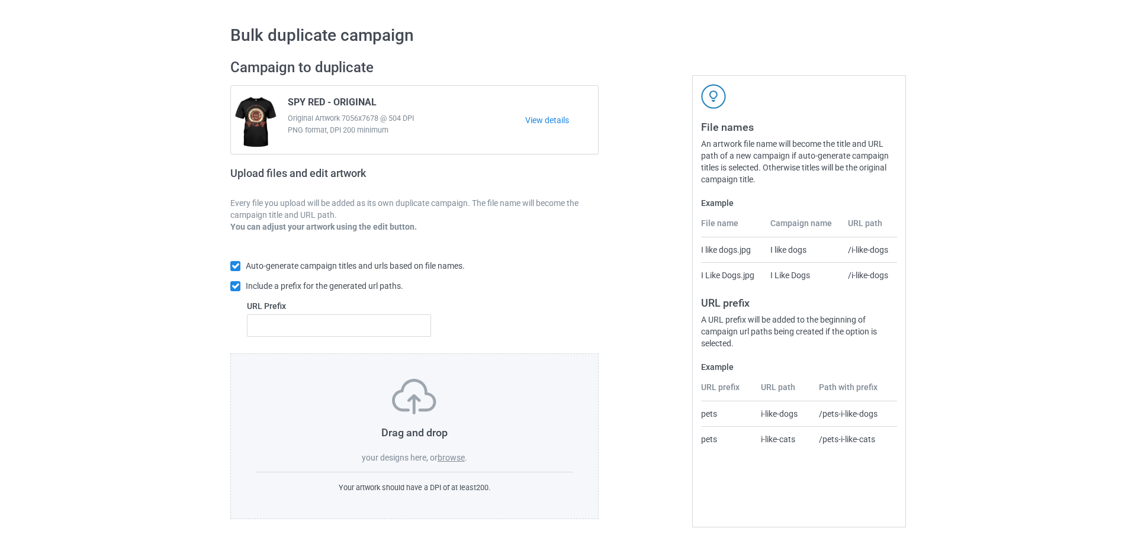
click at [453, 455] on label "browse" at bounding box center [450, 457] width 27 height 9
click at [0, 0] on input "browse" at bounding box center [0, 0] width 0 height 0
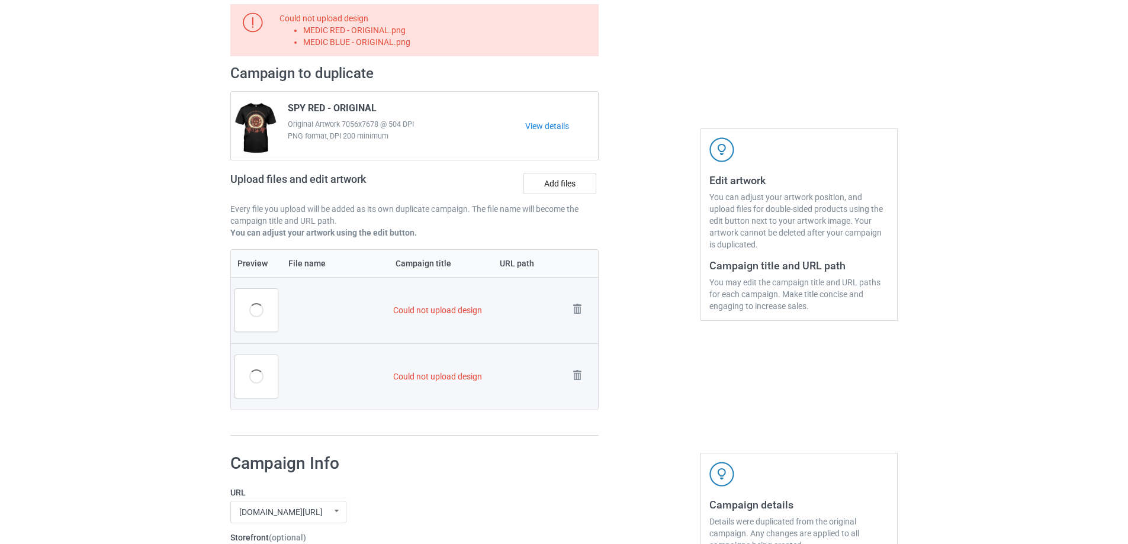
scroll to position [45, 0]
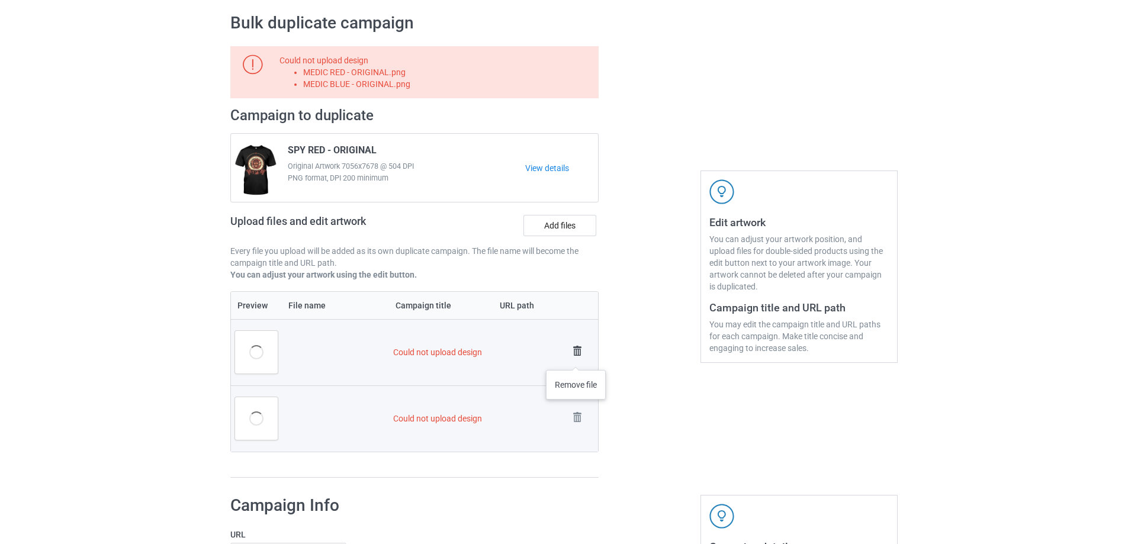
click at [576, 358] on img at bounding box center [577, 351] width 17 height 17
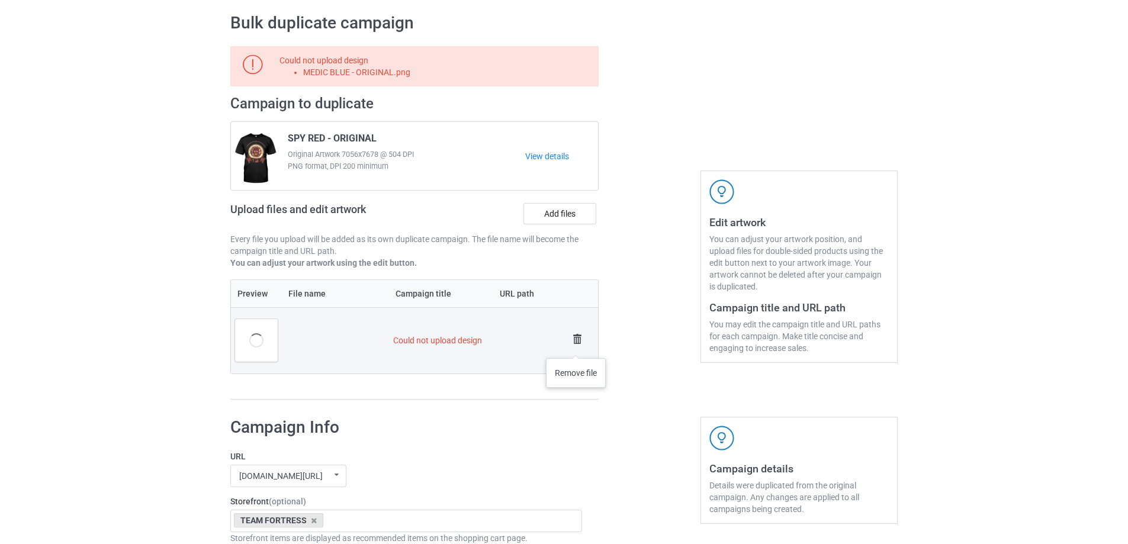
click at [576, 346] on img at bounding box center [577, 339] width 17 height 17
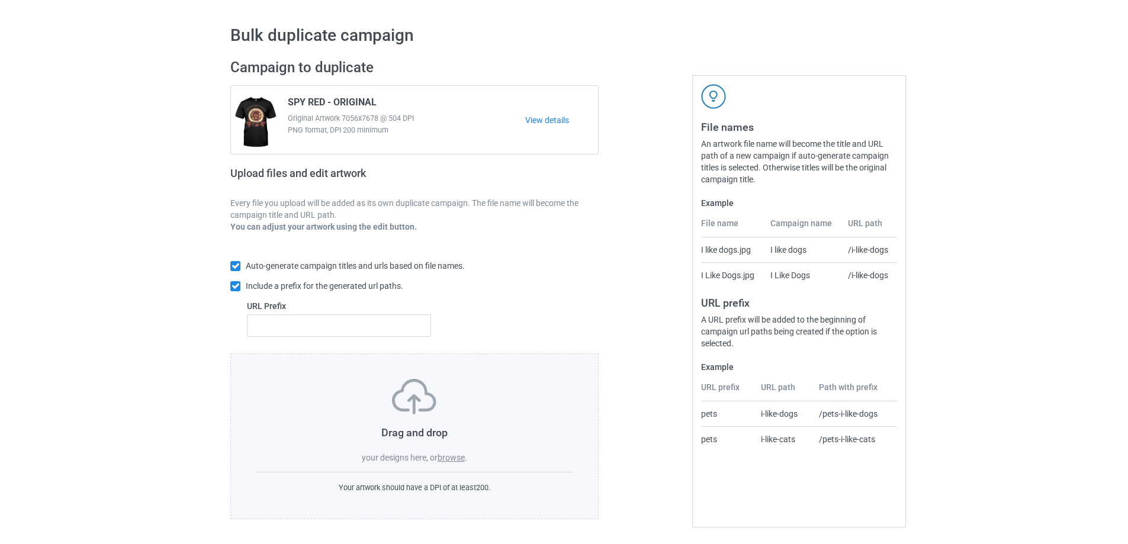
click at [452, 453] on label "browse" at bounding box center [450, 457] width 27 height 9
click at [0, 0] on input "browse" at bounding box center [0, 0] width 0 height 0
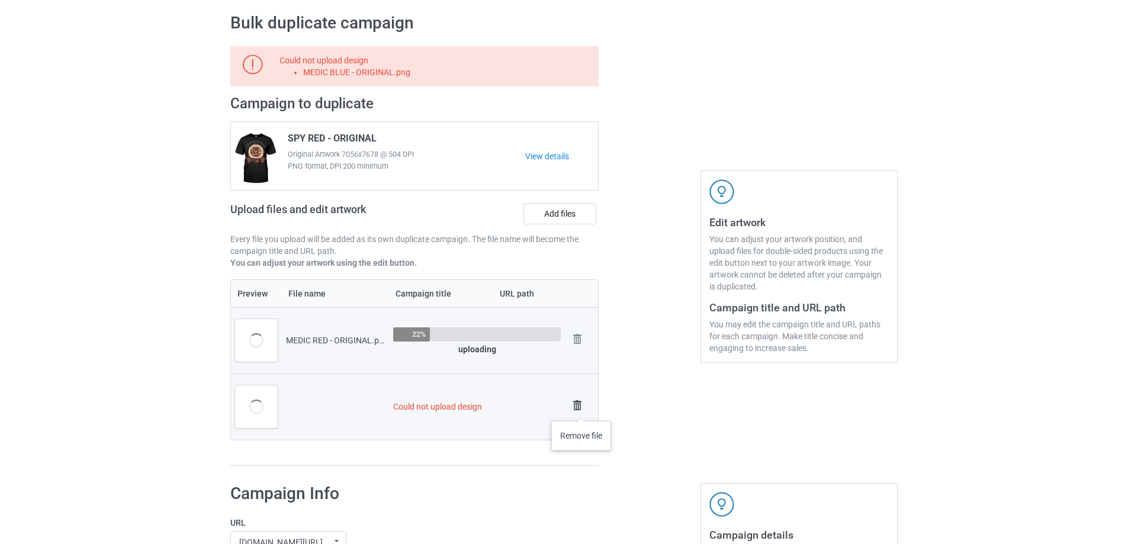
click at [581, 409] on img at bounding box center [577, 405] width 17 height 17
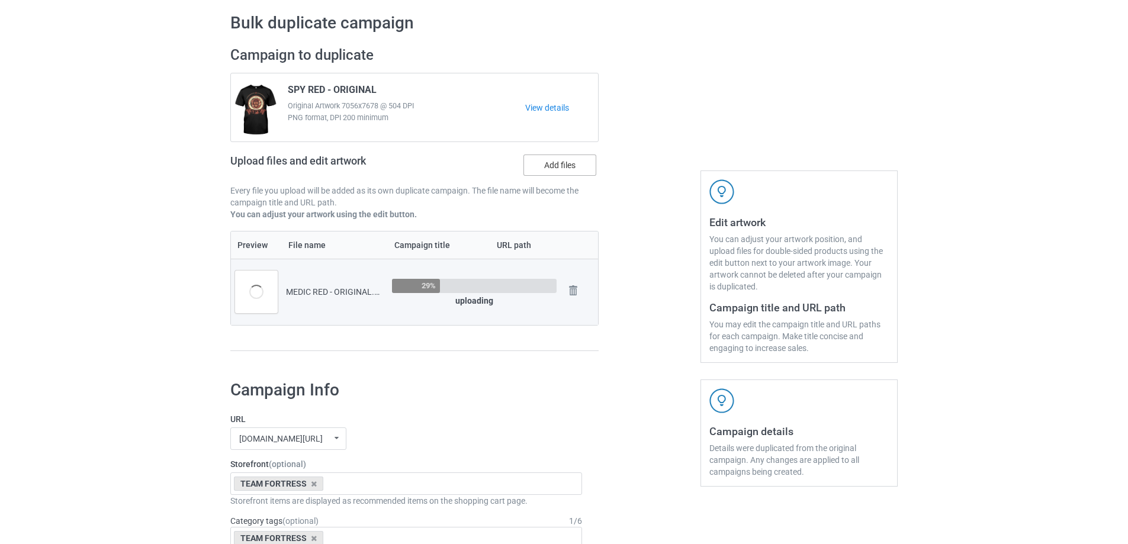
click at [572, 165] on label "Add files" at bounding box center [559, 164] width 73 height 21
click at [0, 0] on input "Add files" at bounding box center [0, 0] width 0 height 0
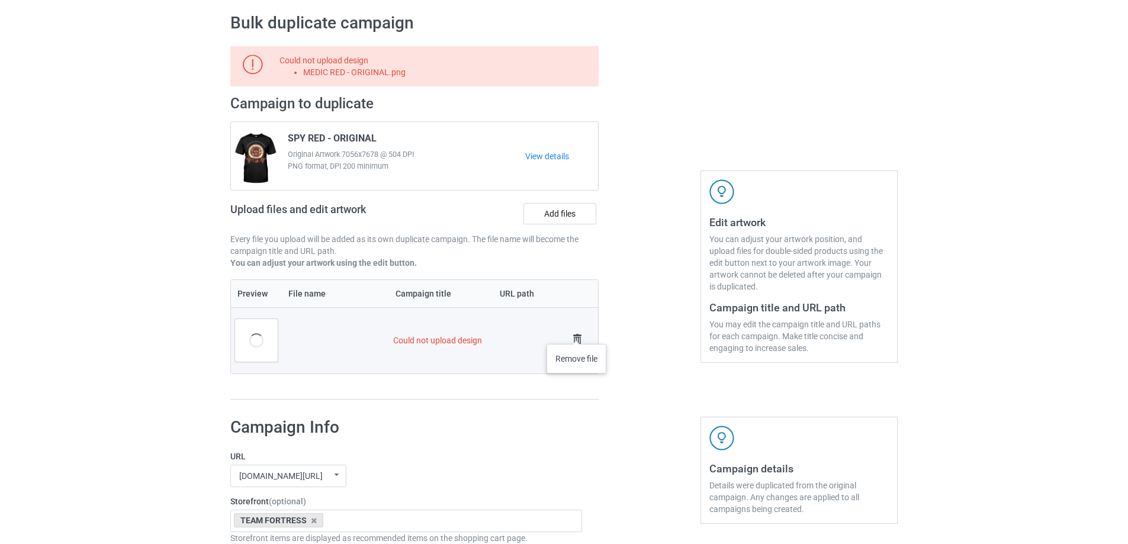
click at [577, 332] on img at bounding box center [577, 339] width 17 height 17
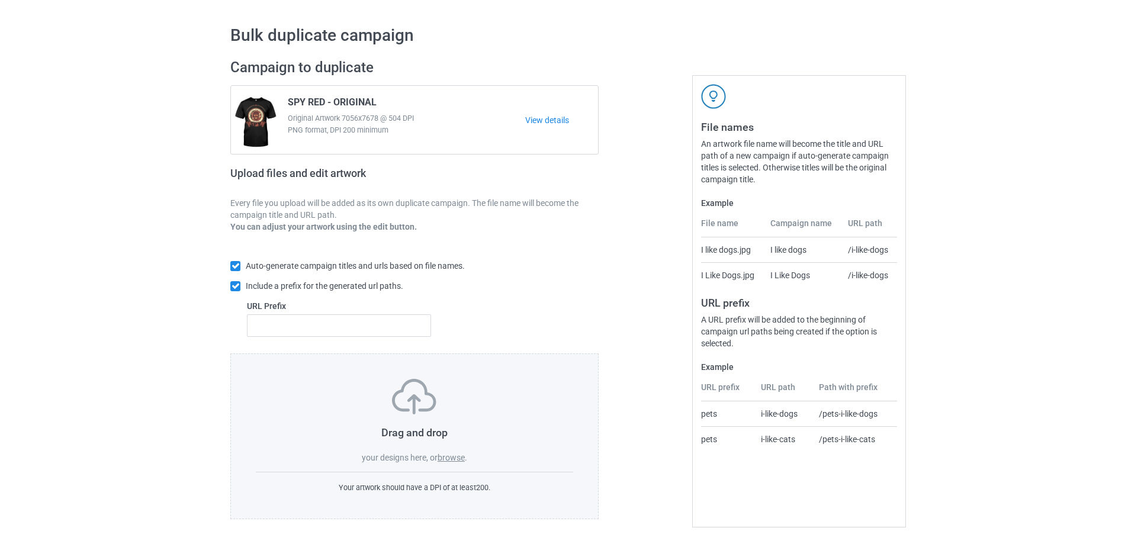
click at [457, 461] on label "browse" at bounding box center [450, 457] width 27 height 9
click at [0, 0] on input "browse" at bounding box center [0, 0] width 0 height 0
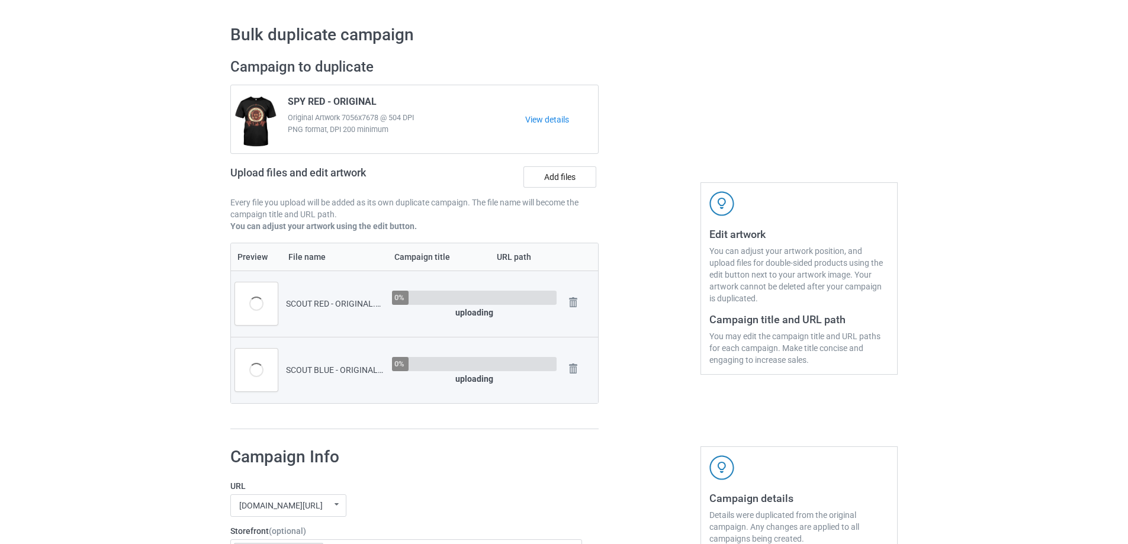
scroll to position [45, 0]
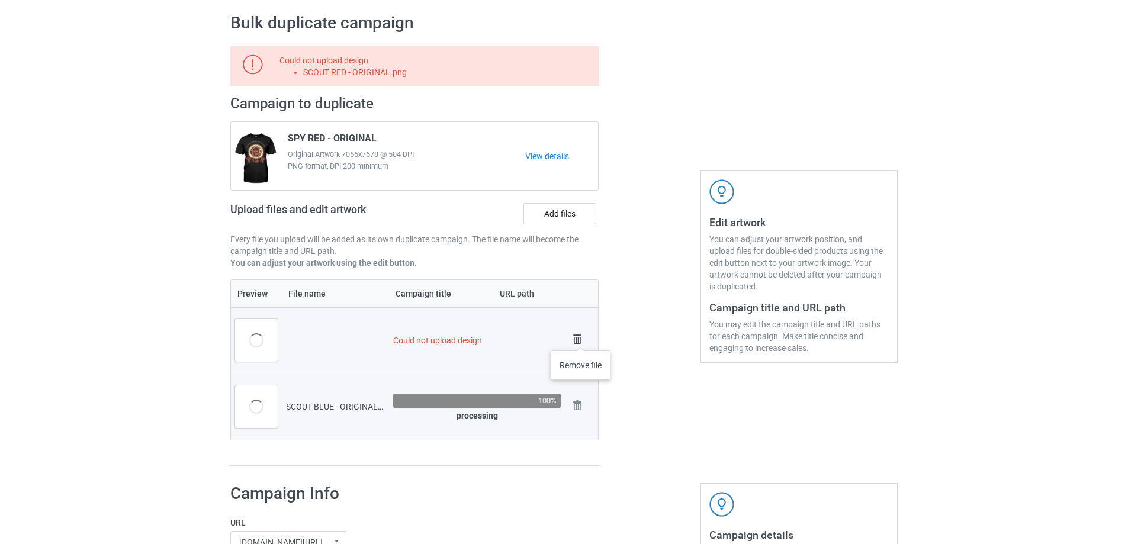
click at [574, 334] on img at bounding box center [577, 339] width 17 height 17
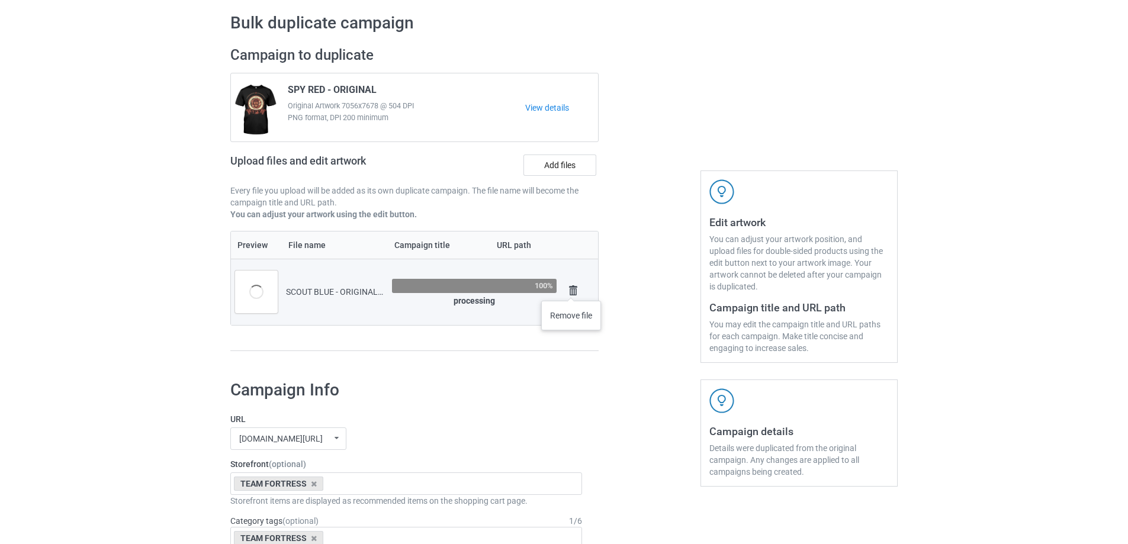
click at [571, 288] on img at bounding box center [573, 290] width 17 height 17
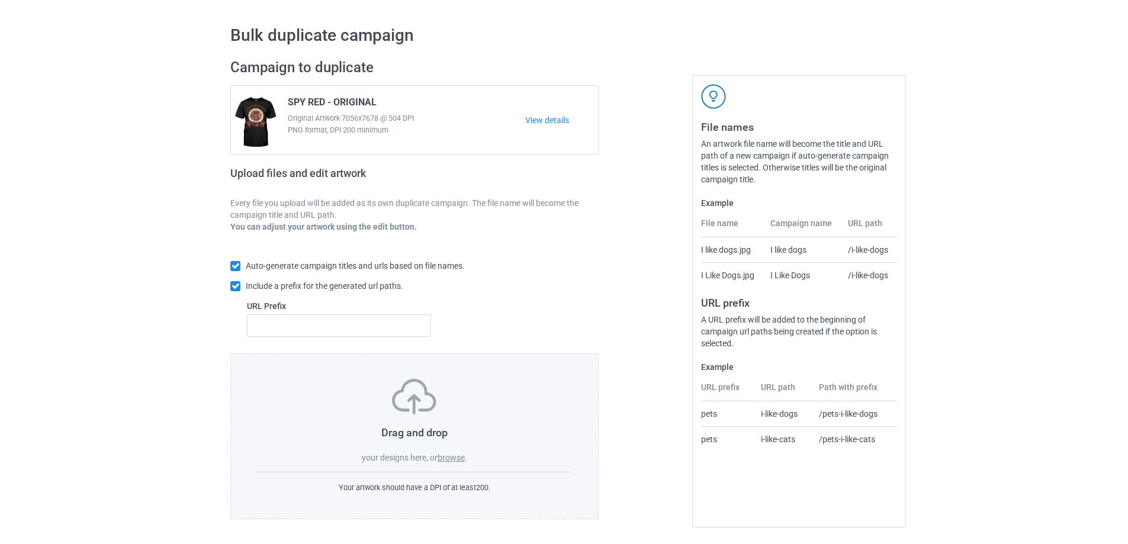
scroll to position [33, 0]
click at [471, 458] on div "Drag and drop your designs here, or browse ." at bounding box center [414, 421] width 317 height 85
click at [450, 452] on div "Drag and drop your designs here, or browse ." at bounding box center [414, 421] width 317 height 85
click at [453, 457] on label "browse" at bounding box center [450, 457] width 27 height 9
click at [0, 0] on input "browse" at bounding box center [0, 0] width 0 height 0
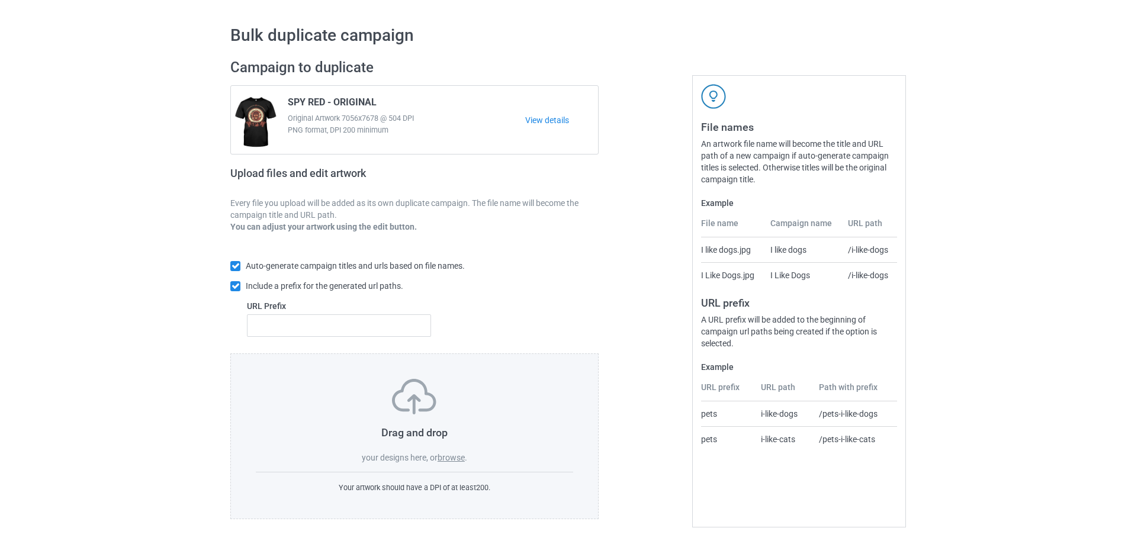
scroll to position [45, 0]
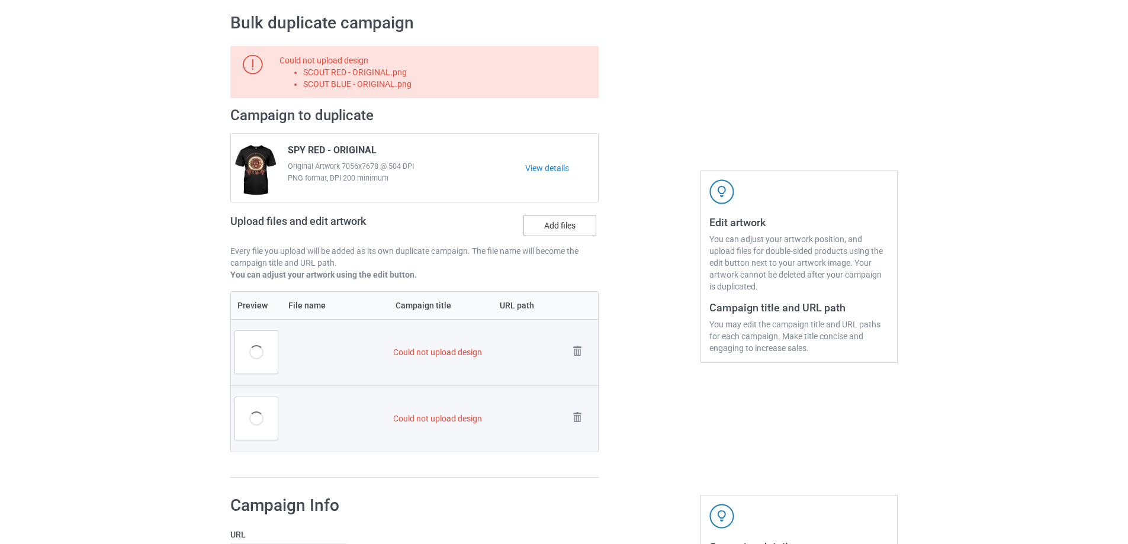
click at [555, 240] on div "Upload files and edit artwork Add files" at bounding box center [414, 228] width 368 height 34
click at [551, 228] on label "Add files" at bounding box center [559, 225] width 73 height 21
click at [0, 0] on input "Add files" at bounding box center [0, 0] width 0 height 0
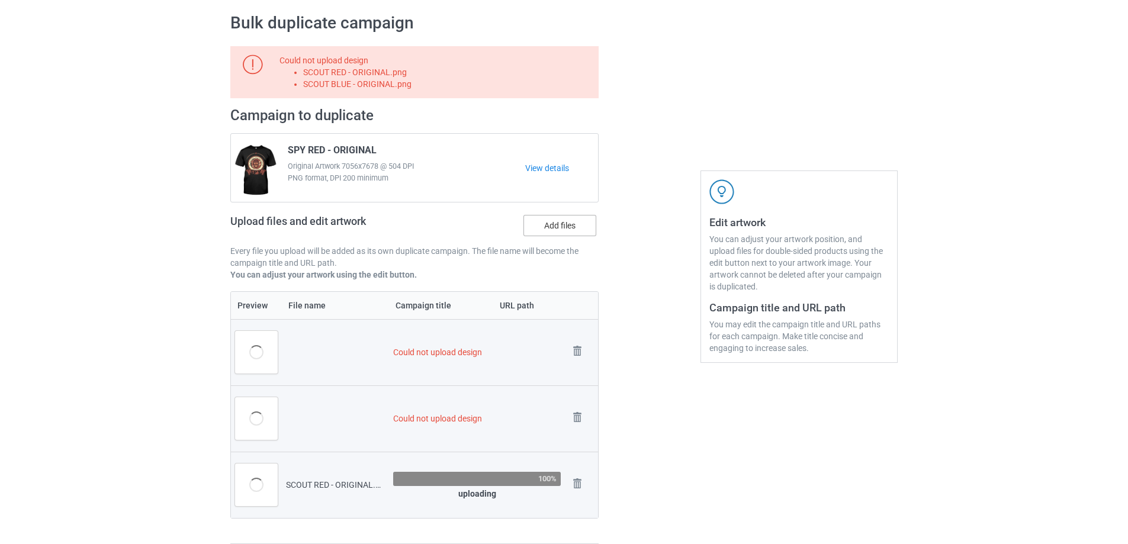
click at [568, 232] on label "Add files" at bounding box center [559, 225] width 73 height 21
click at [0, 0] on input "Add files" at bounding box center [0, 0] width 0 height 0
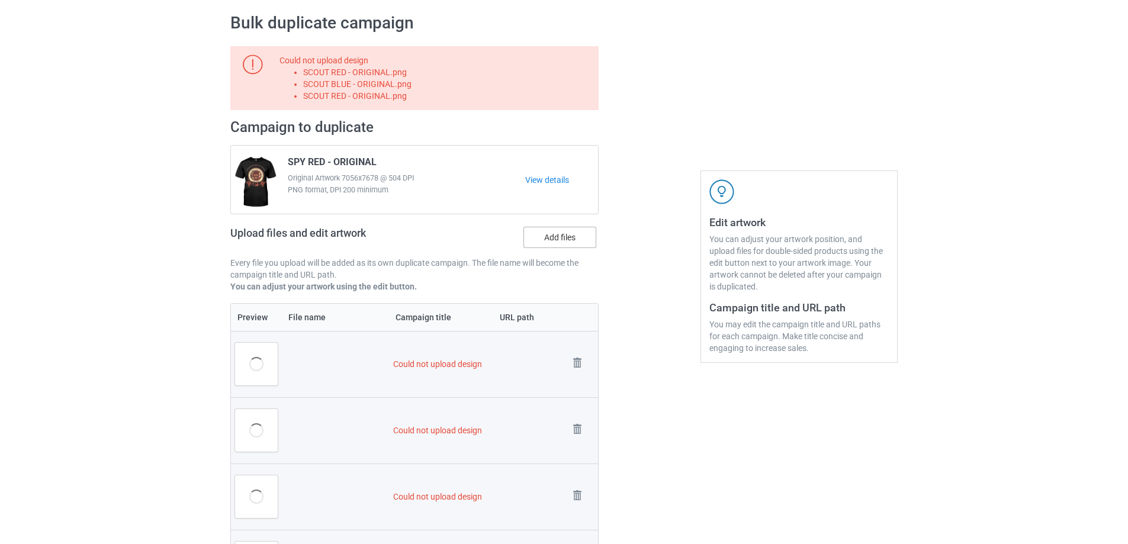
click at [570, 244] on label "Add files" at bounding box center [559, 237] width 73 height 21
click at [0, 0] on input "Add files" at bounding box center [0, 0] width 0 height 0
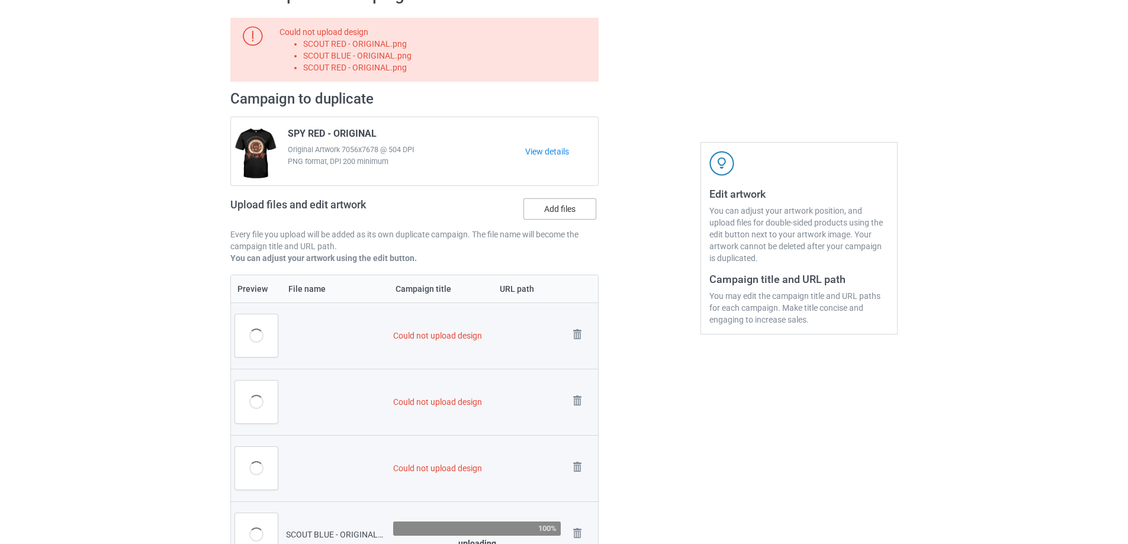
scroll to position [104, 0]
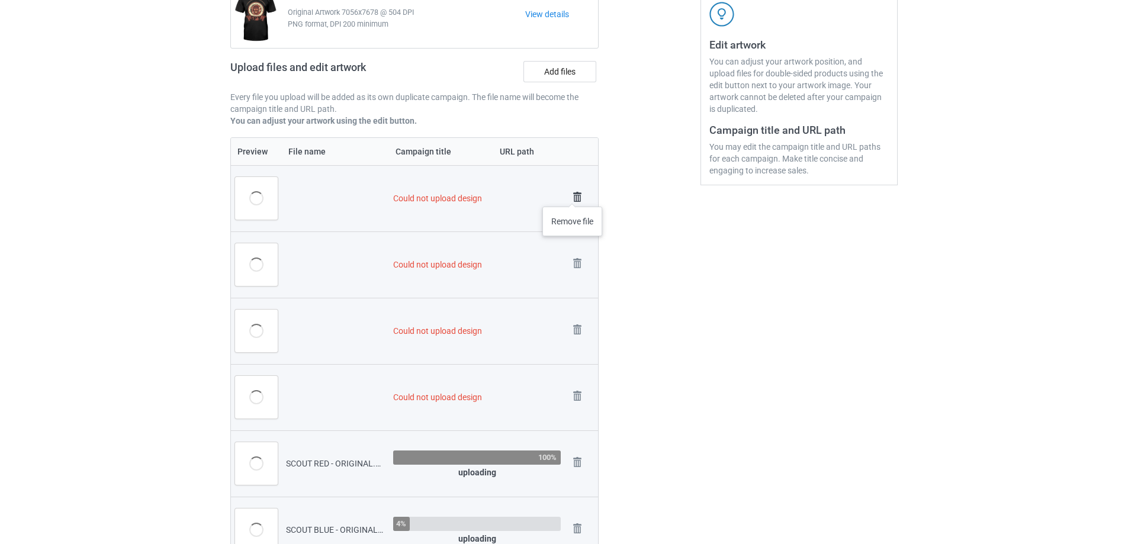
click at [572, 195] on img at bounding box center [577, 197] width 17 height 17
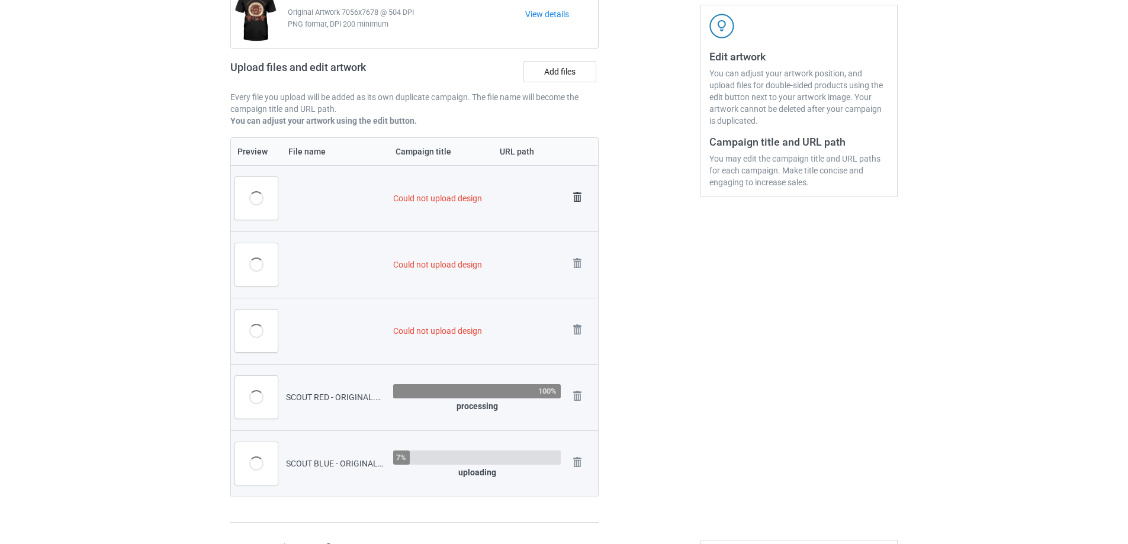
click at [574, 193] on img at bounding box center [577, 197] width 17 height 17
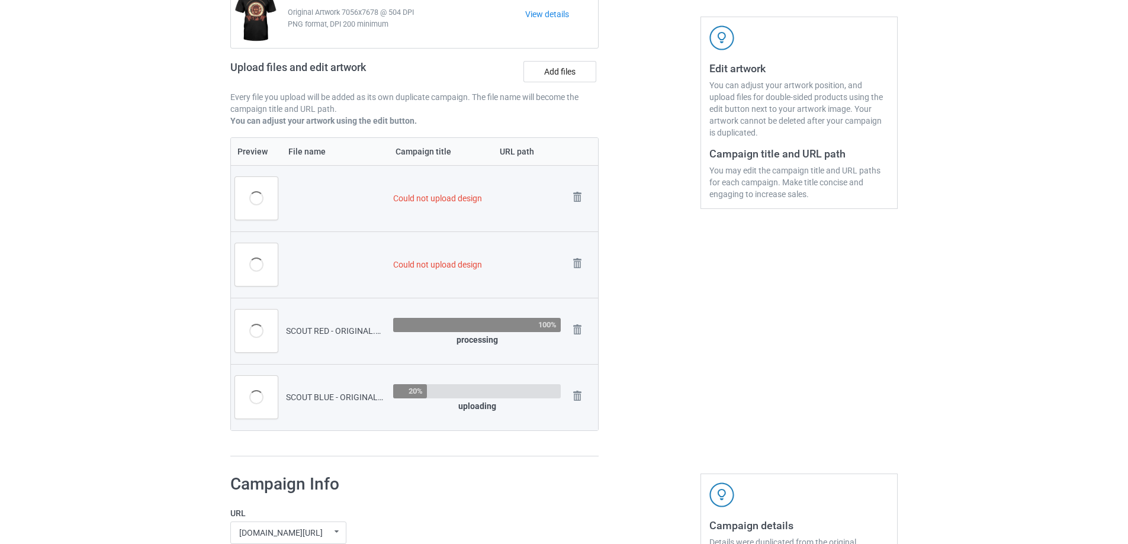
click at [0, 0] on img at bounding box center [0, 0] width 0 height 0
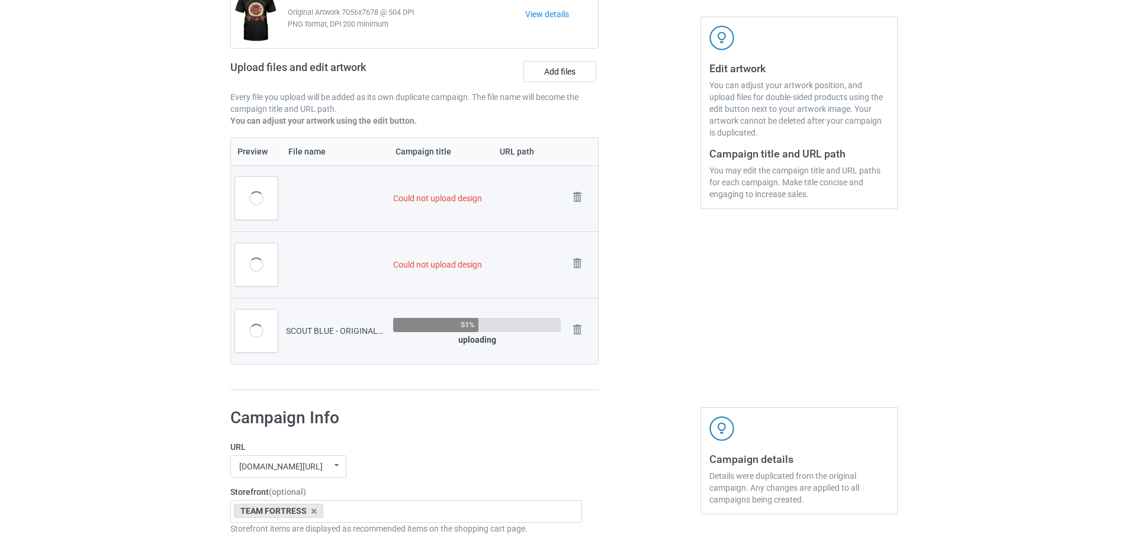
click at [0, 0] on img at bounding box center [0, 0] width 0 height 0
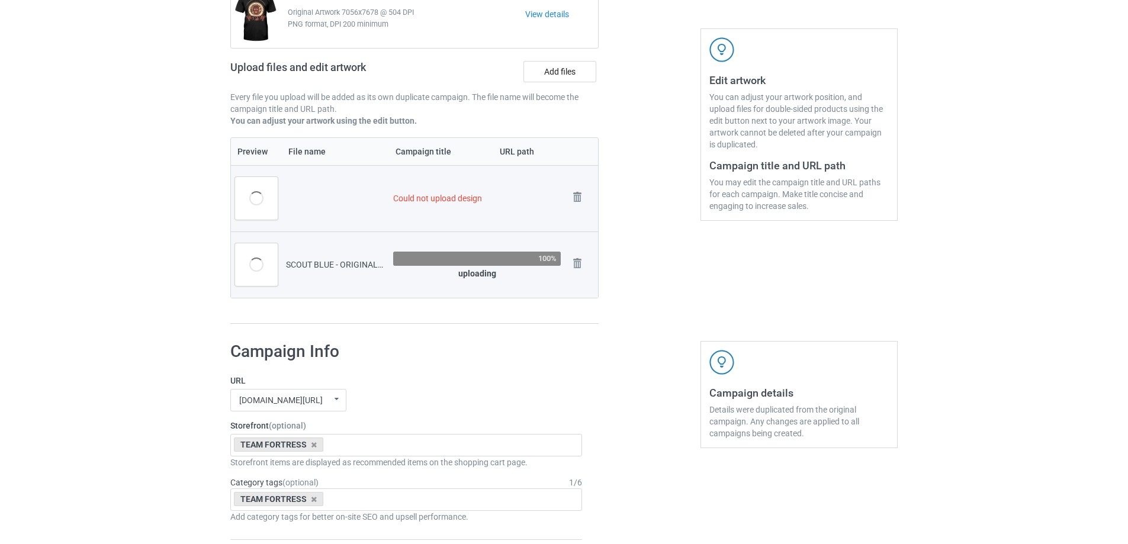
click at [0, 0] on img at bounding box center [0, 0] width 0 height 0
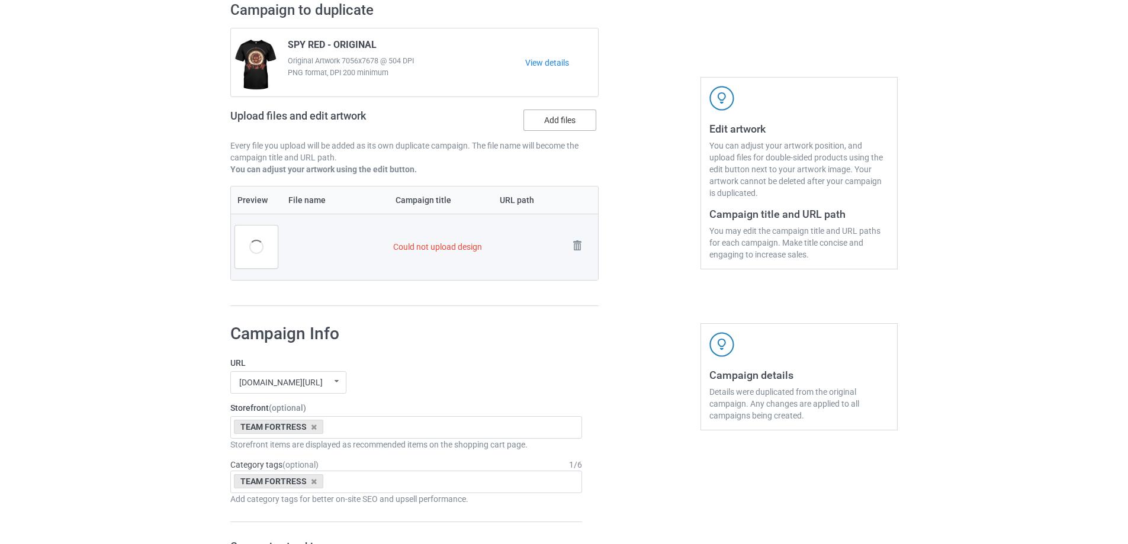
scroll to position [187, 0]
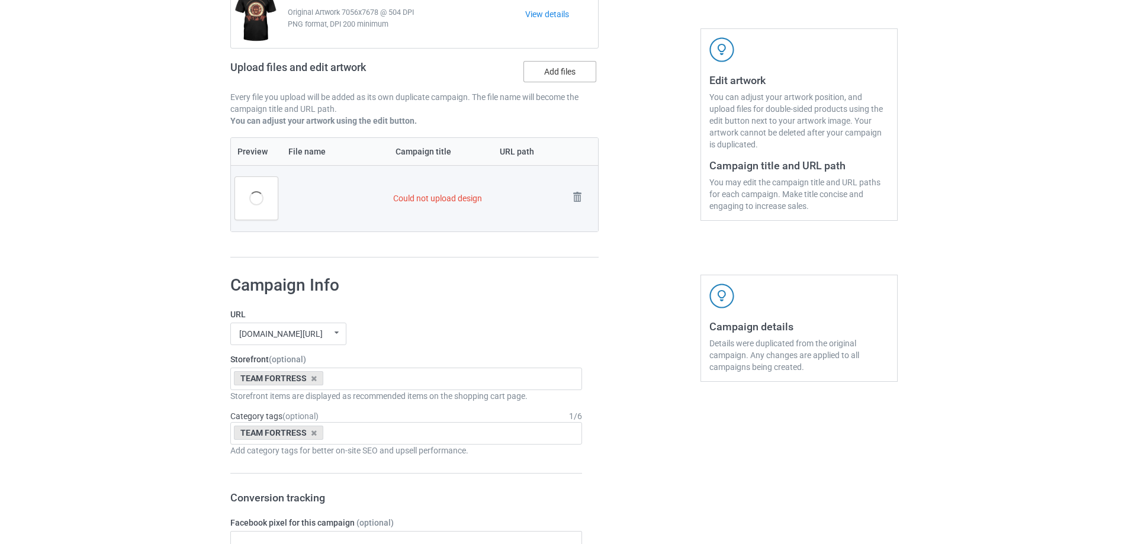
click at [562, 80] on label "Add files" at bounding box center [559, 71] width 73 height 21
click at [0, 0] on input "Add files" at bounding box center [0, 0] width 0 height 0
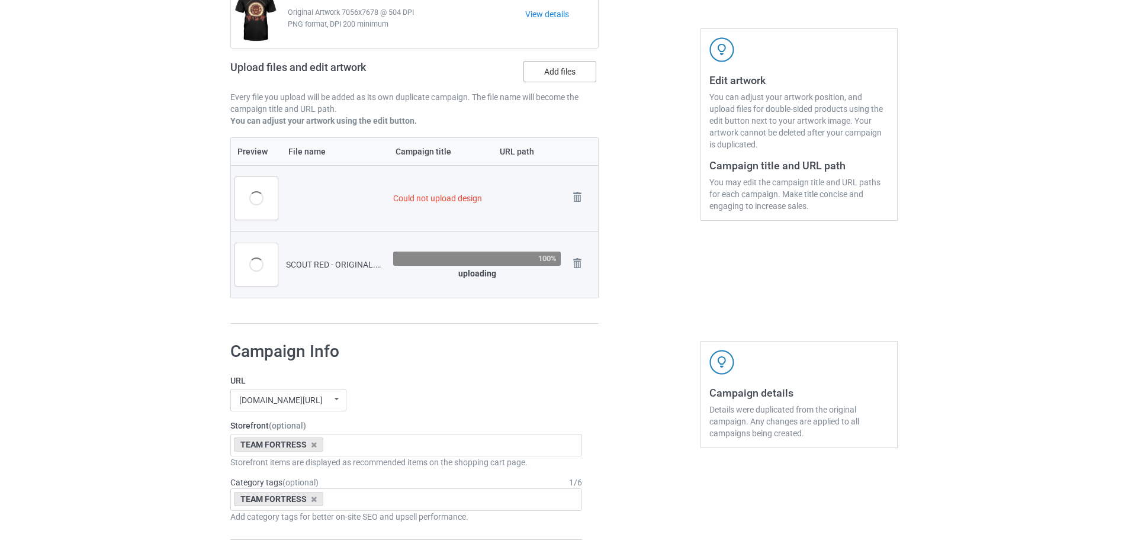
click at [582, 67] on label "Add files" at bounding box center [559, 71] width 73 height 21
click at [0, 0] on input "Add files" at bounding box center [0, 0] width 0 height 0
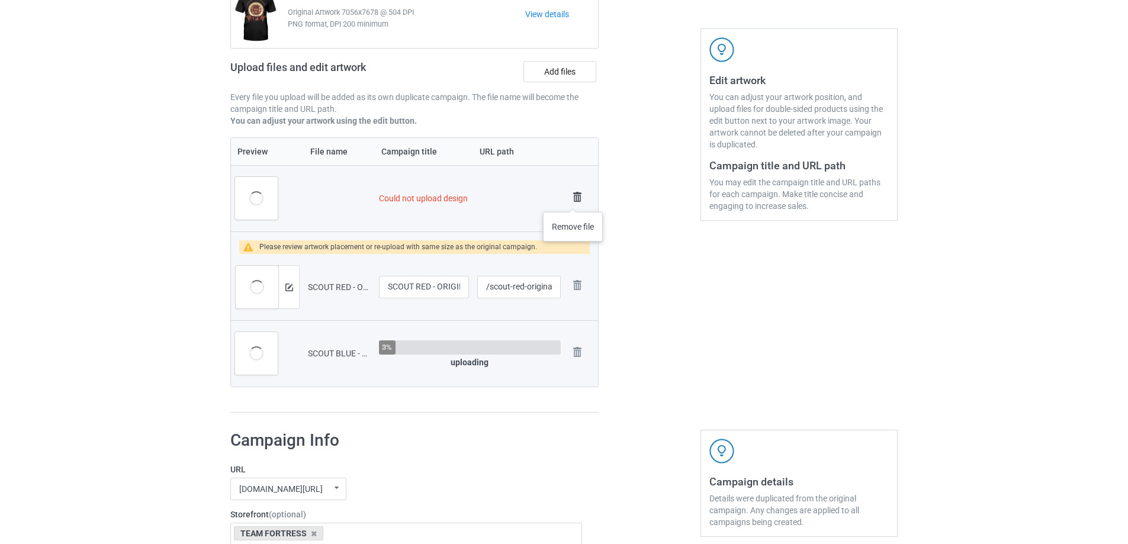
click at [573, 199] on img at bounding box center [577, 197] width 17 height 17
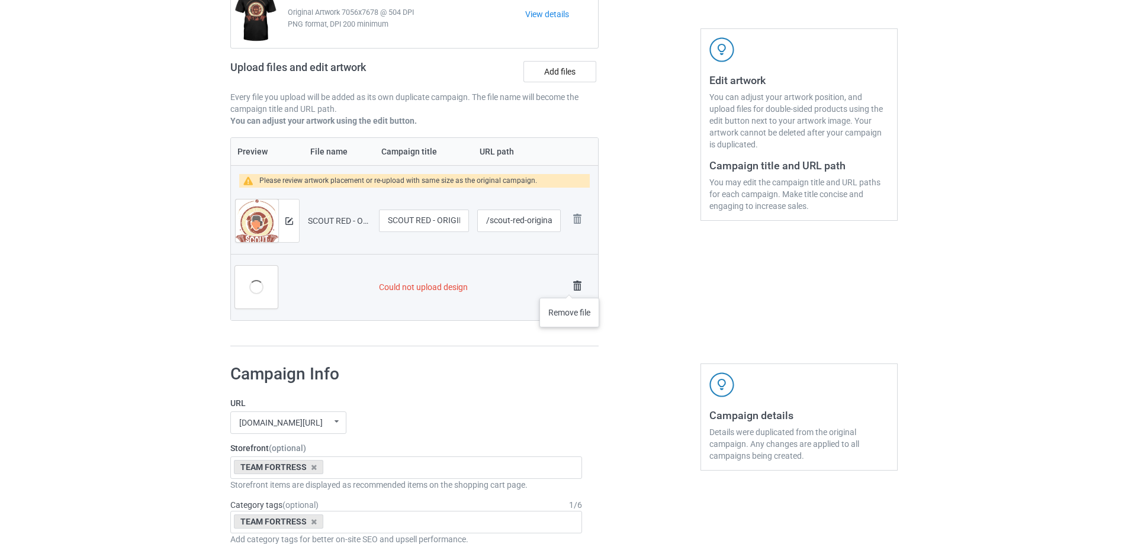
click at [570, 286] on img at bounding box center [577, 286] width 17 height 17
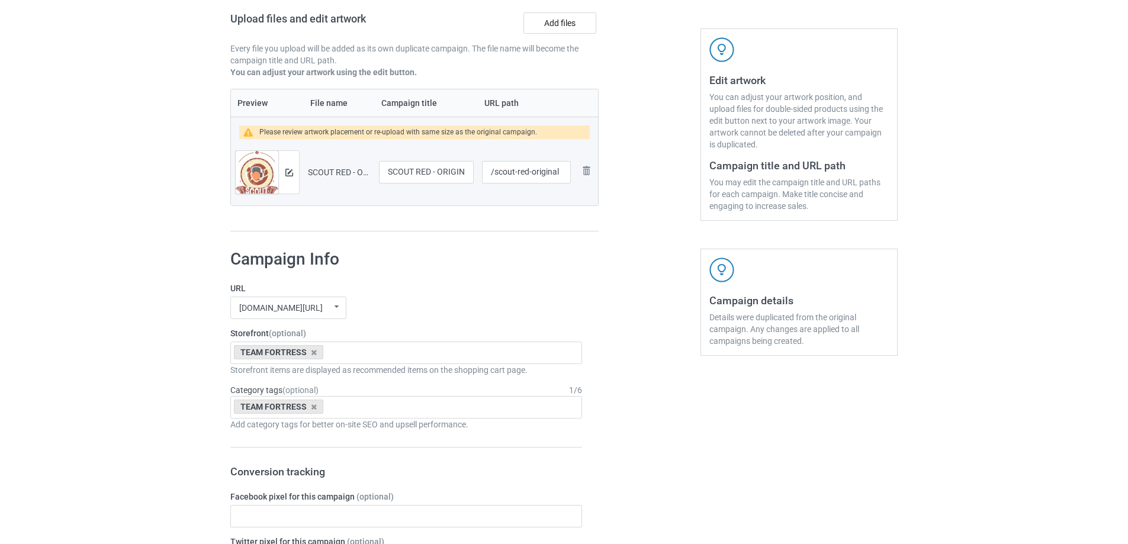
scroll to position [139, 0]
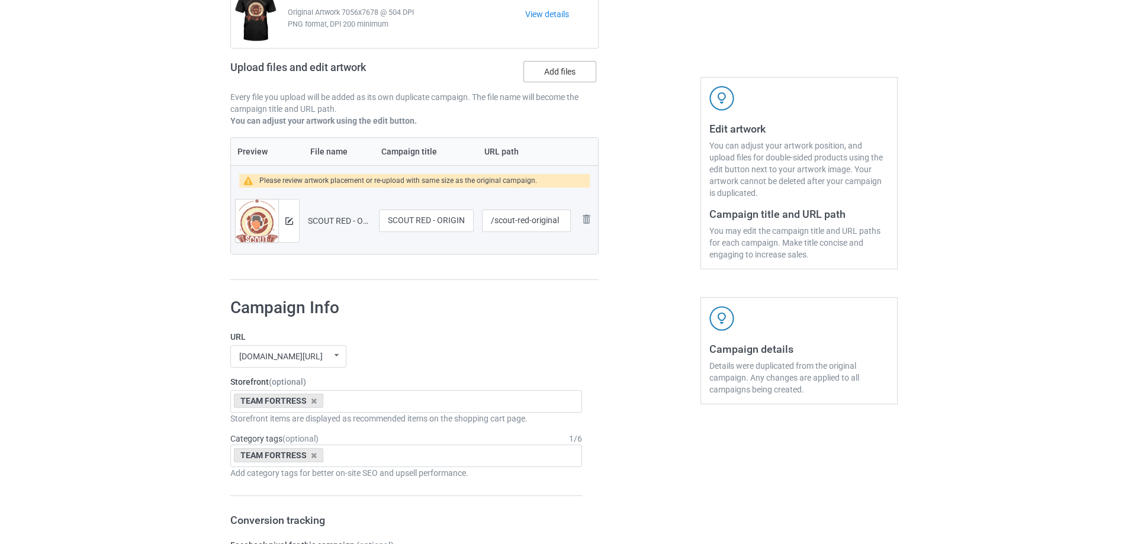
click at [581, 78] on label "Add files" at bounding box center [559, 71] width 73 height 21
click at [0, 0] on input "Add files" at bounding box center [0, 0] width 0 height 0
click at [555, 83] on div "Upload files and edit artwork Add files" at bounding box center [414, 74] width 368 height 34
click at [574, 71] on label "Add files" at bounding box center [559, 71] width 73 height 21
click at [0, 0] on input "Add files" at bounding box center [0, 0] width 0 height 0
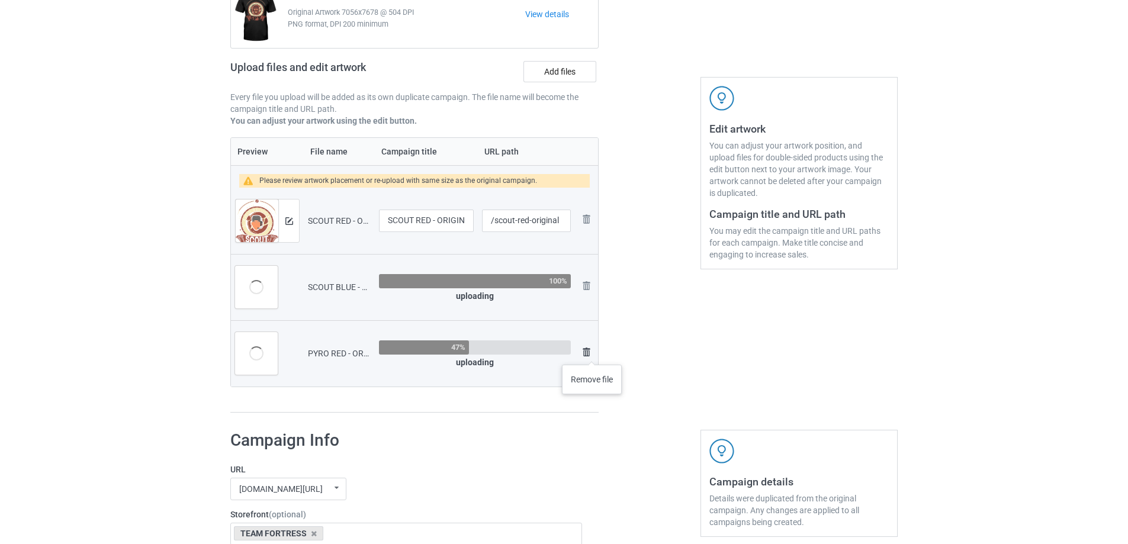
click at [592, 353] on img at bounding box center [586, 352] width 14 height 14
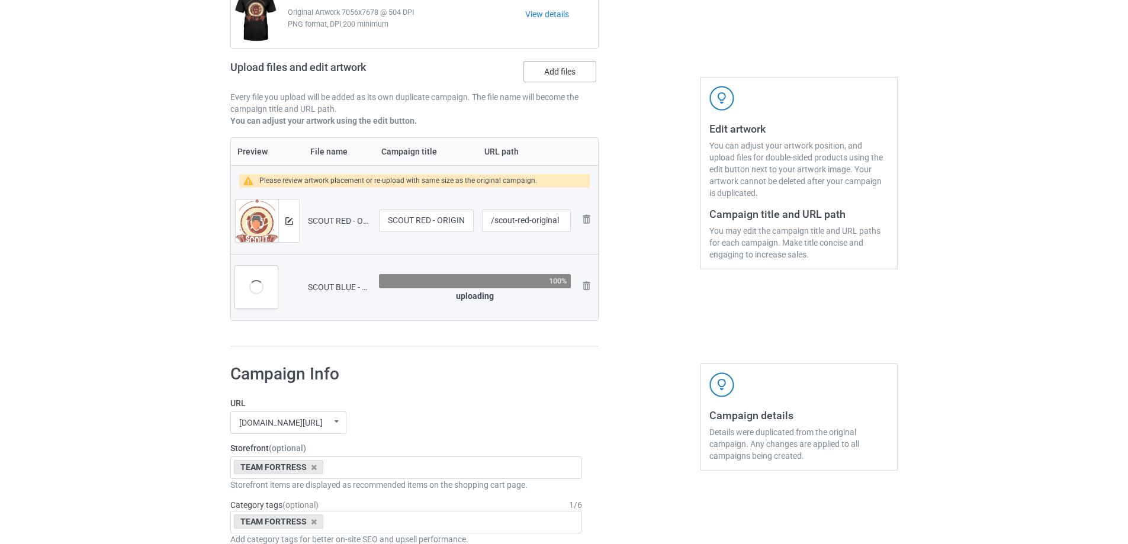
click at [555, 72] on label "Add files" at bounding box center [559, 71] width 73 height 21
click at [0, 0] on input "Add files" at bounding box center [0, 0] width 0 height 0
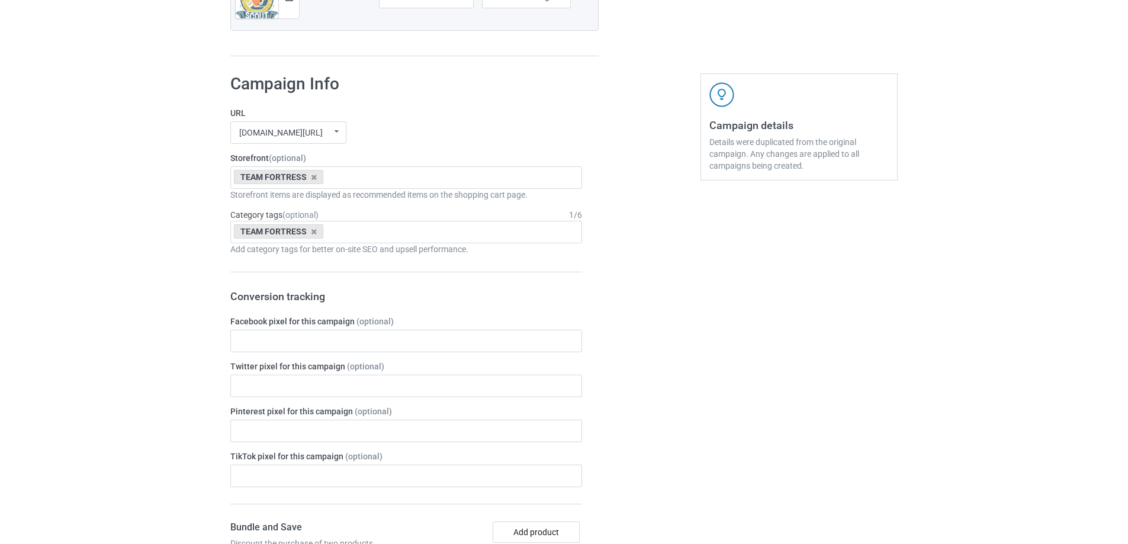
scroll to position [1075, 0]
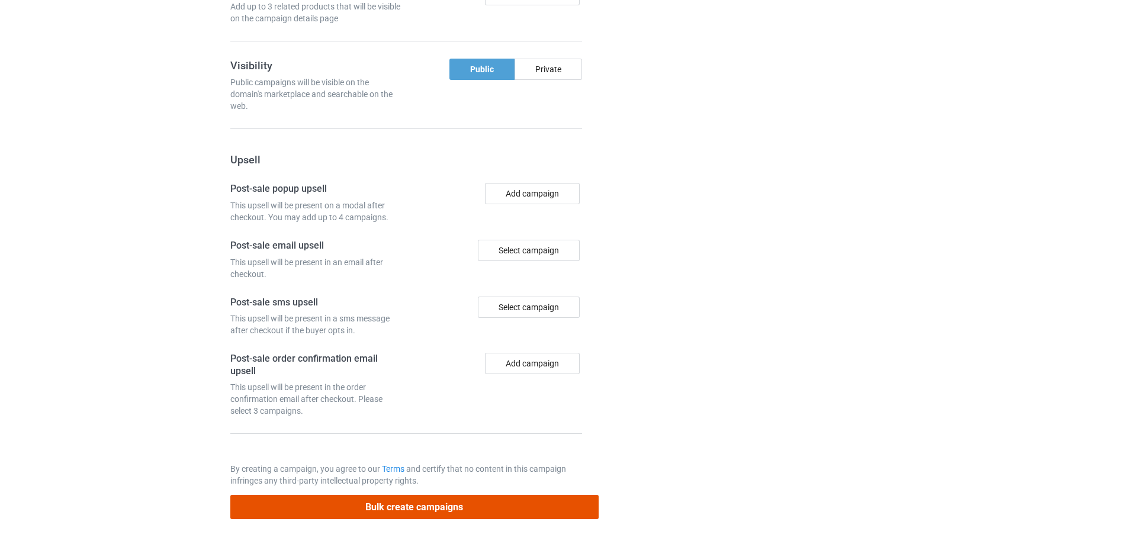
click at [489, 508] on button "Bulk create campaigns" at bounding box center [414, 507] width 368 height 24
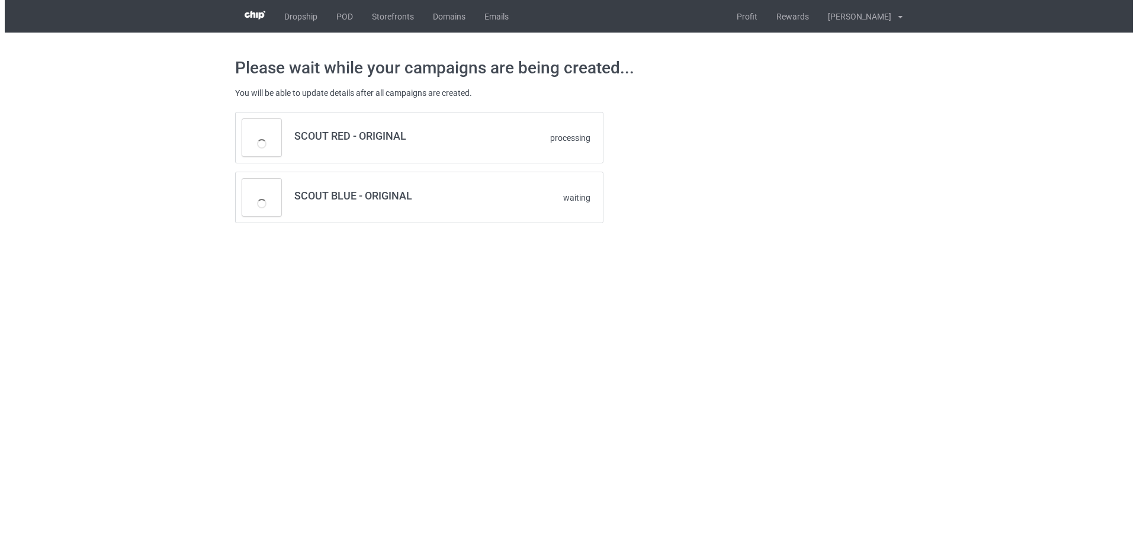
scroll to position [0, 0]
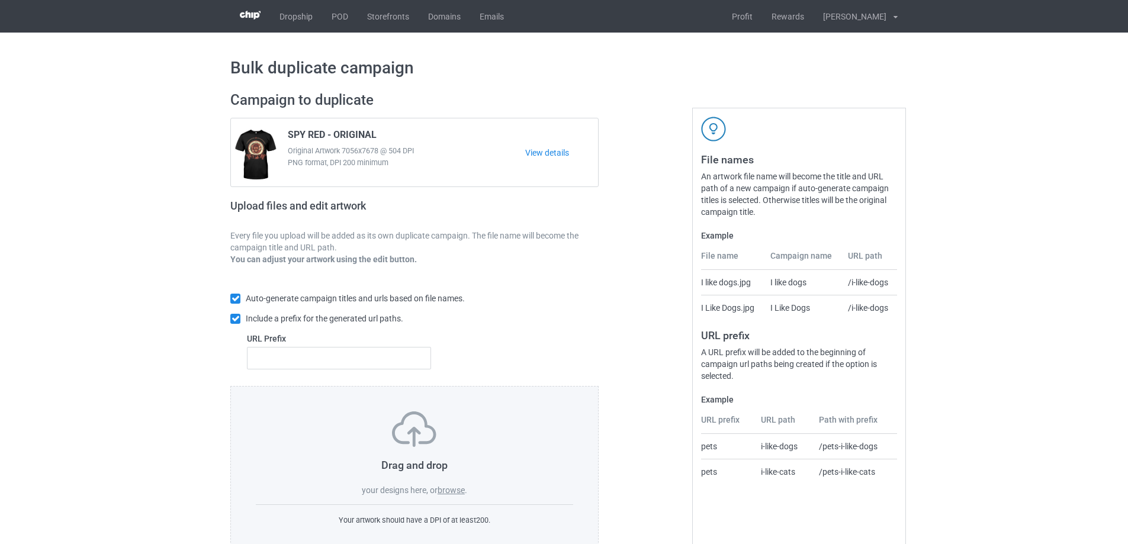
click at [449, 484] on div "Drag and drop your designs here, or browse ." at bounding box center [414, 453] width 317 height 85
click at [448, 488] on label "browse" at bounding box center [450, 489] width 27 height 9
click at [0, 0] on input "browse" at bounding box center [0, 0] width 0 height 0
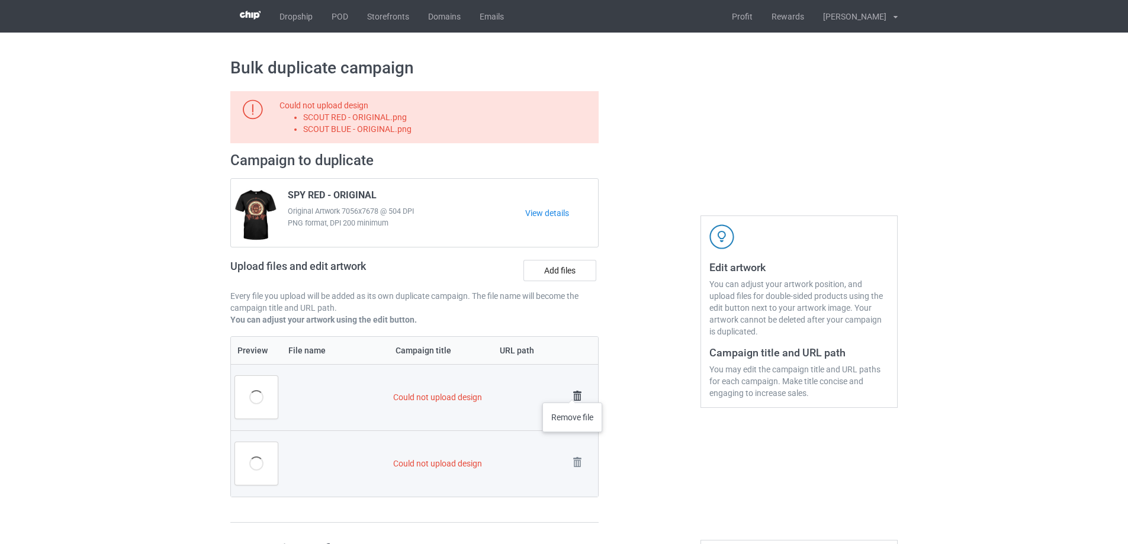
click at [576, 391] on img at bounding box center [577, 396] width 17 height 17
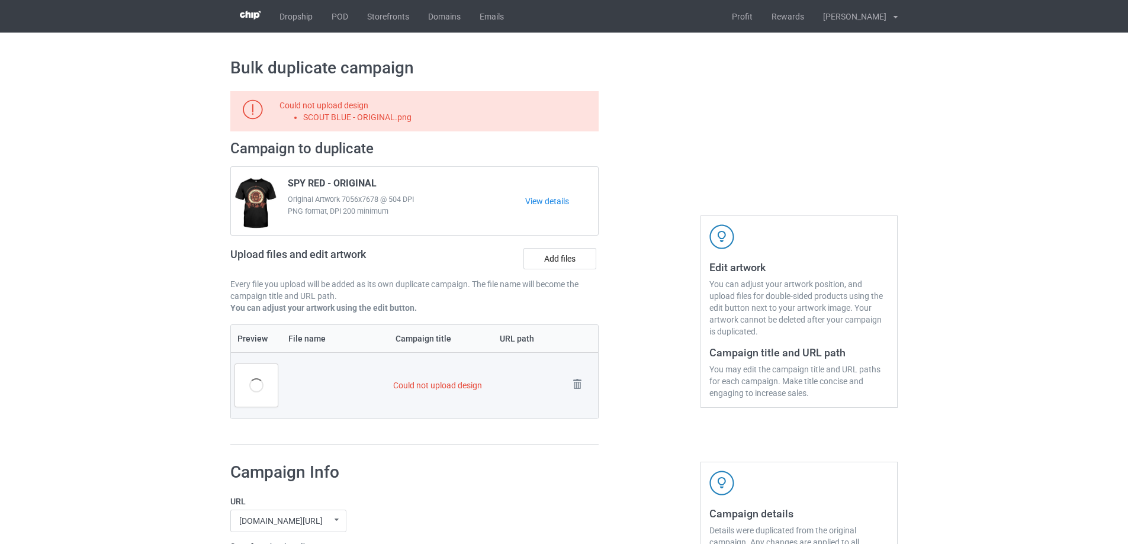
click at [0, 0] on img at bounding box center [0, 0] width 0 height 0
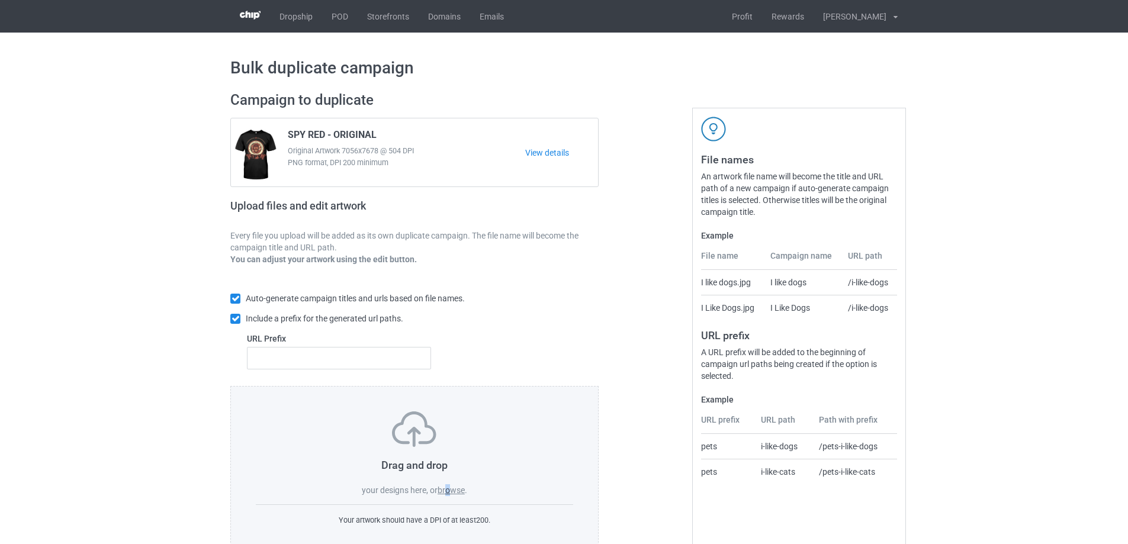
click at [449, 486] on label "browse" at bounding box center [450, 489] width 27 height 9
click at [443, 490] on label "browse" at bounding box center [450, 489] width 27 height 9
click at [0, 0] on input "browse" at bounding box center [0, 0] width 0 height 0
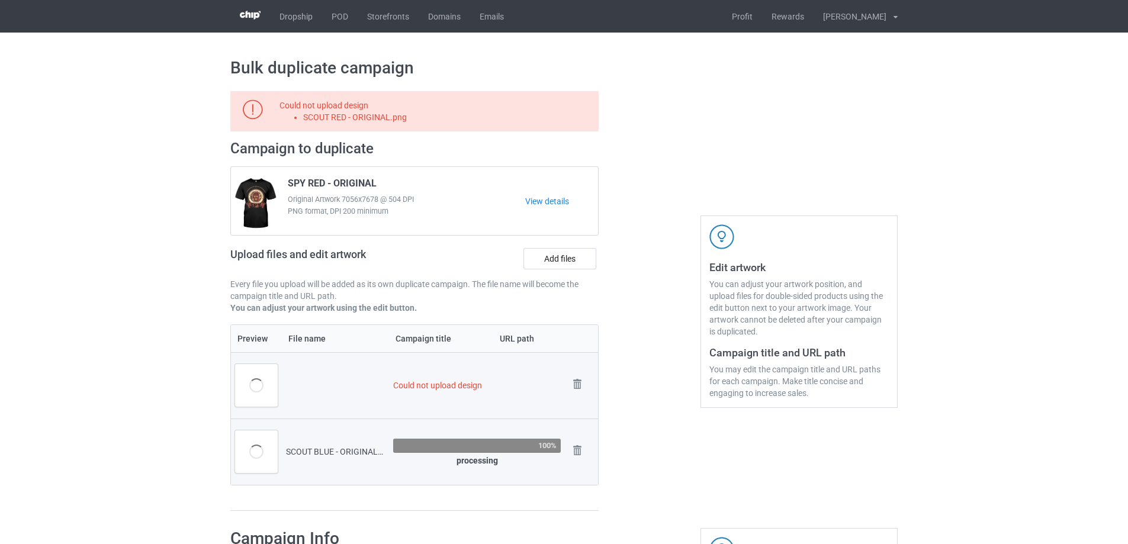
click at [567, 242] on div "Campaign to duplicate SPY RED - ORIGINAL Original Artwork 7056x7678 @ 504 DPI P…" at bounding box center [414, 232] width 368 height 185
click at [565, 260] on label "Add files" at bounding box center [559, 258] width 73 height 21
click at [0, 0] on input "Add files" at bounding box center [0, 0] width 0 height 0
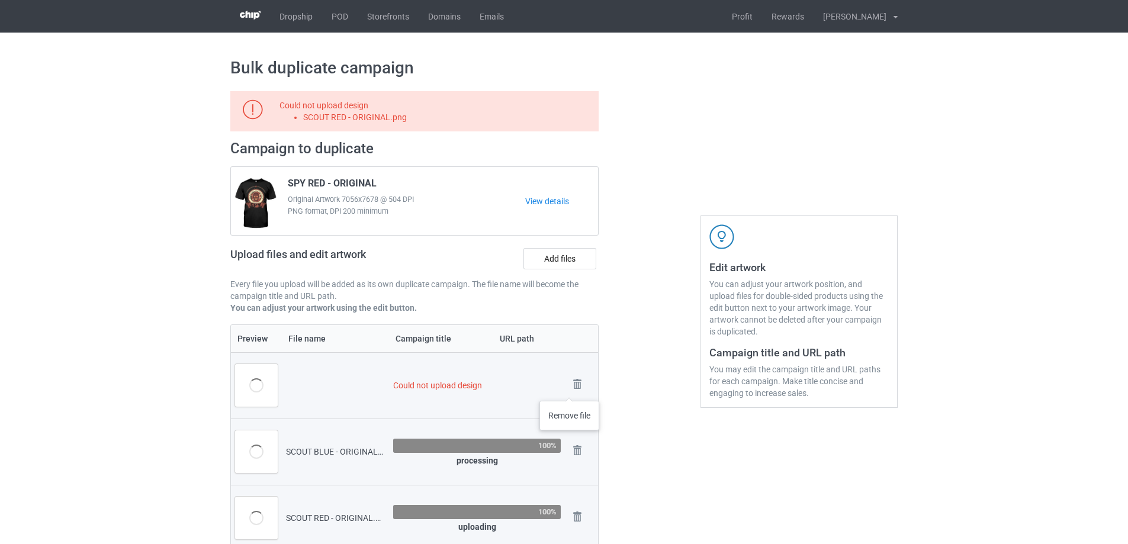
click at [0, 0] on img at bounding box center [0, 0] width 0 height 0
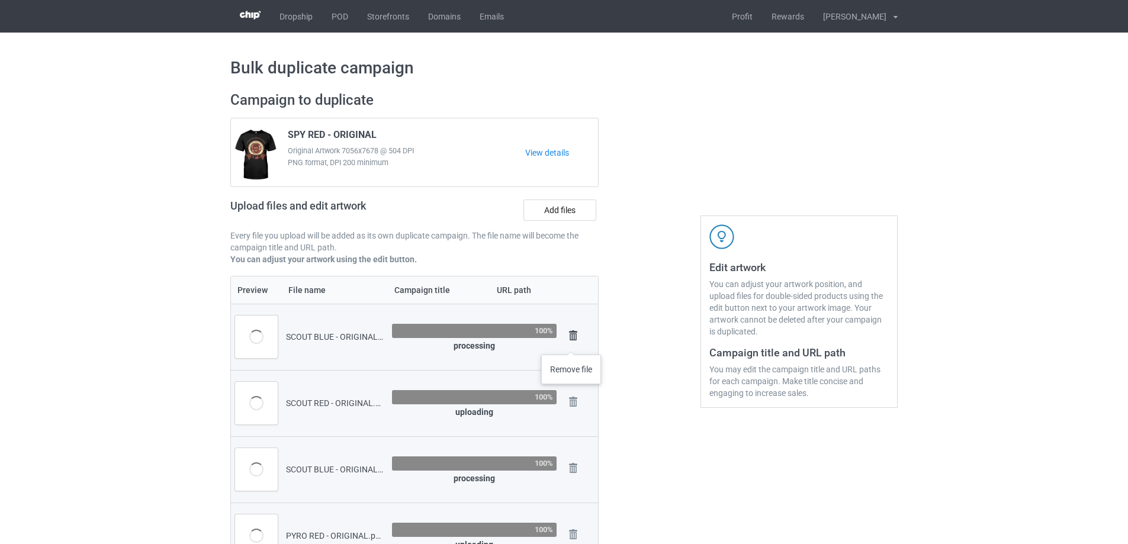
click at [571, 331] on img at bounding box center [573, 335] width 17 height 17
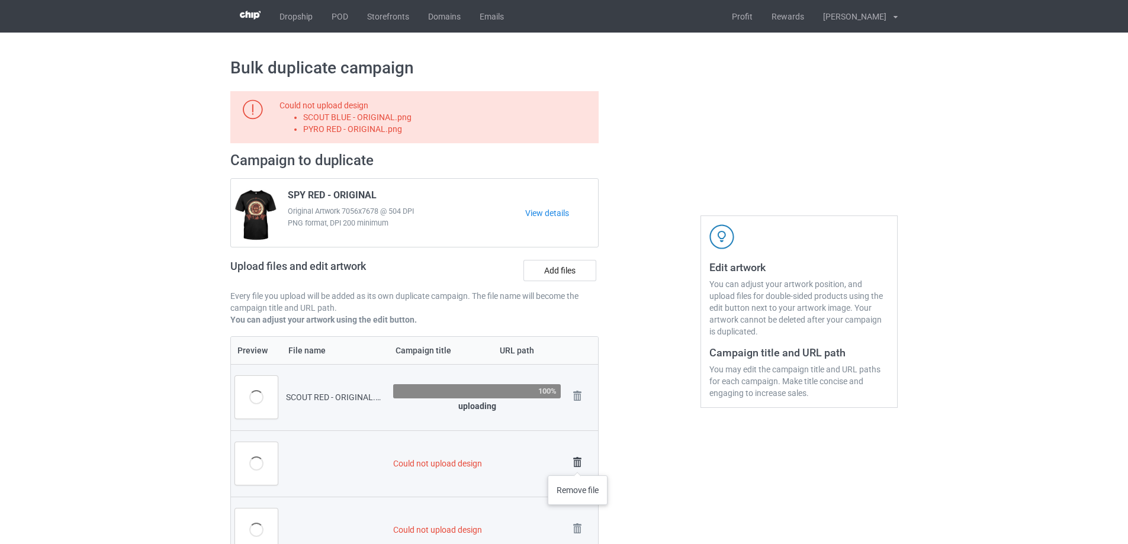
click at [578, 463] on img at bounding box center [577, 462] width 17 height 17
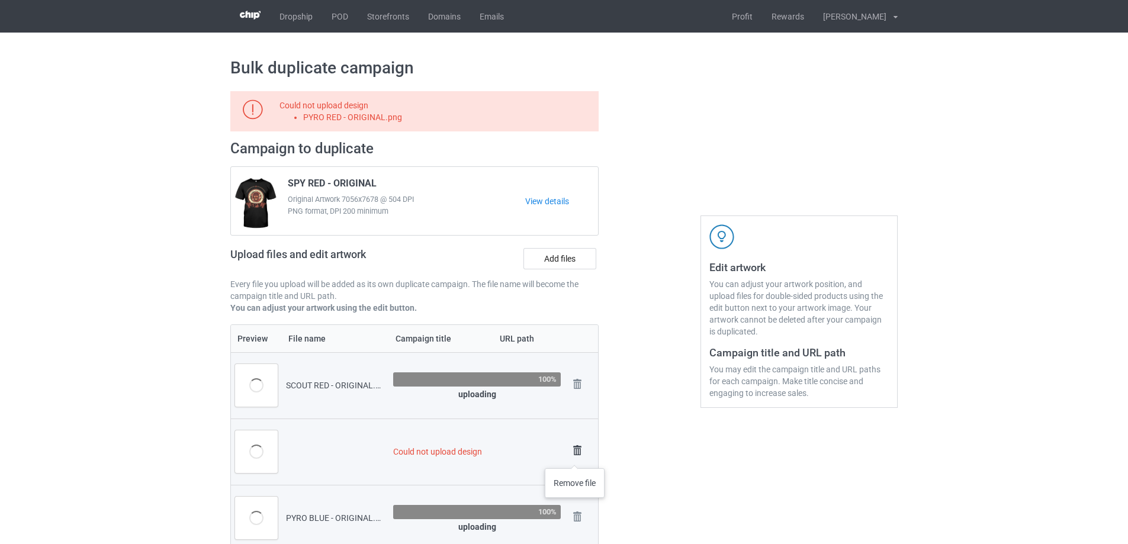
click at [575, 456] on img at bounding box center [577, 450] width 17 height 17
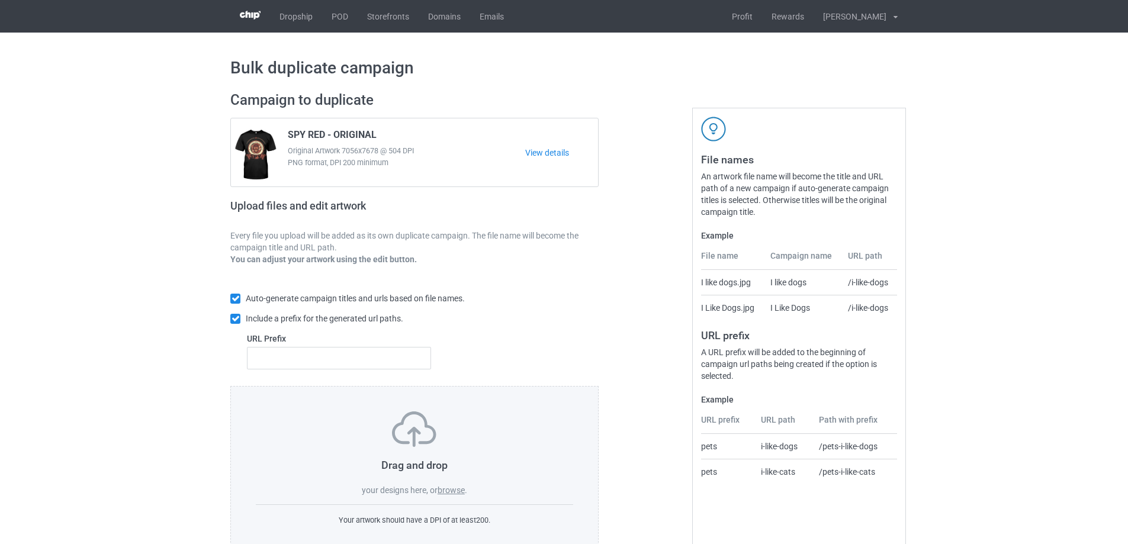
click at [457, 490] on label "browse" at bounding box center [450, 489] width 27 height 9
click at [0, 0] on input "browse" at bounding box center [0, 0] width 0 height 0
click at [461, 491] on label "browse" at bounding box center [450, 489] width 27 height 9
click at [0, 0] on input "browse" at bounding box center [0, 0] width 0 height 0
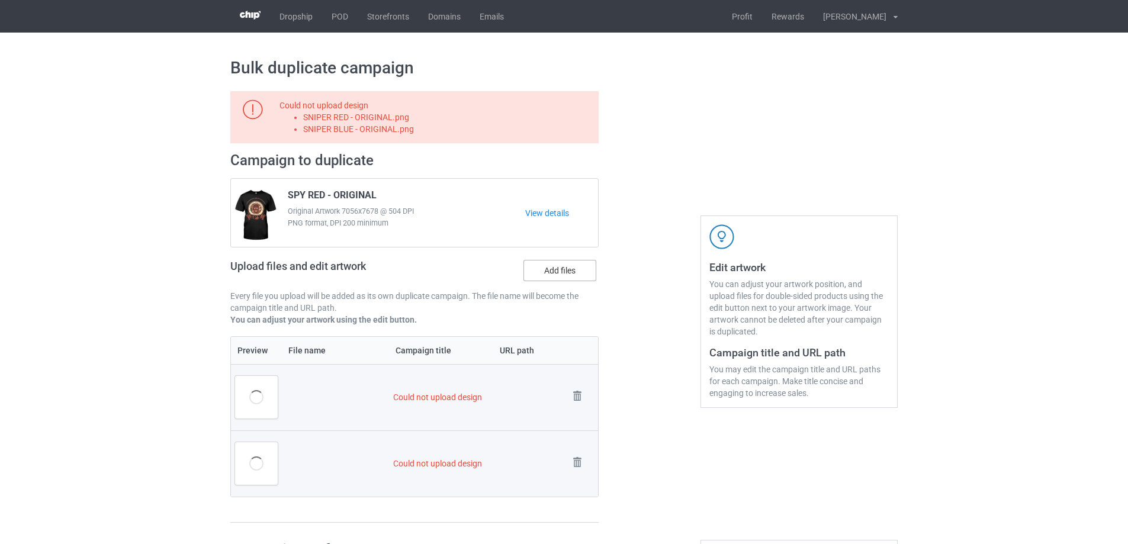
click at [536, 278] on label "Add files" at bounding box center [559, 270] width 73 height 21
click at [0, 0] on input "Add files" at bounding box center [0, 0] width 0 height 0
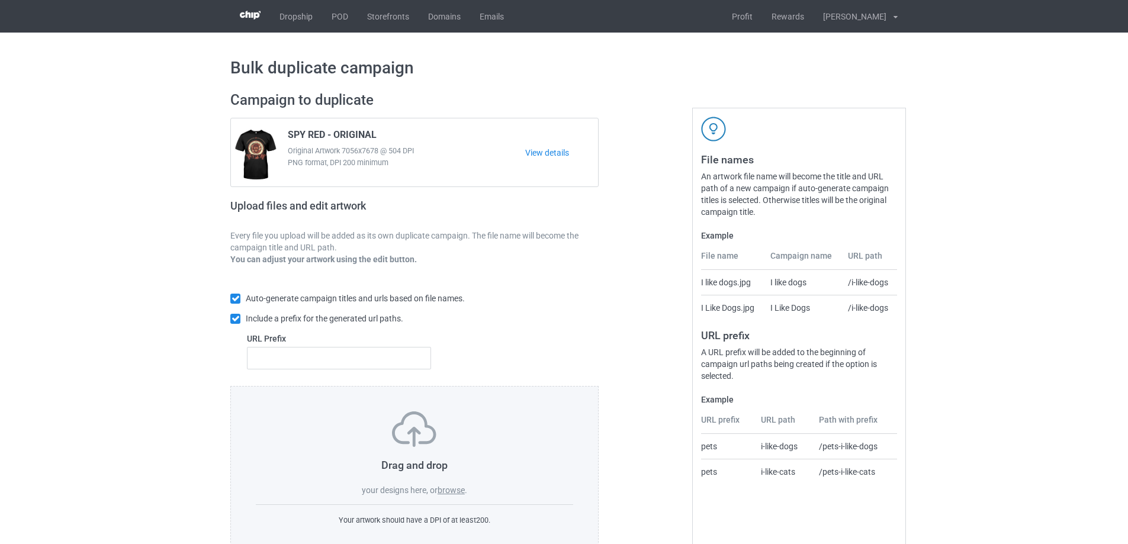
click at [454, 486] on label "browse" at bounding box center [450, 489] width 27 height 9
click at [0, 0] on input "browse" at bounding box center [0, 0] width 0 height 0
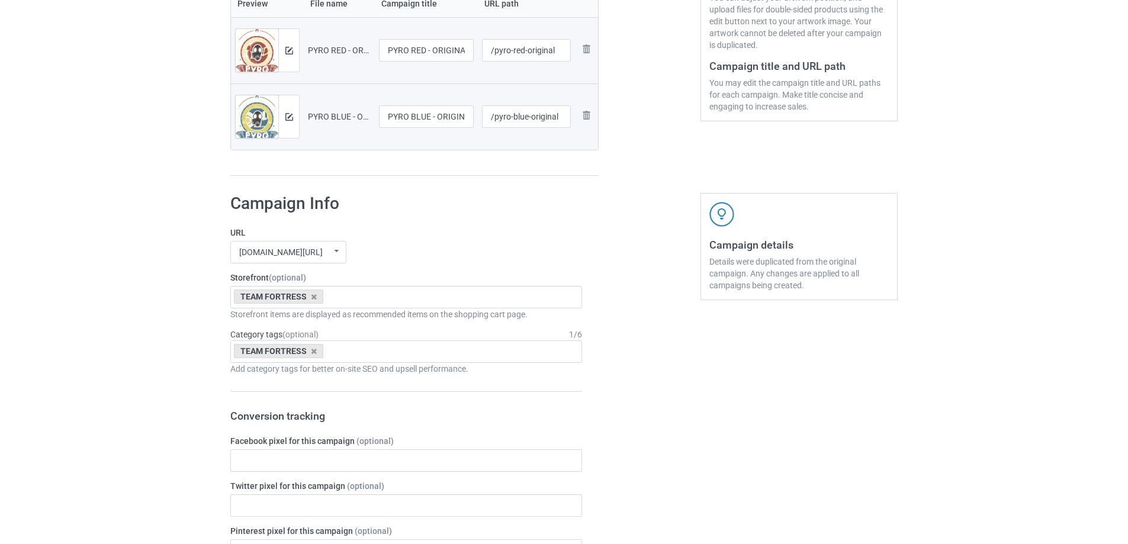
scroll to position [1030, 0]
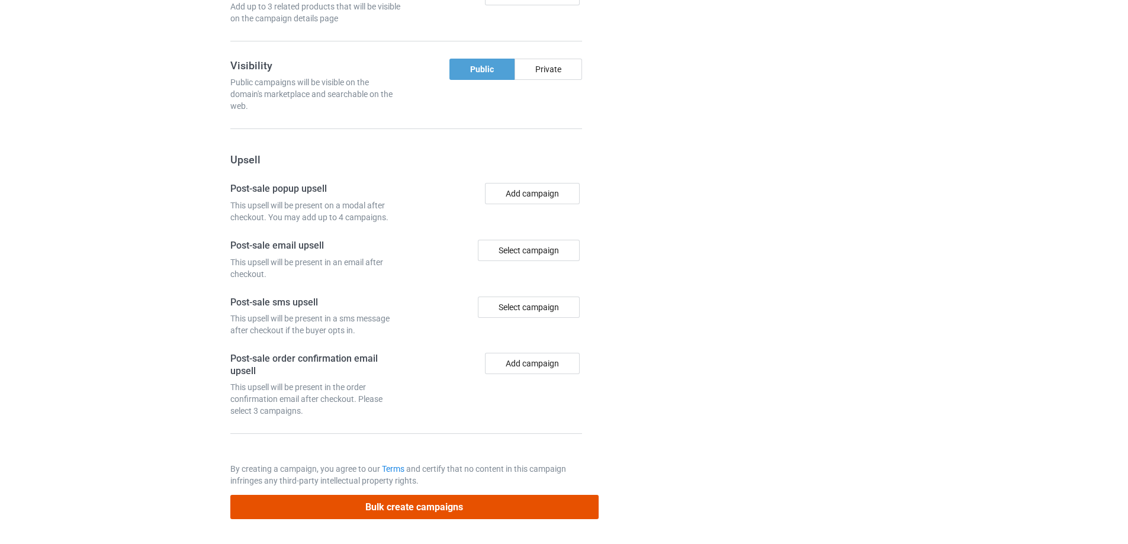
click at [384, 515] on button "Bulk create campaigns" at bounding box center [414, 507] width 368 height 24
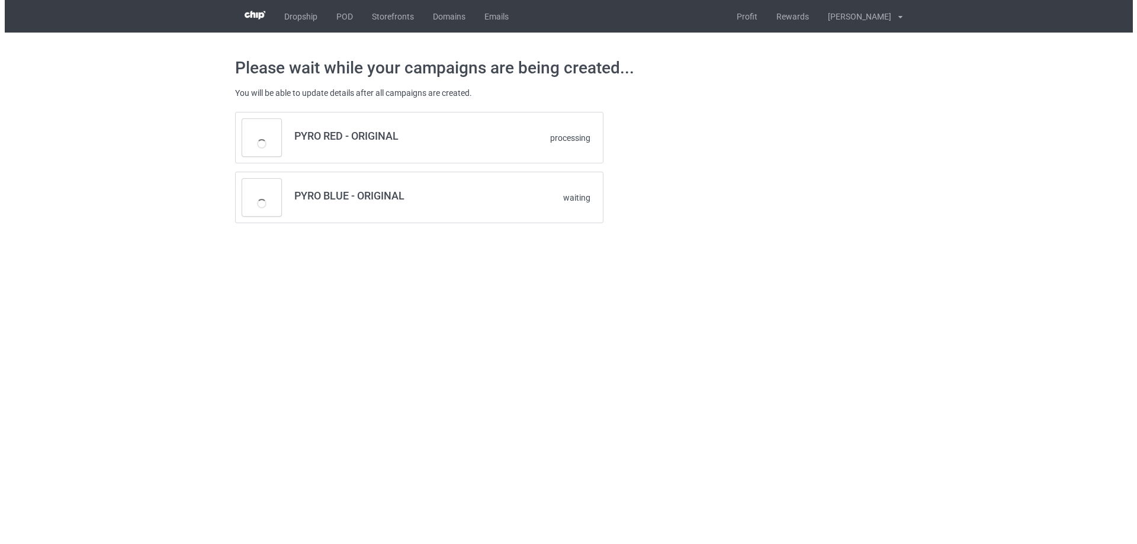
scroll to position [0, 0]
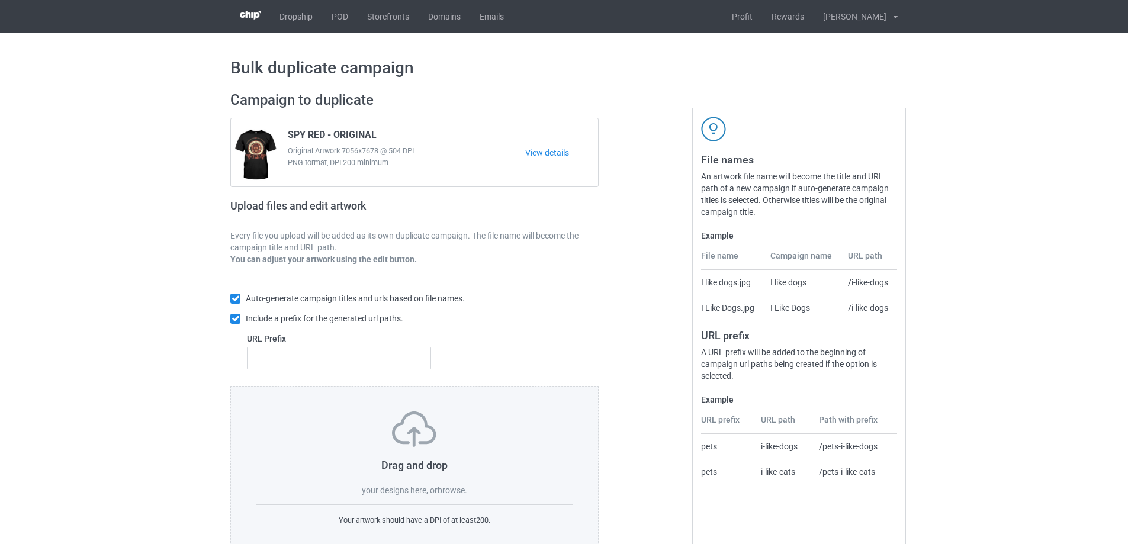
click at [440, 487] on label "browse" at bounding box center [450, 489] width 27 height 9
click at [0, 0] on input "browse" at bounding box center [0, 0] width 0 height 0
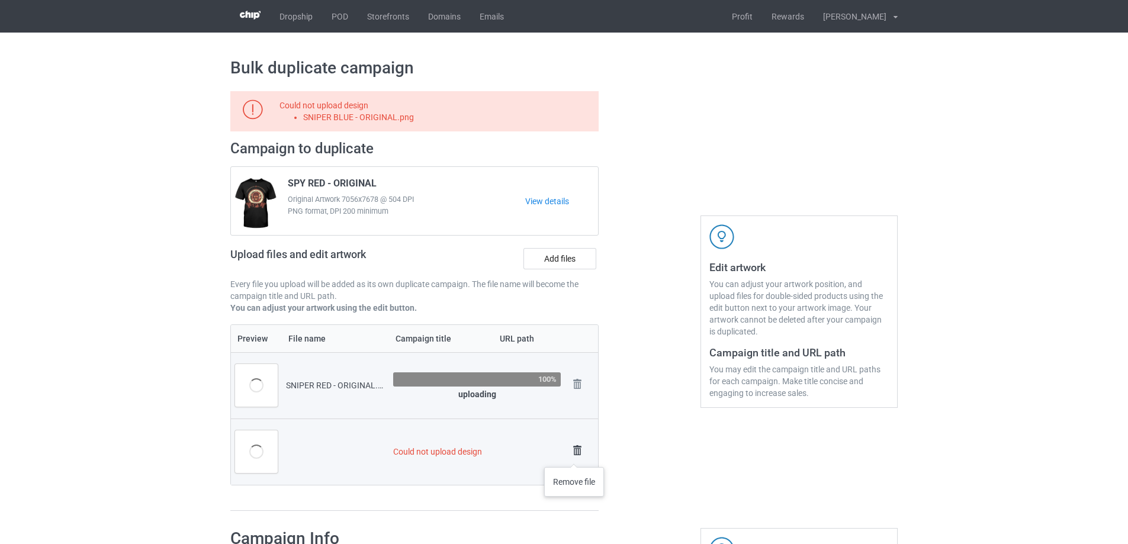
click at [575, 455] on img at bounding box center [577, 450] width 17 height 17
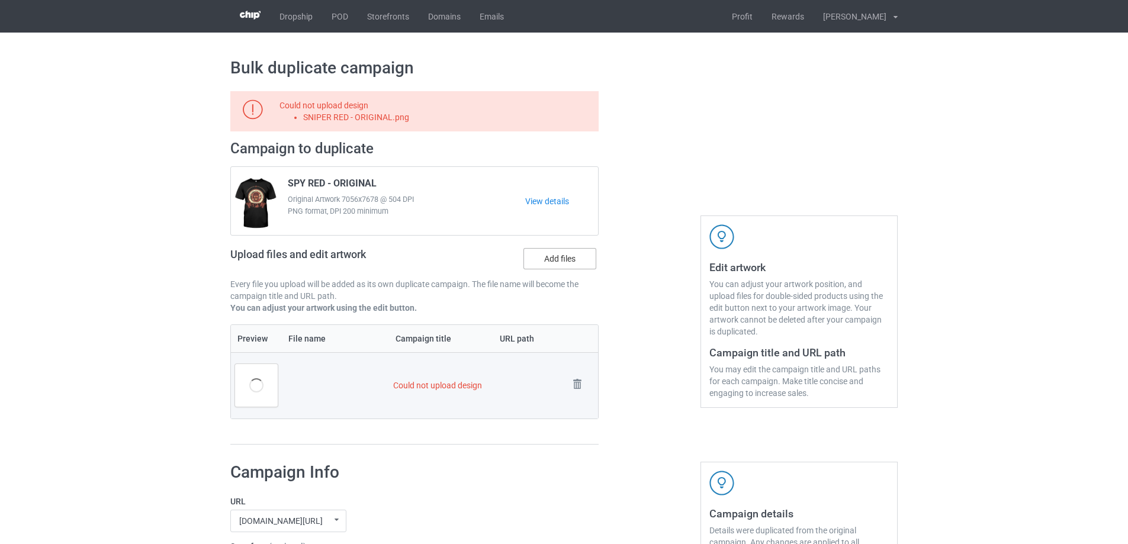
click at [560, 259] on label "Add files" at bounding box center [559, 258] width 73 height 21
click at [0, 0] on input "Add files" at bounding box center [0, 0] width 0 height 0
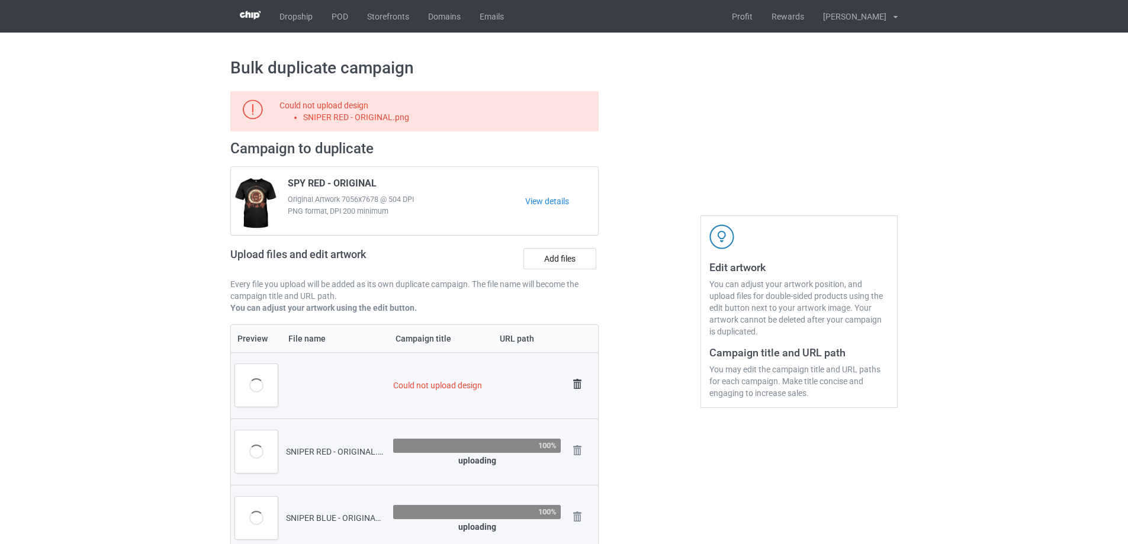
drag, startPoint x: 567, startPoint y: 384, endPoint x: 577, endPoint y: 384, distance: 9.5
click at [569, 384] on td "Remove file" at bounding box center [581, 385] width 33 height 66
click at [577, 383] on img at bounding box center [577, 384] width 17 height 17
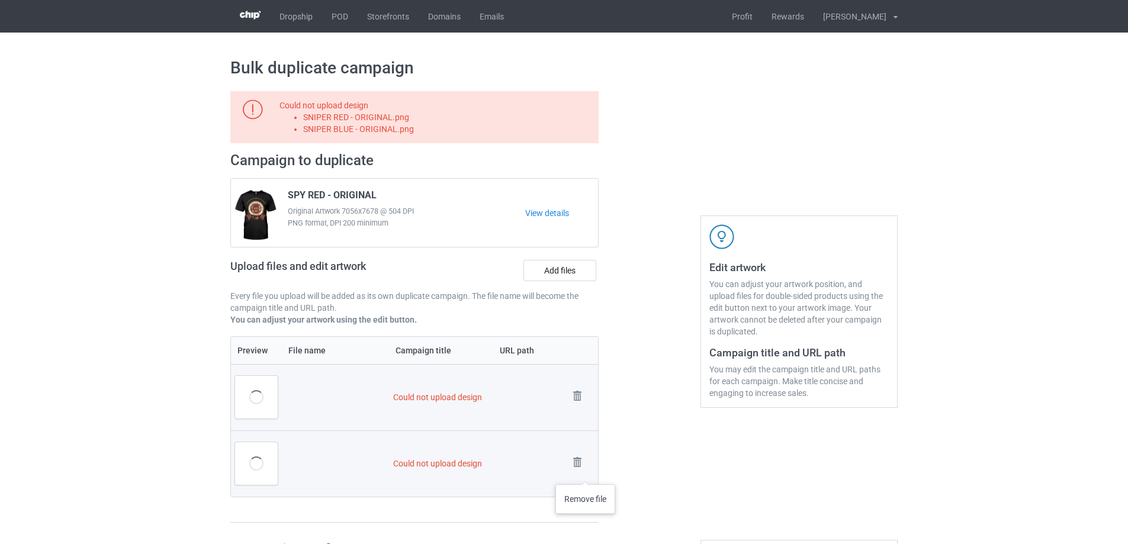
click at [585, 472] on div "Remove file" at bounding box center [581, 464] width 25 height 20
click at [580, 452] on td "Remove file" at bounding box center [581, 463] width 33 height 66
click at [581, 467] on img at bounding box center [577, 462] width 17 height 17
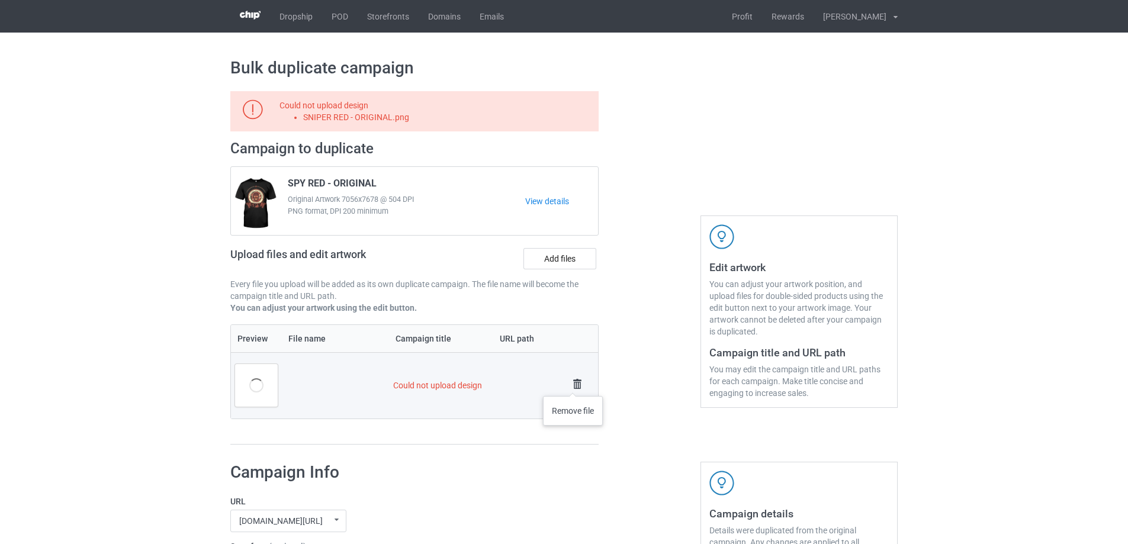
click at [573, 384] on img at bounding box center [577, 384] width 17 height 17
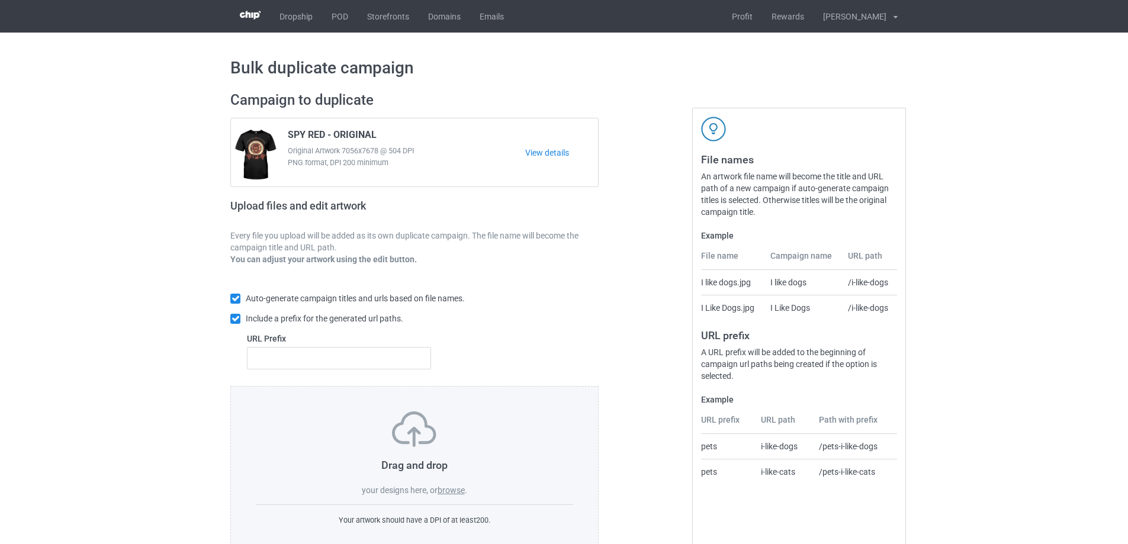
click at [448, 487] on label "browse" at bounding box center [450, 489] width 27 height 9
click at [0, 0] on input "browse" at bounding box center [0, 0] width 0 height 0
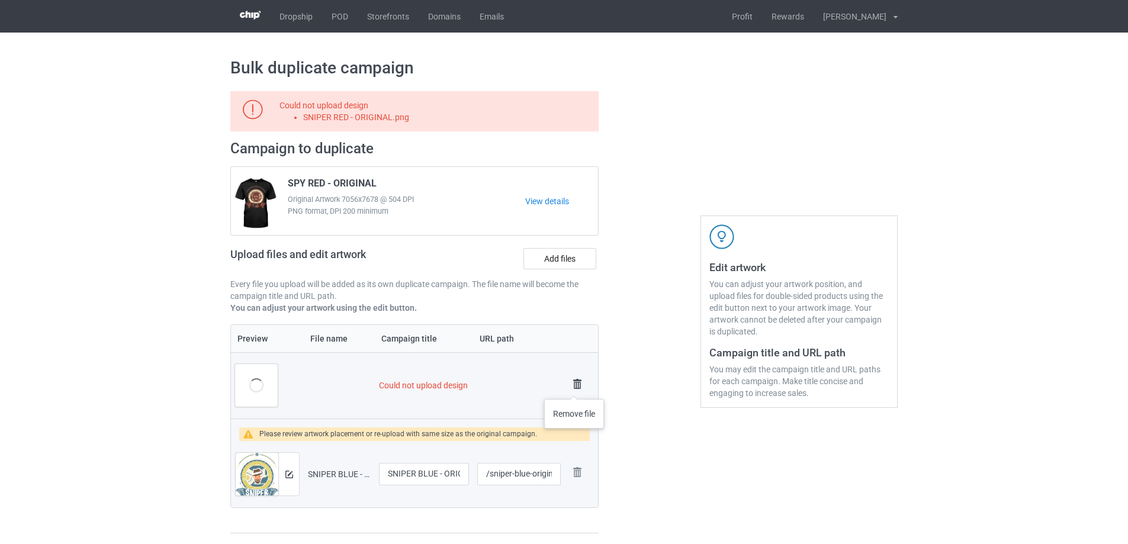
click at [575, 387] on img at bounding box center [577, 384] width 17 height 17
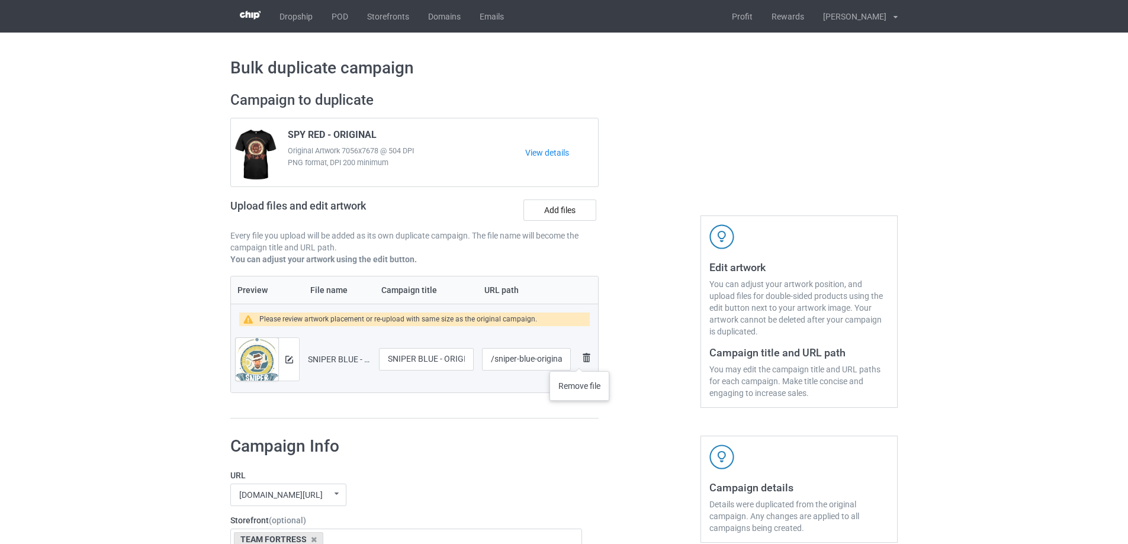
click at [580, 359] on img at bounding box center [586, 357] width 14 height 14
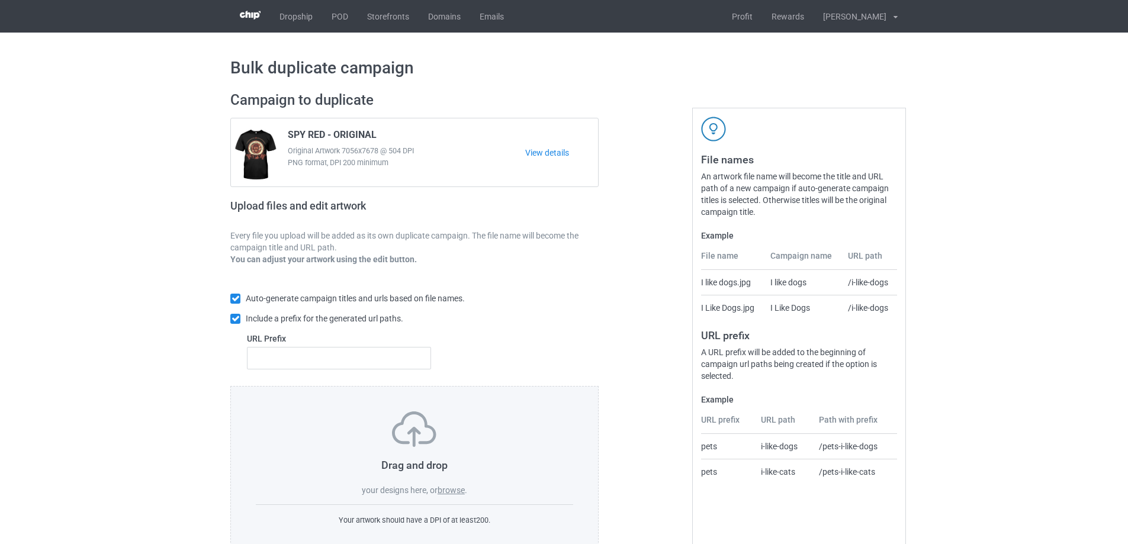
click at [459, 490] on label "browse" at bounding box center [450, 489] width 27 height 9
click at [0, 0] on input "browse" at bounding box center [0, 0] width 0 height 0
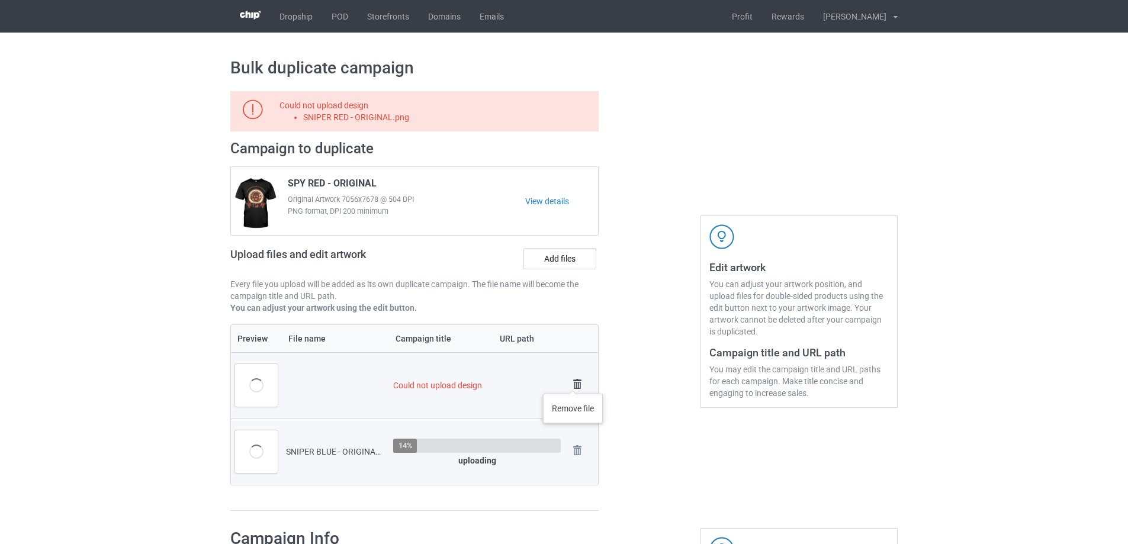
click at [573, 382] on img at bounding box center [577, 384] width 17 height 17
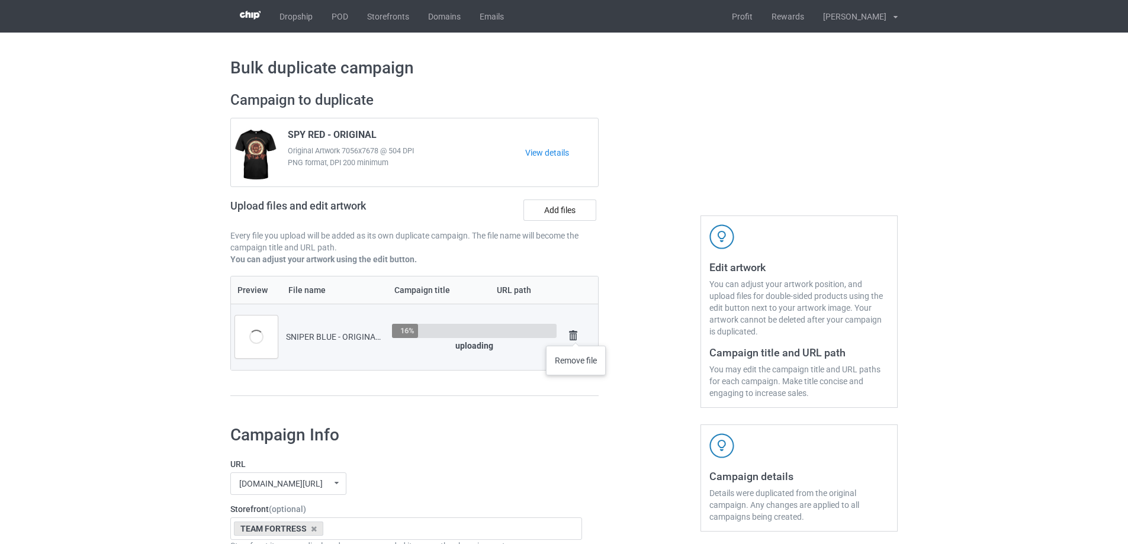
click at [576, 333] on img at bounding box center [573, 335] width 17 height 17
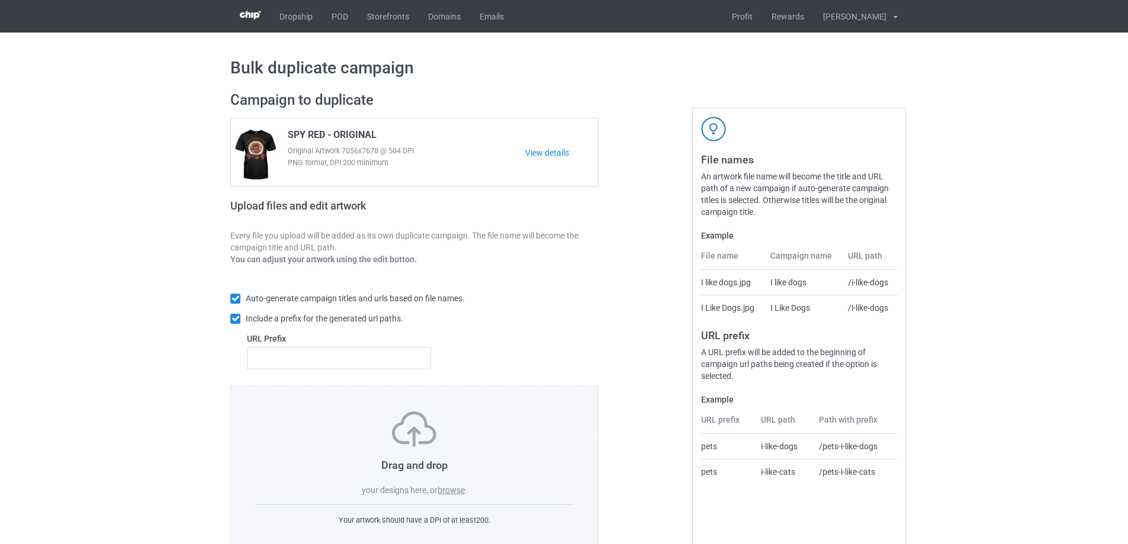
click at [449, 493] on label "browse" at bounding box center [450, 489] width 27 height 9
click at [0, 0] on input "browse" at bounding box center [0, 0] width 0 height 0
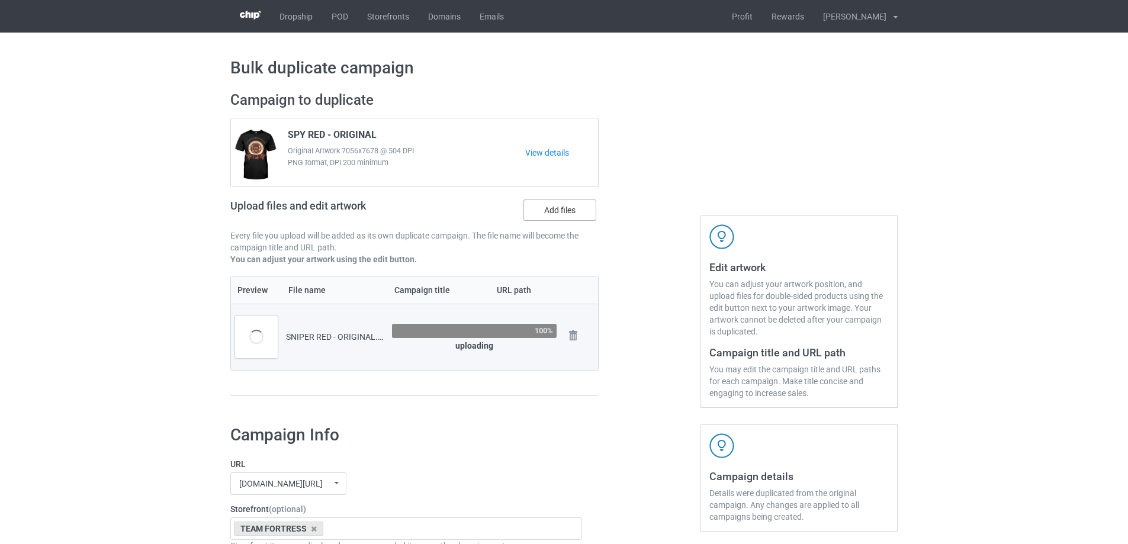
click at [562, 213] on label "Add files" at bounding box center [559, 209] width 73 height 21
click at [0, 0] on input "Add files" at bounding box center [0, 0] width 0 height 0
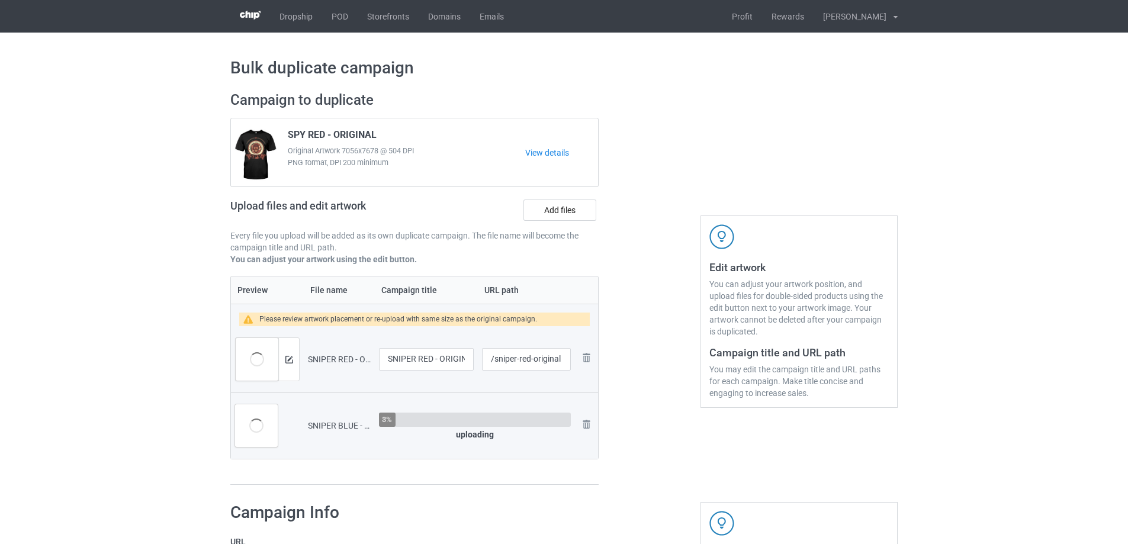
click at [561, 198] on div "Upload files and edit artwork Add files" at bounding box center [414, 212] width 368 height 34
click at [565, 205] on label "Add files" at bounding box center [559, 209] width 73 height 21
click at [0, 0] on input "Add files" at bounding box center [0, 0] width 0 height 0
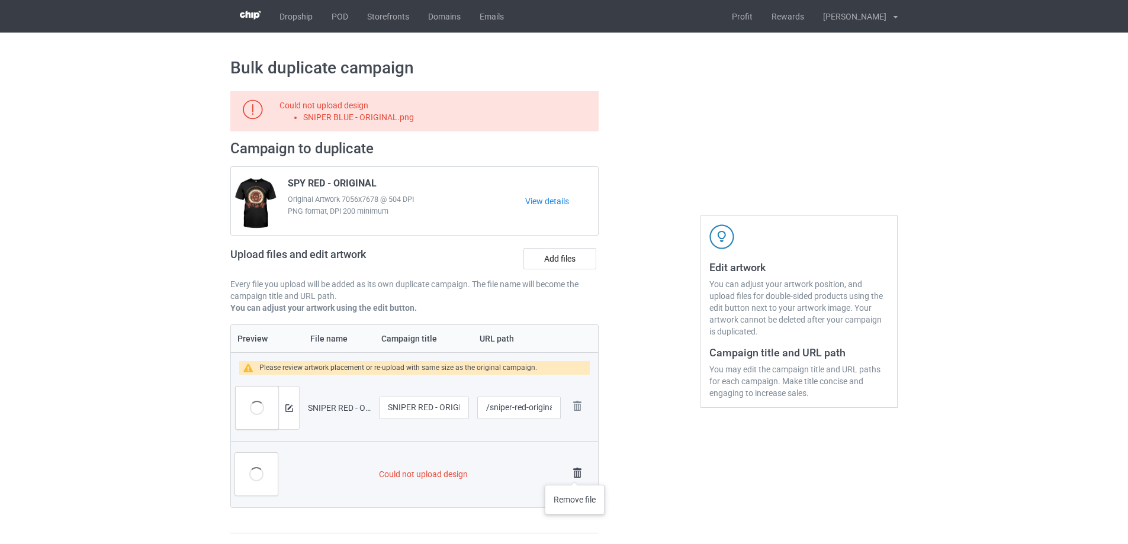
click at [575, 473] on img at bounding box center [577, 473] width 17 height 17
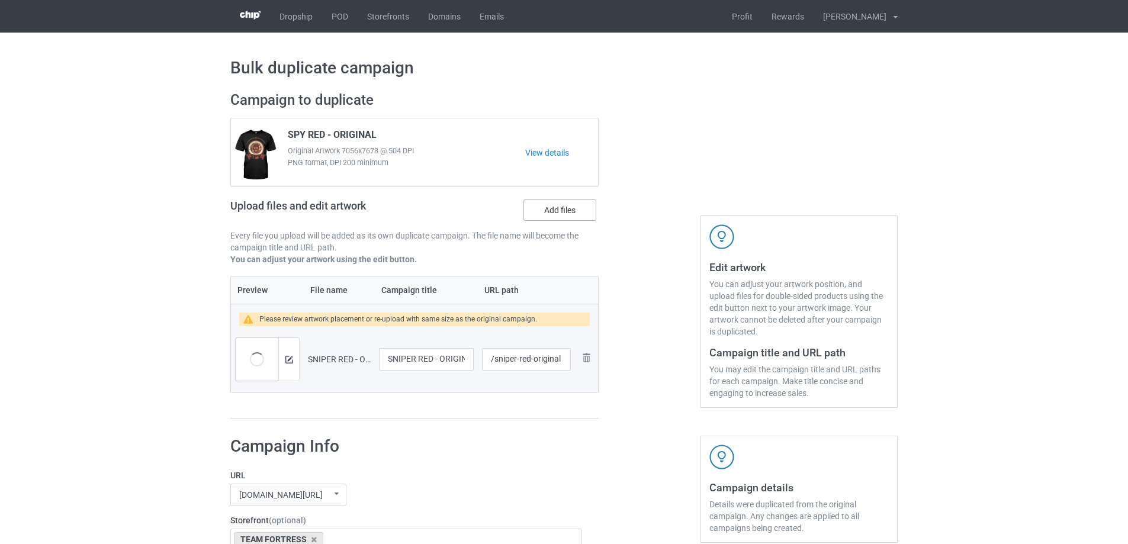
click at [558, 213] on label "Add files" at bounding box center [559, 209] width 73 height 21
click at [0, 0] on input "Add files" at bounding box center [0, 0] width 0 height 0
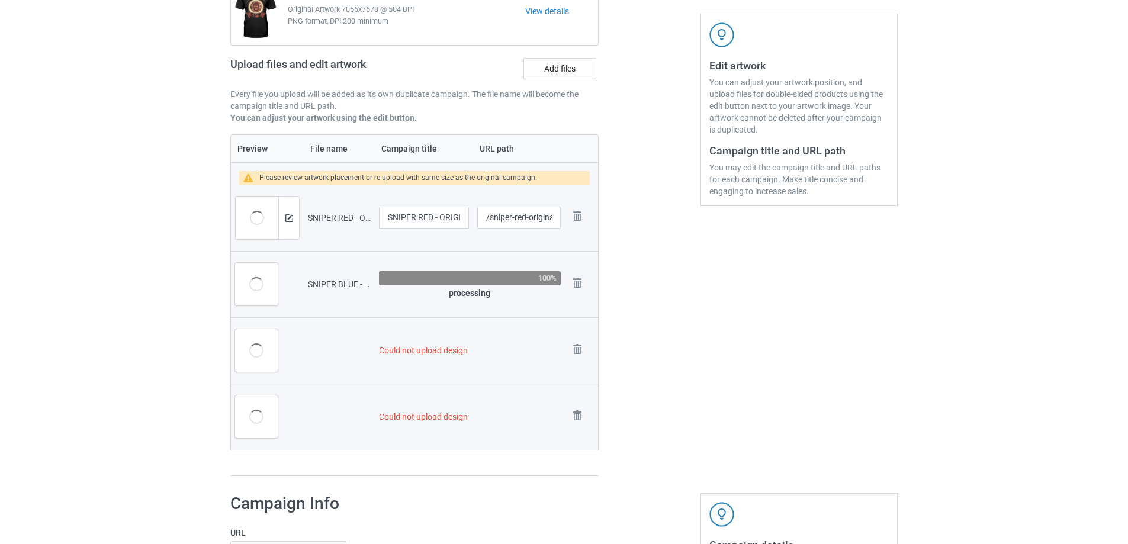
scroll to position [237, 0]
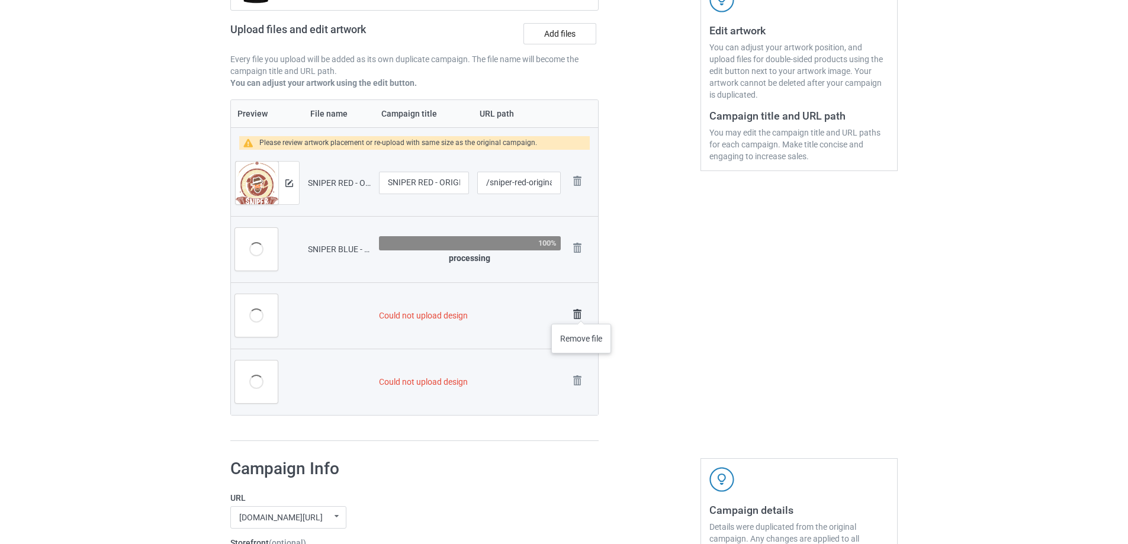
click at [581, 312] on img at bounding box center [577, 314] width 17 height 17
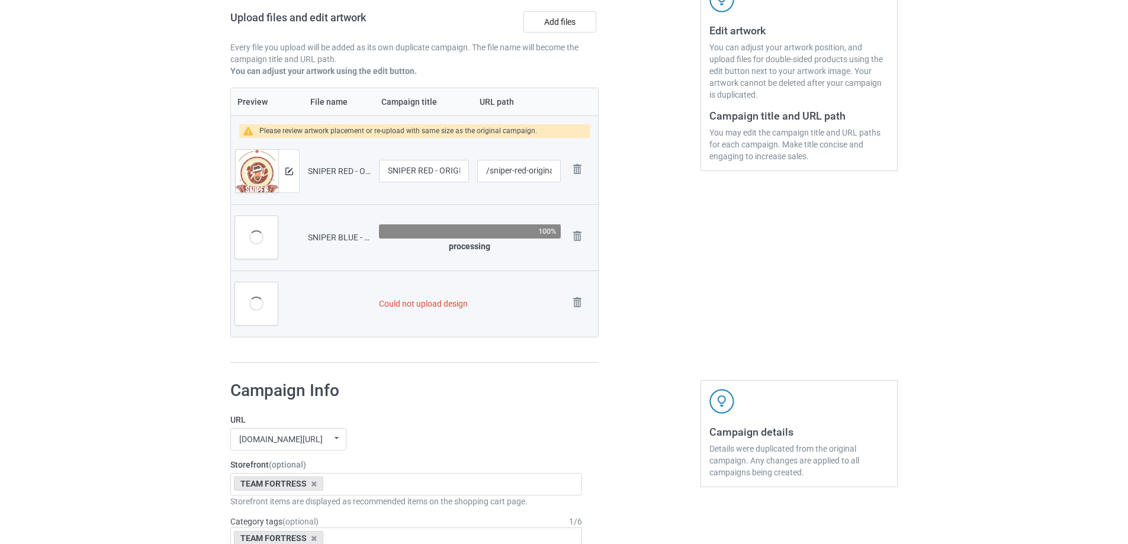
scroll to position [225, 0]
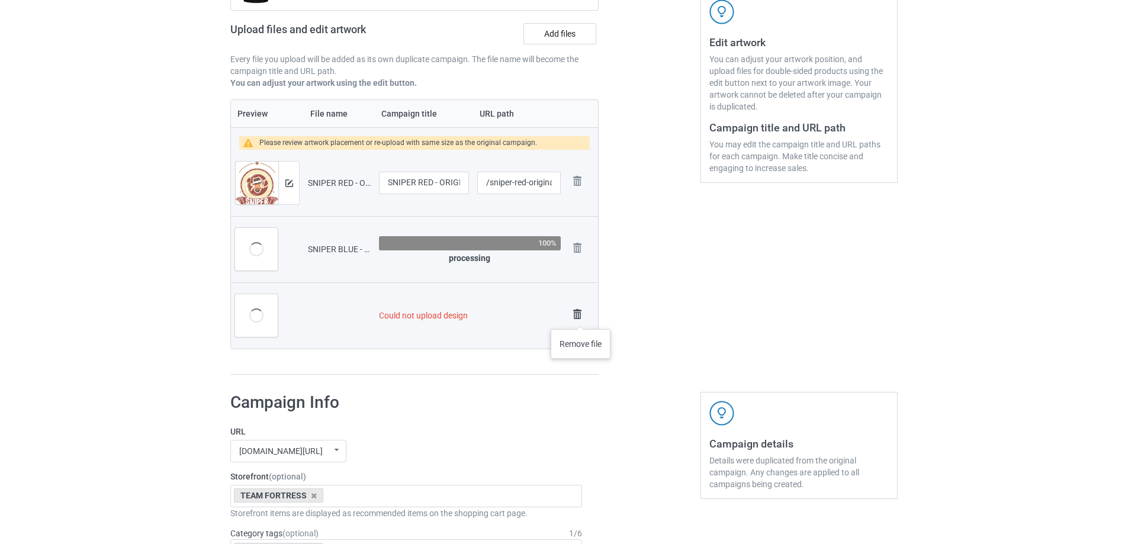
click at [581, 317] on img at bounding box center [577, 314] width 17 height 17
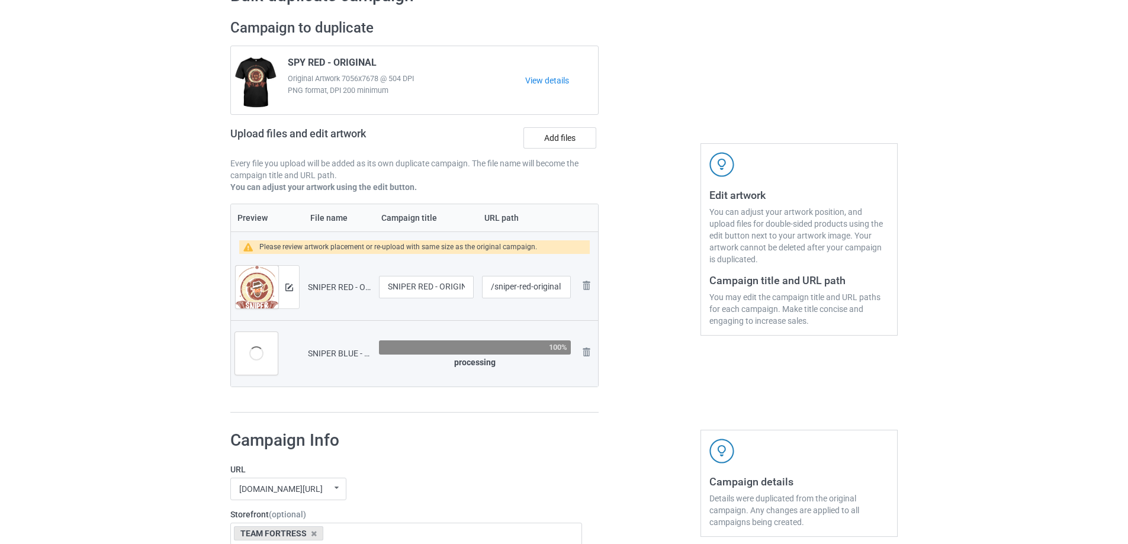
scroll to position [58, 0]
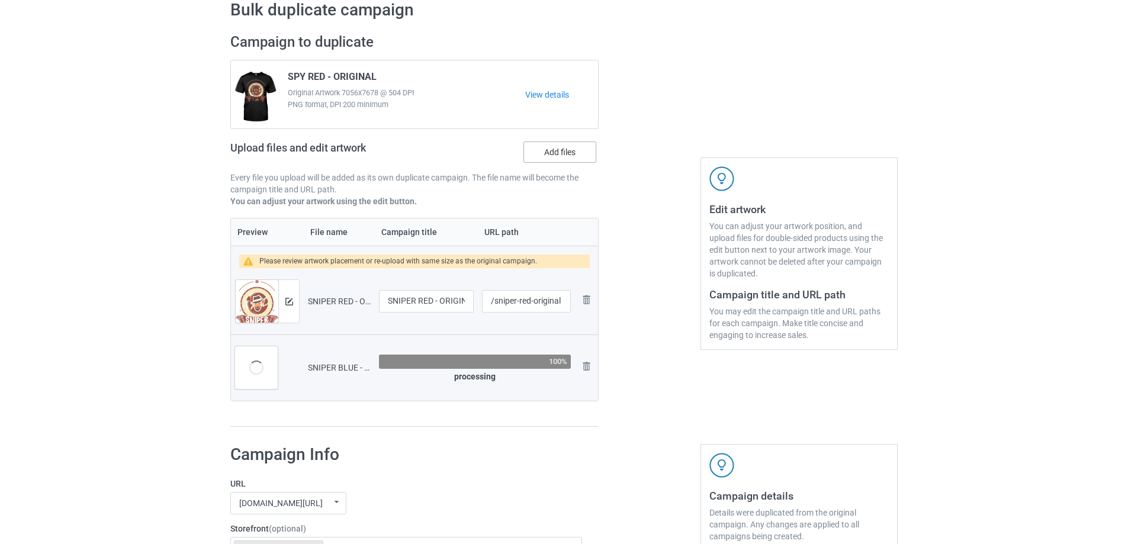
click at [570, 154] on label "Add files" at bounding box center [559, 151] width 73 height 21
click at [0, 0] on input "Add files" at bounding box center [0, 0] width 0 height 0
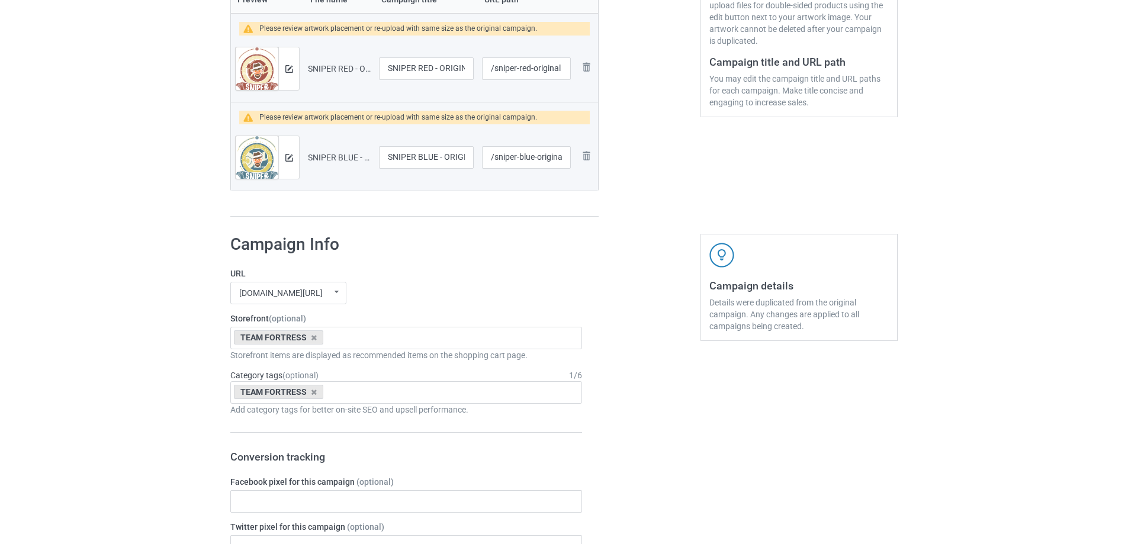
scroll to position [1075, 0]
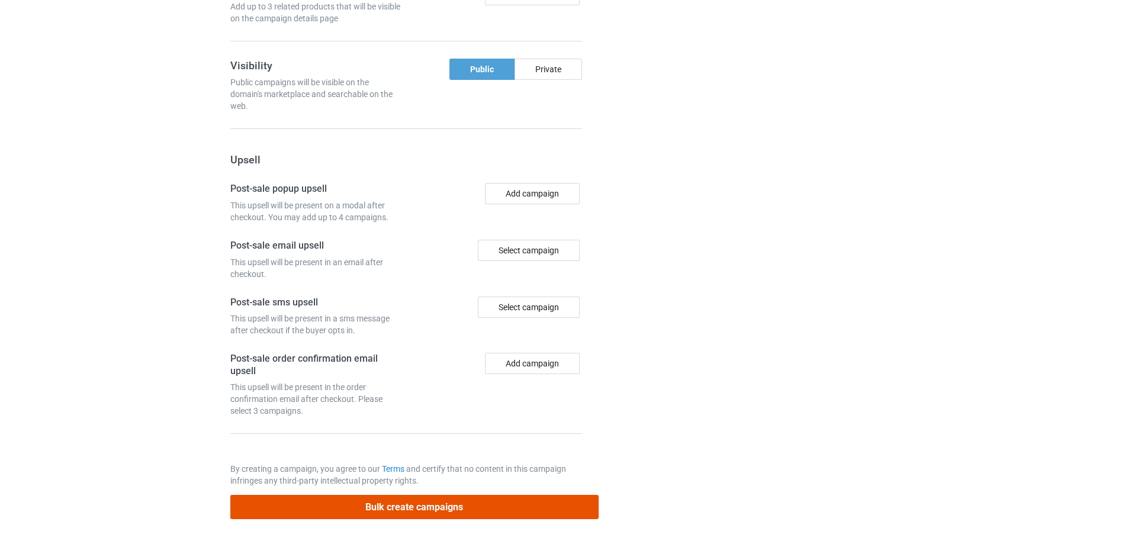
click at [474, 502] on button "Bulk create campaigns" at bounding box center [414, 507] width 368 height 24
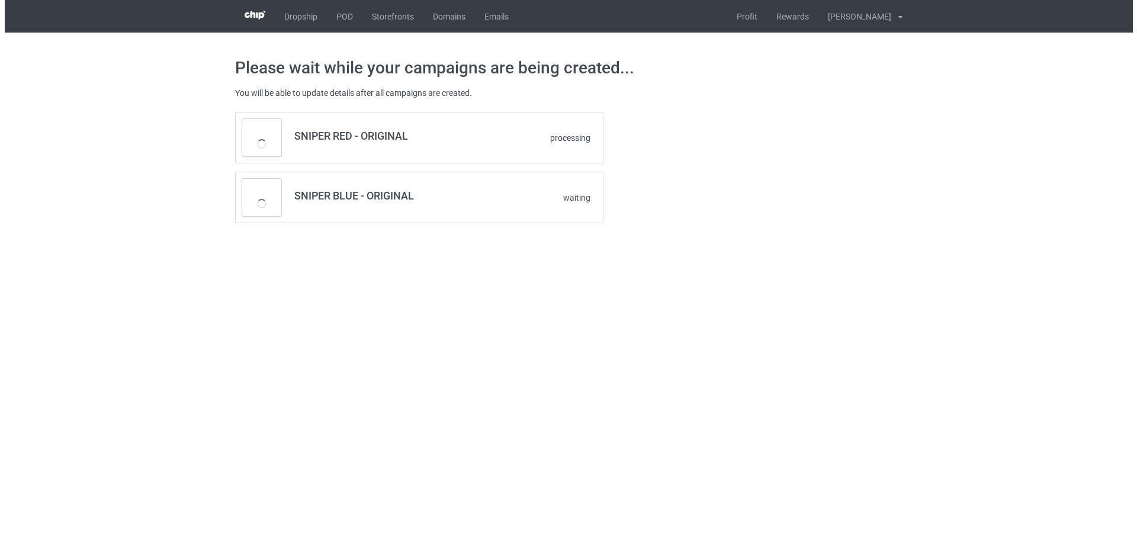
scroll to position [0, 0]
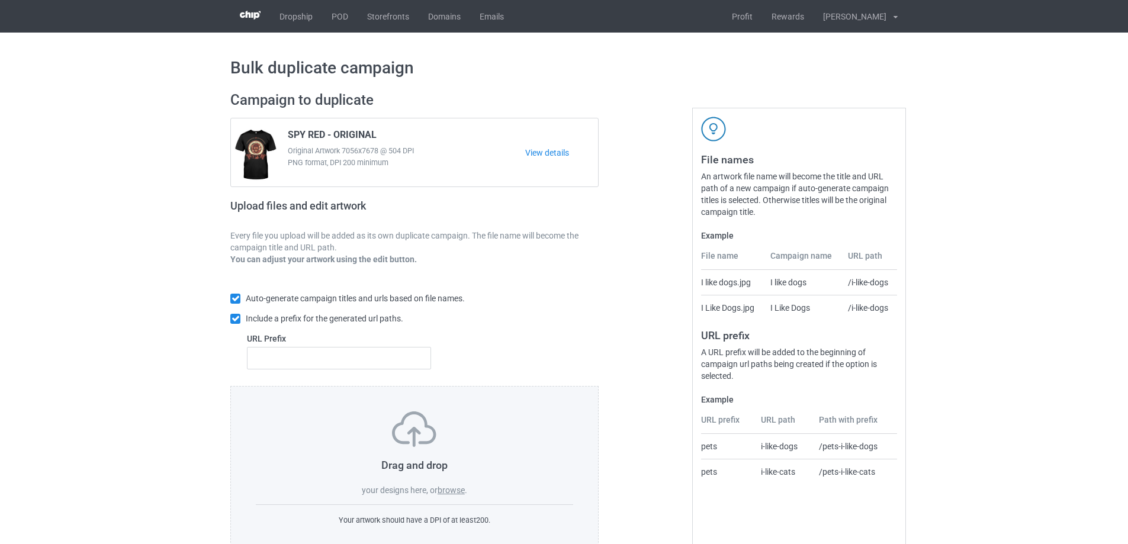
click at [449, 487] on label "browse" at bounding box center [450, 489] width 27 height 9
click at [0, 0] on input "browse" at bounding box center [0, 0] width 0 height 0
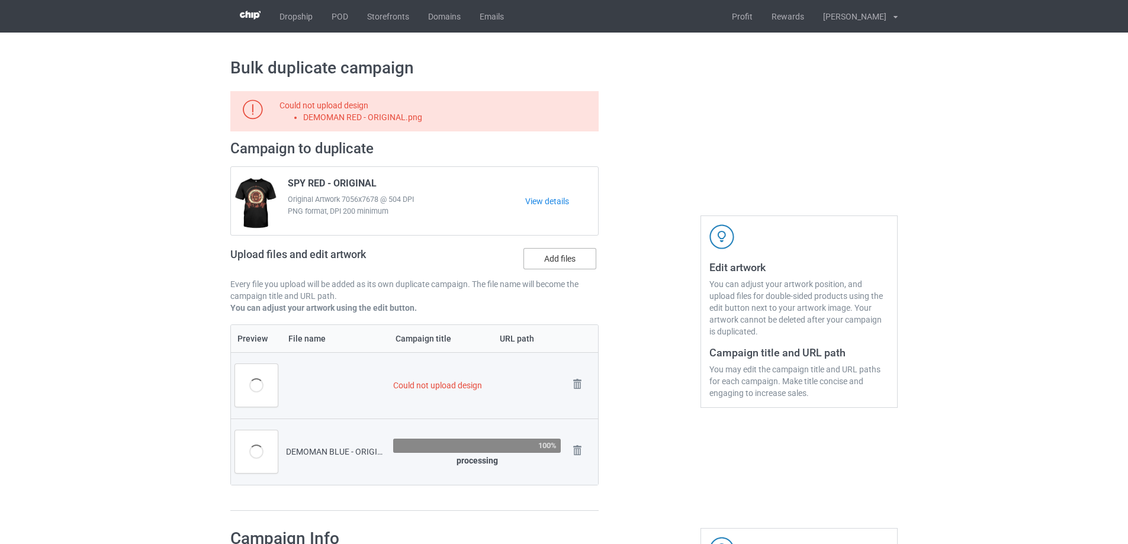
click at [571, 253] on label "Add files" at bounding box center [559, 258] width 73 height 21
click at [0, 0] on input "Add files" at bounding box center [0, 0] width 0 height 0
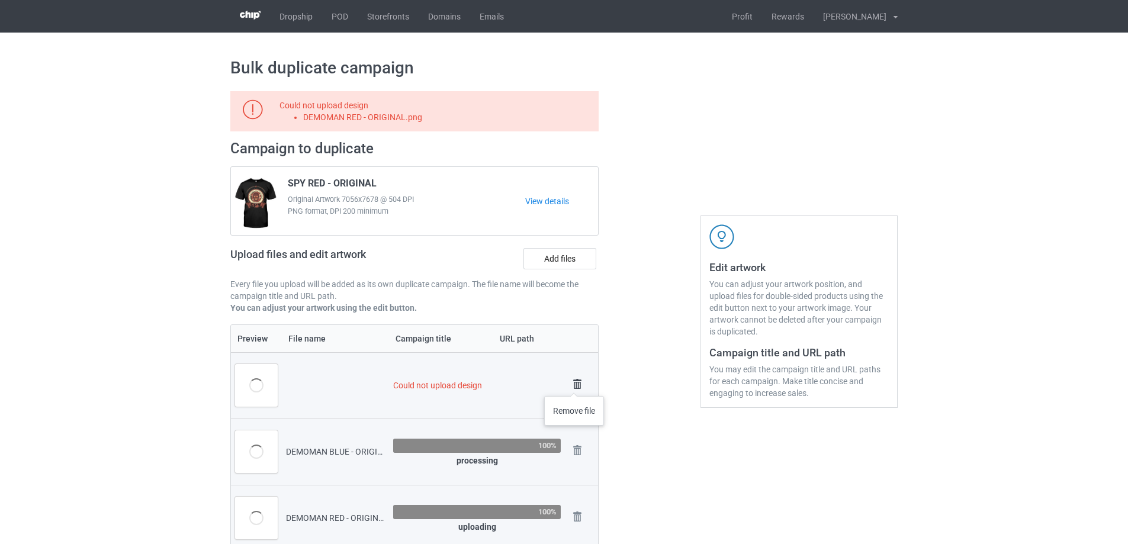
click at [574, 384] on td "Remove file" at bounding box center [581, 385] width 33 height 66
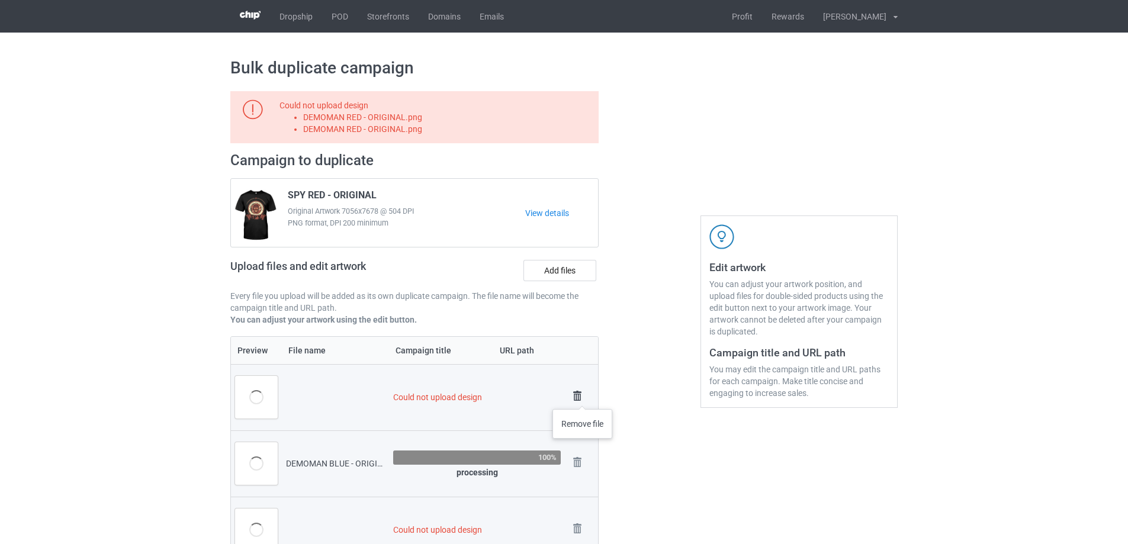
click at [582, 397] on img at bounding box center [577, 396] width 17 height 17
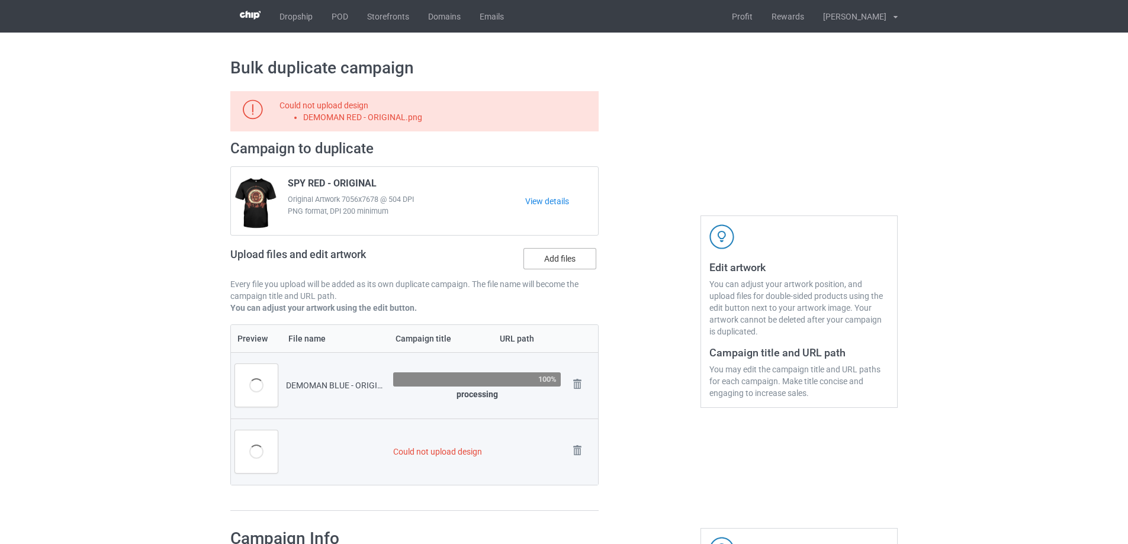
click at [551, 255] on label "Add files" at bounding box center [559, 258] width 73 height 21
click at [0, 0] on input "Add files" at bounding box center [0, 0] width 0 height 0
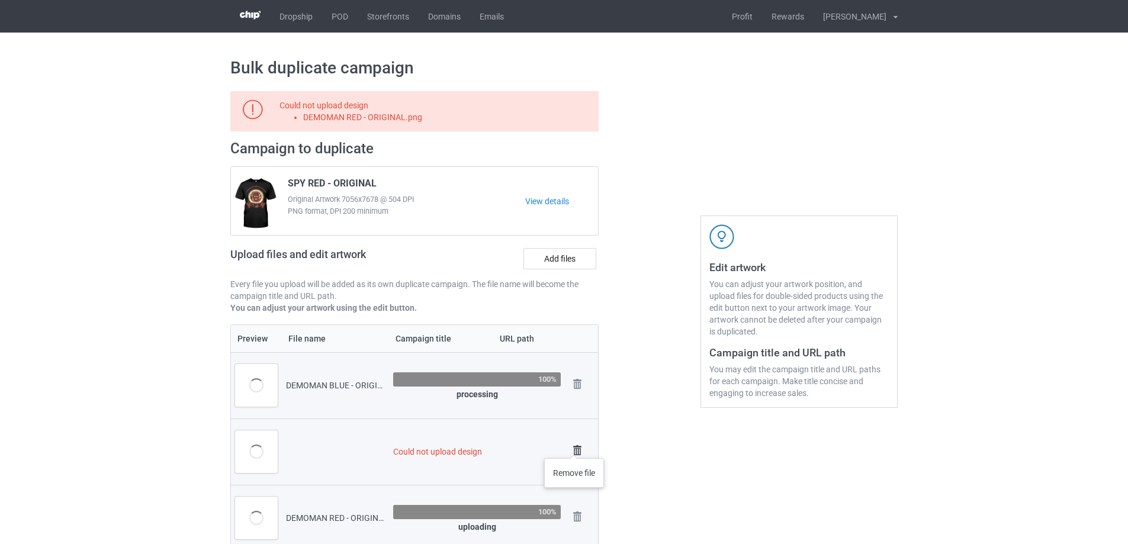
click at [574, 446] on img at bounding box center [577, 450] width 17 height 17
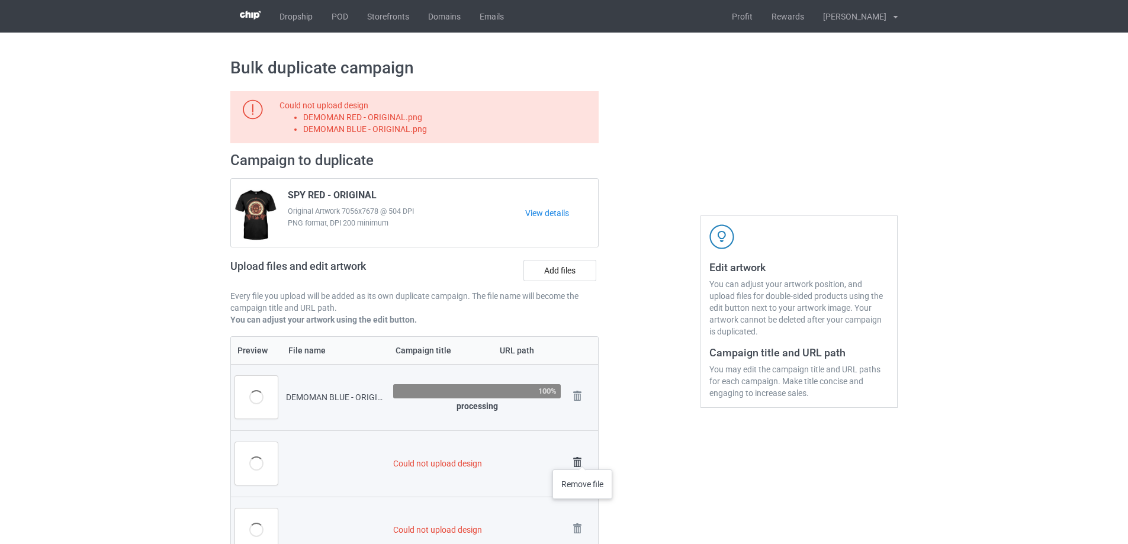
click at [582, 458] on img at bounding box center [577, 462] width 17 height 17
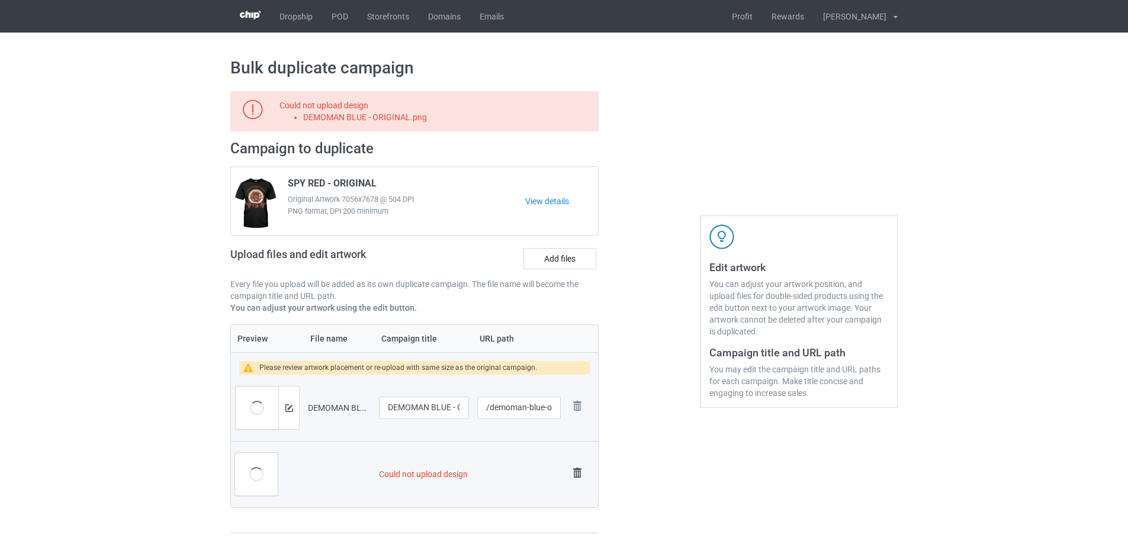
click at [578, 447] on td "Remove file" at bounding box center [581, 474] width 33 height 66
click at [572, 470] on img at bounding box center [577, 473] width 17 height 17
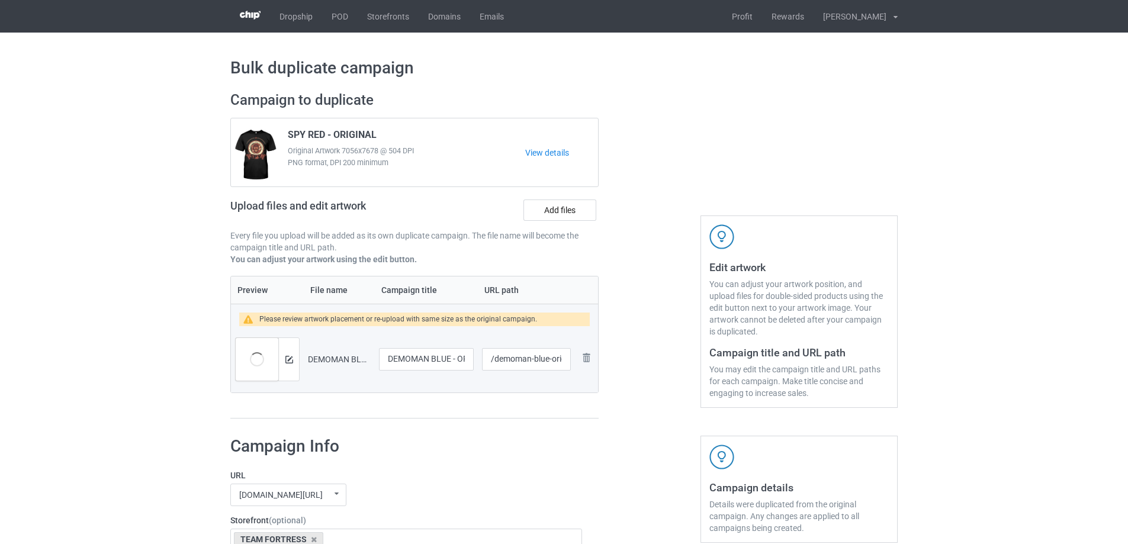
click at [578, 222] on div "Upload files and edit artwork Add files" at bounding box center [414, 212] width 368 height 34
click at [576, 212] on label "Add files" at bounding box center [559, 209] width 73 height 21
click at [0, 0] on input "Add files" at bounding box center [0, 0] width 0 height 0
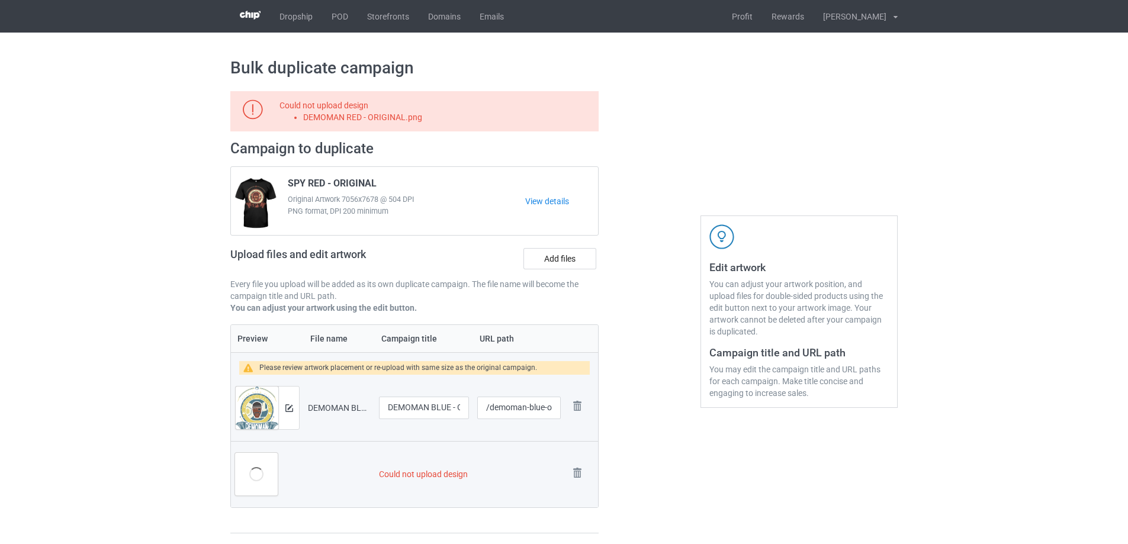
click at [559, 220] on div "View details" at bounding box center [561, 201] width 73 height 56
click at [561, 269] on label "Add files" at bounding box center [559, 258] width 73 height 21
click at [0, 0] on input "Add files" at bounding box center [0, 0] width 0 height 0
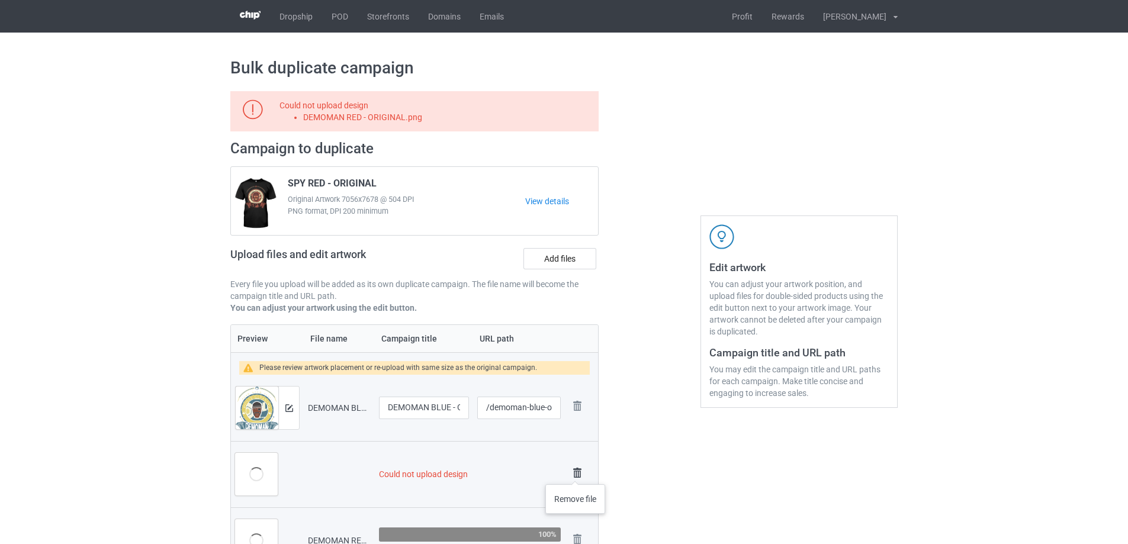
click at [575, 472] on img at bounding box center [577, 473] width 17 height 17
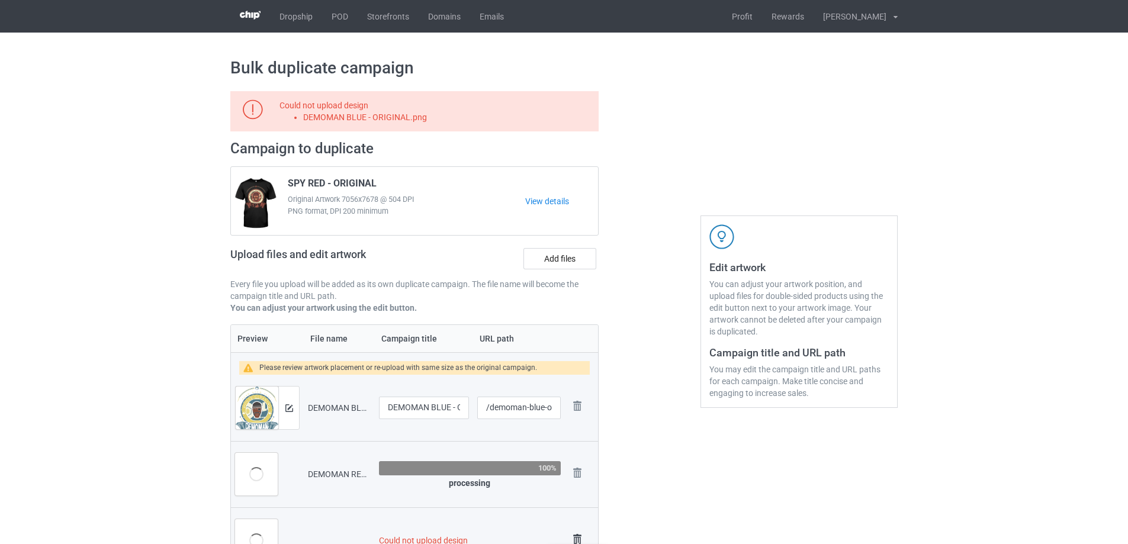
click at [578, 534] on img at bounding box center [577, 539] width 17 height 17
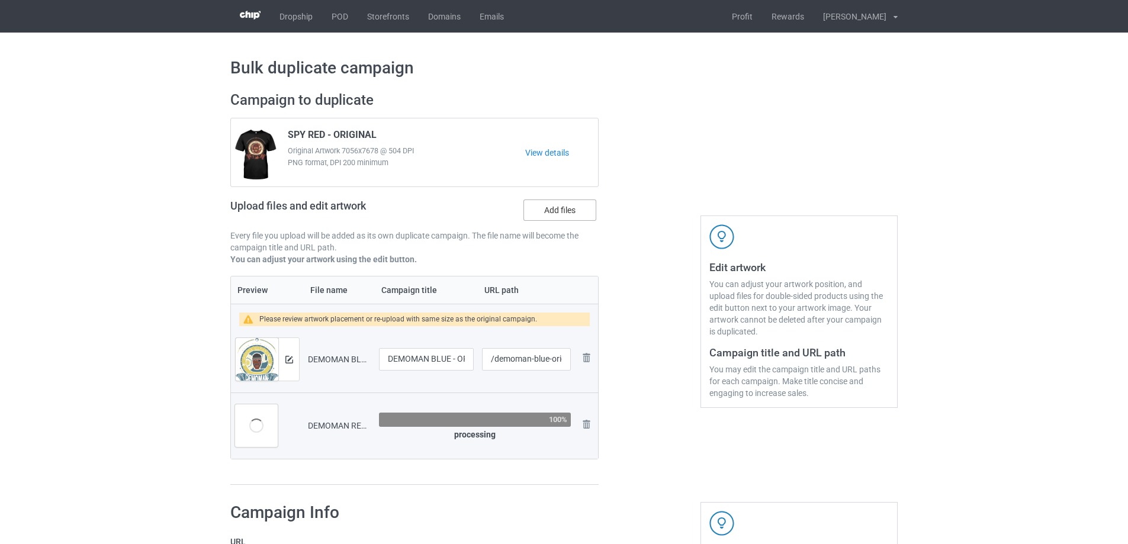
click at [548, 205] on label "Add files" at bounding box center [559, 209] width 73 height 21
click at [0, 0] on input "Add files" at bounding box center [0, 0] width 0 height 0
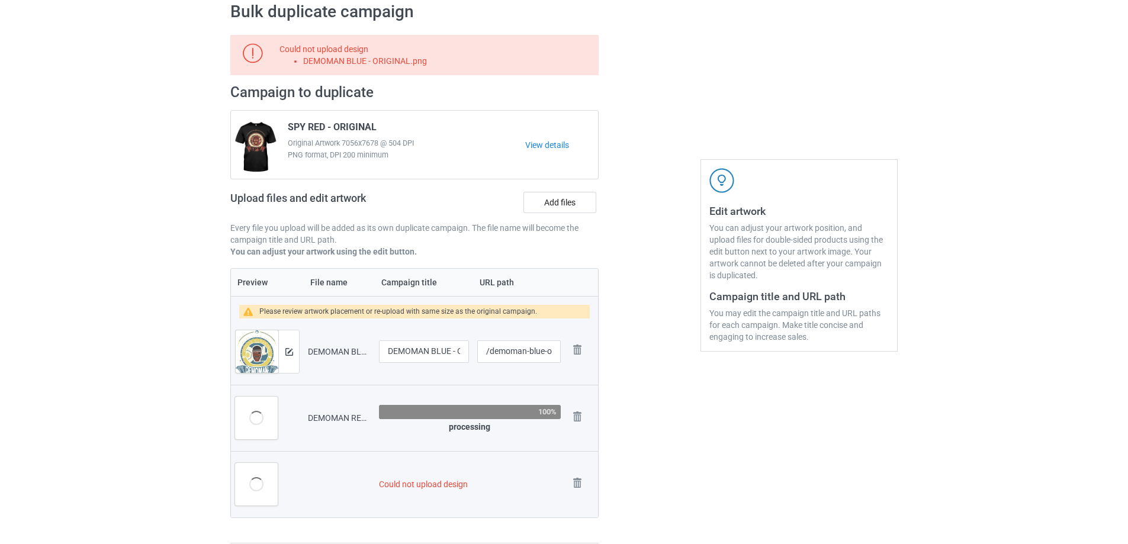
scroll to position [59, 0]
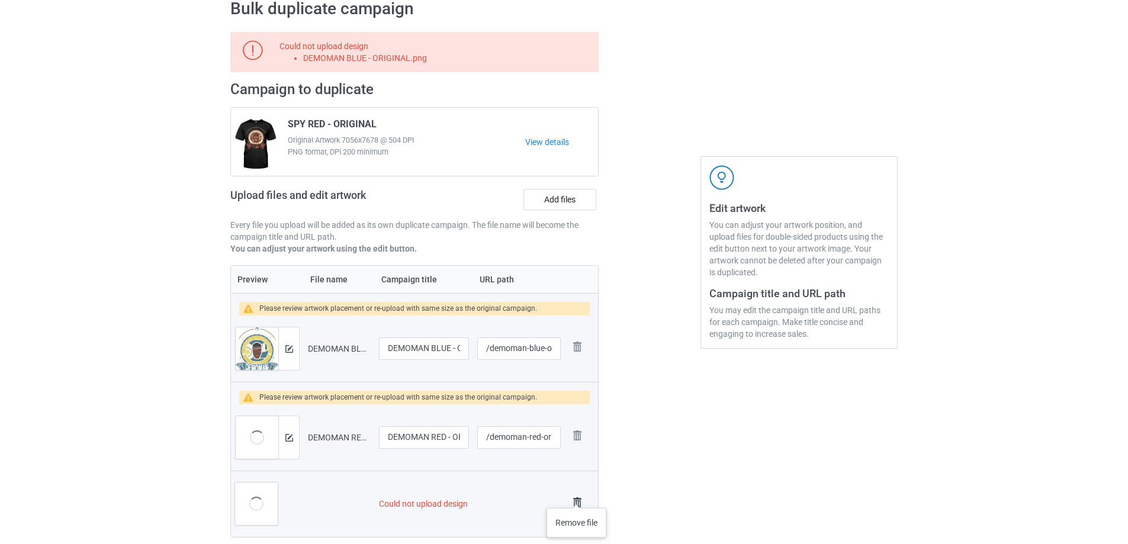
click at [577, 498] on img at bounding box center [577, 502] width 17 height 17
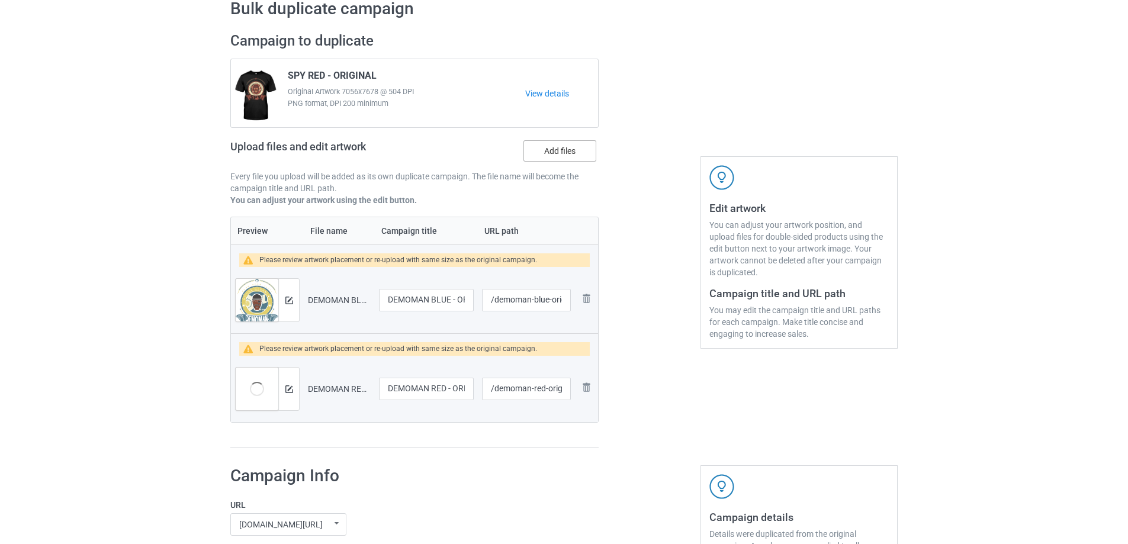
click at [552, 147] on label "Add files" at bounding box center [559, 150] width 73 height 21
click at [0, 0] on input "Add files" at bounding box center [0, 0] width 0 height 0
click at [566, 144] on label "Add files" at bounding box center [559, 150] width 73 height 21
click at [0, 0] on input "Add files" at bounding box center [0, 0] width 0 height 0
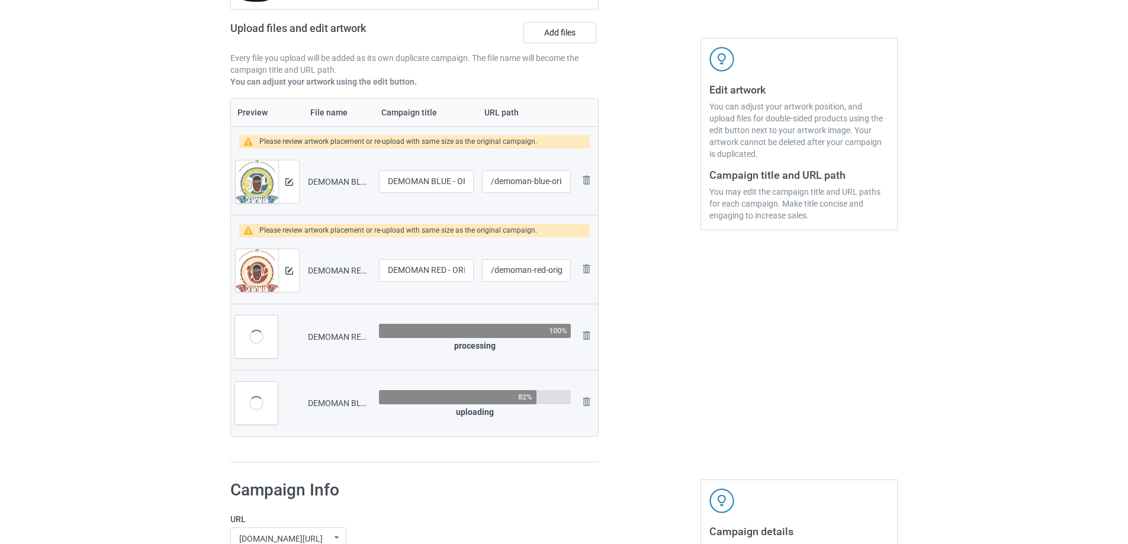
scroll to position [226, 0]
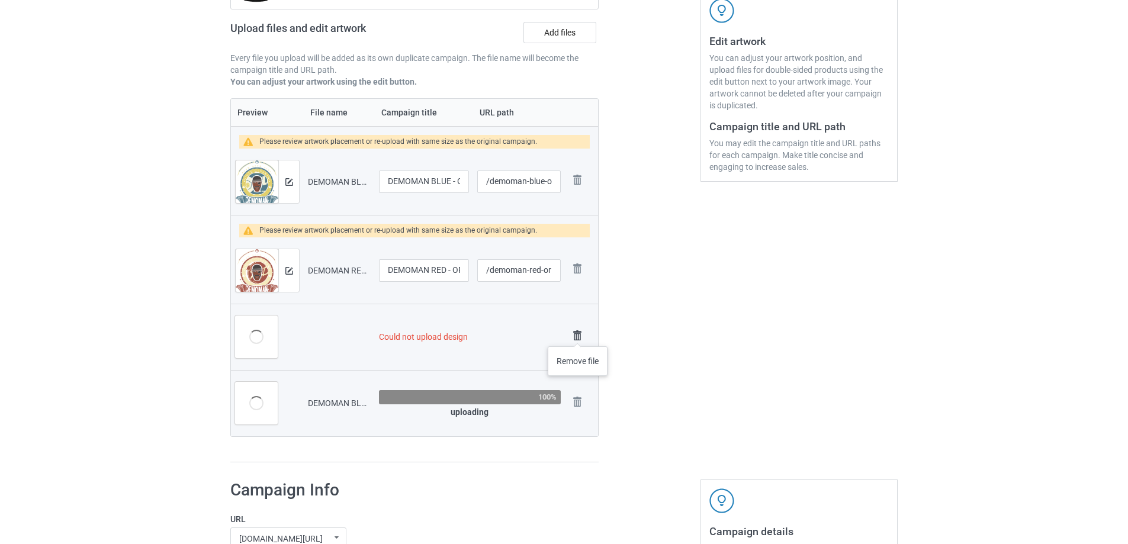
click at [577, 333] on img at bounding box center [577, 335] width 17 height 17
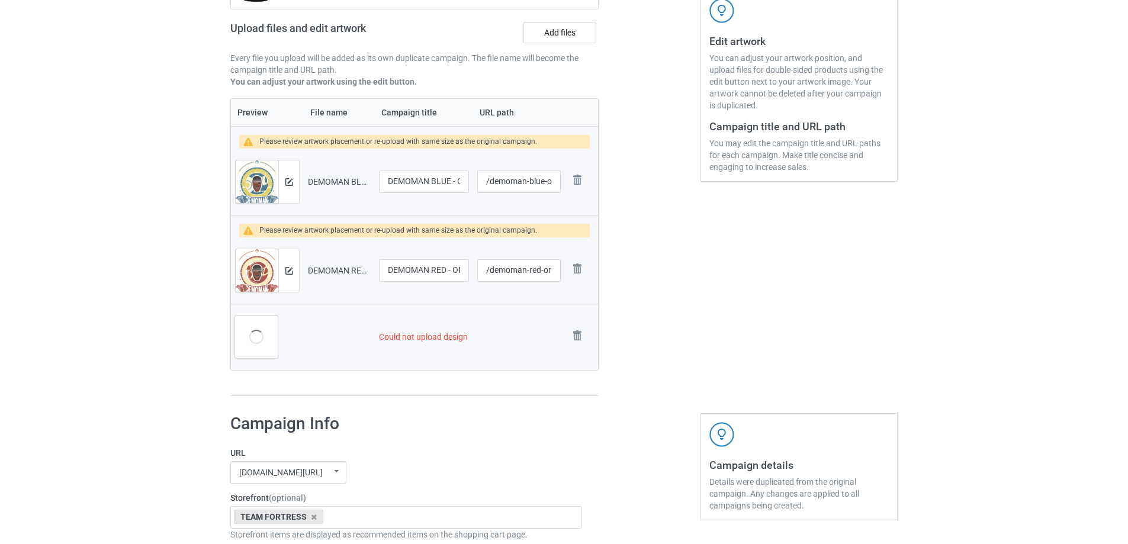
click at [574, 318] on td "Remove file" at bounding box center [581, 337] width 33 height 66
click at [0, 0] on img at bounding box center [0, 0] width 0 height 0
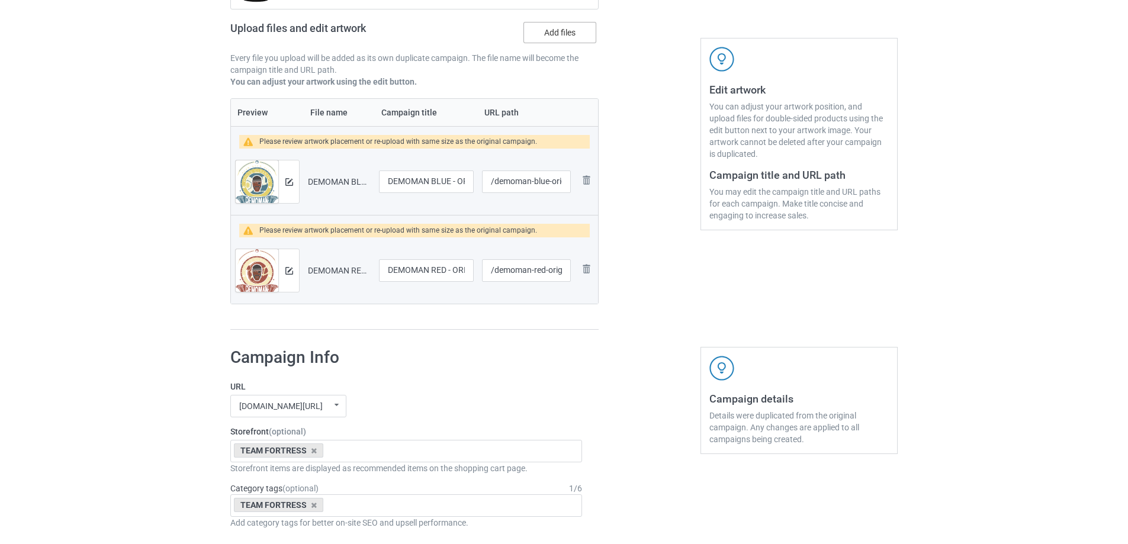
click at [539, 33] on label "Add files" at bounding box center [559, 32] width 73 height 21
click at [0, 0] on input "Add files" at bounding box center [0, 0] width 0 height 0
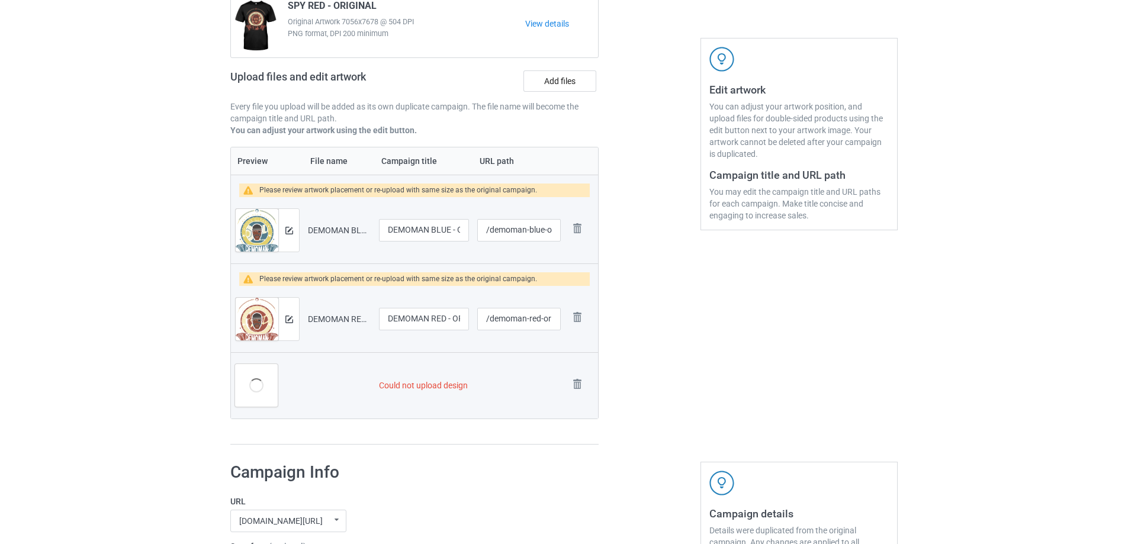
scroll to position [226, 0]
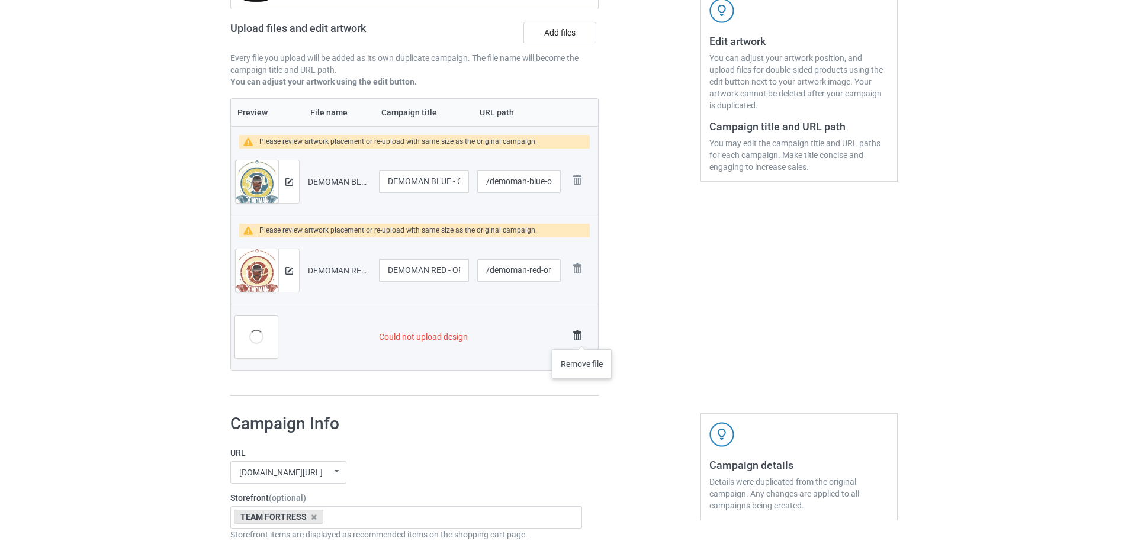
click at [580, 336] on img at bounding box center [577, 335] width 17 height 17
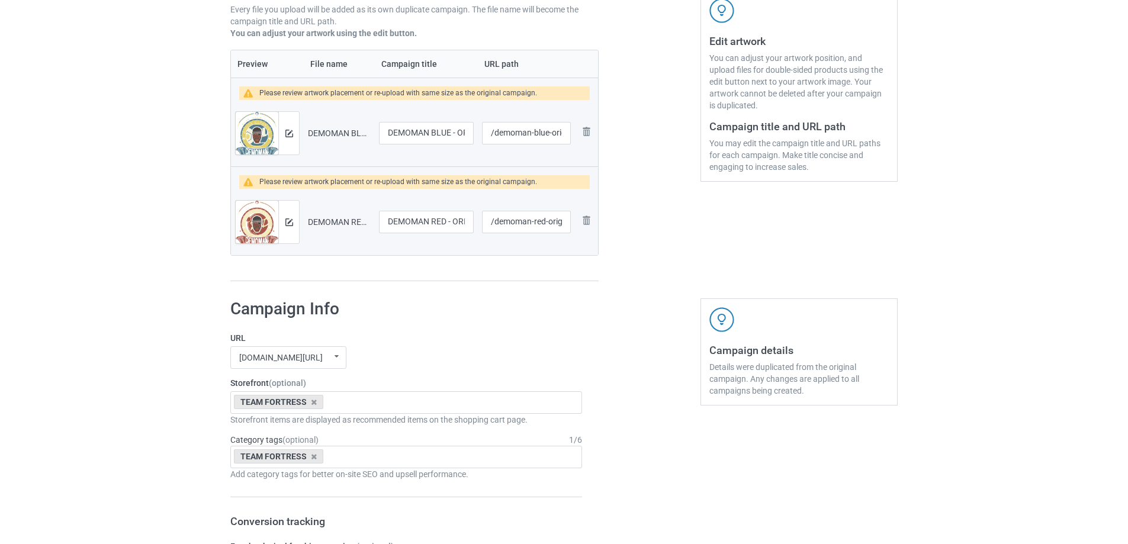
scroll to position [178, 0]
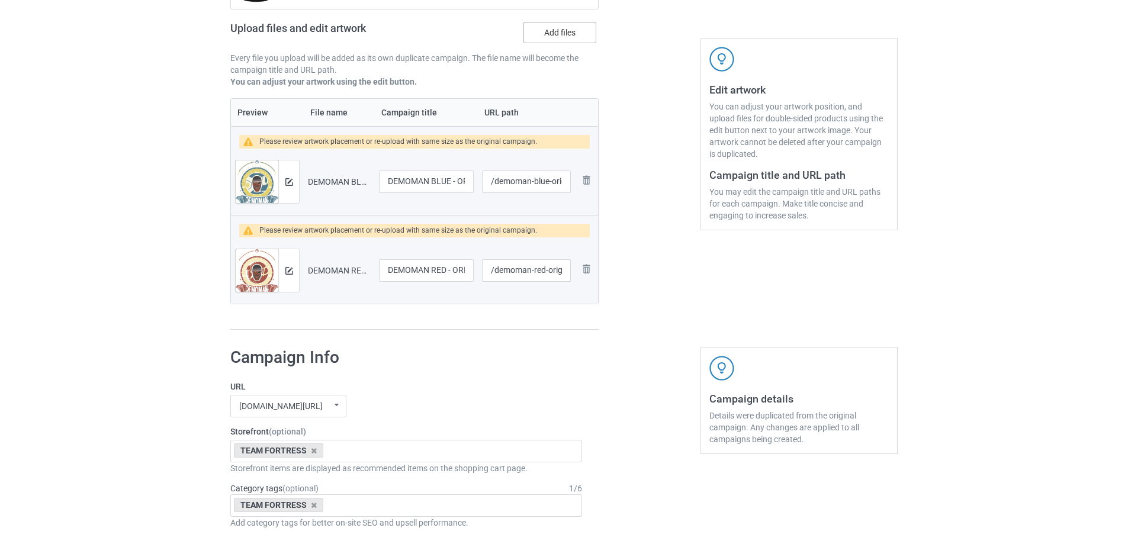
click at [551, 30] on label "Add files" at bounding box center [559, 32] width 73 height 21
click at [0, 0] on input "Add files" at bounding box center [0, 0] width 0 height 0
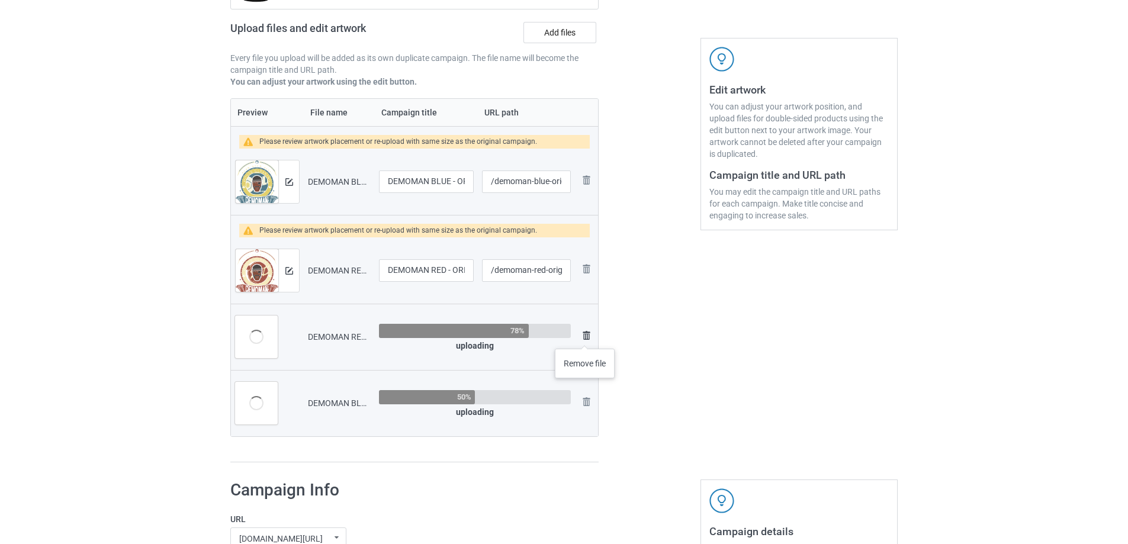
click at [585, 337] on img at bounding box center [586, 336] width 14 height 14
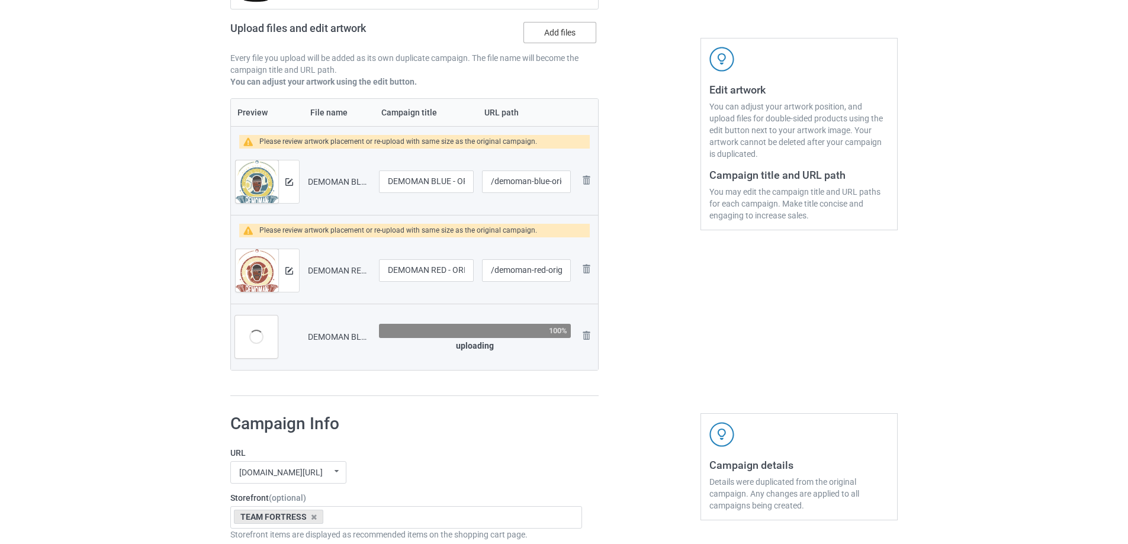
click at [556, 38] on label "Add files" at bounding box center [559, 32] width 73 height 21
click at [0, 0] on input "Add files" at bounding box center [0, 0] width 0 height 0
click at [590, 178] on img at bounding box center [586, 180] width 14 height 14
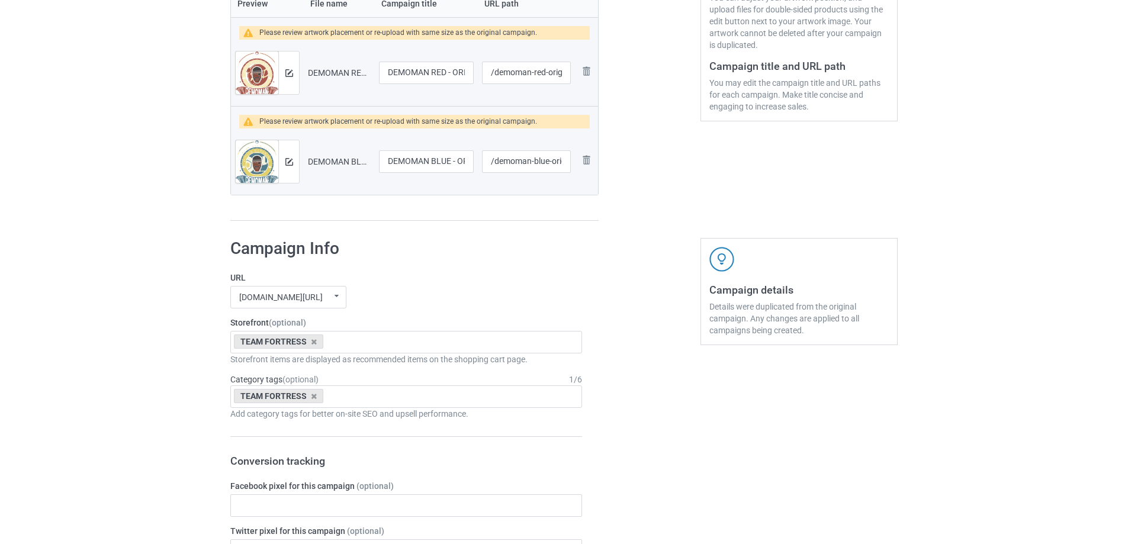
scroll to position [1075, 0]
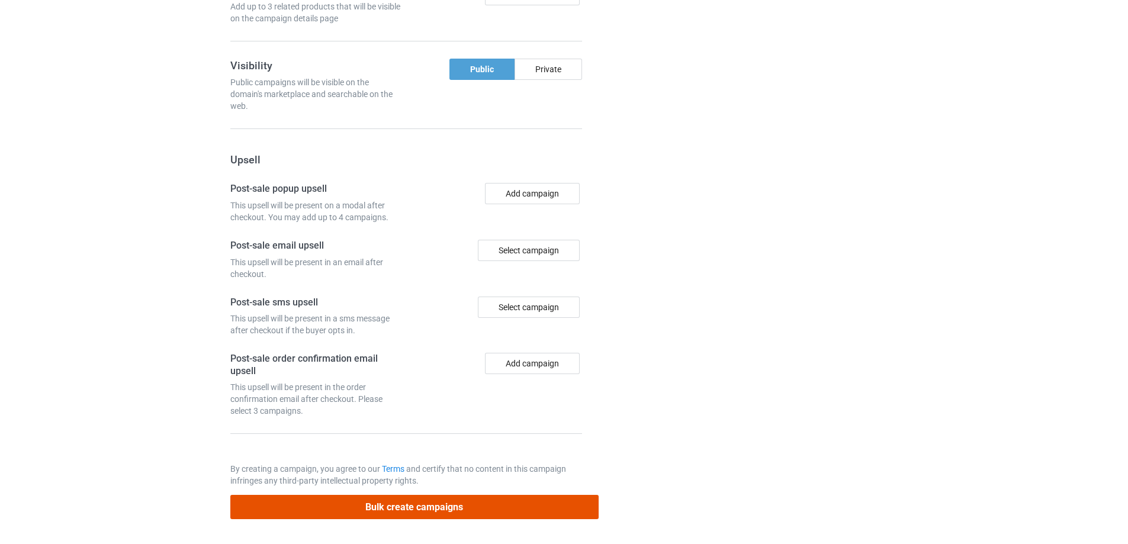
click at [485, 495] on button "Bulk create campaigns" at bounding box center [414, 507] width 368 height 24
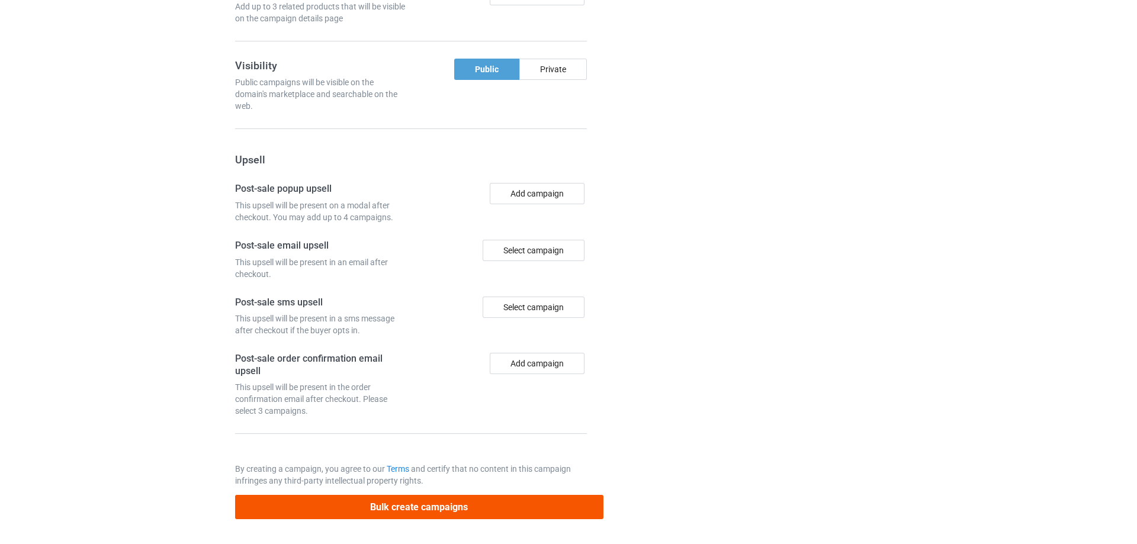
scroll to position [0, 0]
